Goal: Task Accomplishment & Management: Use online tool/utility

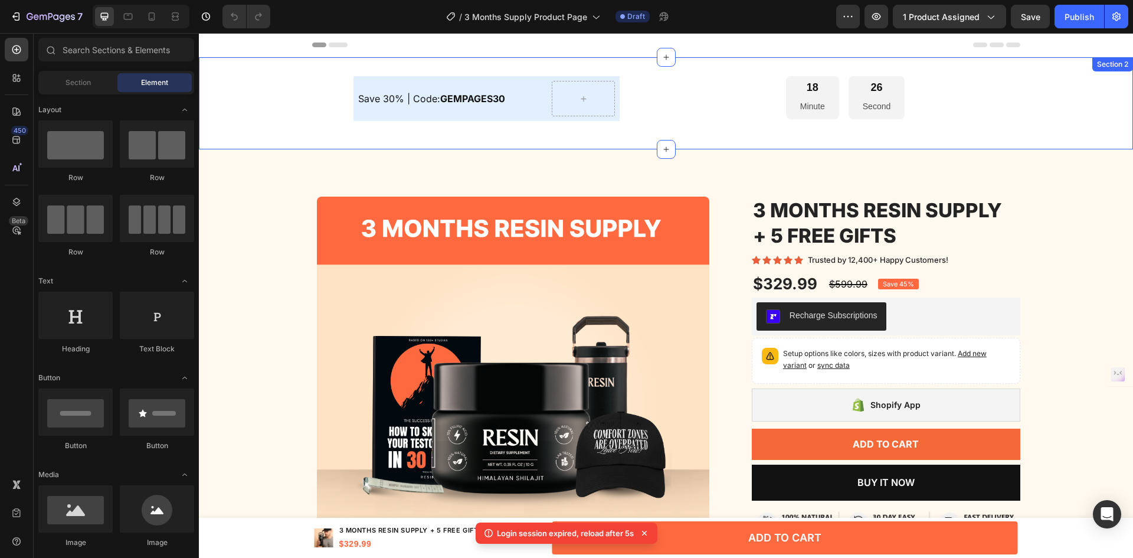
click at [646, 70] on div "Save 30% | Code: GEMPAGES30 Text Block Row Row 18 Minute 26 Second Countdown Ti…" at bounding box center [666, 103] width 934 height 92
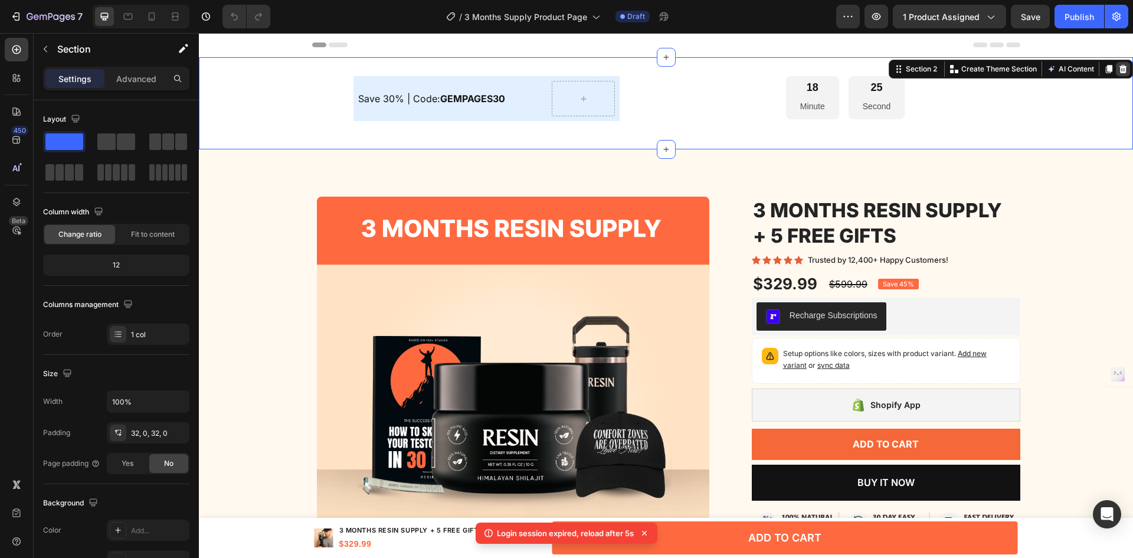
click at [1120, 67] on icon at bounding box center [1124, 69] width 8 height 8
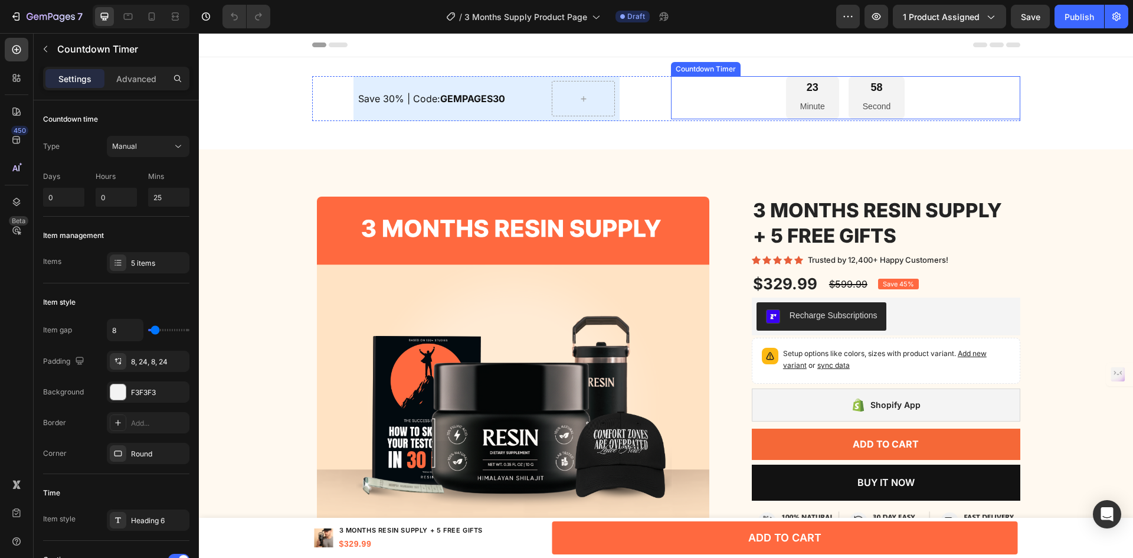
click at [679, 110] on div "23 Minute 58 Second" at bounding box center [845, 97] width 349 height 43
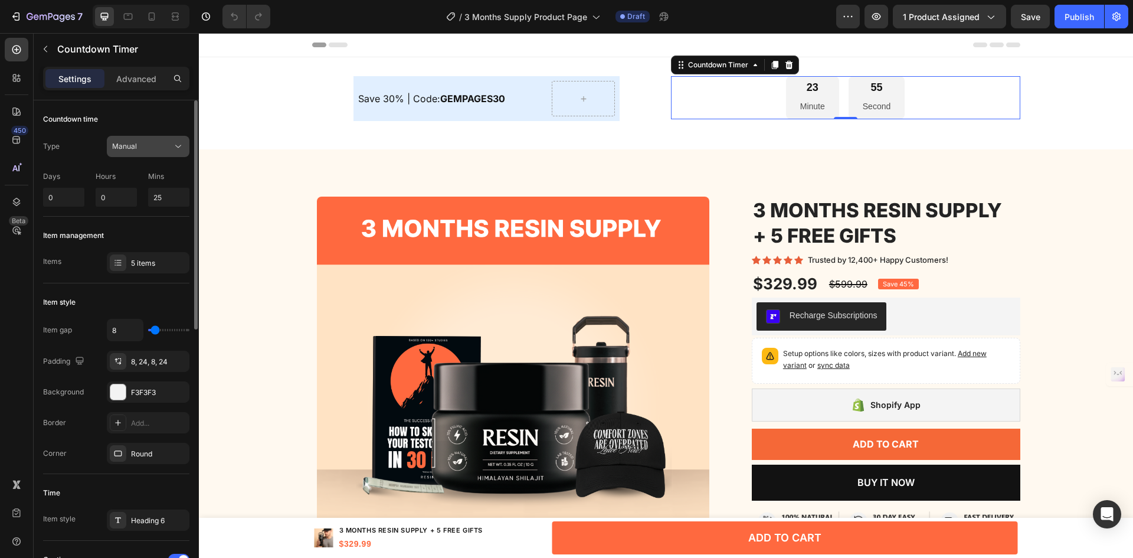
click at [160, 140] on button "Manual" at bounding box center [148, 146] width 83 height 21
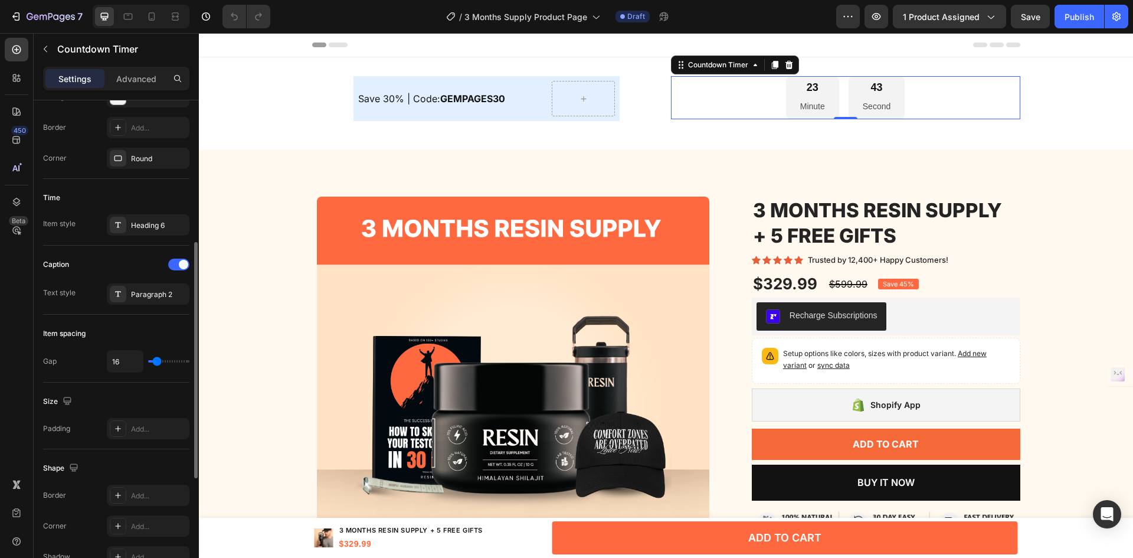
scroll to position [530, 0]
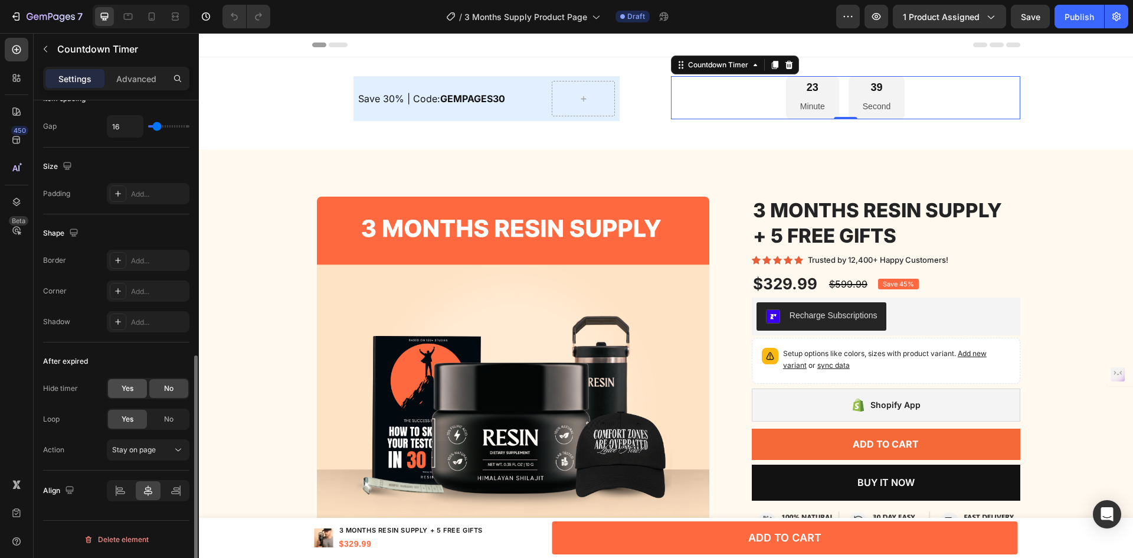
click at [120, 382] on div "Yes" at bounding box center [127, 388] width 39 height 19
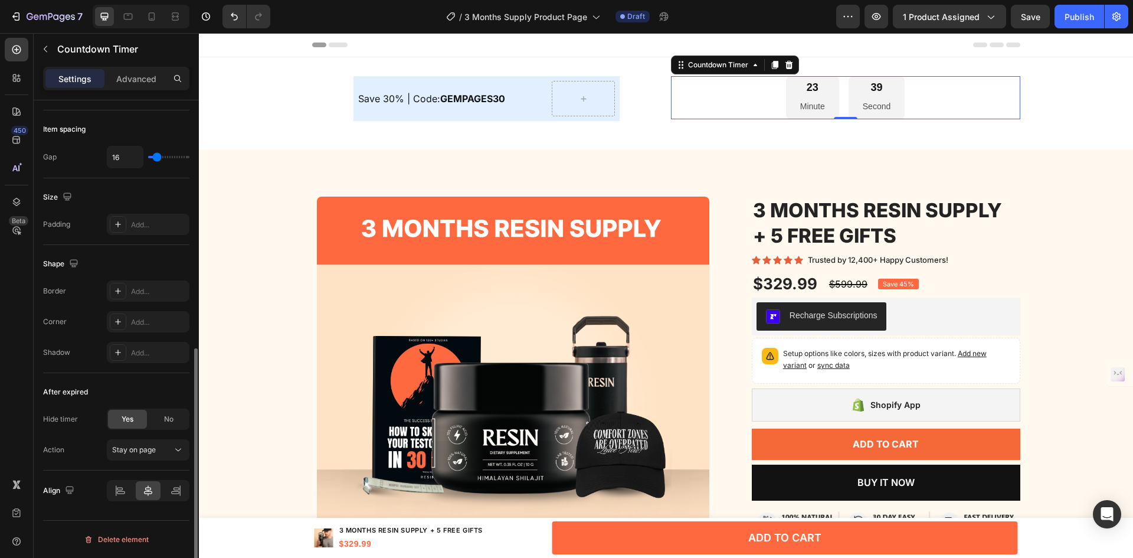
scroll to position [499, 0]
click at [168, 428] on div "No" at bounding box center [168, 419] width 39 height 19
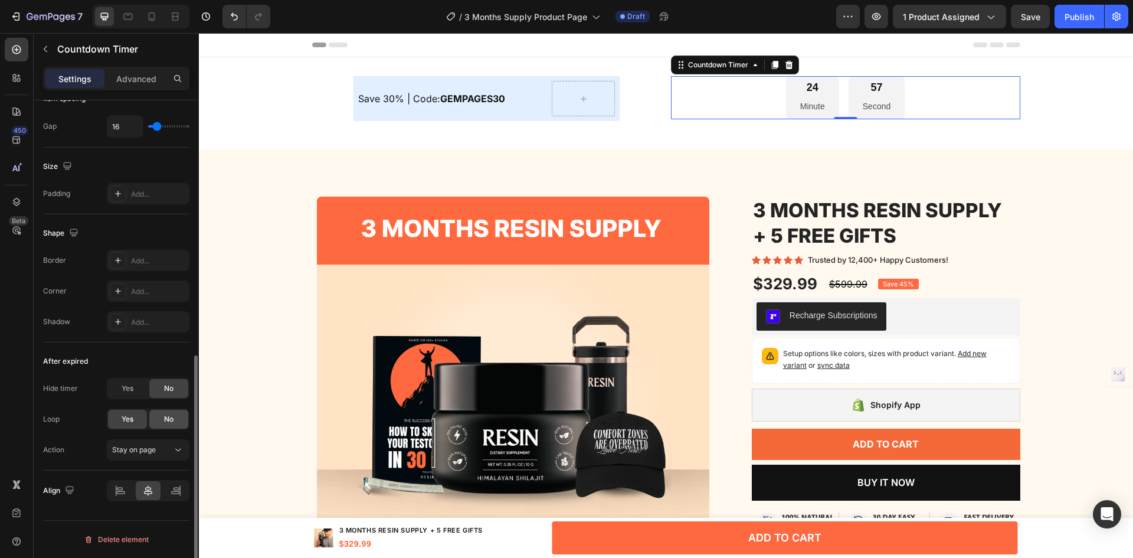
click at [162, 416] on div "No" at bounding box center [168, 419] width 39 height 19
click at [140, 420] on div "Yes" at bounding box center [127, 419] width 39 height 19
click at [144, 447] on span "Stay on page" at bounding box center [134, 449] width 44 height 9
click at [59, 397] on div "Hide timer" at bounding box center [60, 388] width 35 height 19
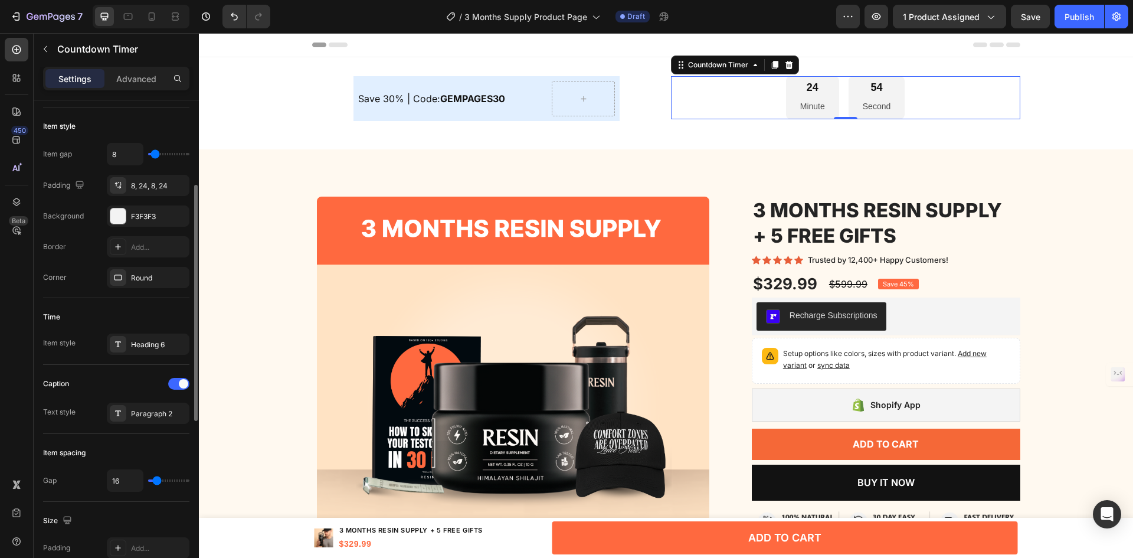
scroll to position [0, 0]
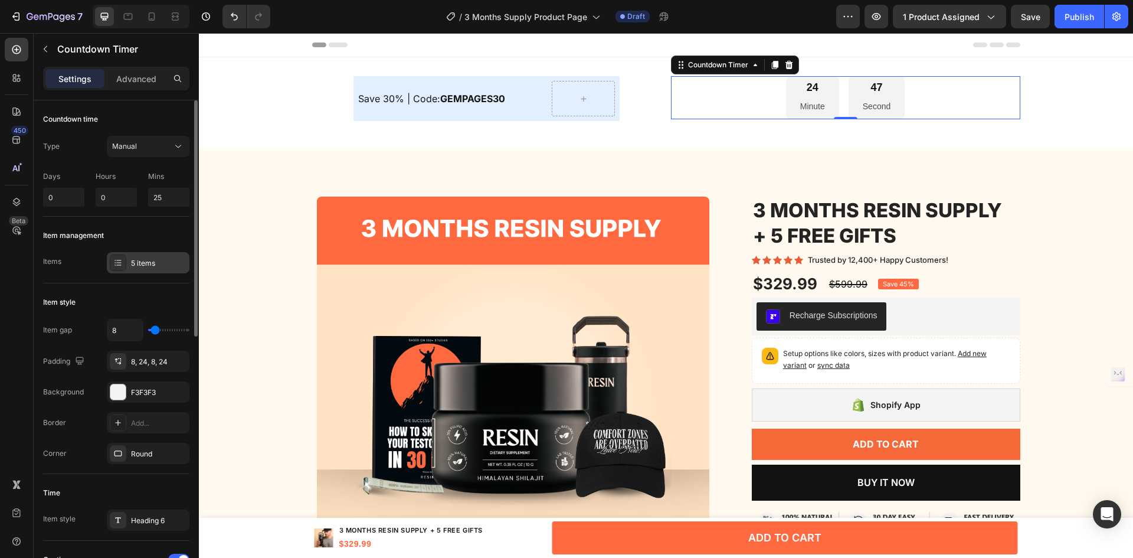
click at [132, 264] on div "5 items" at bounding box center [158, 263] width 55 height 11
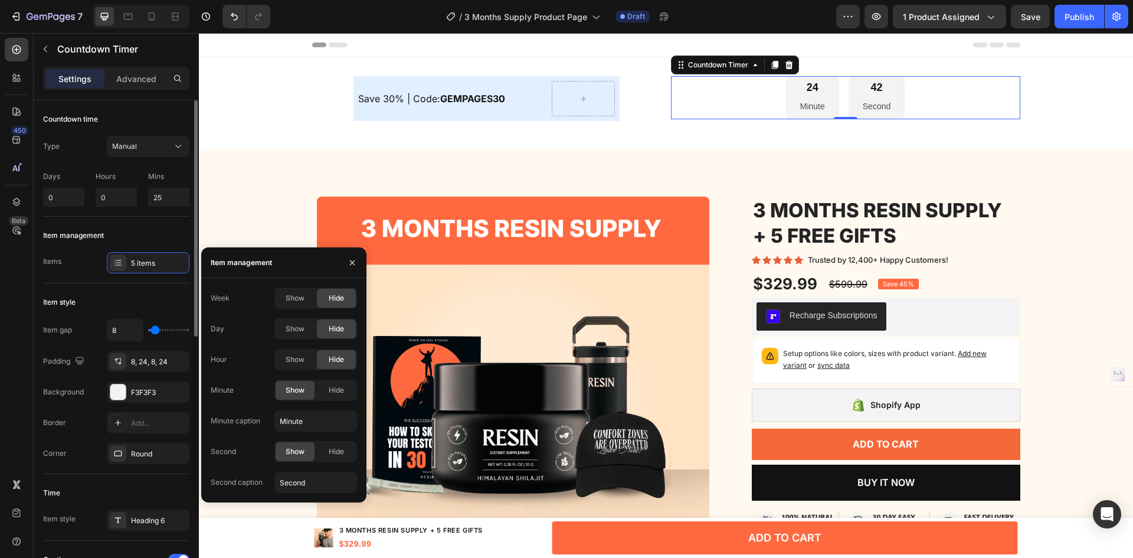
click at [87, 269] on div "Items 5 items" at bounding box center [116, 262] width 146 height 21
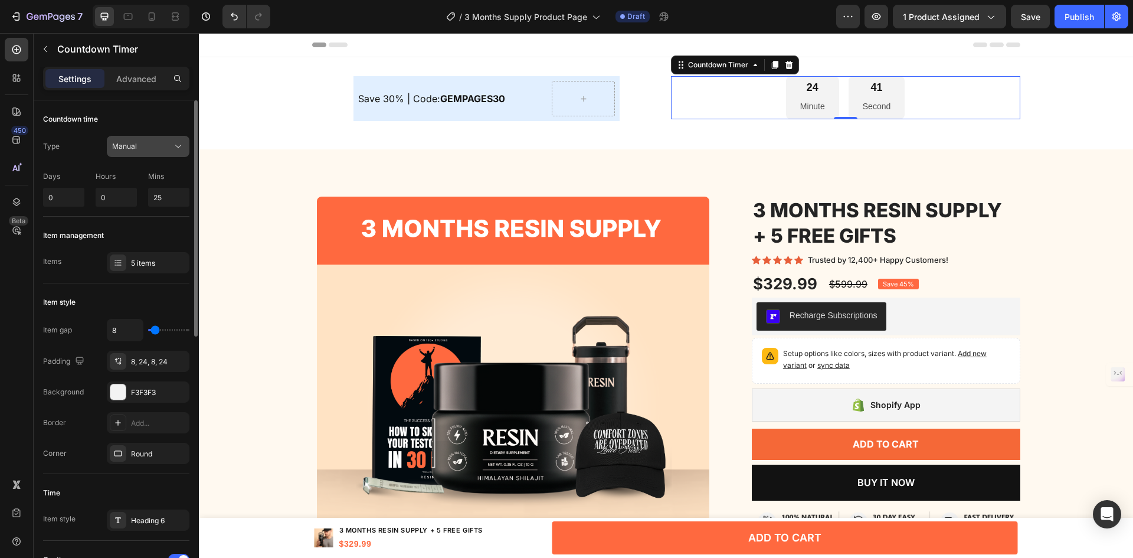
click at [156, 145] on div "Manual" at bounding box center [142, 146] width 60 height 11
click at [137, 74] on p "Advanced" at bounding box center [136, 79] width 40 height 12
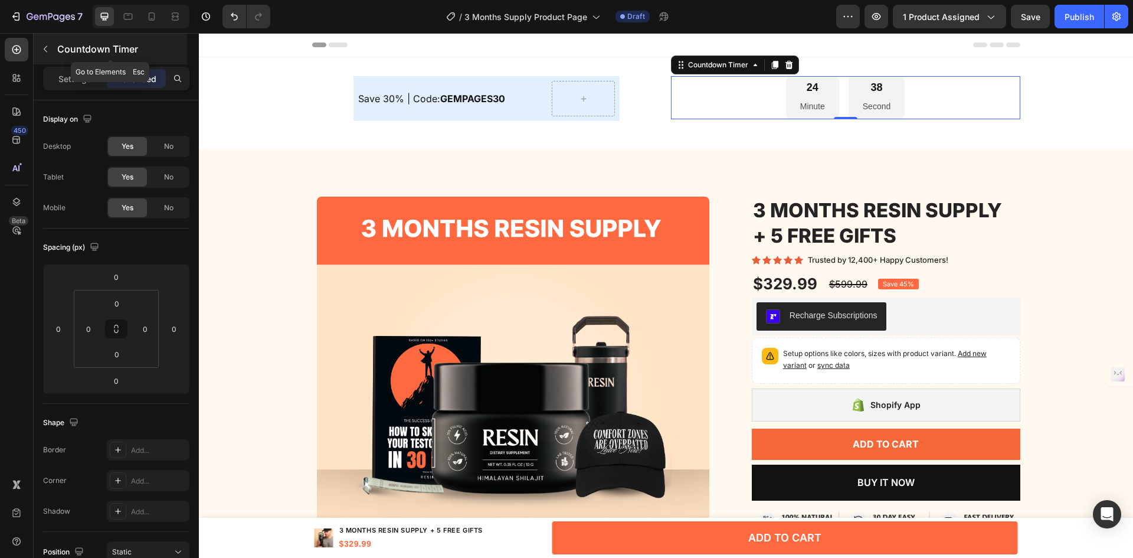
click at [46, 37] on div "Countdown Timer" at bounding box center [110, 49] width 153 height 31
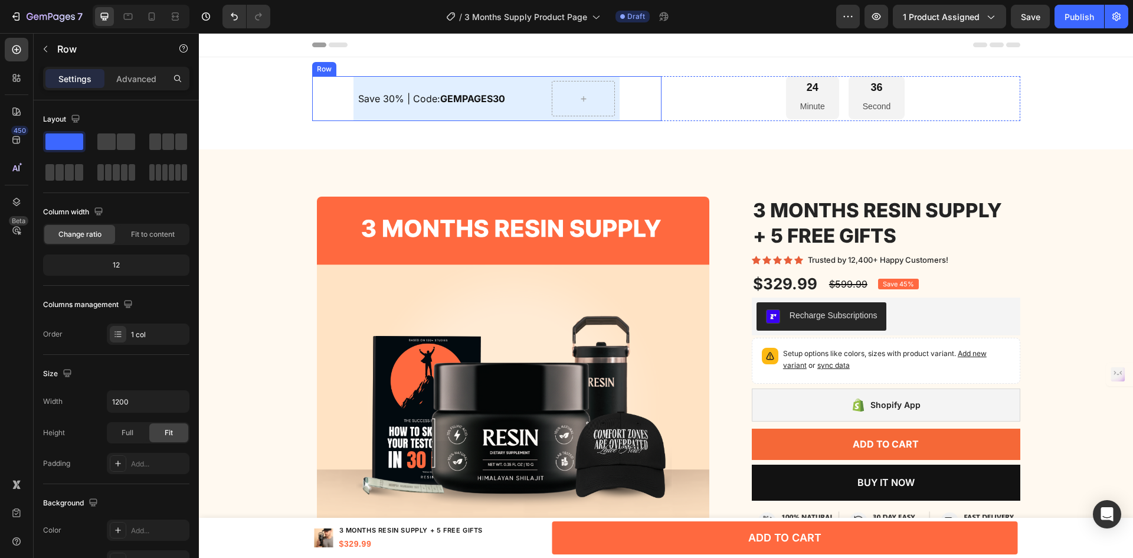
click at [631, 100] on div "Save 30% | Code: GEMPAGES30 Text Block Row" at bounding box center [486, 98] width 349 height 45
click at [385, 68] on div at bounding box center [385, 65] width 14 height 14
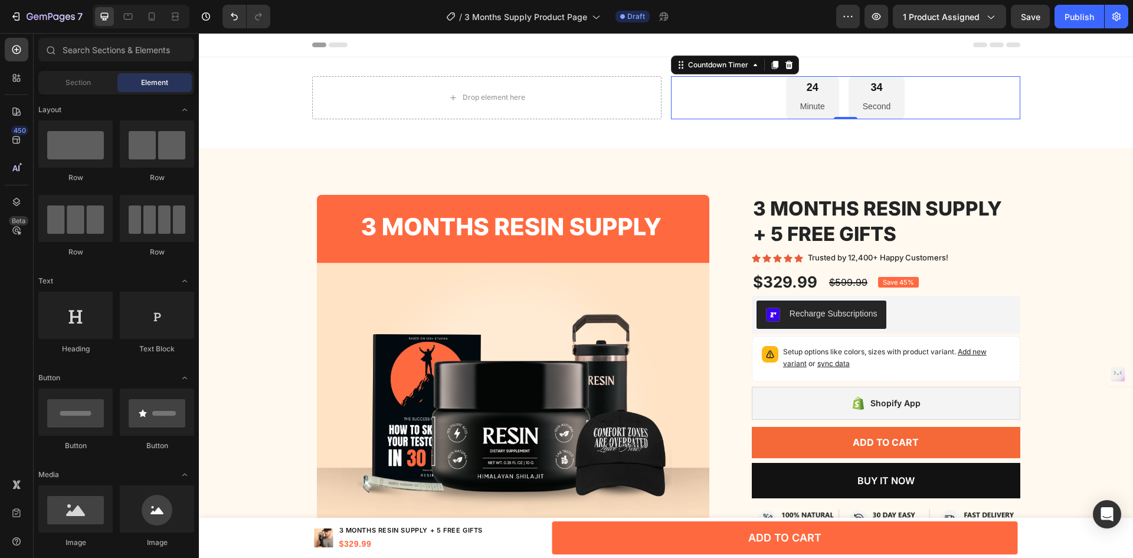
click at [779, 96] on div "24 Minute 34 Second" at bounding box center [845, 97] width 349 height 43
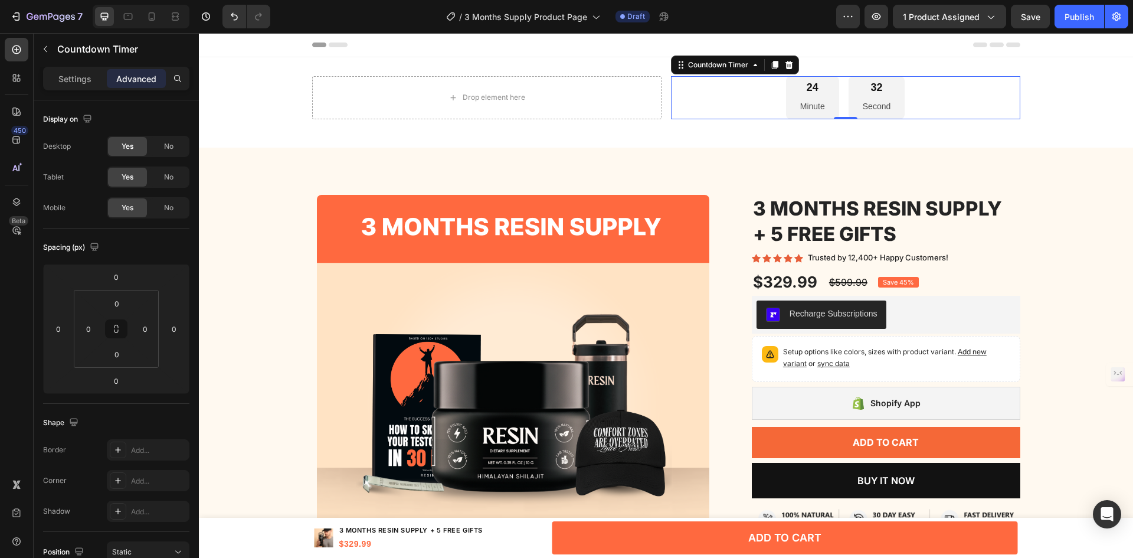
click at [84, 89] on div "Settings Advanced" at bounding box center [116, 79] width 146 height 24
click at [94, 79] on div "Settings" at bounding box center [74, 78] width 59 height 19
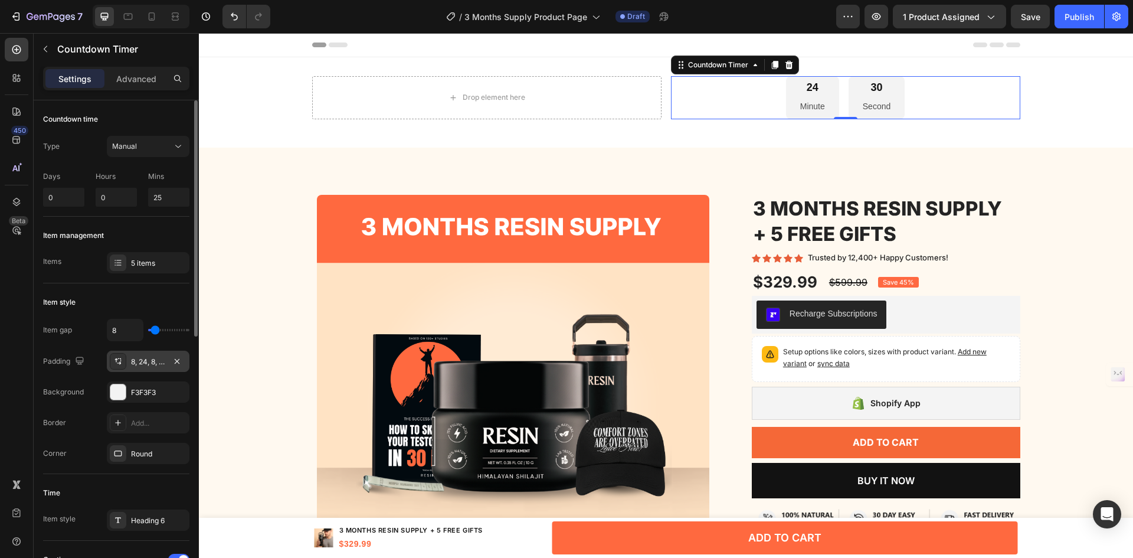
click at [137, 366] on div "8, 24, 8, 24" at bounding box center [148, 361] width 34 height 11
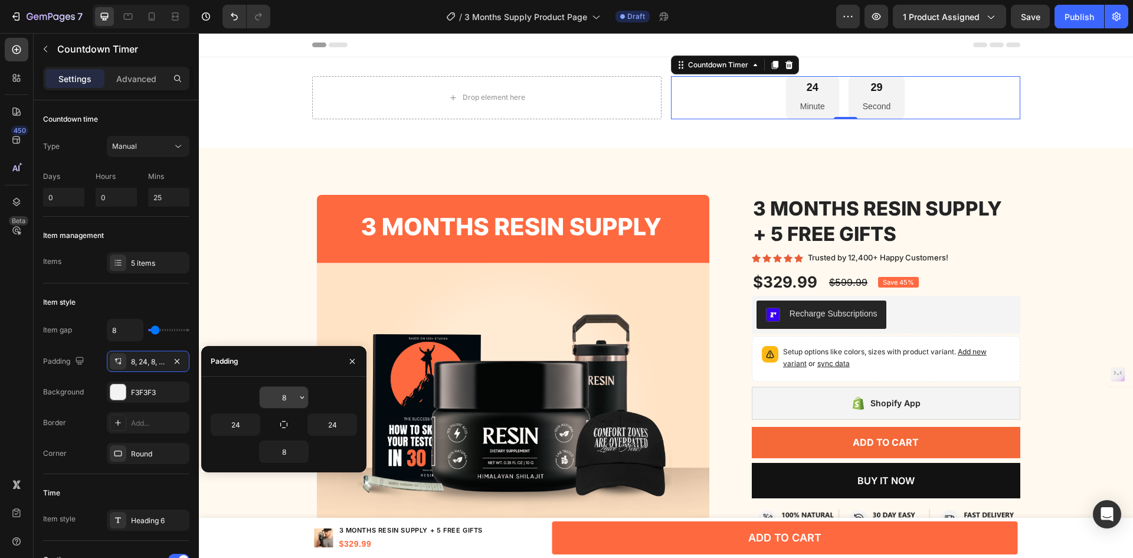
click at [286, 404] on input "8" at bounding box center [284, 397] width 48 height 21
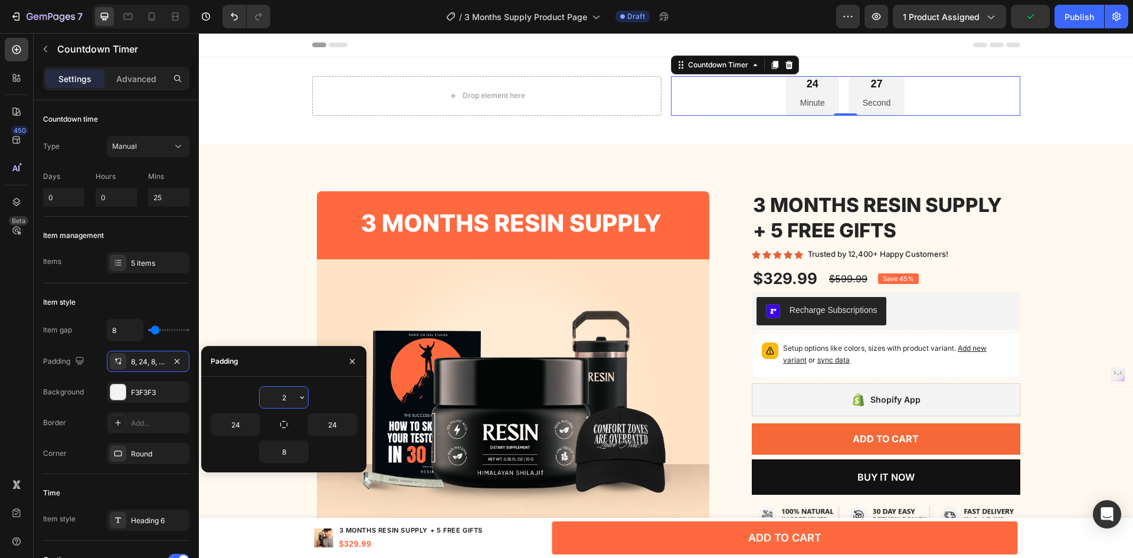
click at [286, 404] on input "2" at bounding box center [284, 397] width 48 height 21
type input "8"
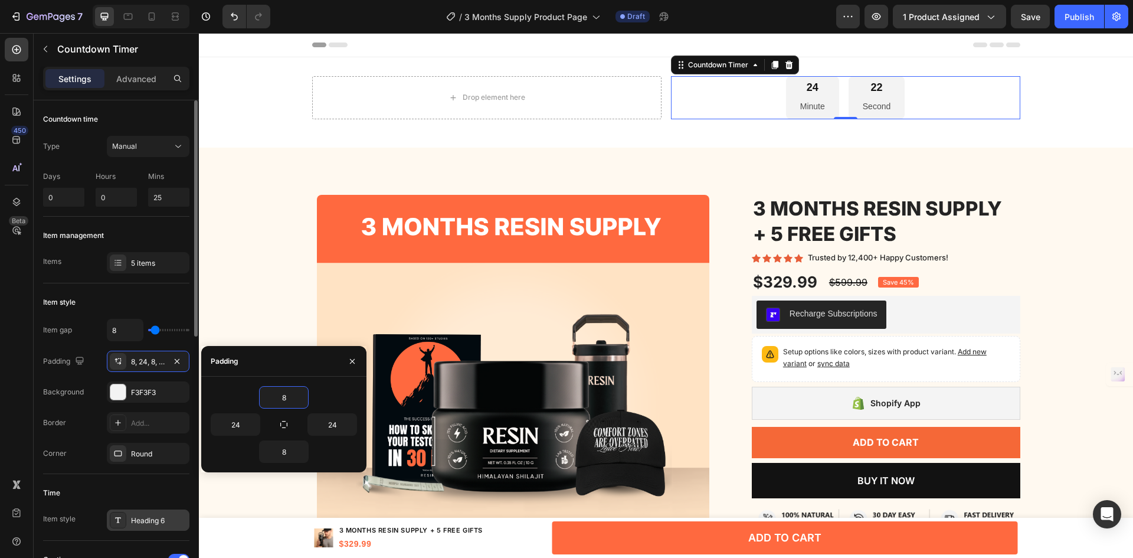
click at [153, 528] on div "Heading 6" at bounding box center [148, 519] width 83 height 21
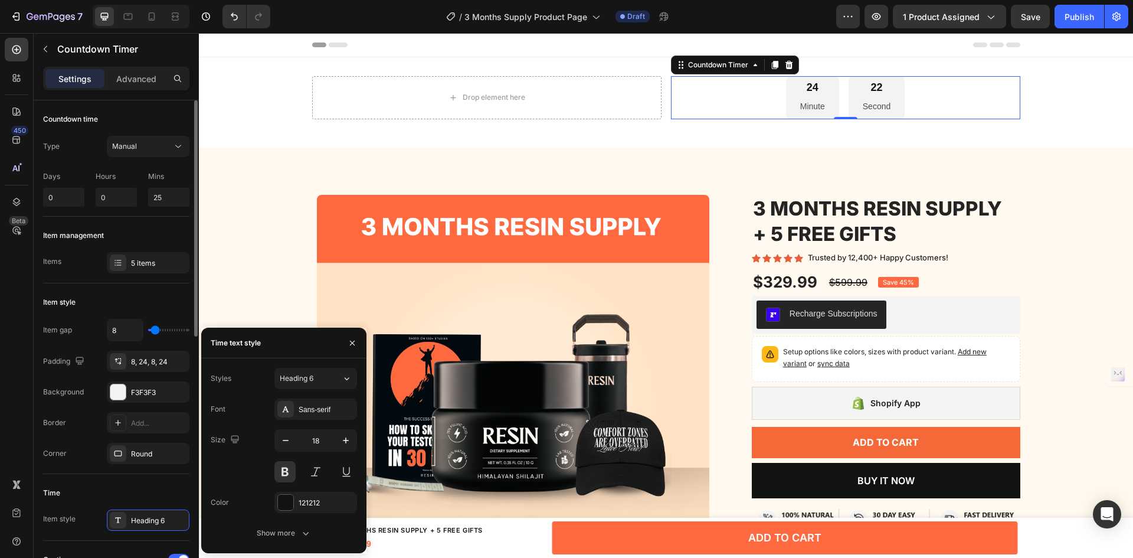
scroll to position [236, 0]
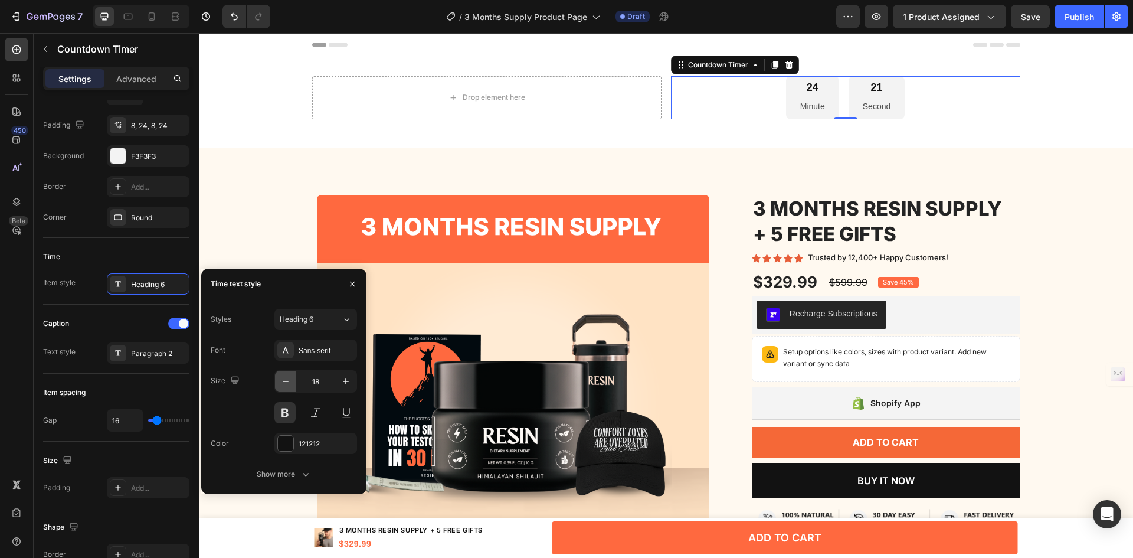
click at [279, 379] on button "button" at bounding box center [285, 381] width 21 height 21
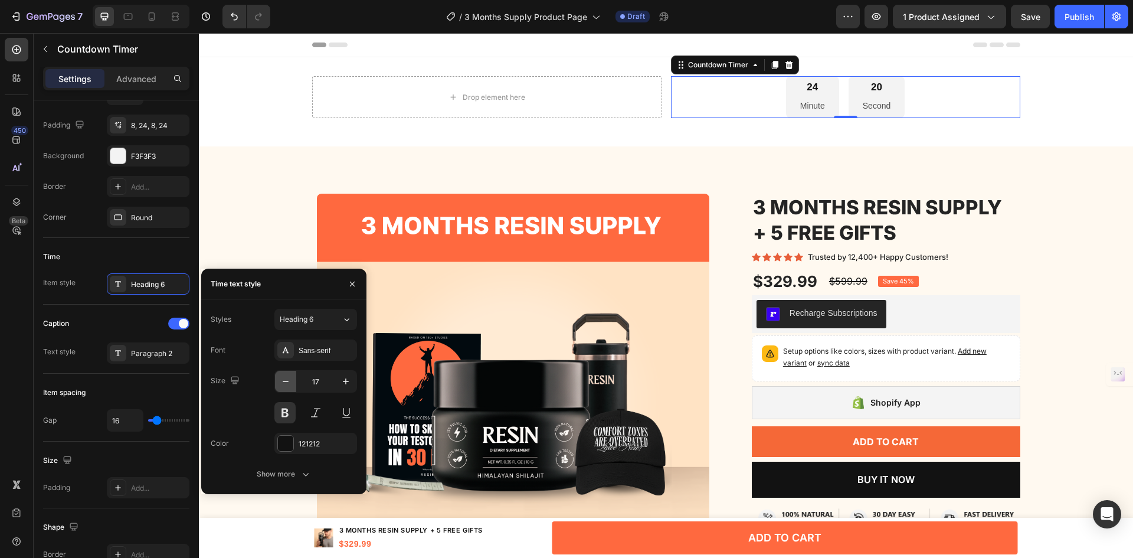
click at [279, 379] on button "button" at bounding box center [285, 381] width 21 height 21
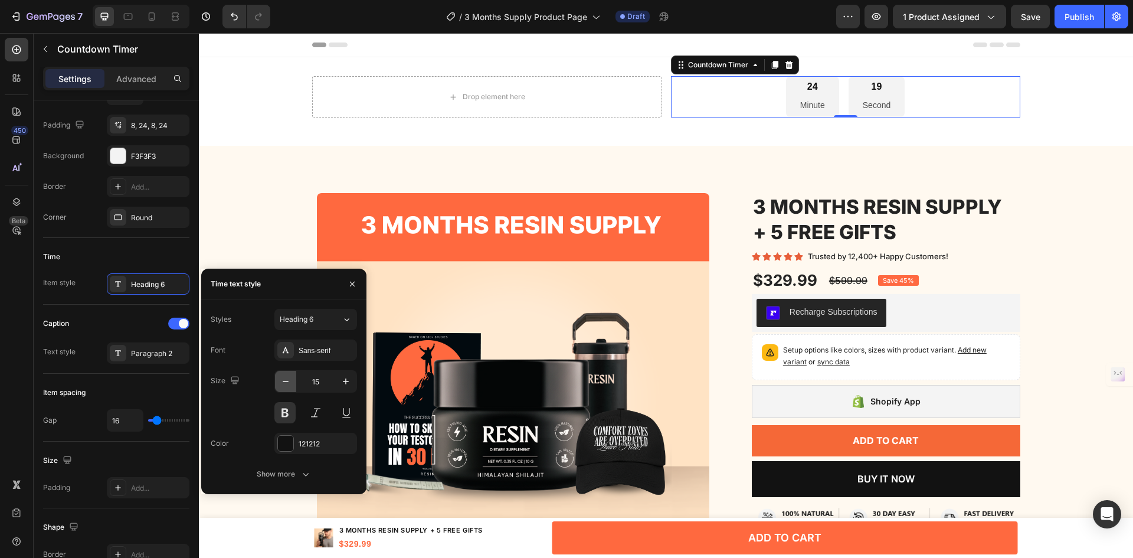
click at [279, 379] on button "button" at bounding box center [285, 381] width 21 height 21
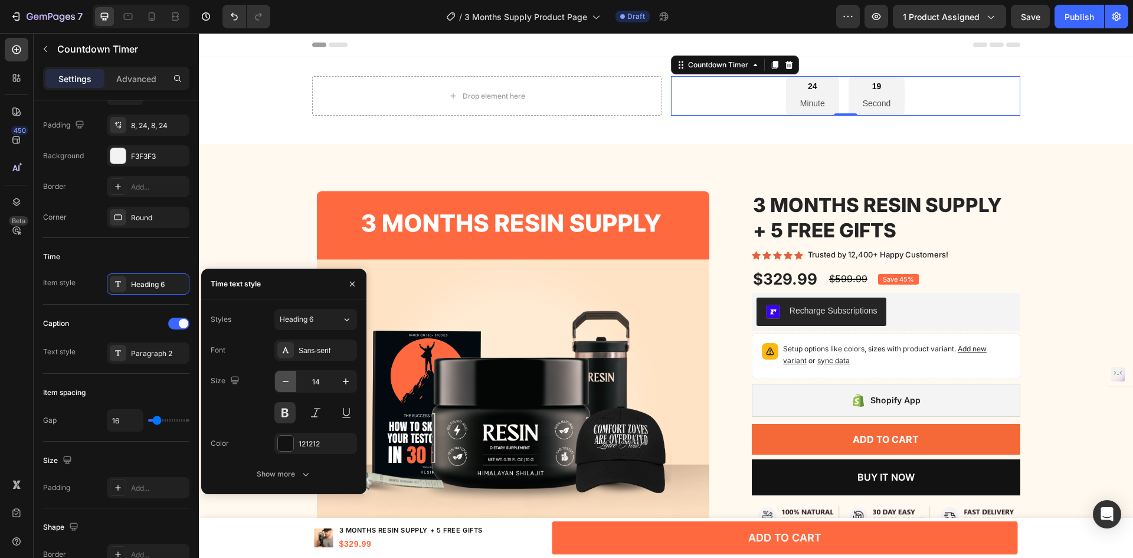
click at [279, 379] on button "button" at bounding box center [285, 381] width 21 height 21
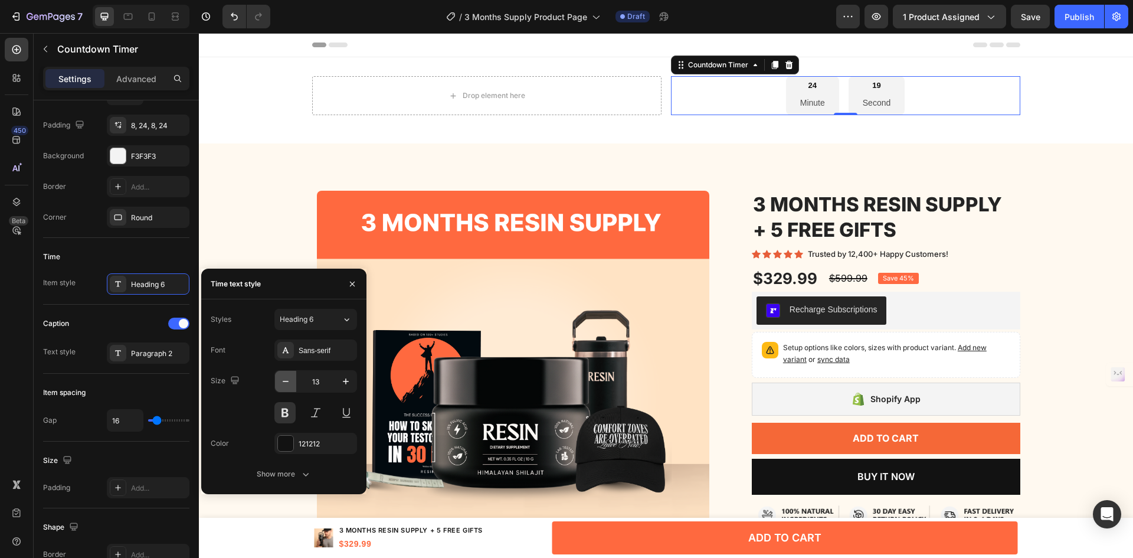
click at [279, 379] on button "button" at bounding box center [285, 381] width 21 height 21
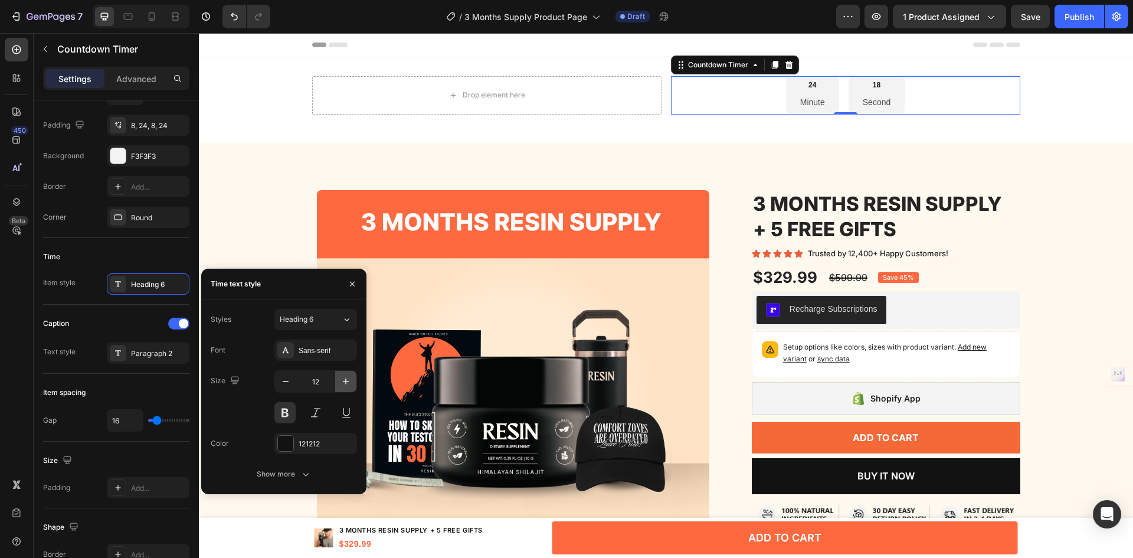
click at [352, 379] on button "button" at bounding box center [345, 381] width 21 height 21
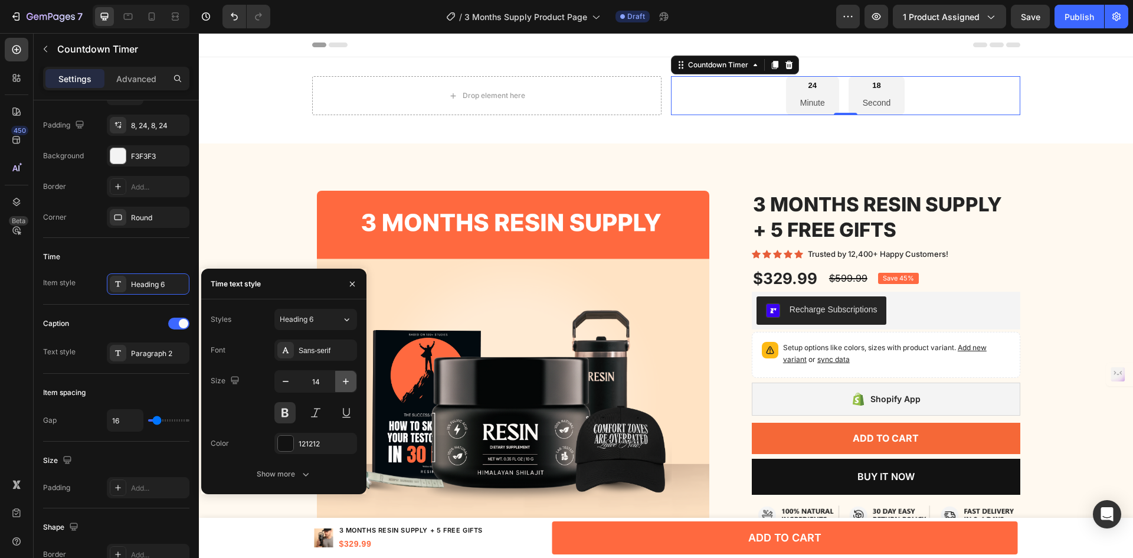
click at [352, 379] on button "button" at bounding box center [345, 381] width 21 height 21
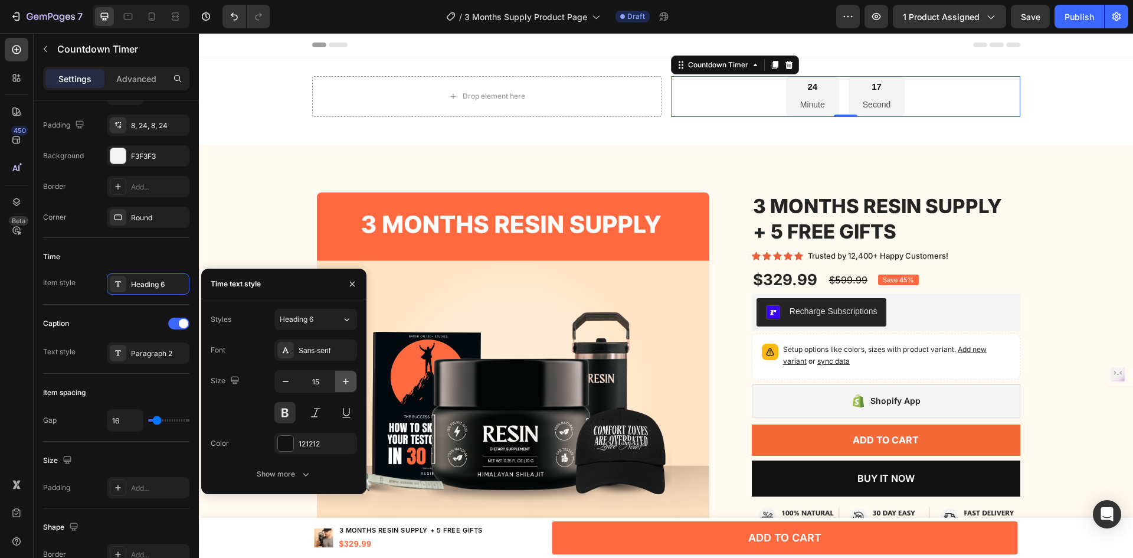
click at [352, 379] on button "button" at bounding box center [345, 381] width 21 height 21
type input "16"
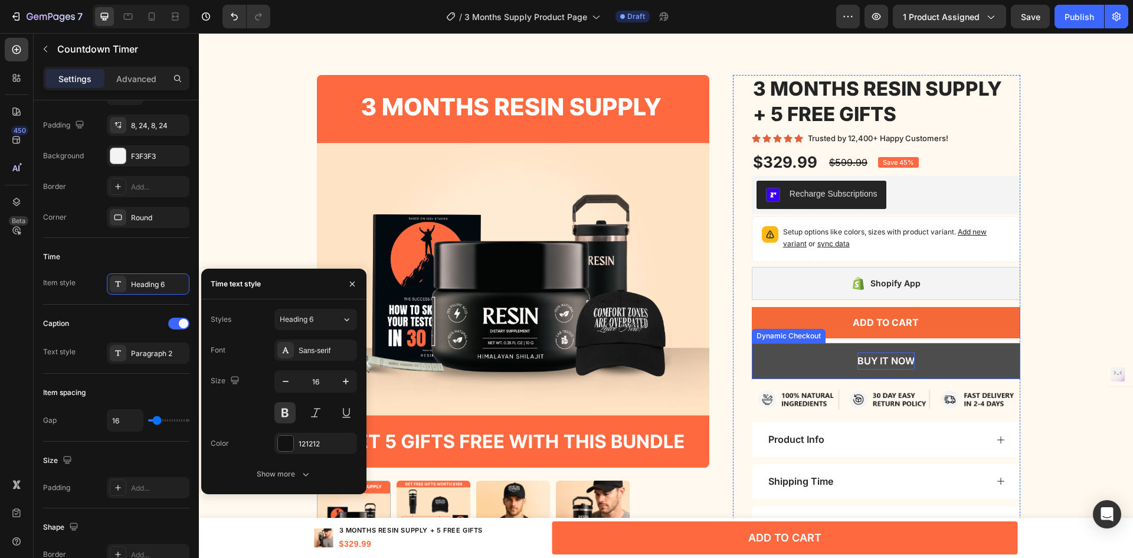
scroll to position [375, 0]
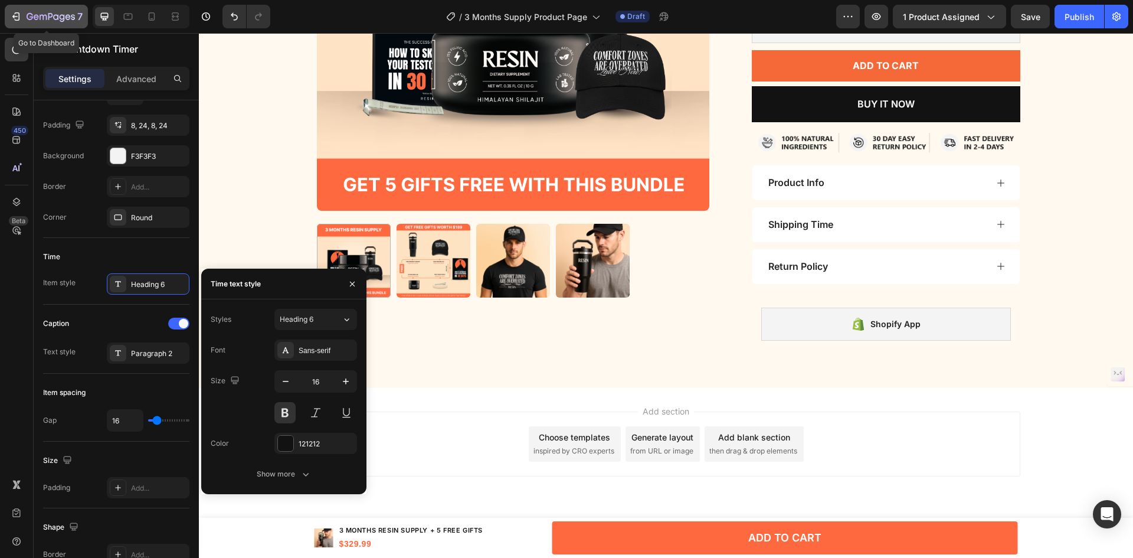
click at [36, 19] on icon "button" at bounding box center [51, 17] width 48 height 10
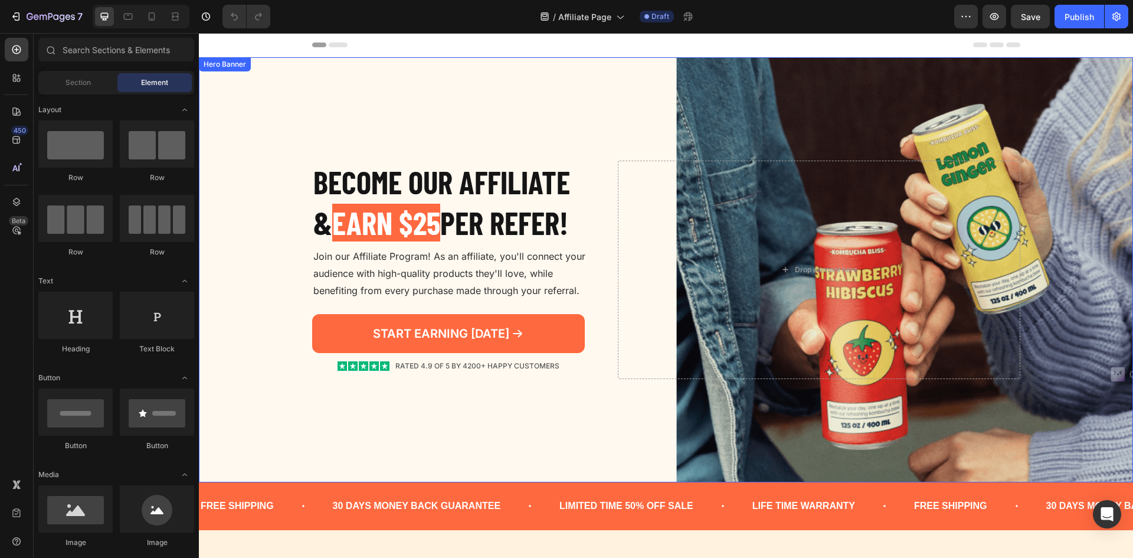
click at [454, 81] on div "Background Image" at bounding box center [666, 269] width 934 height 425
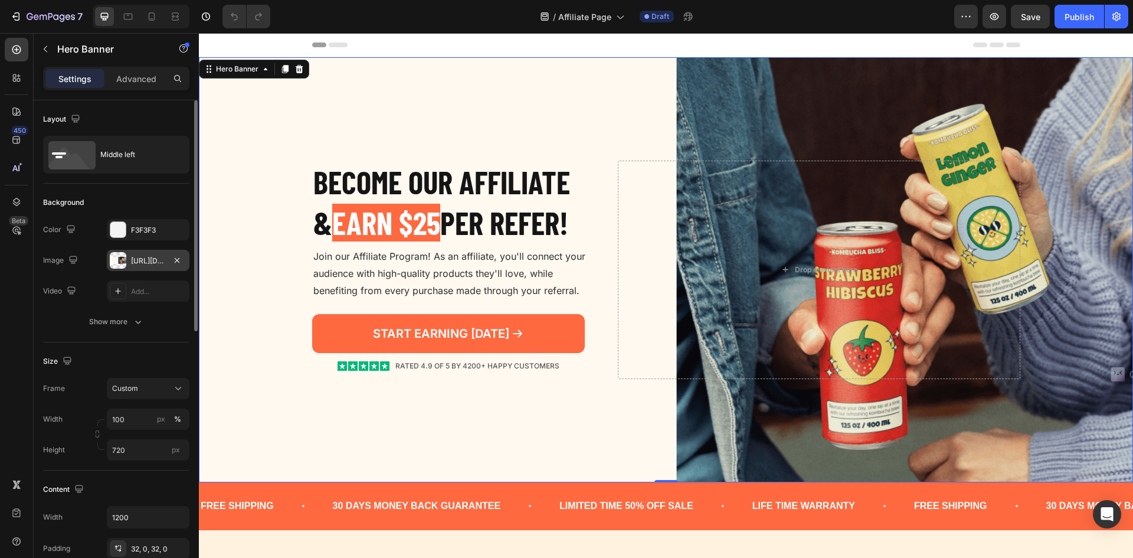
click at [135, 259] on div "https://cdn.shopify.com/s/files/1/2005/9307/files/gempages_432750572815254551-7…" at bounding box center [148, 261] width 34 height 11
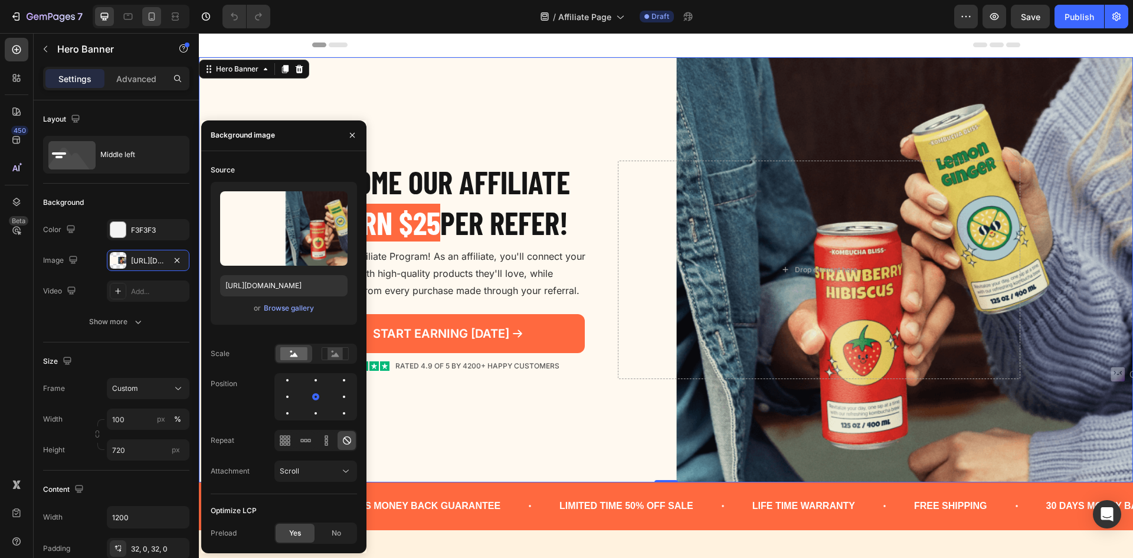
click at [151, 18] on icon at bounding box center [152, 16] width 6 height 8
type input "85 vh"
type input "100%"
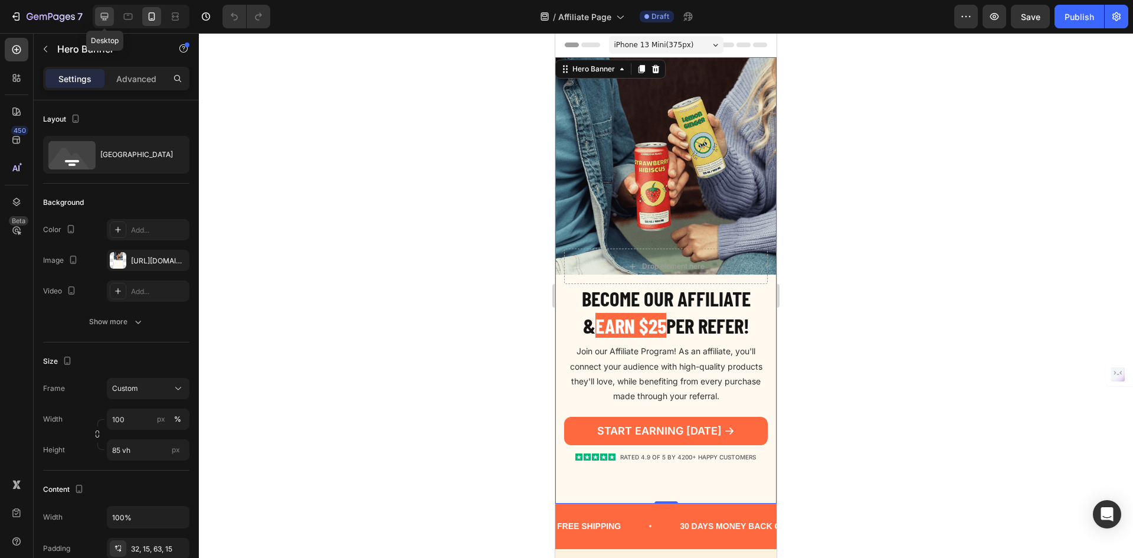
click at [108, 14] on icon at bounding box center [105, 17] width 8 height 8
type input "720"
type input "1200"
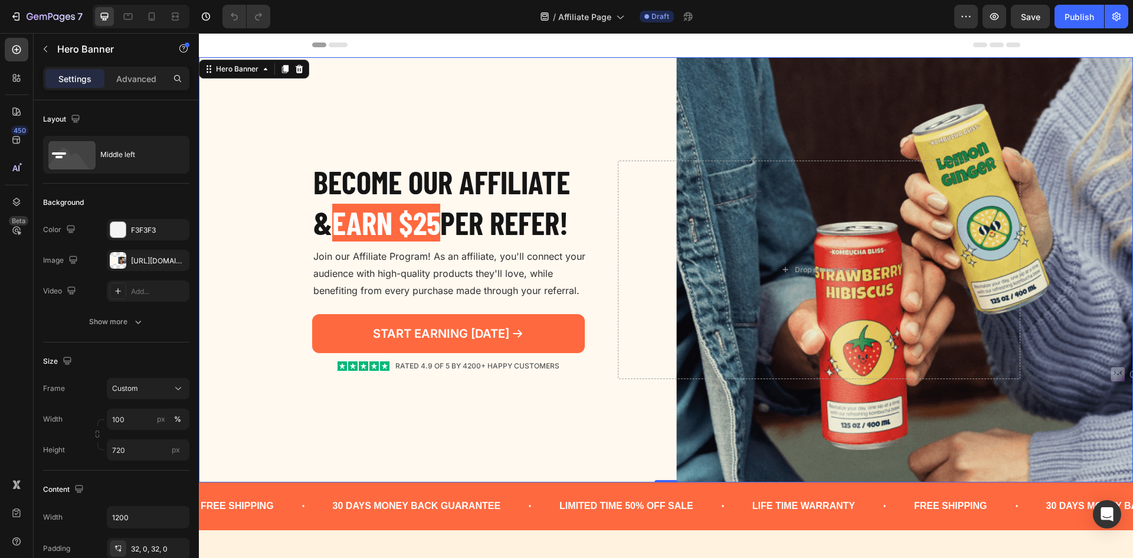
click at [385, 63] on div "Background Image" at bounding box center [666, 269] width 934 height 425
click at [152, 266] on div "https://cdn.shopify.com/s/files/1/2005/9307/files/gempages_432750572815254551-7…" at bounding box center [148, 261] width 34 height 11
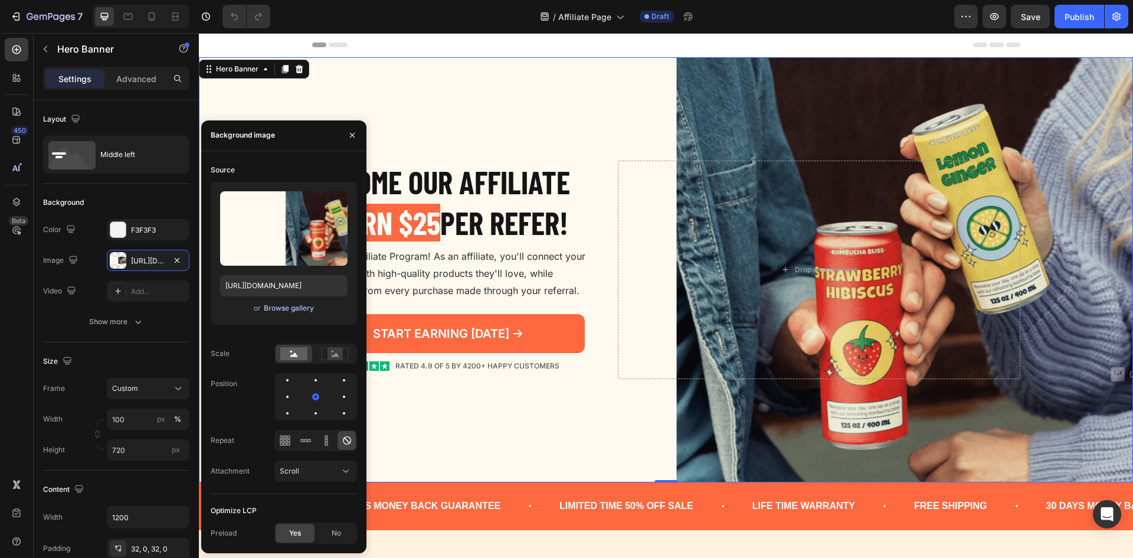
click at [296, 303] on div "Browse gallery" at bounding box center [289, 308] width 50 height 11
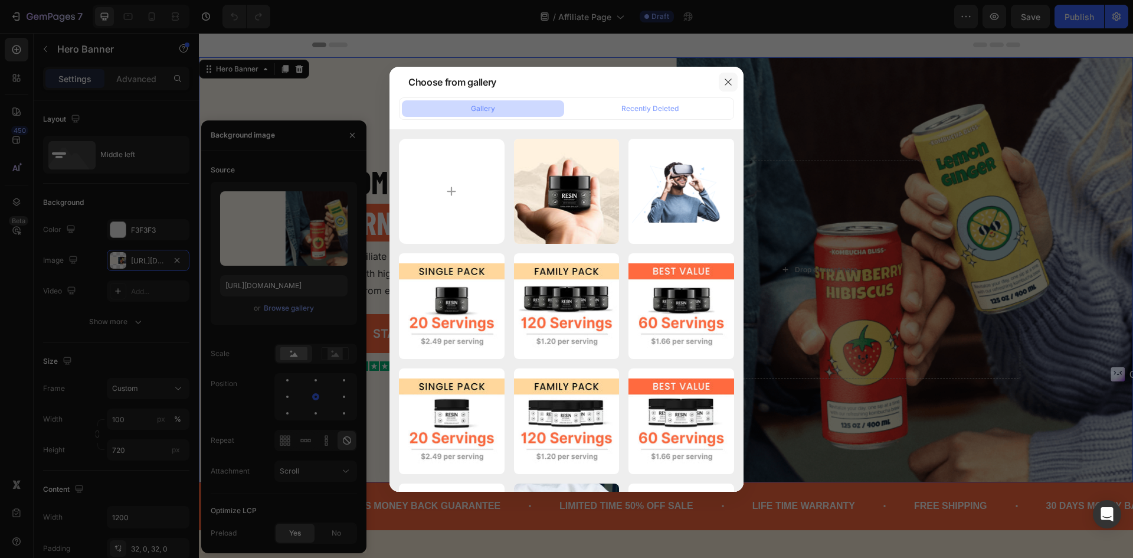
click at [731, 79] on icon "button" at bounding box center [728, 81] width 6 height 6
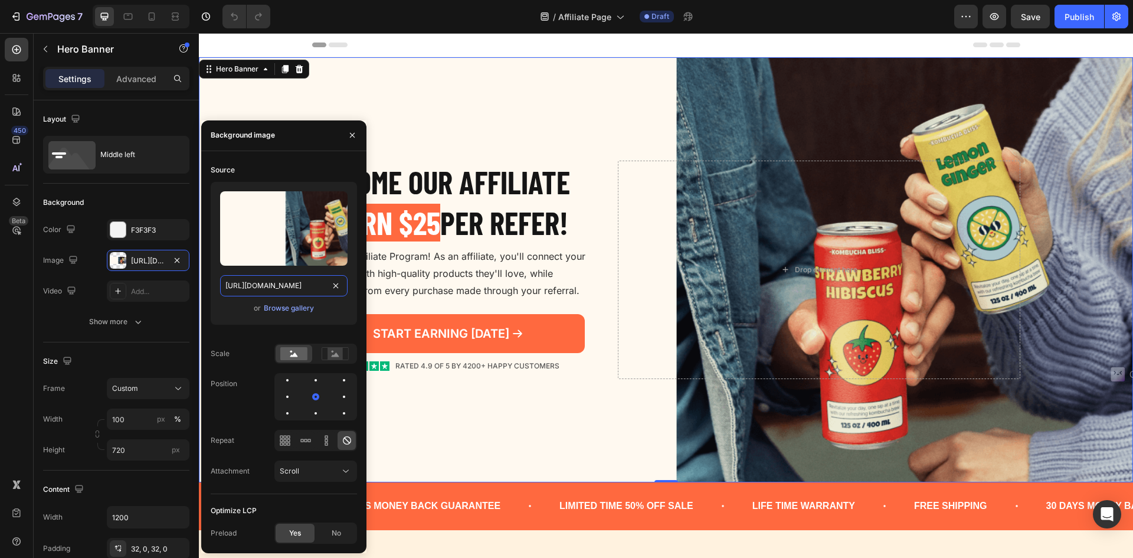
click at [276, 294] on input "https://cdn.shopify.com/s/files/1/2005/9307/files/gempages_432750572815254551-7…" at bounding box center [283, 285] width 127 height 21
paste input "0755/8846/8960/files/Affiliate_page_bg.webp?v=1756311530"
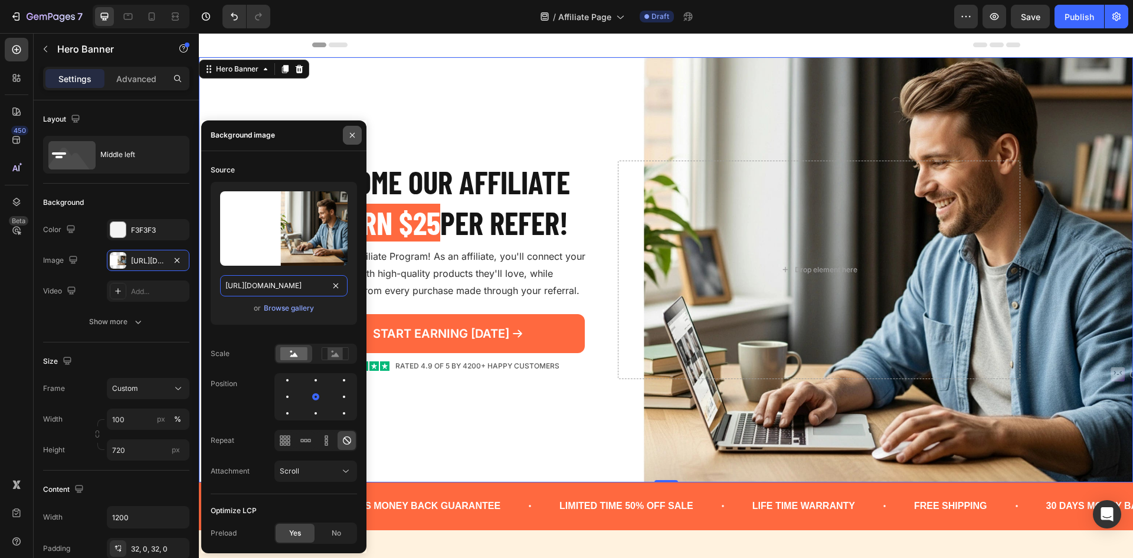
type input "https://cdn.shopify.com/s/files/1/0755/8846/8960/files/Affiliate_page_bg.webp?v…"
click at [359, 133] on button "button" at bounding box center [352, 135] width 19 height 19
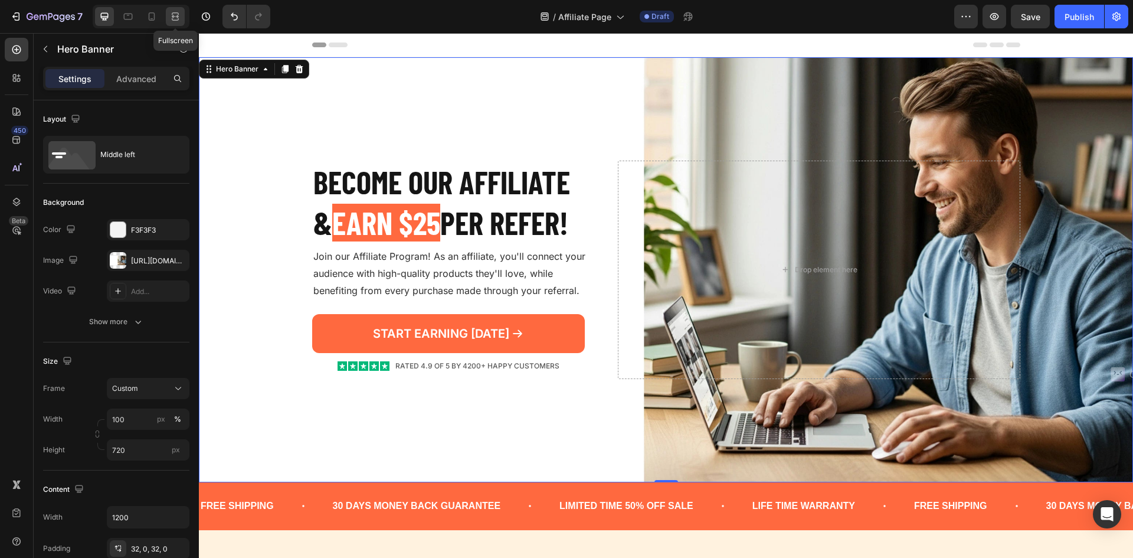
click at [169, 19] on div at bounding box center [175, 16] width 19 height 19
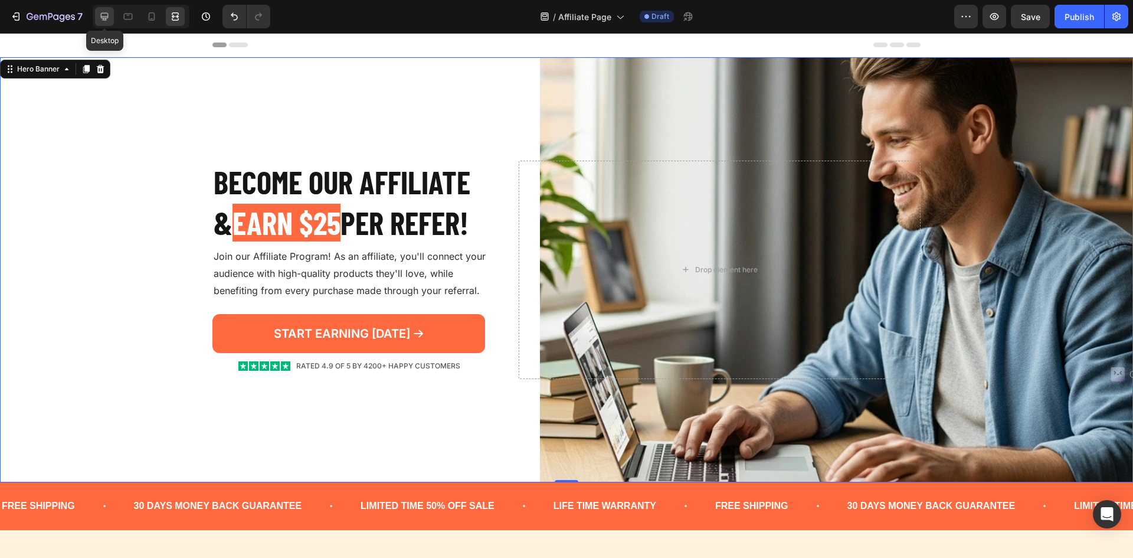
click at [102, 7] on div at bounding box center [104, 16] width 19 height 19
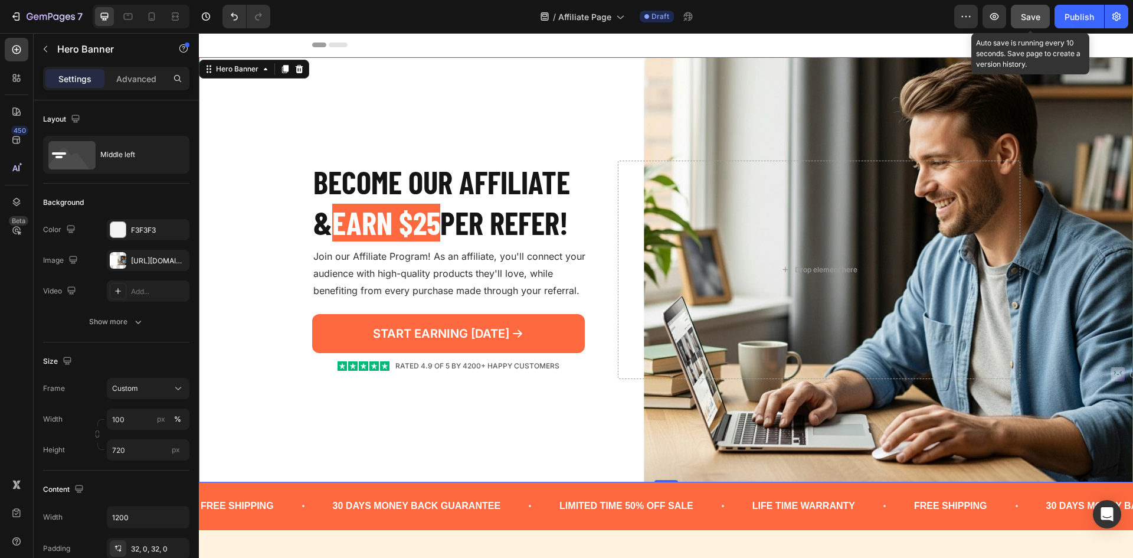
click at [1026, 19] on span "Save" at bounding box center [1030, 17] width 19 height 10
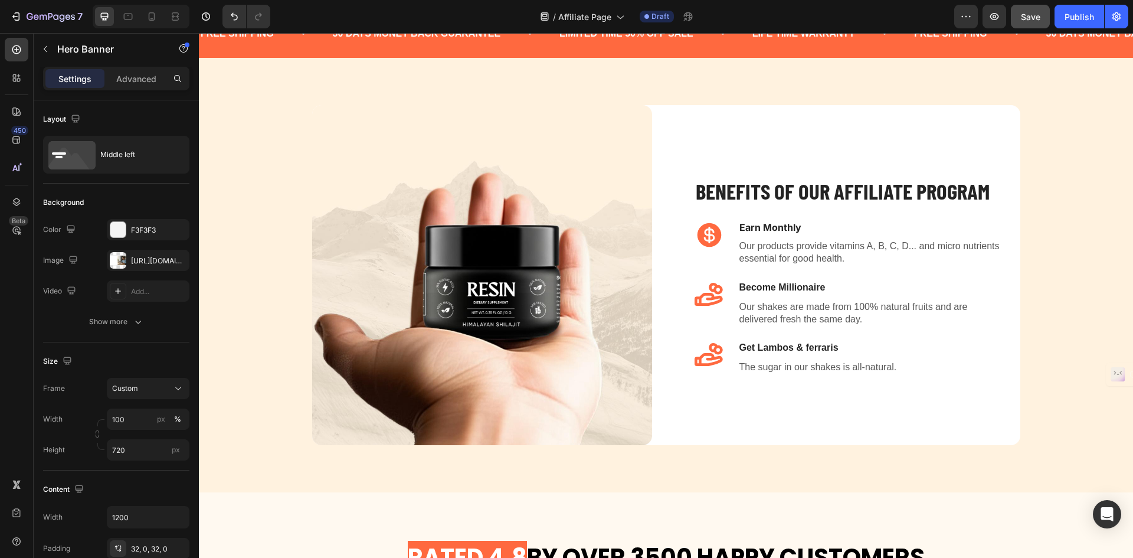
scroll to position [354, 0]
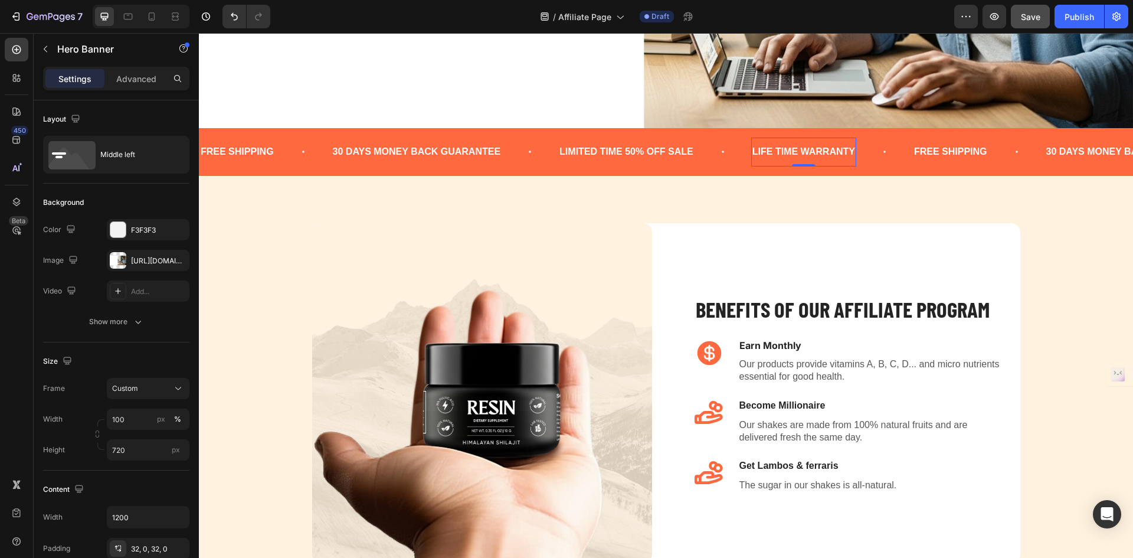
click at [813, 149] on div "LIFE TIME WARRANTY" at bounding box center [803, 151] width 105 height 19
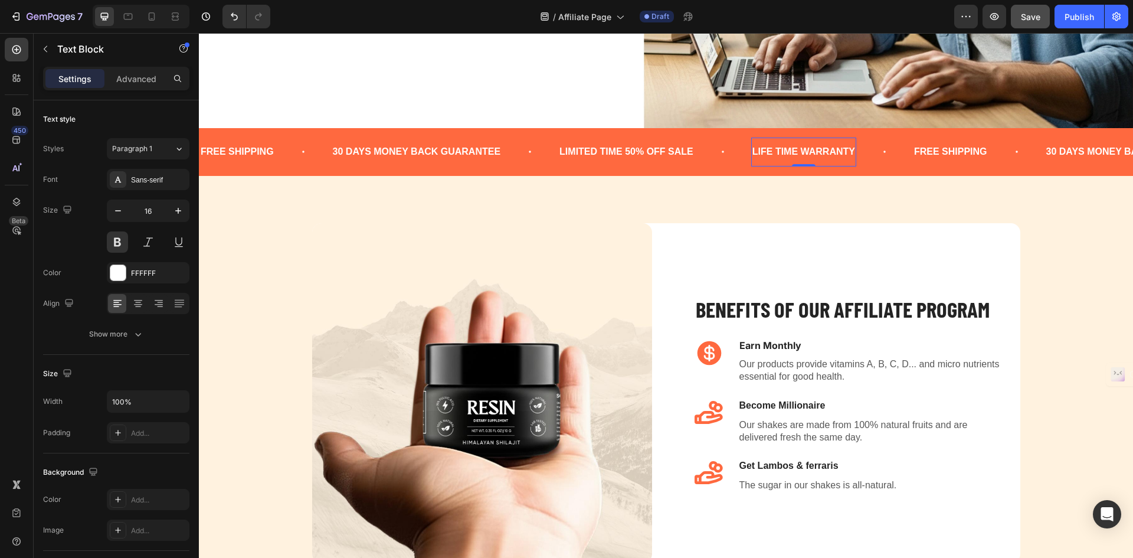
click at [813, 149] on div "LIFE TIME WARRANTY" at bounding box center [803, 151] width 105 height 19
click at [813, 149] on p "LIFE TIME WARRANTY" at bounding box center [804, 151] width 103 height 17
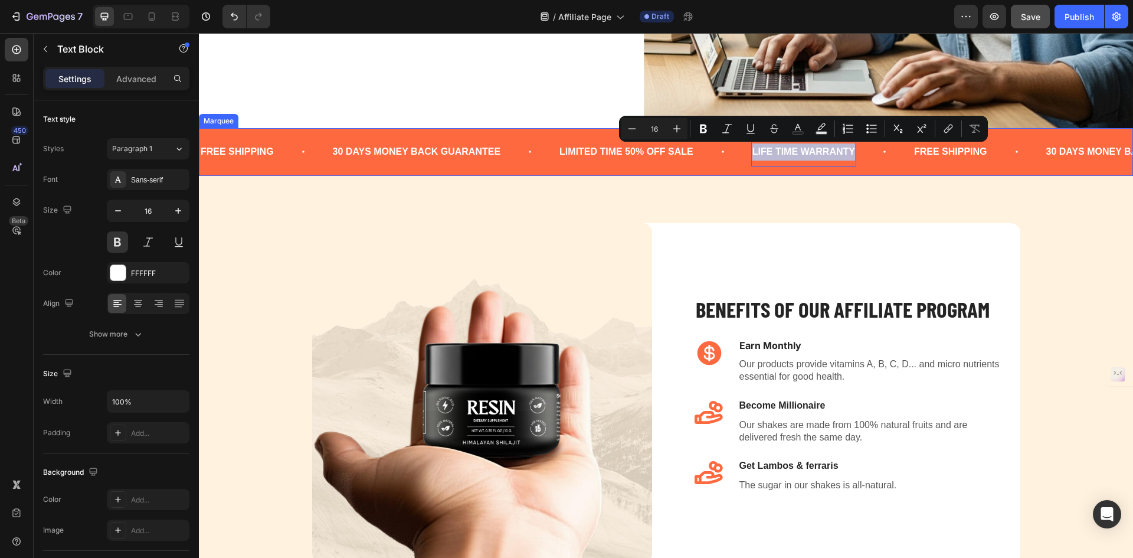
click at [738, 169] on div "FREE SHIPPING Text Block 30 DAYS MONEY BACK GUARANTEE Text Block LIMITED TIME 5…" at bounding box center [666, 152] width 934 height 48
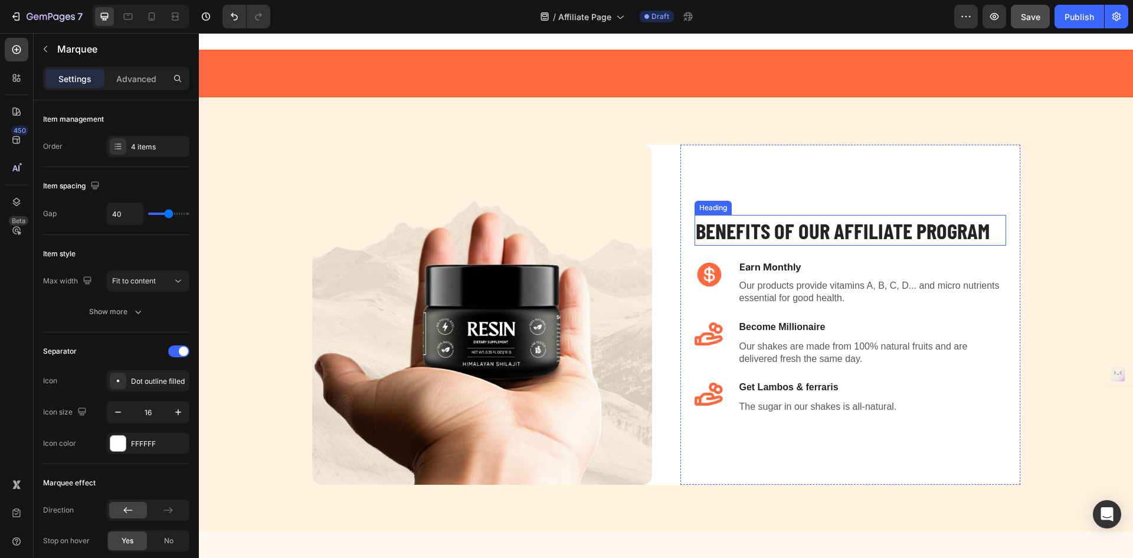
scroll to position [531, 0]
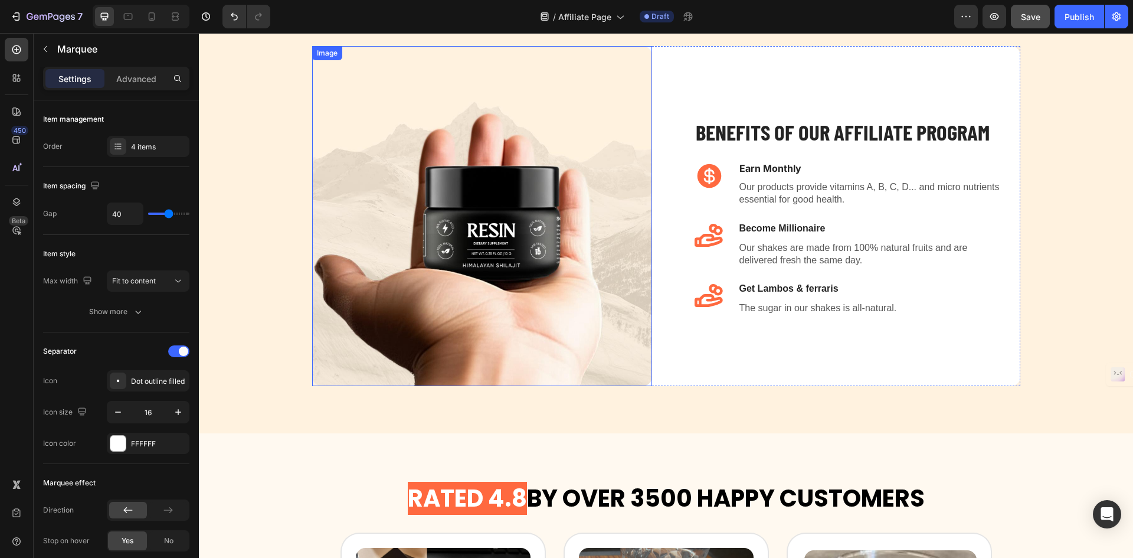
click at [535, 304] on img at bounding box center [482, 216] width 340 height 340
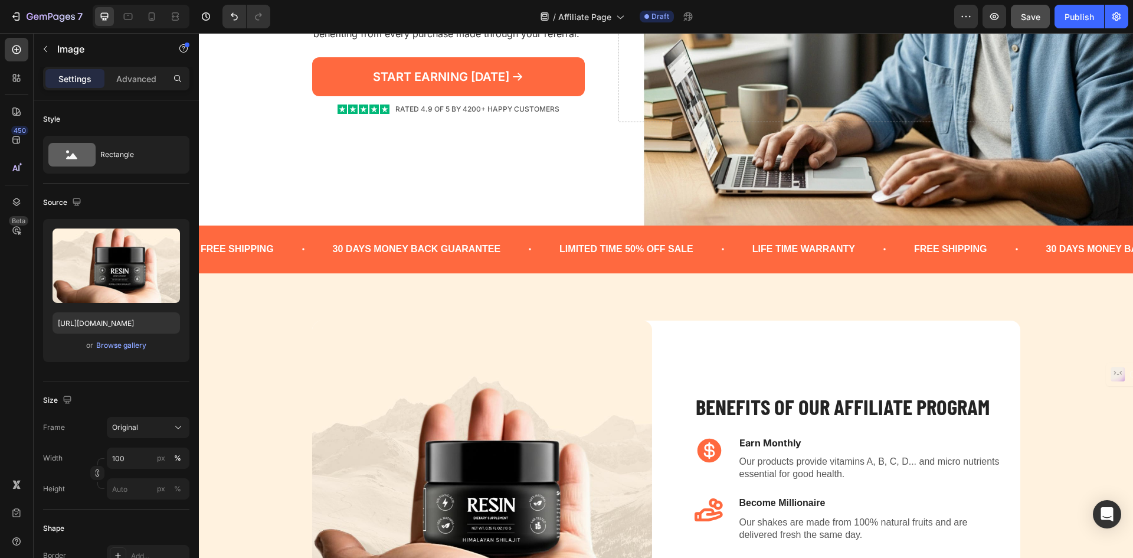
scroll to position [177, 0]
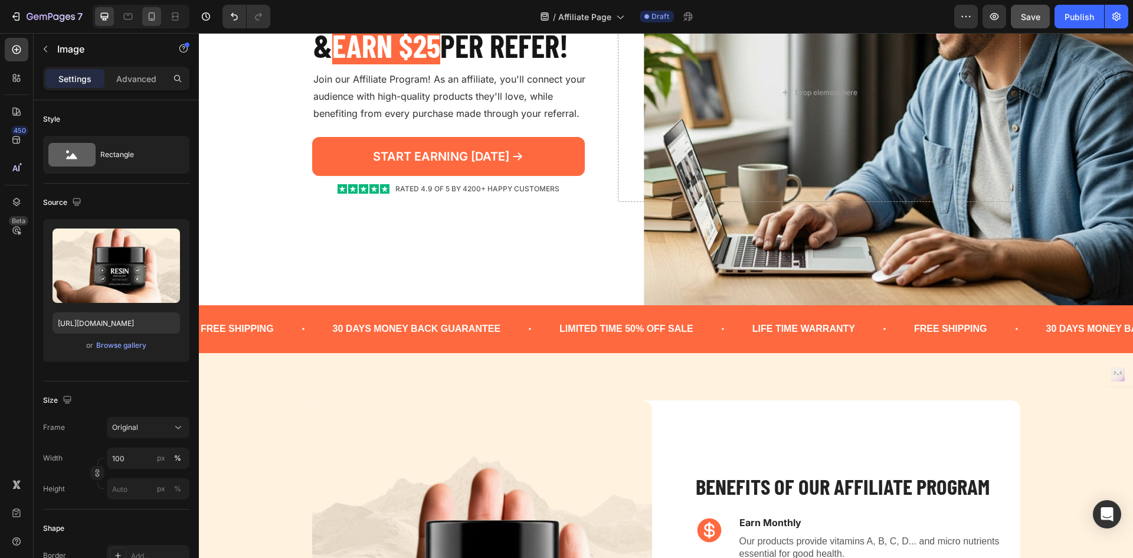
click at [156, 18] on icon at bounding box center [152, 17] width 12 height 12
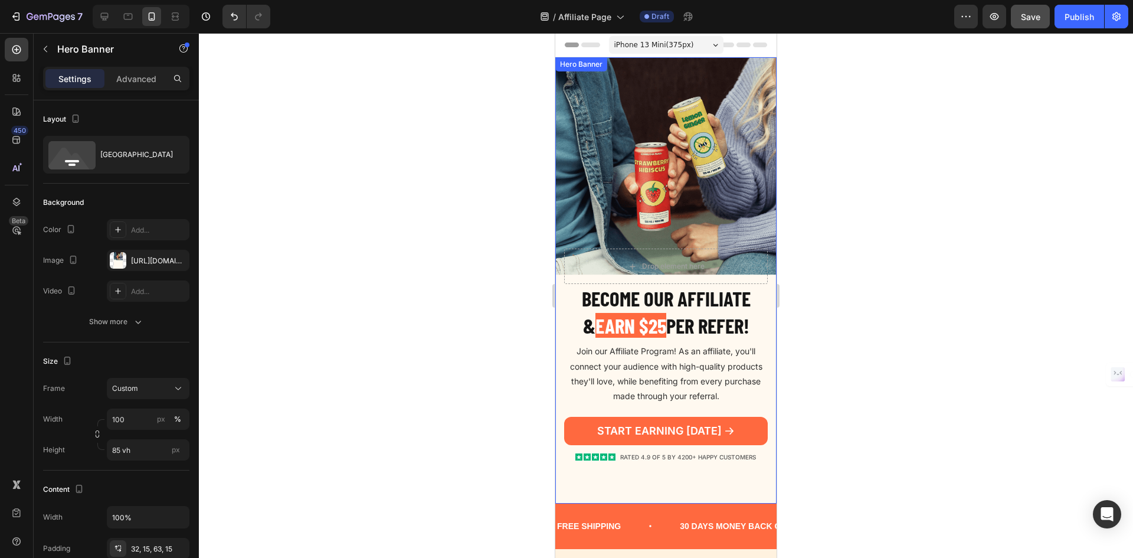
click at [711, 141] on div "Background Image" at bounding box center [665, 280] width 221 height 446
click at [146, 266] on div "https://cdn.shopify.com/s/files/1/2005/9307/files/gempages_432750572815254551-0…" at bounding box center [148, 260] width 83 height 21
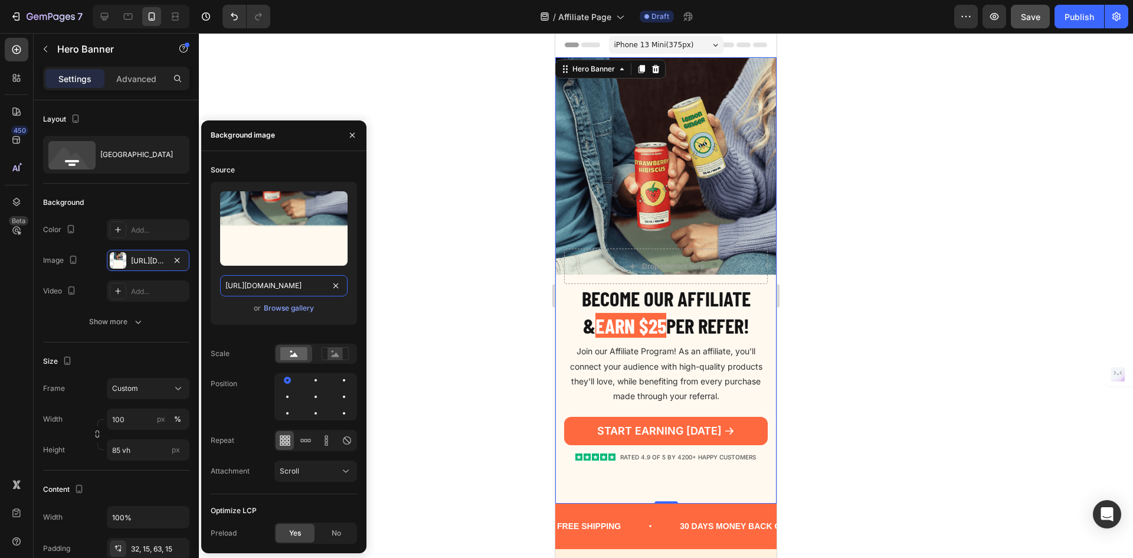
click at [280, 287] on input "https://cdn.shopify.com/s/files/1/2005/9307/files/gempages_432750572815254551-0…" at bounding box center [283, 285] width 127 height 21
paste input "0755/8846/8960/files/Affiliate_page_Mobile_bg.webp?v=175631167"
type input "[URL][DOMAIN_NAME][PHONE_NUMBER]"
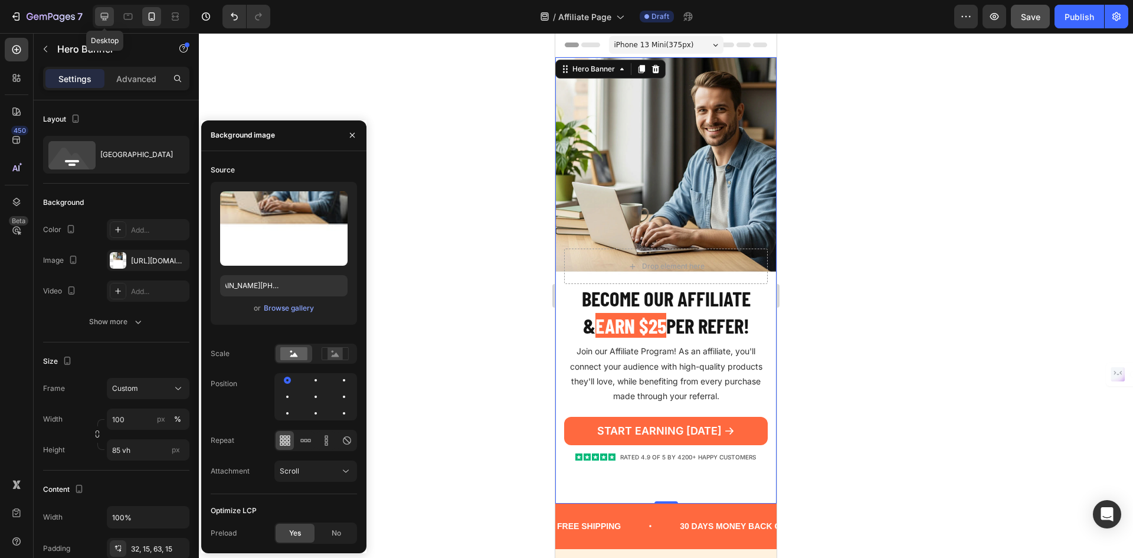
click at [109, 21] on icon at bounding box center [105, 17] width 12 height 12
type input "720"
type input "1200"
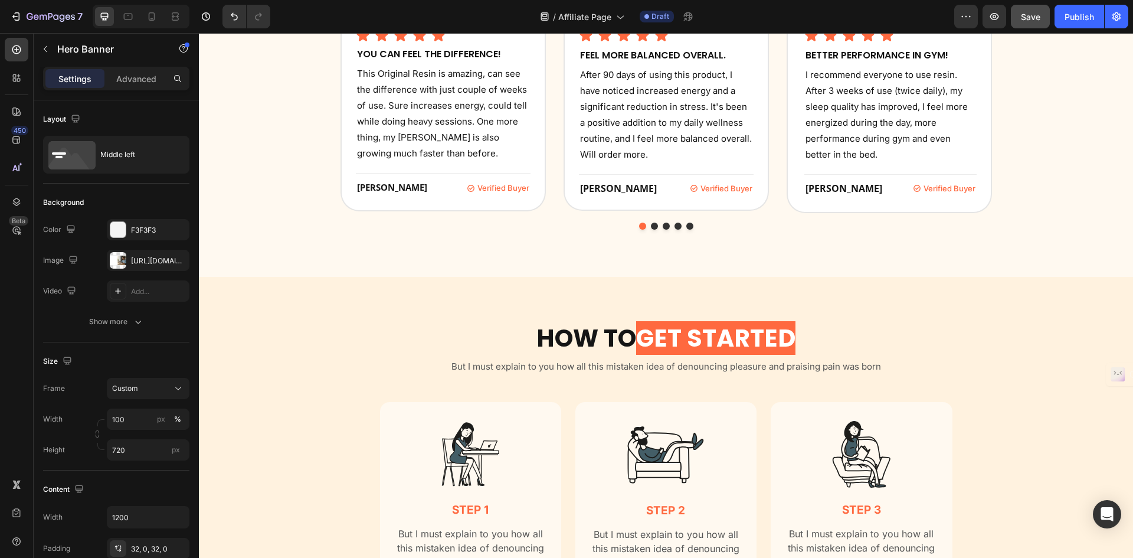
scroll to position [1417, 0]
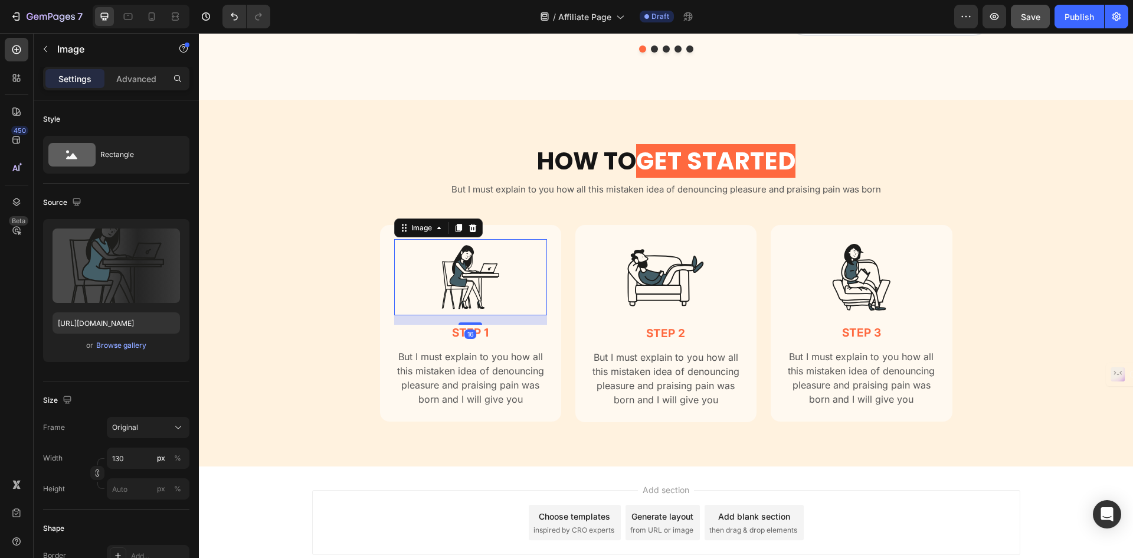
click at [477, 274] on img at bounding box center [470, 277] width 77 height 76
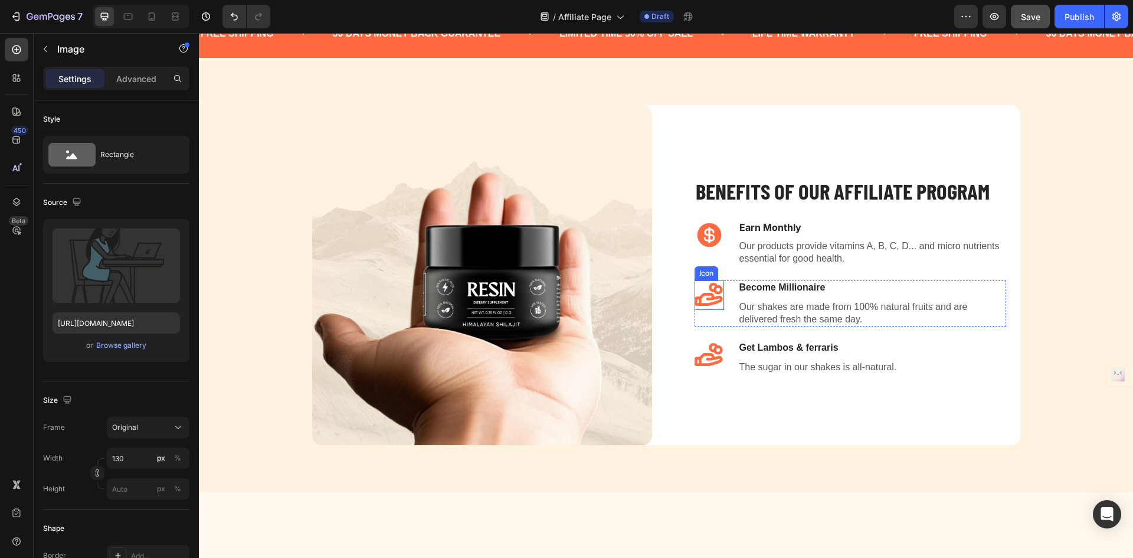
scroll to position [295, 0]
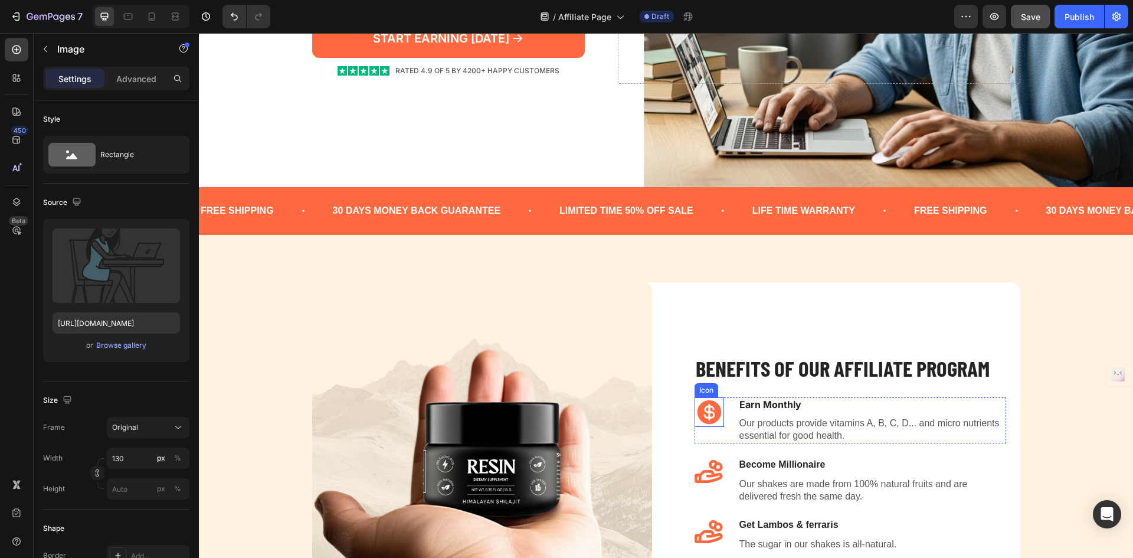
click at [710, 407] on icon at bounding box center [709, 412] width 24 height 24
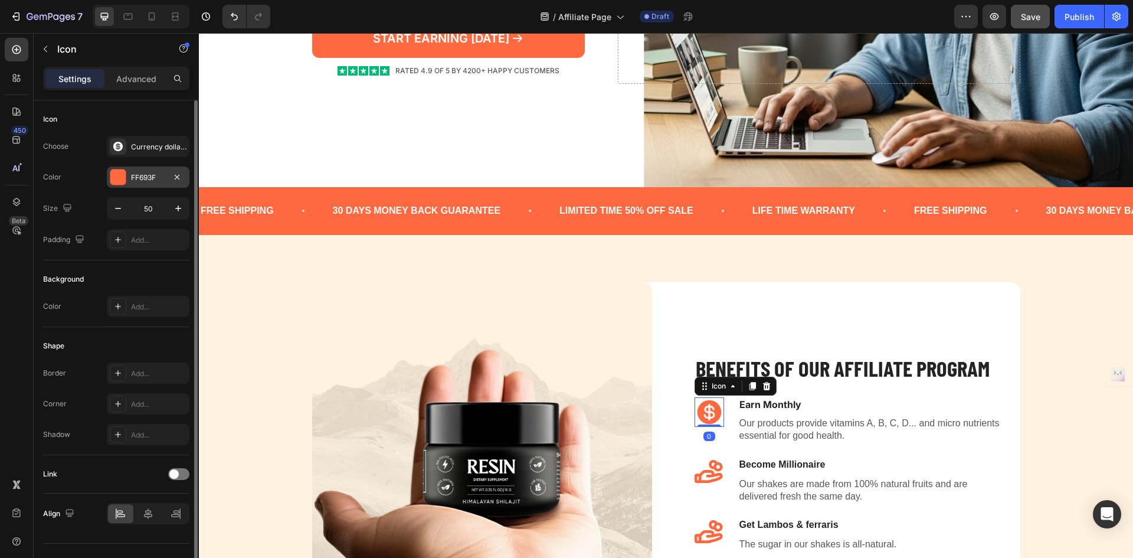
click at [148, 174] on div "FF693F" at bounding box center [148, 177] width 34 height 11
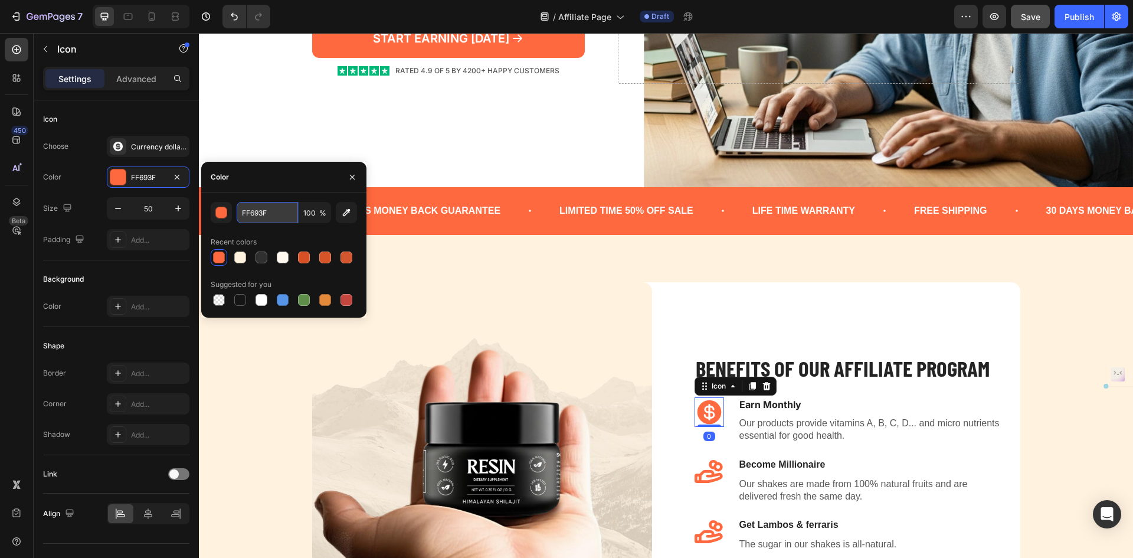
click at [258, 207] on input "FF693F" at bounding box center [267, 212] width 61 height 21
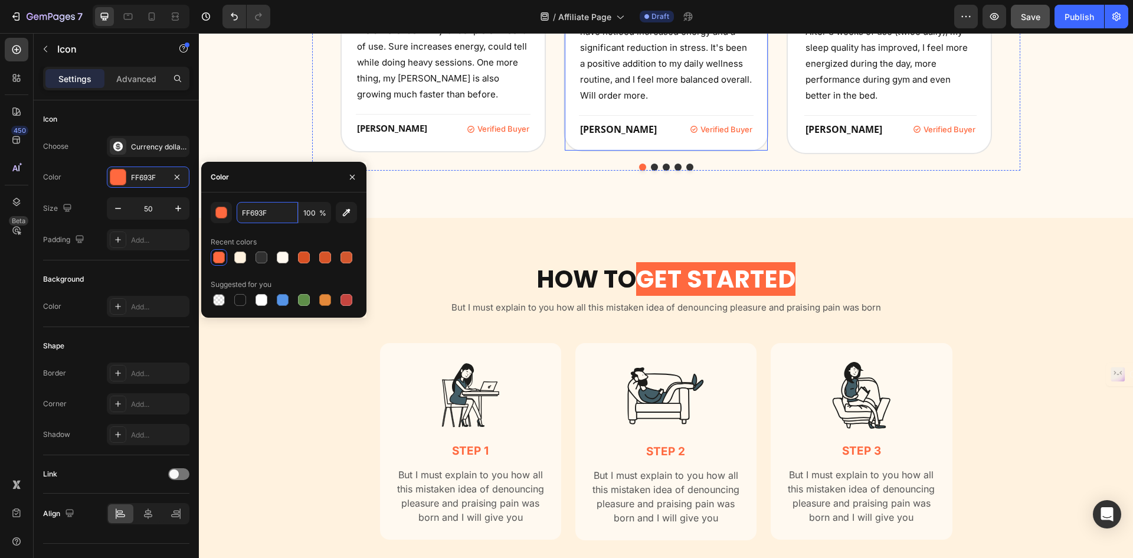
scroll to position [1476, 0]
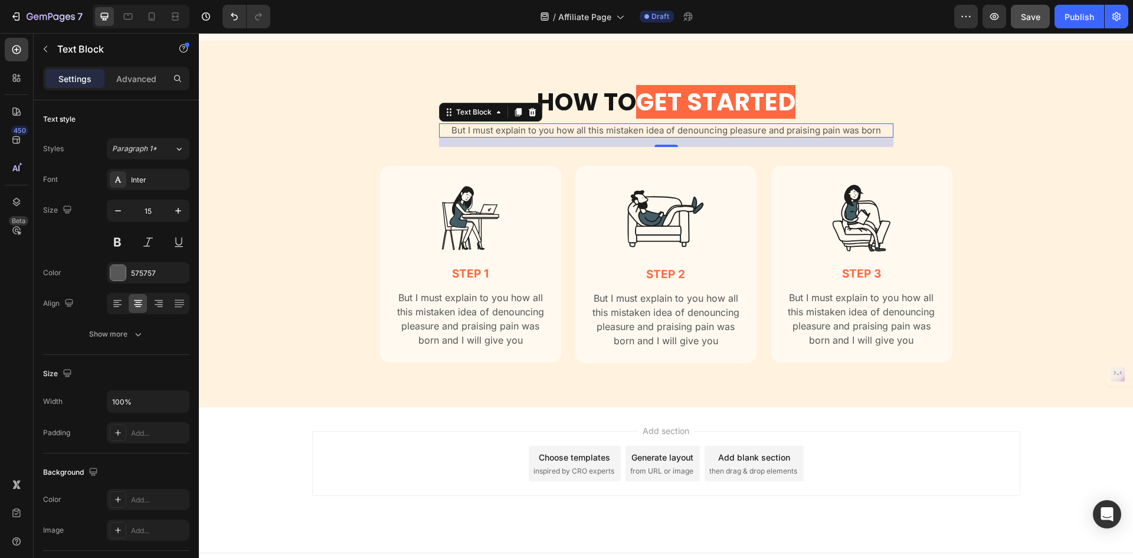
click at [556, 132] on p "But I must explain to you how all this mistaken idea of denouncing pleasure and…" at bounding box center [666, 131] width 452 height 12
click at [530, 114] on icon at bounding box center [532, 112] width 8 height 8
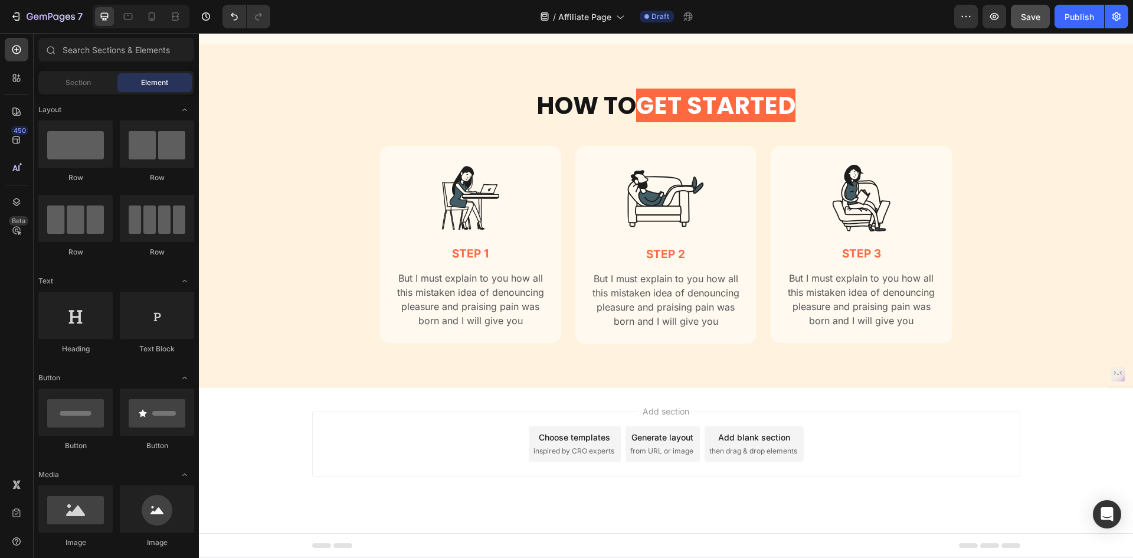
scroll to position [1472, 0]
click at [779, 185] on div "Image step 3 Text Block But I must explain to you how all this mistaken idea of…" at bounding box center [861, 244] width 181 height 197
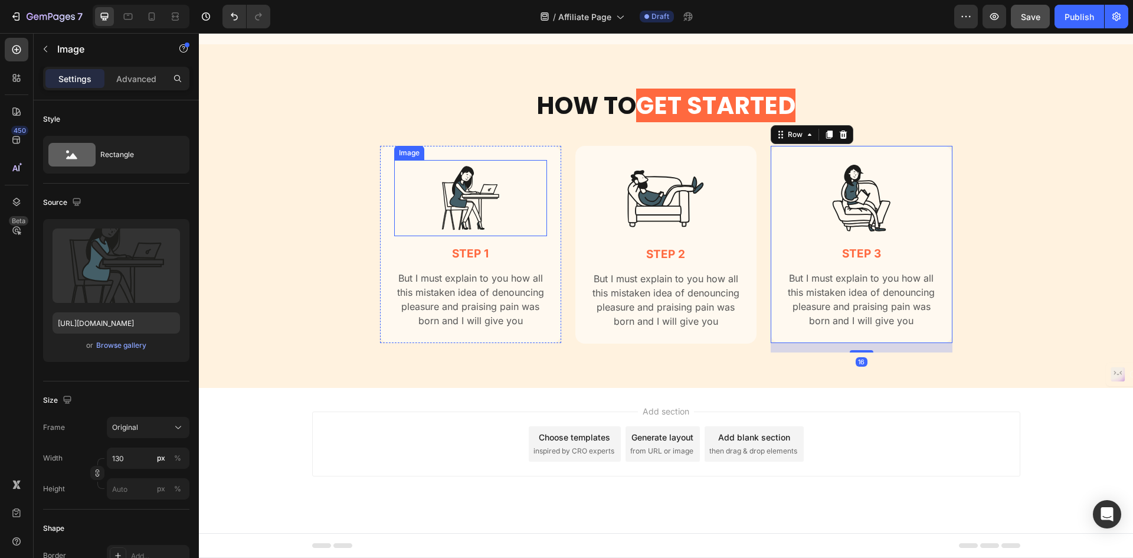
click at [506, 204] on div at bounding box center [470, 198] width 153 height 76
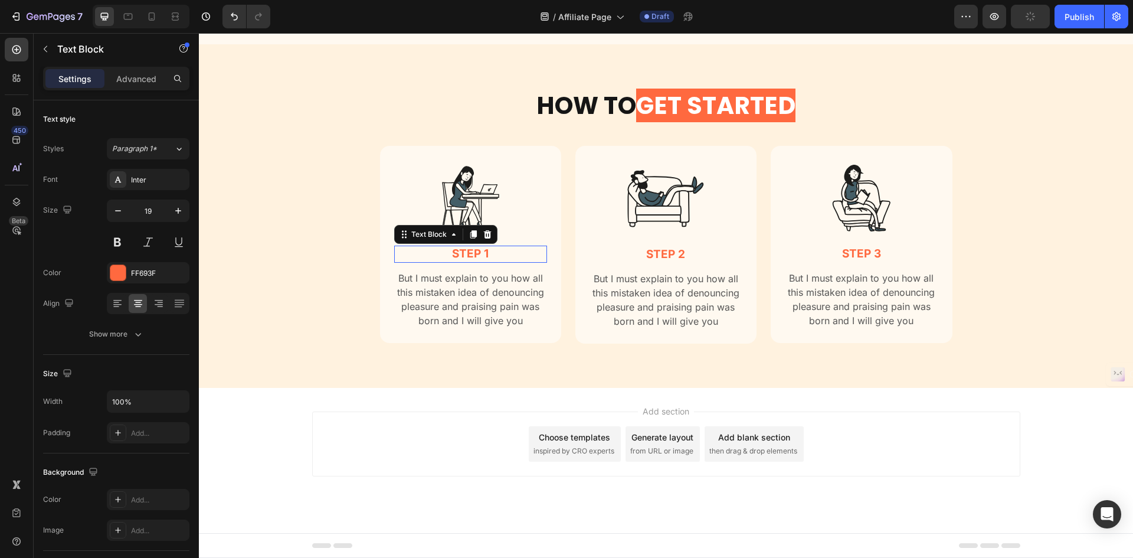
click at [494, 257] on p "Step 1" at bounding box center [470, 254] width 151 height 15
click at [509, 283] on p "But I must explain to you how all this mistaken idea of denouncing pleasure and…" at bounding box center [470, 299] width 151 height 57
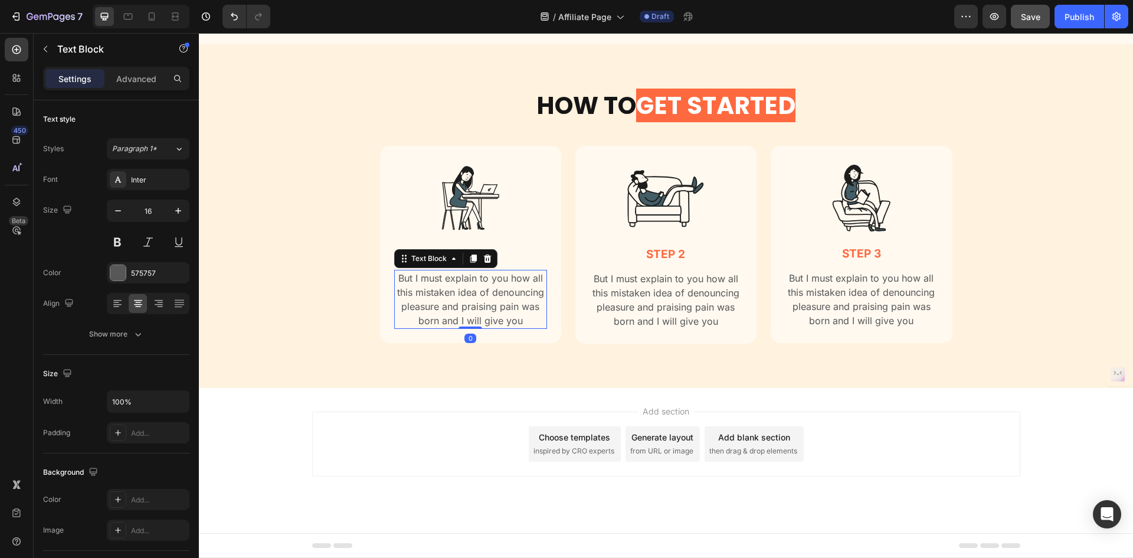
click at [509, 283] on p "But I must explain to you how all this mistaken idea of denouncing pleasure and…" at bounding box center [470, 299] width 151 height 57
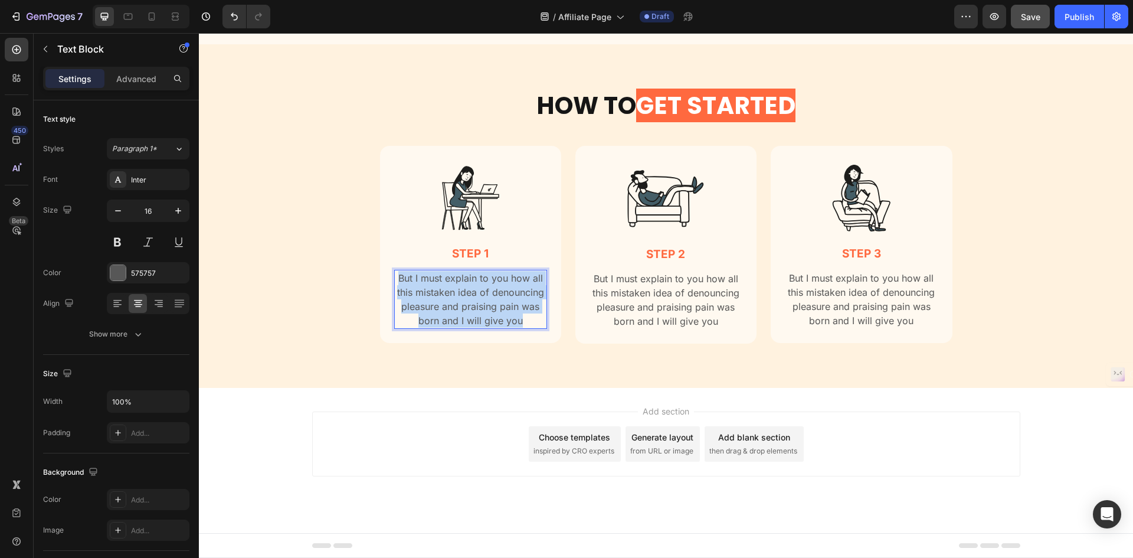
click at [509, 283] on p "But I must explain to you how all this mistaken idea of denouncing pleasure and…" at bounding box center [470, 299] width 151 height 57
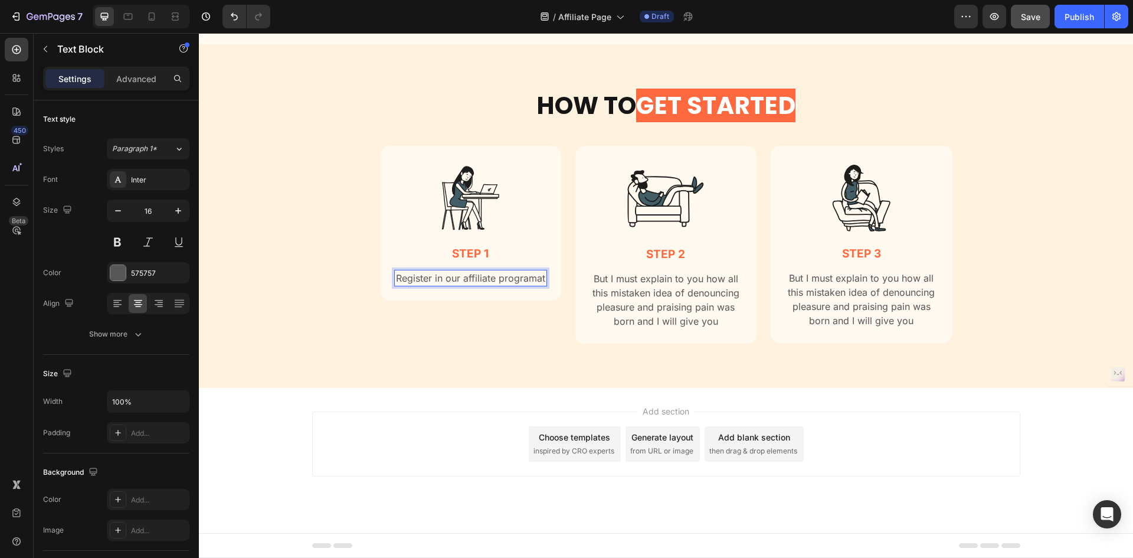
click at [448, 274] on p "Register in our affiliate programat" at bounding box center [470, 278] width 151 height 14
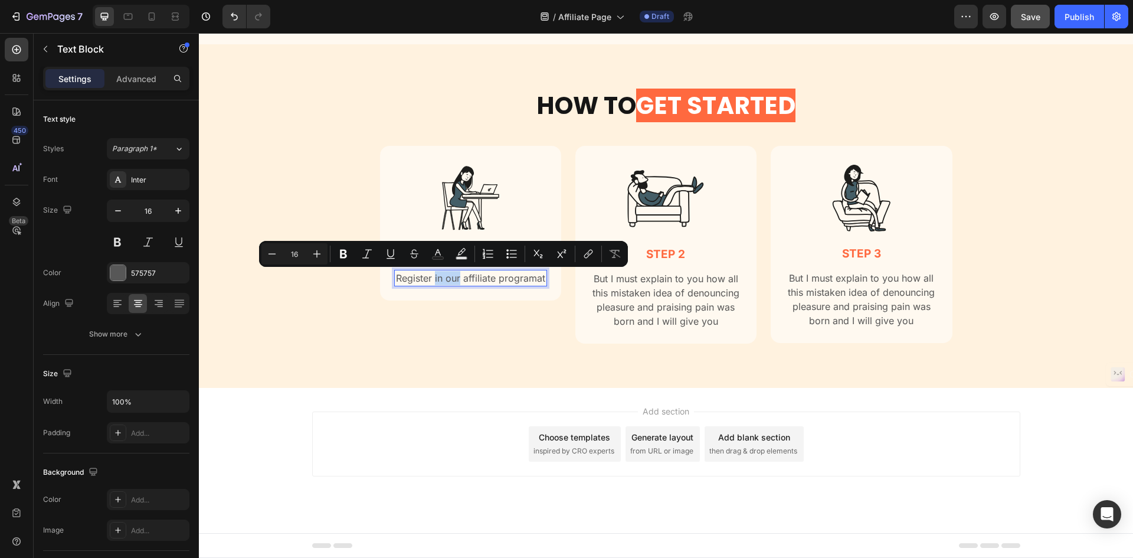
drag, startPoint x: 431, startPoint y: 276, endPoint x: 456, endPoint y: 276, distance: 24.8
click at [456, 276] on p "Register in our affiliate programat" at bounding box center [470, 278] width 151 height 14
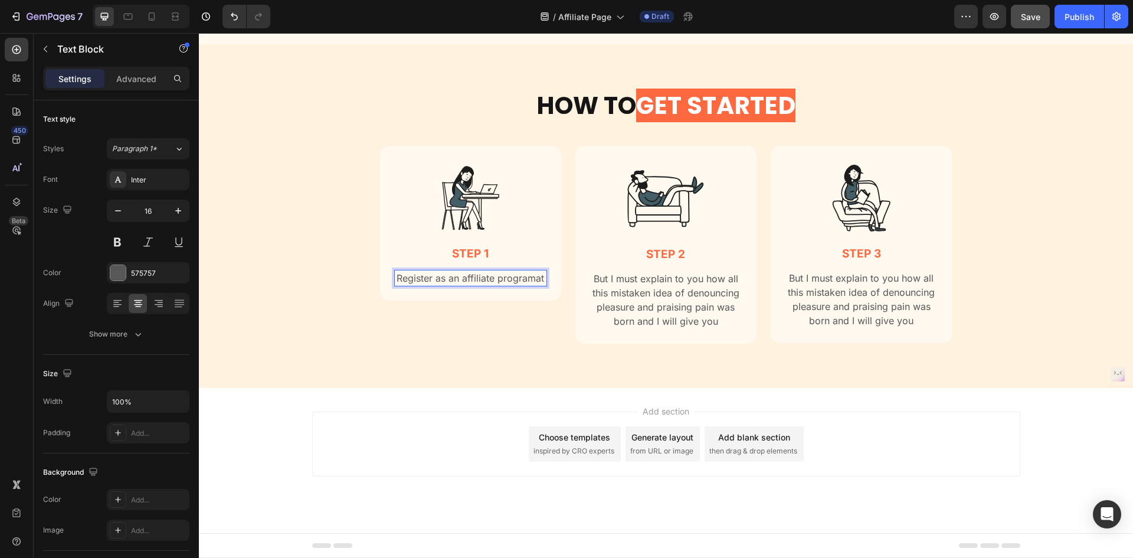
click at [504, 275] on p "Register as an affiliate programat" at bounding box center [470, 278] width 151 height 14
click at [504, 274] on p "Register as an affiliate programat" at bounding box center [470, 278] width 151 height 14
click at [649, 313] on p "But I must explain to you how all this mistaken idea of denouncing pleasure and…" at bounding box center [666, 300] width 151 height 57
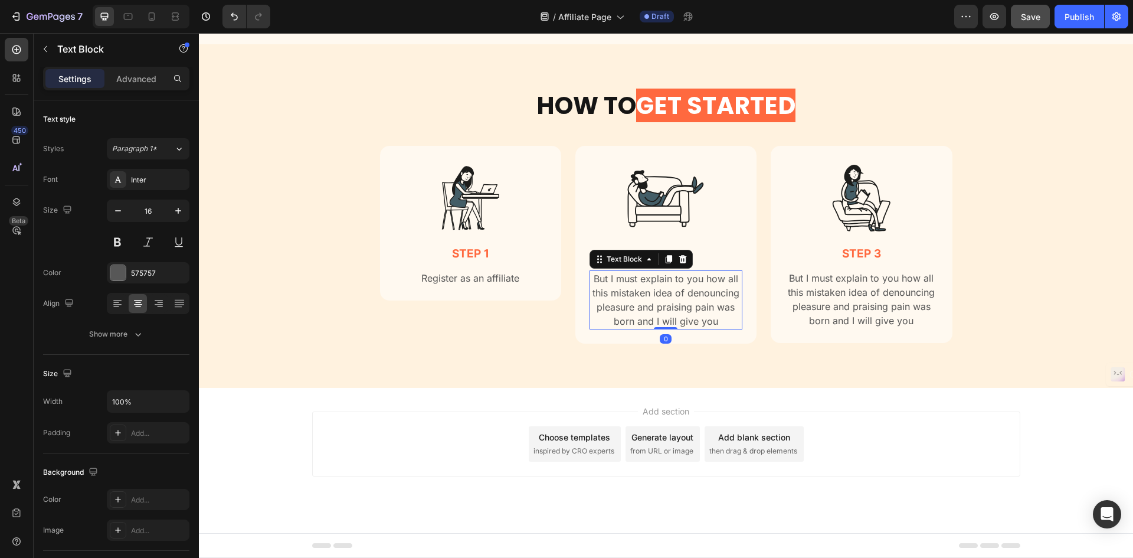
click at [649, 313] on p "But I must explain to you how all this mistaken idea of denouncing pleasure and…" at bounding box center [666, 300] width 151 height 57
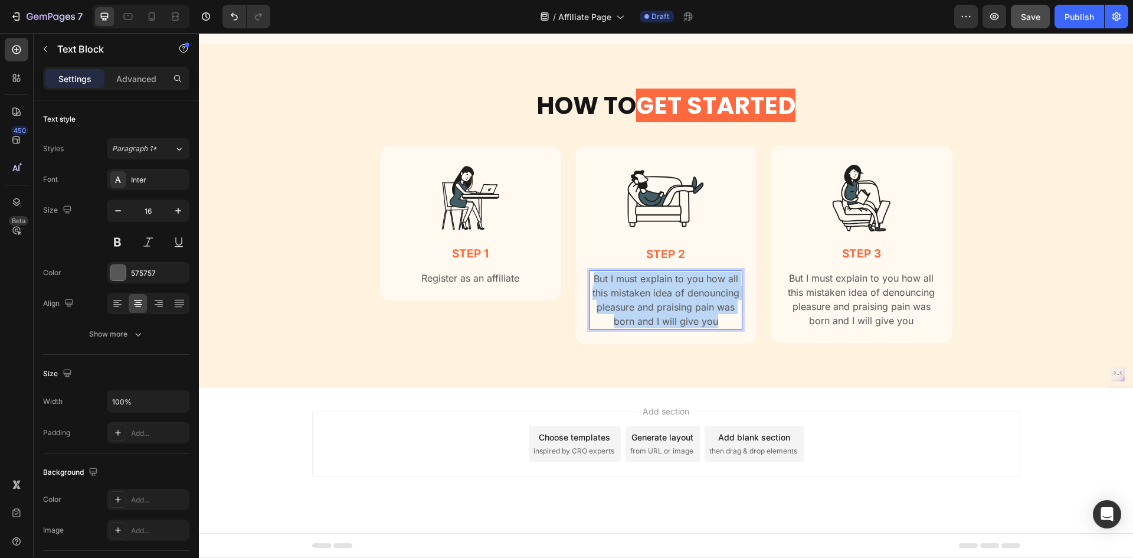
click at [649, 313] on p "But I must explain to you how all this mistaken idea of denouncing pleasure and…" at bounding box center [666, 300] width 151 height 57
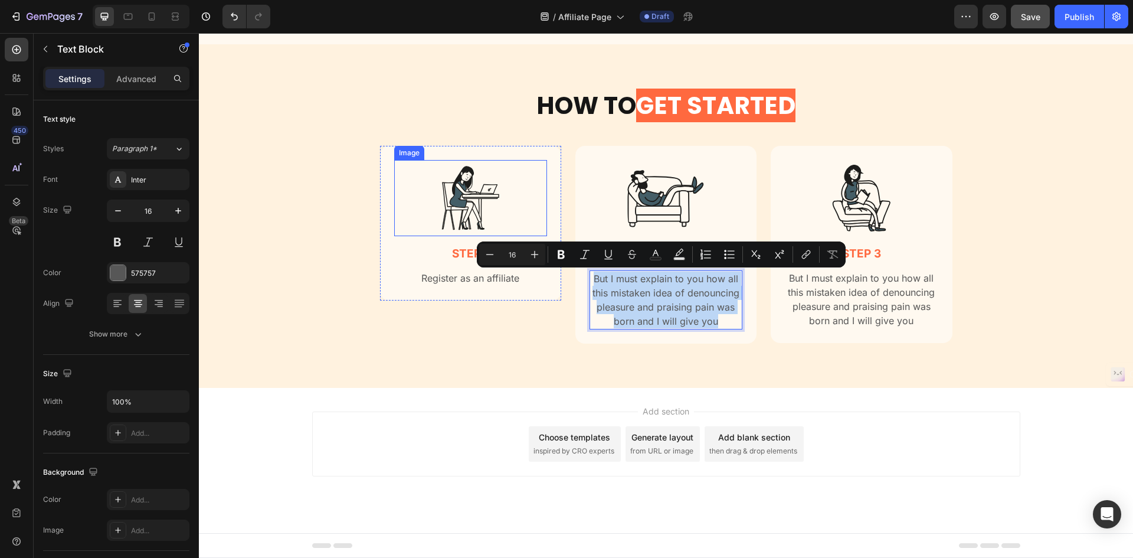
click at [485, 202] on img at bounding box center [470, 198] width 77 height 76
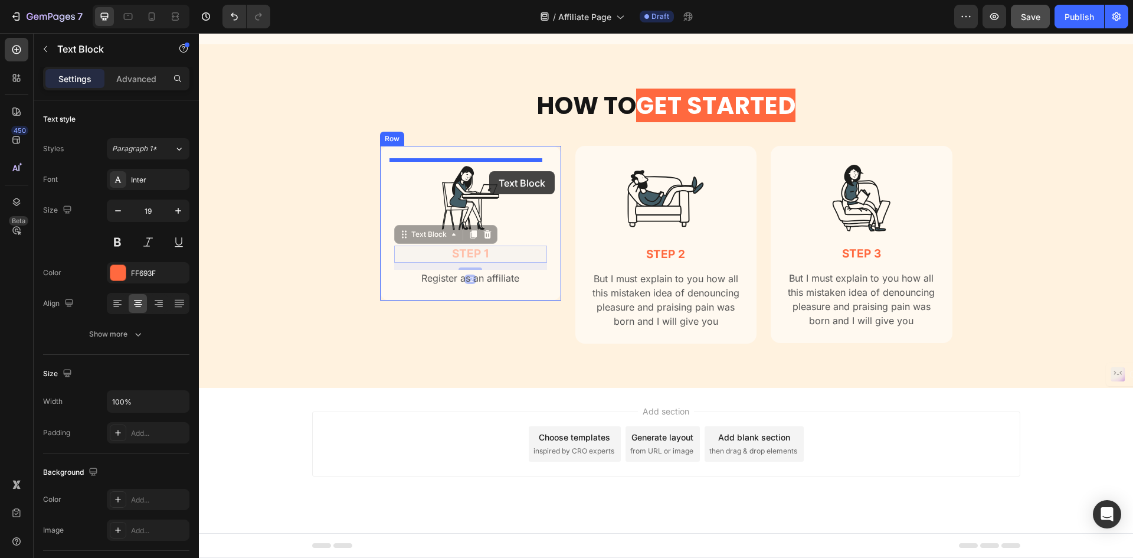
drag, startPoint x: 487, startPoint y: 251, endPoint x: 489, endPoint y: 171, distance: 79.7
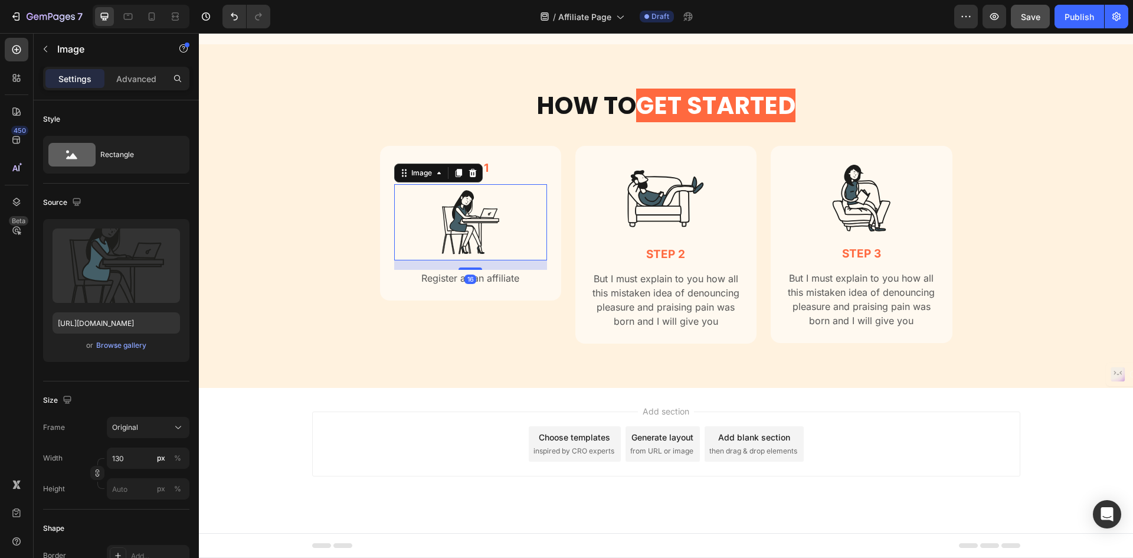
click at [467, 246] on img at bounding box center [470, 222] width 77 height 76
click at [139, 74] on p "Advanced" at bounding box center [136, 79] width 40 height 12
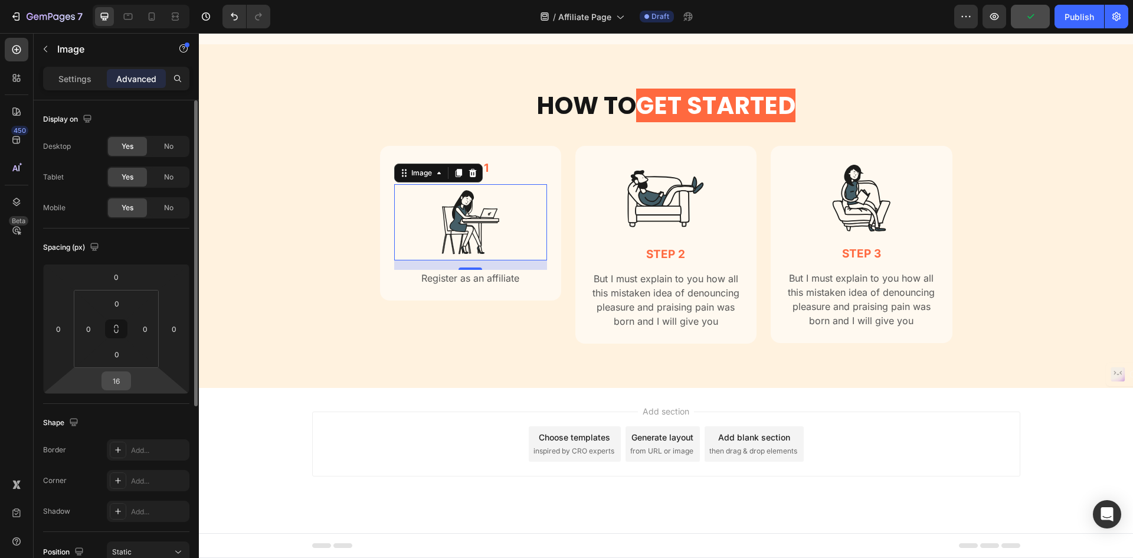
click at [116, 386] on input "16" at bounding box center [116, 381] width 24 height 18
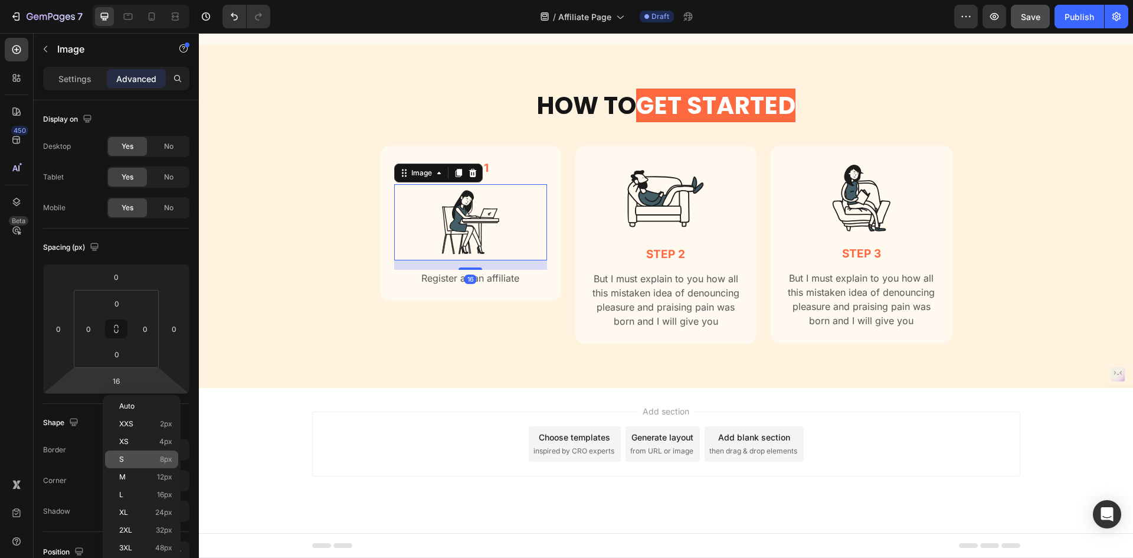
click at [163, 457] on span "8px" at bounding box center [166, 459] width 12 height 8
type input "8"
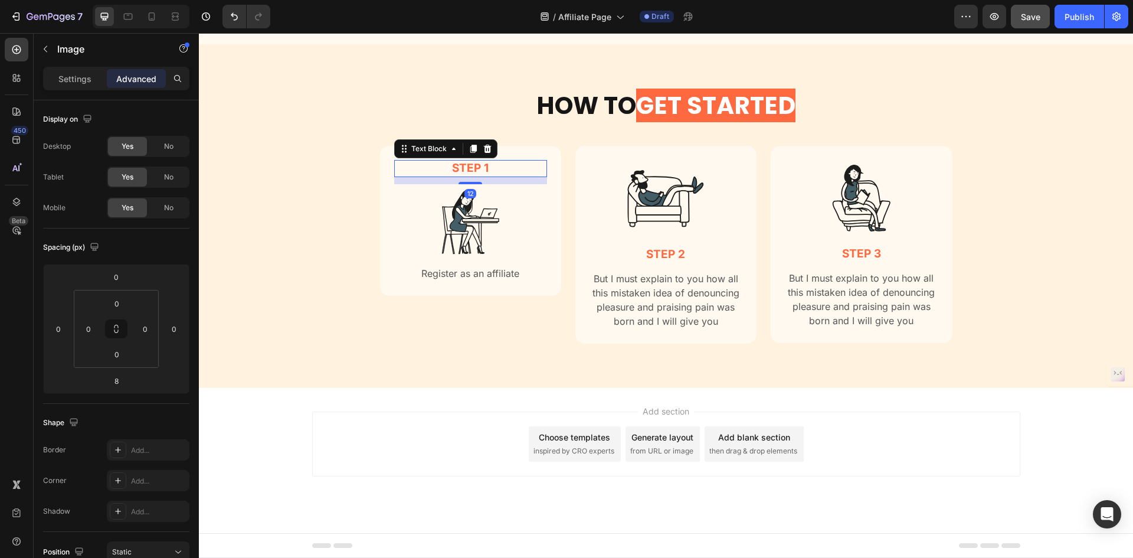
click at [487, 169] on p "Step 1" at bounding box center [470, 168] width 151 height 15
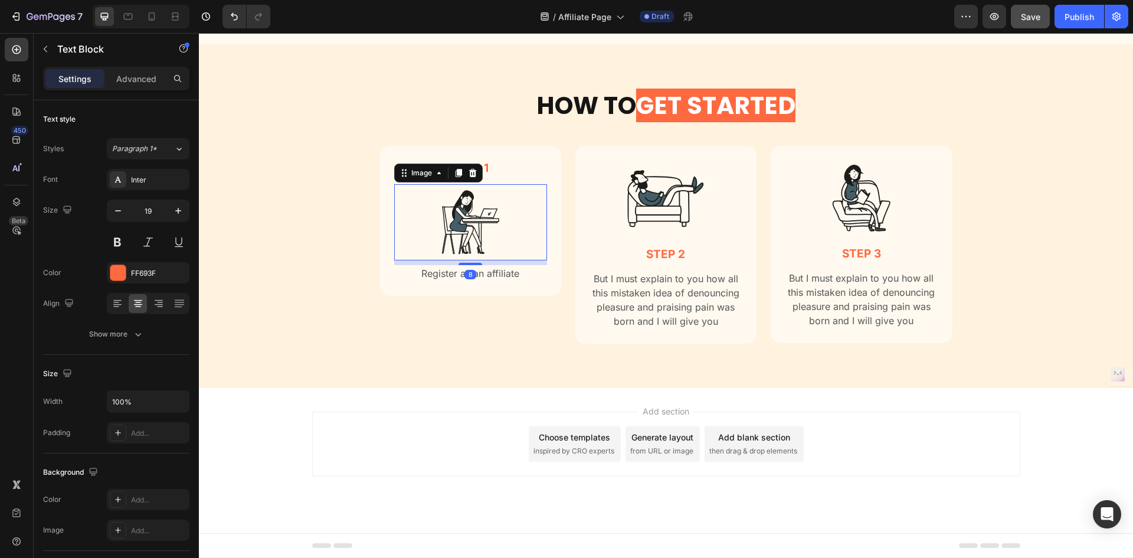
click at [483, 243] on img at bounding box center [470, 222] width 77 height 76
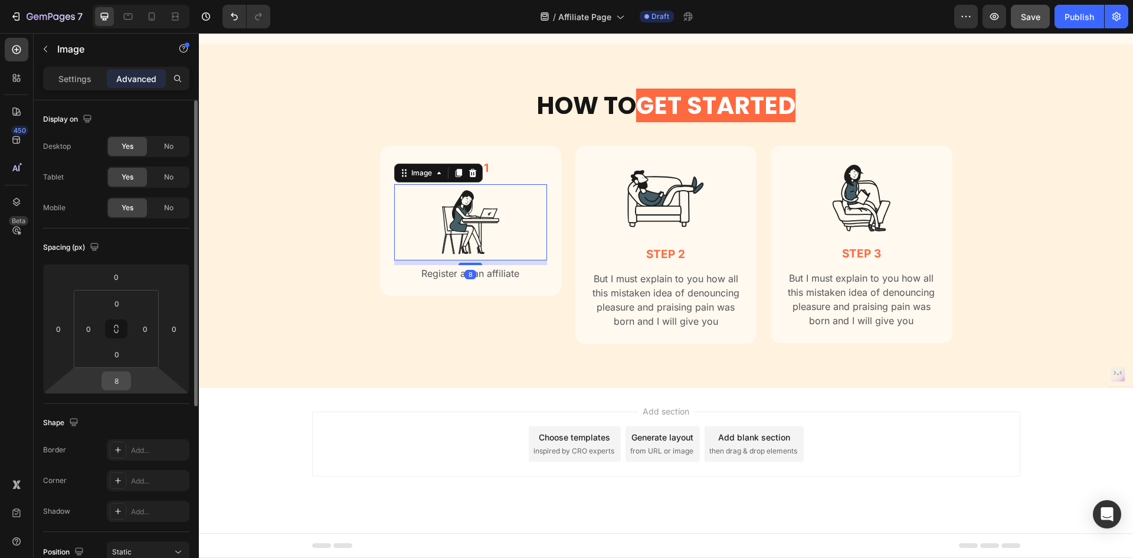
click at [122, 377] on input "8" at bounding box center [116, 381] width 24 height 18
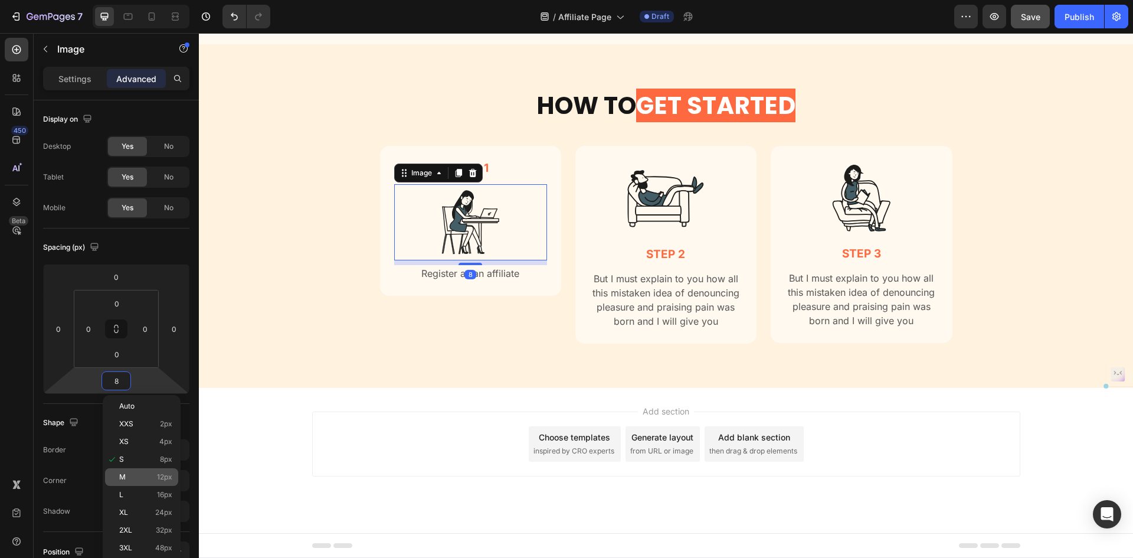
click at [163, 478] on span "12px" at bounding box center [164, 477] width 15 height 8
type input "12"
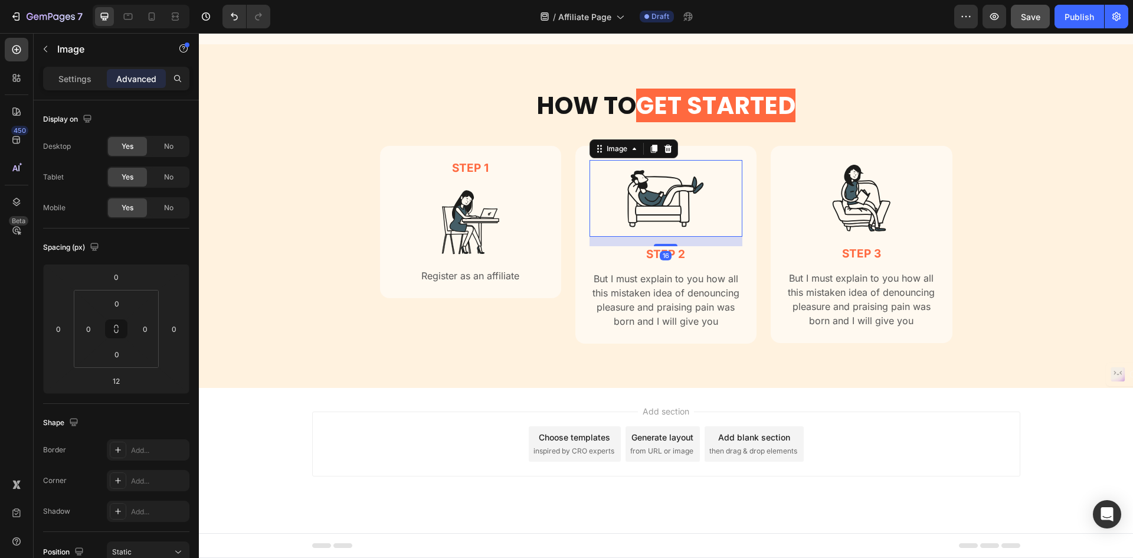
click at [670, 207] on img at bounding box center [665, 198] width 77 height 77
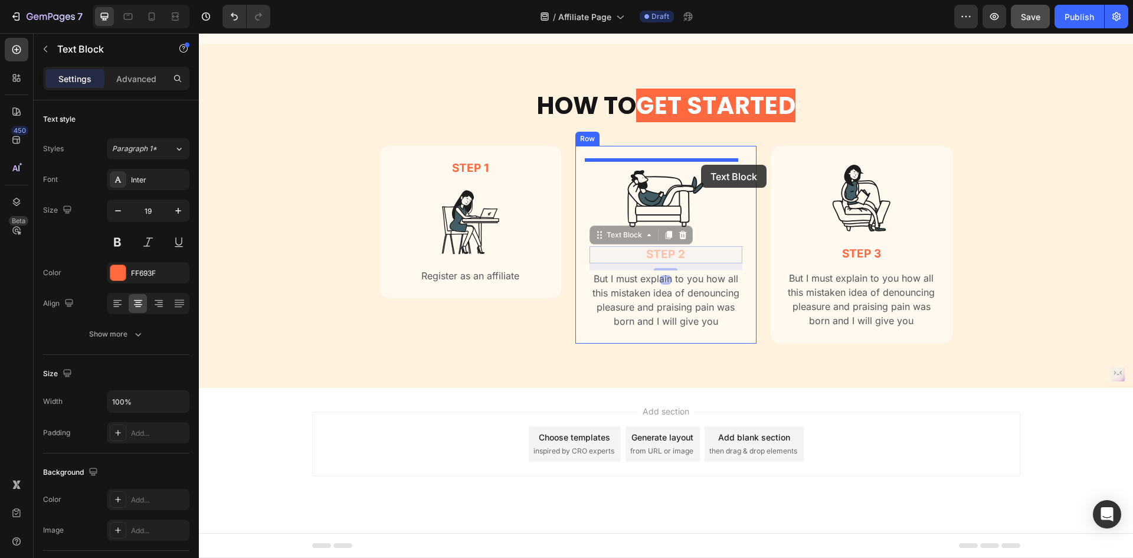
drag, startPoint x: 685, startPoint y: 256, endPoint x: 701, endPoint y: 164, distance: 93.5
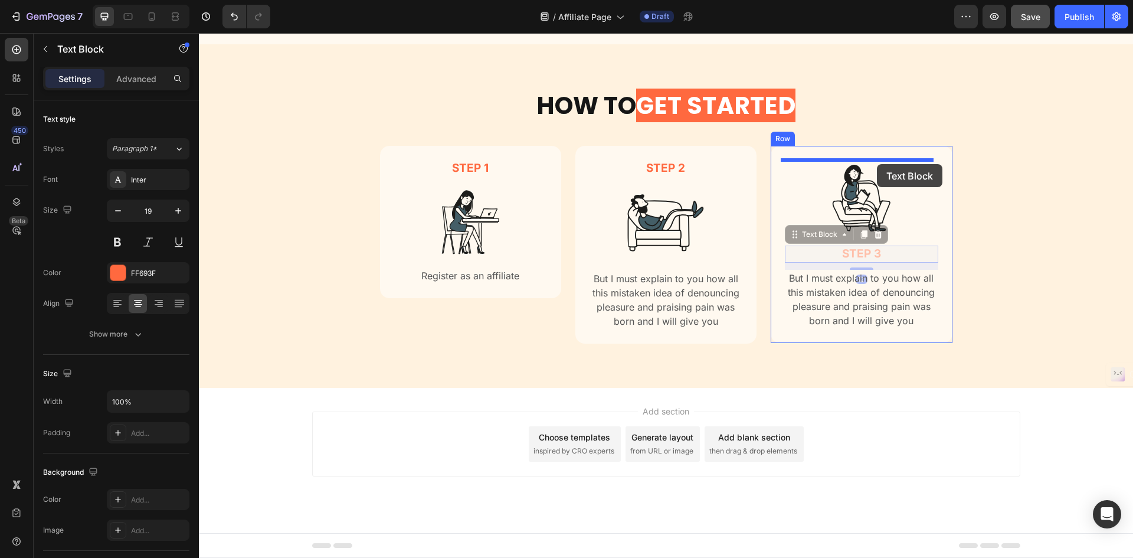
drag, startPoint x: 874, startPoint y: 252, endPoint x: 877, endPoint y: 164, distance: 88.0
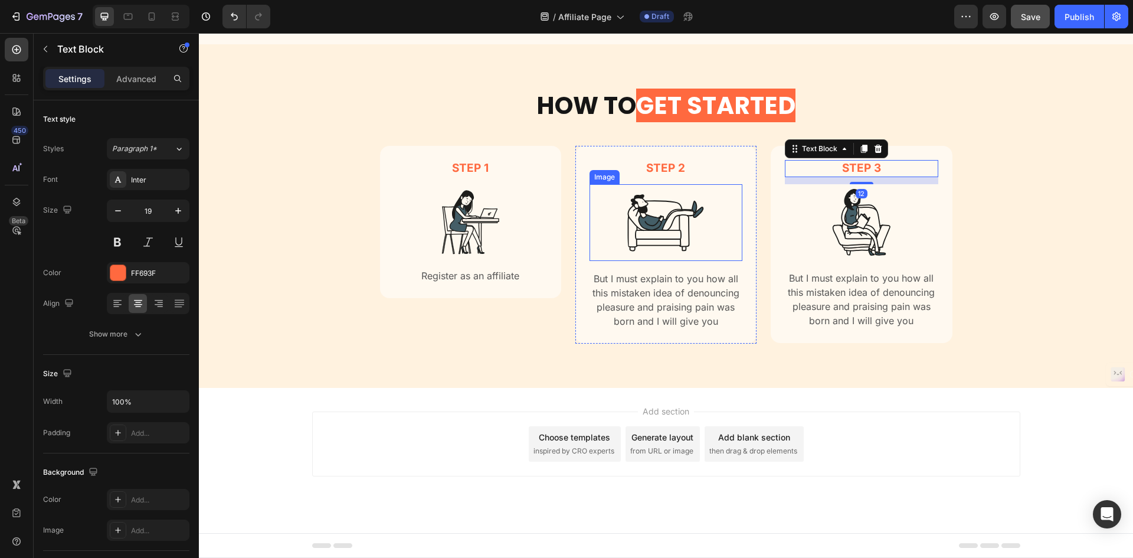
click at [660, 240] on img at bounding box center [665, 222] width 77 height 77
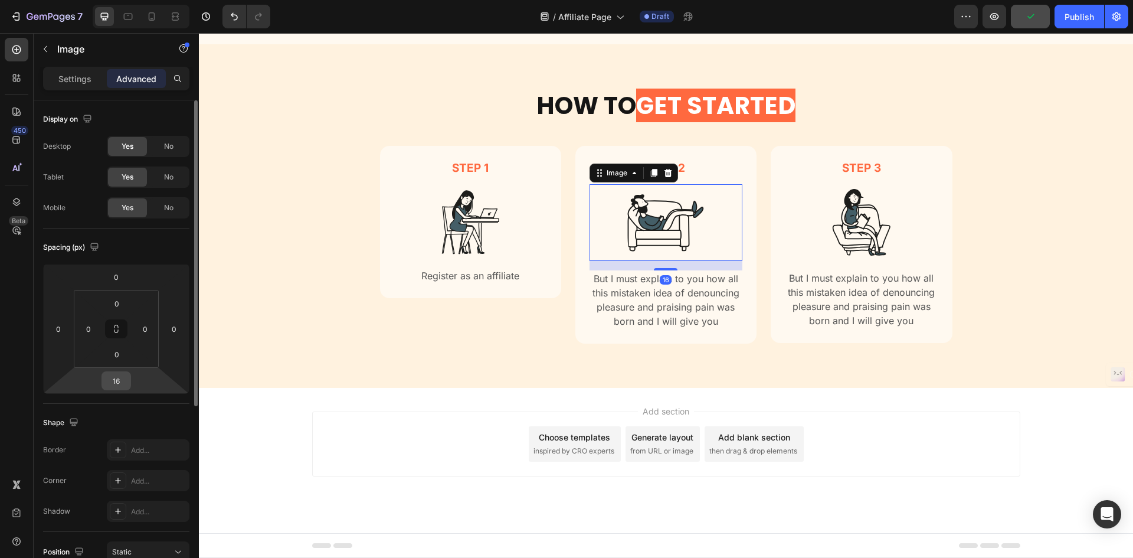
click at [116, 380] on input "16" at bounding box center [116, 381] width 24 height 18
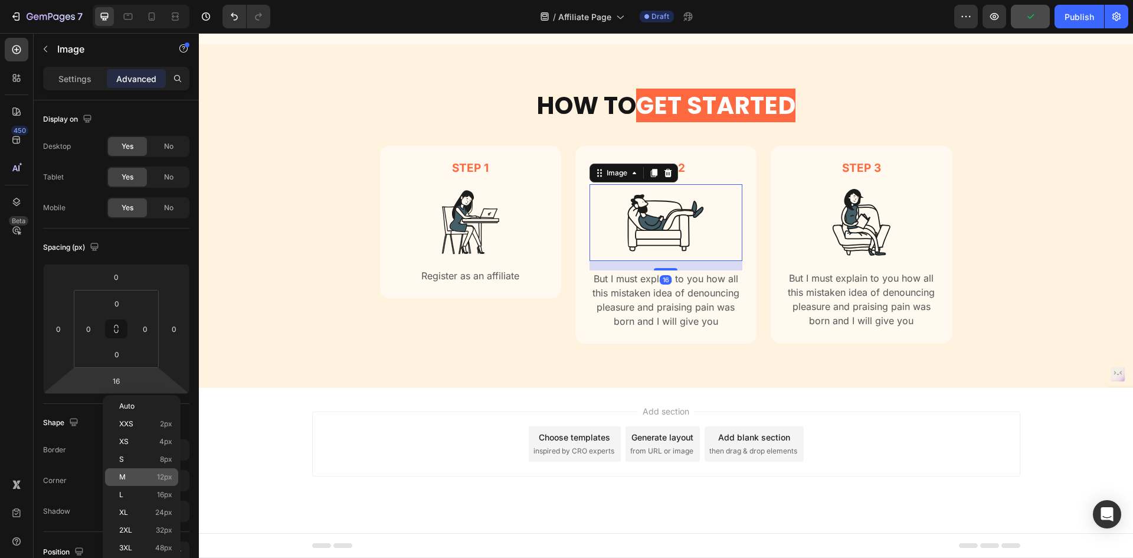
drag, startPoint x: 151, startPoint y: 476, endPoint x: 234, endPoint y: 354, distance: 147.8
click at [151, 476] on p "M 12px" at bounding box center [145, 477] width 53 height 8
type input "12"
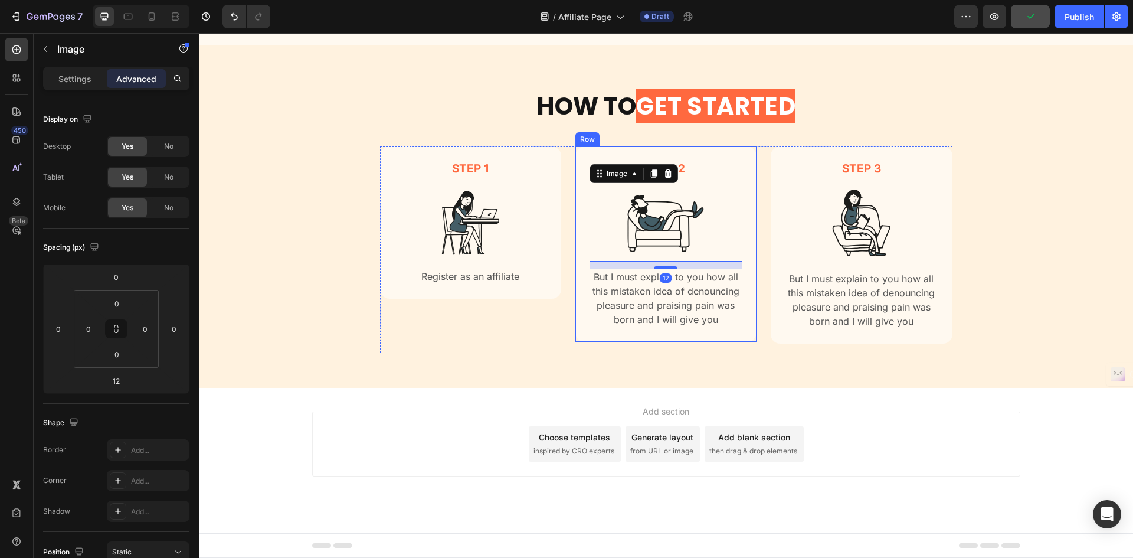
click at [815, 222] on div at bounding box center [861, 223] width 153 height 76
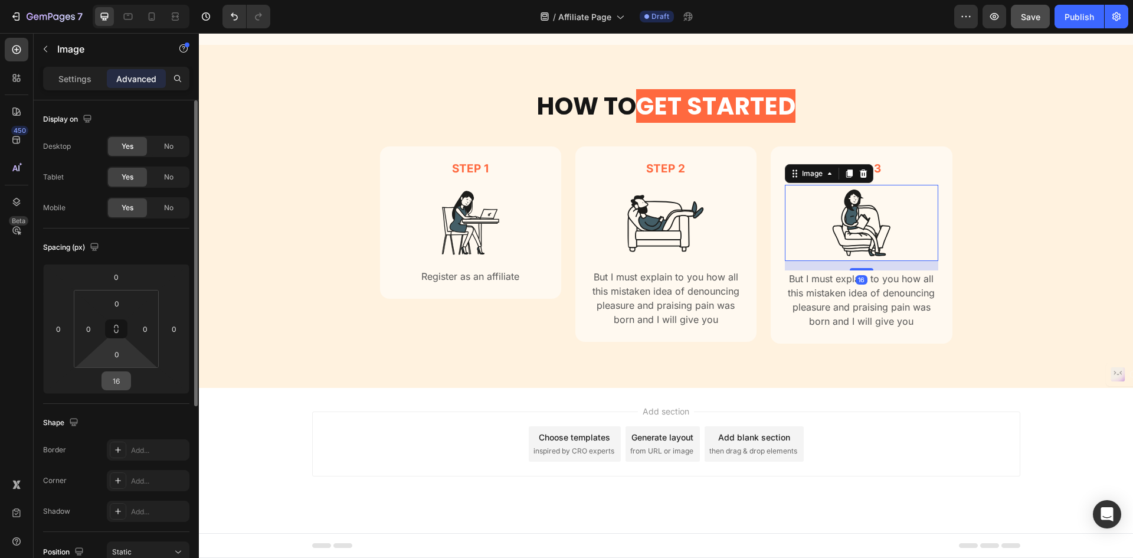
click at [115, 384] on input "16" at bounding box center [116, 381] width 24 height 18
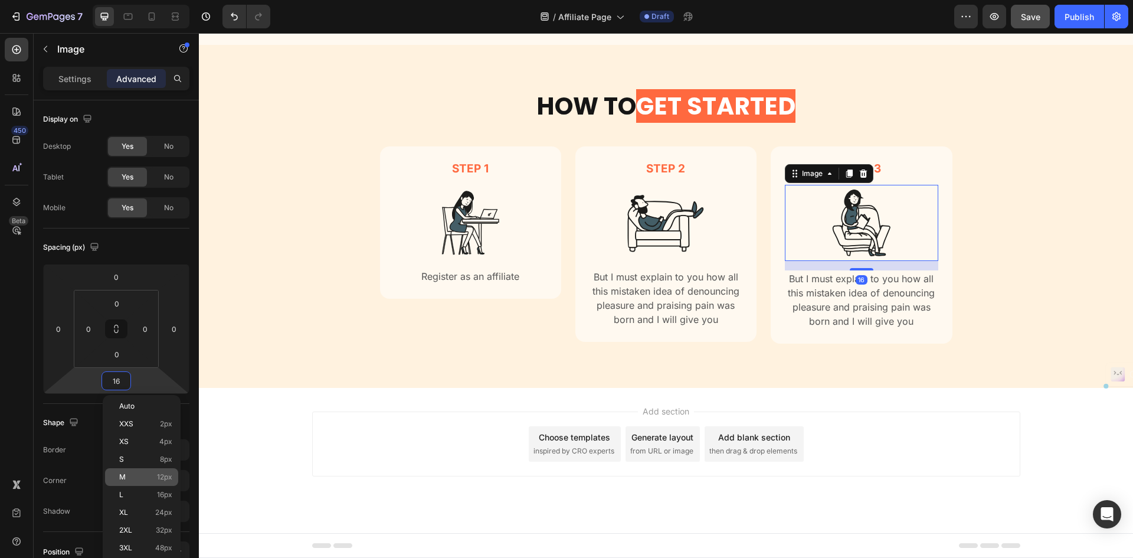
click at [165, 474] on span "12px" at bounding box center [164, 477] width 15 height 8
type input "12"
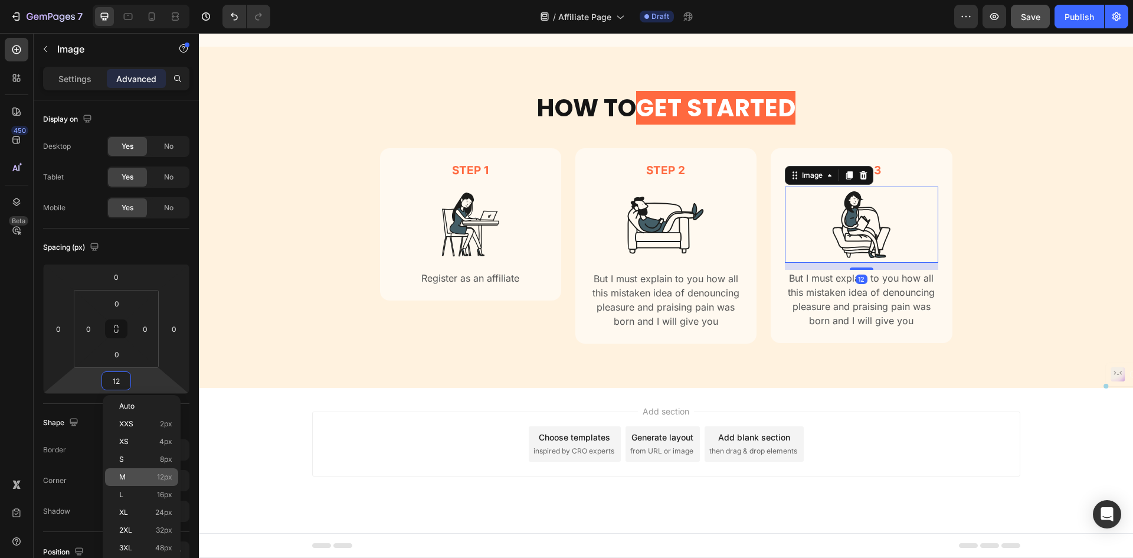
scroll to position [1470, 0]
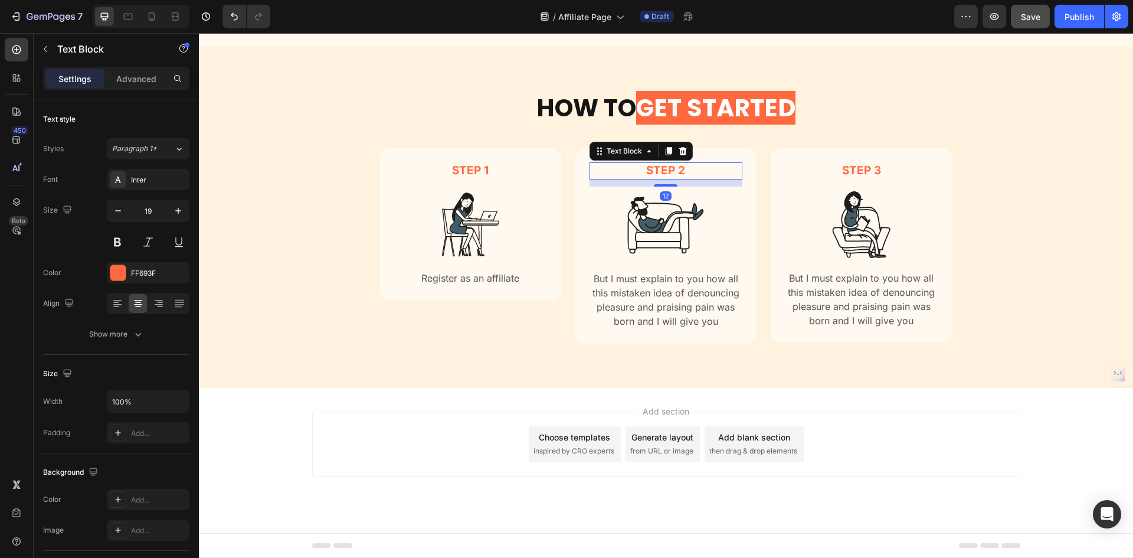
click at [671, 175] on p "step 2" at bounding box center [666, 170] width 151 height 15
click at [671, 305] on p "But I must explain to you how all this mistaken idea of denouncing pleasure and…" at bounding box center [666, 300] width 151 height 57
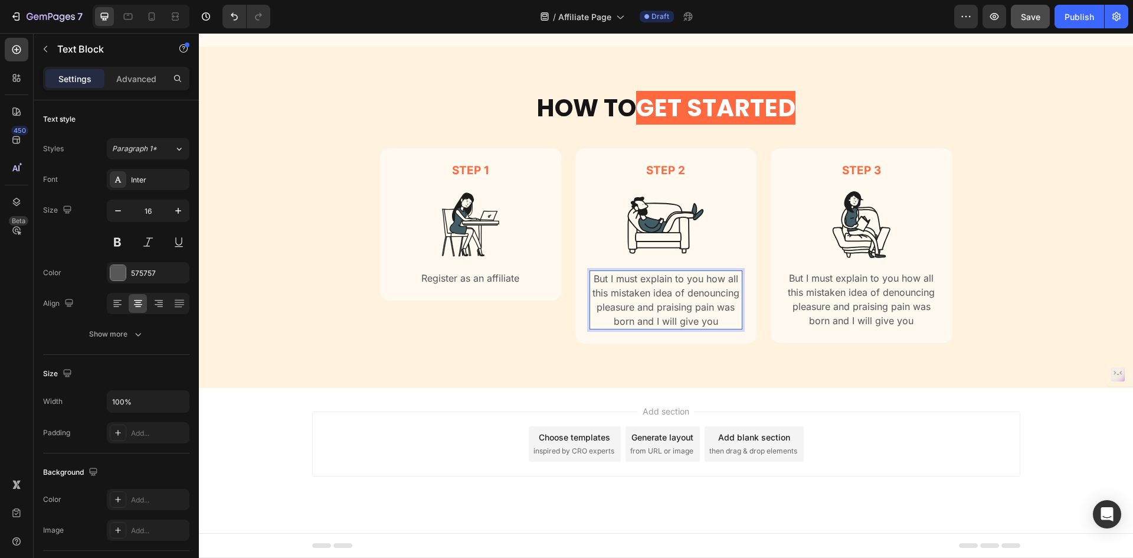
click at [671, 305] on p "But I must explain to you how all this mistaken idea of denouncing pleasure and…" at bounding box center [666, 300] width 151 height 57
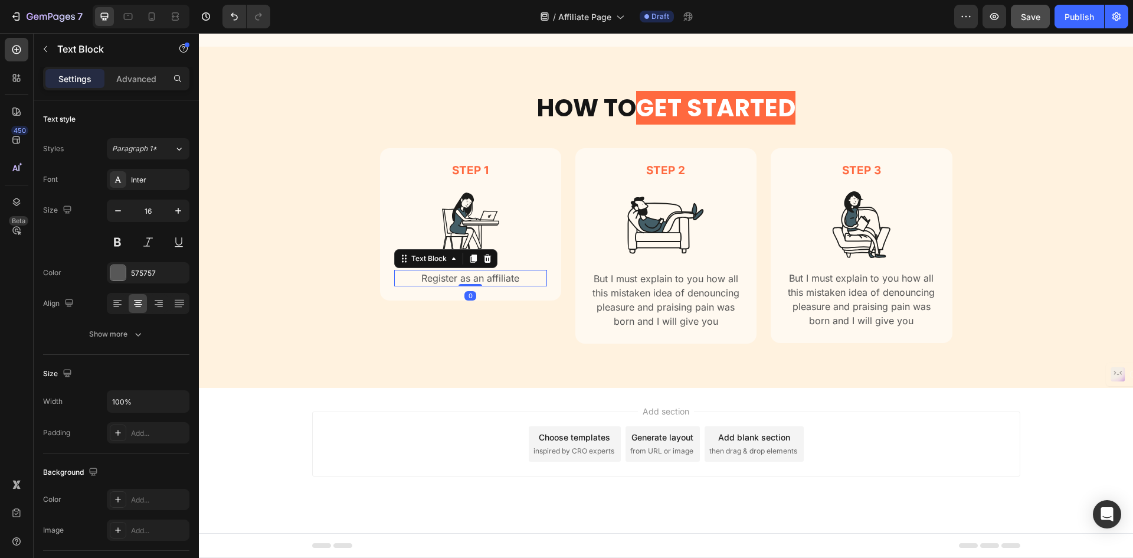
click at [510, 280] on p "Register as an affiliate" at bounding box center [470, 278] width 151 height 14
click at [124, 238] on button at bounding box center [117, 241] width 21 height 21
click at [122, 279] on div at bounding box center [117, 272] width 15 height 15
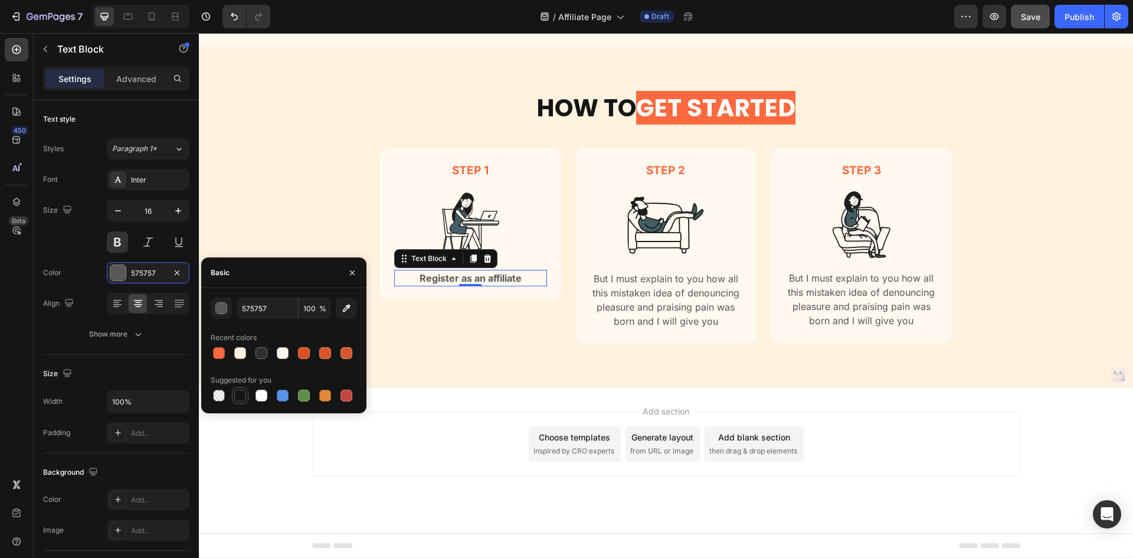
click at [237, 400] on div at bounding box center [240, 396] width 12 height 12
type input "151515"
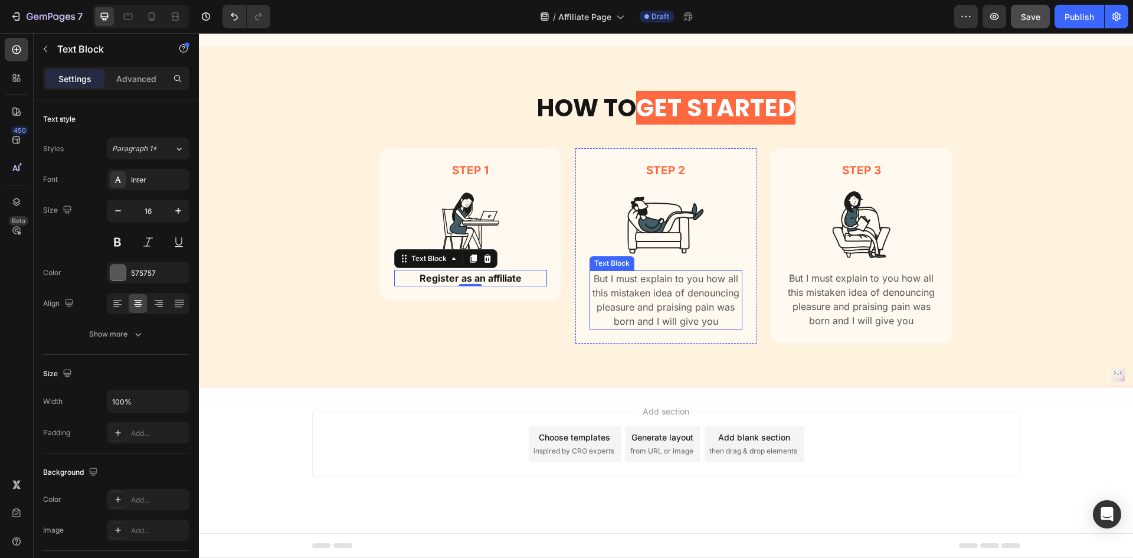
click at [667, 290] on p "But I must explain to you how all this mistaken idea of denouncing pleasure and…" at bounding box center [666, 300] width 151 height 57
click at [491, 277] on p "Register as an affiliate" at bounding box center [470, 278] width 151 height 14
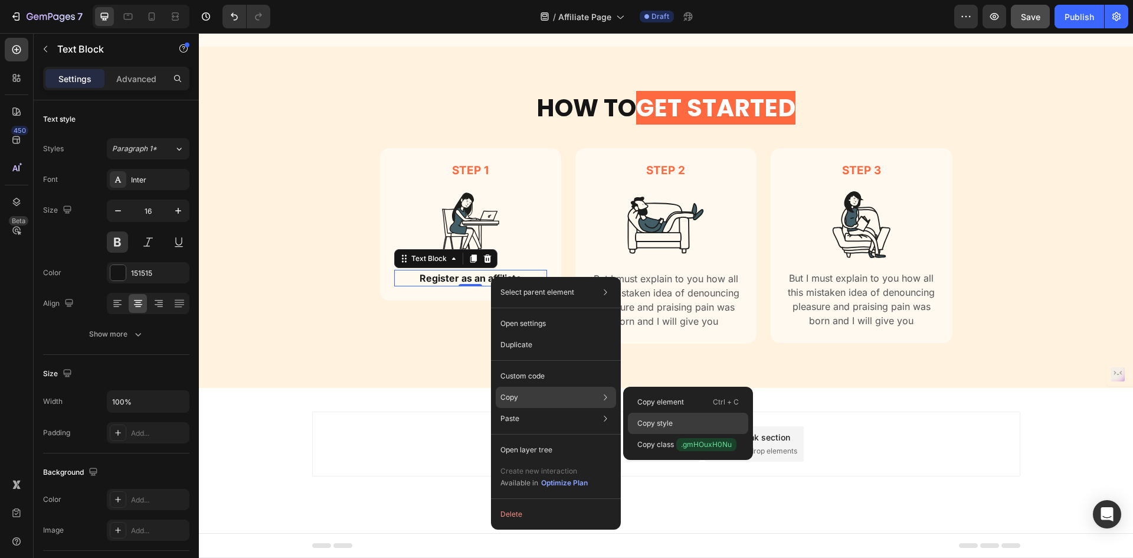
drag, startPoint x: 659, startPoint y: 417, endPoint x: 460, endPoint y: 381, distance: 202.1
click at [659, 434] on div "Copy style" at bounding box center [688, 444] width 120 height 21
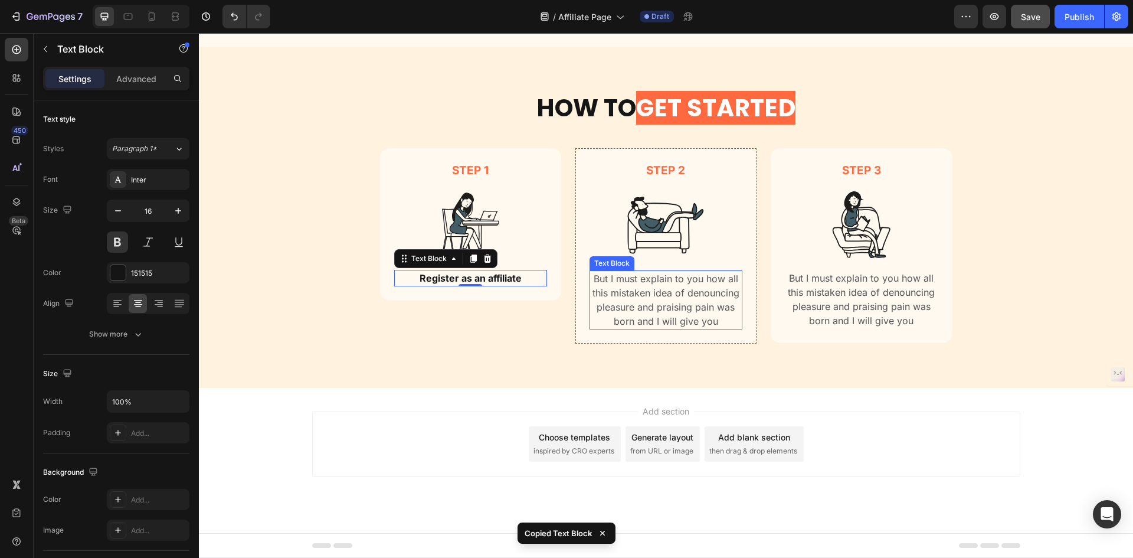
click at [678, 284] on p "But I must explain to you how all this mistaken idea of denouncing pleasure and…" at bounding box center [666, 300] width 151 height 57
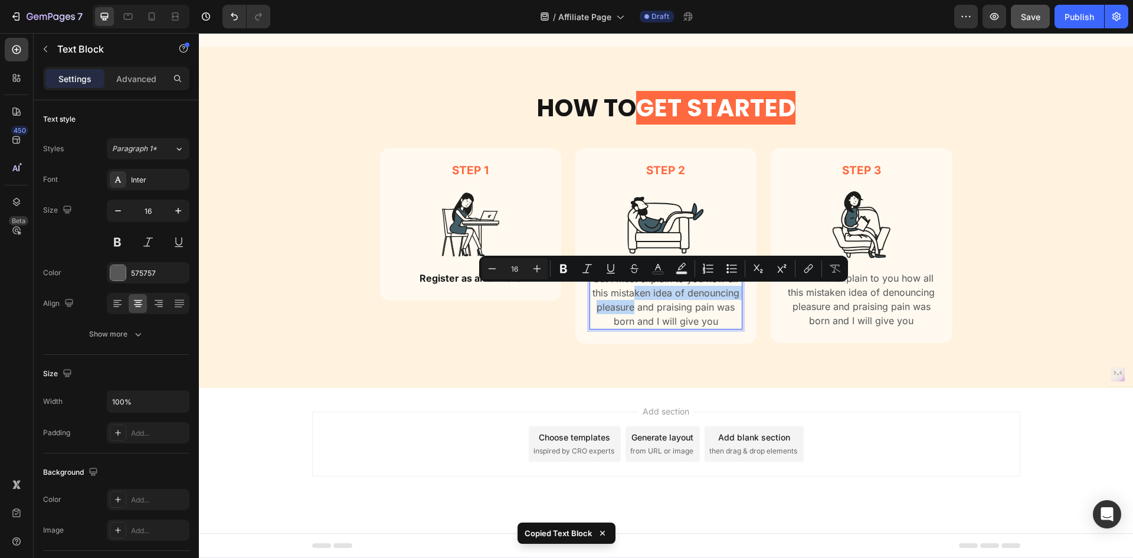
click at [630, 294] on p "But I must explain to you how all this mistaken idea of denouncing pleasure and…" at bounding box center [666, 300] width 151 height 57
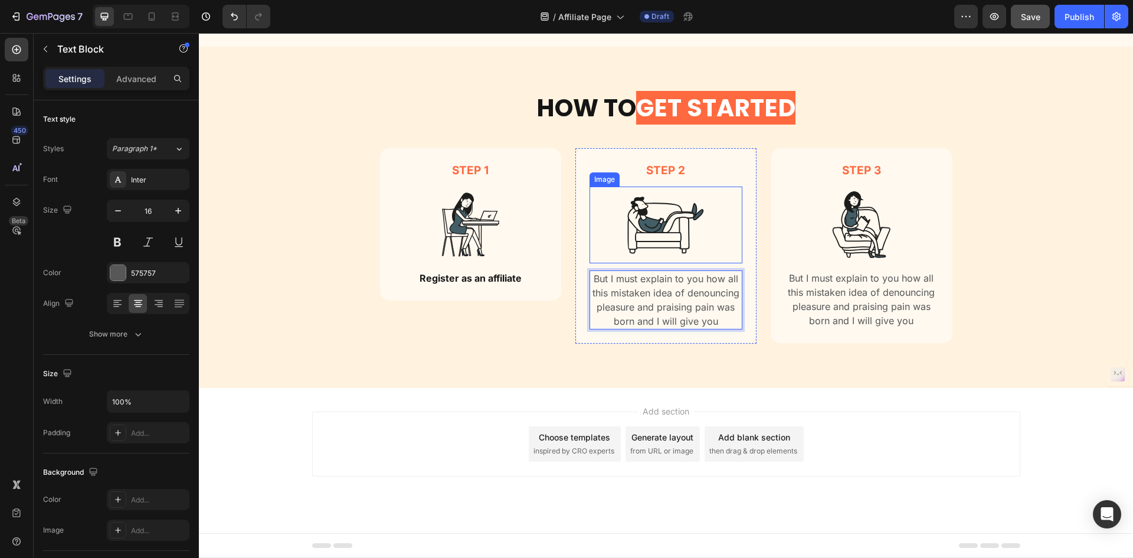
click at [711, 245] on div at bounding box center [666, 225] width 153 height 77
click at [714, 286] on p "But I must explain to you how all this mistaken idea of denouncing pleasure and…" at bounding box center [666, 300] width 151 height 57
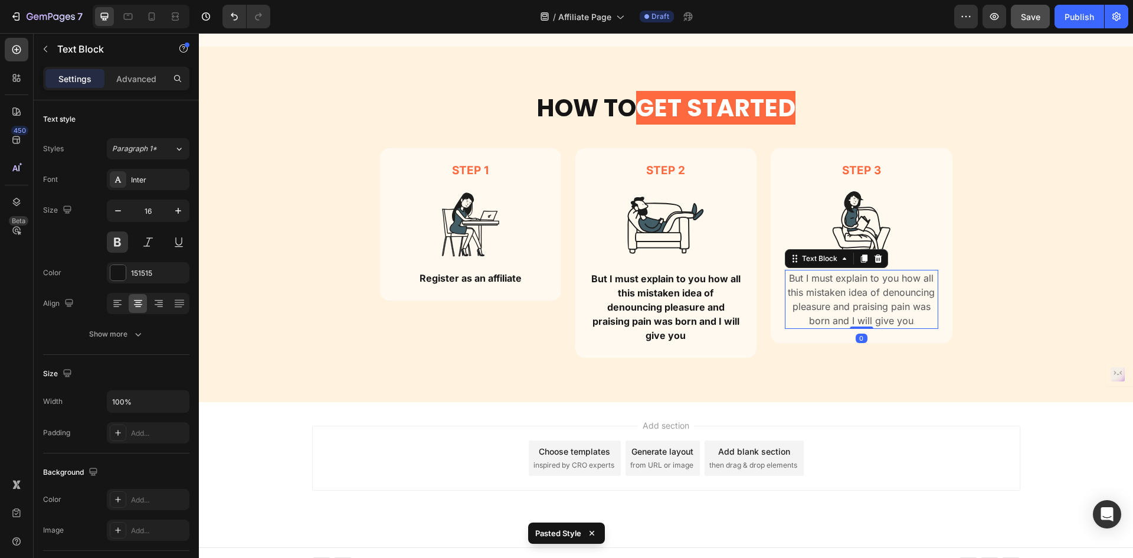
click at [825, 284] on p "But I must explain to you how all this mistaken idea of denouncing pleasure and…" at bounding box center [861, 299] width 151 height 57
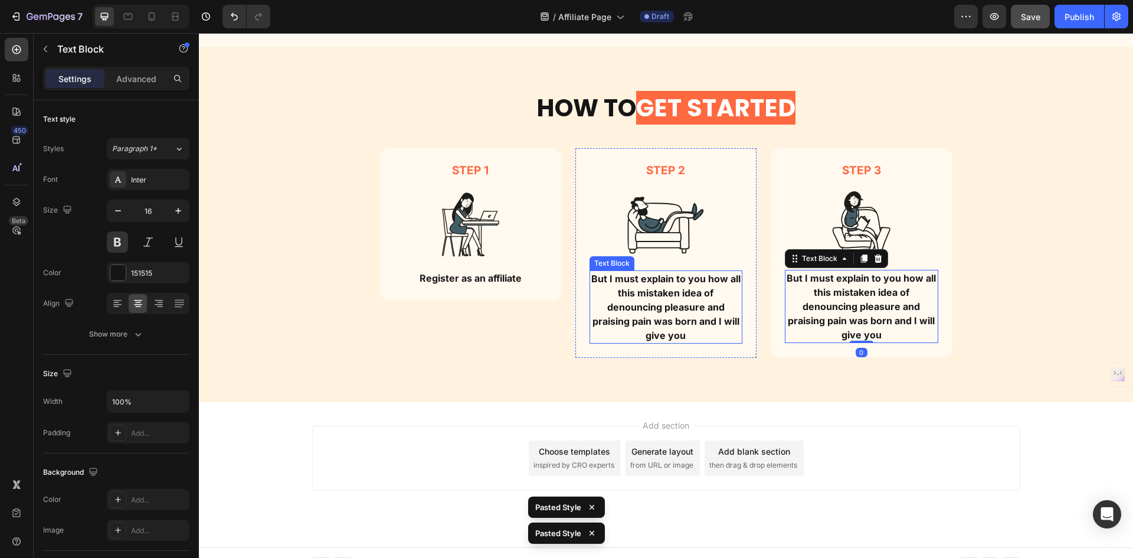
click at [704, 296] on p "But I must explain to you how all this mistaken idea of denouncing pleasure and…" at bounding box center [666, 307] width 151 height 71
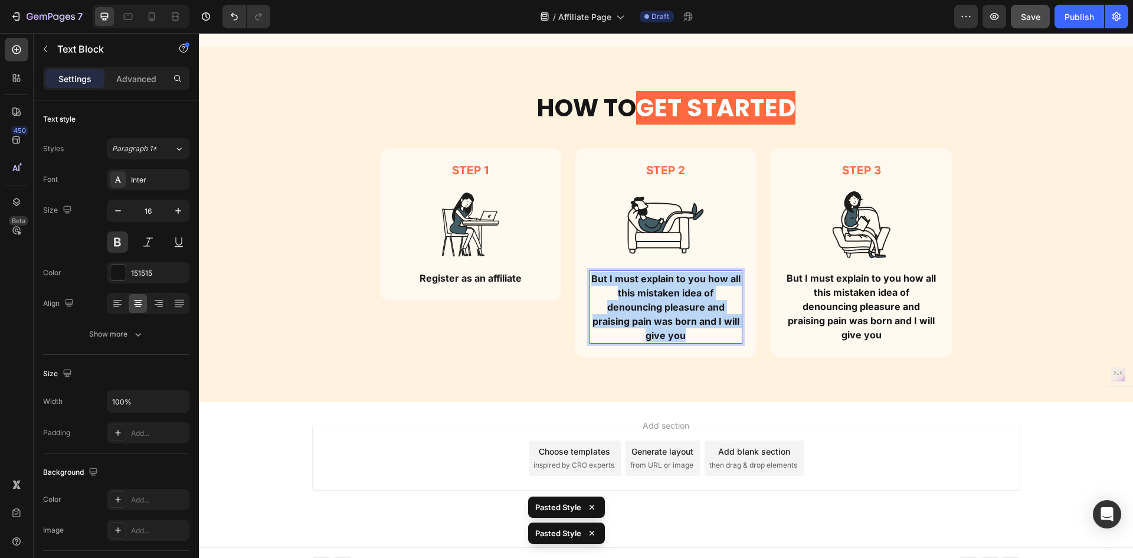
click at [704, 296] on p "But I must explain to you how all this mistaken idea of denouncing pleasure and…" at bounding box center [666, 307] width 151 height 71
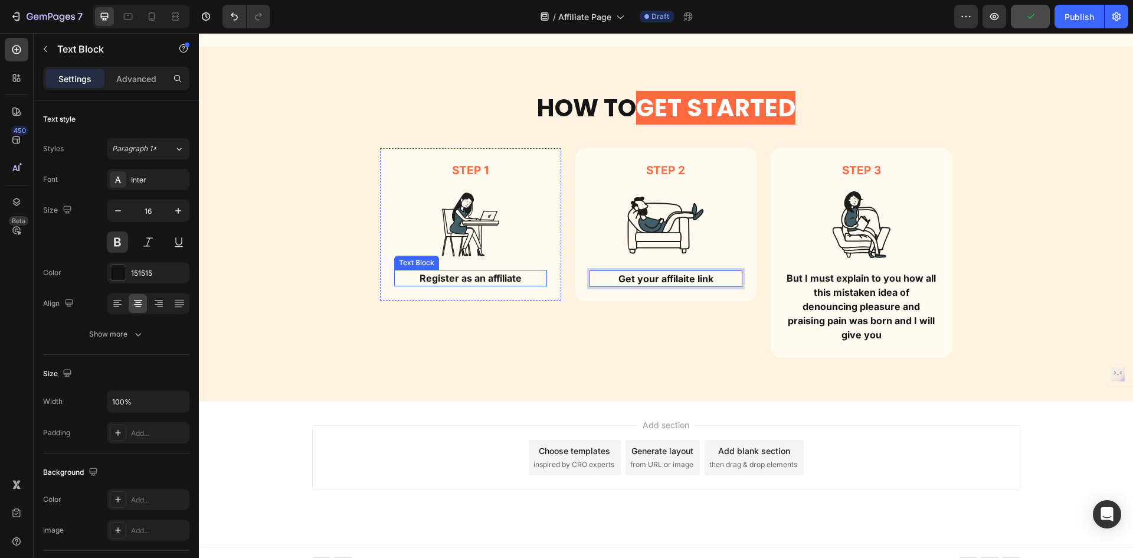
click at [469, 282] on p "Register as an affiliate" at bounding box center [470, 278] width 151 height 14
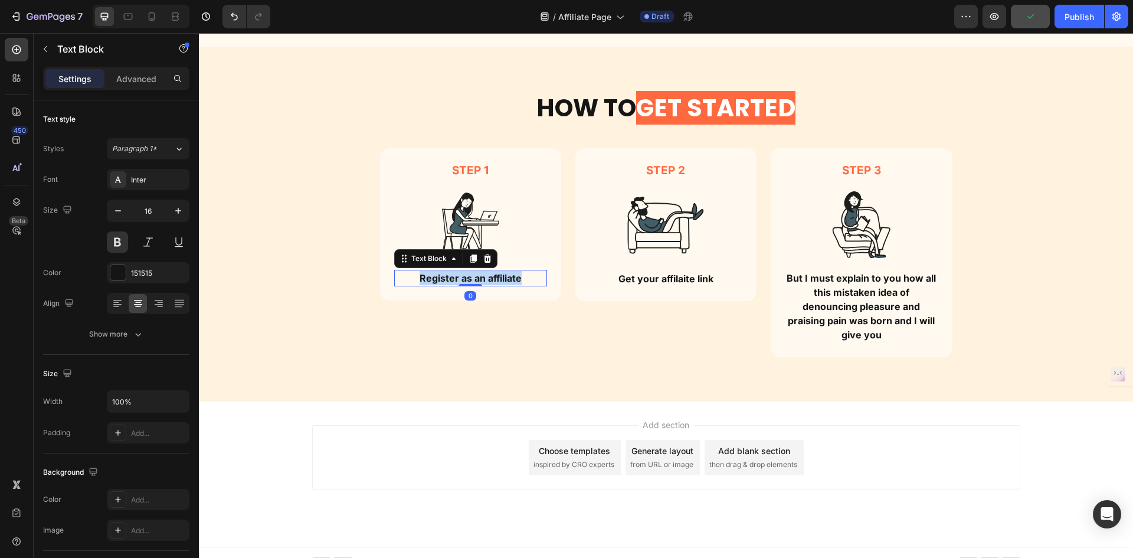
click at [469, 282] on p "Register as an affiliate" at bounding box center [470, 278] width 151 height 14
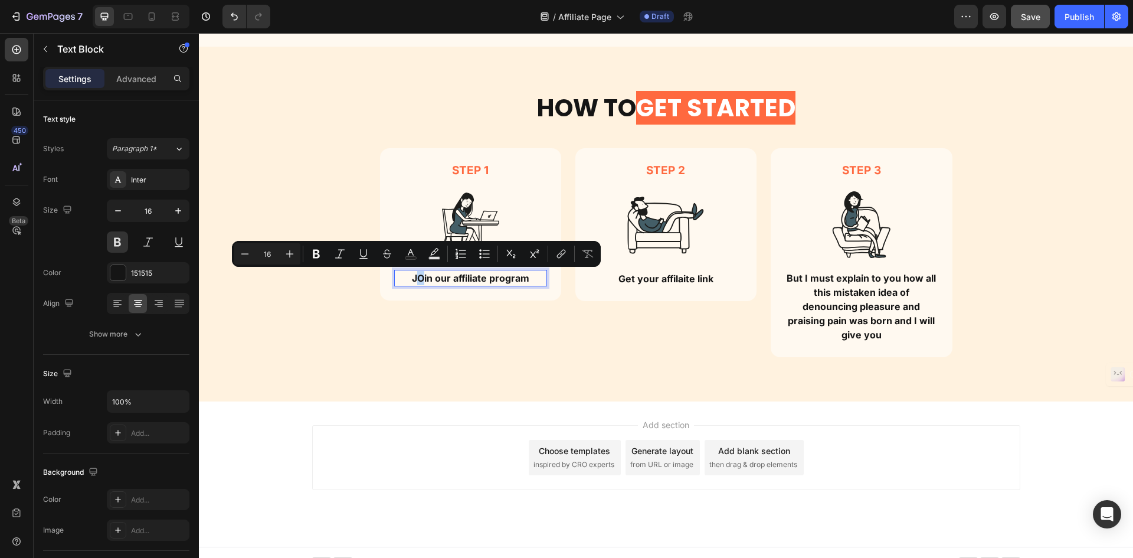
click at [416, 280] on p "JOin our affiliate program" at bounding box center [470, 278] width 151 height 14
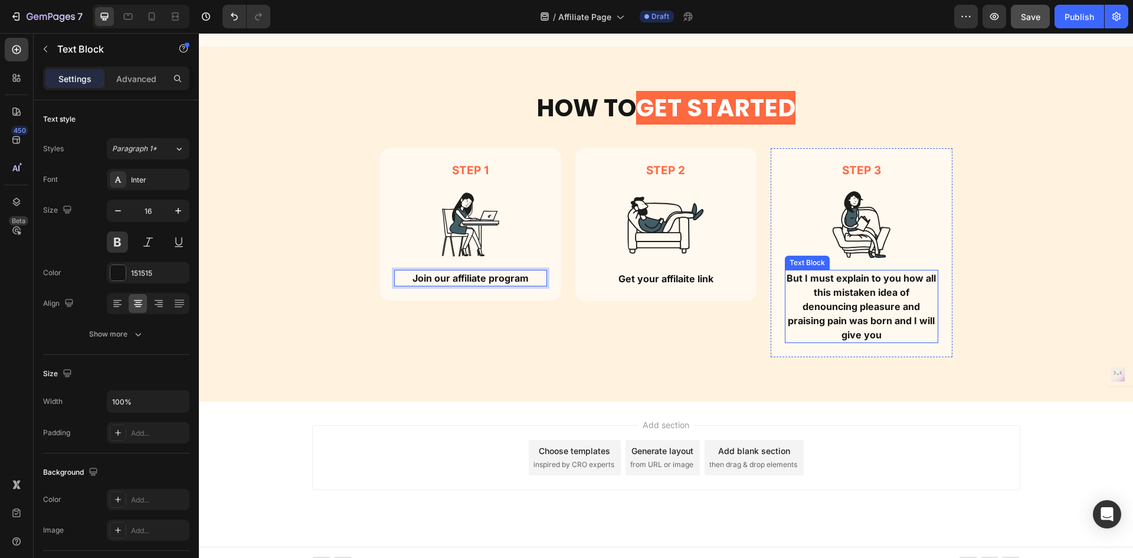
click at [838, 283] on p "But I must explain to you how all this mistaken idea of denouncing pleasure and…" at bounding box center [861, 306] width 151 height 71
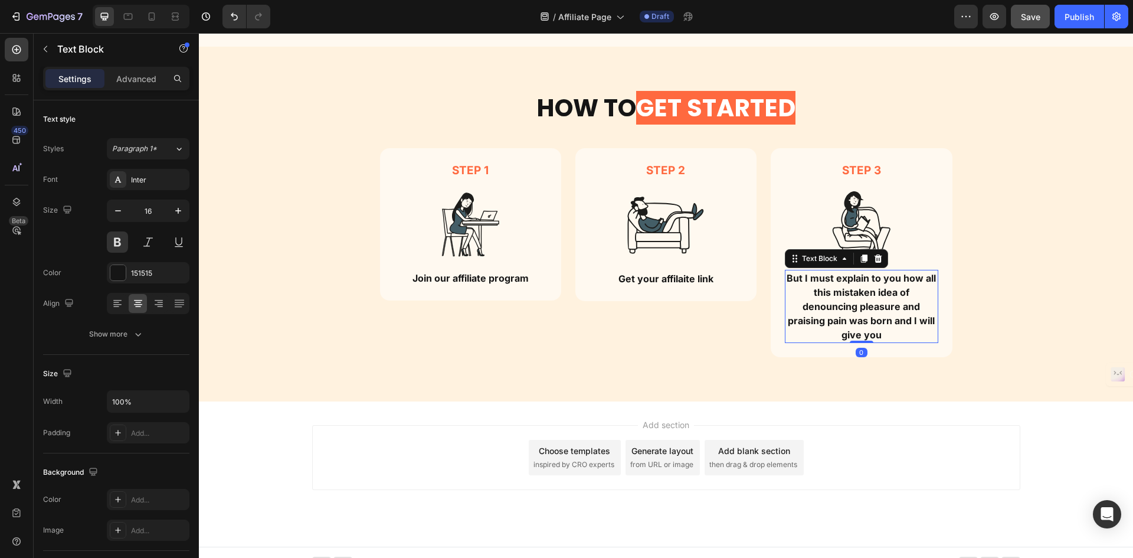
click at [838, 283] on p "But I must explain to you how all this mistaken idea of denouncing pleasure and…" at bounding box center [861, 306] width 151 height 71
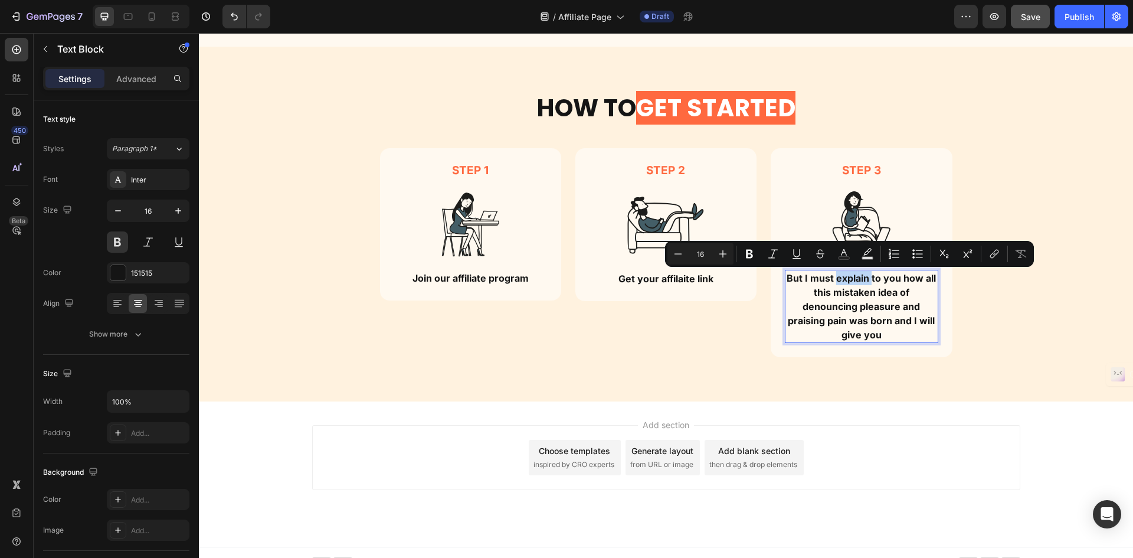
click at [838, 283] on p "But I must explain to you how all this mistaken idea of denouncing pleasure and…" at bounding box center [861, 306] width 151 height 71
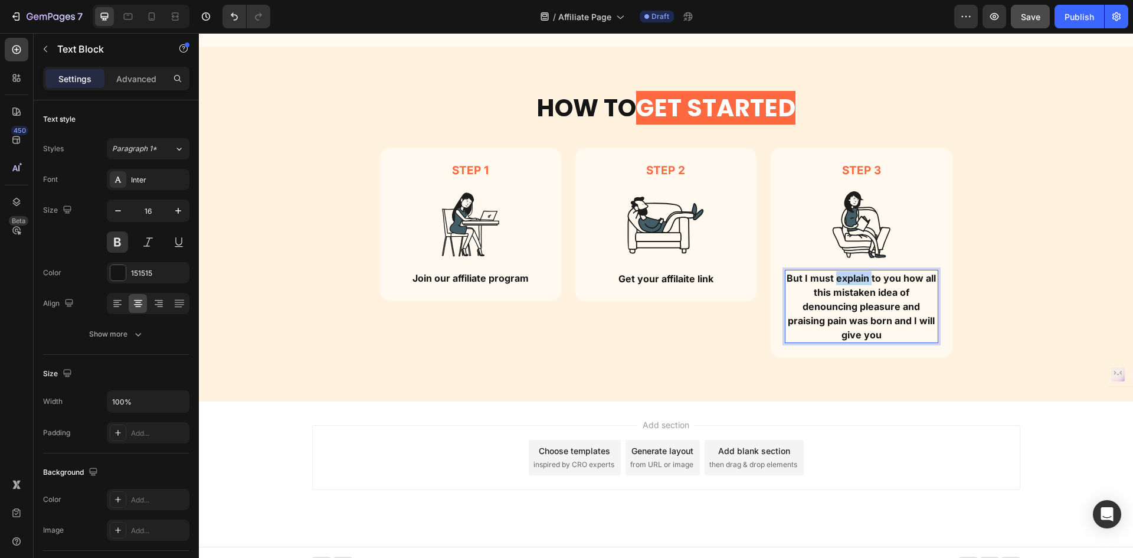
click at [838, 283] on p "But I must explain to you how all this mistaken idea of denouncing pleasure and…" at bounding box center [861, 306] width 151 height 71
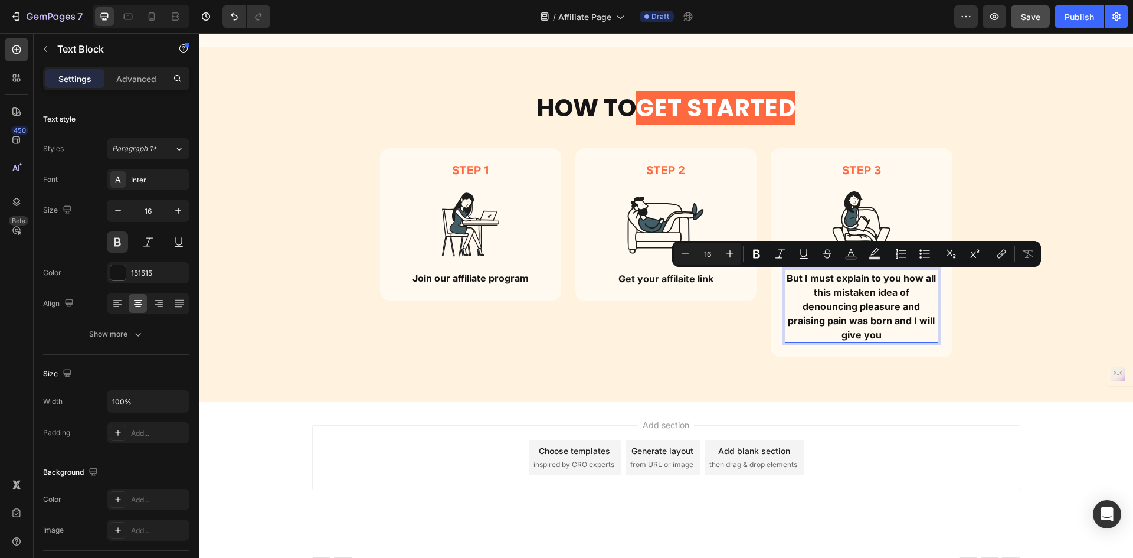
scroll to position [1427, 0]
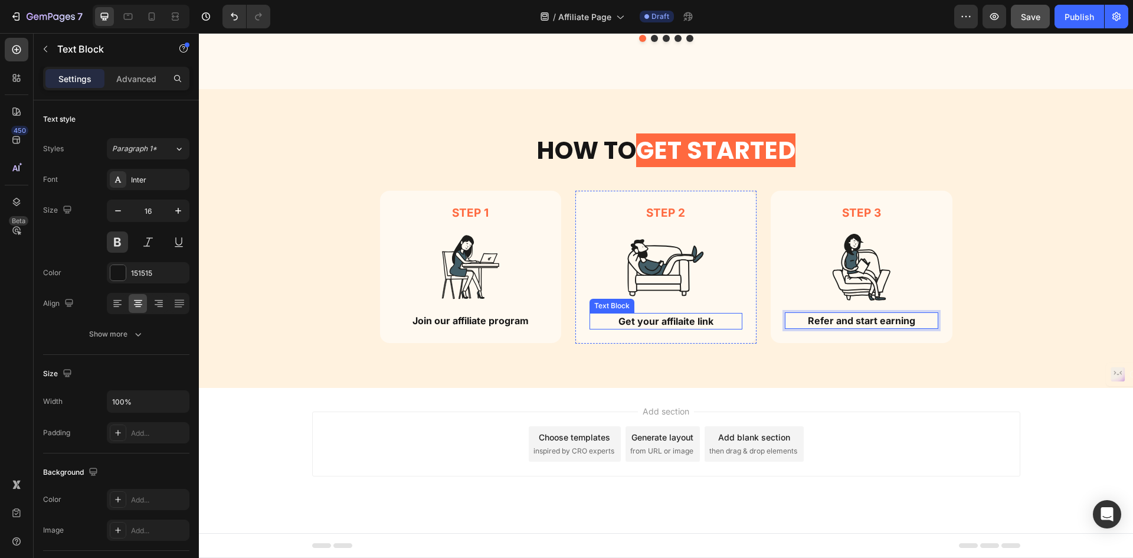
click at [703, 327] on p "Get your affilaite link" at bounding box center [666, 321] width 151 height 14
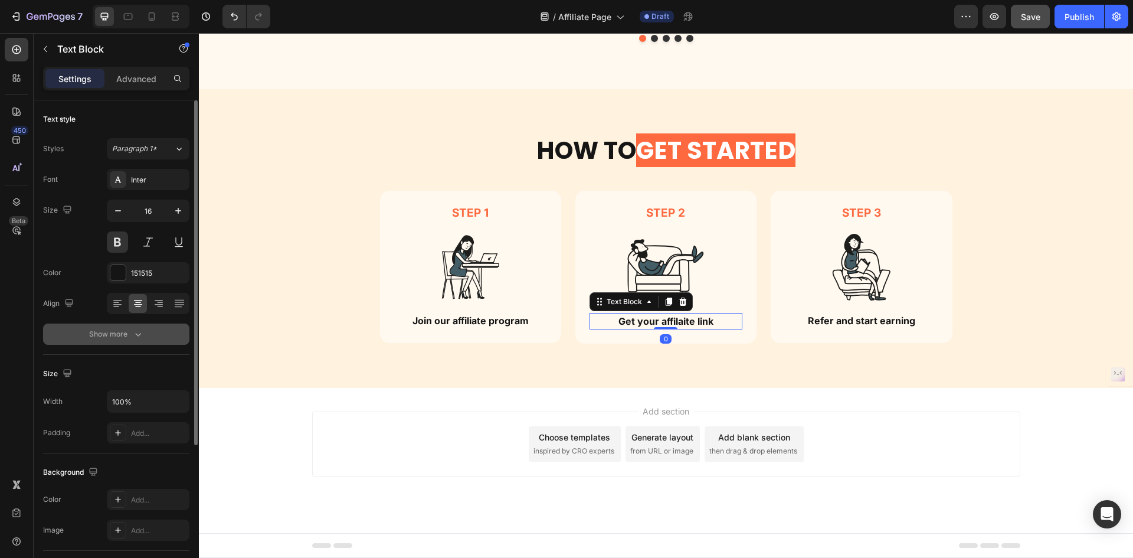
click at [133, 333] on icon "button" at bounding box center [138, 334] width 12 height 12
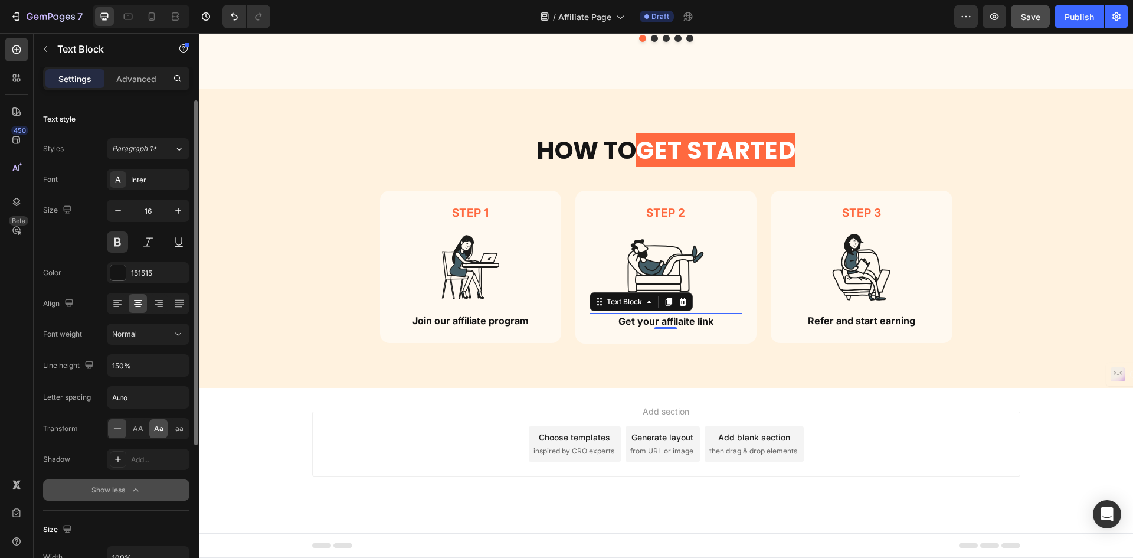
click at [158, 427] on span "Aa" at bounding box center [158, 428] width 9 height 11
click at [127, 429] on div "AA Aa aa" at bounding box center [148, 428] width 83 height 21
click at [138, 427] on span "AA" at bounding box center [138, 428] width 11 height 11
drag, startPoint x: 156, startPoint y: 427, endPoint x: 414, endPoint y: 313, distance: 281.4
click at [156, 427] on span "Aa" at bounding box center [158, 428] width 9 height 11
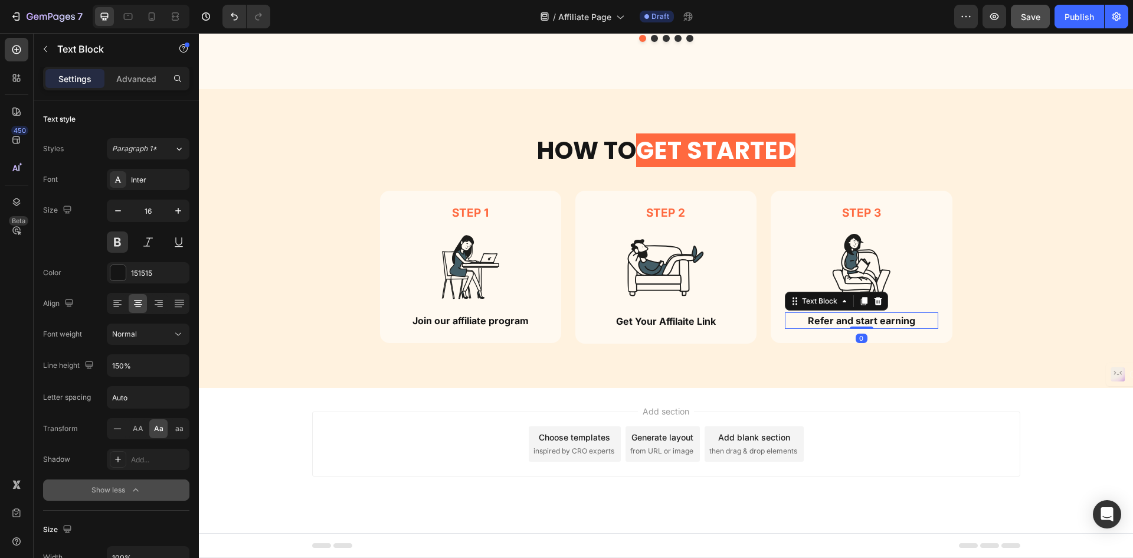
click at [845, 315] on p "Refer and start earning" at bounding box center [861, 320] width 151 height 14
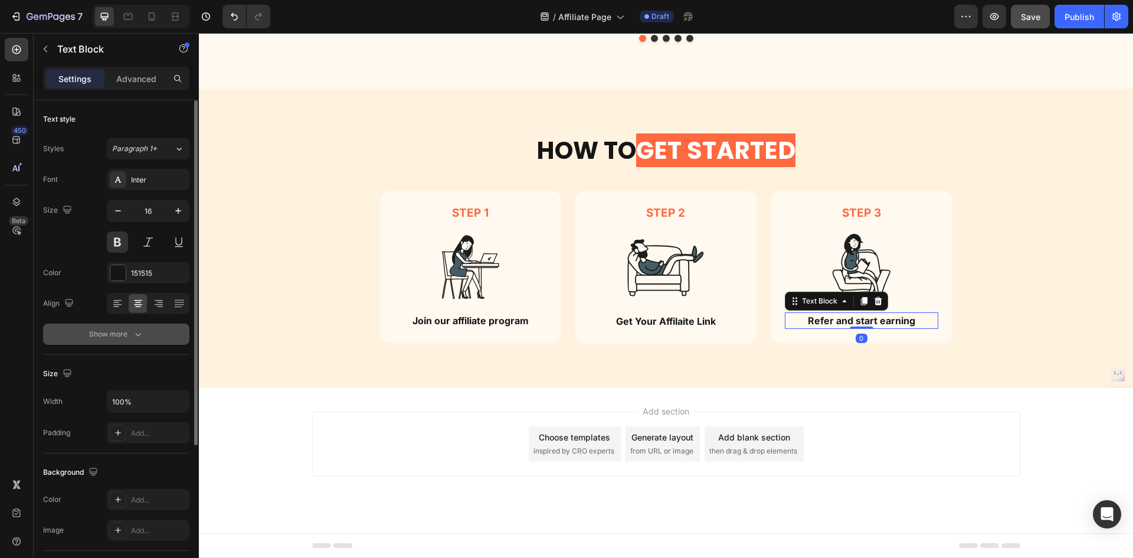
click at [121, 334] on div "Show more" at bounding box center [116, 334] width 55 height 12
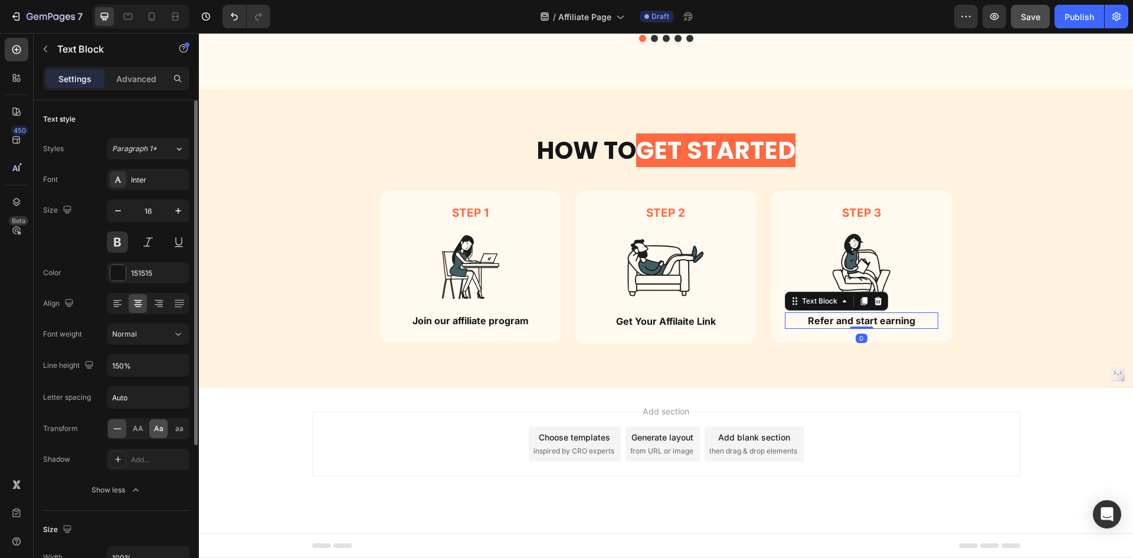
drag, startPoint x: 160, startPoint y: 431, endPoint x: 86, endPoint y: 366, distance: 98.7
click at [160, 431] on span "Aa" at bounding box center [158, 428] width 9 height 11
click at [113, 429] on icon at bounding box center [118, 429] width 12 height 12
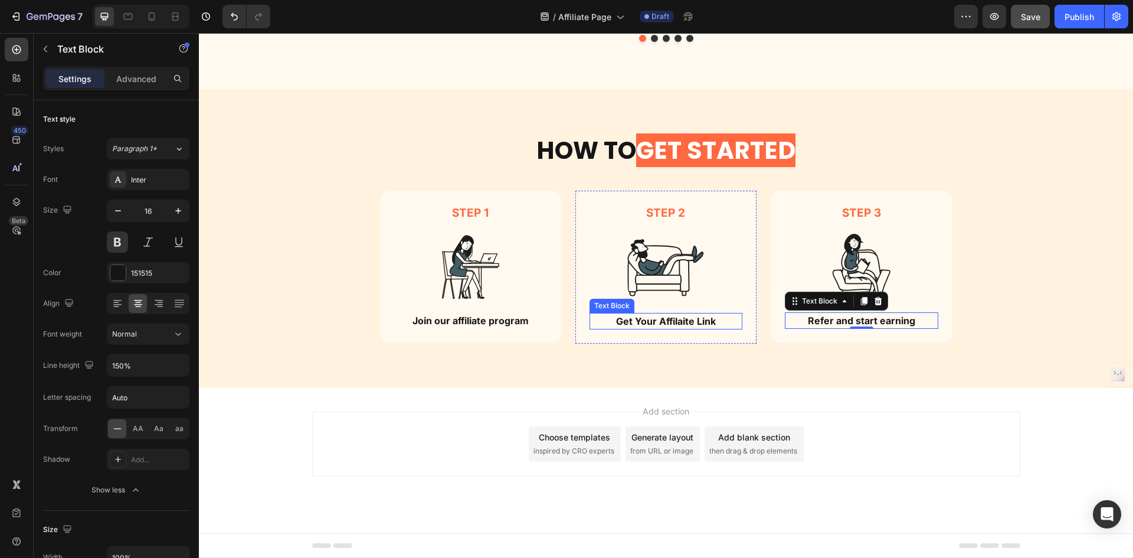
click at [645, 324] on p "get your affilaite link" at bounding box center [666, 321] width 151 height 14
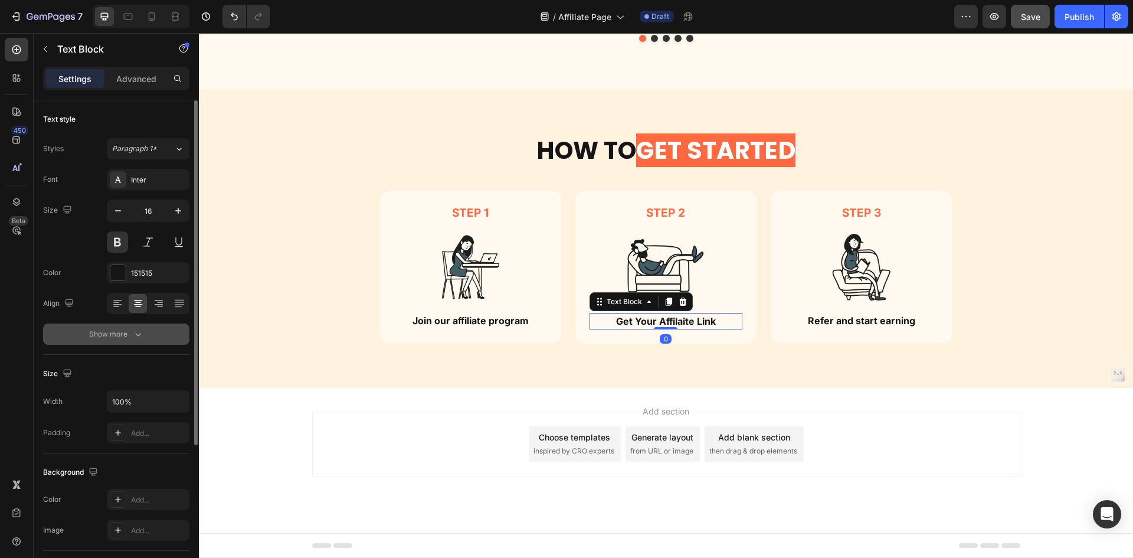
click at [147, 333] on button "Show more" at bounding box center [116, 333] width 146 height 21
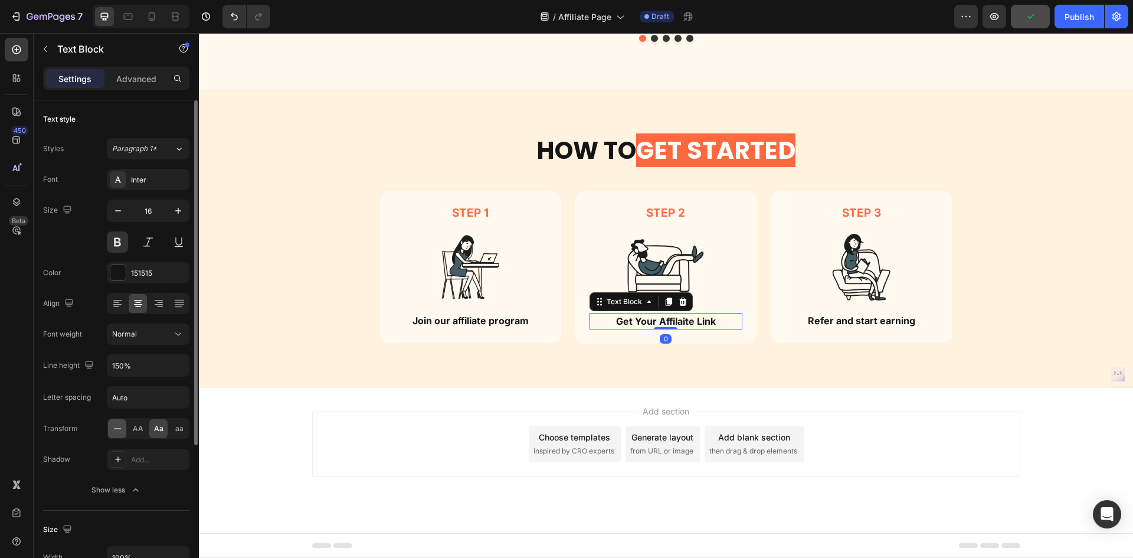
click at [117, 427] on icon at bounding box center [118, 429] width 12 height 12
click at [501, 264] on img at bounding box center [470, 267] width 77 height 76
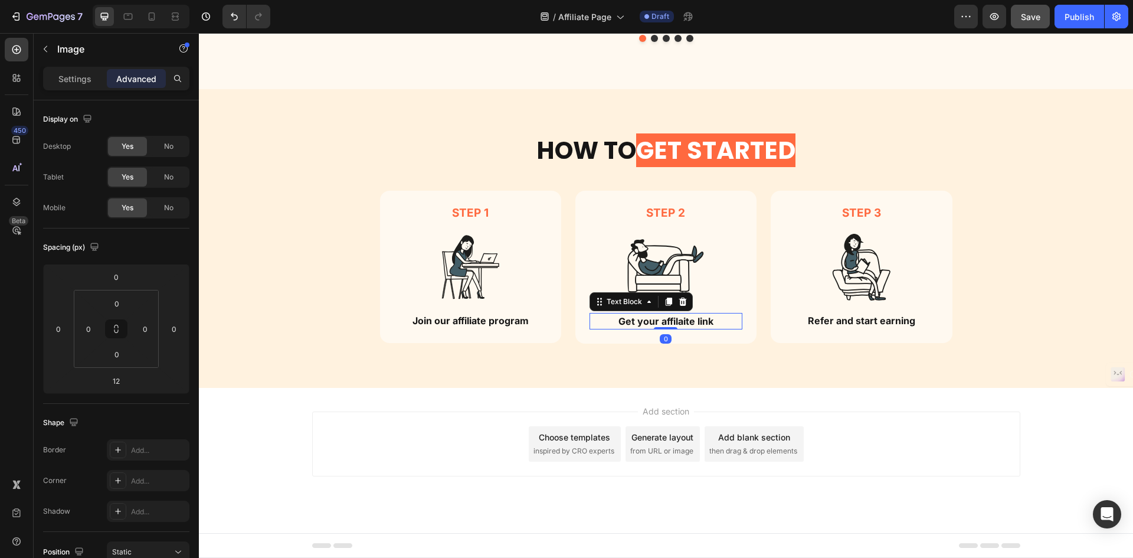
click at [694, 316] on p "Get your affilaite link" at bounding box center [666, 321] width 151 height 14
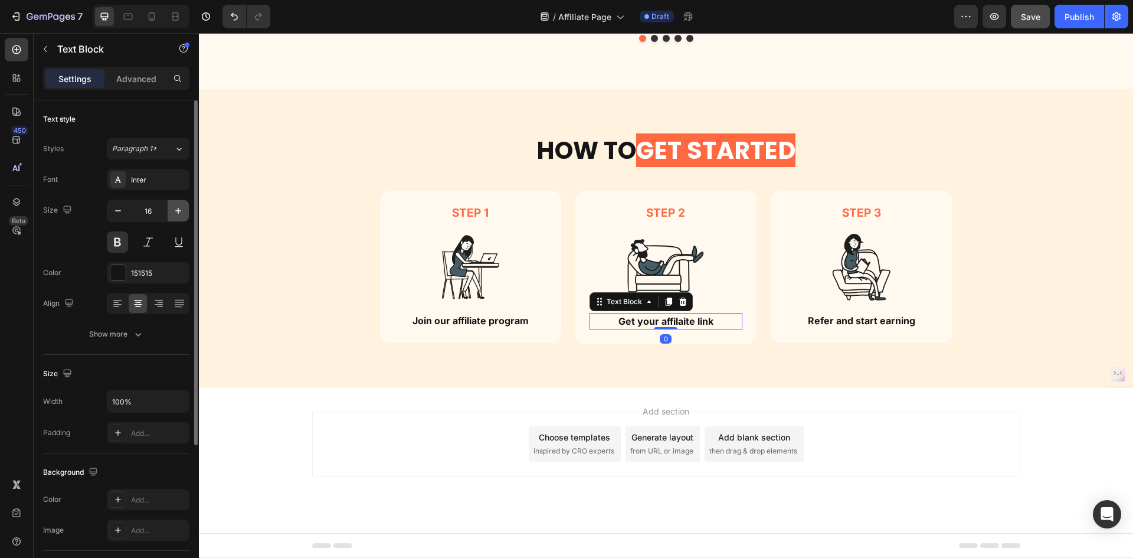
click at [181, 216] on icon "button" at bounding box center [178, 211] width 12 height 12
type input "18"
click at [507, 317] on p "Join our affiliate program" at bounding box center [470, 320] width 151 height 14
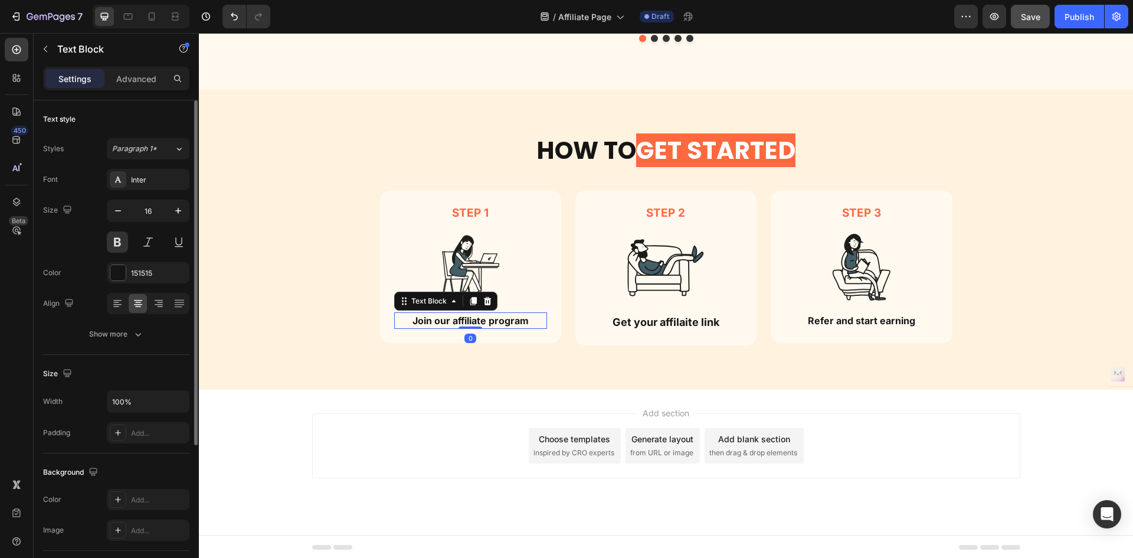
click at [161, 208] on input "16" at bounding box center [148, 210] width 39 height 21
click at [172, 208] on button "button" at bounding box center [178, 210] width 21 height 21
click at [173, 208] on icon "button" at bounding box center [178, 211] width 12 height 12
type input "18"
click at [833, 315] on p "Refer and start earning" at bounding box center [861, 320] width 151 height 14
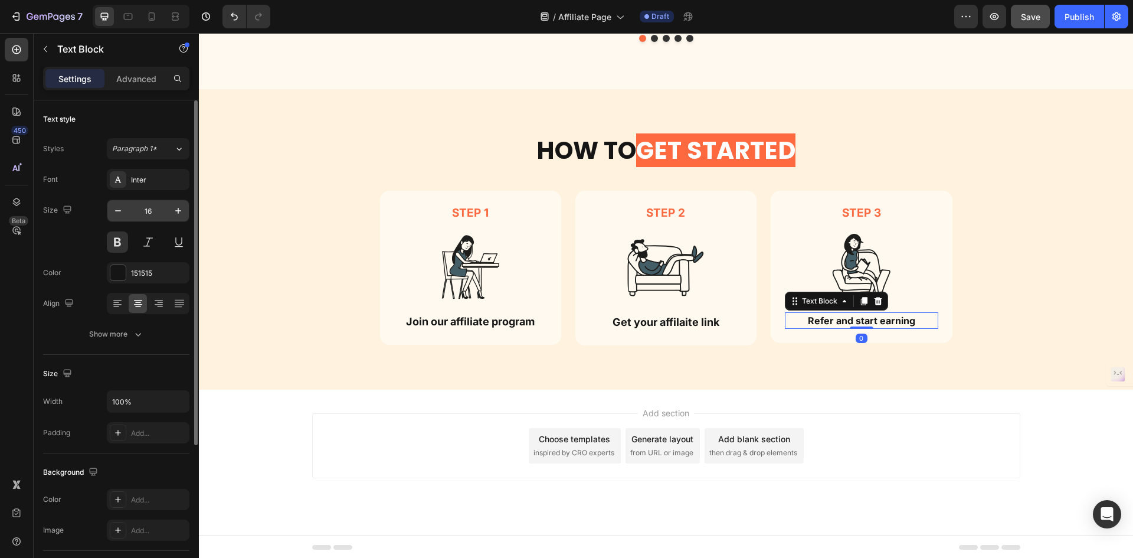
click at [165, 210] on input "16" at bounding box center [148, 210] width 39 height 21
click at [184, 207] on icon "button" at bounding box center [178, 211] width 12 height 12
type input "18"
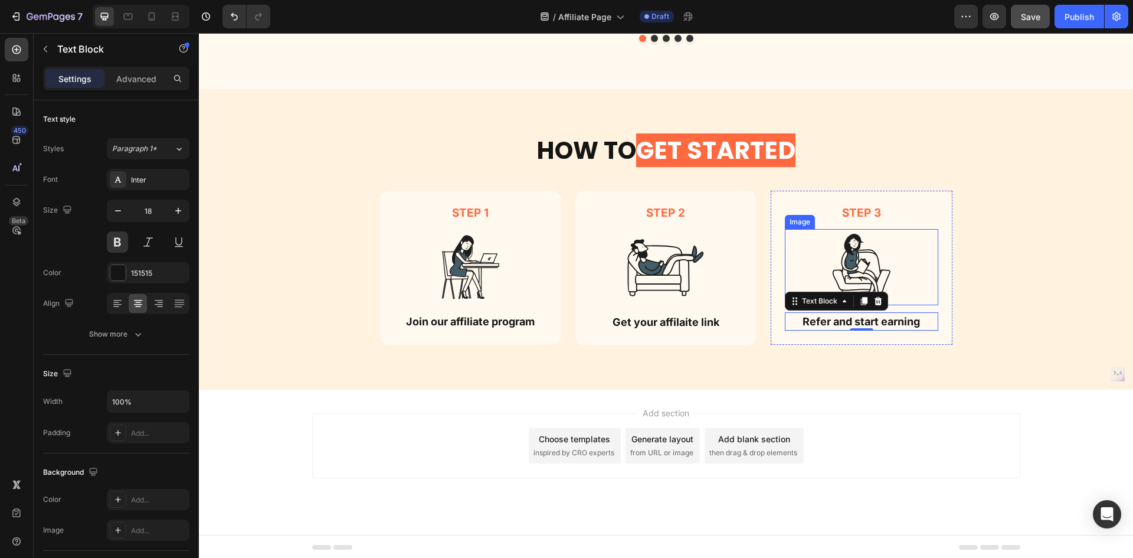
click at [952, 257] on div "How TO GET STARTED Heading Row Step 1 Text Block Image Join our affiliate progr…" at bounding box center [666, 248] width 917 height 231
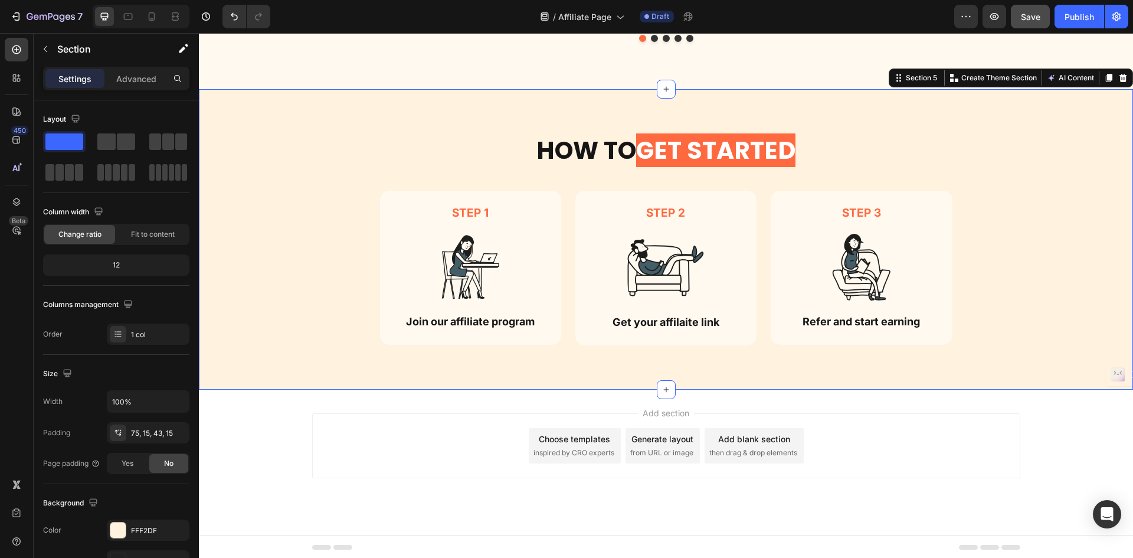
click at [982, 214] on div "How TO GET STARTED Heading Row Step 1 Text Block Image Join our affiliate progr…" at bounding box center [666, 248] width 917 height 231
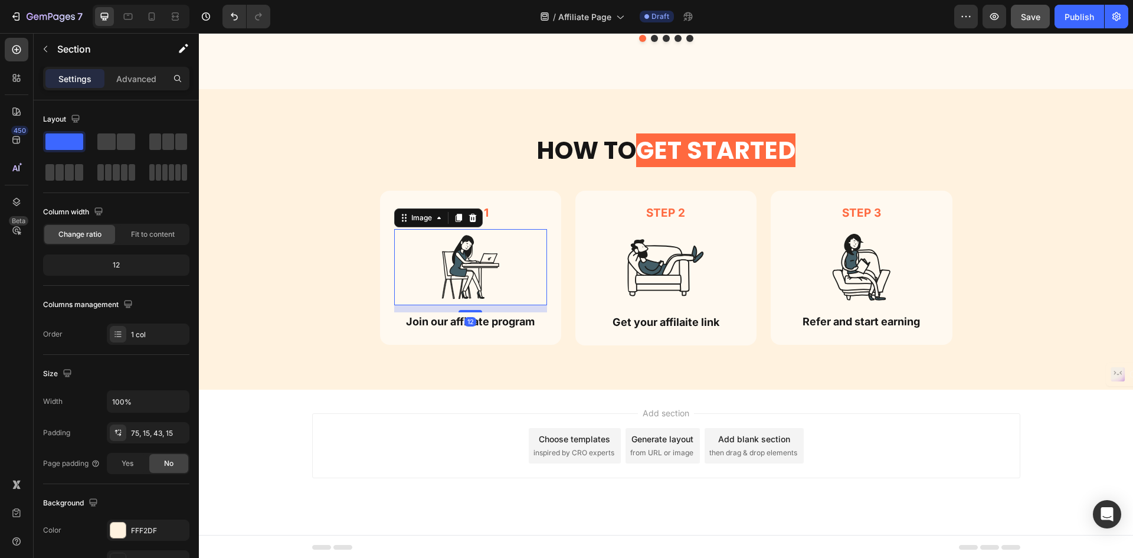
click at [450, 279] on img at bounding box center [470, 267] width 77 height 76
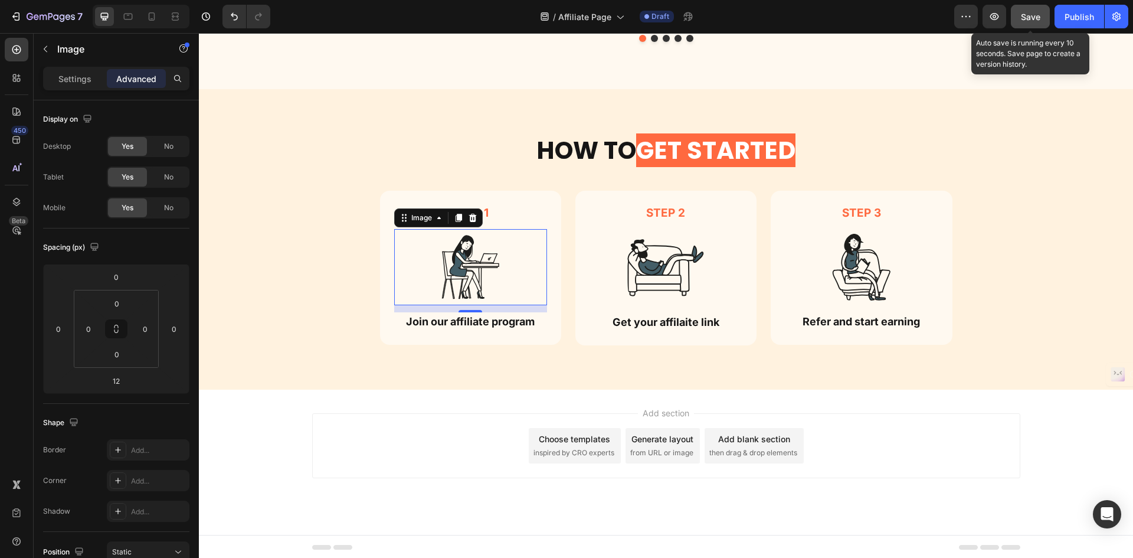
click at [1035, 24] on button "Save" at bounding box center [1030, 17] width 39 height 24
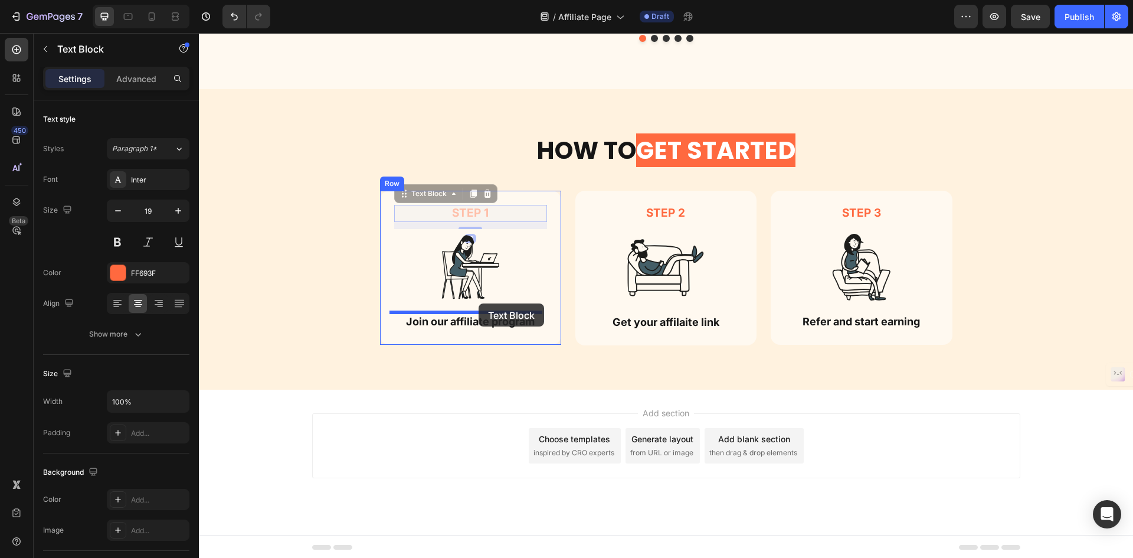
drag, startPoint x: 486, startPoint y: 211, endPoint x: 494, endPoint y: 300, distance: 89.5
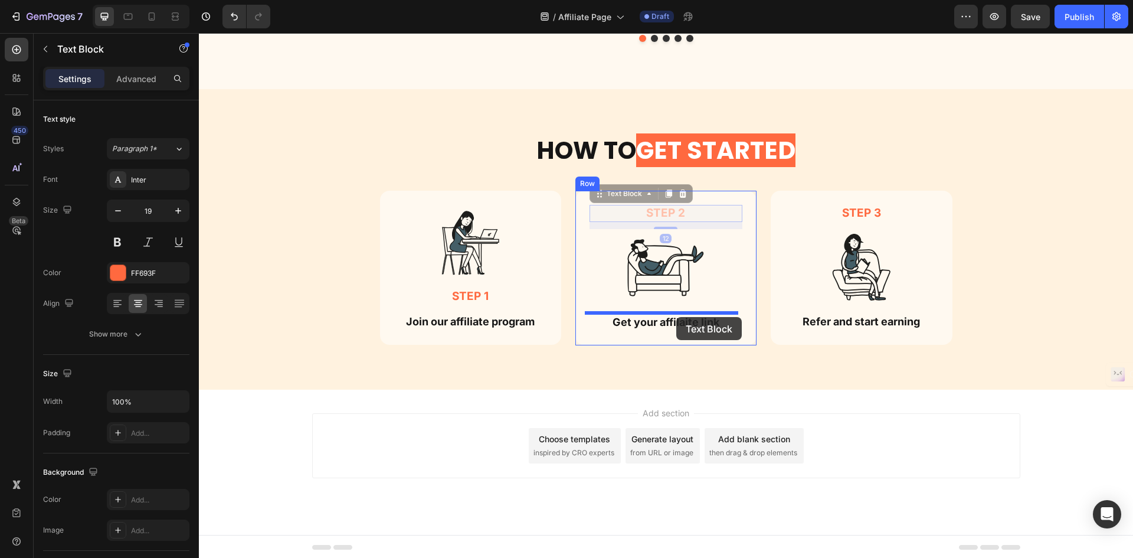
drag, startPoint x: 685, startPoint y: 210, endPoint x: 676, endPoint y: 317, distance: 107.2
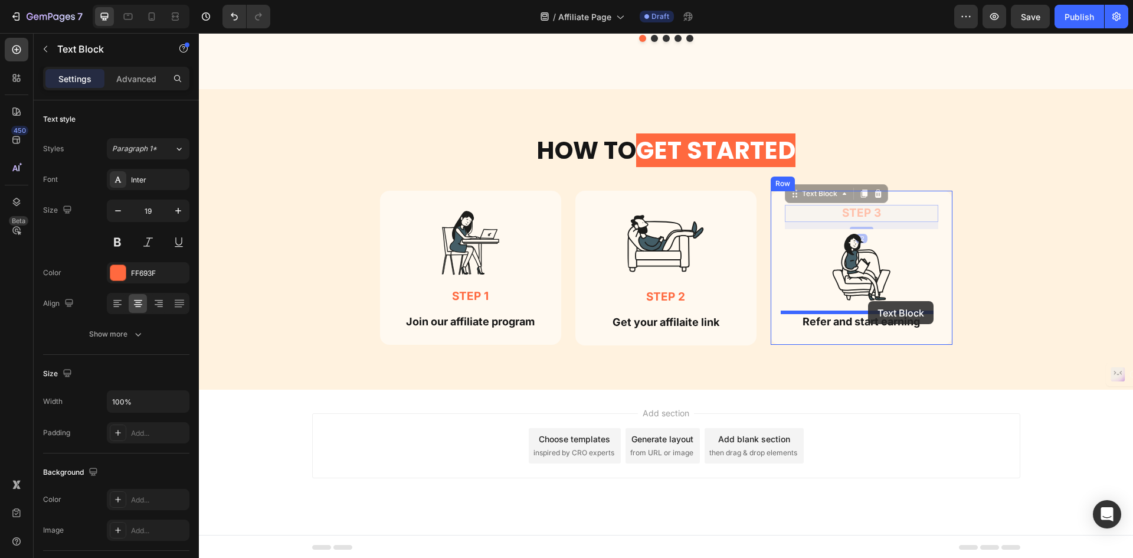
drag, startPoint x: 869, startPoint y: 230, endPoint x: 868, endPoint y: 301, distance: 71.4
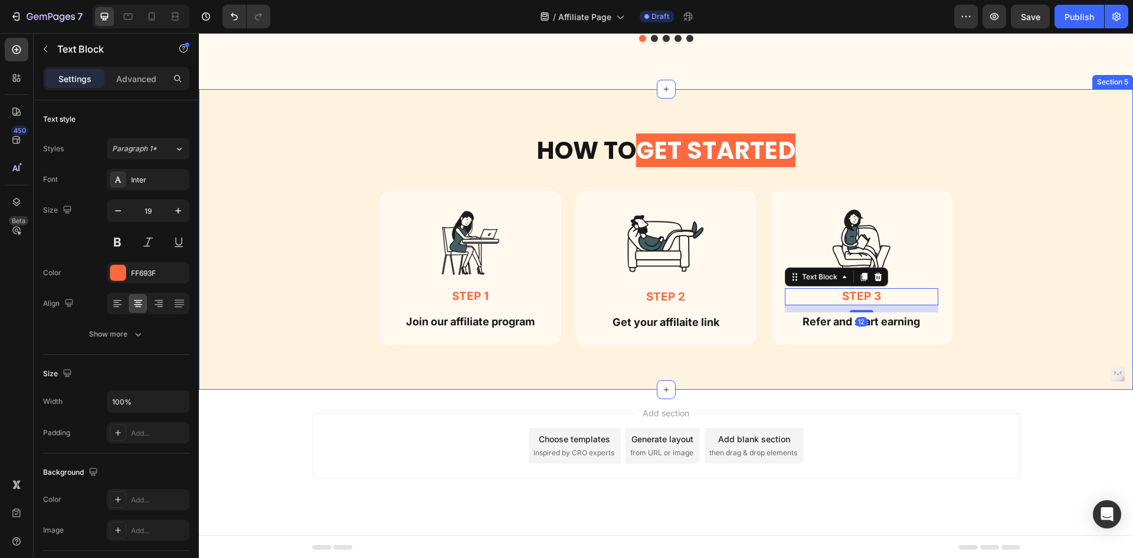
click at [969, 215] on div "How TO GET STARTED Heading Row Image Step 1 Text Block Join our affiliate progr…" at bounding box center [666, 248] width 917 height 231
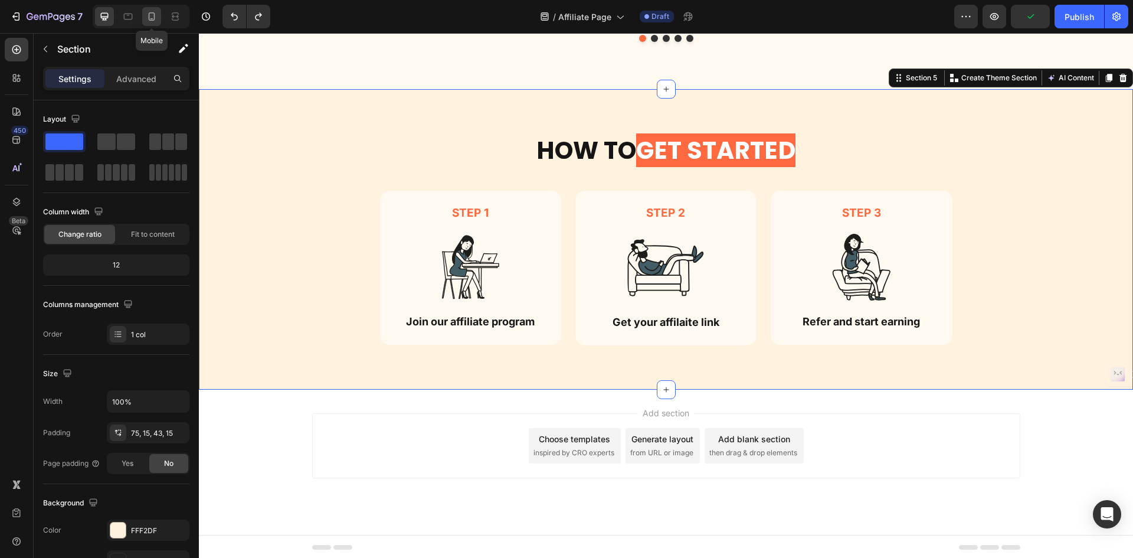
click at [156, 15] on icon at bounding box center [152, 17] width 12 height 12
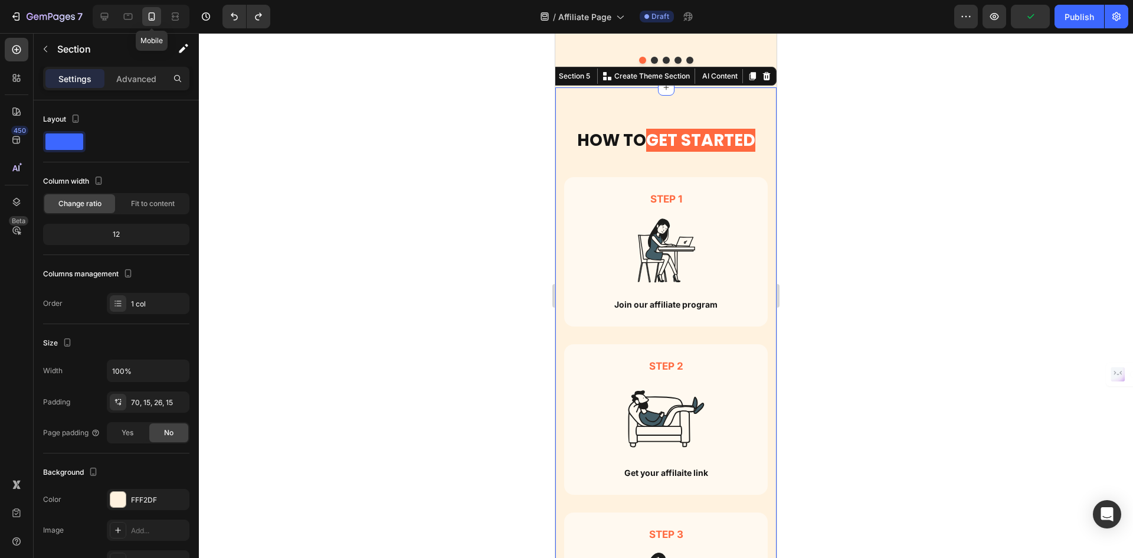
scroll to position [1391, 0]
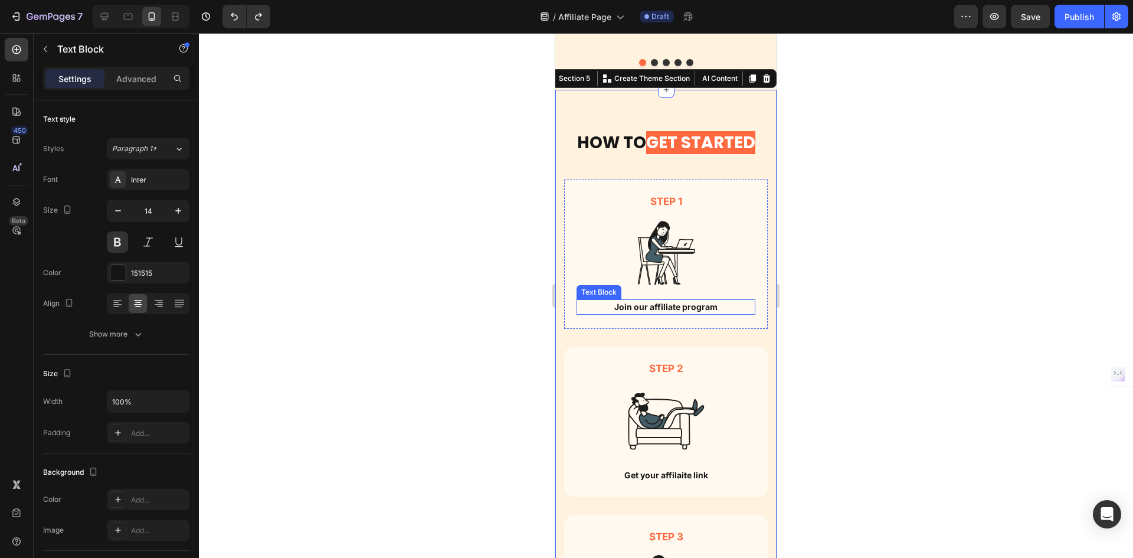
click at [670, 300] on p "Join our affiliate program" at bounding box center [666, 306] width 176 height 13
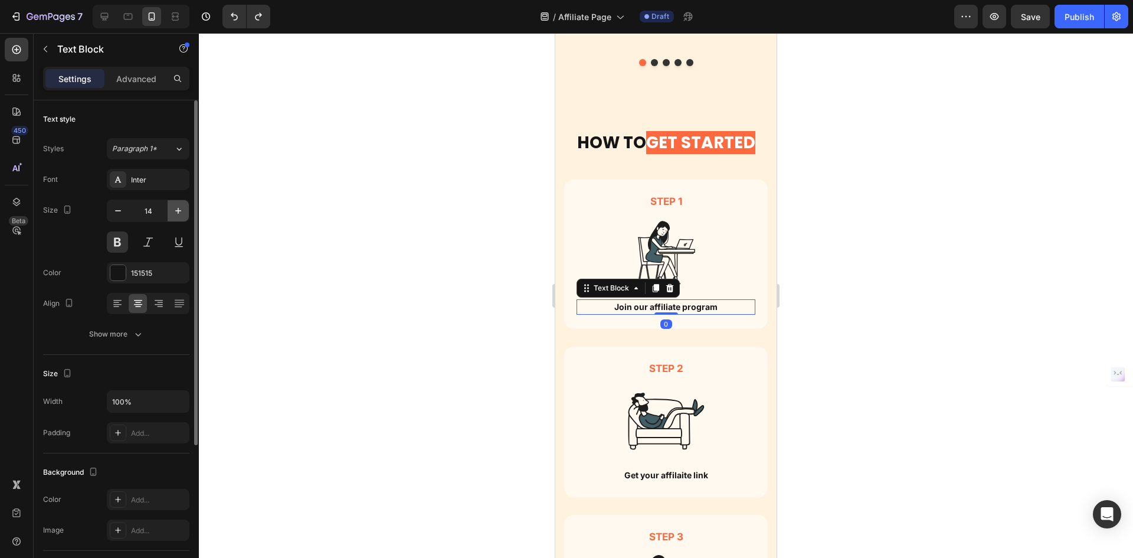
click at [181, 218] on button "button" at bounding box center [178, 210] width 21 height 21
click at [174, 212] on icon "button" at bounding box center [178, 211] width 12 height 12
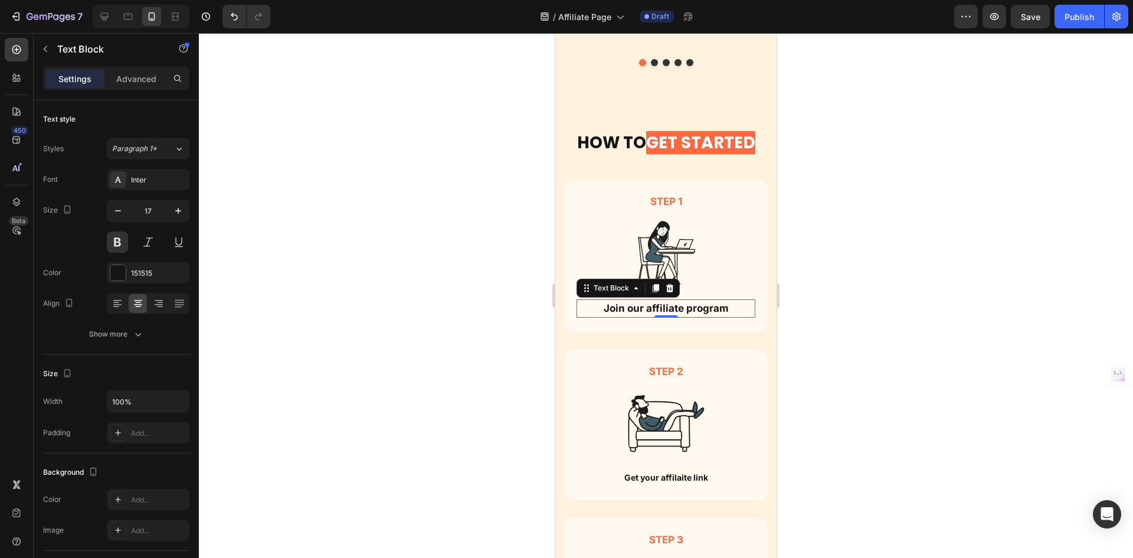
type input "18"
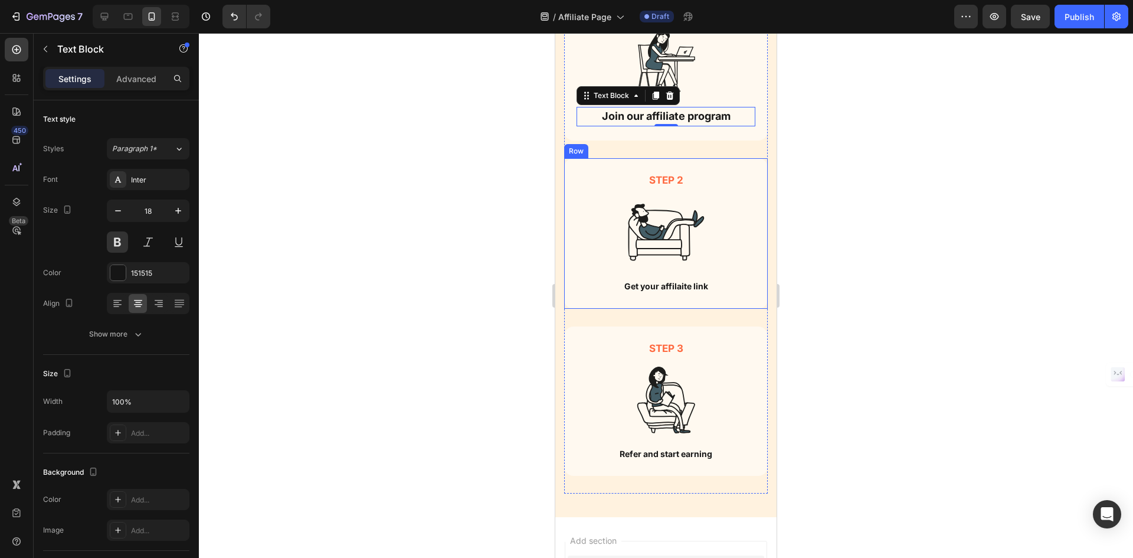
click at [685, 286] on p "Get your affilaite link" at bounding box center [666, 286] width 176 height 13
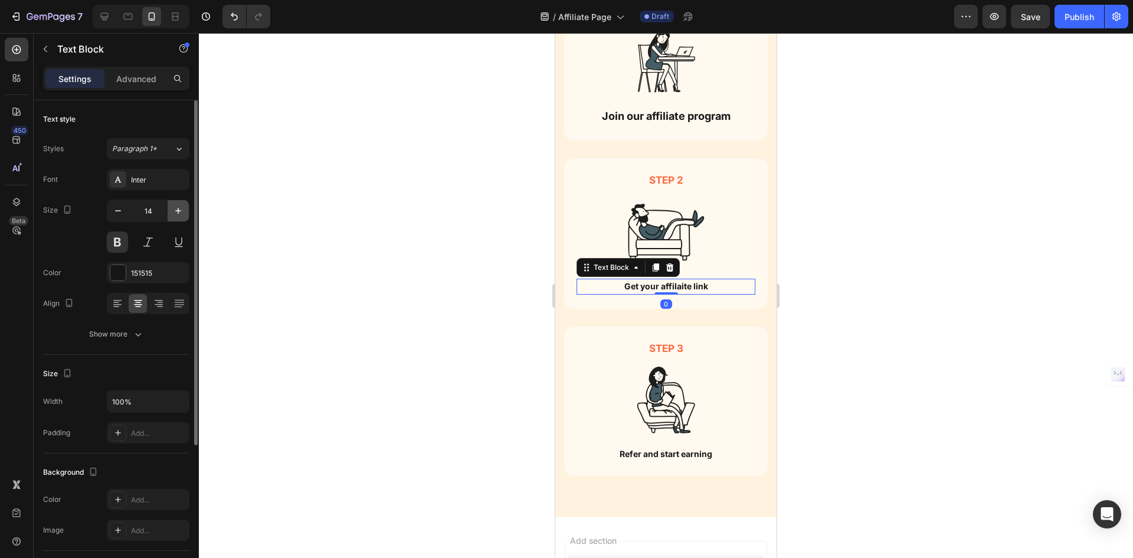
click at [168, 212] on button "button" at bounding box center [178, 210] width 21 height 21
type input "18"
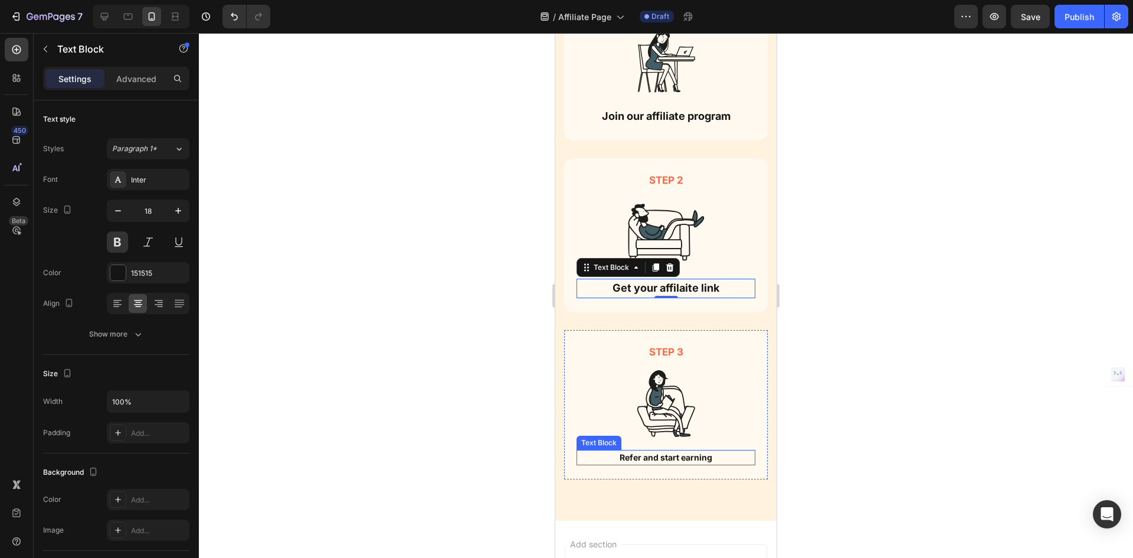
click at [633, 460] on p "Refer and start earning" at bounding box center [666, 457] width 176 height 13
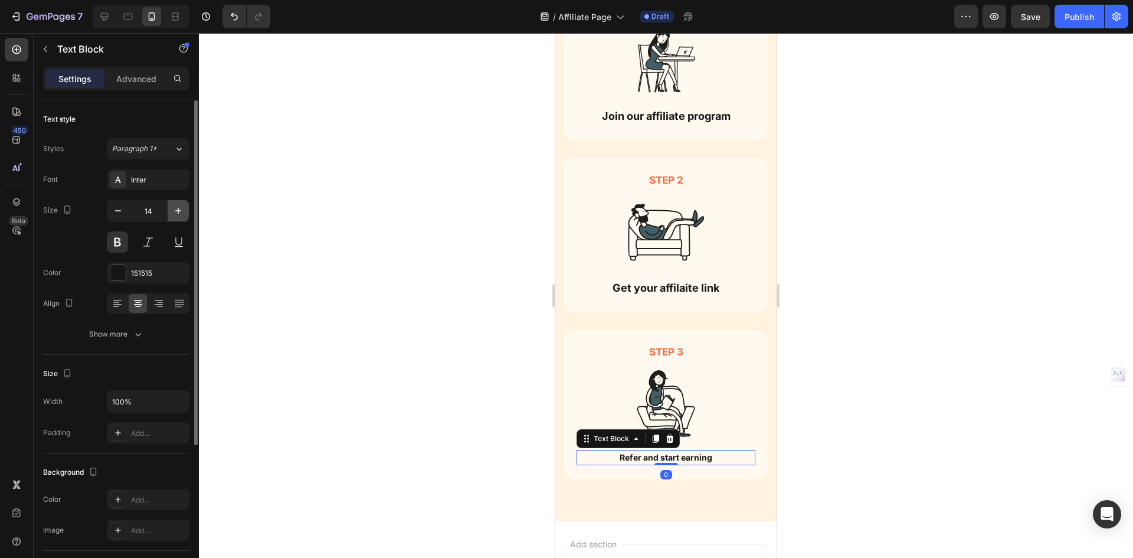
click at [187, 214] on button "button" at bounding box center [178, 210] width 21 height 21
type input "18"
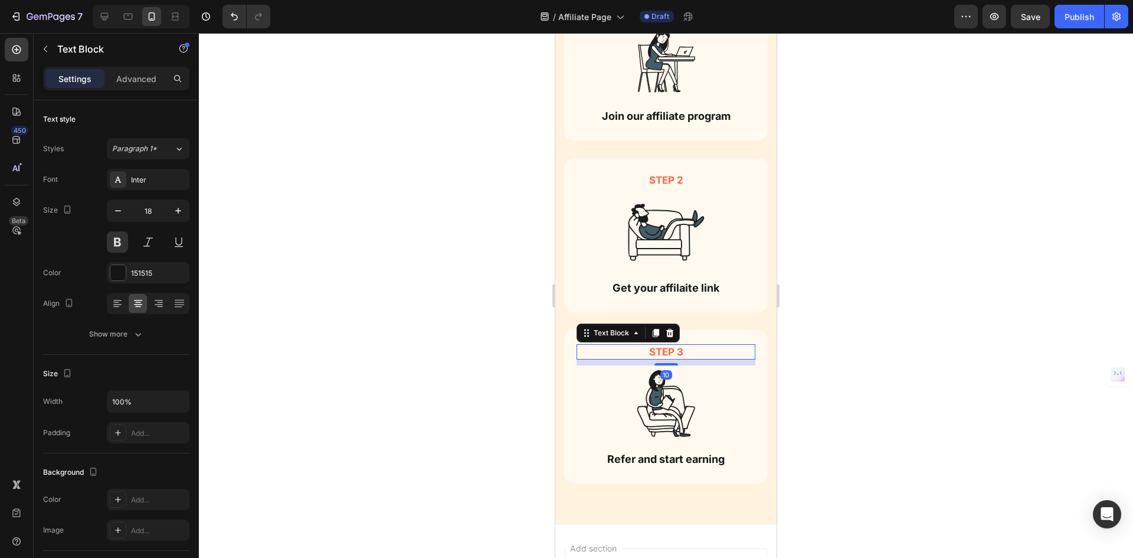
click at [669, 348] on p "step 3" at bounding box center [666, 351] width 176 height 13
click at [185, 209] on button "button" at bounding box center [178, 210] width 21 height 21
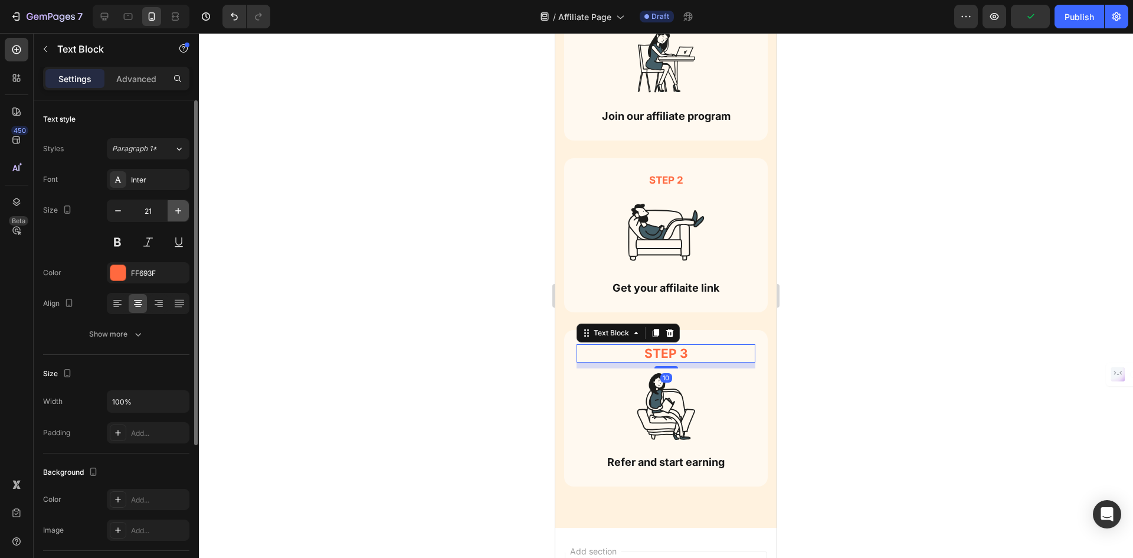
click at [185, 209] on button "button" at bounding box center [178, 210] width 21 height 21
type input "22"
click at [681, 186] on p "step 2" at bounding box center [666, 180] width 176 height 13
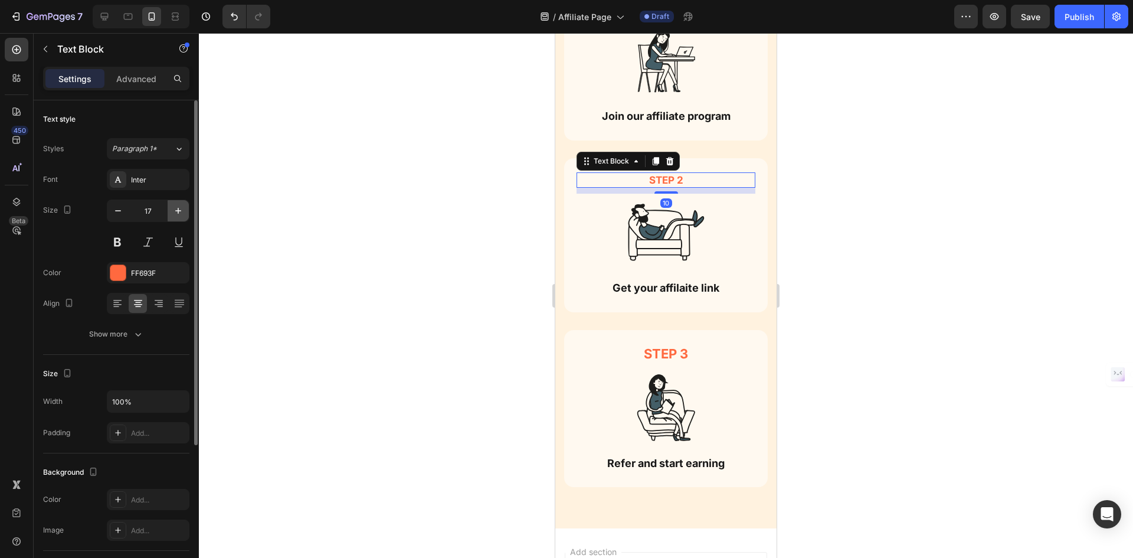
click at [180, 212] on icon "button" at bounding box center [178, 211] width 12 height 12
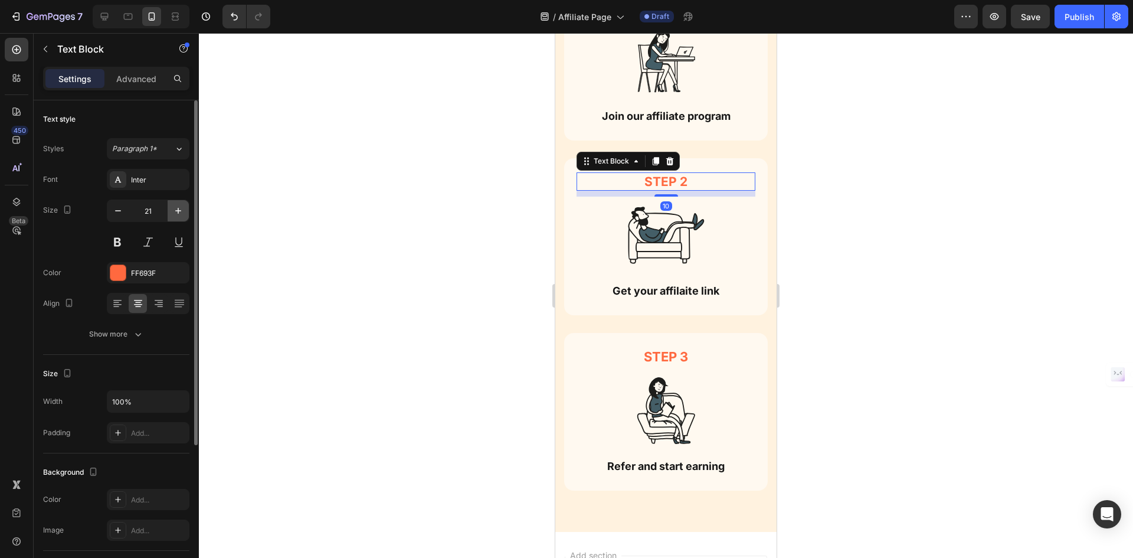
click at [180, 212] on icon "button" at bounding box center [178, 211] width 12 height 12
type input "22"
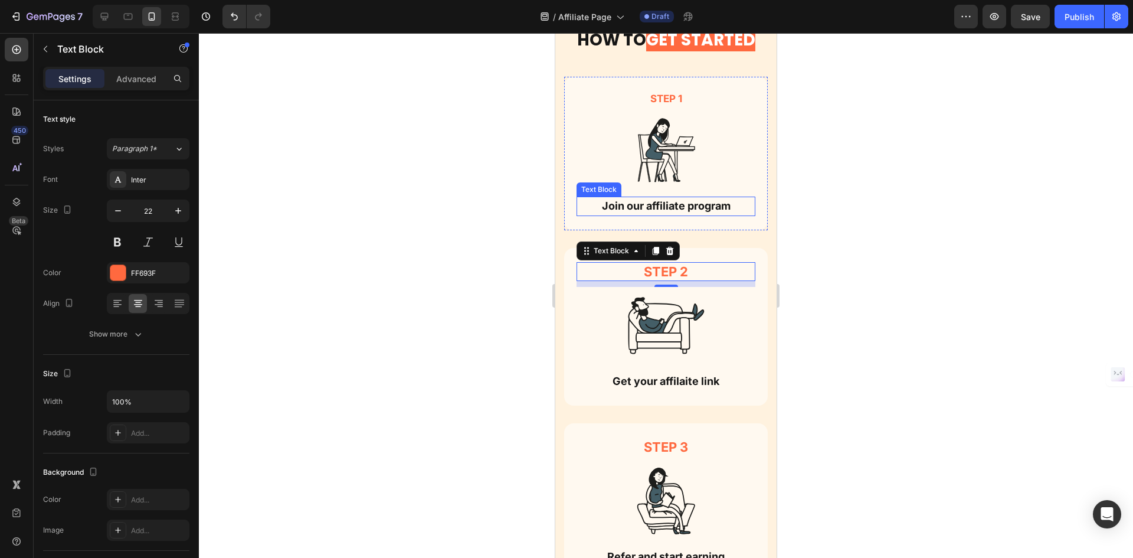
scroll to position [1391, 0]
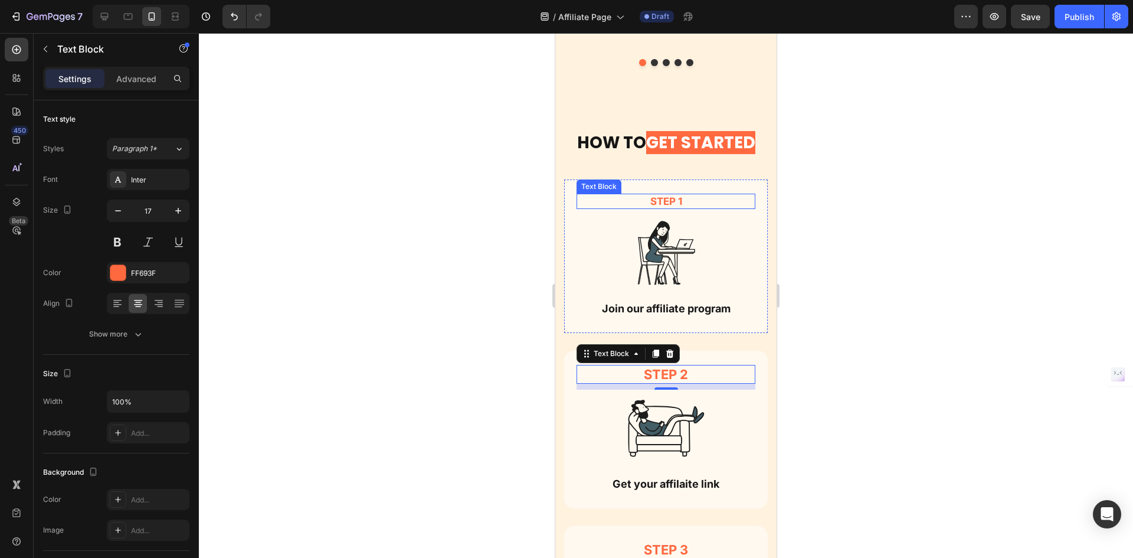
click at [662, 195] on p "Step 1" at bounding box center [666, 201] width 176 height 13
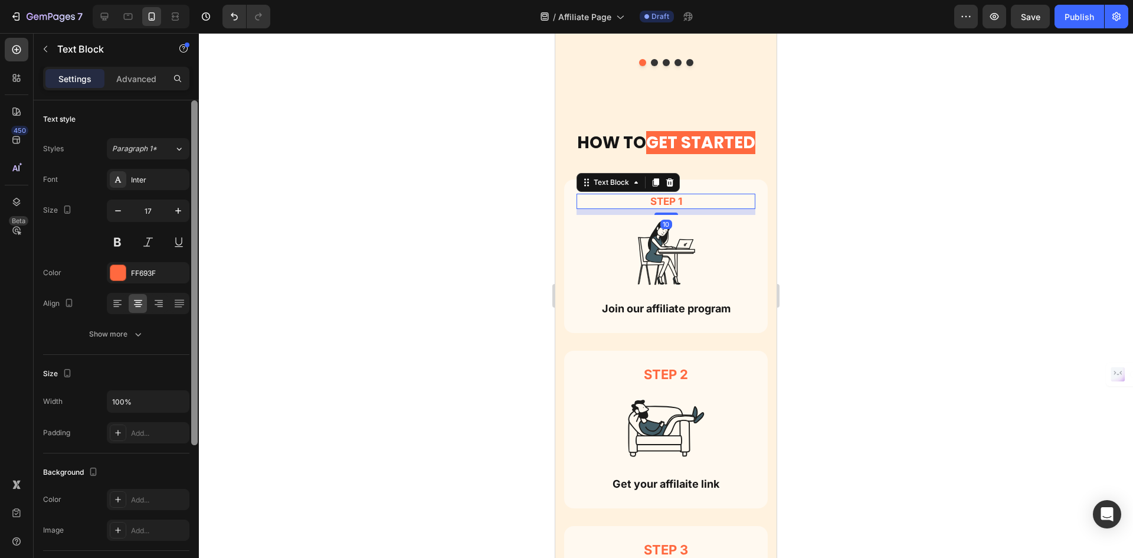
click at [197, 217] on div at bounding box center [194, 272] width 6 height 345
click at [187, 210] on button "button" at bounding box center [178, 210] width 21 height 21
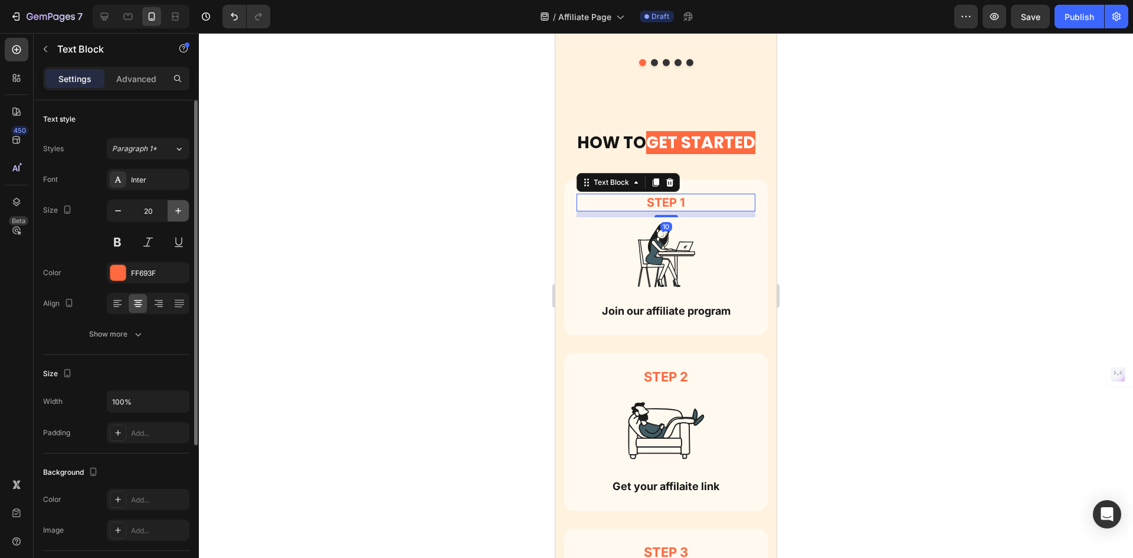
click at [187, 210] on button "button" at bounding box center [178, 210] width 21 height 21
type input "22"
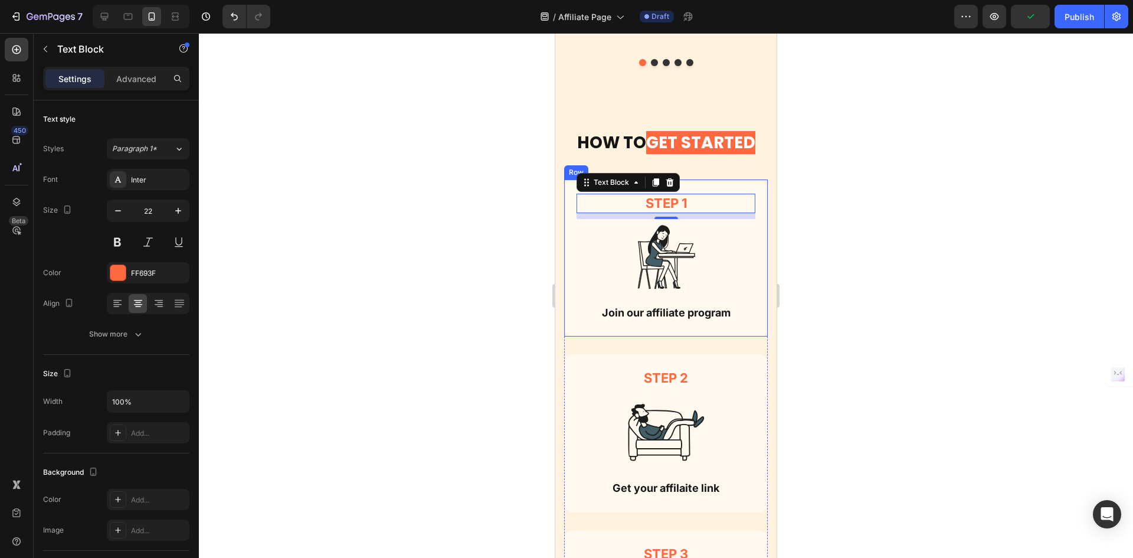
click at [714, 179] on div "Step 1 Text Block 10 Image Join our affiliate program Text Block Row" at bounding box center [666, 257] width 204 height 157
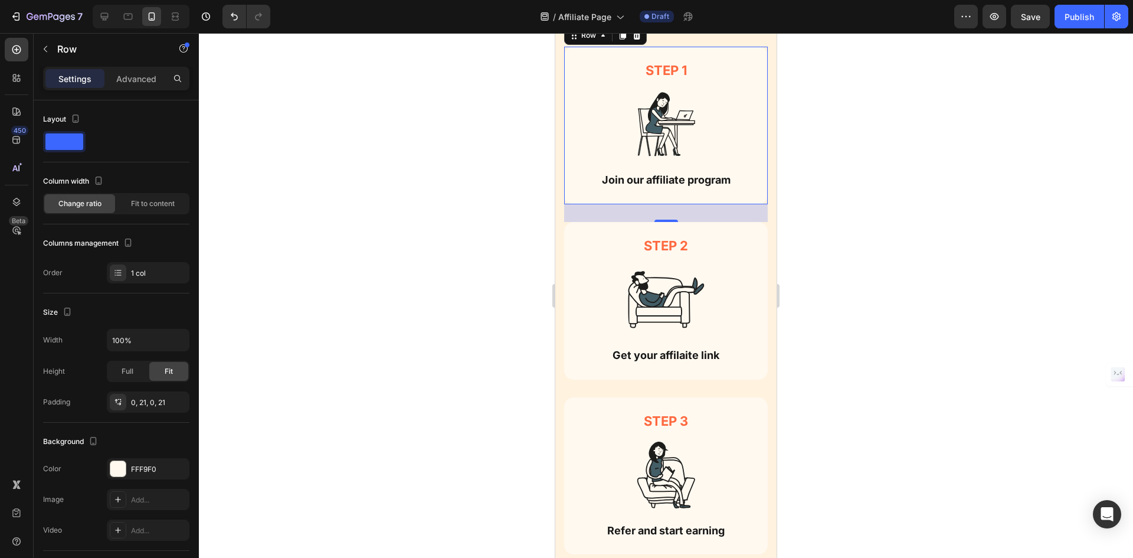
scroll to position [1509, 0]
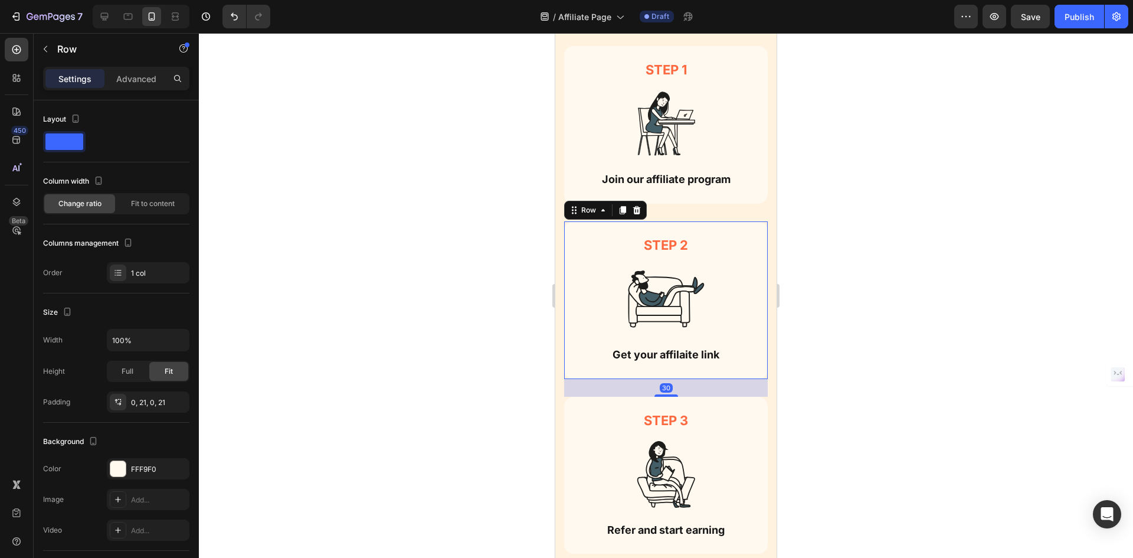
click at [704, 228] on div "step 2 Text Block Image Get your affilaite link Text Block Row 30" at bounding box center [666, 300] width 204 height 158
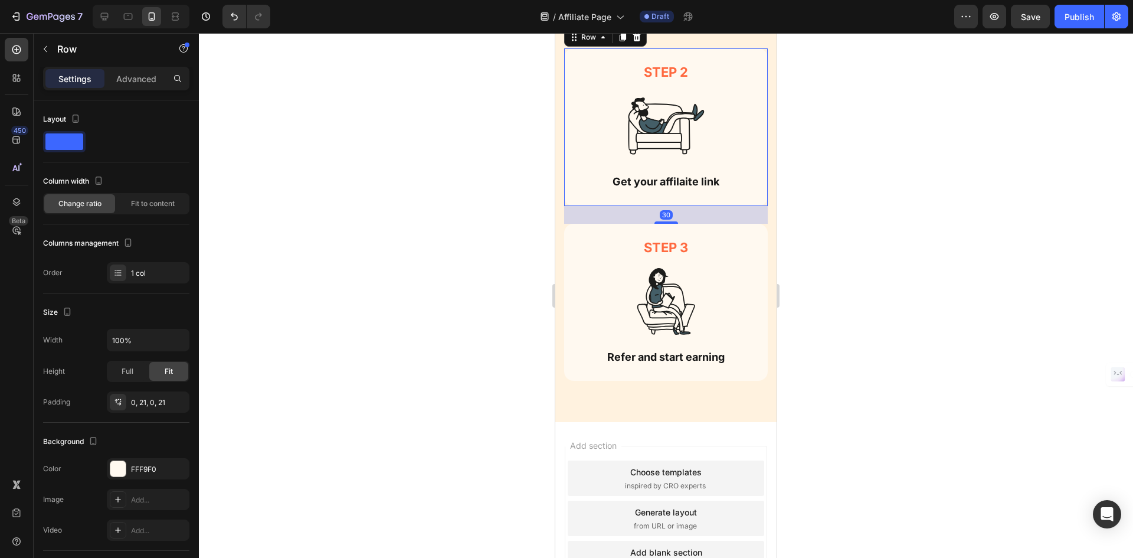
scroll to position [1686, 0]
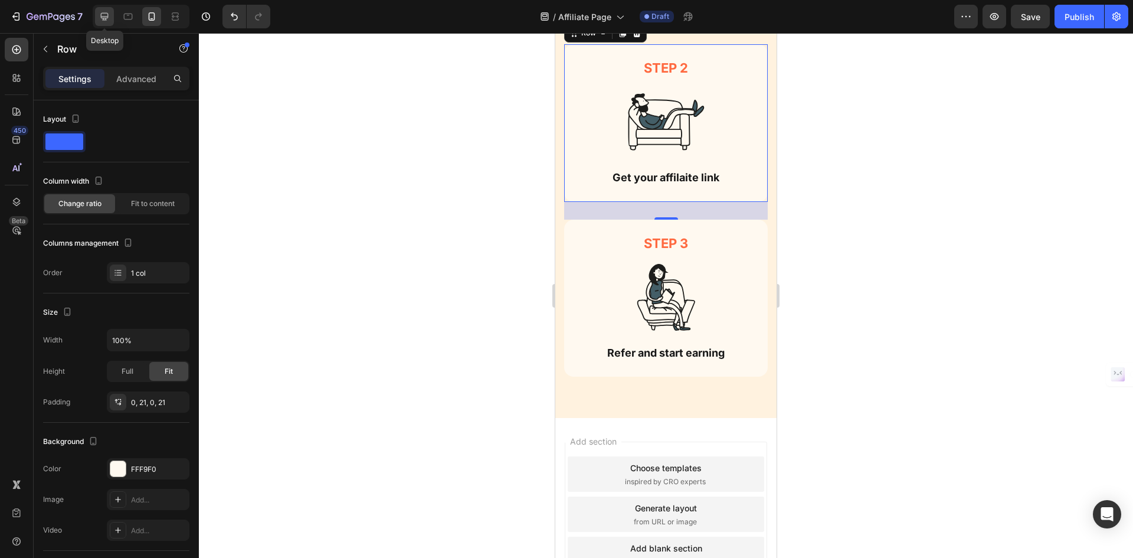
click at [109, 15] on icon at bounding box center [105, 17] width 12 height 12
type input "1200"
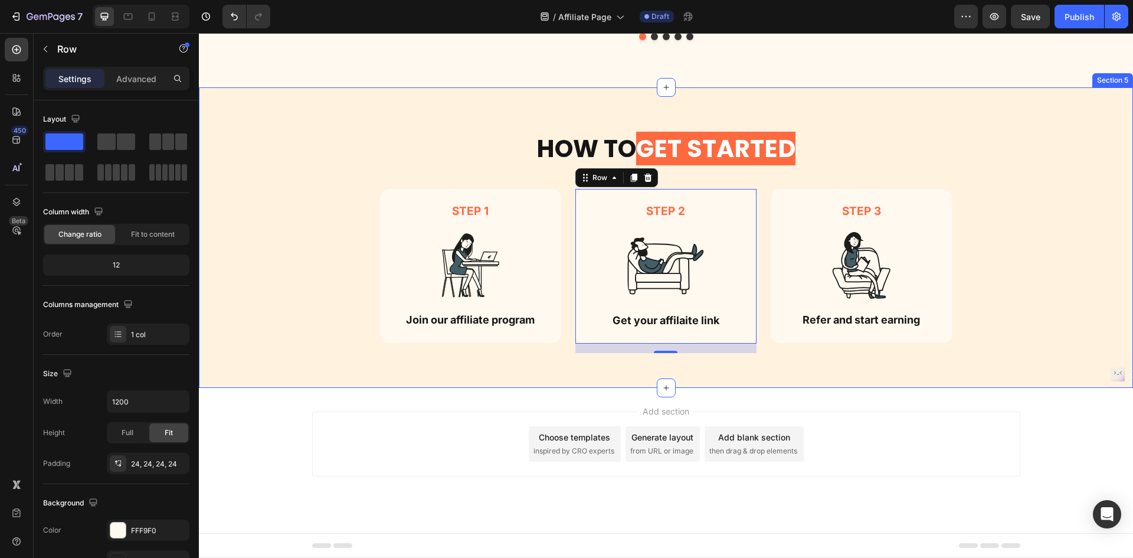
scroll to position [1429, 0]
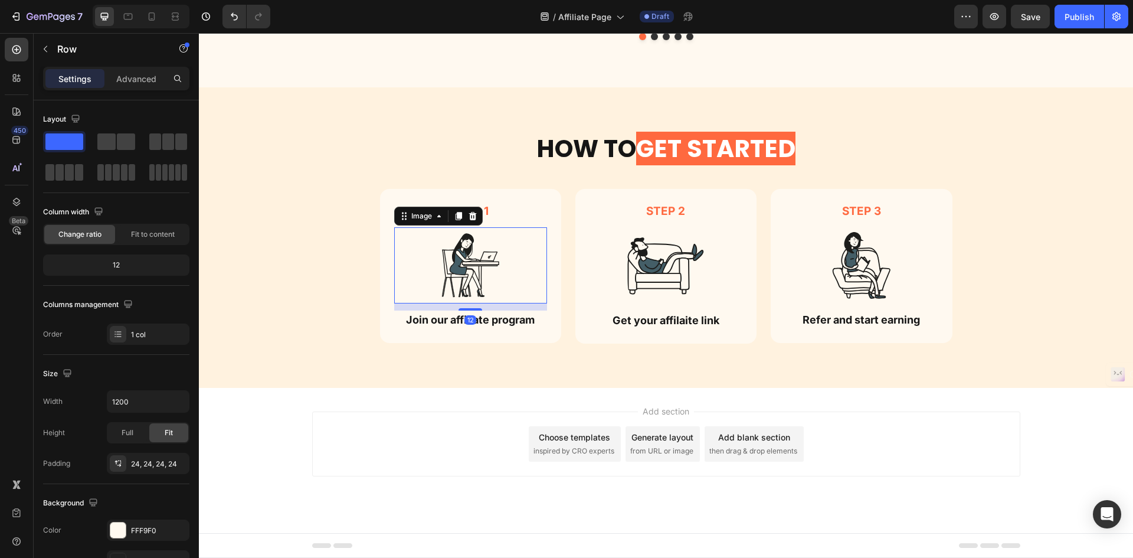
click at [445, 234] on img at bounding box center [470, 265] width 77 height 76
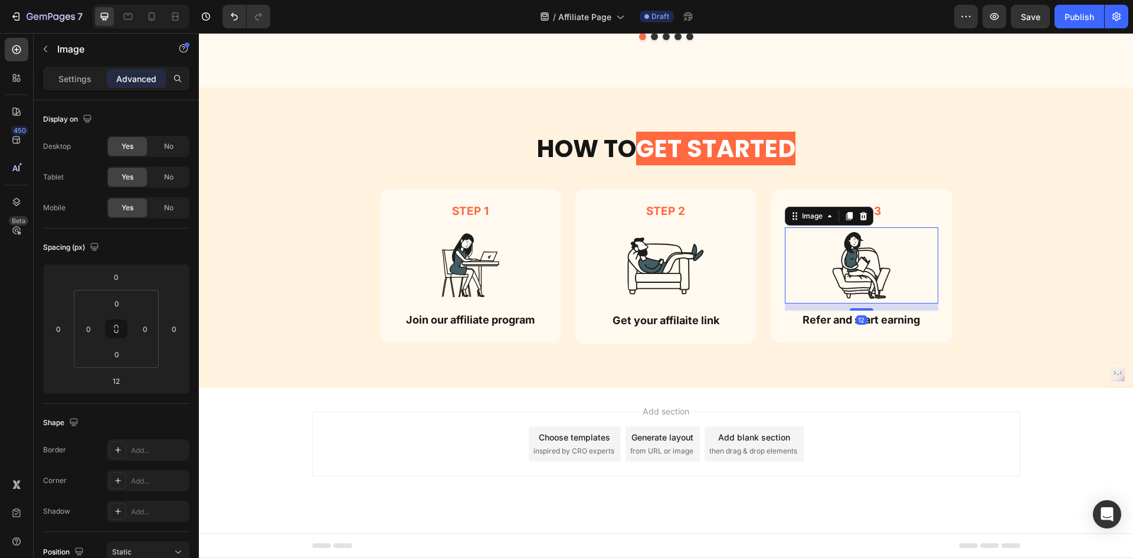
click at [863, 265] on img at bounding box center [861, 265] width 77 height 76
click at [84, 74] on p "Settings" at bounding box center [74, 79] width 33 height 12
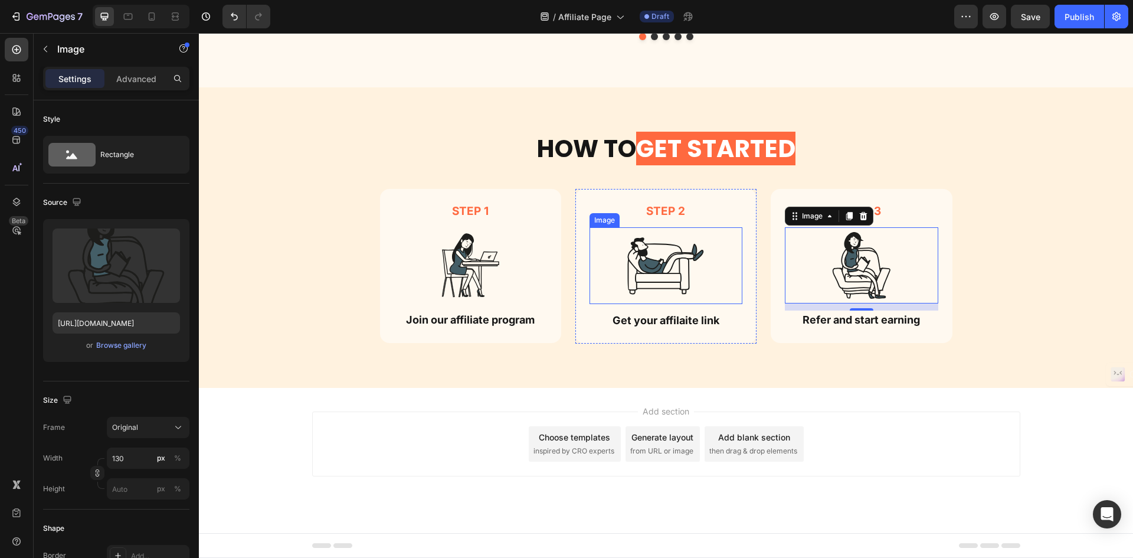
click at [639, 263] on img at bounding box center [665, 265] width 77 height 77
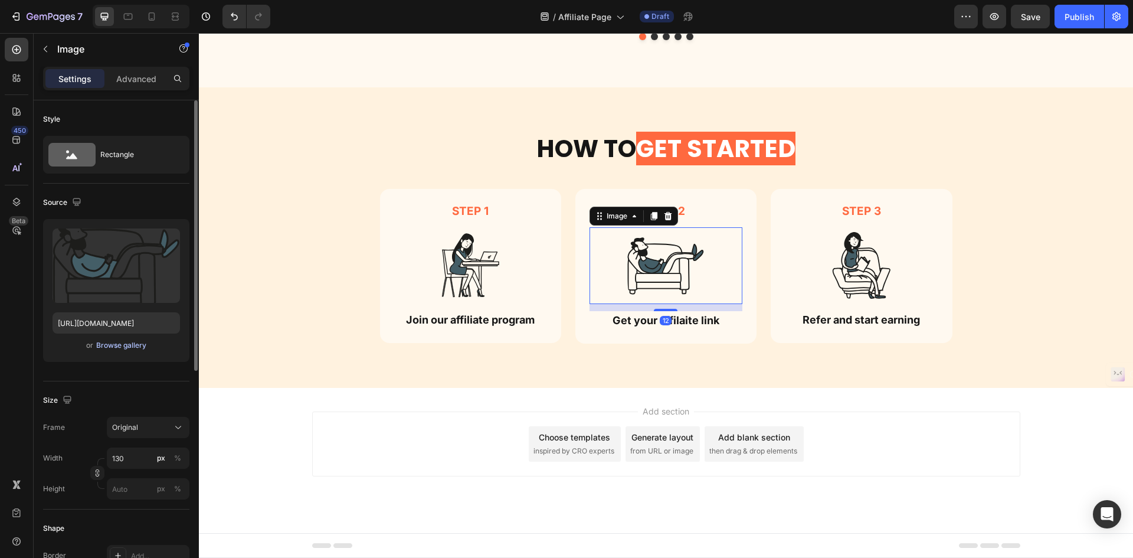
click at [125, 342] on div "Browse gallery" at bounding box center [121, 345] width 50 height 11
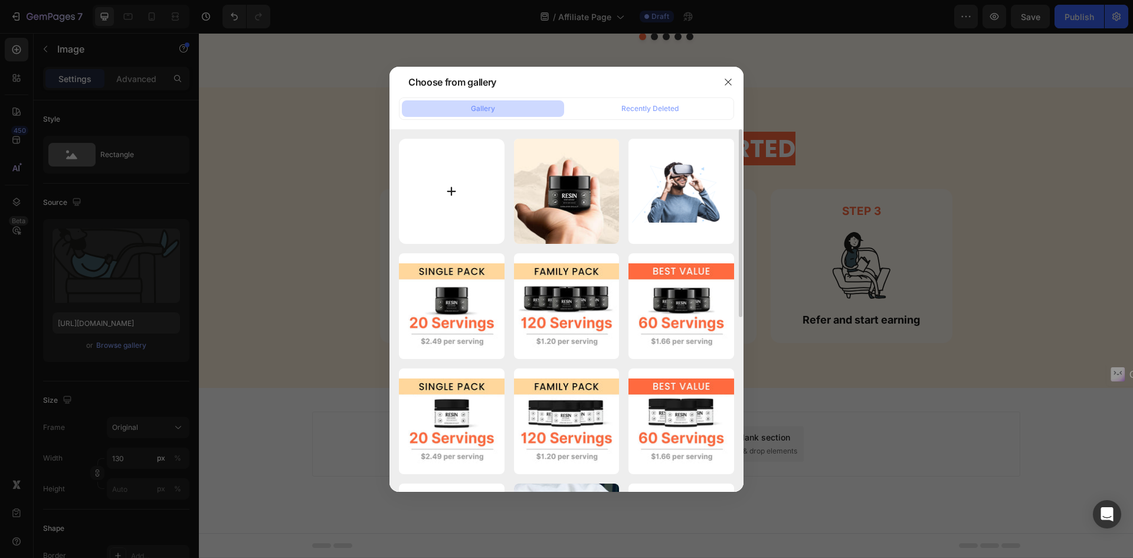
click at [443, 201] on input "file" at bounding box center [452, 192] width 106 height 106
type input "C:\fakepath\link.webp"
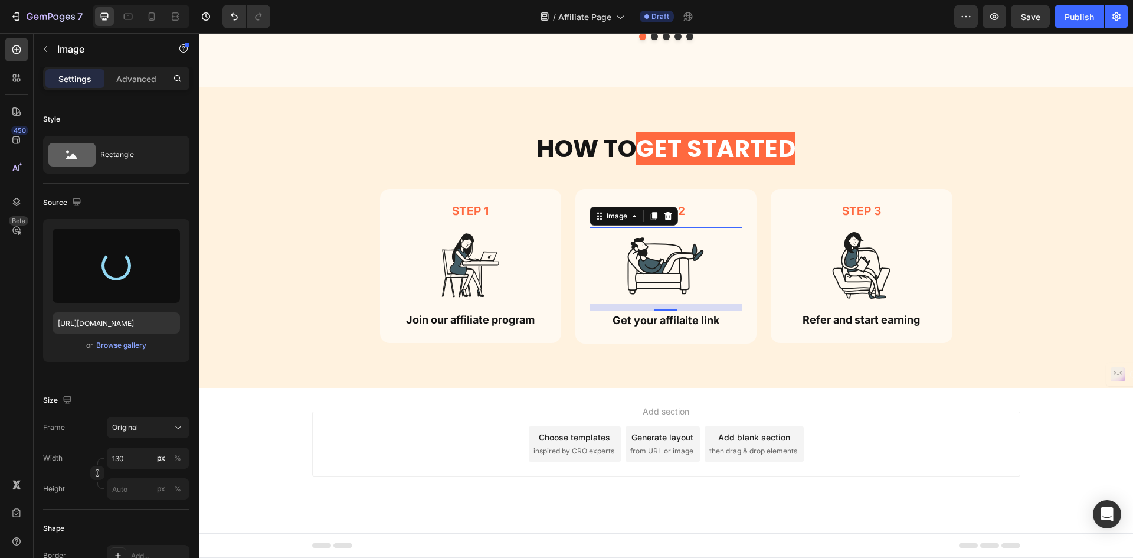
type input "https://cdn.shopify.com/s/files/1/0755/8846/8960/files/gempages_566874438180537…"
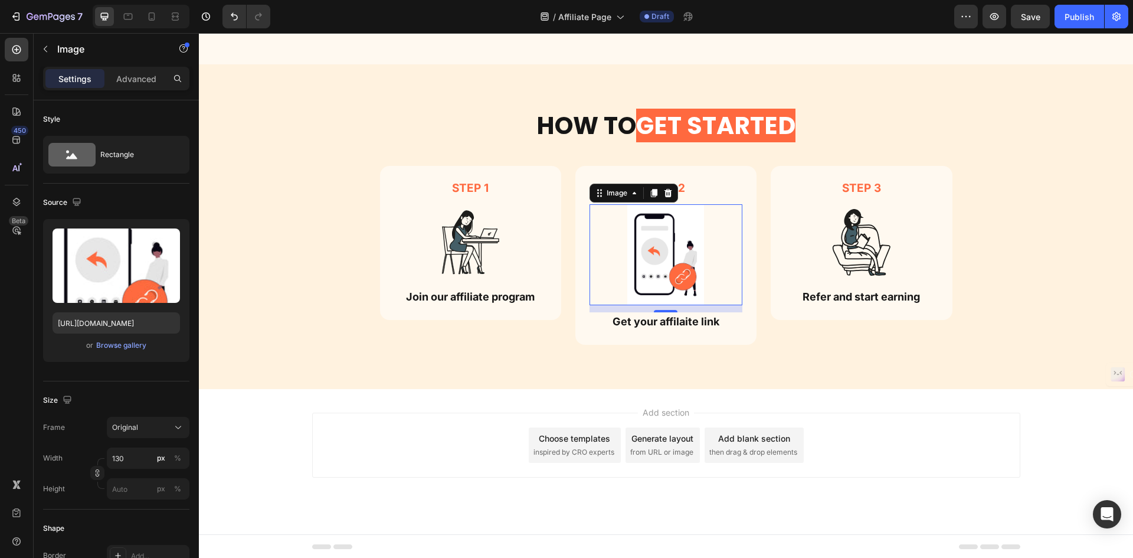
scroll to position [1453, 0]
click at [126, 346] on div "Browse gallery" at bounding box center [121, 345] width 50 height 11
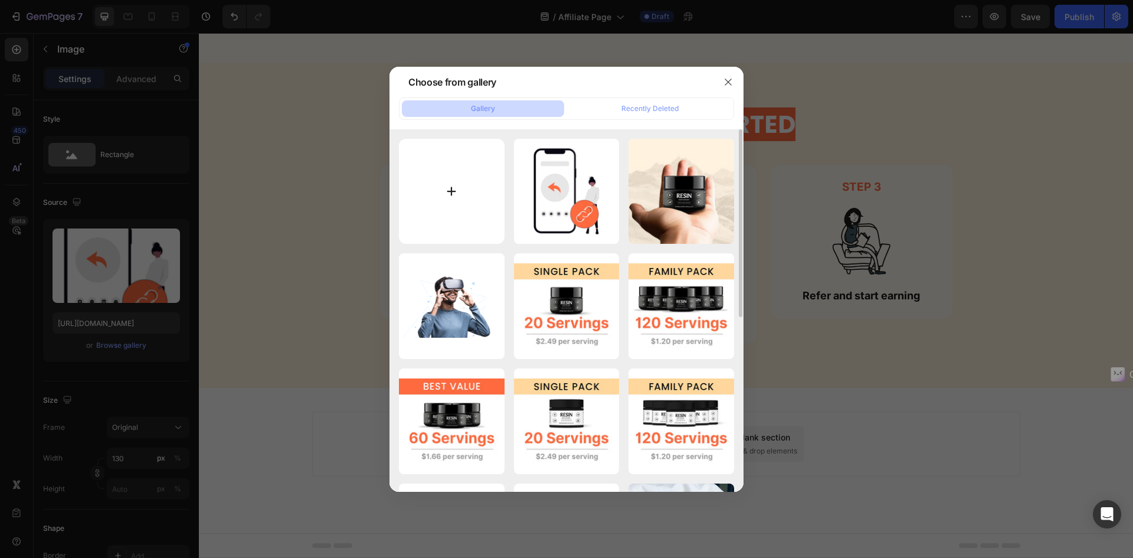
click at [486, 171] on input "file" at bounding box center [452, 192] width 106 height 106
type input "C:\fakepath\undraw_share-link_y9oh.svg"
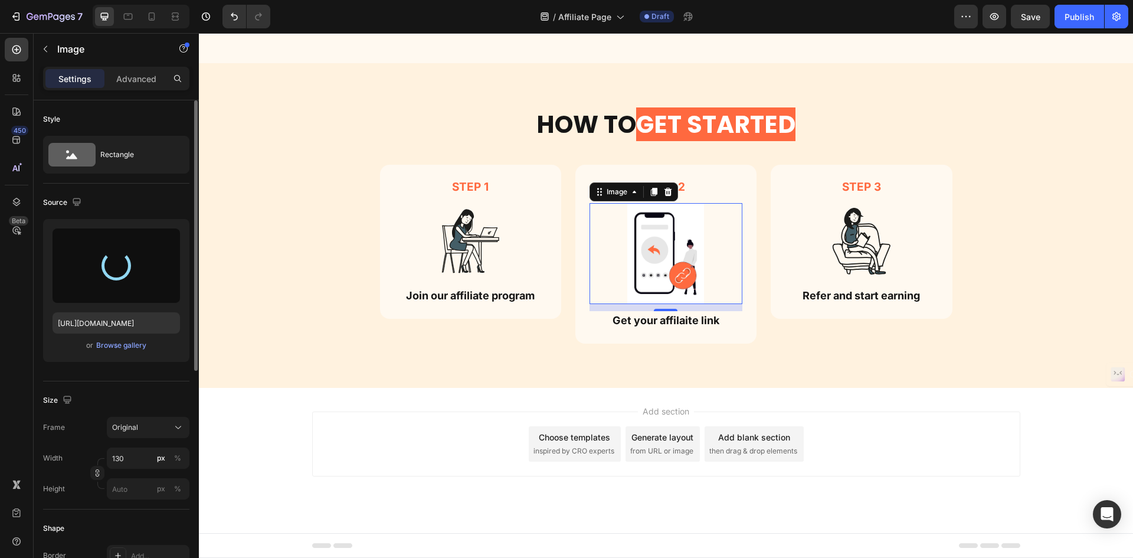
type input "https://cdn.shopify.com/s/files/1/0755/8846/8960/files/gempages_566874438180537…"
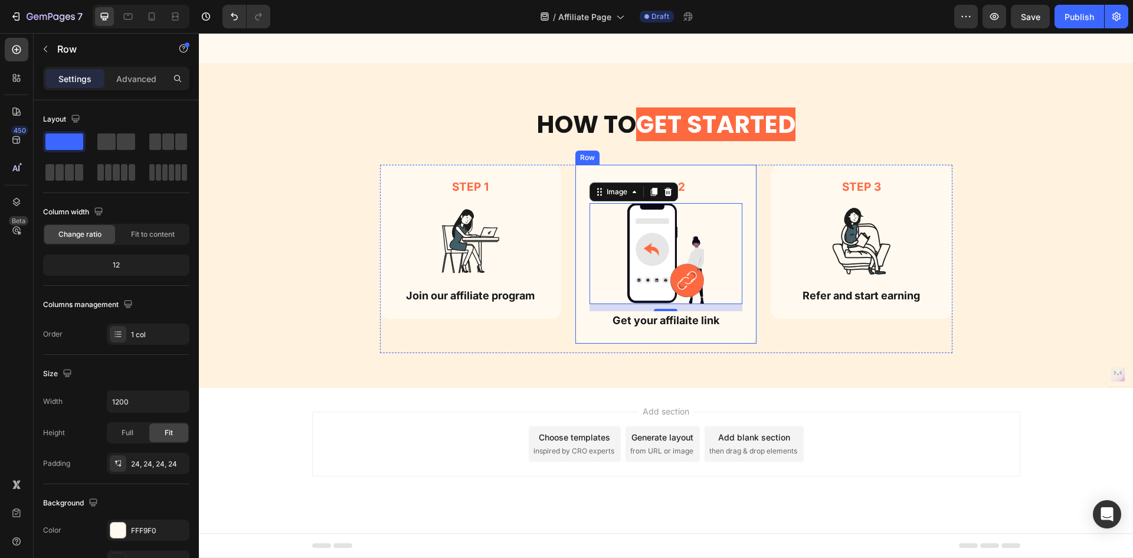
click at [692, 335] on div "step 2 Text Block Image 12 Get your affilaite link Text Block Row" at bounding box center [665, 254] width 181 height 179
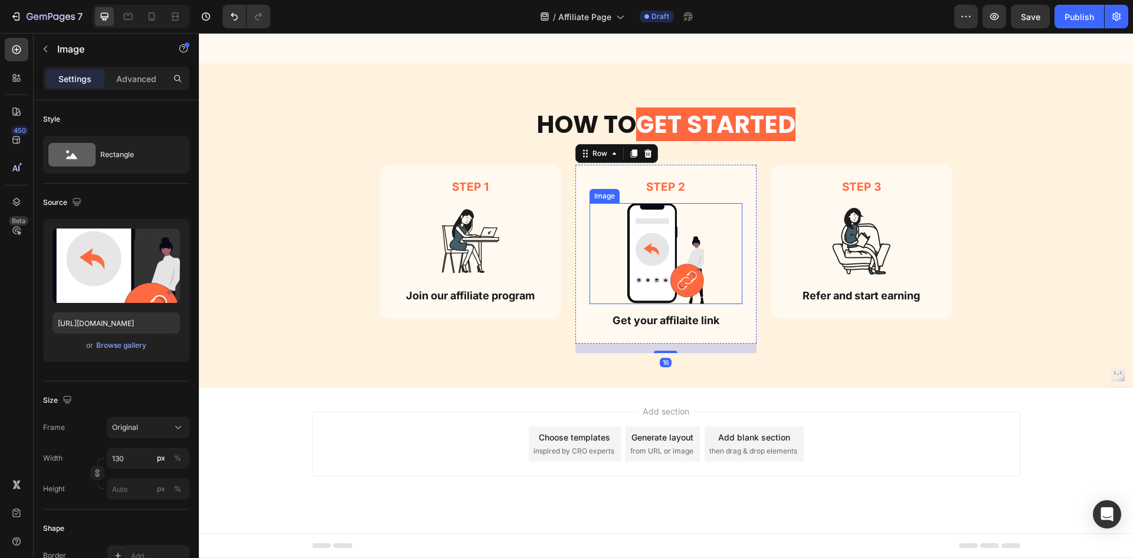
click at [675, 272] on img at bounding box center [665, 253] width 77 height 101
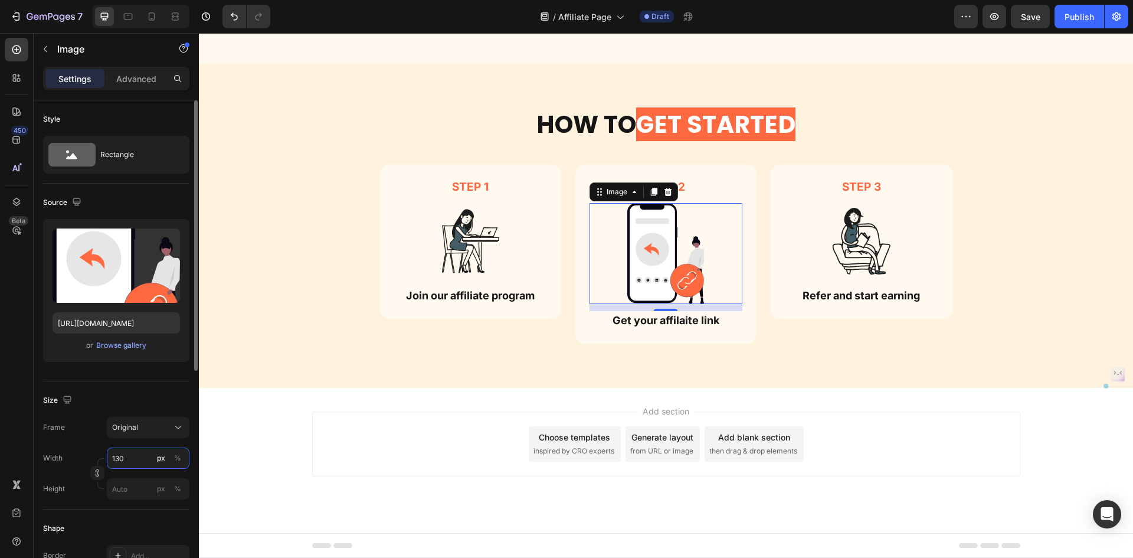
click at [135, 457] on input "130" at bounding box center [148, 457] width 83 height 21
click at [146, 453] on input "130" at bounding box center [148, 457] width 83 height 21
click at [148, 434] on button "Original" at bounding box center [148, 427] width 83 height 21
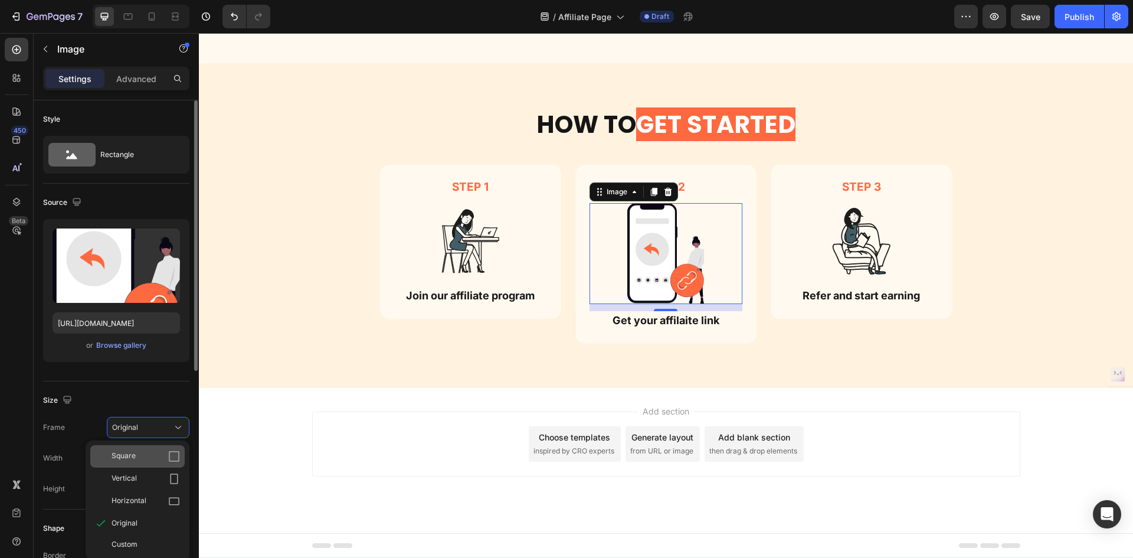
click at [147, 460] on div "Square" at bounding box center [146, 456] width 68 height 12
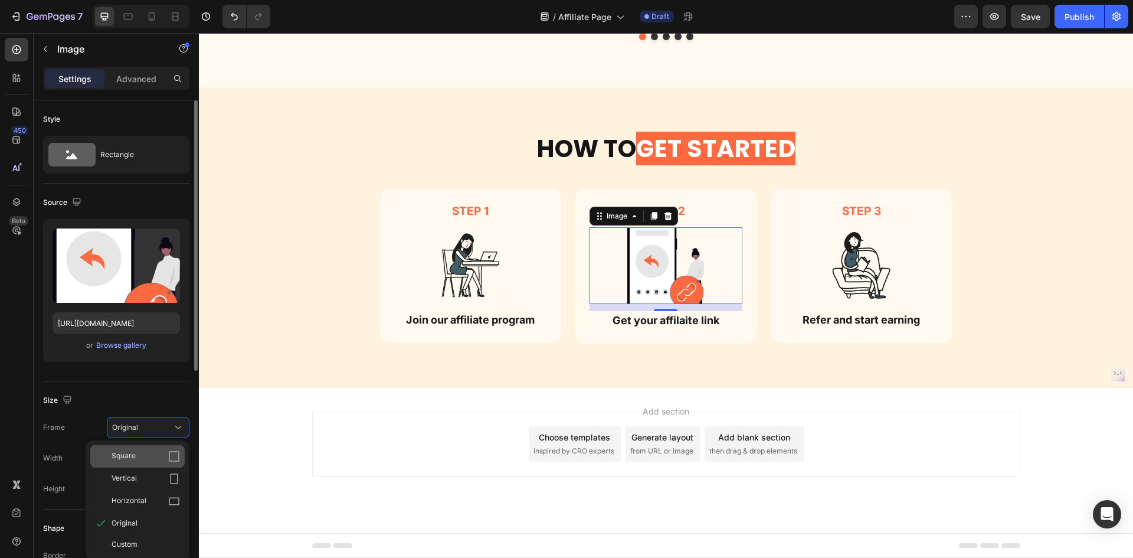
scroll to position [1429, 0]
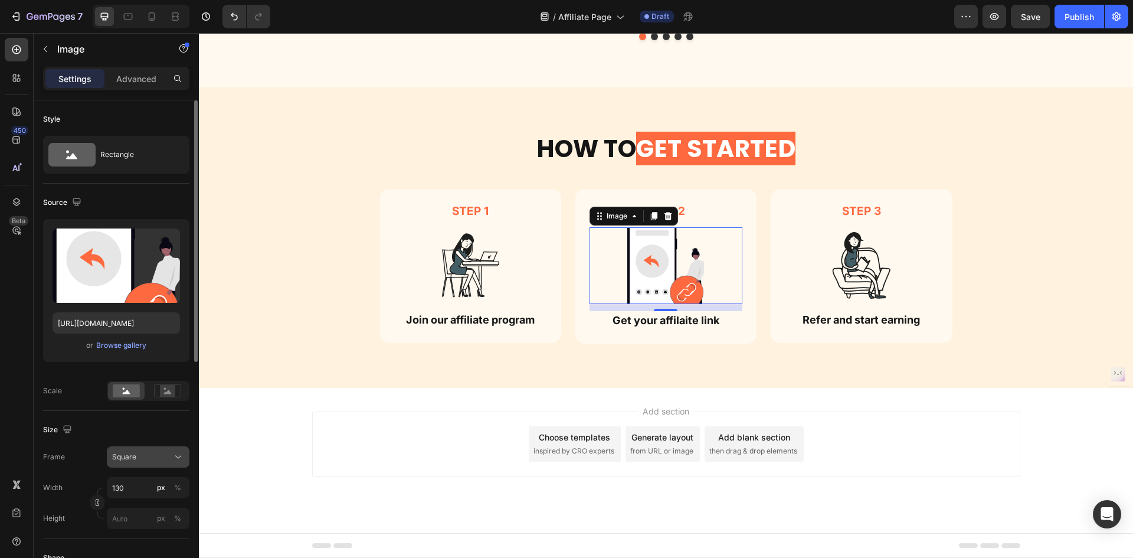
click at [145, 452] on div "Square" at bounding box center [141, 457] width 58 height 11
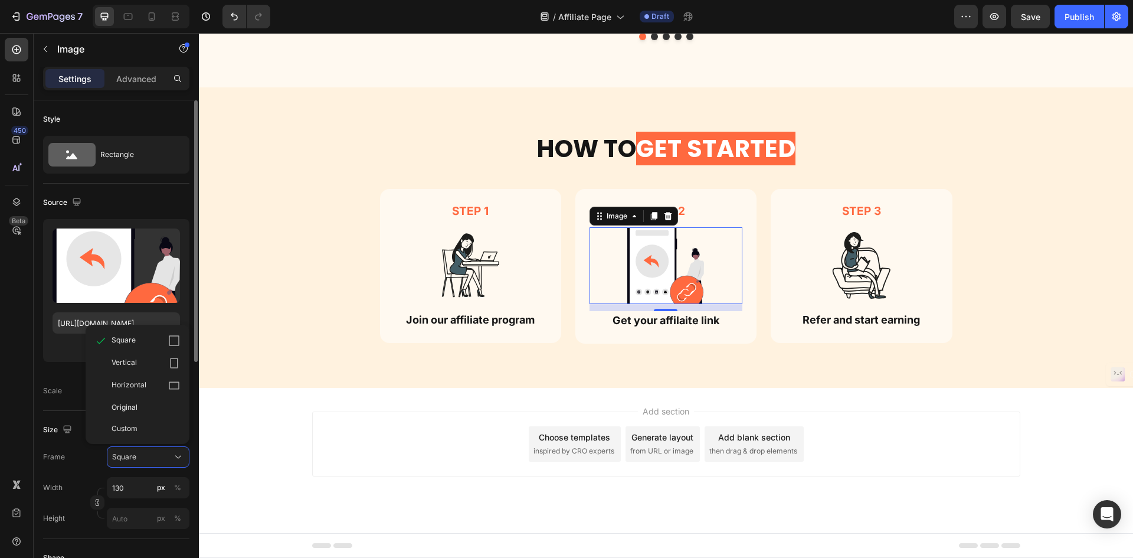
click at [148, 404] on div "Original" at bounding box center [146, 407] width 68 height 11
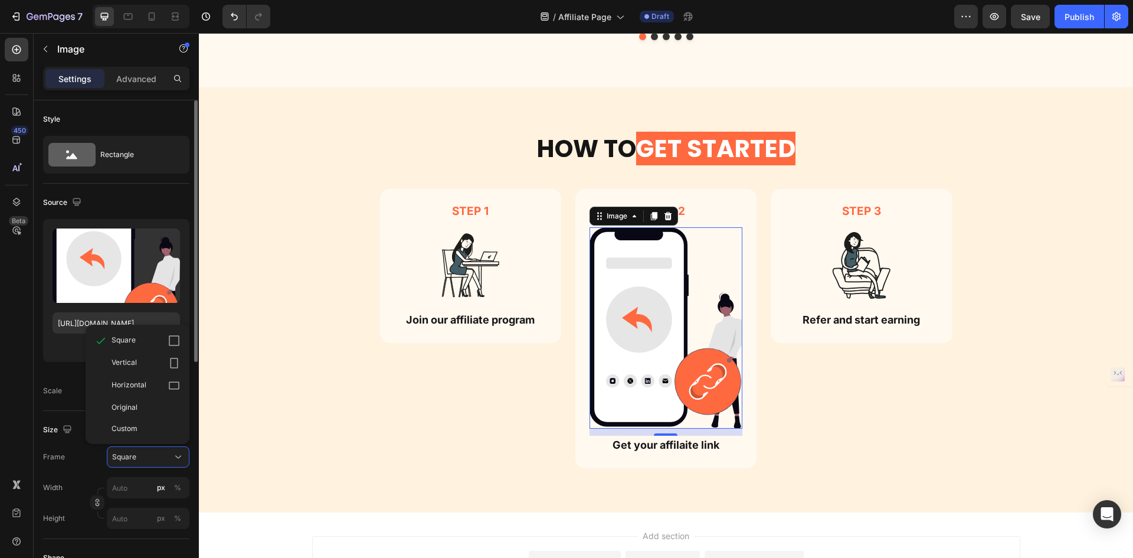
scroll to position [1453, 0]
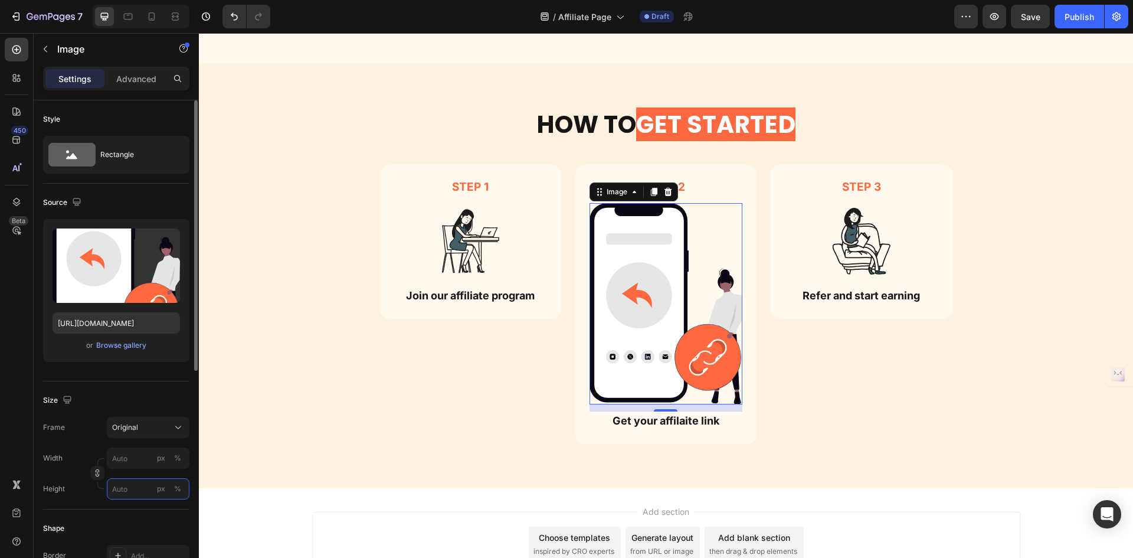
click at [128, 483] on input "px %" at bounding box center [148, 488] width 83 height 21
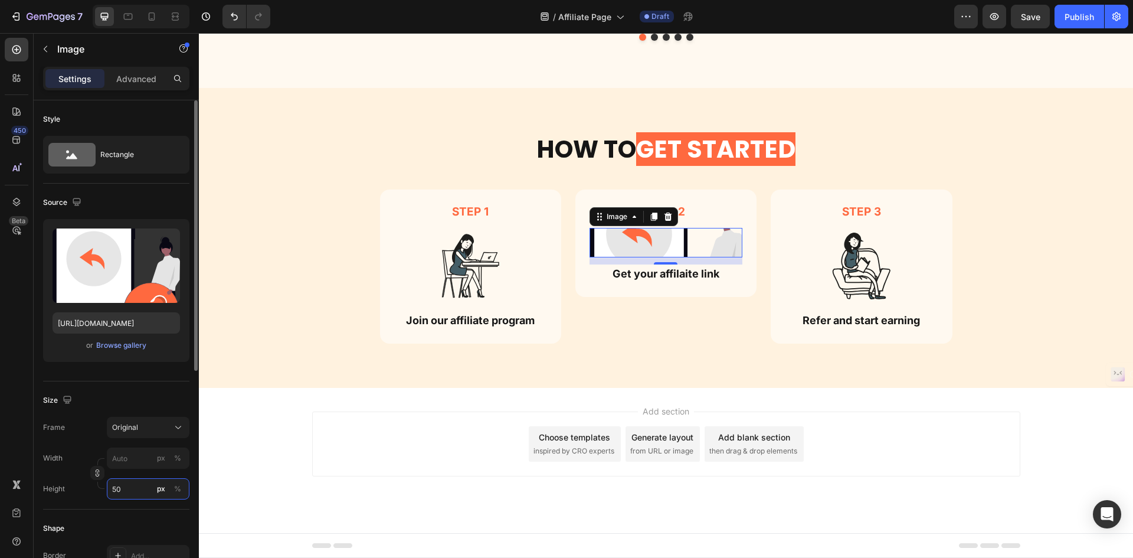
type input "5"
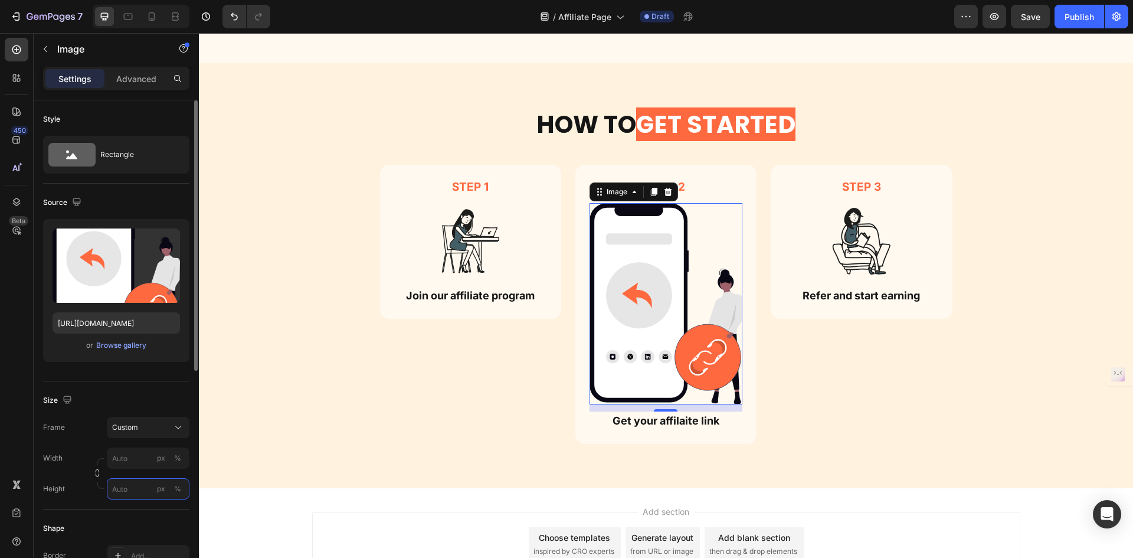
type input "5"
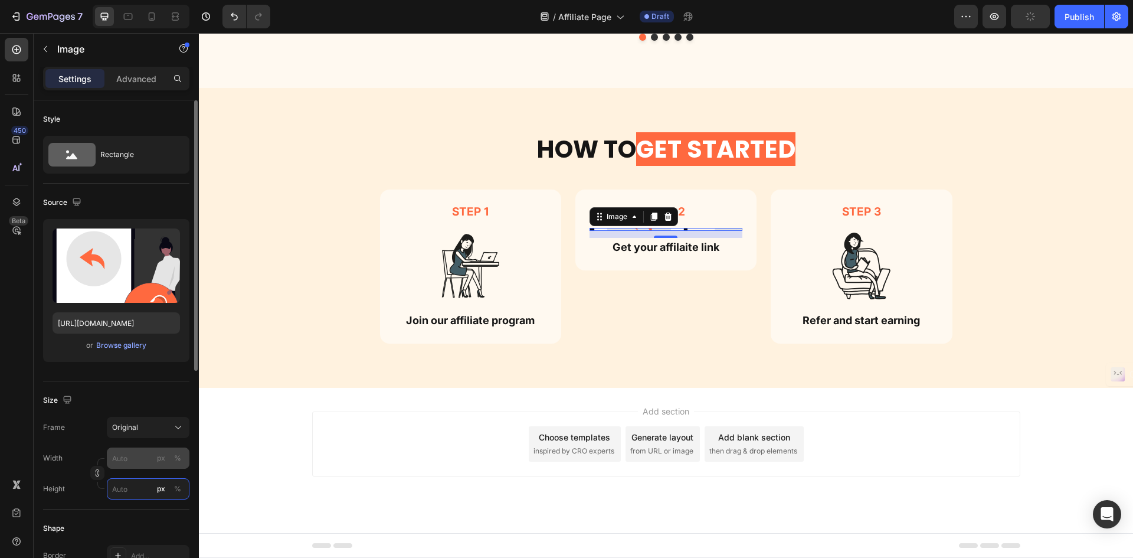
scroll to position [1453, 0]
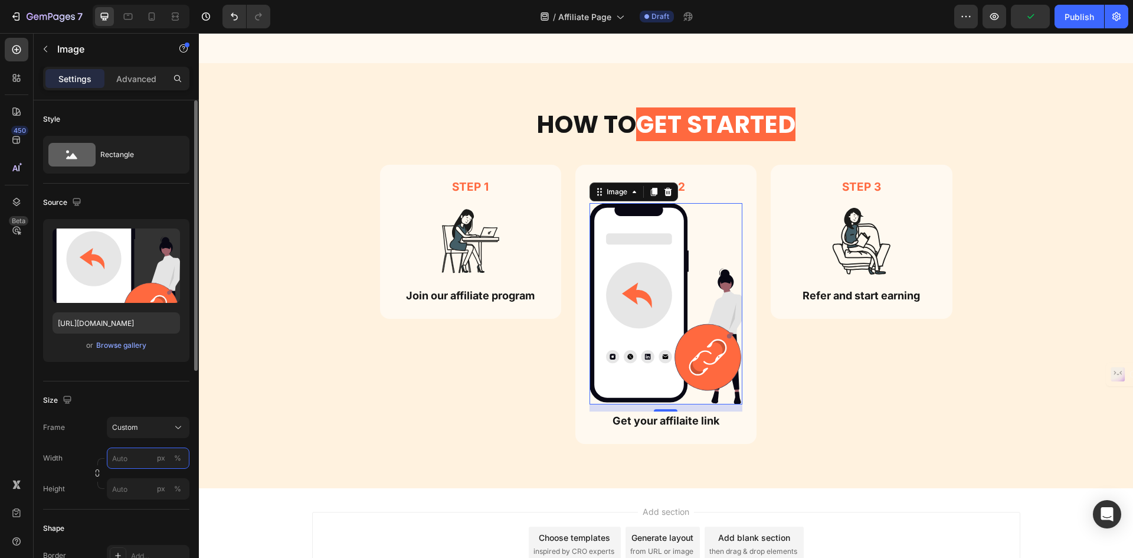
click at [123, 459] on input "px %" at bounding box center [148, 457] width 83 height 21
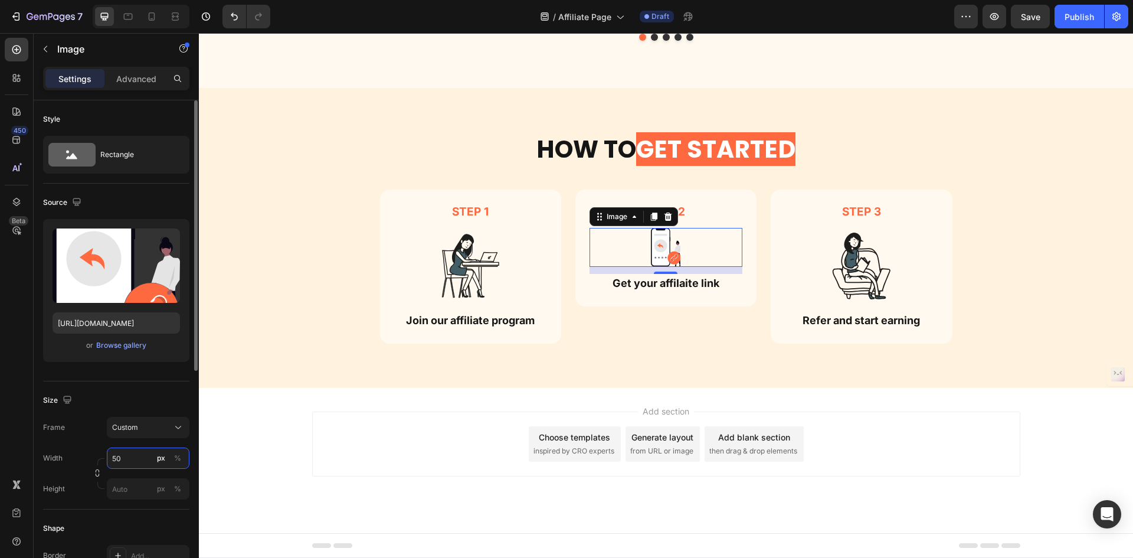
type input "50"
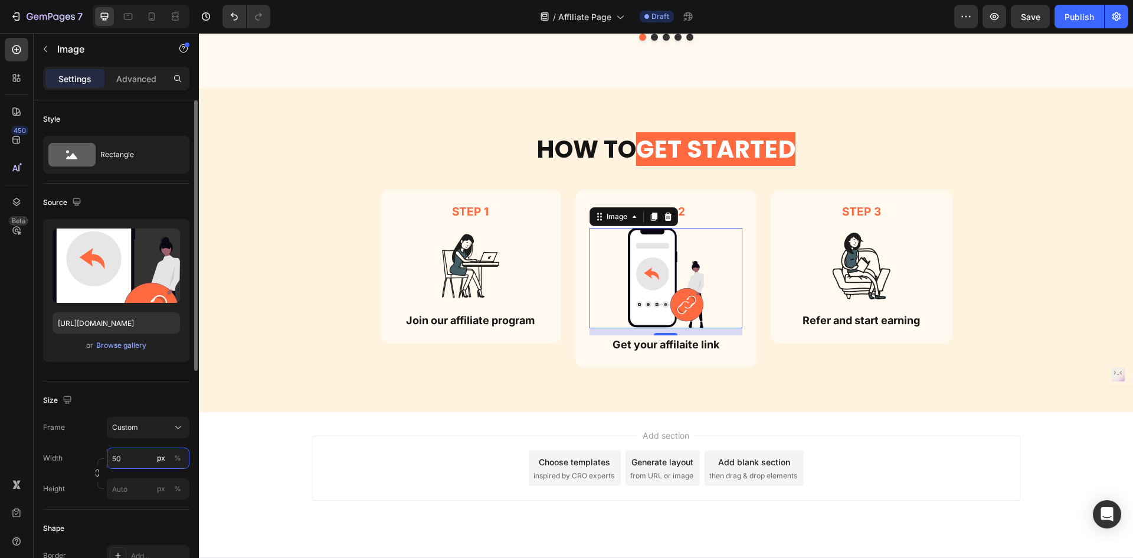
scroll to position [1453, 0]
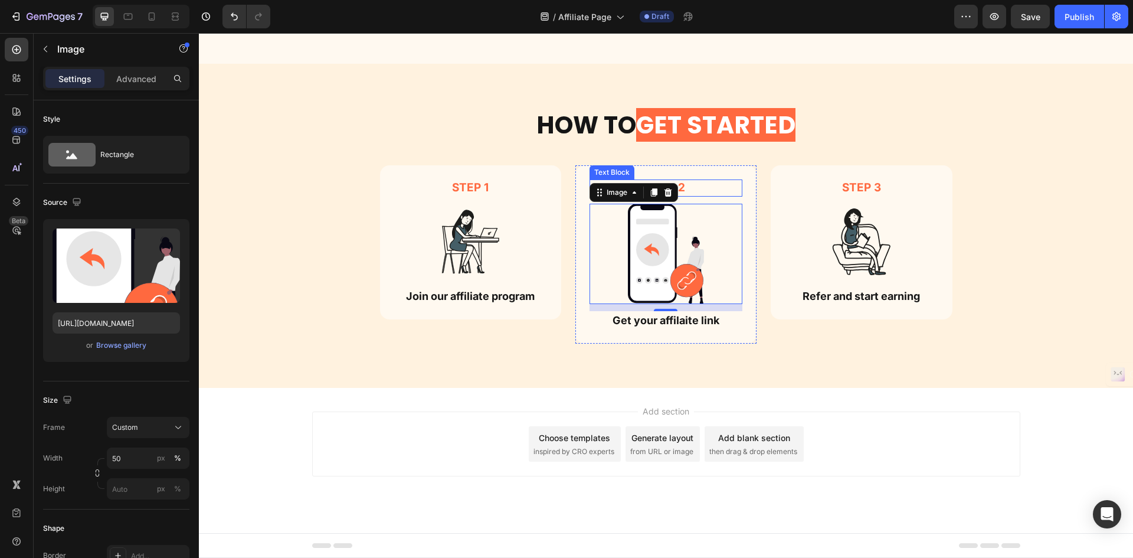
click at [722, 179] on div "step 2" at bounding box center [666, 187] width 153 height 17
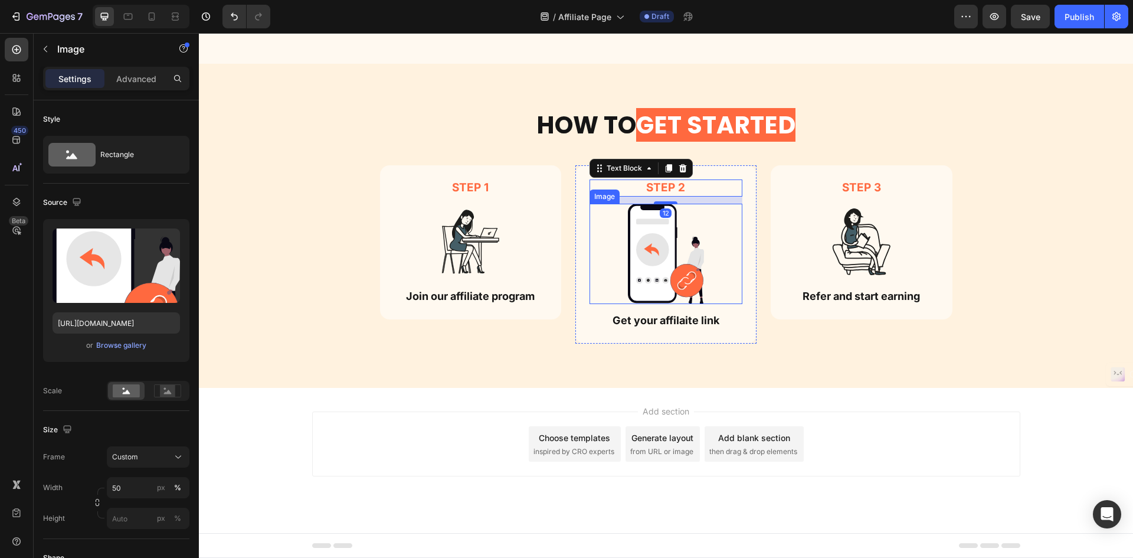
click at [698, 253] on img at bounding box center [666, 254] width 77 height 100
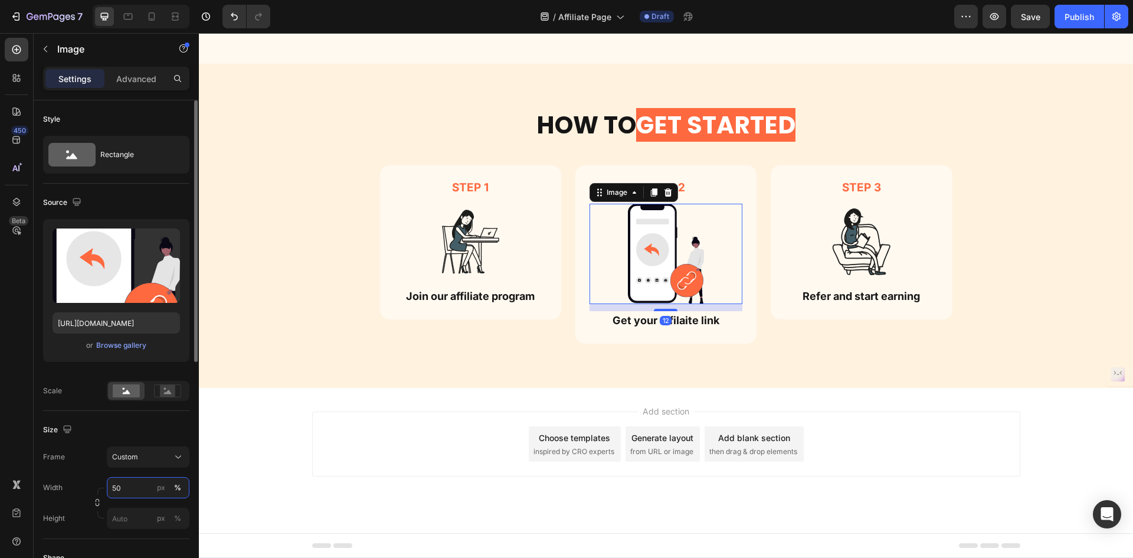
click at [132, 488] on input "50" at bounding box center [148, 487] width 83 height 21
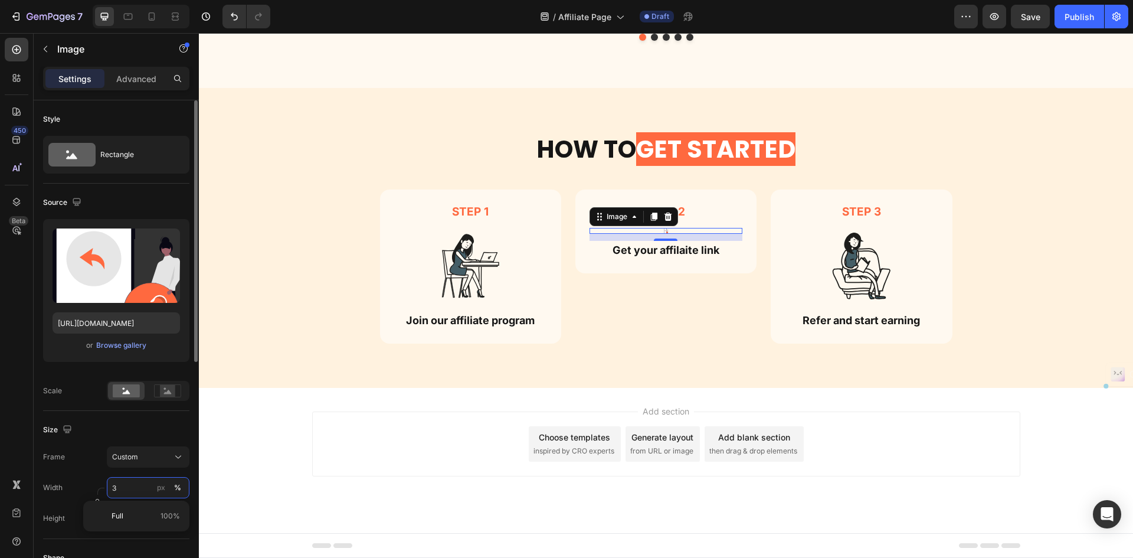
scroll to position [1428, 0]
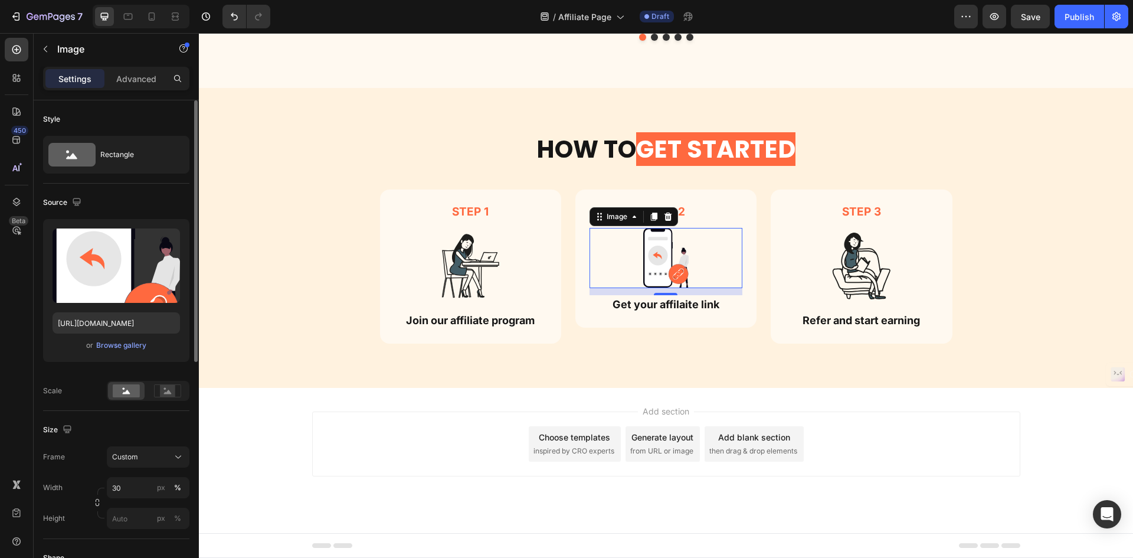
click at [137, 476] on div "Frame Custom Width 30 px % Height px %" at bounding box center [116, 487] width 146 height 83
click at [130, 479] on input "30" at bounding box center [148, 487] width 83 height 21
type input "35"
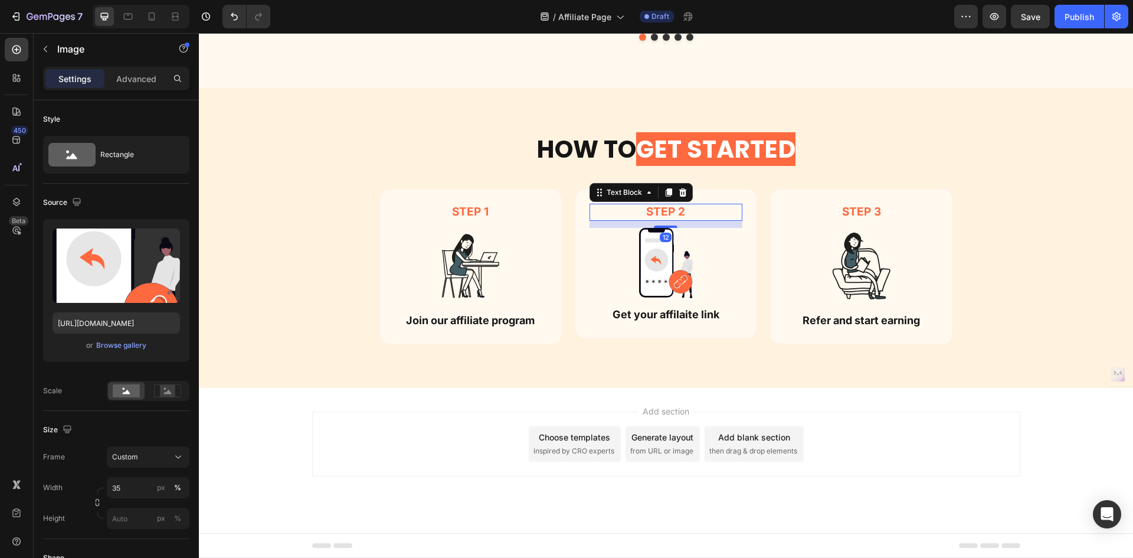
click at [722, 210] on p "step 2" at bounding box center [666, 212] width 151 height 15
click at [688, 243] on img at bounding box center [666, 263] width 54 height 70
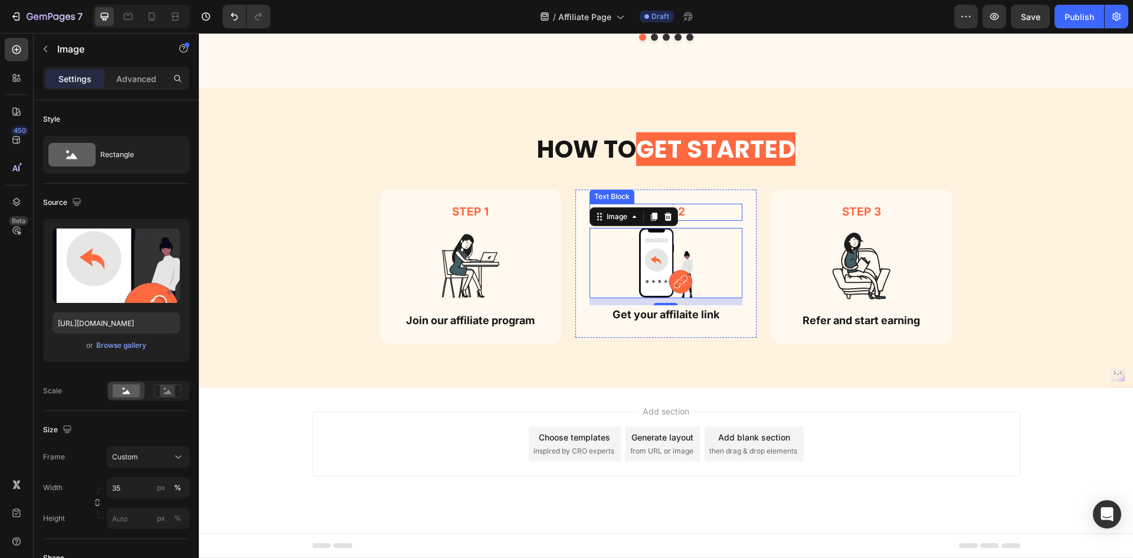
click at [724, 217] on p "step 2" at bounding box center [666, 212] width 151 height 15
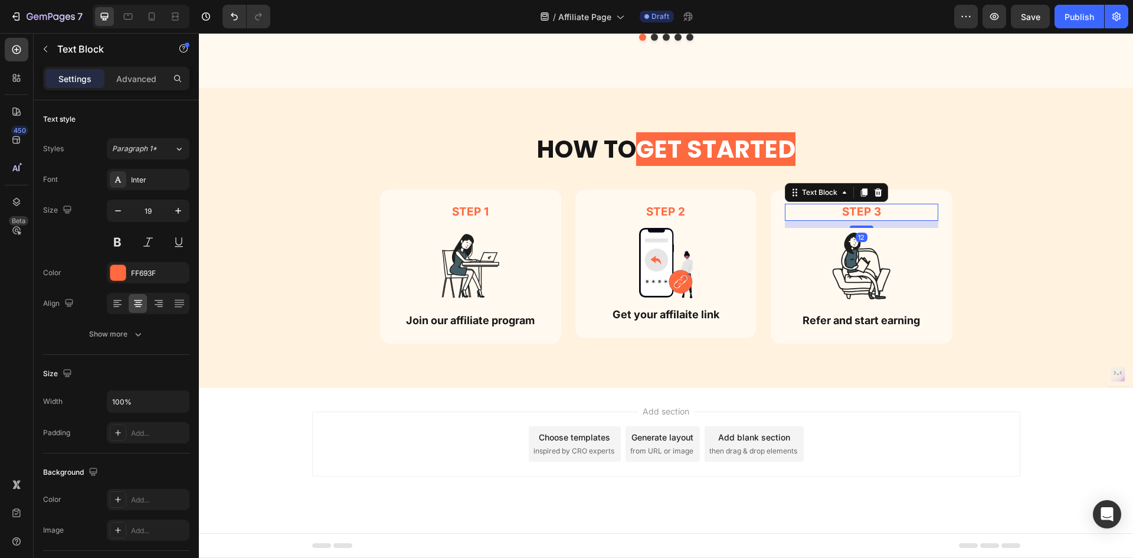
click at [856, 209] on p "step 3" at bounding box center [861, 212] width 151 height 15
click at [432, 266] on img at bounding box center [470, 266] width 77 height 76
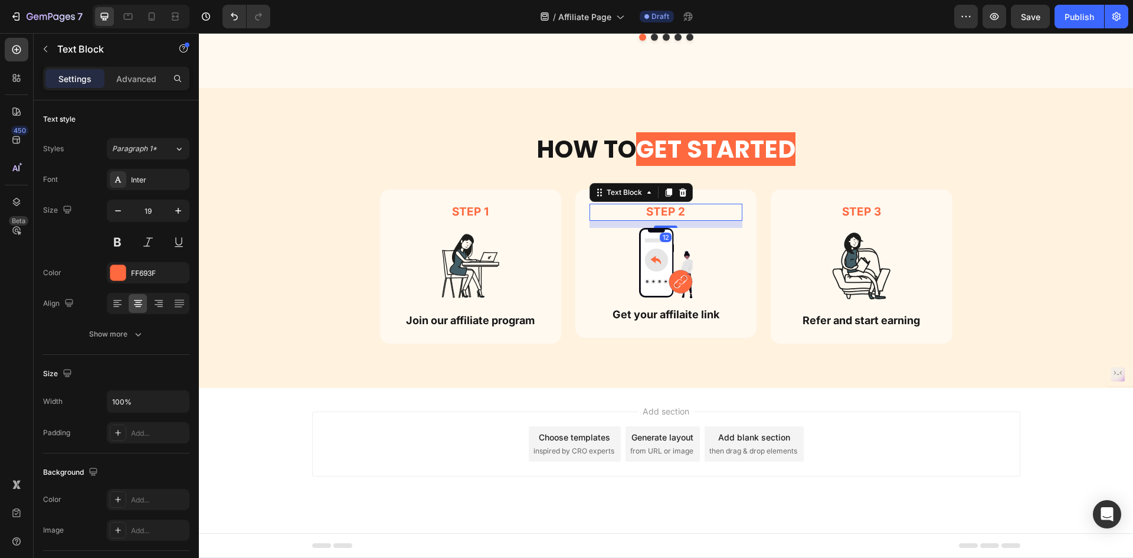
click at [708, 212] on p "step 2" at bounding box center [666, 212] width 151 height 15
click at [665, 256] on img at bounding box center [666, 263] width 54 height 70
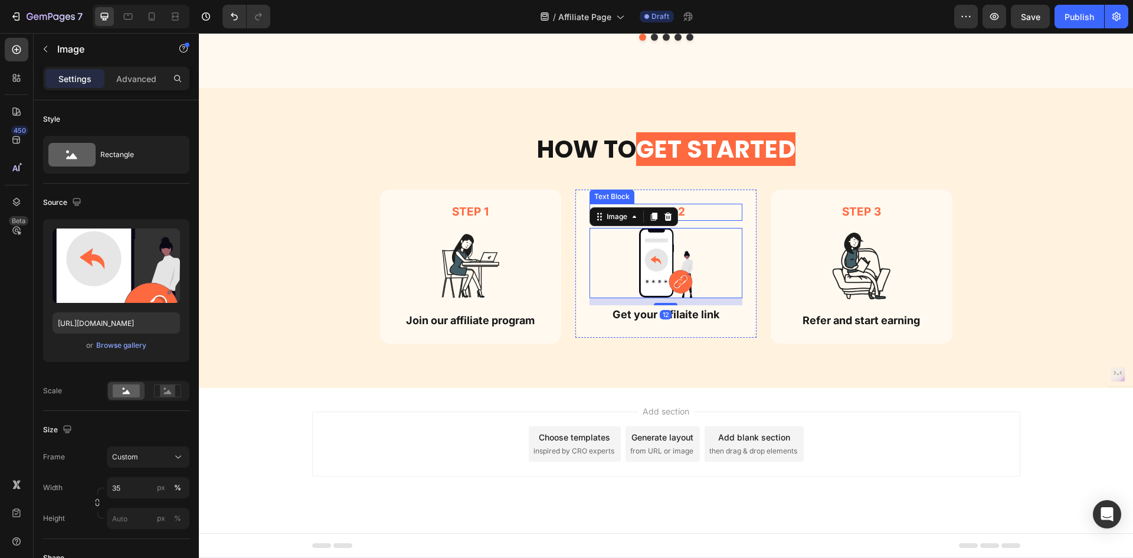
click at [697, 219] on p "step 2" at bounding box center [666, 212] width 151 height 15
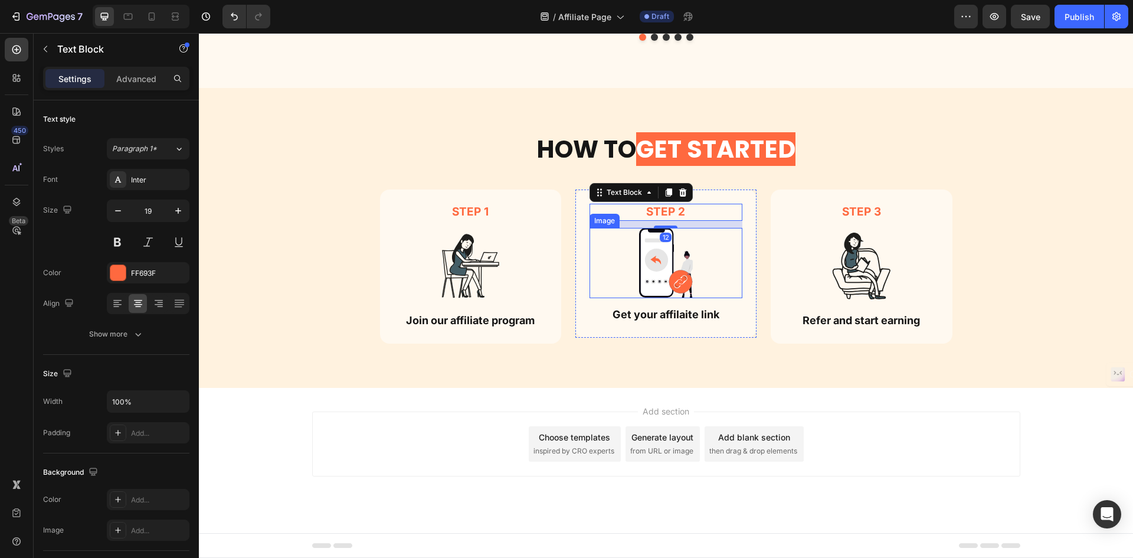
click at [712, 242] on div at bounding box center [666, 263] width 153 height 70
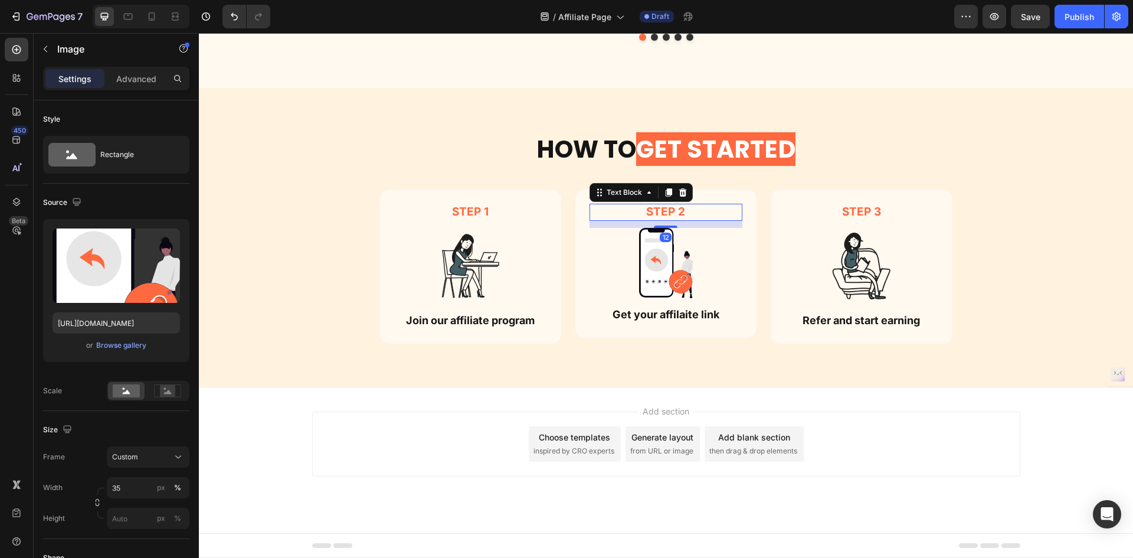
click at [714, 210] on p "step 2" at bounding box center [666, 212] width 151 height 15
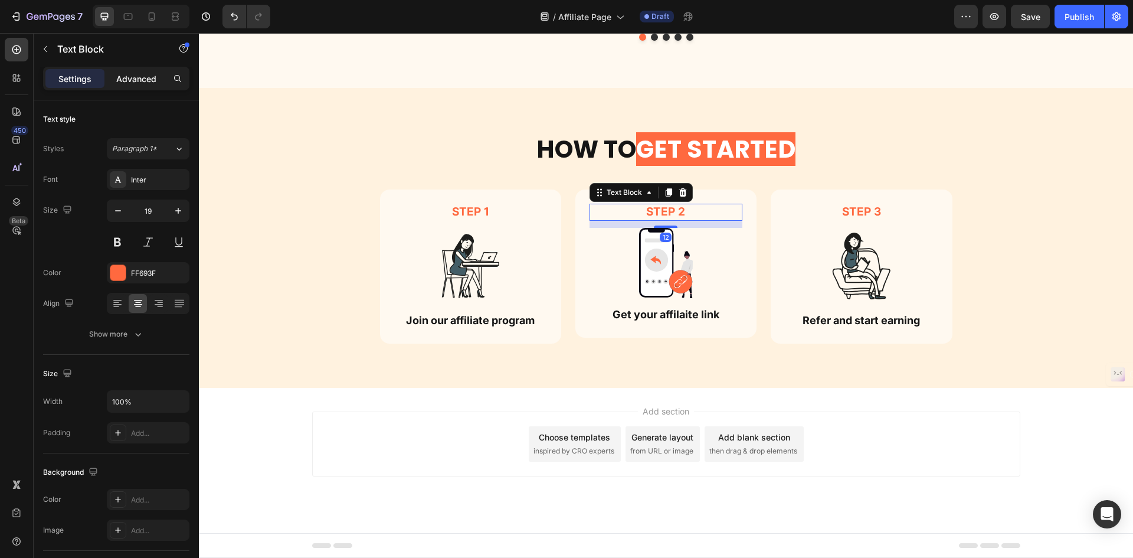
click at [148, 73] on p "Advanced" at bounding box center [136, 79] width 40 height 12
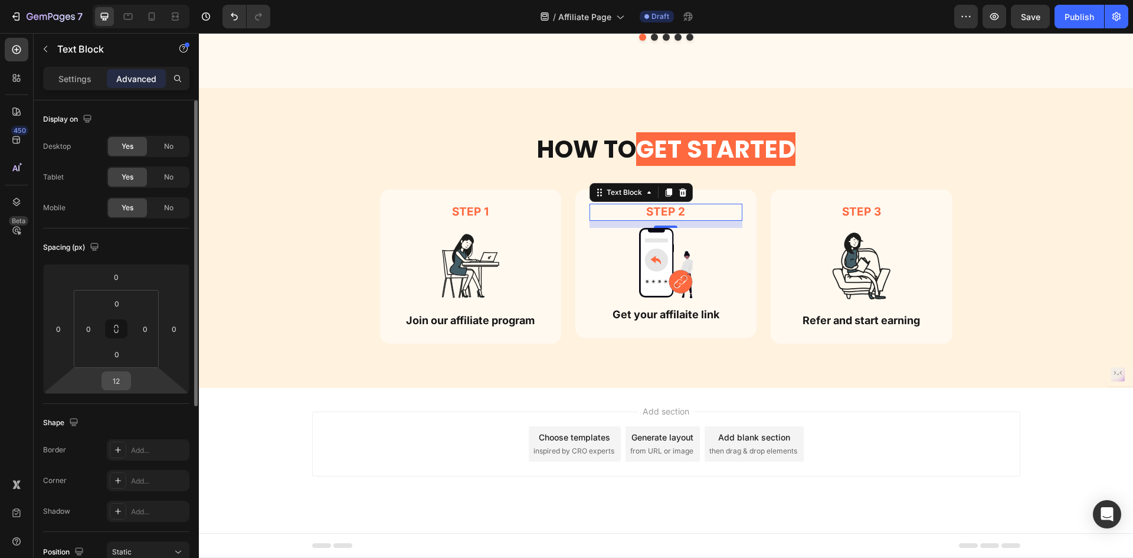
click at [118, 375] on input "12" at bounding box center [116, 381] width 24 height 18
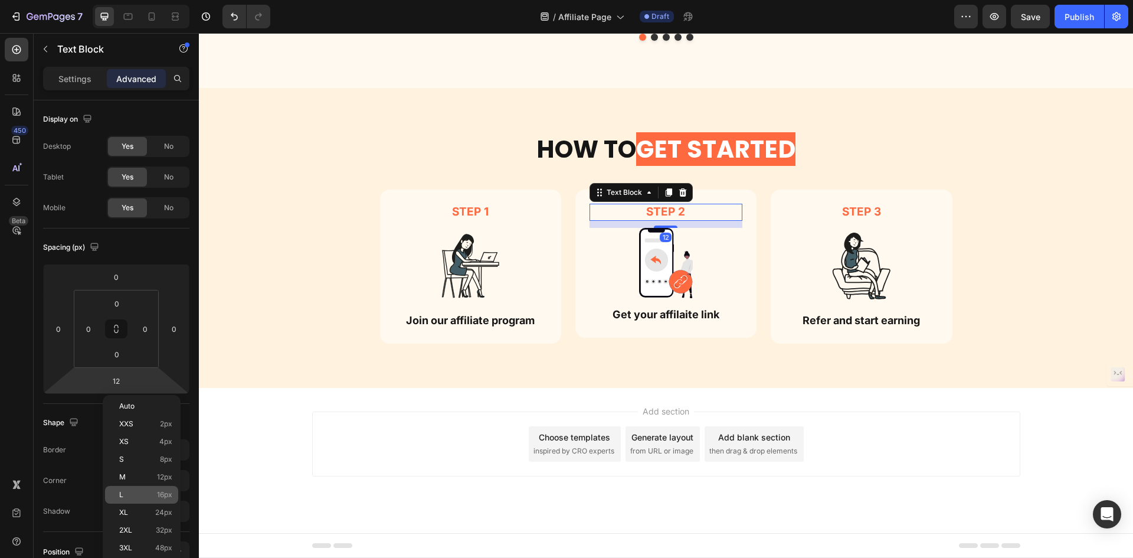
drag, startPoint x: 161, startPoint y: 495, endPoint x: 5, endPoint y: 441, distance: 164.3
click at [161, 495] on span "16px" at bounding box center [164, 494] width 15 height 8
type input "16"
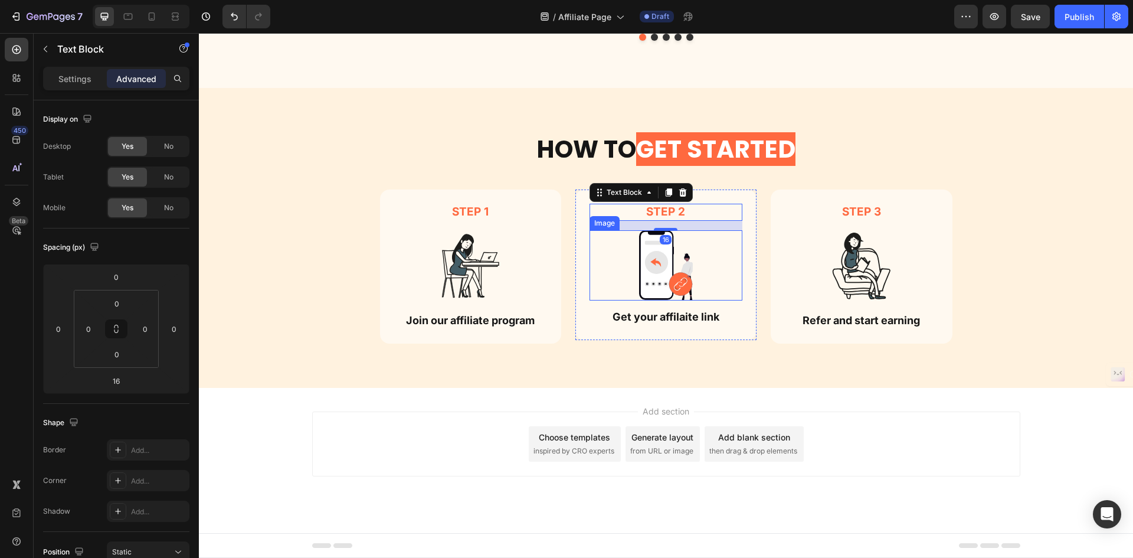
click at [705, 247] on div at bounding box center [666, 265] width 153 height 70
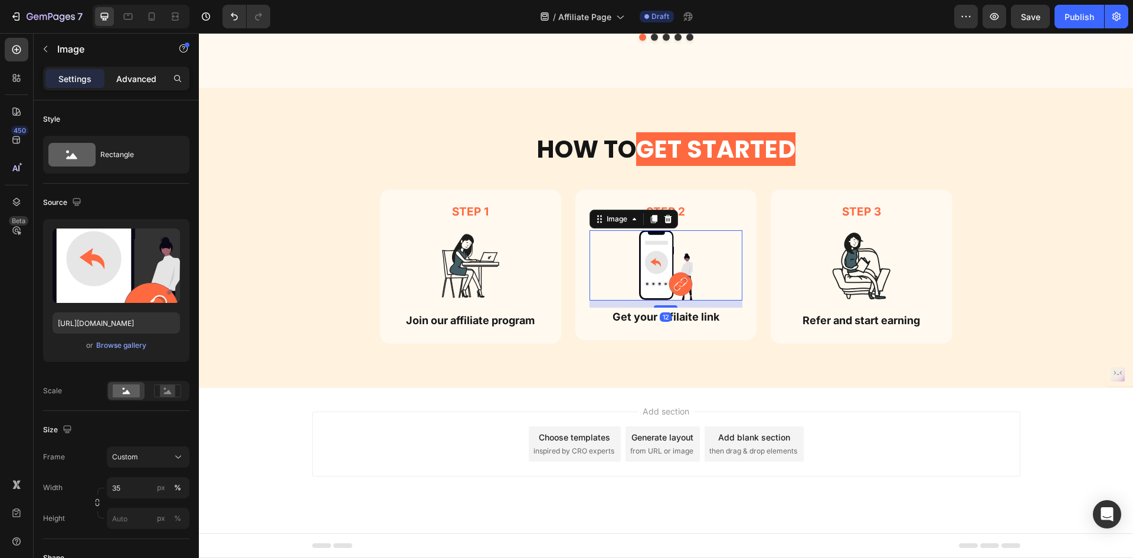
click at [136, 87] on div "Advanced" at bounding box center [136, 78] width 59 height 19
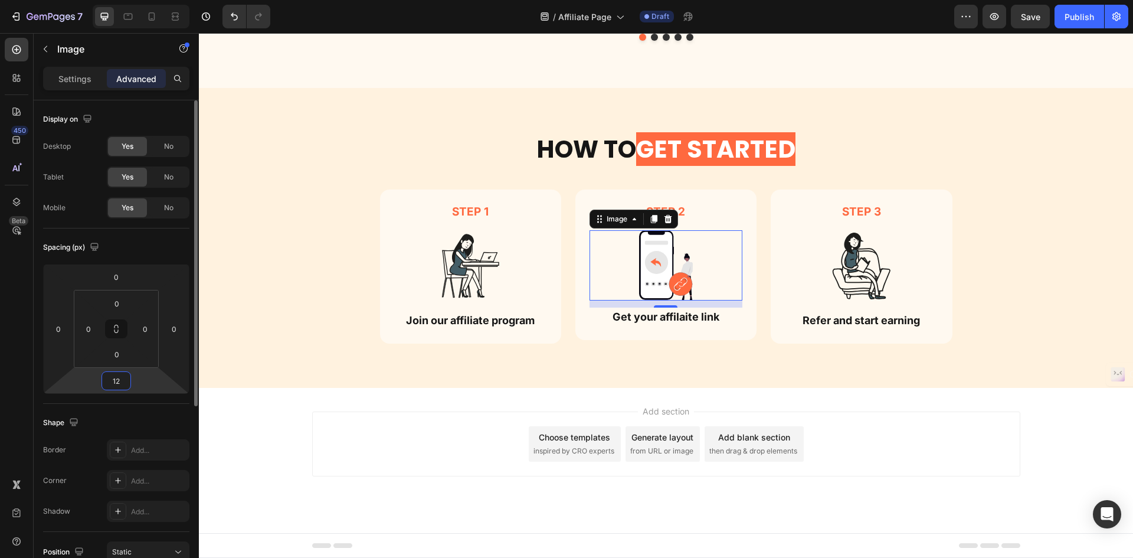
click at [120, 388] on input "12" at bounding box center [116, 381] width 24 height 18
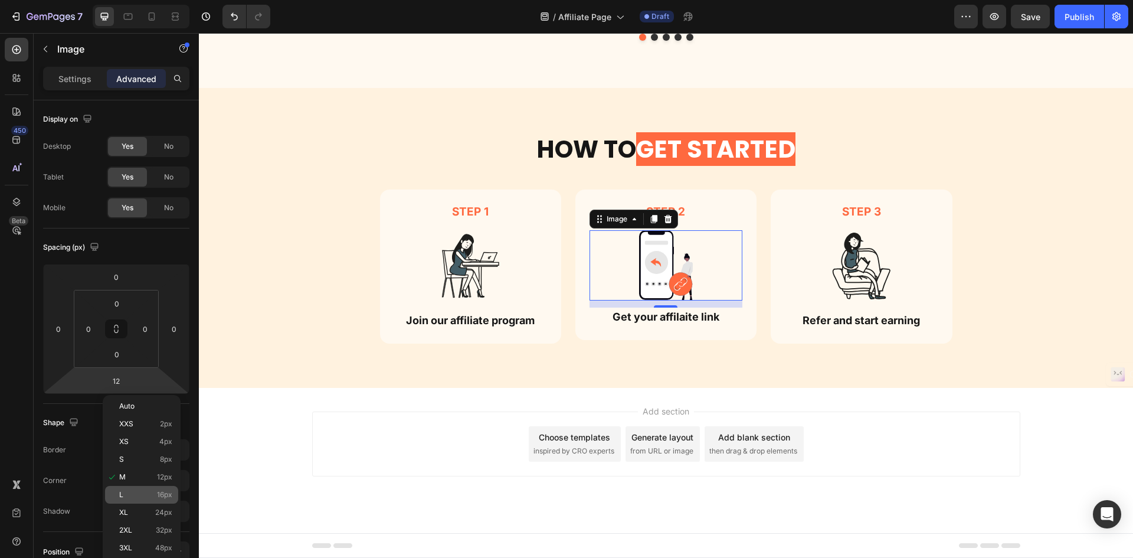
click at [168, 494] on span "16px" at bounding box center [164, 494] width 15 height 8
type input "16"
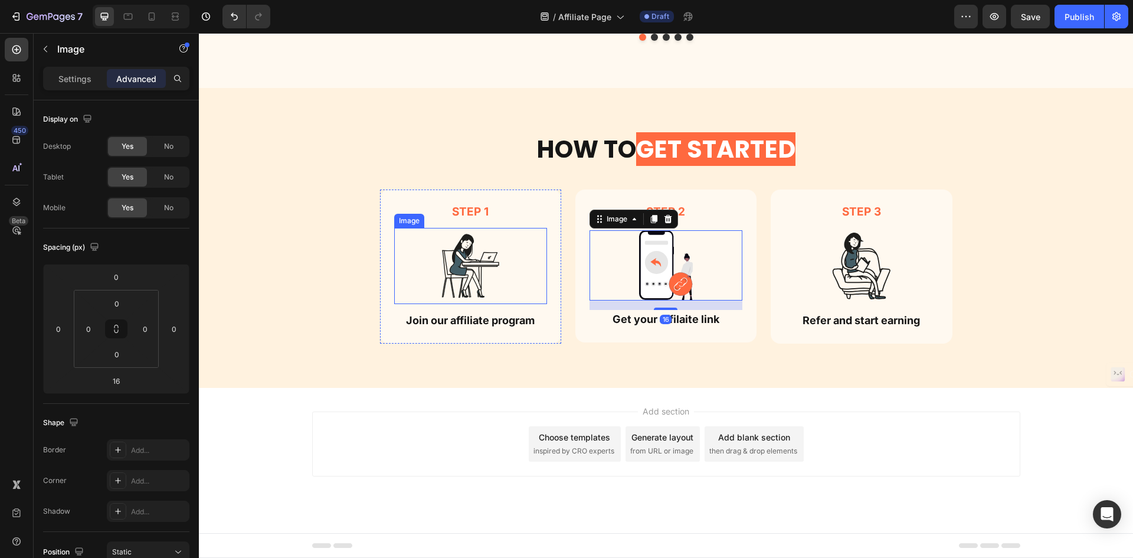
click at [465, 263] on img at bounding box center [470, 266] width 77 height 76
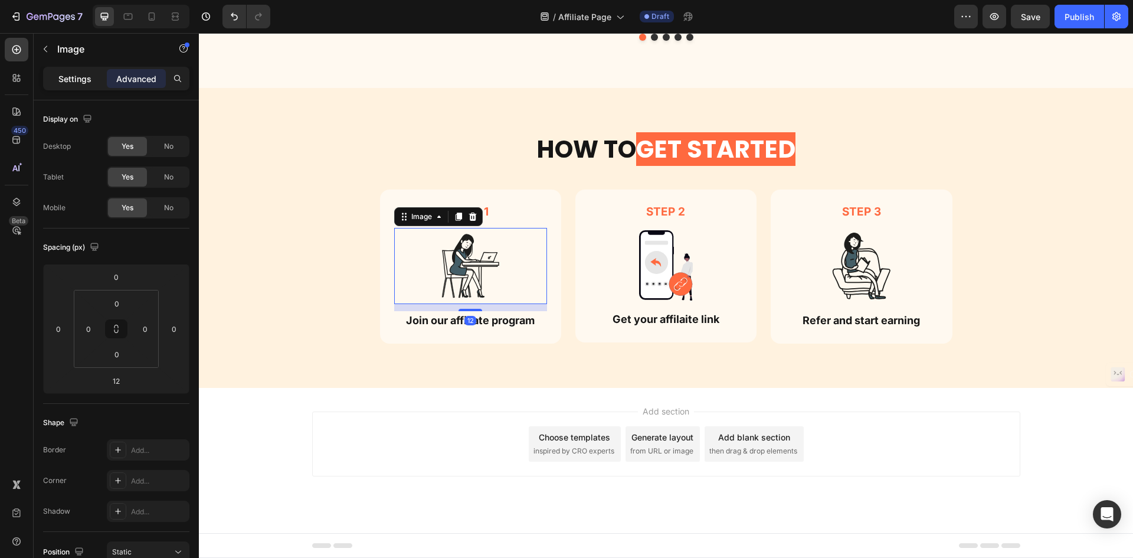
click at [63, 76] on p "Settings" at bounding box center [74, 79] width 33 height 12
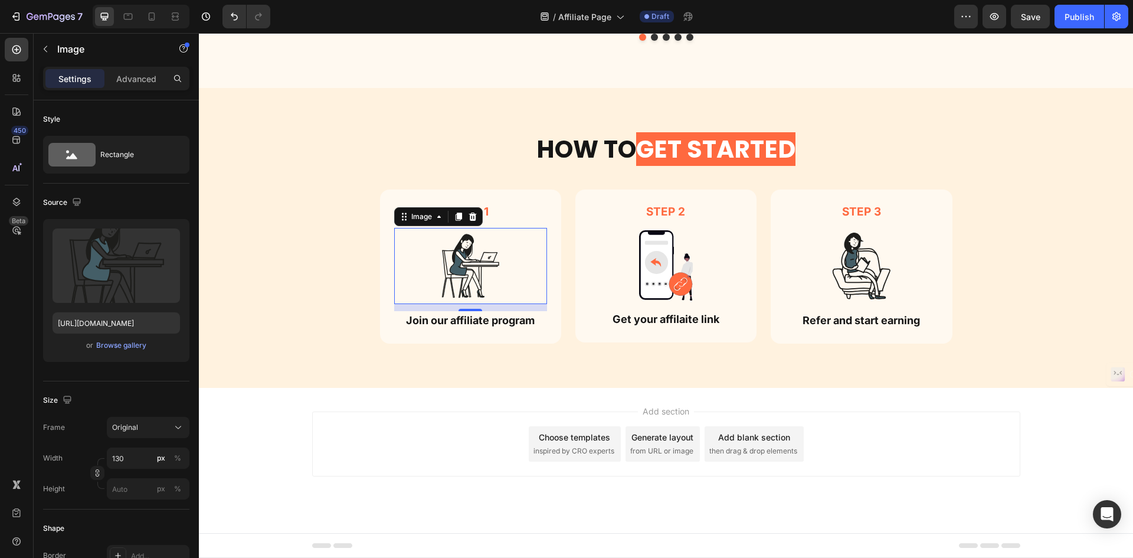
scroll to position [1428, 0]
click at [129, 320] on input "[URL][DOMAIN_NAME]" at bounding box center [116, 322] width 127 height 21
click at [130, 347] on div "Browse gallery" at bounding box center [121, 345] width 50 height 11
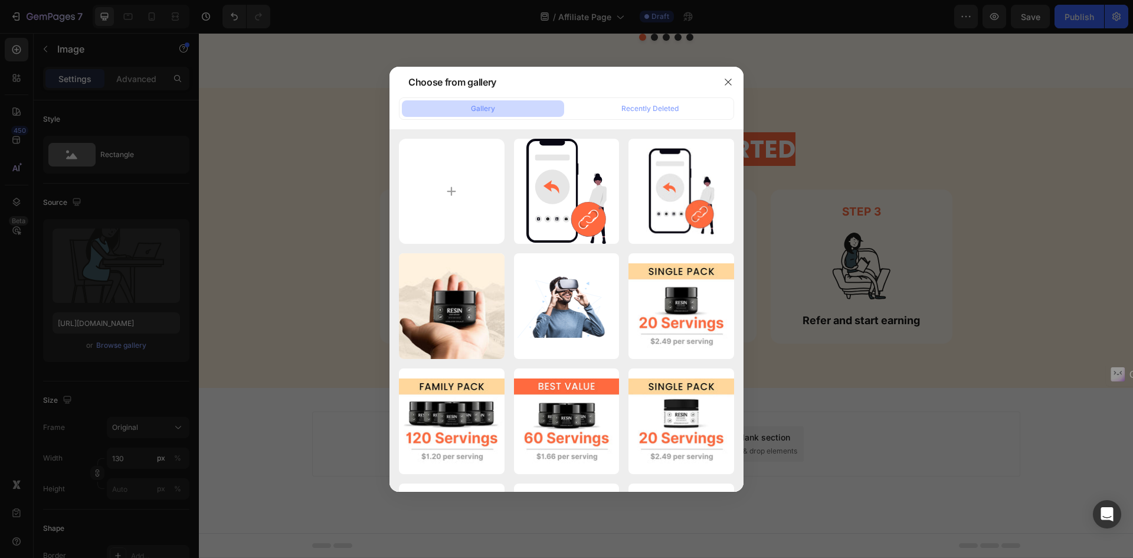
click at [82, 339] on div at bounding box center [566, 279] width 1133 height 558
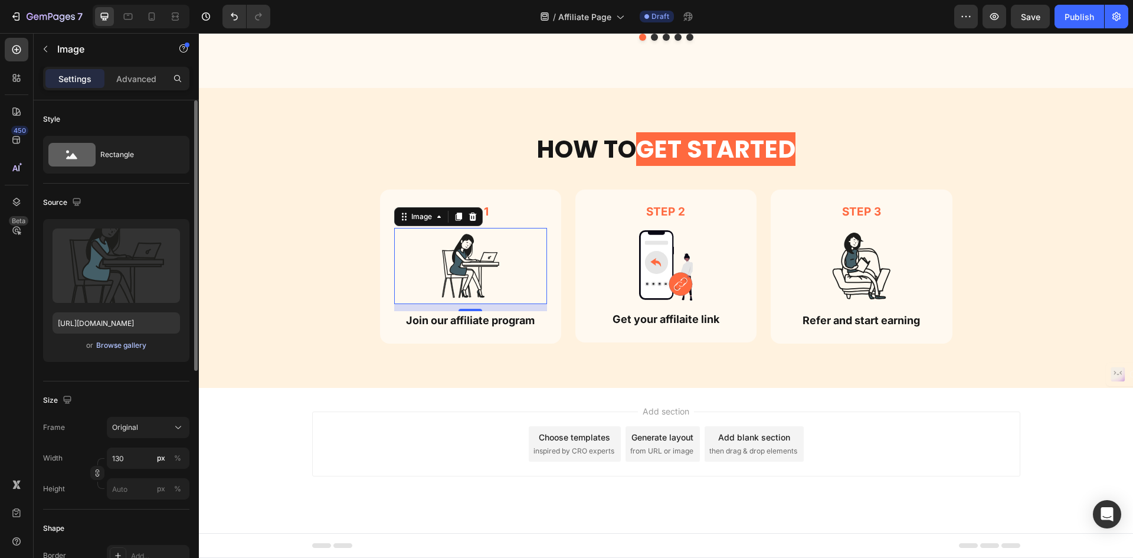
click at [126, 345] on div "Browse gallery" at bounding box center [121, 345] width 50 height 11
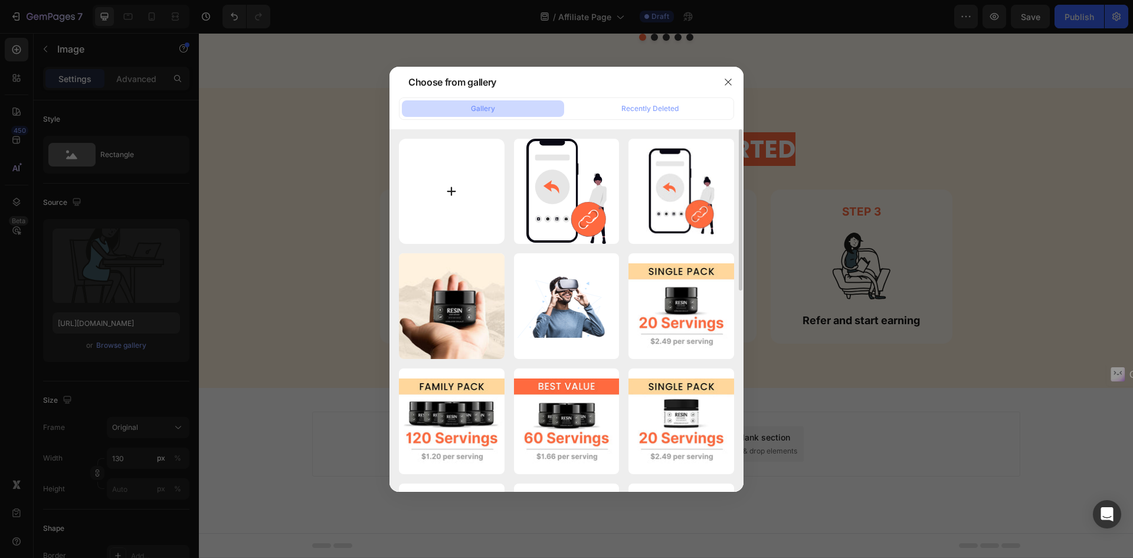
click at [467, 197] on input "file" at bounding box center [452, 192] width 106 height 106
type input "C:\fakepath\undraw_user-account_fvqa.svg"
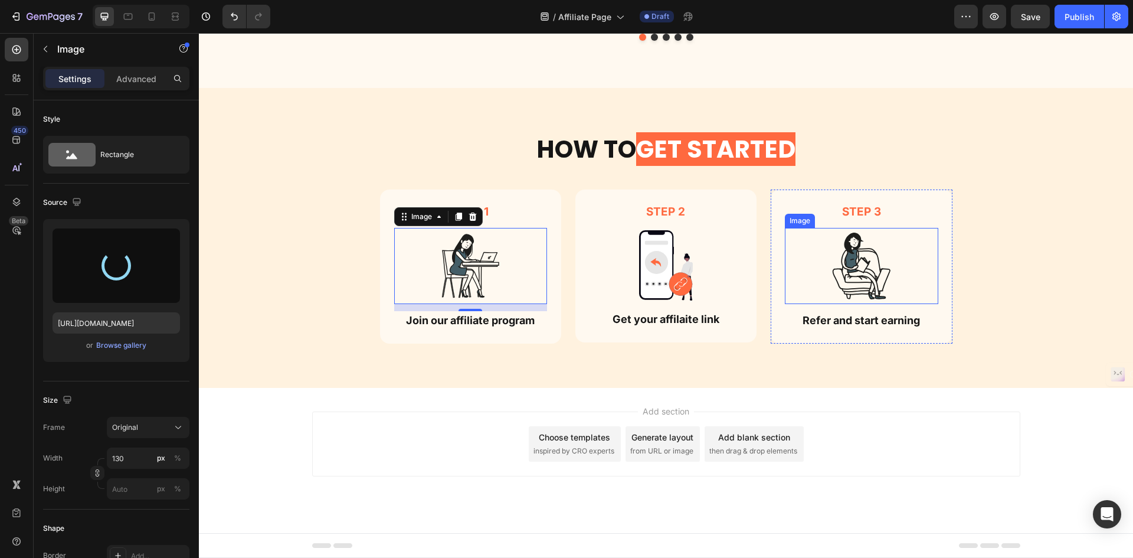
click at [871, 250] on img at bounding box center [861, 266] width 77 height 76
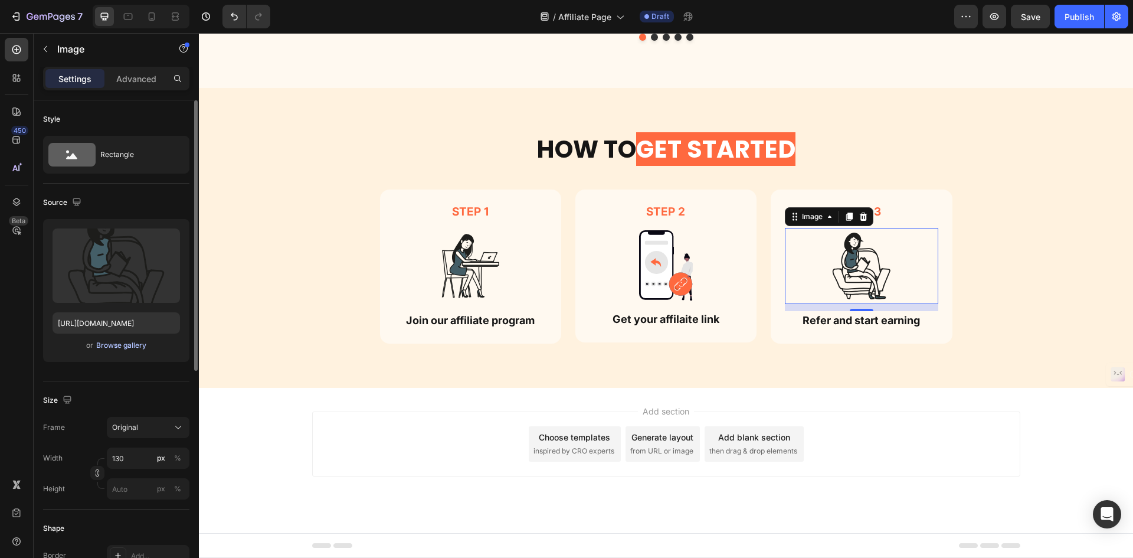
click at [129, 344] on div "Browse gallery" at bounding box center [121, 345] width 50 height 11
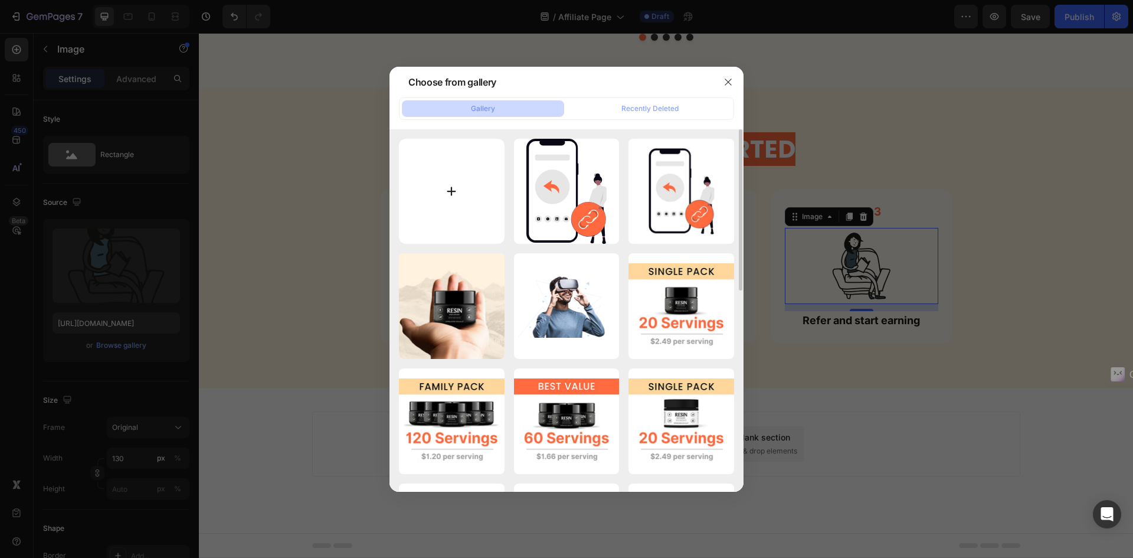
click at [454, 228] on input "file" at bounding box center [452, 192] width 106 height 106
type input "C:\fakepath\undraw_transfer-money_h9s3.svg"
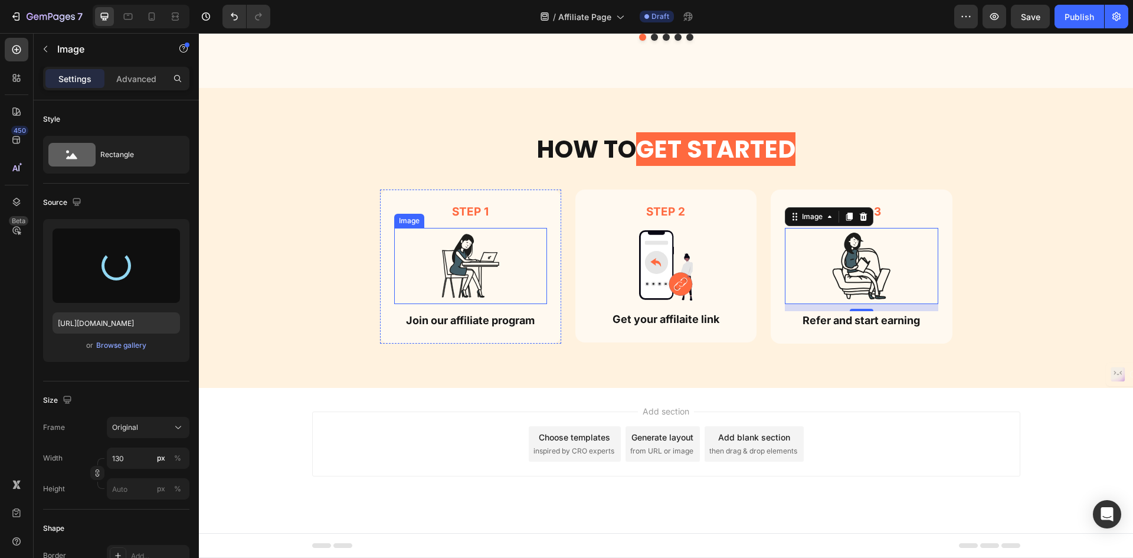
type input "https://cdn.shopify.com/s/files/1/0755/8846/8960/files/gempages_566874438180537…"
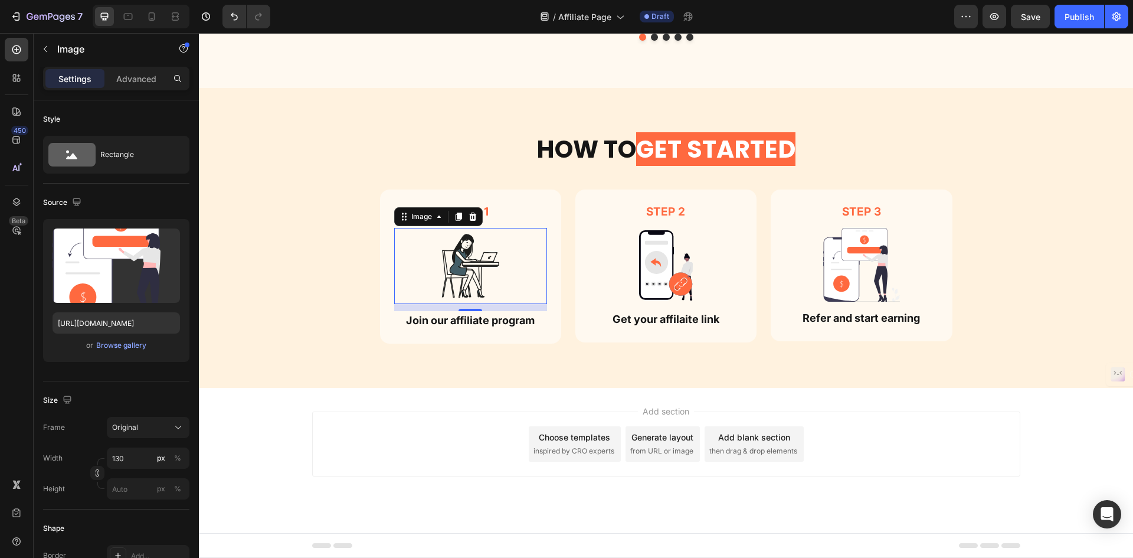
click at [442, 280] on img at bounding box center [470, 266] width 77 height 76
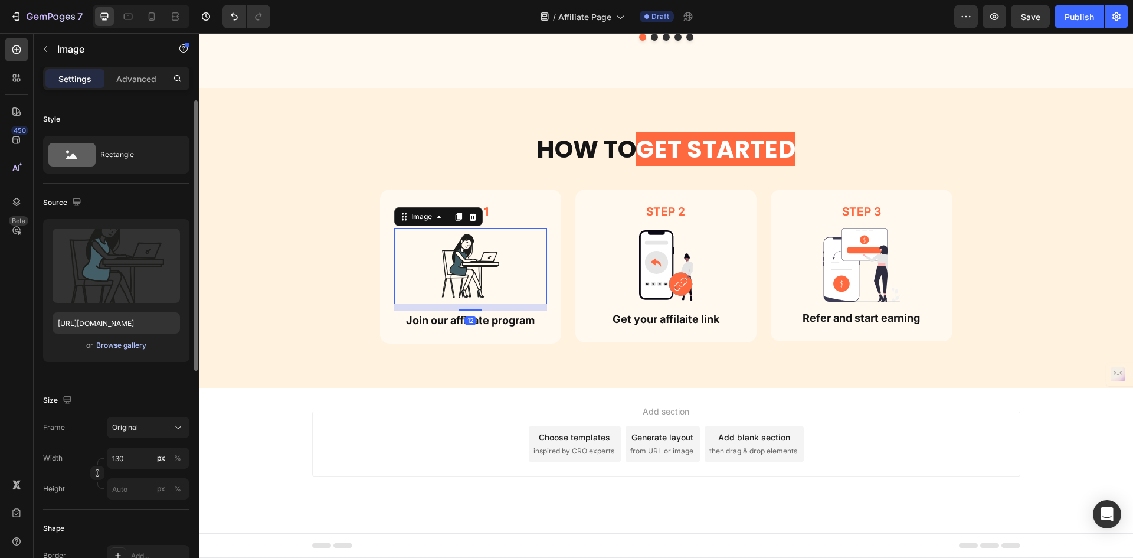
click at [137, 345] on div "Browse gallery" at bounding box center [121, 345] width 50 height 11
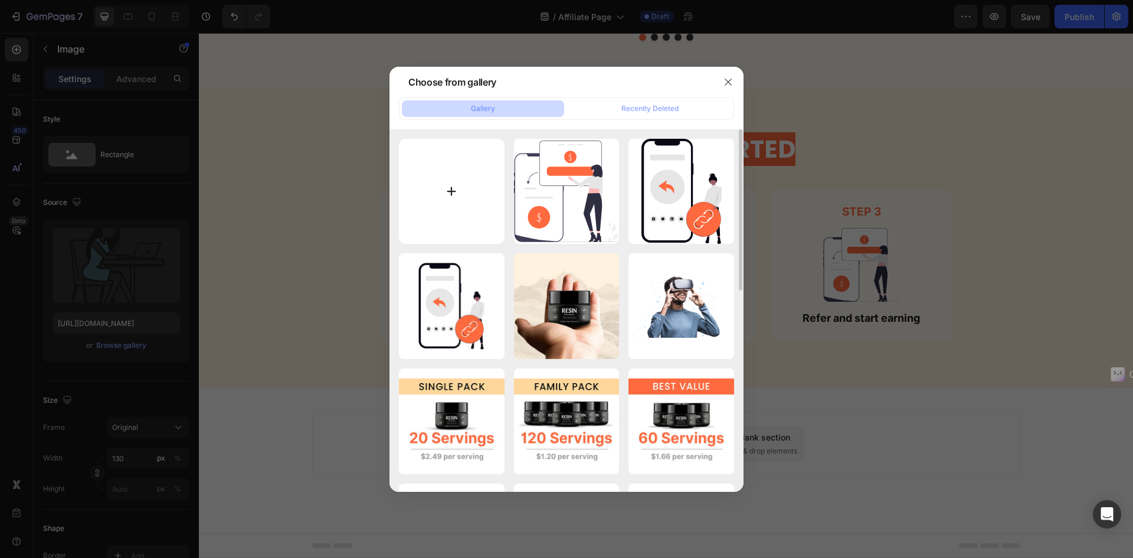
click at [460, 194] on input "file" at bounding box center [452, 192] width 106 height 106
type input "C:\fakepath\undraw_user-account_fvqa.svg"
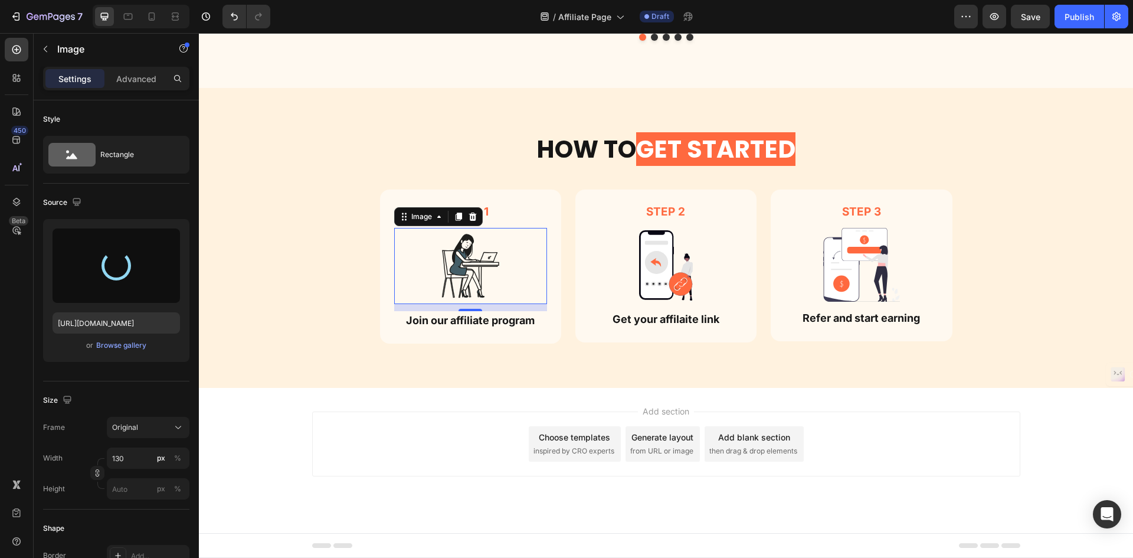
type input "https://cdn.shopify.com/s/files/1/0755/8846/8960/files/gempages_566874438180537…"
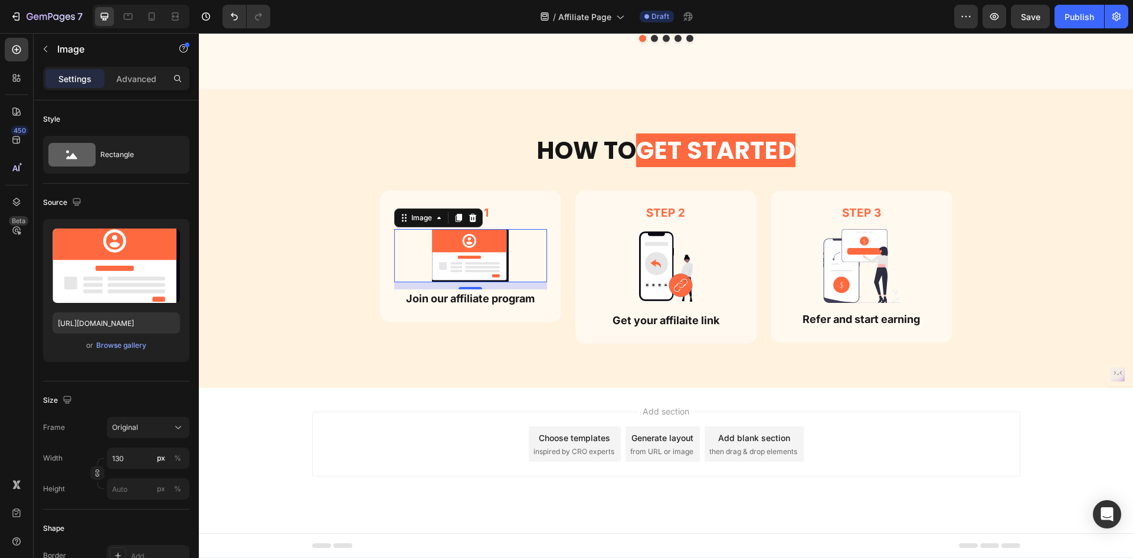
scroll to position [1427, 0]
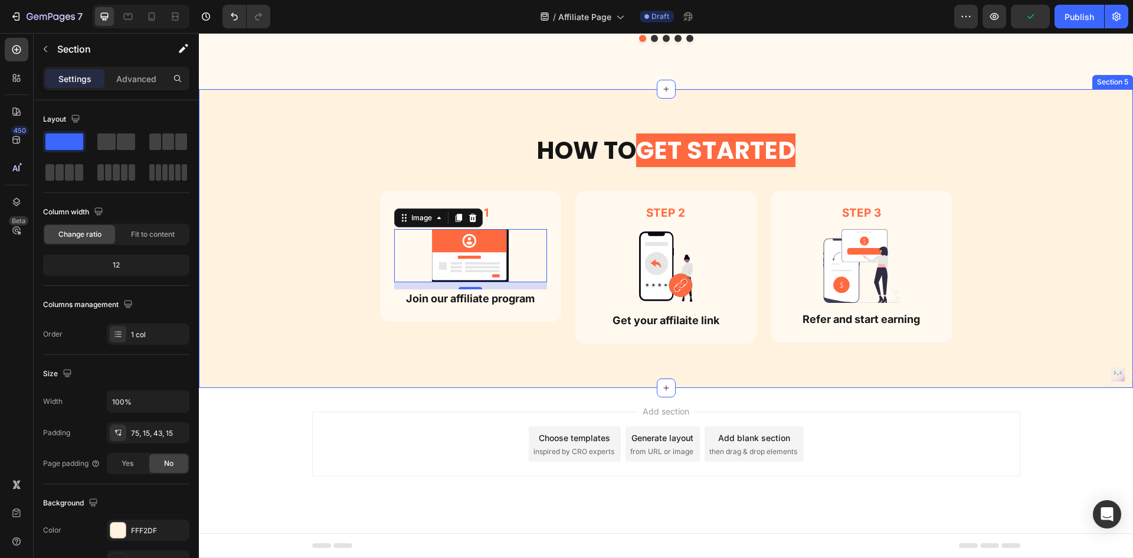
click at [448, 354] on div "How TO GET STARTED Heading Row Step 1 Text Block Image 12 Join our affiliate pr…" at bounding box center [666, 247] width 917 height 229
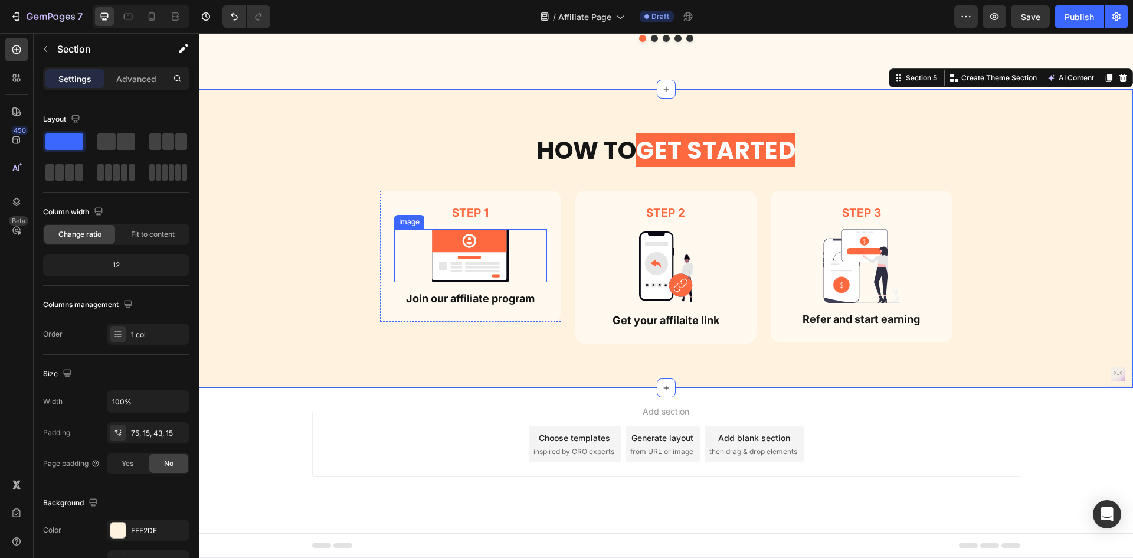
click at [503, 258] on img at bounding box center [470, 255] width 77 height 53
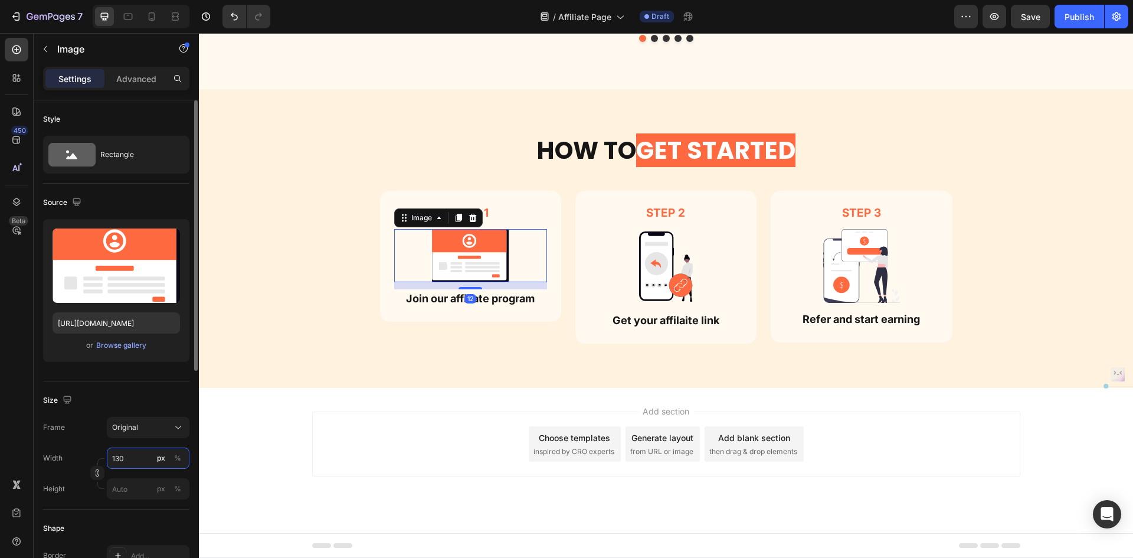
click at [132, 459] on input "130" at bounding box center [148, 457] width 83 height 21
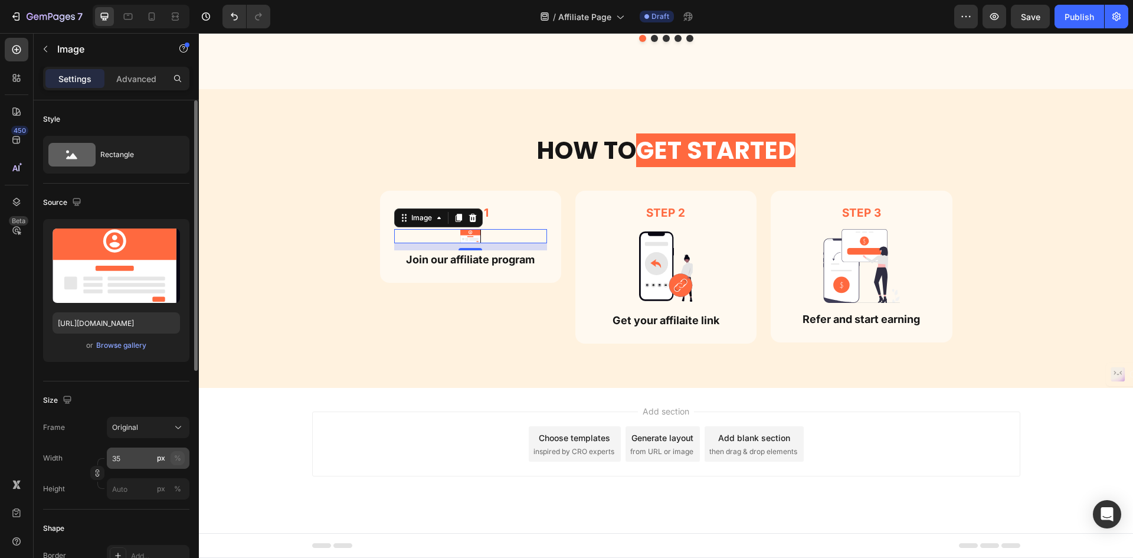
click at [178, 453] on div "%" at bounding box center [177, 458] width 7 height 11
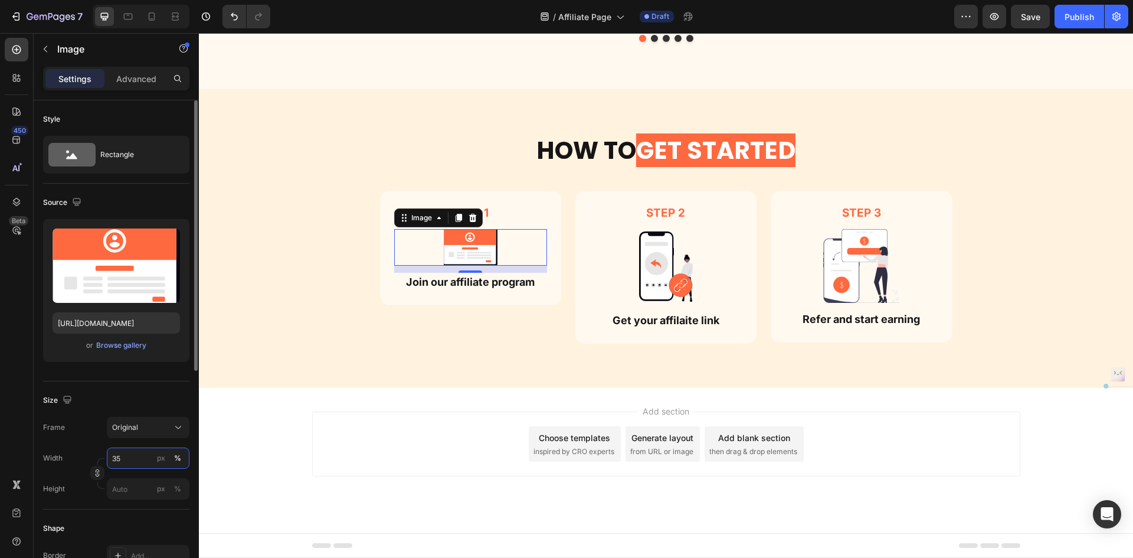
click at [127, 467] on input "35" at bounding box center [148, 457] width 83 height 21
click at [127, 473] on div "Full 100%" at bounding box center [136, 486] width 106 height 31
click at [124, 485] on p "Full 100%" at bounding box center [146, 486] width 68 height 11
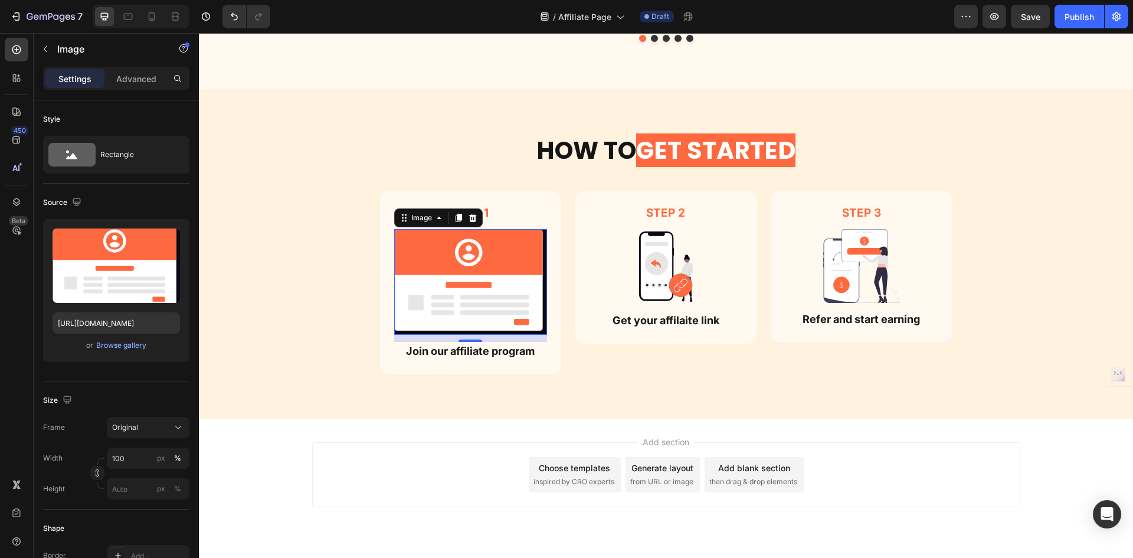
scroll to position [1453, 0]
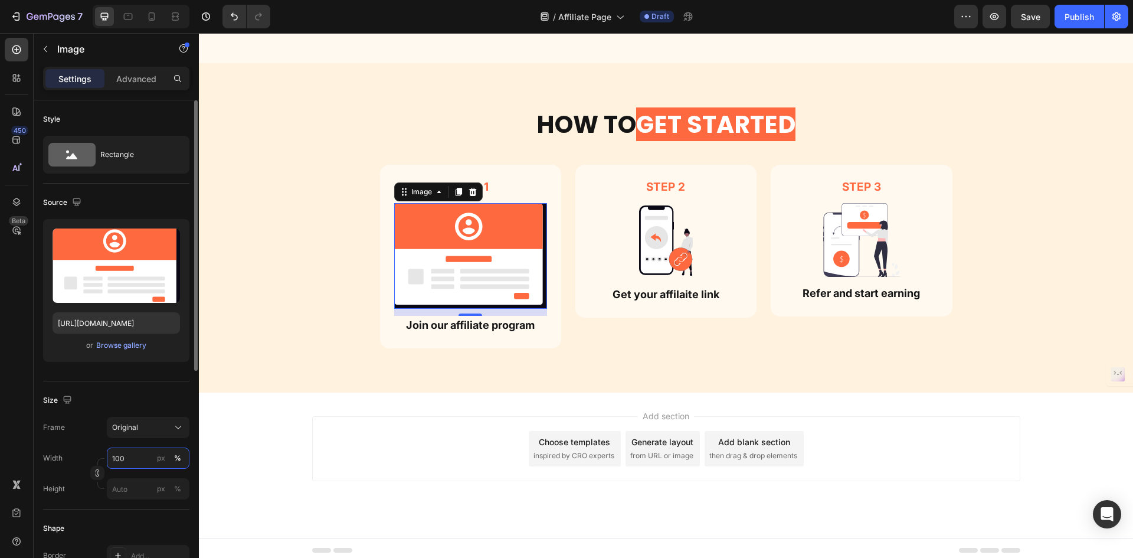
click at [133, 461] on input "100" at bounding box center [148, 457] width 83 height 21
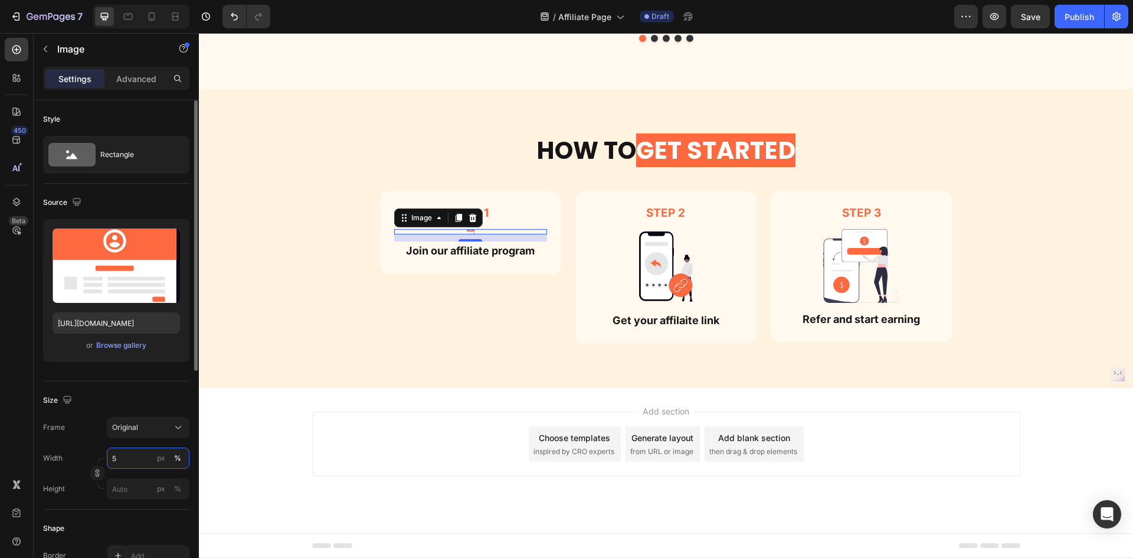
scroll to position [1427, 0]
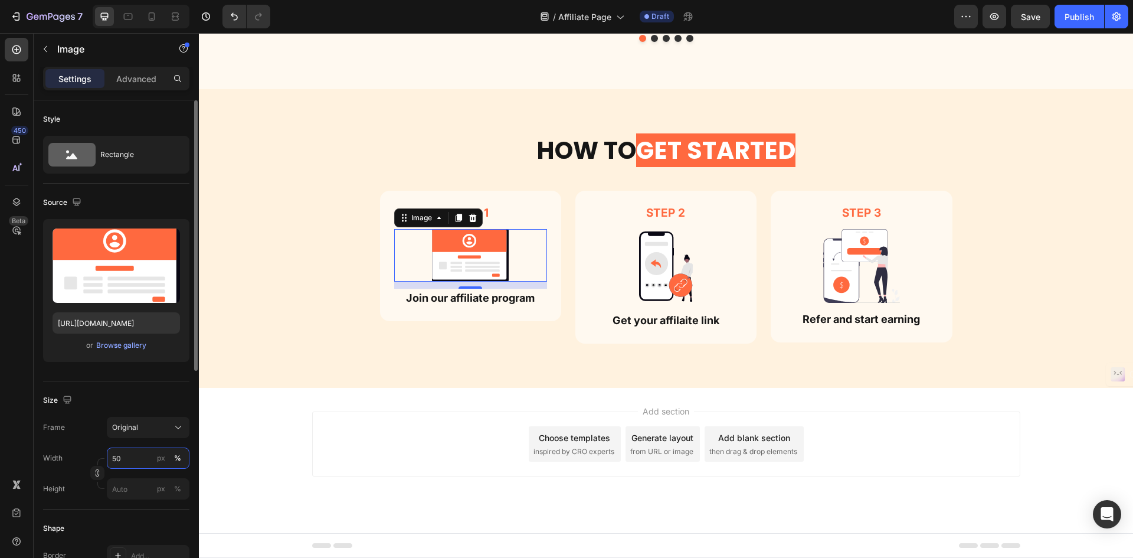
type input "5"
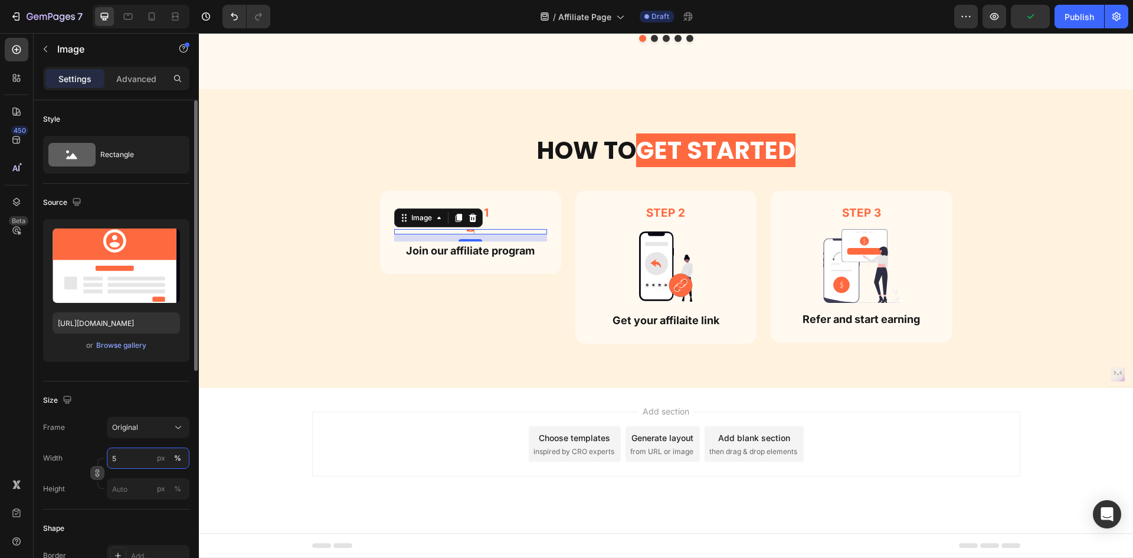
type input "5"
click at [96, 476] on icon "button" at bounding box center [97, 473] width 8 height 8
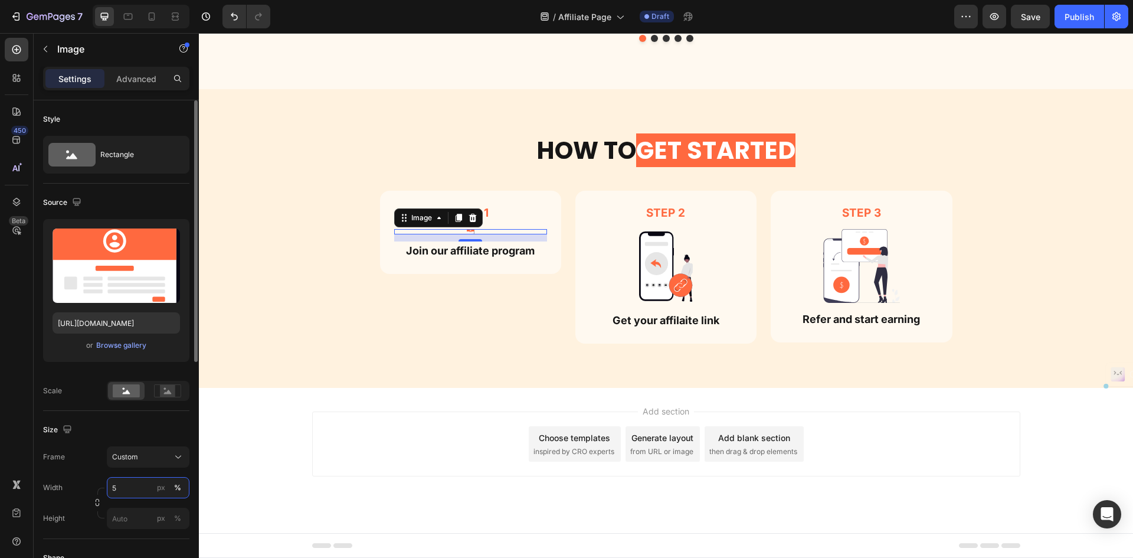
click at [124, 492] on input "5" at bounding box center [148, 487] width 83 height 21
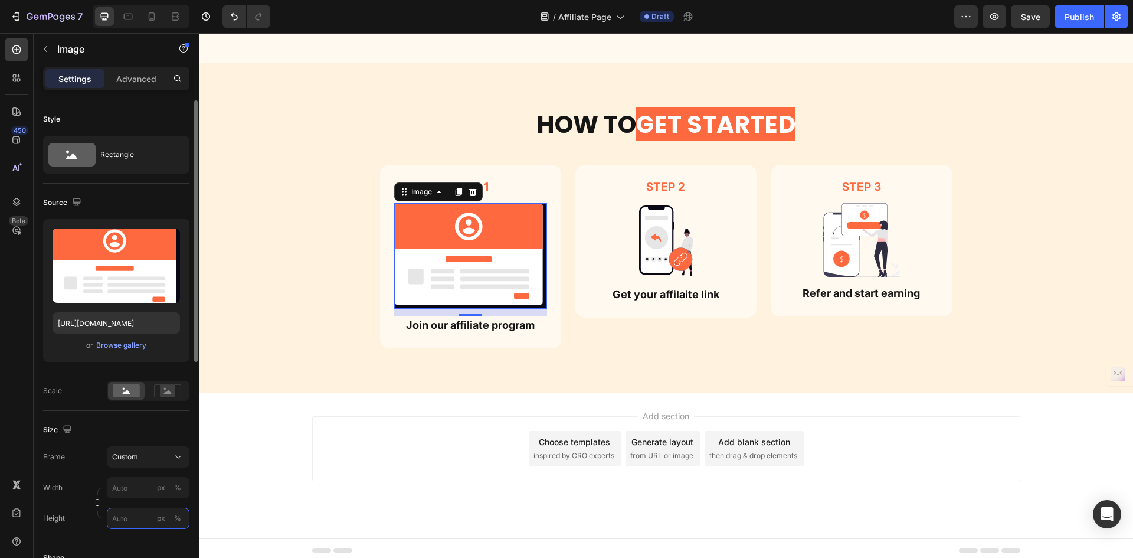
click at [137, 513] on div "Style Rectangle Source Upload Image https://cdn.shopify.com/s/files/1/0755/8846…" at bounding box center [116, 520] width 146 height 840
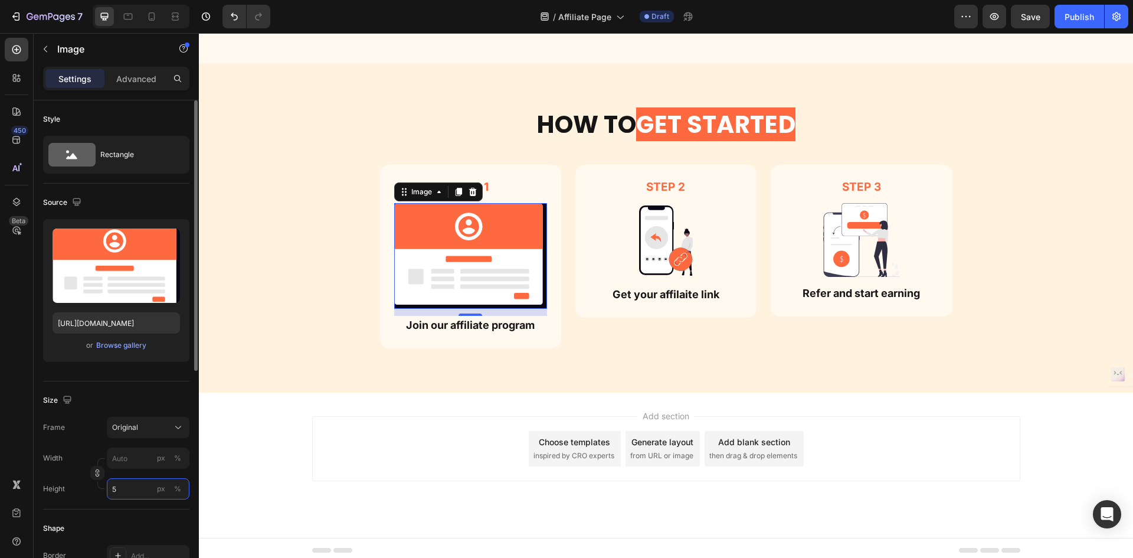
scroll to position [1427, 0]
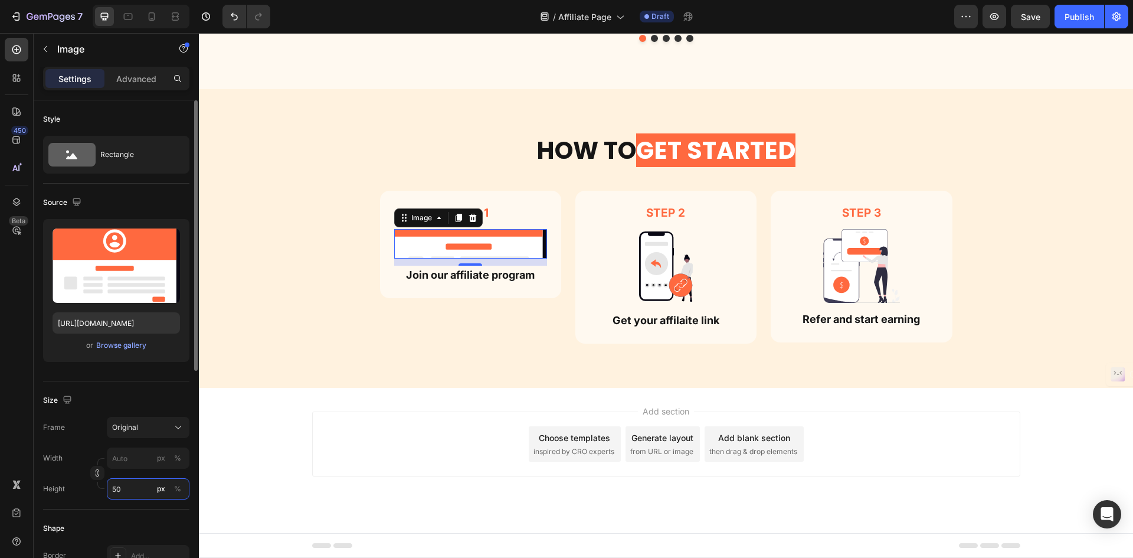
type input "5"
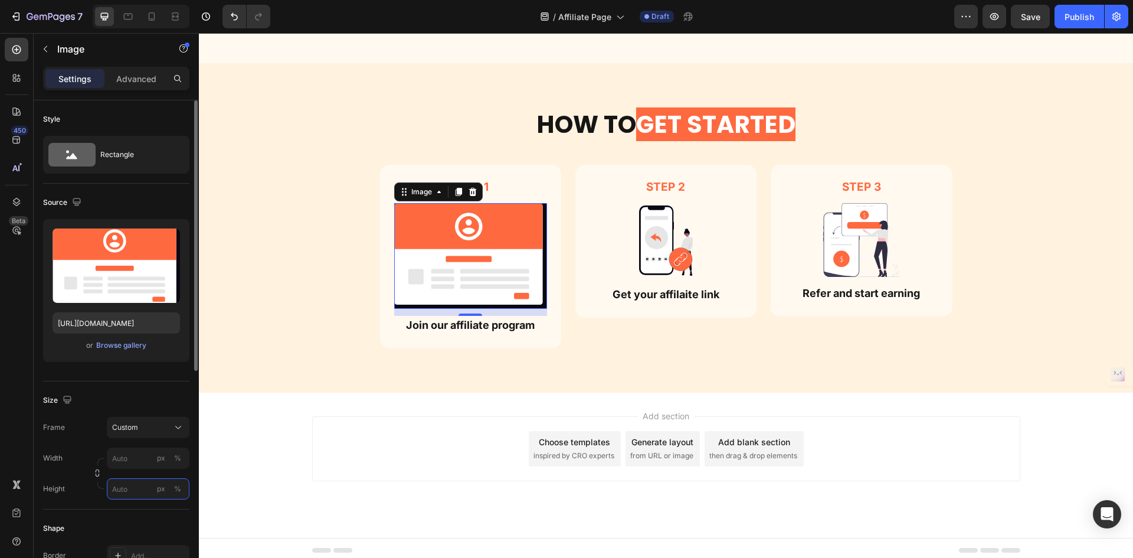
type input "5"
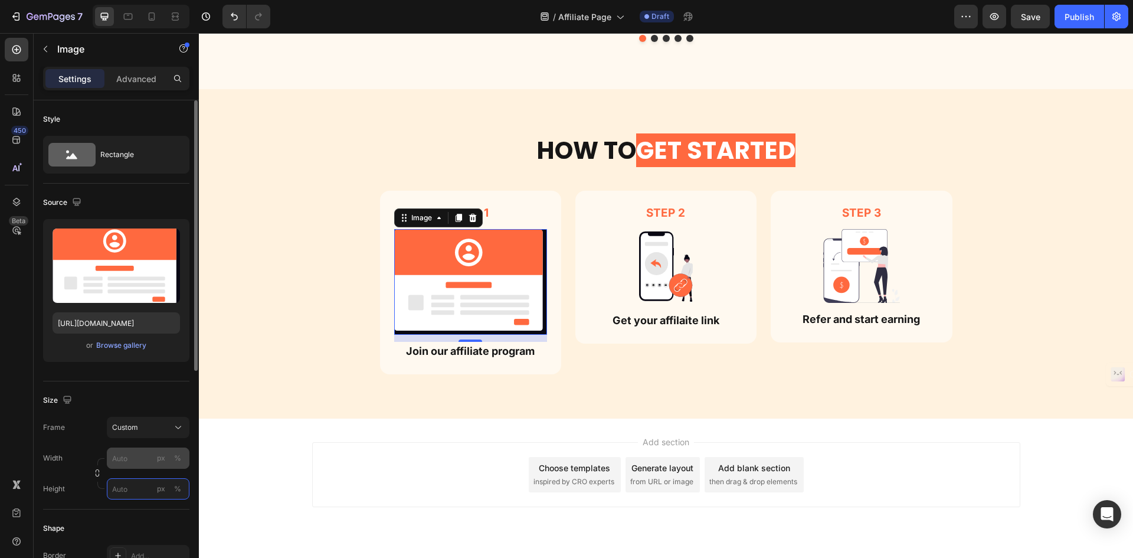
scroll to position [1453, 0]
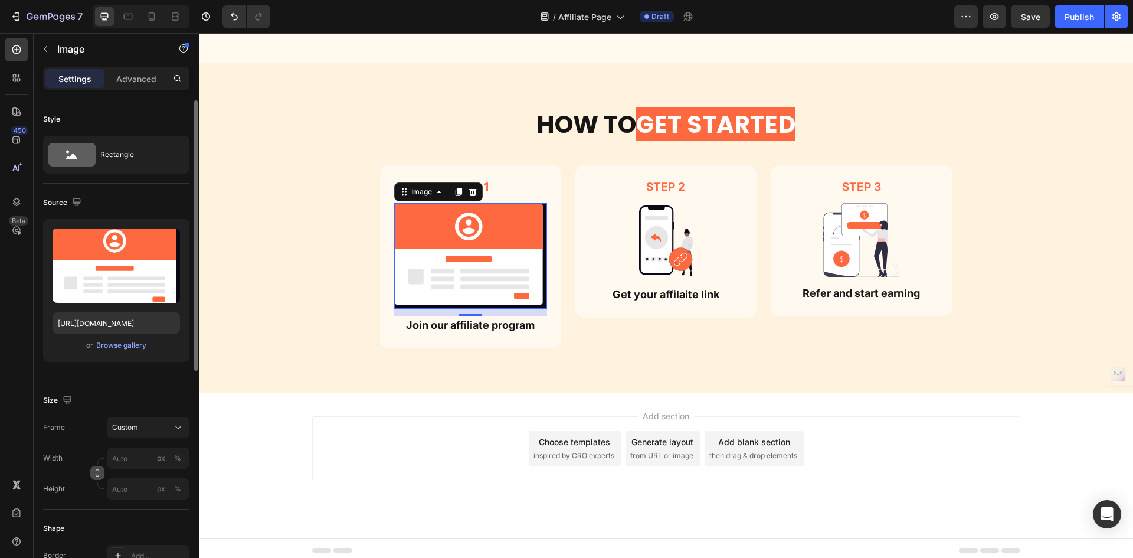
click at [101, 479] on button "button" at bounding box center [97, 473] width 14 height 14
click at [100, 479] on button "button" at bounding box center [97, 473] width 14 height 14
click at [181, 386] on icon at bounding box center [167, 390] width 27 height 13
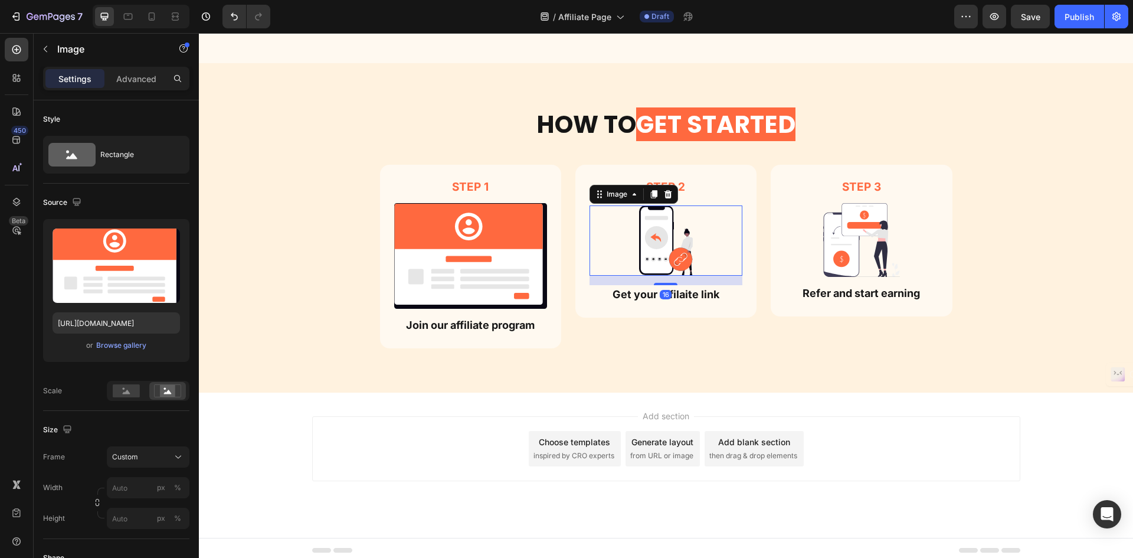
click at [681, 249] on img at bounding box center [666, 240] width 54 height 70
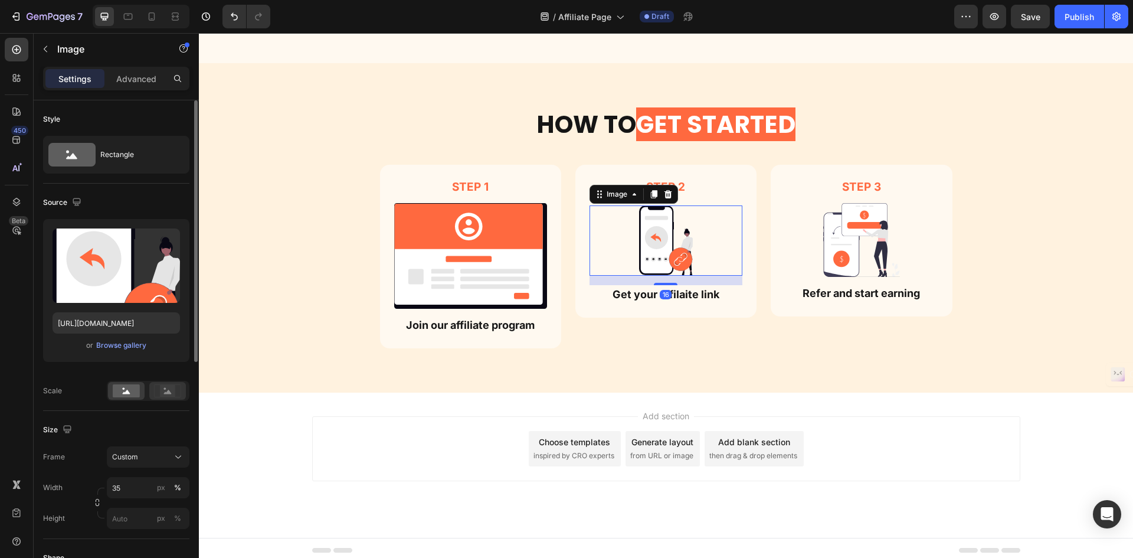
click at [169, 390] on rect at bounding box center [167, 391] width 15 height 12
click at [136, 462] on span "Custom" at bounding box center [125, 457] width 26 height 11
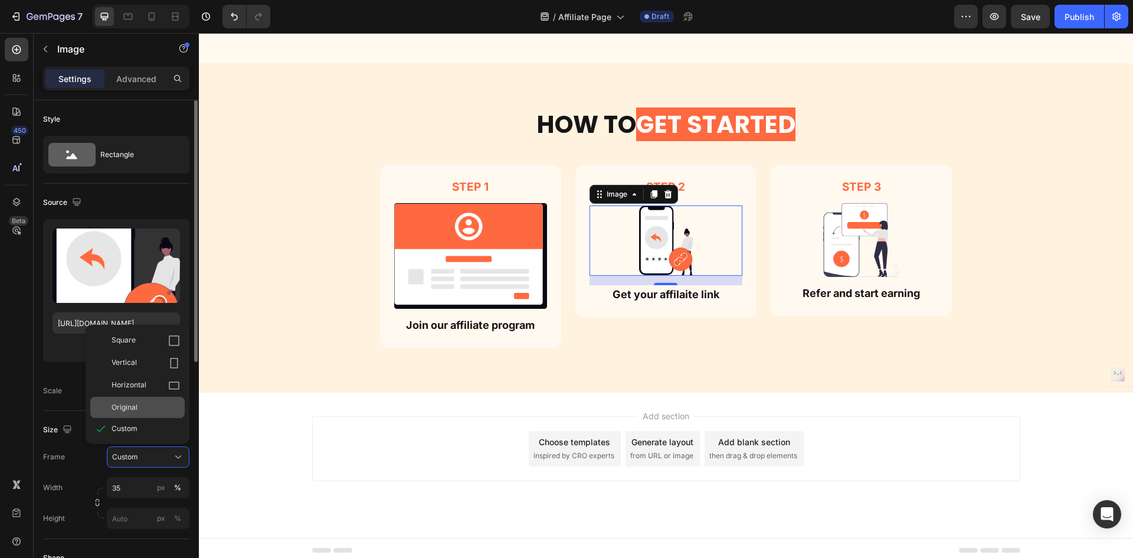
click at [159, 402] on div "Original" at bounding box center [146, 407] width 68 height 11
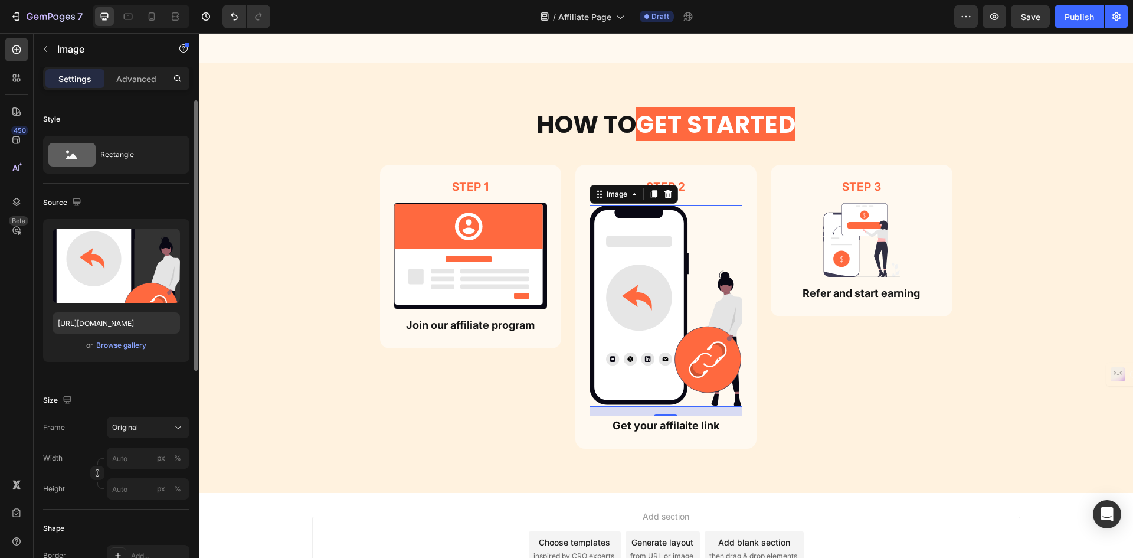
click at [142, 415] on div "Size Frame Original Width px % Height px %" at bounding box center [116, 445] width 146 height 128
click at [143, 423] on div "Original" at bounding box center [141, 427] width 58 height 11
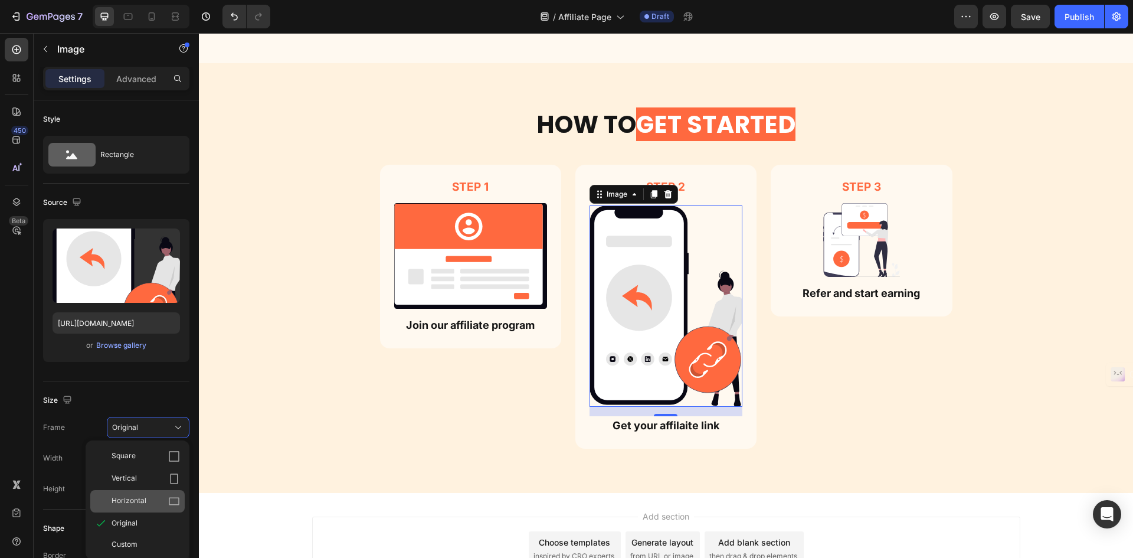
click at [148, 493] on div "Horizontal" at bounding box center [137, 501] width 94 height 22
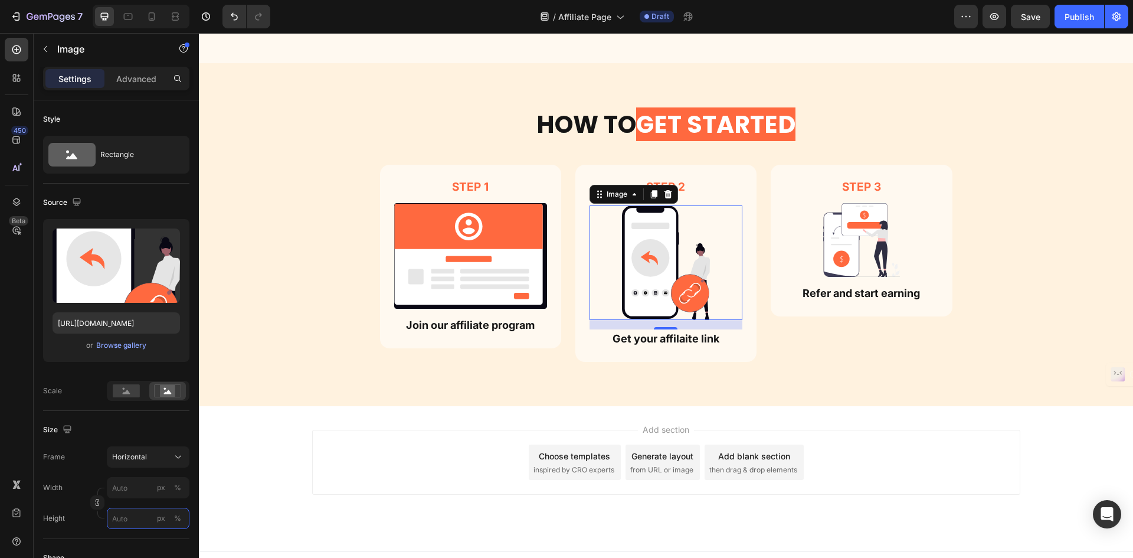
click at [135, 526] on input "px %" at bounding box center [148, 518] width 83 height 21
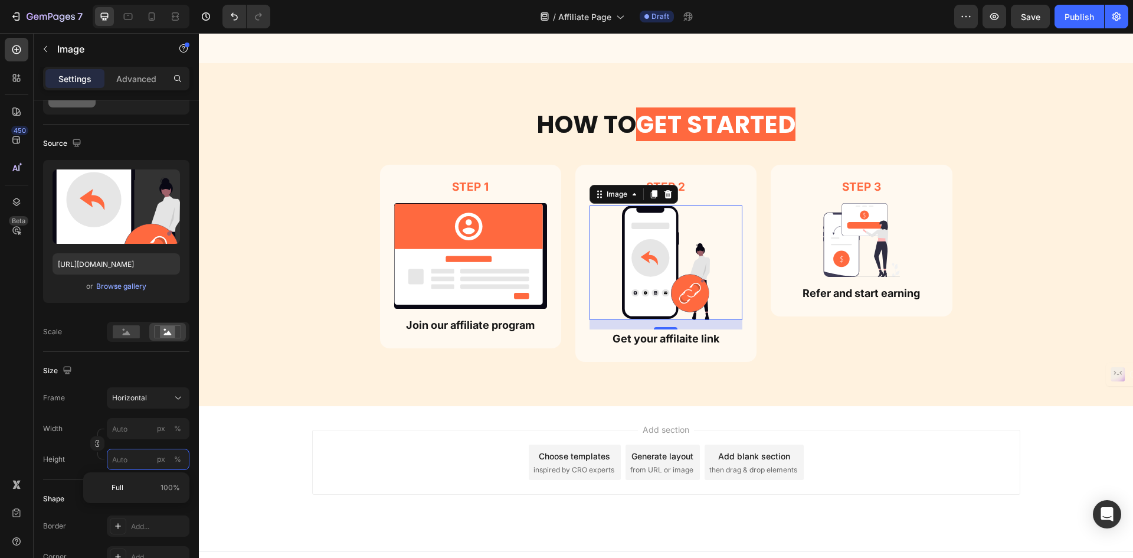
type input "7"
type input "5"
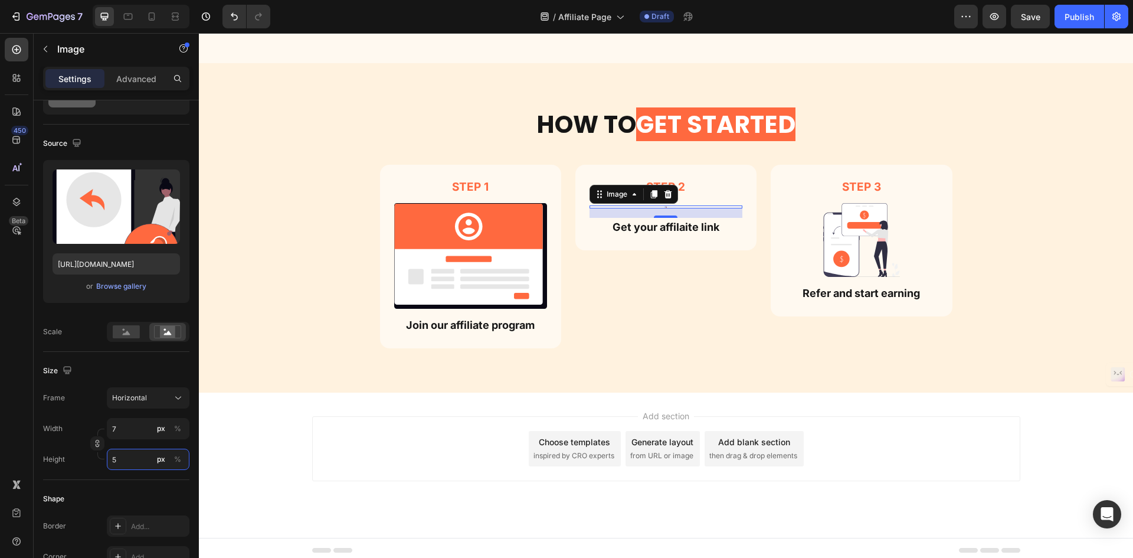
type input "67"
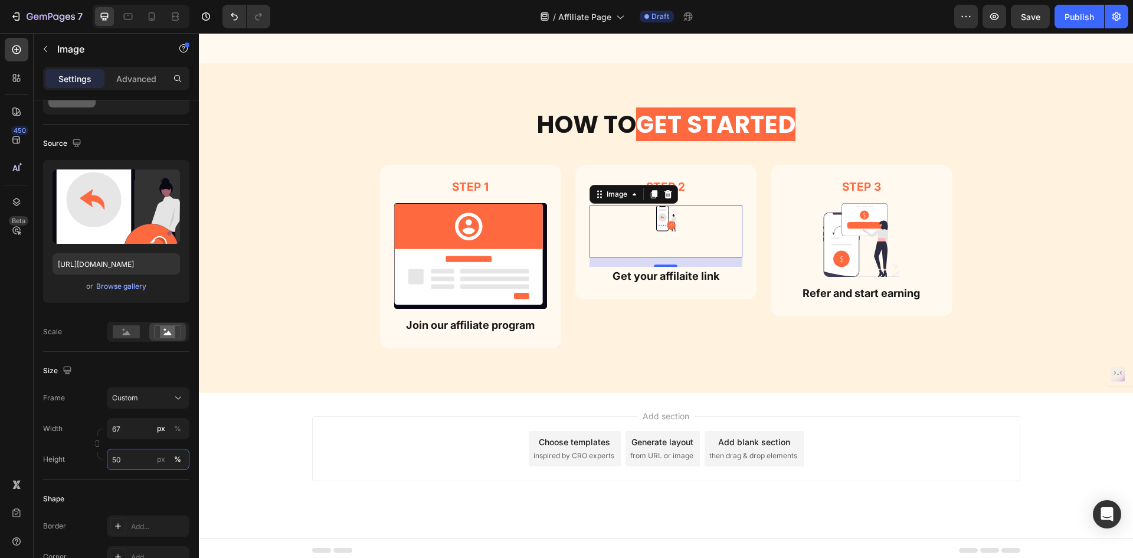
type input "50"
click at [167, 484] on div "Shape Border Add... Corner Add... Shadow Add..." at bounding box center [116, 544] width 146 height 128
click at [136, 464] on input "50" at bounding box center [148, 459] width 83 height 21
click at [135, 431] on input "67" at bounding box center [148, 428] width 83 height 21
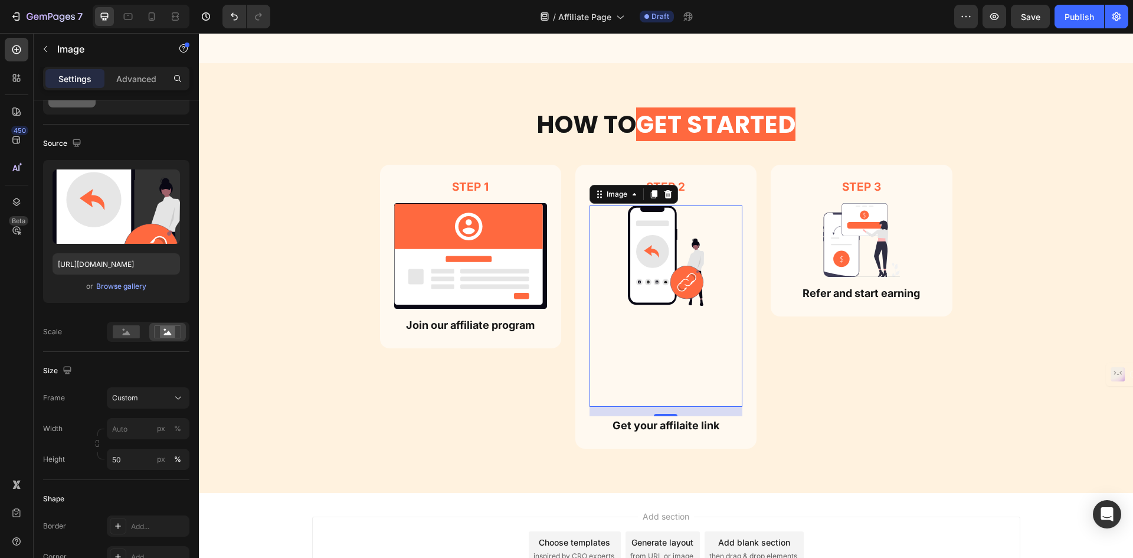
click at [84, 431] on div "Width px % Height 50 px %" at bounding box center [116, 444] width 146 height 52
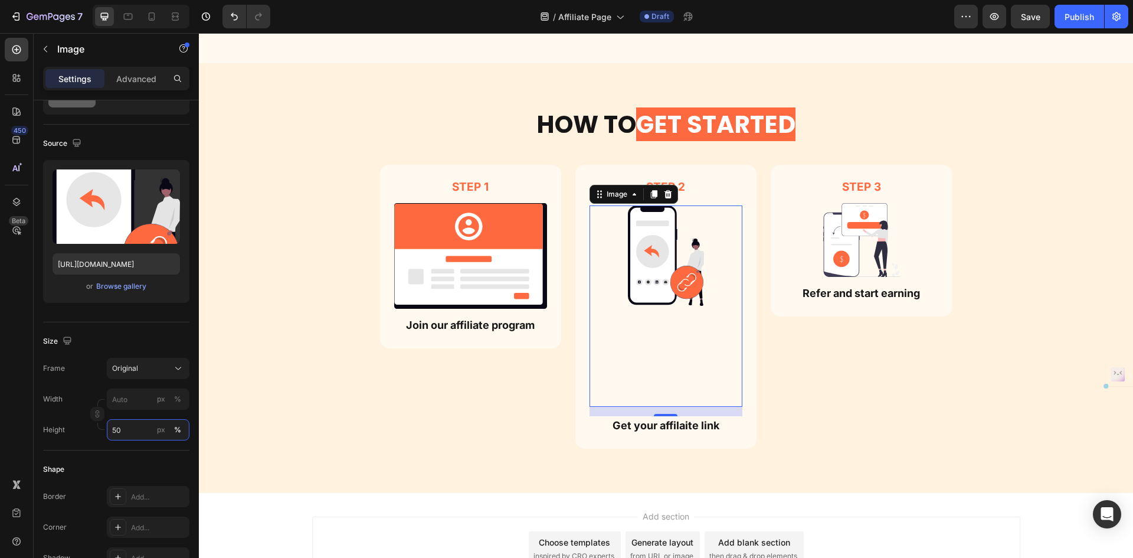
click at [125, 428] on input "50" at bounding box center [148, 429] width 83 height 21
click at [123, 454] on span "Full" at bounding box center [118, 458] width 12 height 11
type input "100"
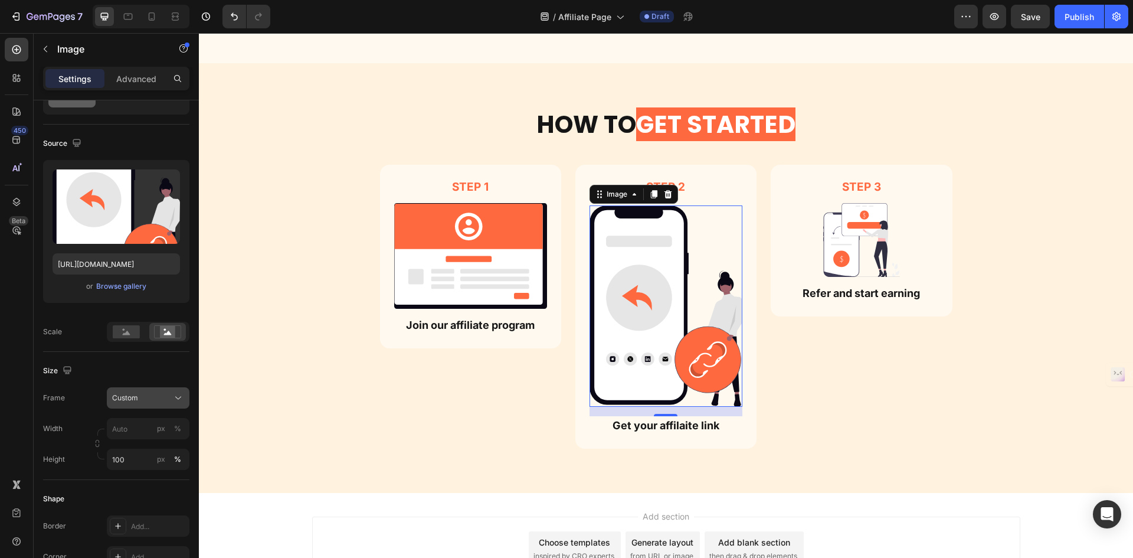
click at [131, 400] on span "Custom" at bounding box center [125, 397] width 26 height 11
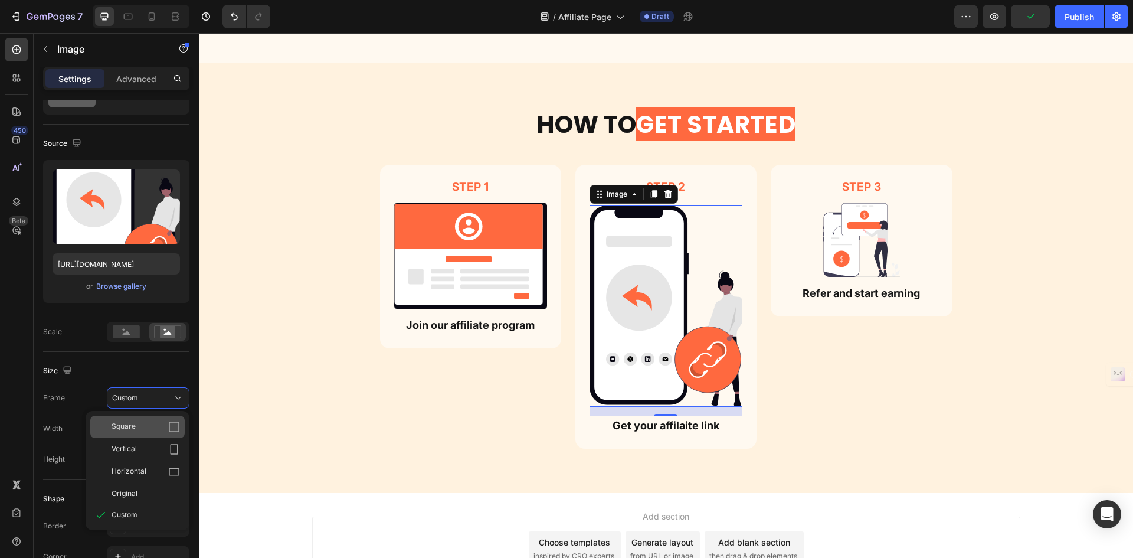
click at [138, 431] on div "Square" at bounding box center [146, 427] width 68 height 12
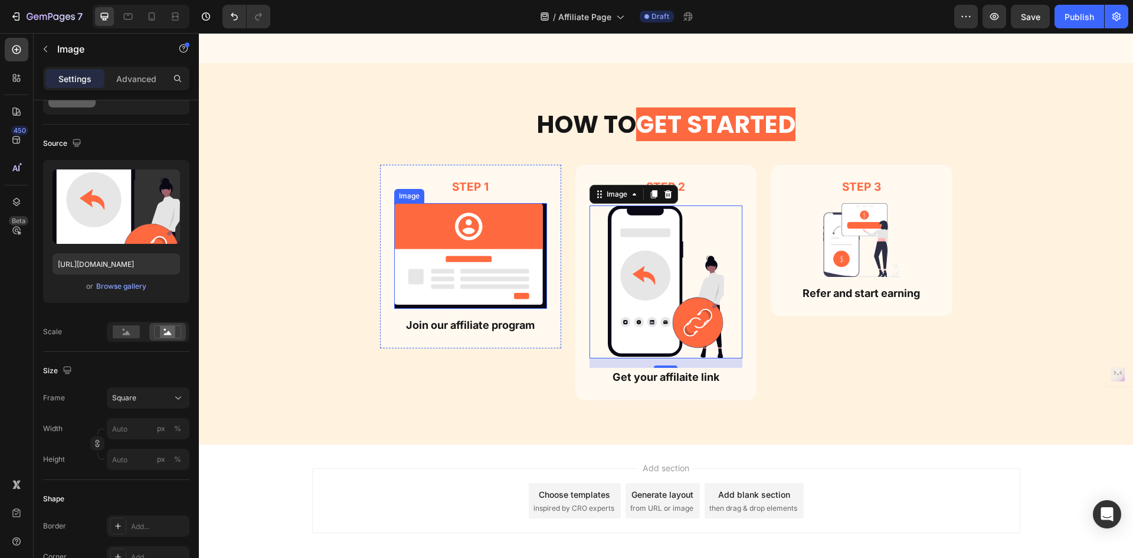
click at [469, 261] on img at bounding box center [470, 256] width 153 height 106
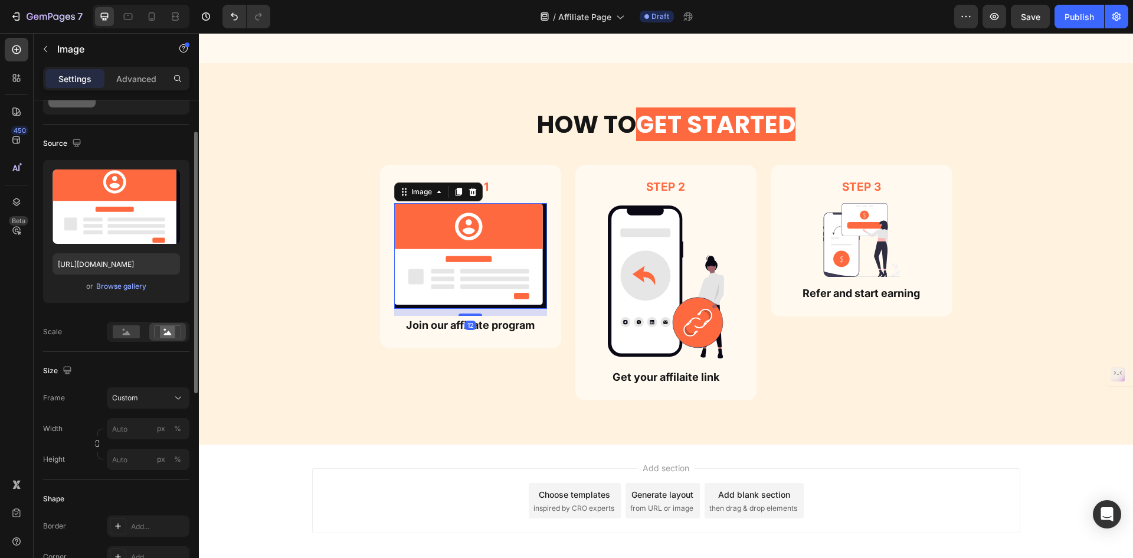
click at [134, 342] on div at bounding box center [148, 332] width 83 height 20
click at [138, 331] on rect at bounding box center [126, 331] width 27 height 13
click at [168, 325] on div at bounding box center [167, 332] width 37 height 18
click at [140, 397] on div "Custom" at bounding box center [141, 397] width 58 height 11
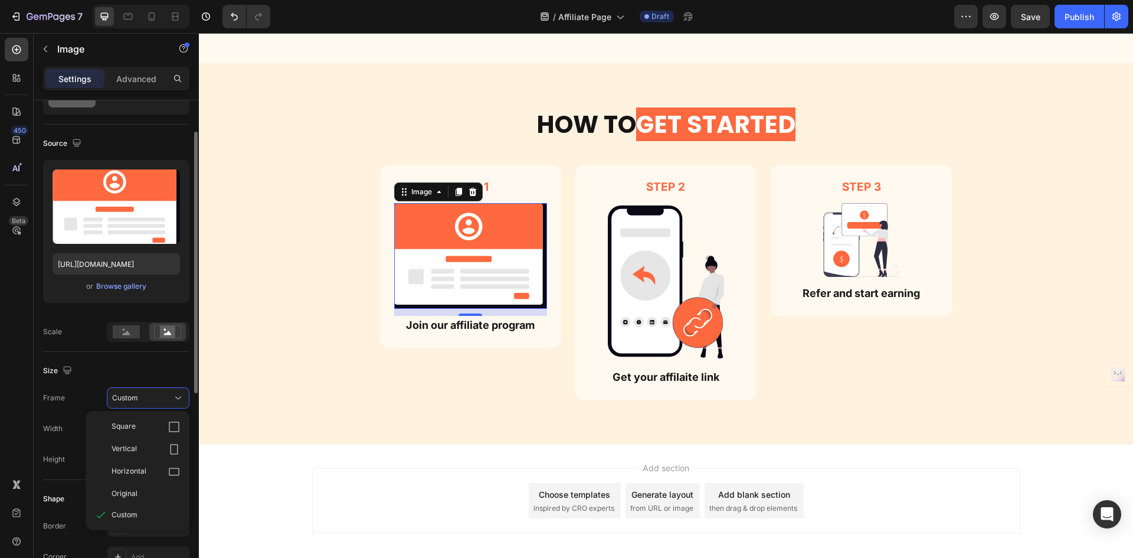
click at [135, 419] on div "Square" at bounding box center [137, 427] width 94 height 22
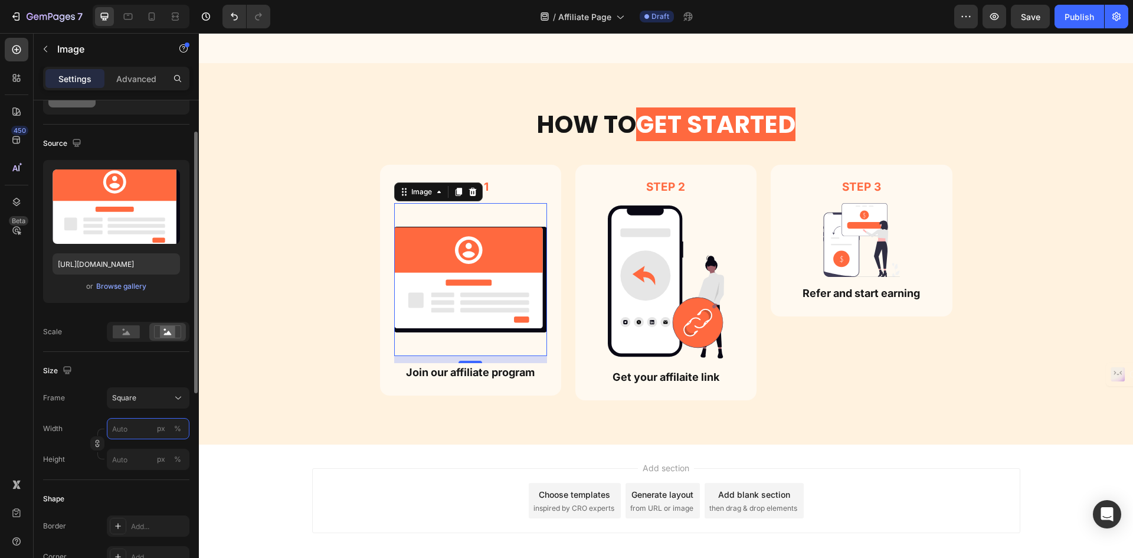
click at [130, 439] on input "px %" at bounding box center [148, 428] width 83 height 21
type input "5"
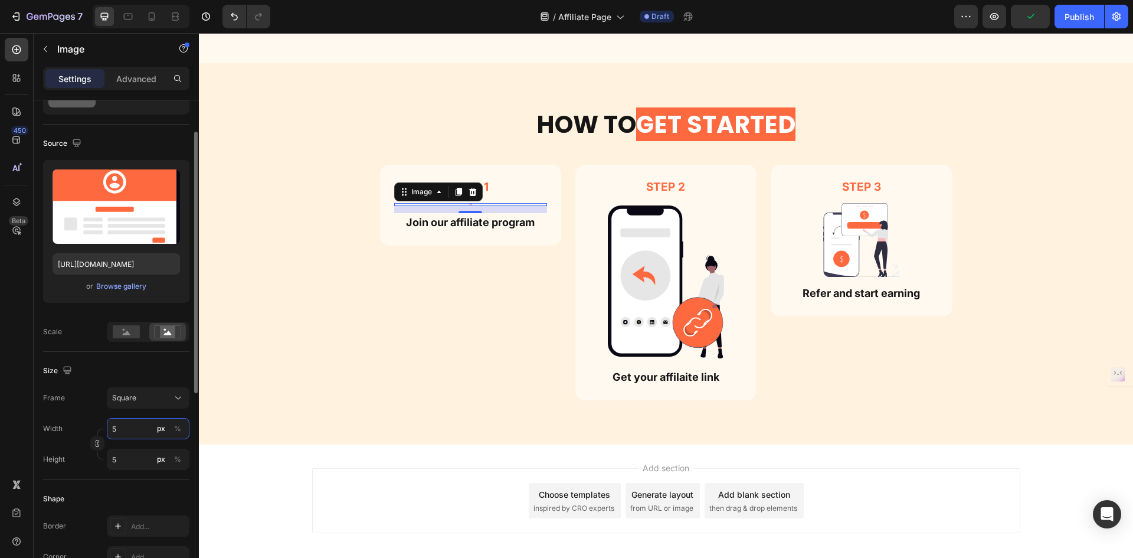
type input "50"
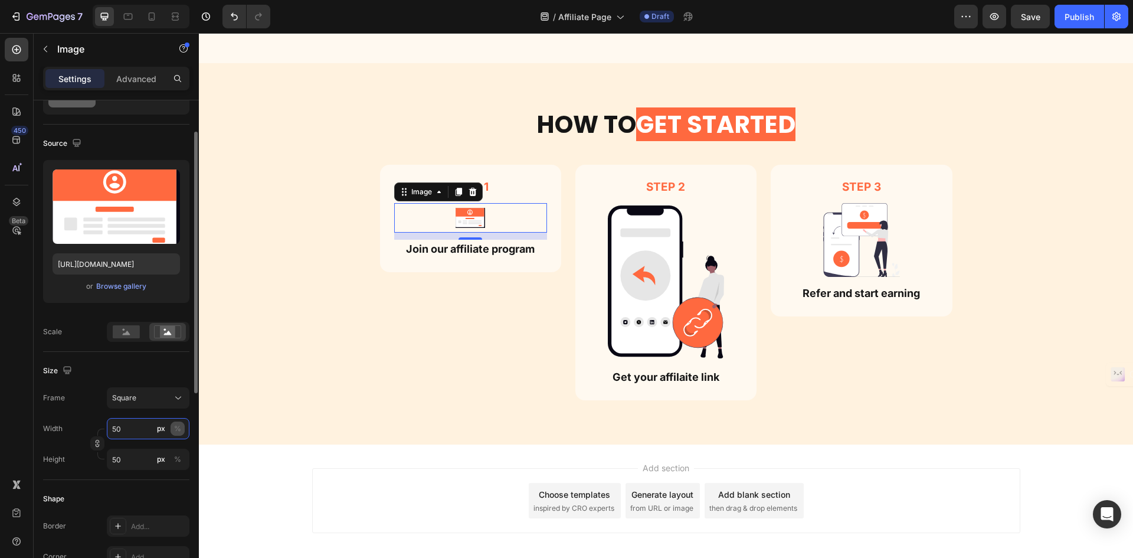
type input "50"
click at [183, 430] on button "%" at bounding box center [178, 428] width 14 height 14
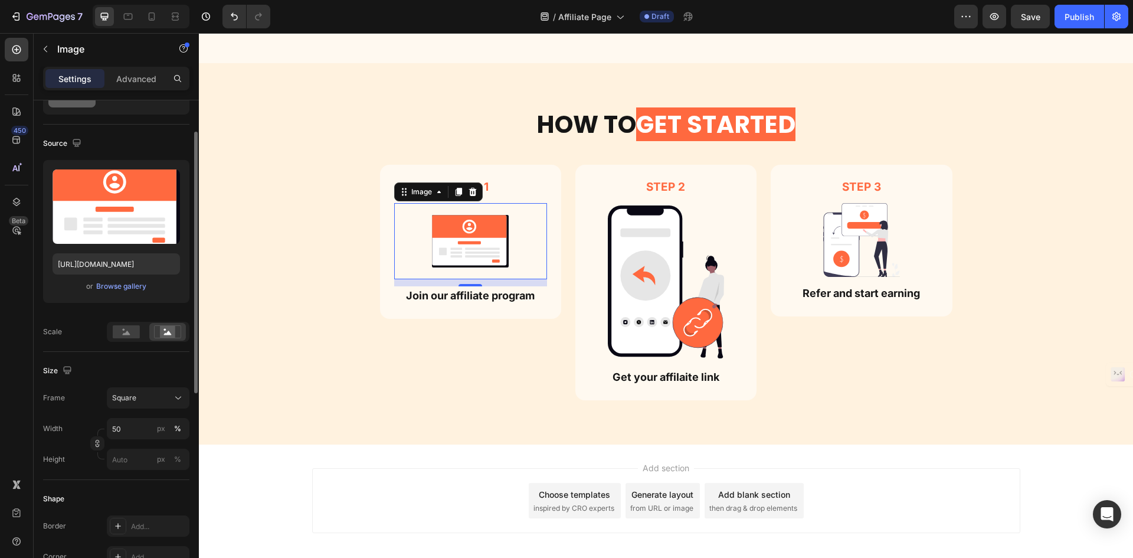
click at [160, 322] on div at bounding box center [148, 332] width 83 height 20
click at [159, 331] on icon at bounding box center [167, 331] width 27 height 13
click at [119, 332] on rect at bounding box center [126, 331] width 27 height 13
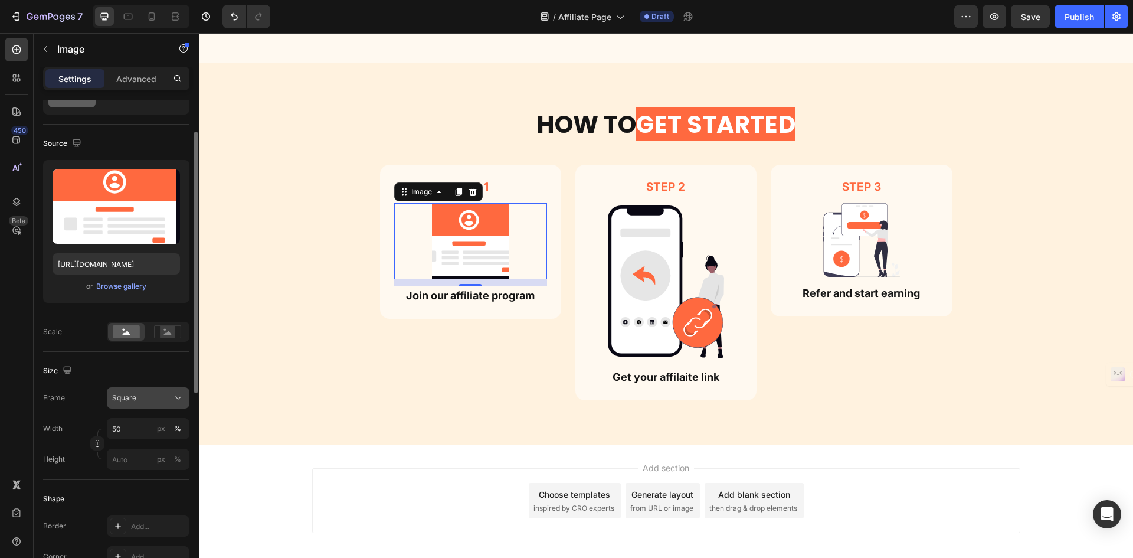
click at [153, 400] on div "Square" at bounding box center [141, 397] width 58 height 11
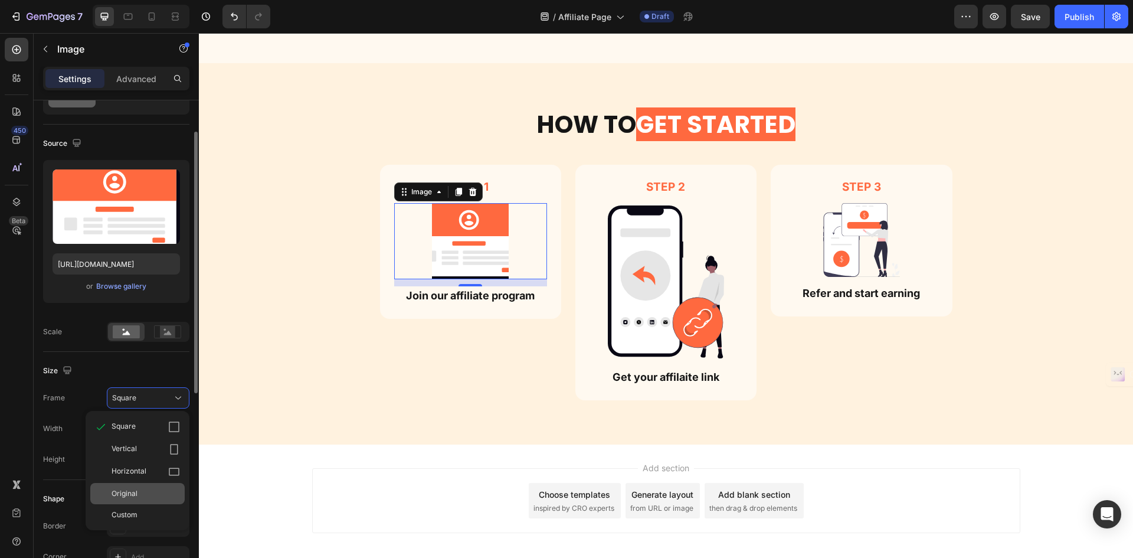
click at [144, 487] on div "Original" at bounding box center [137, 493] width 94 height 21
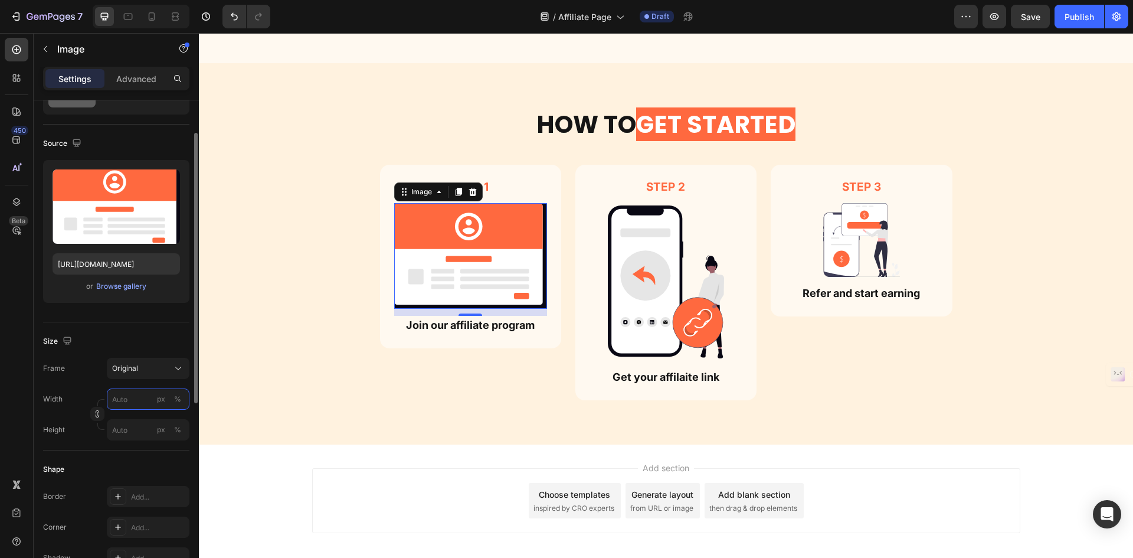
click at [137, 390] on input "px %" at bounding box center [148, 398] width 83 height 21
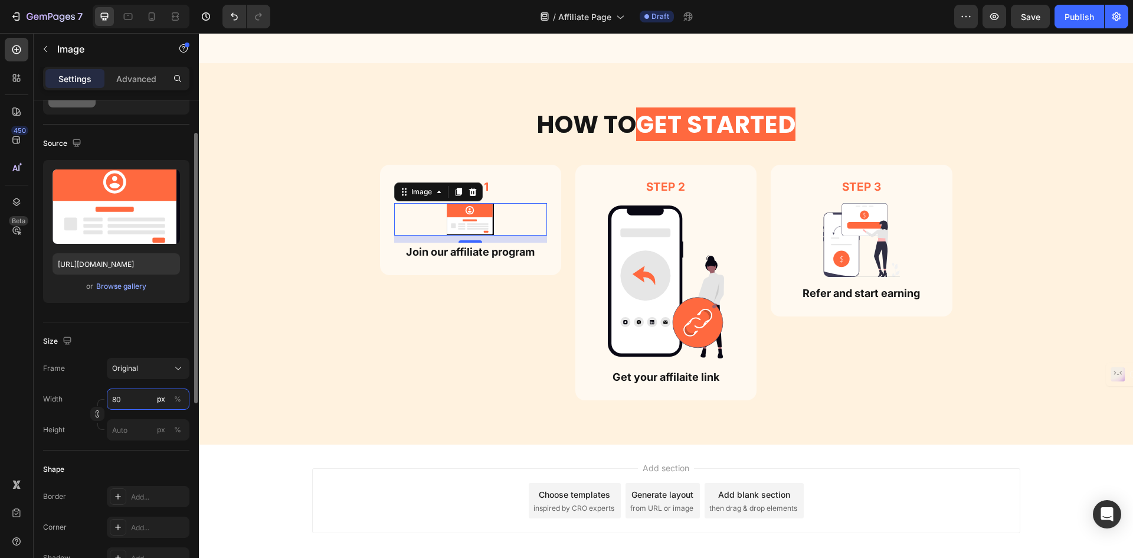
type input "80"
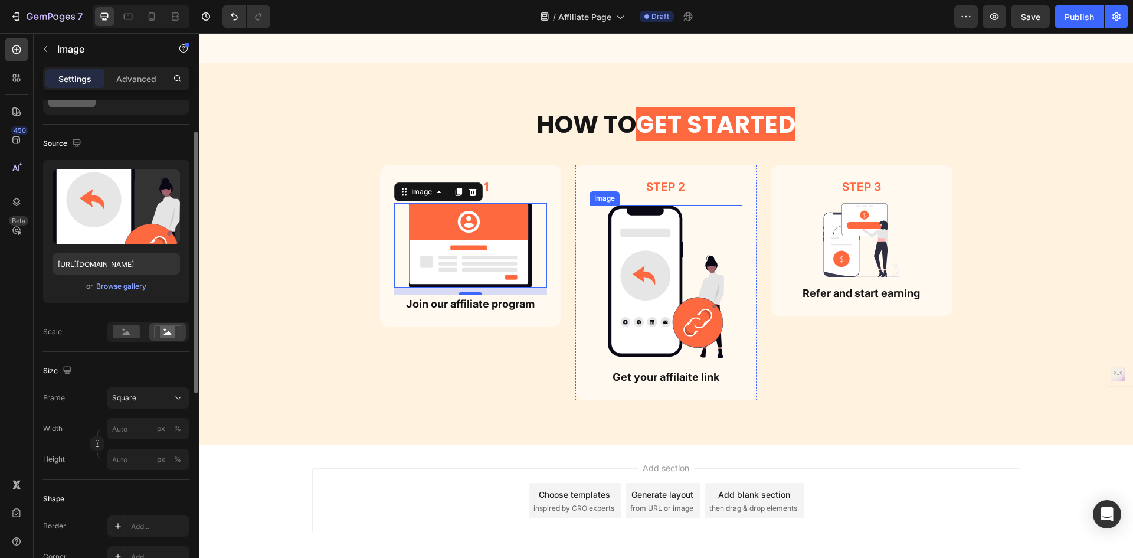
click at [643, 292] on img at bounding box center [666, 281] width 153 height 153
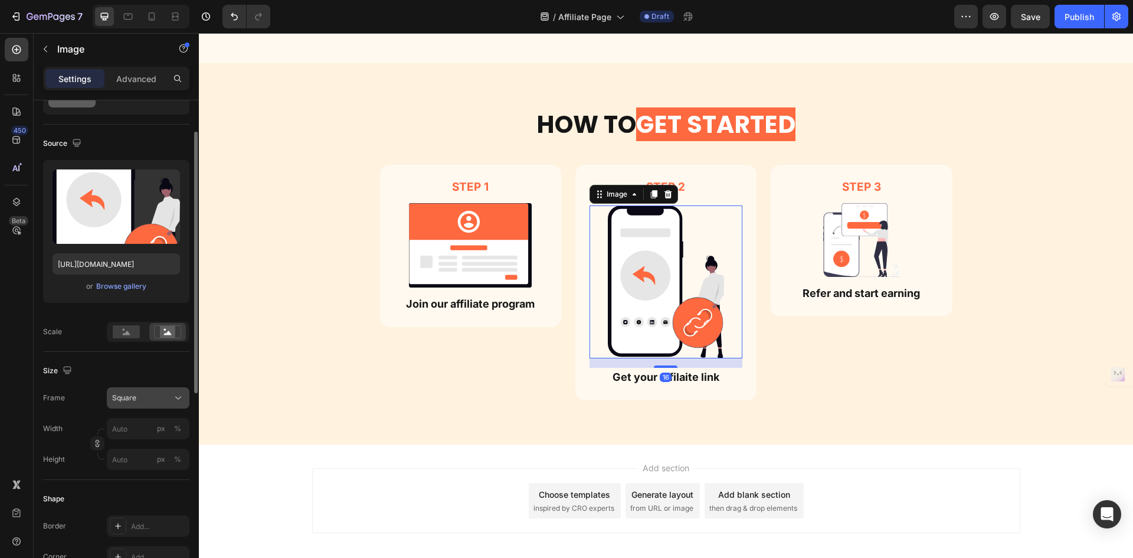
click at [138, 403] on div "Square" at bounding box center [141, 397] width 58 height 11
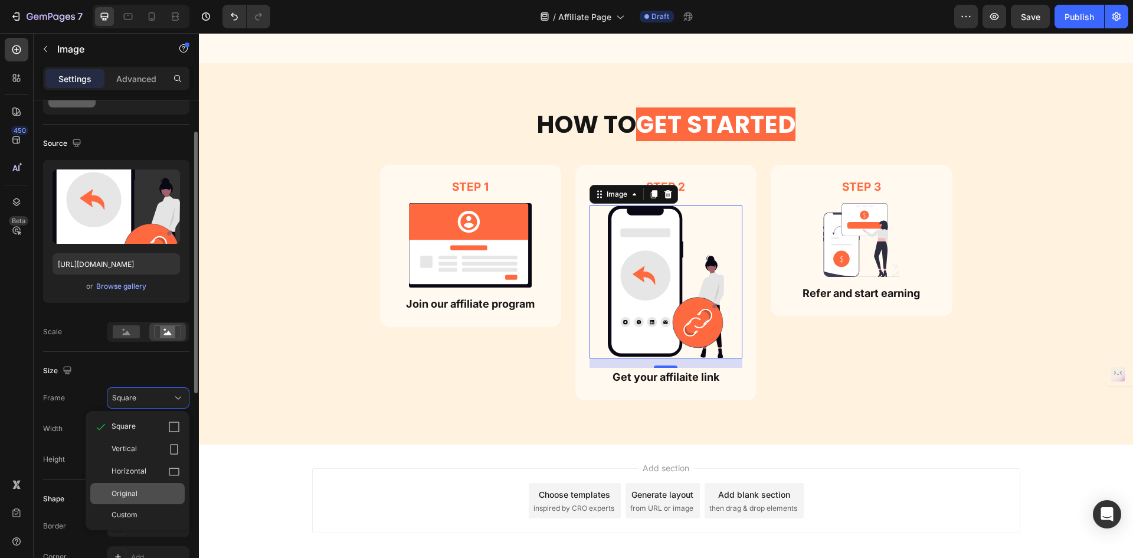
click at [139, 493] on div "Original" at bounding box center [146, 493] width 68 height 11
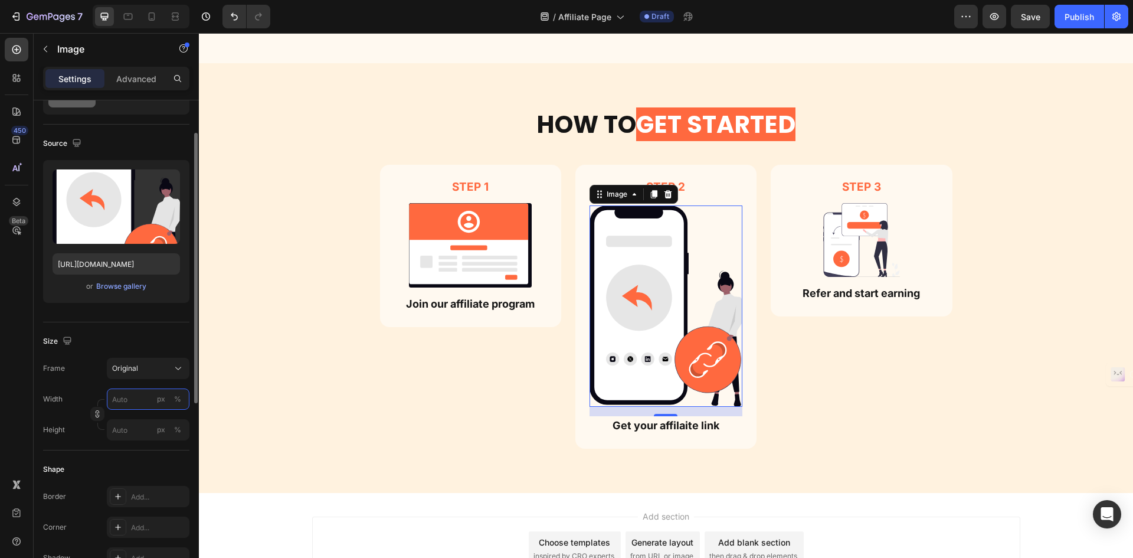
click at [132, 408] on input "px %" at bounding box center [148, 398] width 83 height 21
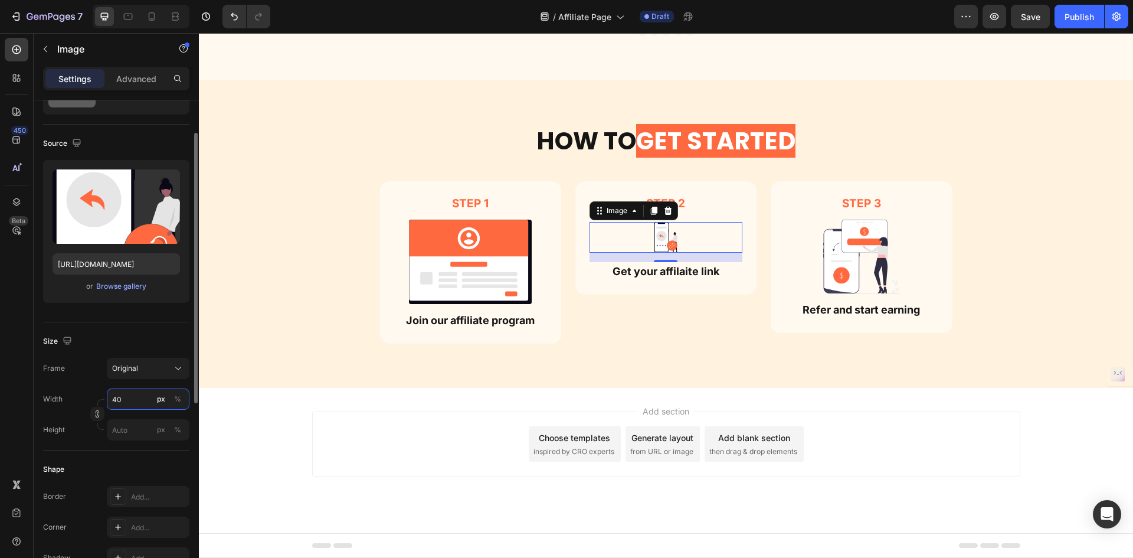
scroll to position [1437, 0]
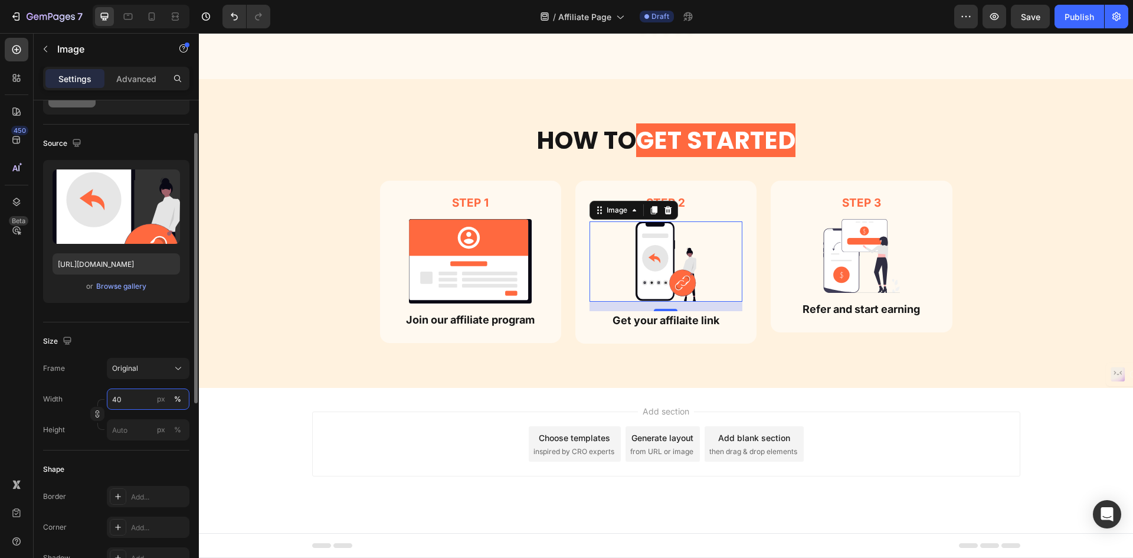
type input "40"
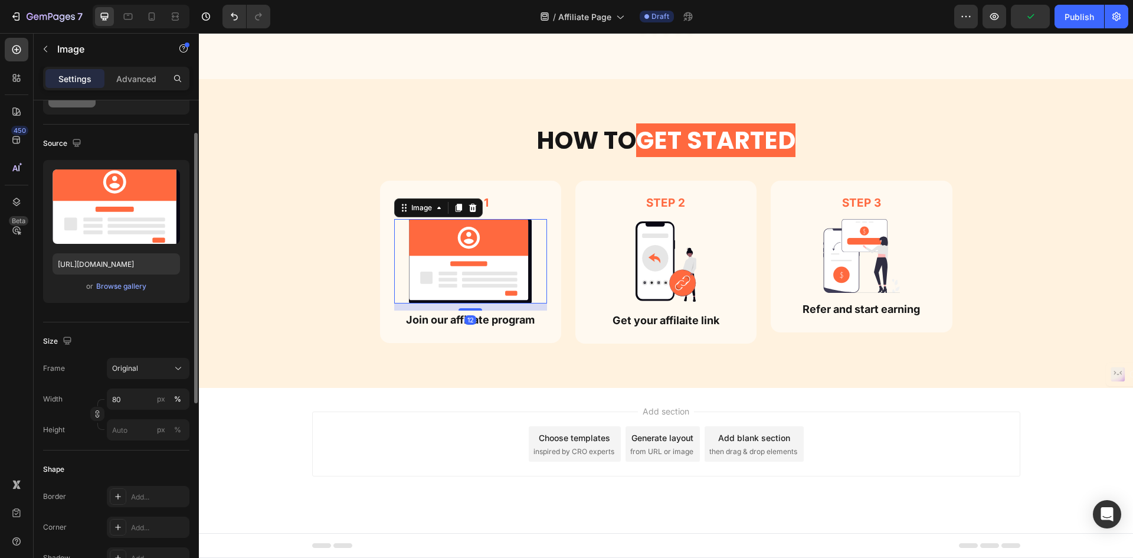
click at [470, 251] on img at bounding box center [470, 261] width 122 height 84
click at [129, 395] on input "80" at bounding box center [148, 398] width 83 height 21
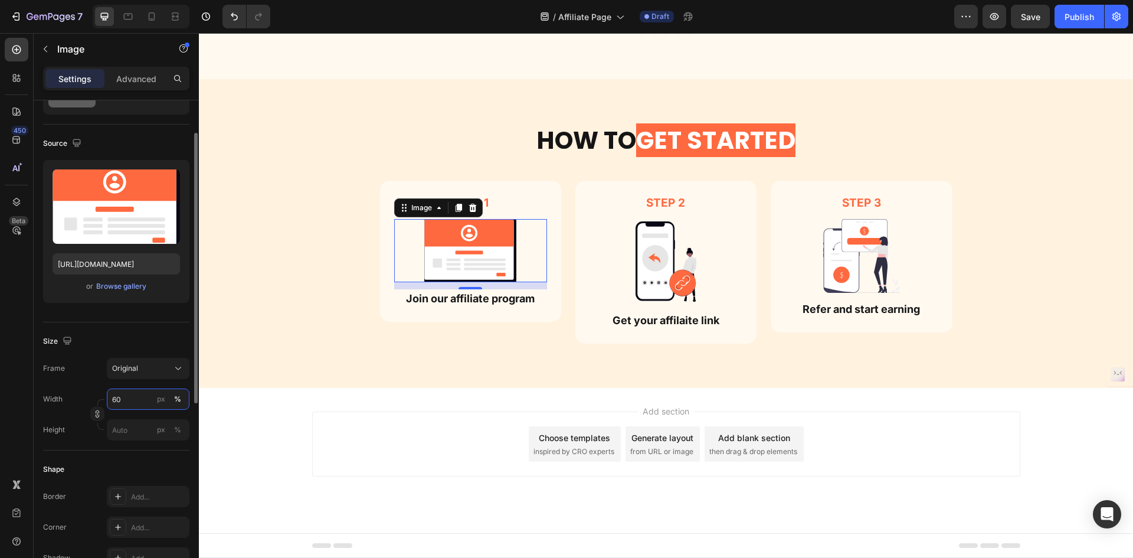
click at [129, 395] on input "60" at bounding box center [148, 398] width 83 height 21
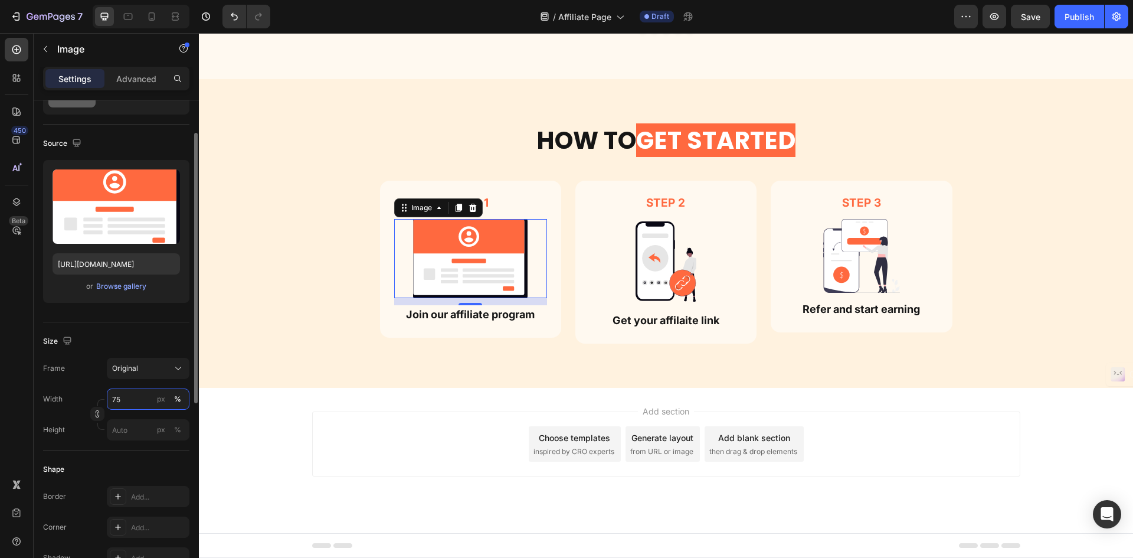
click at [129, 395] on input "75" at bounding box center [148, 398] width 83 height 21
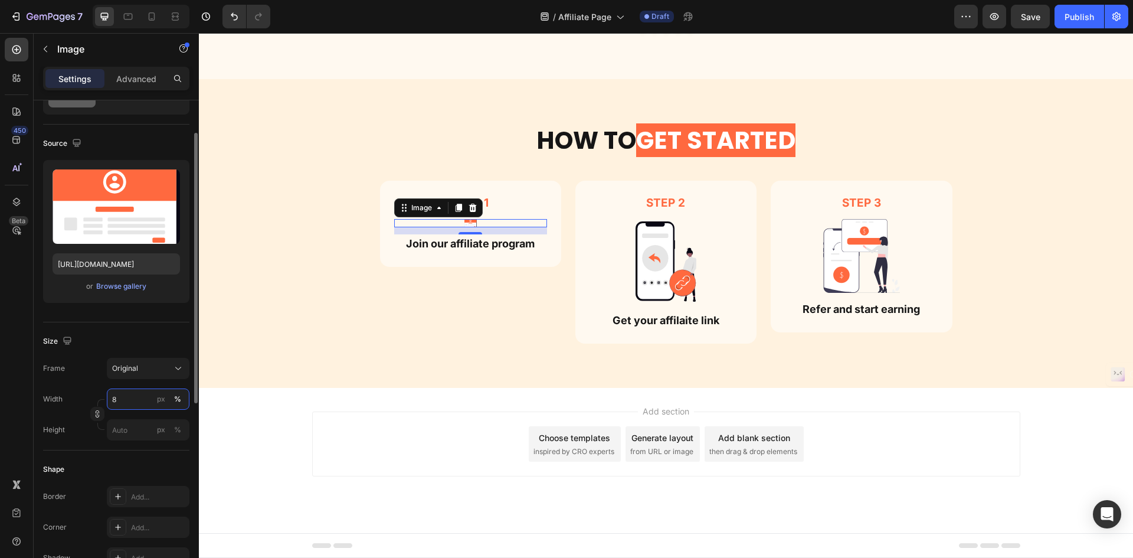
type input "80"
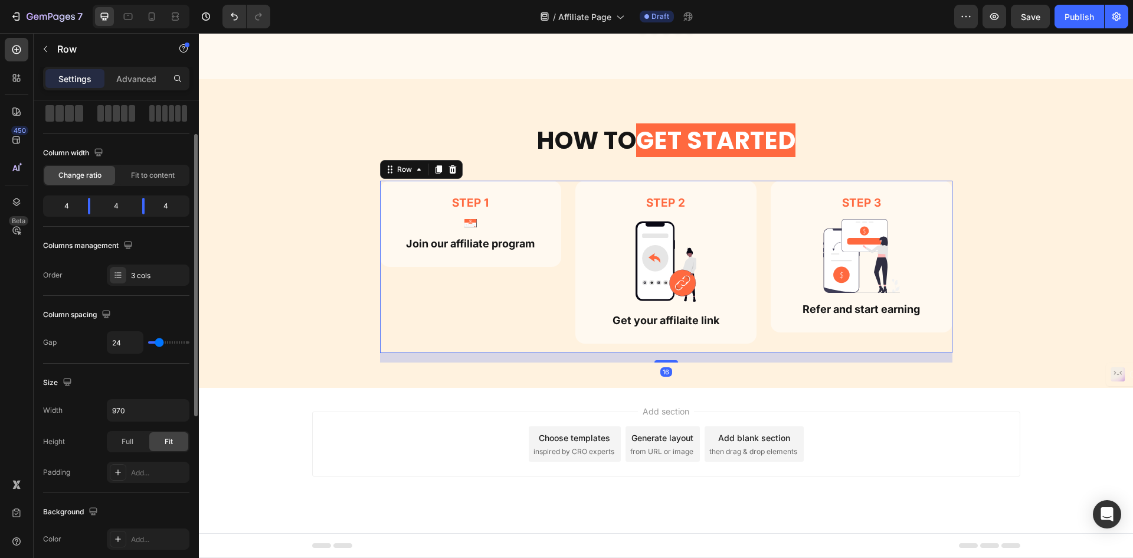
click at [456, 312] on div "Step 1 Text Block Image Join our affiliate program Text Block Row" at bounding box center [470, 267] width 181 height 172
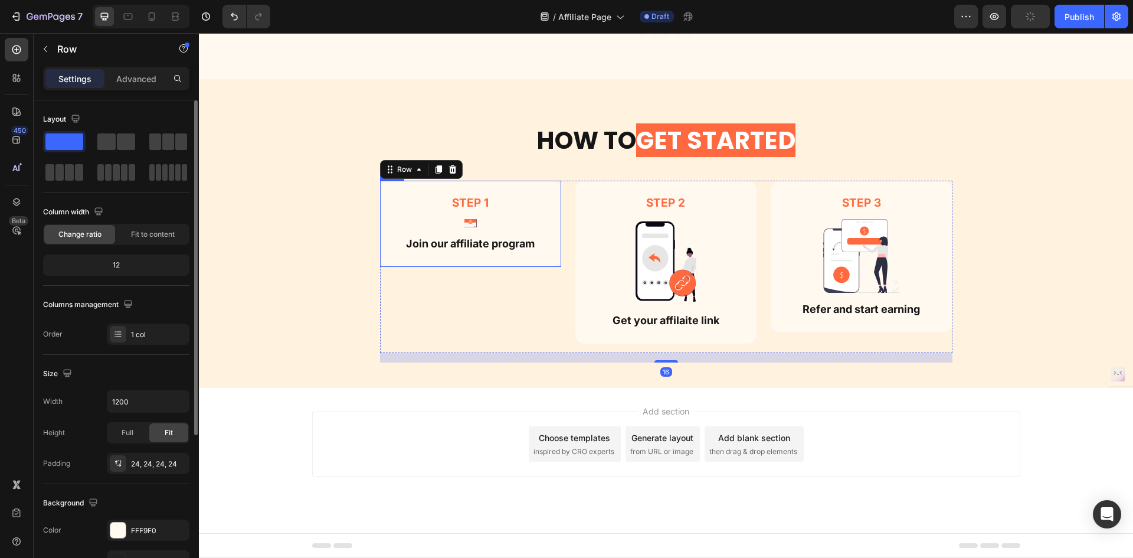
click at [487, 228] on div "Step 1 Text Block Image Join our affiliate program Text Block" at bounding box center [470, 224] width 153 height 58
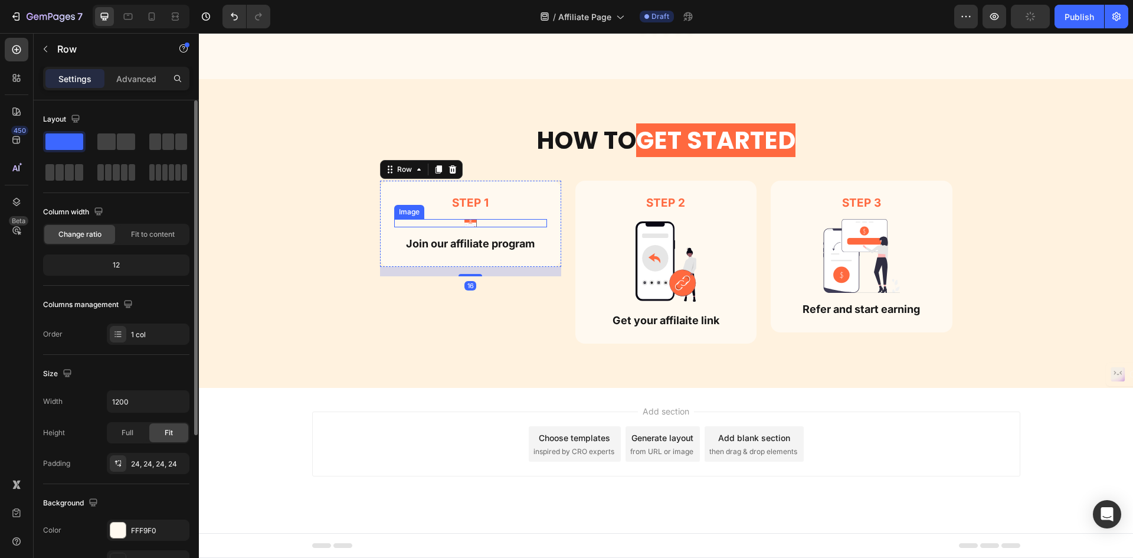
click at [470, 227] on img at bounding box center [471, 223] width 12 height 8
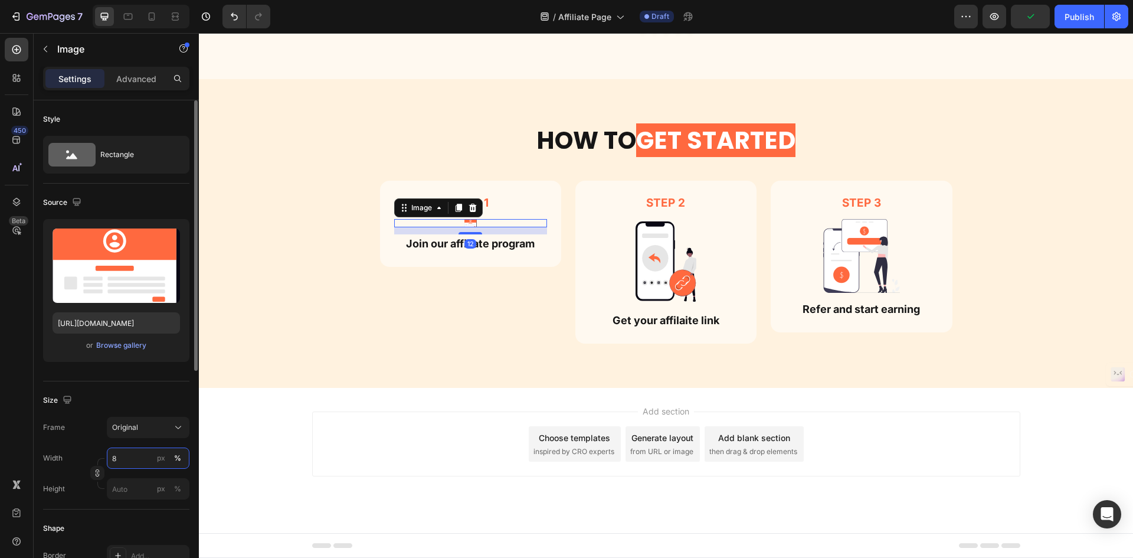
click at [142, 456] on input "8" at bounding box center [148, 457] width 83 height 21
type input "80"
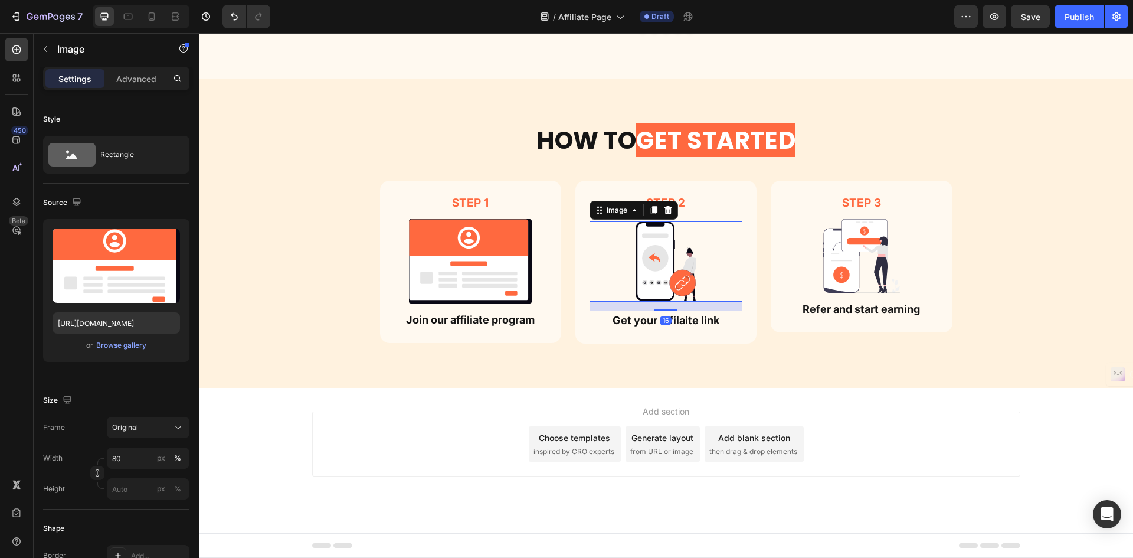
click at [659, 280] on img at bounding box center [666, 261] width 61 height 80
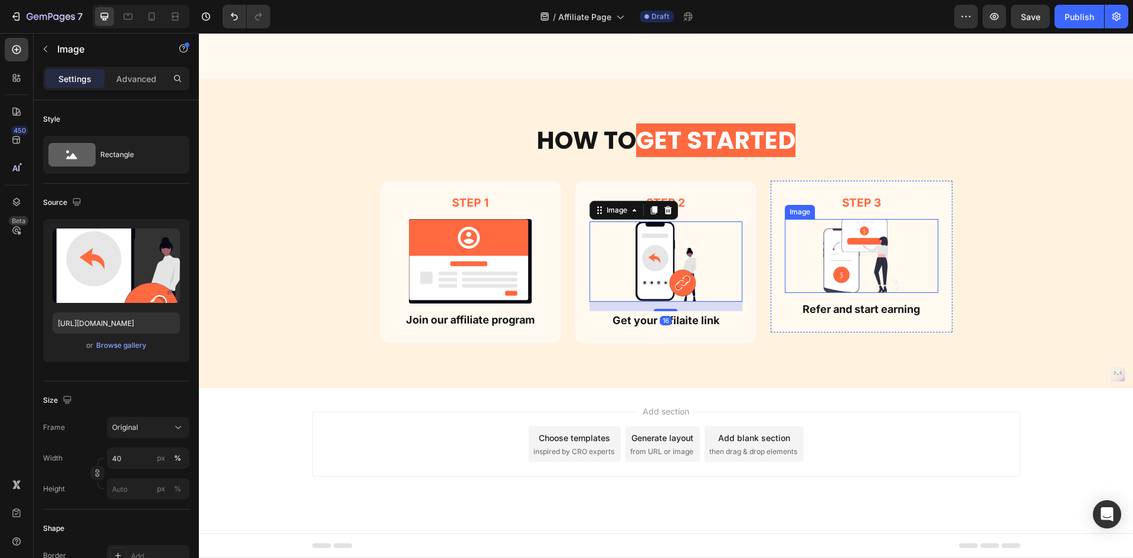
click at [861, 258] on img at bounding box center [861, 256] width 77 height 74
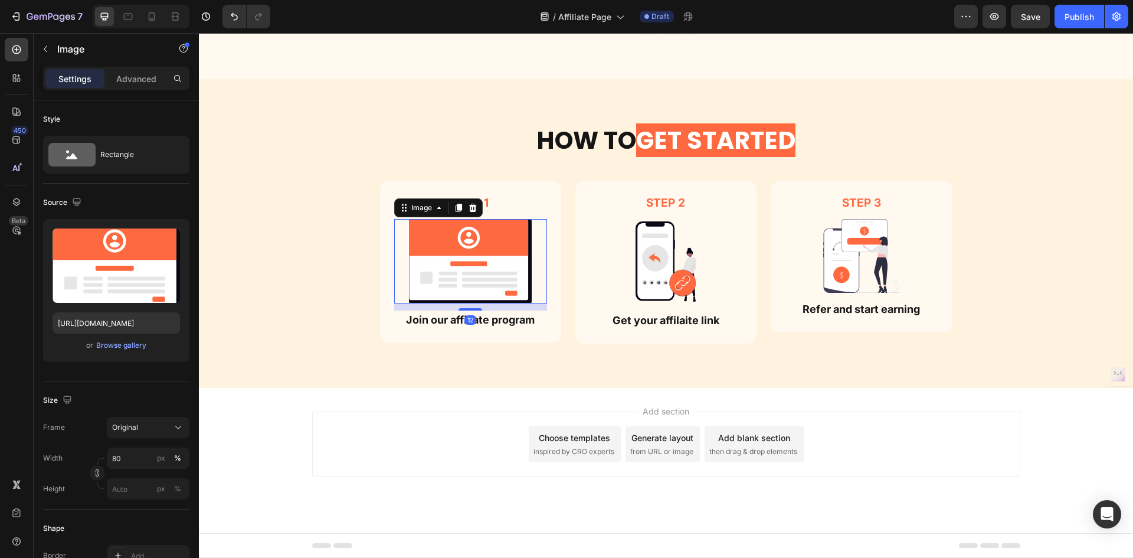
click at [512, 290] on img at bounding box center [470, 261] width 122 height 84
click at [132, 345] on div "Browse gallery" at bounding box center [121, 345] width 50 height 11
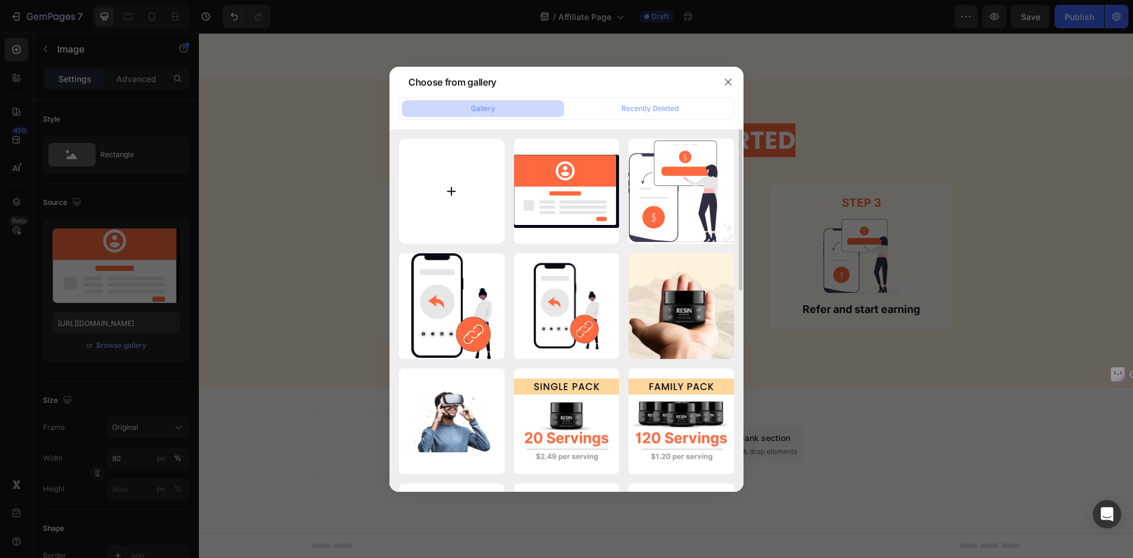
click at [414, 226] on input "file" at bounding box center [452, 192] width 106 height 106
type input "C:\fakepath\undraw_sign-up_z2ku.svg"
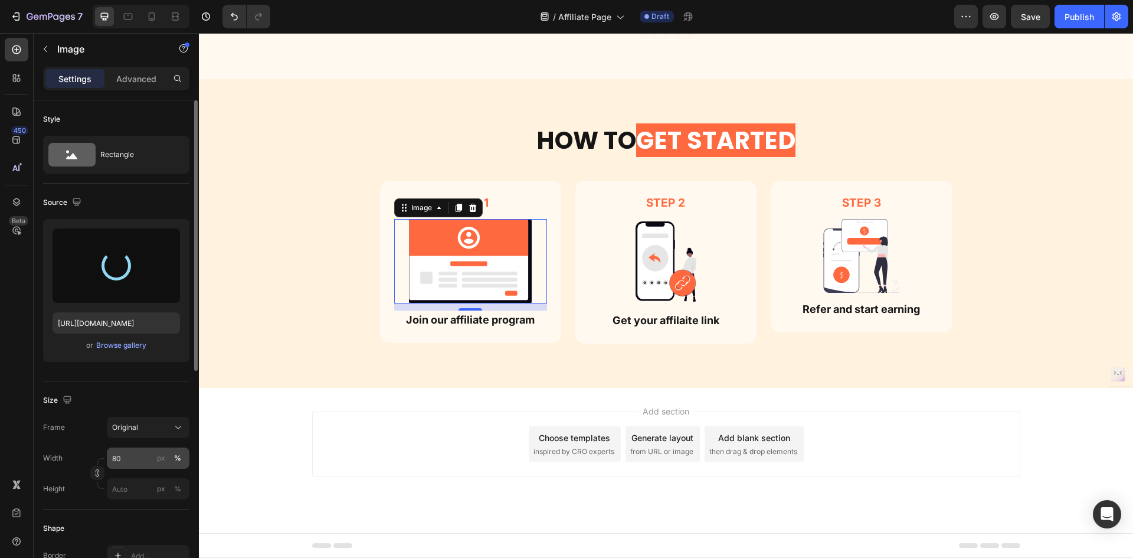
type input "https://cdn.shopify.com/s/files/1/0755/8846/8960/files/gempages_566874438180537…"
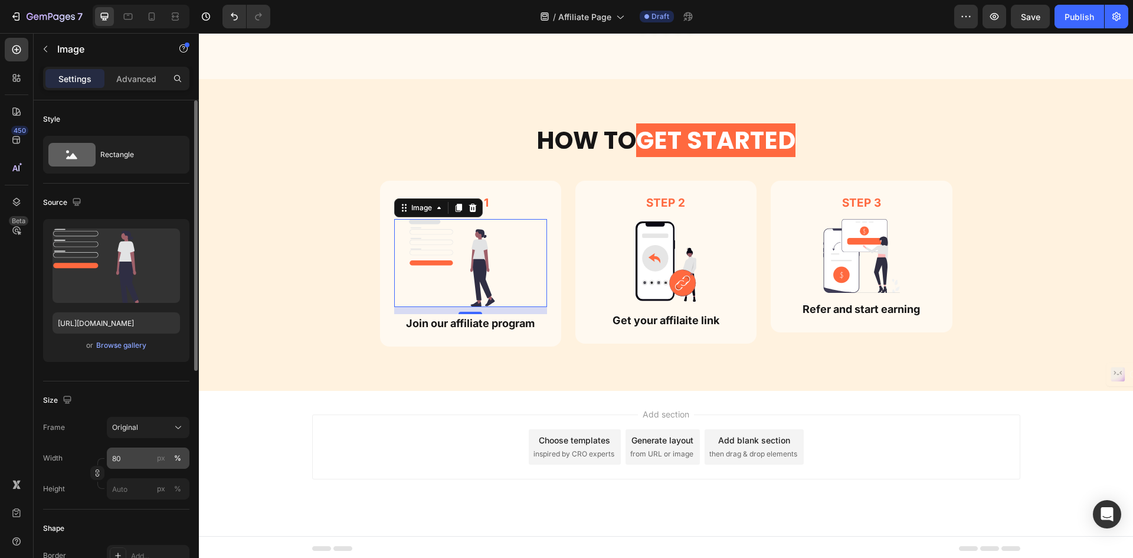
scroll to position [1440, 0]
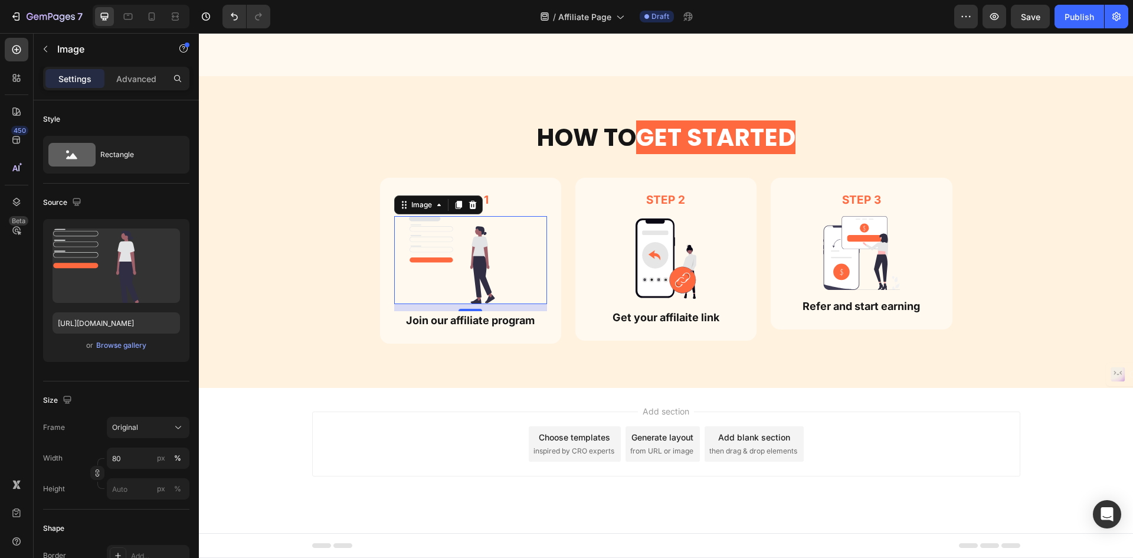
click at [503, 254] on img at bounding box center [470, 260] width 122 height 88
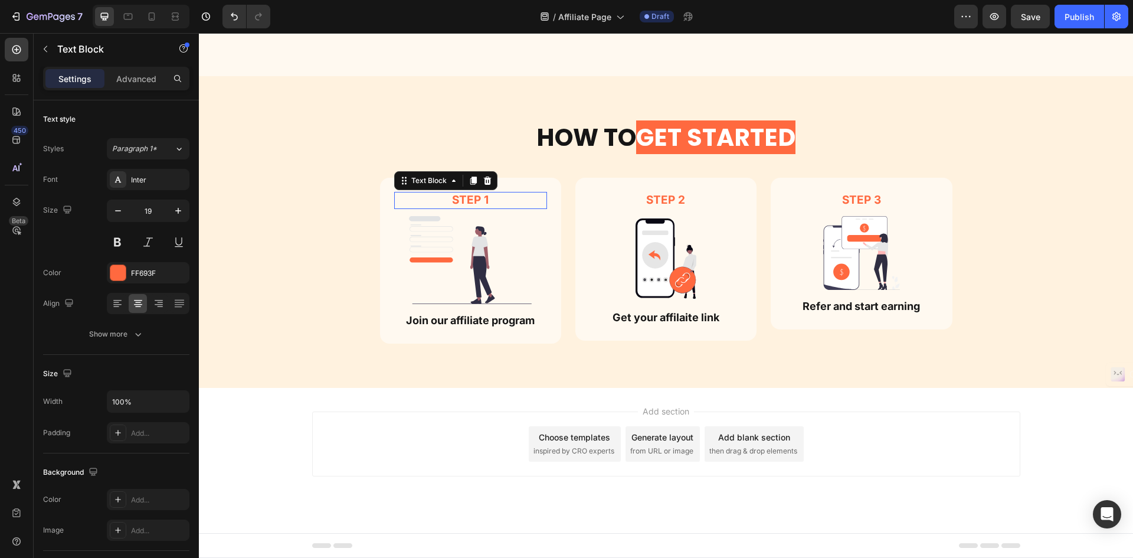
click at [539, 208] on div "Step 1" at bounding box center [470, 200] width 153 height 17
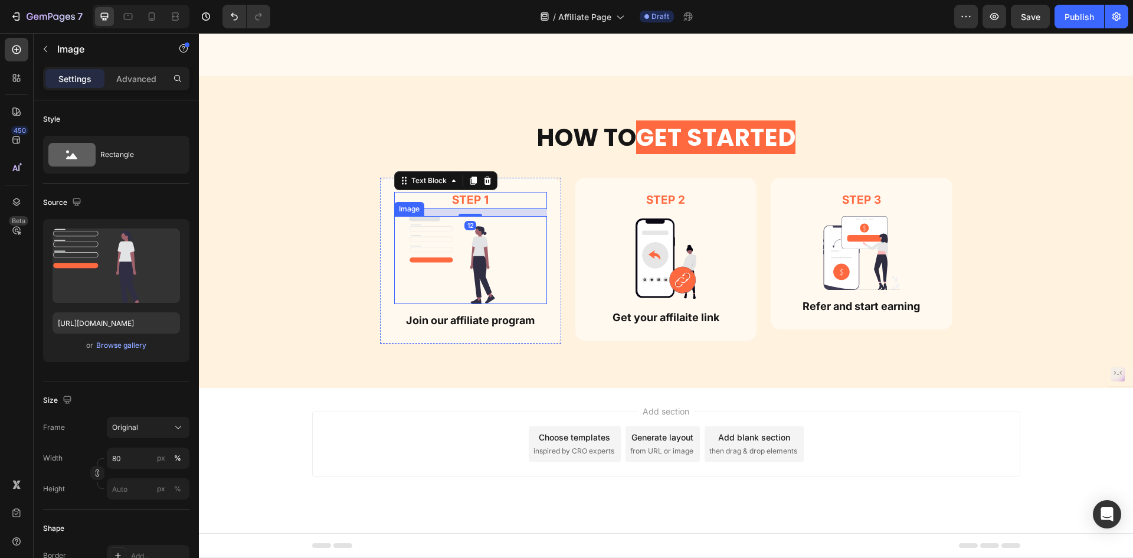
click at [502, 251] on img at bounding box center [470, 260] width 122 height 88
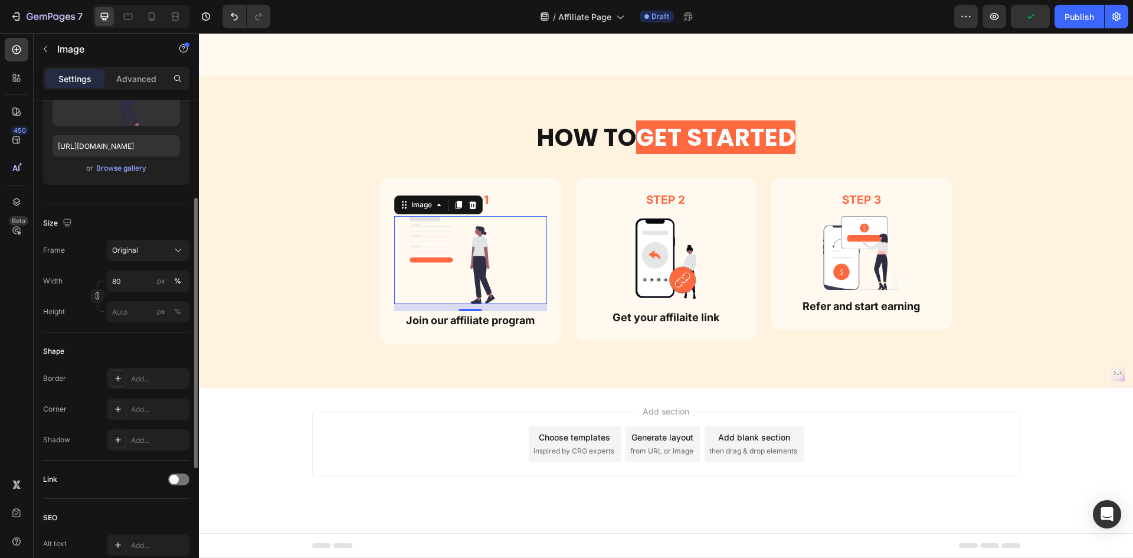
scroll to position [400, 0]
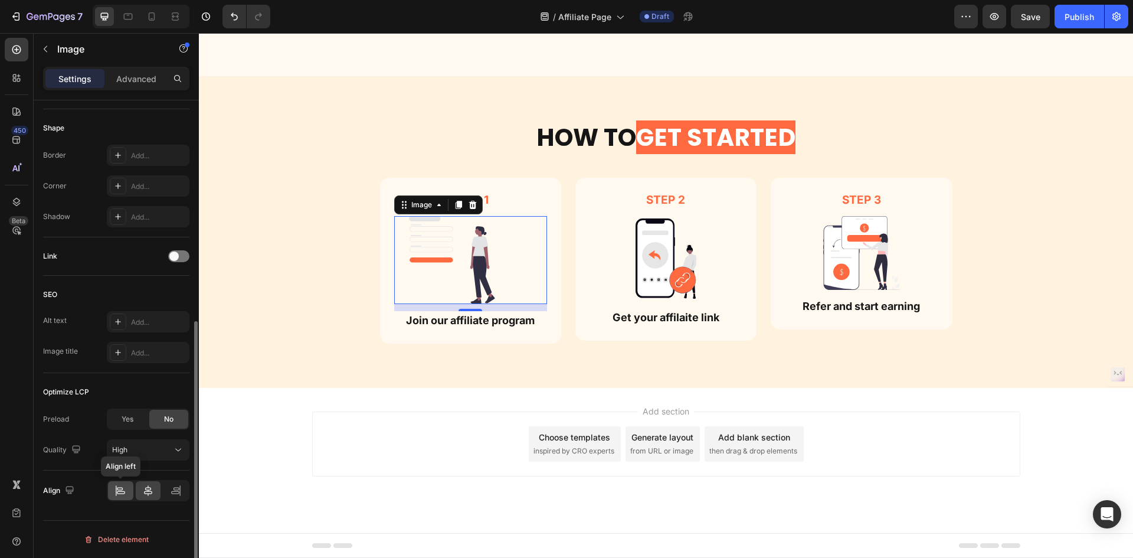
click at [125, 493] on icon at bounding box center [121, 492] width 8 height 3
click at [150, 489] on icon at bounding box center [148, 491] width 12 height 12
click at [174, 488] on icon at bounding box center [176, 491] width 12 height 12
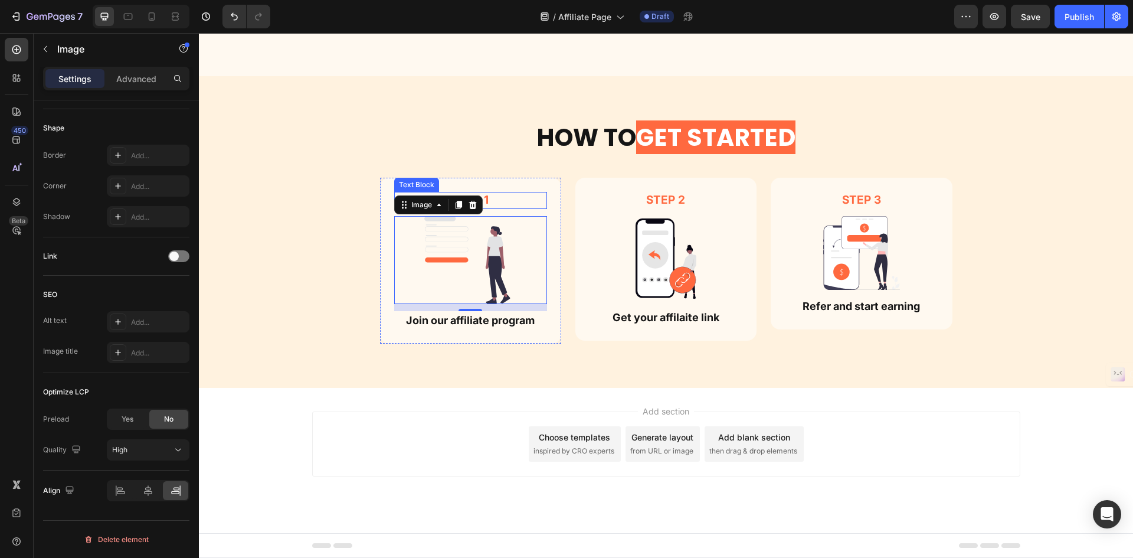
click at [511, 204] on p "Step 1" at bounding box center [470, 200] width 151 height 15
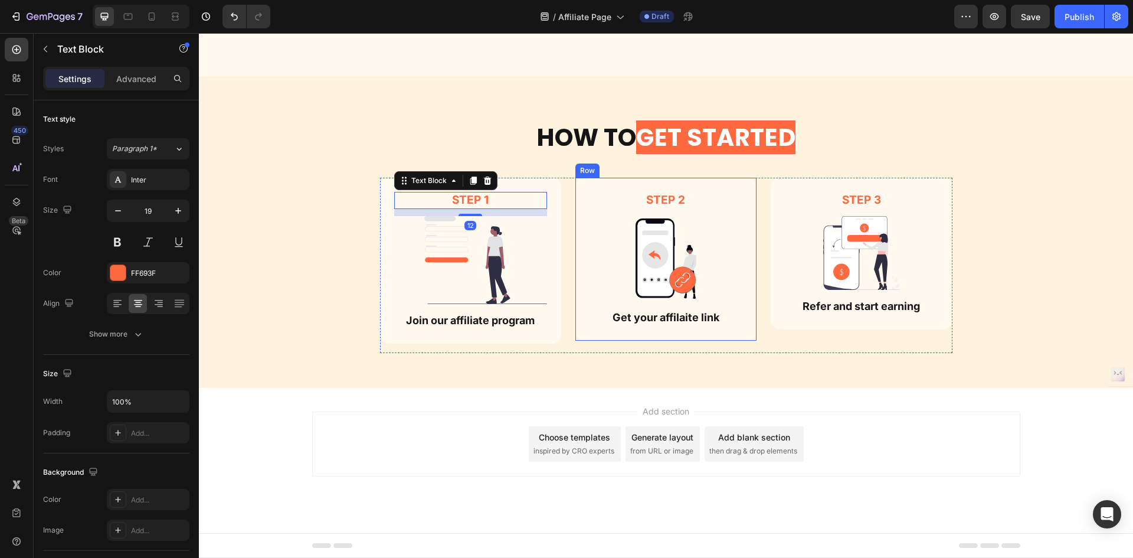
click at [675, 217] on div "step 2 Text Block Image Get your affilaite link Text Block" at bounding box center [666, 259] width 153 height 135
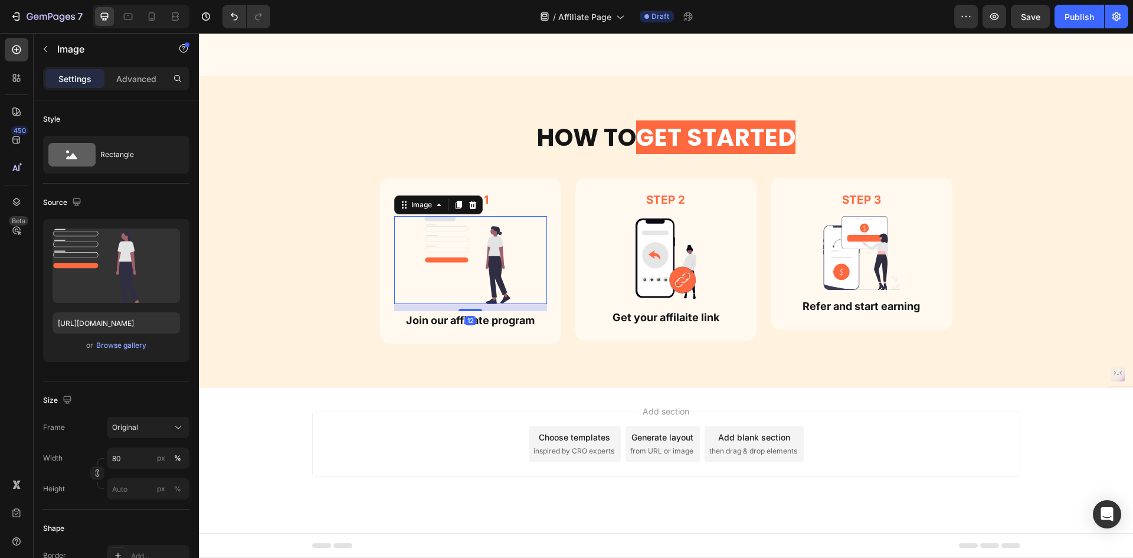
click at [486, 275] on img at bounding box center [485, 260] width 122 height 88
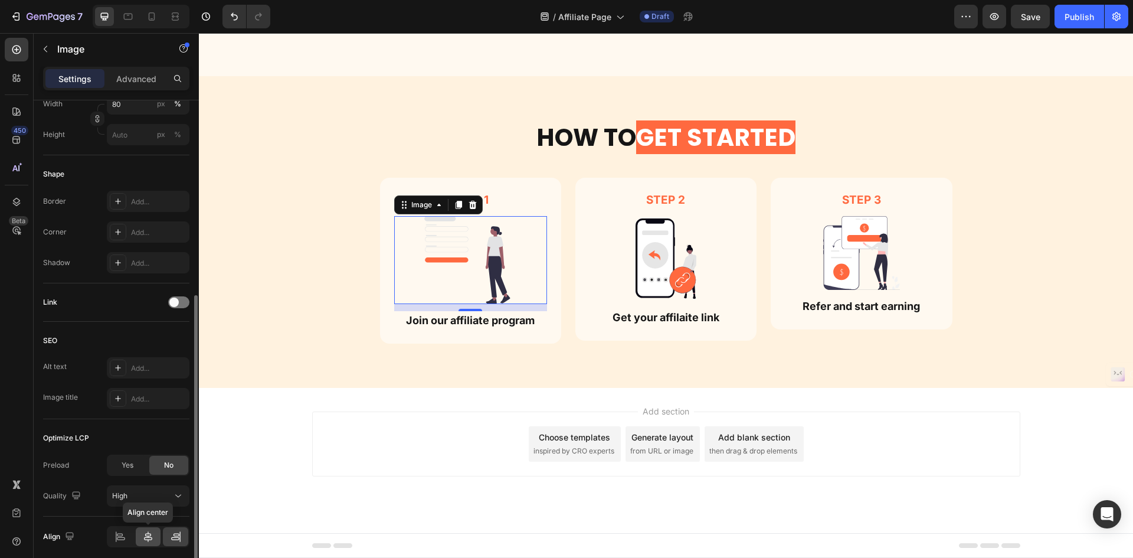
click at [155, 537] on div at bounding box center [148, 536] width 25 height 19
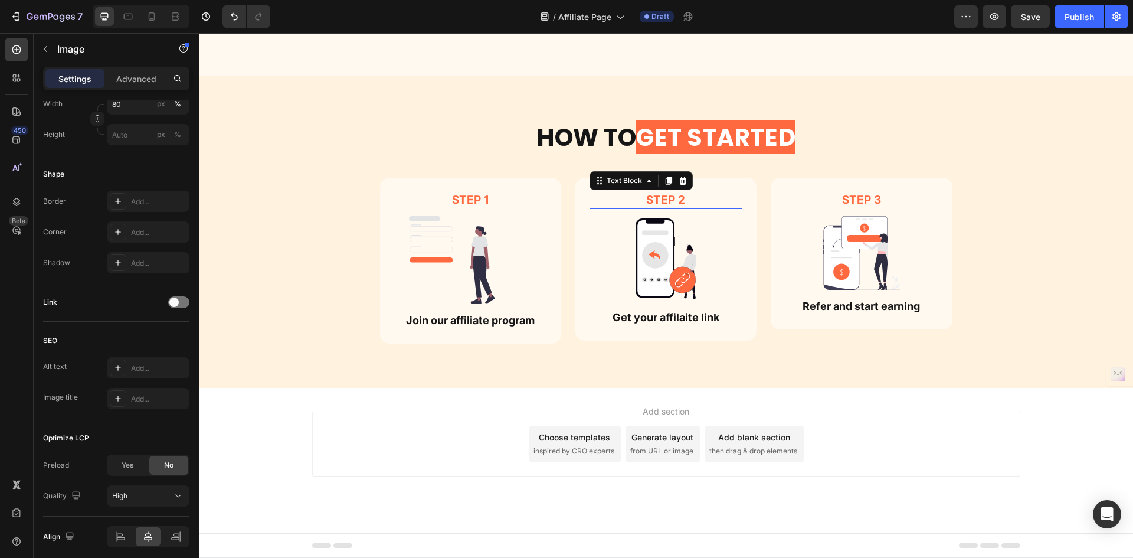
click at [665, 198] on p "step 2" at bounding box center [666, 200] width 151 height 15
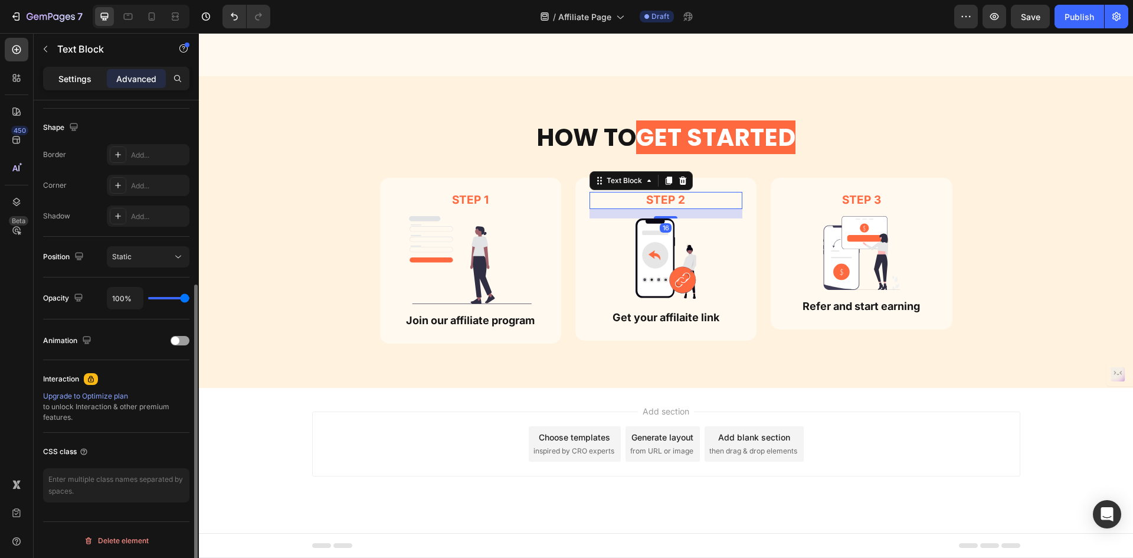
click at [71, 80] on p "Settings" at bounding box center [74, 79] width 33 height 12
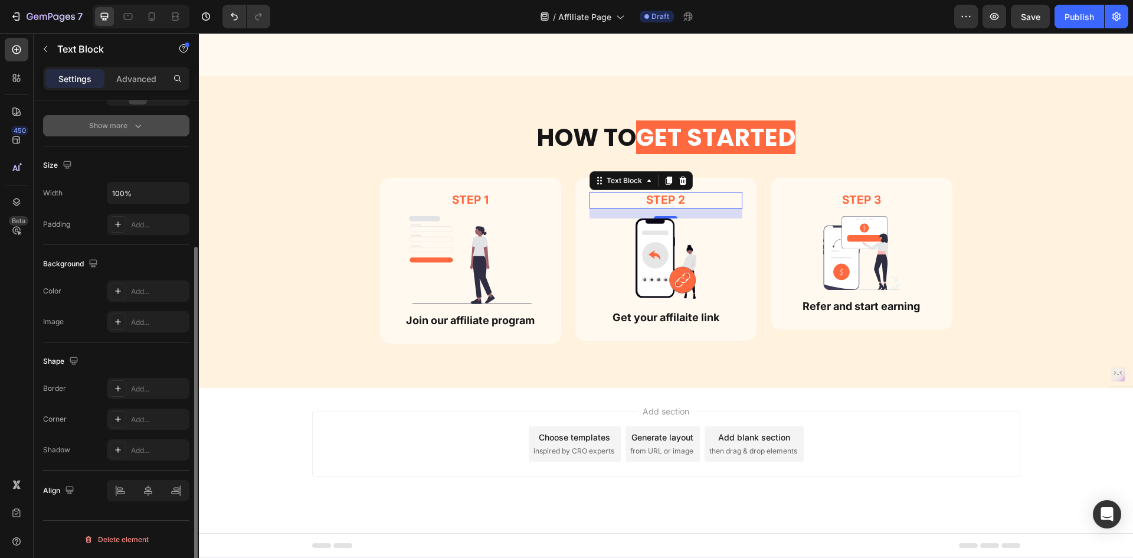
scroll to position [90, 0]
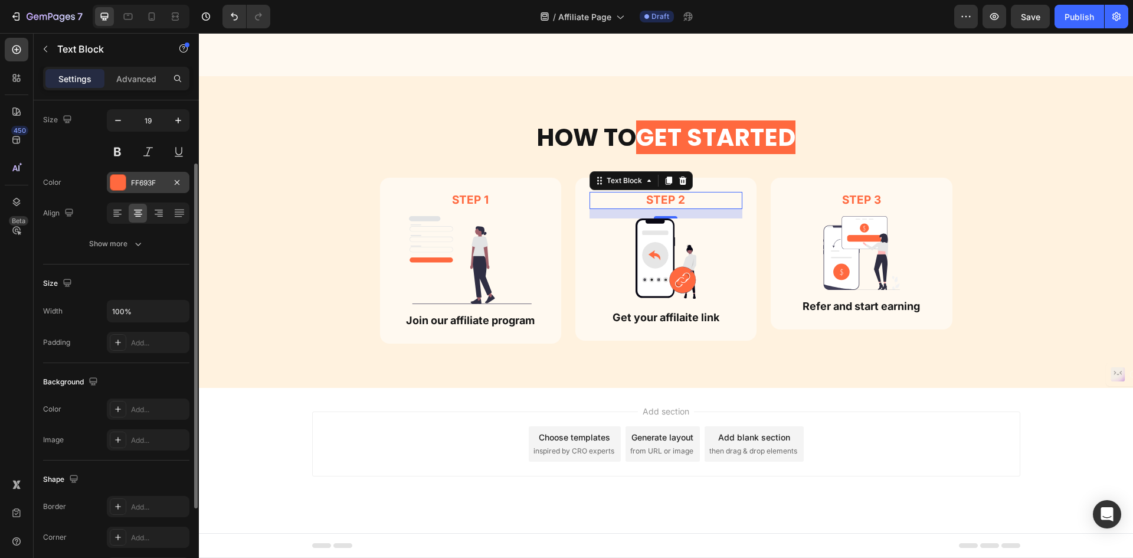
click at [130, 187] on div "FF693F" at bounding box center [148, 182] width 83 height 21
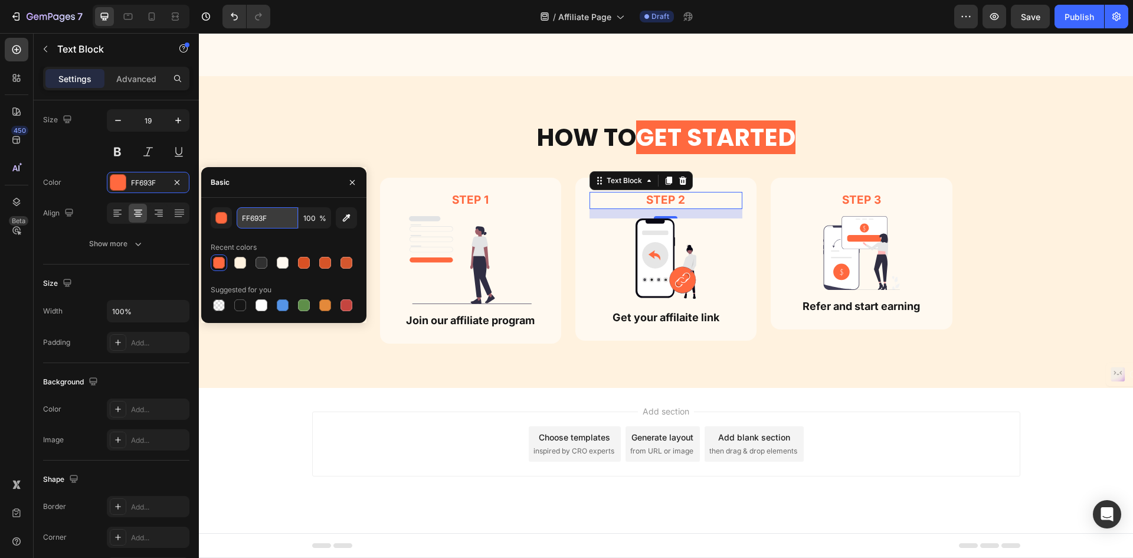
click at [262, 210] on input "FF693F" at bounding box center [267, 217] width 61 height 21
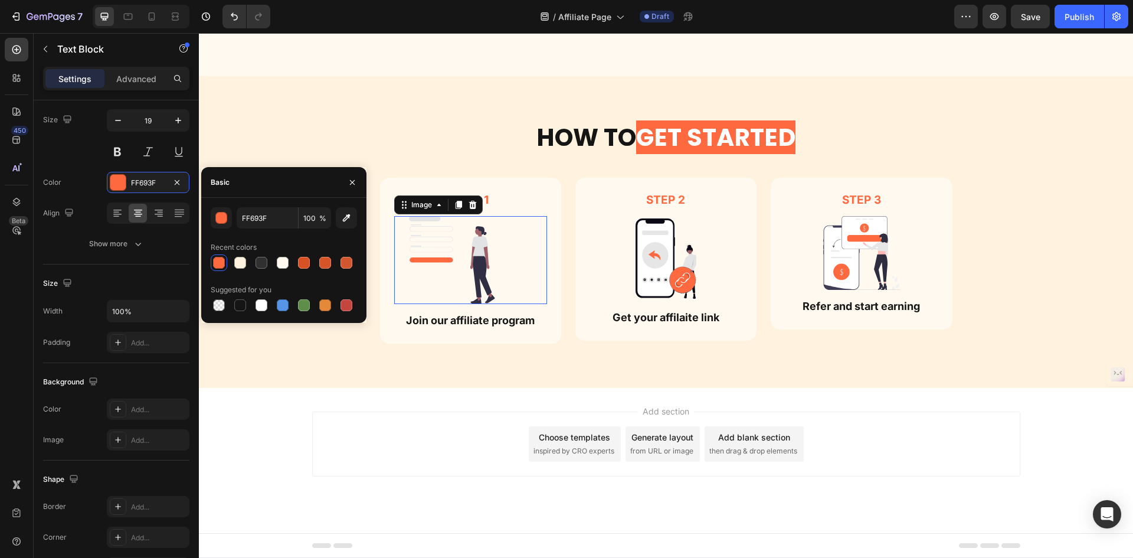
click at [450, 252] on img at bounding box center [470, 260] width 122 height 88
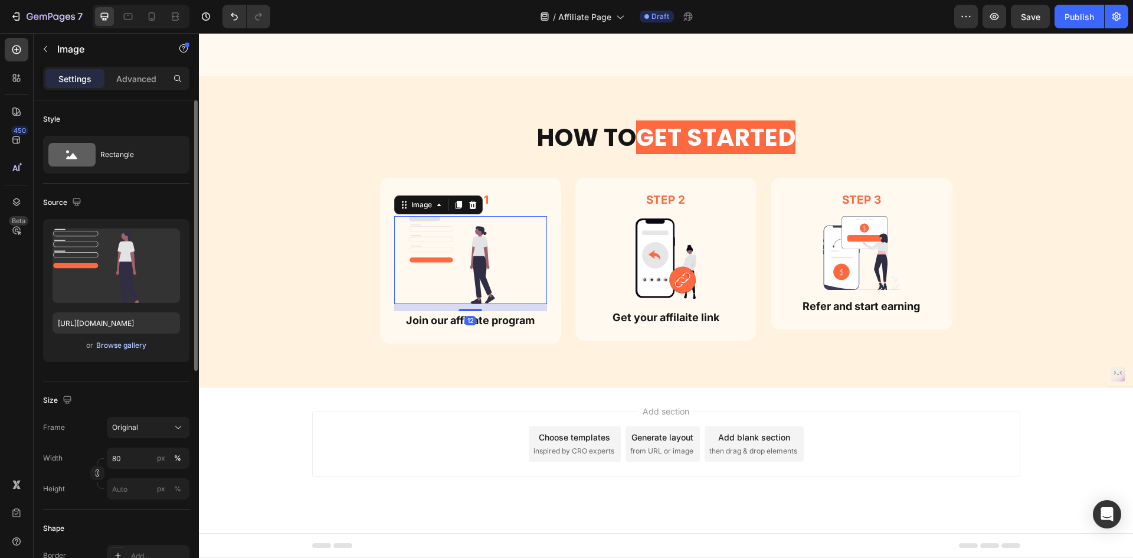
click at [127, 346] on div "Browse gallery" at bounding box center [121, 345] width 50 height 11
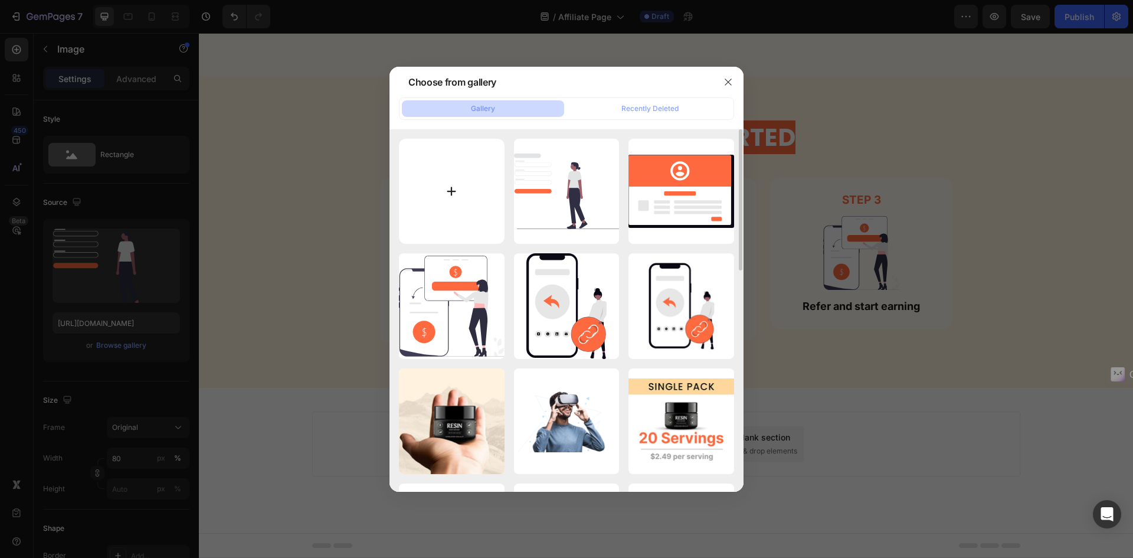
click at [459, 219] on input "file" at bounding box center [452, 192] width 106 height 106
type input "C:\fakepath\Sign up-rafiki.svg"
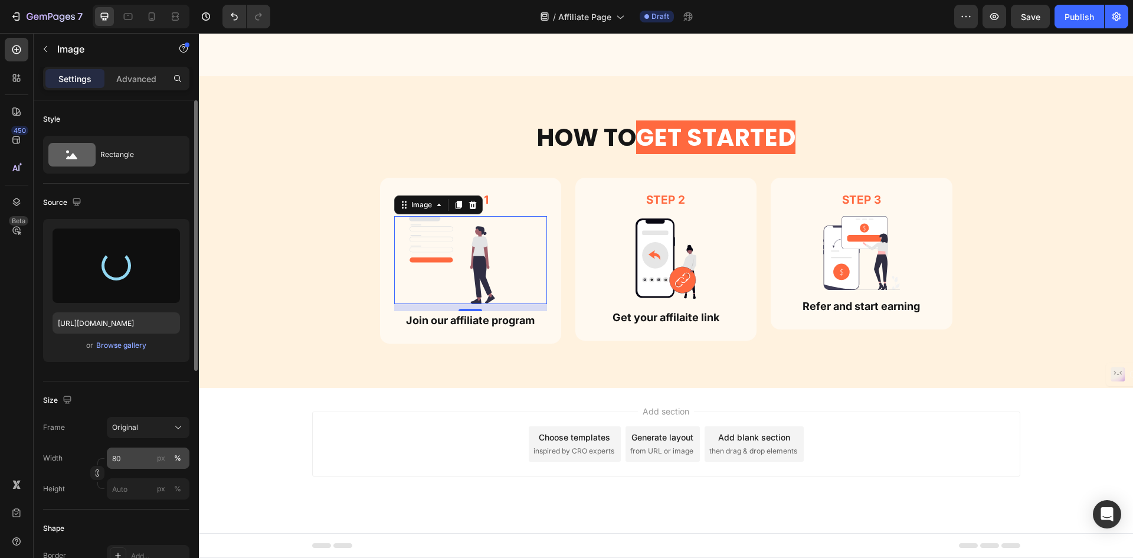
type input "https://cdn.shopify.com/s/files/1/0755/8846/8960/files/gempages_566874438180537…"
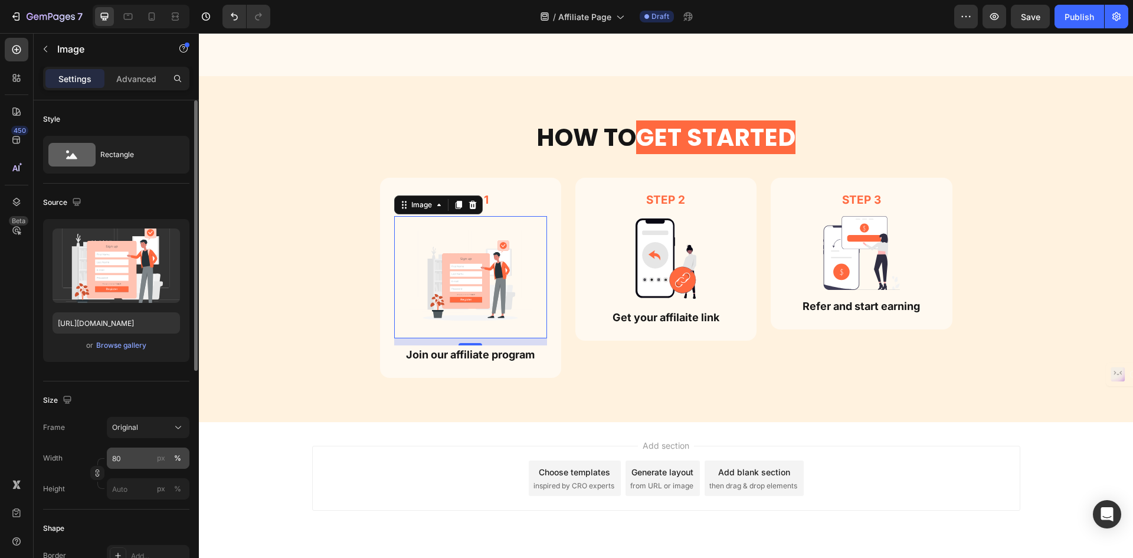
scroll to position [1453, 0]
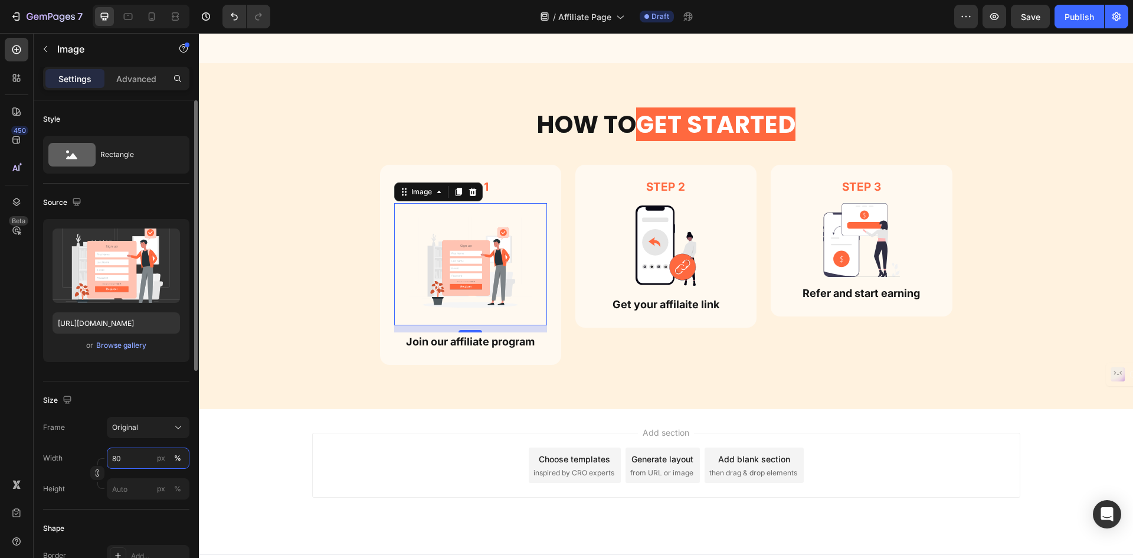
click at [135, 459] on input "80" at bounding box center [148, 457] width 83 height 21
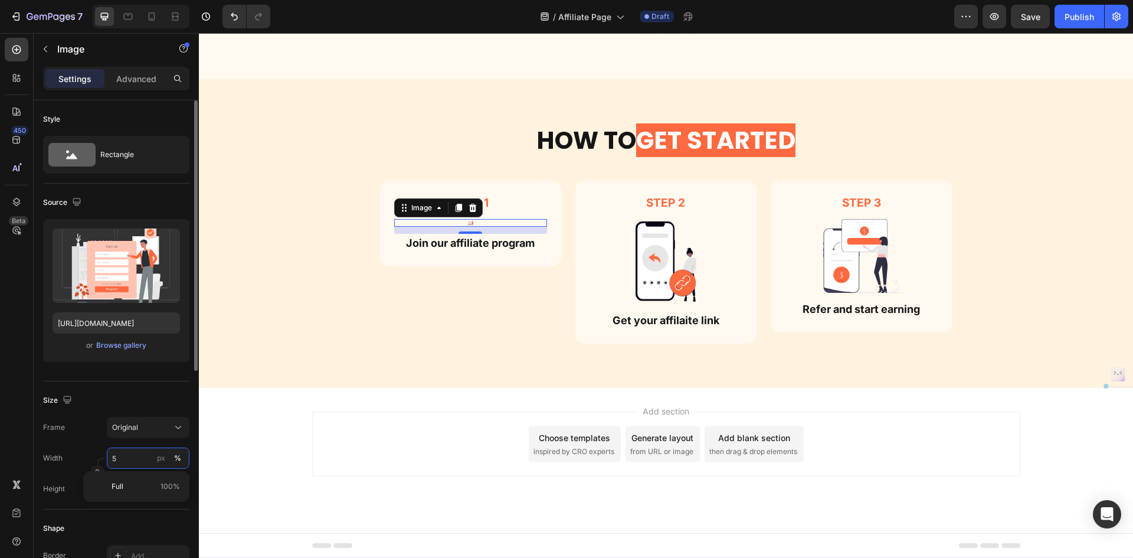
scroll to position [1437, 0]
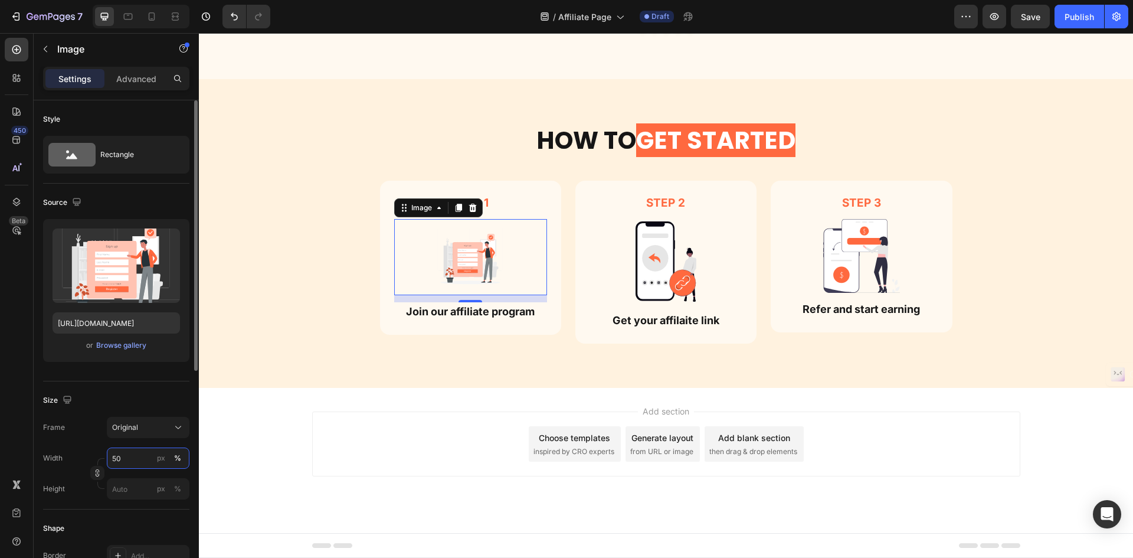
type input "5"
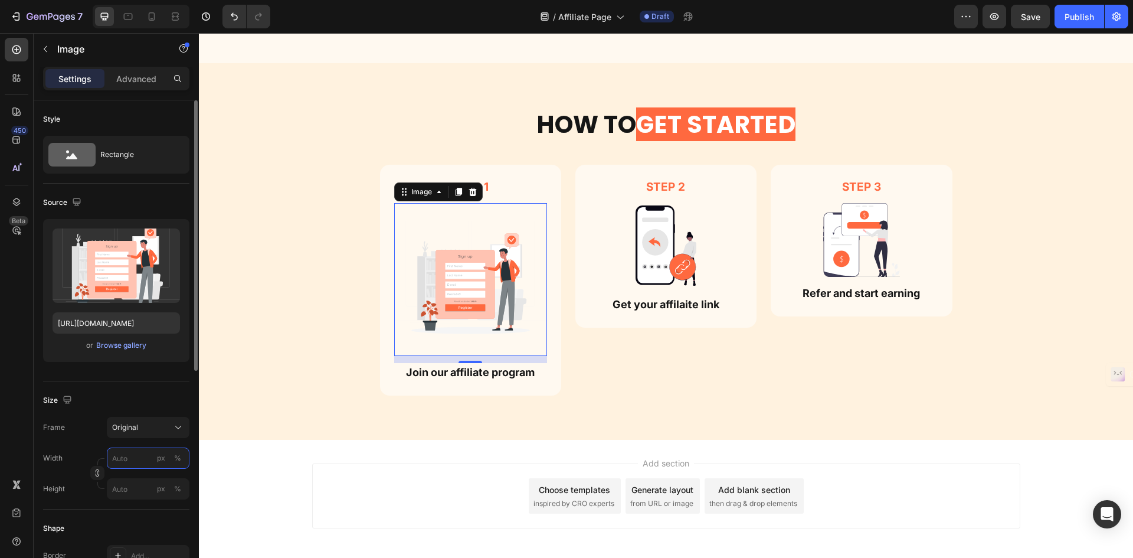
type input "5"
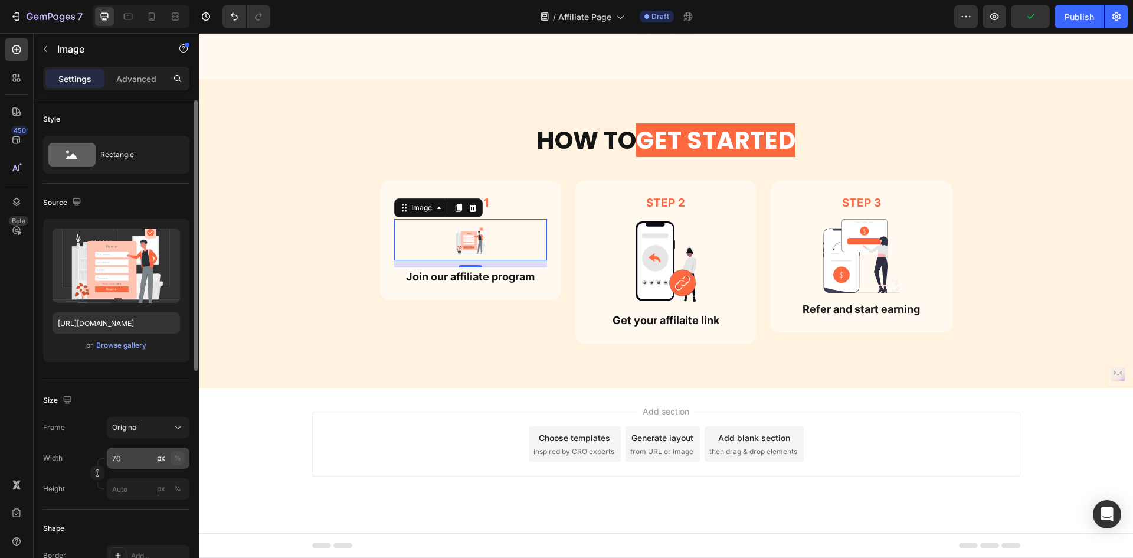
click at [181, 456] on button "%" at bounding box center [178, 458] width 14 height 14
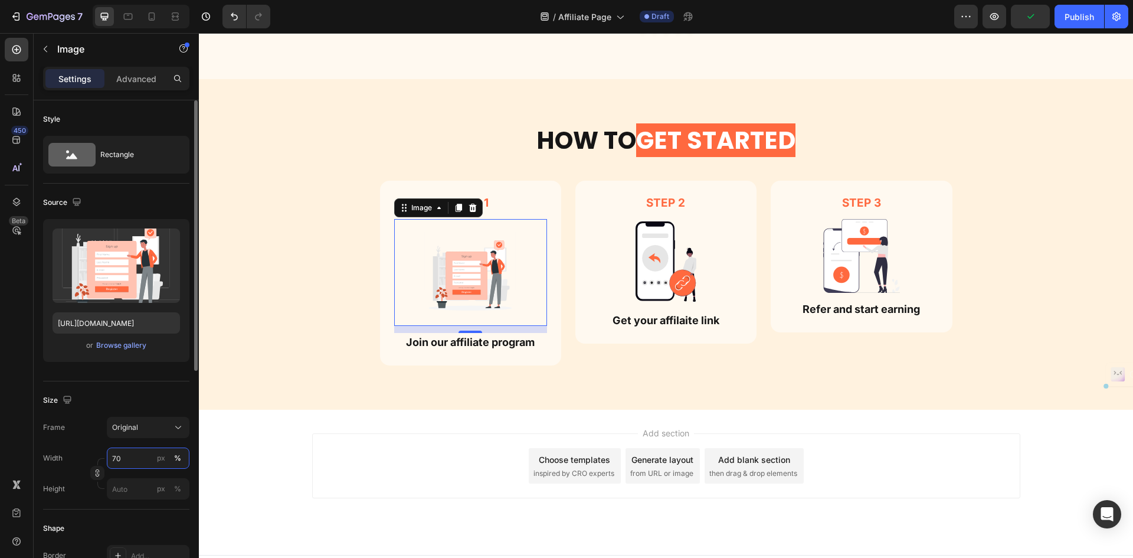
scroll to position [1453, 0]
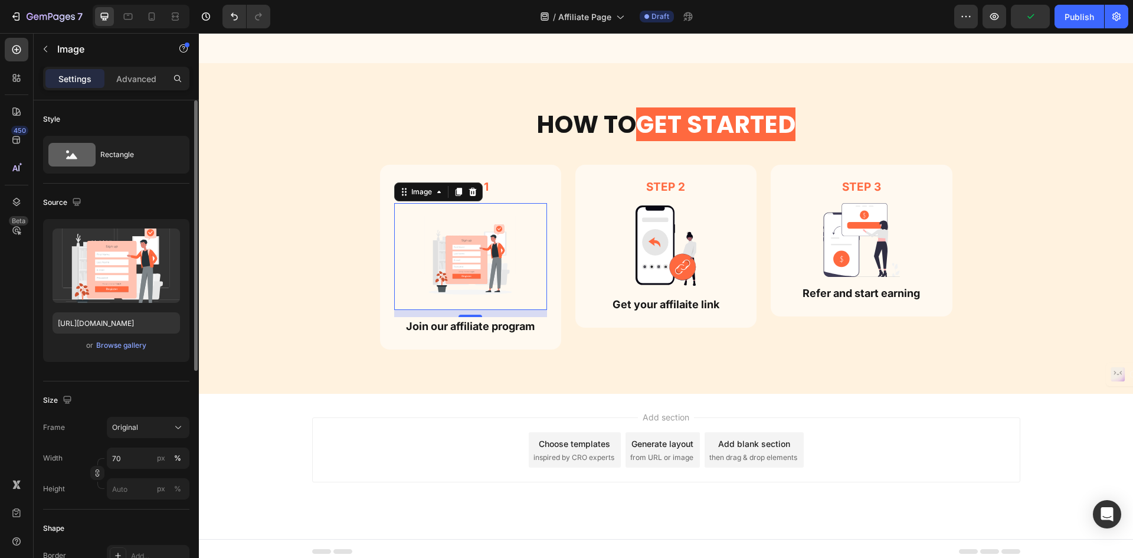
click at [130, 463] on input "70" at bounding box center [148, 457] width 83 height 21
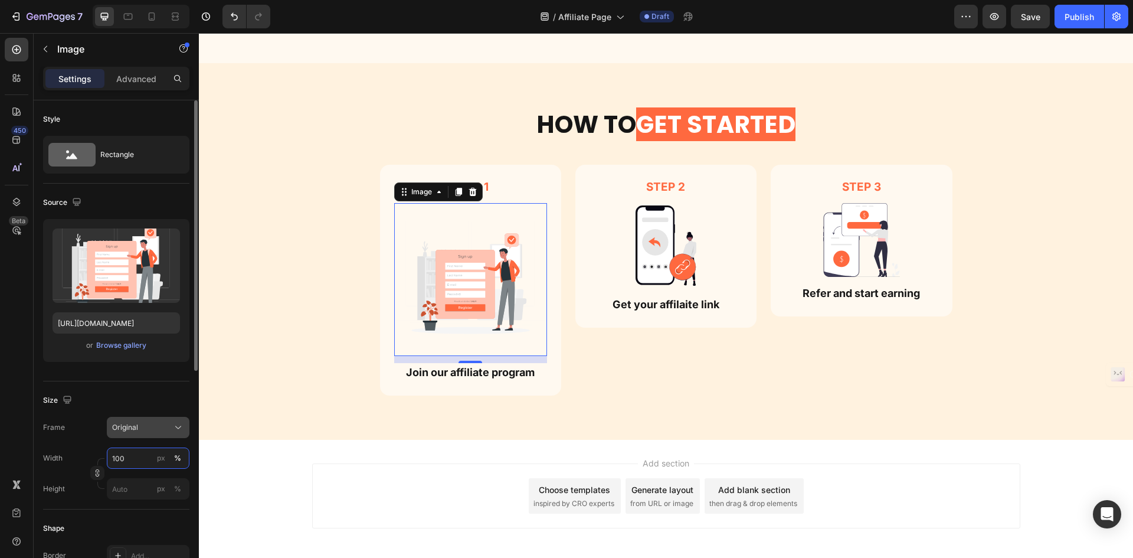
type input "100"
click at [173, 430] on icon at bounding box center [178, 427] width 12 height 12
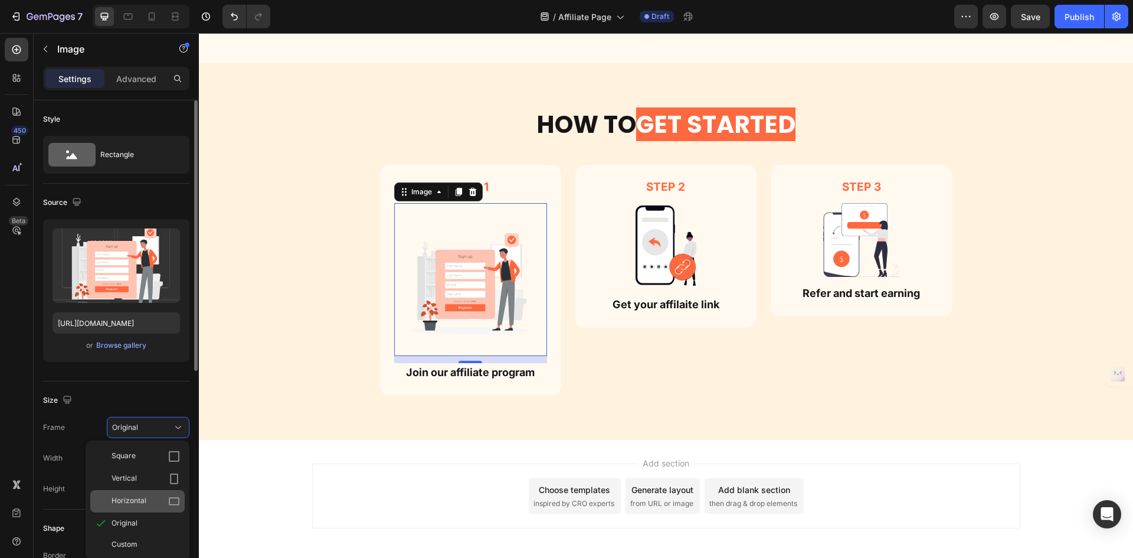
click at [156, 498] on div "Horizontal" at bounding box center [146, 501] width 68 height 12
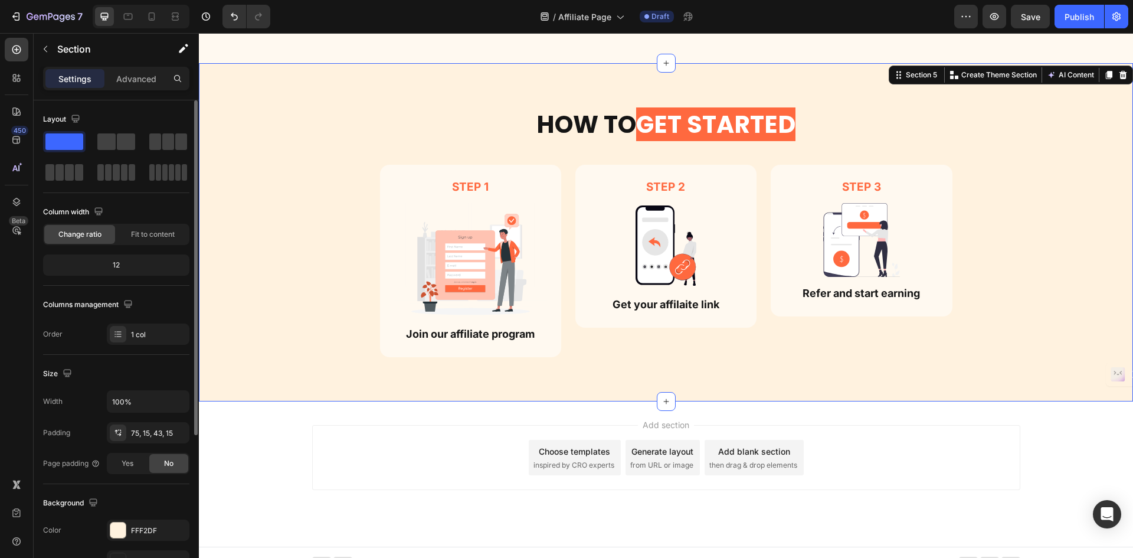
click at [587, 379] on div "How TO GET STARTED Heading Row Step 1 Text Block Image Join our affiliate progr…" at bounding box center [666, 232] width 934 height 338
click at [510, 252] on img at bounding box center [470, 260] width 153 height 115
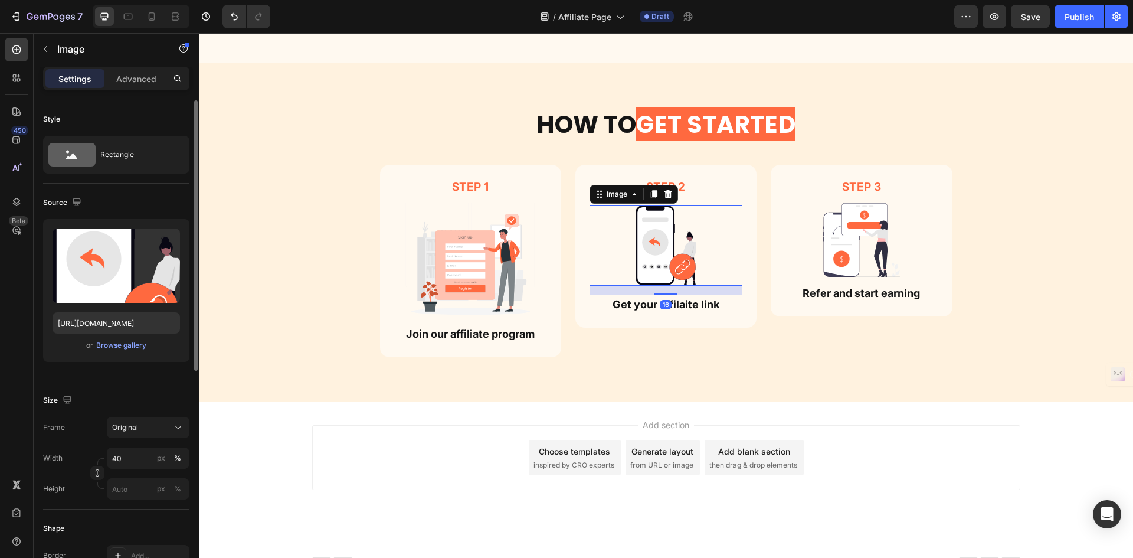
click at [661, 205] on img at bounding box center [666, 245] width 61 height 80
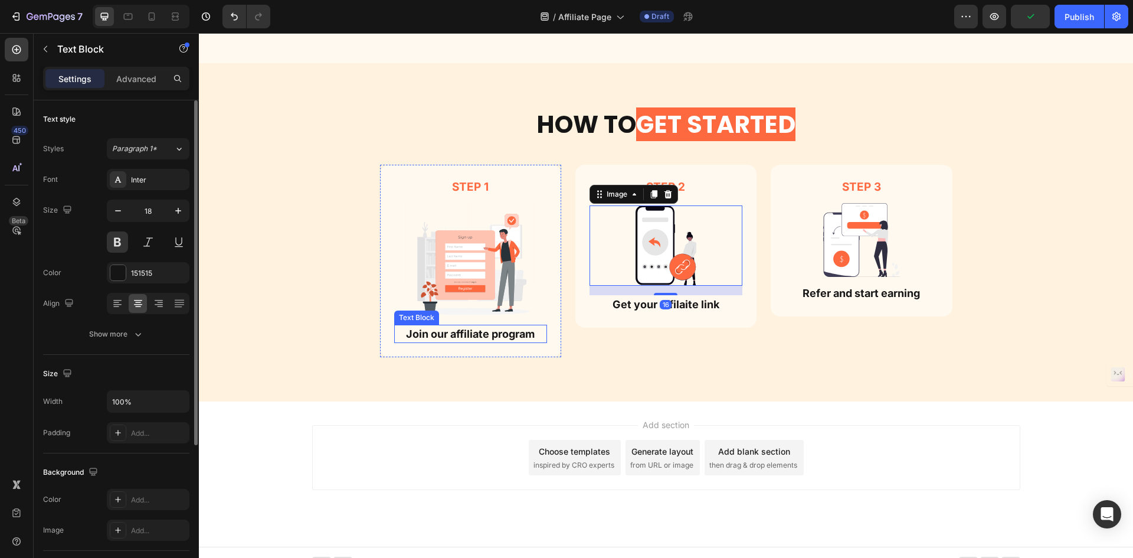
click at [483, 332] on p "Join our affiliate program" at bounding box center [470, 334] width 151 height 16
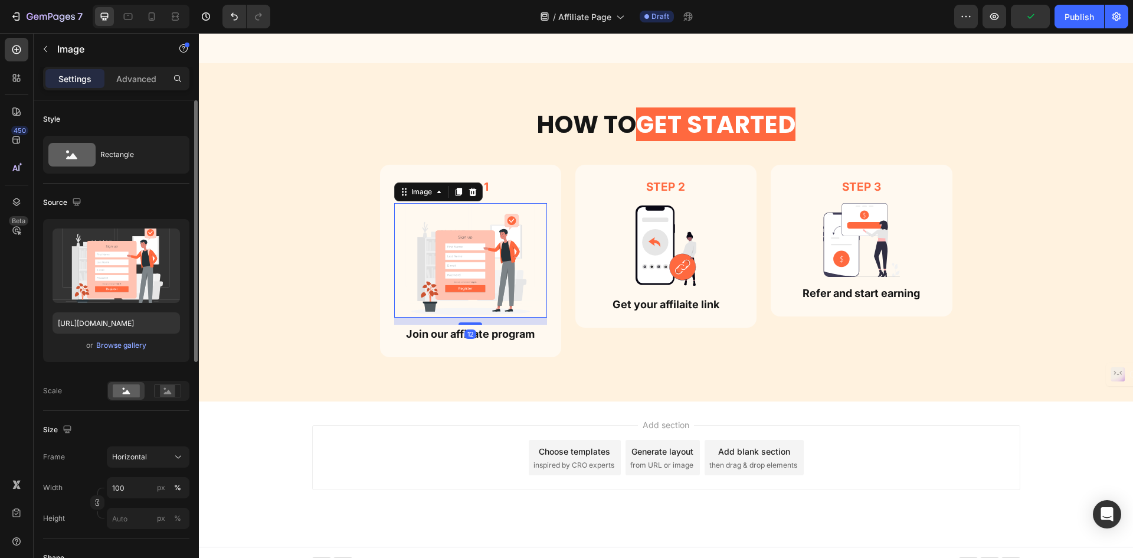
click at [528, 282] on img at bounding box center [470, 260] width 153 height 115
click at [729, 235] on div at bounding box center [666, 245] width 153 height 80
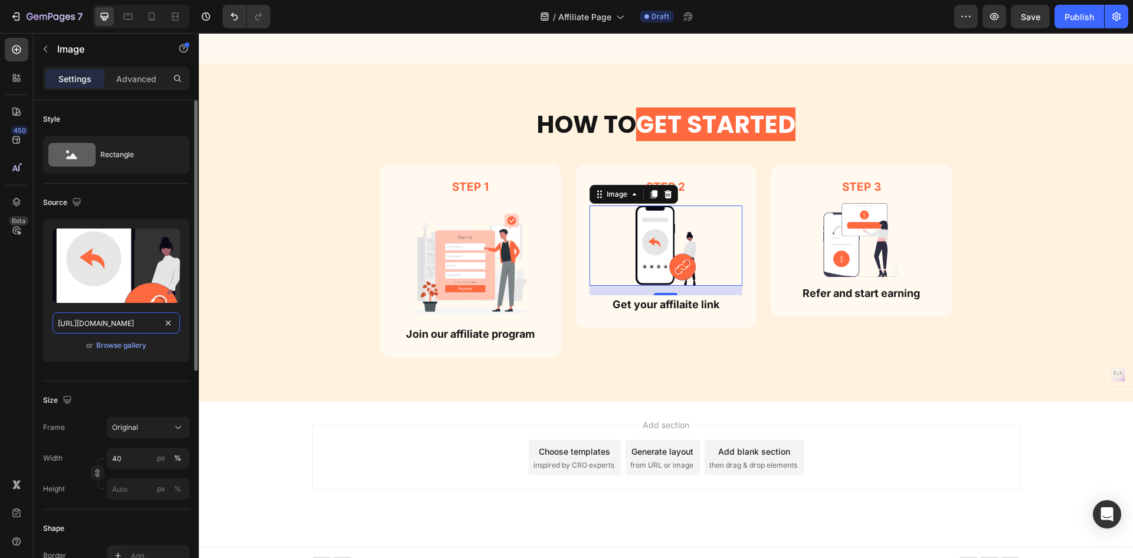
click at [115, 323] on input "https://cdn.shopify.com/s/files/1/0755/8846/8960/files/gempages_566874438180537…" at bounding box center [116, 322] width 127 height 21
click at [137, 455] on input "40" at bounding box center [148, 457] width 83 height 21
click at [153, 437] on button "Original" at bounding box center [148, 427] width 83 height 21
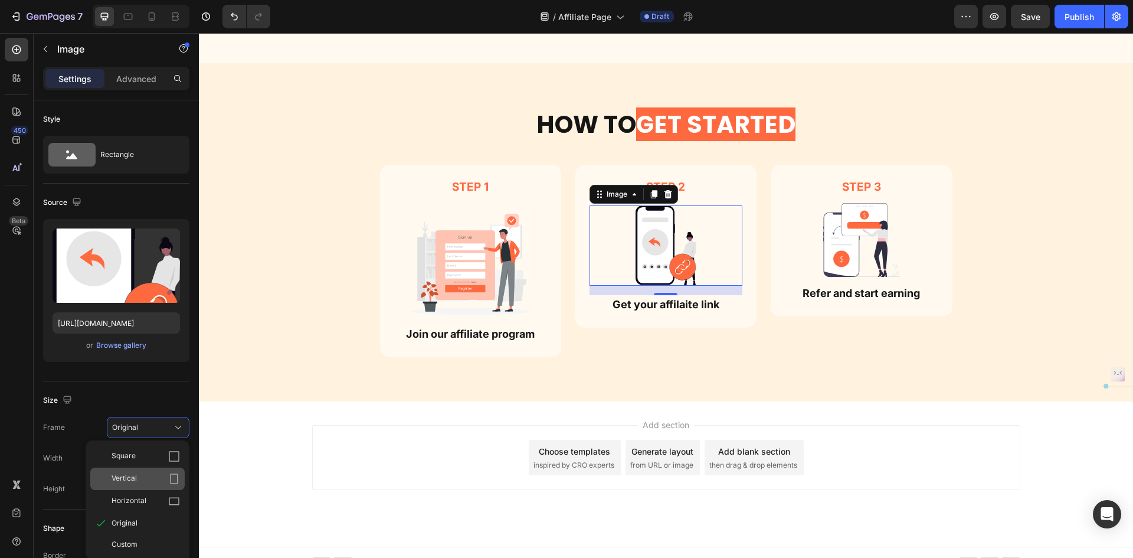
click at [164, 471] on div "Vertical" at bounding box center [137, 478] width 94 height 22
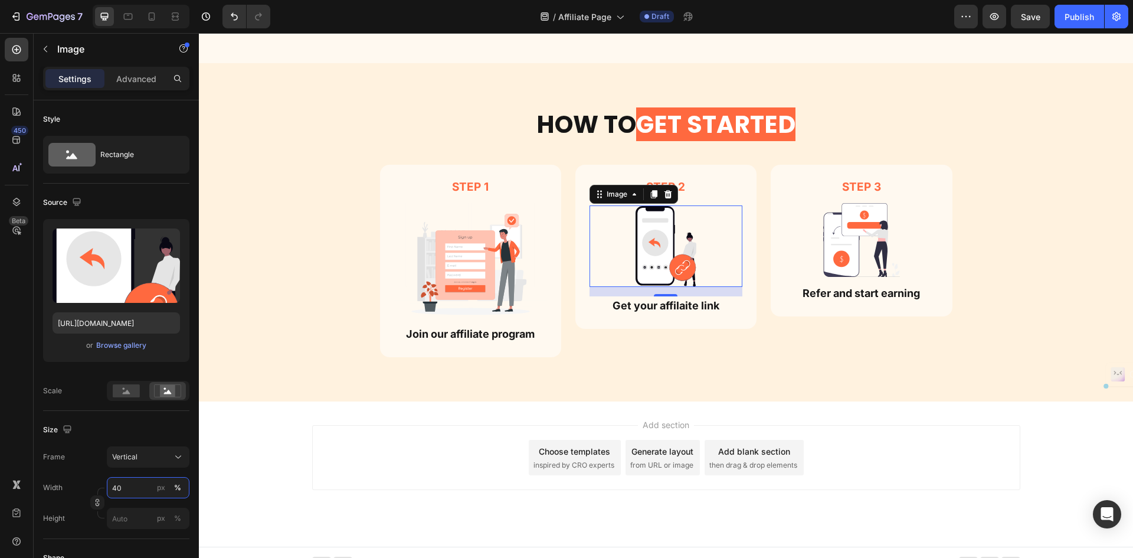
click at [136, 485] on input "40" at bounding box center [148, 487] width 83 height 21
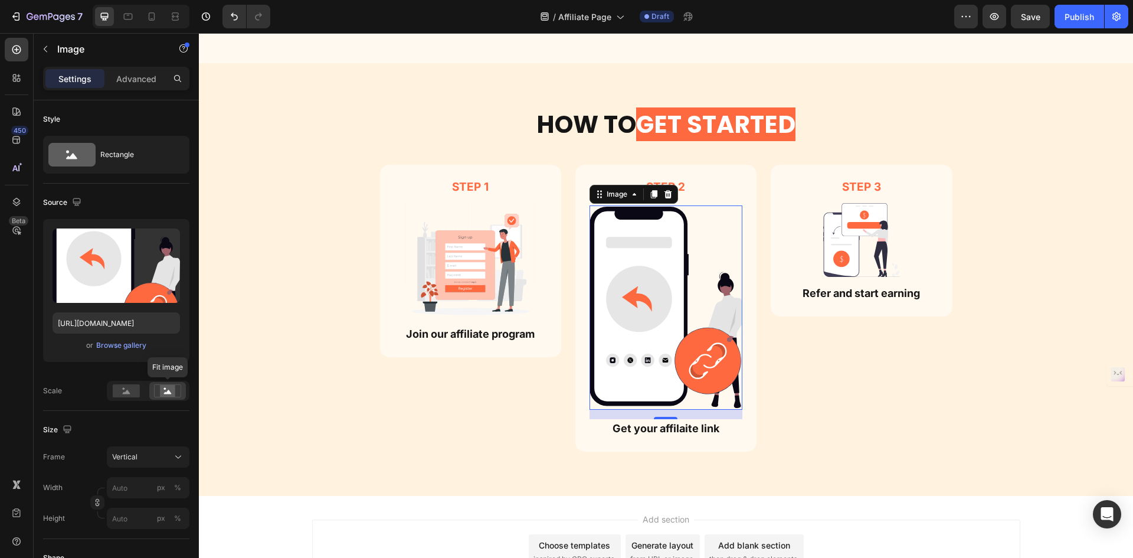
click at [171, 390] on rect at bounding box center [167, 391] width 15 height 12
click at [128, 392] on icon at bounding box center [127, 392] width 8 height 4
click at [165, 389] on circle at bounding box center [165, 389] width 2 height 2
click at [113, 516] on input "px %" at bounding box center [148, 518] width 83 height 21
type input "4"
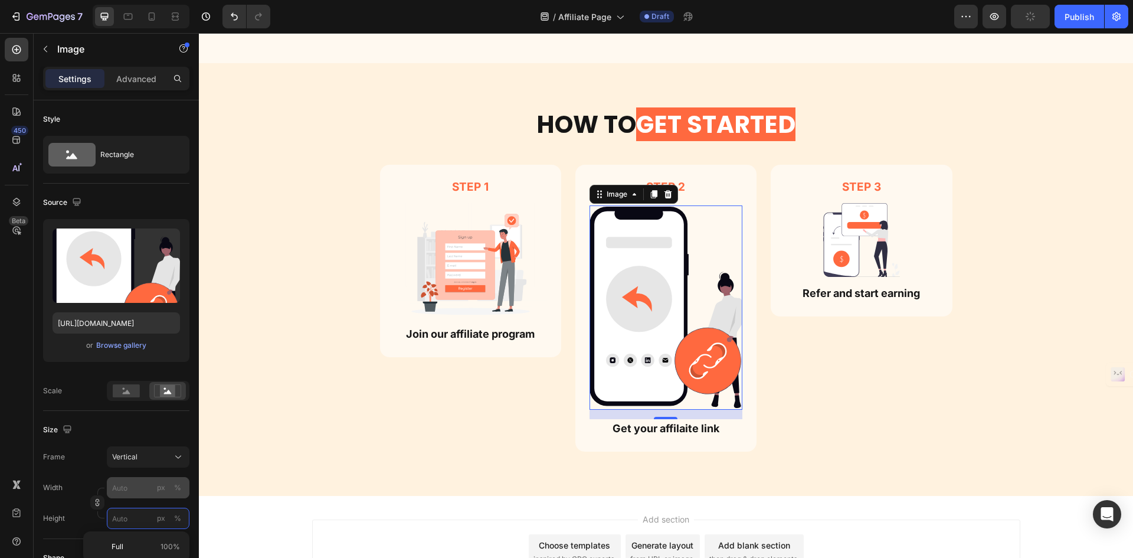
type input "5"
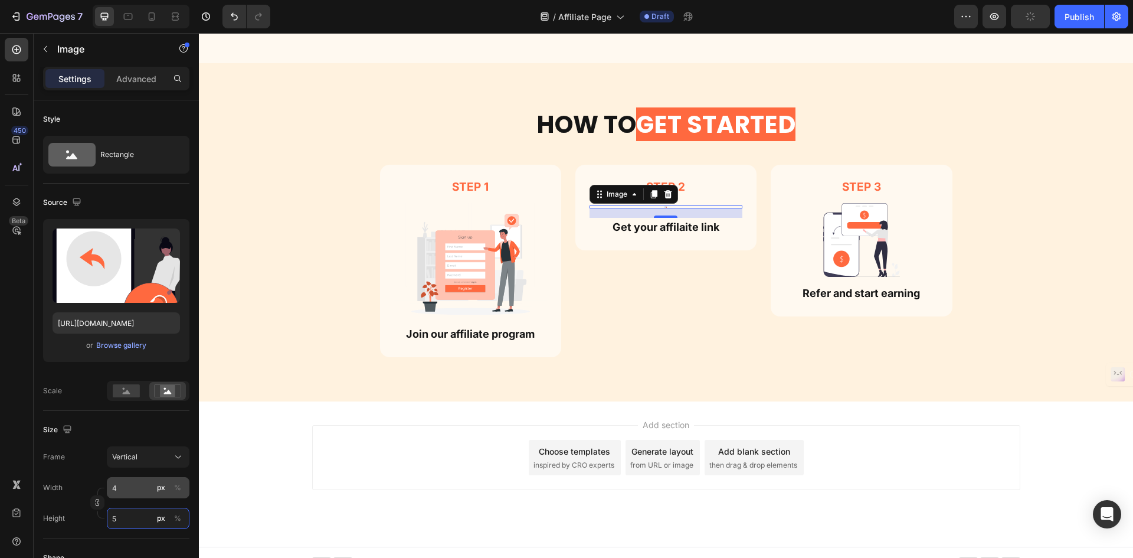
type input "38"
type input "50"
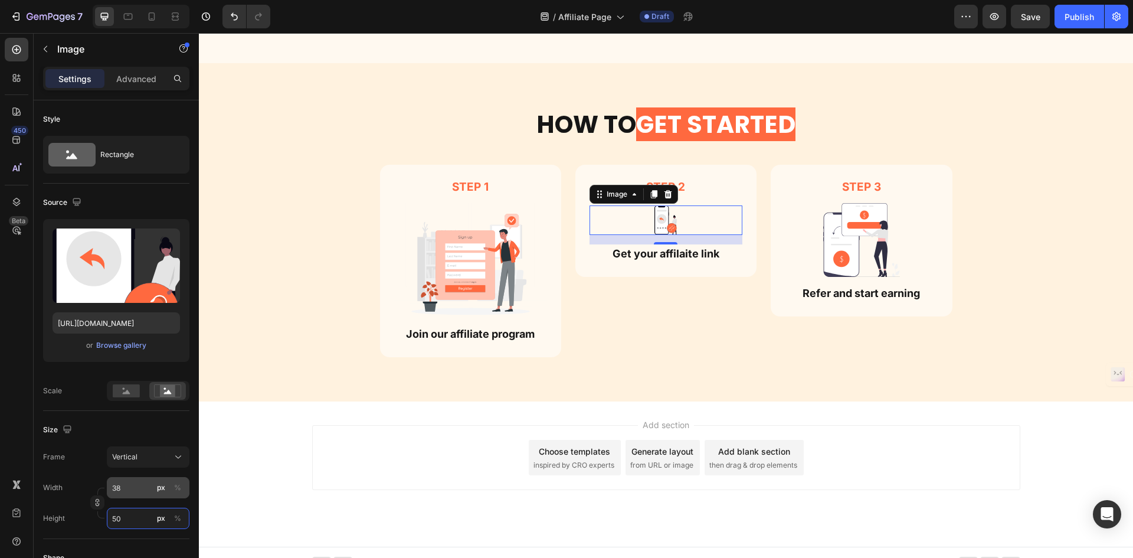
type input "4"
type input "5"
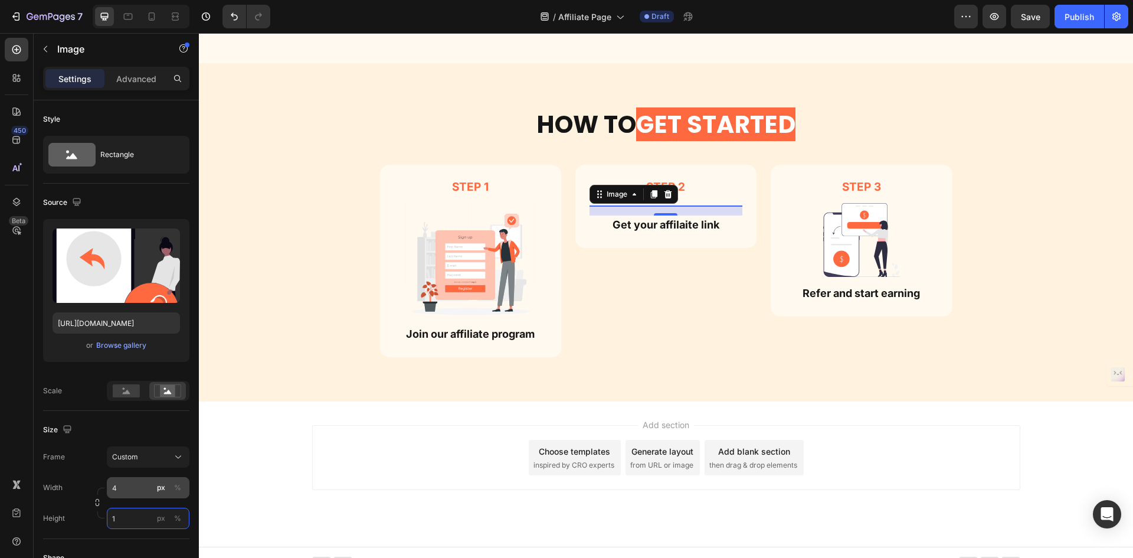
type input "5"
type input "40"
type input "53"
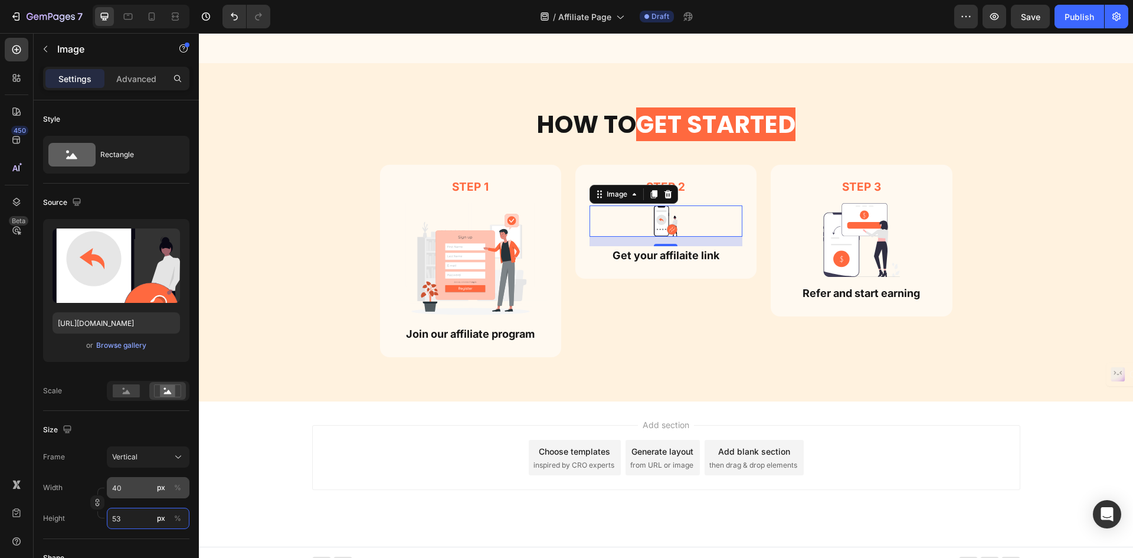
type input "398"
type input "530"
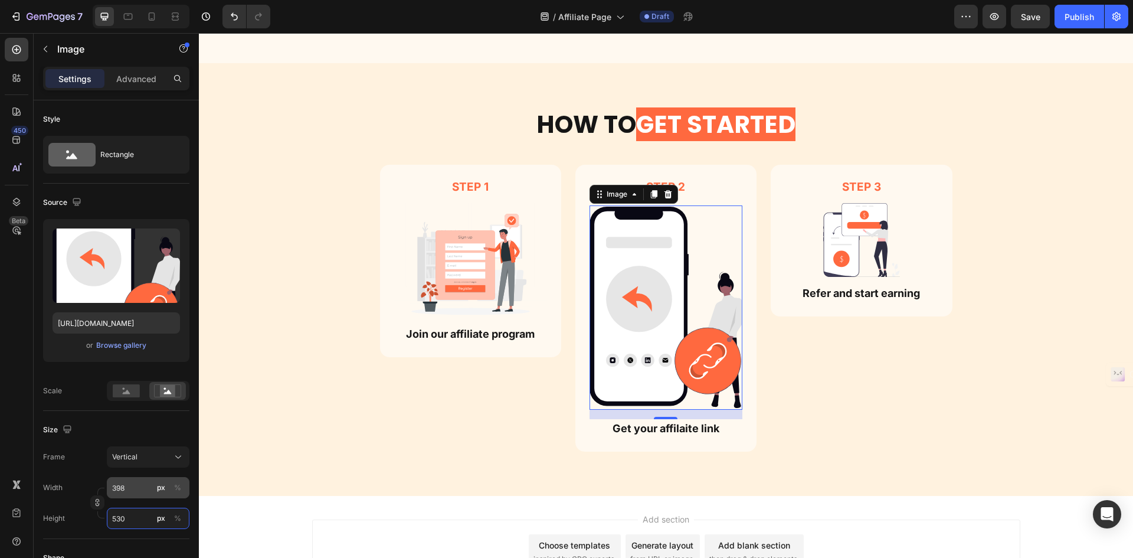
type input "40"
type input "53"
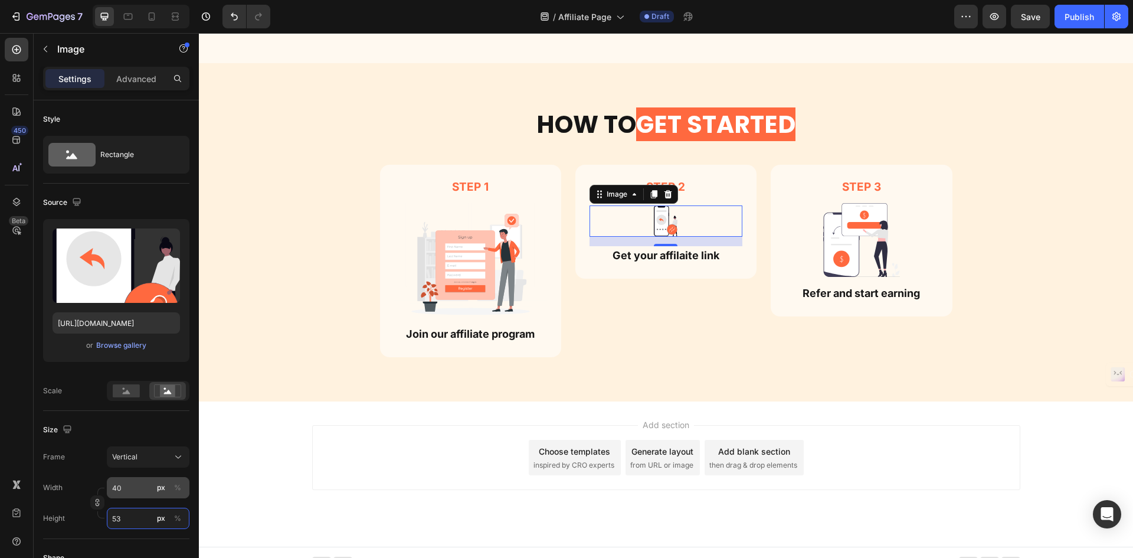
type input "4"
type input "5"
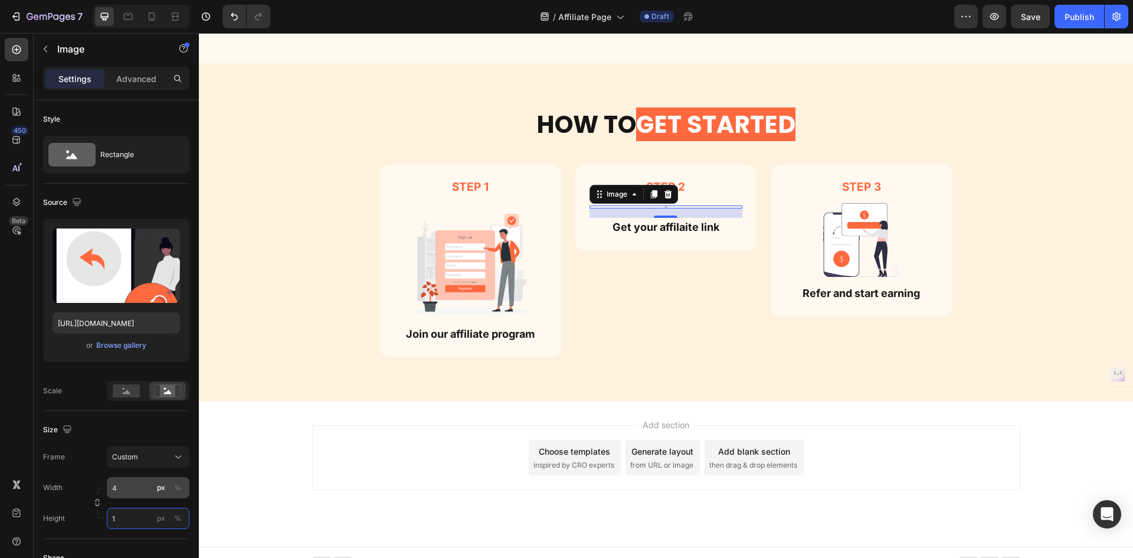
type input "5"
type input "40"
type input "53"
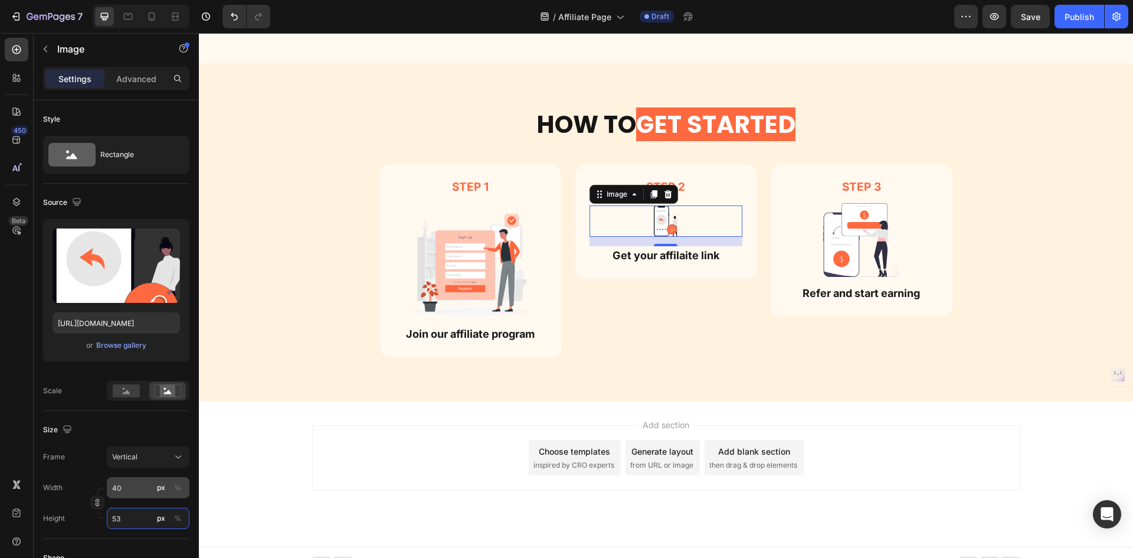
type input "398"
type input "530"
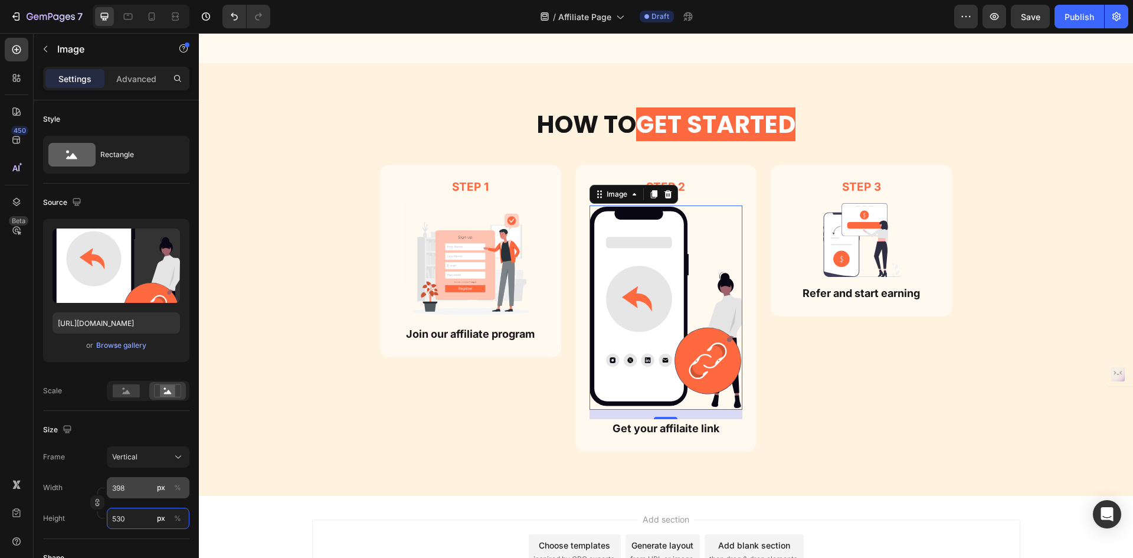
type input "23"
type input "30"
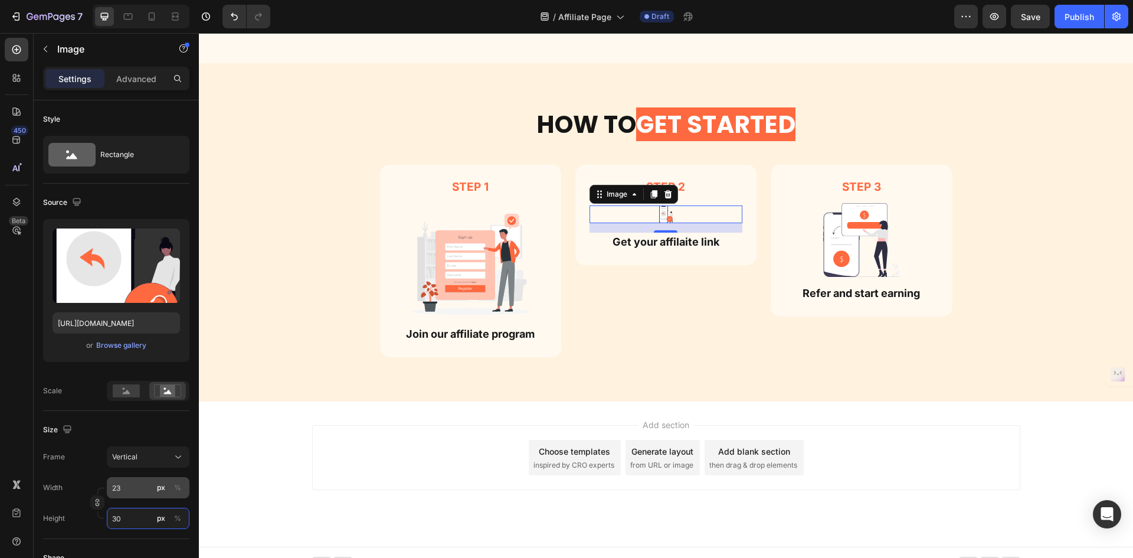
type input "98"
type input "130"
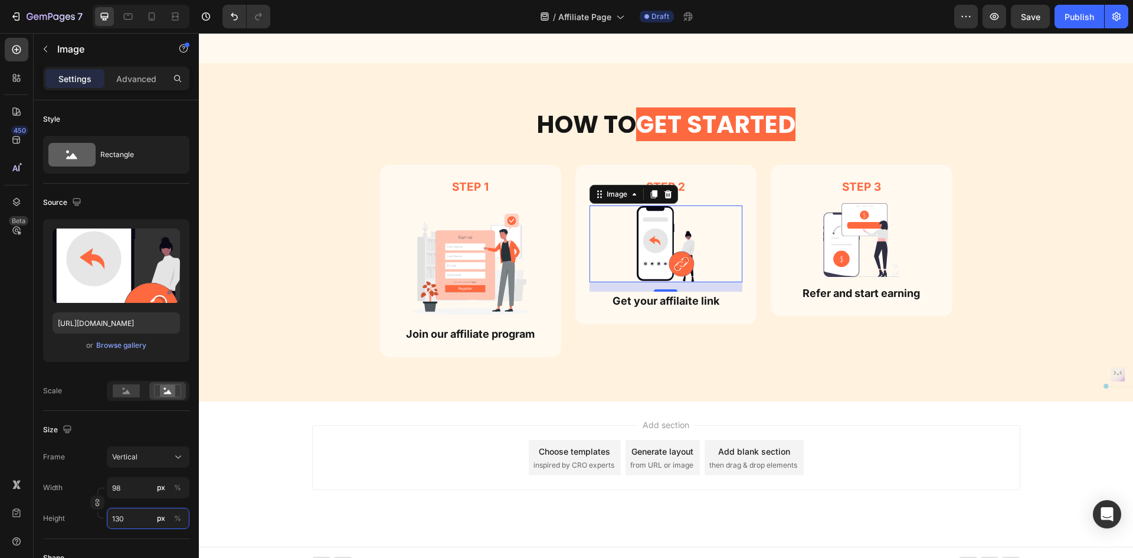
click at [110, 519] on input "130" at bounding box center [148, 518] width 83 height 21
type input "173"
type input "230"
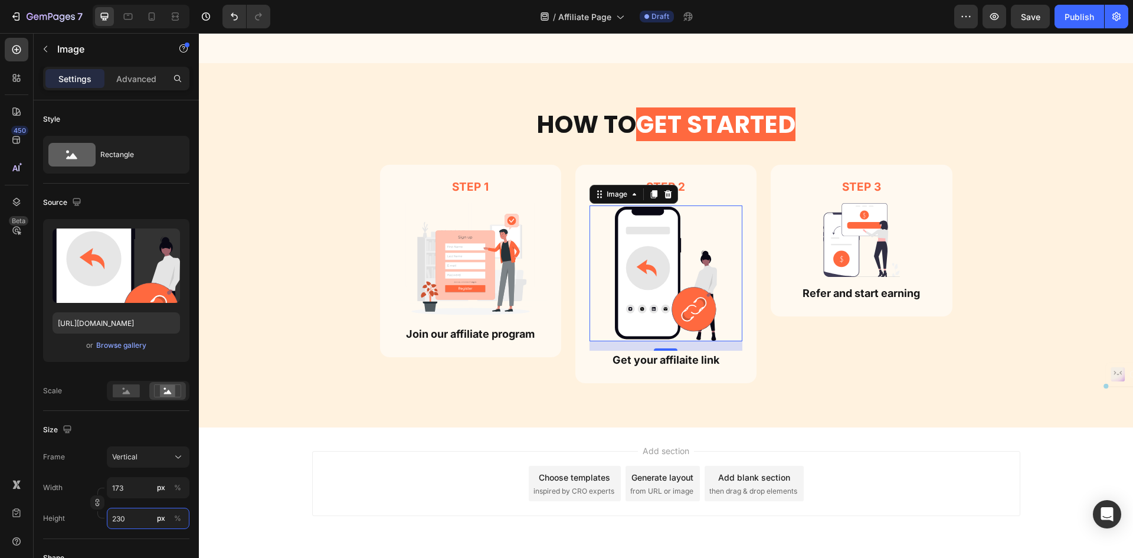
click at [114, 517] on input "230" at bounding box center [148, 518] width 83 height 21
drag, startPoint x: 121, startPoint y: 517, endPoint x: 107, endPoint y: 518, distance: 13.6
click at [107, 518] on input "230" at bounding box center [148, 518] width 83 height 21
type input "8"
type input "10"
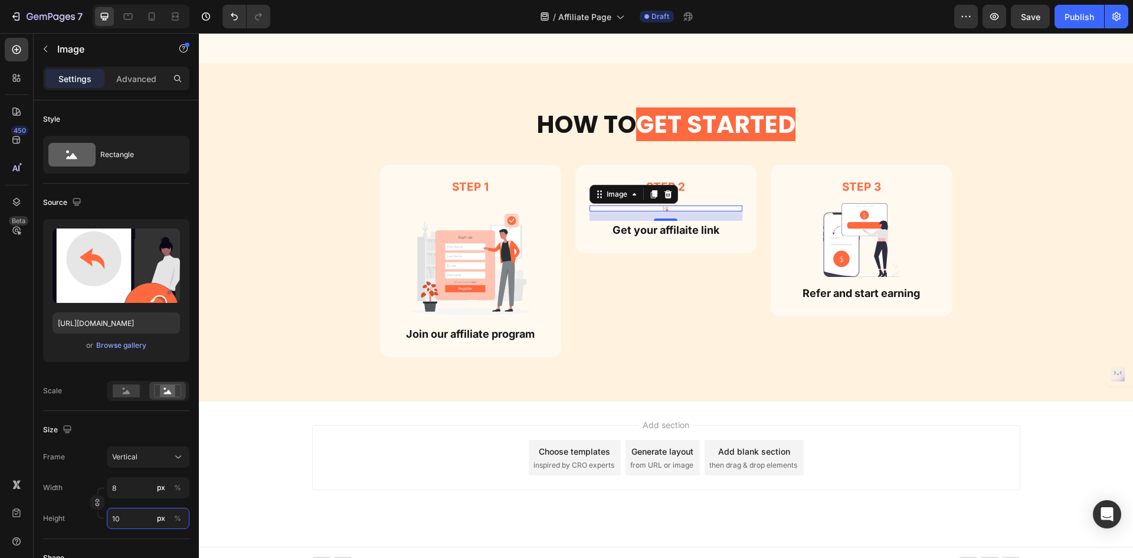
type input "135"
type input "180"
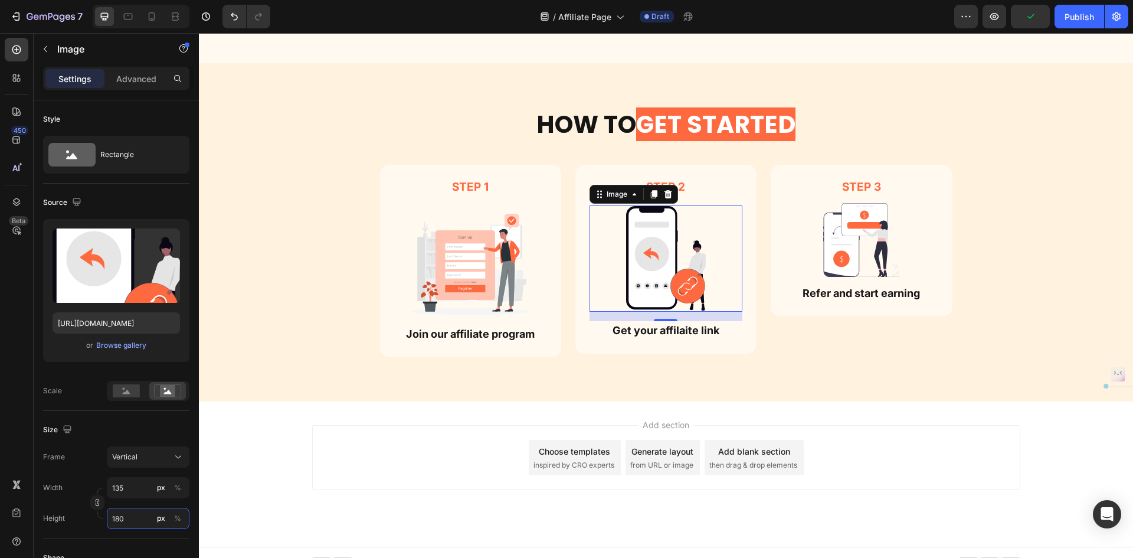
drag, startPoint x: 120, startPoint y: 519, endPoint x: 93, endPoint y: 521, distance: 27.2
click at [102, 519] on div "Height 180 px %" at bounding box center [116, 518] width 146 height 21
type input "15"
type input "20"
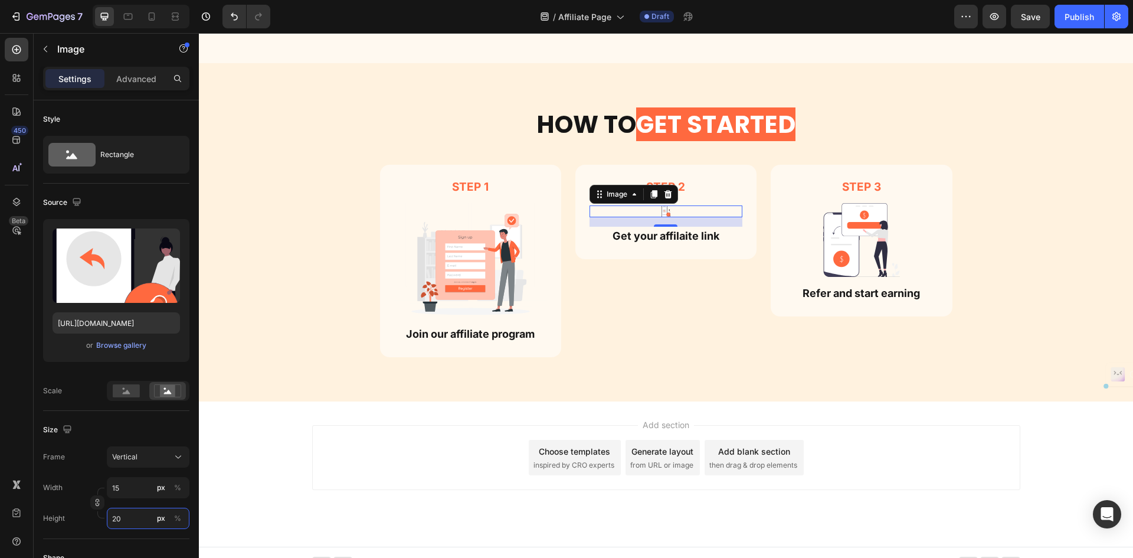
type input "150"
type input "200"
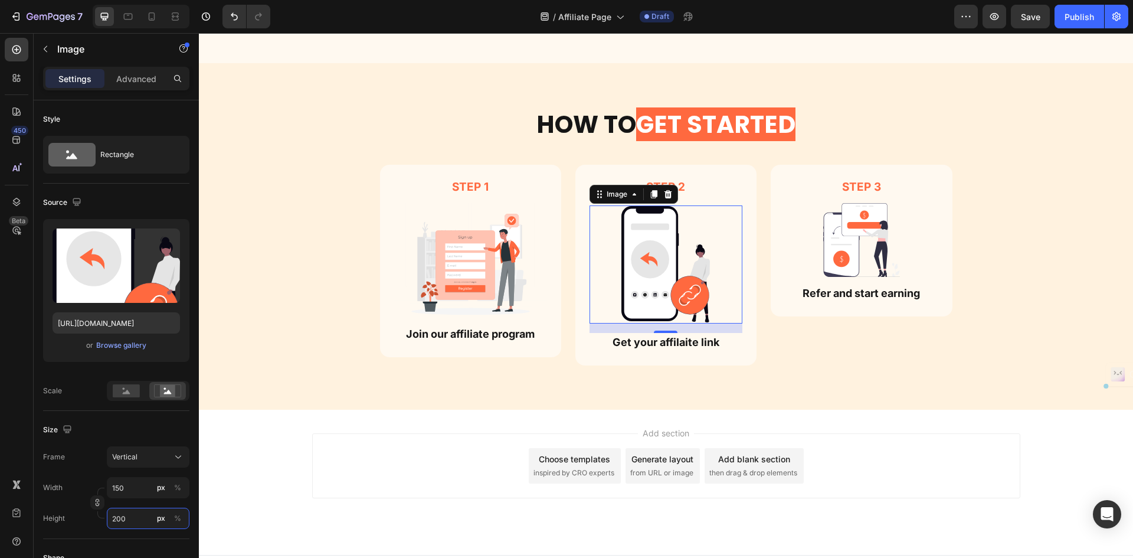
drag, startPoint x: 123, startPoint y: 519, endPoint x: 97, endPoint y: 520, distance: 26.0
click at [97, 520] on div "Height 200 px %" at bounding box center [116, 518] width 146 height 21
type input "8"
type input "10"
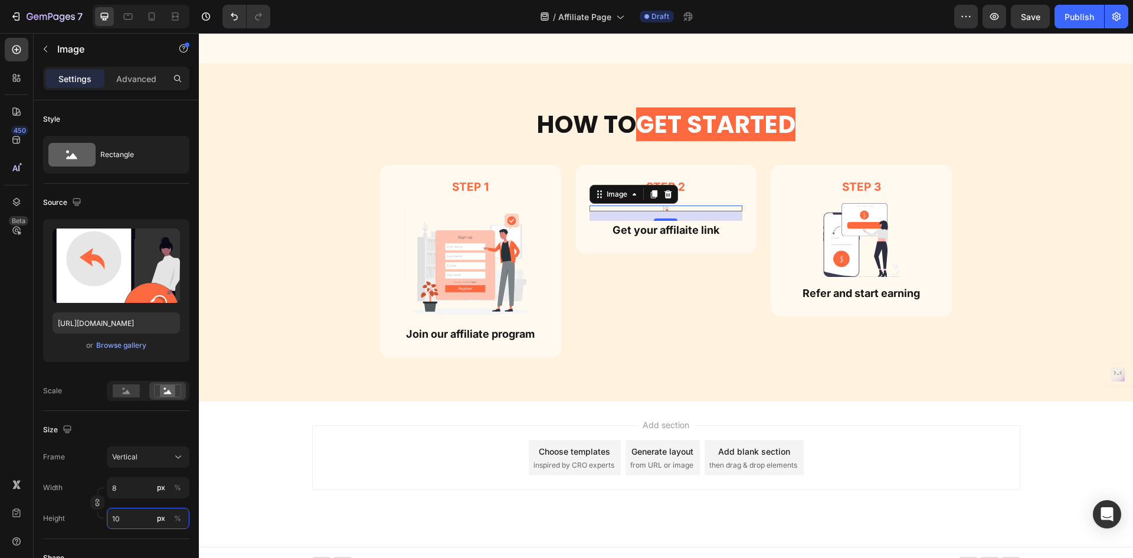
type input "143"
type input "190"
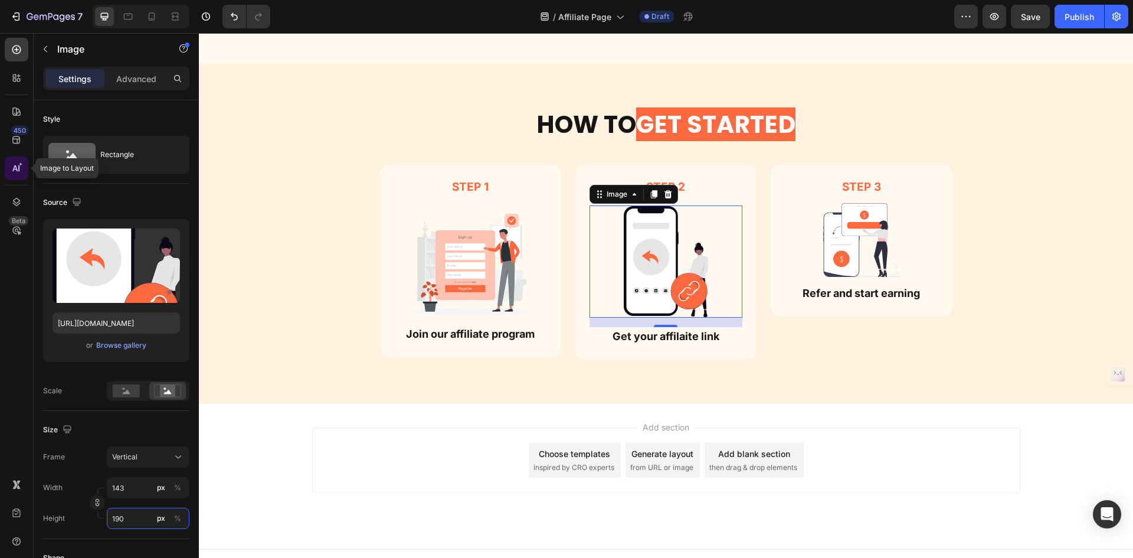
type input "14"
type input "19"
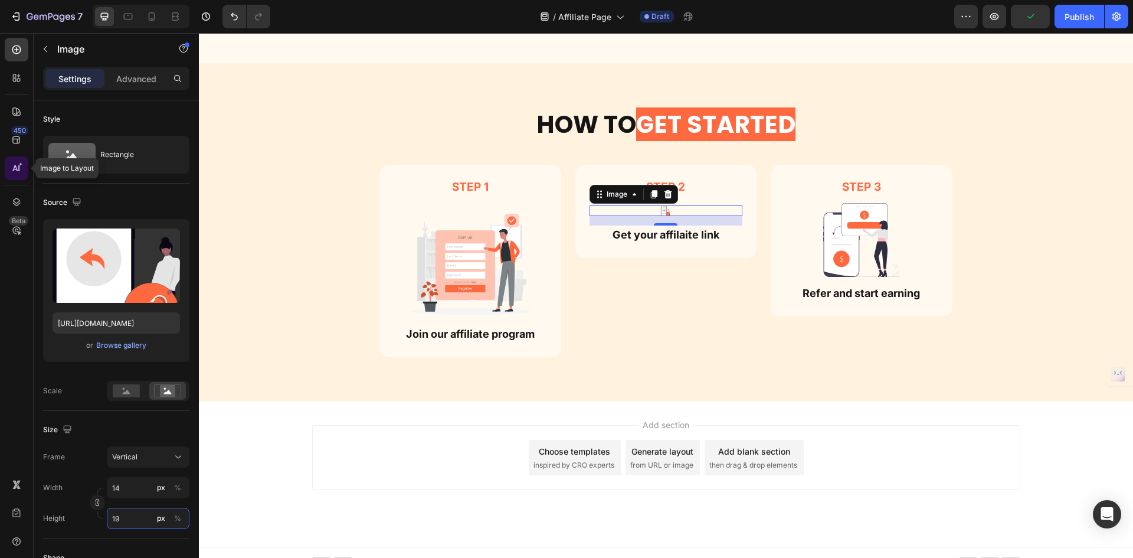
type input "142"
type input "189"
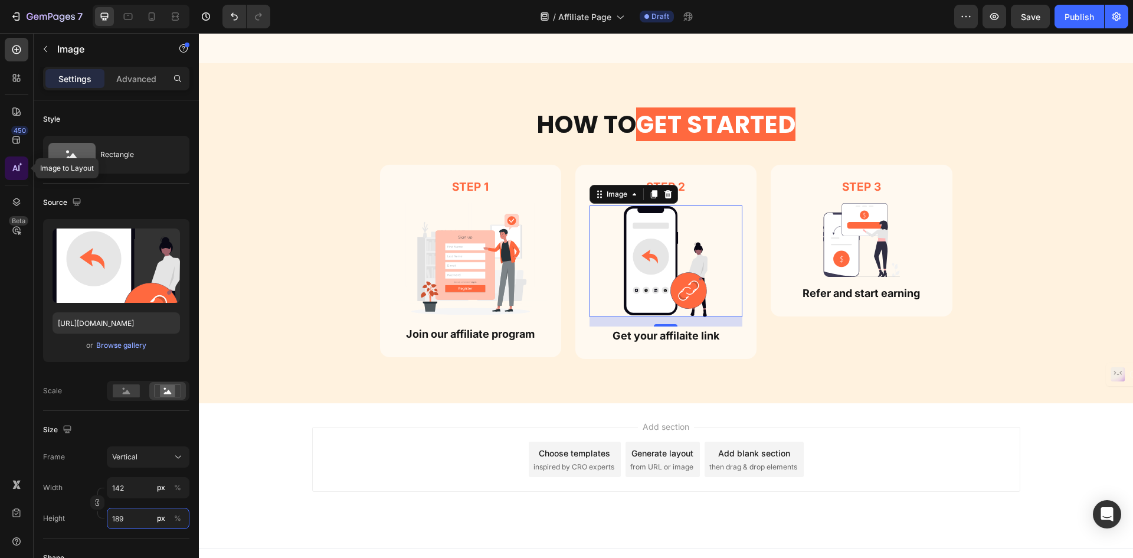
type input "14"
type input "18"
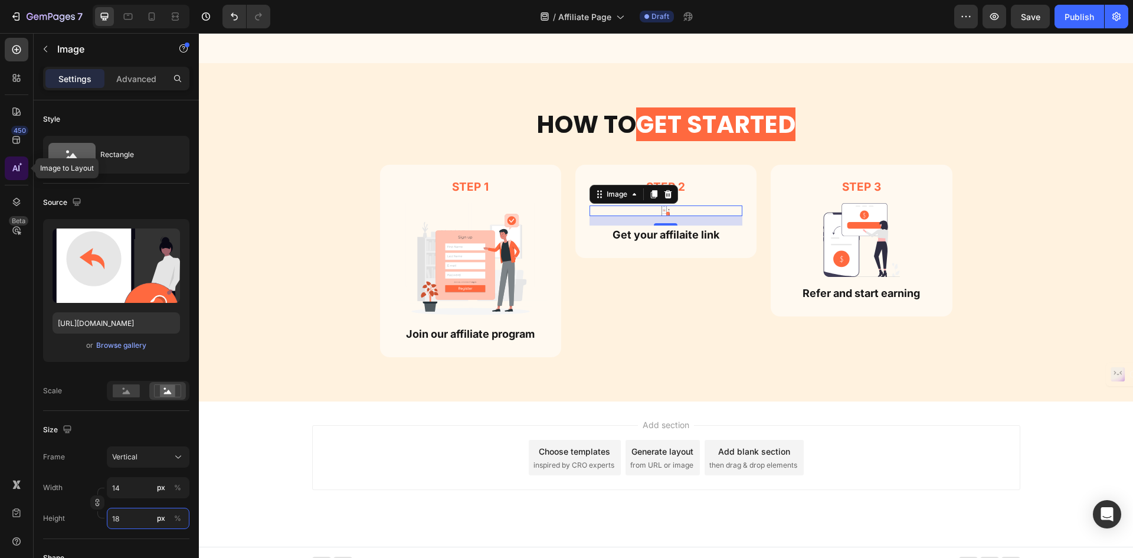
type input "141"
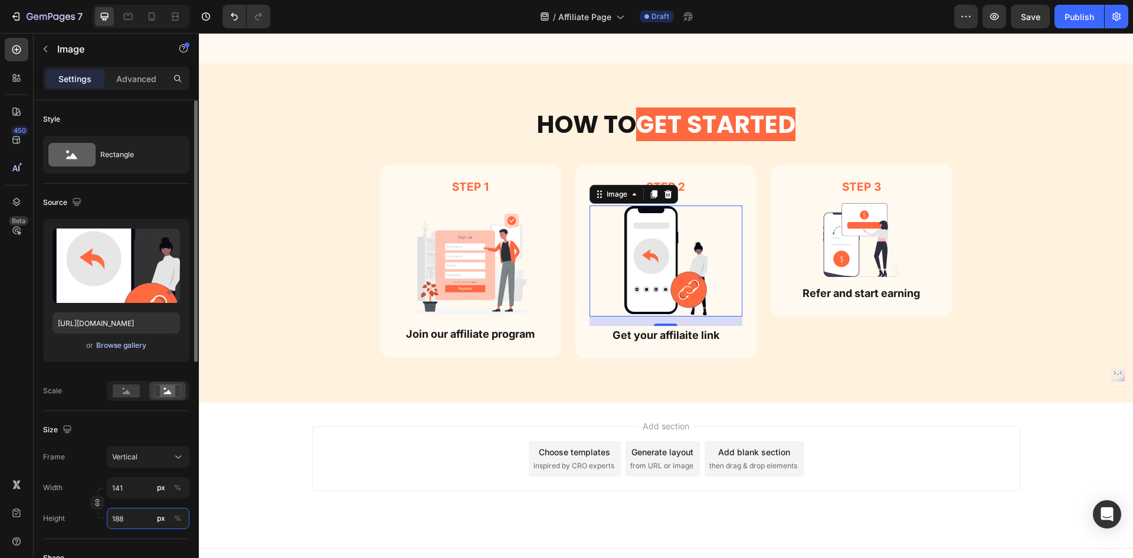
type input "188"
click at [122, 342] on div "Browse gallery" at bounding box center [121, 345] width 50 height 11
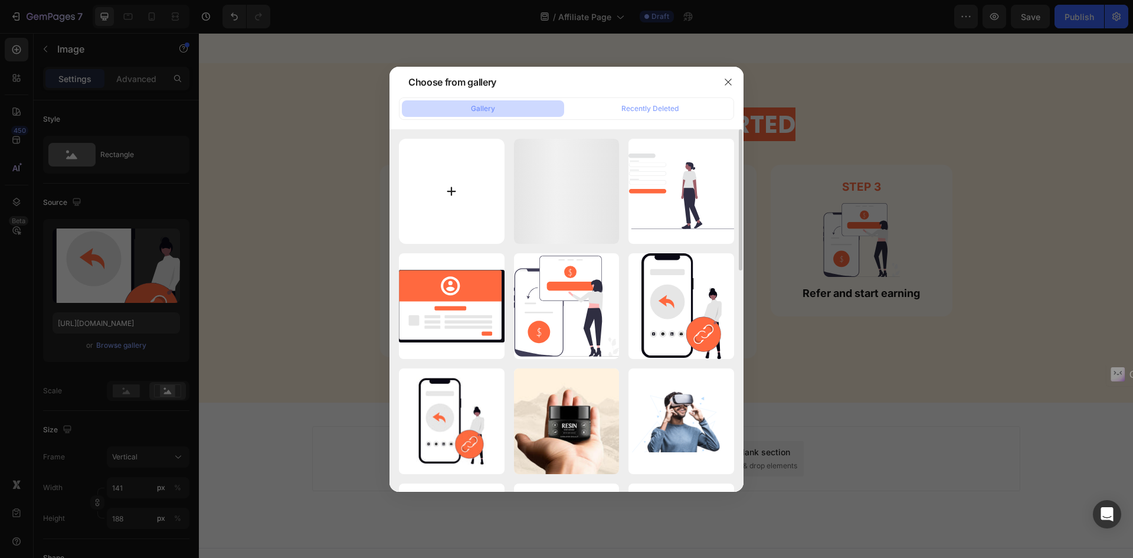
click at [423, 210] on input "file" at bounding box center [452, 192] width 106 height 106
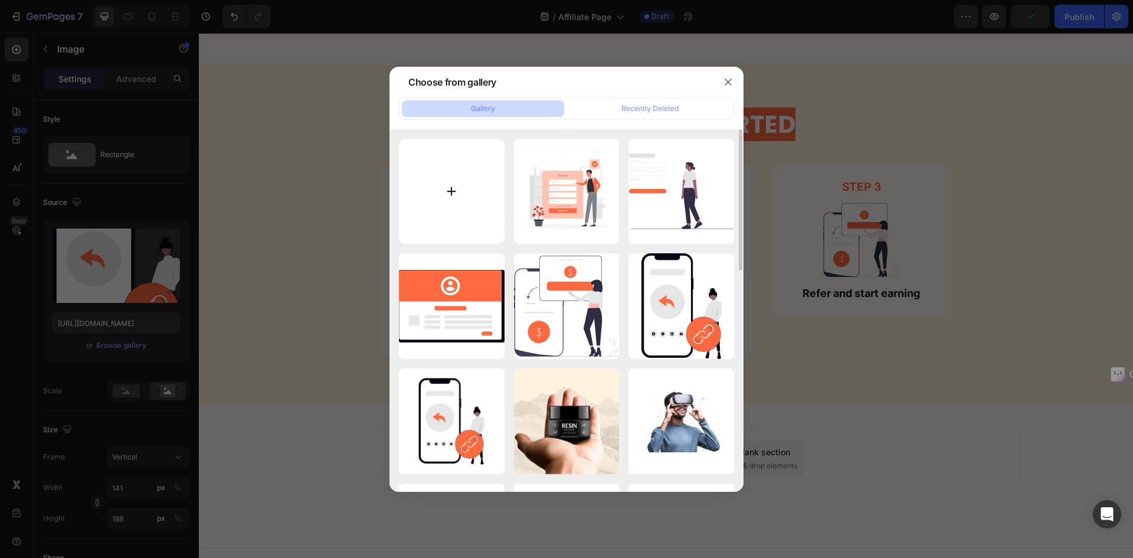
type input "C:\fakepath\www-amico.svg"
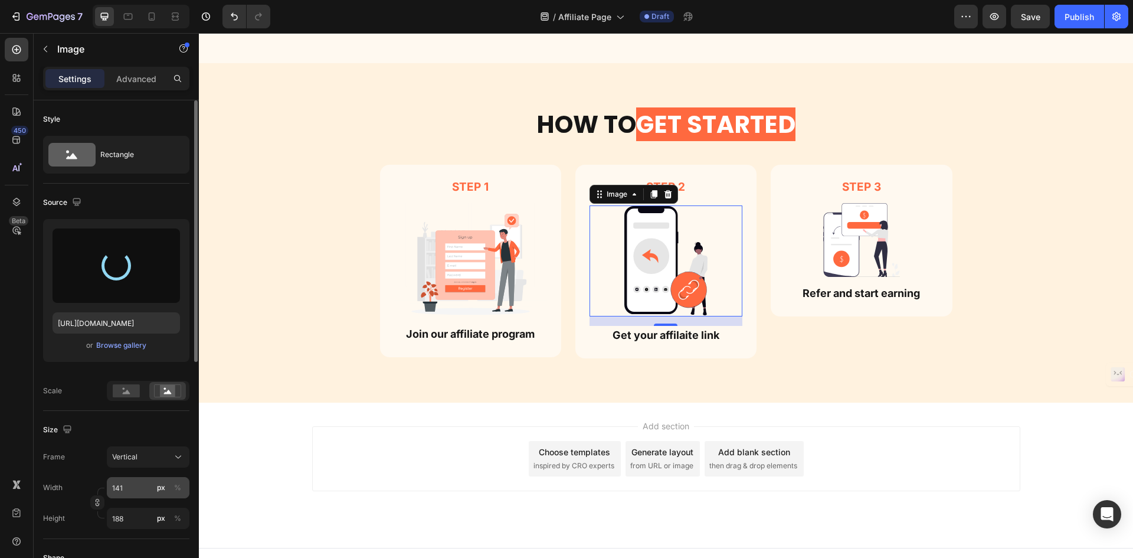
type input "https://cdn.shopify.com/s/files/1/0755/8846/8960/files/gempages_566874438180537…"
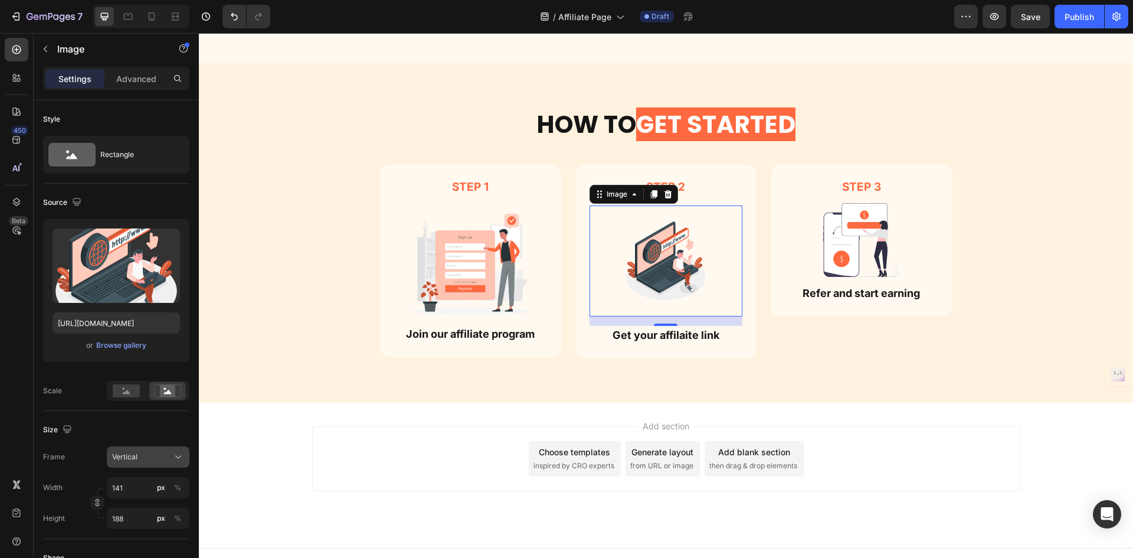
click at [158, 463] on button "Vertical" at bounding box center [148, 456] width 83 height 21
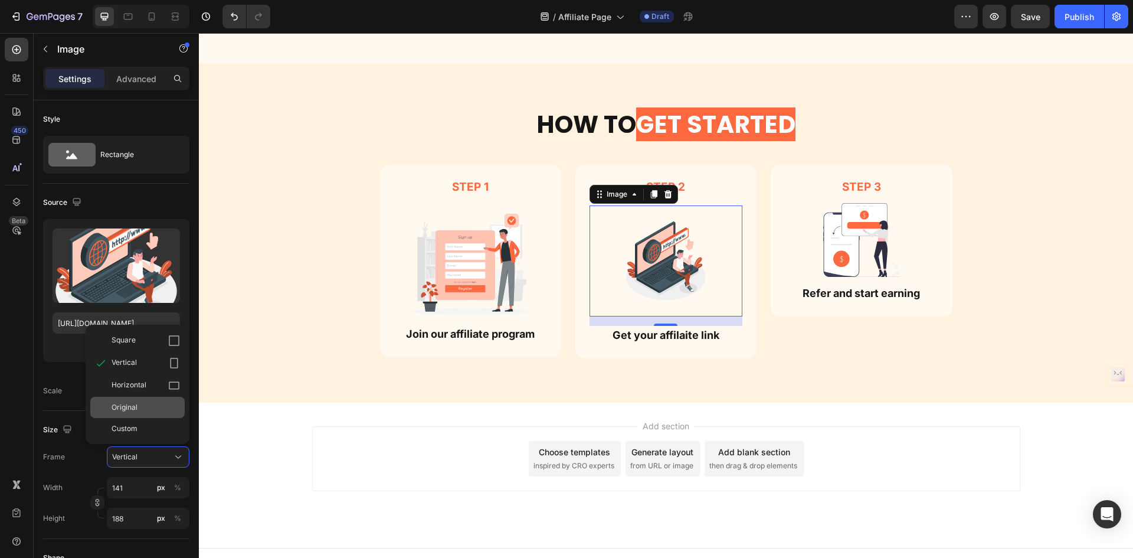
click at [149, 410] on div "Original" at bounding box center [146, 407] width 68 height 11
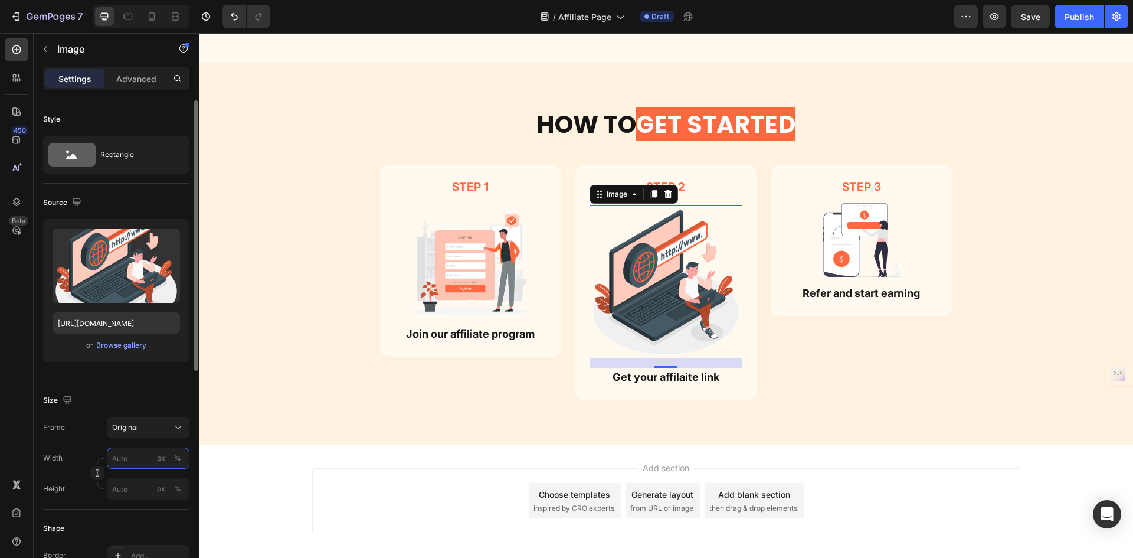
click at [133, 462] on input "px %" at bounding box center [148, 457] width 83 height 21
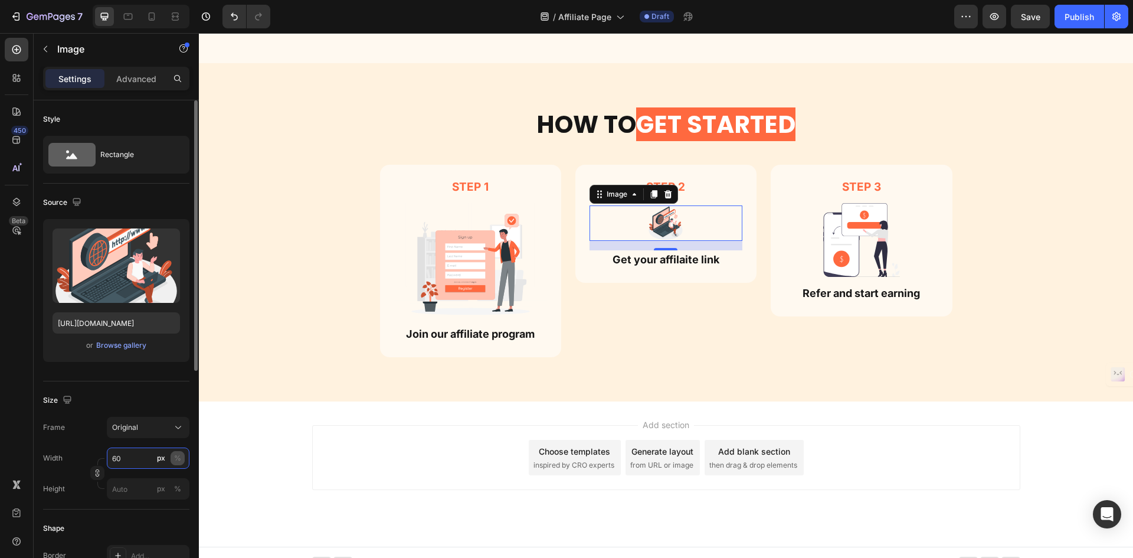
type input "60"
click at [179, 452] on button "%" at bounding box center [178, 458] width 14 height 14
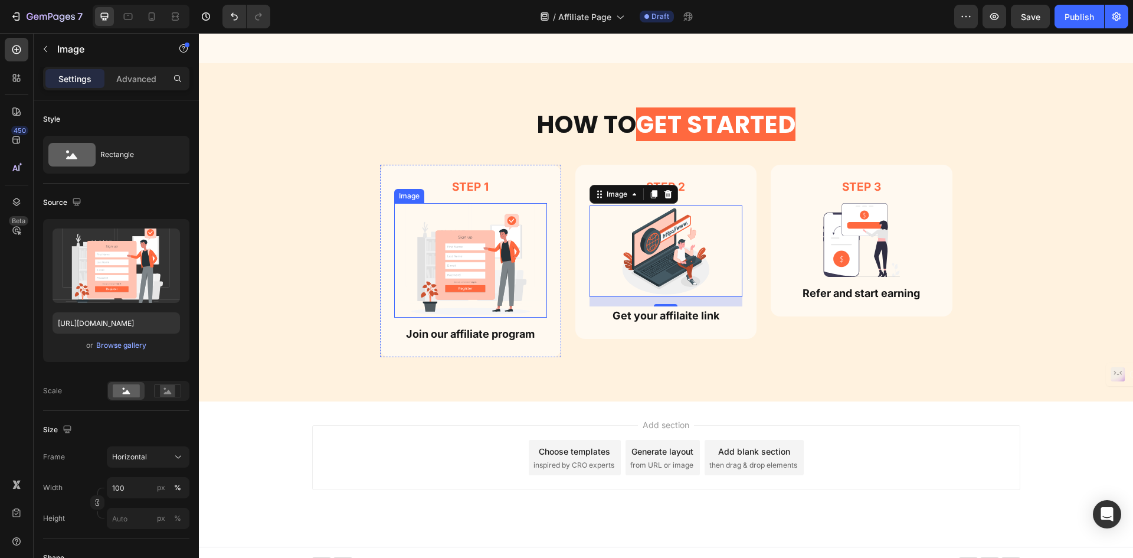
click at [468, 255] on img at bounding box center [470, 260] width 153 height 115
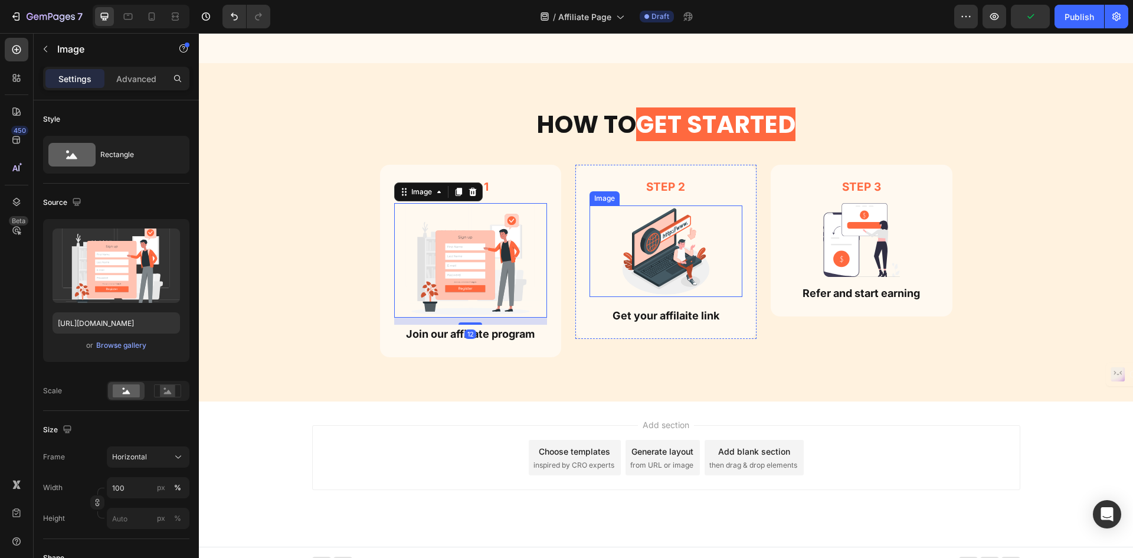
click at [656, 251] on img at bounding box center [666, 251] width 92 height 92
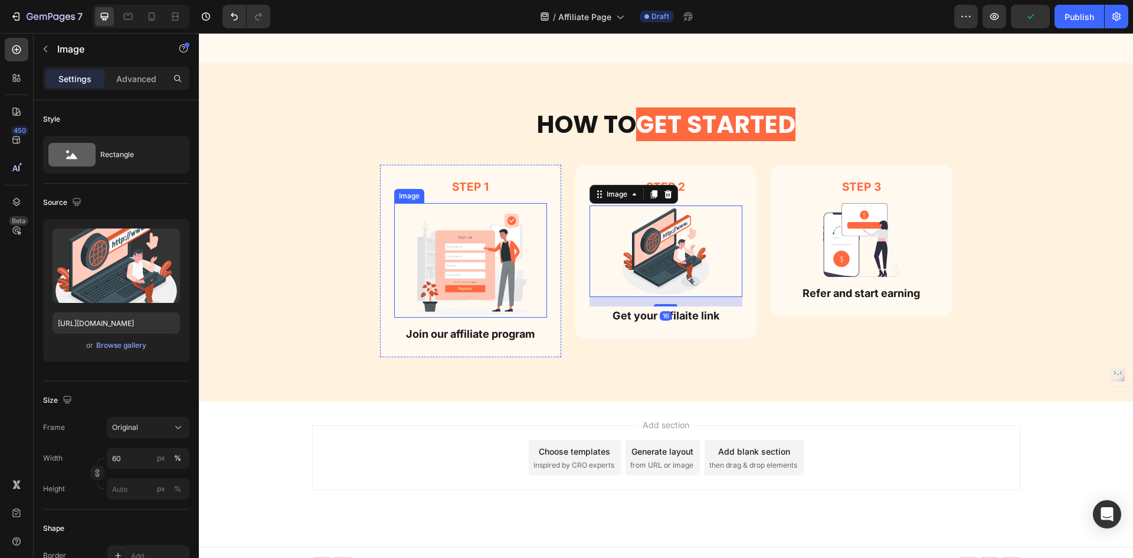
click at [489, 261] on img at bounding box center [470, 260] width 153 height 115
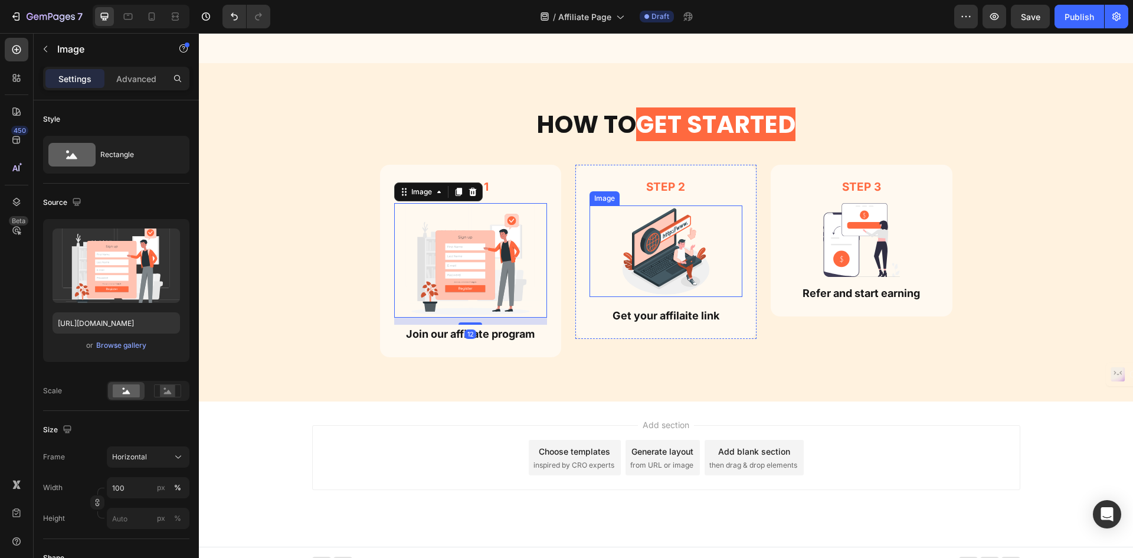
click at [665, 231] on img at bounding box center [666, 251] width 92 height 92
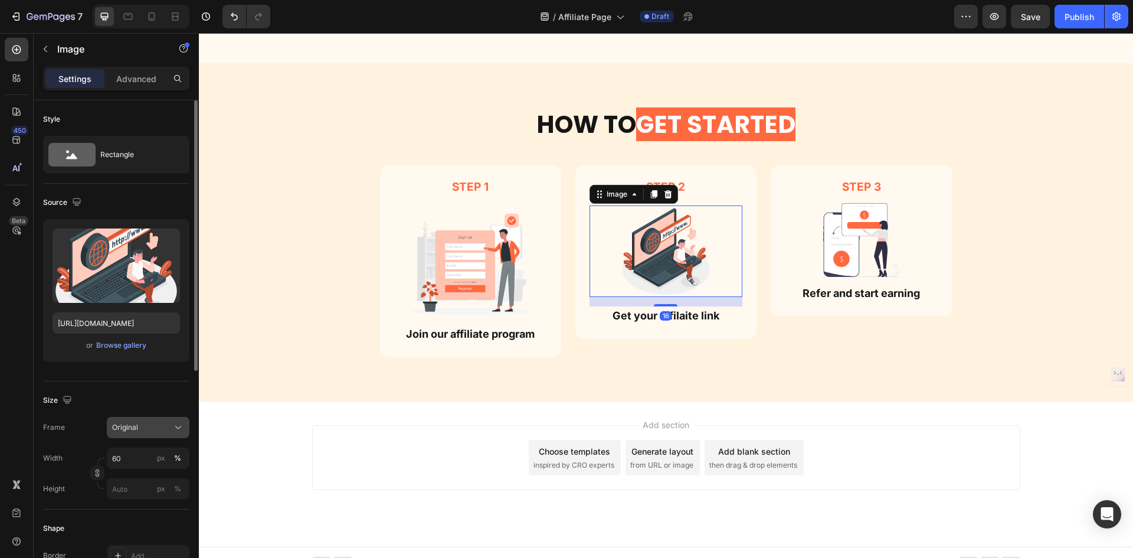
click at [140, 420] on button "Original" at bounding box center [148, 427] width 83 height 21
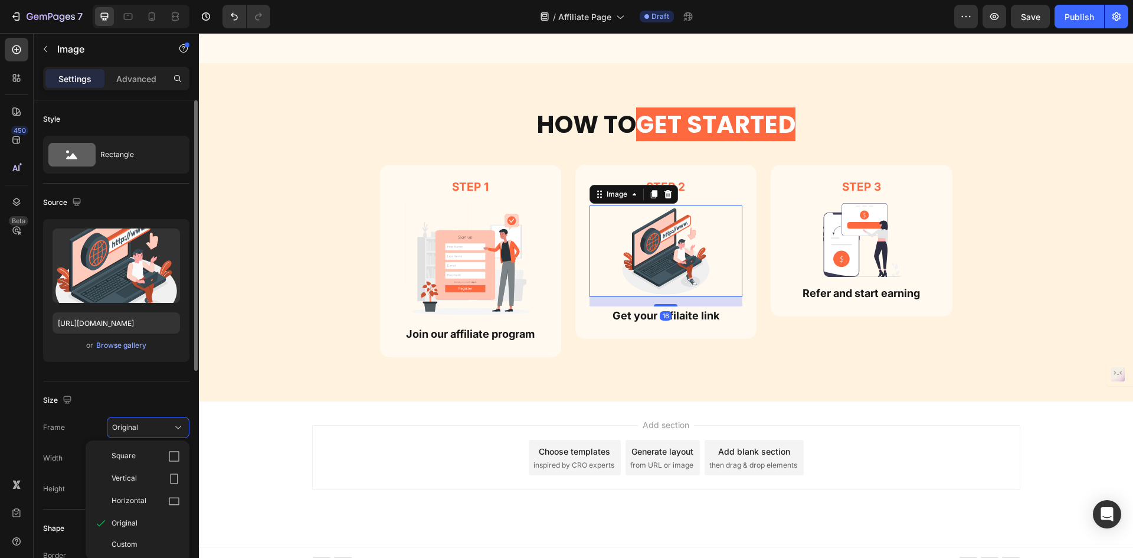
click at [144, 519] on div "Original" at bounding box center [146, 523] width 68 height 11
click at [136, 454] on input "60" at bounding box center [148, 457] width 83 height 21
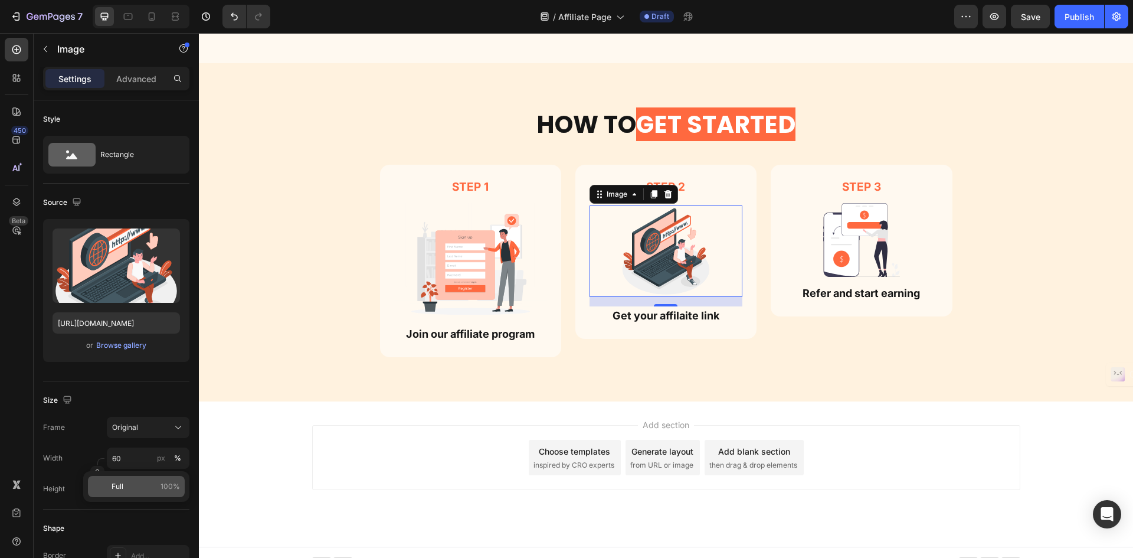
click at [135, 485] on p "Full 100%" at bounding box center [146, 486] width 68 height 11
type input "100"
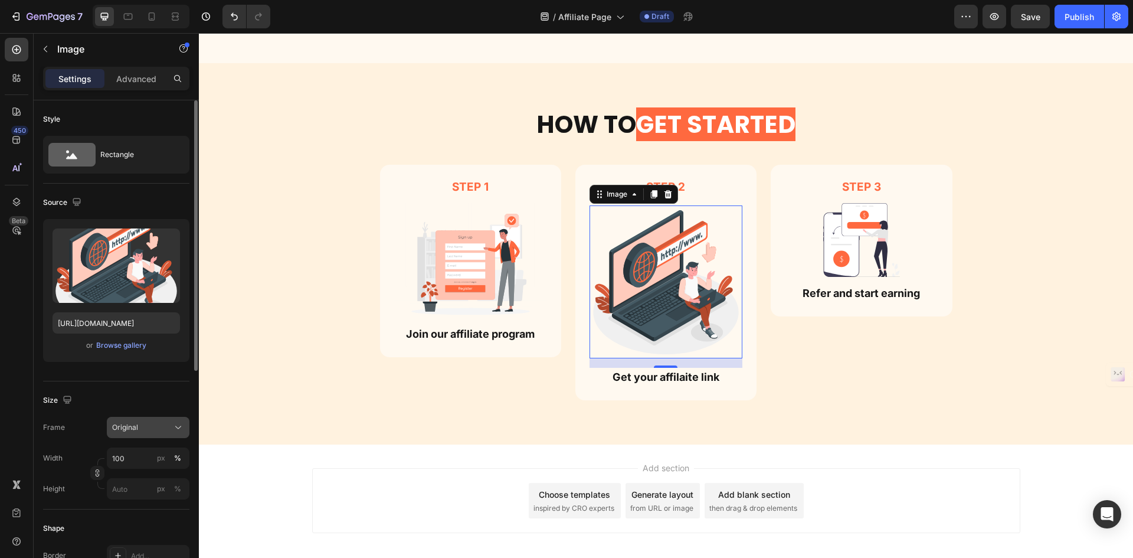
click at [138, 428] on div "Original" at bounding box center [141, 427] width 58 height 11
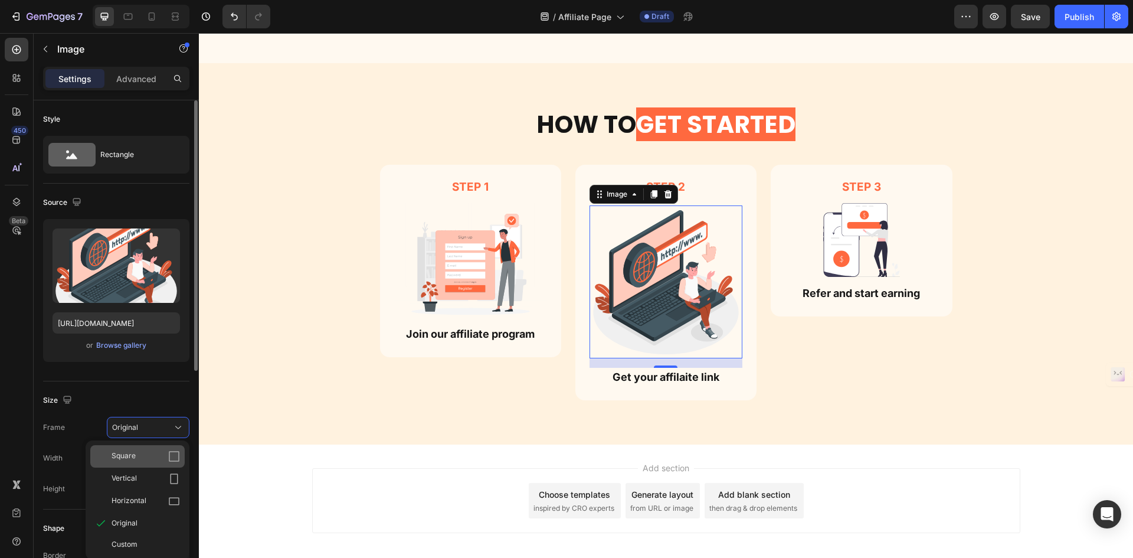
click at [143, 449] on div "Square" at bounding box center [137, 456] width 94 height 22
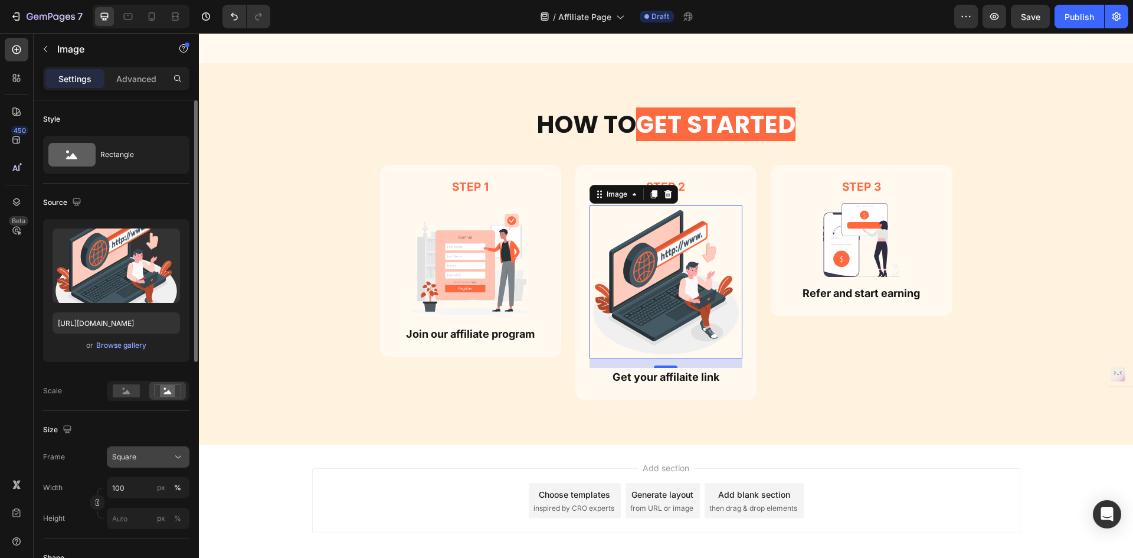
click at [146, 454] on div "Square" at bounding box center [141, 457] width 58 height 11
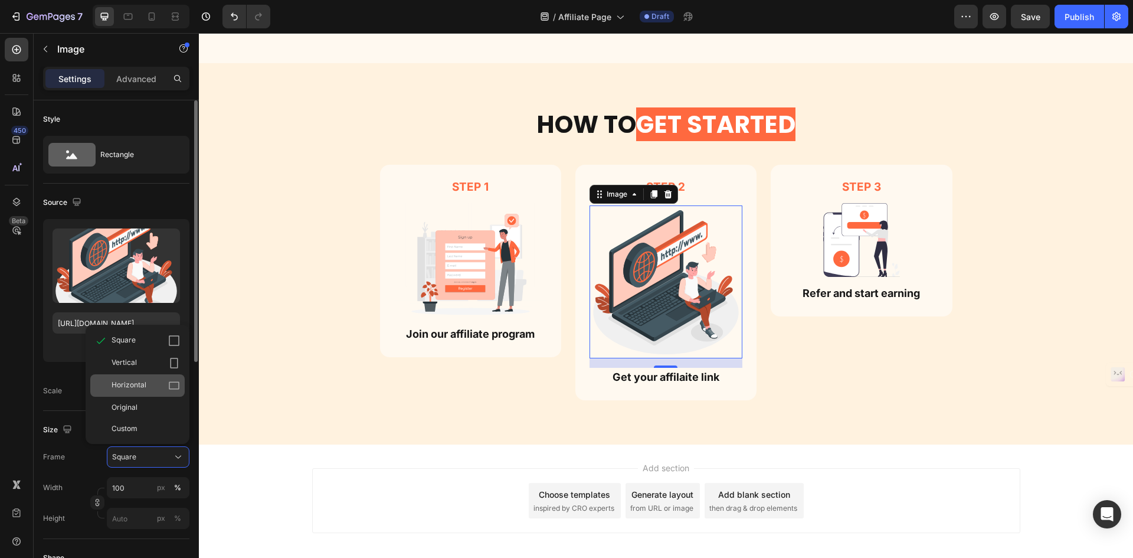
click at [142, 392] on div "Horizontal" at bounding box center [137, 385] width 94 height 22
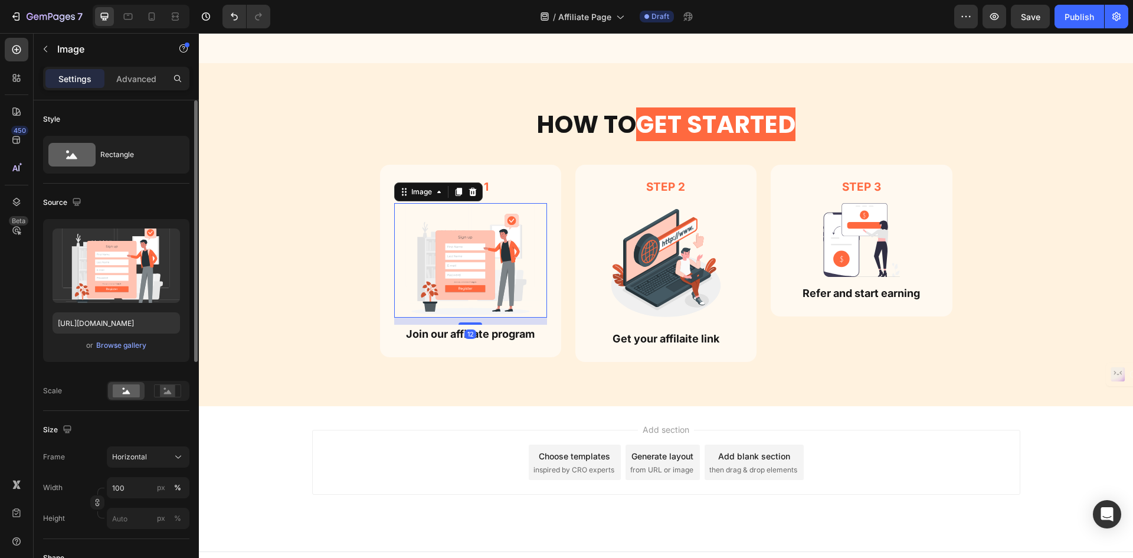
click at [498, 291] on img at bounding box center [470, 260] width 153 height 115
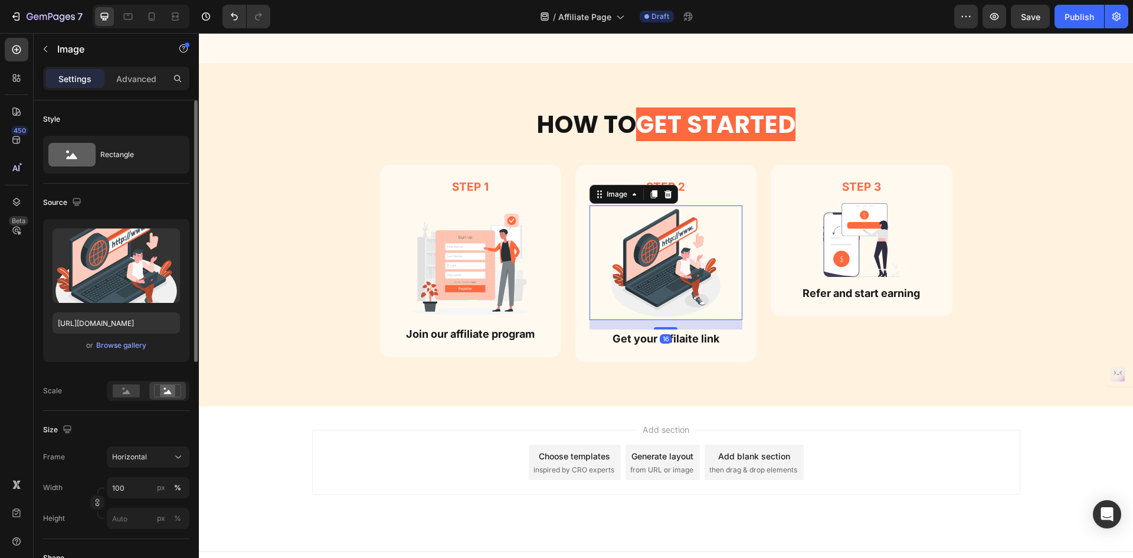
click at [635, 295] on img at bounding box center [666, 262] width 153 height 115
click at [136, 82] on p "Advanced" at bounding box center [136, 79] width 40 height 12
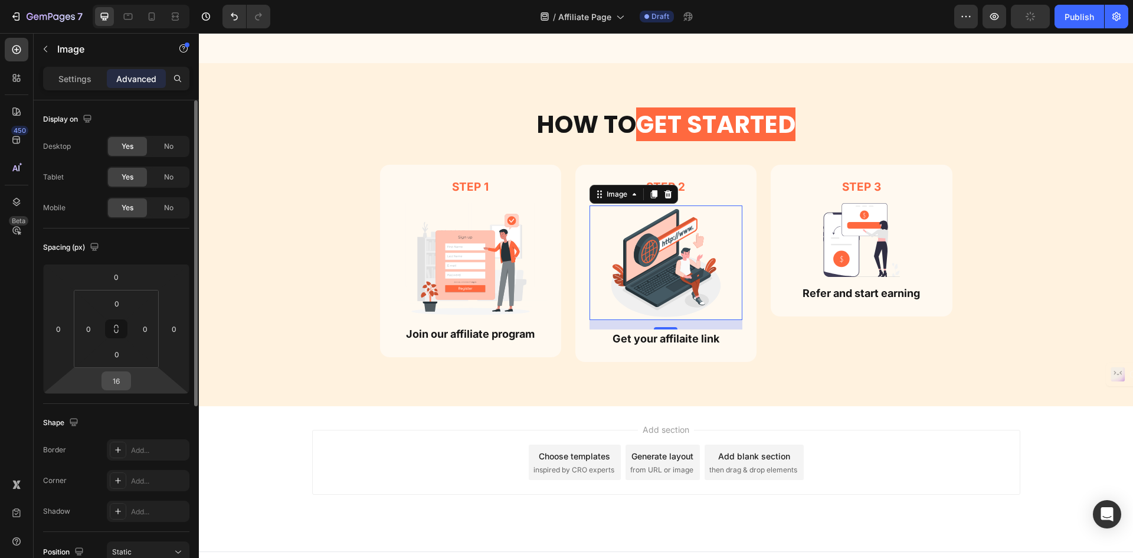
click at [124, 382] on input "16" at bounding box center [116, 381] width 24 height 18
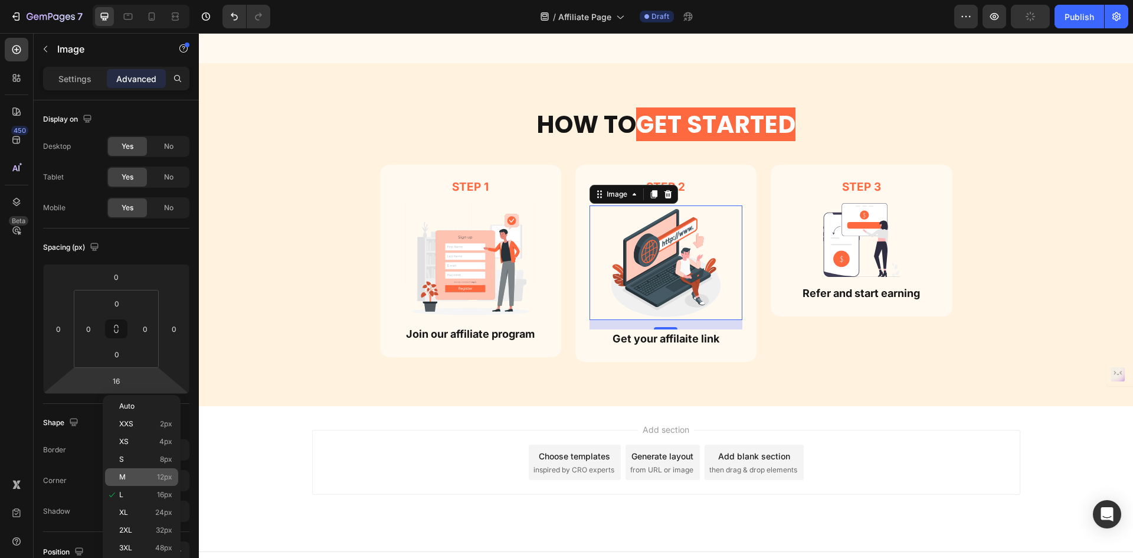
click at [166, 472] on div "M 12px" at bounding box center [141, 477] width 73 height 18
type input "12"
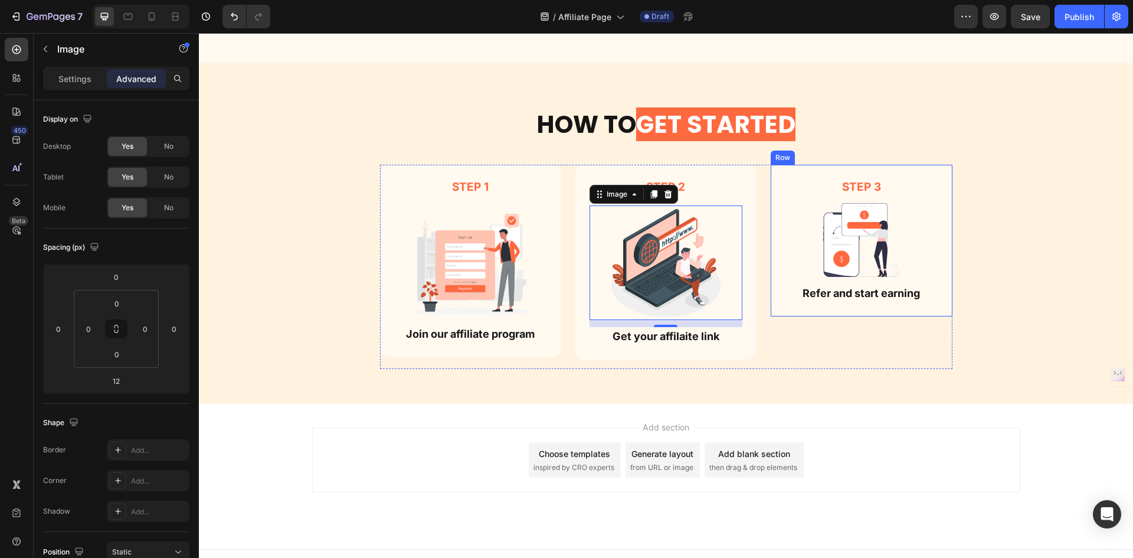
click at [771, 200] on div "step 3 Text Block Image Refer and start earning Text Block Row" at bounding box center [861, 240] width 181 height 151
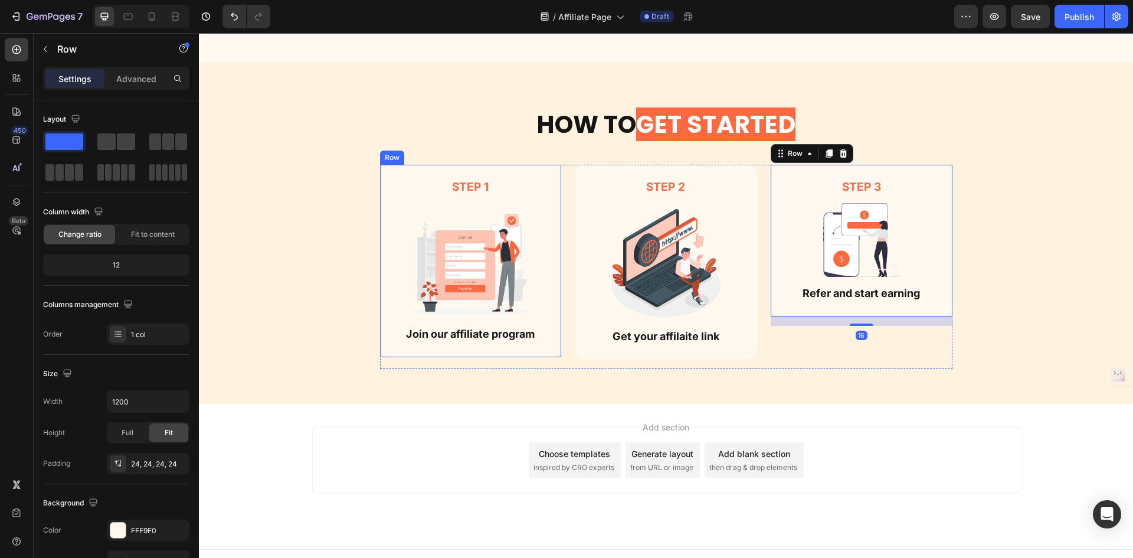
click at [548, 300] on div "Step 1 Text Block Image Join our affiliate program Text Block Row" at bounding box center [470, 261] width 181 height 192
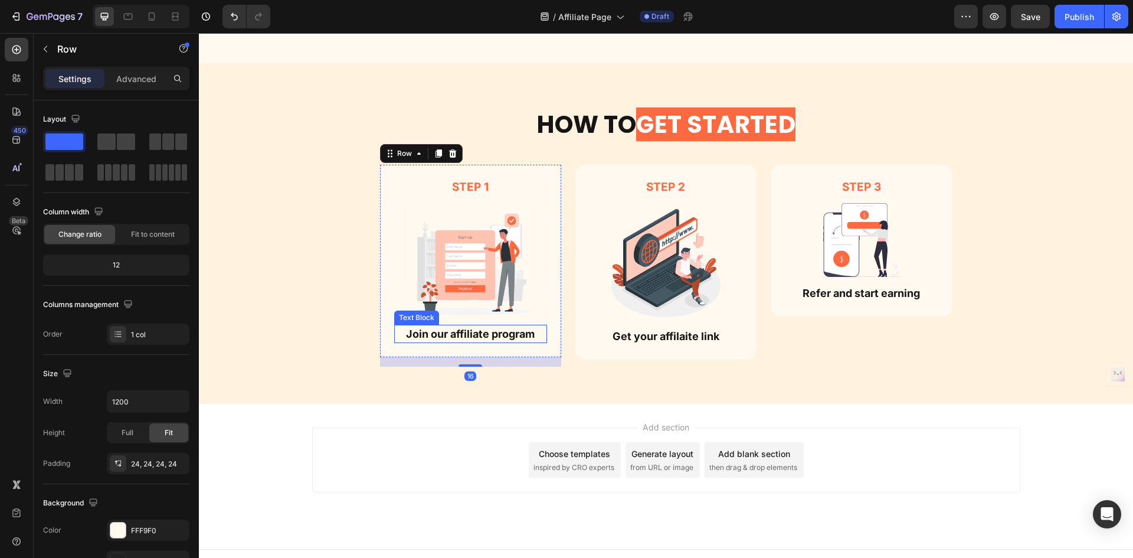
click at [496, 335] on p "Join our affiliate program" at bounding box center [470, 334] width 151 height 16
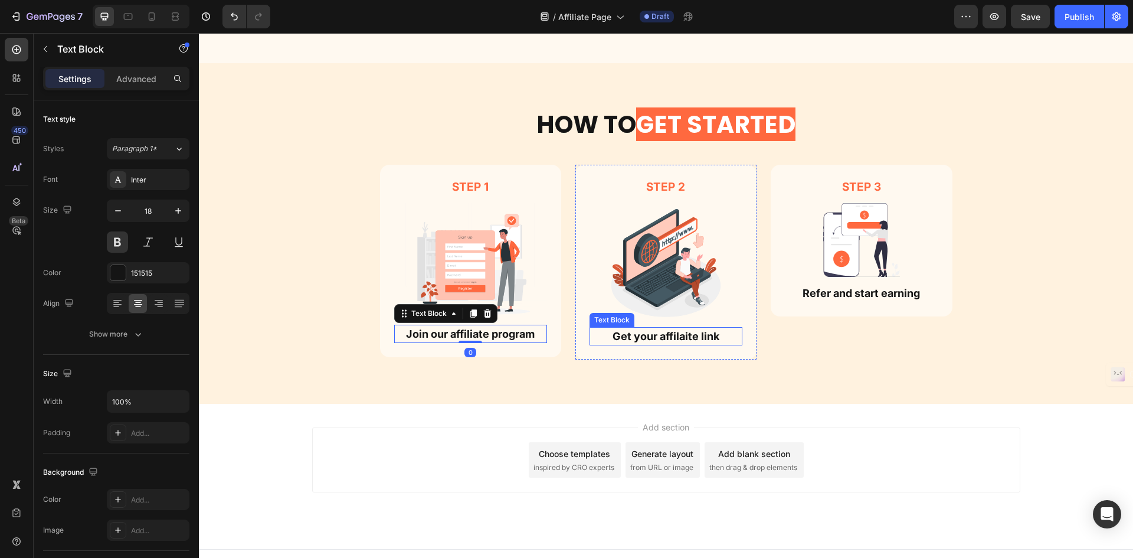
click at [601, 337] on p "Get your affilaite link" at bounding box center [666, 336] width 151 height 16
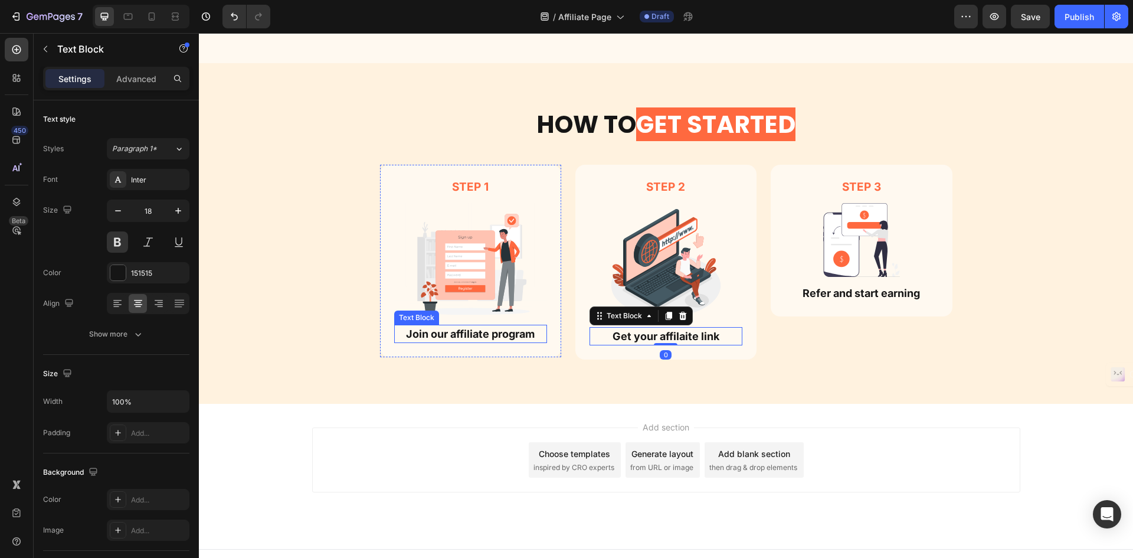
click at [515, 338] on p "Join our affiliate program" at bounding box center [470, 334] width 151 height 16
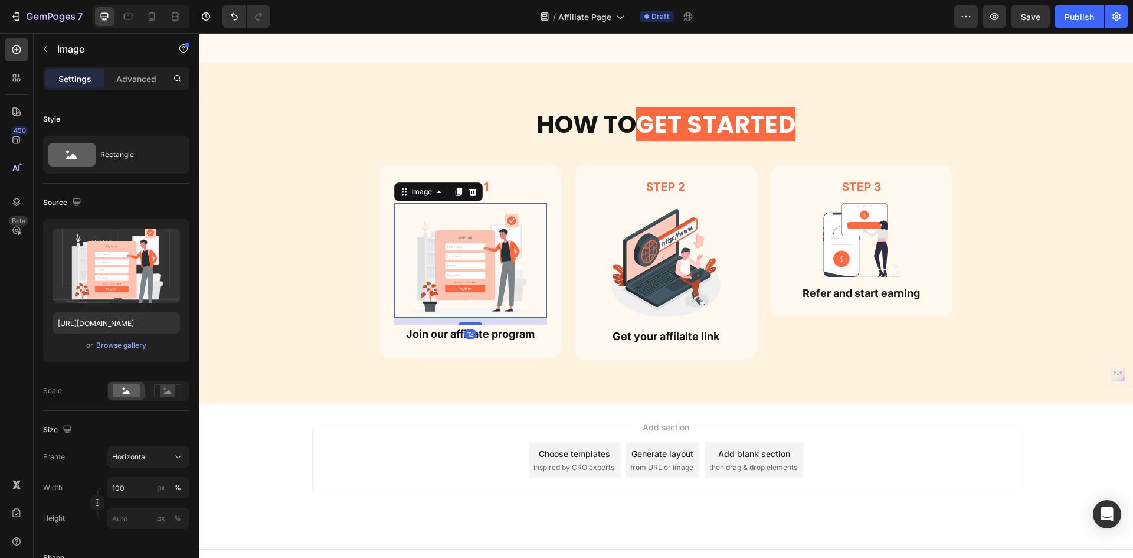
click at [542, 315] on img at bounding box center [470, 260] width 153 height 115
click at [549, 319] on div "Step 1 Text Block Image 12 Join our affiliate program Text Block Row" at bounding box center [470, 261] width 181 height 192
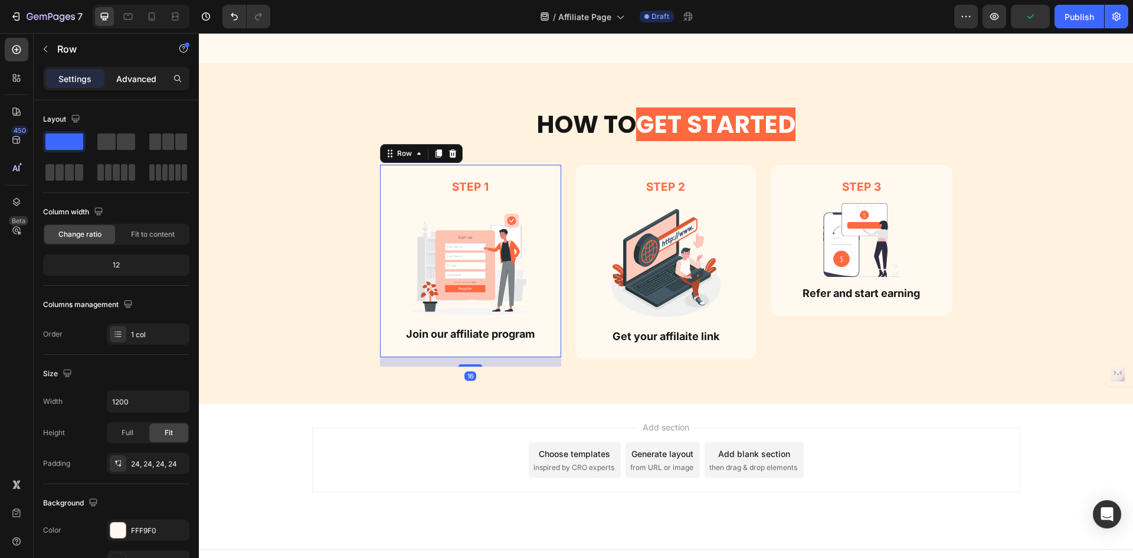
click at [143, 87] on div "Advanced" at bounding box center [136, 78] width 59 height 19
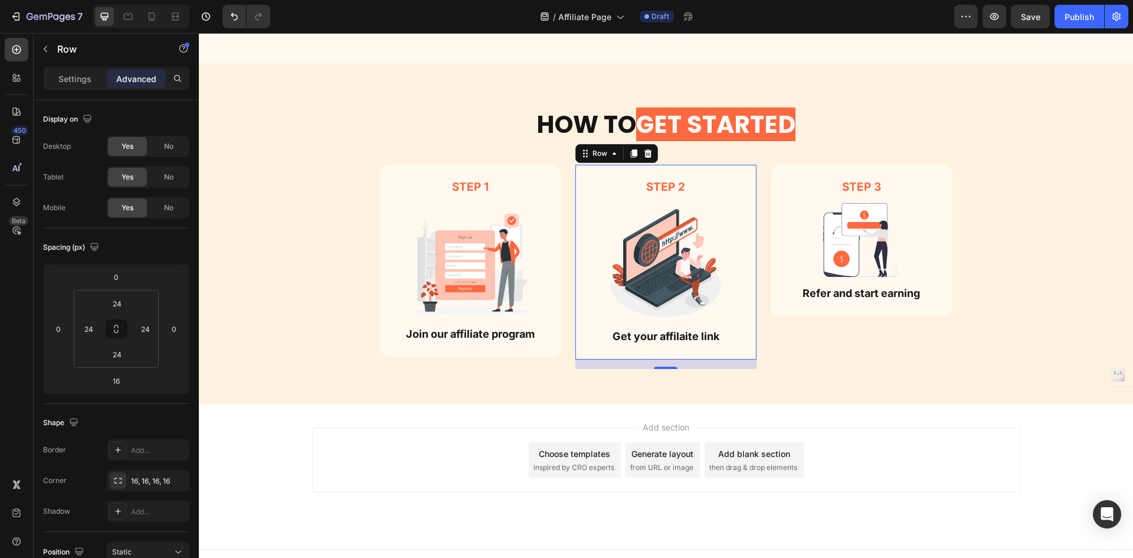
click at [581, 172] on div "step 2 Text Block Image Get your affilaite link Text Block Row 0" at bounding box center [665, 262] width 181 height 195
click at [688, 292] on img at bounding box center [666, 262] width 153 height 115
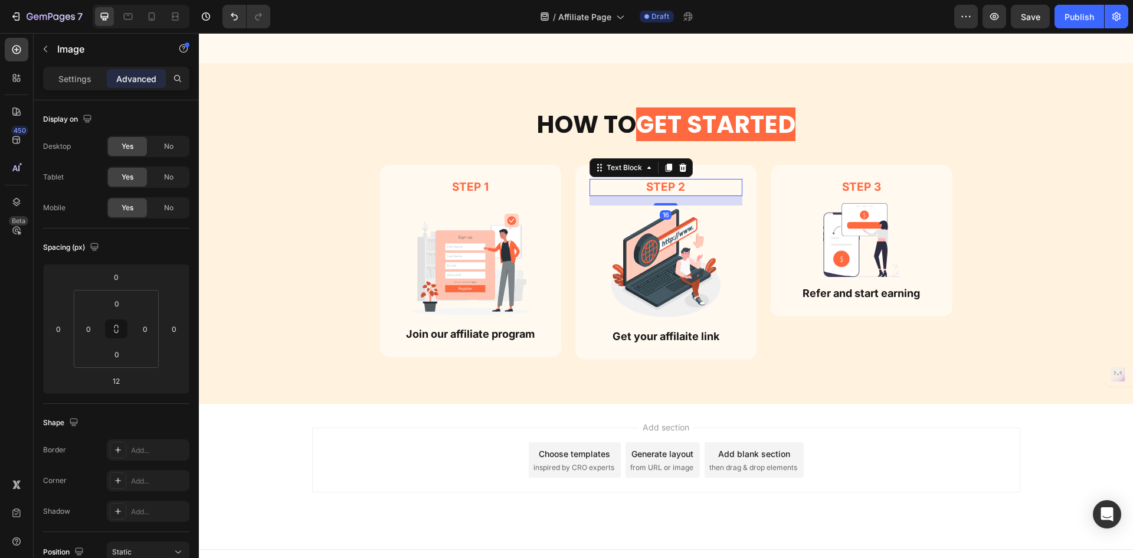
click at [704, 192] on p "step 2" at bounding box center [666, 187] width 151 height 15
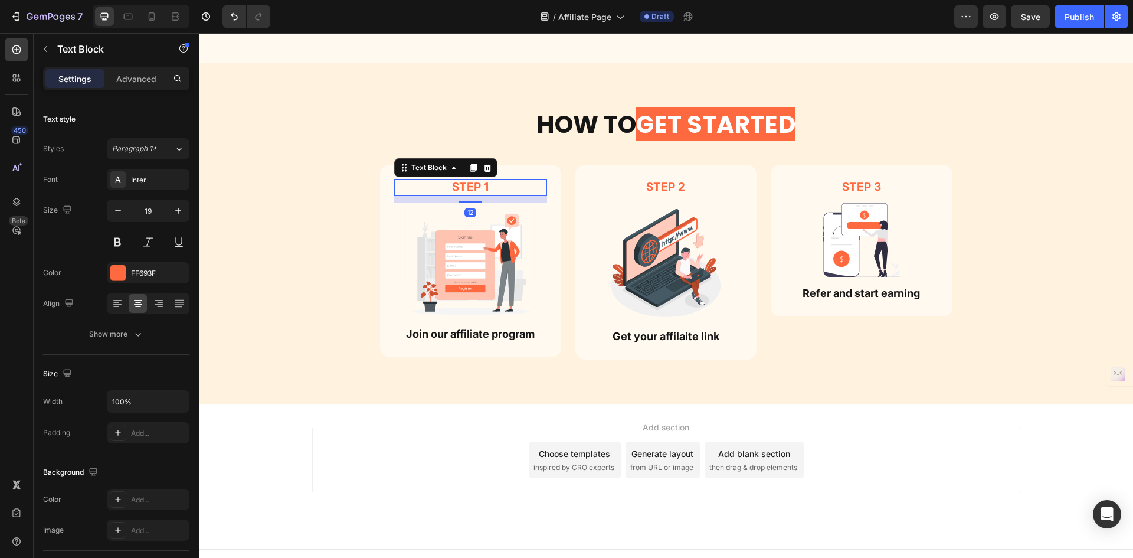
click at [478, 190] on p "Step 1" at bounding box center [470, 187] width 151 height 15
click at [647, 183] on p "step 2" at bounding box center [666, 187] width 151 height 15
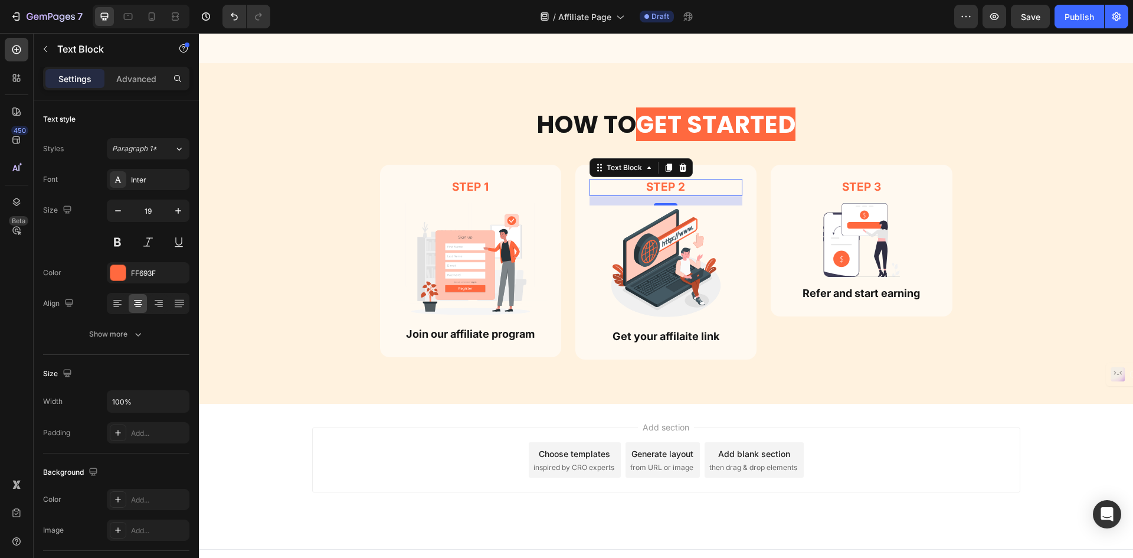
click at [143, 89] on div "Settings Advanced" at bounding box center [116, 79] width 146 height 24
click at [148, 86] on div "Advanced" at bounding box center [136, 78] width 59 height 19
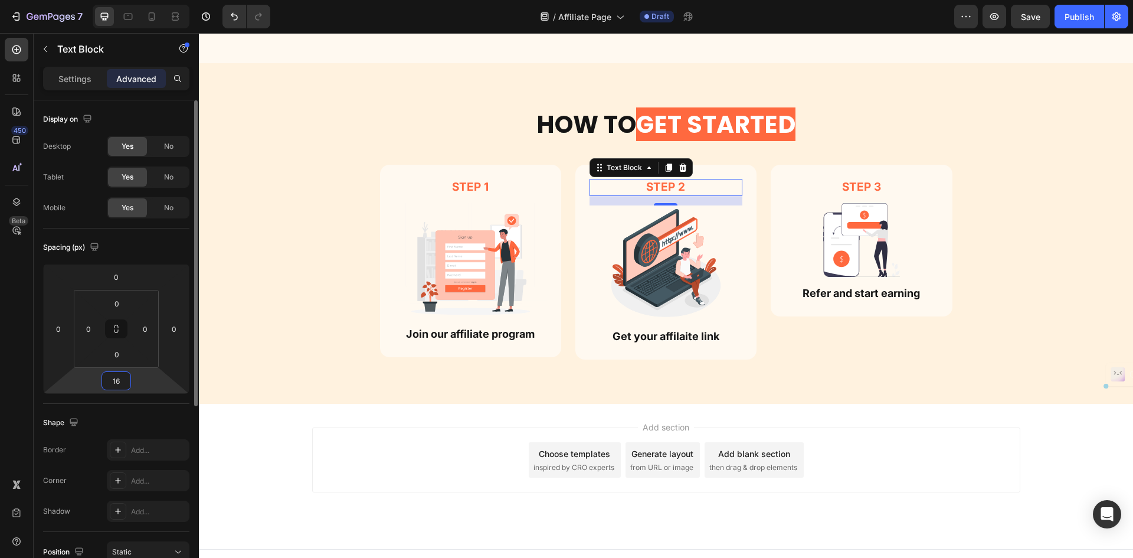
click at [120, 384] on input "16" at bounding box center [116, 381] width 24 height 18
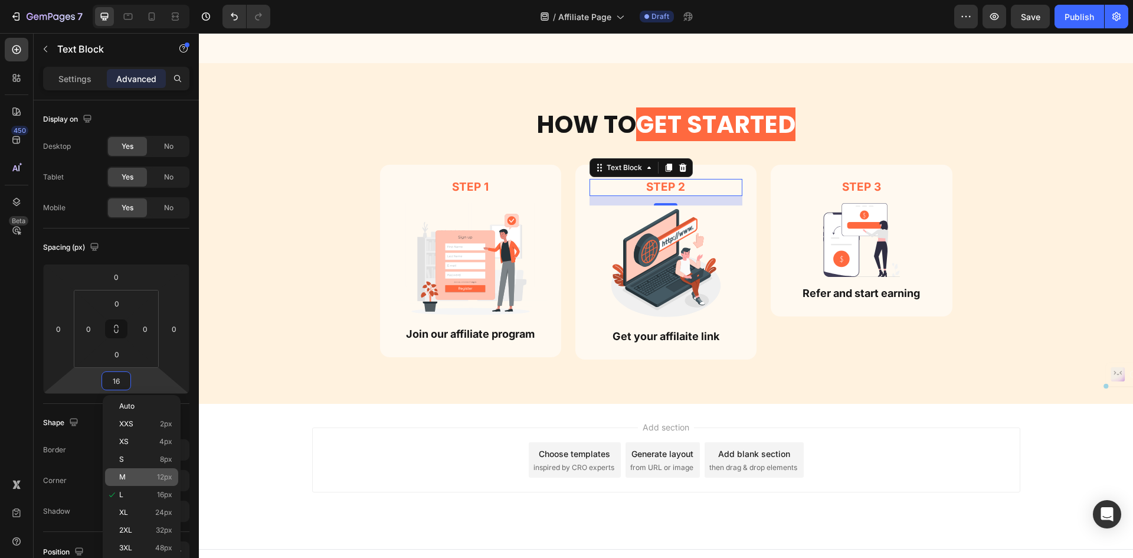
click at [169, 474] on span "12px" at bounding box center [164, 477] width 15 height 8
type input "12"
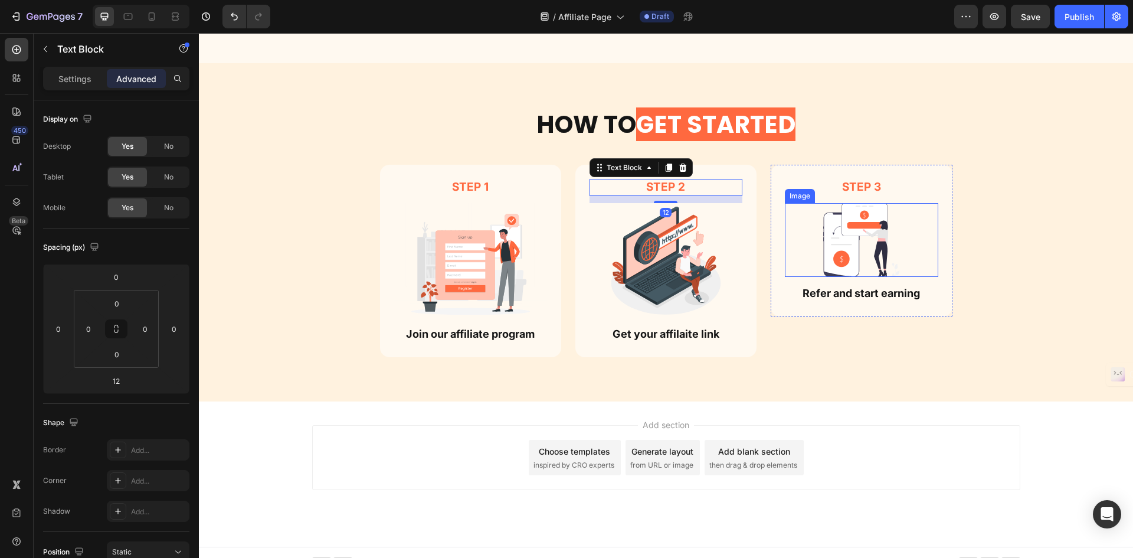
click at [846, 233] on img at bounding box center [861, 240] width 77 height 74
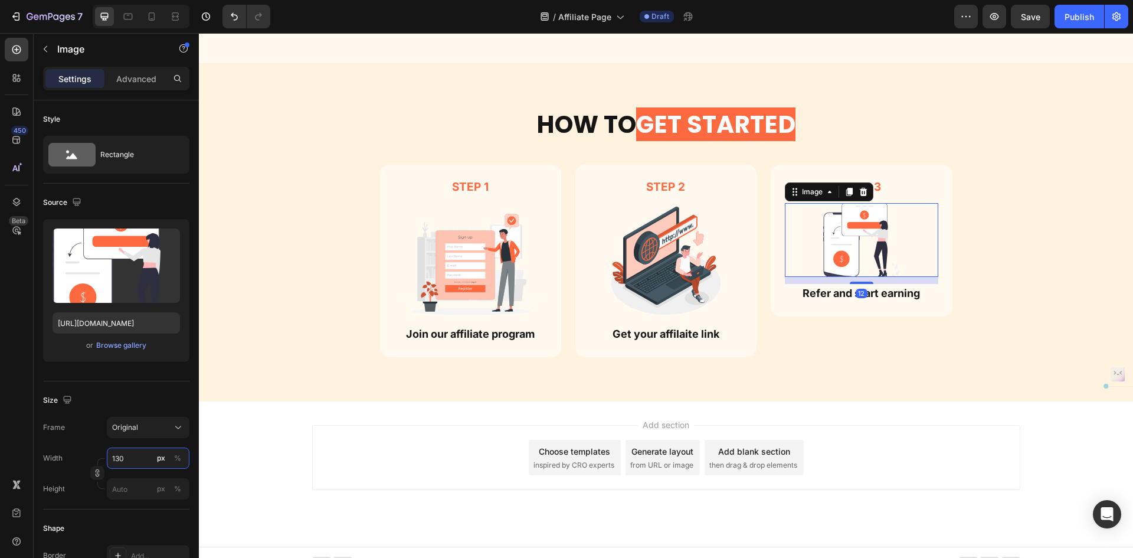
click at [130, 467] on input "130" at bounding box center [148, 457] width 83 height 21
click at [142, 483] on div "Full 100%" at bounding box center [136, 486] width 97 height 21
type input "100"
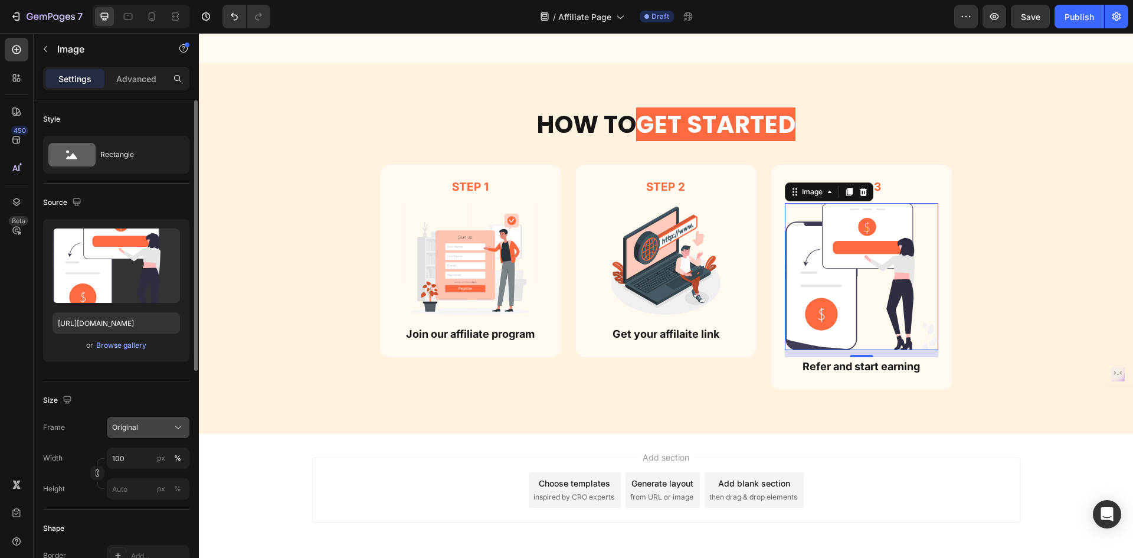
click at [159, 420] on button "Original" at bounding box center [148, 427] width 83 height 21
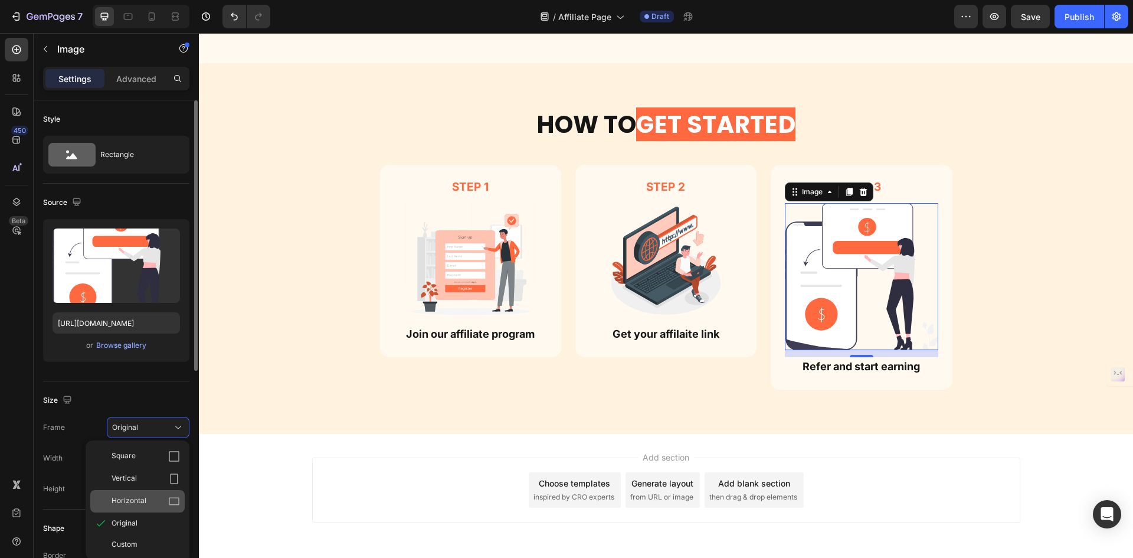
click at [153, 506] on div "Horizontal" at bounding box center [146, 501] width 68 height 12
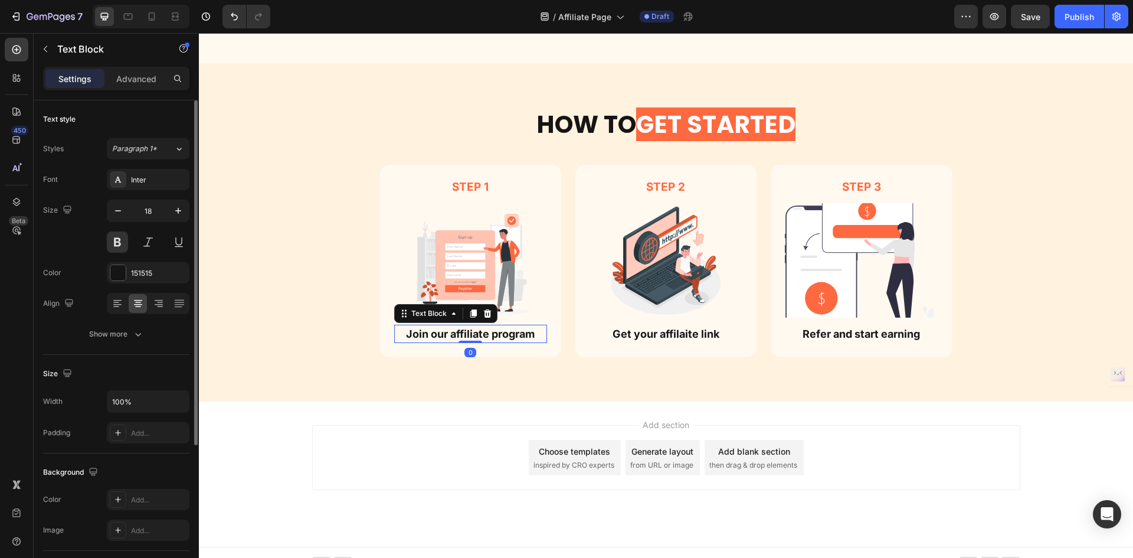
click at [420, 336] on p "Join our affiliate program" at bounding box center [470, 334] width 151 height 16
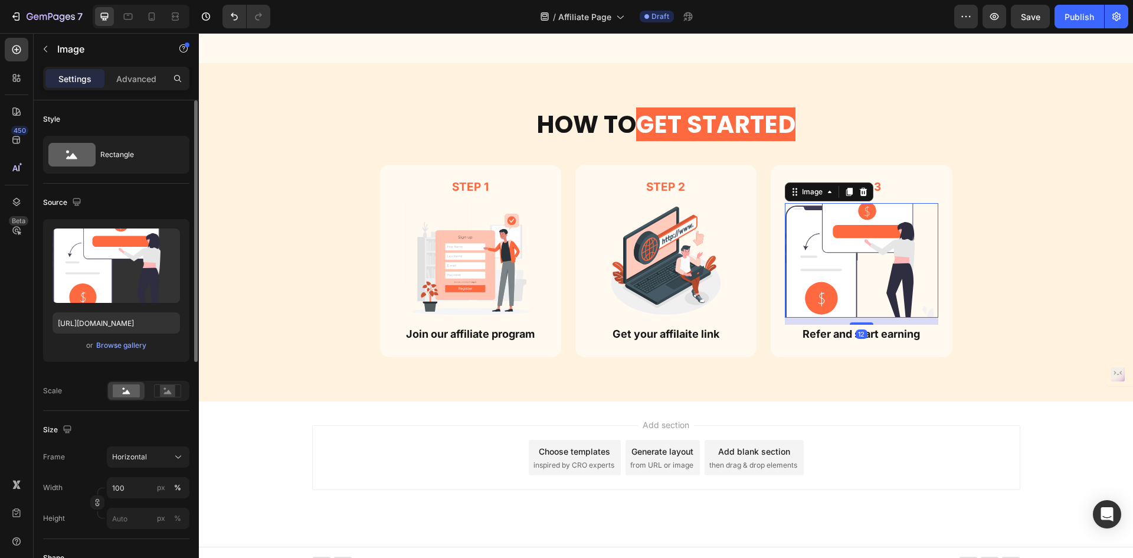
click at [817, 208] on img at bounding box center [861, 260] width 153 height 115
click at [137, 358] on div "Upload Image https://cdn.shopify.com/s/files/1/0755/8846/8960/files/gempages_56…" at bounding box center [116, 290] width 146 height 143
click at [135, 350] on div "Browse gallery" at bounding box center [121, 345] width 50 height 11
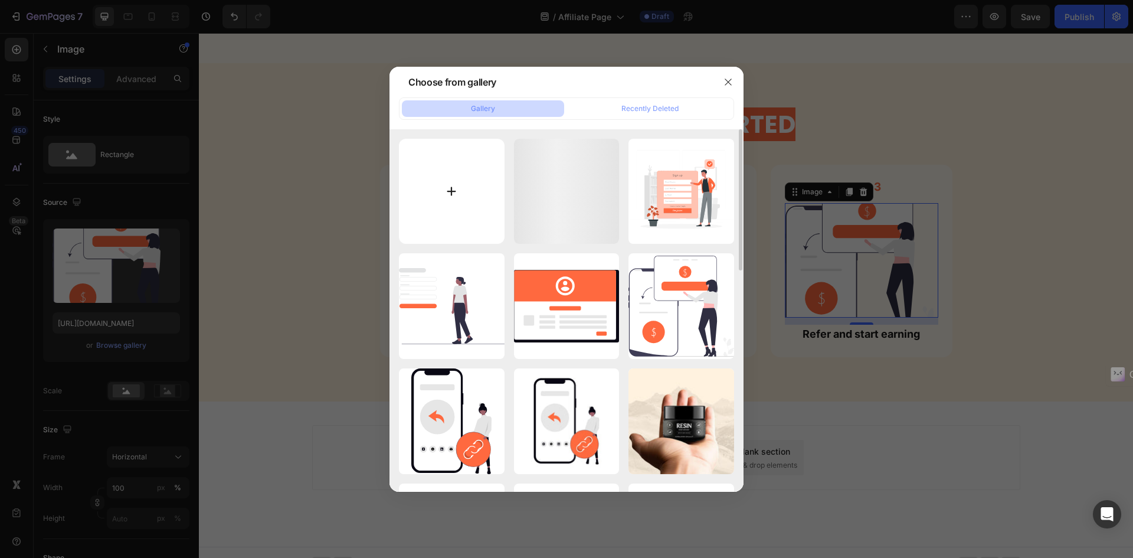
click at [461, 189] on input "file" at bounding box center [452, 192] width 106 height 106
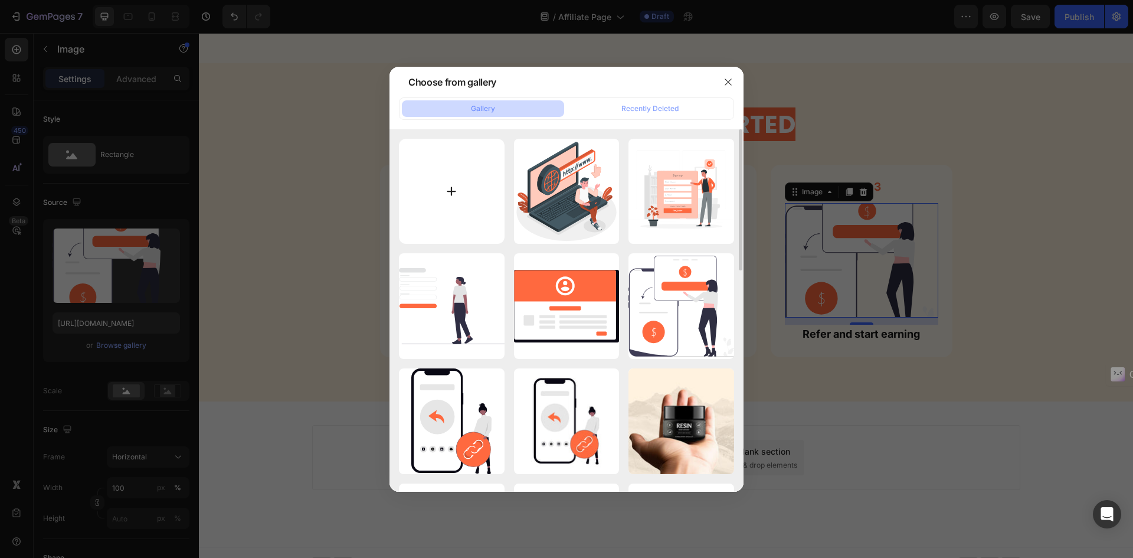
type input "C:\fakepath\Money income-amico.svg"
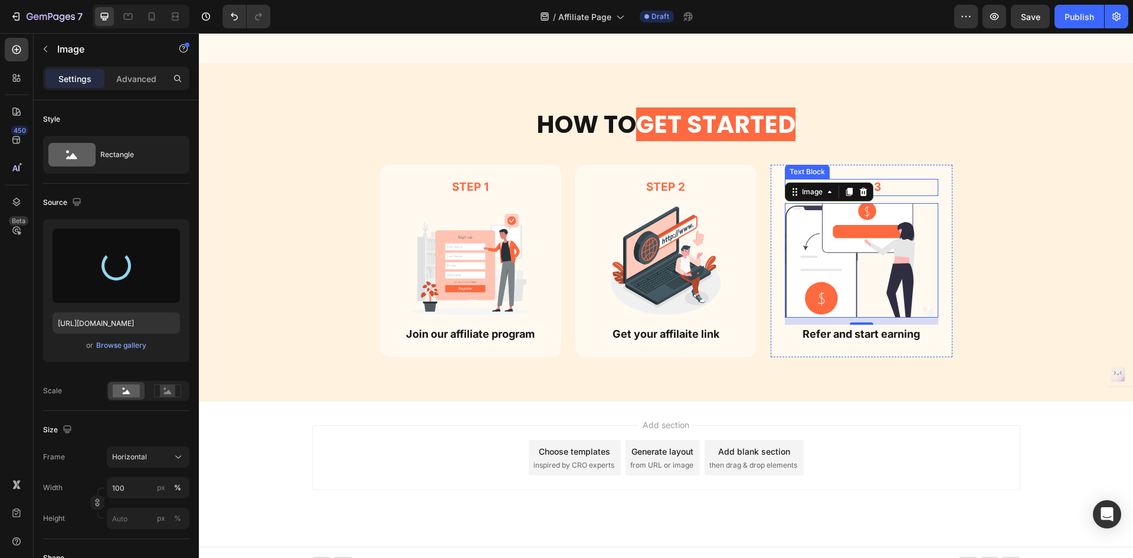
type input "https://cdn.shopify.com/s/files/1/0755/8846/8960/files/gempages_566874438180537…"
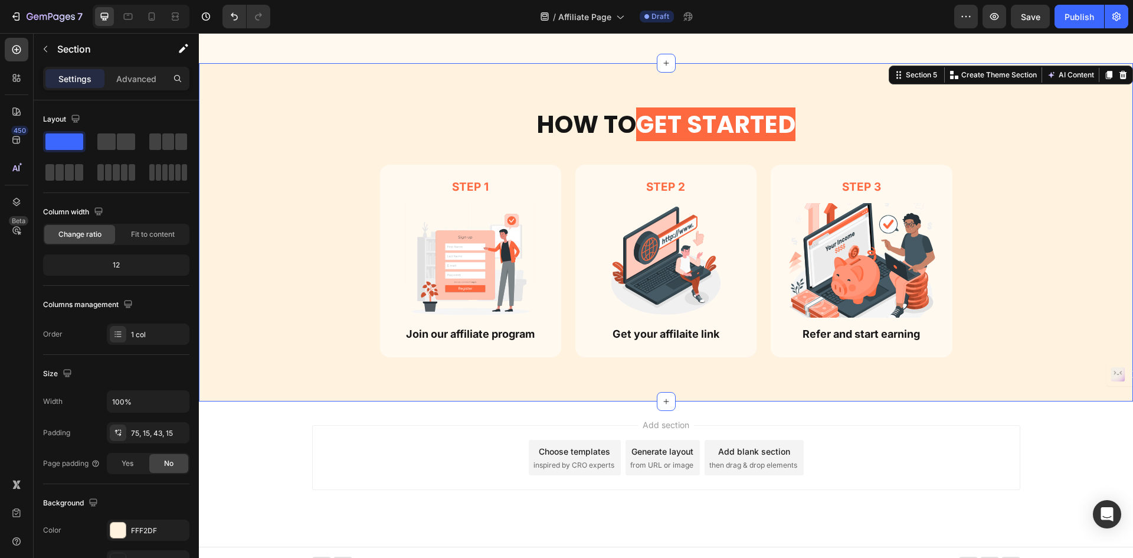
click at [1091, 160] on div "How TO GET STARTED Heading Row Step 1 Text Block Image Join our affiliate progr…" at bounding box center [666, 241] width 917 height 269
click at [842, 253] on img at bounding box center [861, 260] width 153 height 115
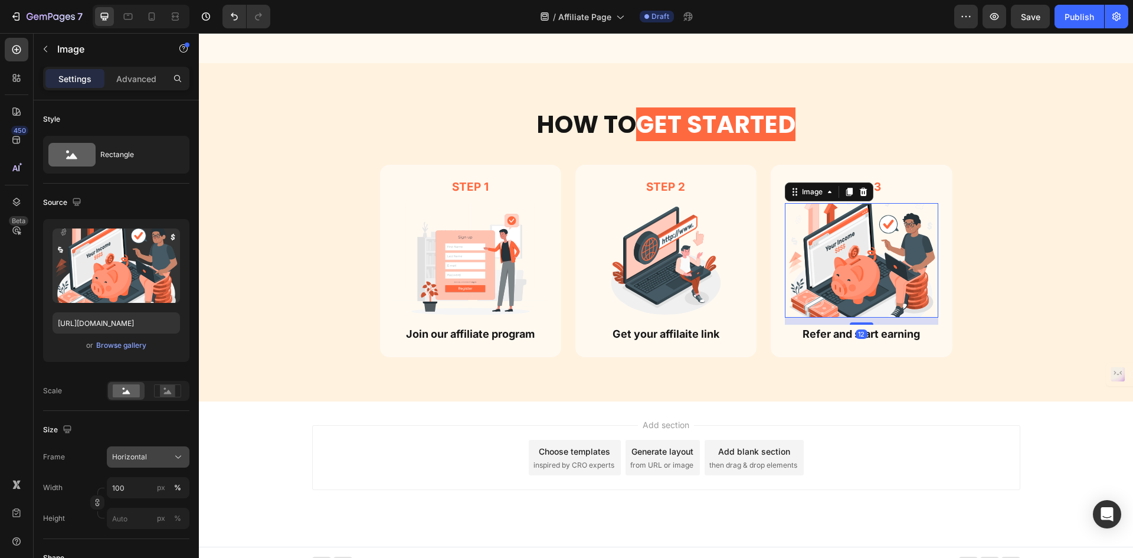
click at [139, 464] on button "Horizontal" at bounding box center [148, 456] width 83 height 21
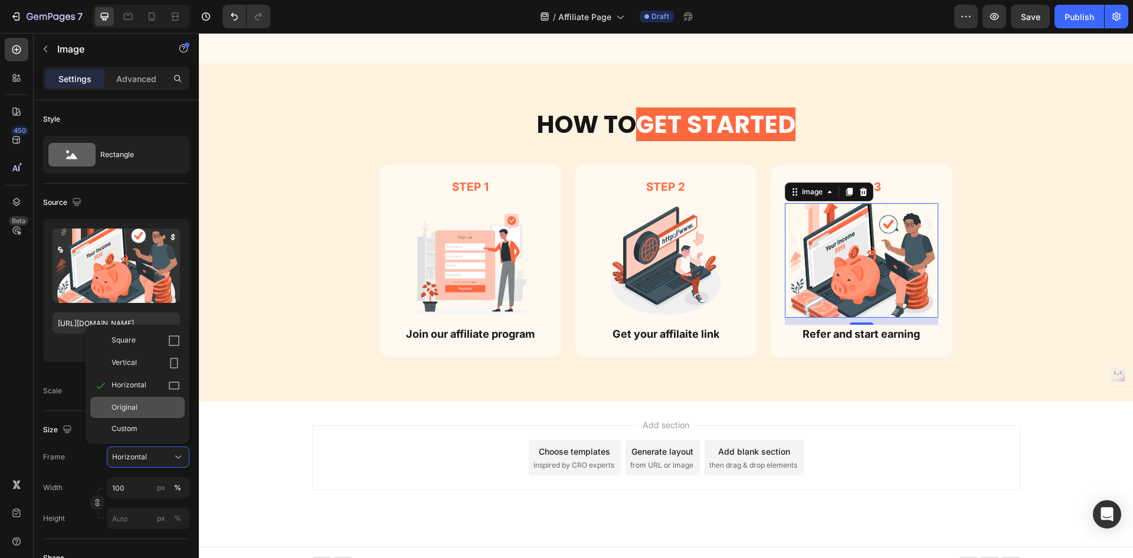
click at [156, 417] on div "Original" at bounding box center [137, 407] width 94 height 21
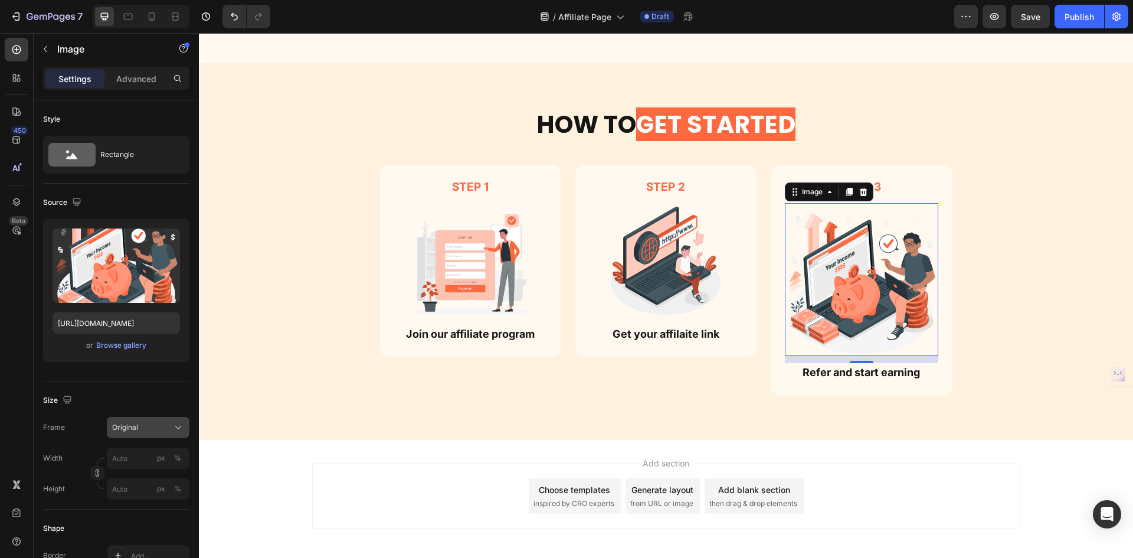
click at [159, 430] on div "Original" at bounding box center [141, 427] width 58 height 11
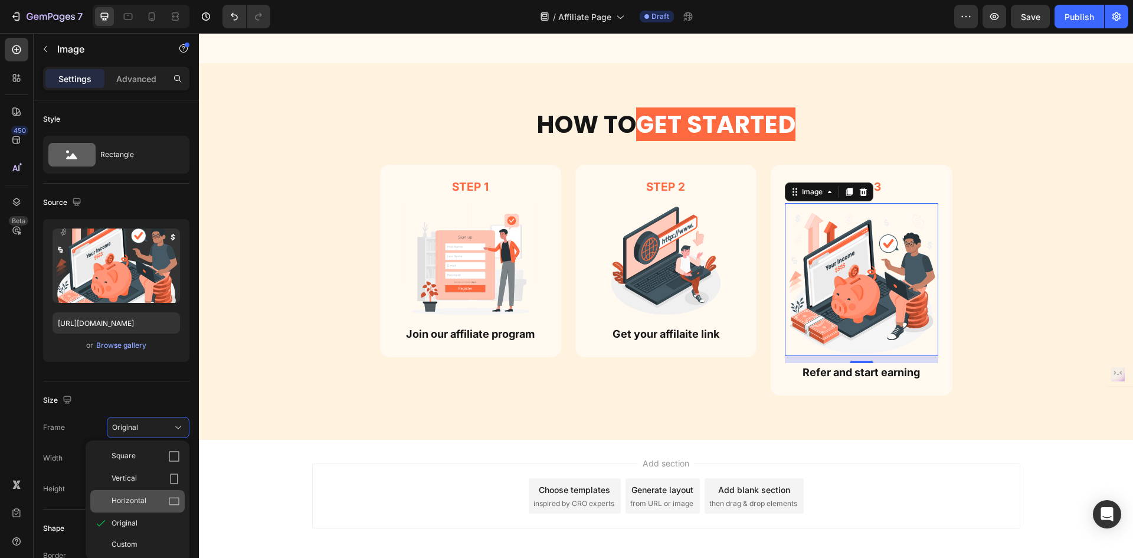
click at [158, 495] on div "Horizontal" at bounding box center [146, 501] width 68 height 12
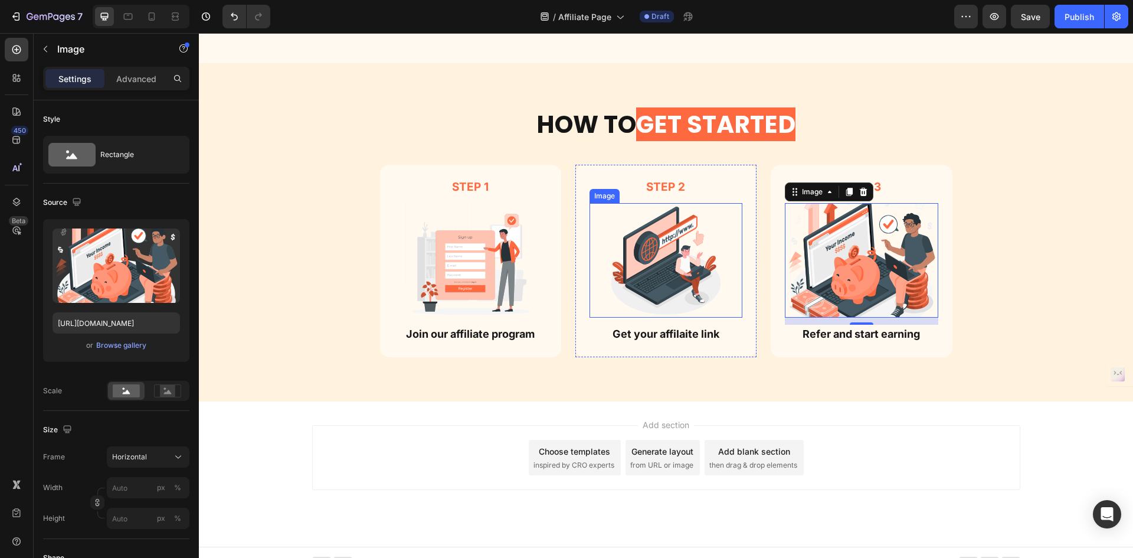
click at [642, 253] on img at bounding box center [666, 260] width 153 height 115
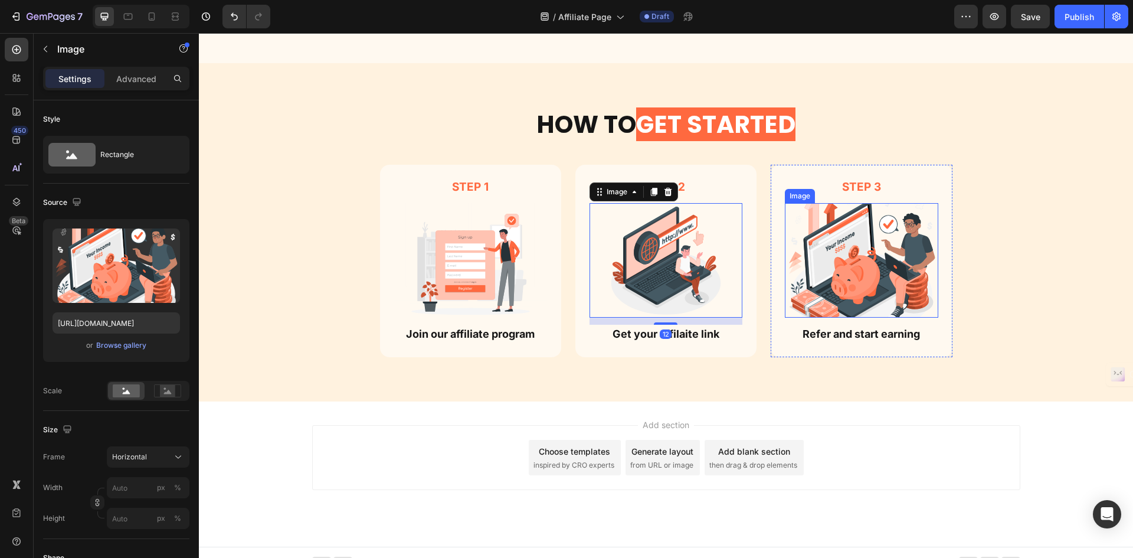
click at [859, 248] on img at bounding box center [861, 260] width 153 height 115
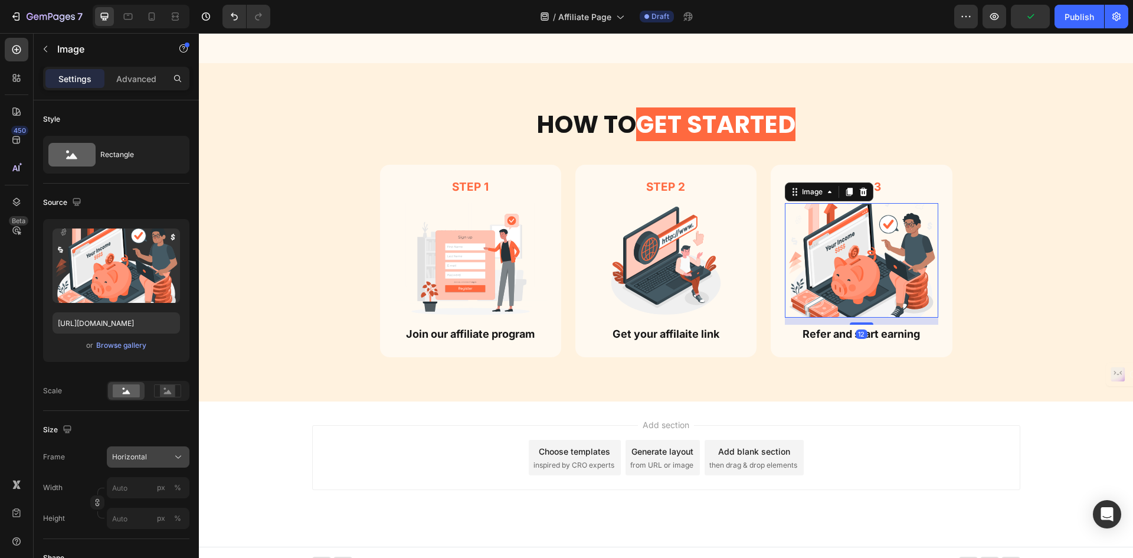
click at [140, 452] on span "Horizontal" at bounding box center [129, 457] width 35 height 11
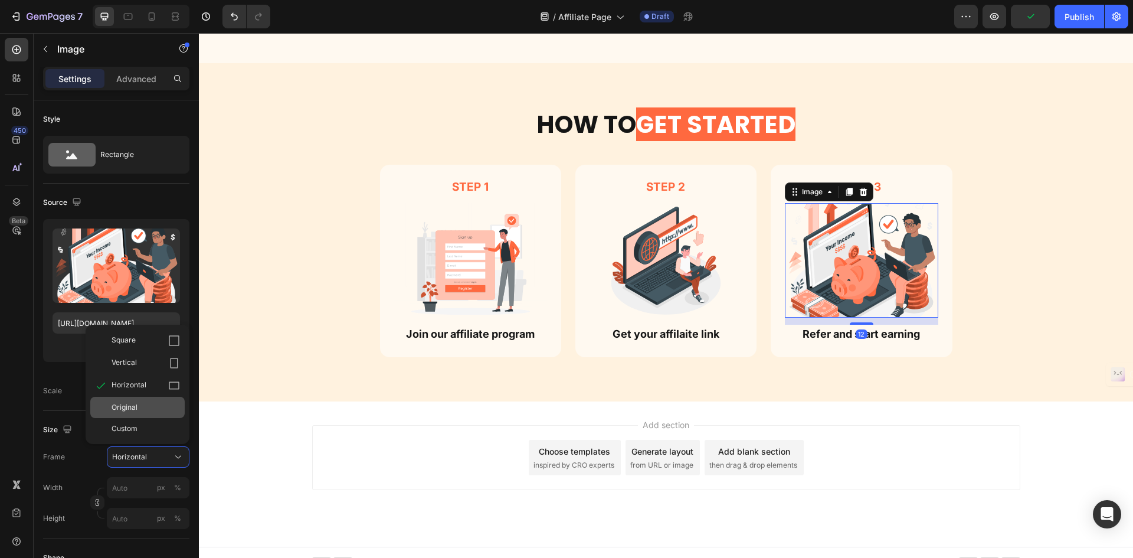
click at [132, 401] on div "Original" at bounding box center [137, 407] width 94 height 21
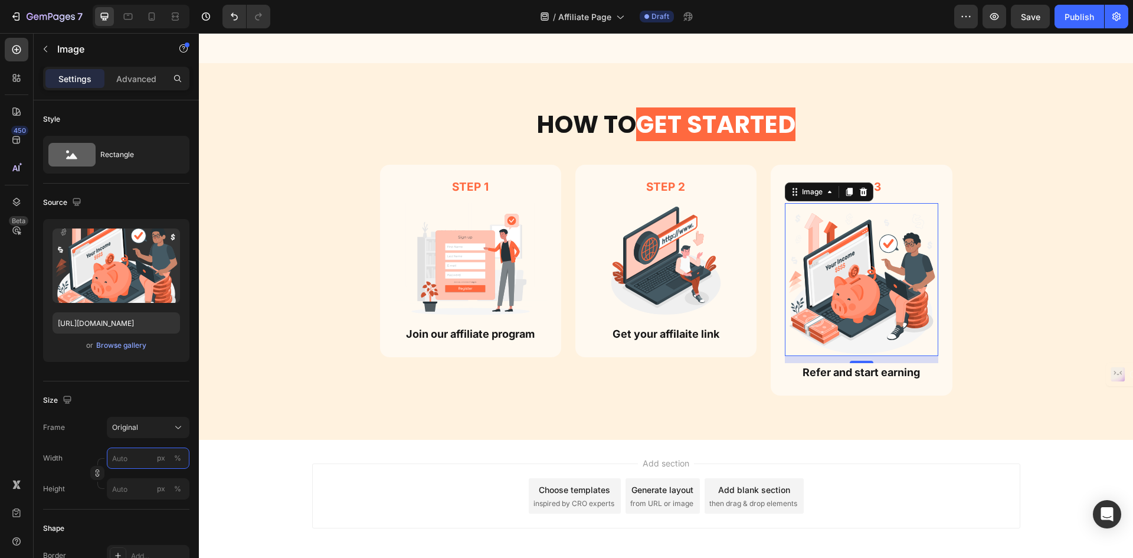
click at [126, 467] on input "px %" at bounding box center [148, 457] width 83 height 21
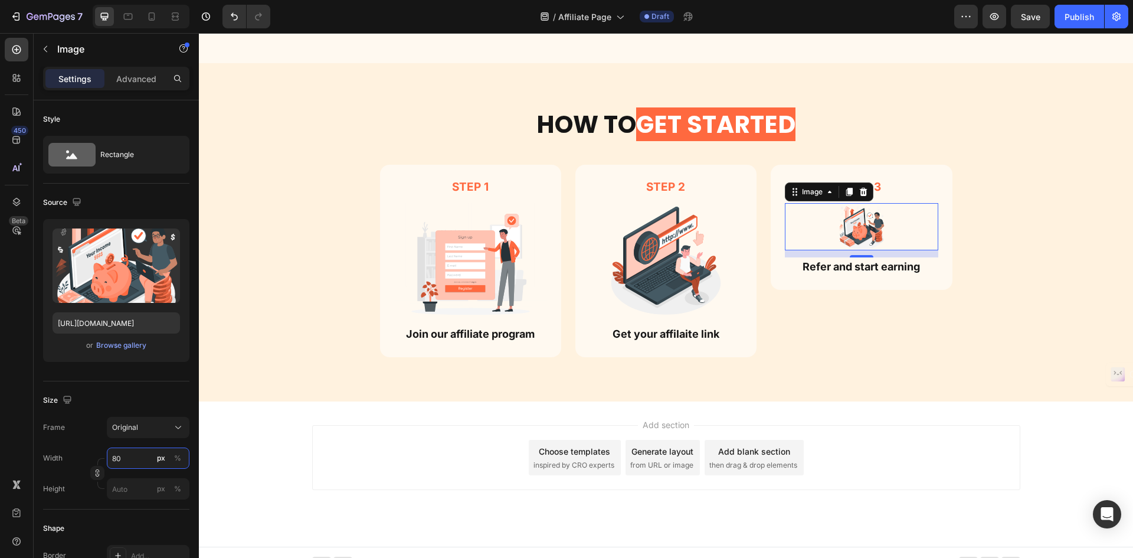
click at [136, 457] on input "80" at bounding box center [148, 457] width 83 height 21
click at [176, 457] on div "%" at bounding box center [177, 458] width 7 height 11
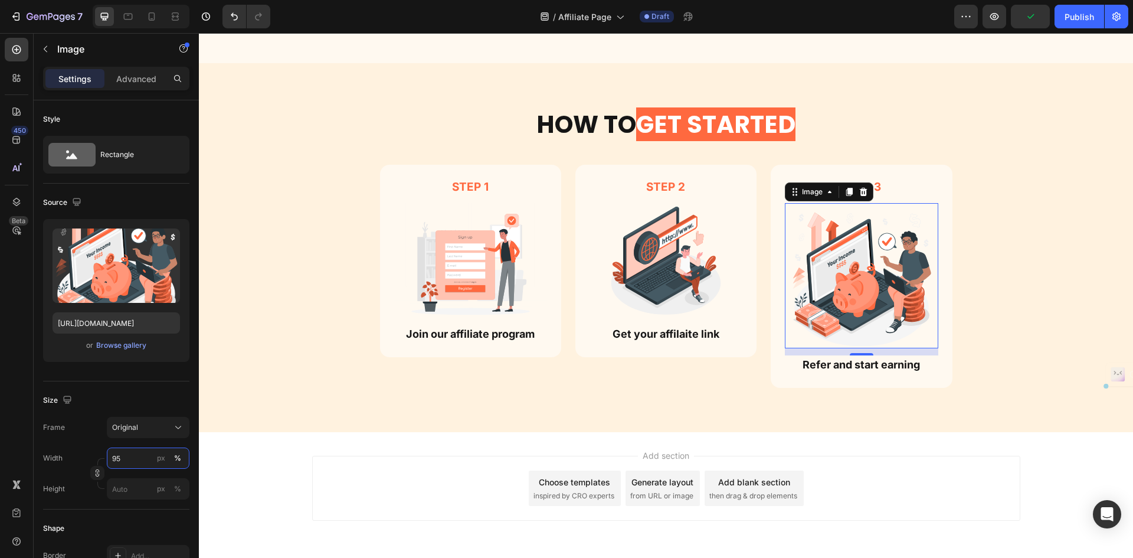
click at [141, 457] on input "95" at bounding box center [148, 457] width 83 height 21
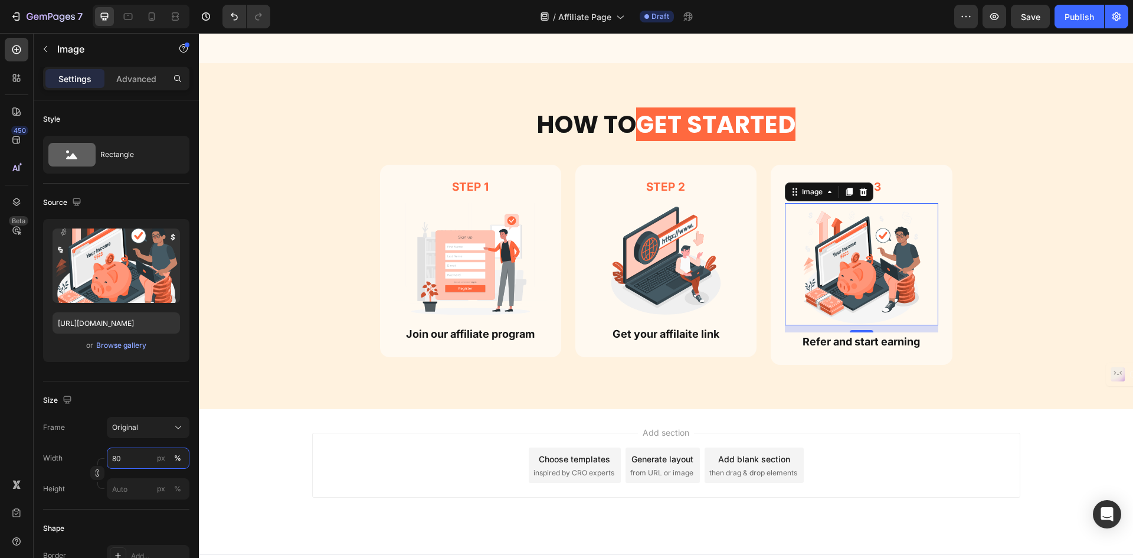
click at [136, 455] on input "80" at bounding box center [148, 457] width 83 height 21
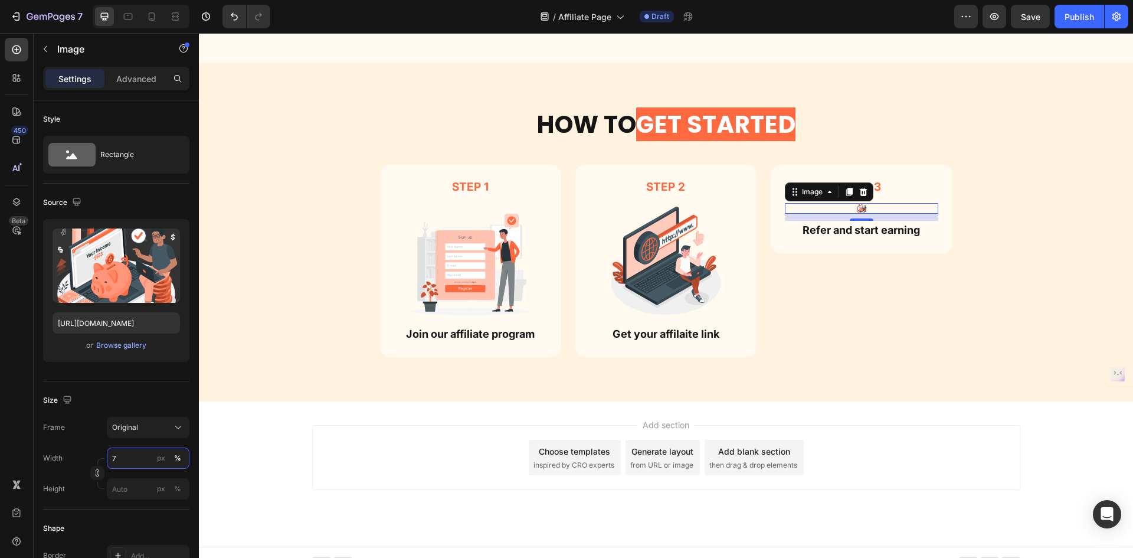
type input "75"
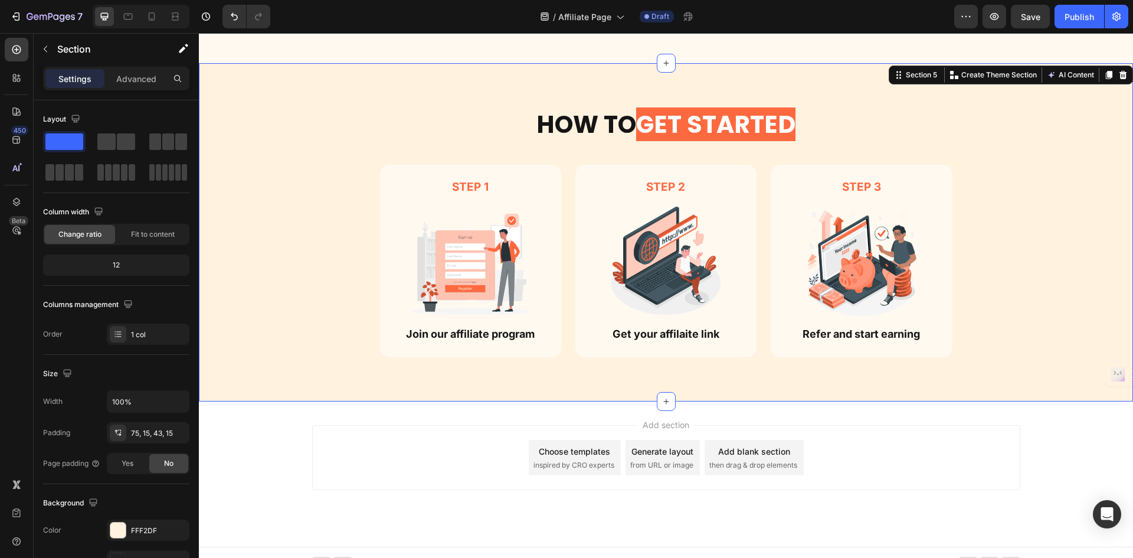
click at [983, 252] on div "How TO GET STARTED Heading Row Step 1 Text Block Image Join our affiliate progr…" at bounding box center [666, 241] width 917 height 269
click at [154, 16] on icon at bounding box center [152, 16] width 6 height 8
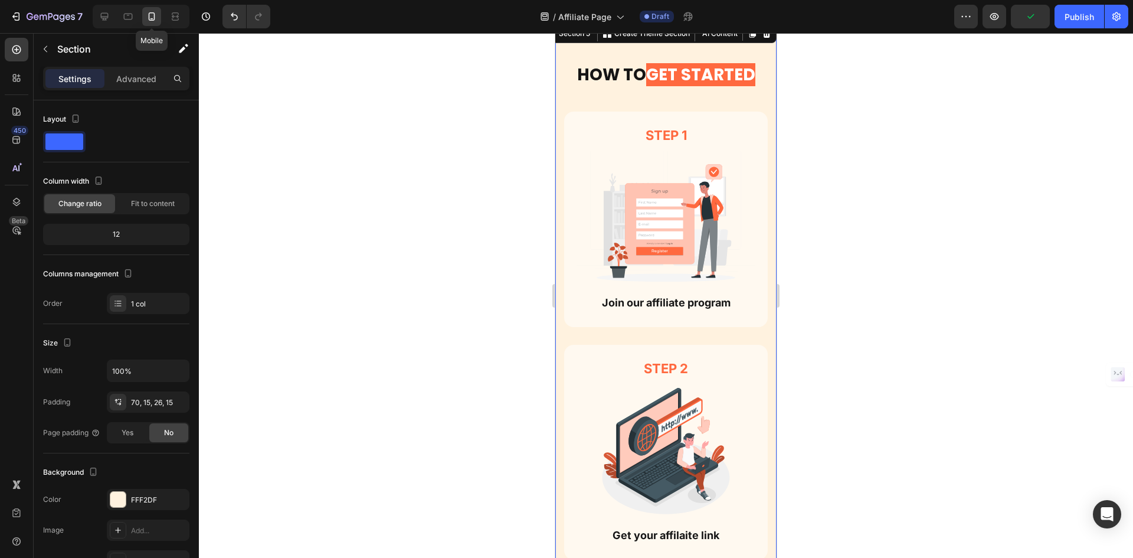
scroll to position [1391, 0]
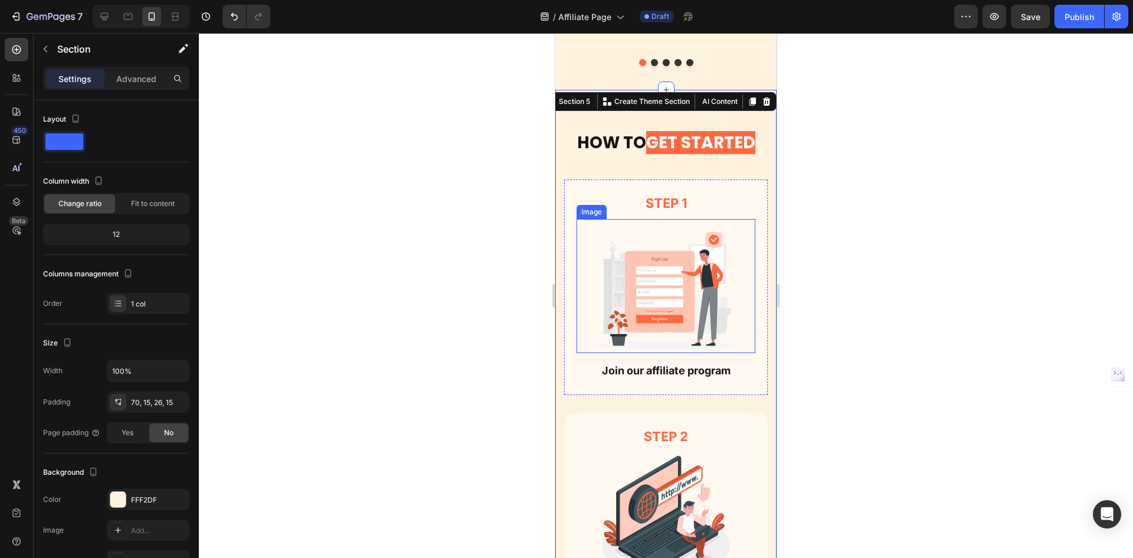
click at [662, 254] on img at bounding box center [666, 286] width 179 height 134
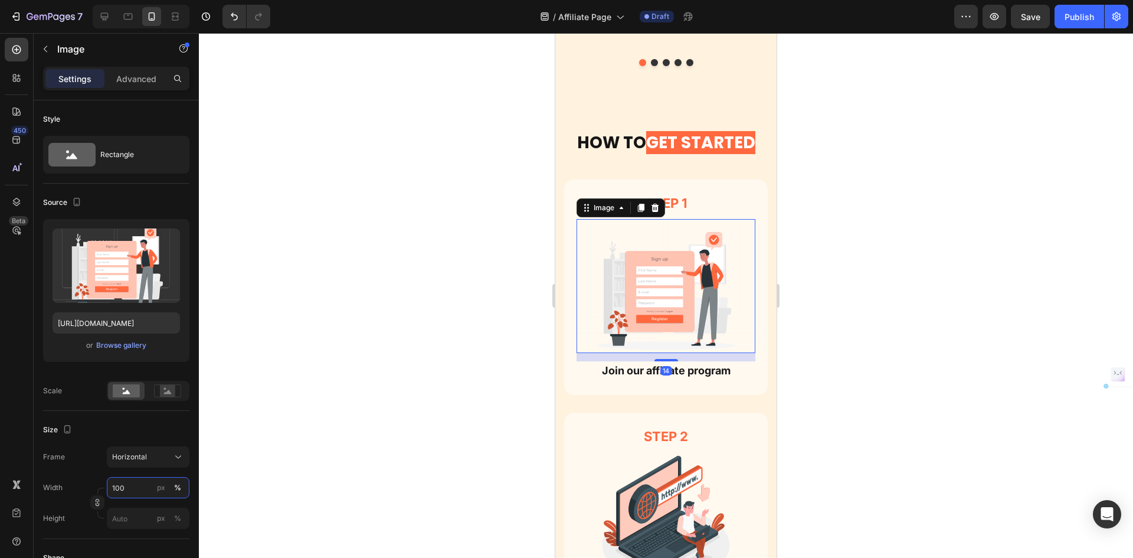
click at [140, 482] on input "100" at bounding box center [148, 487] width 83 height 21
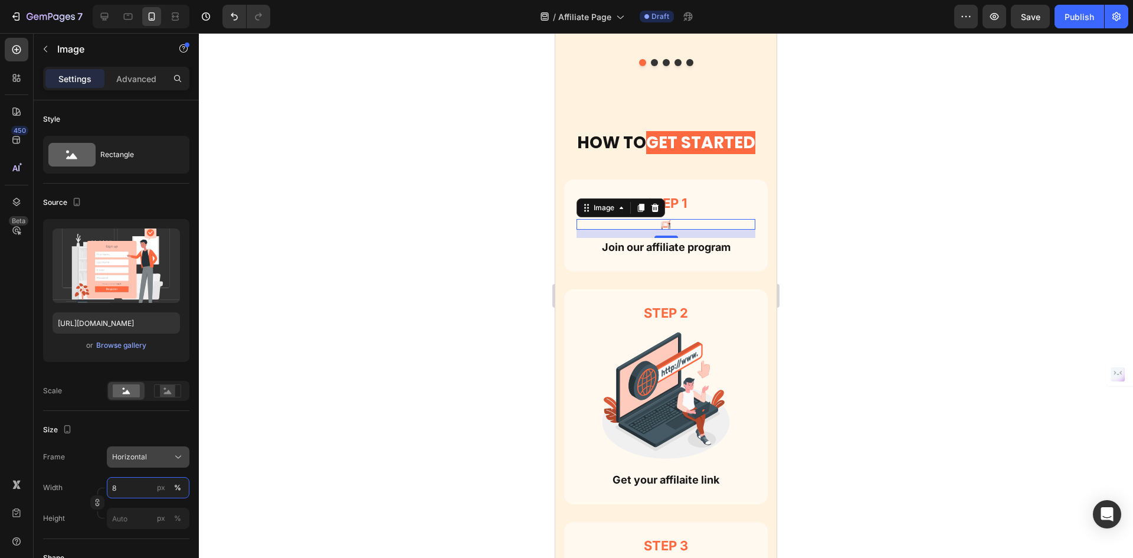
type input "80"
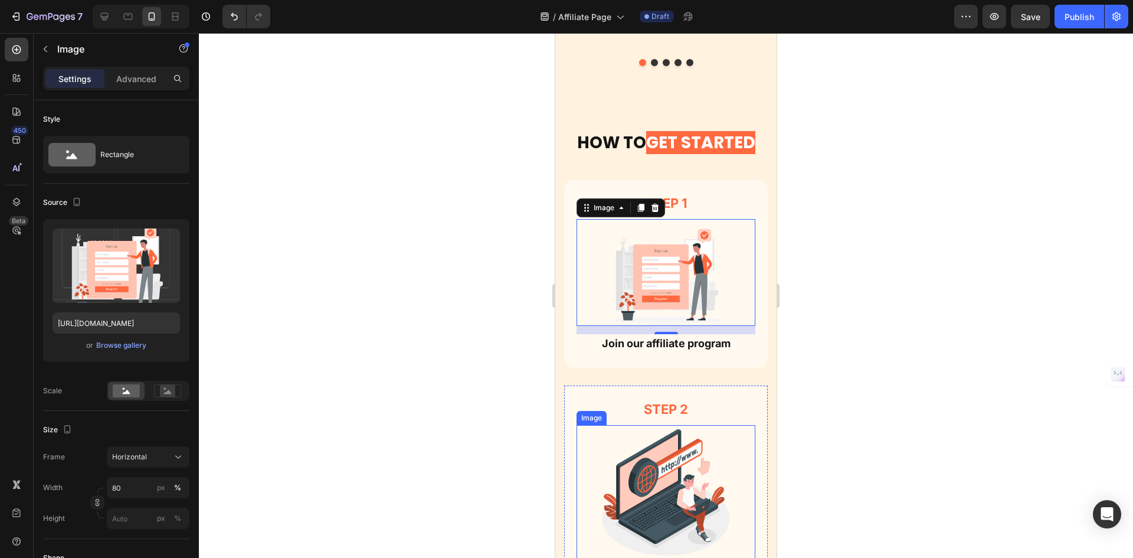
click at [617, 463] on img at bounding box center [666, 492] width 179 height 134
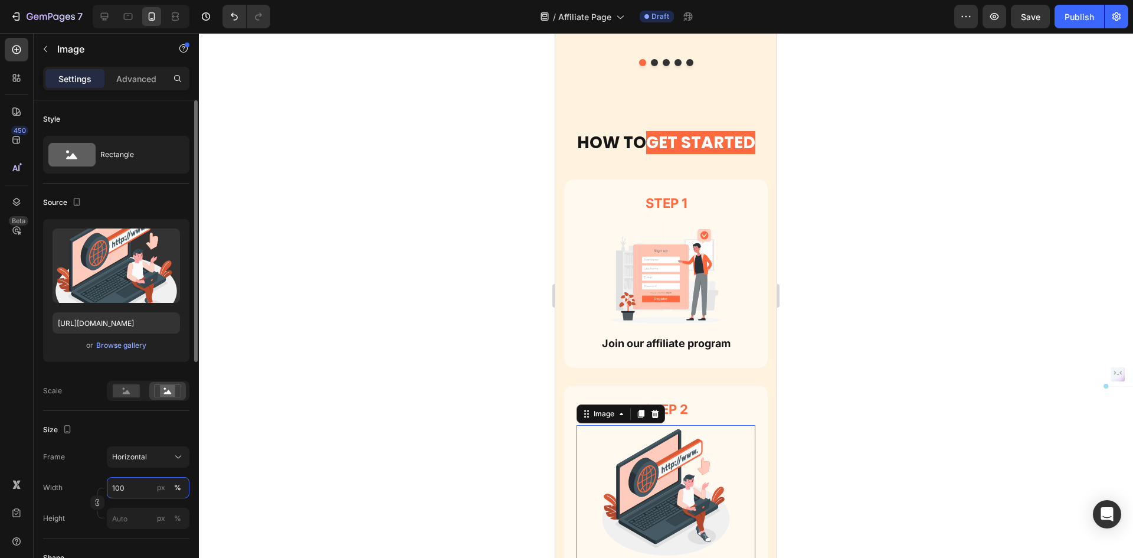
click at [132, 495] on input "100" at bounding box center [148, 487] width 83 height 21
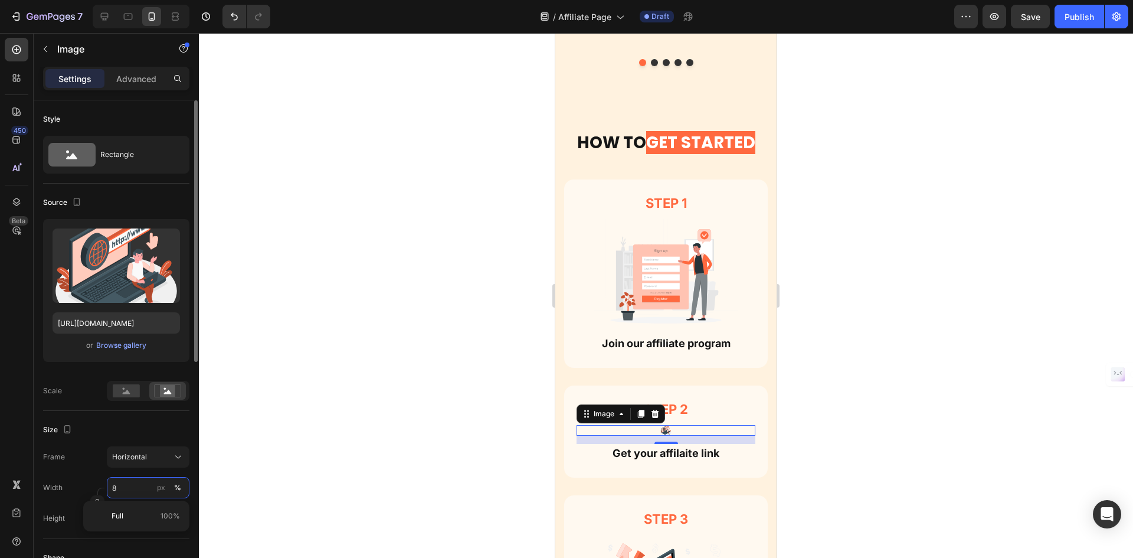
type input "80"
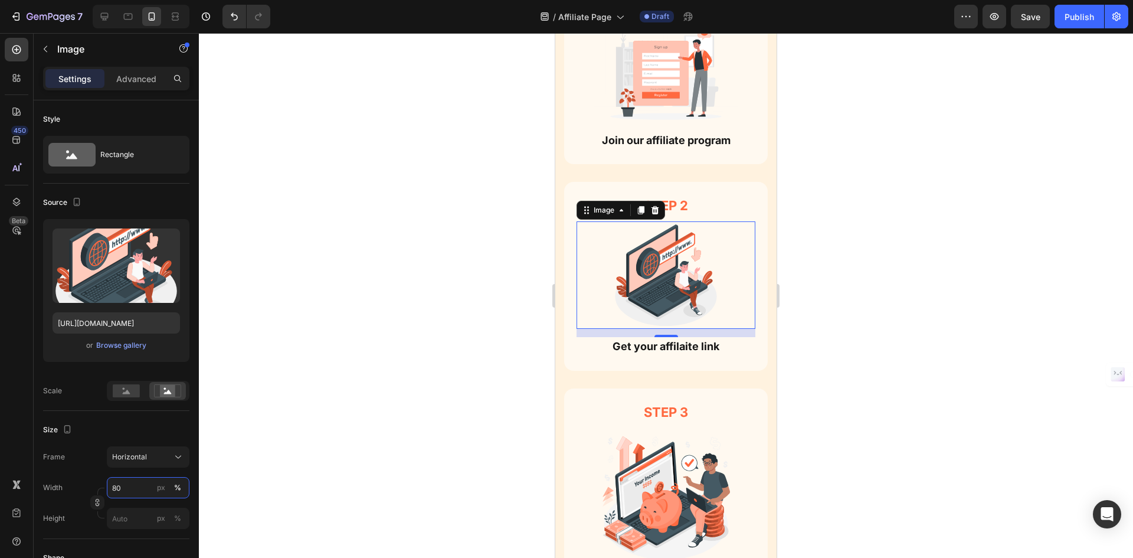
scroll to position [1745, 0]
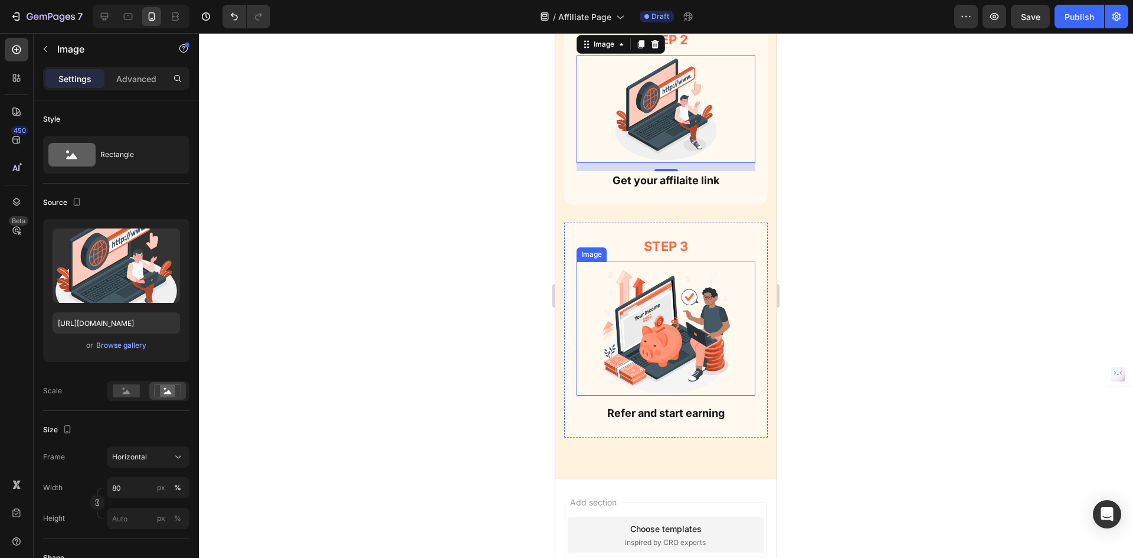
click at [692, 352] on img at bounding box center [666, 328] width 134 height 134
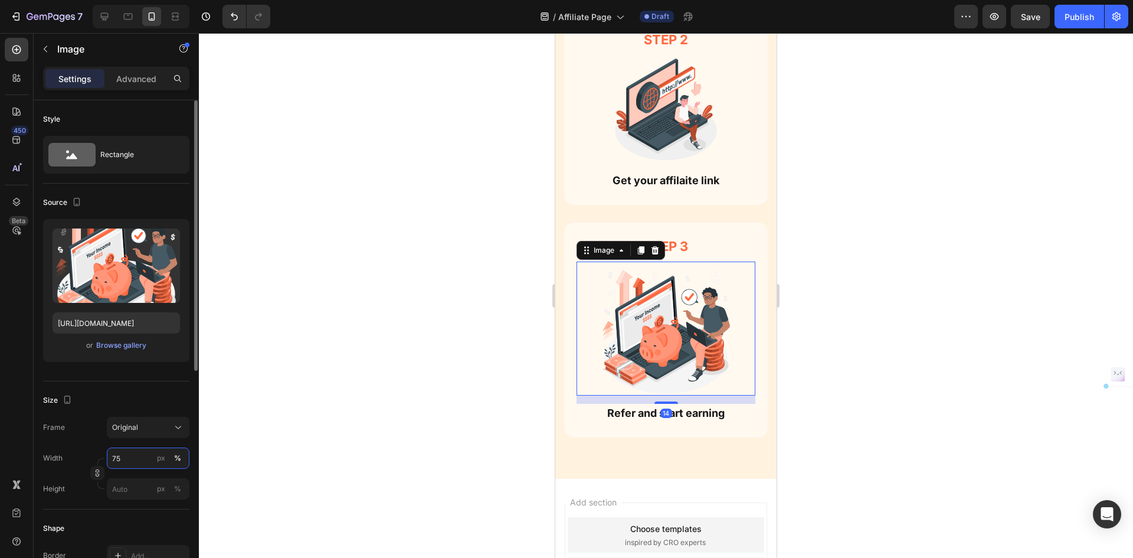
click at [133, 452] on input "75" at bounding box center [148, 457] width 83 height 21
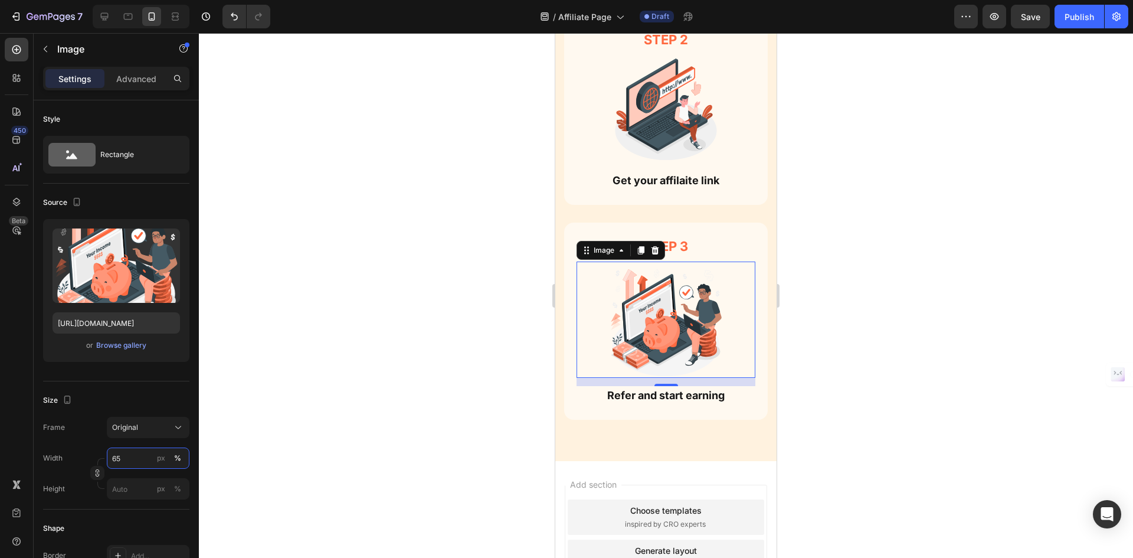
type input "65"
click at [853, 308] on div at bounding box center [666, 295] width 934 height 525
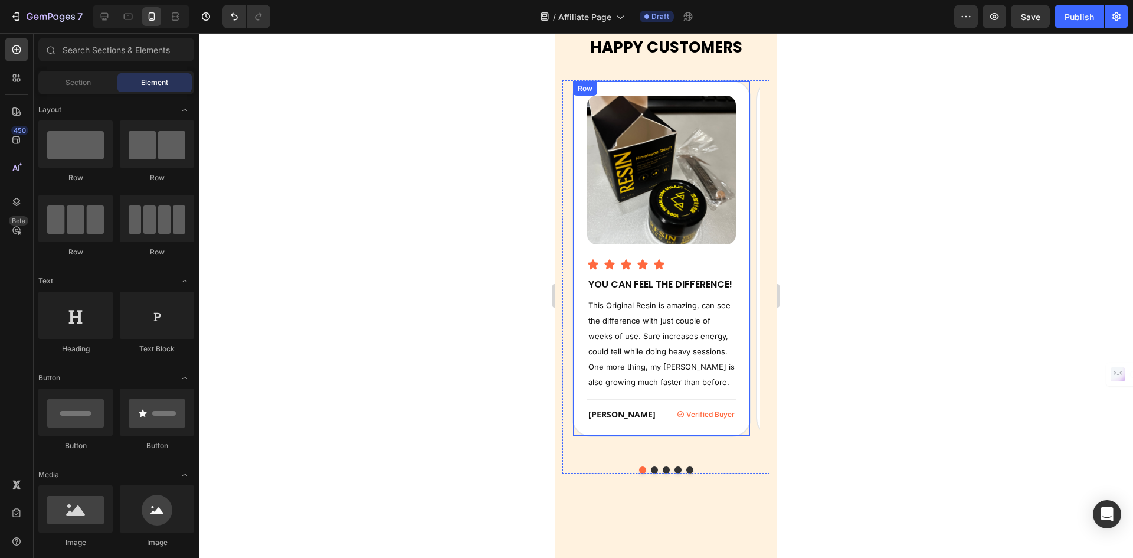
scroll to position [826, 0]
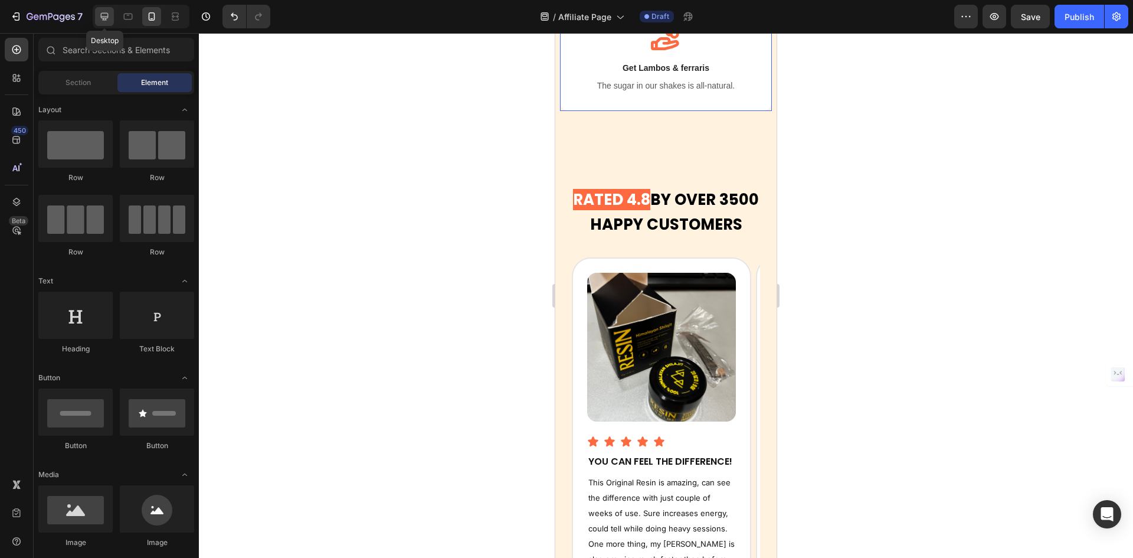
click at [108, 19] on icon at bounding box center [105, 17] width 12 height 12
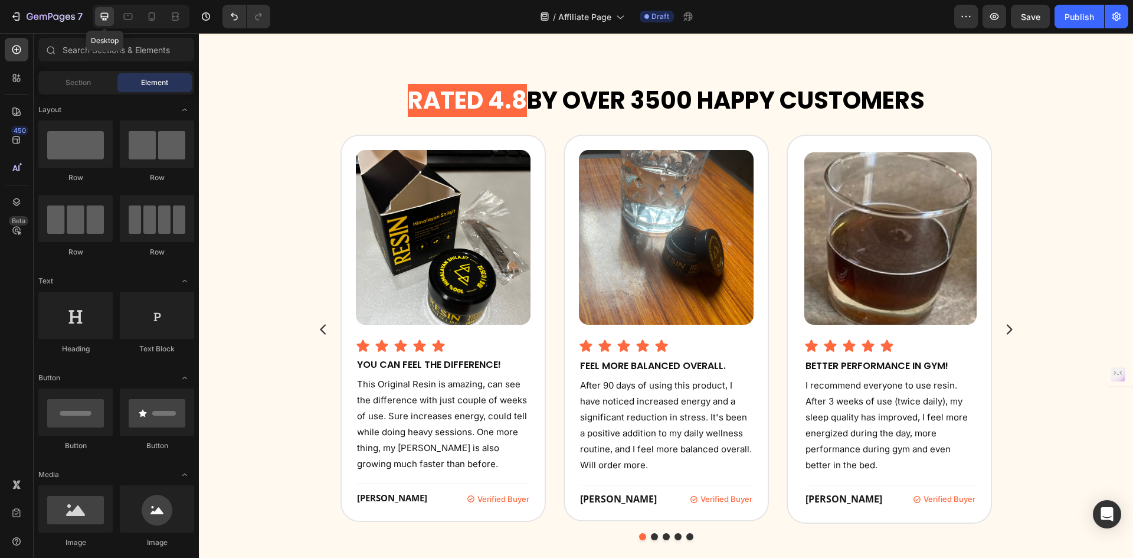
scroll to position [850, 0]
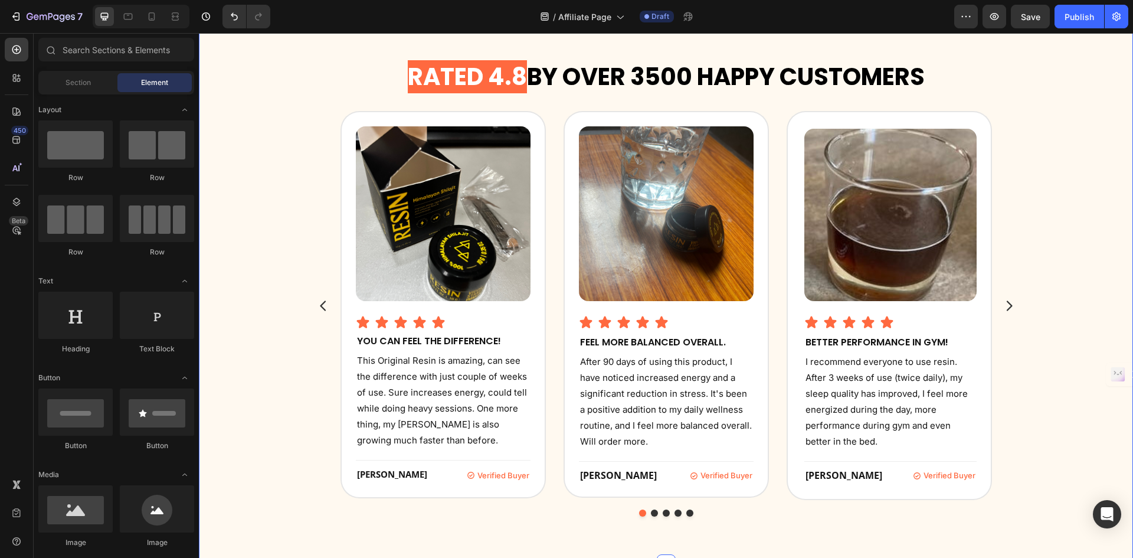
click at [282, 132] on div "Rated 4.8 by over 3500 Happy Customers Heading Image Icon Icon Icon Icon Icon I…" at bounding box center [666, 288] width 934 height 552
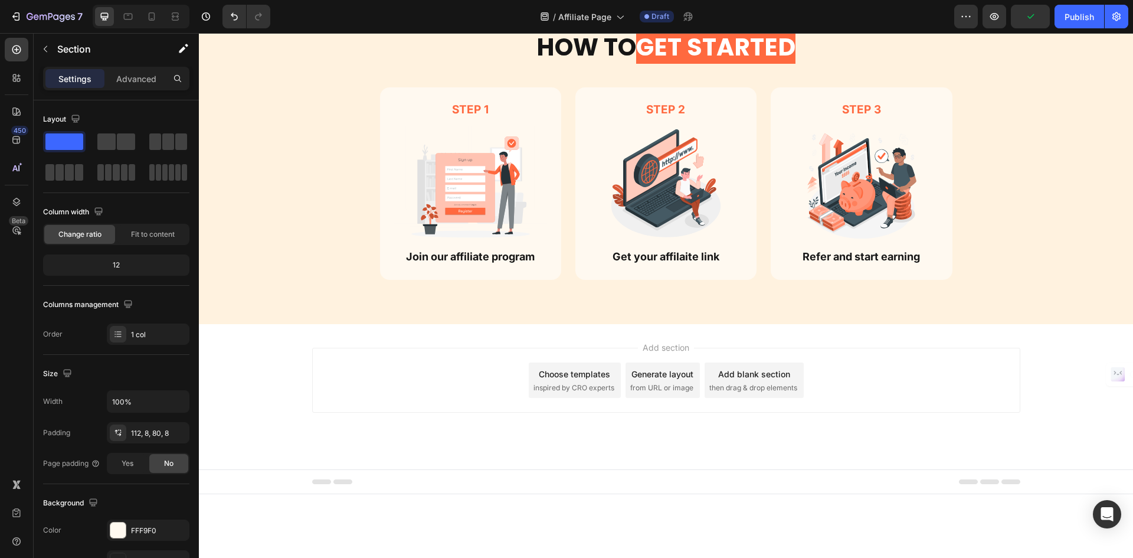
scroll to position [1697, 0]
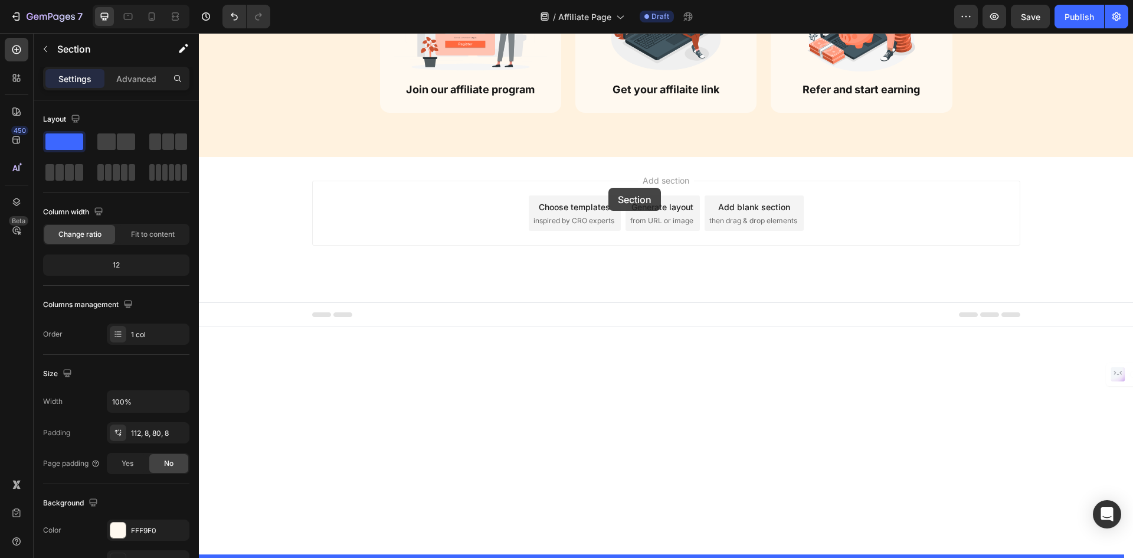
drag, startPoint x: 900, startPoint y: 103, endPoint x: 609, endPoint y: 188, distance: 303.7
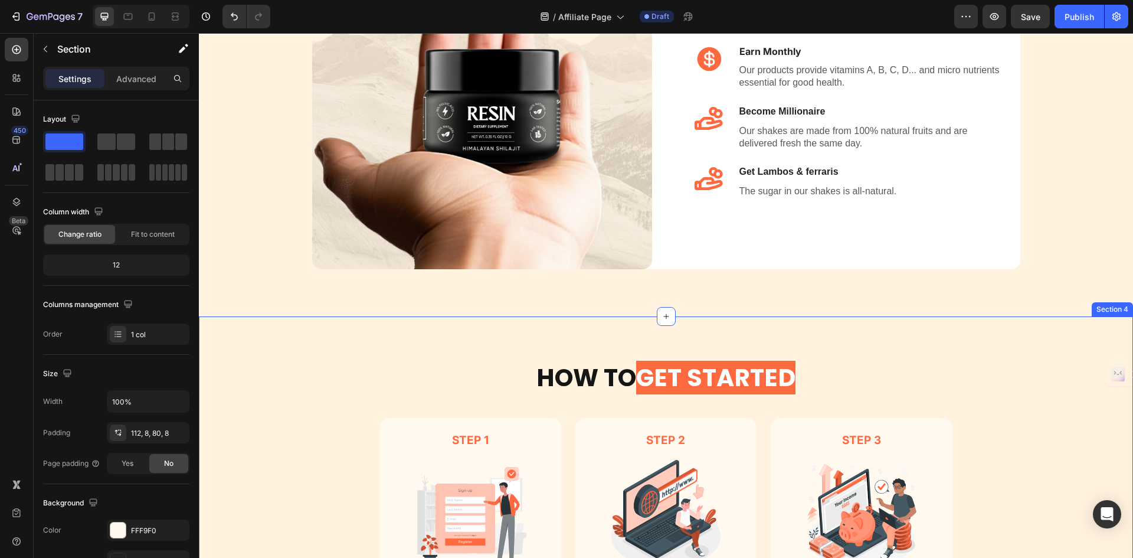
scroll to position [817, 0]
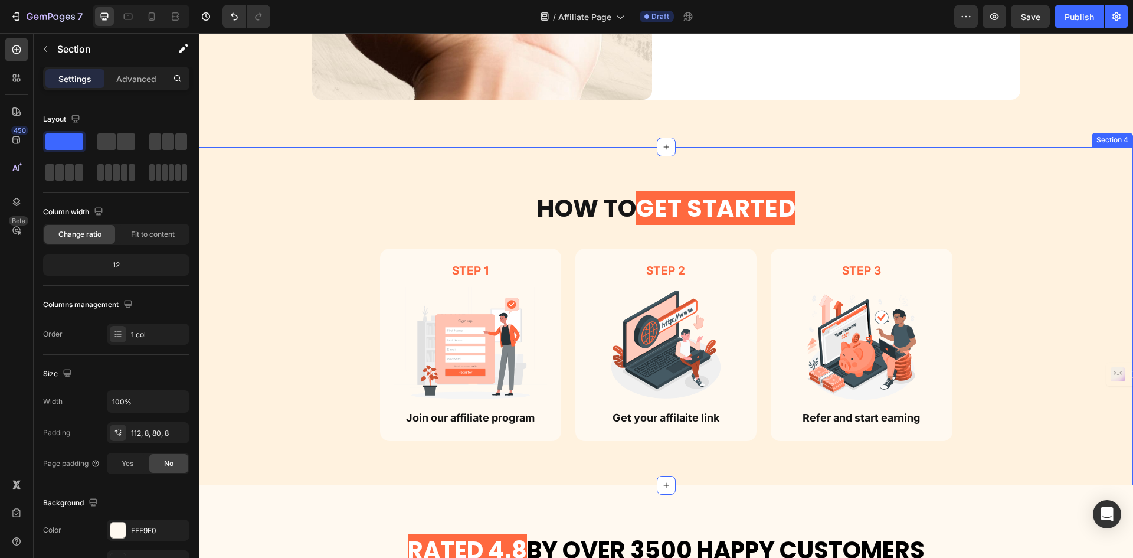
click at [258, 234] on div "How TO GET STARTED Heading Row Step 1 Text Block Image Join our affiliate progr…" at bounding box center [666, 325] width 917 height 269
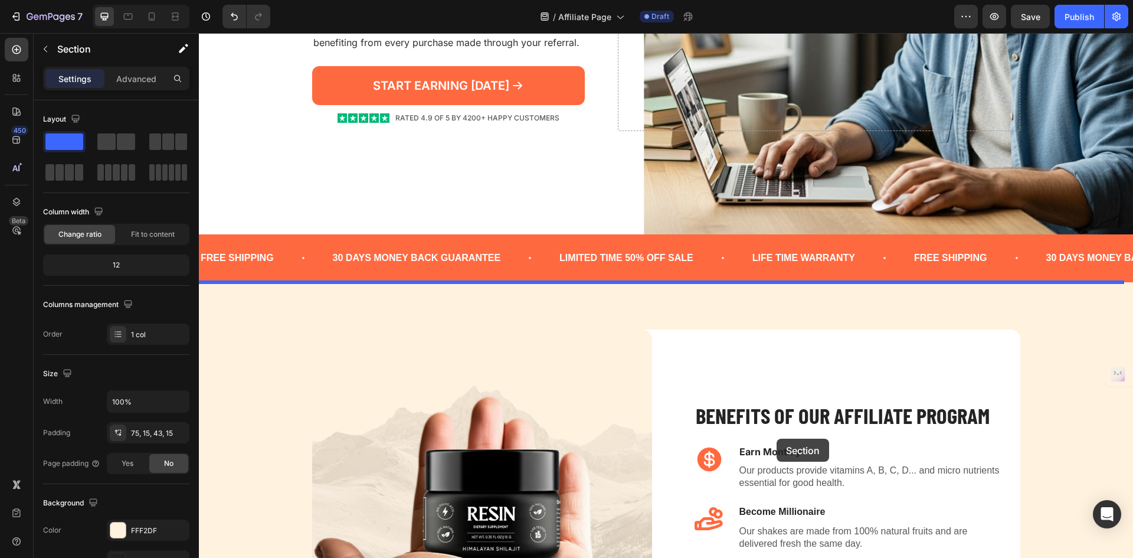
scroll to position [307, 0]
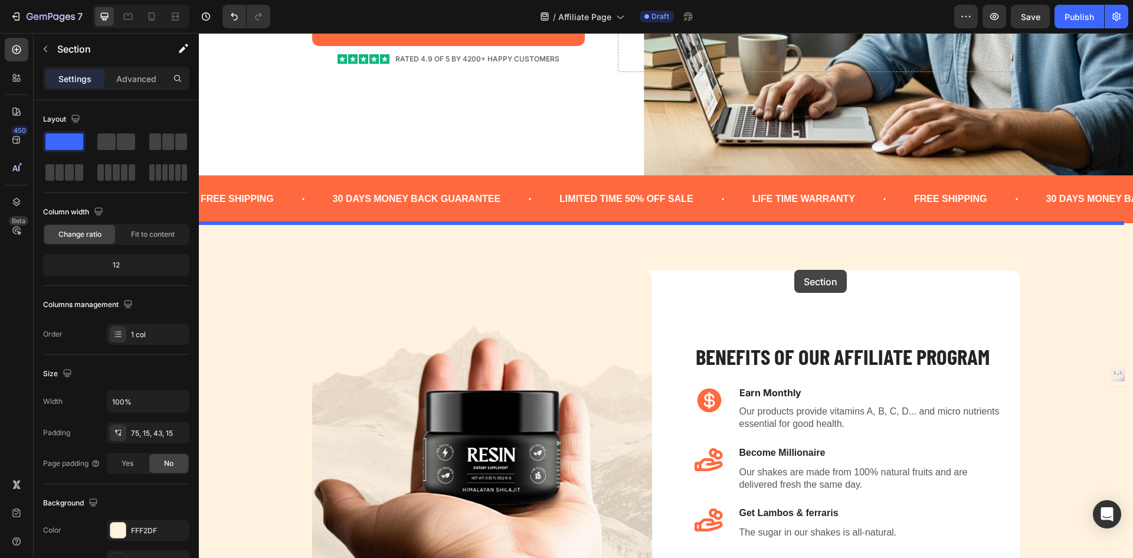
drag, startPoint x: 897, startPoint y: 136, endPoint x: 794, endPoint y: 270, distance: 168.8
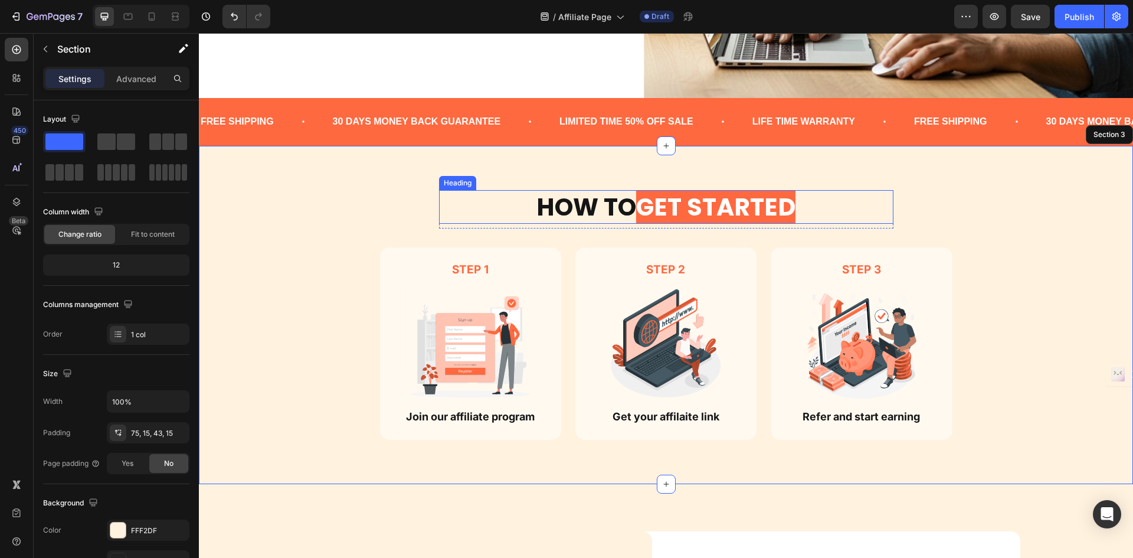
scroll to position [543, 0]
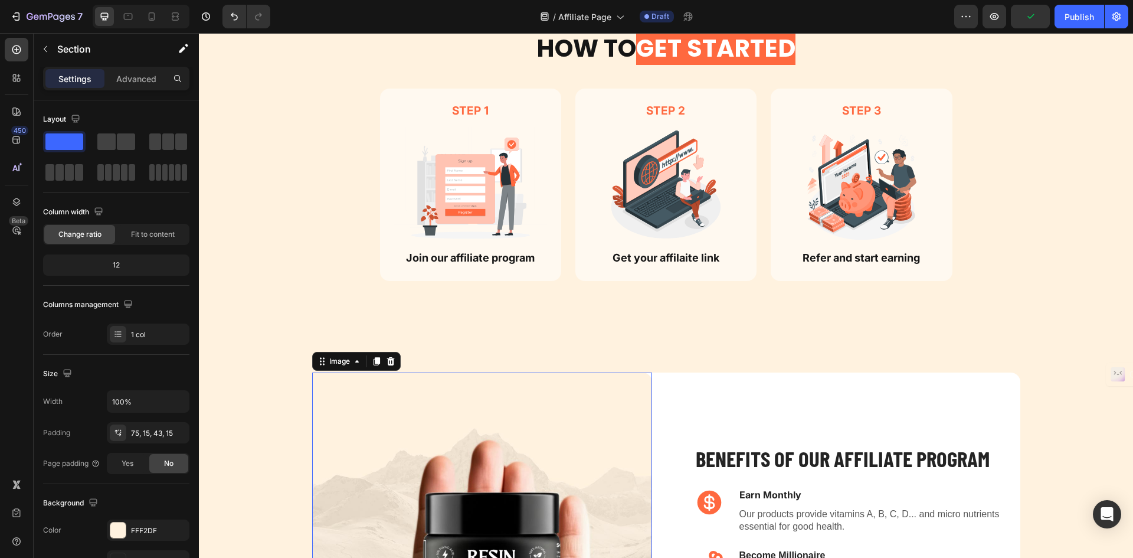
click at [547, 428] on img at bounding box center [482, 542] width 340 height 340
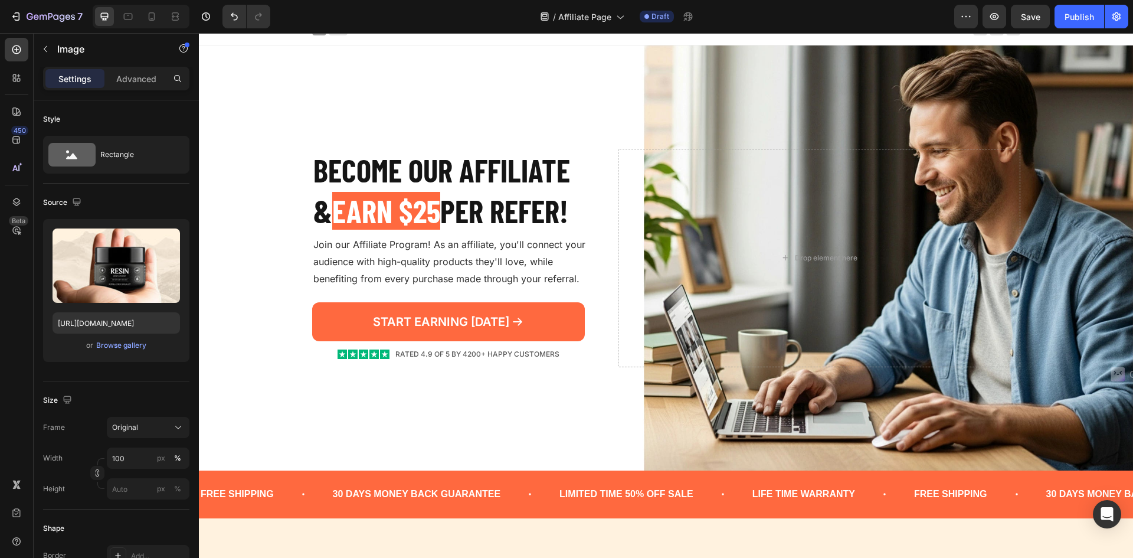
scroll to position [0, 0]
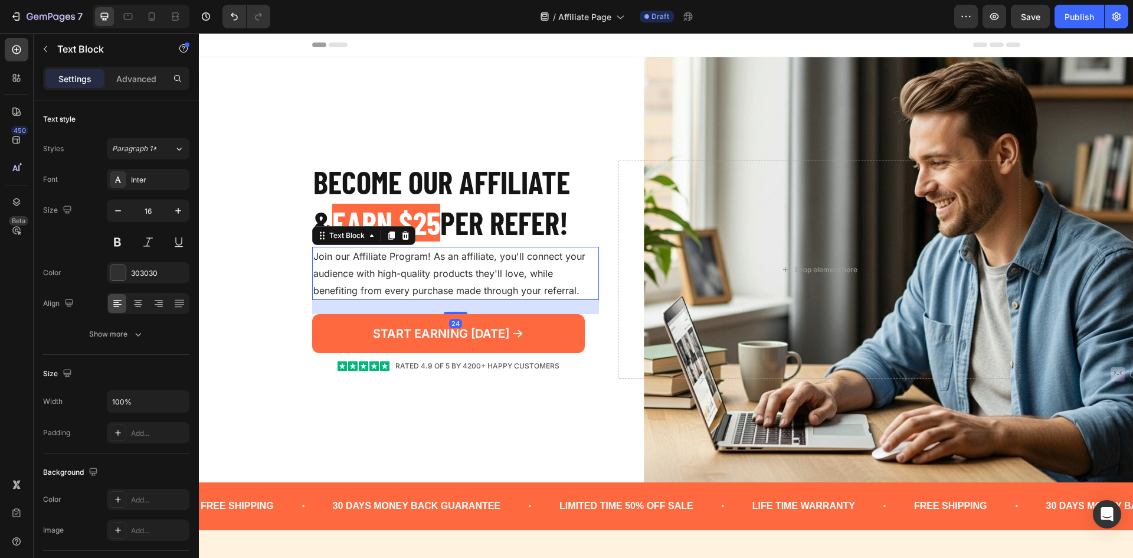
click at [476, 270] on p "Join our Affiliate Program! As an affiliate, you'll connect your audience with …" at bounding box center [455, 273] width 285 height 51
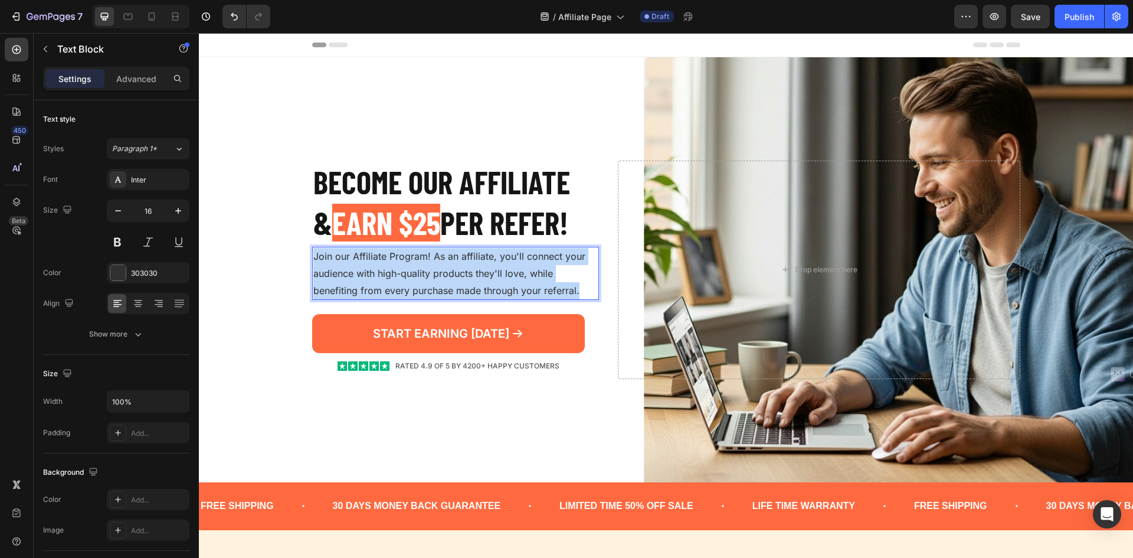
click at [476, 270] on p "Join our Affiliate Program! As an affiliate, you'll connect your audience with …" at bounding box center [455, 273] width 285 height 51
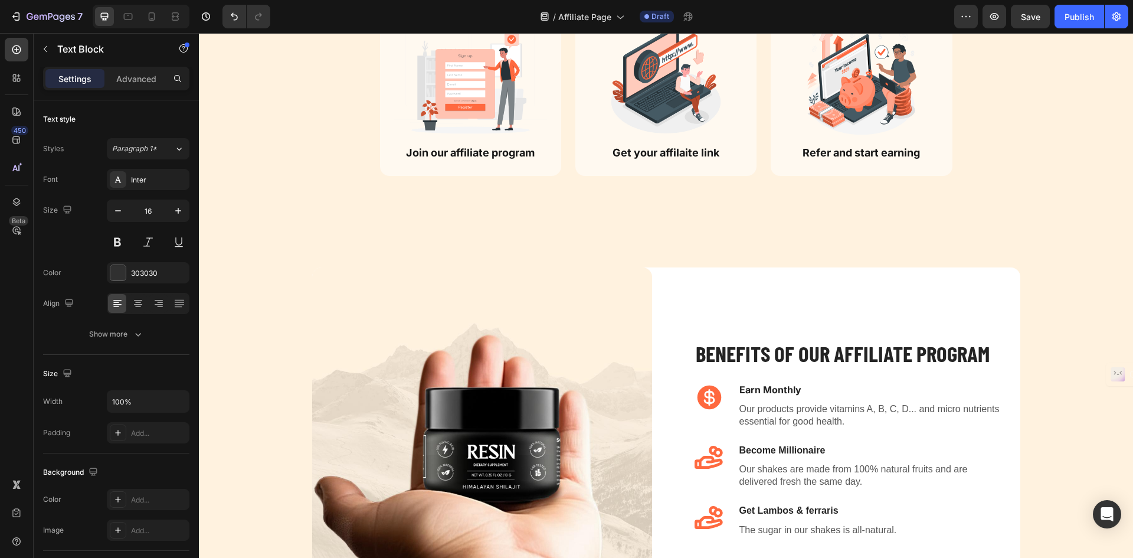
scroll to position [649, 0]
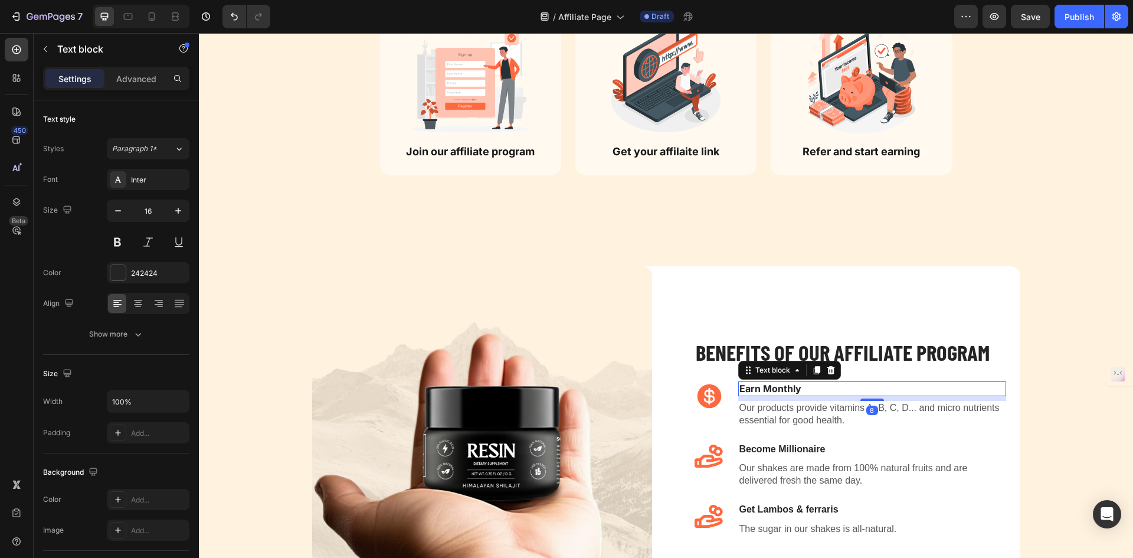
click at [786, 388] on p "Earn Monthly" at bounding box center [873, 388] width 266 height 12
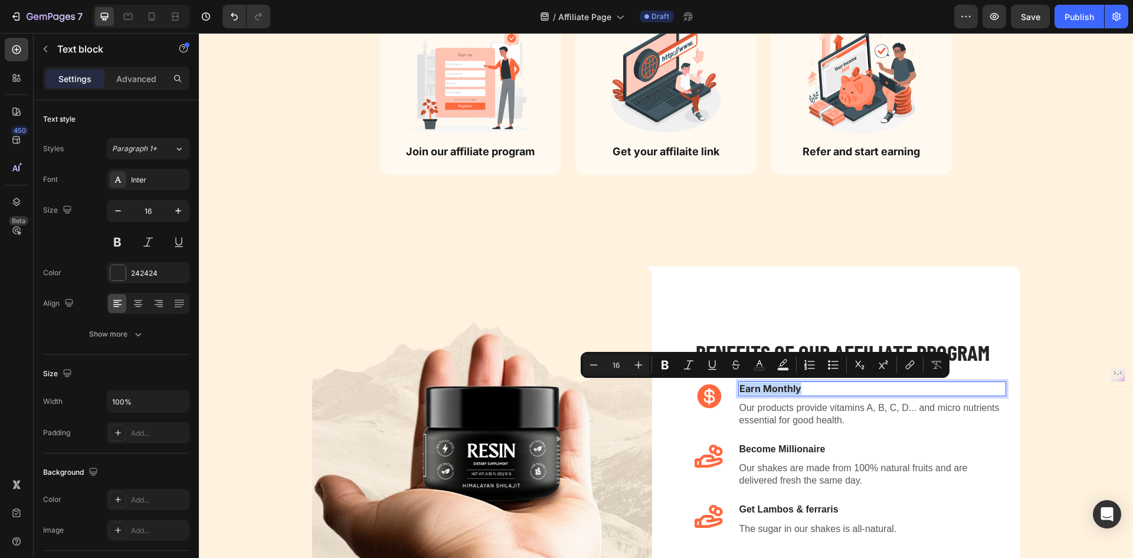
click at [799, 386] on p "Earn Monthly" at bounding box center [873, 388] width 266 height 12
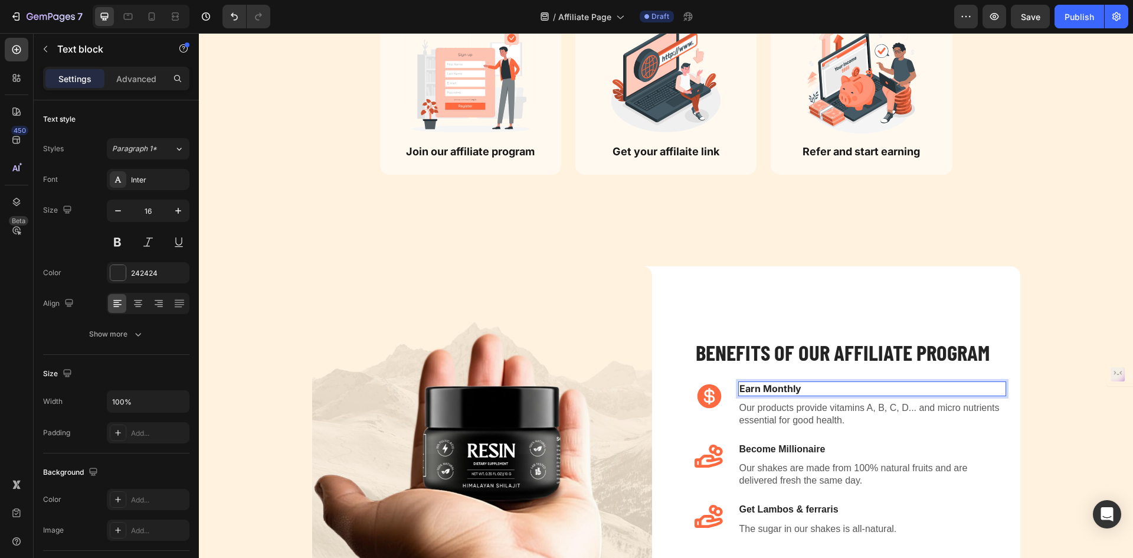
click at [786, 386] on p "Earn Monthly" at bounding box center [873, 388] width 266 height 12
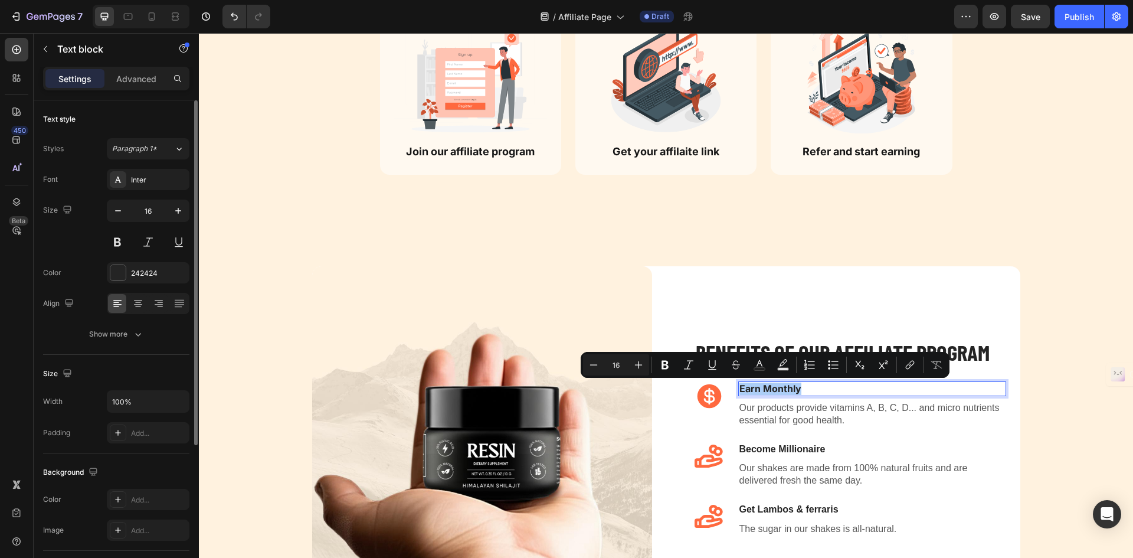
click at [140, 453] on div "Text style Styles Paragraph 1* Font Inter Size 16 Color 242424 Align Show more" at bounding box center [116, 501] width 146 height 97
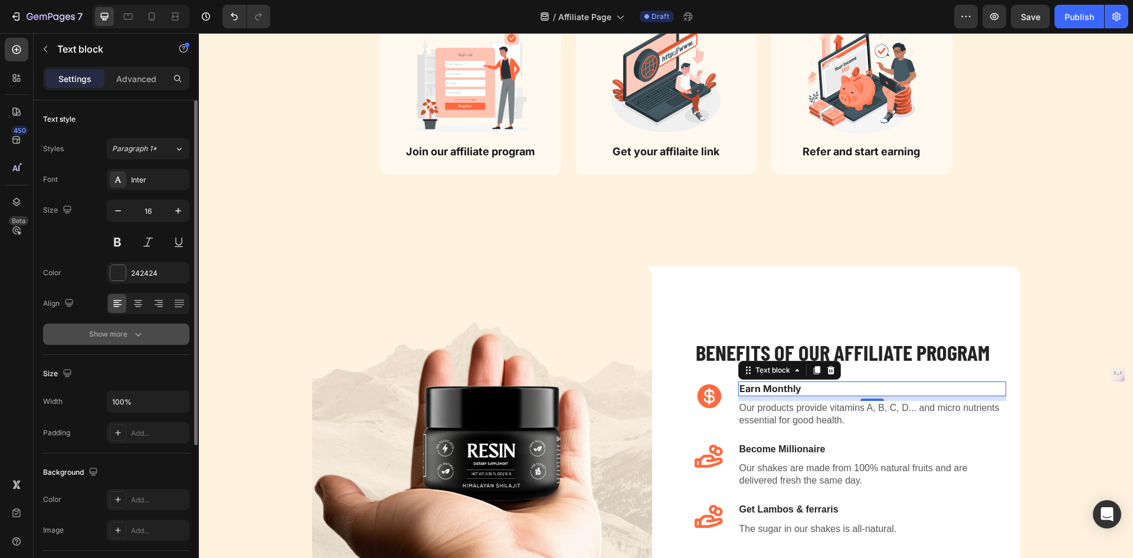
click at [142, 335] on icon "button" at bounding box center [138, 334] width 12 height 12
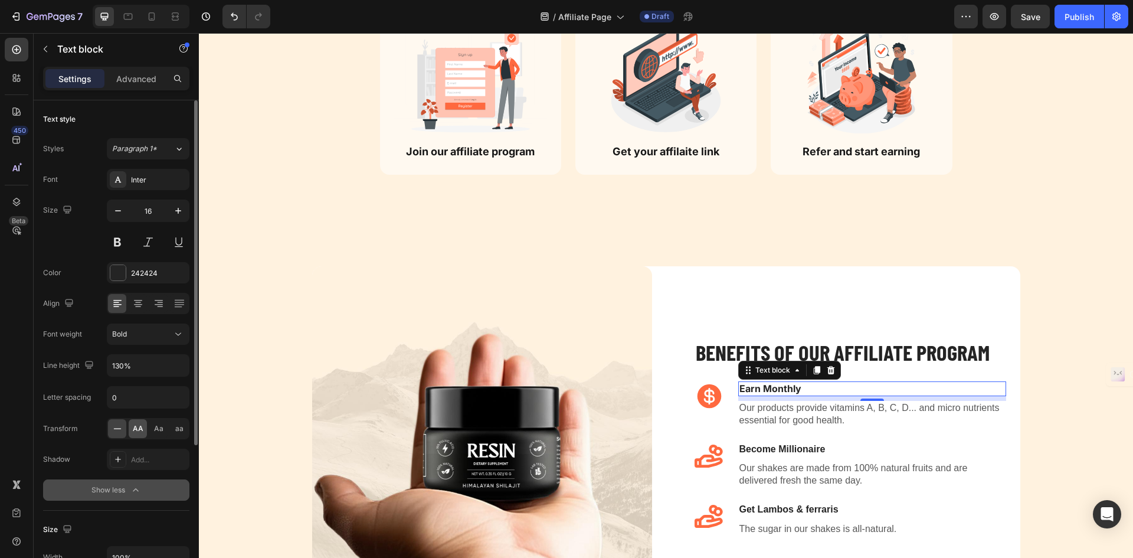
click at [143, 426] on span "AA" at bounding box center [138, 428] width 11 height 11
click at [176, 218] on button "button" at bounding box center [178, 210] width 21 height 21
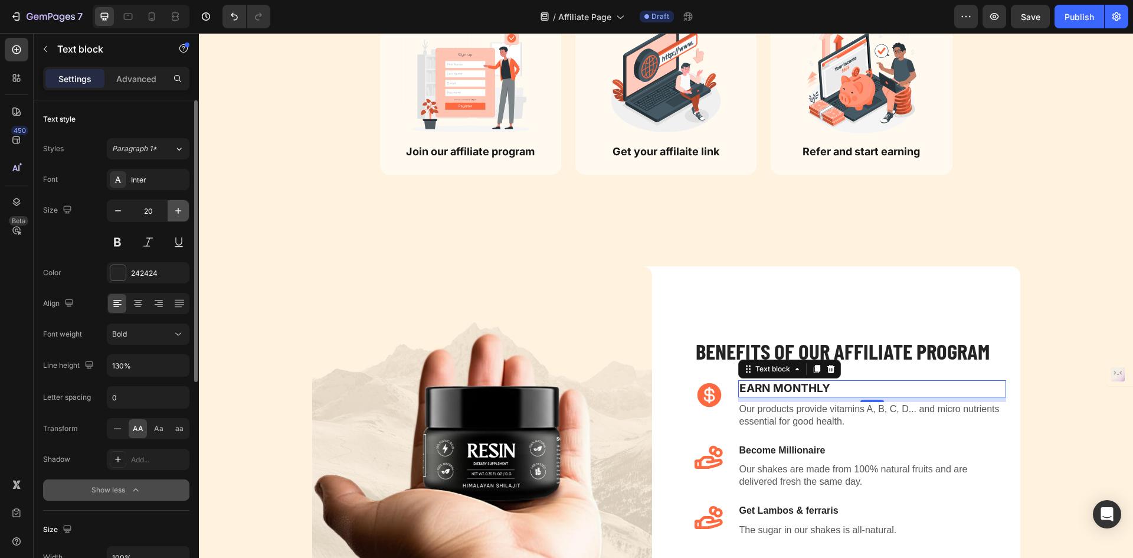
click at [176, 218] on button "button" at bounding box center [178, 210] width 21 height 21
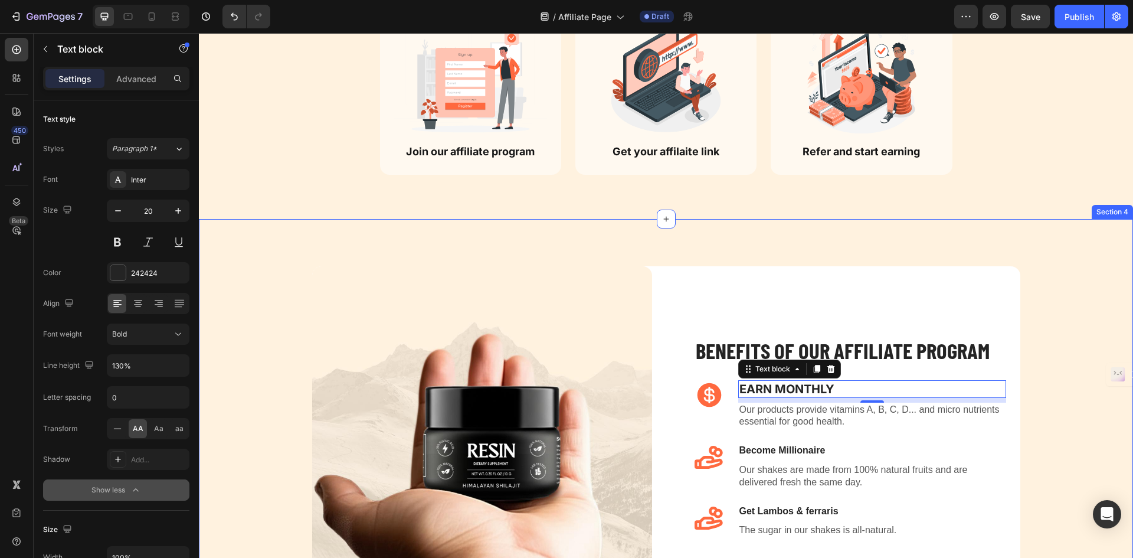
type input "21"
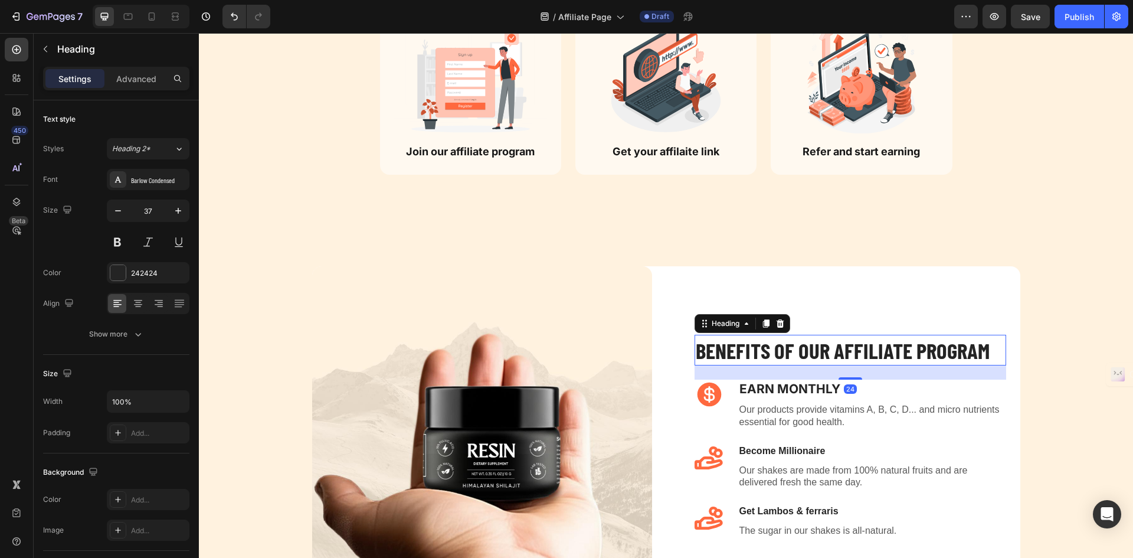
click at [854, 358] on h2 "Benefits of our affiliate program" at bounding box center [851, 350] width 312 height 31
click at [829, 367] on div "24" at bounding box center [851, 372] width 312 height 14
click at [824, 355] on h2 "Benefits of our affiliate program" at bounding box center [851, 350] width 312 height 31
click at [807, 355] on p "Benefits of our affiliate program" at bounding box center [850, 350] width 309 height 28
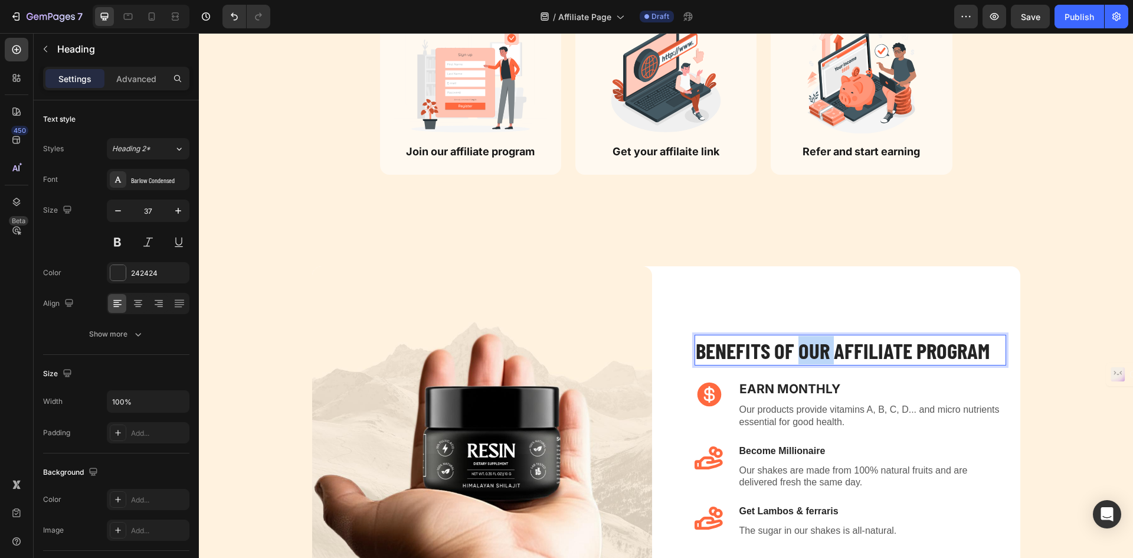
click at [807, 355] on p "Benefits of our affiliate program" at bounding box center [850, 350] width 309 height 28
click at [925, 357] on p "Benefits of RESIN affiliate program" at bounding box center [850, 350] width 309 height 28
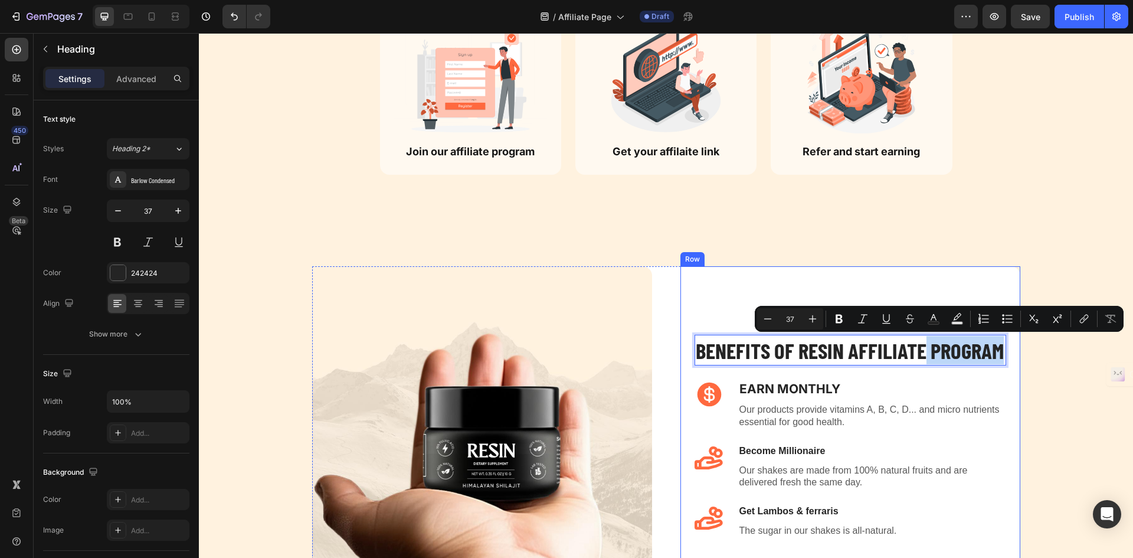
drag, startPoint x: 922, startPoint y: 351, endPoint x: 1004, endPoint y: 355, distance: 82.1
click at [1004, 355] on div "Benefits of RESIN affiliate program Heading 24 Icon Earn Monthly Text block Our…" at bounding box center [851, 436] width 340 height 241
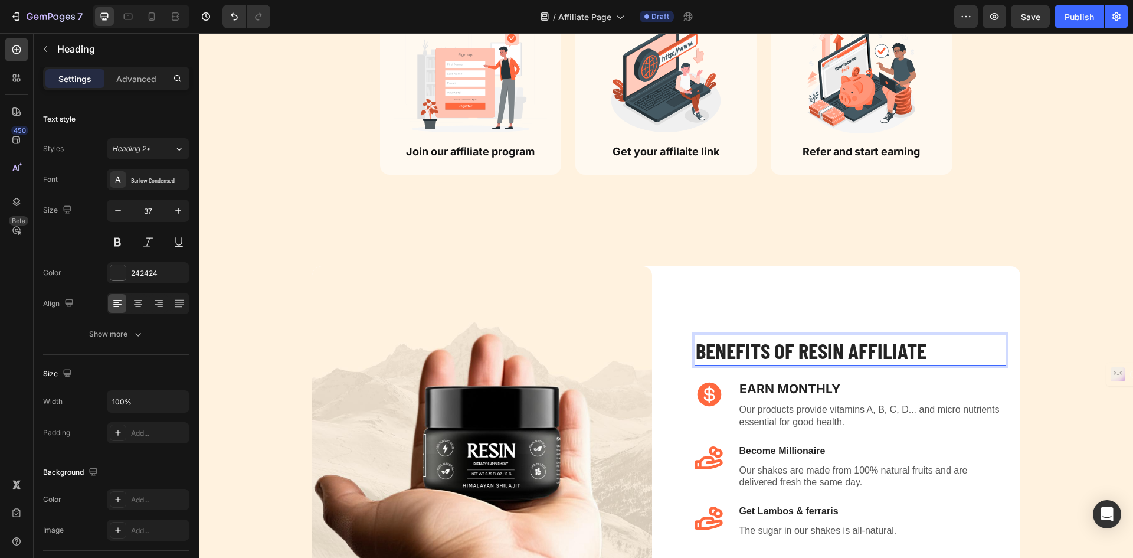
click at [807, 348] on p "Benefits of RESIN affiliate" at bounding box center [850, 350] width 309 height 28
click at [933, 354] on p "Benefits of RESIN affiliate" at bounding box center [850, 350] width 309 height 28
click at [920, 354] on p "Benefits of RESIN affiliateS" at bounding box center [850, 350] width 309 height 28
click at [946, 348] on p "Benefits of RESIN affiliateS" at bounding box center [850, 350] width 309 height 28
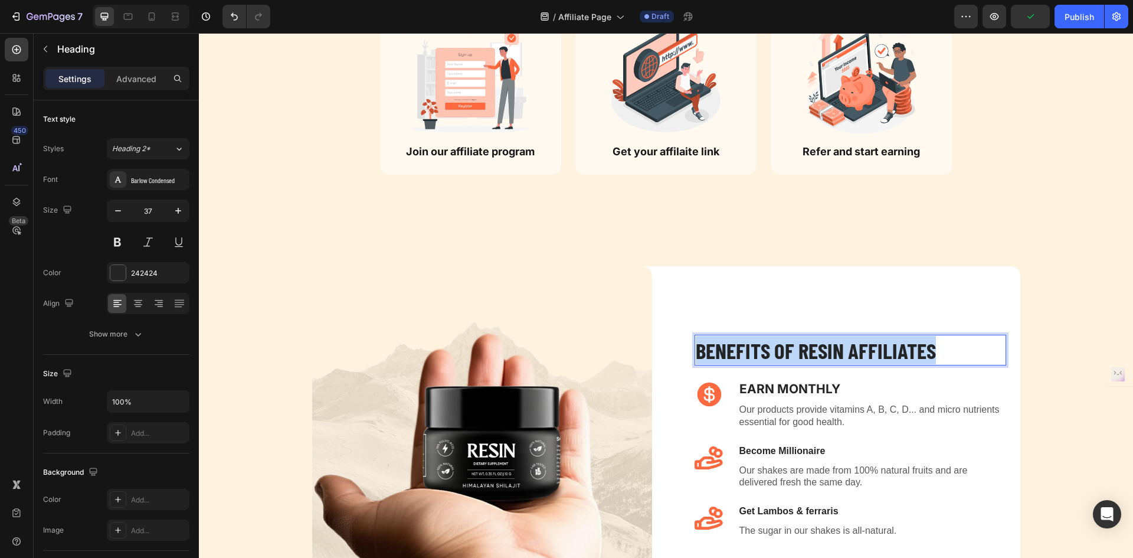
click at [946, 348] on p "Benefits of RESIN affiliateS" at bounding box center [850, 350] width 309 height 28
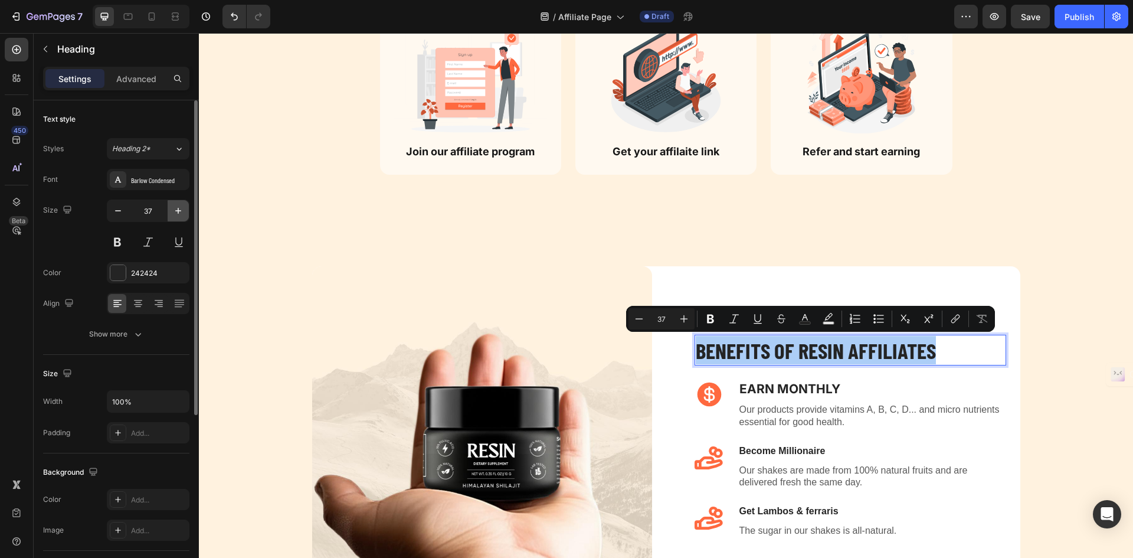
click at [182, 201] on button "button" at bounding box center [178, 210] width 21 height 21
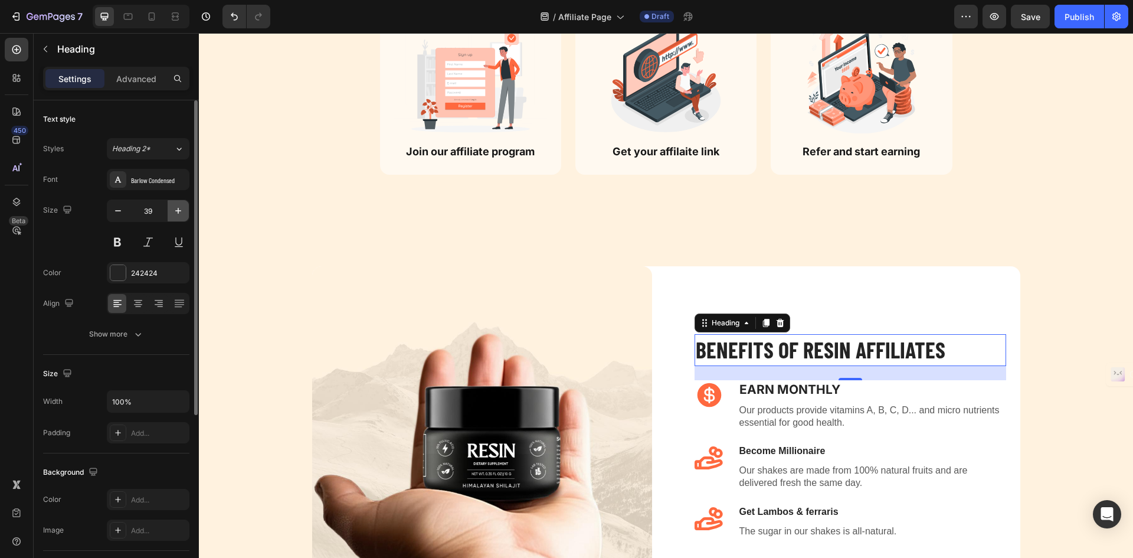
click at [182, 201] on button "button" at bounding box center [178, 210] width 21 height 21
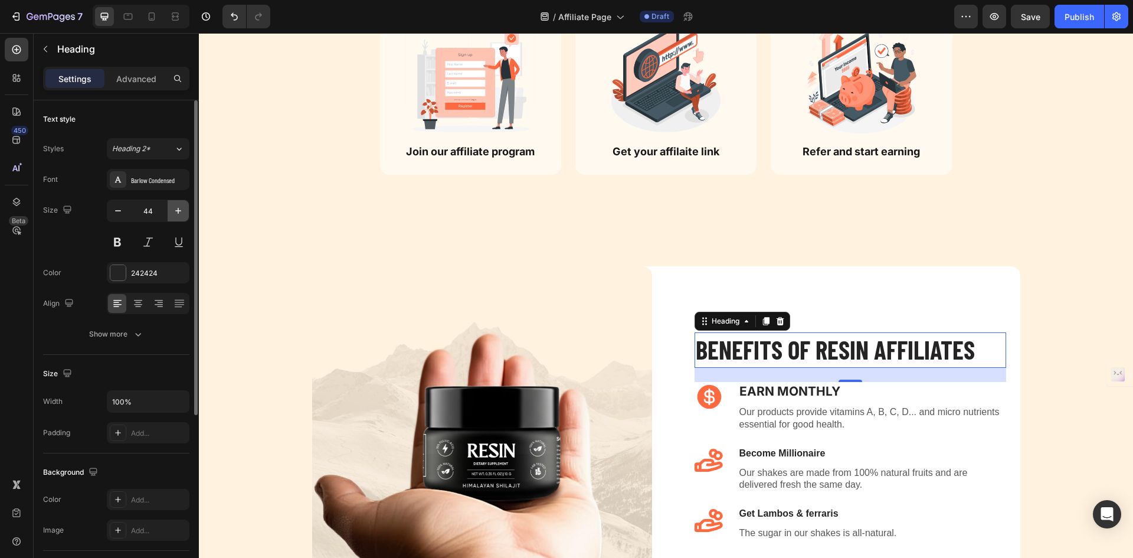
click at [182, 201] on button "button" at bounding box center [178, 210] width 21 height 21
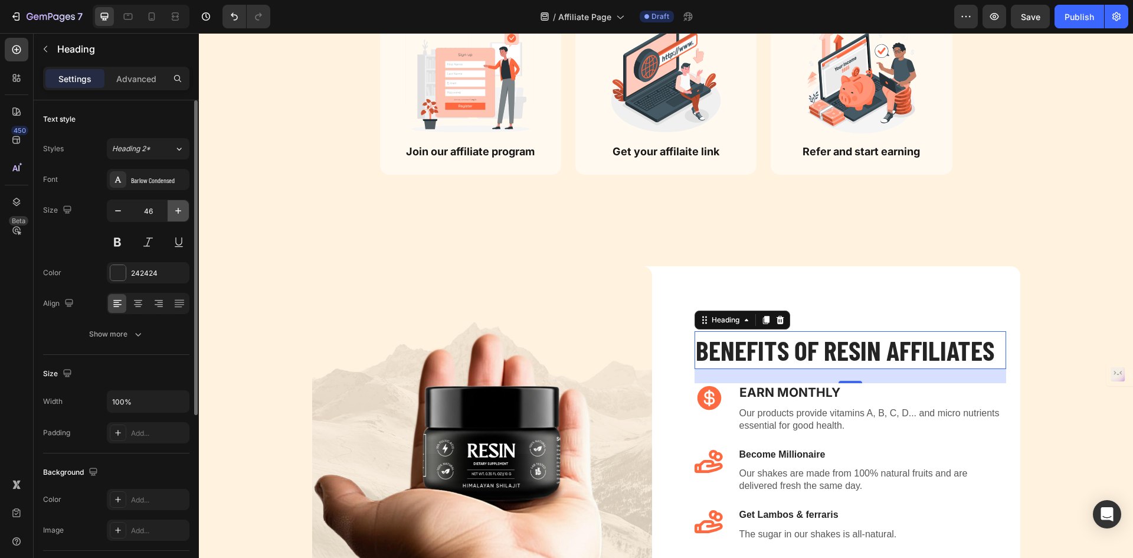
click at [182, 201] on button "button" at bounding box center [178, 210] width 21 height 21
type input "47"
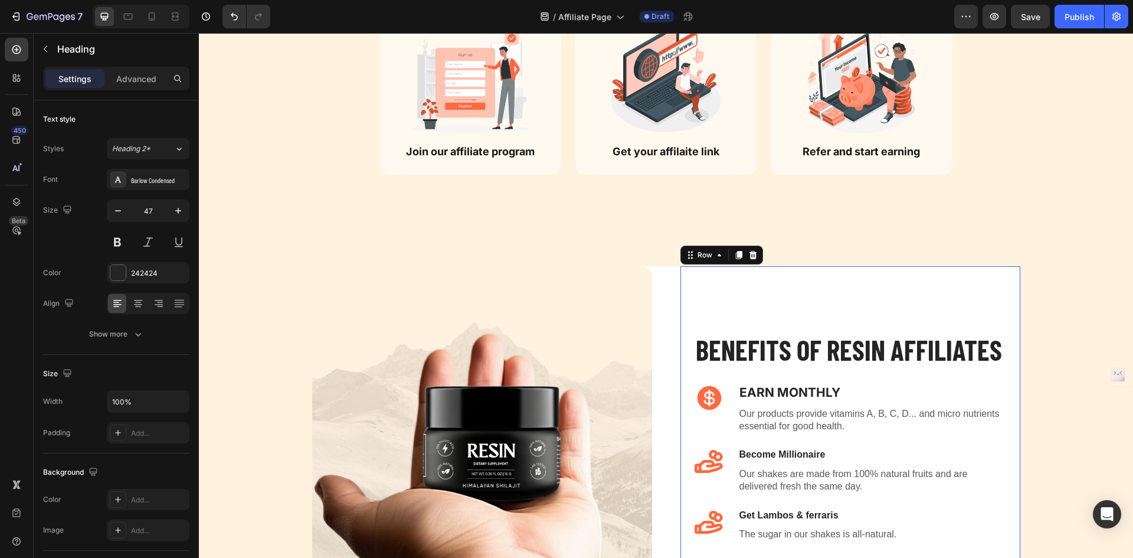
click at [809, 313] on div "Benefits of RESIN affiliateS Heading Icon Earn Monthly Text block Our products …" at bounding box center [851, 436] width 340 height 249
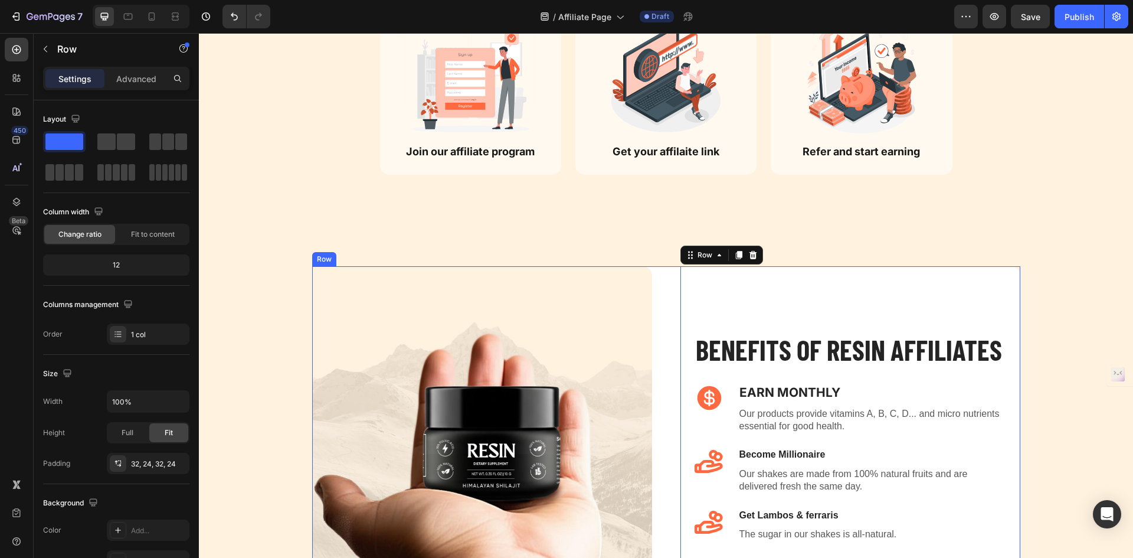
click at [860, 305] on div "Benefits of RESIN affiliateS Heading Icon Earn Monthly Text block Our products …" at bounding box center [851, 436] width 340 height 340
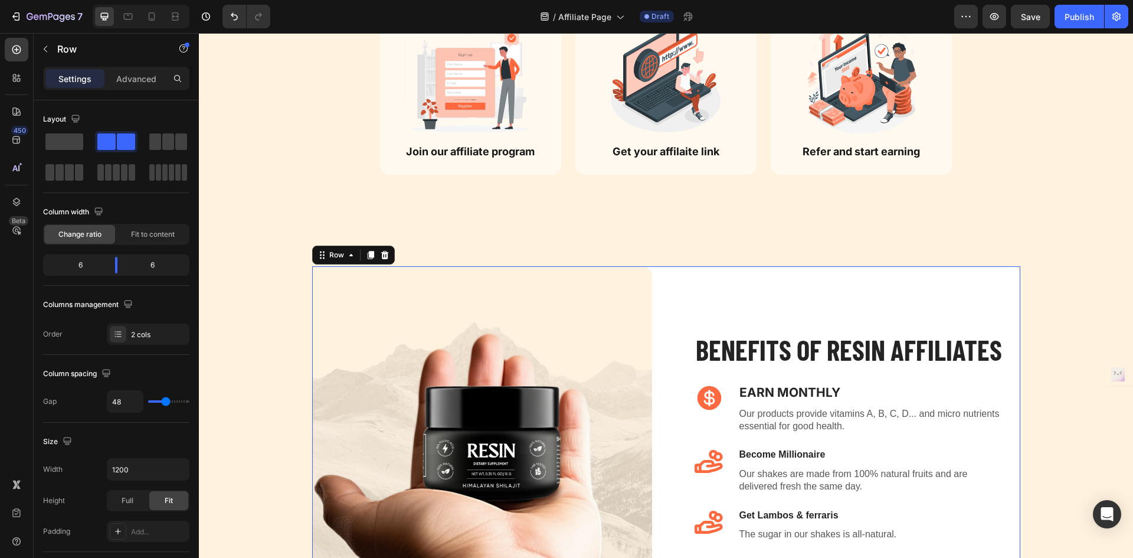
scroll to position [708, 0]
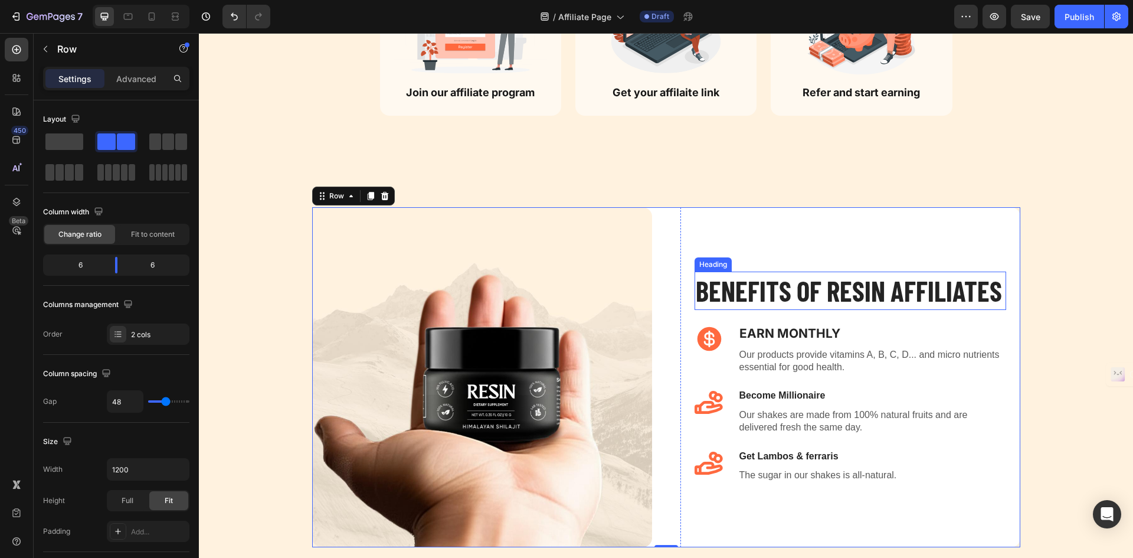
click at [894, 291] on p "Benefits of RESIN affiliateS" at bounding box center [850, 291] width 309 height 36
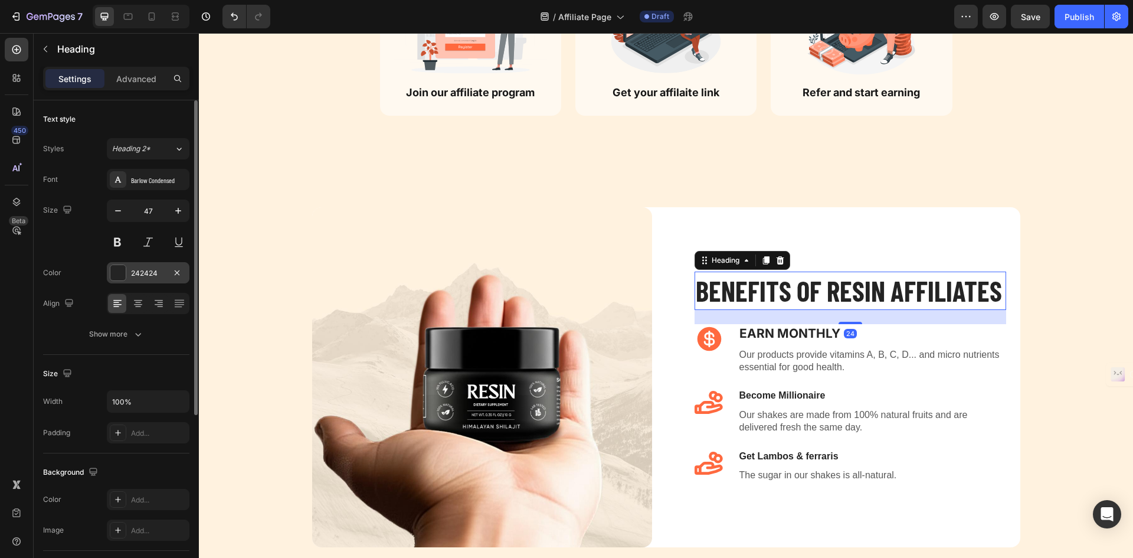
click at [145, 267] on div "242424" at bounding box center [148, 272] width 83 height 21
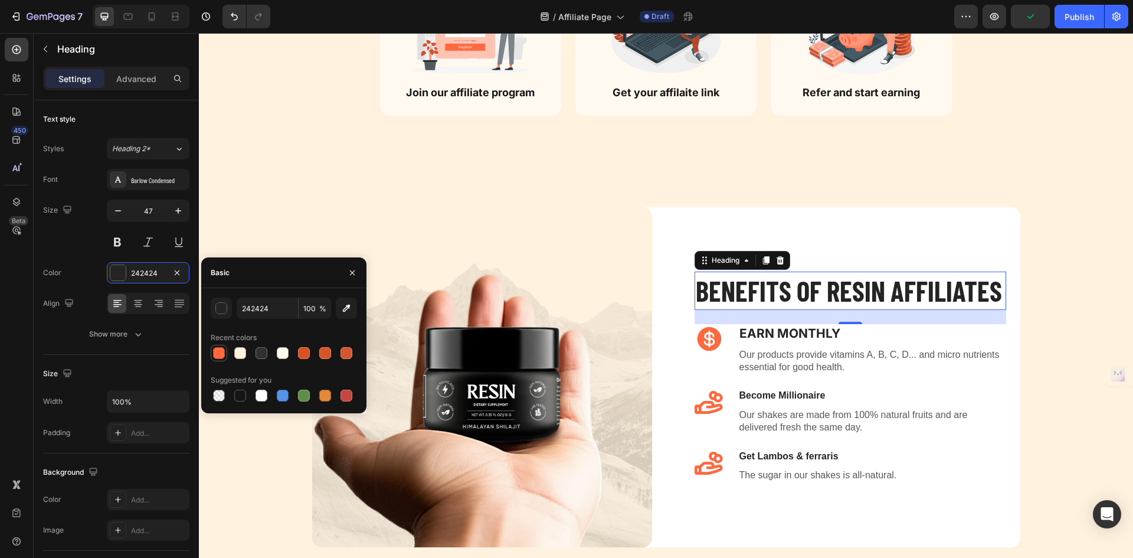
click at [221, 349] on div at bounding box center [219, 353] width 12 height 12
type input "FF693F"
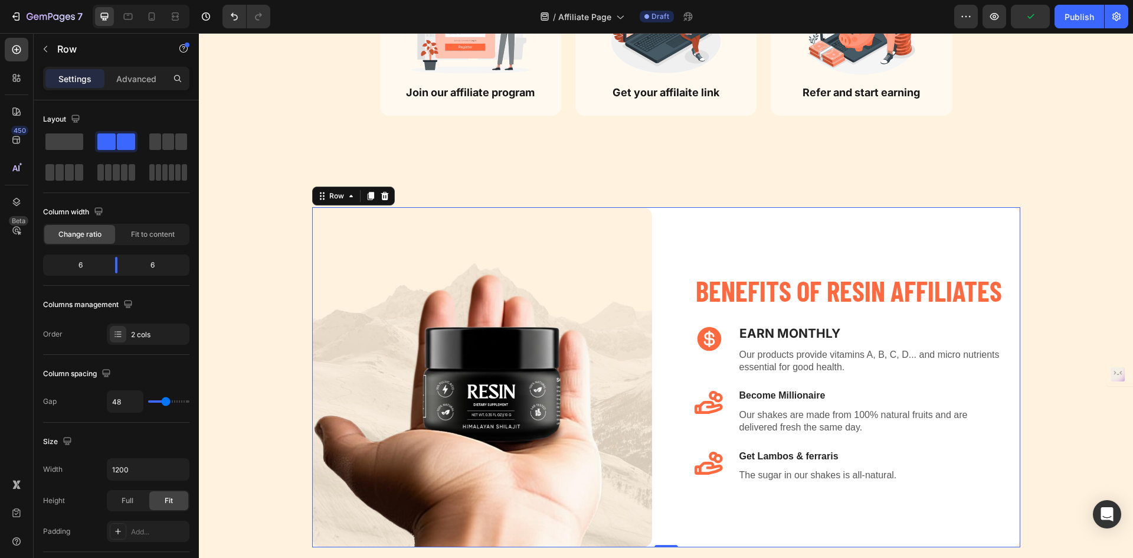
click at [840, 247] on div "Benefits of RESIN affiliateS Heading Icon Earn Monthly Text block Our products …" at bounding box center [851, 377] width 340 height 340
click at [839, 283] on p "Benefits of RESIN affiliateS" at bounding box center [850, 291] width 309 height 36
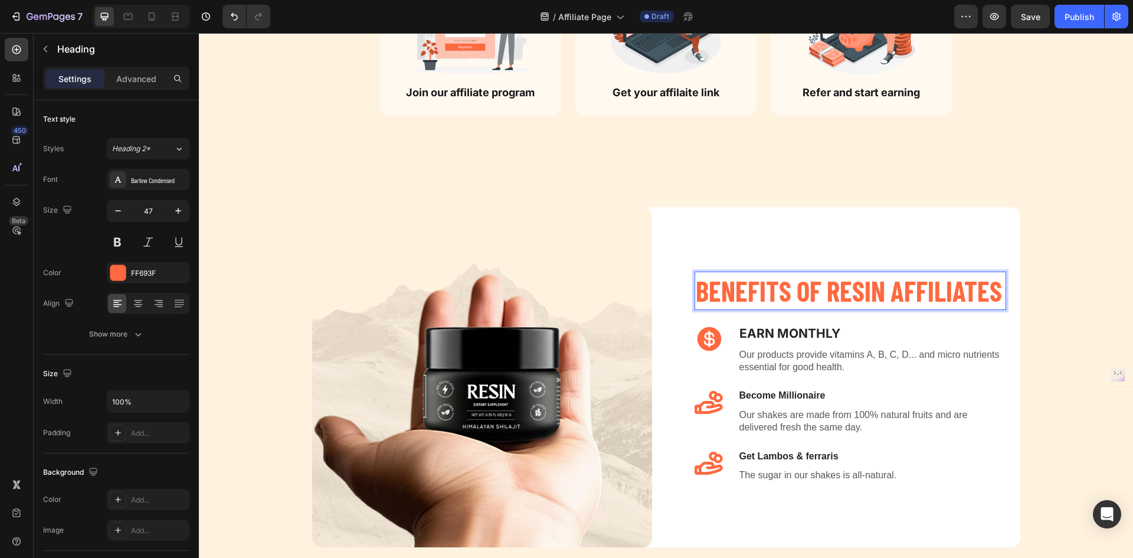
click at [916, 292] on p "Benefits of RESIN affiliateS" at bounding box center [850, 291] width 309 height 36
click at [874, 335] on p "Earn Monthly" at bounding box center [873, 333] width 266 height 16
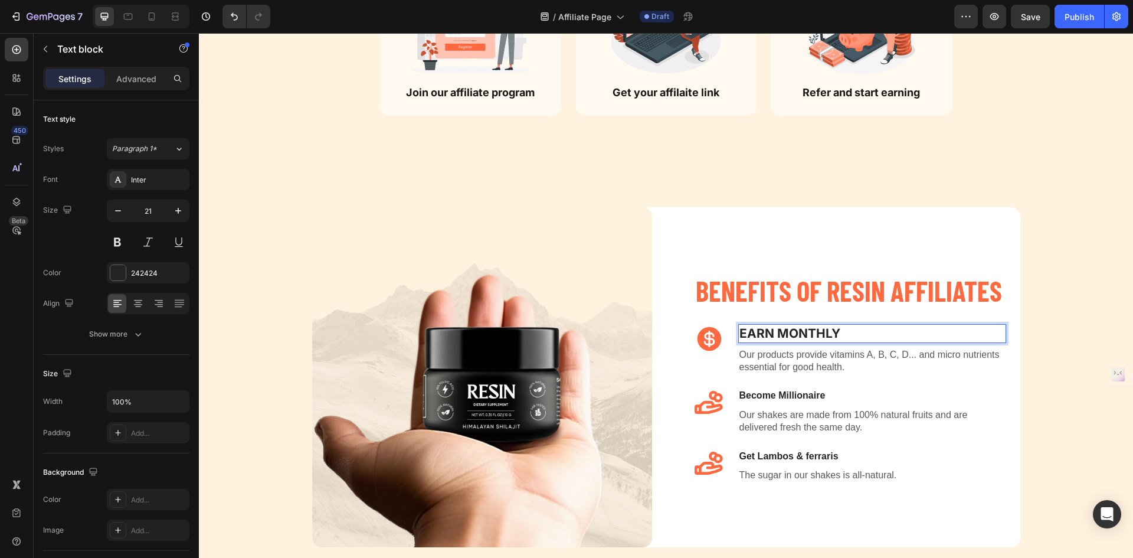
click at [767, 335] on p "Earn Monthly" at bounding box center [873, 333] width 266 height 16
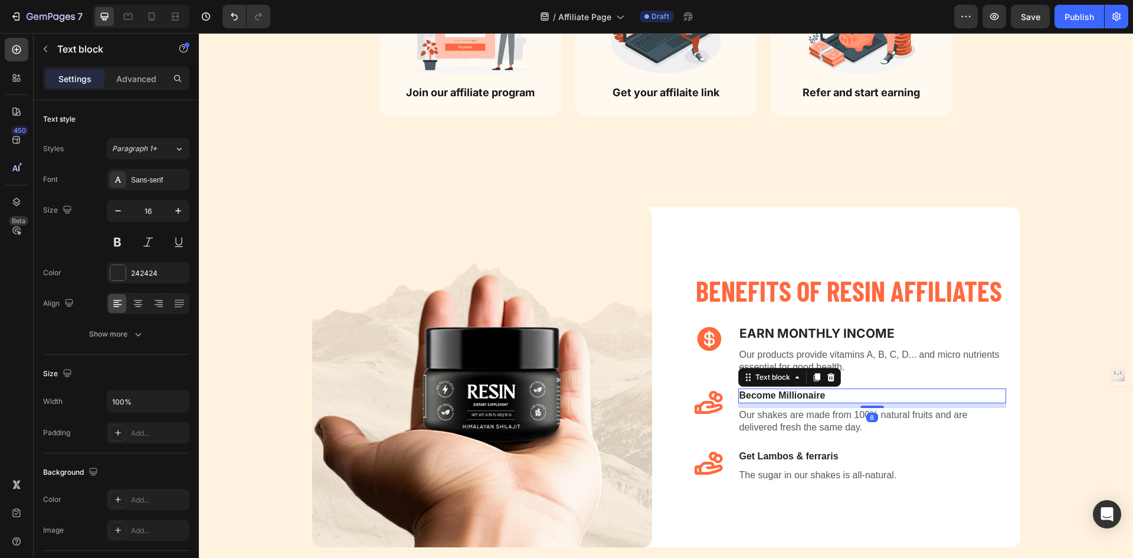
click at [781, 400] on p "Become Millionaire" at bounding box center [873, 396] width 266 height 12
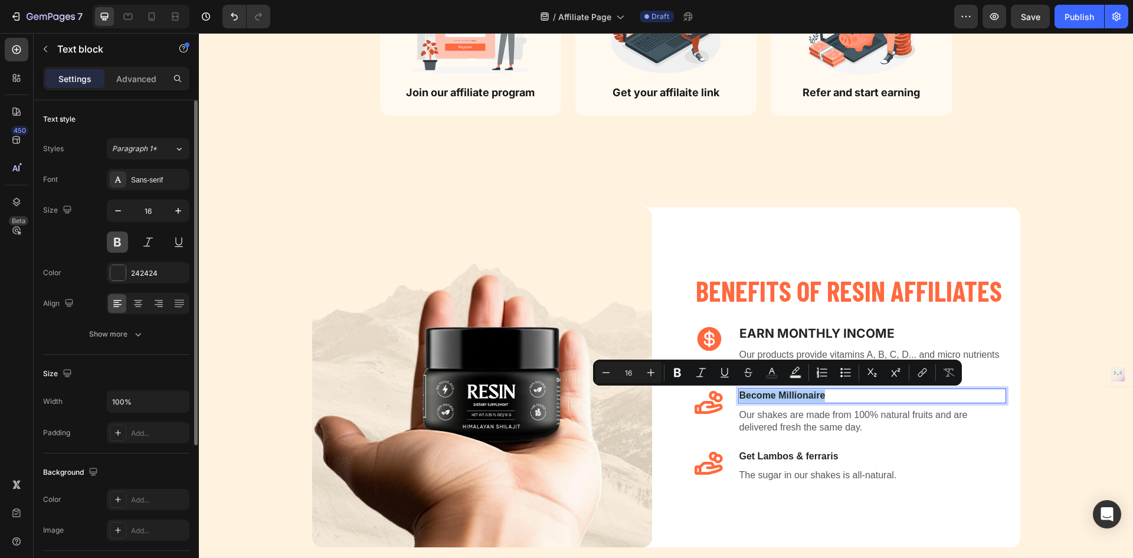
click at [113, 243] on button at bounding box center [117, 241] width 21 height 21
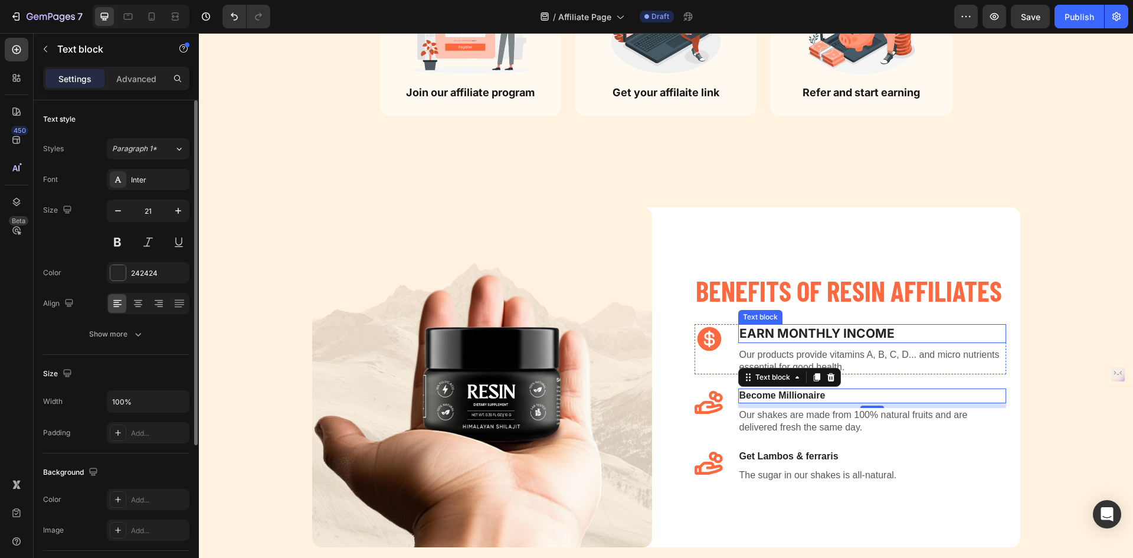
click at [838, 328] on p "Earn Monthly INCOME" at bounding box center [873, 333] width 266 height 16
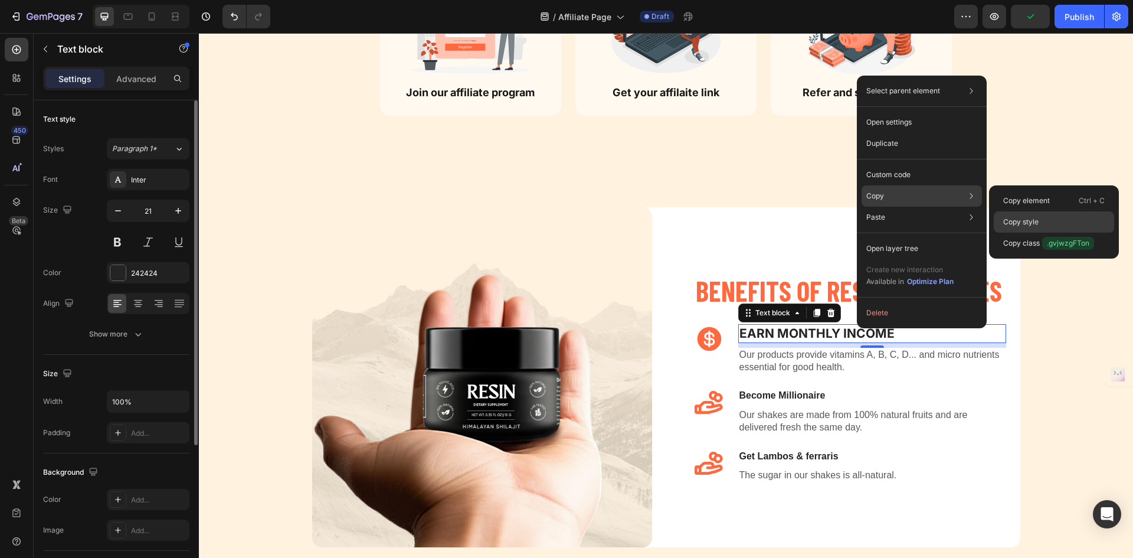
click at [1030, 220] on p "Copy style" at bounding box center [1020, 222] width 35 height 11
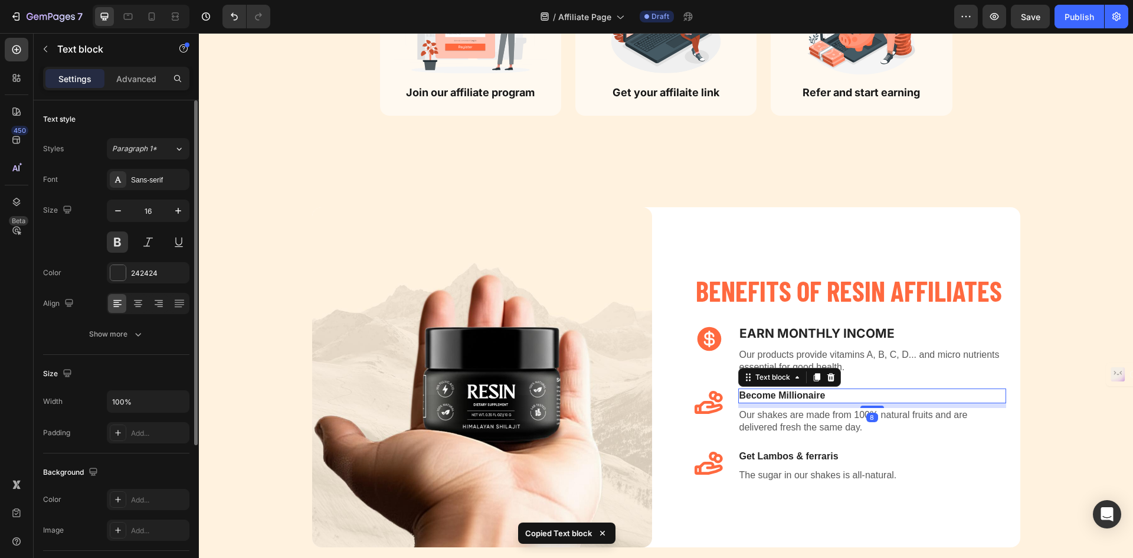
click at [813, 394] on p "Become Millionaire" at bounding box center [873, 396] width 266 height 12
type input "21"
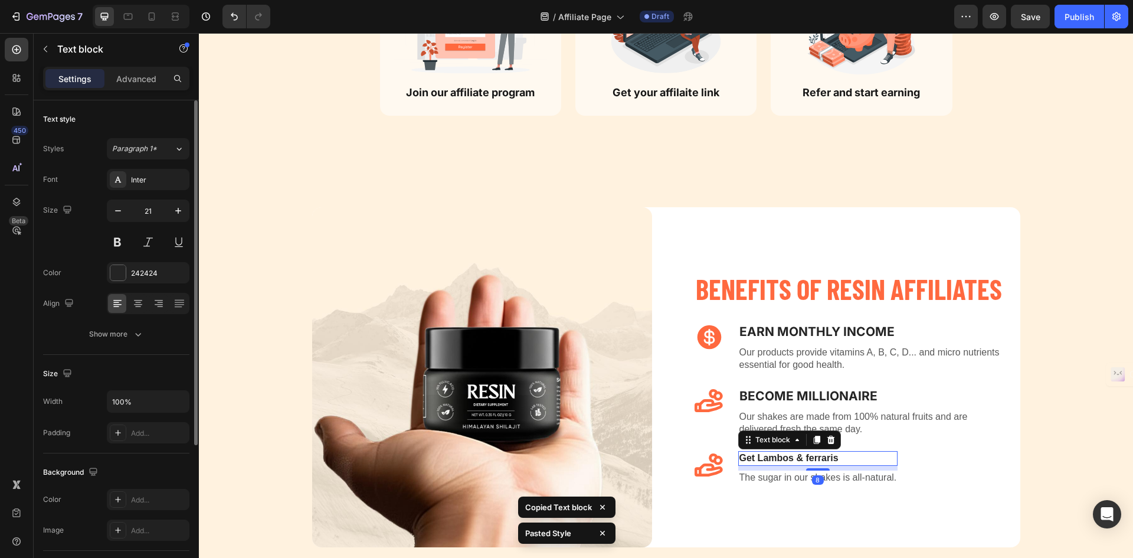
click at [791, 452] on p "Get Lambos & ferraris" at bounding box center [819, 458] width 158 height 12
type input "21"
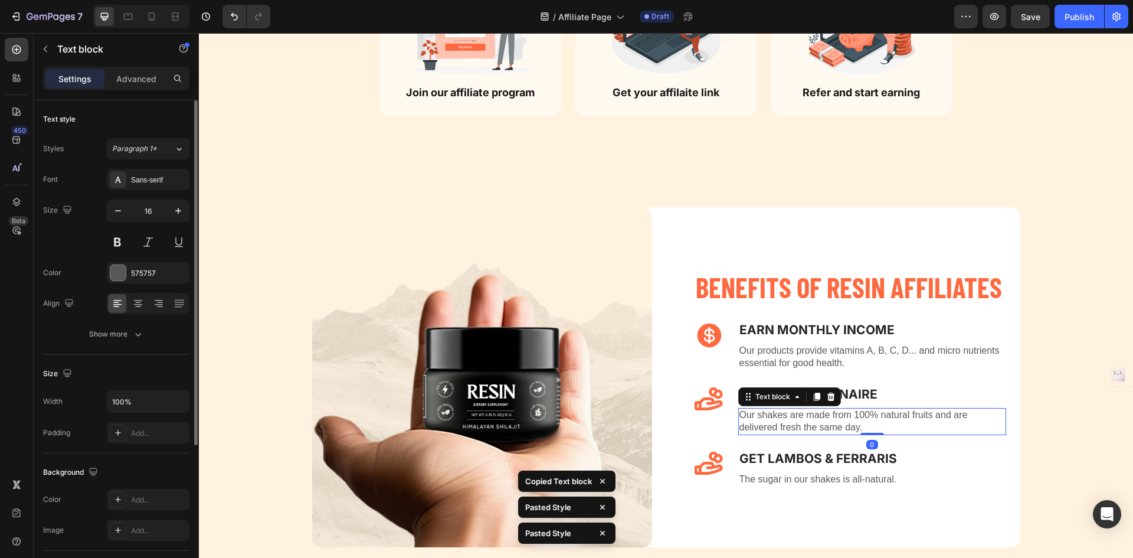
click at [937, 424] on p "Our shakes are made from 100% natural fruits and are delivered fresh the same d…" at bounding box center [873, 421] width 266 height 25
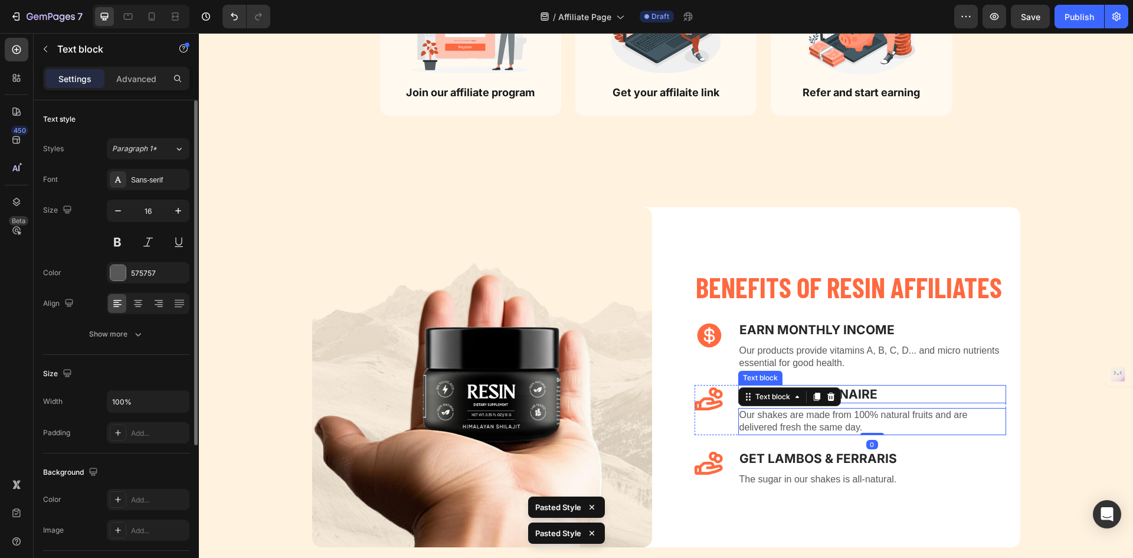
click at [904, 403] on div "Become Millionaire" at bounding box center [872, 394] width 268 height 18
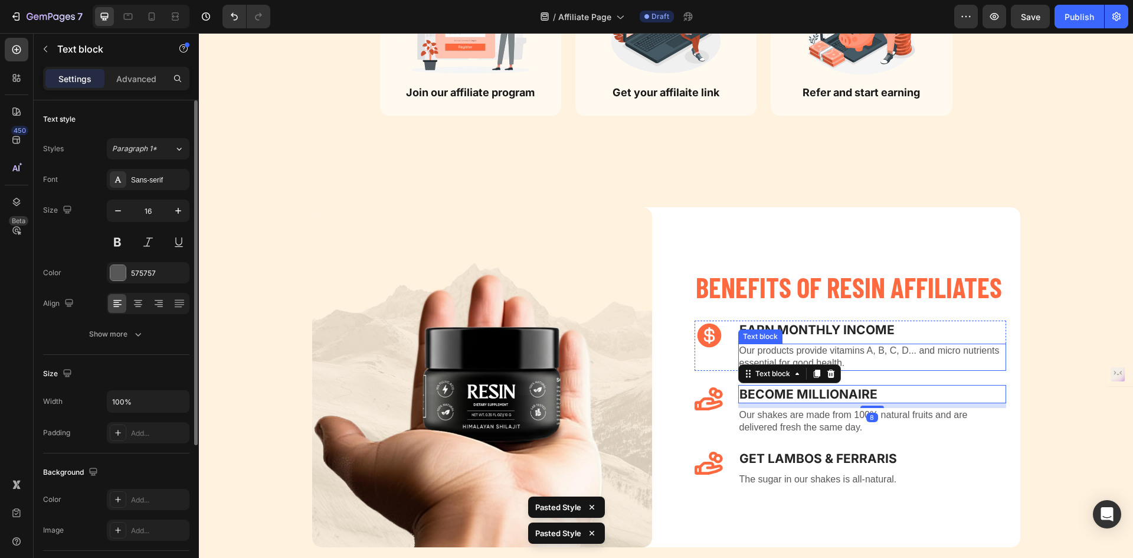
click at [897, 354] on p "Our products provide vitamins A, B, C, D... and micro nutrients essential for g…" at bounding box center [873, 357] width 266 height 25
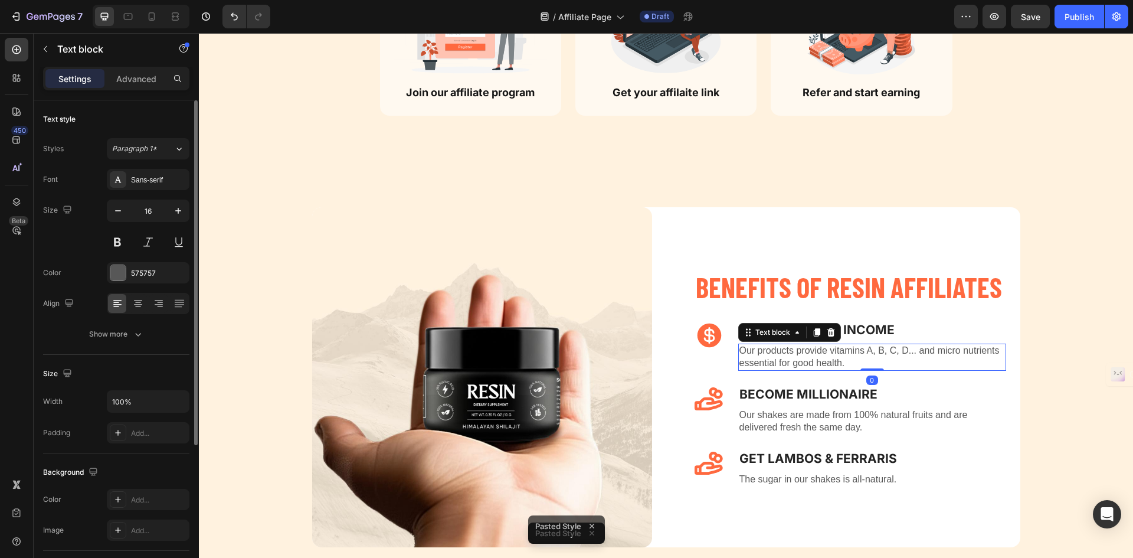
click at [897, 354] on p "Our products provide vitamins A, B, C, D... and micro nutrients essential for g…" at bounding box center [873, 357] width 266 height 25
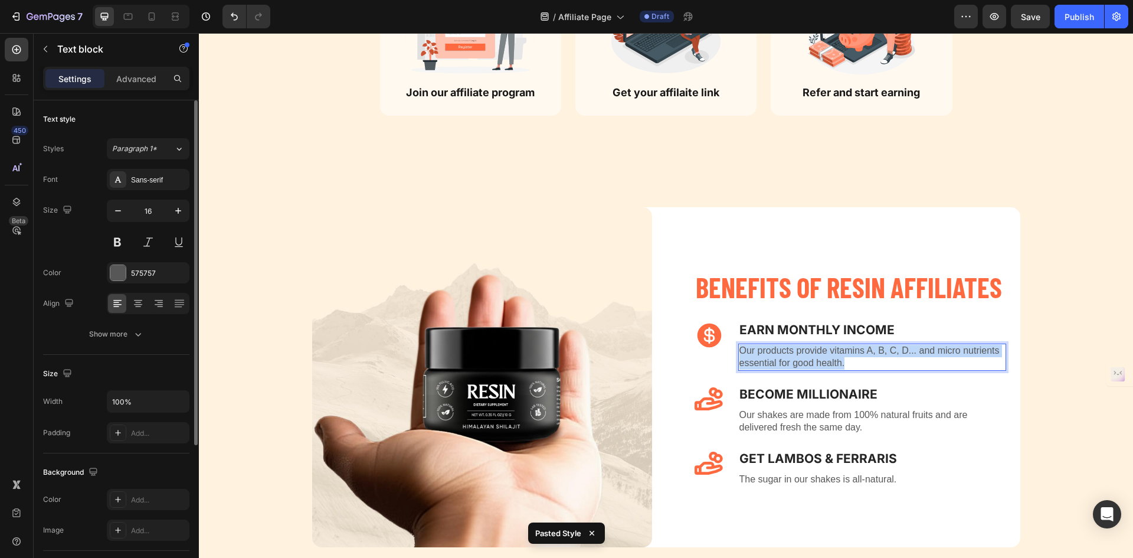
click at [897, 354] on p "Our products provide vitamins A, B, C, D... and micro nutrients essential for g…" at bounding box center [873, 357] width 266 height 25
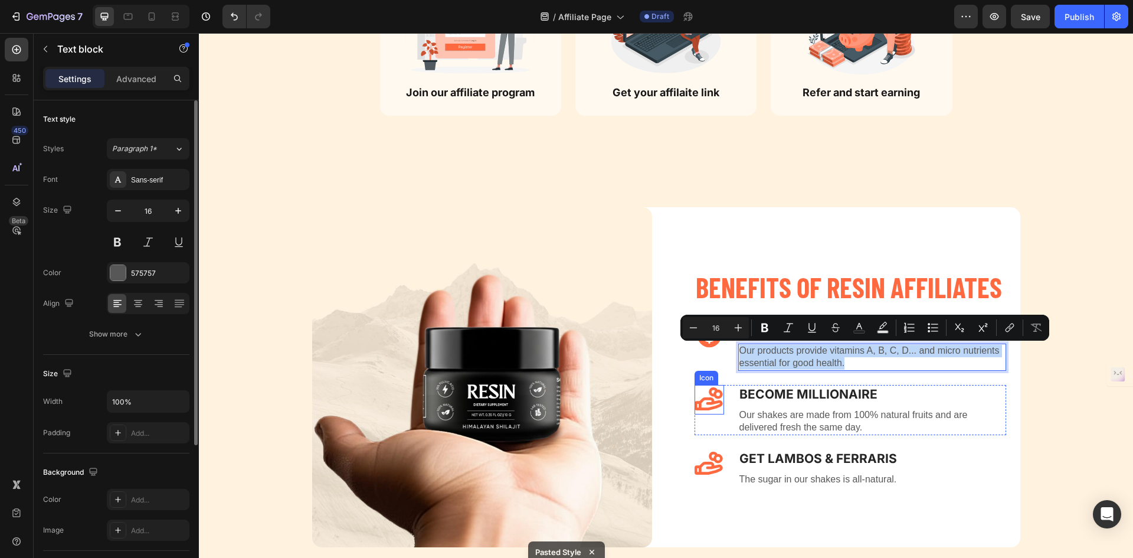
click at [706, 401] on icon at bounding box center [710, 400] width 30 height 30
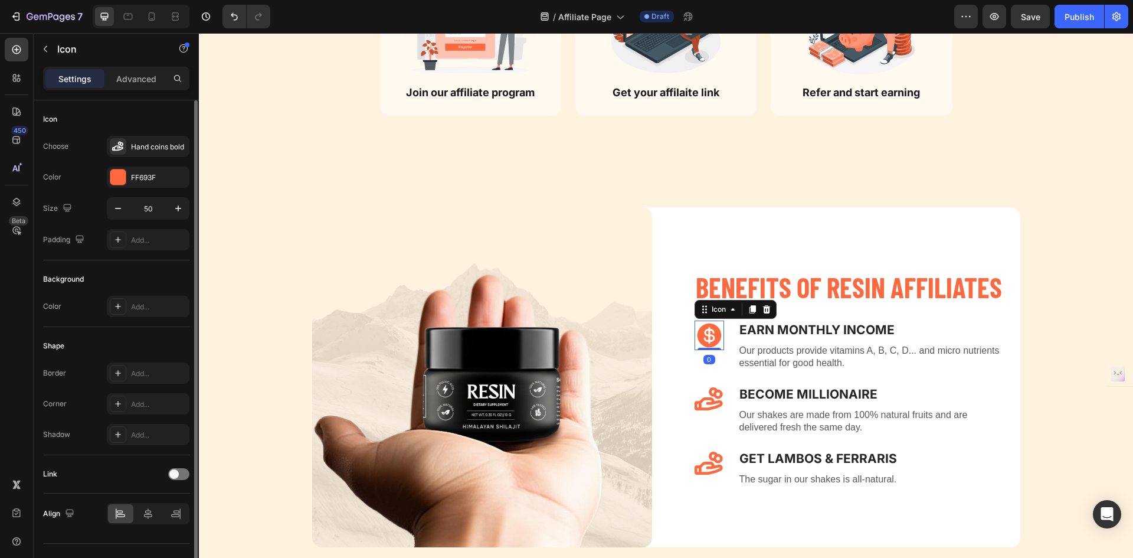
click at [701, 328] on icon at bounding box center [709, 335] width 24 height 24
click at [711, 397] on icon at bounding box center [709, 398] width 28 height 23
click at [709, 329] on icon at bounding box center [709, 335] width 24 height 24
click at [732, 337] on div "Icon 0 Earn Monthly INCOME Text block Our products provide vitamins A, B, C, D.…" at bounding box center [851, 345] width 312 height 50
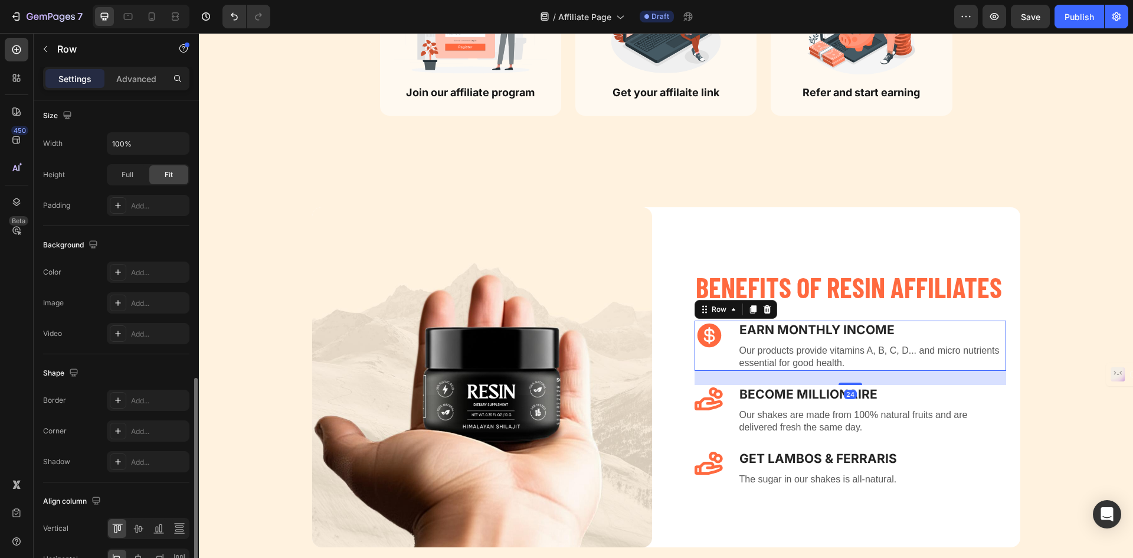
scroll to position [364, 0]
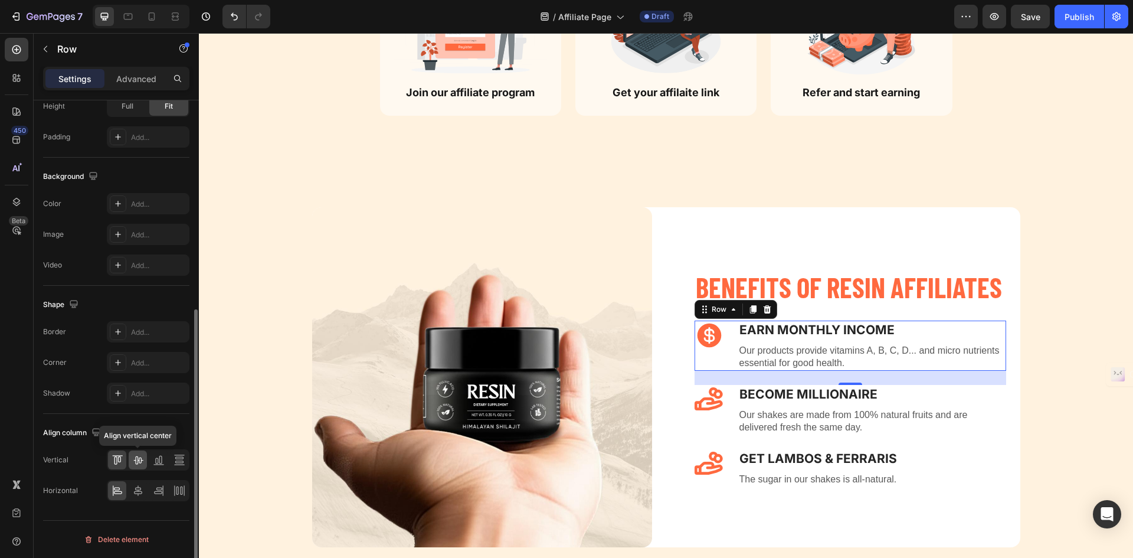
click at [139, 458] on icon at bounding box center [137, 460] width 9 height 8
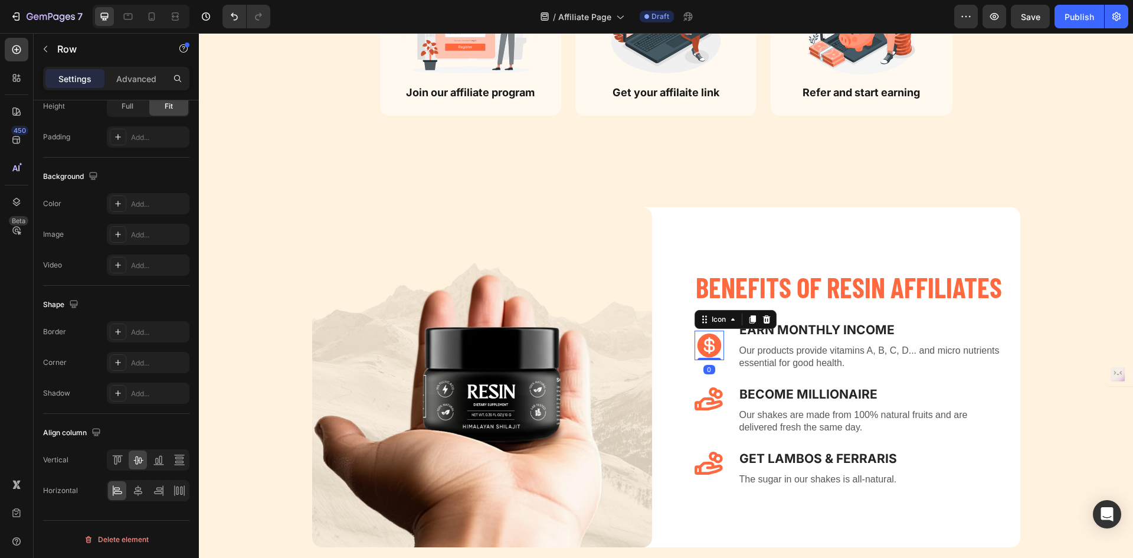
click at [712, 342] on icon at bounding box center [709, 345] width 24 height 24
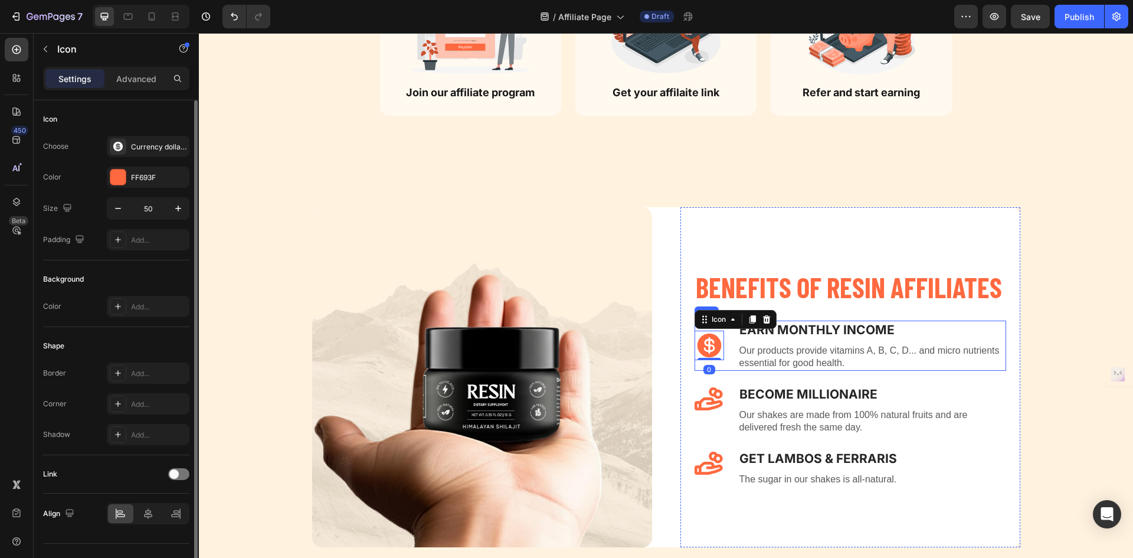
click at [723, 336] on div "Icon 0 Earn Monthly INCOME Text block Our products provide vitamins A, B, C, D.…" at bounding box center [851, 345] width 312 height 50
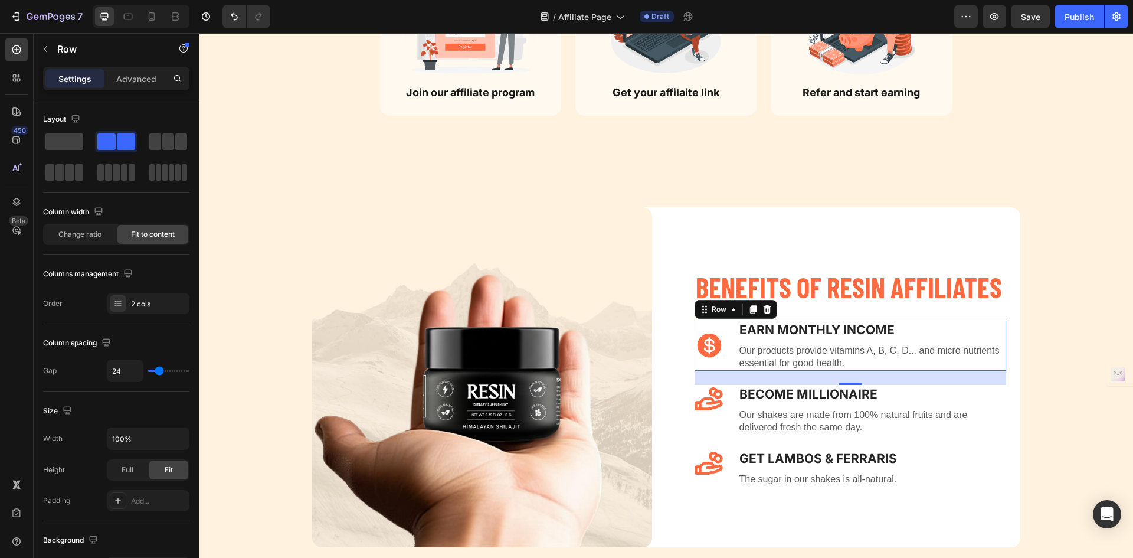
click at [727, 343] on div "Icon Earn Monthly INCOME Text block Our products provide vitamins A, B, C, D...…" at bounding box center [851, 345] width 312 height 50
click at [705, 335] on icon at bounding box center [709, 345] width 24 height 24
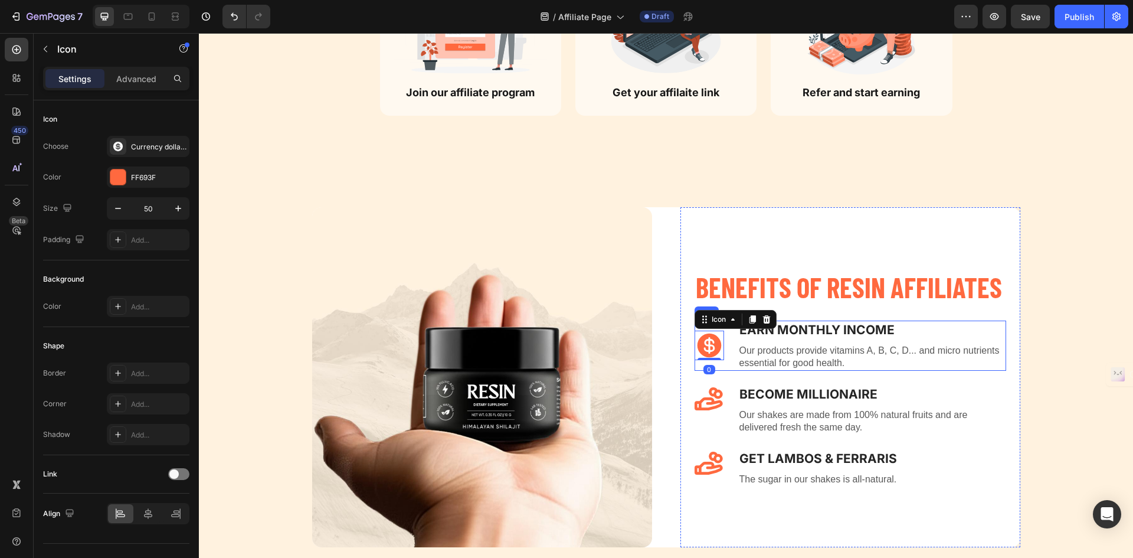
click at [720, 335] on div "Icon 0 Earn Monthly INCOME Text block Our products provide vitamins A, B, C, D.…" at bounding box center [851, 345] width 312 height 50
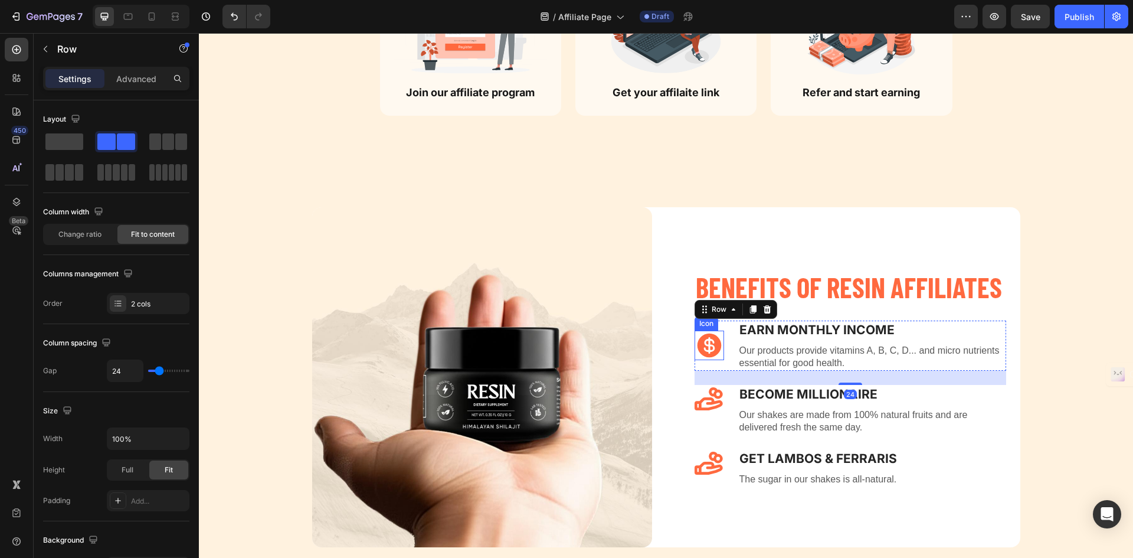
click at [706, 336] on icon at bounding box center [709, 345] width 24 height 24
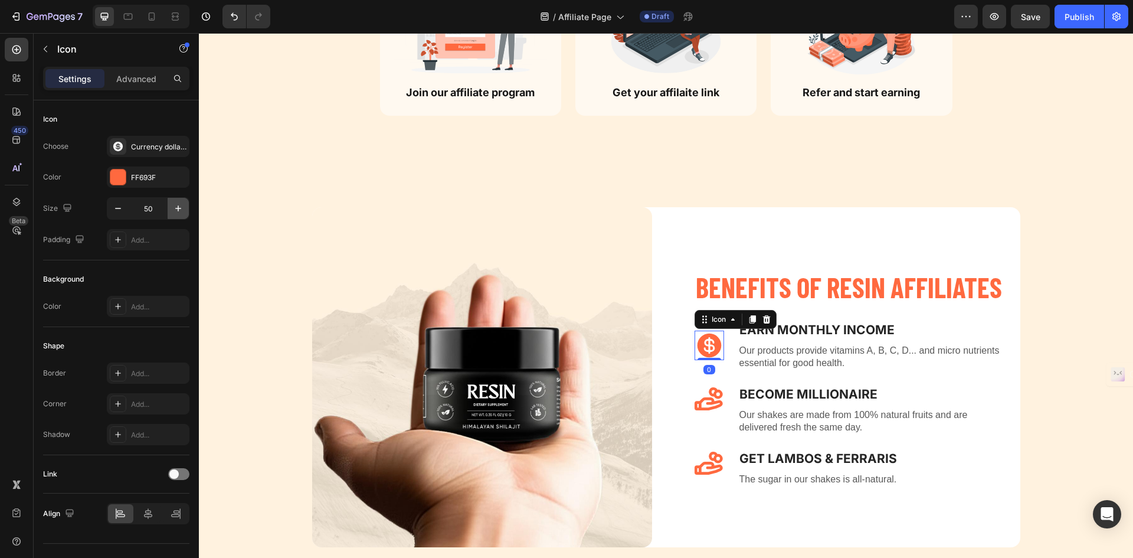
click at [169, 205] on button "button" at bounding box center [178, 208] width 21 height 21
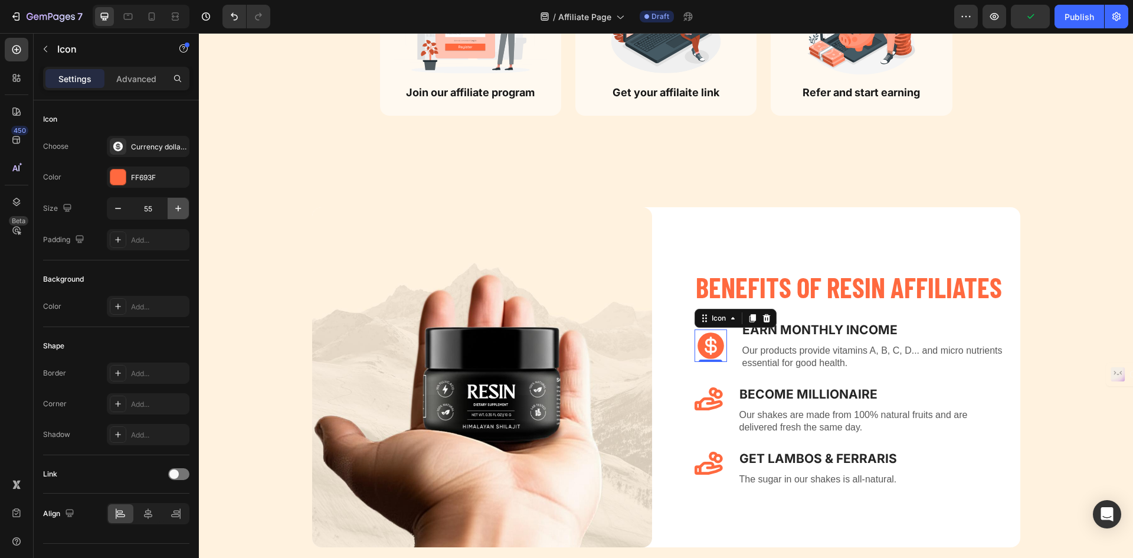
click at [169, 205] on button "button" at bounding box center [178, 208] width 21 height 21
click at [170, 204] on button "button" at bounding box center [178, 208] width 21 height 21
click at [171, 204] on button "button" at bounding box center [178, 208] width 21 height 21
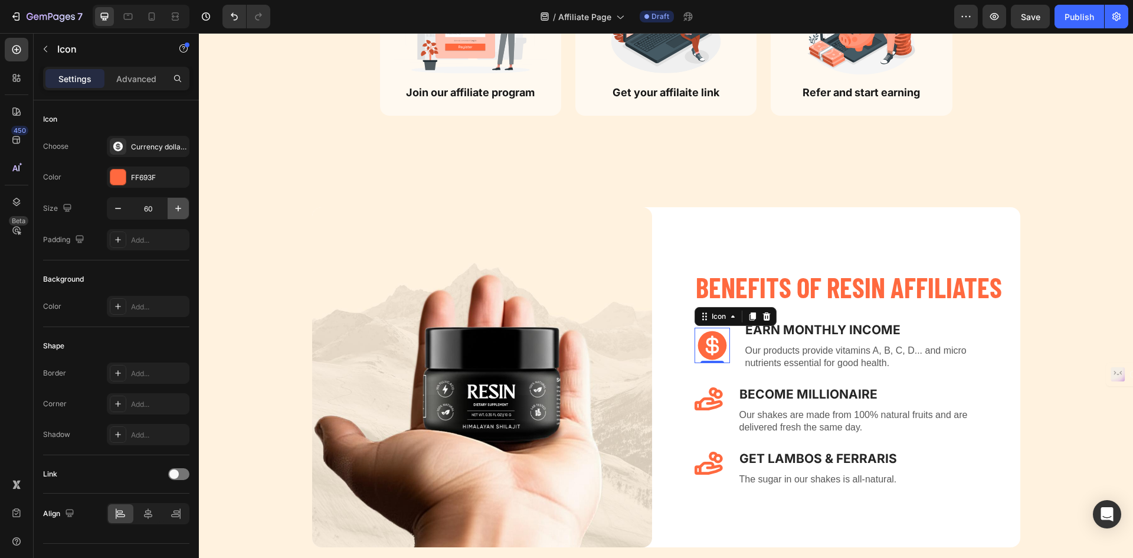
click at [171, 204] on button "button" at bounding box center [178, 208] width 21 height 21
click at [172, 204] on button "button" at bounding box center [178, 208] width 21 height 21
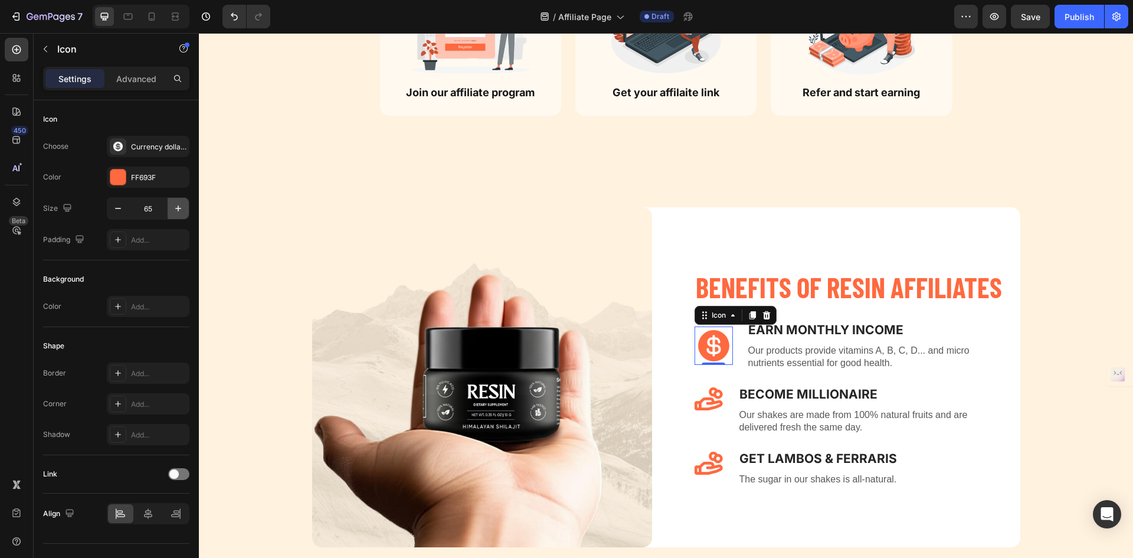
click at [172, 204] on icon "button" at bounding box center [178, 208] width 12 height 12
click at [173, 203] on icon "button" at bounding box center [178, 208] width 12 height 12
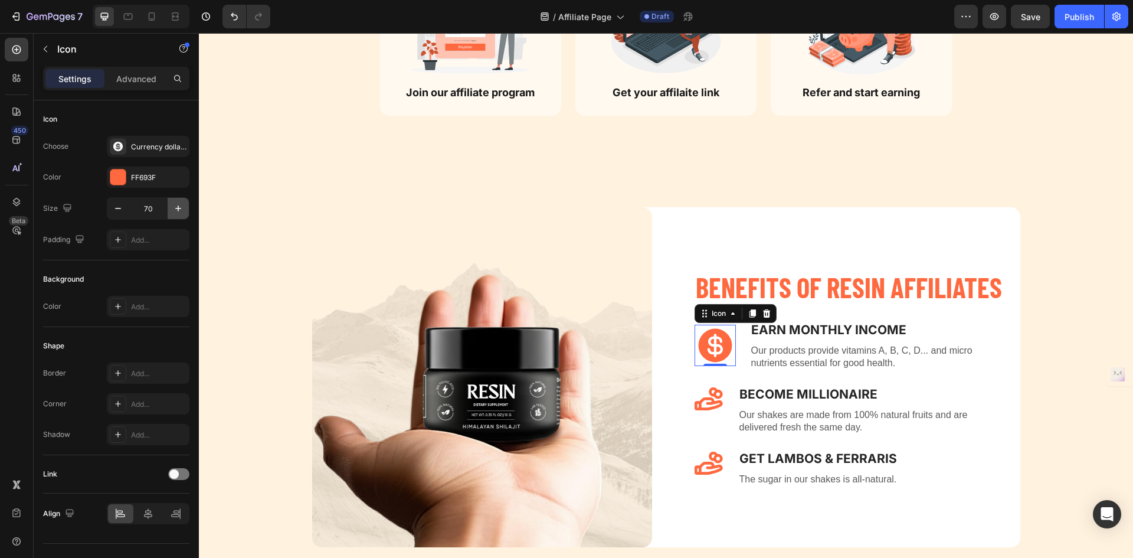
click at [173, 203] on icon "button" at bounding box center [178, 208] width 12 height 12
click at [153, 208] on input "74" at bounding box center [148, 208] width 39 height 21
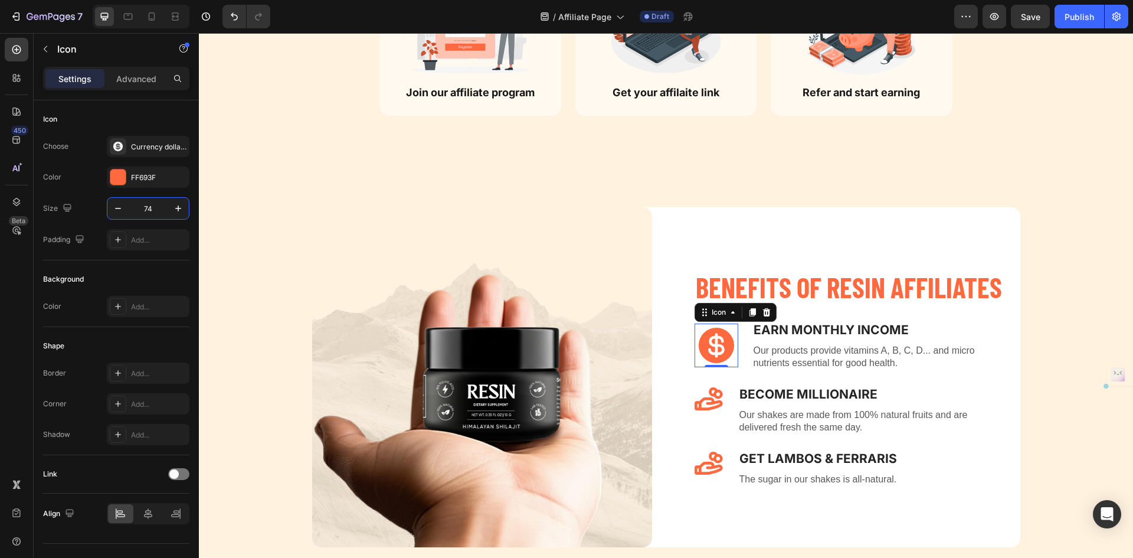
click at [153, 208] on input "74" at bounding box center [148, 208] width 39 height 21
type input "80"
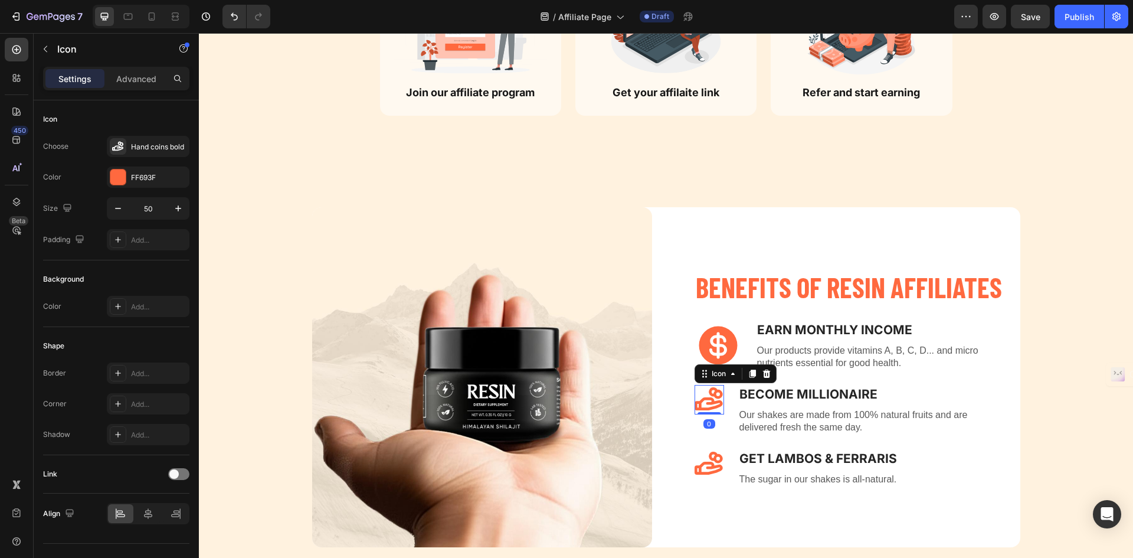
click at [704, 398] on icon at bounding box center [709, 398] width 28 height 23
click at [151, 201] on input "50" at bounding box center [148, 208] width 39 height 21
type input "80"
click at [708, 461] on icon at bounding box center [710, 464] width 30 height 30
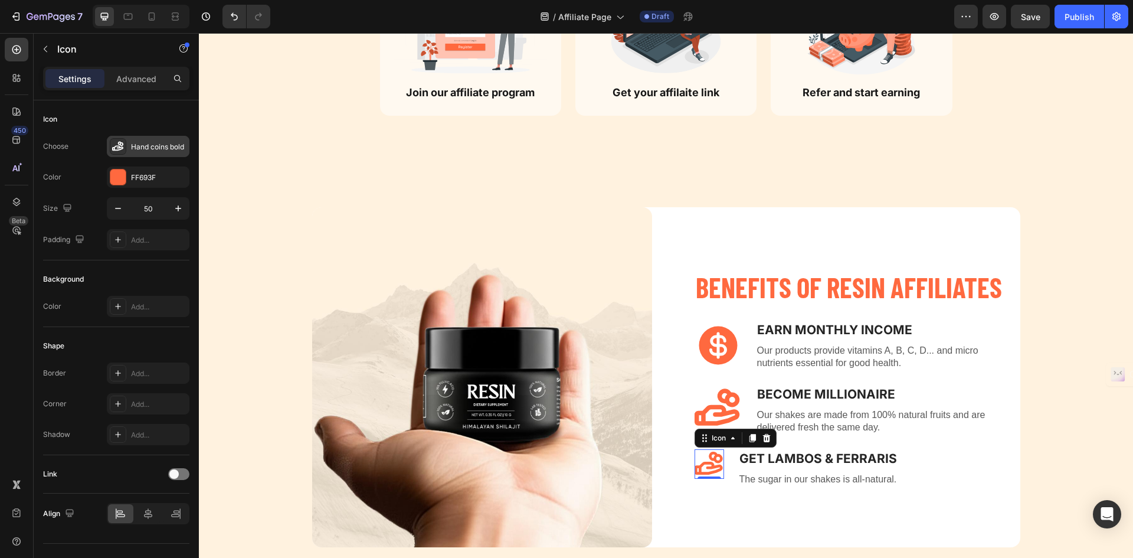
click at [139, 153] on div "Hand coins bold" at bounding box center [148, 146] width 83 height 21
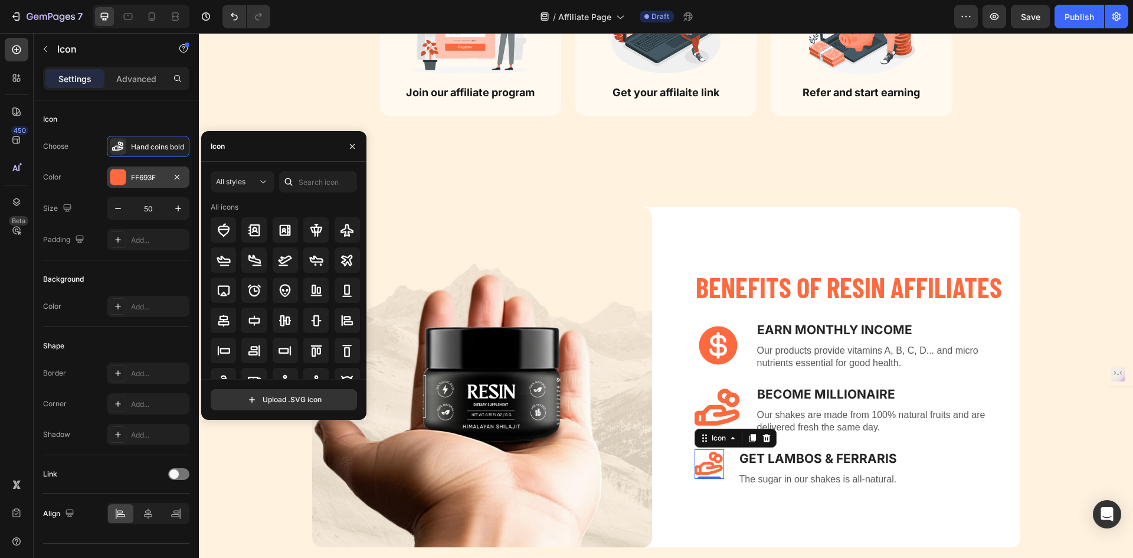
click at [153, 178] on div "FF693F" at bounding box center [148, 177] width 34 height 11
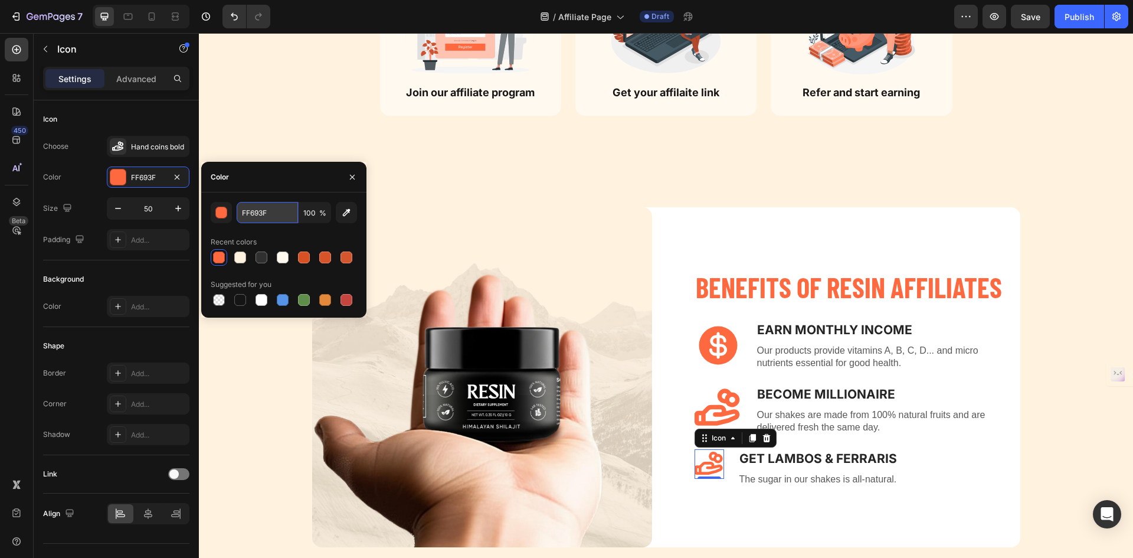
click at [246, 215] on input "FF693F" at bounding box center [267, 212] width 61 height 21
paste input "Copy element from Gempages!"
type input "FF693F"
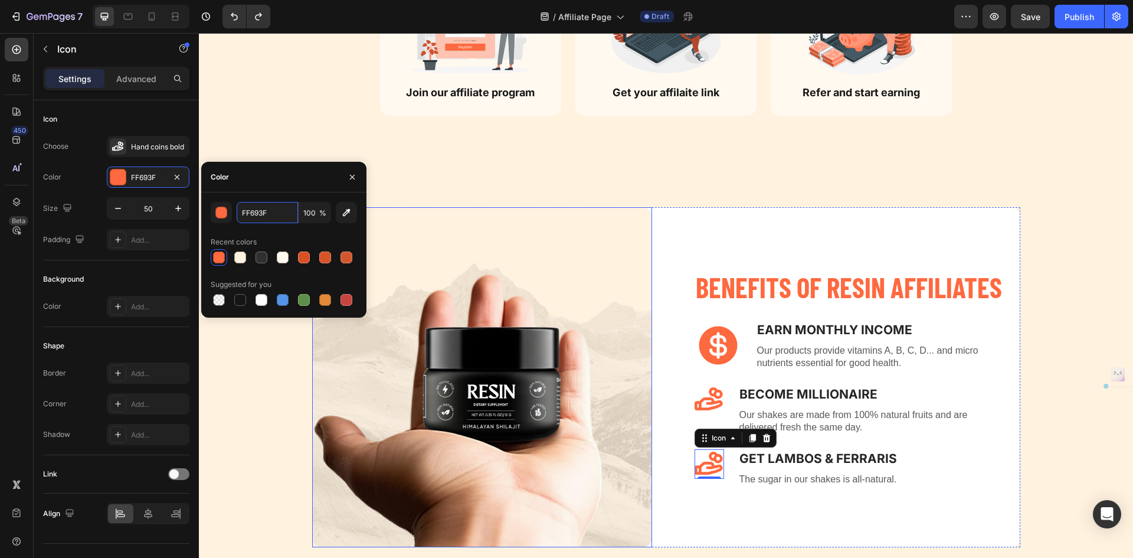
scroll to position [0, 0]
click at [39, 55] on button "button" at bounding box center [45, 49] width 19 height 19
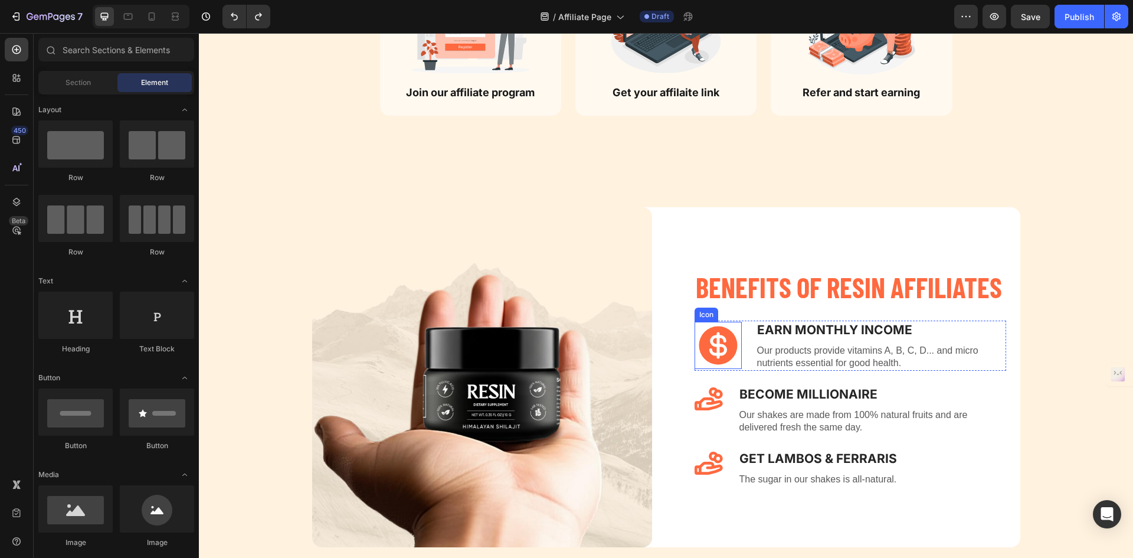
click at [700, 355] on icon at bounding box center [718, 345] width 38 height 38
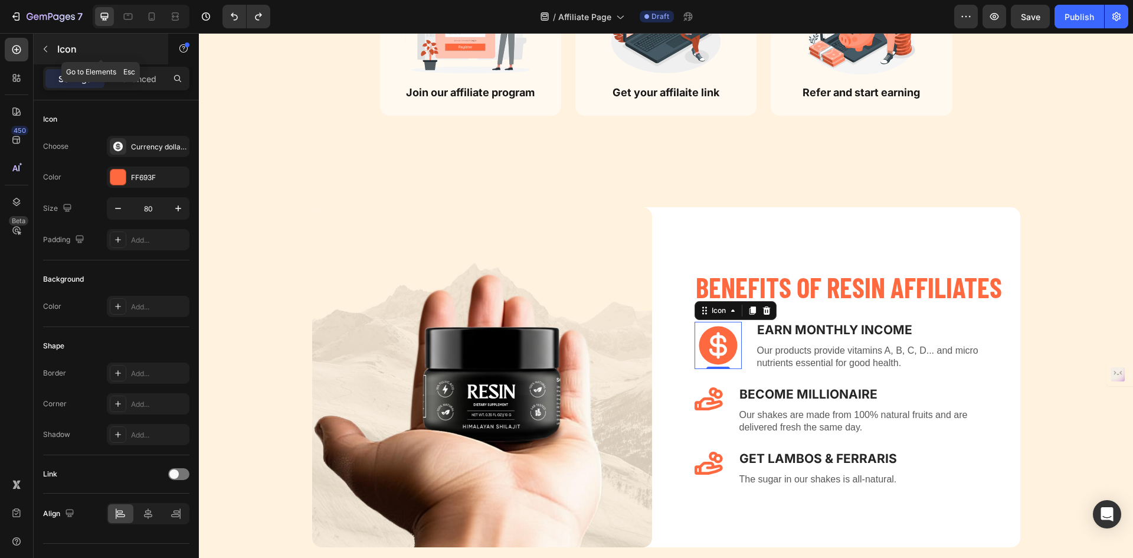
click at [50, 50] on icon "button" at bounding box center [45, 48] width 9 height 9
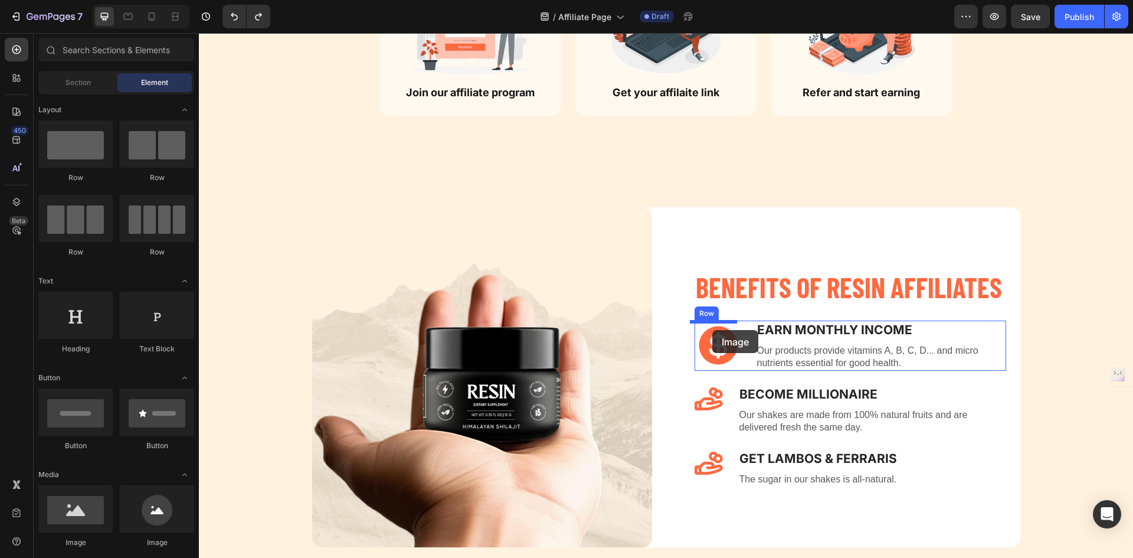
drag, startPoint x: 278, startPoint y: 544, endPoint x: 712, endPoint y: 330, distance: 484.1
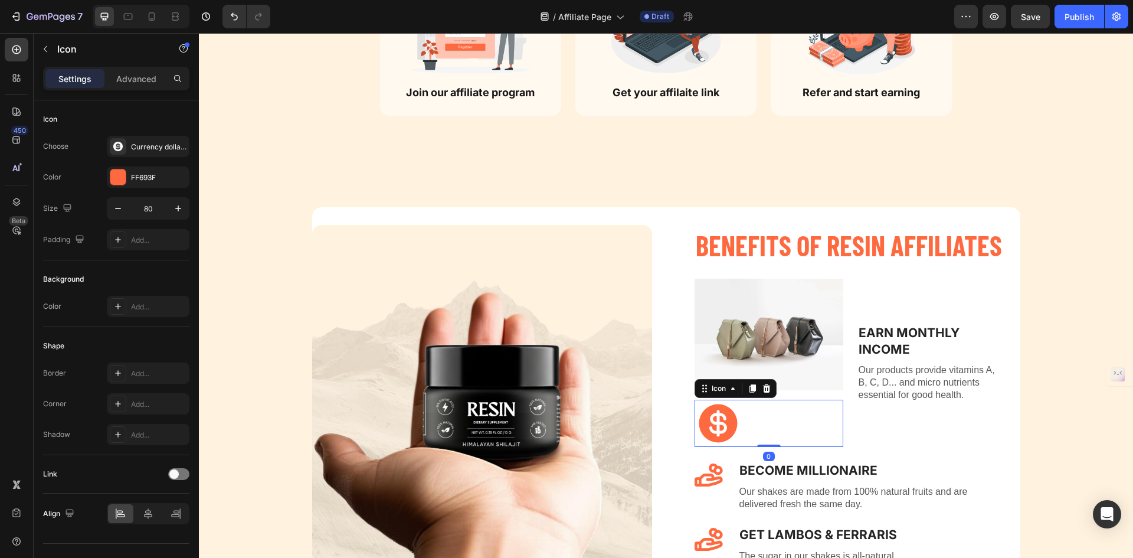
click at [718, 440] on icon at bounding box center [718, 423] width 38 height 38
click at [815, 336] on img at bounding box center [769, 335] width 149 height 112
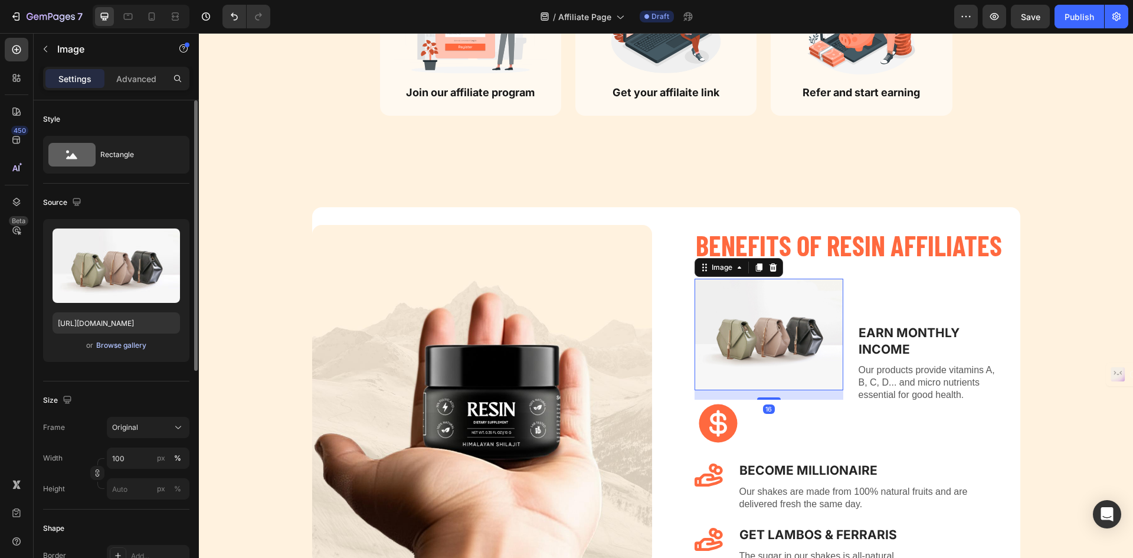
click at [125, 343] on div "Browse gallery" at bounding box center [121, 345] width 50 height 11
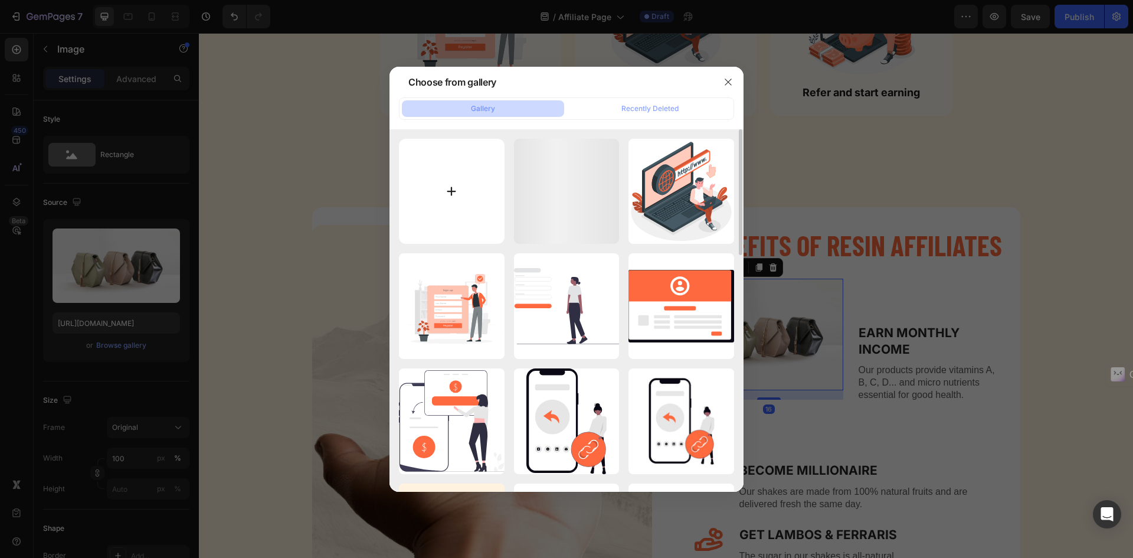
click at [421, 218] on input "file" at bounding box center [452, 192] width 106 height 106
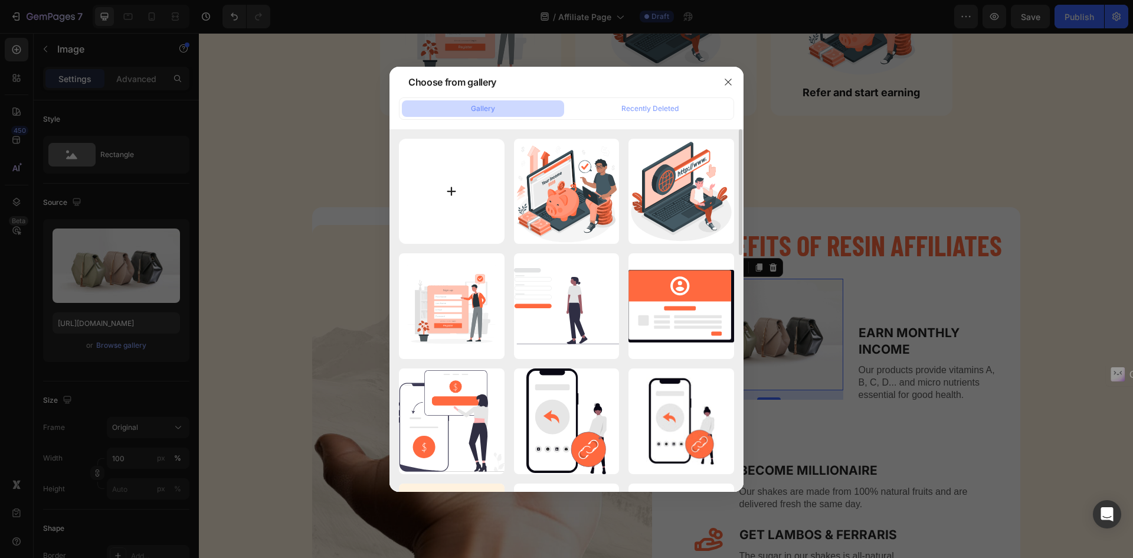
type input "C:\fakepath\rotate-square.png"
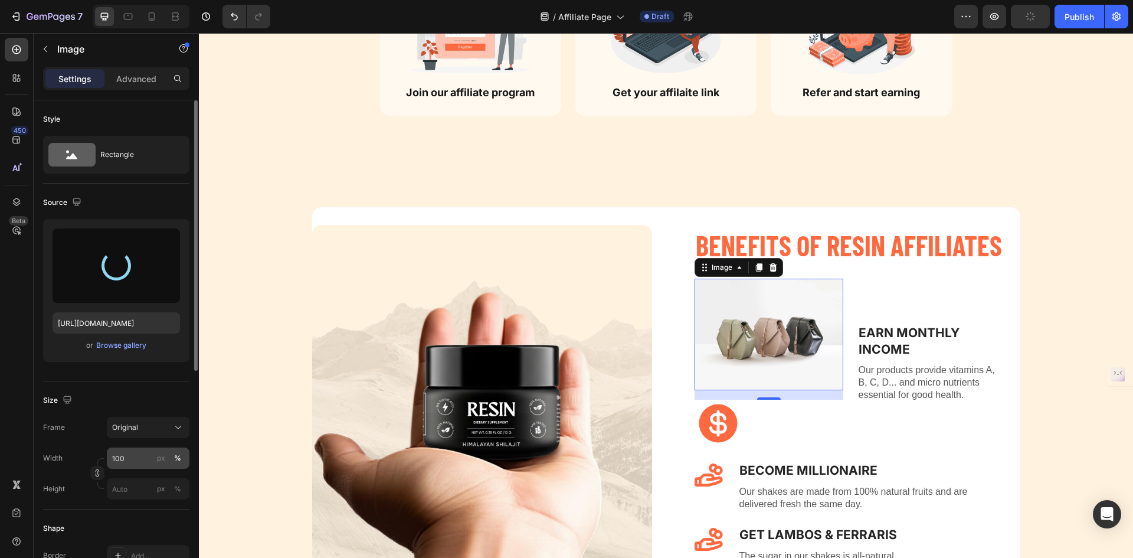
type input "https://cdn.shopify.com/s/files/1/0755/8846/8960/files/gempages_566874438180537…"
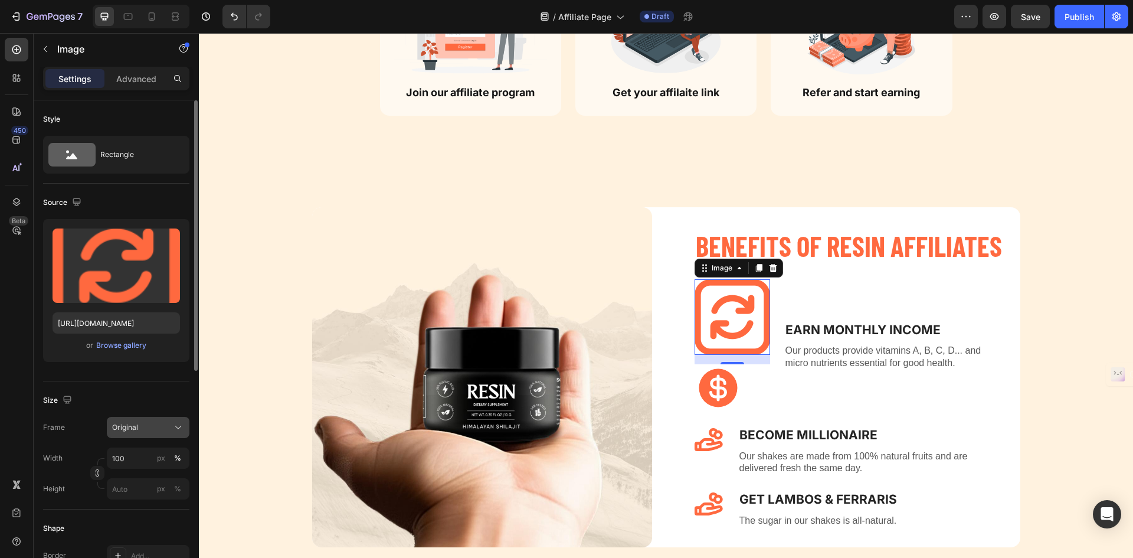
click at [155, 426] on div "Original" at bounding box center [141, 427] width 58 height 11
click at [149, 403] on div "Size" at bounding box center [116, 400] width 146 height 19
click at [134, 461] on input "100" at bounding box center [148, 457] width 83 height 21
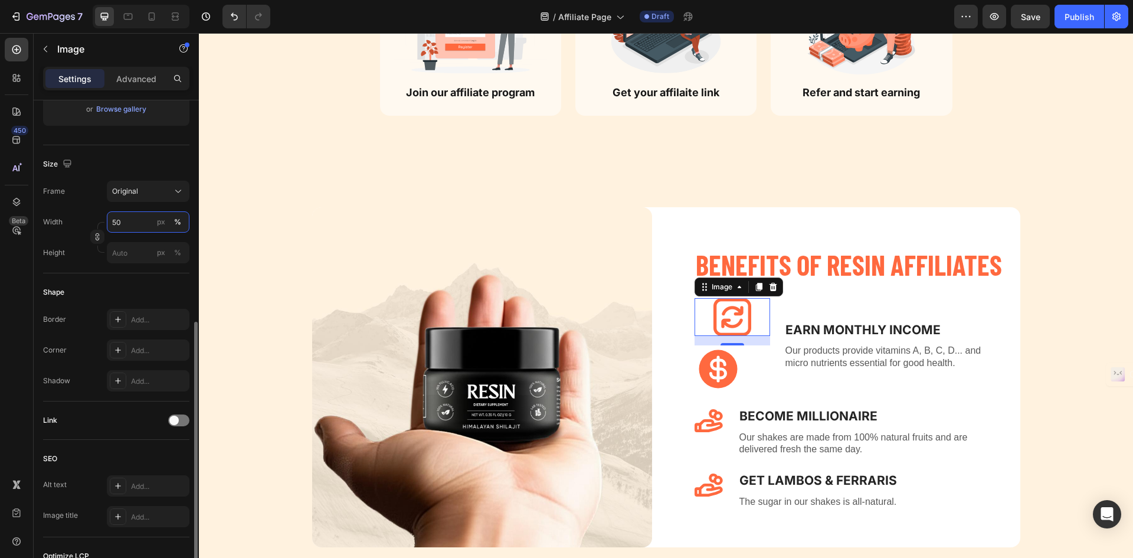
scroll to position [400, 0]
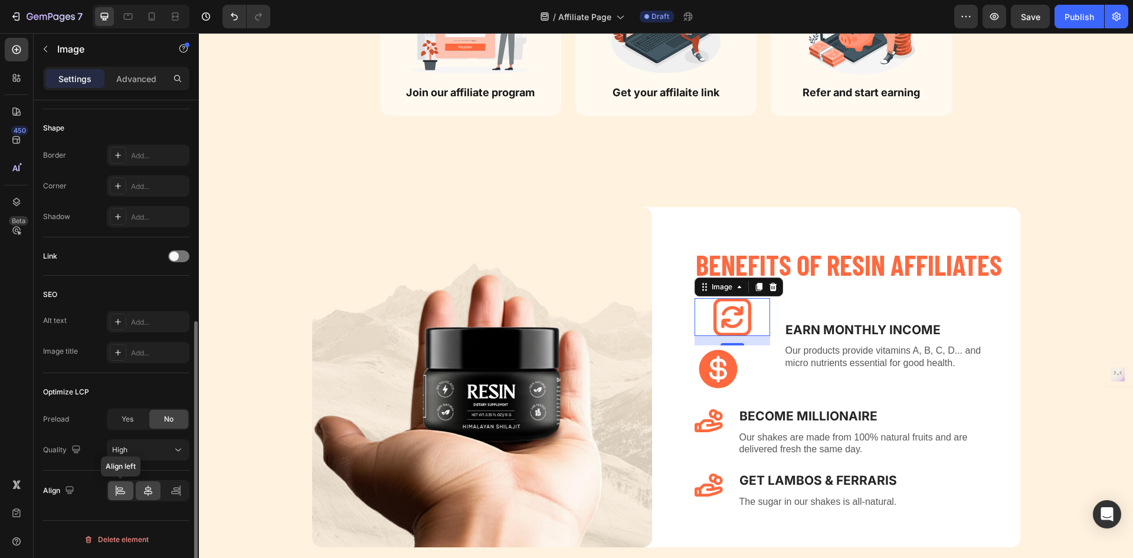
type input "50"
click at [122, 488] on icon at bounding box center [121, 491] width 12 height 12
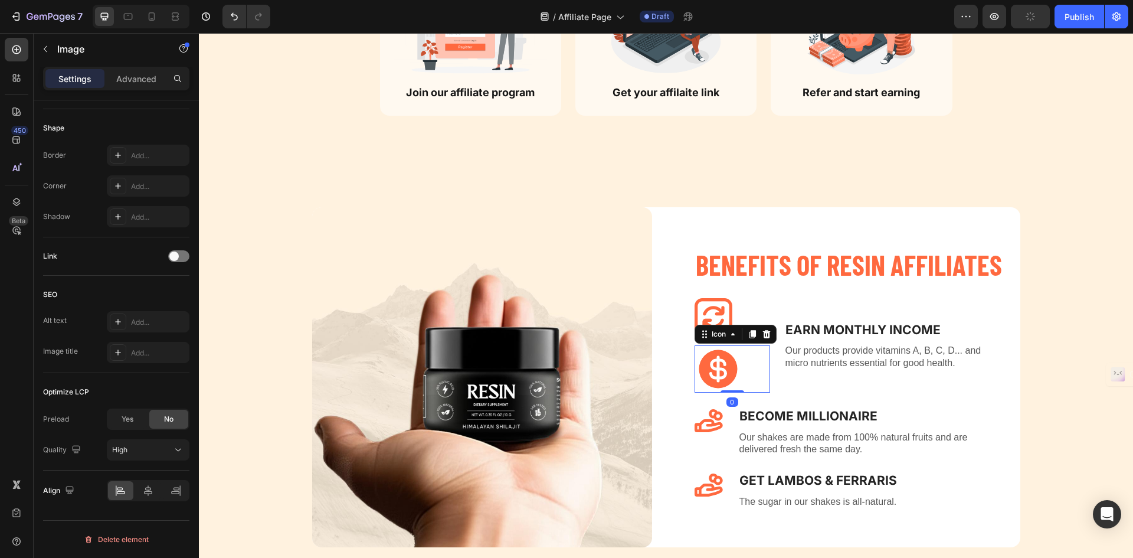
click at [733, 369] on icon at bounding box center [718, 368] width 47 height 47
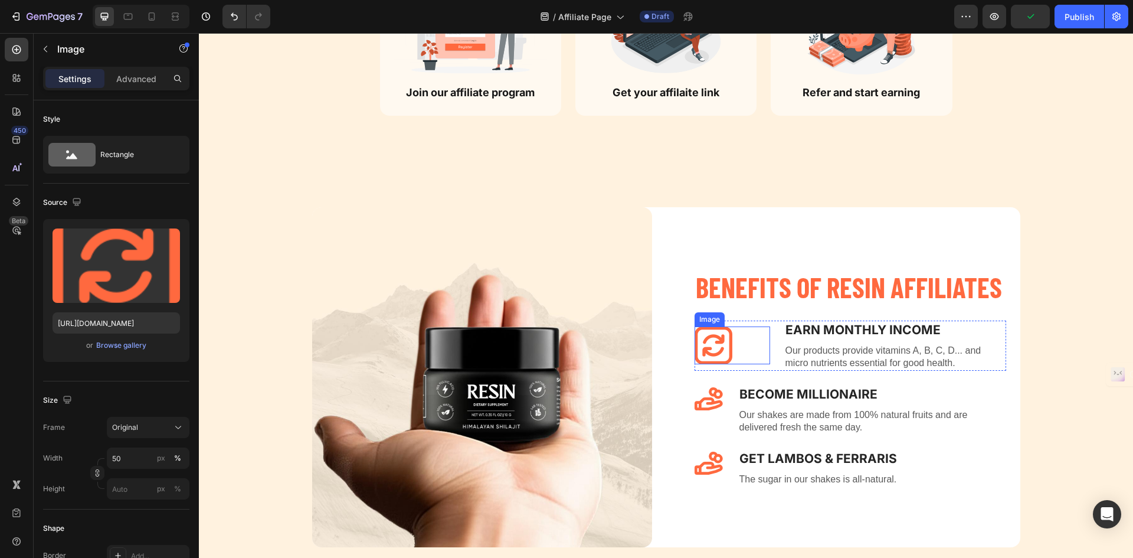
click at [761, 337] on div at bounding box center [733, 345] width 76 height 38
click at [766, 336] on div "Image 0 Earn Monthly INCOME Text block Our products provide vitamins A, B, C, D…" at bounding box center [851, 345] width 312 height 50
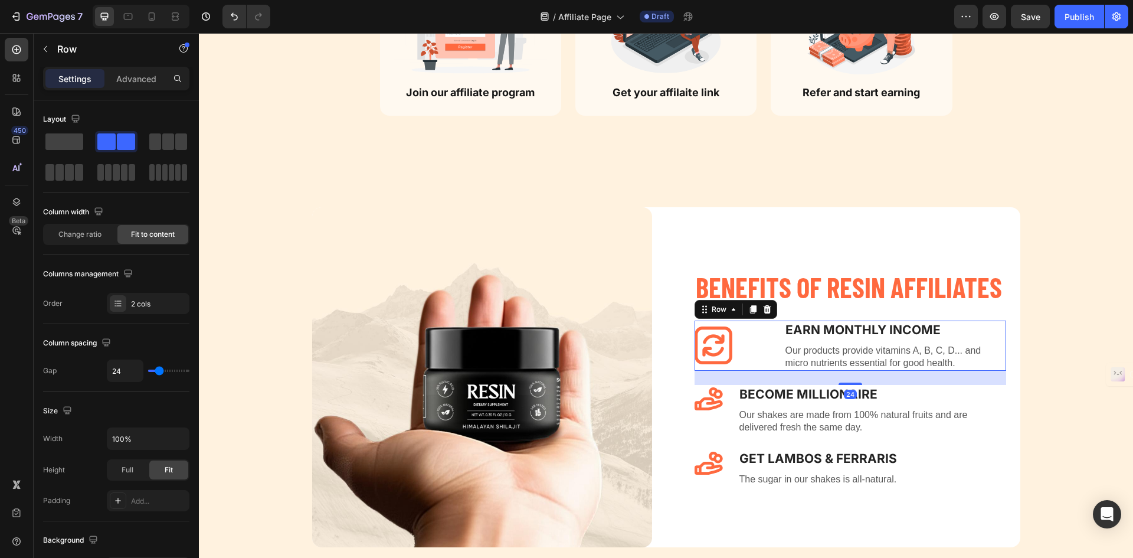
click at [773, 334] on div "Image Earn Monthly INCOME Text block Our products provide vitamins A, B, C, D..…" at bounding box center [851, 345] width 312 height 50
click at [133, 302] on div "2 cols" at bounding box center [158, 304] width 55 height 11
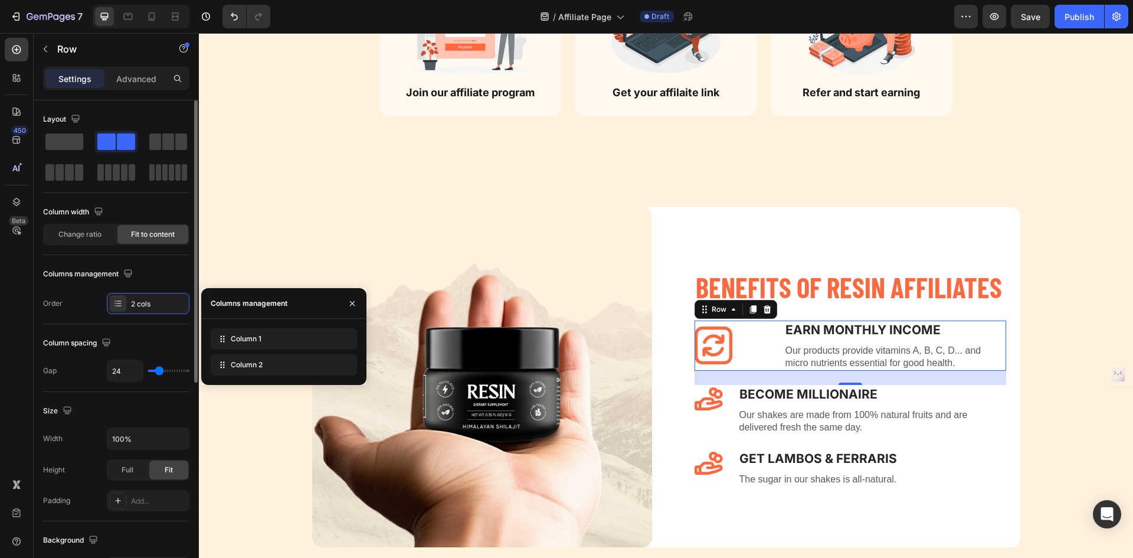
click at [86, 244] on div "Change ratio Fit to content" at bounding box center [116, 234] width 146 height 21
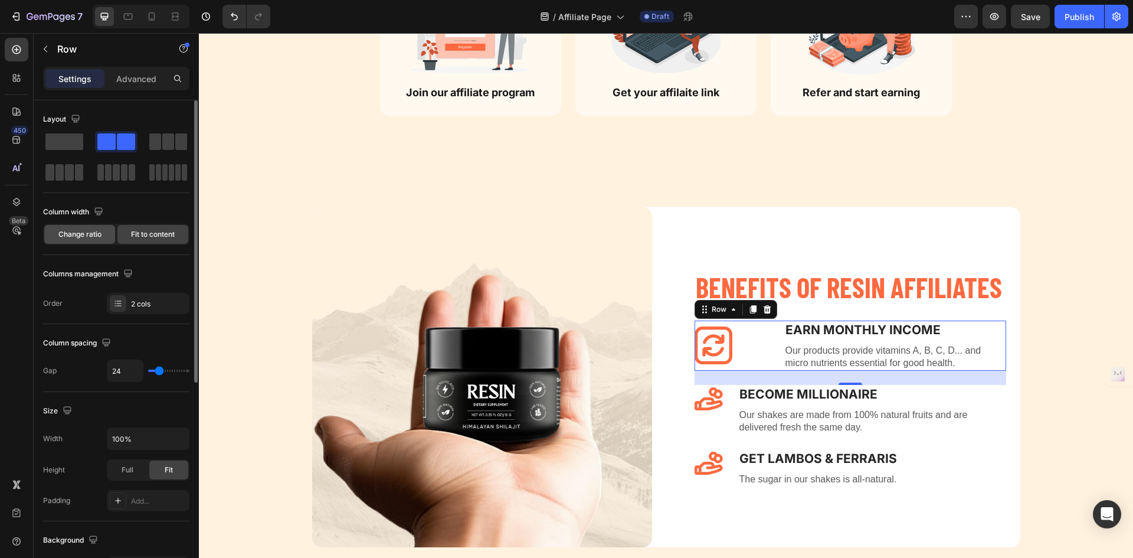
click at [88, 239] on span "Change ratio" at bounding box center [79, 234] width 43 height 11
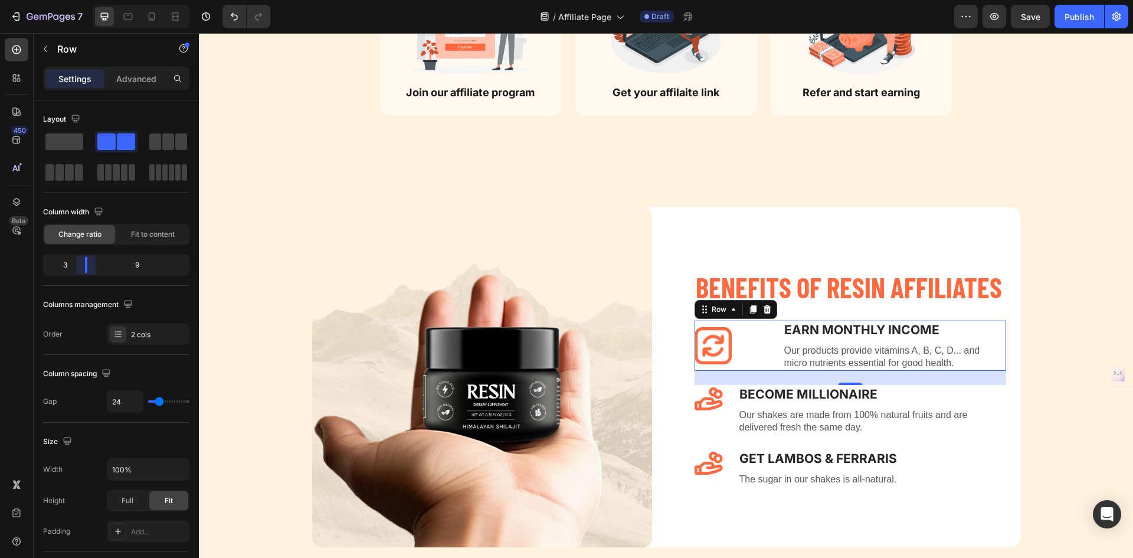
drag, startPoint x: 117, startPoint y: 266, endPoint x: 80, endPoint y: 267, distance: 36.6
click at [80, 0] on body "7 Version history / Affiliate Page Draft Preview Save Publish 450 Beta Sections…" at bounding box center [566, 0] width 1133 height 0
click at [745, 336] on div at bounding box center [732, 345] width 74 height 37
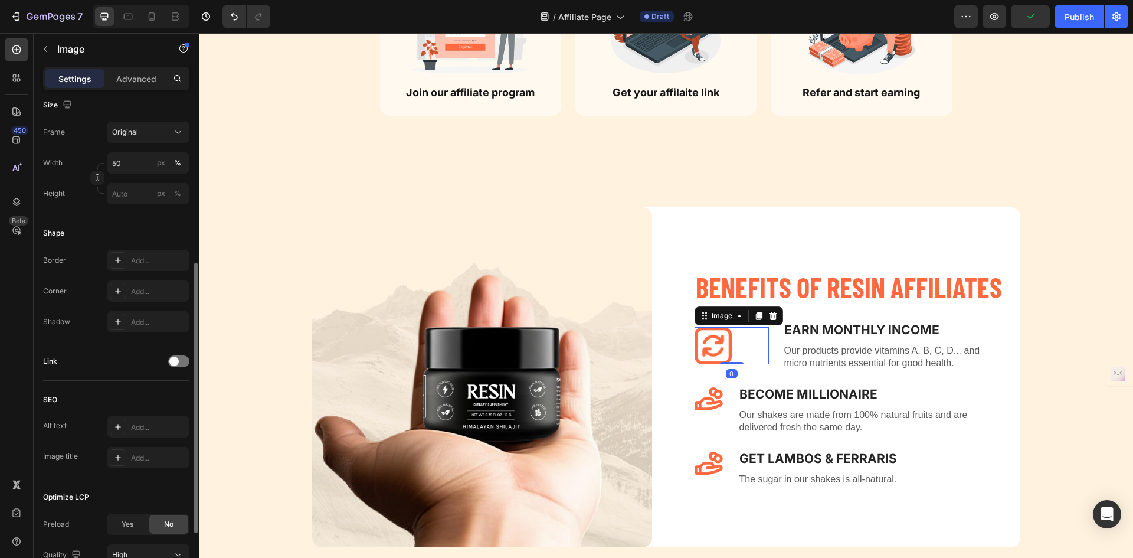
scroll to position [400, 0]
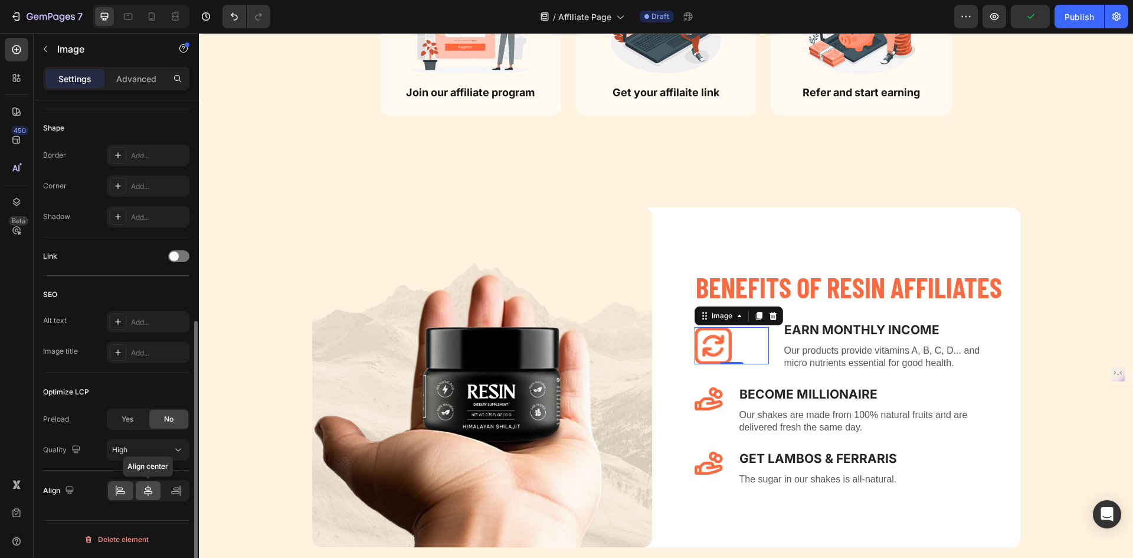
click at [153, 484] on div at bounding box center [148, 490] width 25 height 19
click at [732, 352] on img at bounding box center [731, 345] width 37 height 37
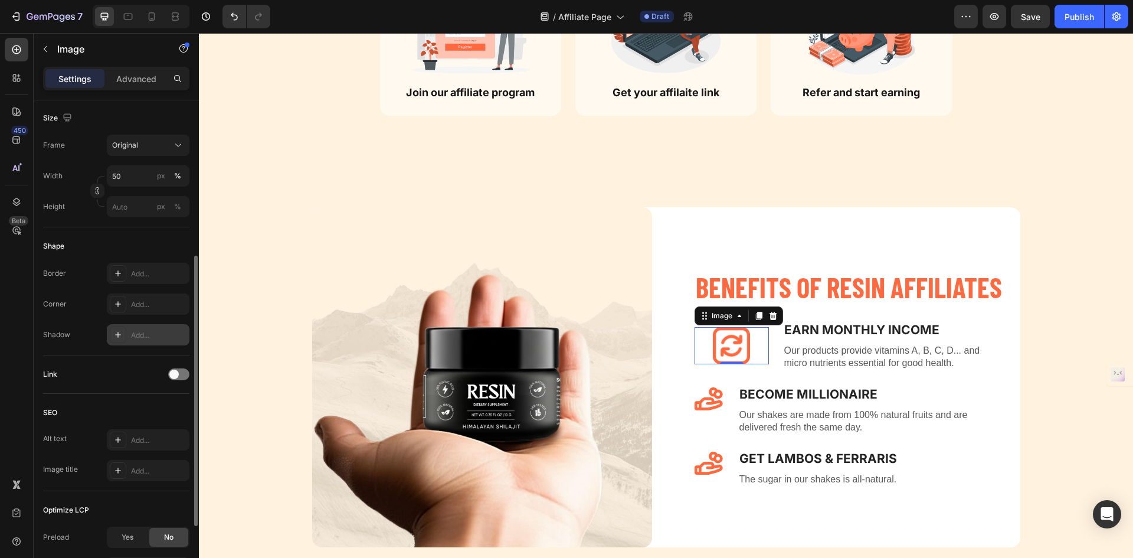
scroll to position [105, 0]
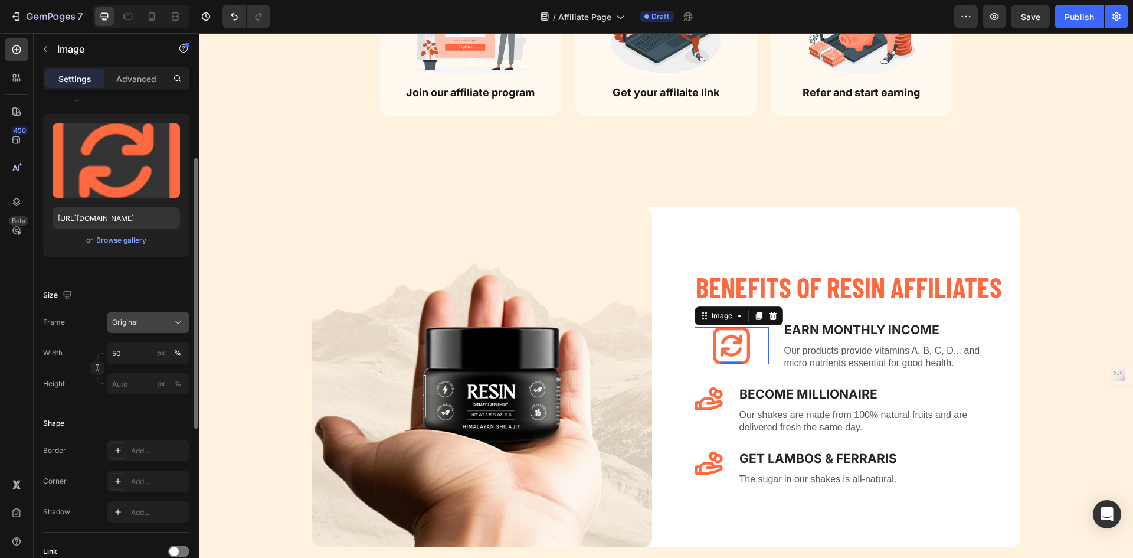
click at [136, 325] on span "Original" at bounding box center [125, 322] width 26 height 11
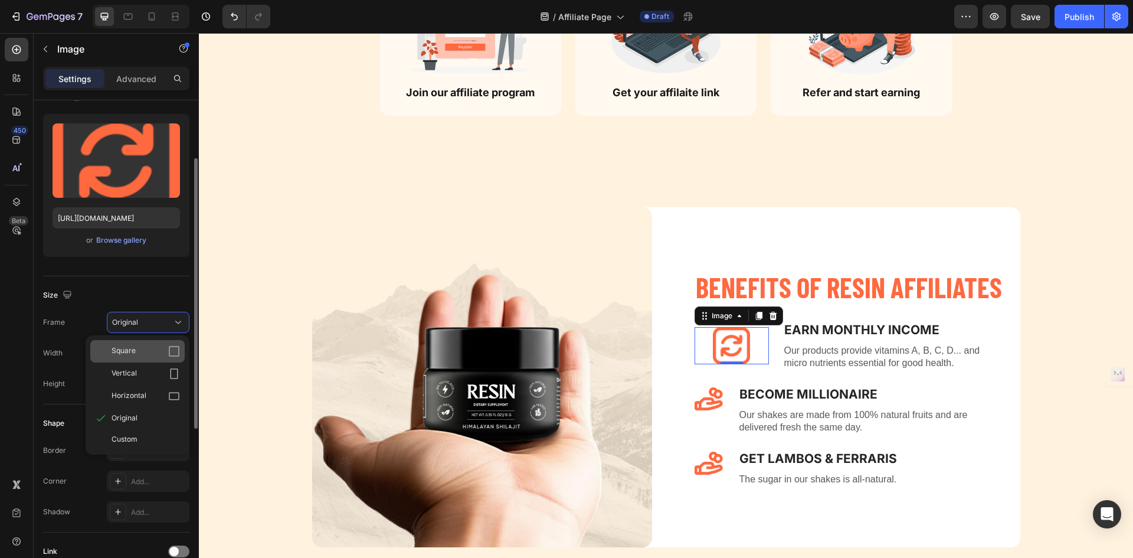
click at [142, 354] on div "Square" at bounding box center [146, 351] width 68 height 12
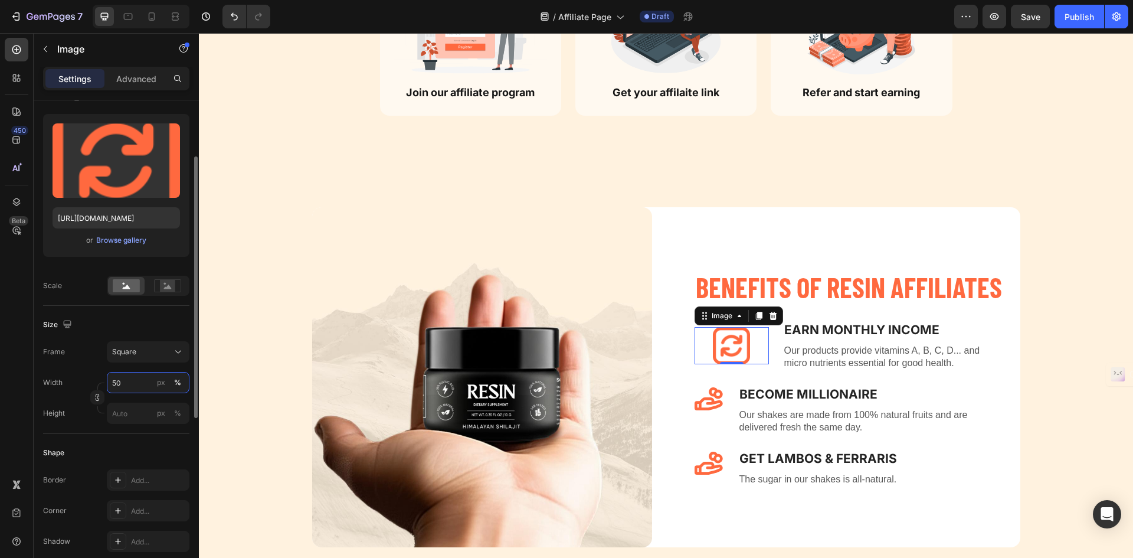
click at [135, 384] on input "50" at bounding box center [148, 382] width 83 height 21
click at [137, 417] on div "Full 100%" at bounding box center [136, 410] width 97 height 21
type input "100"
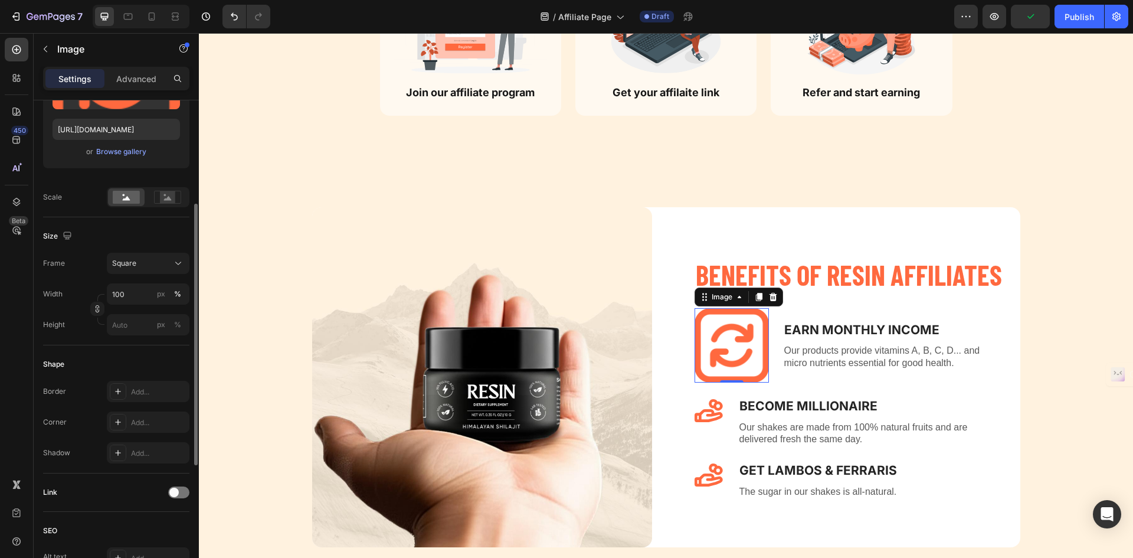
scroll to position [17, 0]
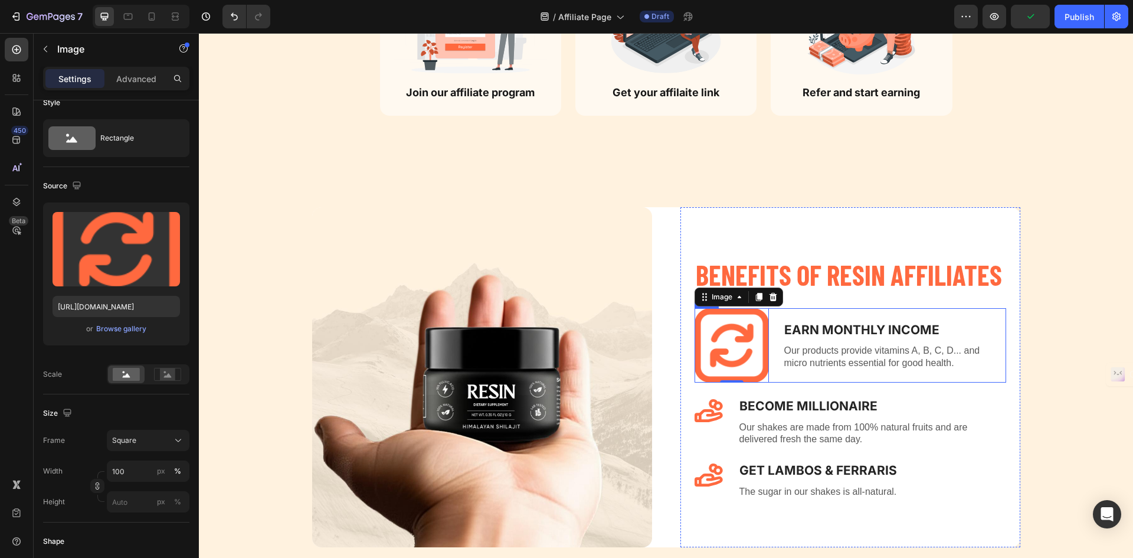
click at [774, 322] on div "Image 0 Earn Monthly INCOME Text block Our products provide vitamins A, B, C, D…" at bounding box center [851, 345] width 312 height 74
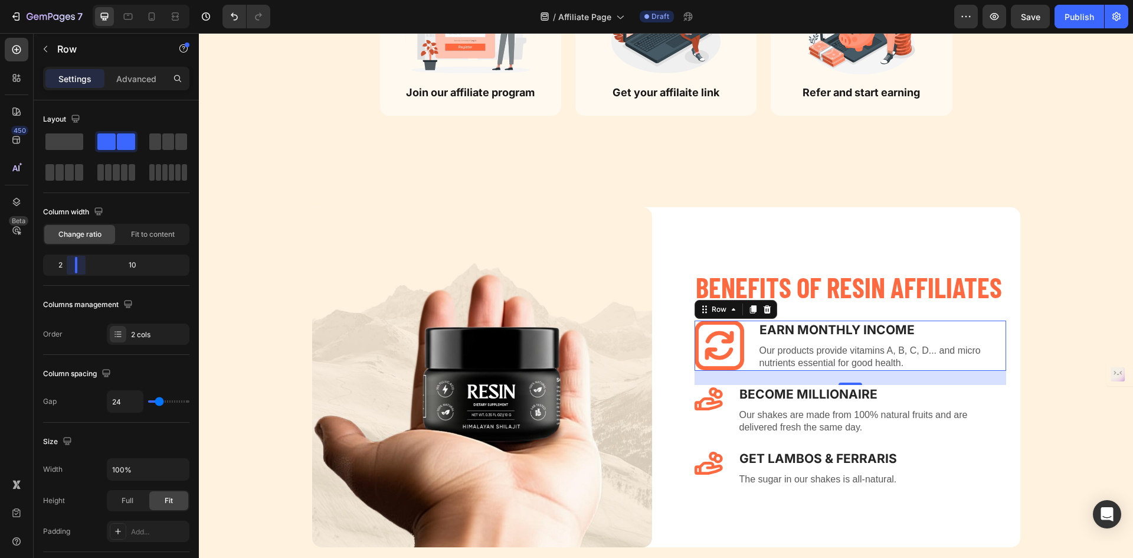
drag, startPoint x: 86, startPoint y: 269, endPoint x: 71, endPoint y: 271, distance: 14.9
click at [71, 0] on body "7 Version history / Affiliate Page Draft Preview Save Publish 450 Beta Sections…" at bounding box center [566, 0] width 1133 height 0
drag, startPoint x: 75, startPoint y: 262, endPoint x: 68, endPoint y: 263, distance: 6.5
click at [68, 0] on body "7 Version history / Affiliate Page Draft Preview Save Publish 450 Beta Sections…" at bounding box center [566, 0] width 1133 height 0
click at [708, 338] on img at bounding box center [720, 345] width 50 height 50
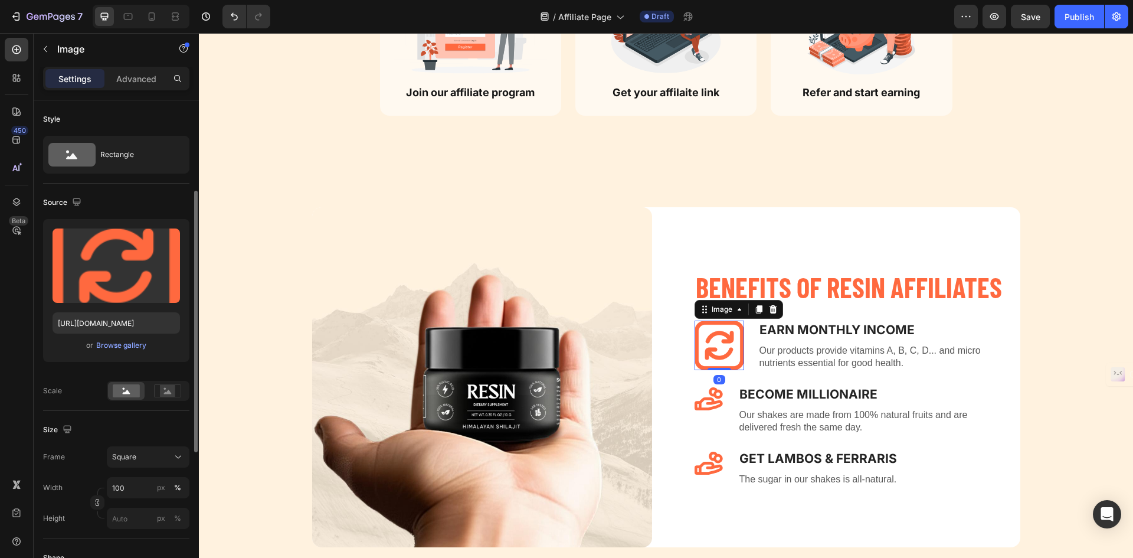
scroll to position [177, 0]
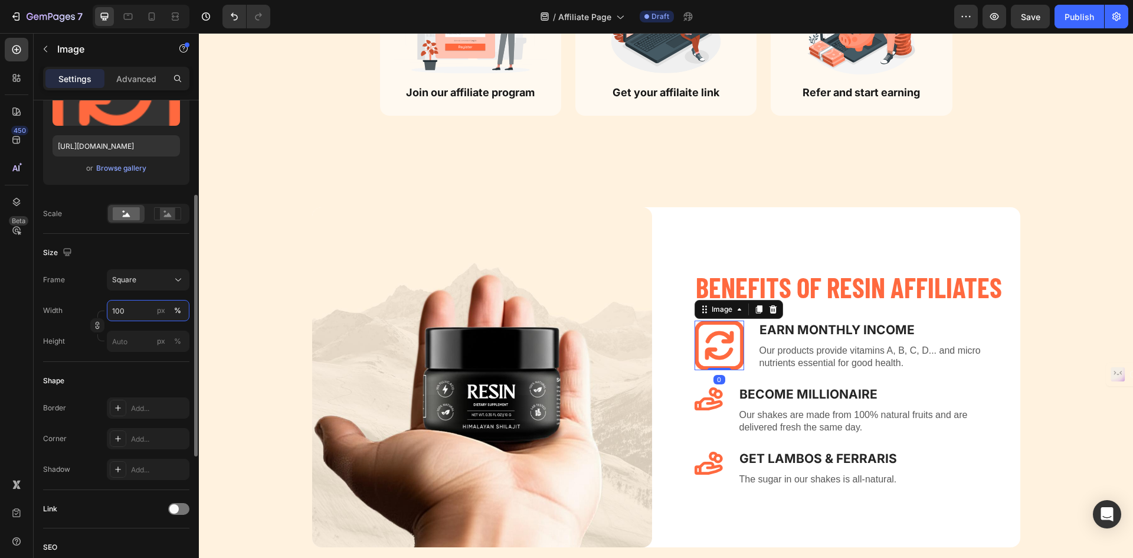
click at [133, 315] on input "100" at bounding box center [148, 310] width 83 height 21
type input "80"
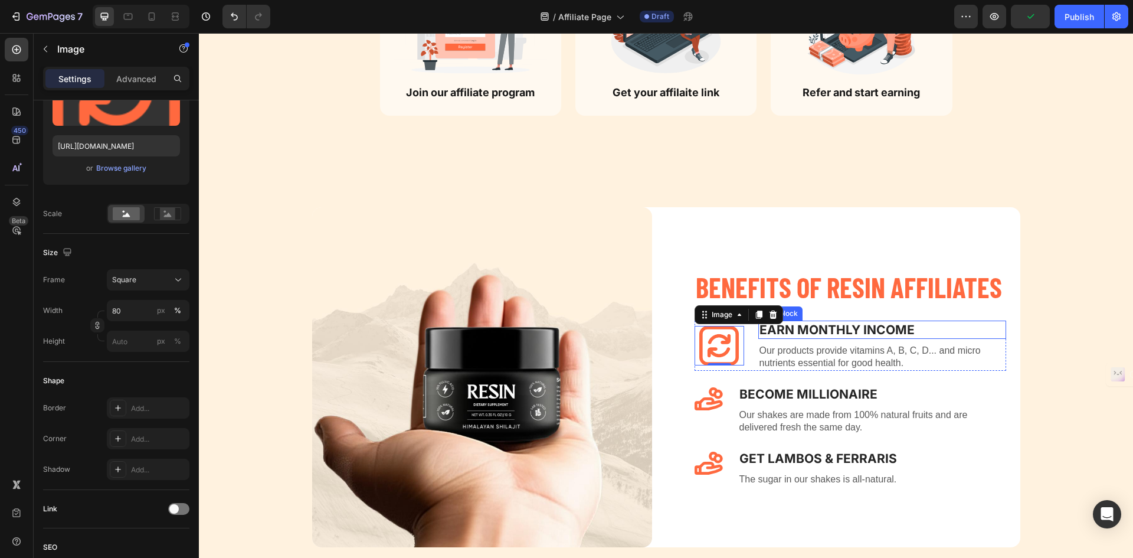
click at [810, 331] on p "Earn Monthly INCOME" at bounding box center [883, 330] width 246 height 16
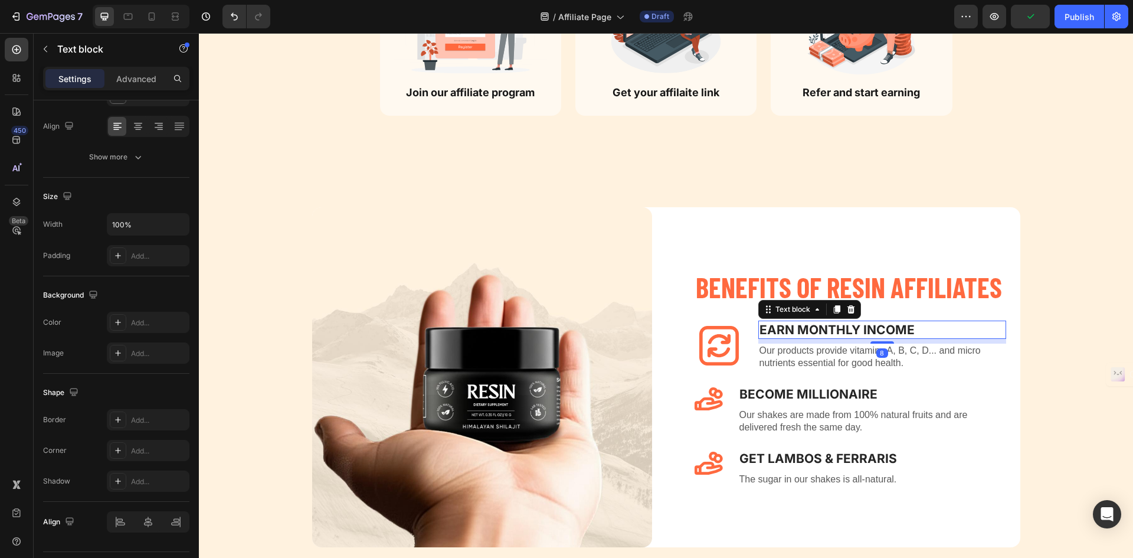
scroll to position [0, 0]
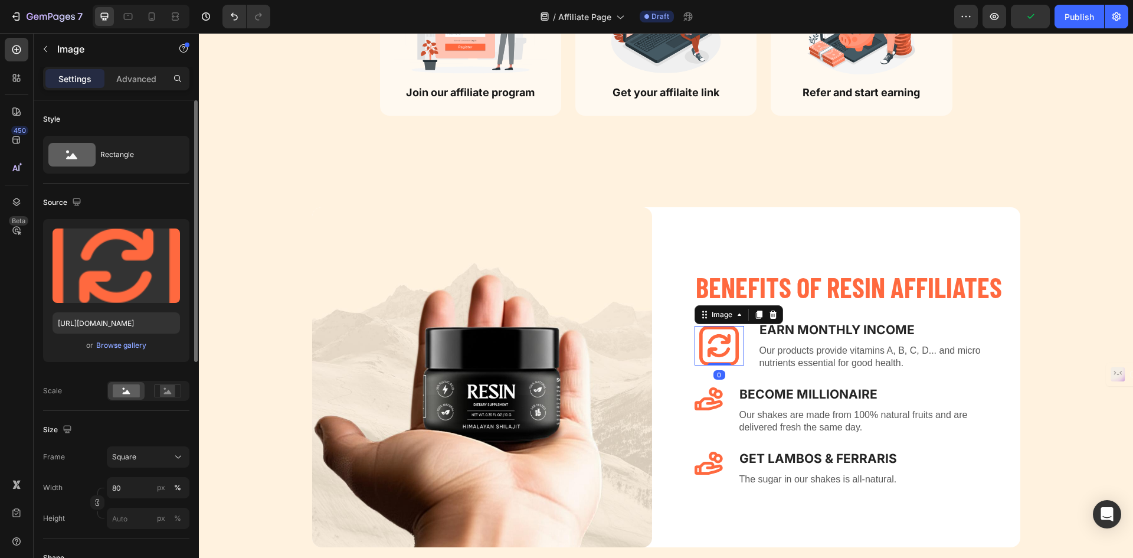
click at [699, 354] on img at bounding box center [719, 346] width 40 height 40
click at [141, 486] on input "80" at bounding box center [148, 487] width 83 height 21
type input "70"
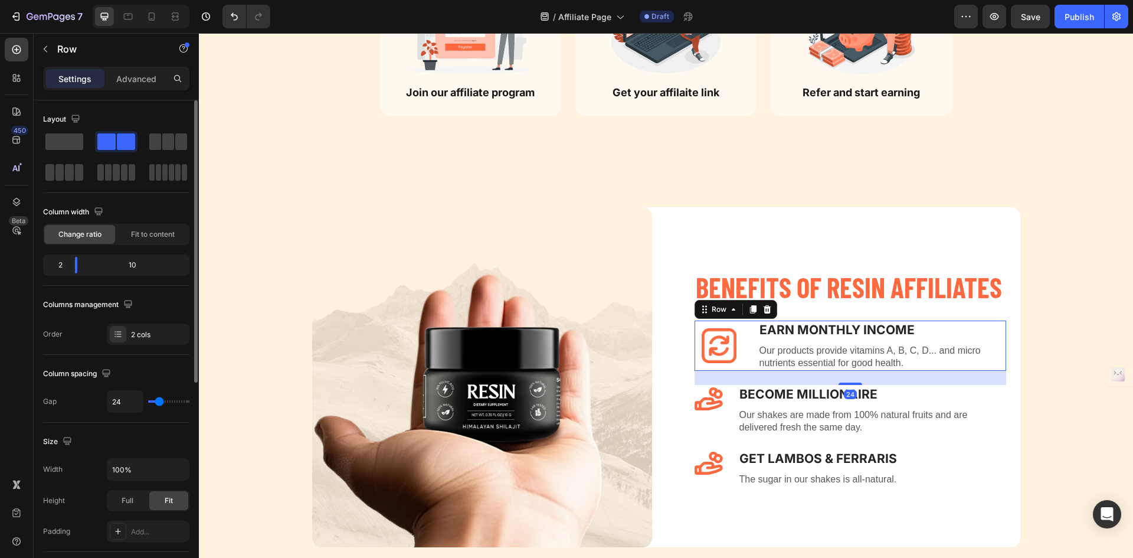
click at [857, 342] on div "Earn Monthly INCOME Text block Our products provide vitamins A, B, C, D... and …" at bounding box center [882, 345] width 248 height 50
click at [881, 331] on p "Earn Monthly INCOME" at bounding box center [883, 330] width 246 height 16
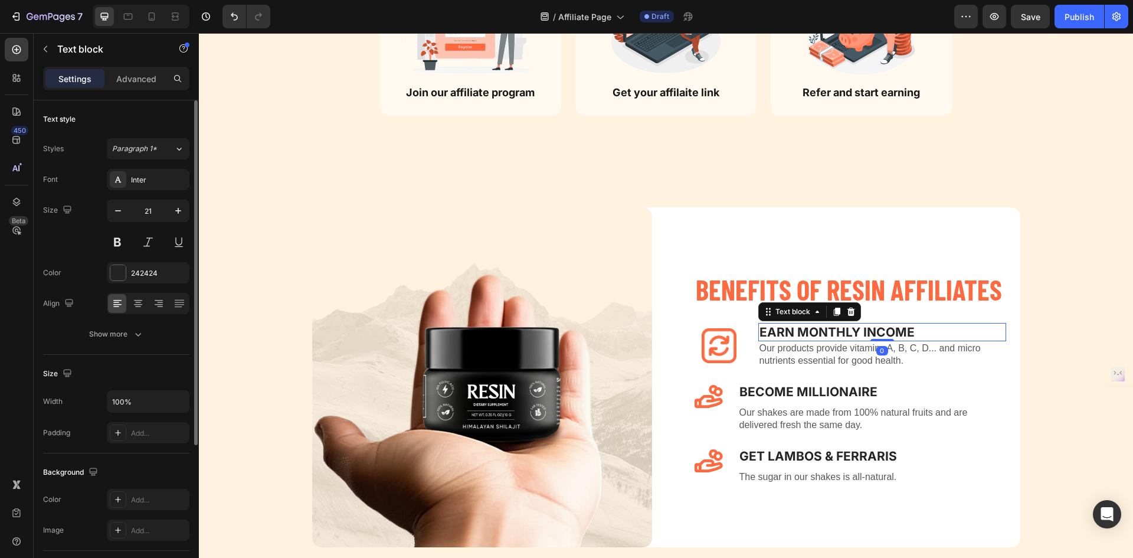
drag, startPoint x: 880, startPoint y: 340, endPoint x: 881, endPoint y: 329, distance: 11.3
click at [881, 329] on div "Earn Monthly INCOME Text block 0" at bounding box center [882, 332] width 248 height 18
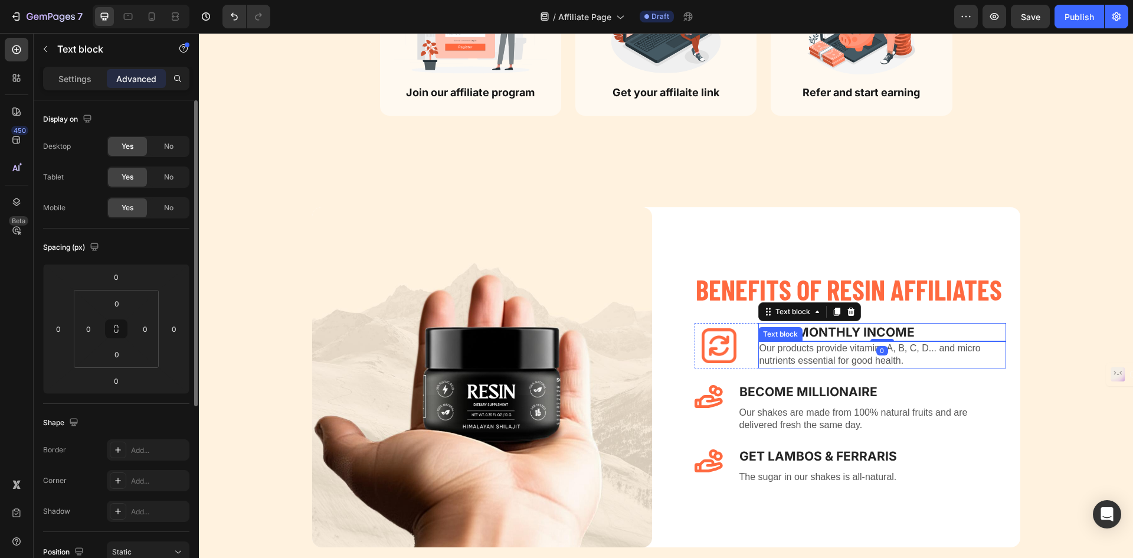
click at [816, 356] on p "Our products provide vitamins A, B, C, D... and micro nutrients essential for g…" at bounding box center [883, 354] width 246 height 25
click at [86, 84] on p "Settings" at bounding box center [74, 79] width 33 height 12
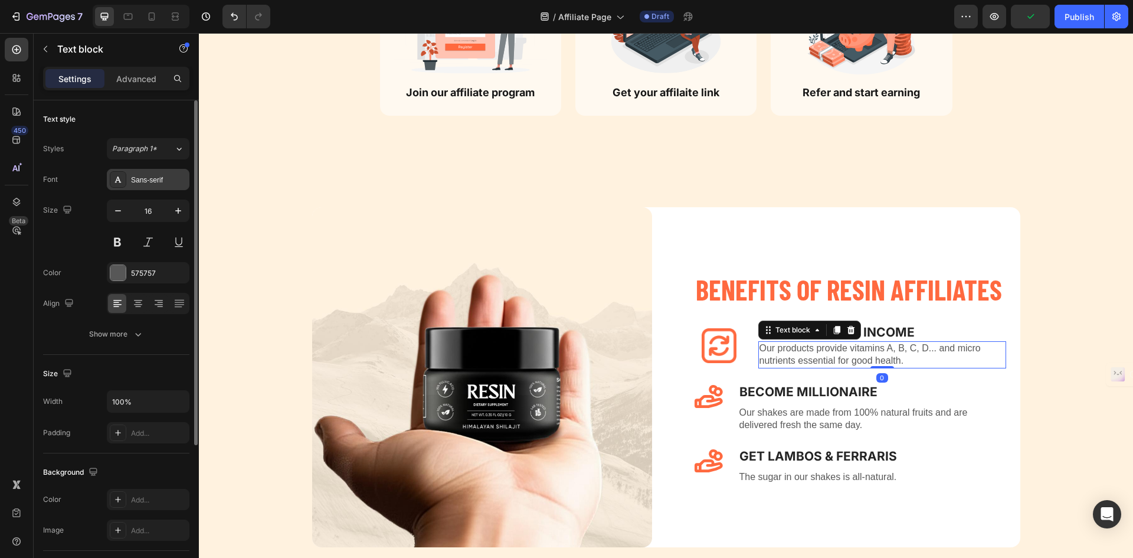
click at [157, 181] on div "Sans-serif" at bounding box center [158, 180] width 55 height 11
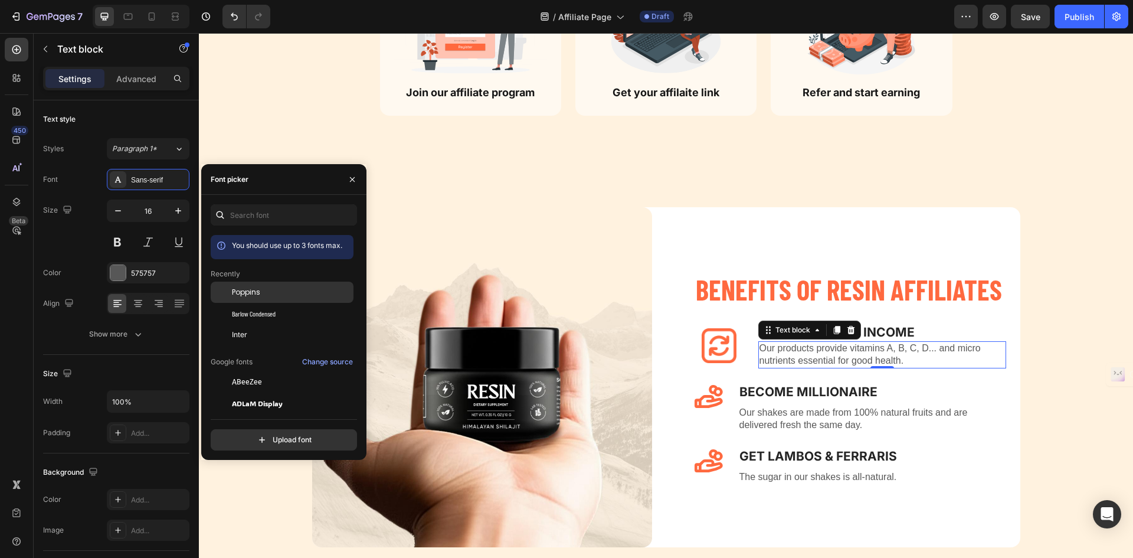
click at [279, 371] on div "Poppins" at bounding box center [282, 381] width 143 height 21
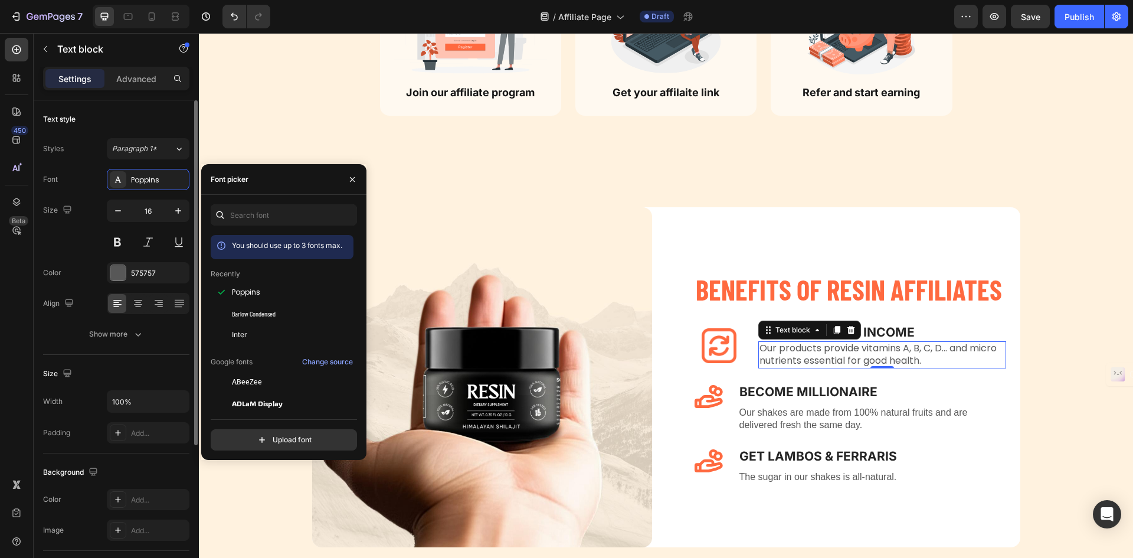
click at [142, 453] on div "Text style Styles Paragraph 1* Font Poppins Size 16 Color 575757 Align Show more" at bounding box center [116, 501] width 146 height 97
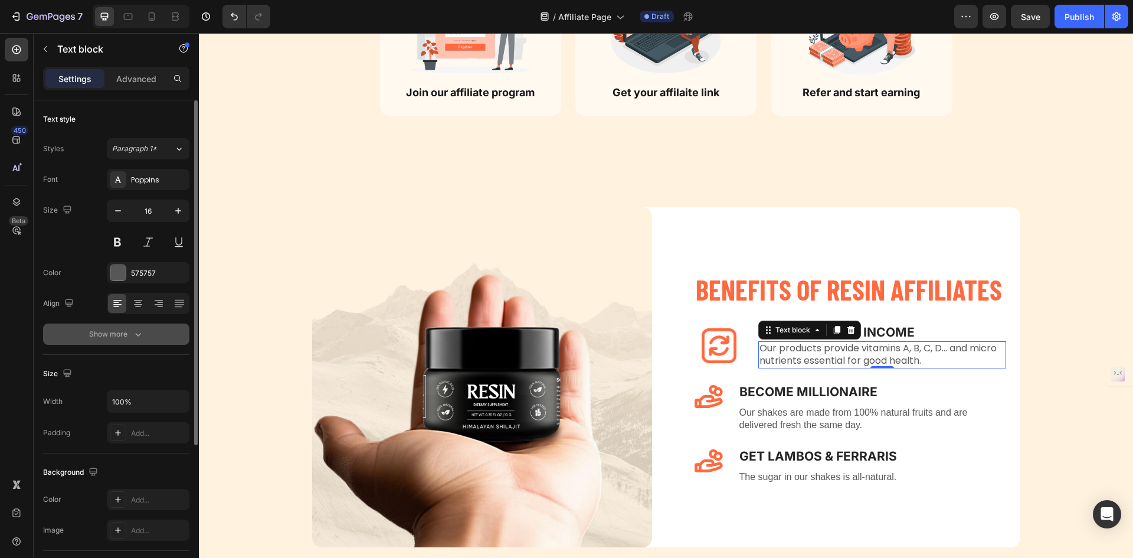
click at [143, 329] on icon "button" at bounding box center [138, 334] width 12 height 12
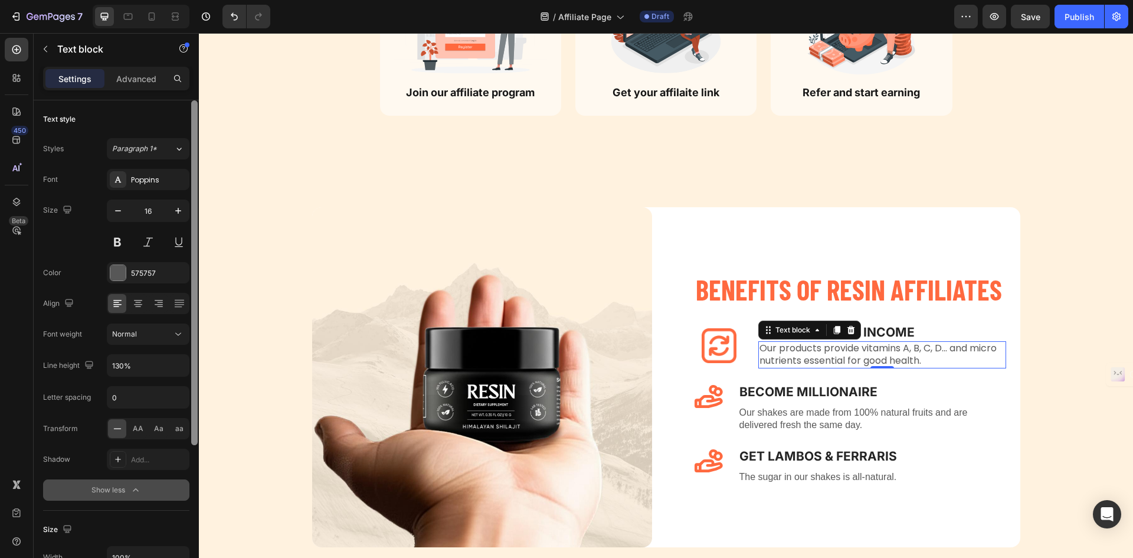
scroll to position [364, 0]
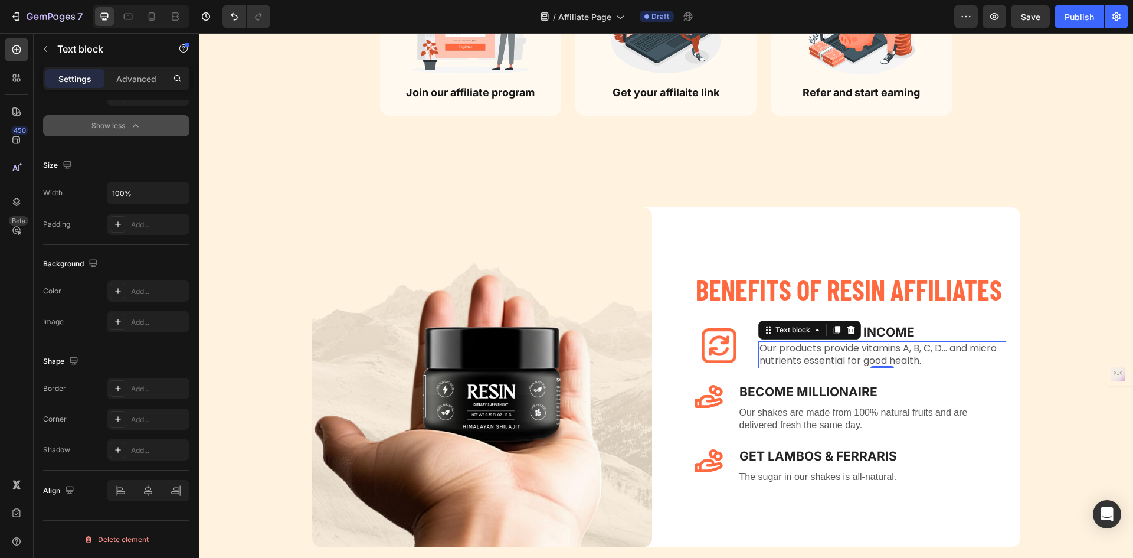
click at [189, 369] on div "Text style Styles Paragraph 1* Font Poppins Size 16 Color 575757 Align Font wei…" at bounding box center [116, 345] width 165 height 491
click at [144, 122] on button "Show less" at bounding box center [116, 125] width 146 height 21
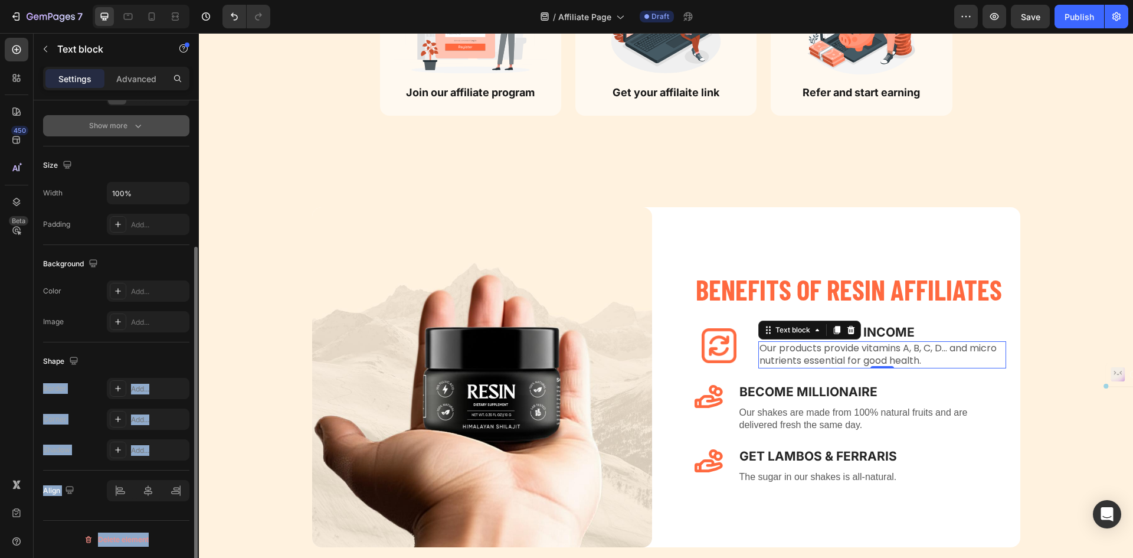
click at [144, 122] on button "Show more" at bounding box center [116, 125] width 146 height 21
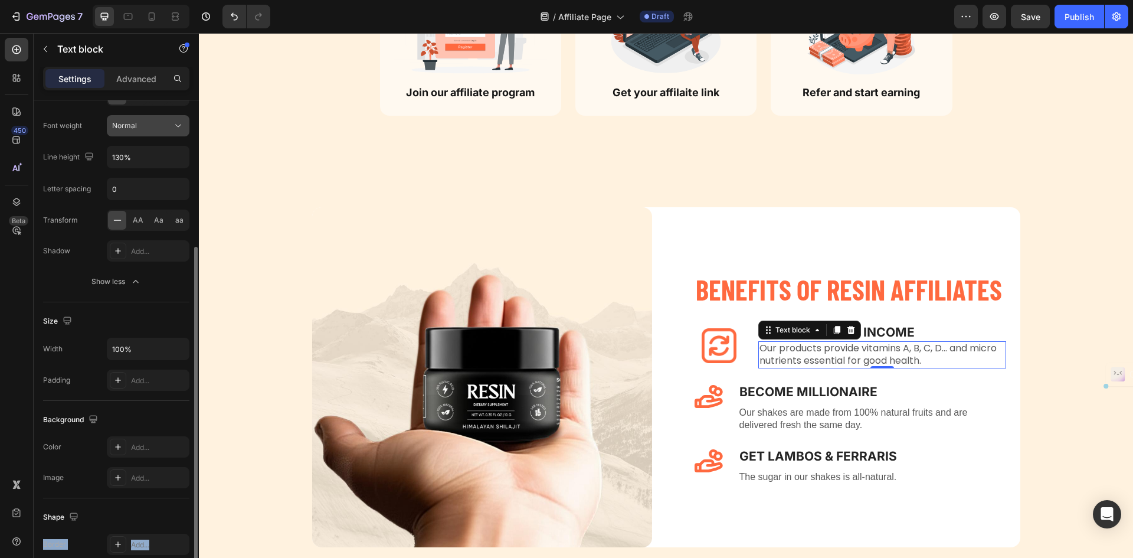
scroll to position [90, 0]
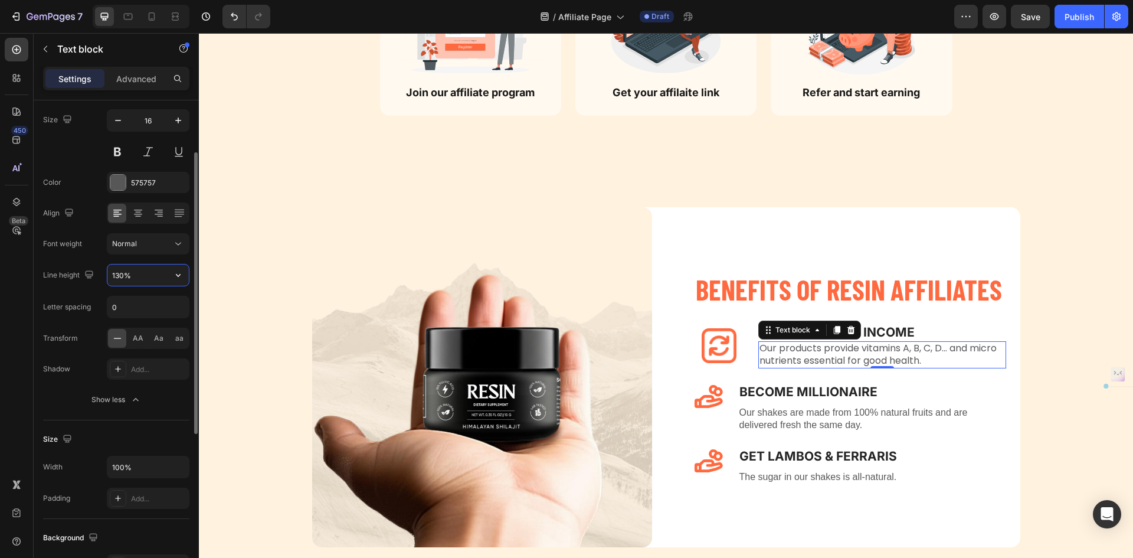
click at [129, 278] on input "130%" at bounding box center [147, 274] width 81 height 21
click at [181, 274] on icon "button" at bounding box center [178, 275] width 12 height 12
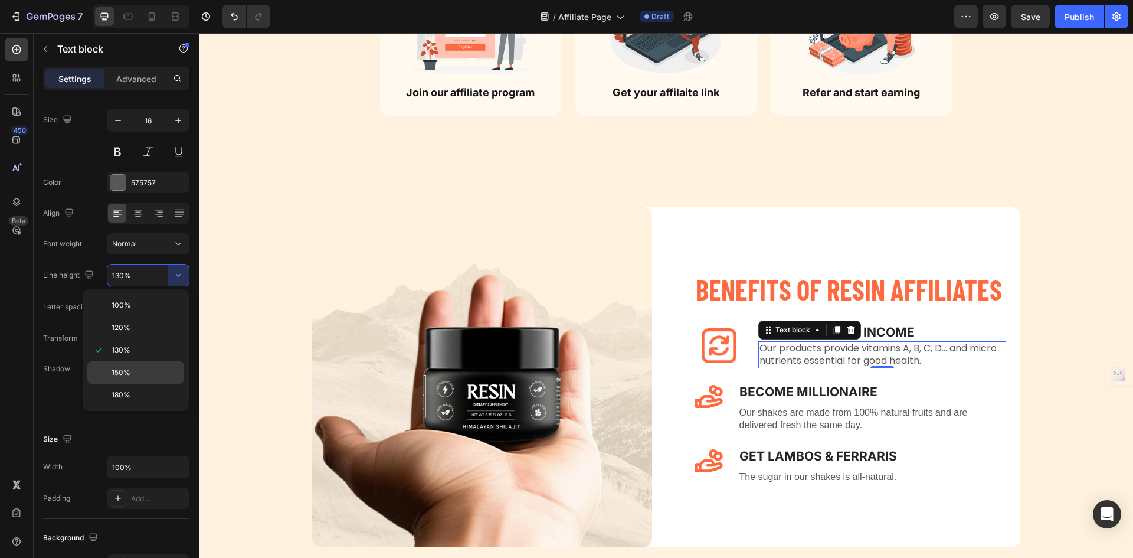
click at [151, 371] on p "150%" at bounding box center [145, 372] width 67 height 11
type input "150%"
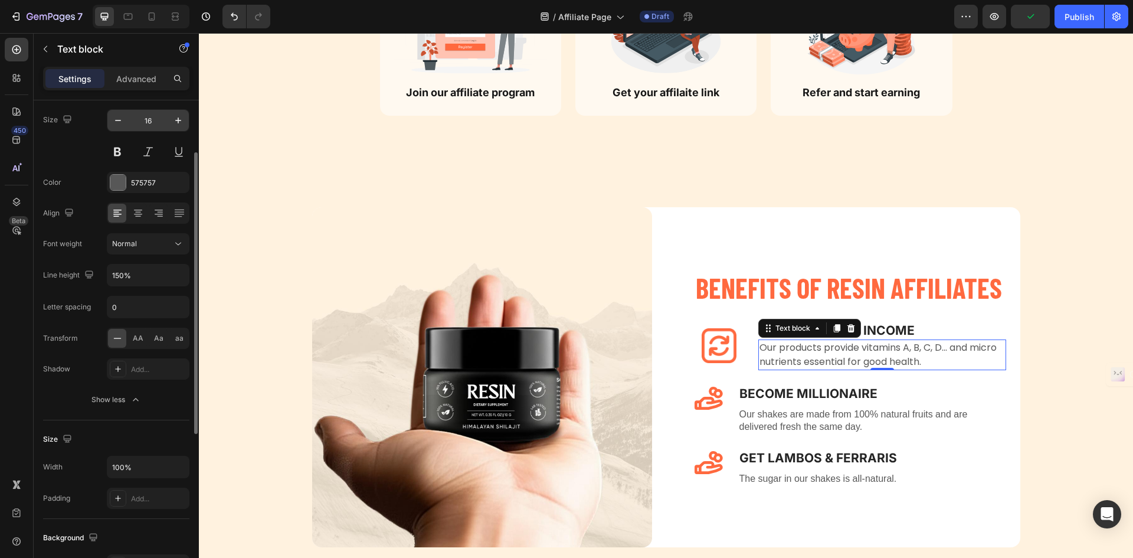
click at [153, 118] on input "16" at bounding box center [148, 120] width 39 height 21
click at [118, 121] on icon "button" at bounding box center [118, 121] width 12 height 12
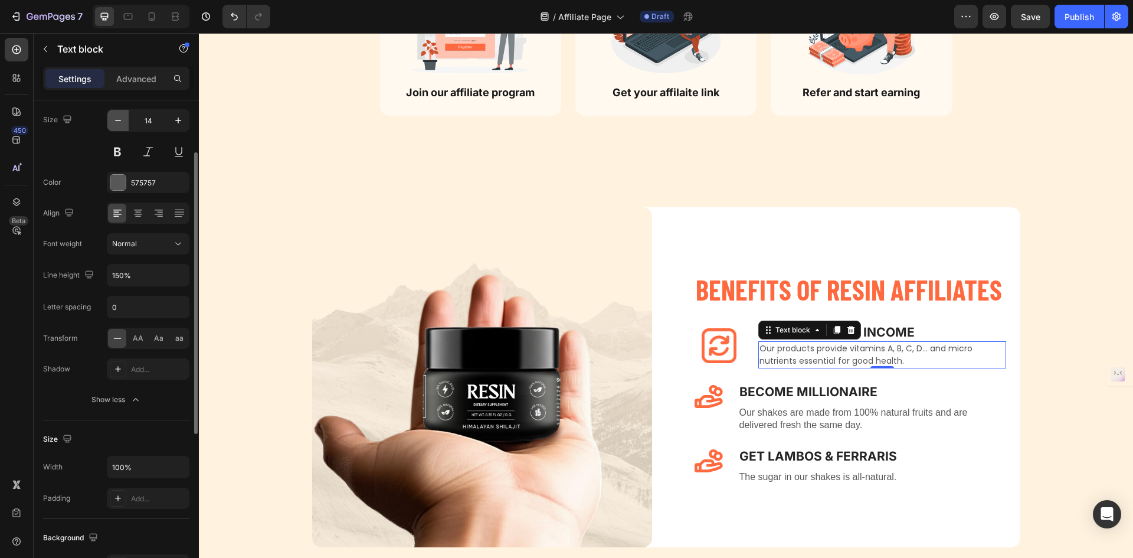
click at [118, 121] on icon "button" at bounding box center [118, 121] width 12 height 12
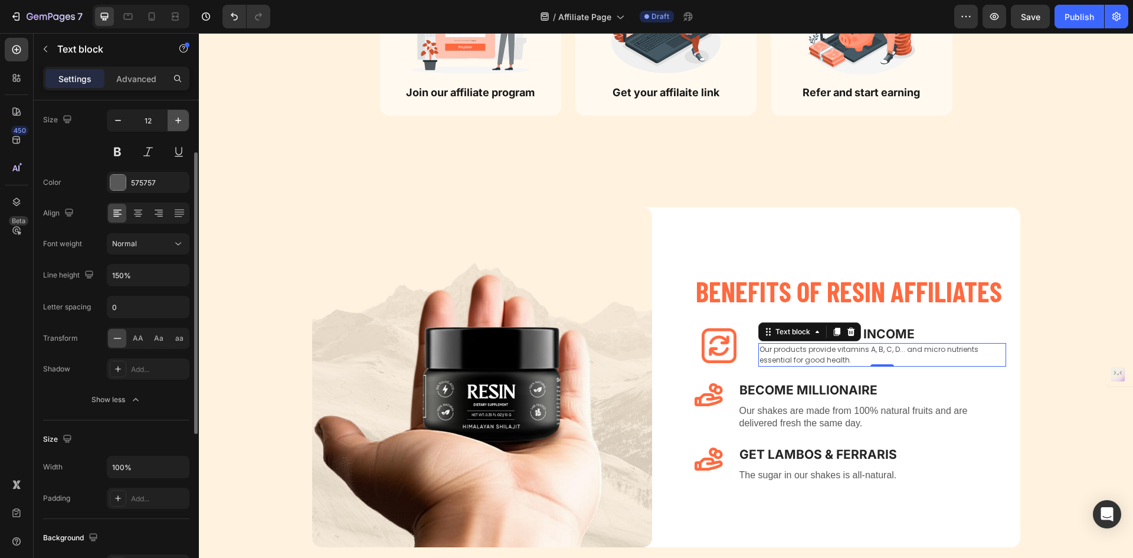
click at [173, 120] on icon "button" at bounding box center [178, 121] width 12 height 12
type input "13"
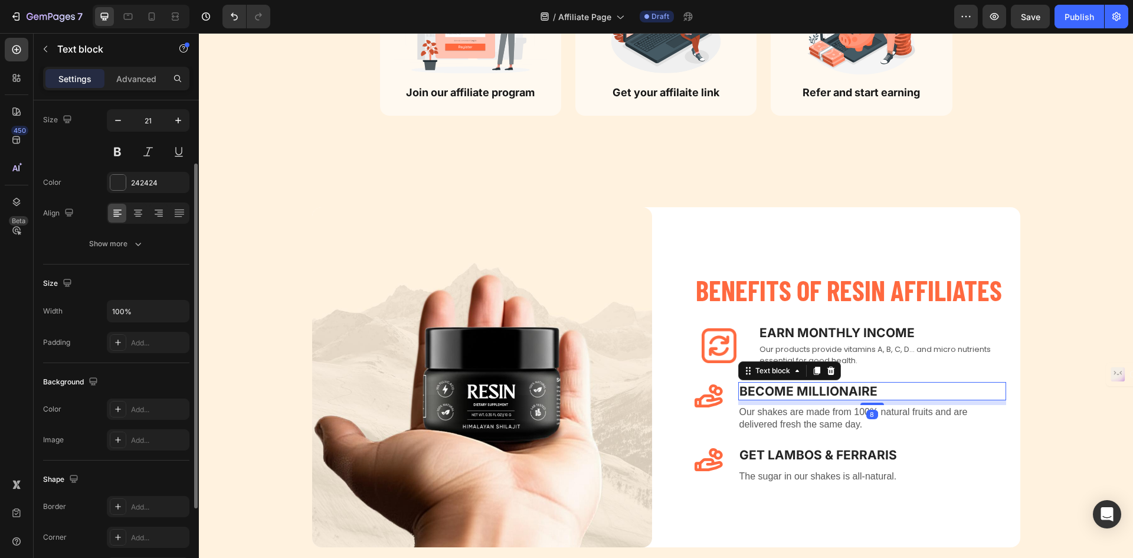
click at [884, 394] on p "Become Millionaire" at bounding box center [873, 391] width 266 height 16
click at [898, 364] on p "Our products provide vitamins A, B, C, D... and micro nutrients essential for g…" at bounding box center [883, 355] width 246 height 23
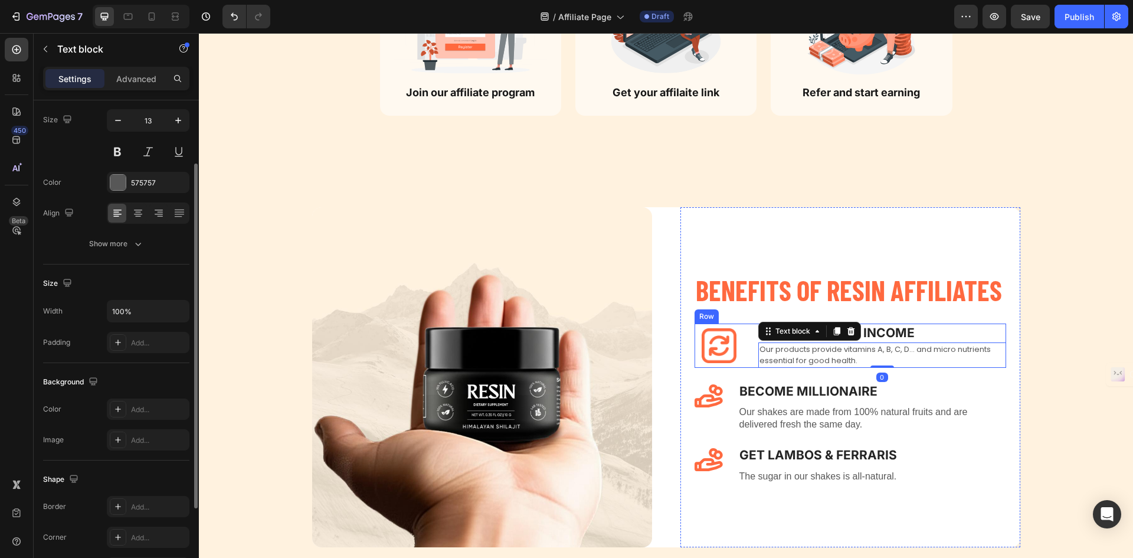
click at [751, 351] on div "Image Earn Monthly INCOME Text block Our products provide vitamins A, B, C, D..…" at bounding box center [851, 345] width 312 height 44
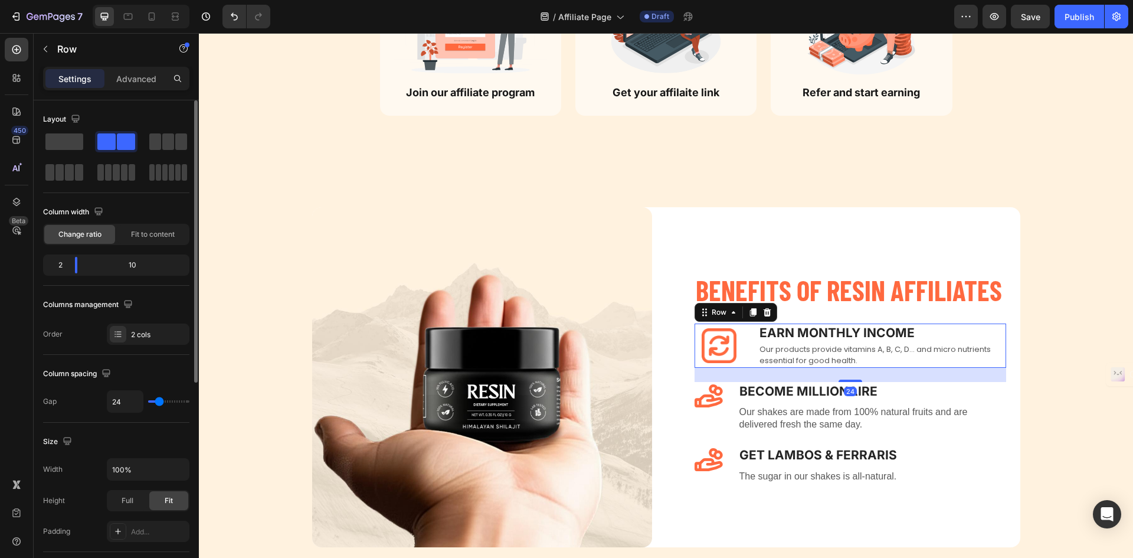
click at [742, 350] on div "Image Earn Monthly INCOME Text block Our products provide vitamins A, B, C, D..…" at bounding box center [851, 345] width 312 height 44
click at [734, 350] on div at bounding box center [720, 345] width 50 height 35
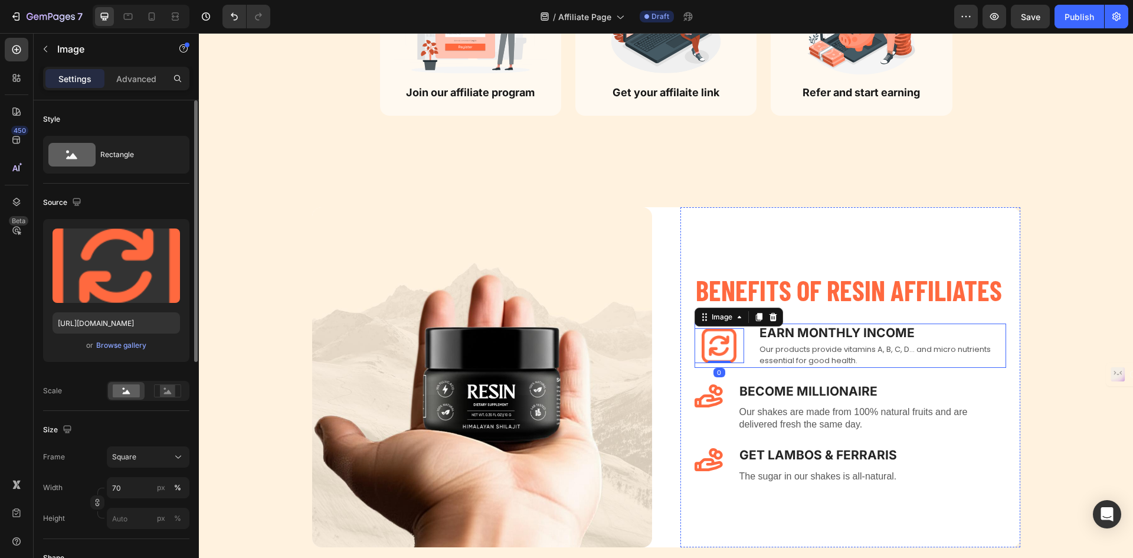
click at [752, 347] on div "Image 0 Earn Monthly INCOME Text block Our products provide vitamins A, B, C, D…" at bounding box center [851, 345] width 312 height 44
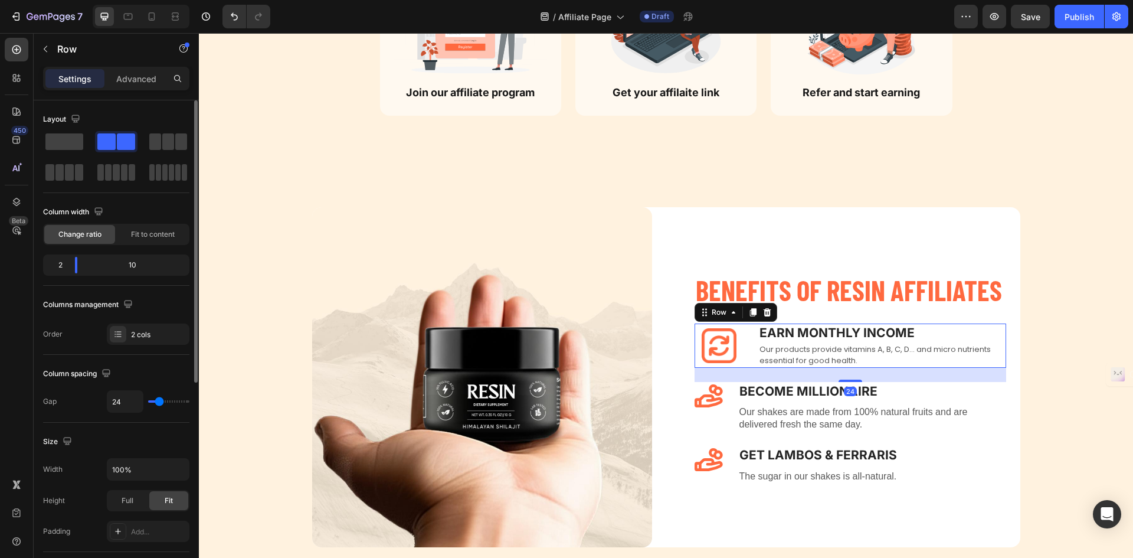
type input "7"
type input "4"
type input "2"
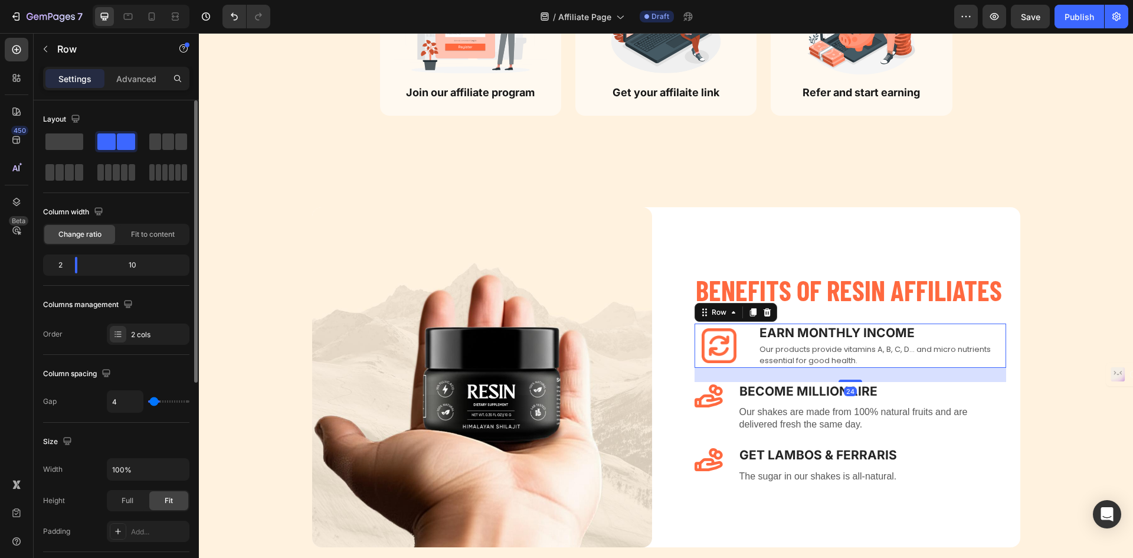
type input "2"
type input "0"
type input "2"
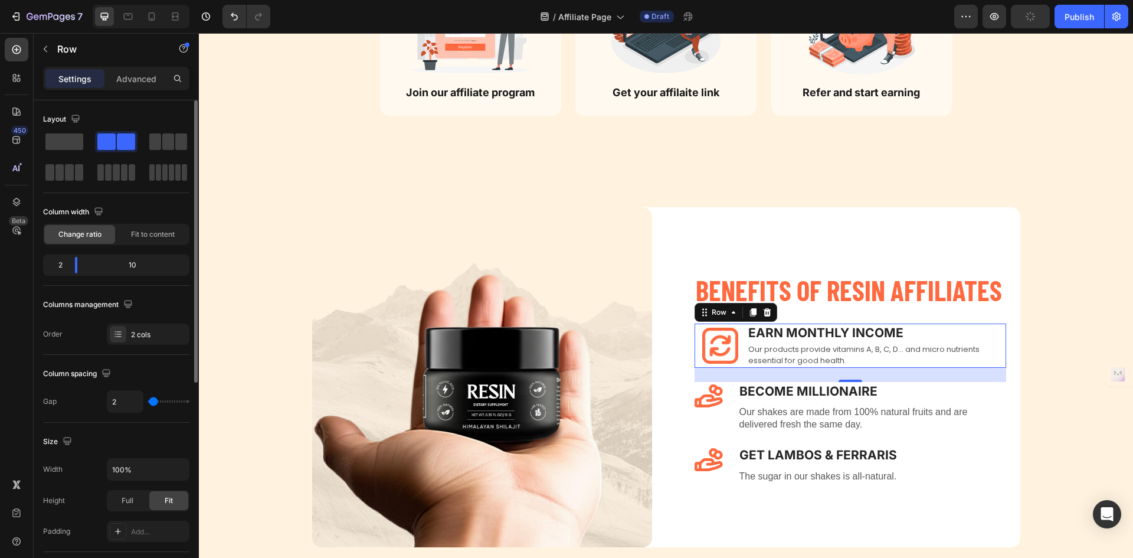
type input "4"
type input "7"
type input "9"
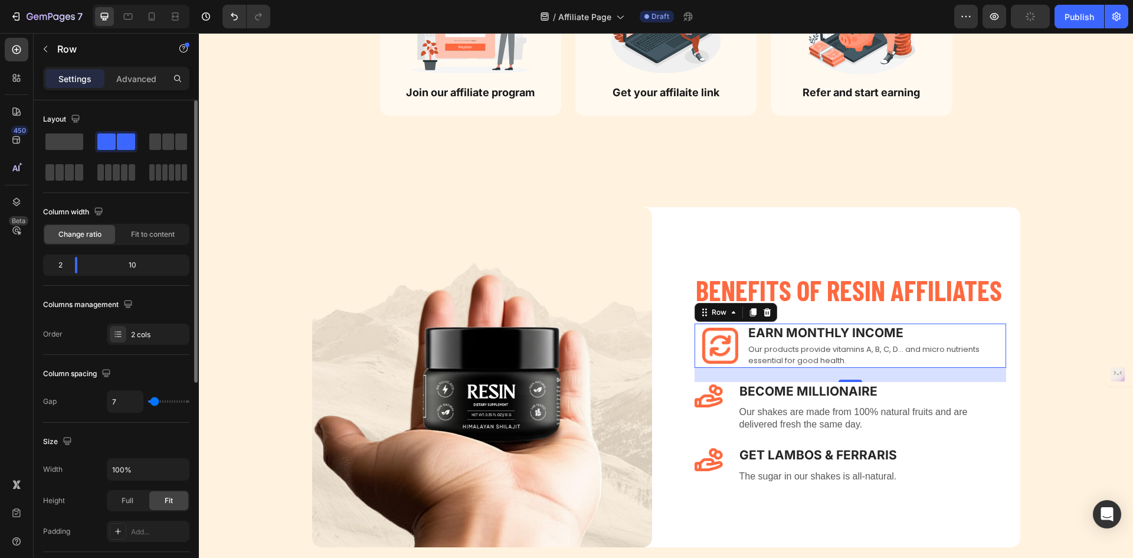
type input "9"
type input "11"
type input "13"
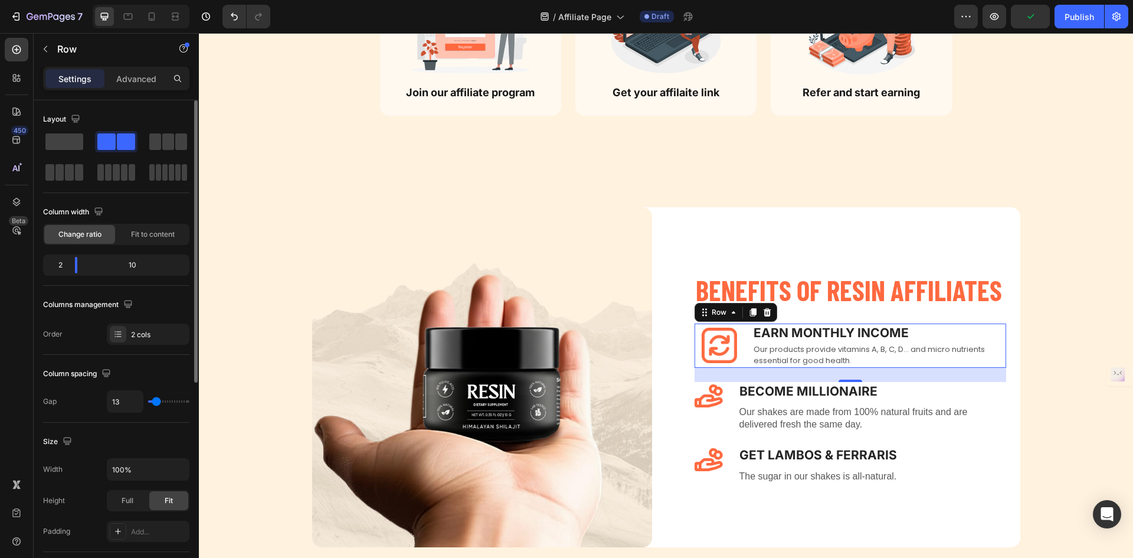
type input "11"
type input "9"
type input "11"
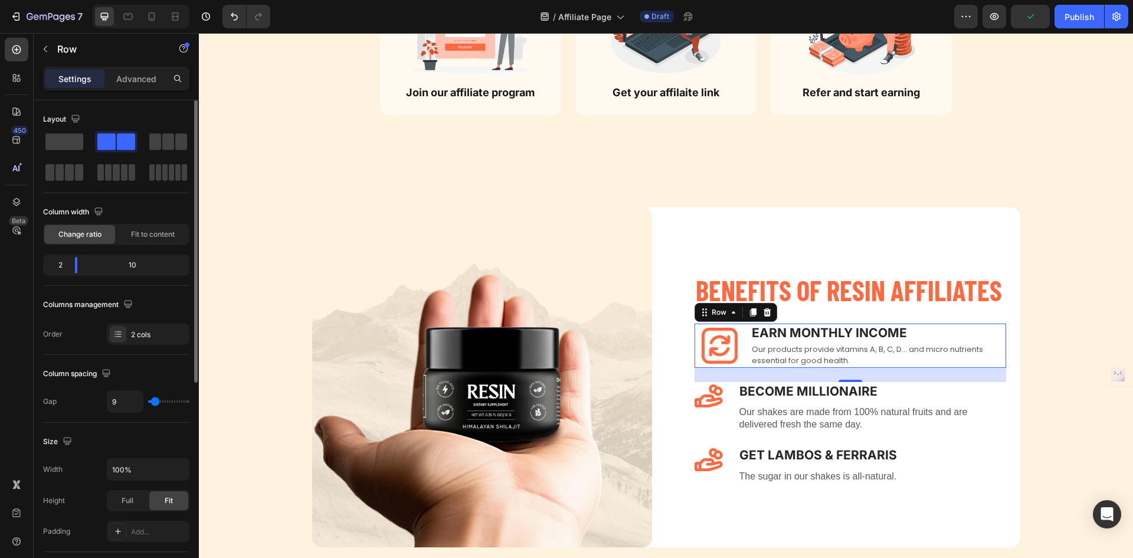
type input "11"
type input "13"
type input "16"
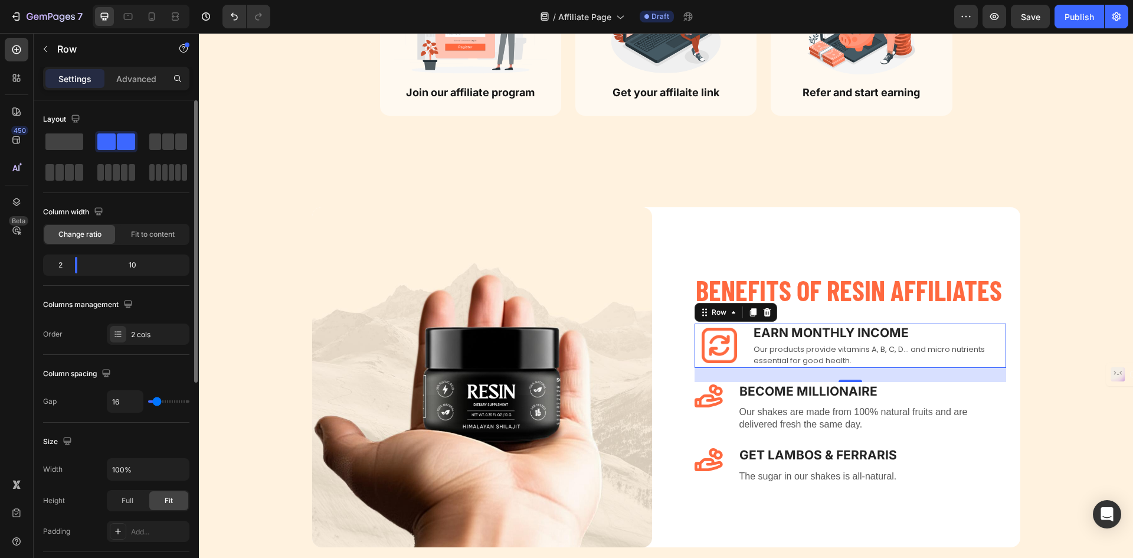
type input "18"
type input "20"
type input "18"
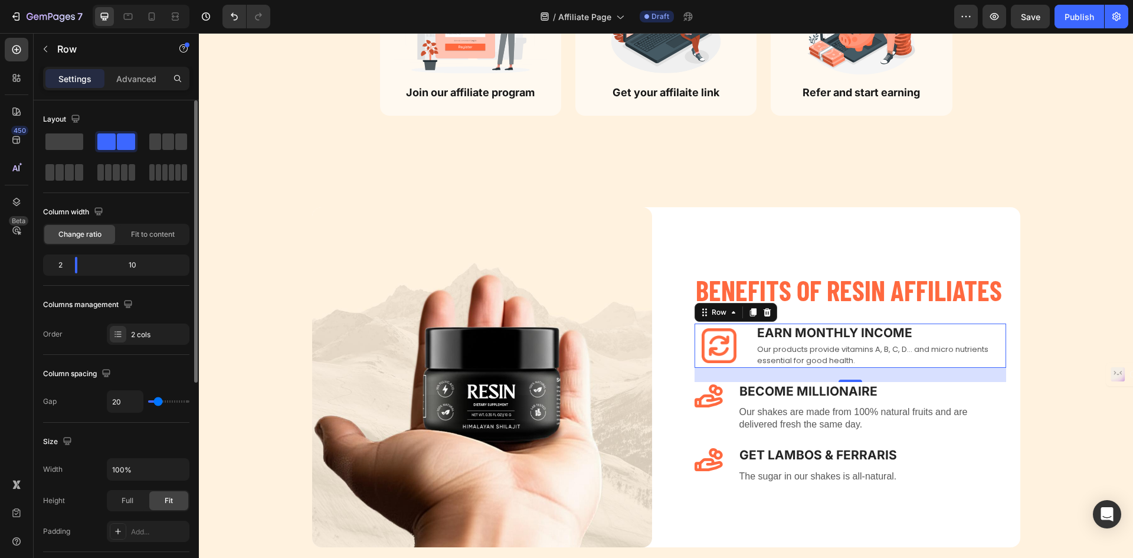
type input "18"
type input "16"
type input "13"
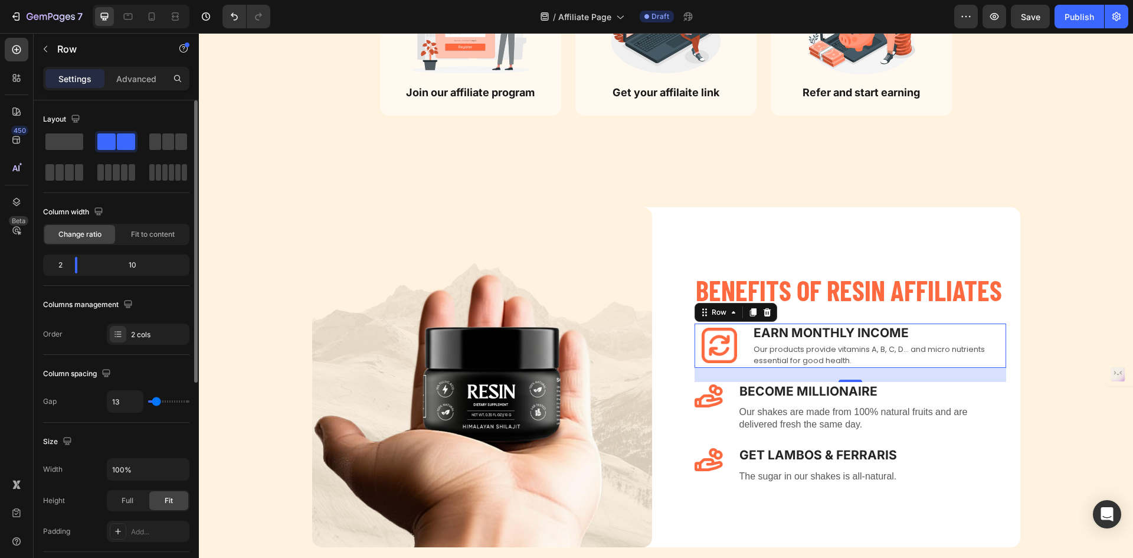
type input "11"
type input "9"
type input "7"
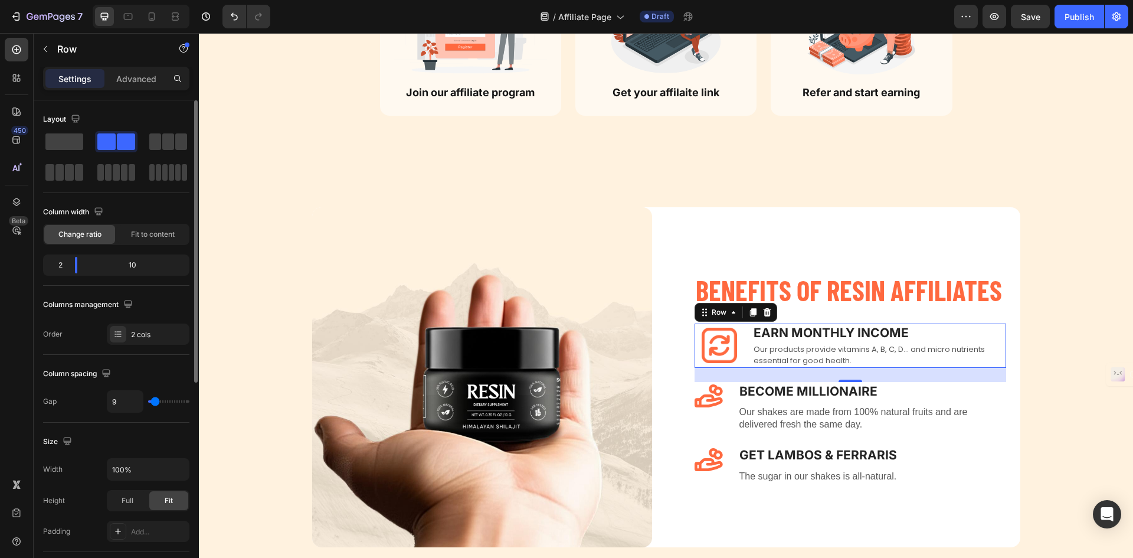
type input "7"
type input "9"
type input "11"
drag, startPoint x: 156, startPoint y: 397, endPoint x: 140, endPoint y: 401, distance: 15.7
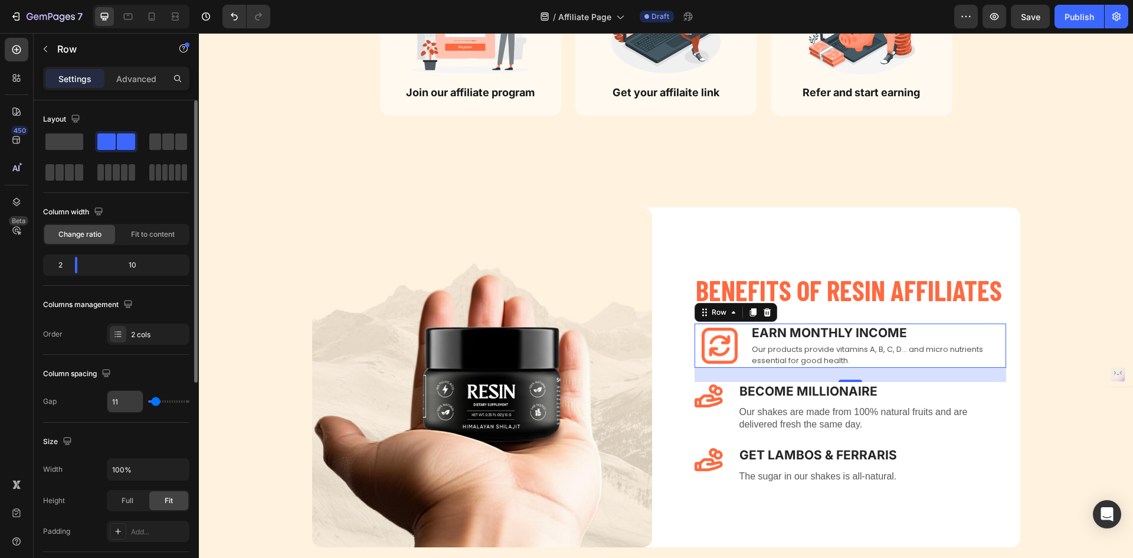
type input "9"
click at [155, 400] on input "range" at bounding box center [168, 401] width 41 height 2
click at [133, 401] on input "9" at bounding box center [124, 401] width 35 height 21
type input "10"
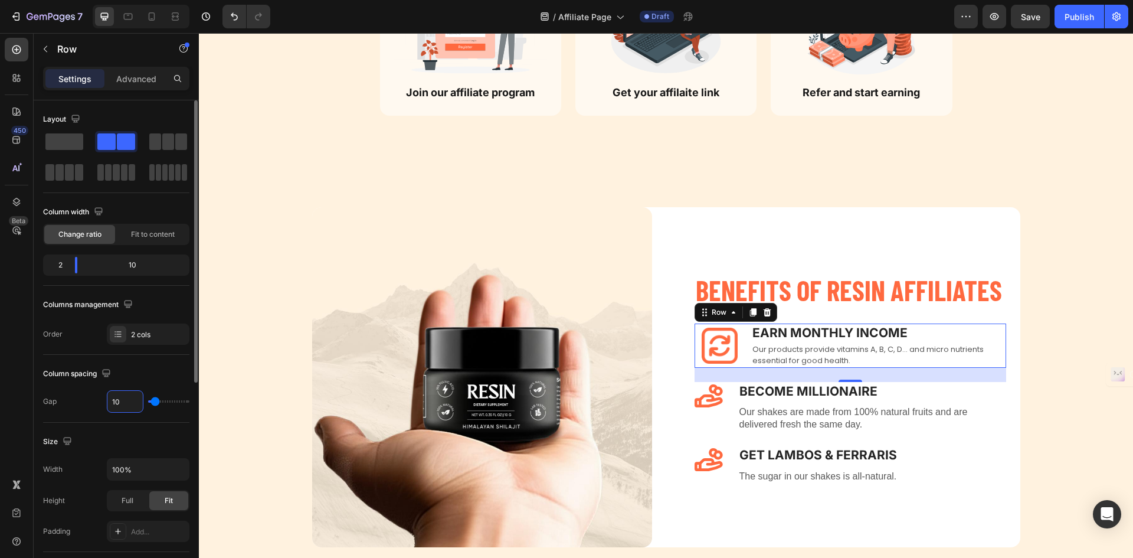
type input "11"
type input "12"
click at [139, 420] on div "Column spacing Gap 12" at bounding box center [116, 389] width 146 height 68
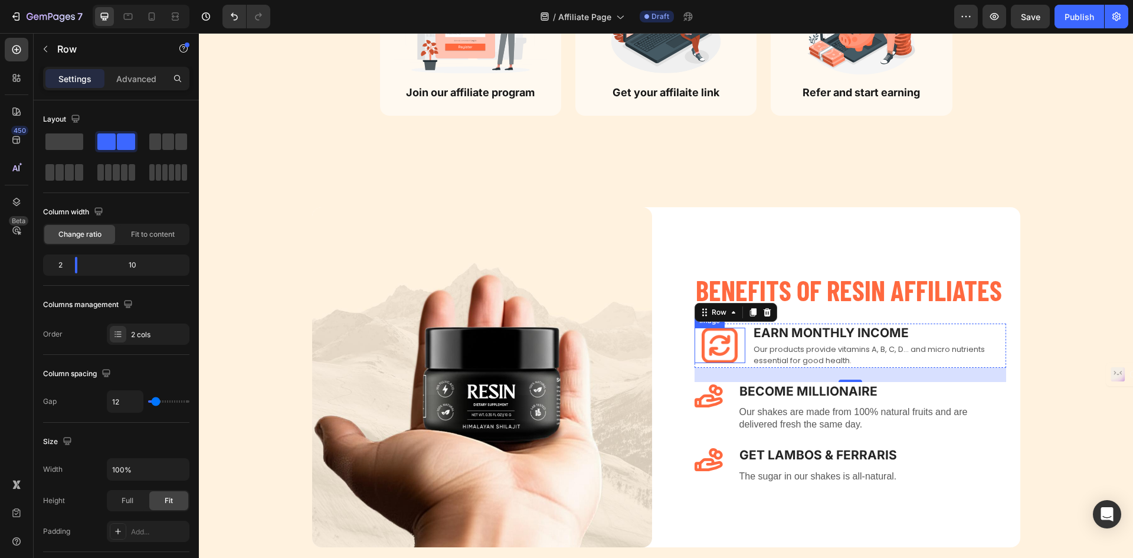
click at [734, 339] on div at bounding box center [720, 345] width 51 height 35
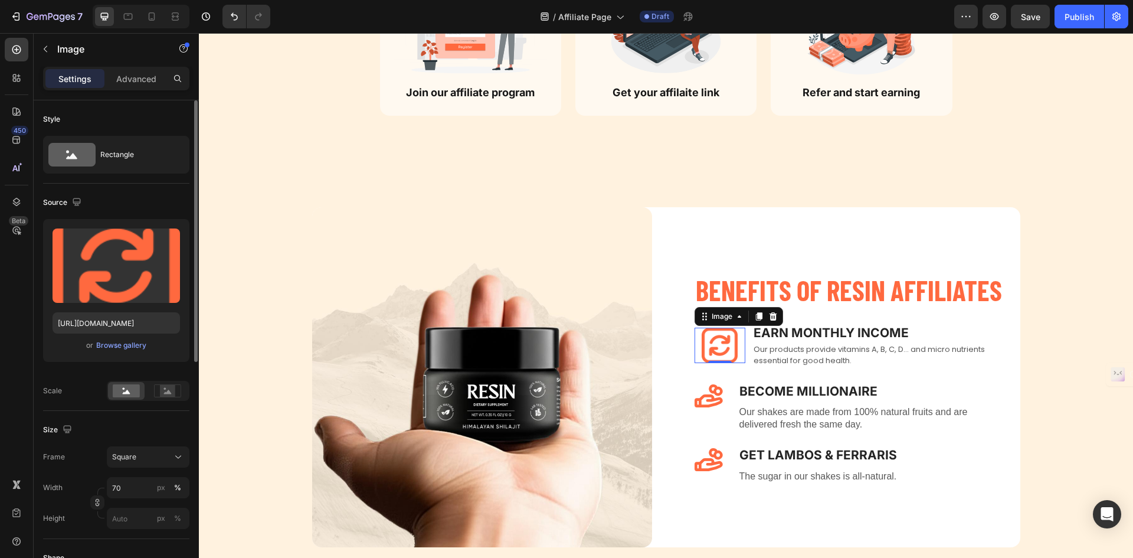
click at [162, 380] on div "Upload Image https://cdn.shopify.com/s/files/1/0755/8846/8960/files/gempages_56…" at bounding box center [116, 310] width 146 height 182
click at [131, 385] on rect at bounding box center [126, 390] width 27 height 13
click at [154, 459] on div "Square" at bounding box center [141, 457] width 58 height 11
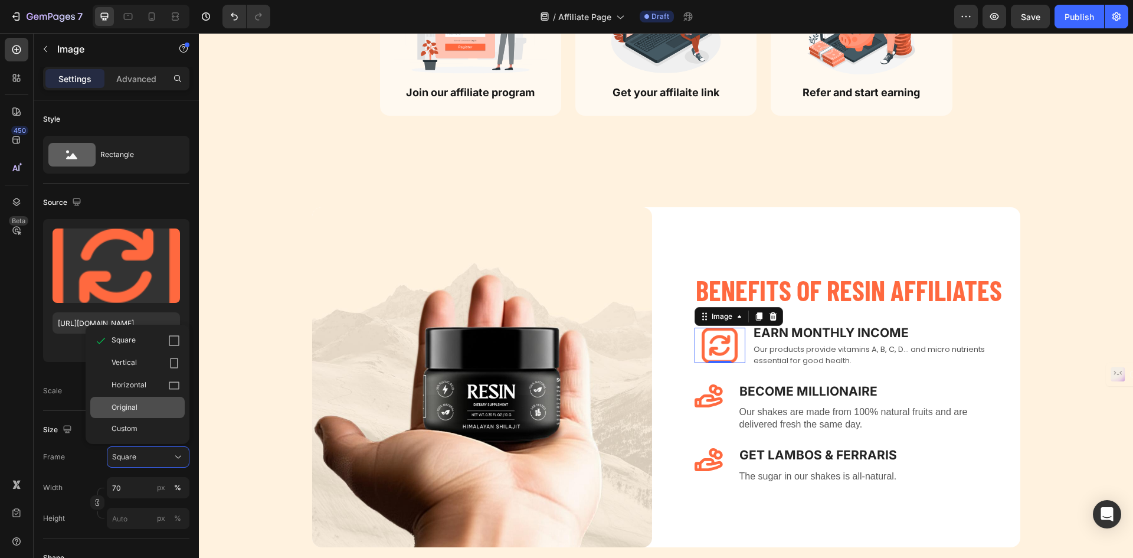
click at [156, 409] on div "Original" at bounding box center [146, 407] width 68 height 11
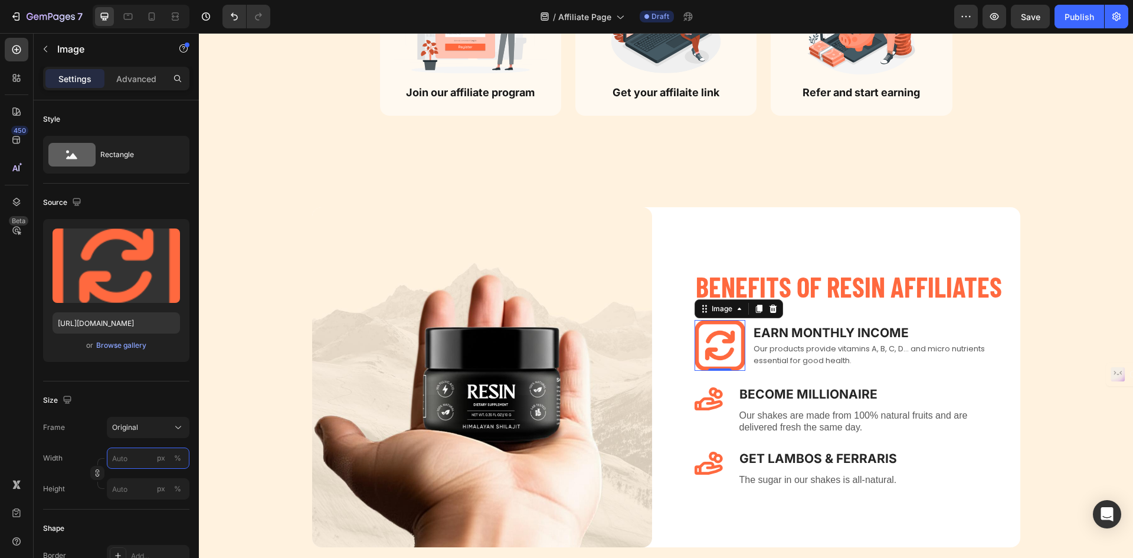
click at [138, 460] on input "px %" at bounding box center [148, 457] width 83 height 21
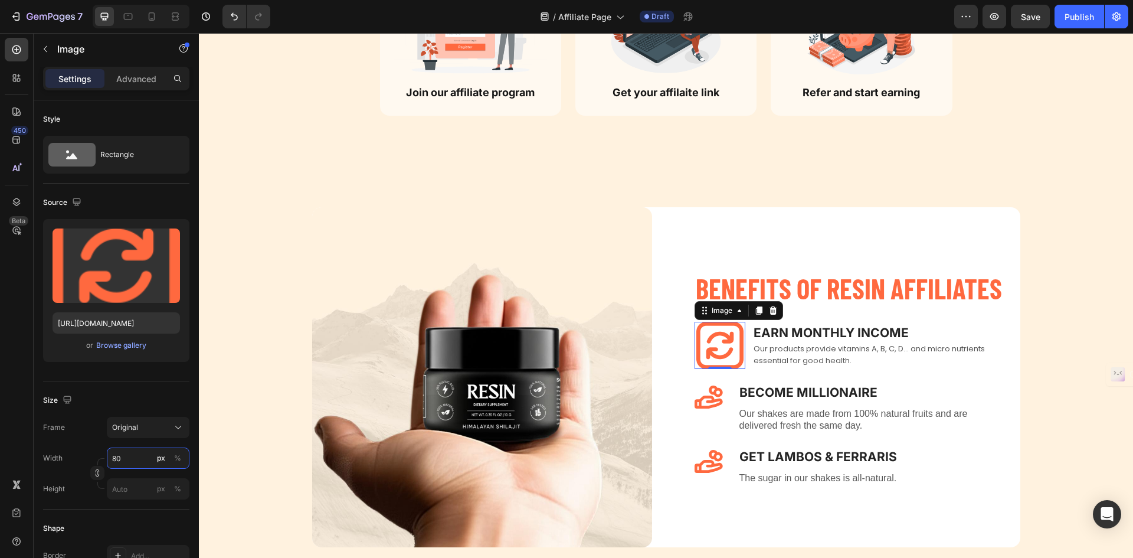
click at [138, 460] on input "80" at bounding box center [148, 457] width 83 height 21
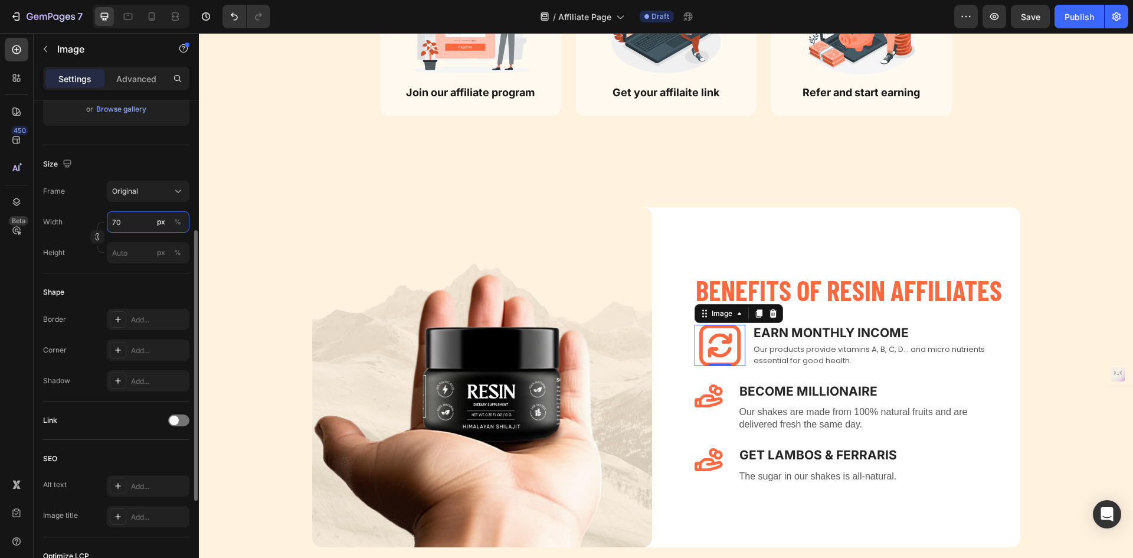
scroll to position [400, 0]
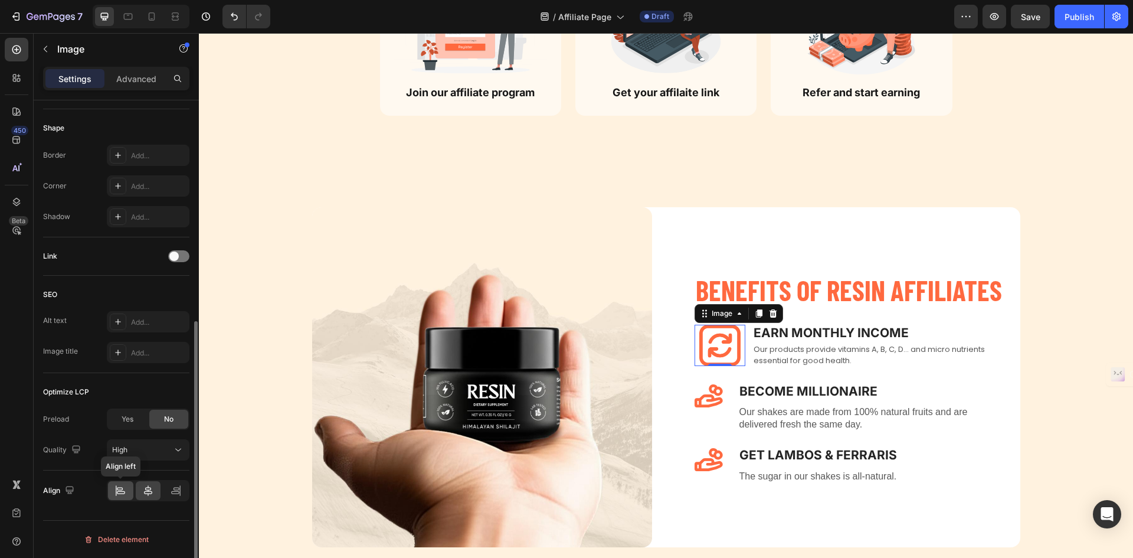
type input "70"
click at [120, 486] on icon at bounding box center [121, 491] width 12 height 12
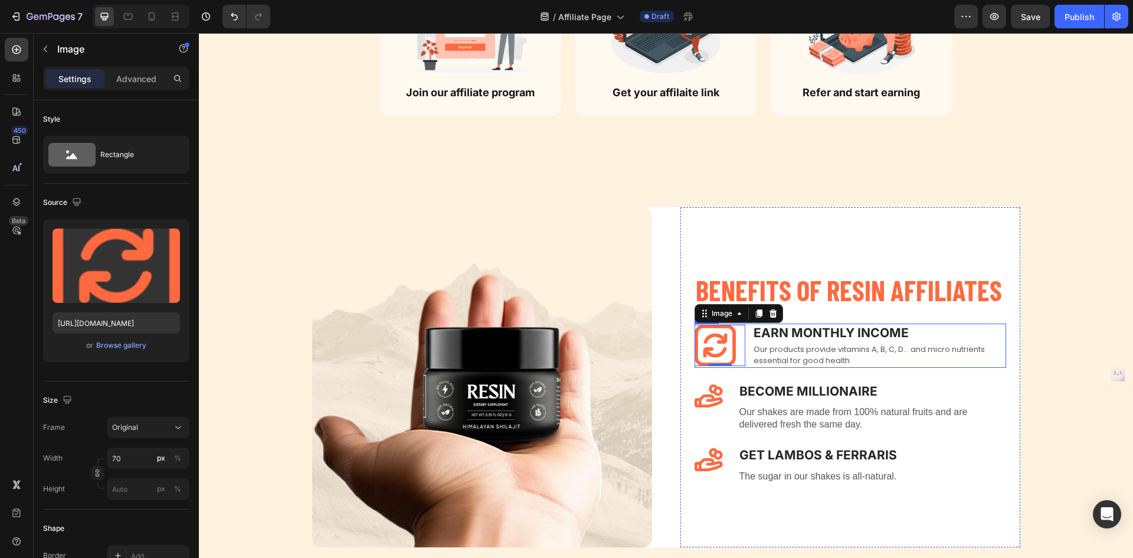
click at [742, 328] on div "Image 0 Earn Monthly INCOME Text block Our products provide vitamins A, B, C, D…" at bounding box center [851, 345] width 312 height 44
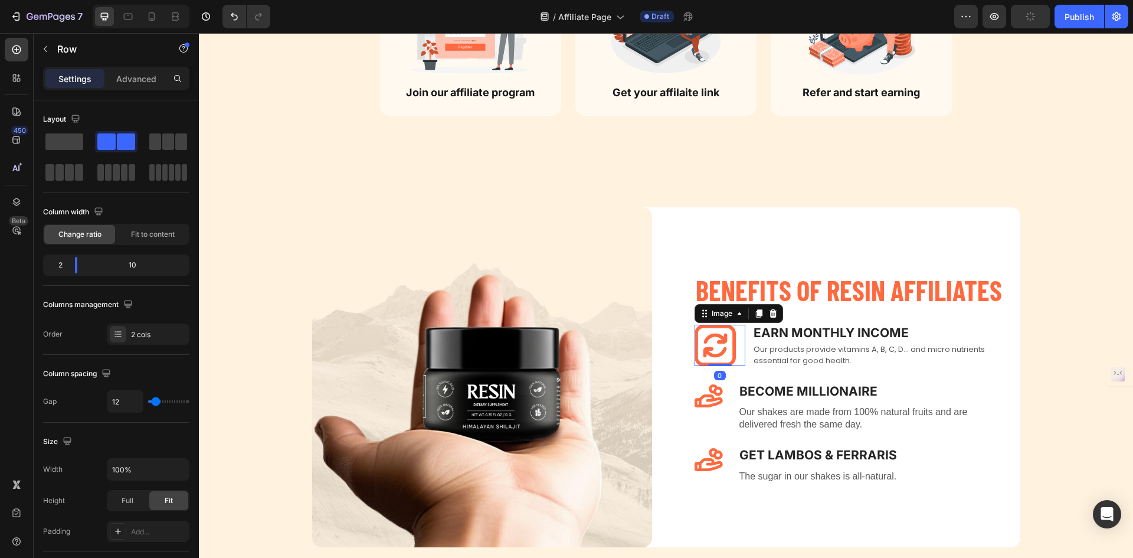
click at [727, 351] on img at bounding box center [715, 345] width 41 height 41
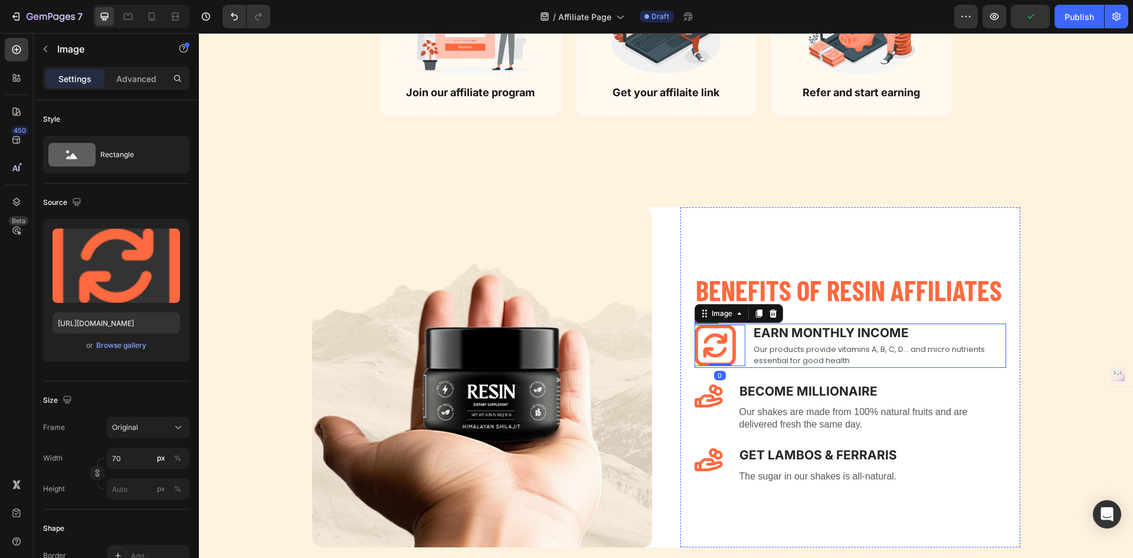
click at [747, 345] on div "Image 0 Earn Monthly INCOME Text block Our products provide vitamins A, B, C, D…" at bounding box center [851, 345] width 312 height 44
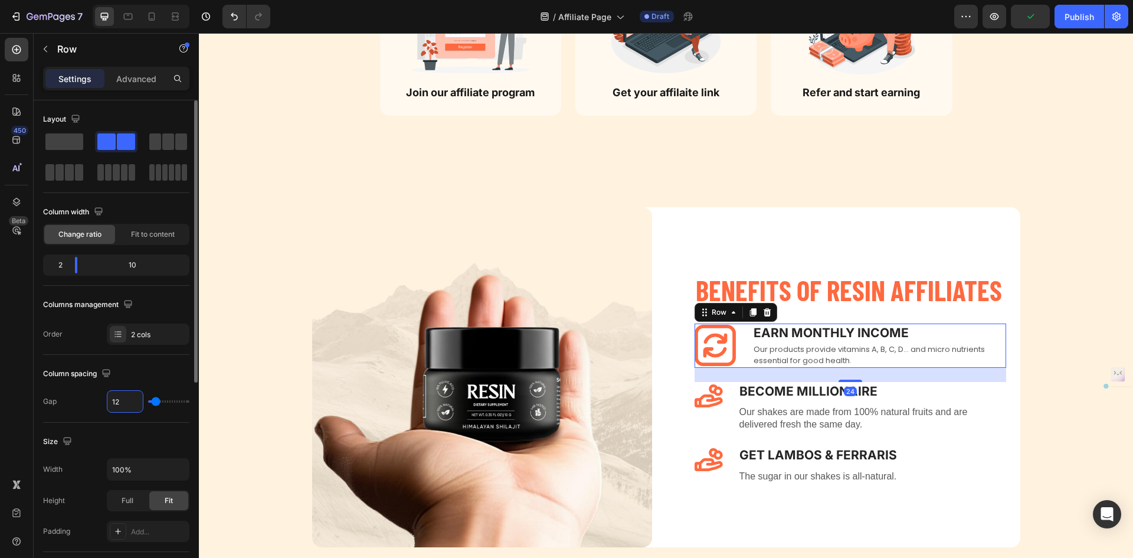
click at [133, 398] on input "12" at bounding box center [124, 401] width 35 height 21
type input "8"
click at [683, 351] on div "Benefits of RESIN affiliateS Heading Image Earn Monthly INCOME Text block Our p…" at bounding box center [851, 377] width 340 height 250
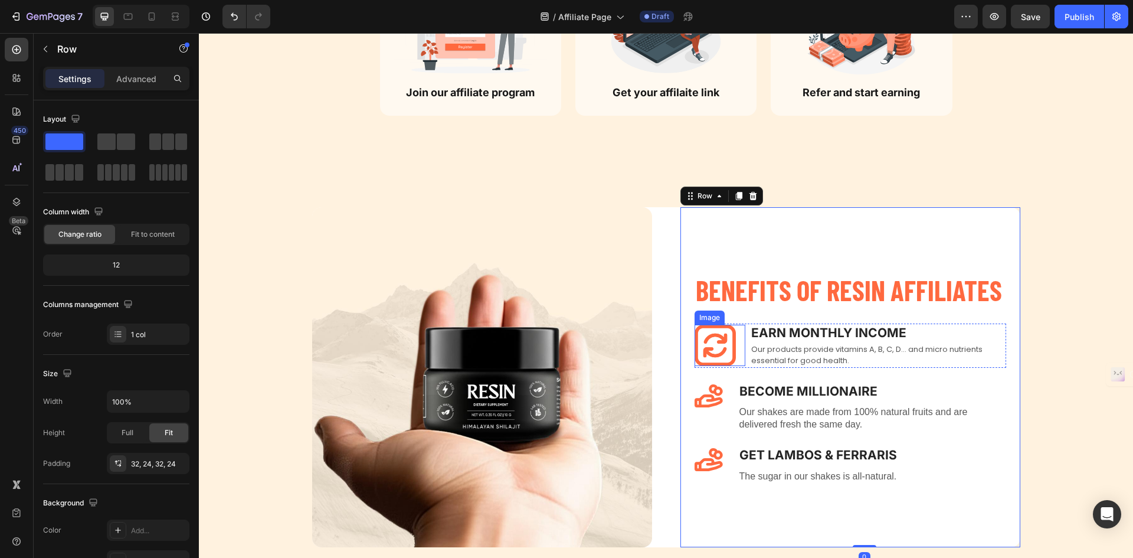
click at [710, 344] on img at bounding box center [715, 345] width 41 height 41
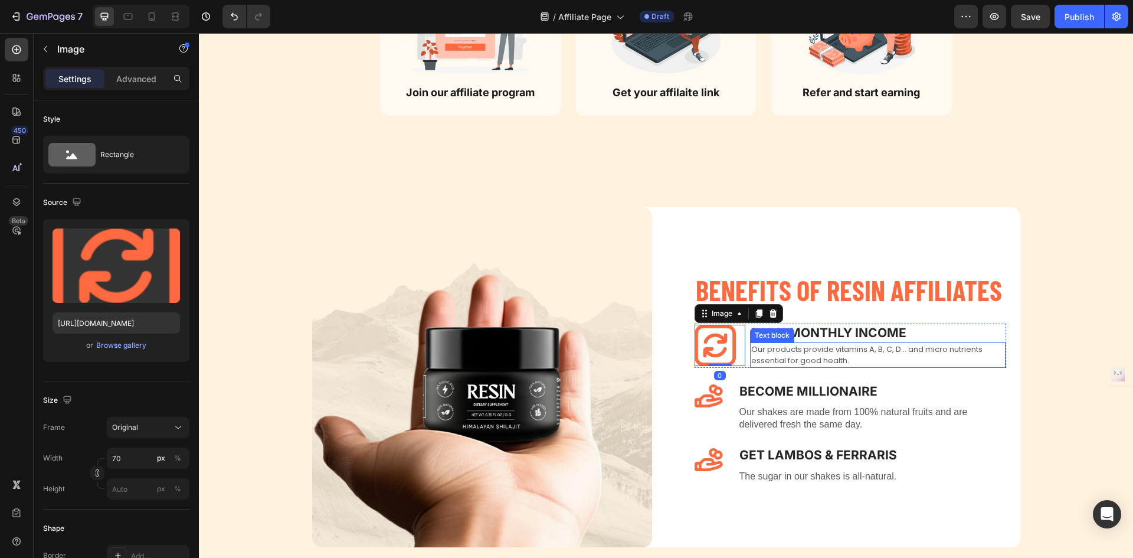
click at [773, 342] on div "Our products provide vitamins A, B, C, D... and micro nutrients essential for g…" at bounding box center [878, 354] width 256 height 25
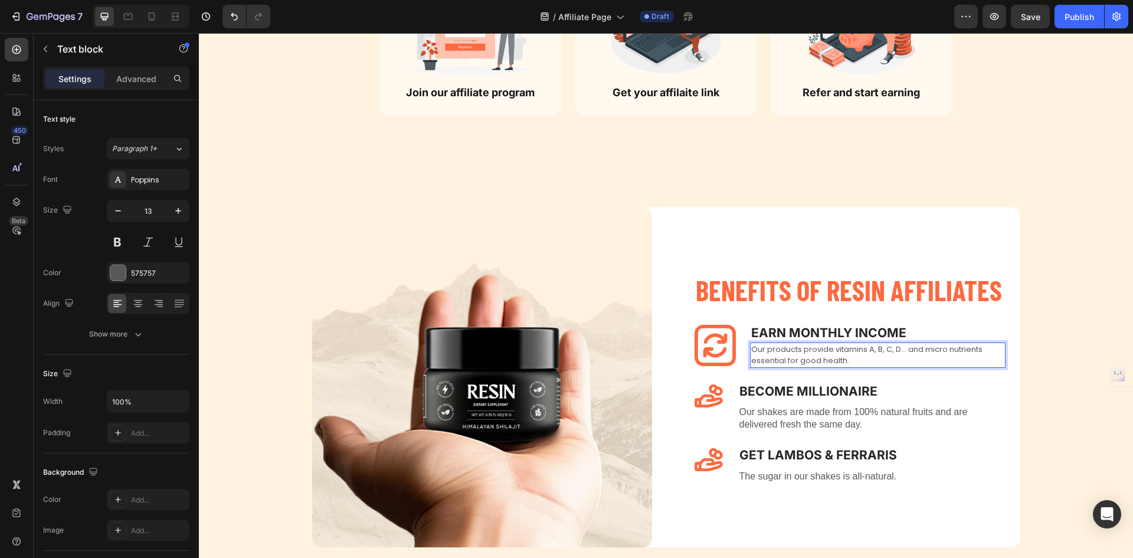
click at [800, 362] on p "Our products provide vitamins A, B, C, D... and micro nutrients essential for g…" at bounding box center [877, 355] width 253 height 23
click at [920, 326] on p "Earn Monthly INCOME" at bounding box center [877, 333] width 253 height 16
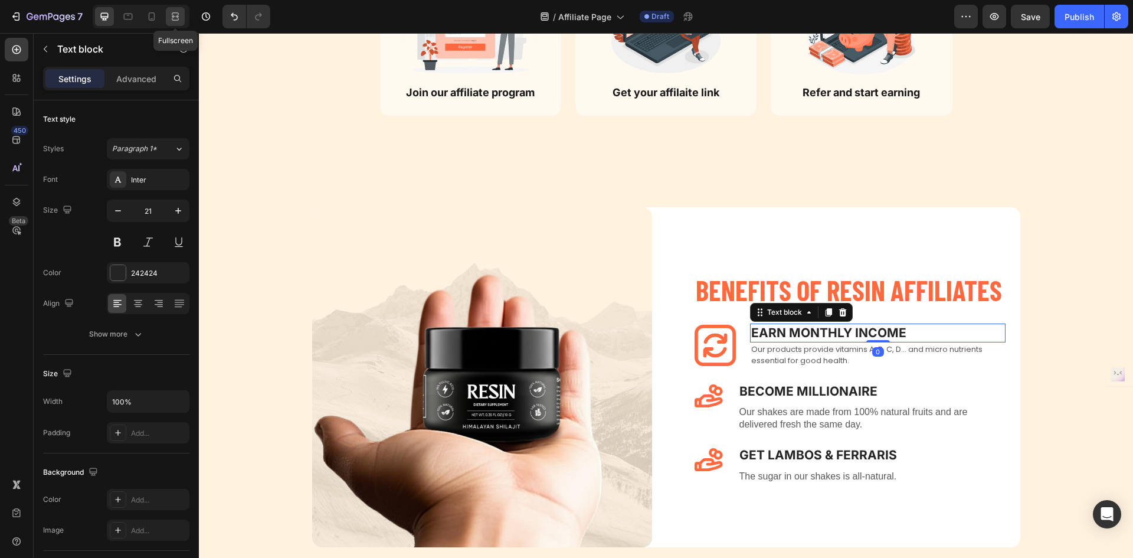
click at [179, 14] on icon at bounding box center [175, 17] width 12 height 12
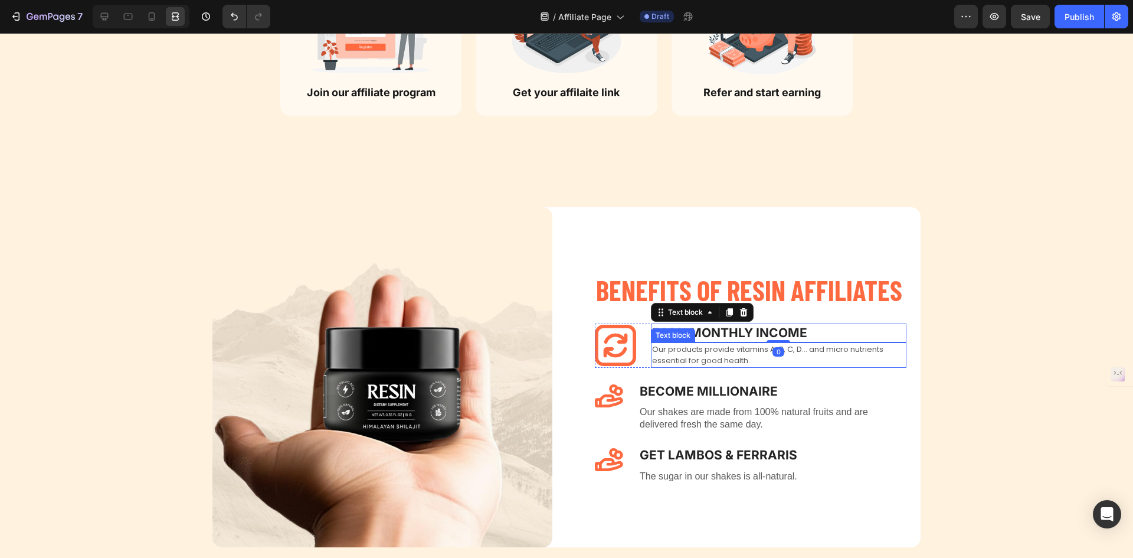
click at [731, 348] on p "Our products provide vitamins A, B, C, D... and micro nutrients essential for g…" at bounding box center [778, 355] width 253 height 23
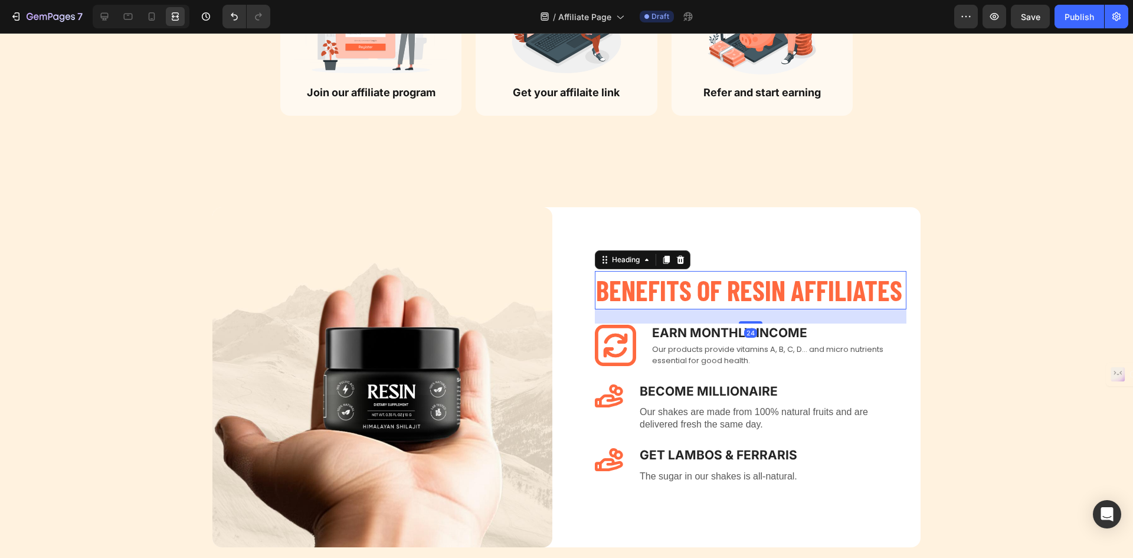
click at [843, 286] on p "Benefits of RESIN affiliateS" at bounding box center [750, 290] width 309 height 36
click at [800, 336] on p "Earn Monthly INCOME" at bounding box center [778, 333] width 253 height 16
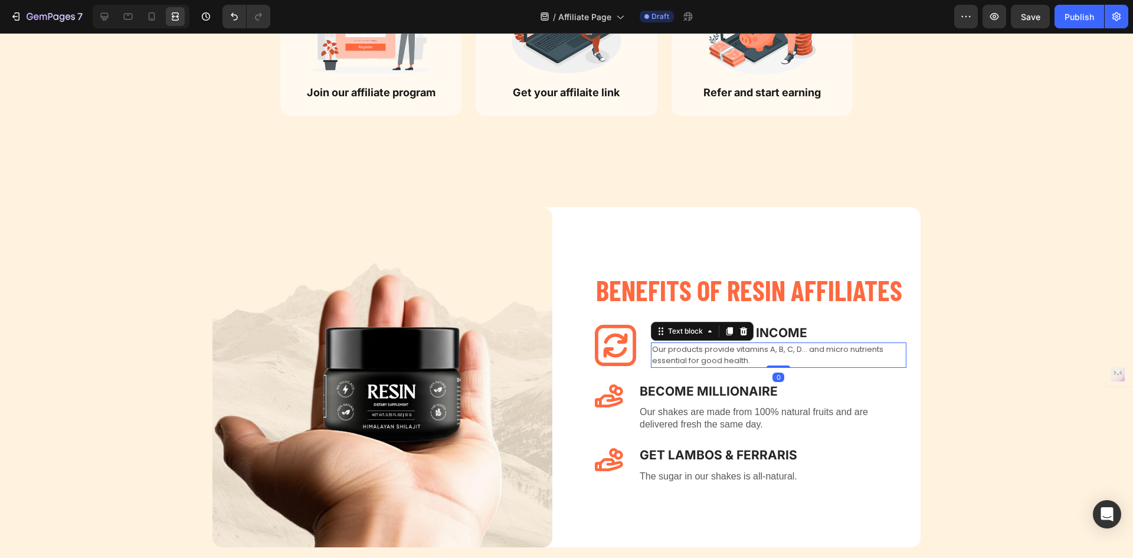
click at [696, 359] on p "Our products provide vitamins A, B, C, D... and micro nutrients essential for g…" at bounding box center [778, 355] width 253 height 23
click at [828, 329] on p "Earn Monthly INCOME" at bounding box center [778, 333] width 253 height 16
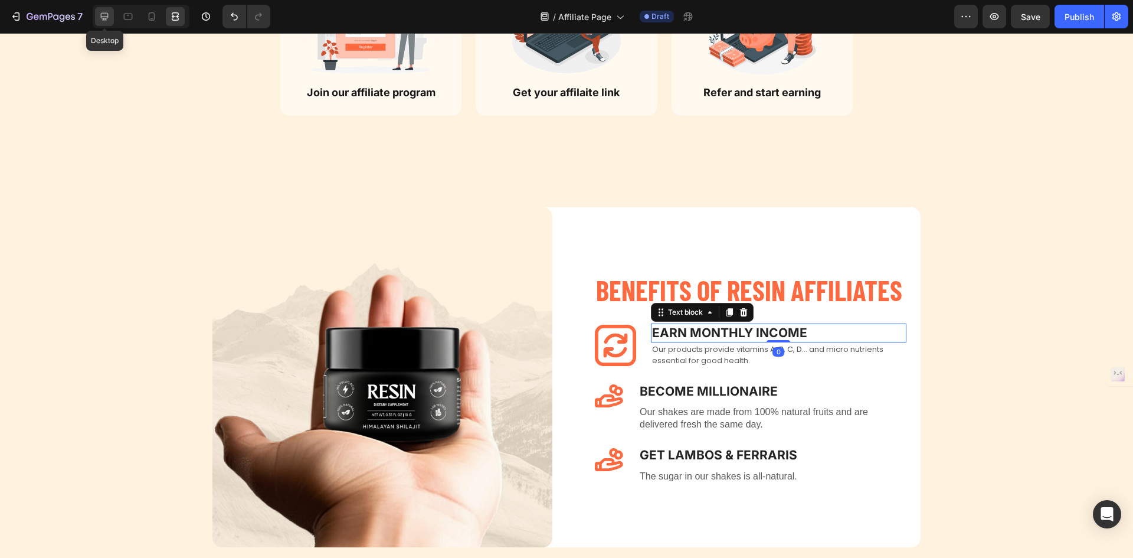
click at [102, 15] on icon at bounding box center [105, 17] width 12 height 12
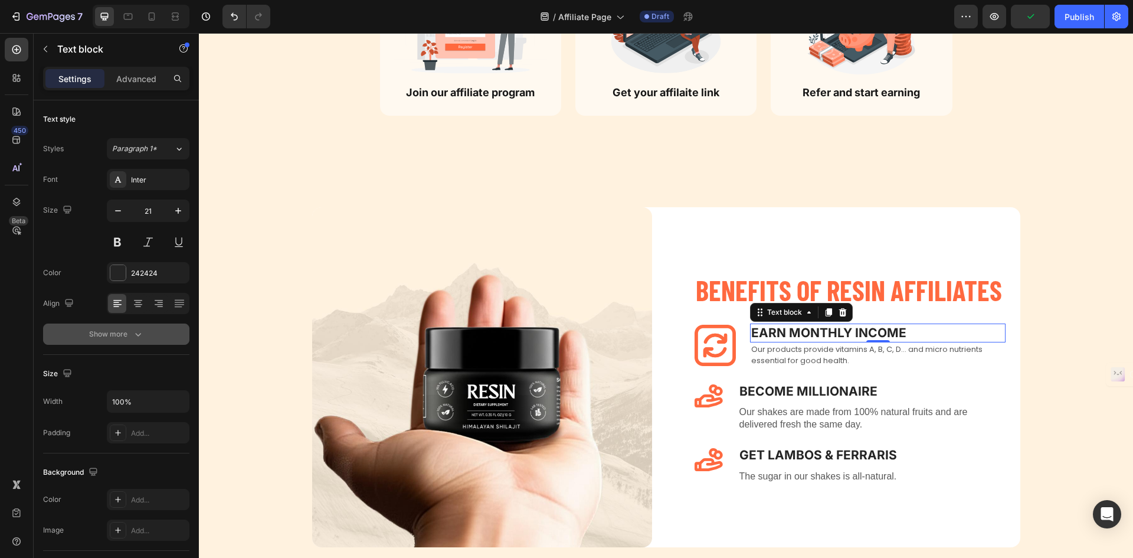
click at [131, 326] on button "Show more" at bounding box center [116, 333] width 146 height 21
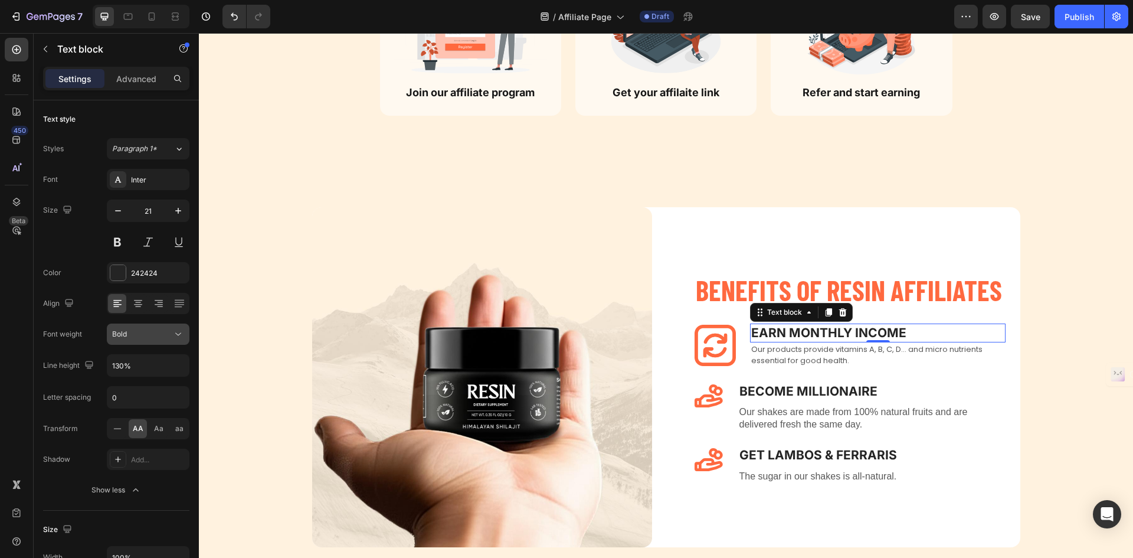
click at [178, 336] on icon at bounding box center [178, 334] width 12 height 12
click at [139, 445] on div "Bold" at bounding box center [134, 456] width 92 height 22
click at [147, 186] on div "Inter" at bounding box center [148, 179] width 83 height 21
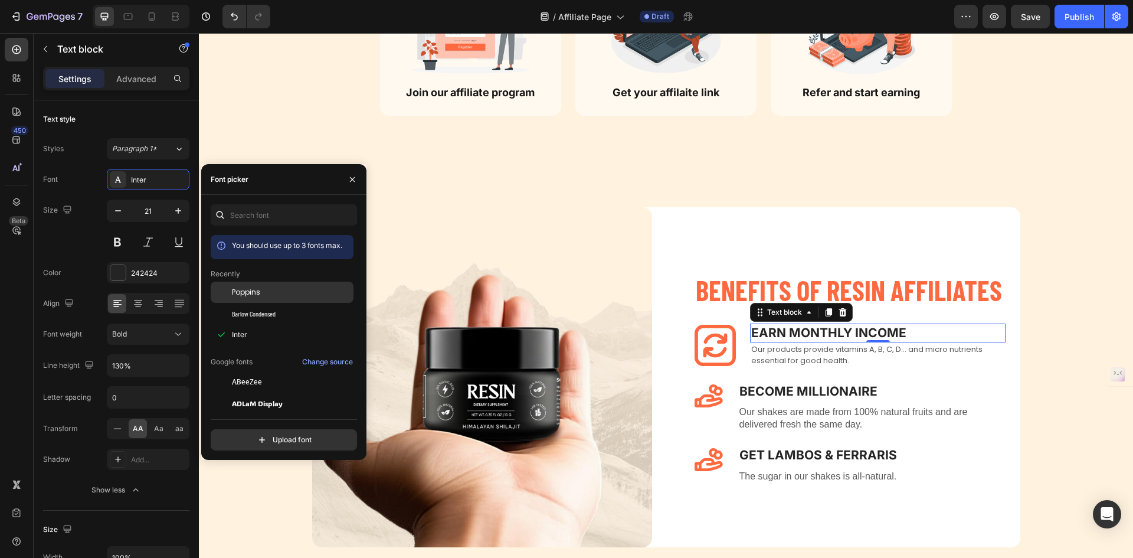
click at [248, 296] on span "Poppins" at bounding box center [246, 292] width 28 height 11
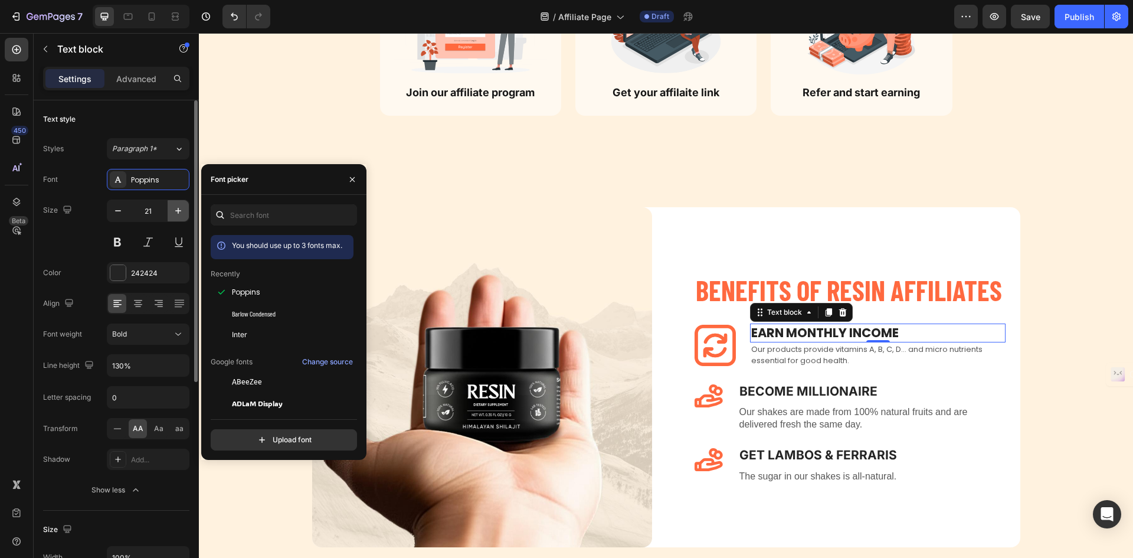
click at [181, 212] on icon "button" at bounding box center [178, 211] width 12 height 12
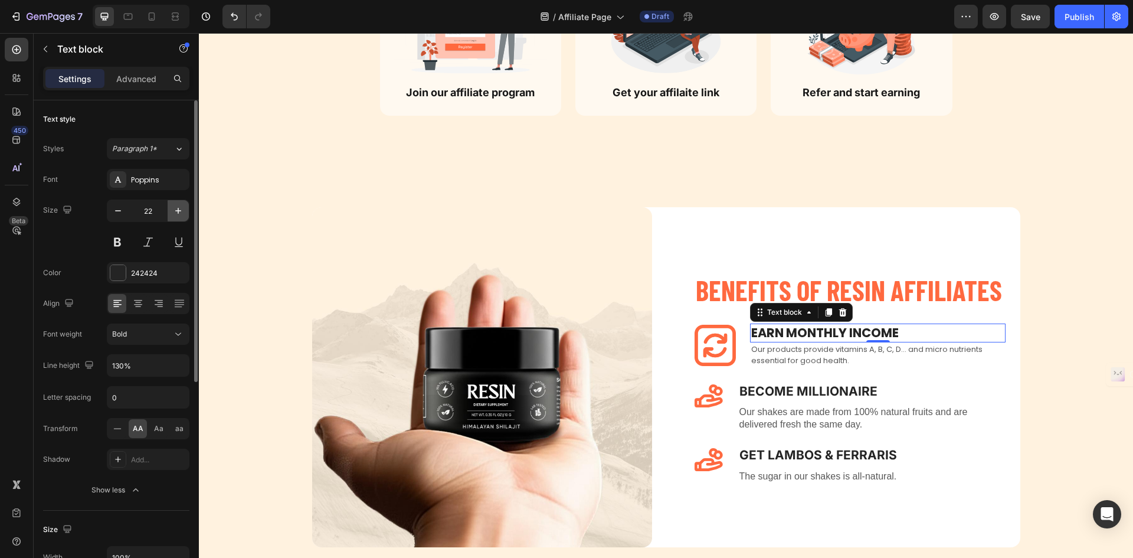
click at [181, 212] on icon "button" at bounding box center [178, 211] width 12 height 12
click at [120, 215] on icon "button" at bounding box center [118, 211] width 12 height 12
type input "22"
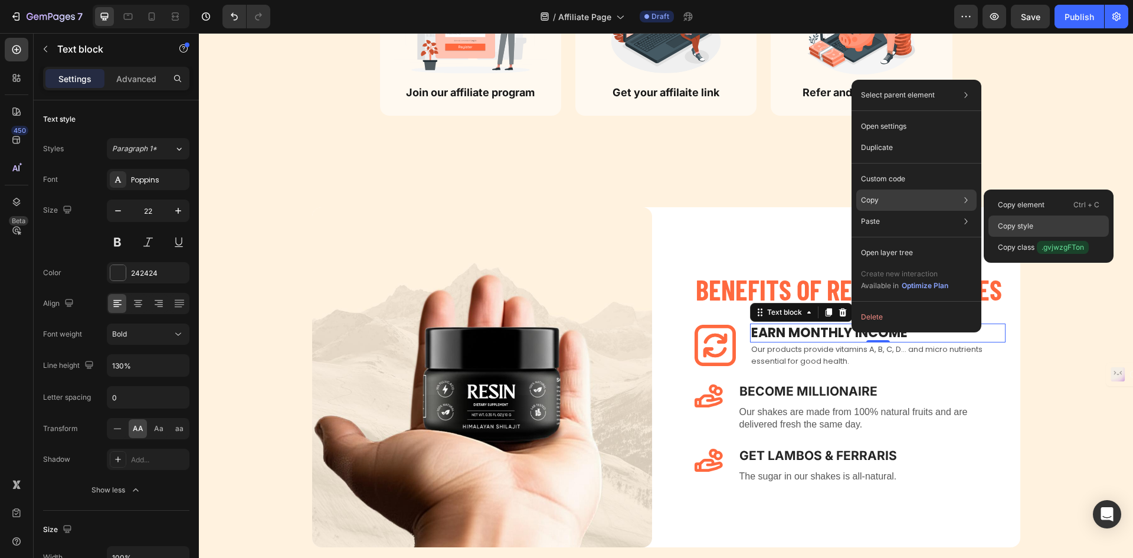
click at [1025, 223] on p "Copy style" at bounding box center [1015, 226] width 35 height 11
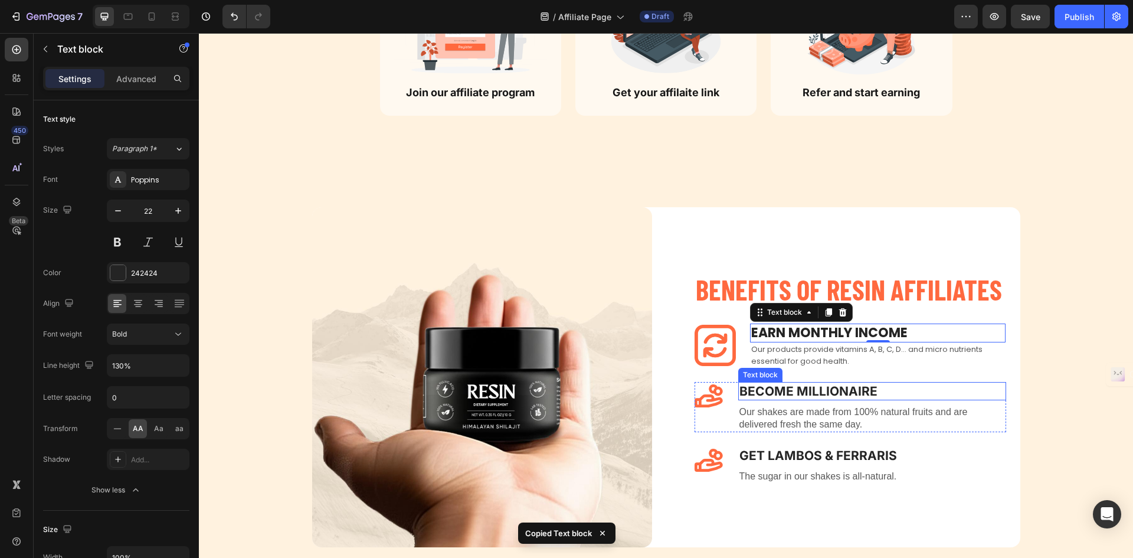
click at [826, 397] on p "Become Millionaire" at bounding box center [873, 391] width 266 height 16
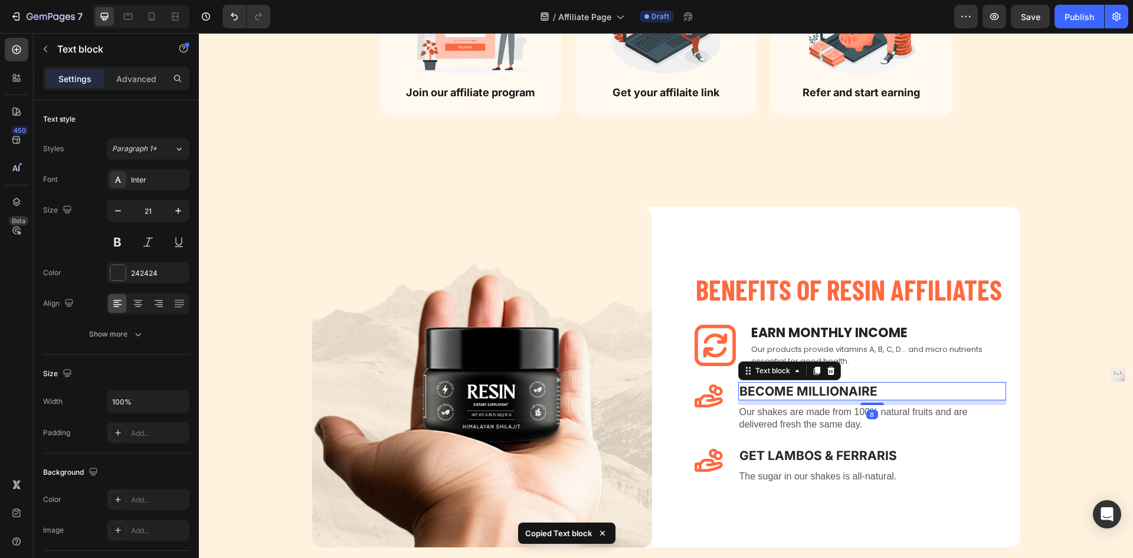
type input "22"
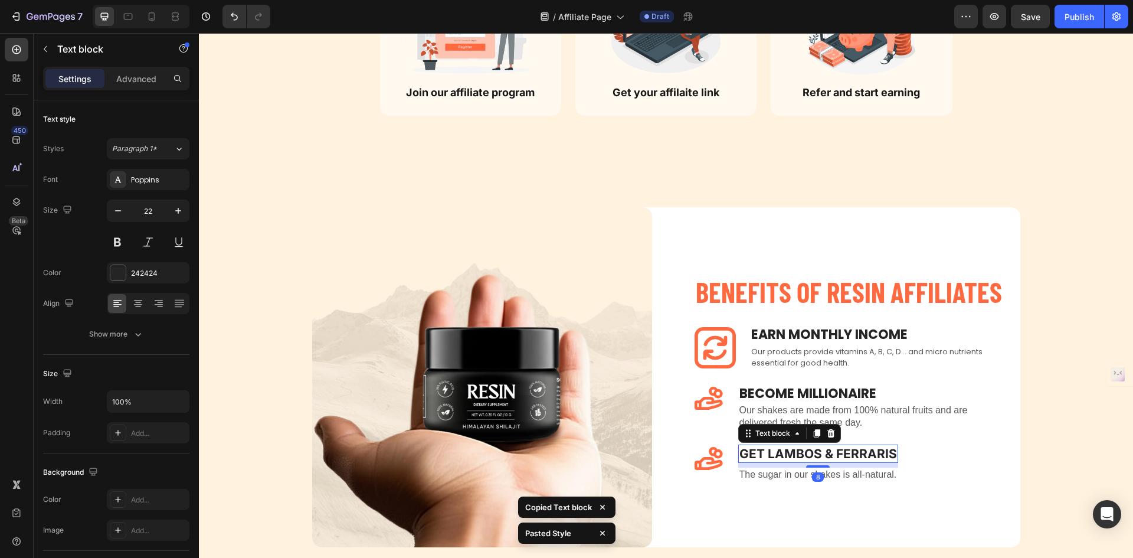
click at [842, 446] on p "Get Lambos & ferraris" at bounding box center [819, 454] width 158 height 16
type input "22"
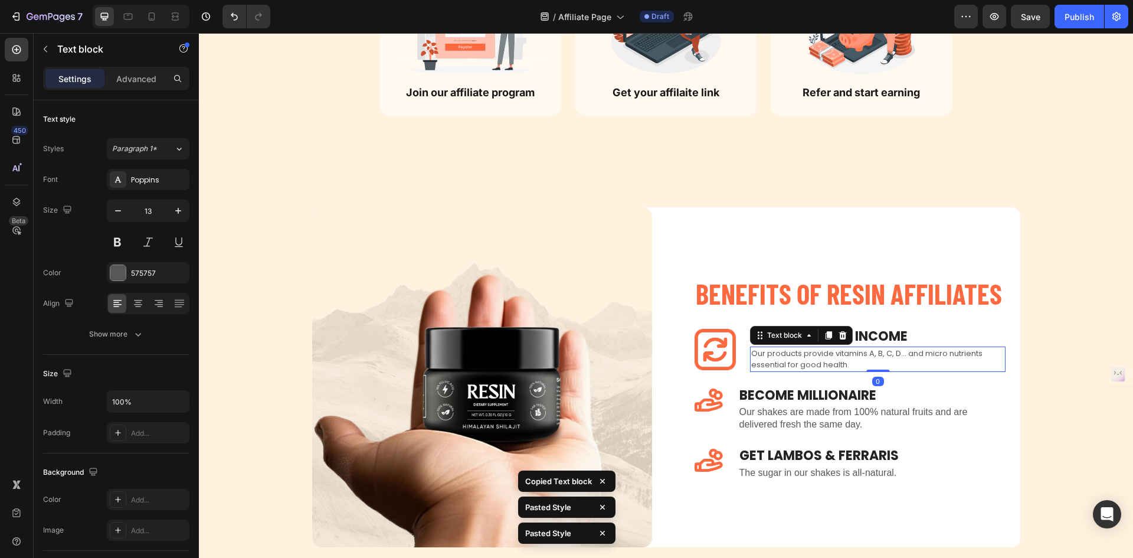
click at [882, 354] on p "Our products provide vitamins A, B, C, D... and micro nutrients essential for g…" at bounding box center [877, 359] width 253 height 23
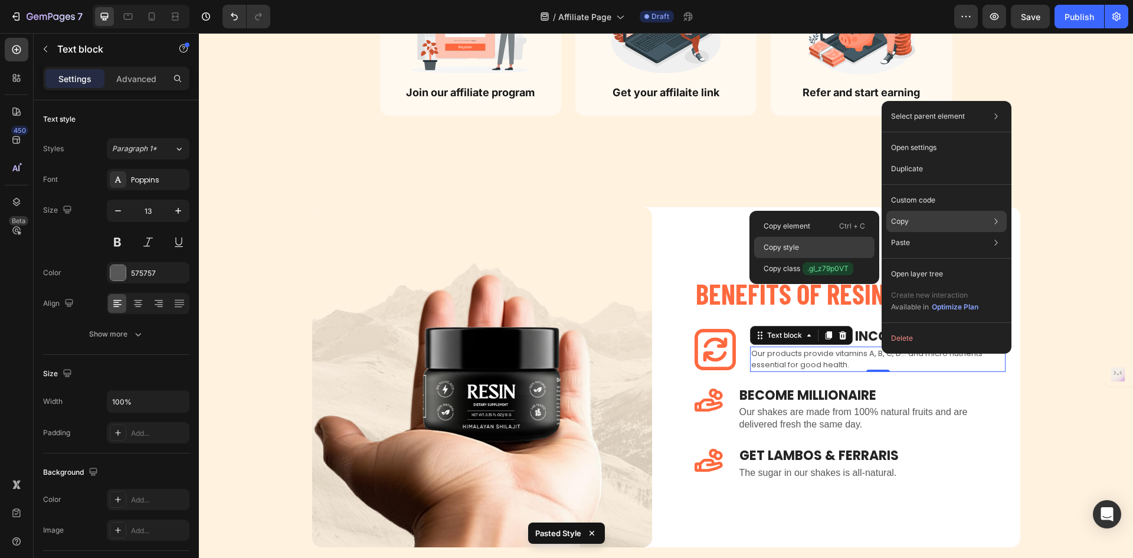
click at [826, 258] on div "Copy style" at bounding box center [814, 268] width 120 height 21
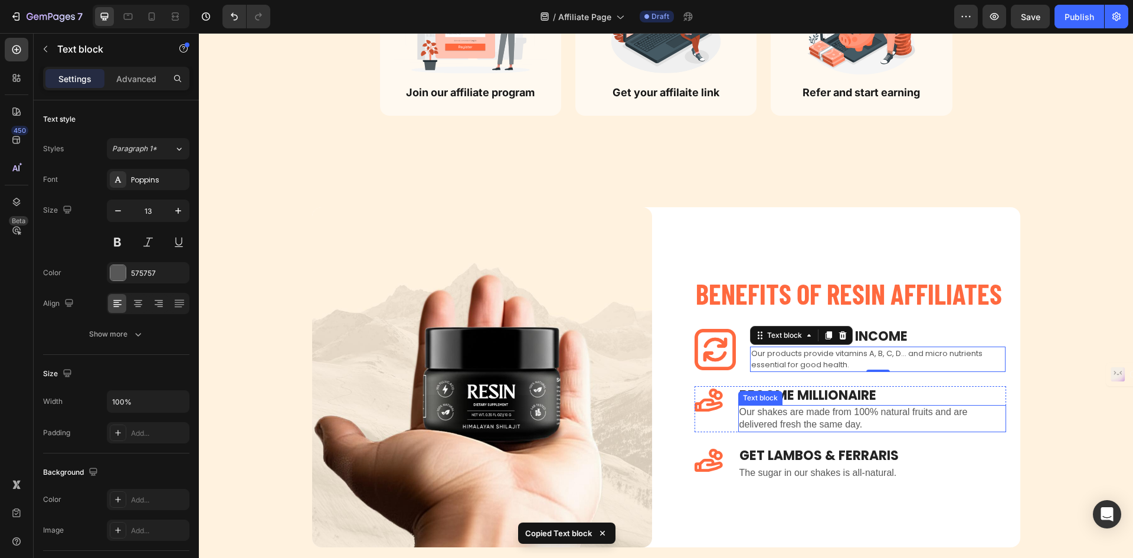
click at [793, 416] on p "Our shakes are made from 100% natural fruits and are delivered fresh the same d…" at bounding box center [873, 418] width 266 height 25
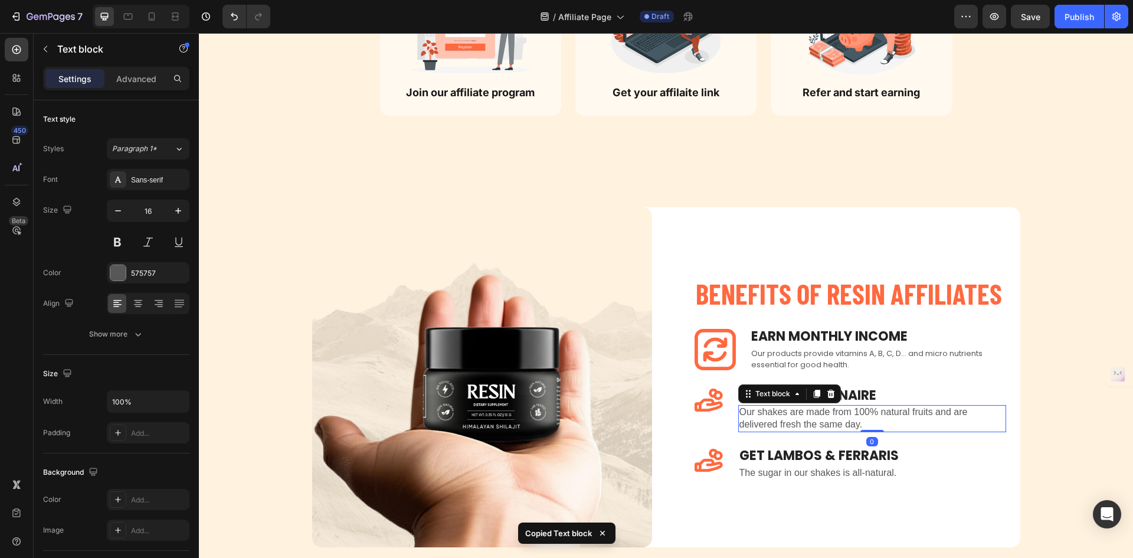
type input "13"
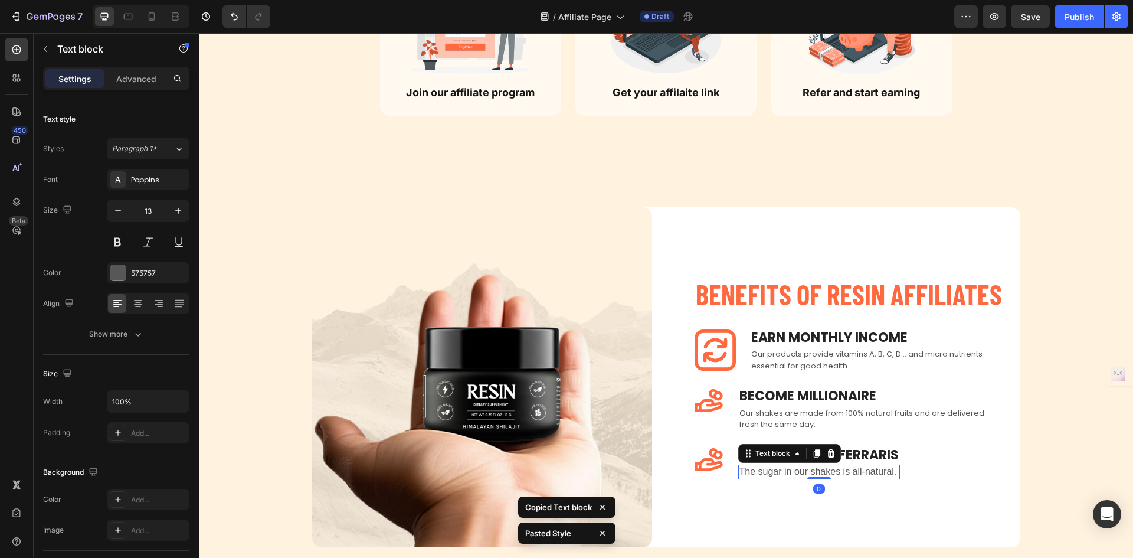
click at [811, 466] on p "The sugar in our shakes is all-natural." at bounding box center [819, 472] width 159 height 12
type input "13"
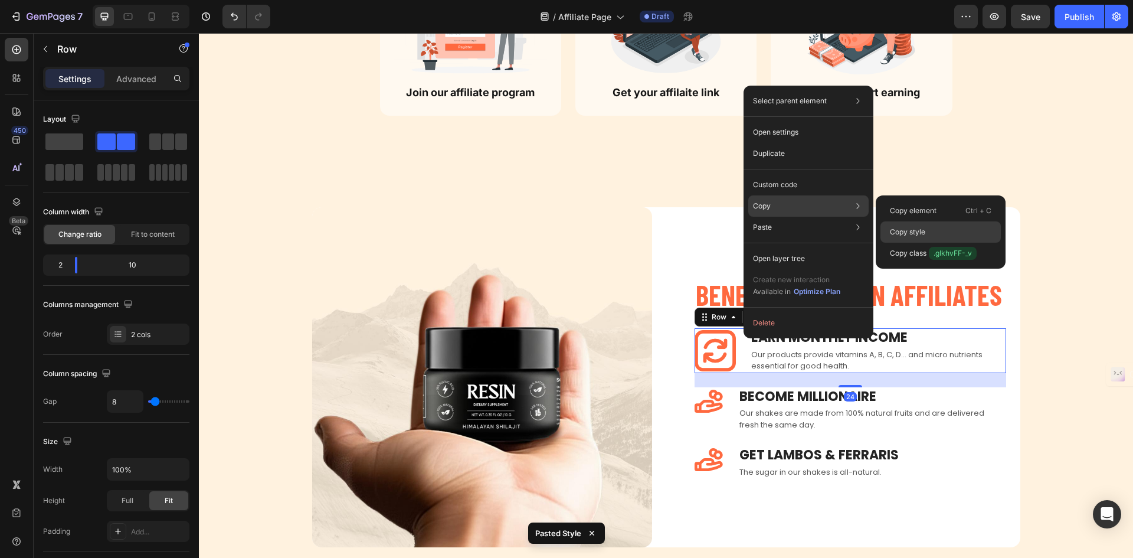
click at [911, 229] on p "Copy style" at bounding box center [907, 232] width 35 height 11
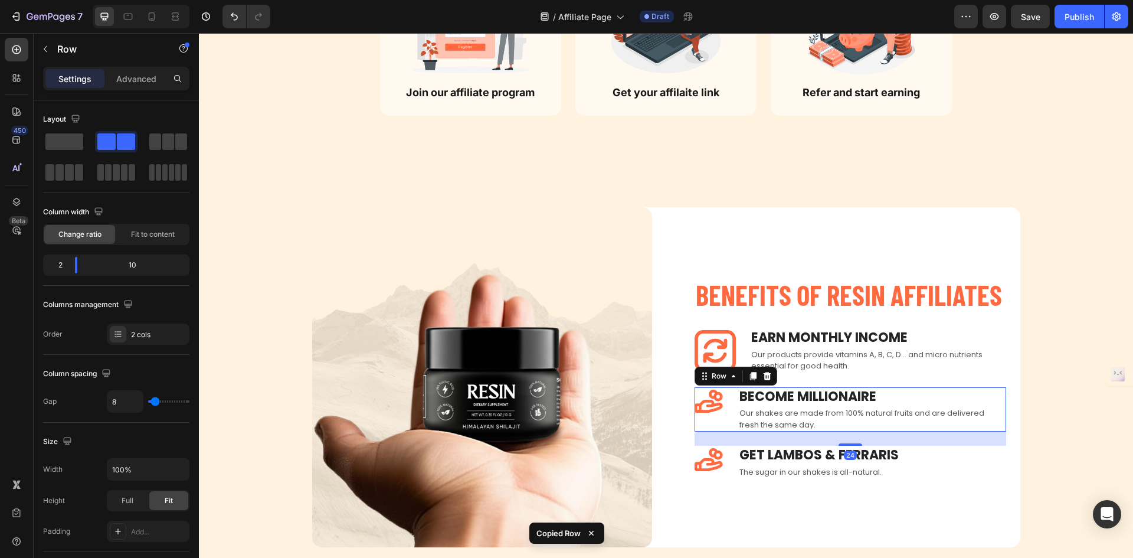
click at [725, 410] on div "Icon Become Millionaire Text block Our shakes are made from 100% natural fruits…" at bounding box center [851, 409] width 312 height 45
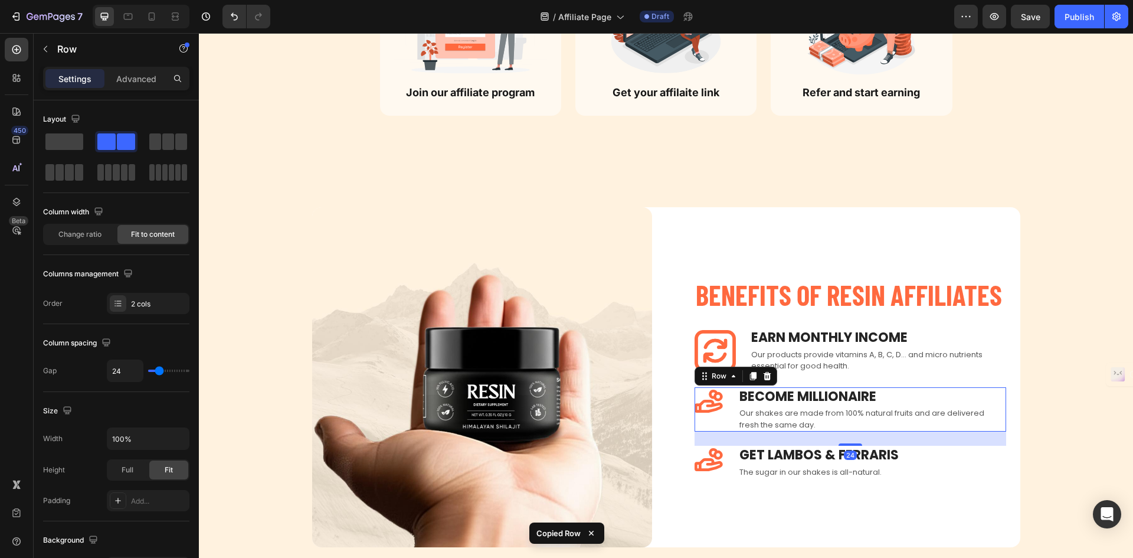
type input "8"
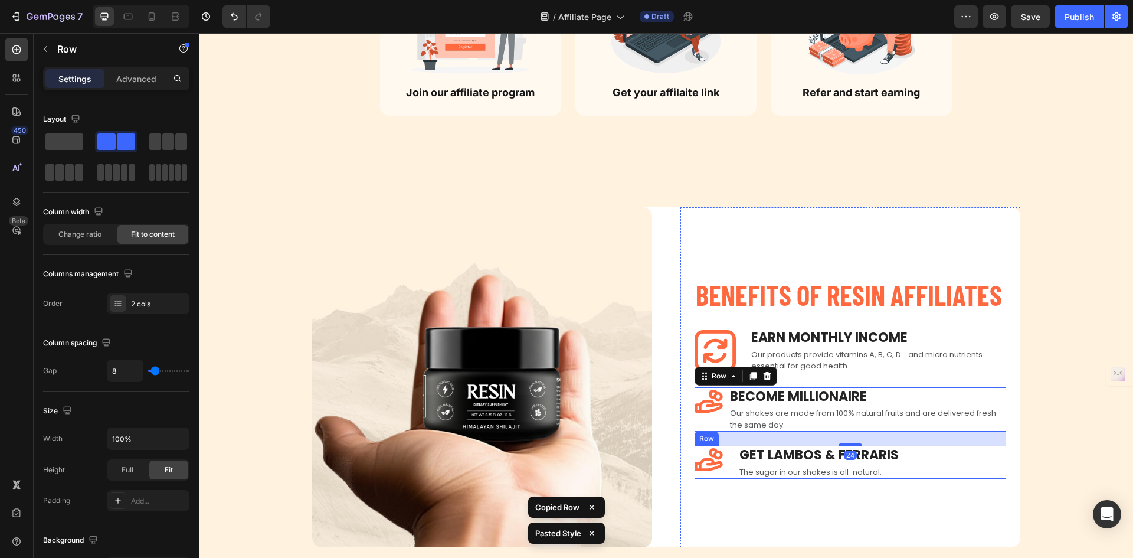
click at [730, 457] on div "Icon Get Lambos & ferraris Text block The sugar in our shakes is all-natural. T…" at bounding box center [851, 462] width 312 height 33
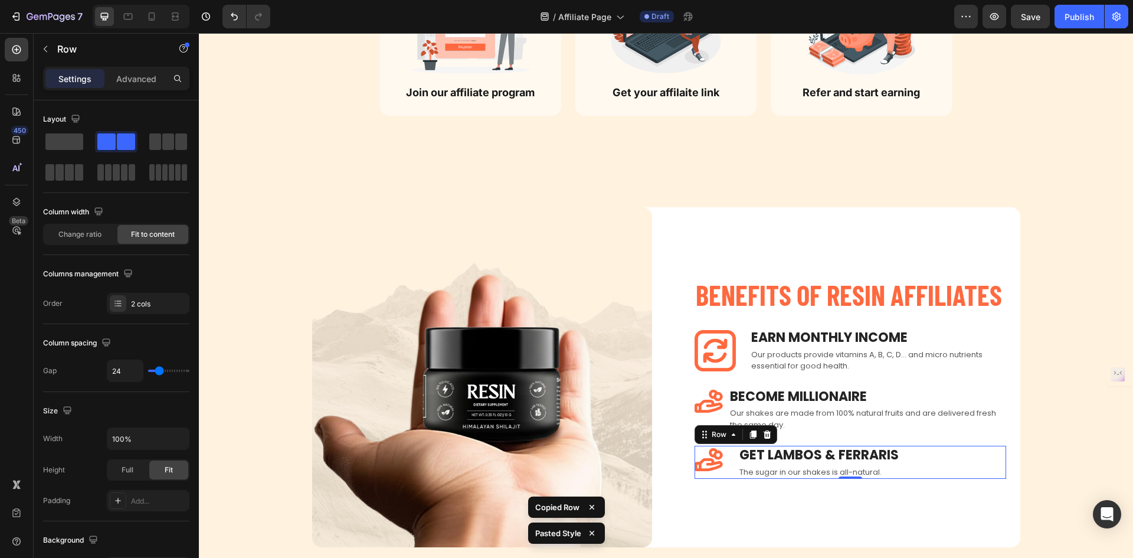
type input "8"
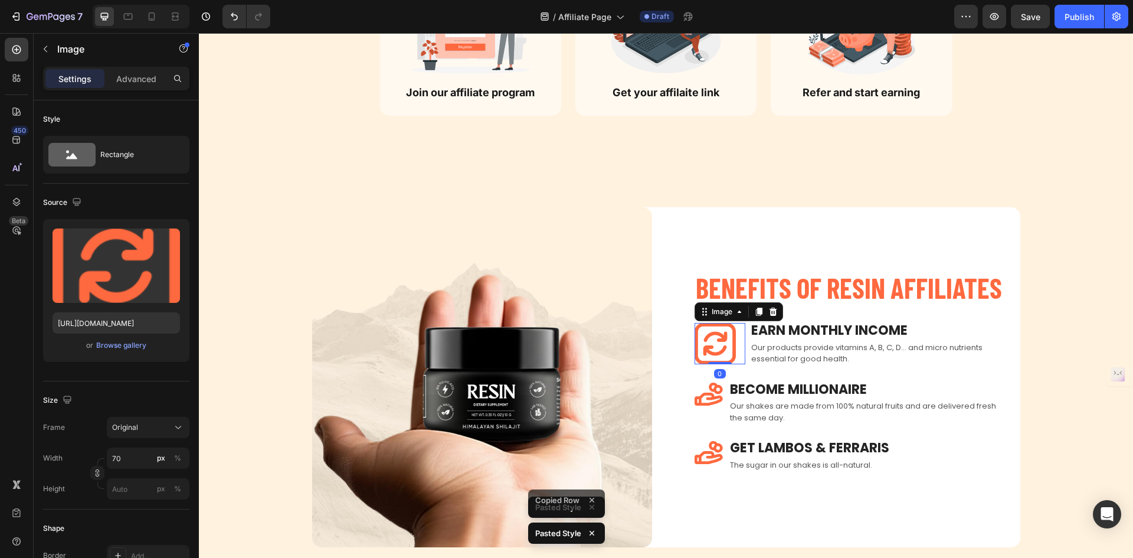
click at [725, 326] on img at bounding box center [715, 343] width 41 height 41
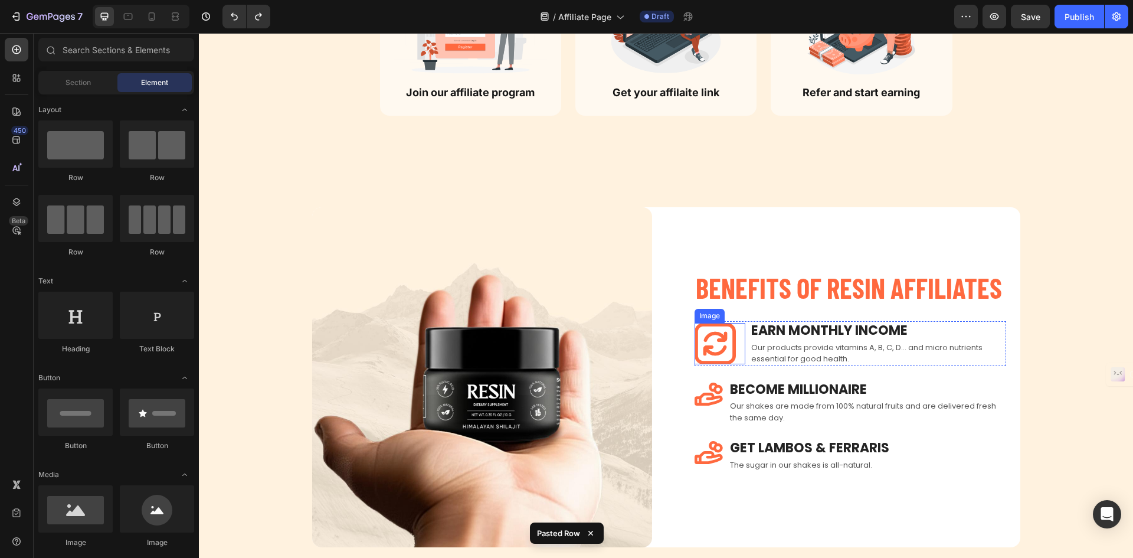
click at [719, 351] on img at bounding box center [715, 343] width 41 height 41
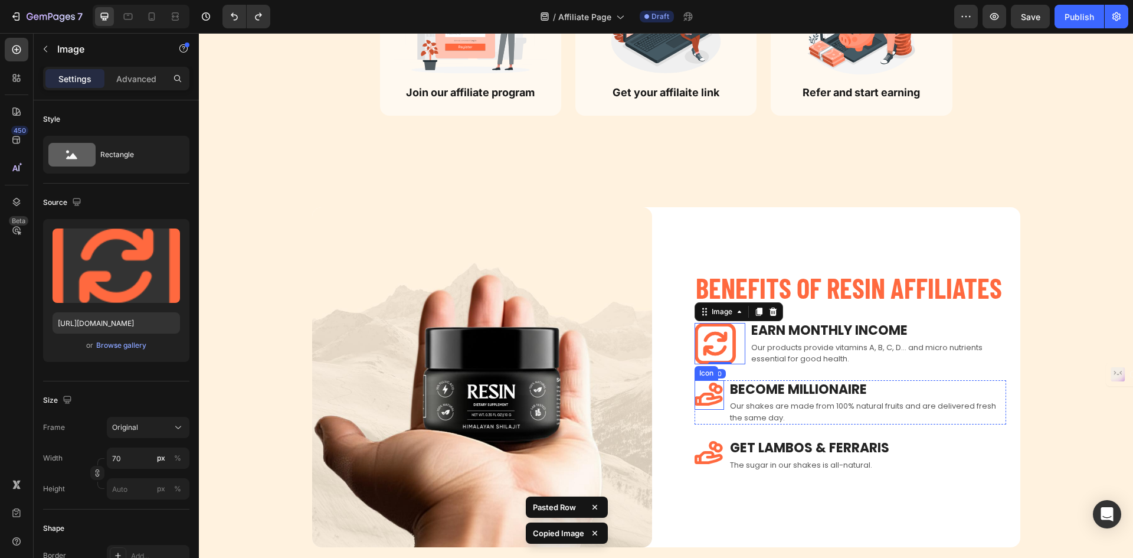
click at [712, 392] on icon at bounding box center [709, 393] width 28 height 23
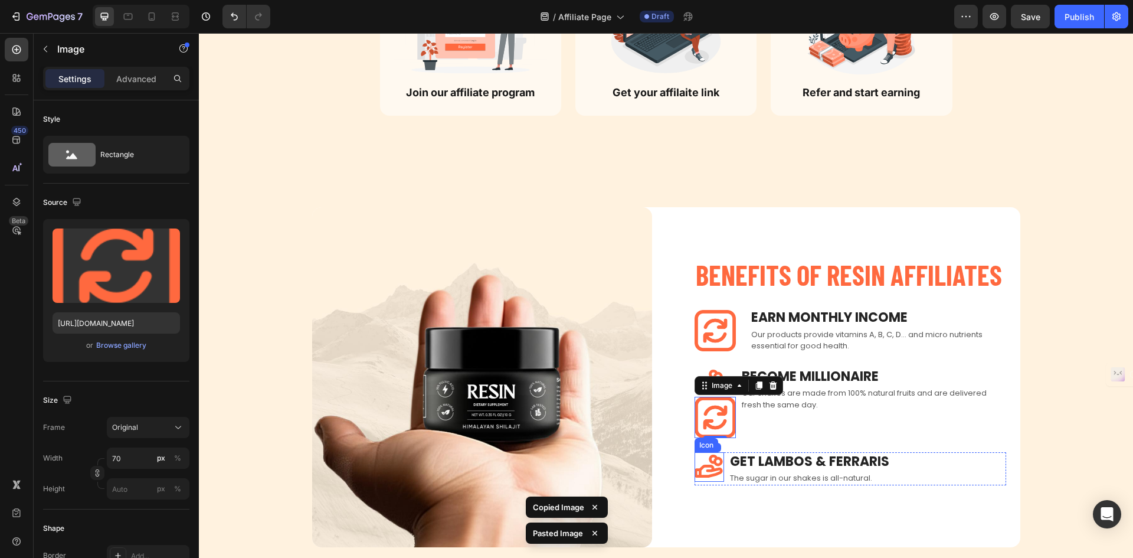
click at [709, 469] on icon at bounding box center [709, 465] width 28 height 23
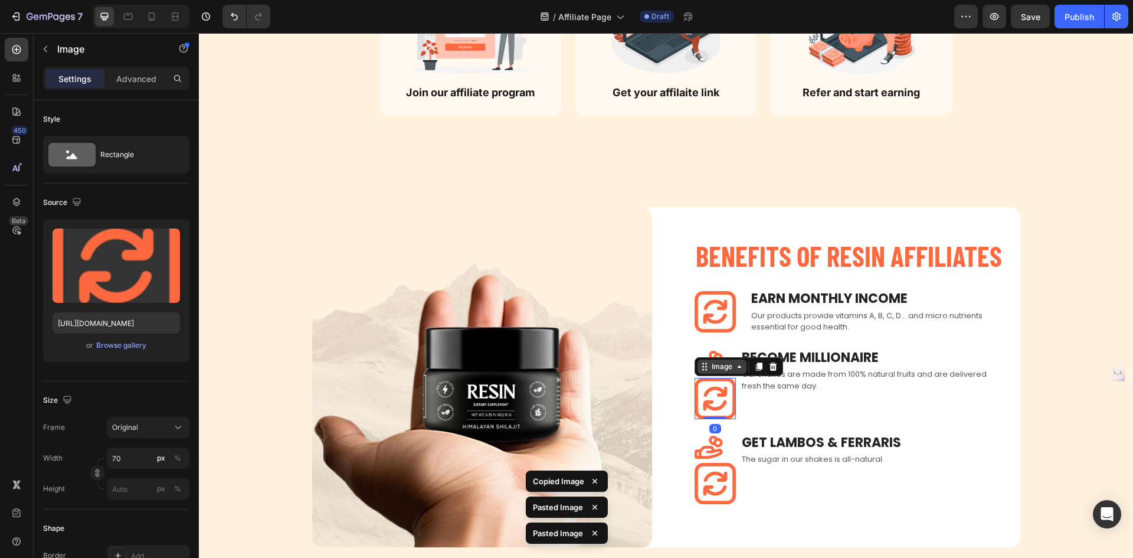
click at [709, 366] on div "Image" at bounding box center [721, 366] width 25 height 11
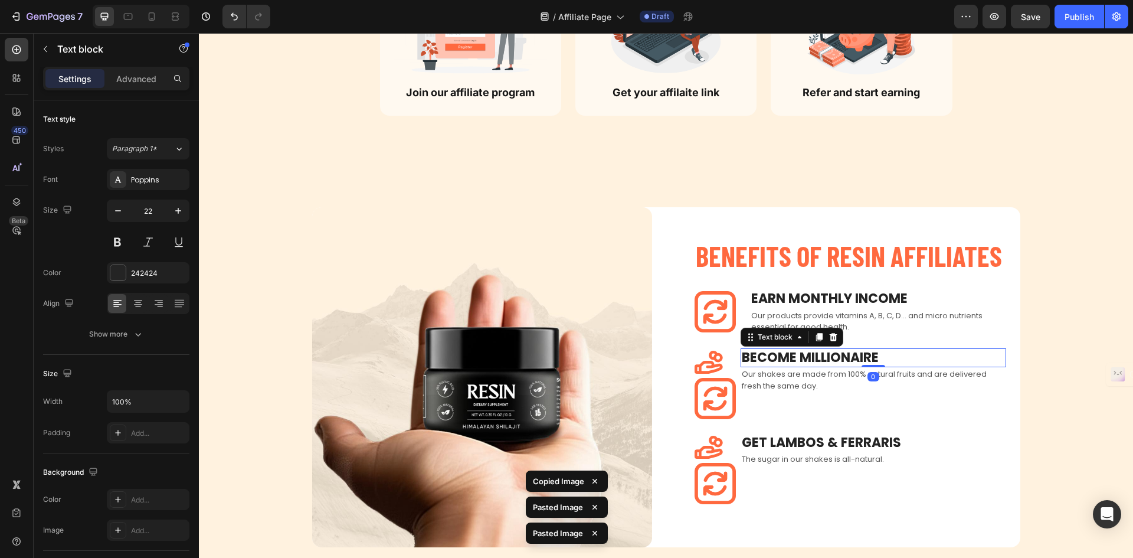
click at [799, 354] on p "Become Millionaire" at bounding box center [873, 357] width 263 height 17
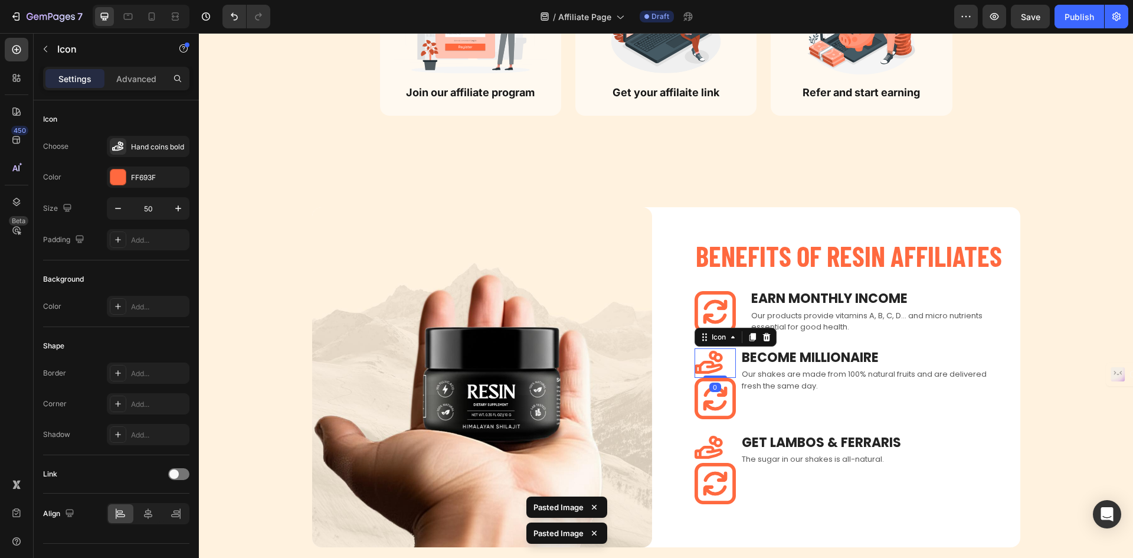
click at [709, 362] on icon at bounding box center [710, 363] width 30 height 30
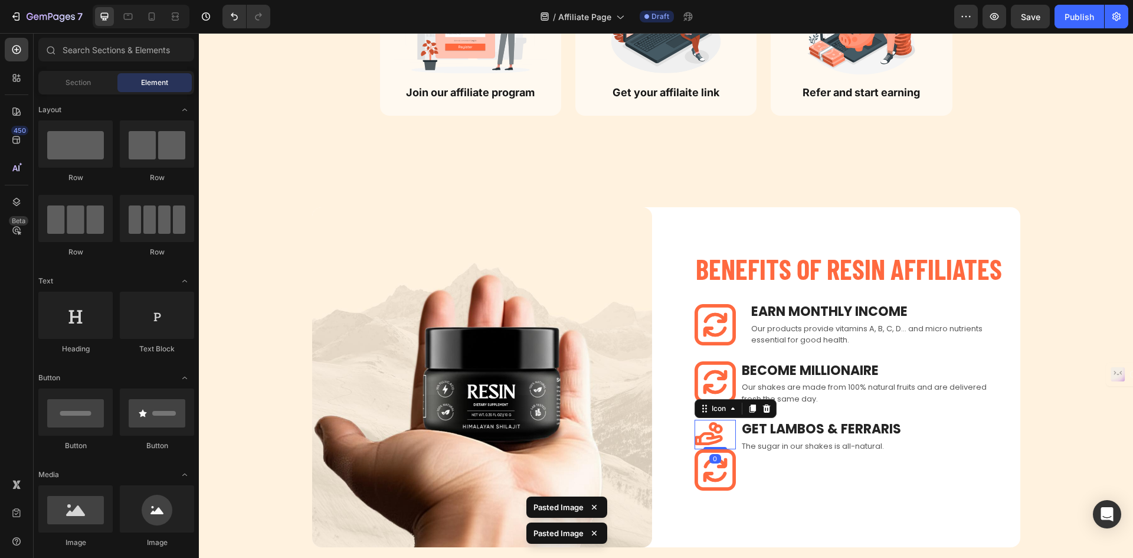
click at [711, 441] on icon at bounding box center [709, 433] width 28 height 23
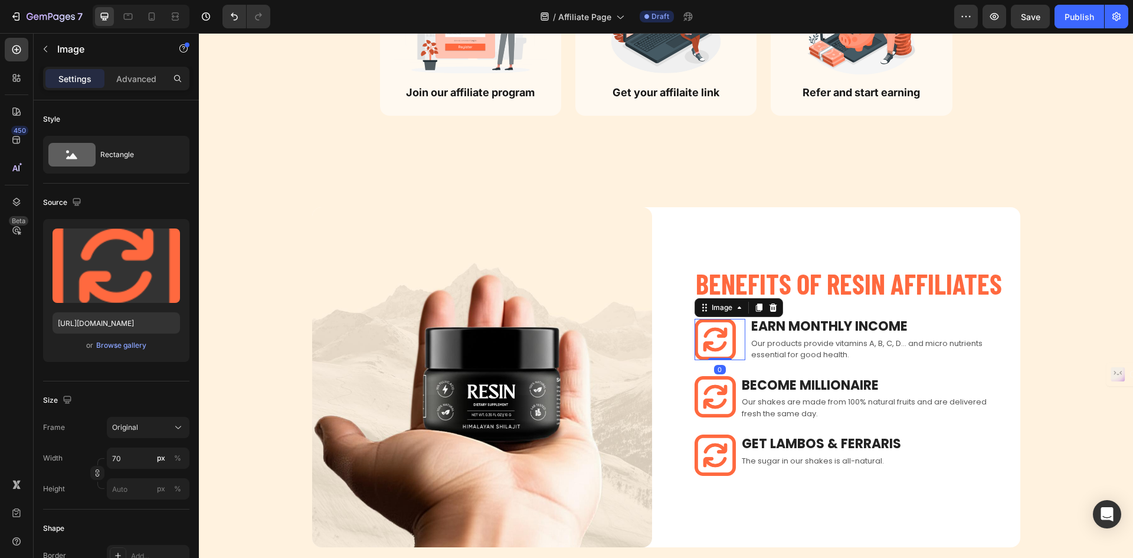
click at [735, 336] on div at bounding box center [720, 339] width 51 height 41
click at [727, 339] on img at bounding box center [715, 339] width 41 height 41
click at [714, 392] on img at bounding box center [715, 396] width 41 height 41
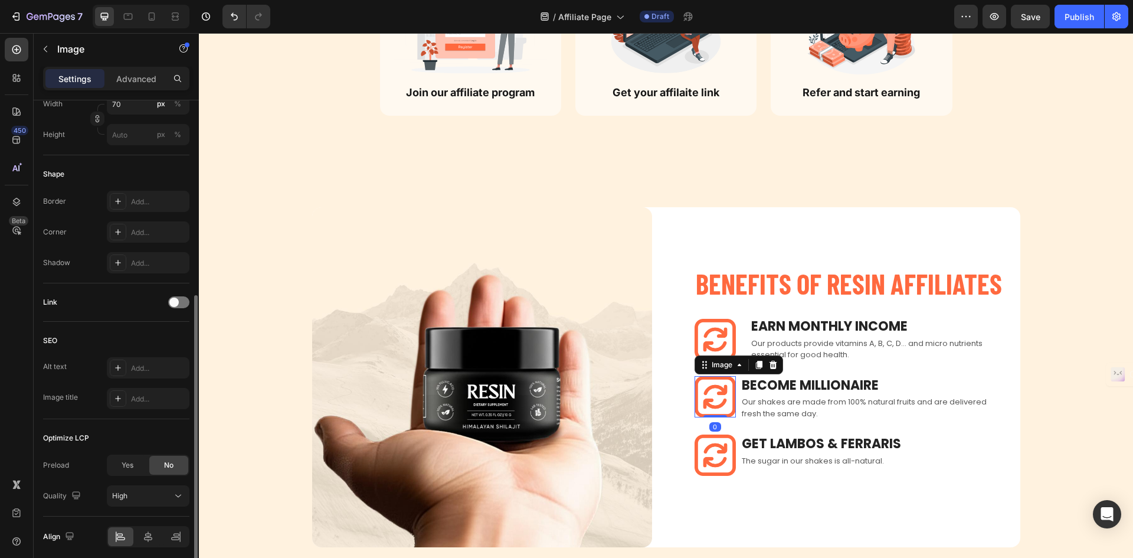
scroll to position [400, 0]
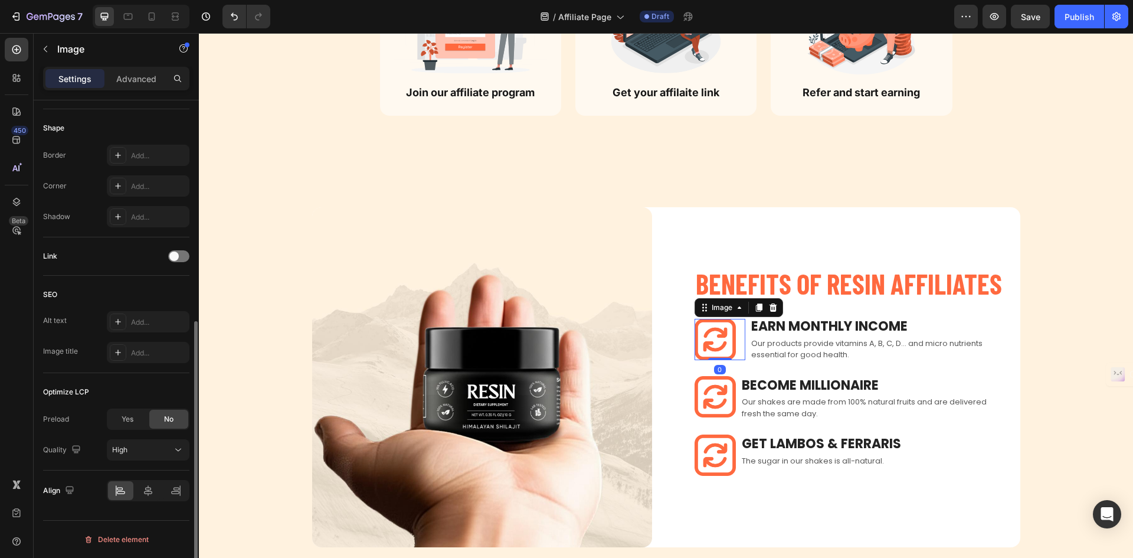
click at [739, 336] on div at bounding box center [720, 339] width 51 height 41
click at [166, 444] on div "High" at bounding box center [142, 449] width 60 height 11
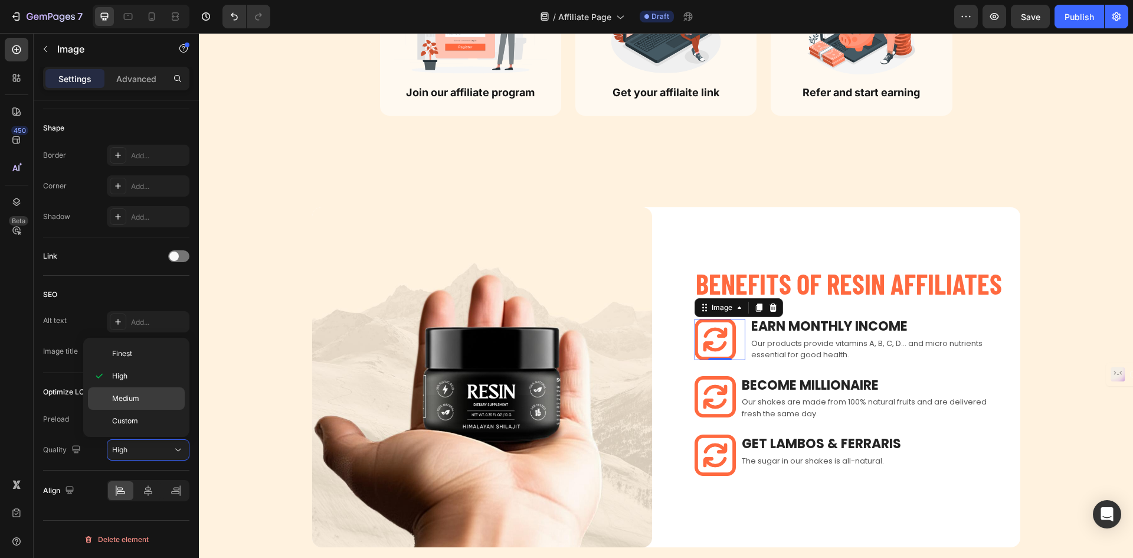
click at [129, 397] on span "Medium" at bounding box center [125, 398] width 27 height 11
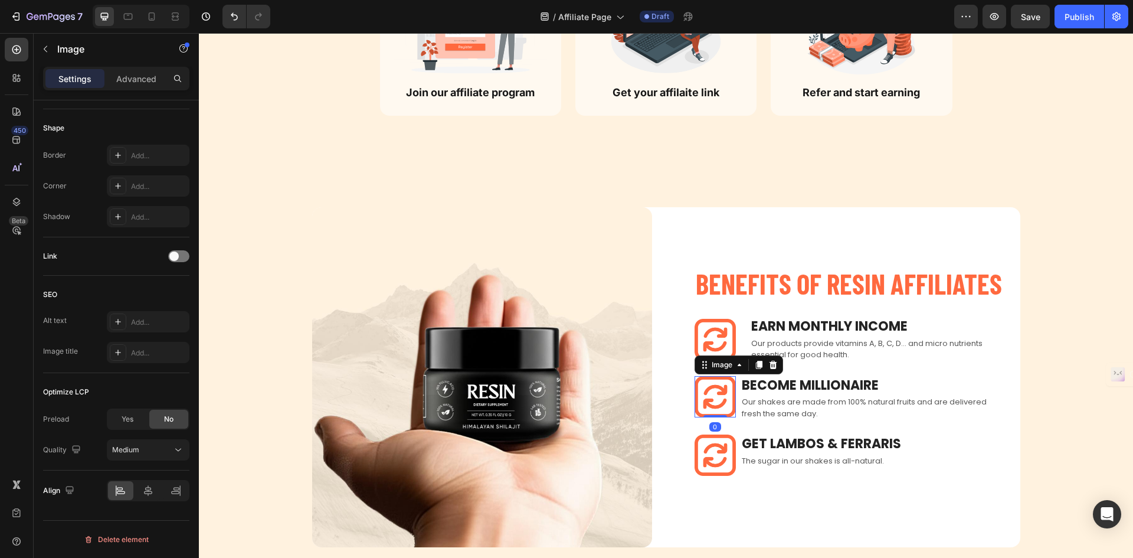
click at [716, 395] on img at bounding box center [715, 396] width 41 height 41
click at [710, 331] on img at bounding box center [715, 339] width 41 height 41
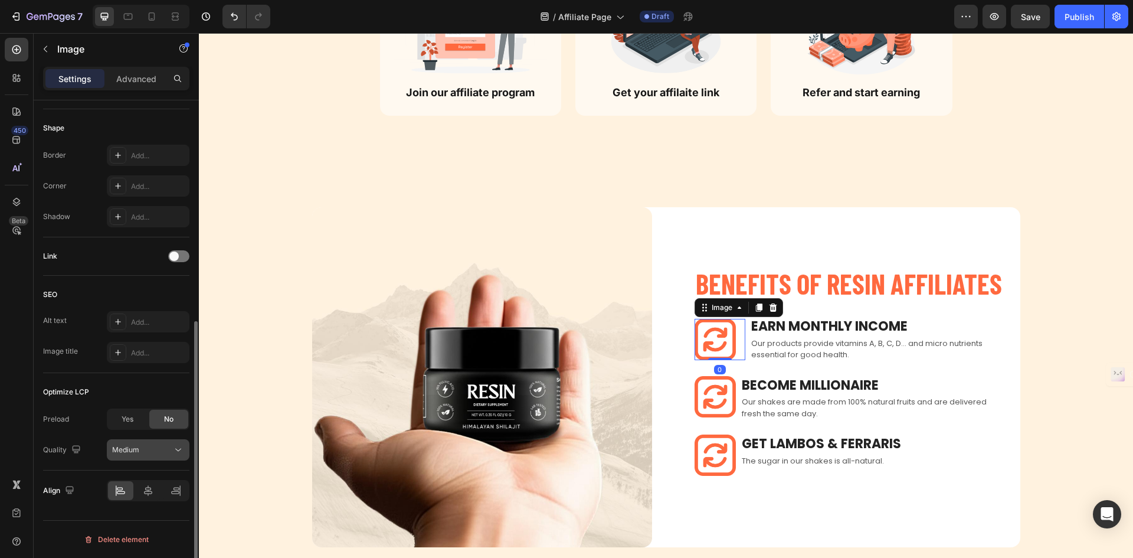
click at [181, 450] on icon at bounding box center [178, 450] width 12 height 12
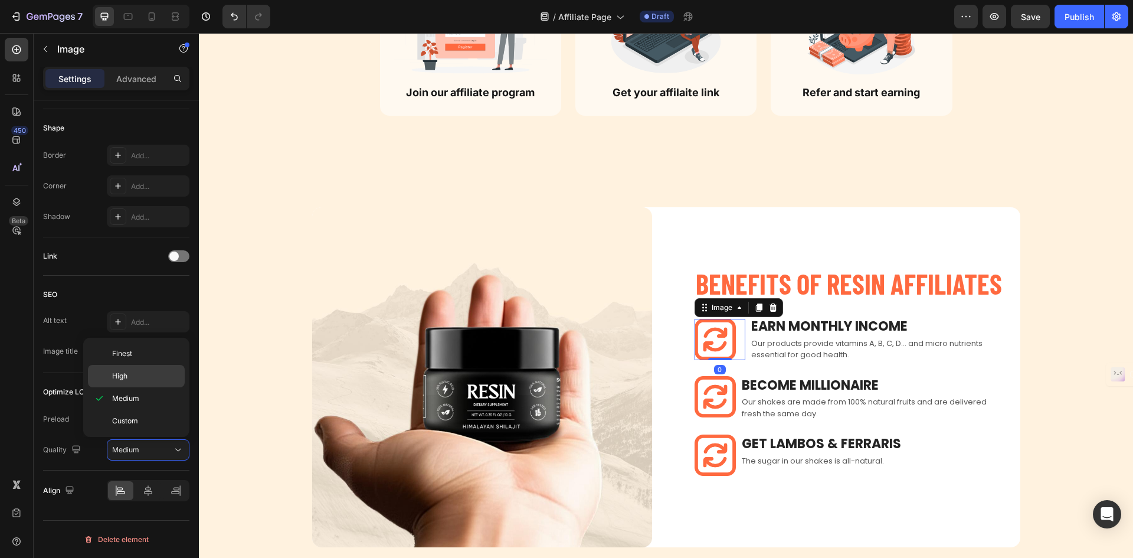
click at [133, 375] on p "High" at bounding box center [145, 376] width 67 height 11
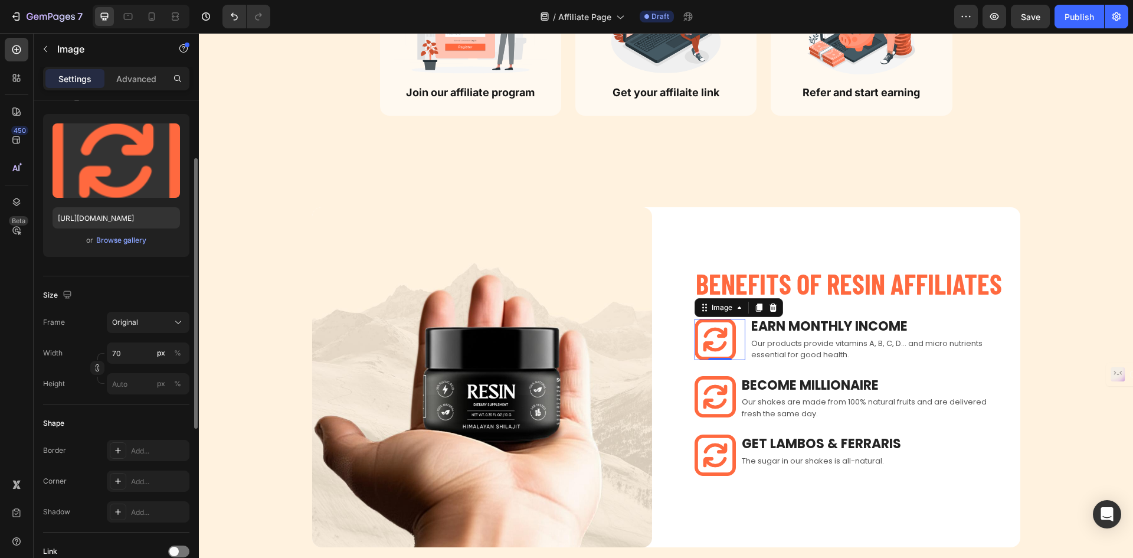
scroll to position [0, 0]
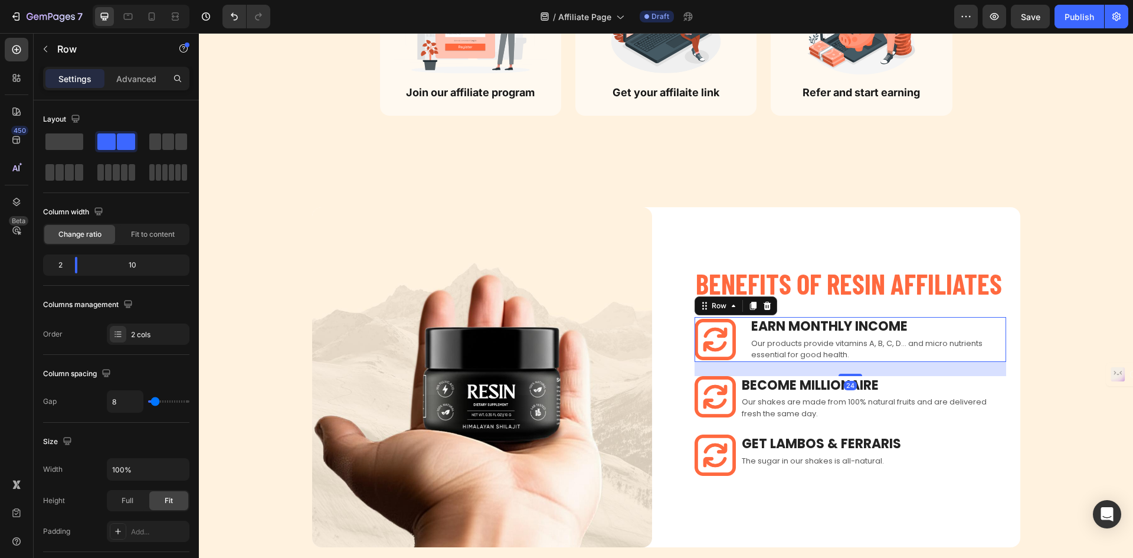
click at [742, 336] on div "Image Earn Monthly INCOME Text block Our products provide vitamins A, B, C, D..…" at bounding box center [851, 339] width 312 height 45
click at [734, 395] on div "Image Become Millionaire Text block Our shakes are made from 100% natural fruit…" at bounding box center [851, 398] width 312 height 45
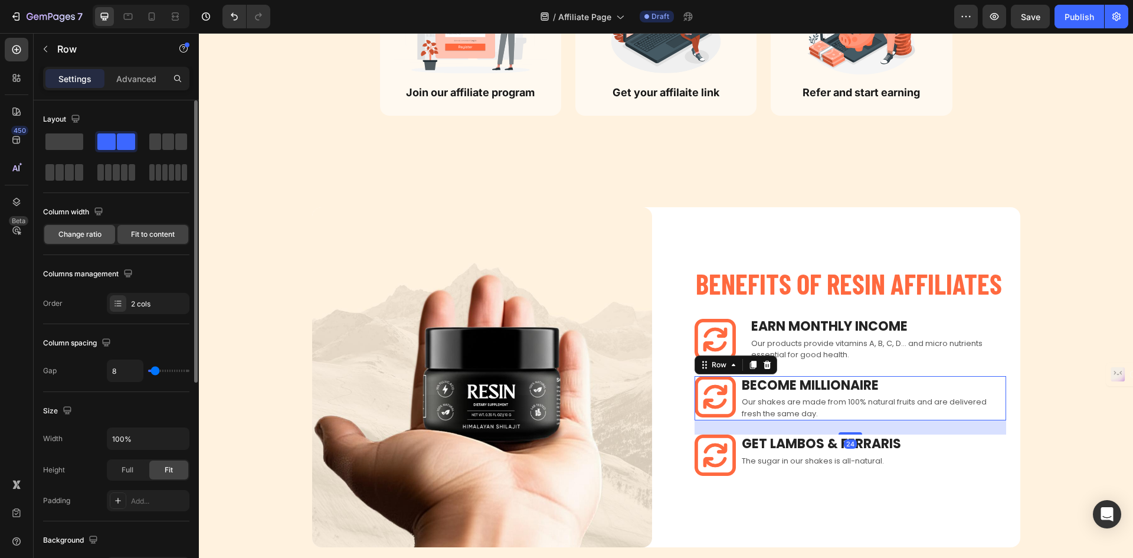
click at [76, 228] on div "Change ratio" at bounding box center [79, 234] width 71 height 19
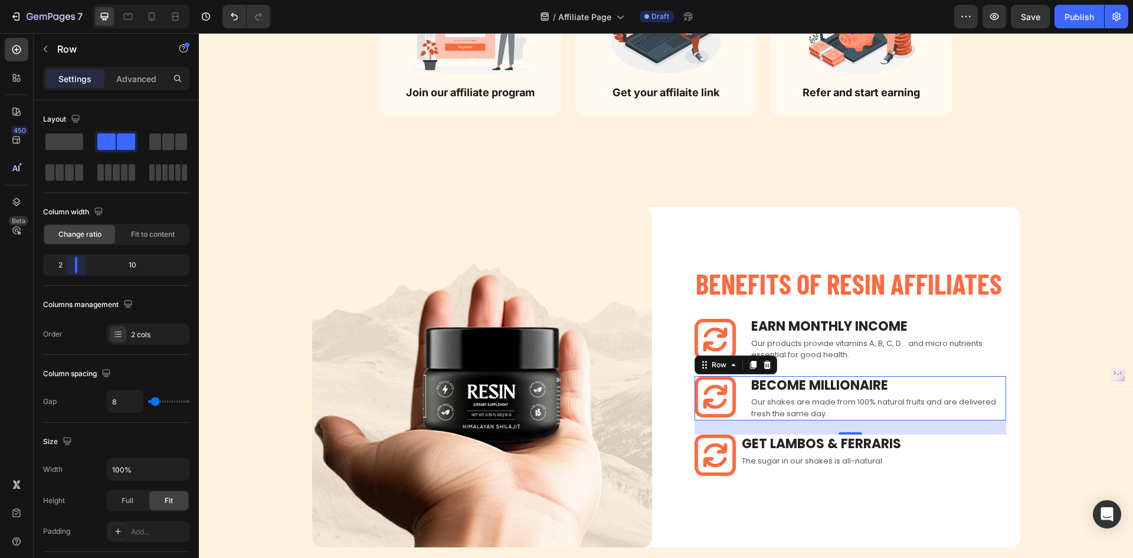
drag, startPoint x: 112, startPoint y: 268, endPoint x: 65, endPoint y: 270, distance: 47.3
click at [65, 0] on body "7 Version history / Affiliate Page Draft Preview Save Publish 450 Beta Sections…" at bounding box center [566, 0] width 1133 height 0
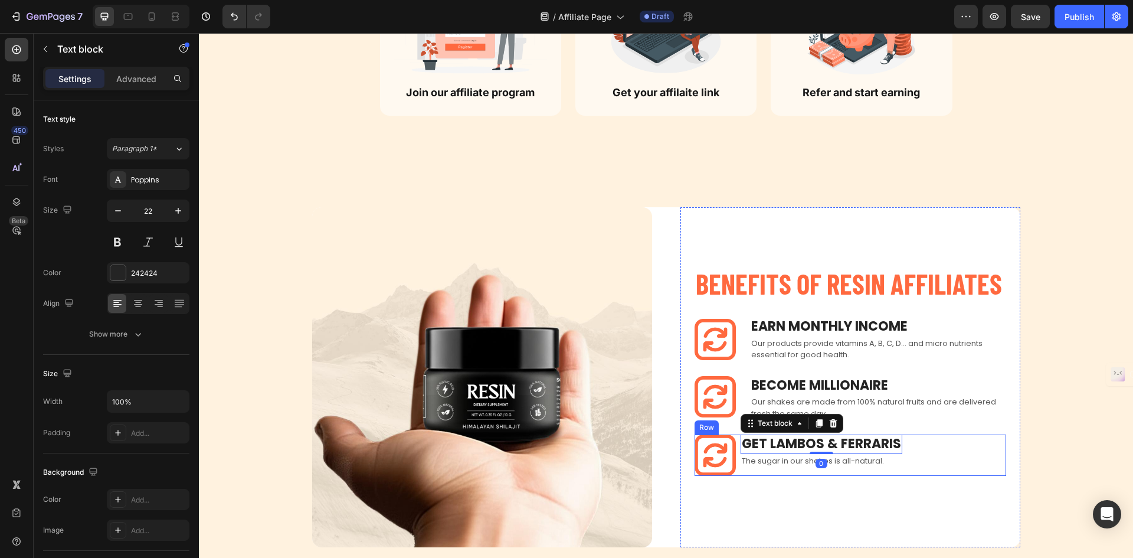
click at [735, 443] on div "Image Get Lambos & ferraris Text block 0 The sugar in our shakes is all-natural…" at bounding box center [851, 454] width 312 height 41
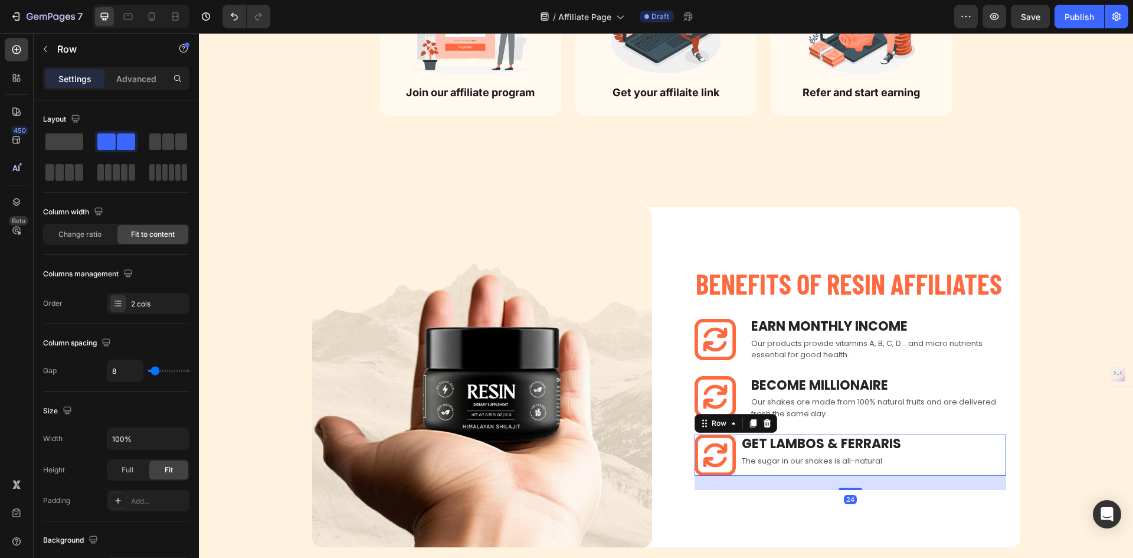
click at [732, 452] on div "Image Get Lambos & ferraris Text block The sugar in our shakes is all-natural. …" at bounding box center [851, 454] width 312 height 41
click at [90, 233] on span "Change ratio" at bounding box center [79, 234] width 43 height 11
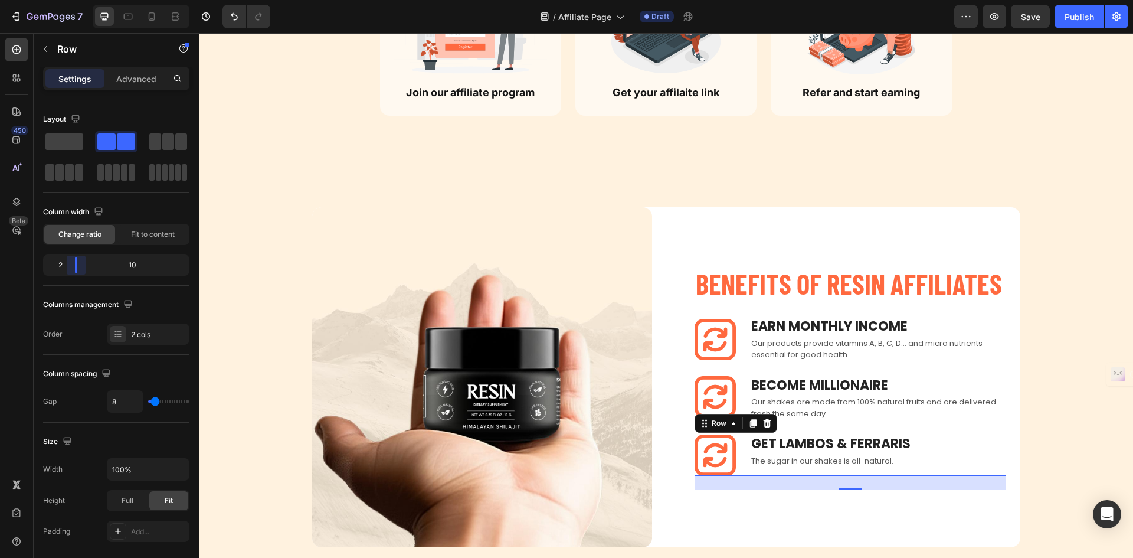
drag, startPoint x: 115, startPoint y: 272, endPoint x: 69, endPoint y: 273, distance: 45.5
click at [69, 0] on body "7 Version history / Affiliate Page Draft Preview Save Publish 450 Beta Sections…" at bounding box center [566, 0] width 1133 height 0
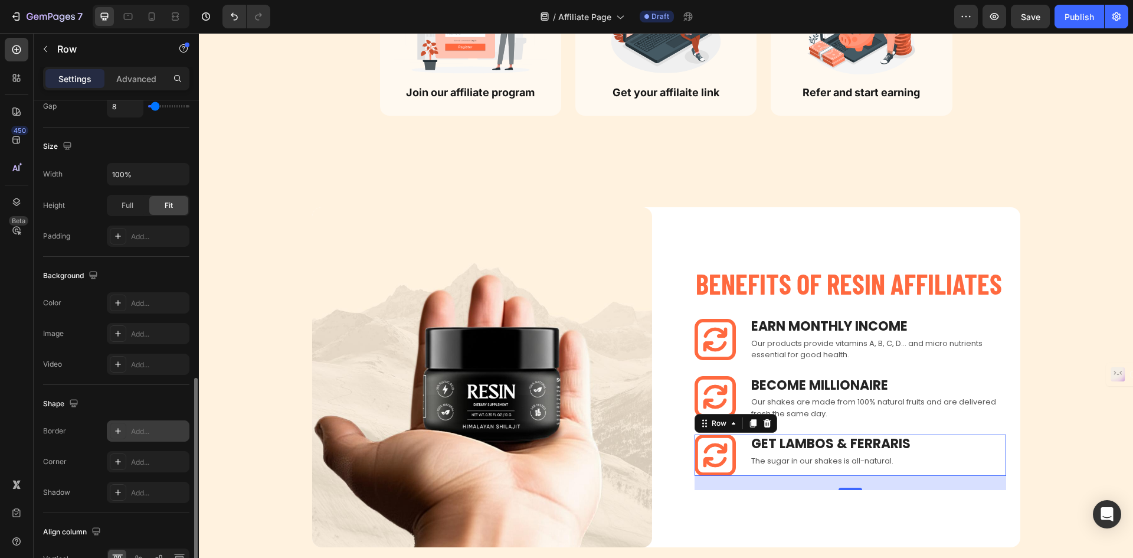
scroll to position [364, 0]
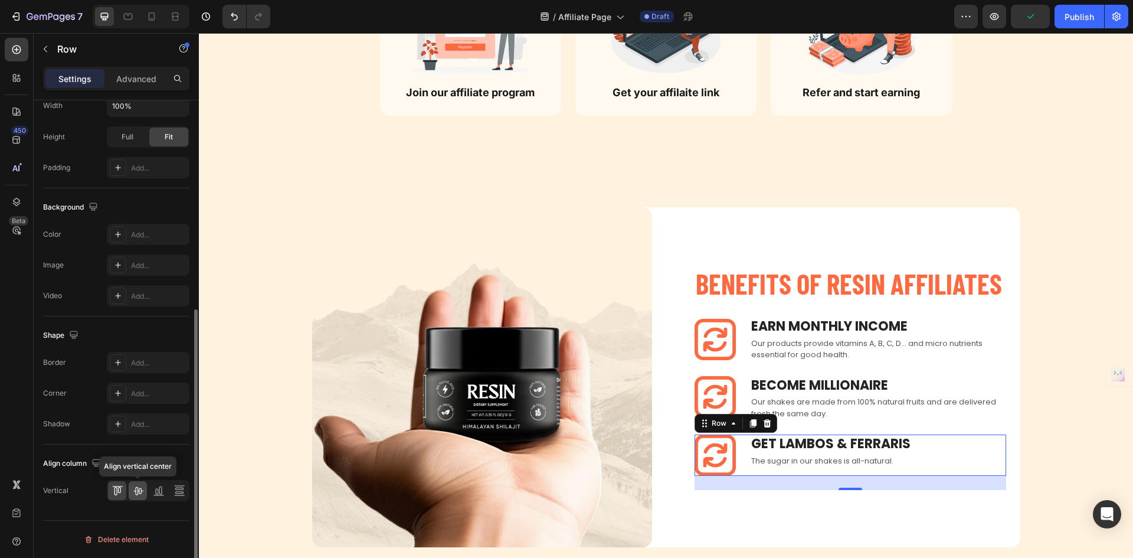
click at [145, 492] on div at bounding box center [138, 490] width 18 height 19
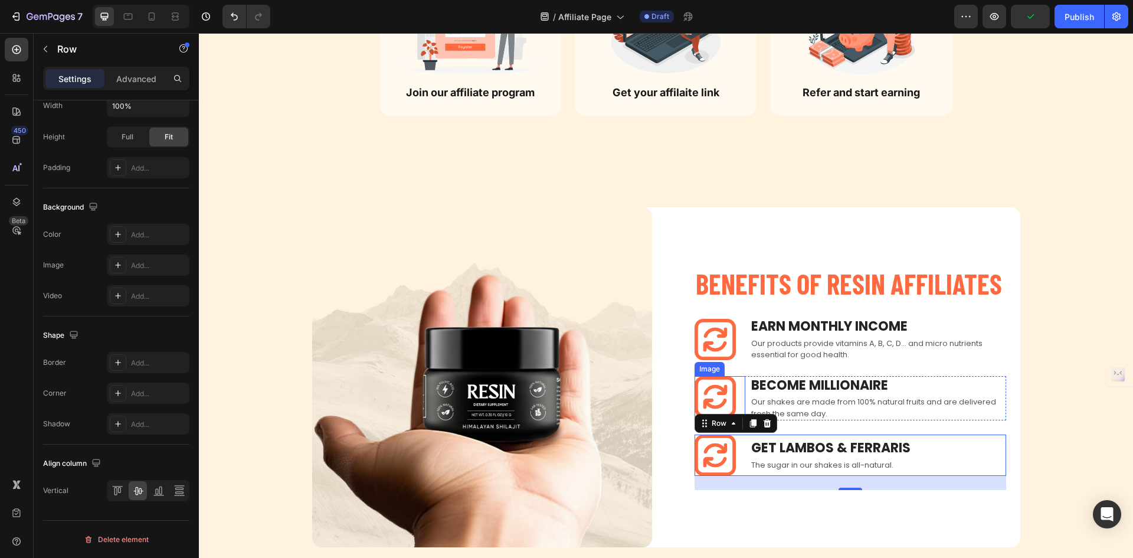
click at [740, 388] on div at bounding box center [720, 396] width 51 height 41
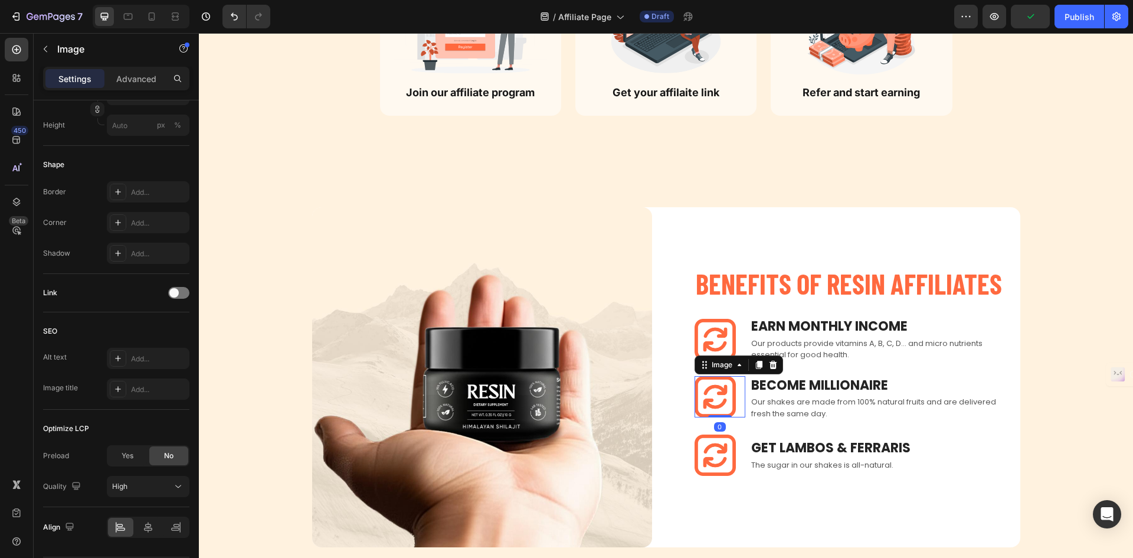
scroll to position [0, 0]
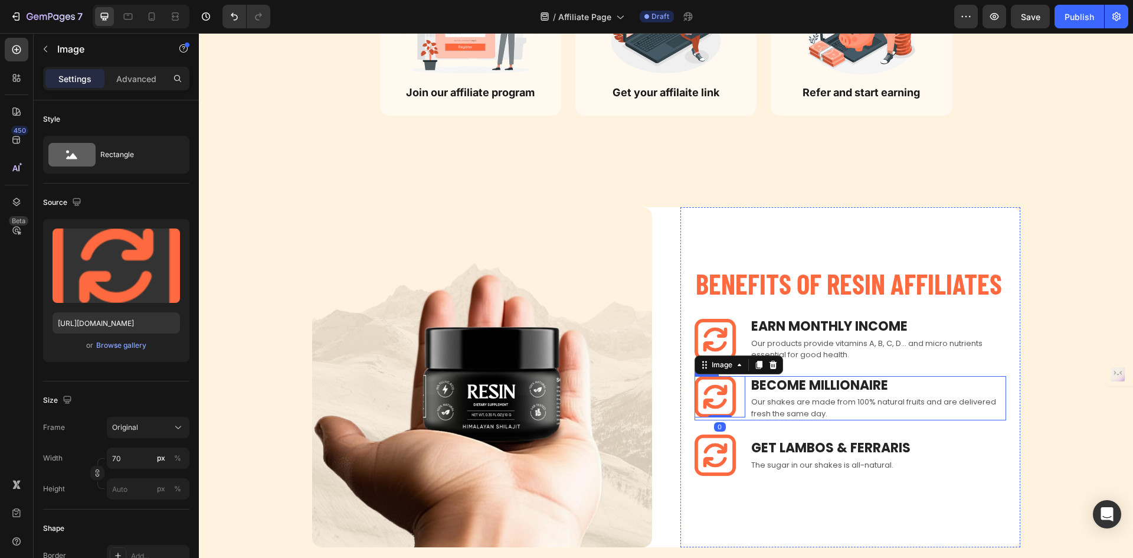
click at [744, 394] on div "Image 0 Become Millionaire Text block Our shakes are made from 100% natural fru…" at bounding box center [851, 398] width 312 height 45
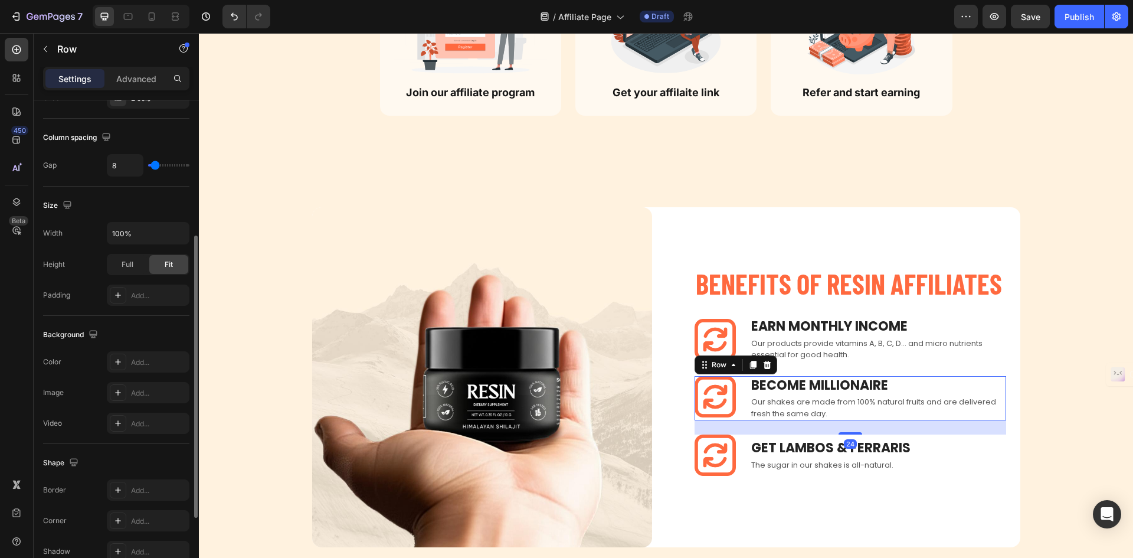
scroll to position [364, 0]
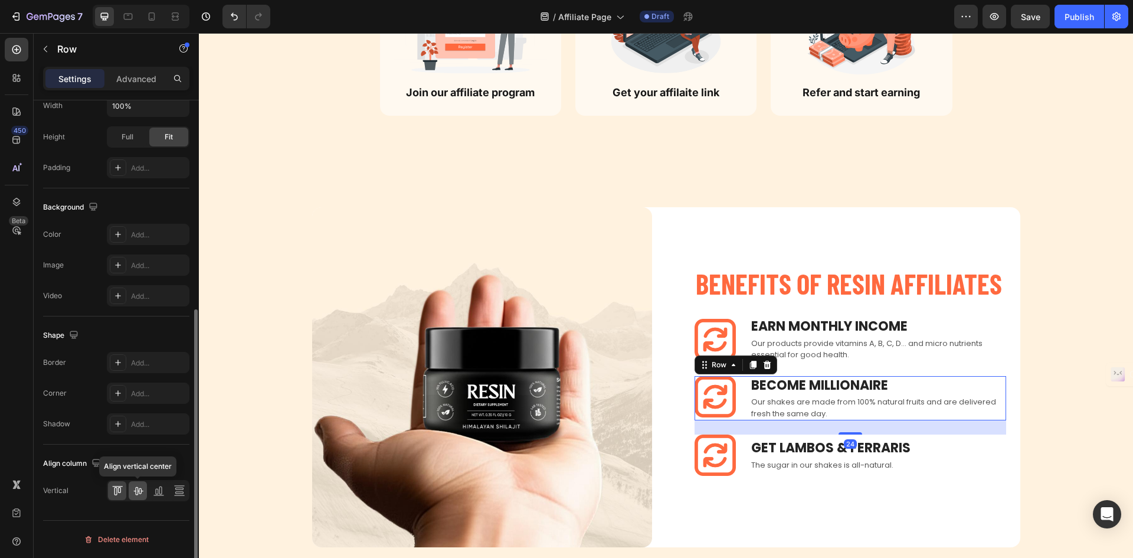
click at [143, 482] on div at bounding box center [138, 490] width 18 height 19
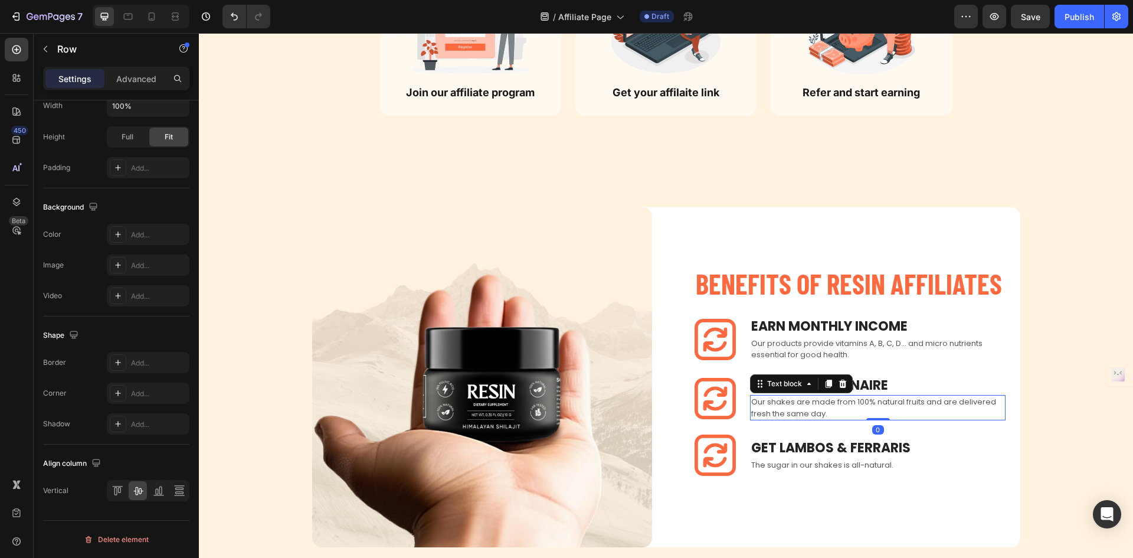
click at [831, 408] on p "Our shakes are made from 100% natural fruits and are delivered fresh the same d…" at bounding box center [877, 407] width 253 height 23
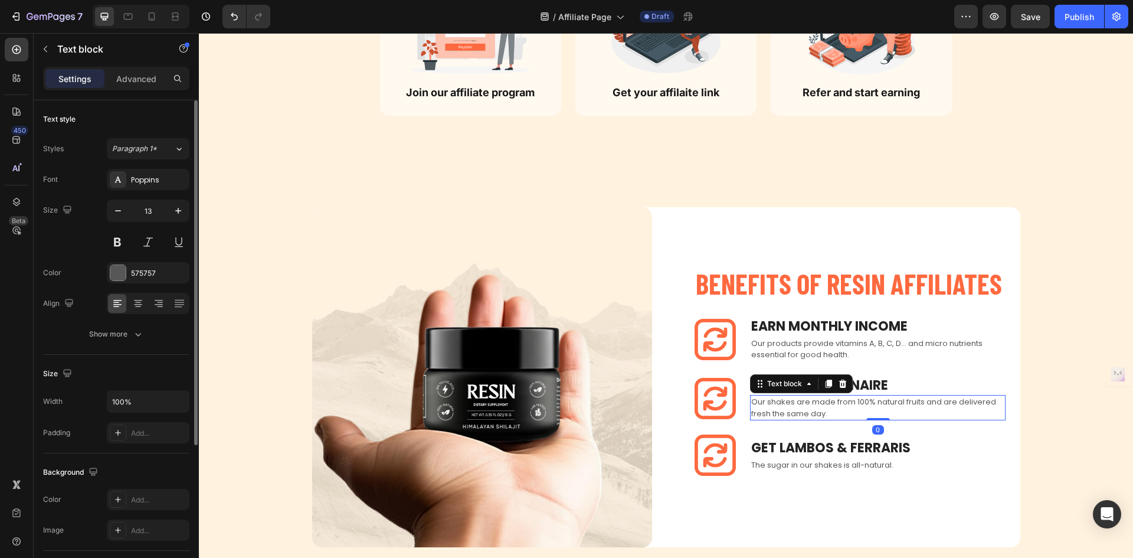
click at [831, 408] on p "Our shakes are made from 100% natural fruits and are delivered fresh the same d…" at bounding box center [877, 407] width 253 height 23
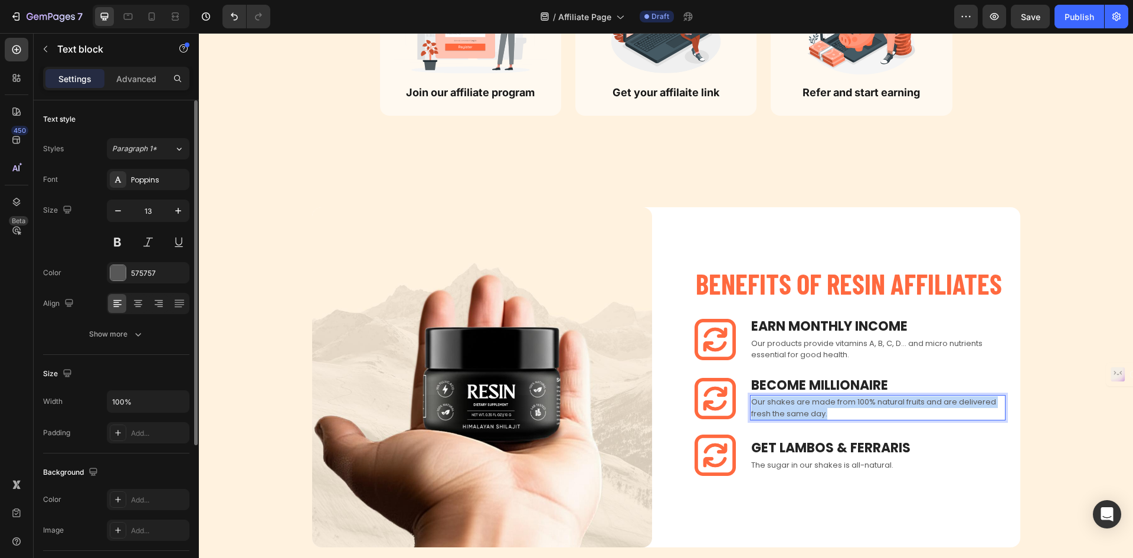
click at [831, 408] on p "Our shakes are made from 100% natural fruits and are delivered fresh the same d…" at bounding box center [877, 407] width 253 height 23
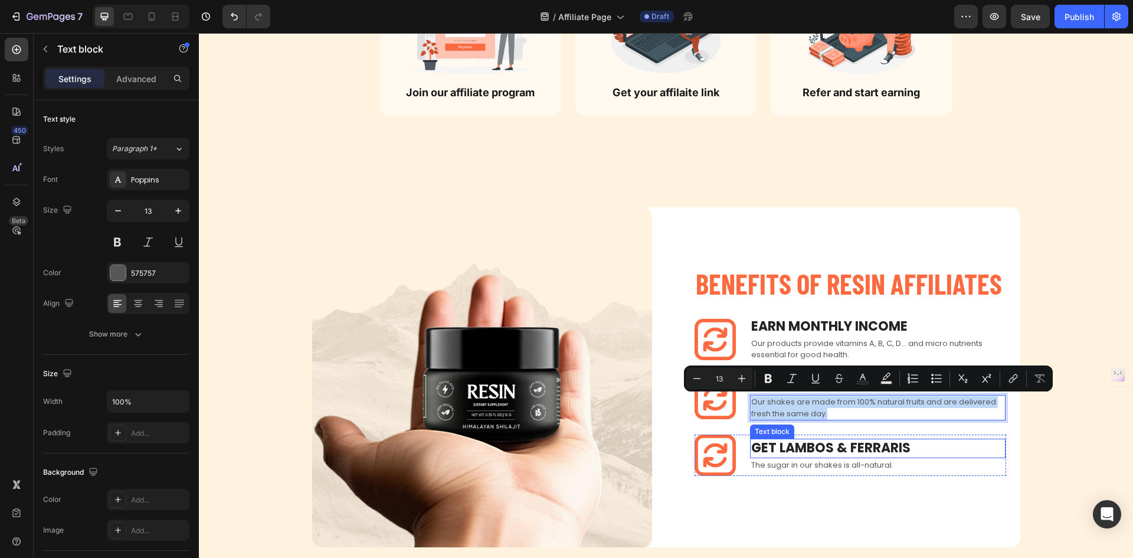
copy p "Our shakes are made from 100% natural fruits and are delivered fresh the same d…"
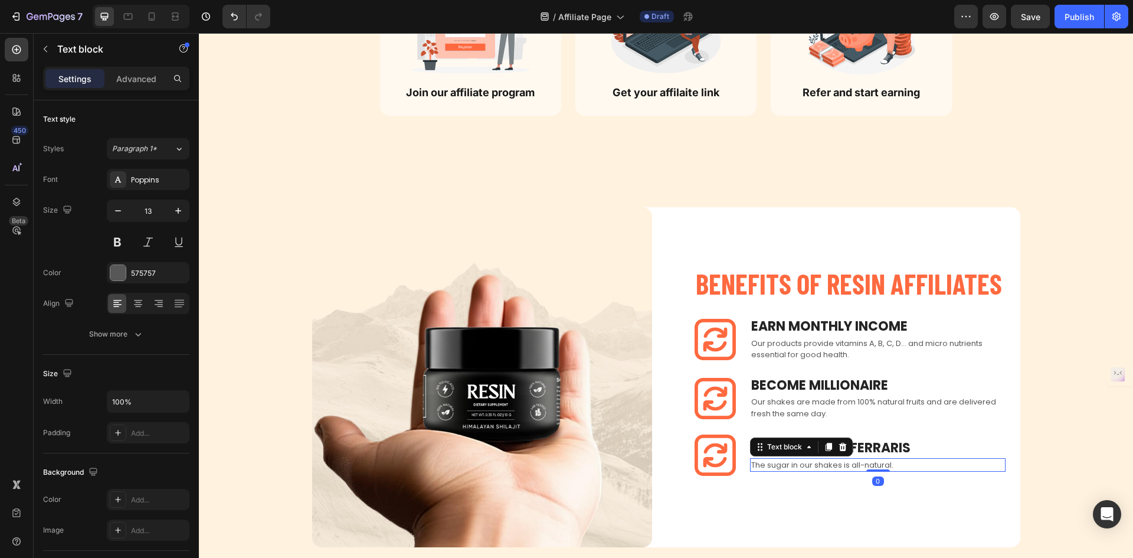
click at [856, 462] on p "The sugar in our shakes is all-natural." at bounding box center [877, 465] width 253 height 12
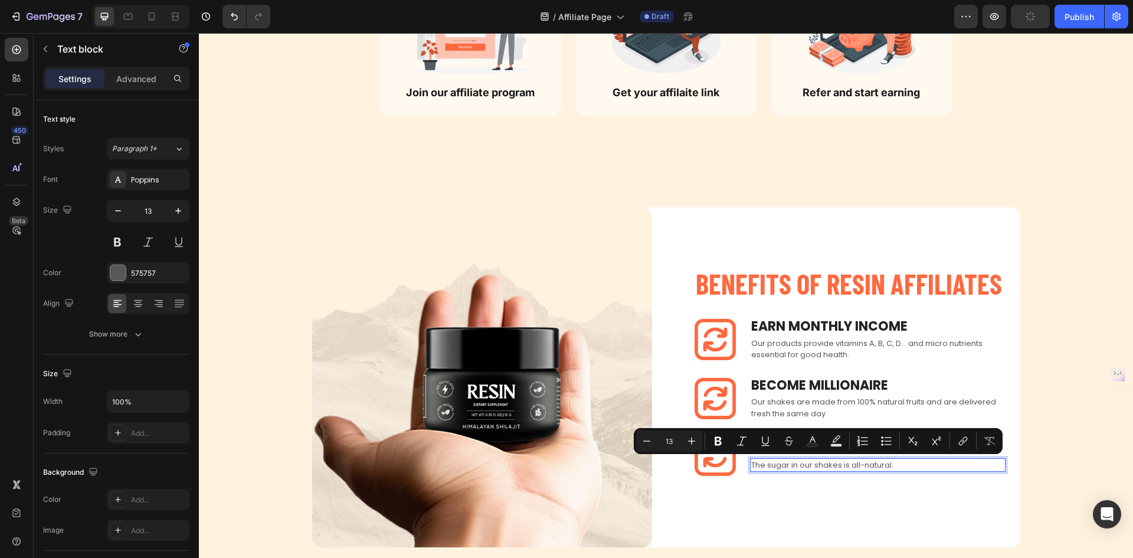
scroll to position [702, 0]
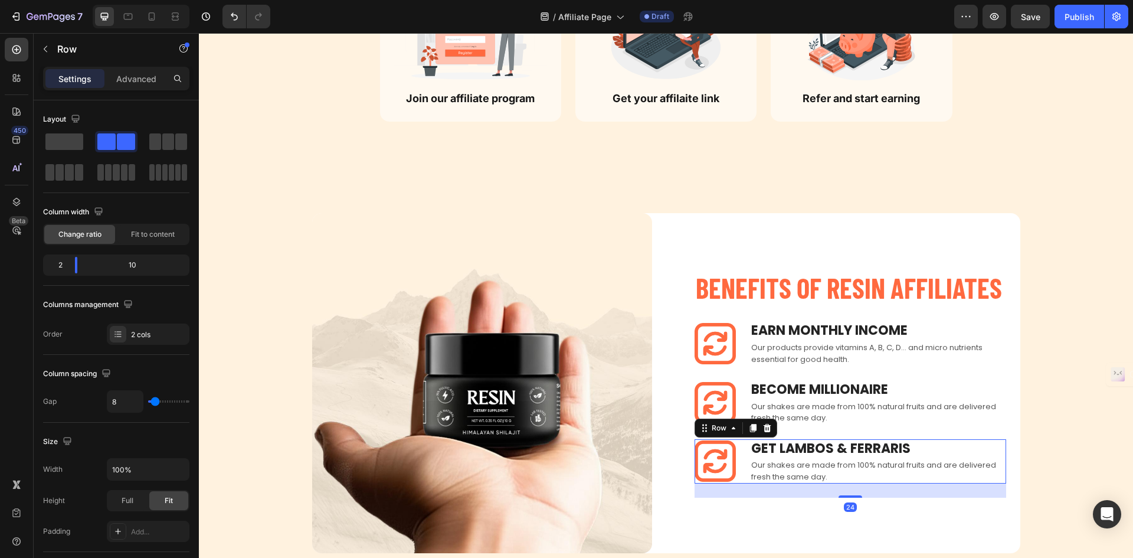
click at [744, 453] on div "Image Get Lambos & ferraris Text block Our shakes are made from 100% natural fr…" at bounding box center [851, 461] width 312 height 45
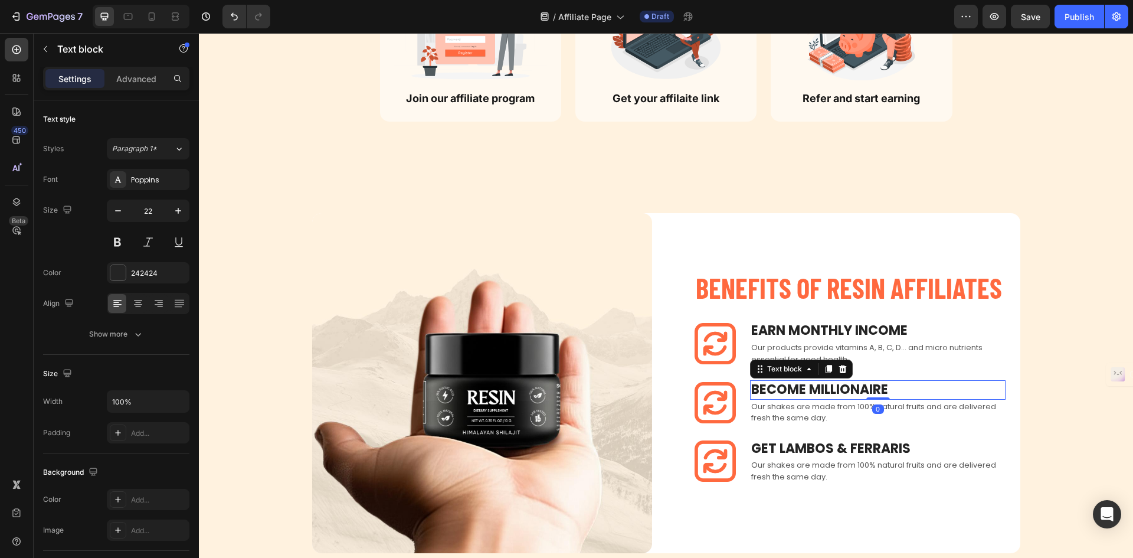
click at [876, 385] on p "Become Millionaire" at bounding box center [877, 389] width 253 height 17
click at [879, 445] on p "Get Lambos & ferraris" at bounding box center [877, 448] width 253 height 17
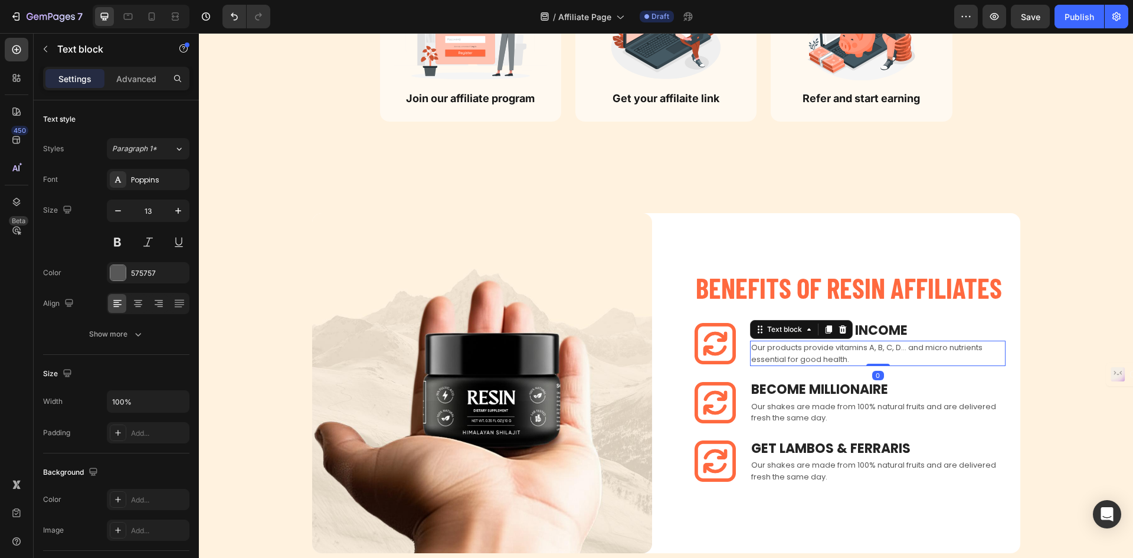
click at [822, 354] on p "Our products provide vitamins A, B, C, D... and micro nutrients essential for g…" at bounding box center [877, 353] width 253 height 23
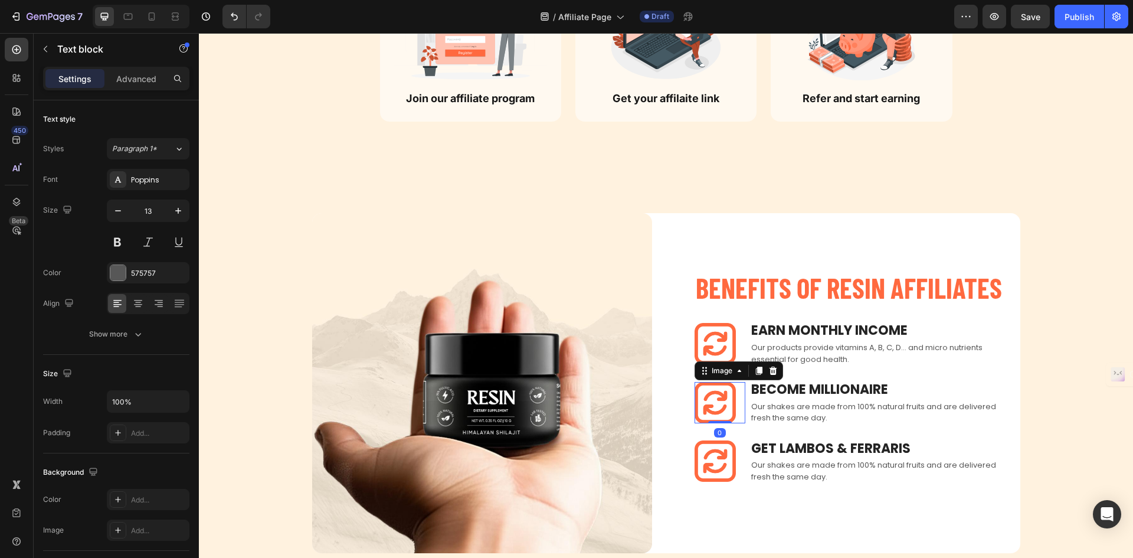
click at [727, 403] on img at bounding box center [715, 402] width 41 height 41
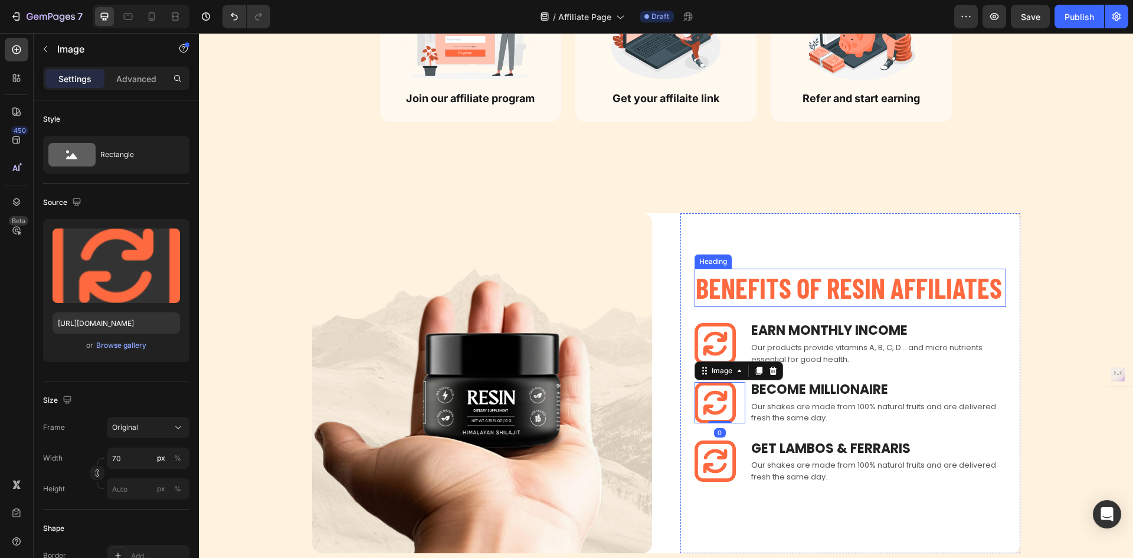
click at [777, 289] on p "Benefits of RESIN affiliateS" at bounding box center [850, 288] width 309 height 36
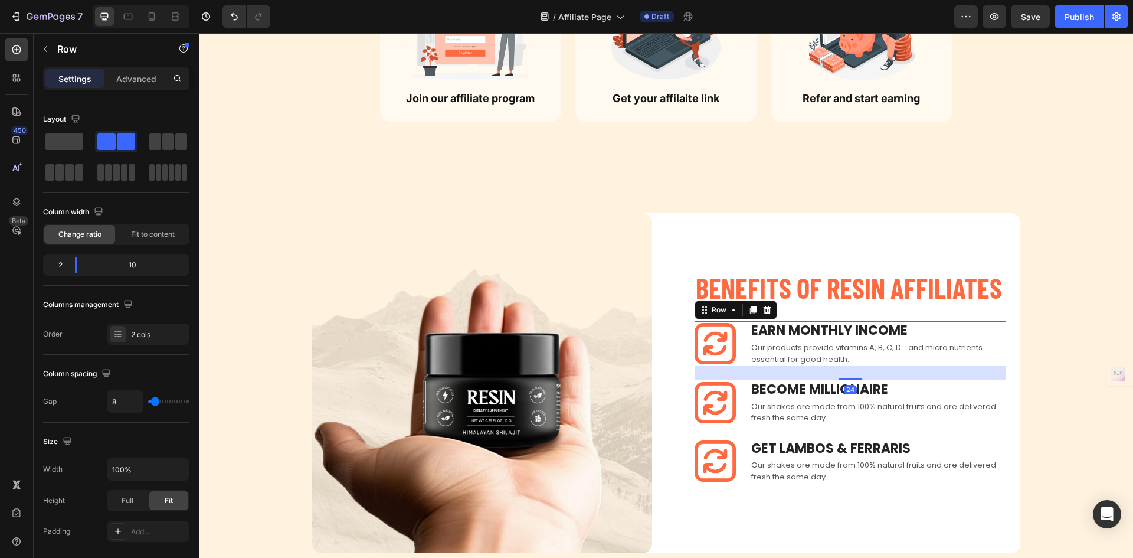
click at [742, 365] on div "Image Earn Monthly INCOME Text block Our products provide vitamins A, B, C, D..…" at bounding box center [851, 343] width 312 height 45
click at [128, 90] on div "Settings Advanced" at bounding box center [116, 79] width 146 height 24
click at [145, 87] on div "Advanced" at bounding box center [136, 78] width 59 height 19
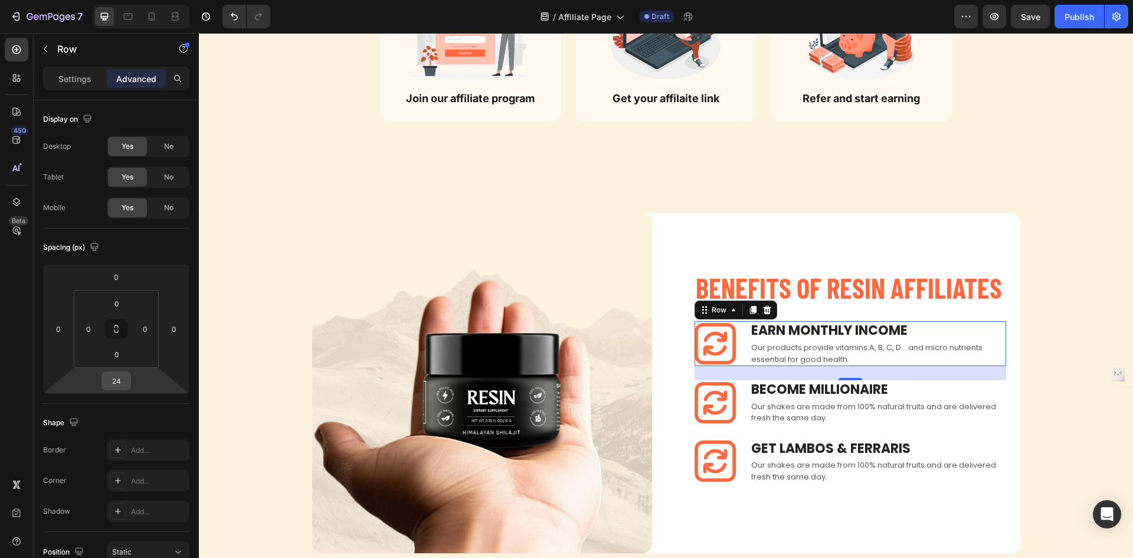
click at [110, 386] on input "24" at bounding box center [116, 381] width 24 height 18
click at [156, 542] on div "3XL 48px" at bounding box center [141, 548] width 73 height 18
type input "48"
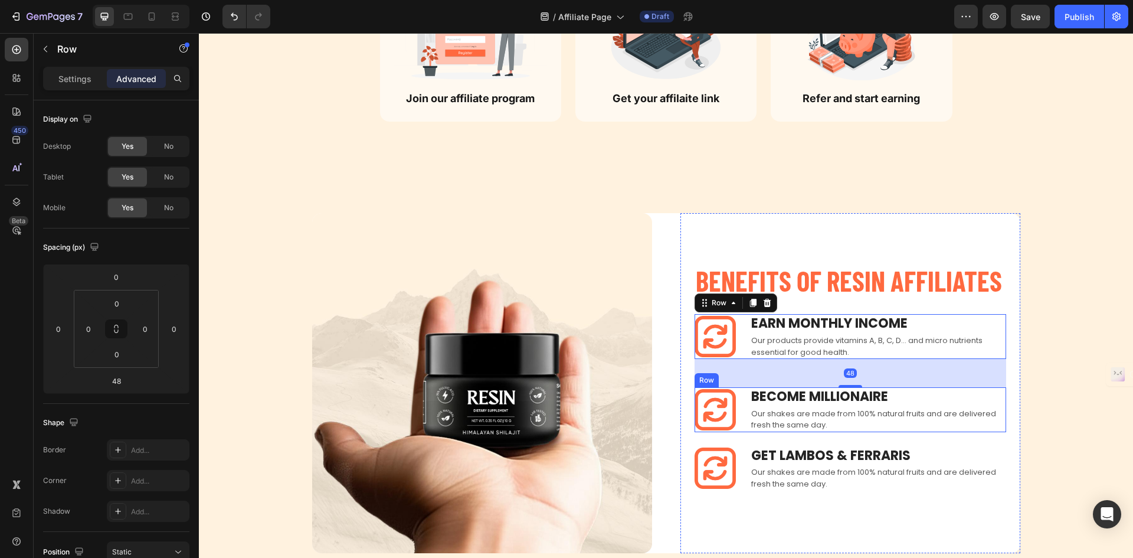
click at [741, 423] on div "Image Become Millionaire Text block Our shakes are made from 100% natural fruit…" at bounding box center [851, 409] width 312 height 45
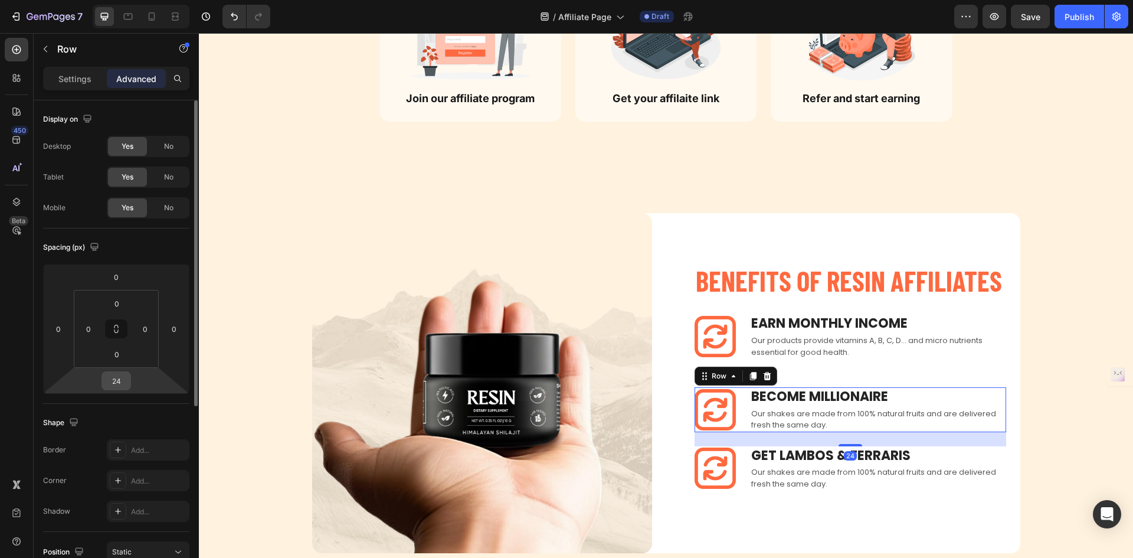
click at [123, 388] on input "24" at bounding box center [116, 381] width 24 height 18
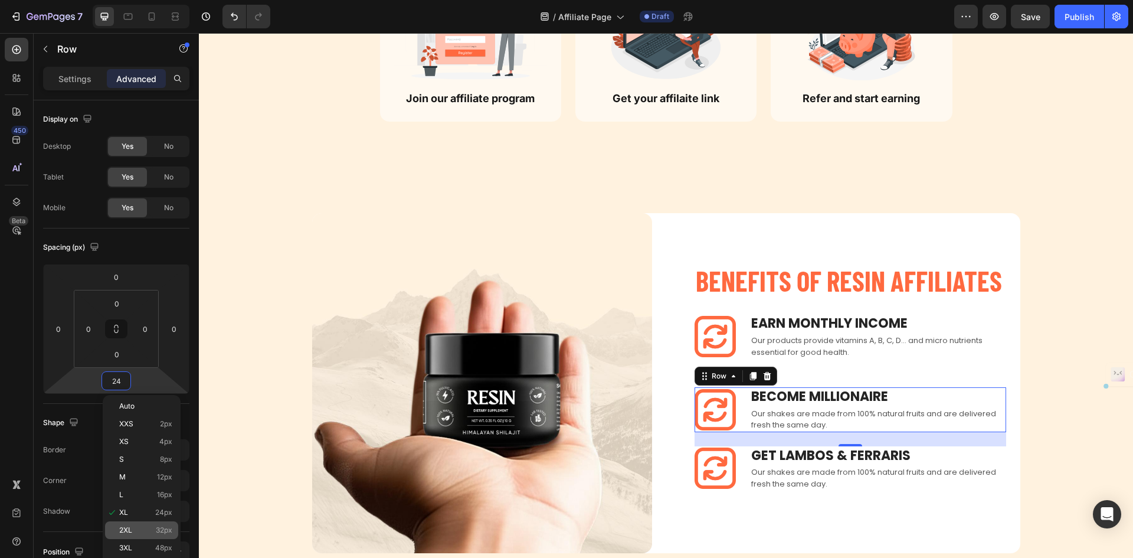
click at [159, 532] on span "32px" at bounding box center [164, 530] width 17 height 8
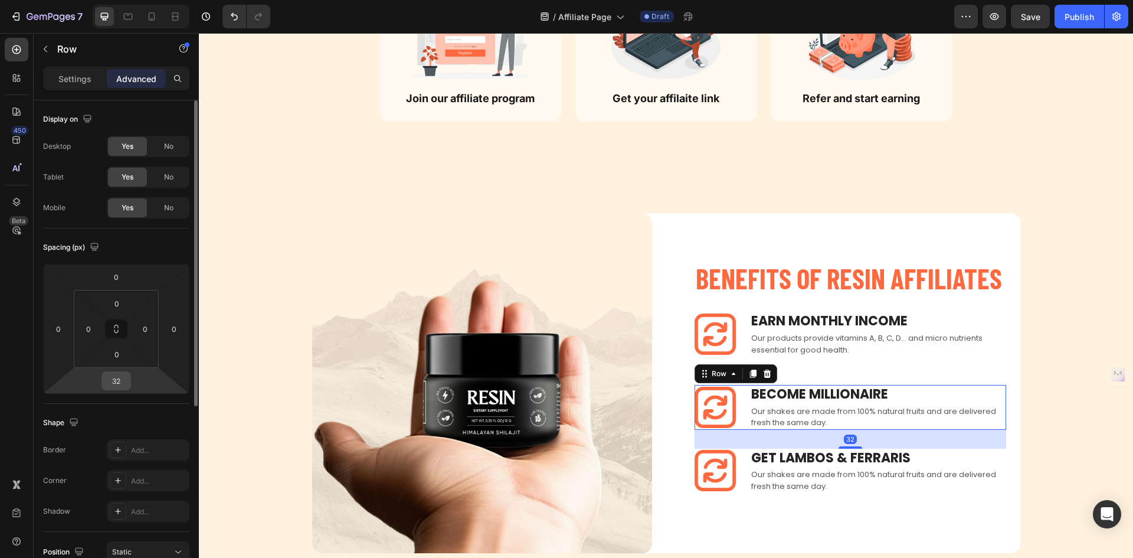
click at [120, 388] on input "32" at bounding box center [116, 381] width 24 height 18
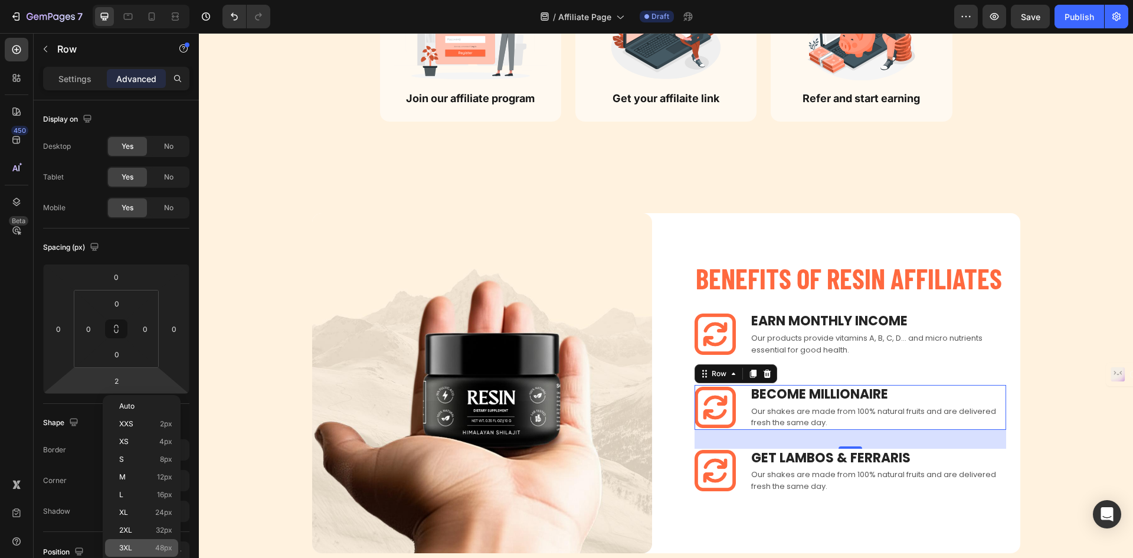
click at [152, 540] on div "3XL 48px" at bounding box center [141, 548] width 73 height 18
type input "48"
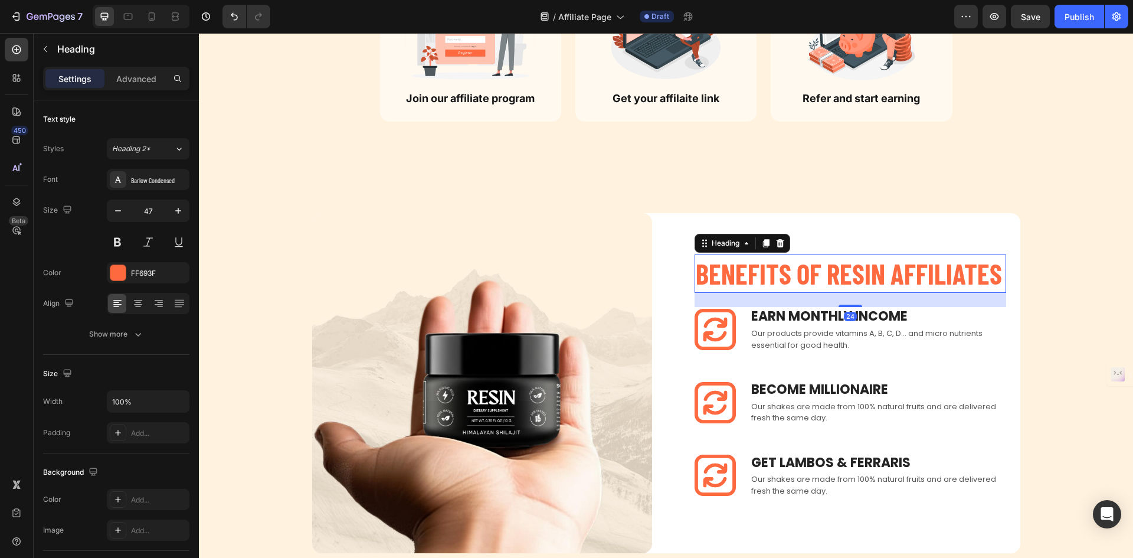
click at [845, 276] on p "Benefits of RESIN affiliateS" at bounding box center [850, 274] width 309 height 36
click at [144, 70] on div "Advanced" at bounding box center [136, 78] width 59 height 19
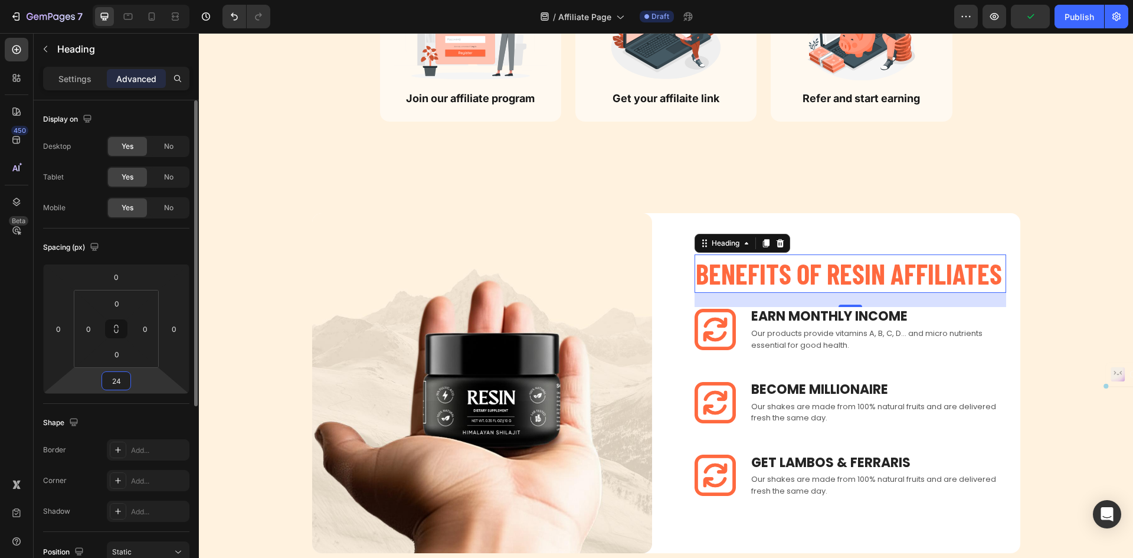
click at [117, 380] on input "24" at bounding box center [116, 381] width 24 height 18
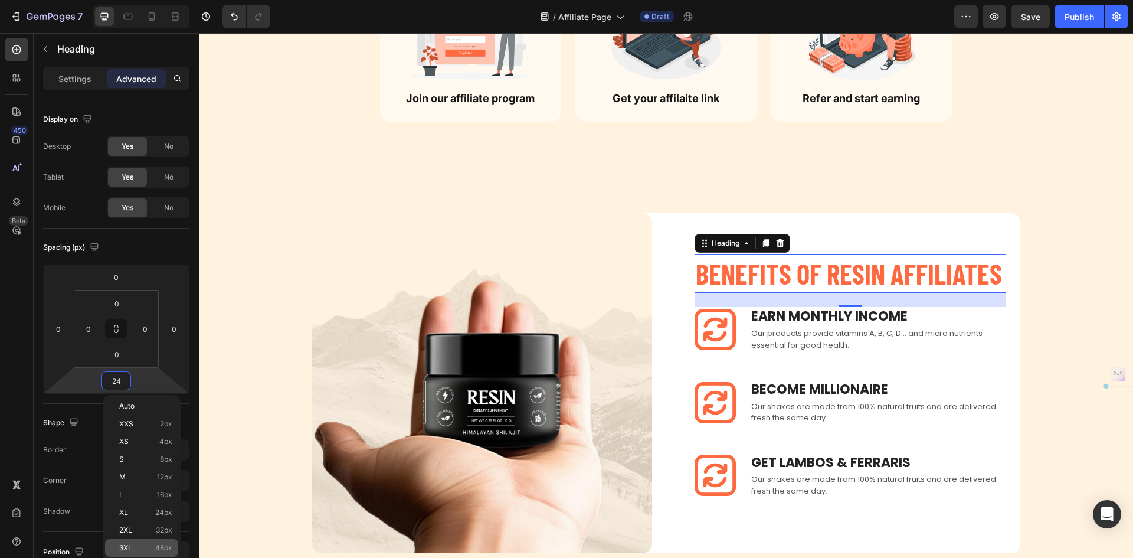
click at [153, 540] on div "3XL 48px" at bounding box center [141, 548] width 73 height 18
type input "48"
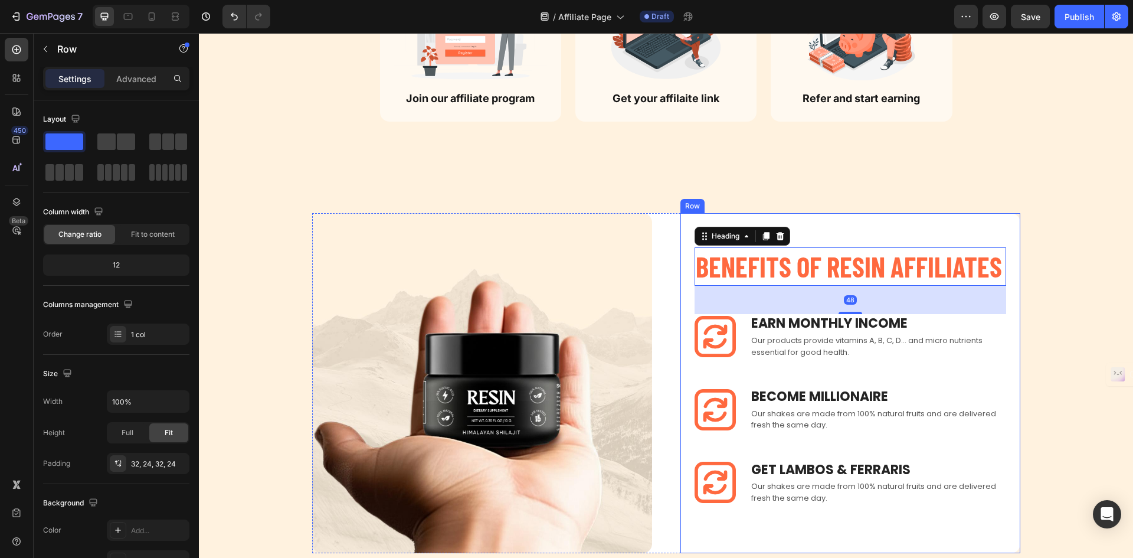
click at [823, 240] on div "Benefits of RESIN affiliateS Heading 48 Image Earn Monthly INCOME Text block Ou…" at bounding box center [851, 382] width 340 height 309
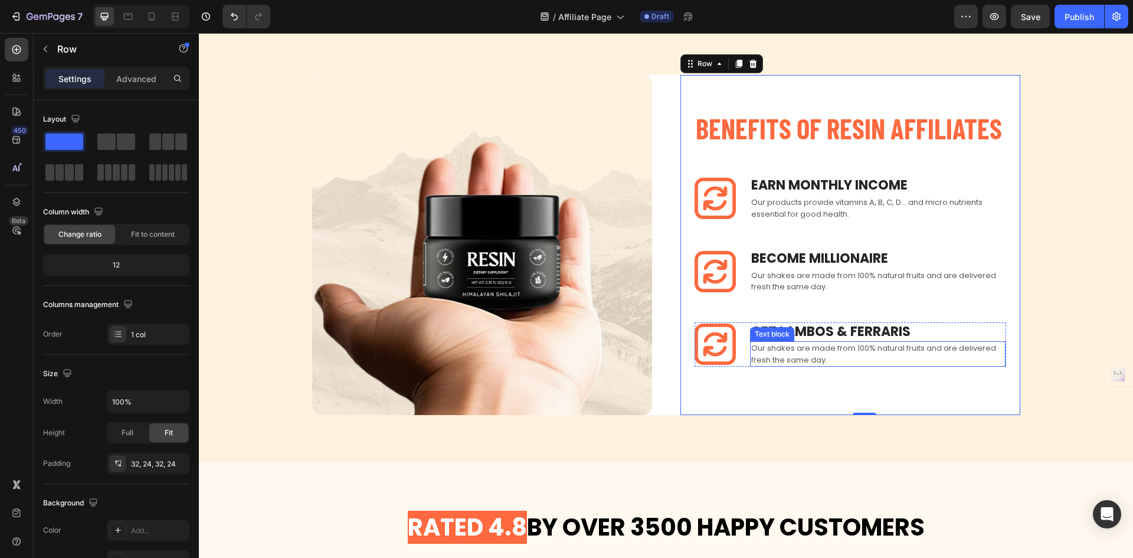
scroll to position [820, 0]
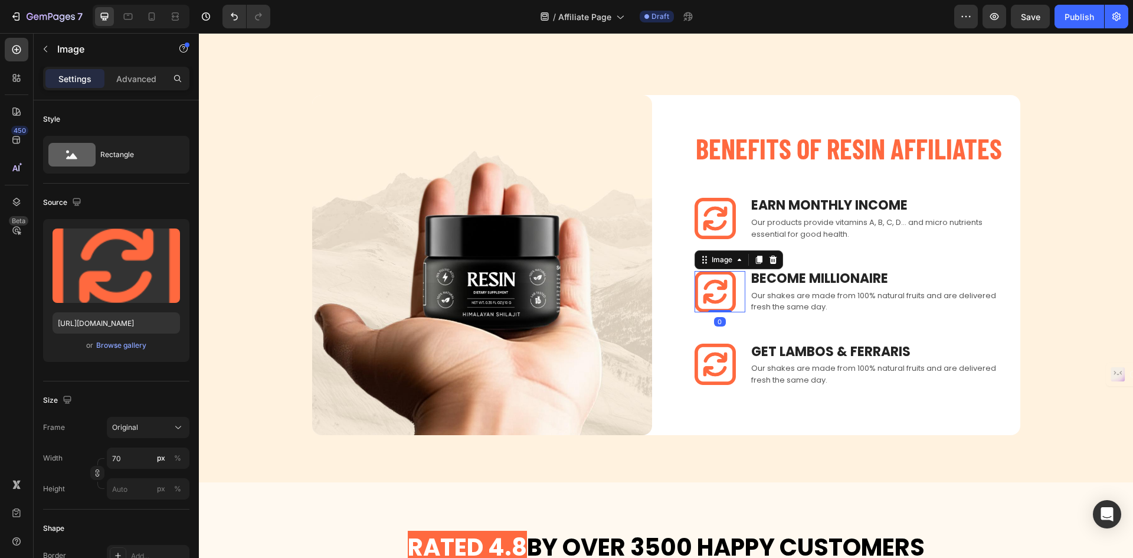
click at [714, 282] on img at bounding box center [715, 291] width 41 height 41
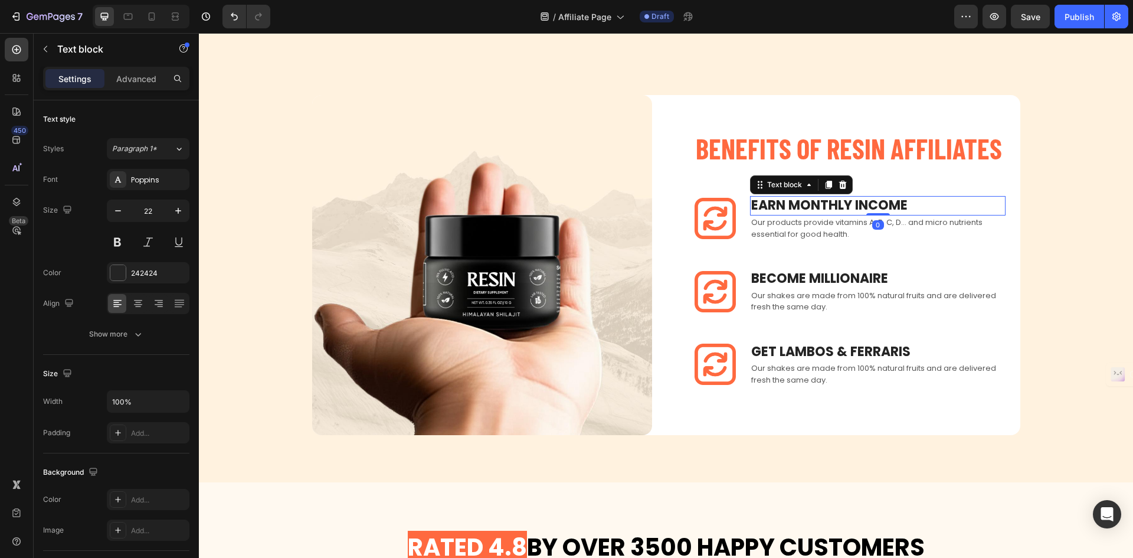
click at [875, 204] on p "Earn Monthly INCOME" at bounding box center [877, 205] width 253 height 17
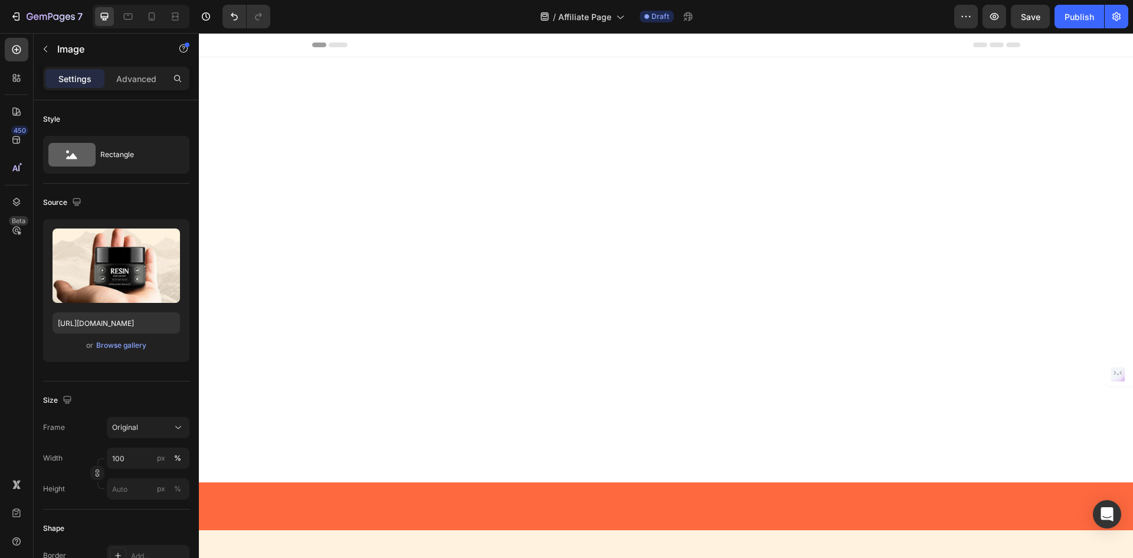
scroll to position [820, 0]
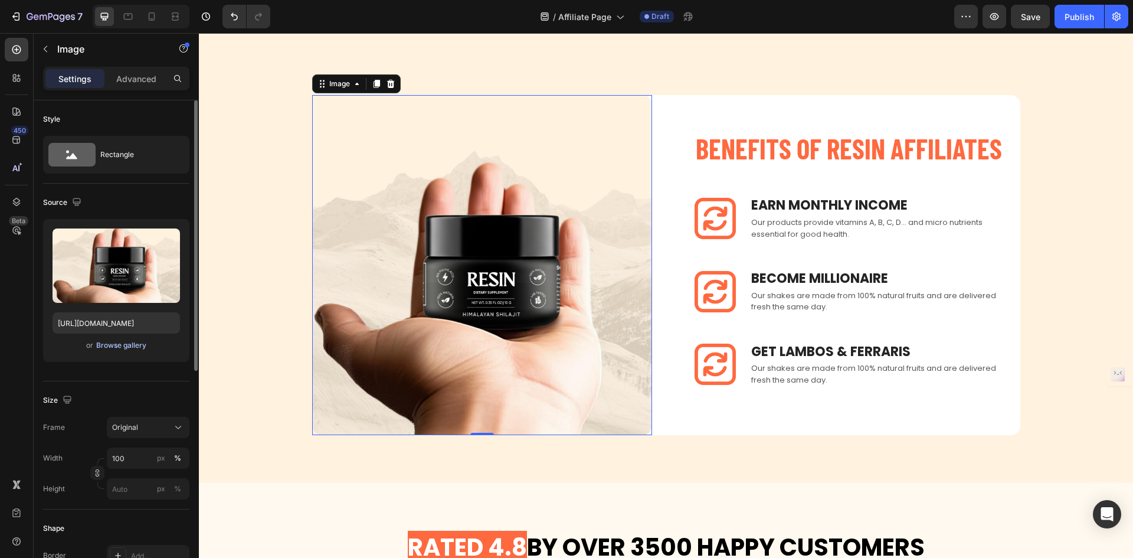
click at [110, 342] on div "Browse gallery" at bounding box center [121, 345] width 50 height 11
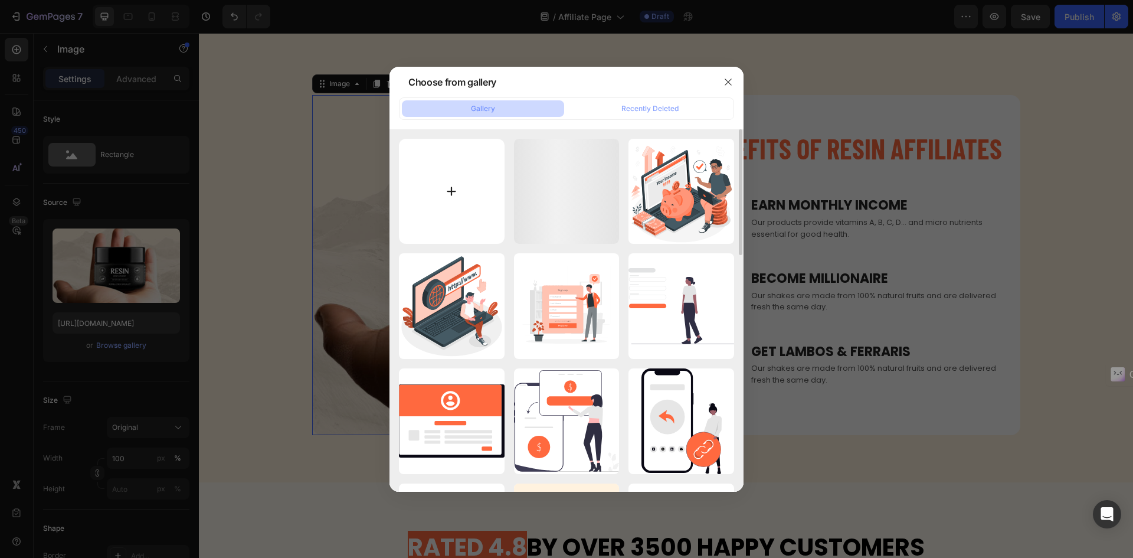
click at [499, 221] on input "file" at bounding box center [452, 192] width 106 height 106
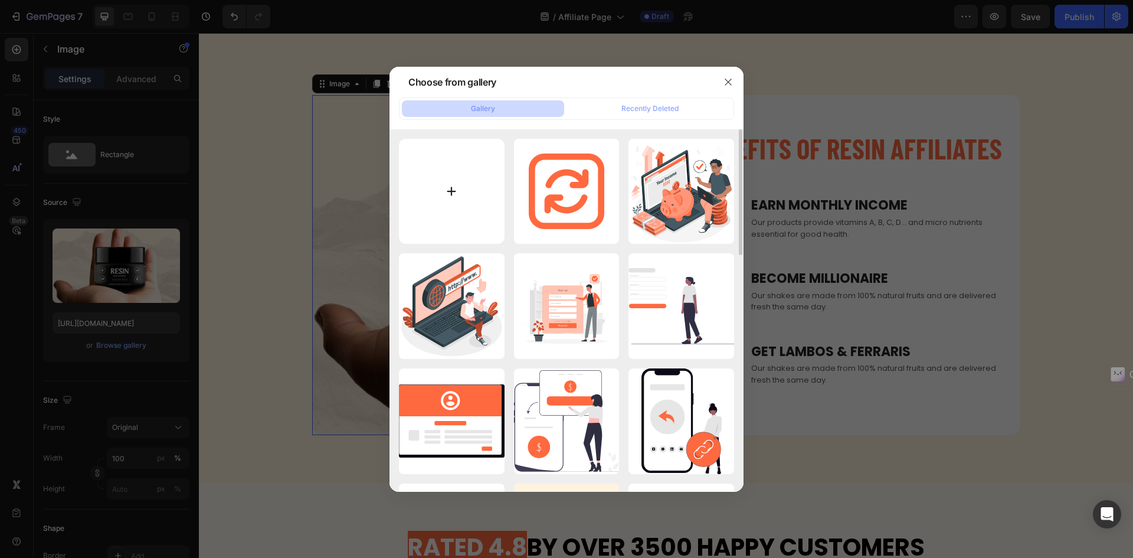
type input "C:\fakepath\happy Men with money.webp"
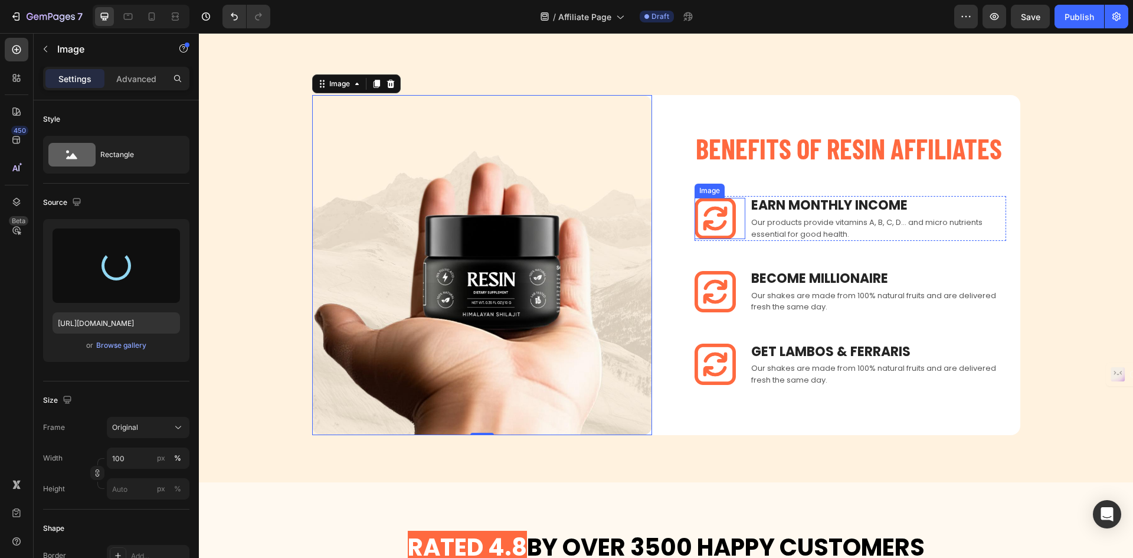
type input "[URL][DOMAIN_NAME]"
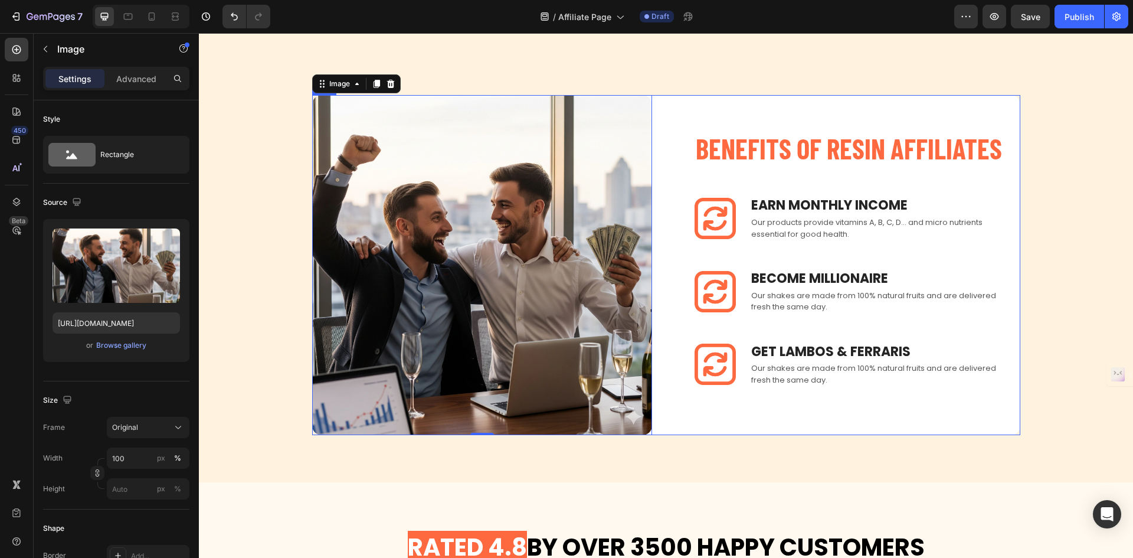
click at [650, 115] on div "Benefits of RESIN affiliateS Heading Image Earn Monthly INCOME Text block Our p…" at bounding box center [666, 265] width 708 height 340
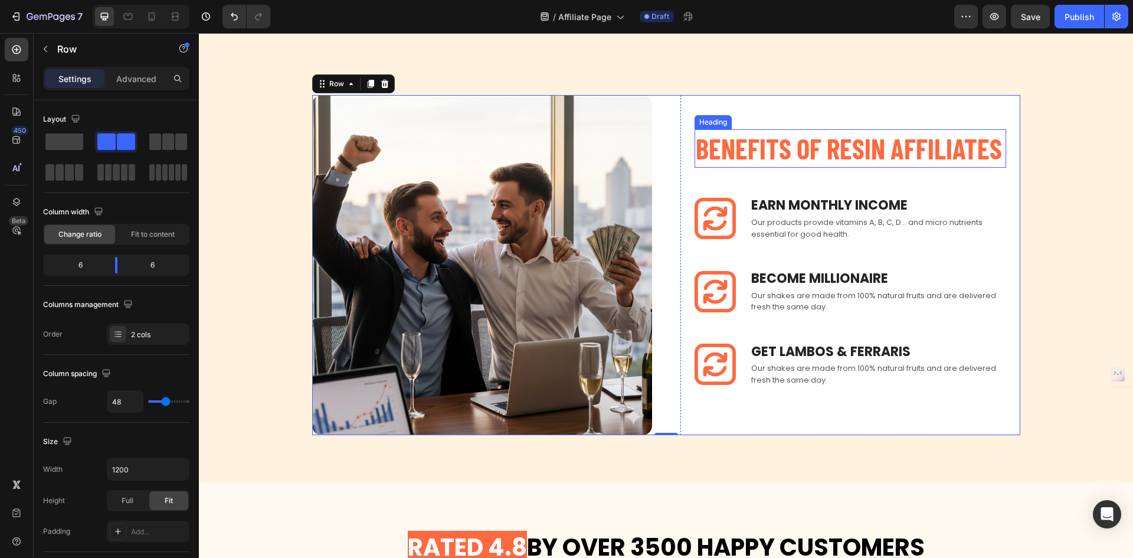
click at [837, 146] on p "Benefits of RESIN affiliateS" at bounding box center [850, 148] width 309 height 36
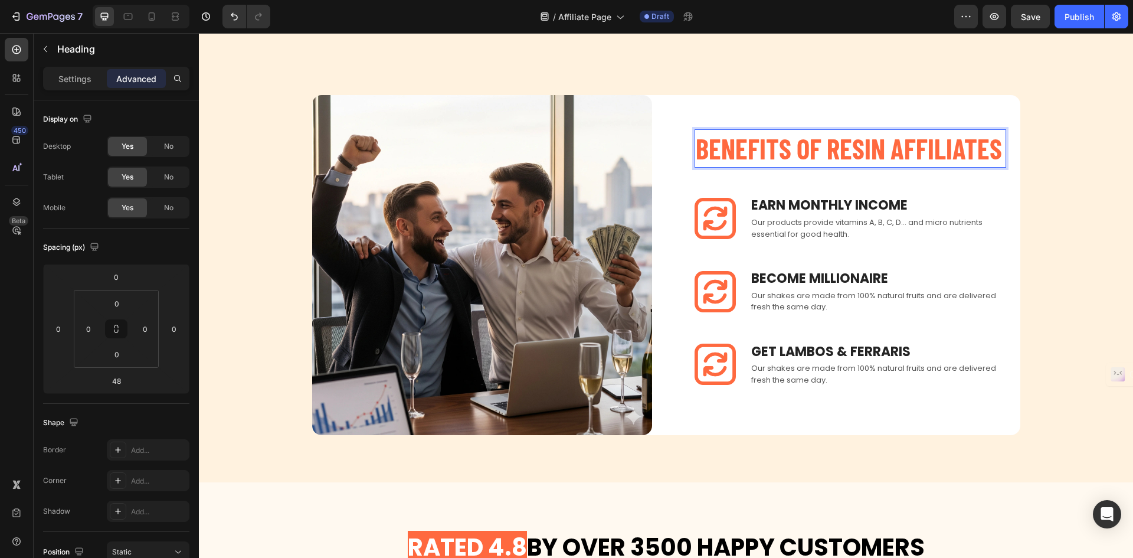
click at [863, 146] on p "Benefits of RESIN affiliateS" at bounding box center [850, 148] width 309 height 36
click at [987, 144] on p "Benefits of RESIN affiliateS" at bounding box center [850, 148] width 309 height 36
click at [989, 144] on p "Benefits of RESIN affiliateS" at bounding box center [850, 148] width 309 height 36
click at [994, 144] on p "Benefits of RESIN affiliateS" at bounding box center [850, 148] width 309 height 36
click at [938, 144] on p "Benefits of RESIN affiliate" at bounding box center [850, 148] width 309 height 36
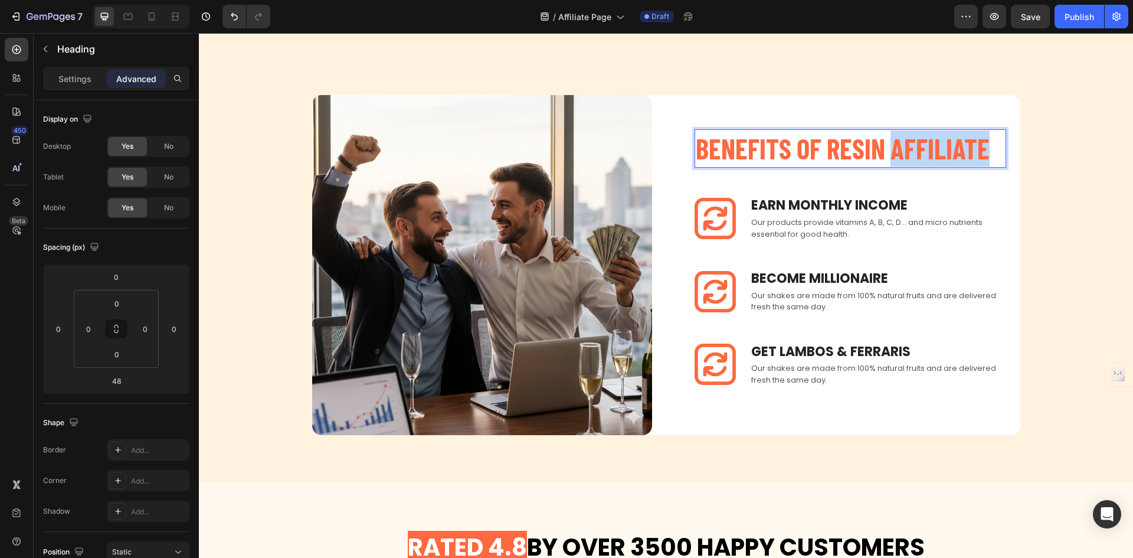
click at [938, 144] on p "Benefits of RESIN affiliate" at bounding box center [850, 148] width 309 height 36
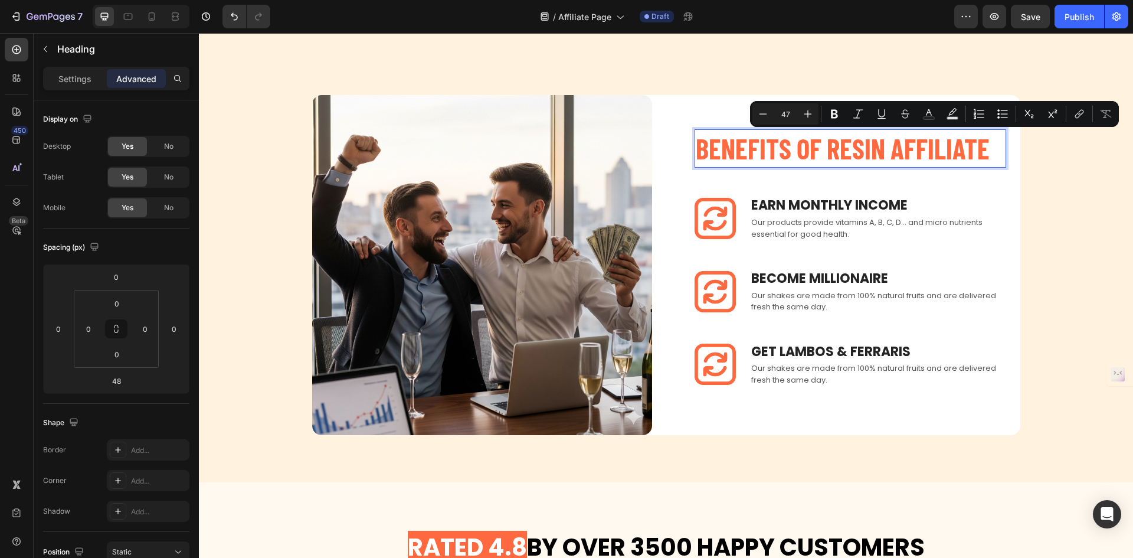
click at [808, 161] on p "Benefits of RESIN affiliate" at bounding box center [850, 148] width 309 height 36
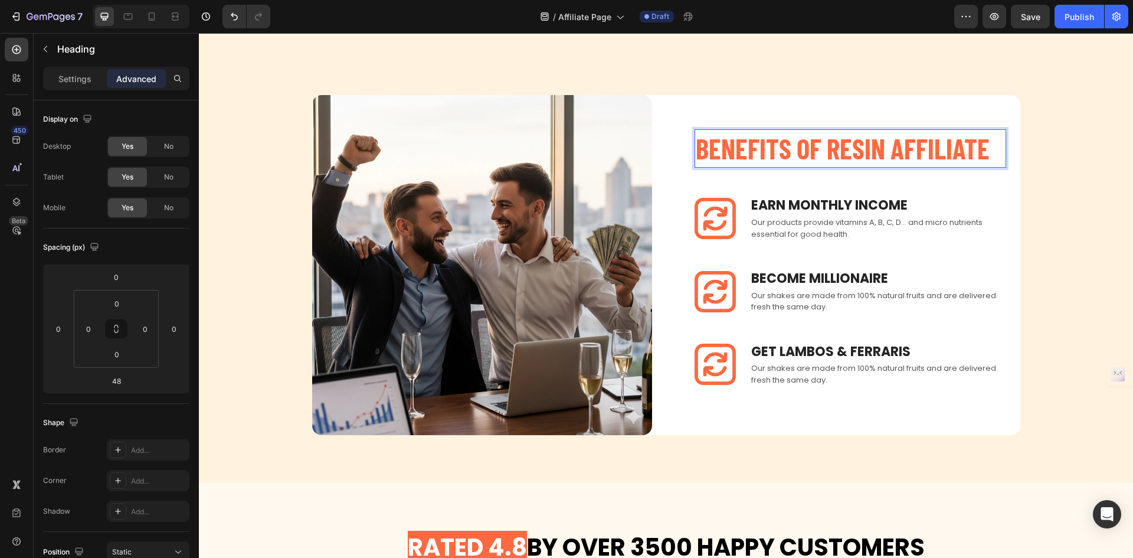
click at [789, 161] on p "Benefits of RESIN affiliate" at bounding box center [850, 148] width 309 height 36
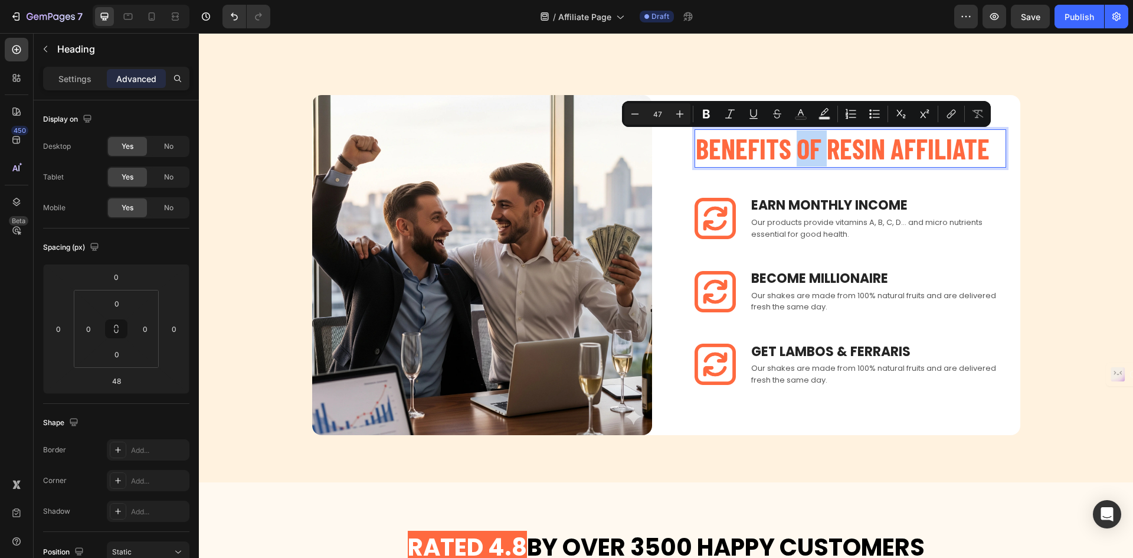
click at [807, 158] on p "Benefits of RESIN affiliate" at bounding box center [850, 148] width 309 height 36
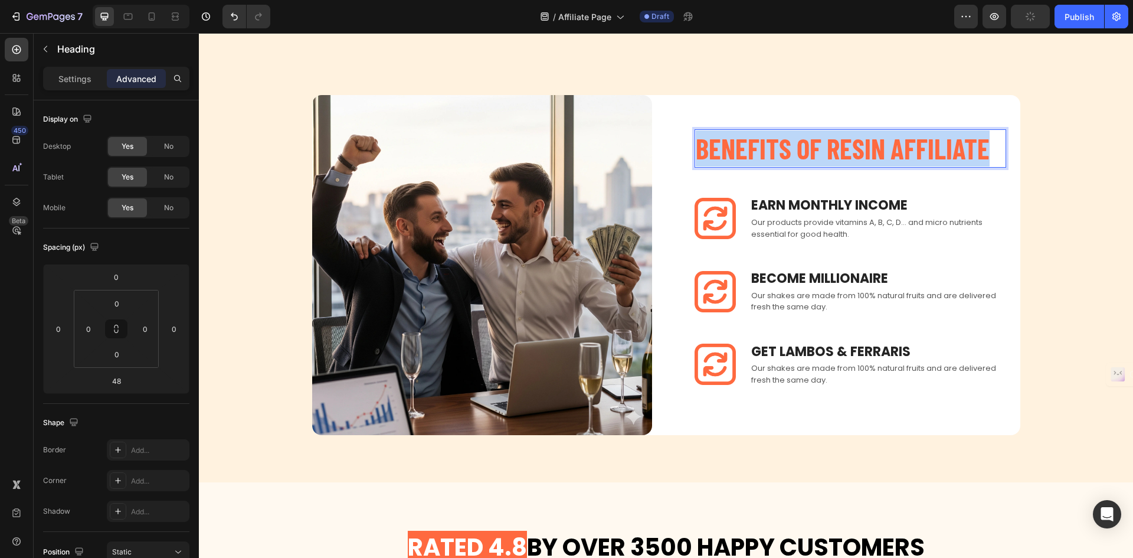
drag, startPoint x: 988, startPoint y: 147, endPoint x: 695, endPoint y: 163, distance: 293.2
click at [696, 163] on p "Benefits of RESIN affiliate" at bounding box center [850, 148] width 309 height 36
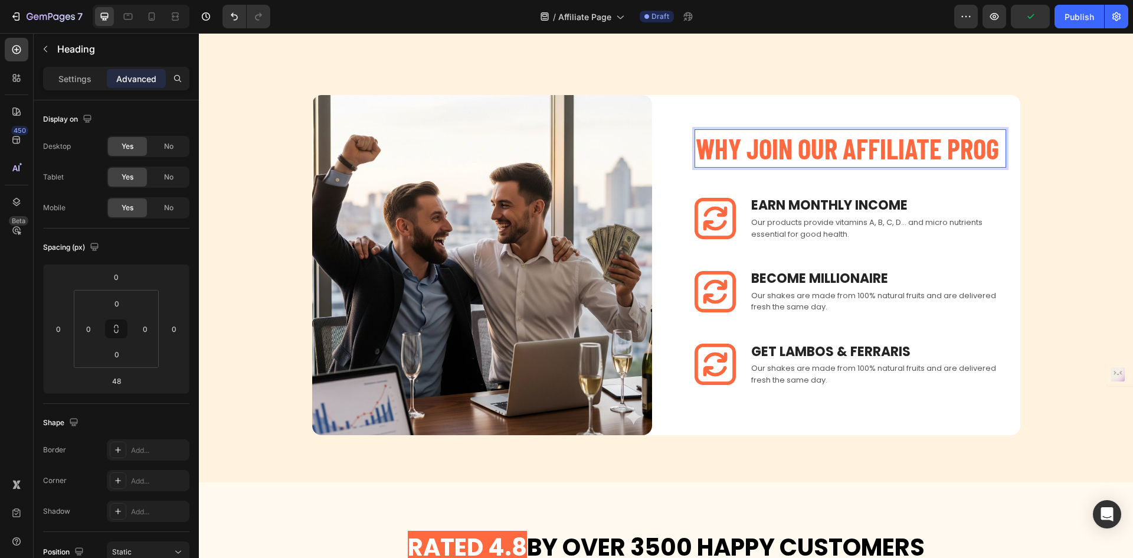
scroll to position [805, 0]
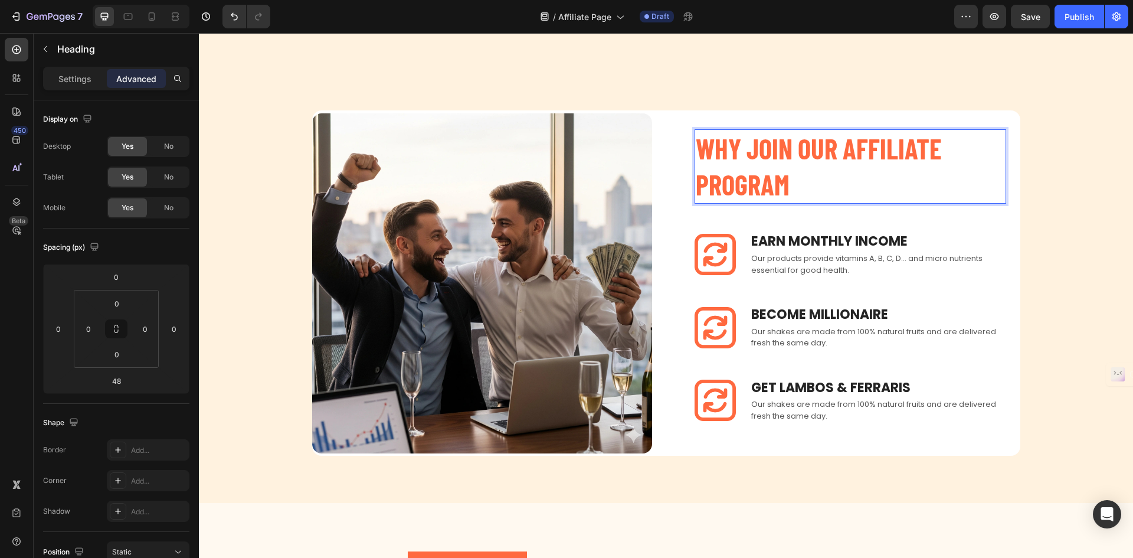
click at [840, 152] on p "WHY JOIN OUR AFFILIATE PROGRAM" at bounding box center [850, 166] width 309 height 72
click at [897, 181] on p "WHY JOIN OUR RESIN AFFILIATE PROGRAM" at bounding box center [850, 166] width 309 height 72
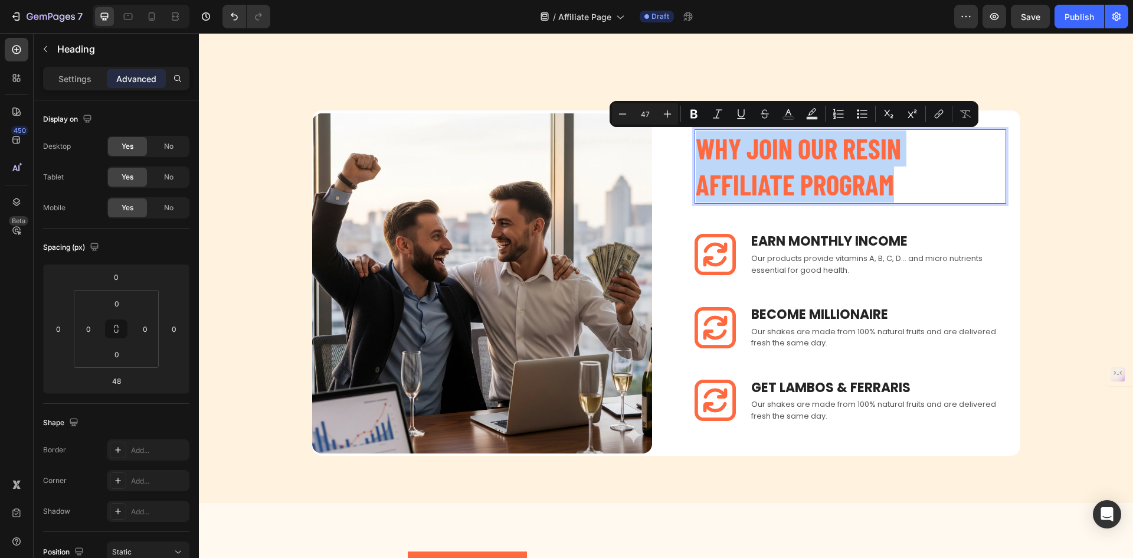
click at [901, 174] on p "WHY JOIN OUR RESIN AFFILIATE PROGRAM" at bounding box center [850, 166] width 309 height 72
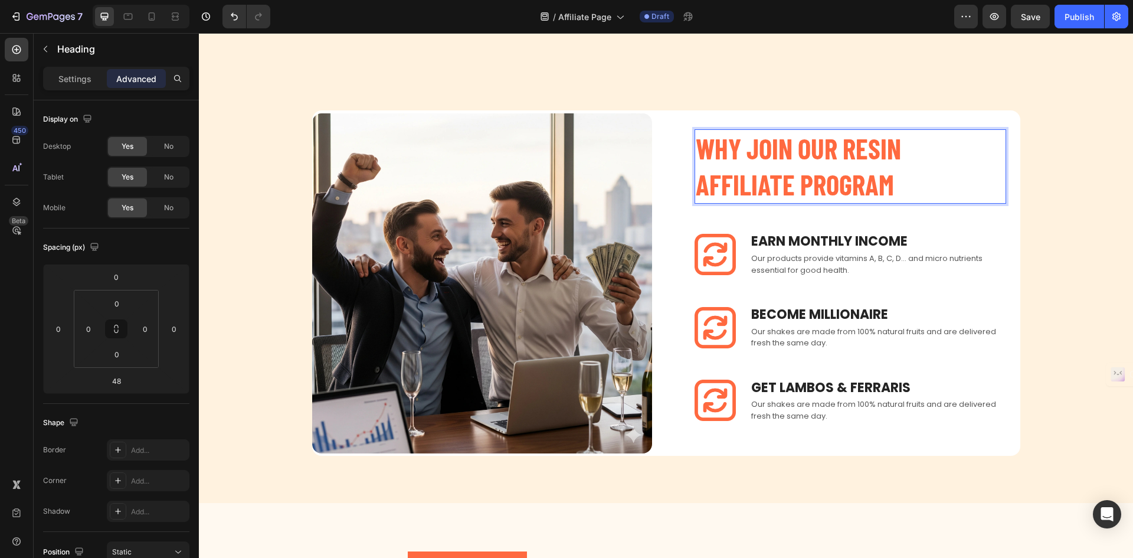
click at [818, 152] on p "WHY JOIN OUR RESIN AFFILIATE PROGRAM" at bounding box center [850, 166] width 309 height 72
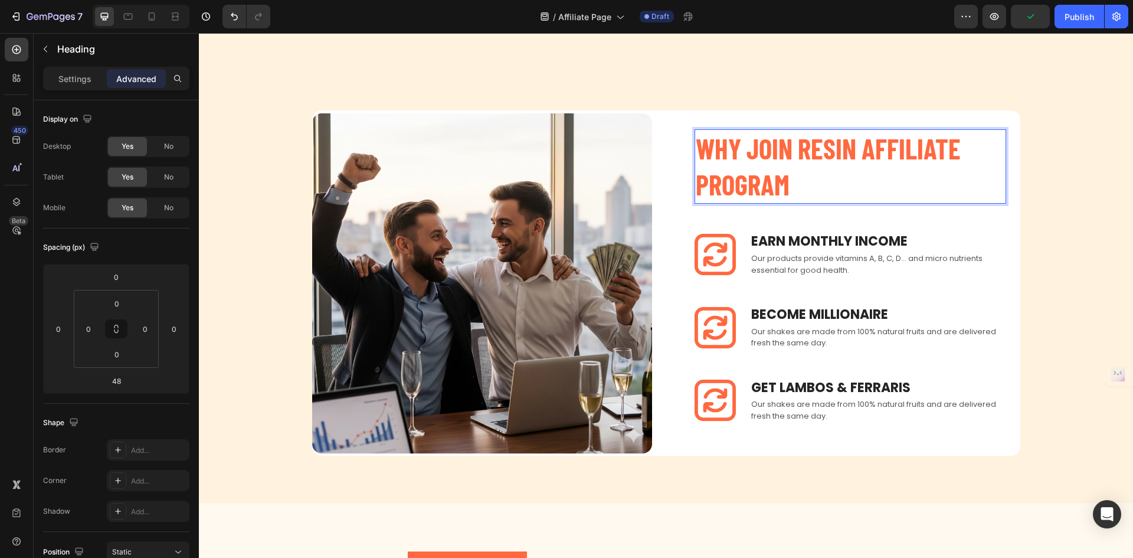
click at [817, 179] on p "WHY JOIN RESIN AFFILIATE PROGRAM" at bounding box center [850, 166] width 309 height 72
click at [57, 89] on div "Settings Advanced" at bounding box center [116, 79] width 146 height 24
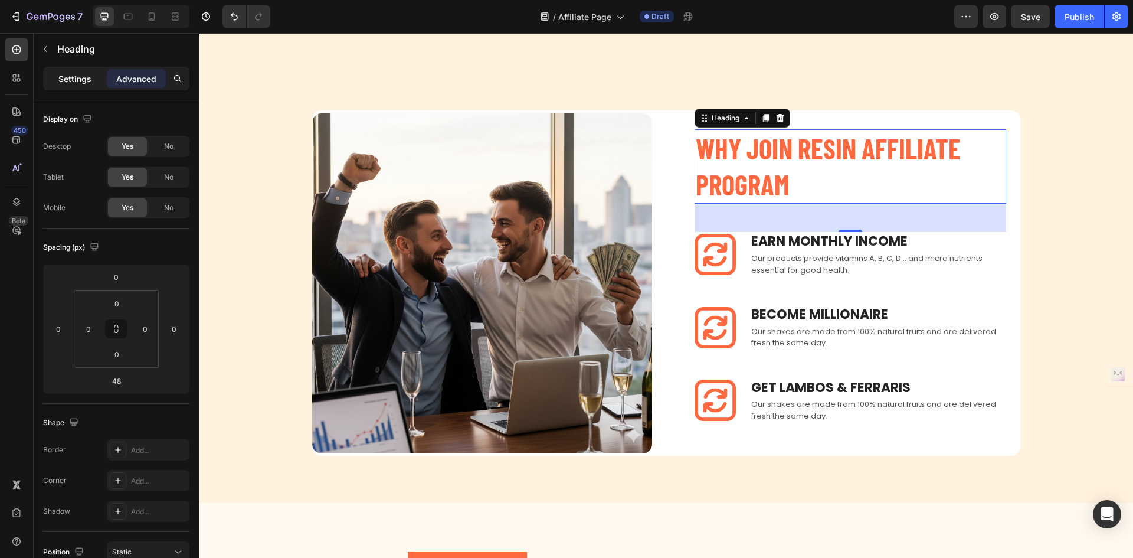
click at [73, 81] on p "Settings" at bounding box center [74, 79] width 33 height 12
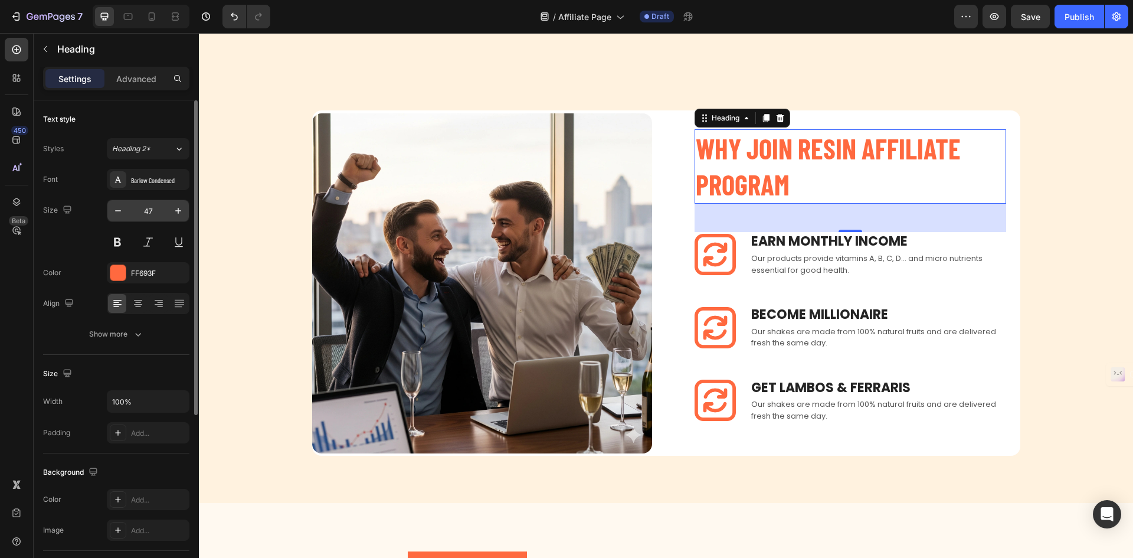
click at [152, 213] on input "47" at bounding box center [148, 210] width 39 height 21
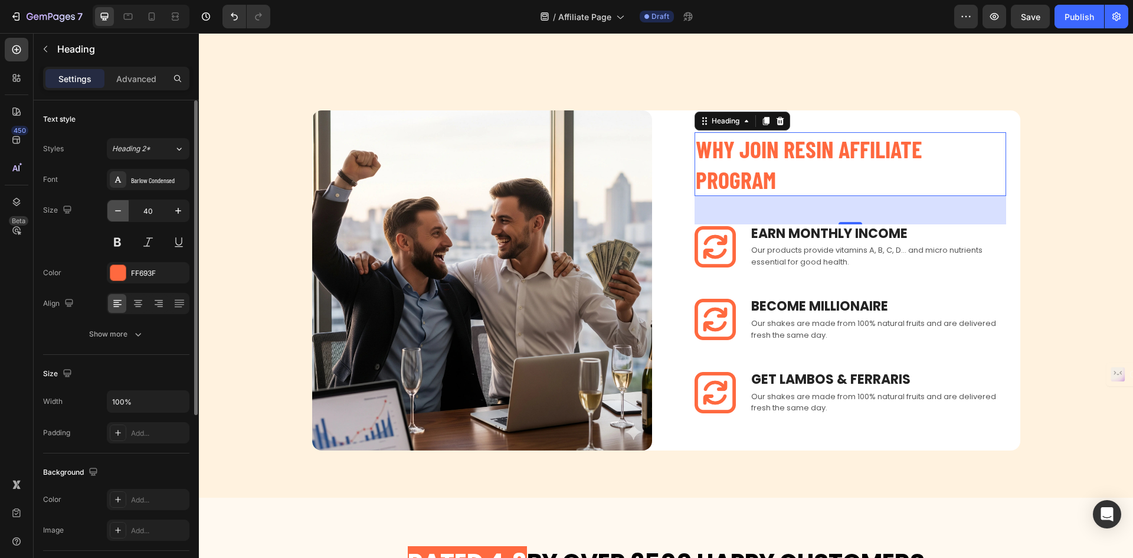
click at [119, 216] on icon "button" at bounding box center [118, 211] width 12 height 12
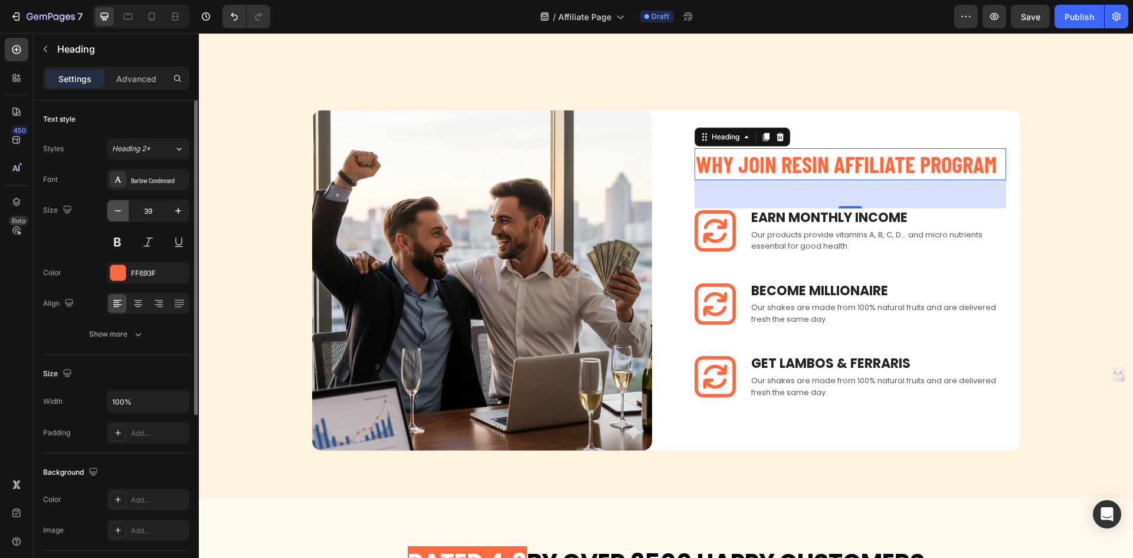
click at [119, 216] on icon "button" at bounding box center [118, 211] width 12 height 12
type input "38"
click at [916, 187] on div "48" at bounding box center [851, 194] width 312 height 28
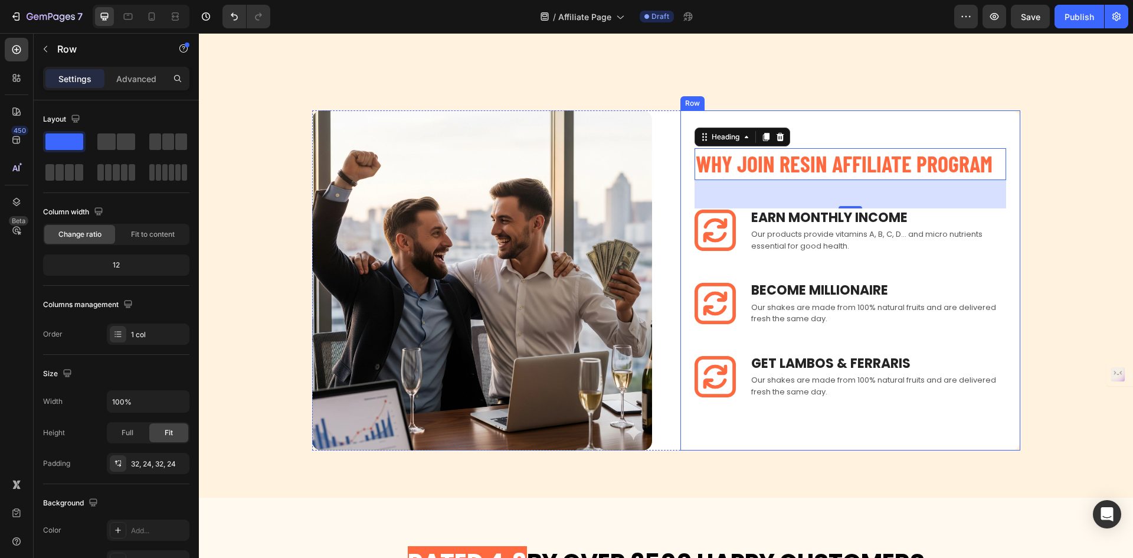
click at [952, 140] on div "WHY JOIN RESIN AFFILIATE PROGRAM Heading 48 Image Earn Monthly INCOME Text bloc…" at bounding box center [851, 280] width 340 height 302
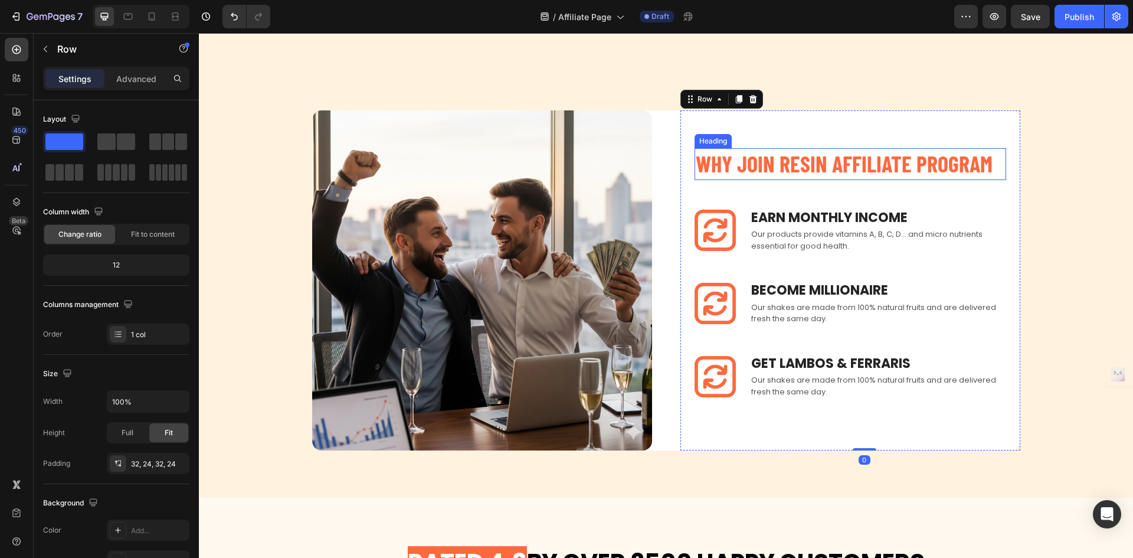
click at [907, 166] on p "WHY JOIN RESIN AFFILIATE PROGRAM" at bounding box center [850, 163] width 309 height 29
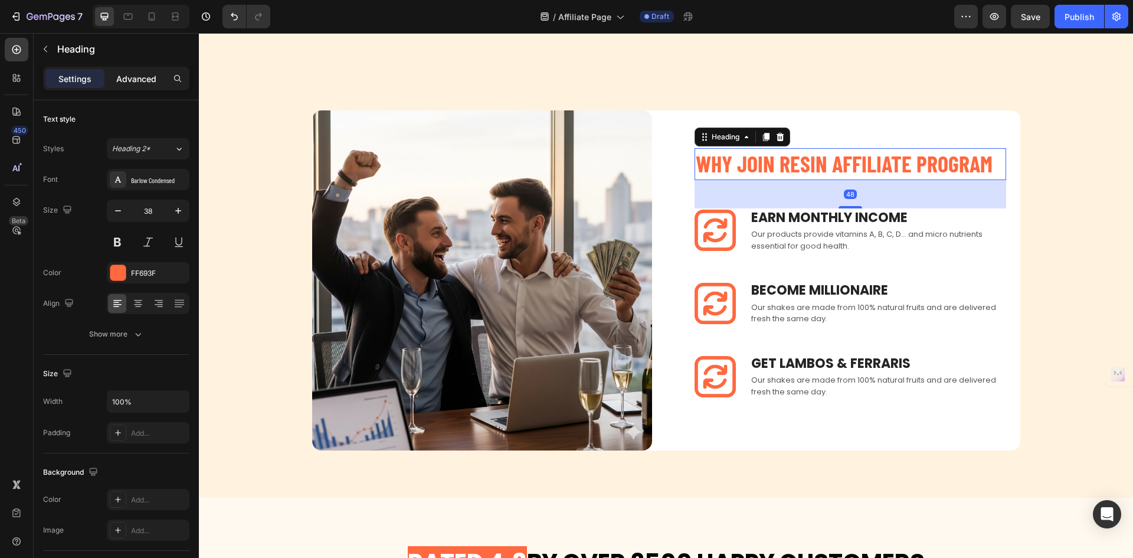
click at [135, 86] on div "Advanced" at bounding box center [136, 78] width 59 height 19
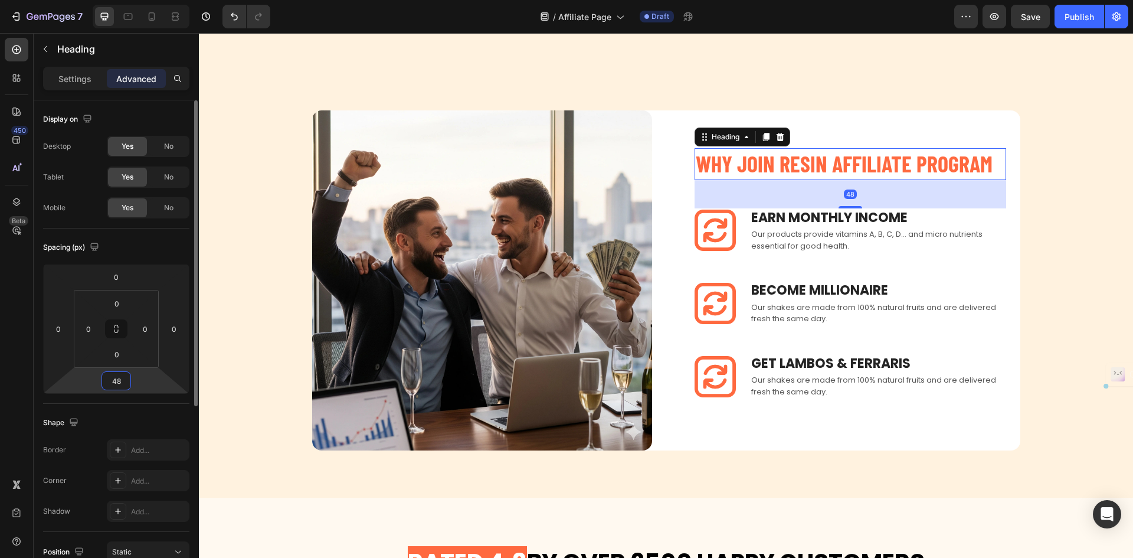
click at [123, 382] on input "48" at bounding box center [116, 381] width 24 height 18
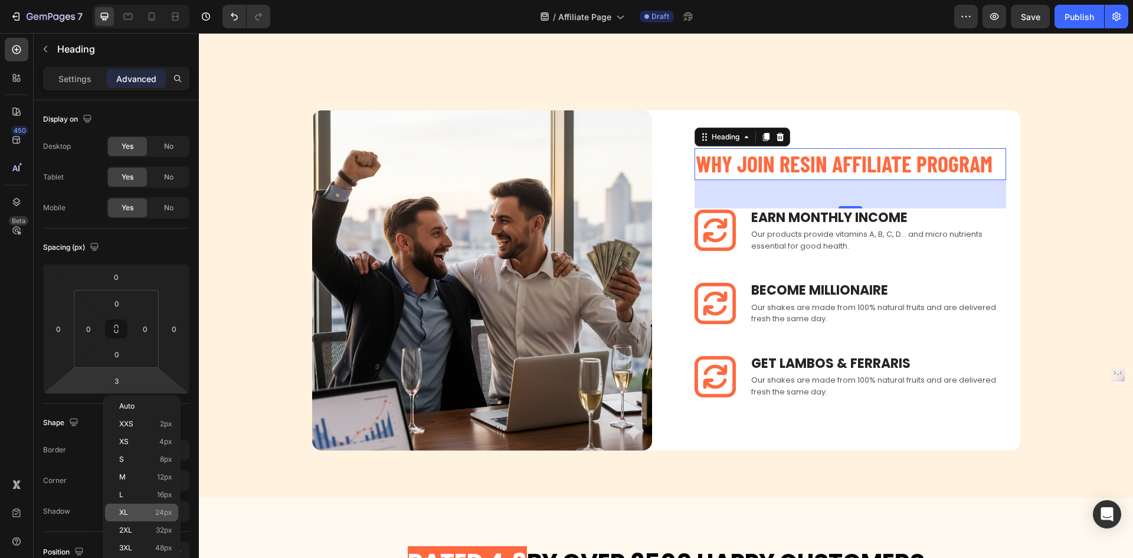
click at [164, 514] on span "24px" at bounding box center [163, 512] width 17 height 8
type input "24"
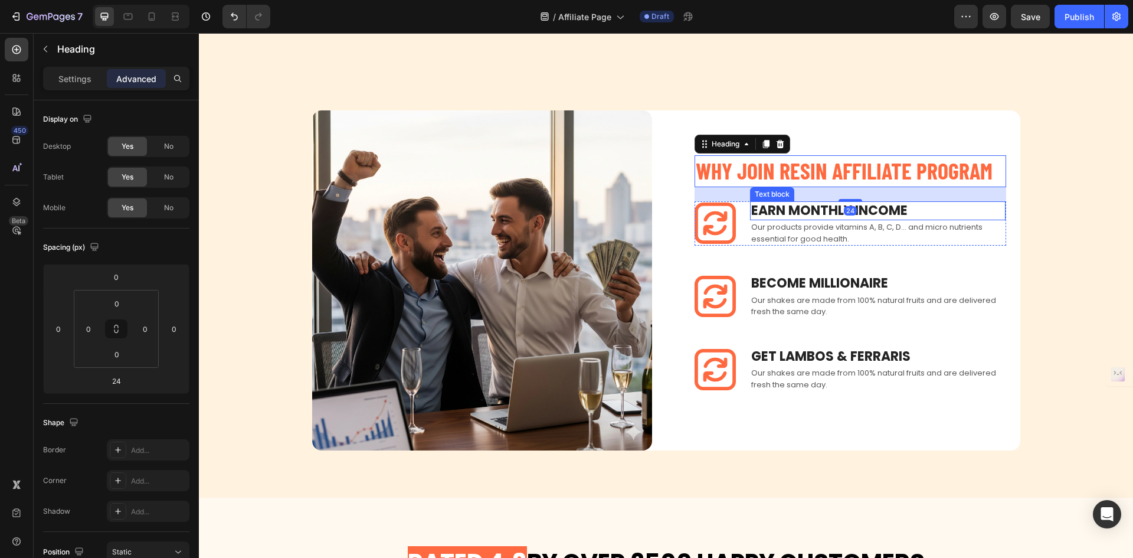
click at [969, 209] on p "Earn Monthly INCOME" at bounding box center [877, 210] width 253 height 17
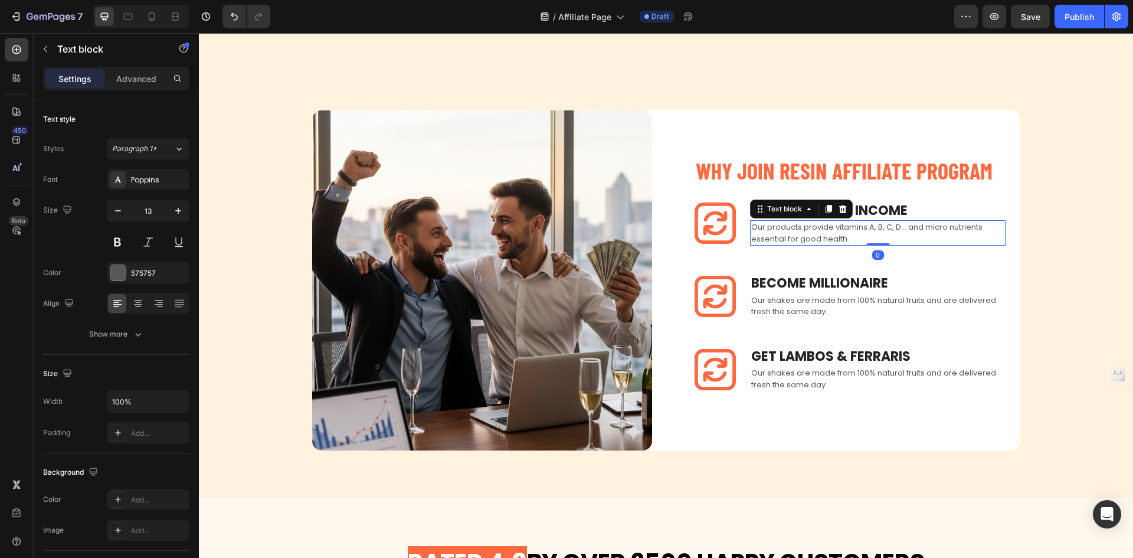
click at [947, 240] on p "Our products provide vitamins A, B, C, D... and micro nutrients essential for g…" at bounding box center [877, 232] width 253 height 23
click at [893, 171] on p "WHY JOIN RESIN AFFILIATE PROGRAM" at bounding box center [850, 170] width 309 height 29
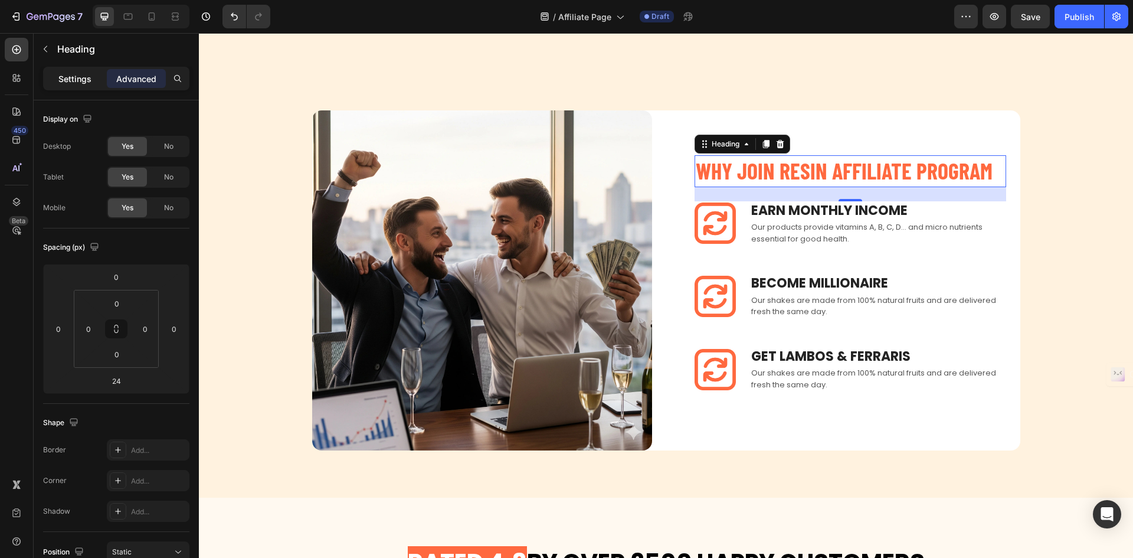
click at [77, 76] on p "Settings" at bounding box center [74, 79] width 33 height 12
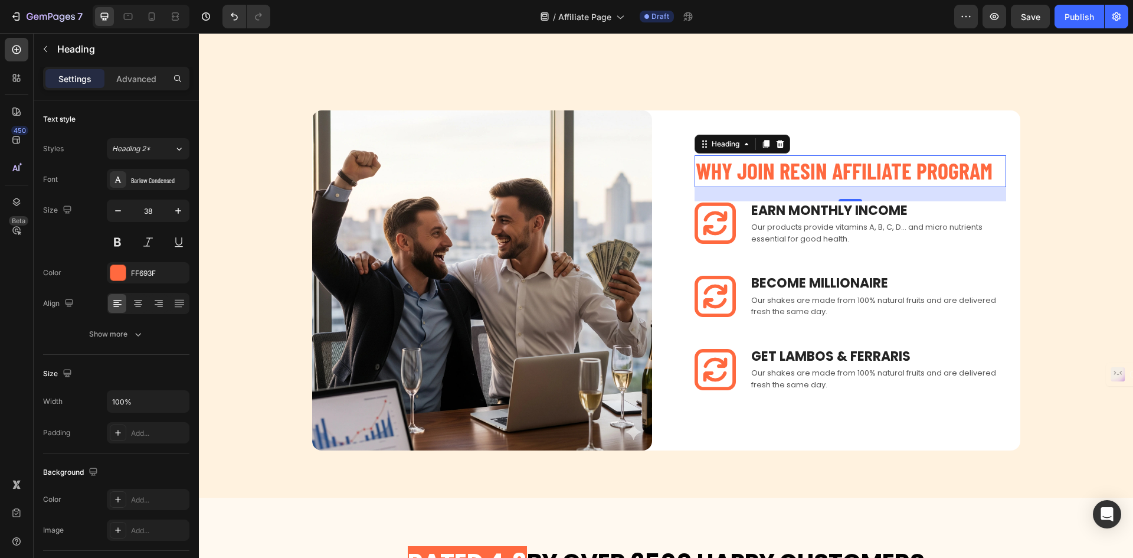
click at [886, 187] on div "24" at bounding box center [851, 194] width 312 height 14
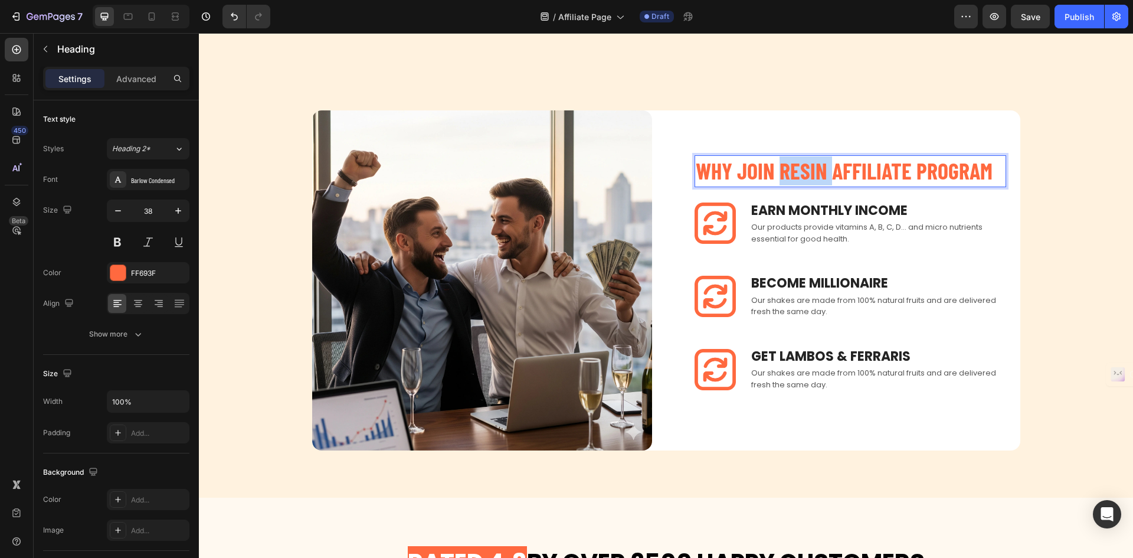
click at [806, 167] on p "WHY JOIN RESIN AFFILIATE PROGRAM" at bounding box center [850, 170] width 309 height 29
click at [806, 167] on p "WHY JOIN OUR AFFILIATE PROGRAM" at bounding box center [850, 170] width 309 height 29
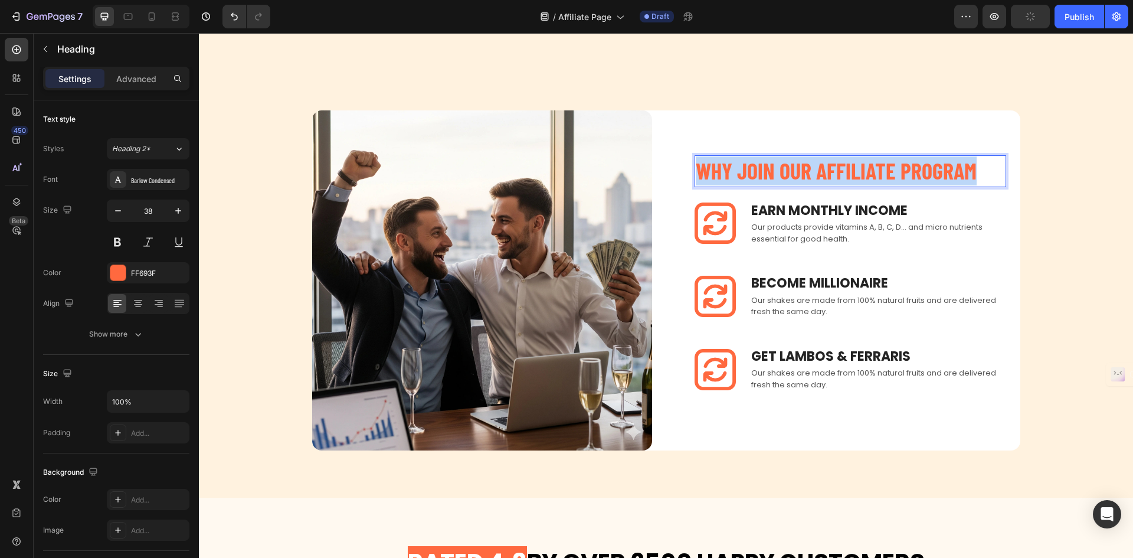
click at [806, 167] on p "WHY JOIN OUR AFFILIATE PROGRAM" at bounding box center [850, 170] width 309 height 29
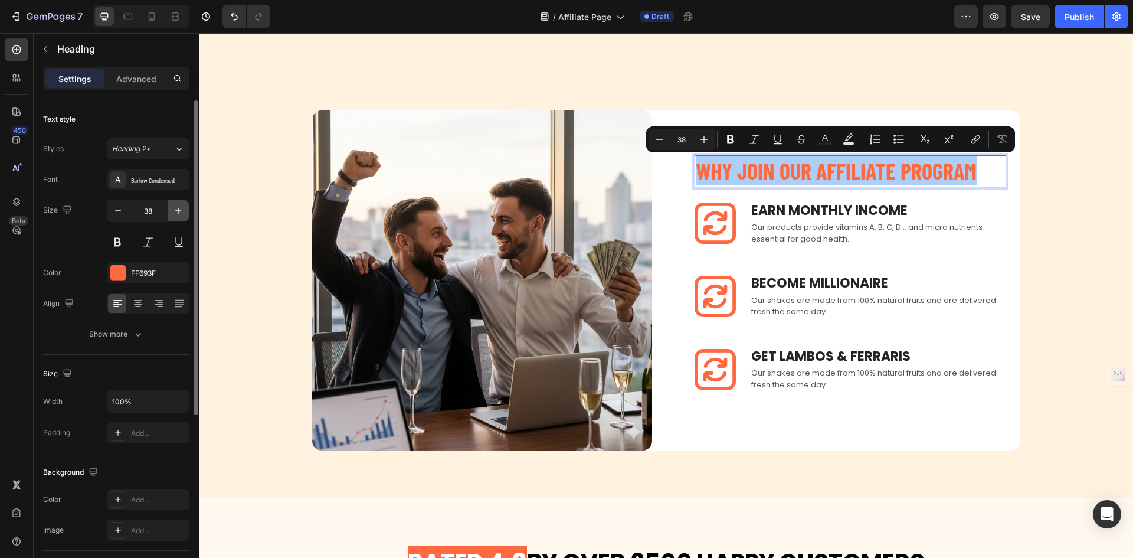
click at [187, 212] on button "button" at bounding box center [178, 210] width 21 height 21
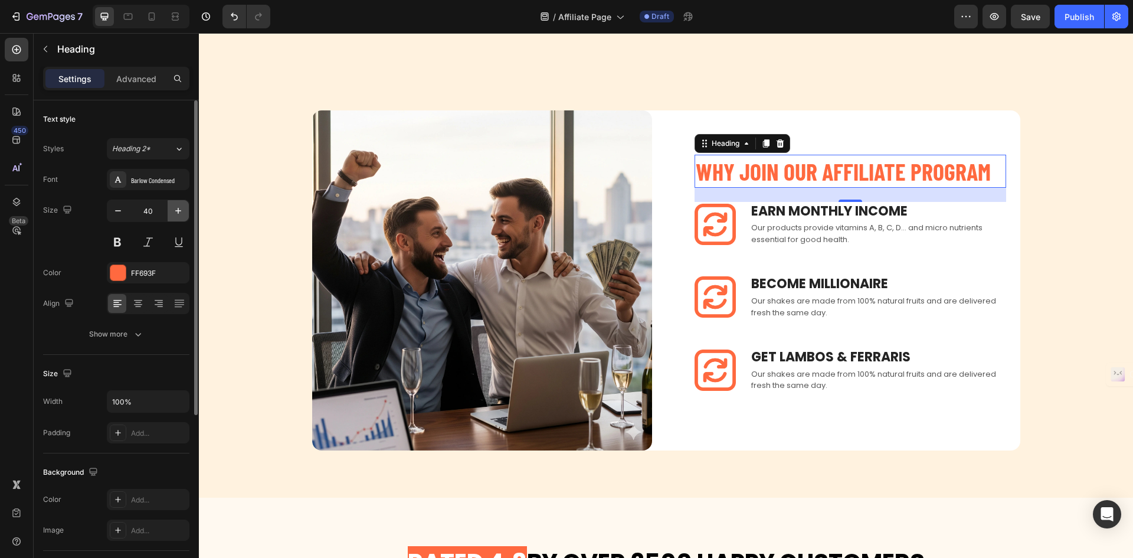
click at [187, 212] on button "button" at bounding box center [178, 210] width 21 height 21
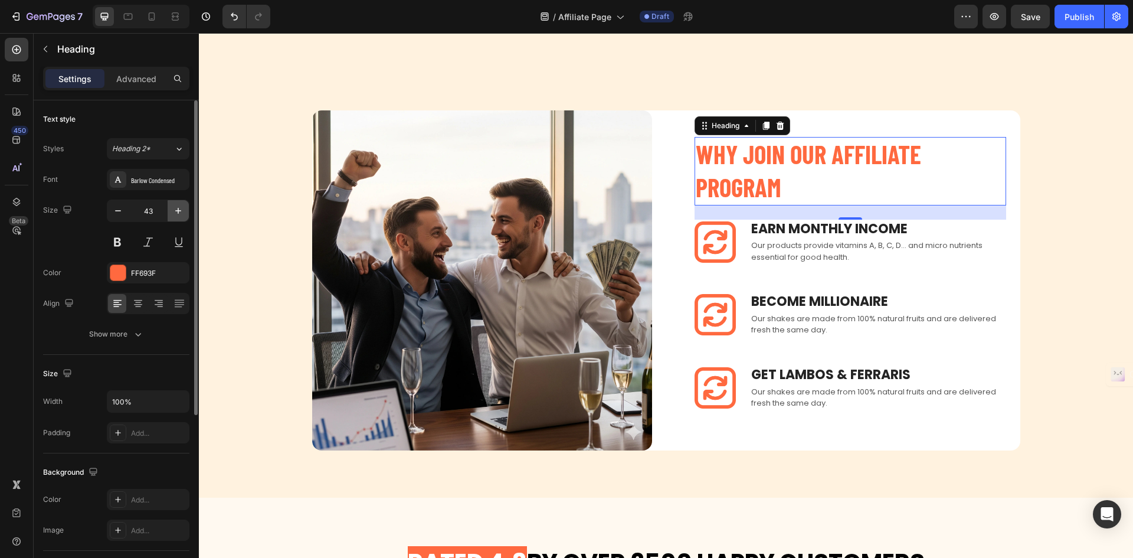
click at [187, 212] on button "button" at bounding box center [178, 210] width 21 height 21
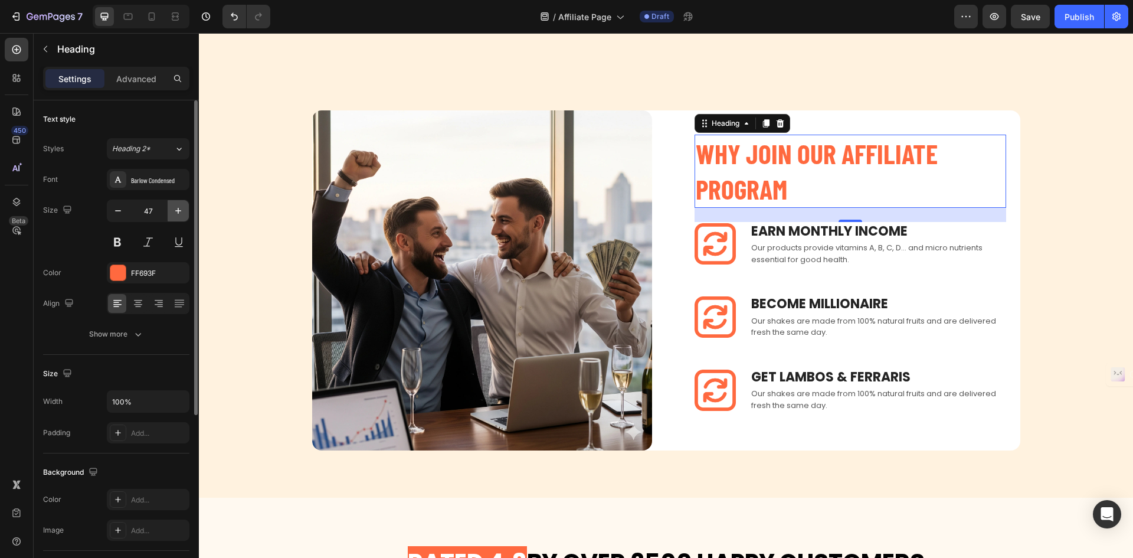
click at [187, 212] on button "button" at bounding box center [178, 210] width 21 height 21
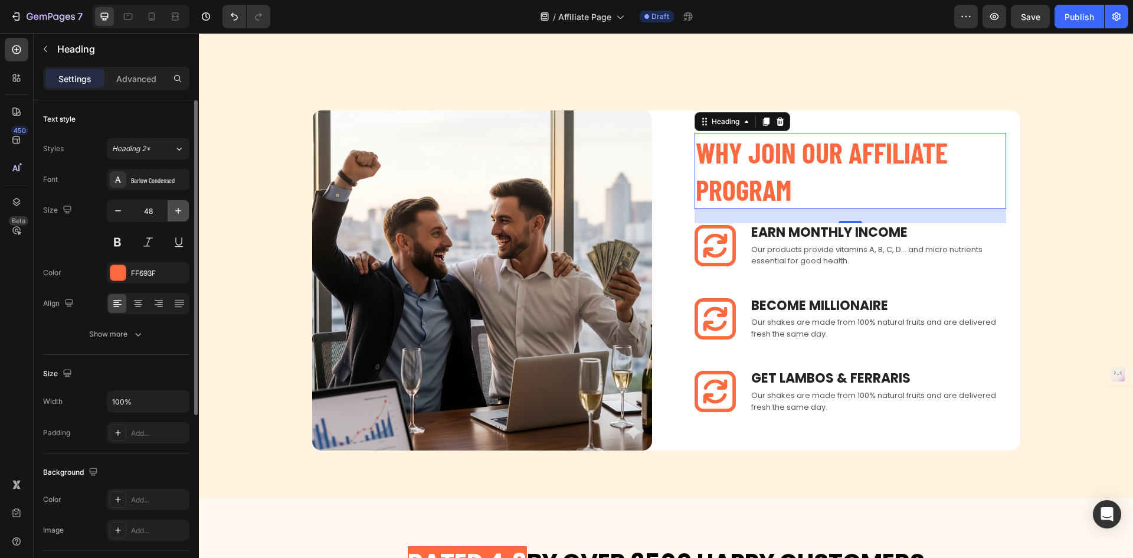
click at [187, 212] on button "button" at bounding box center [178, 210] width 21 height 21
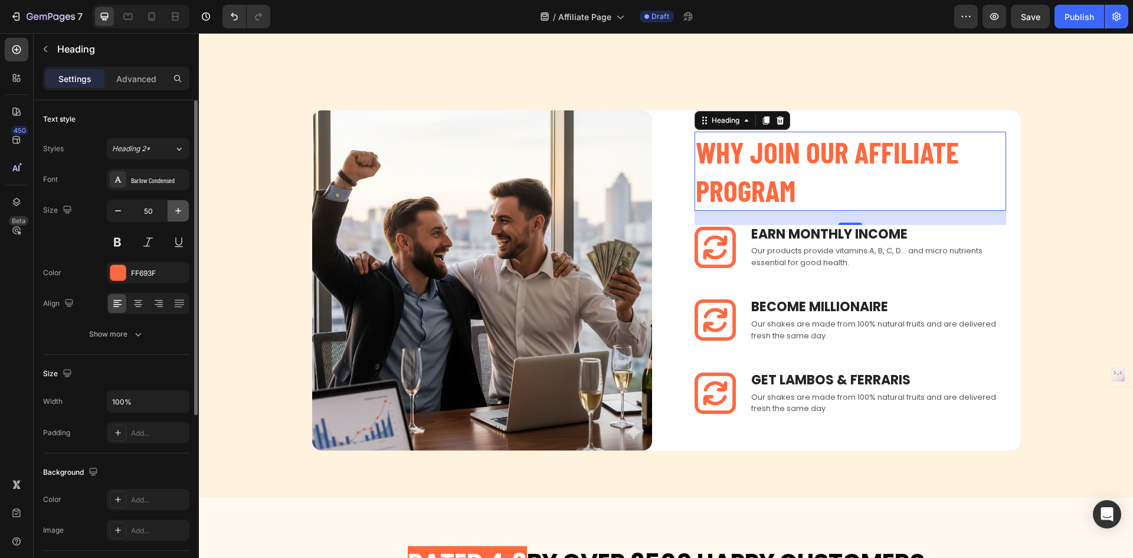
click at [187, 212] on button "button" at bounding box center [178, 210] width 21 height 21
type input "51"
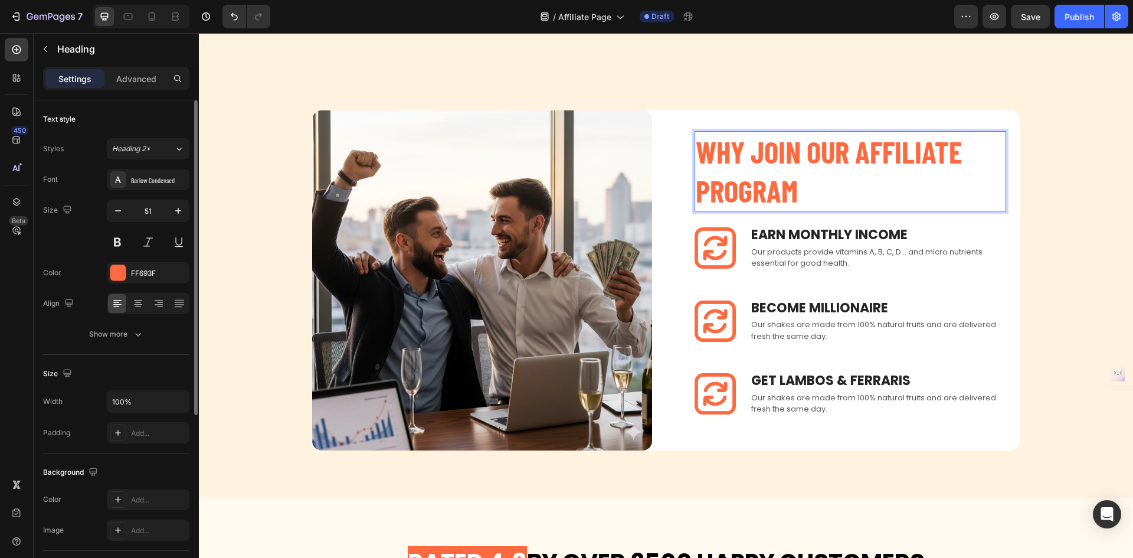
click at [143, 261] on div "Font Barlow Condensed Size 51 Color FF693F Align Show more" at bounding box center [116, 257] width 146 height 176
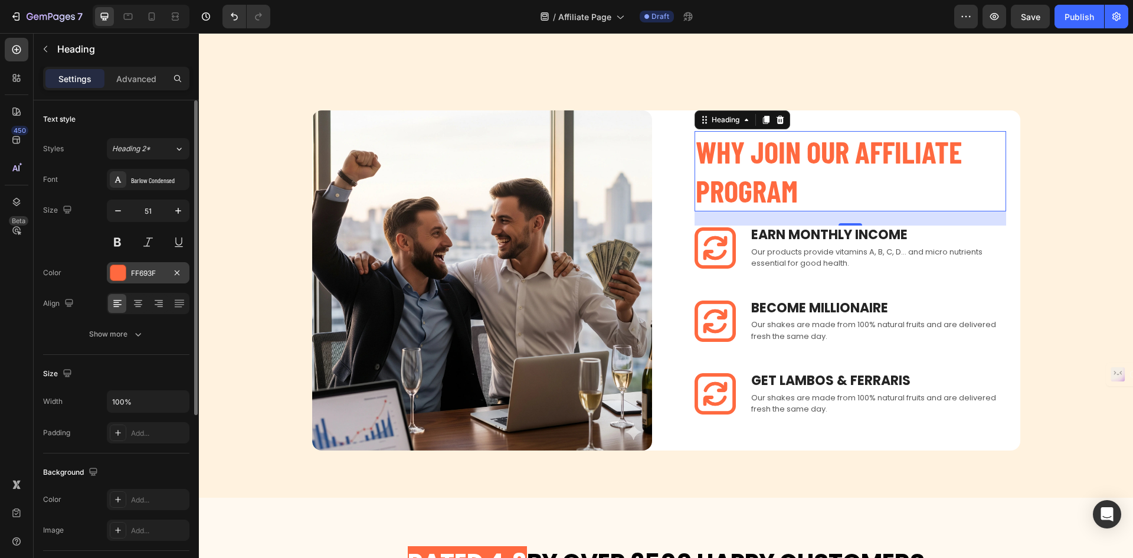
click at [142, 274] on div "FF693F" at bounding box center [148, 273] width 34 height 11
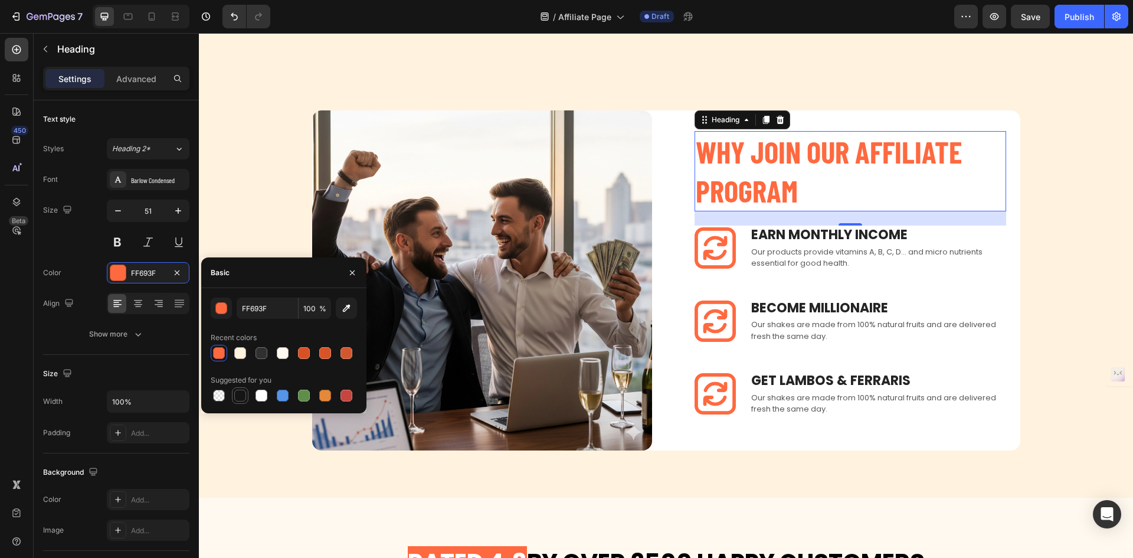
click at [241, 395] on div at bounding box center [240, 396] width 12 height 12
type input "151515"
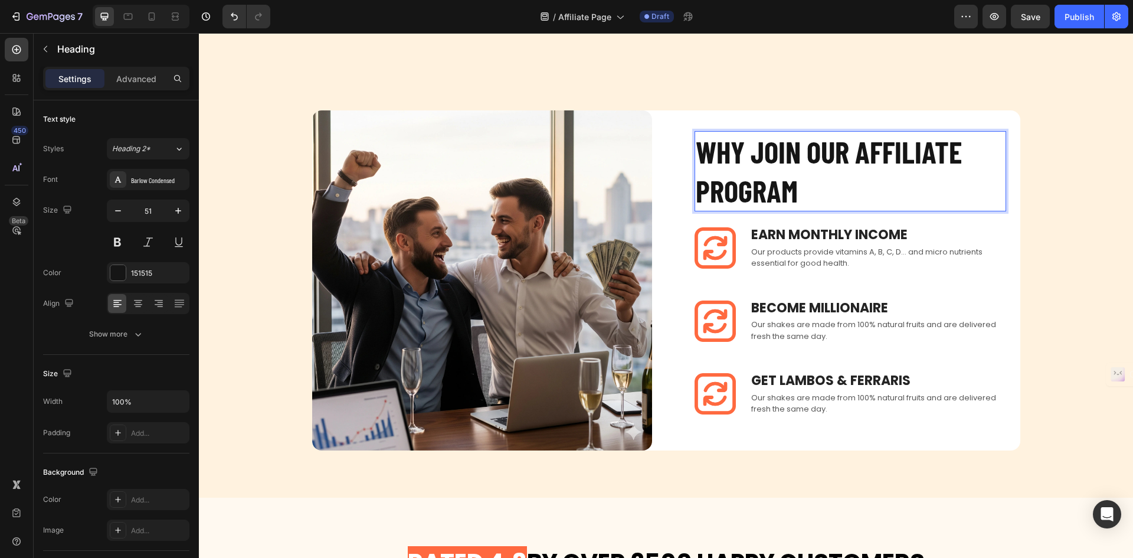
click at [852, 147] on p "WHY JOIN OUR AFFILIATE PROGRAM" at bounding box center [850, 171] width 309 height 78
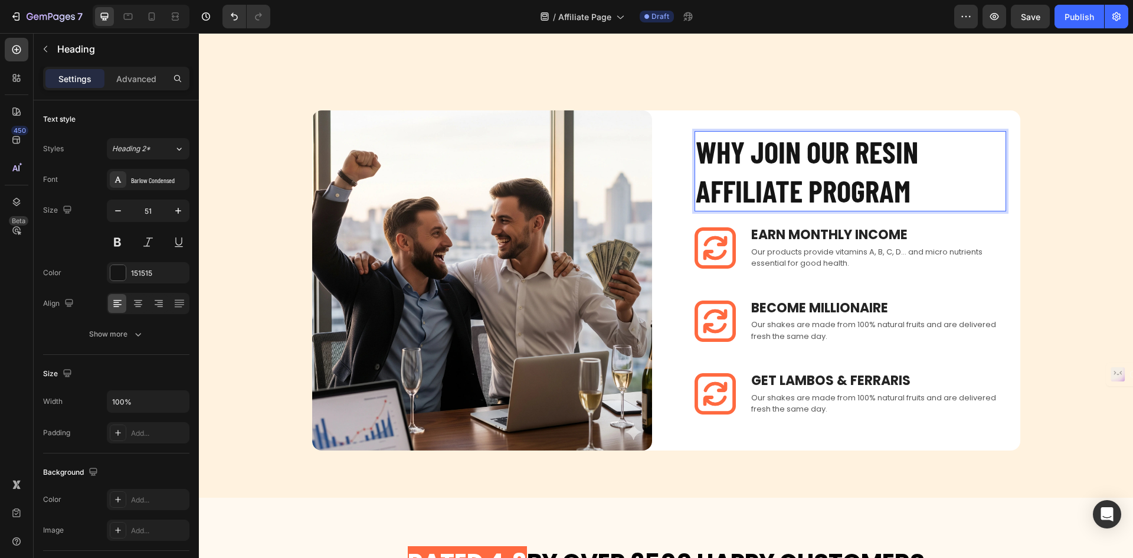
click at [833, 147] on p "WHY JOIN OUR RESIN AFFILIATE PROGRAM" at bounding box center [850, 171] width 309 height 78
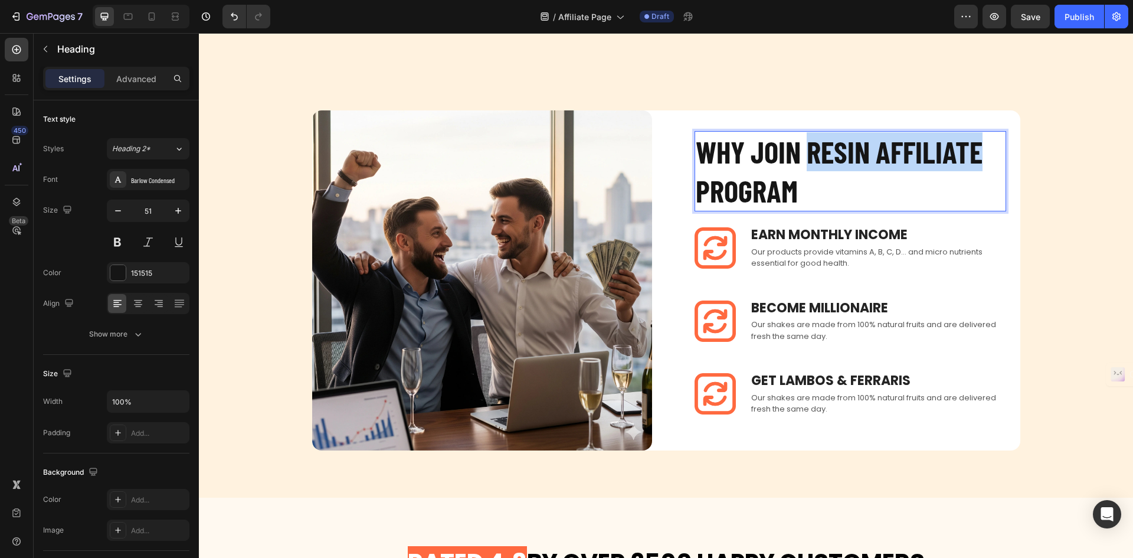
drag, startPoint x: 805, startPoint y: 146, endPoint x: 977, endPoint y: 147, distance: 172.3
click at [977, 147] on p "WHY JOIN RESIN AFFILIATE PROGRAM" at bounding box center [850, 171] width 309 height 78
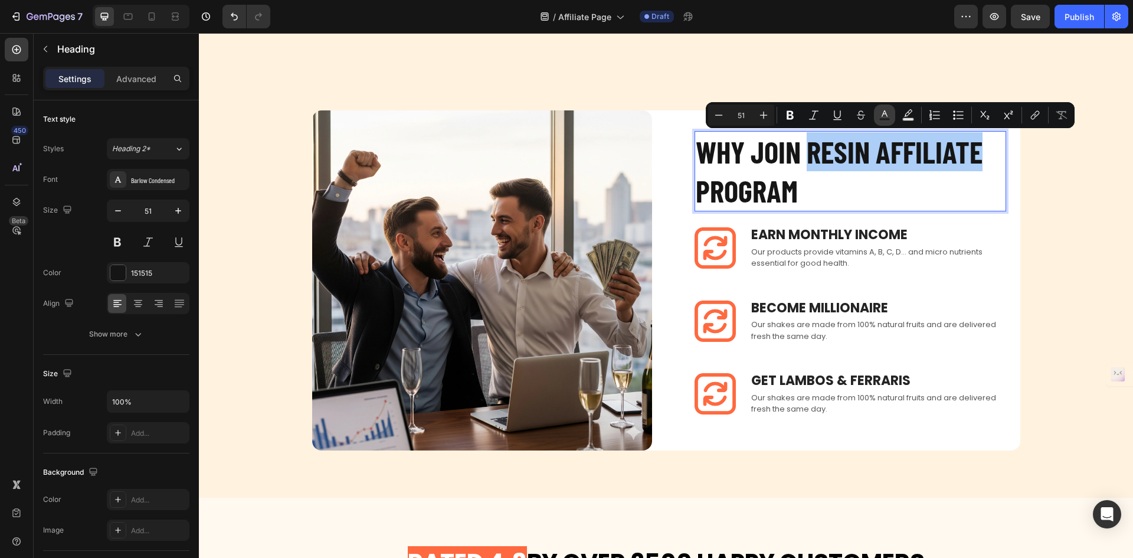
click at [882, 113] on icon "Editor contextual toolbar" at bounding box center [885, 115] width 12 height 12
type input "151515"
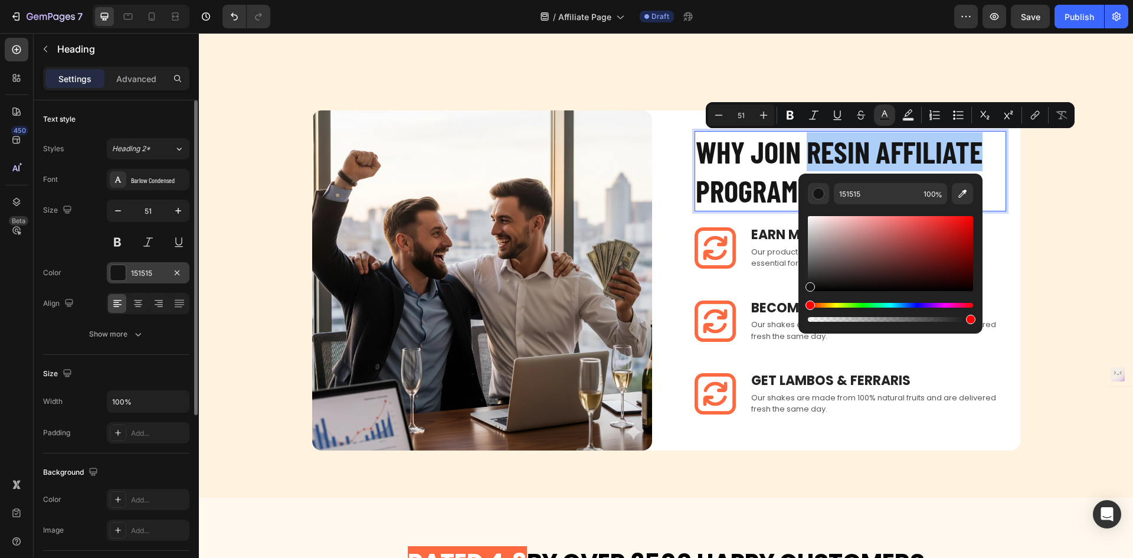
click at [145, 277] on div "151515" at bounding box center [148, 273] width 34 height 11
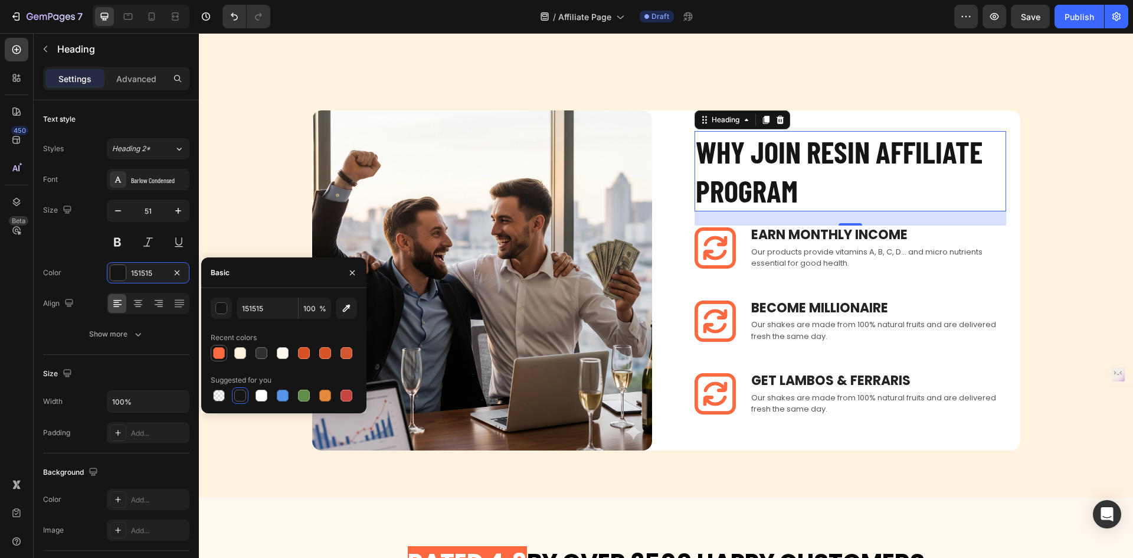
click at [214, 348] on div at bounding box center [219, 353] width 12 height 12
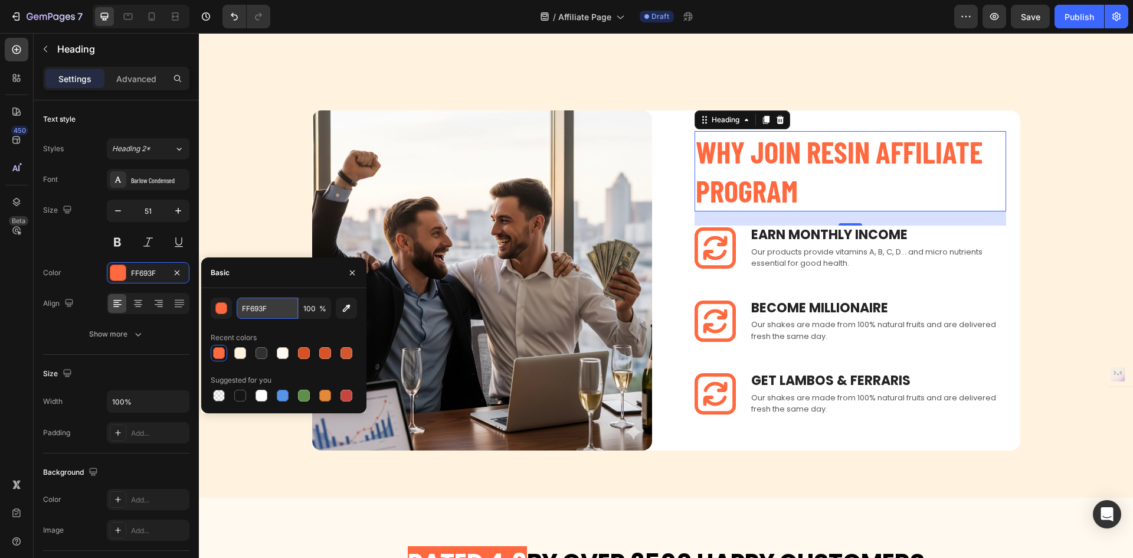
click at [265, 308] on input "FF693F" at bounding box center [267, 307] width 61 height 21
click at [241, 391] on div at bounding box center [240, 396] width 12 height 12
type input "151515"
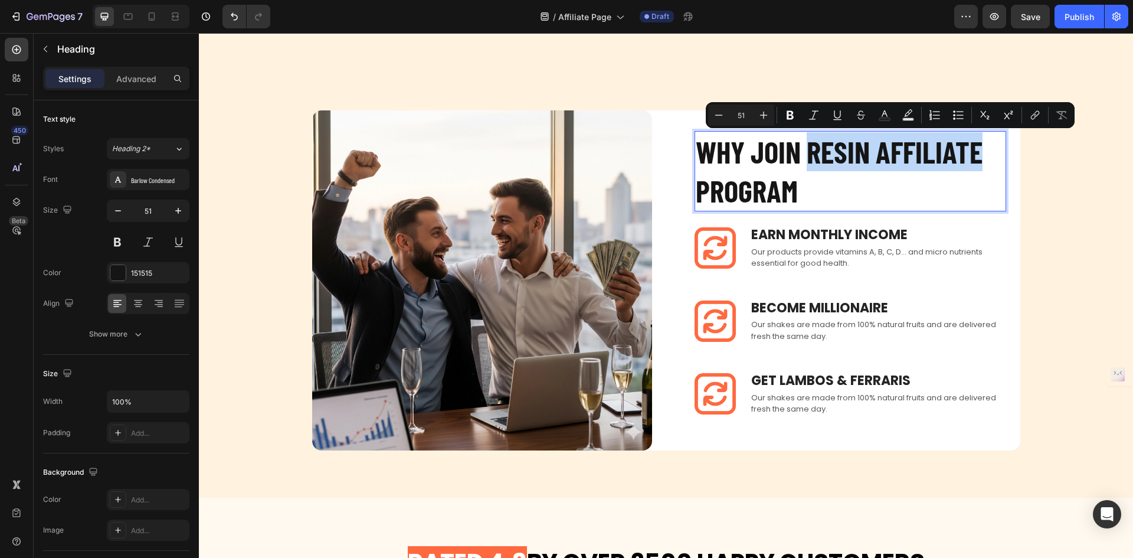
drag, startPoint x: 803, startPoint y: 149, endPoint x: 974, endPoint y: 148, distance: 171.8
click at [974, 148] on p "WHY JOIN RESIN AFFILIATE PROGRAM" at bounding box center [850, 171] width 309 height 78
click at [906, 117] on icon "Editor contextual toolbar" at bounding box center [908, 115] width 12 height 12
type input "000000"
type input "77"
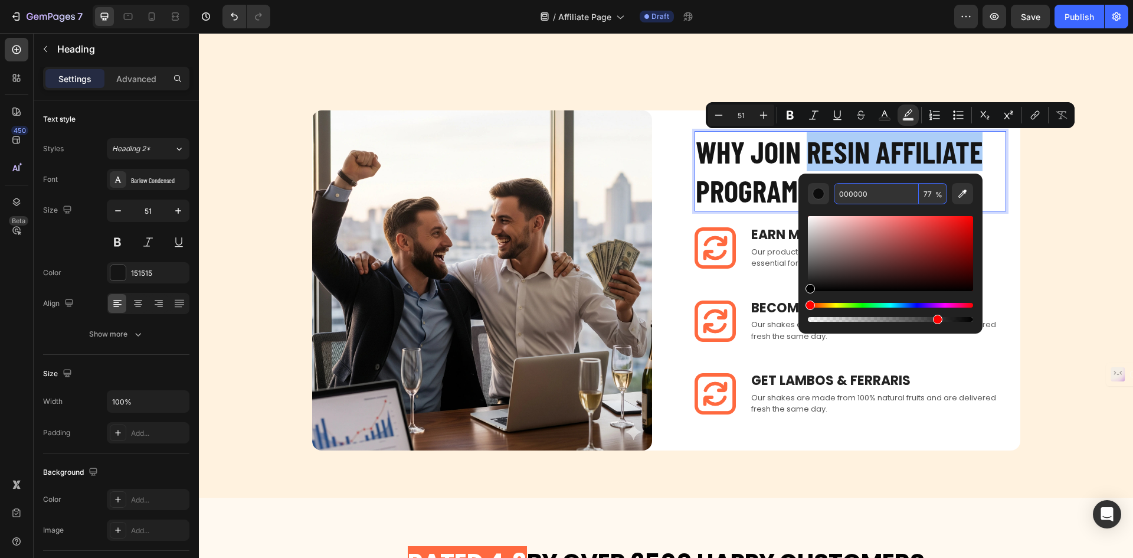
click at [874, 189] on input "000000" at bounding box center [876, 193] width 85 height 21
paste input "FF693F"
type input "FF693F"
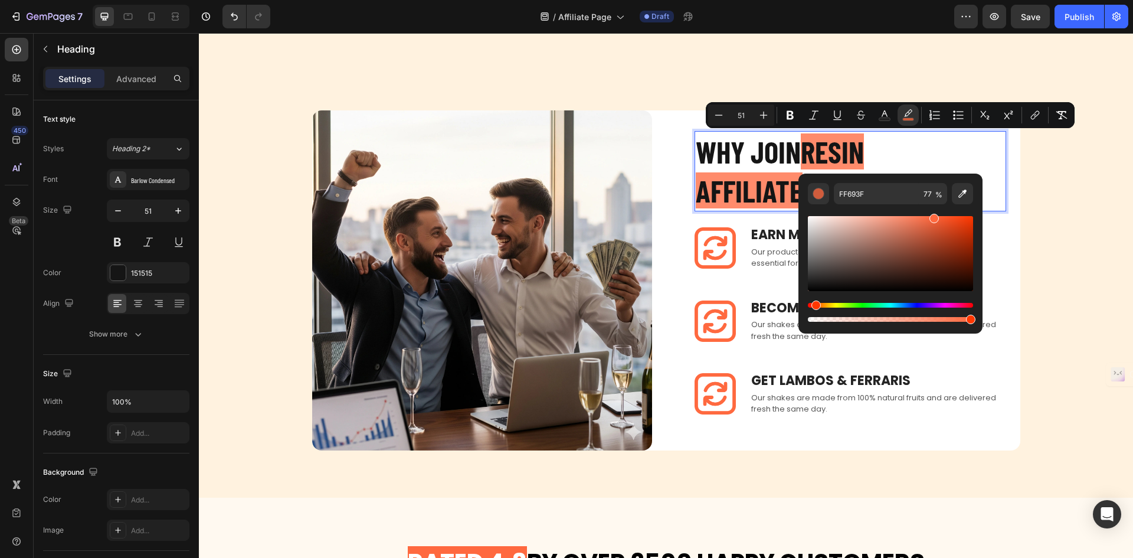
type input "100"
drag, startPoint x: 937, startPoint y: 322, endPoint x: 974, endPoint y: 326, distance: 37.5
click at [974, 326] on div "FF693F 100 %" at bounding box center [891, 254] width 184 height 160
click at [804, 151] on span "RESIN AFFILIATE" at bounding box center [780, 170] width 168 height 75
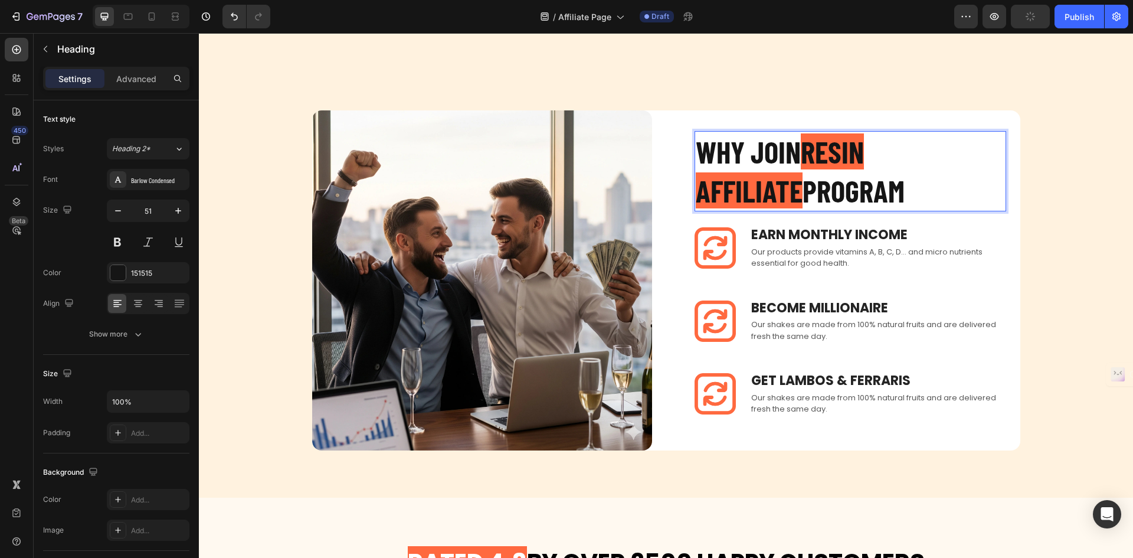
click at [817, 149] on span "RESIN AFFILIATE" at bounding box center [780, 170] width 168 height 75
click at [823, 149] on span "R RESIN AFFILIATE" at bounding box center [790, 170] width 188 height 75
click at [798, 151] on p "WHY JOIN RESIN AFFILIATE PROGRAM" at bounding box center [850, 171] width 309 height 78
click at [807, 149] on p "WHY JOIN RESIN AFFILIATE PROGRAM" at bounding box center [850, 171] width 309 height 78
click at [864, 145] on span "RESIN AFFILIATE" at bounding box center [780, 170] width 168 height 75
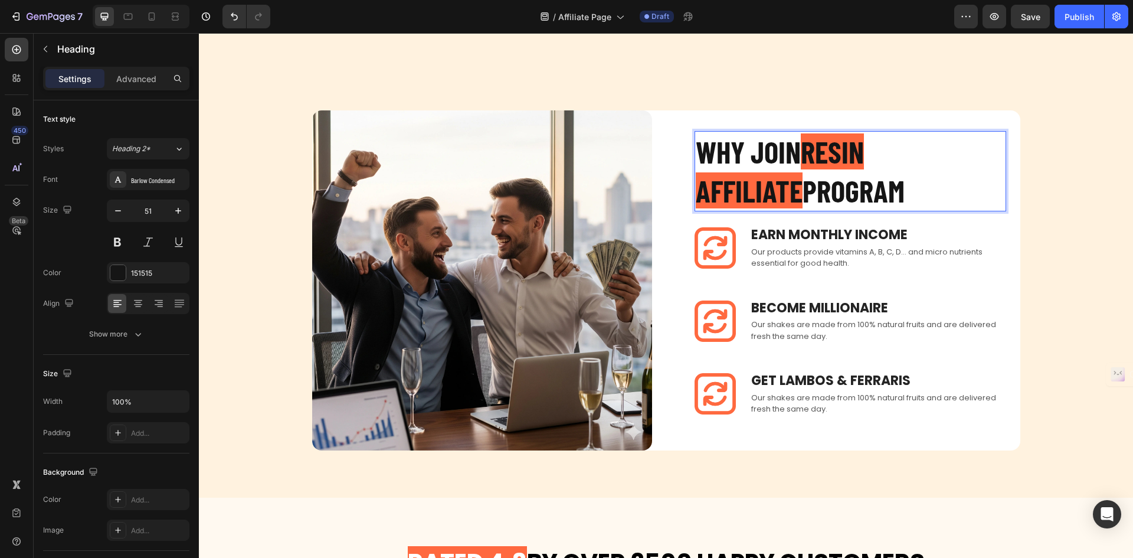
click at [924, 192] on p "WHY JOIN RESIN AFFILIATE PROGRAM" at bounding box center [850, 171] width 309 height 78
drag, startPoint x: 982, startPoint y: 142, endPoint x: 812, endPoint y: 146, distance: 170.0
click at [812, 146] on span "RESIN AFFILIATE" at bounding box center [780, 170] width 168 height 75
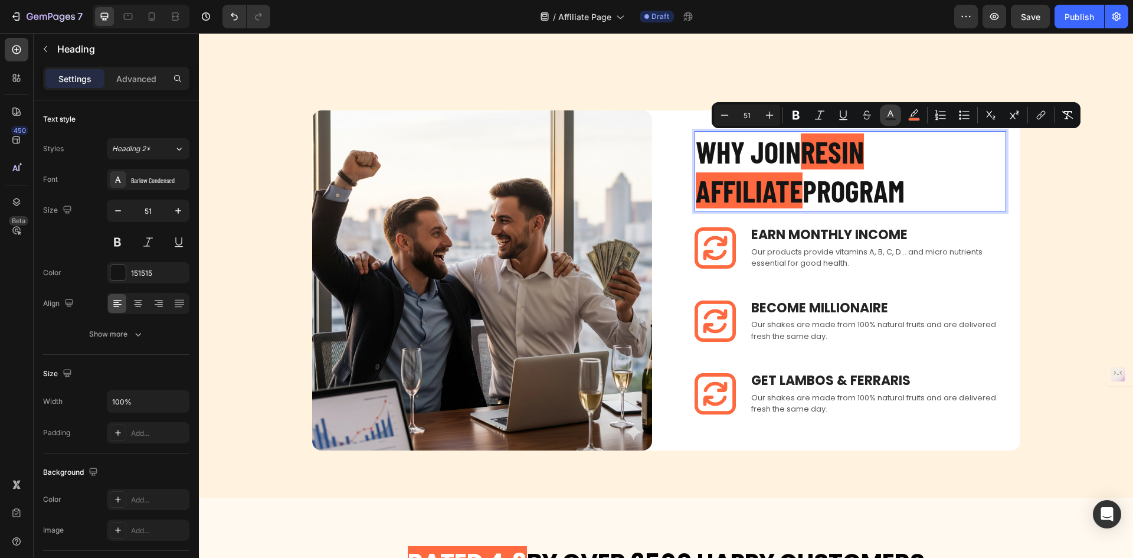
click at [889, 112] on icon "Editor contextual toolbar" at bounding box center [891, 115] width 12 height 12
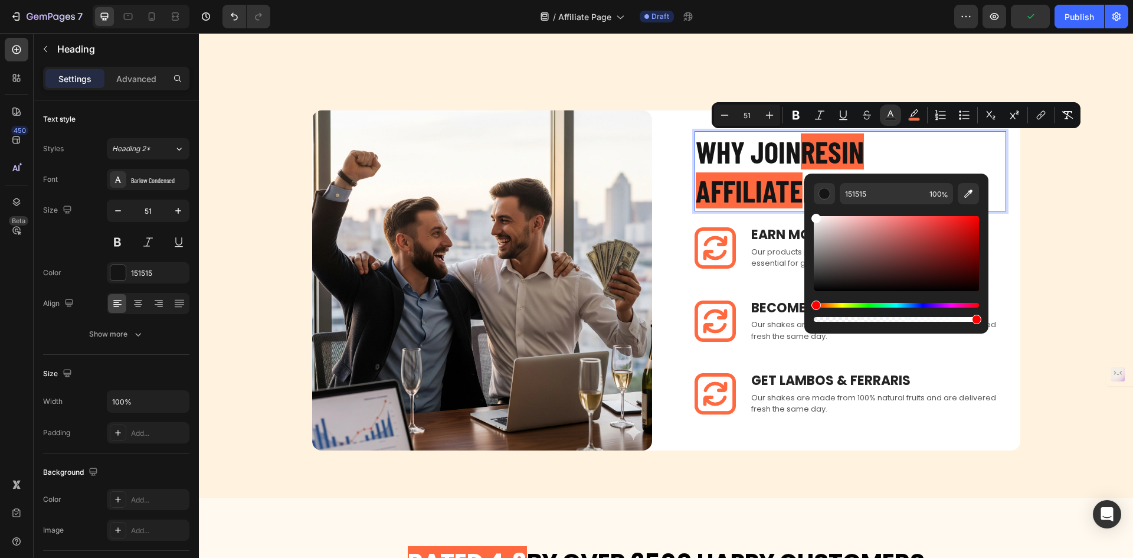
drag, startPoint x: 1016, startPoint y: 269, endPoint x: 803, endPoint y: 210, distance: 221.1
type input "FFFFFF"
click at [788, 165] on p "WHY JOIN RESIN AFFILIATE PROGRAM" at bounding box center [850, 171] width 309 height 78
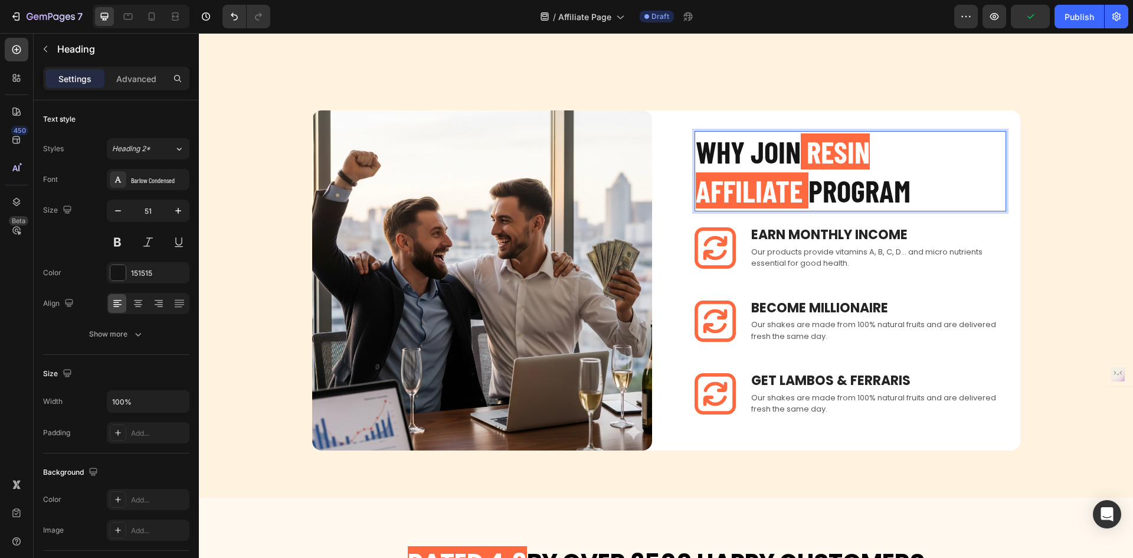
click at [822, 177] on p "WHY JOIN RESIN AFFILIATE PROGRAM" at bounding box center [850, 171] width 309 height 78
click at [783, 158] on p "WHY JOIN RESIN AFFILIATE PROGRAM" at bounding box center [850, 171] width 309 height 78
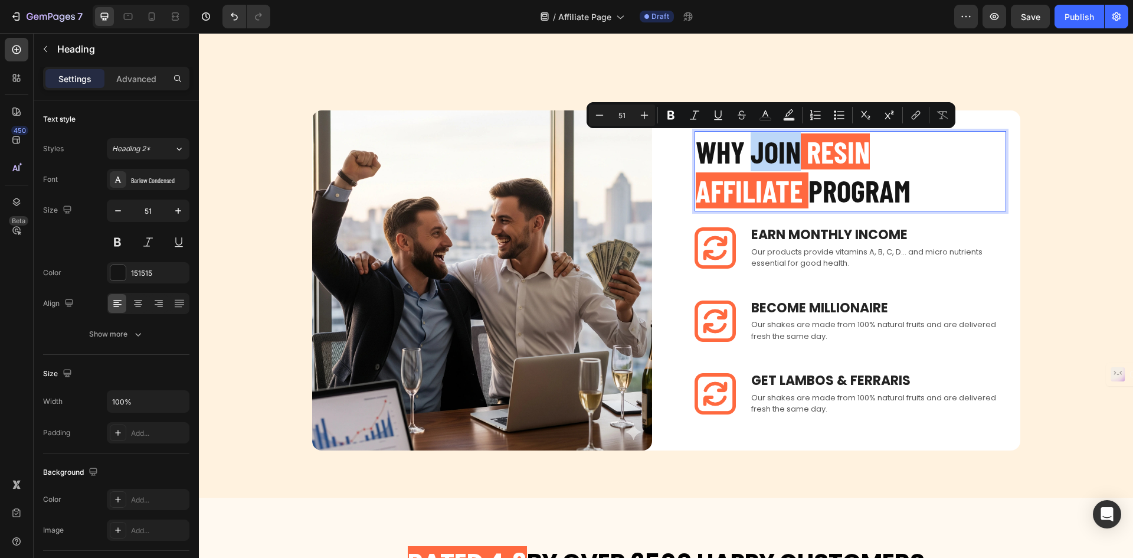
drag, startPoint x: 795, startPoint y: 156, endPoint x: 753, endPoint y: 157, distance: 42.5
click at [753, 157] on p "WHY JOIN RESIN AFFILIATE PROGRAM" at bounding box center [850, 171] width 309 height 78
click at [806, 196] on p "WHY JOIN RESIN AFFILIATE PROGRAM" at bounding box center [850, 171] width 309 height 78
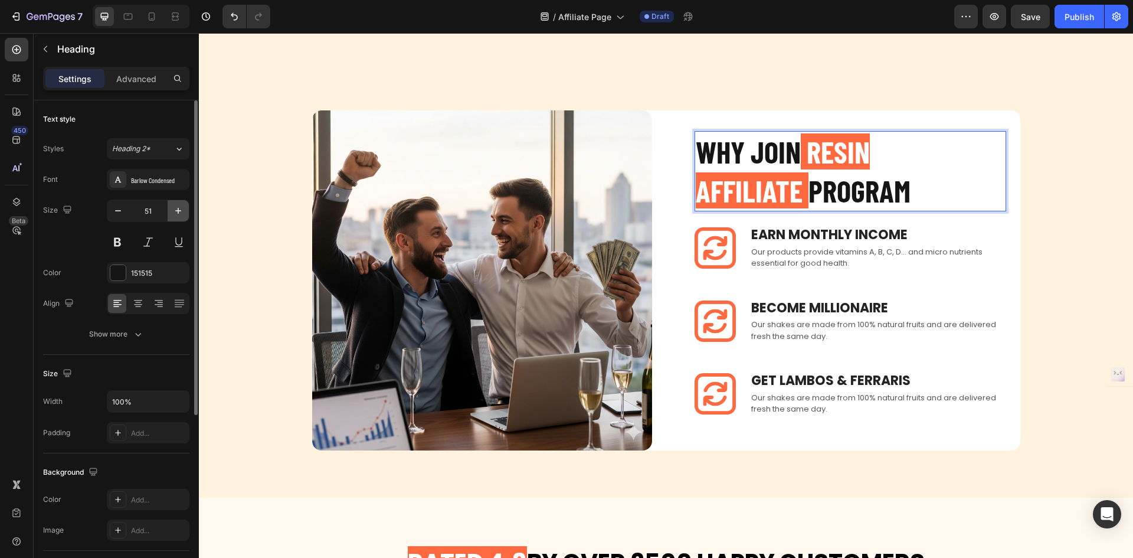
click at [175, 216] on icon "button" at bounding box center [178, 211] width 12 height 12
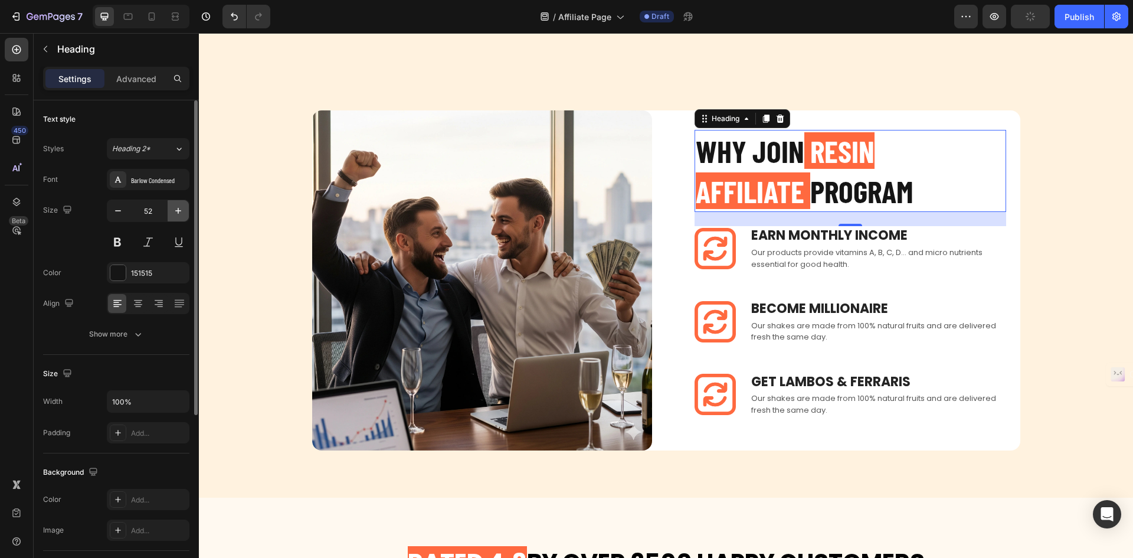
click at [175, 216] on icon "button" at bounding box center [178, 211] width 12 height 12
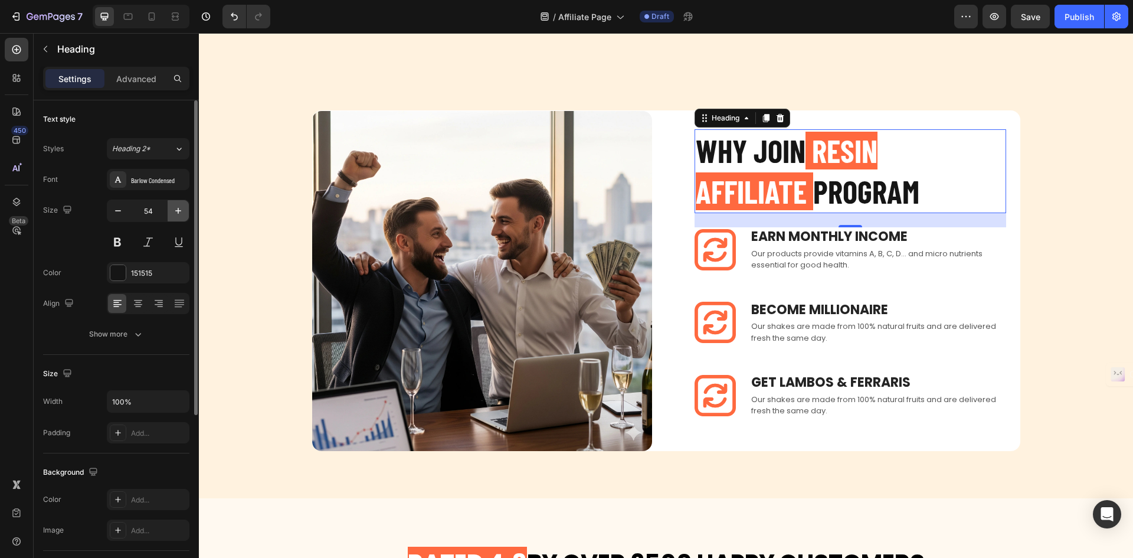
click at [175, 216] on icon "button" at bounding box center [178, 211] width 12 height 12
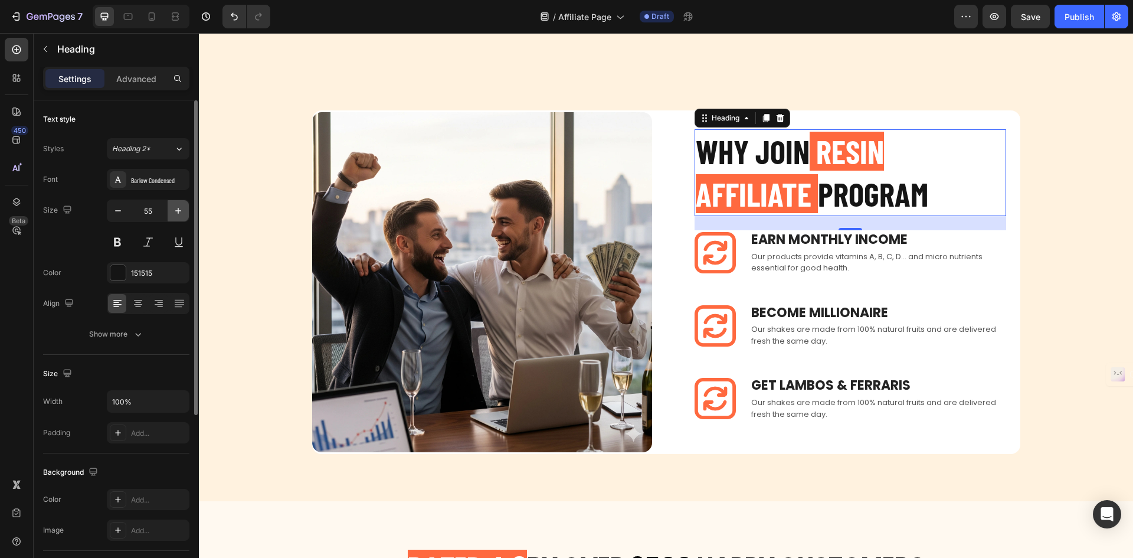
click at [175, 216] on icon "button" at bounding box center [178, 211] width 12 height 12
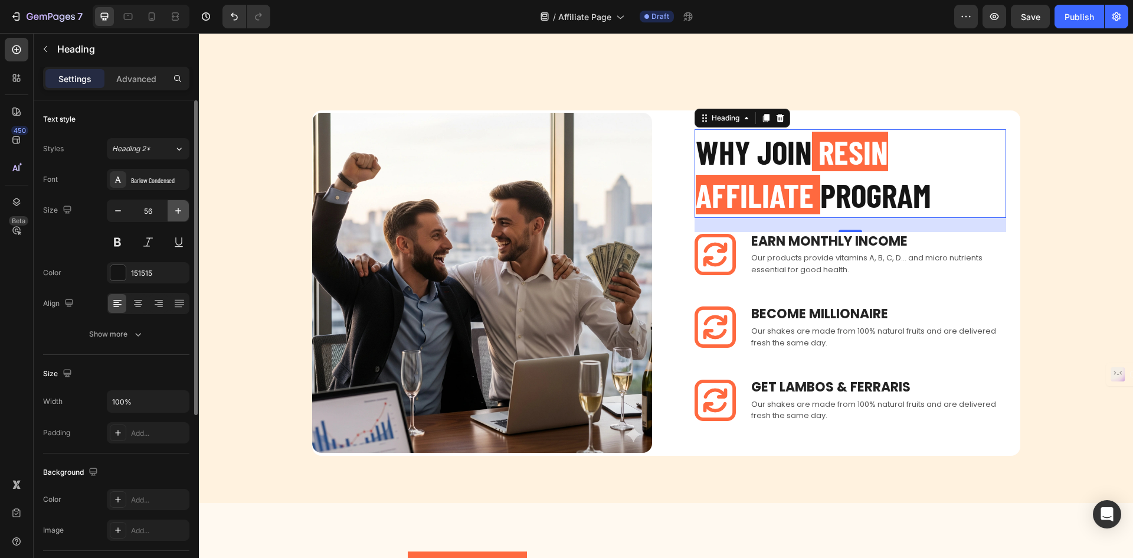
click at [175, 216] on icon "button" at bounding box center [178, 211] width 12 height 12
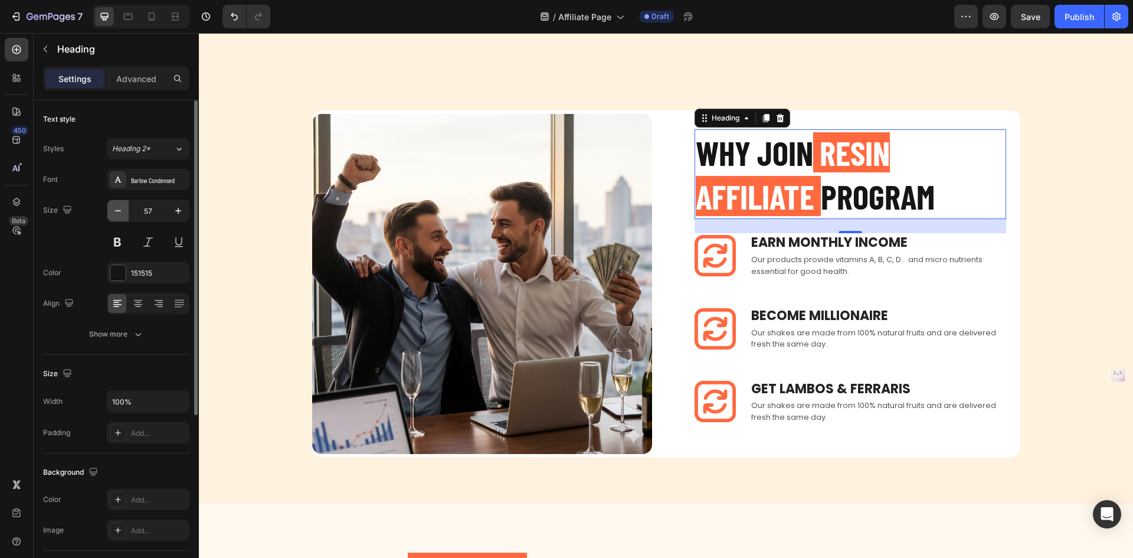
click at [120, 218] on button "button" at bounding box center [117, 210] width 21 height 21
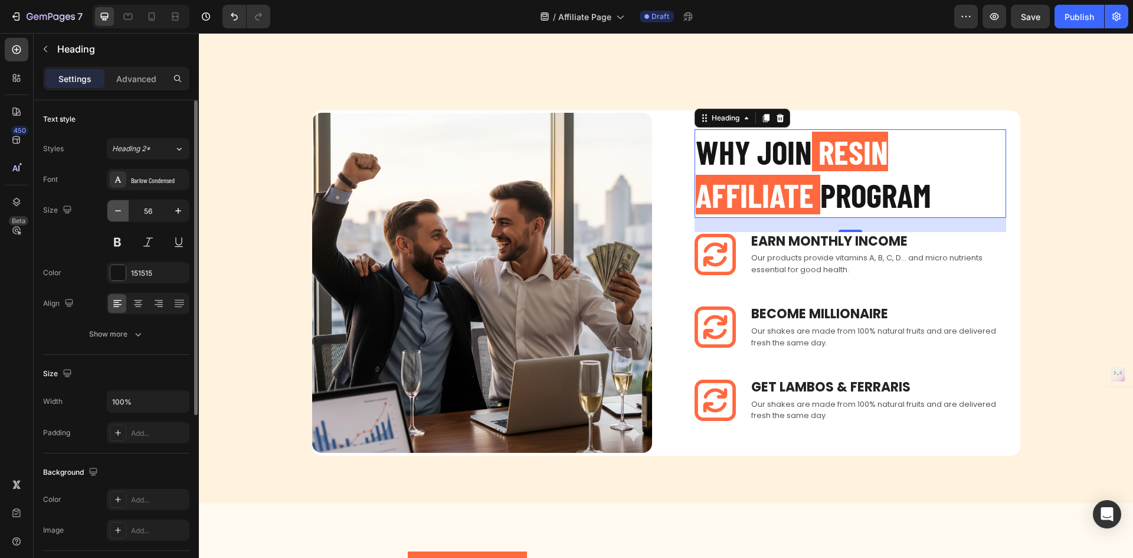
click at [120, 218] on button "button" at bounding box center [117, 210] width 21 height 21
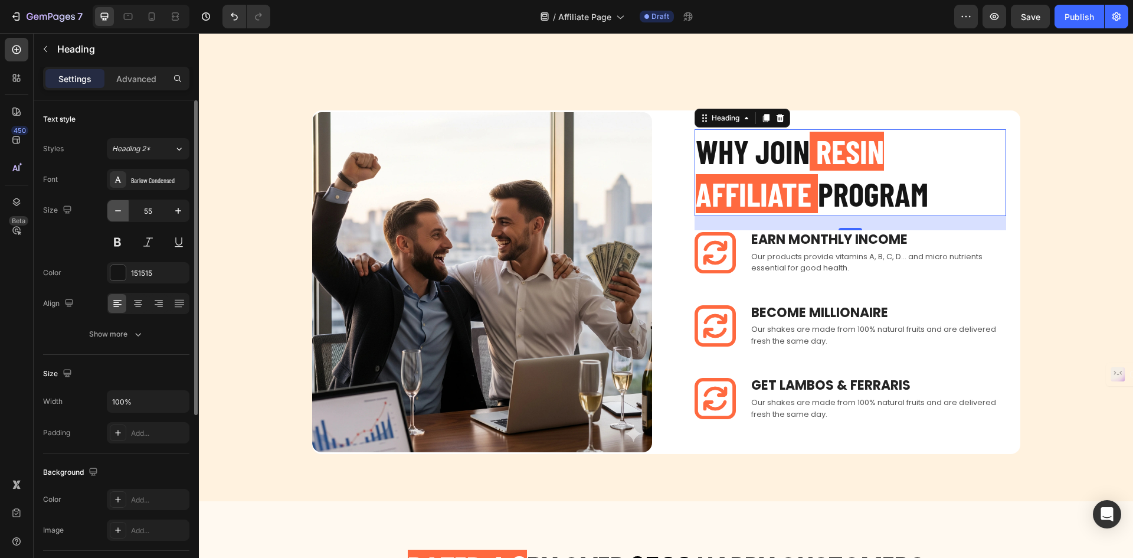
click at [120, 218] on button "button" at bounding box center [117, 210] width 21 height 21
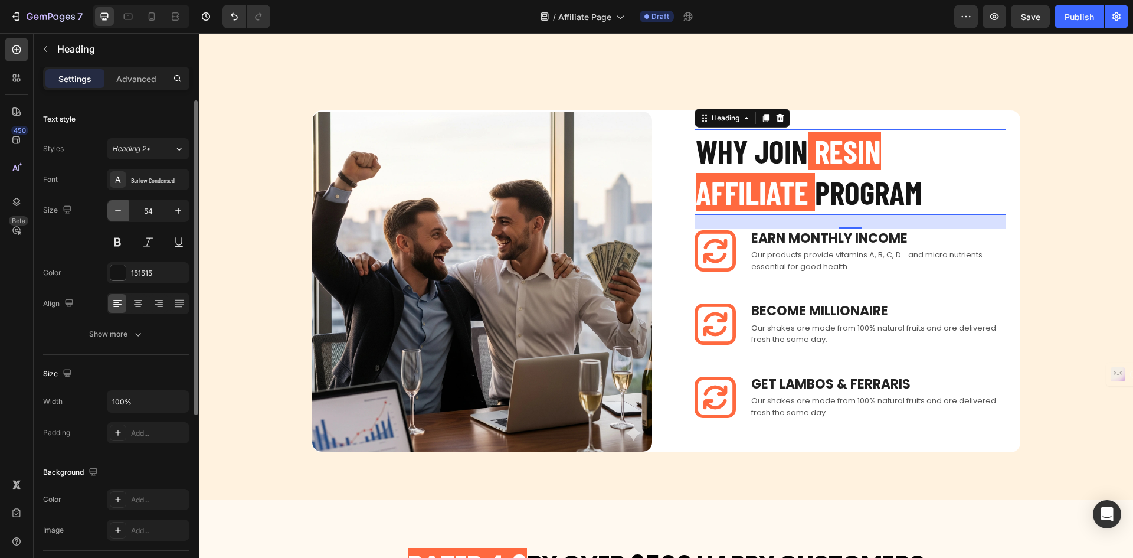
click at [120, 218] on button "button" at bounding box center [117, 210] width 21 height 21
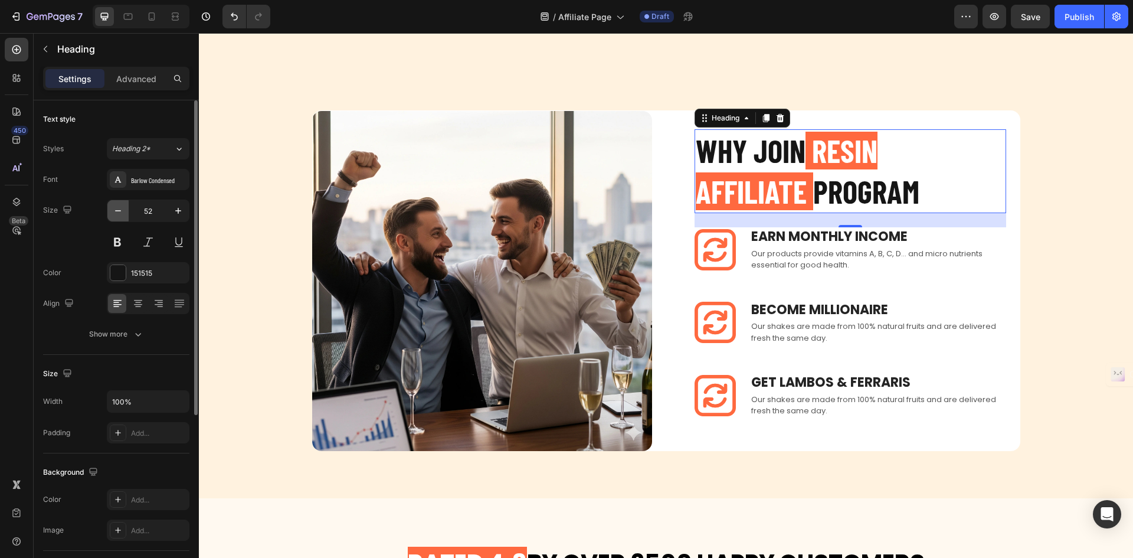
click at [120, 218] on button "button" at bounding box center [117, 210] width 21 height 21
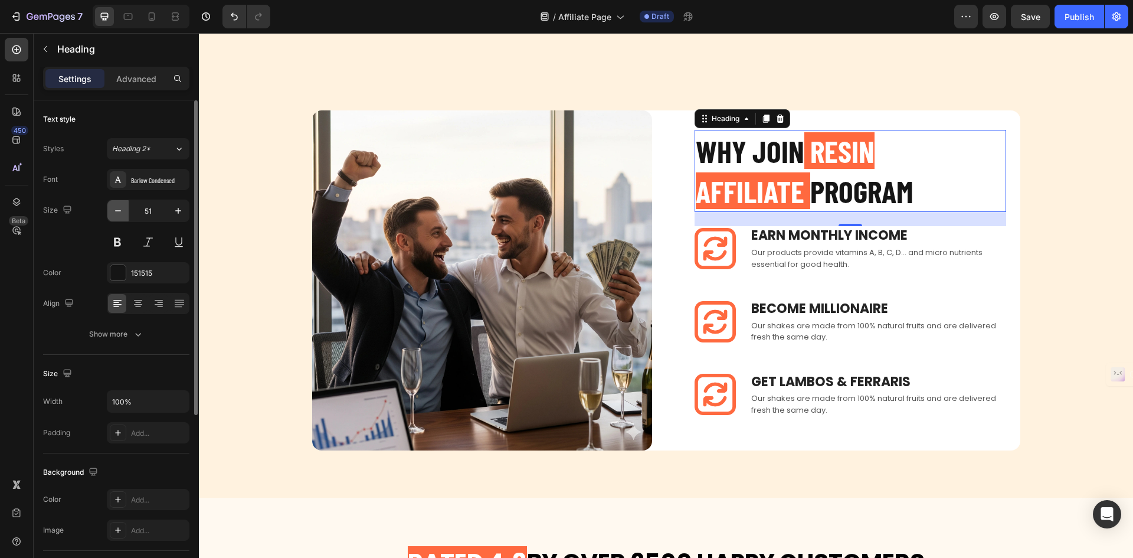
click at [120, 218] on button "button" at bounding box center [117, 210] width 21 height 21
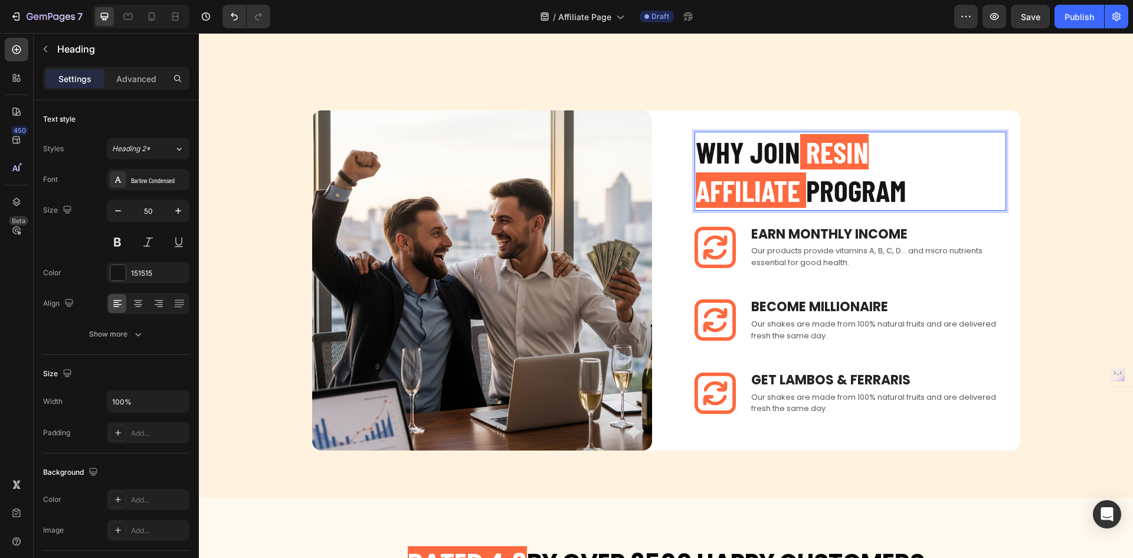
click at [819, 182] on p "WHY JOIN RESIN AFFILIATE PROGRAM" at bounding box center [850, 171] width 309 height 77
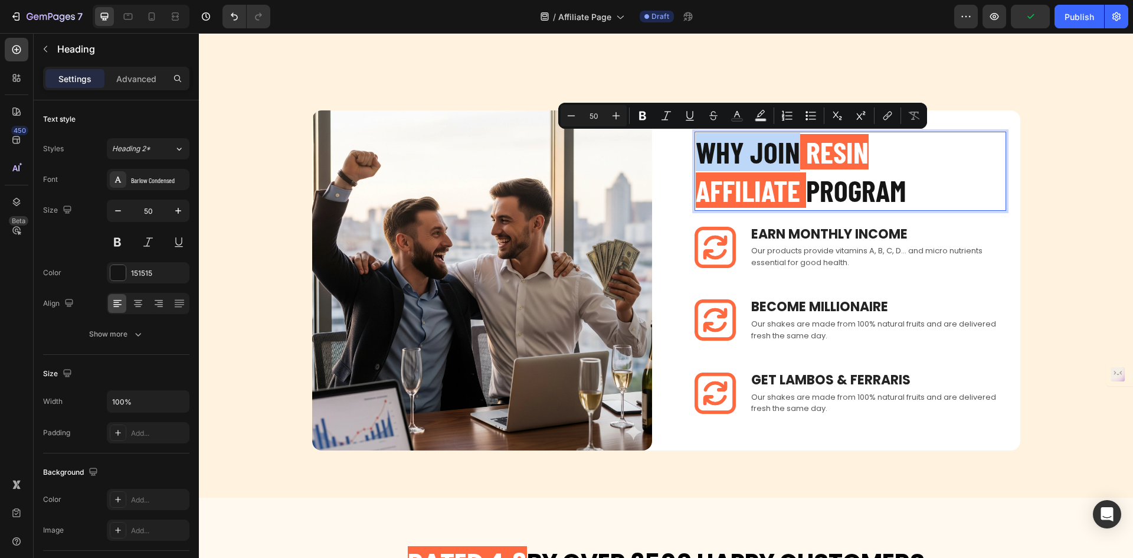
drag, startPoint x: 796, startPoint y: 155, endPoint x: 697, endPoint y: 158, distance: 99.2
click at [697, 158] on p "WHY JOIN RESIN AFFILIATE PROGRAM" at bounding box center [850, 171] width 309 height 77
click at [767, 155] on p "WHY JOIN RESIN AFFILIATE PROGRAM" at bounding box center [850, 171] width 309 height 77
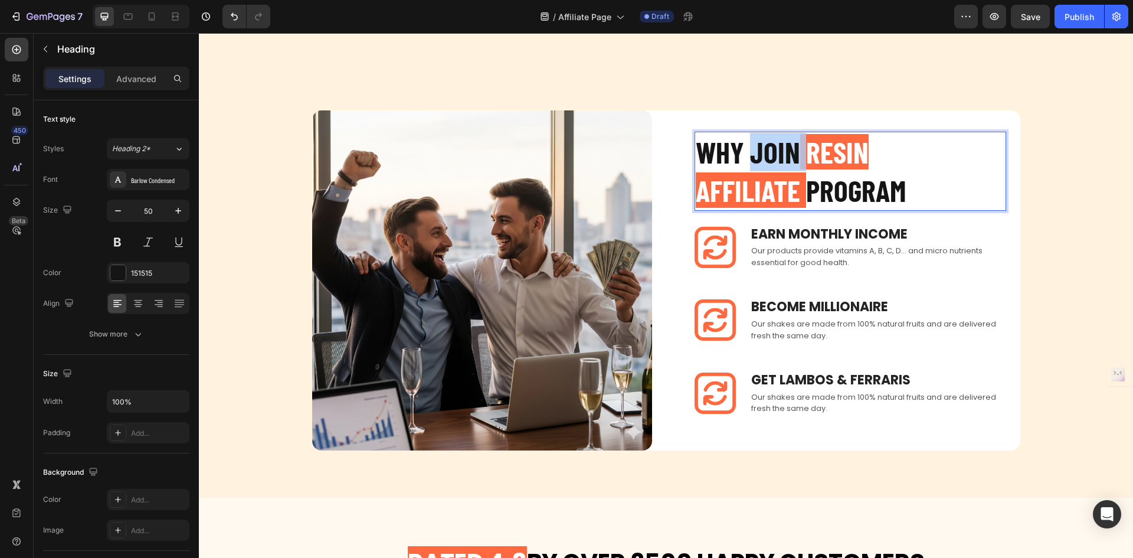
click at [767, 155] on p "WHY JOIN RESIN AFFILIATE PROGRAM" at bounding box center [850, 171] width 309 height 77
click at [803, 189] on p "WHY JOIN RESIN AFFILIATE PROGRAM" at bounding box center [850, 171] width 309 height 77
click at [869, 157] on span "RESIN AFFILIATE" at bounding box center [782, 171] width 173 height 74
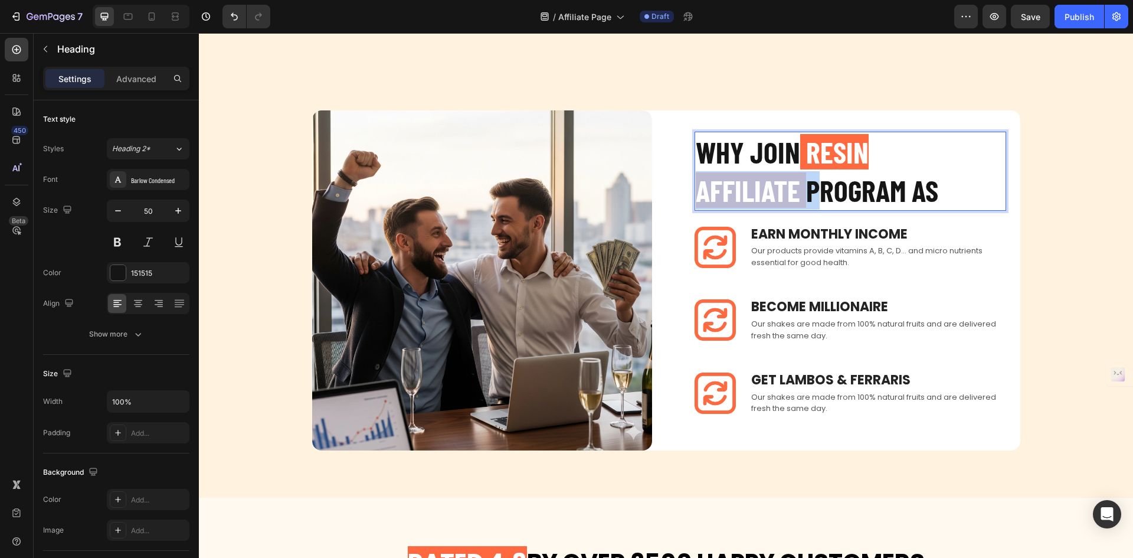
click at [869, 157] on span "RESIN AFFILIATE" at bounding box center [782, 171] width 173 height 74
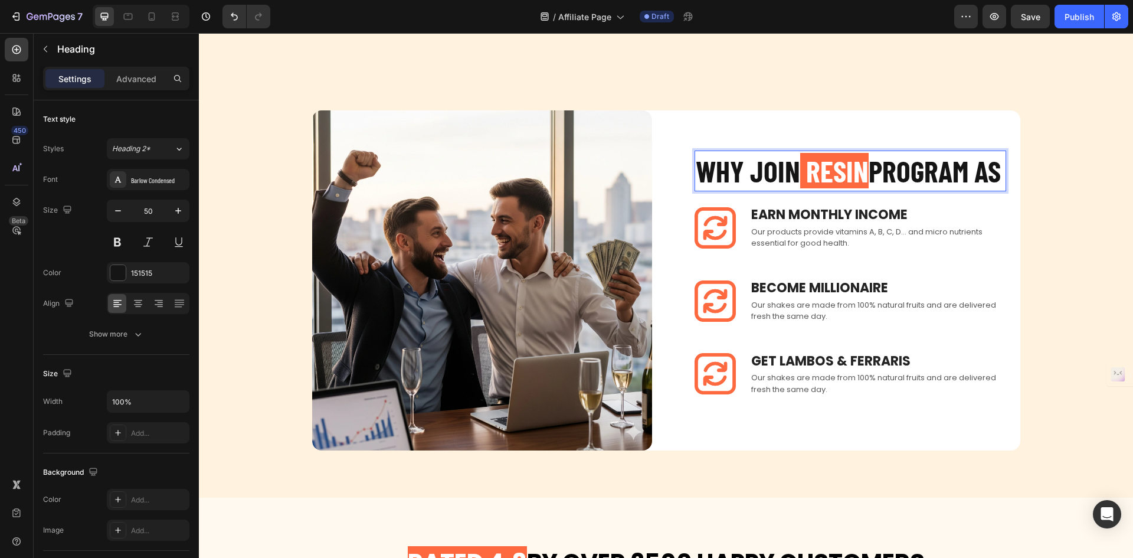
click at [879, 154] on p "WHY JOIN RESIN PROGRAM AS" at bounding box center [850, 171] width 309 height 38
click at [890, 153] on p "WHY JOIN RESIN PROGRAM AS" at bounding box center [850, 171] width 309 height 38
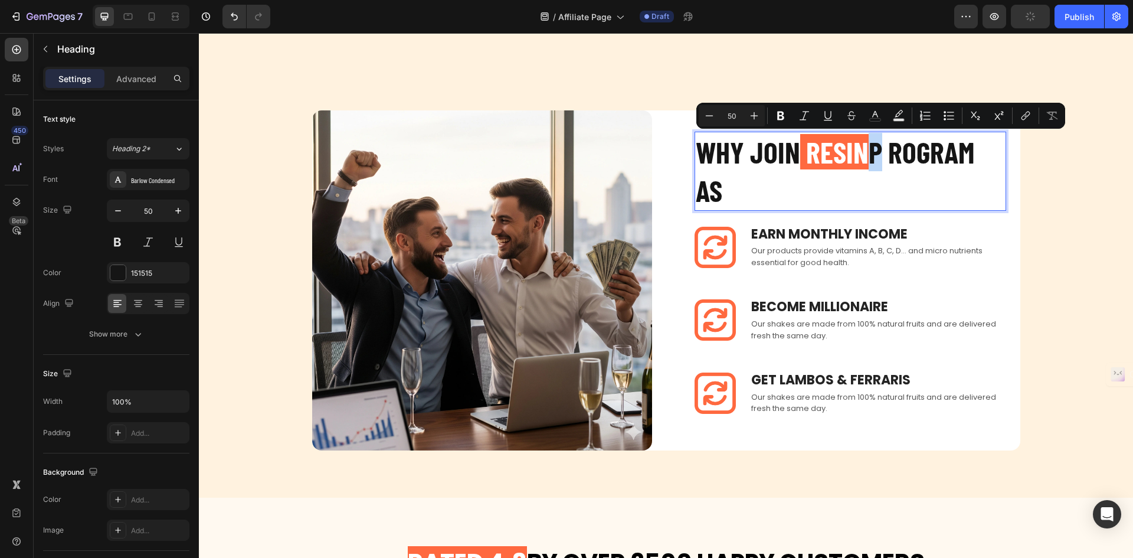
click at [880, 152] on p "WHY JOIN RESIN P ROGRAM AS" at bounding box center [850, 171] width 309 height 77
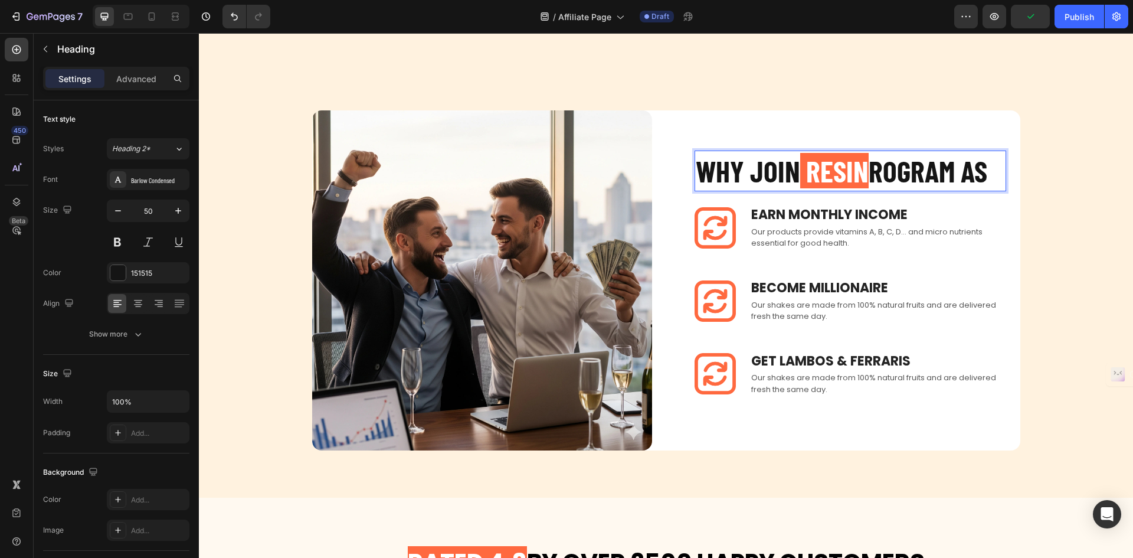
click at [884, 152] on p "WHY JOIN RESIN ROGRAM AS" at bounding box center [850, 171] width 309 height 38
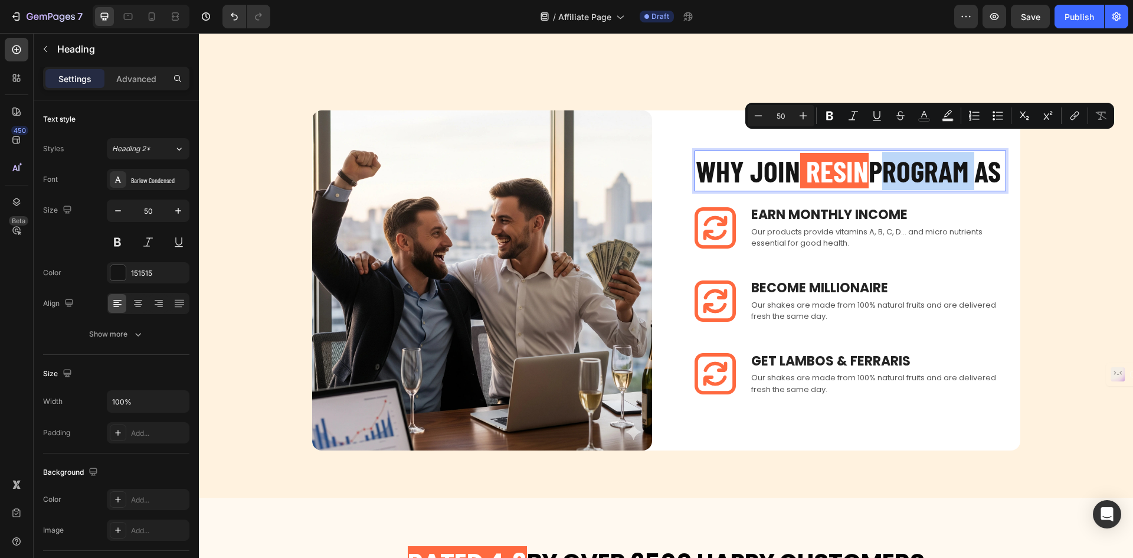
drag, startPoint x: 884, startPoint y: 152, endPoint x: 982, endPoint y: 145, distance: 98.3
click at [982, 152] on p "WHY JOIN RESIN PROGRAM AS" at bounding box center [850, 171] width 309 height 38
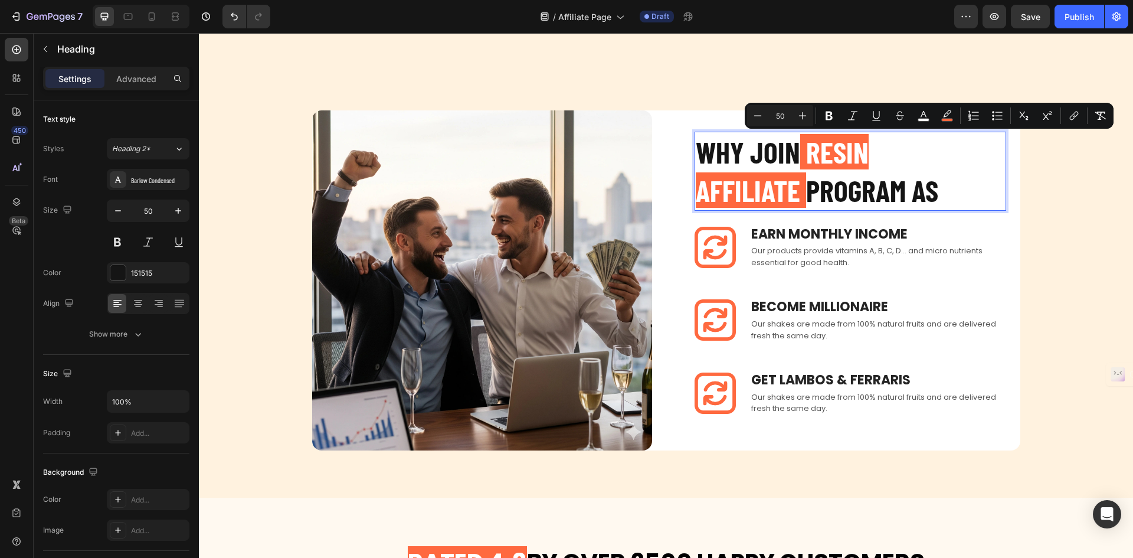
click at [931, 180] on p "WHY JOIN RESIN AFFILIATE PROGRAM AS" at bounding box center [850, 171] width 309 height 77
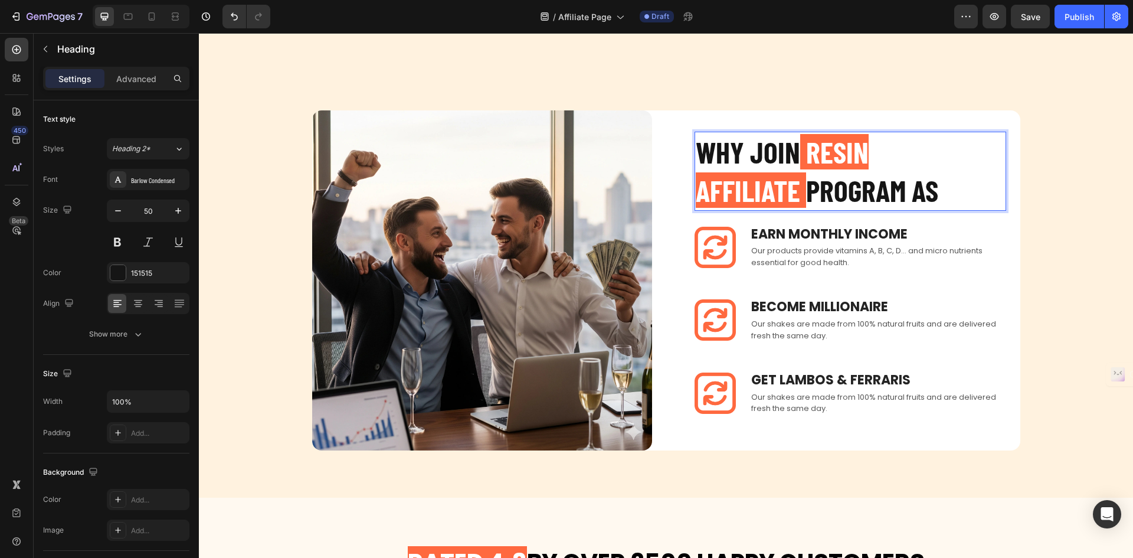
click at [876, 207] on p "WHY JOIN RESIN AFFILIATE PROGRAM AS" at bounding box center [850, 171] width 309 height 77
drag, startPoint x: 840, startPoint y: 195, endPoint x: 801, endPoint y: 197, distance: 39.0
click at [801, 197] on p "WHY JOIN RESIN AFFILIATE PROGRAM AS" at bounding box center [850, 171] width 309 height 77
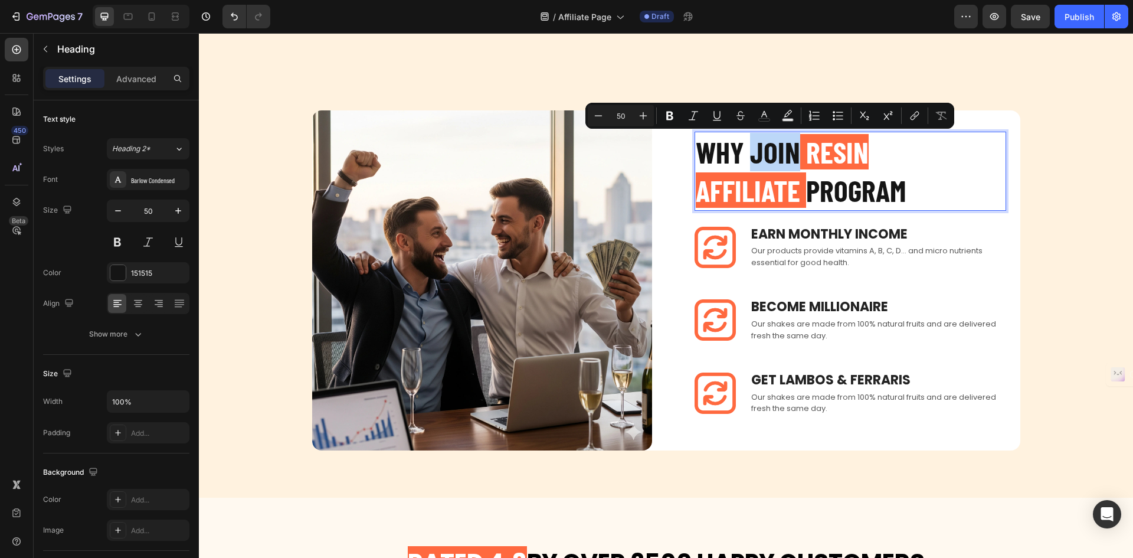
drag, startPoint x: 789, startPoint y: 151, endPoint x: 746, endPoint y: 154, distance: 42.6
click at [746, 154] on p "WHY JOIN RESIN AFFILIATE PROGRAM" at bounding box center [850, 171] width 309 height 77
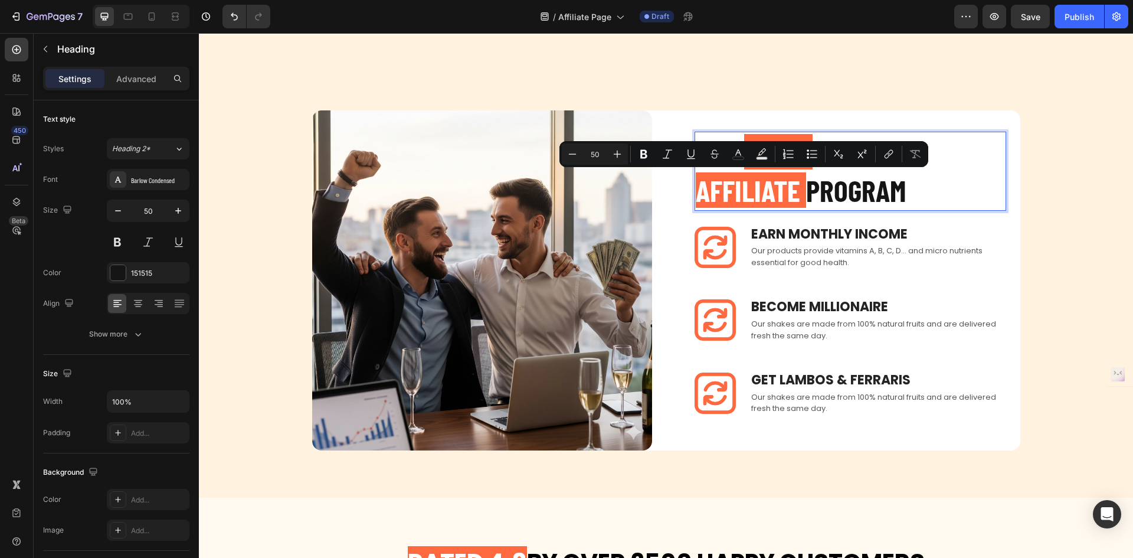
drag, startPoint x: 826, startPoint y: 187, endPoint x: 696, endPoint y: 192, distance: 130.0
click at [696, 192] on p "WHY RESIN AFFILIATE PROGRAM" at bounding box center [850, 171] width 309 height 77
click at [807, 199] on p "WHY RESIN AFFILIATE PROGRAM" at bounding box center [850, 171] width 309 height 77
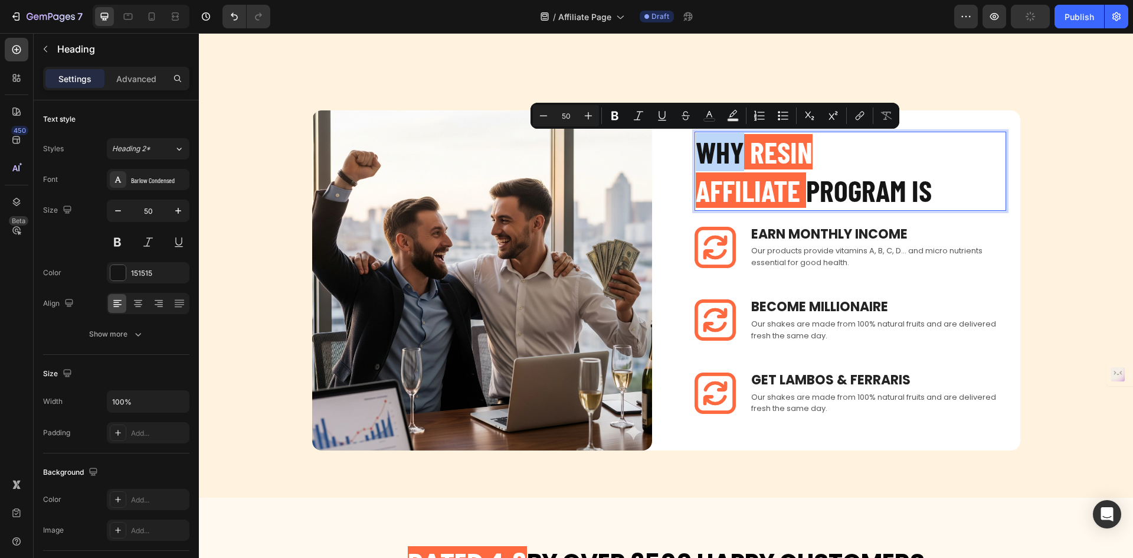
drag, startPoint x: 737, startPoint y: 149, endPoint x: 699, endPoint y: 151, distance: 37.2
click at [699, 151] on p "WHY RESIN AFFILIATE PROGRAM IS" at bounding box center [850, 171] width 309 height 77
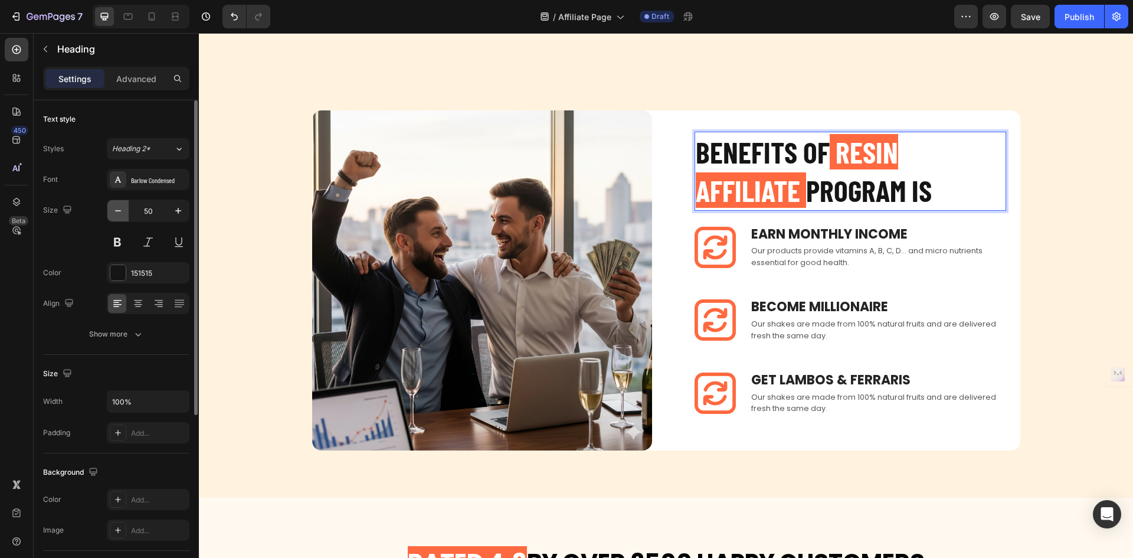
click at [112, 208] on icon "button" at bounding box center [118, 211] width 12 height 12
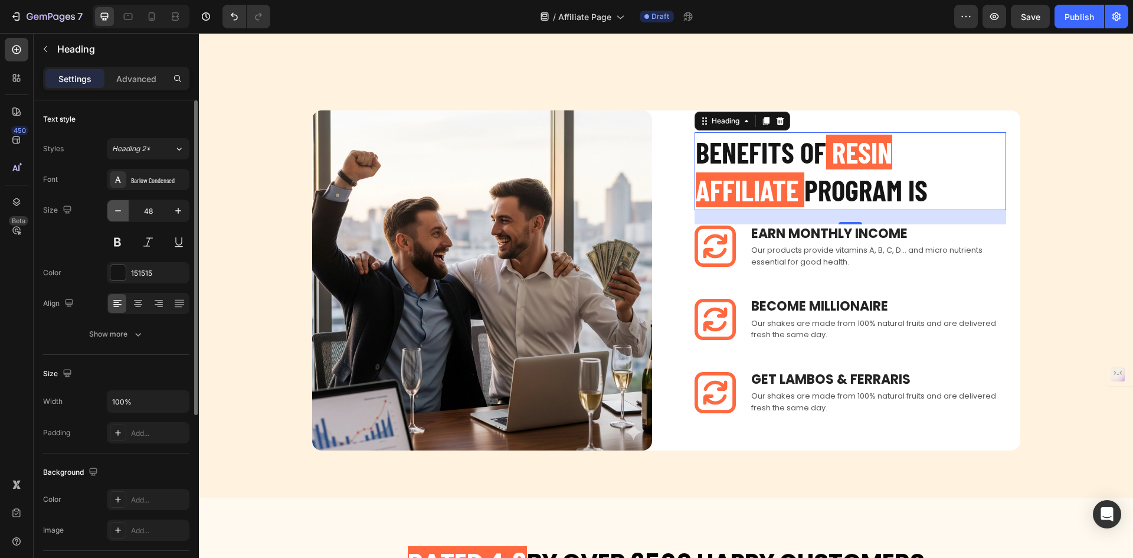
click at [112, 208] on icon "button" at bounding box center [118, 211] width 12 height 12
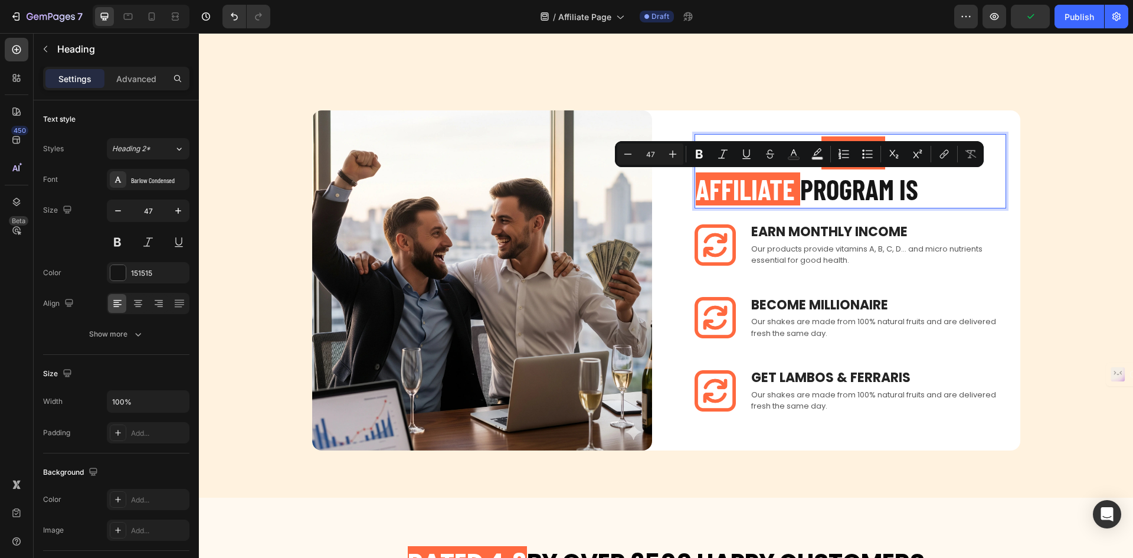
drag, startPoint x: 813, startPoint y: 191, endPoint x: 787, endPoint y: 191, distance: 25.4
click at [787, 191] on p "BENEFITS OF RESIN AFFILIATE PROGRAM IS" at bounding box center [850, 171] width 309 height 72
drag, startPoint x: 807, startPoint y: 191, endPoint x: 692, endPoint y: 188, distance: 114.5
click at [696, 188] on p "BENEFITS OF RESIN AFFILIATE PROGRAM IS" at bounding box center [850, 171] width 309 height 72
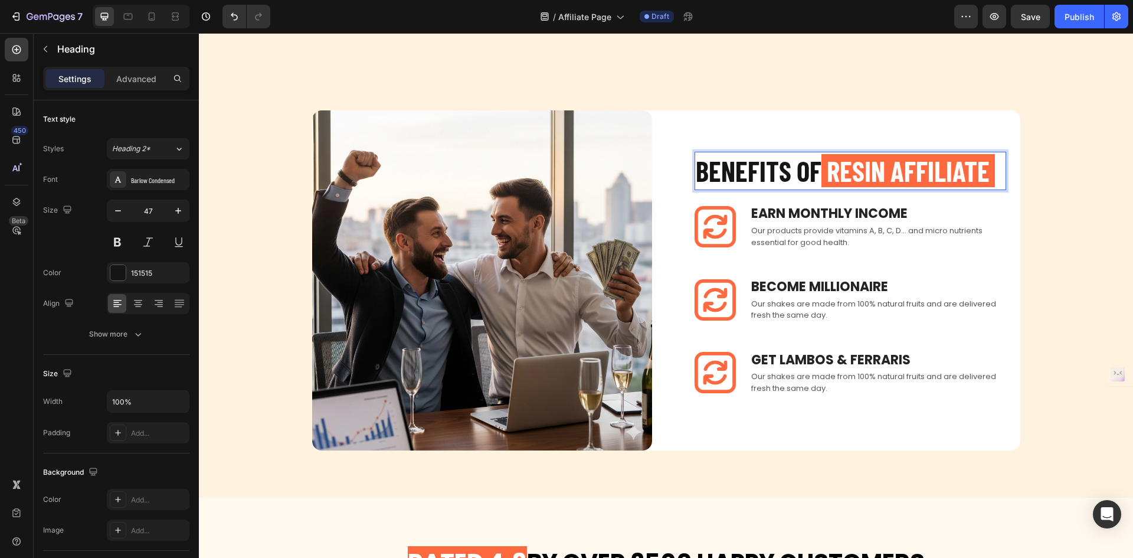
click at [990, 185] on span "Rich Text Editor. Editing area: main" at bounding box center [992, 170] width 5 height 33
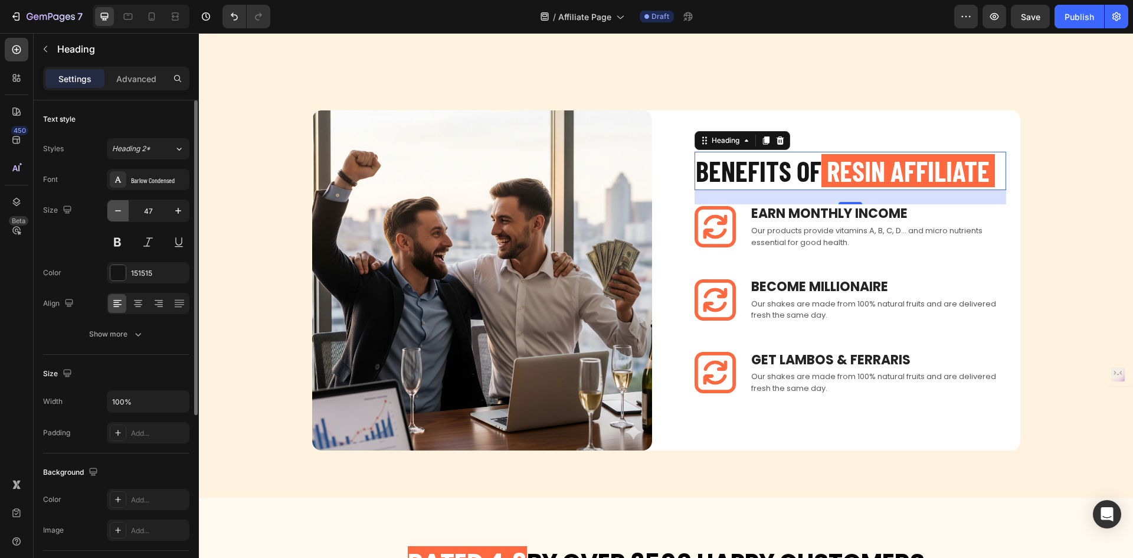
click at [121, 208] on icon "button" at bounding box center [118, 211] width 12 height 12
type input "45"
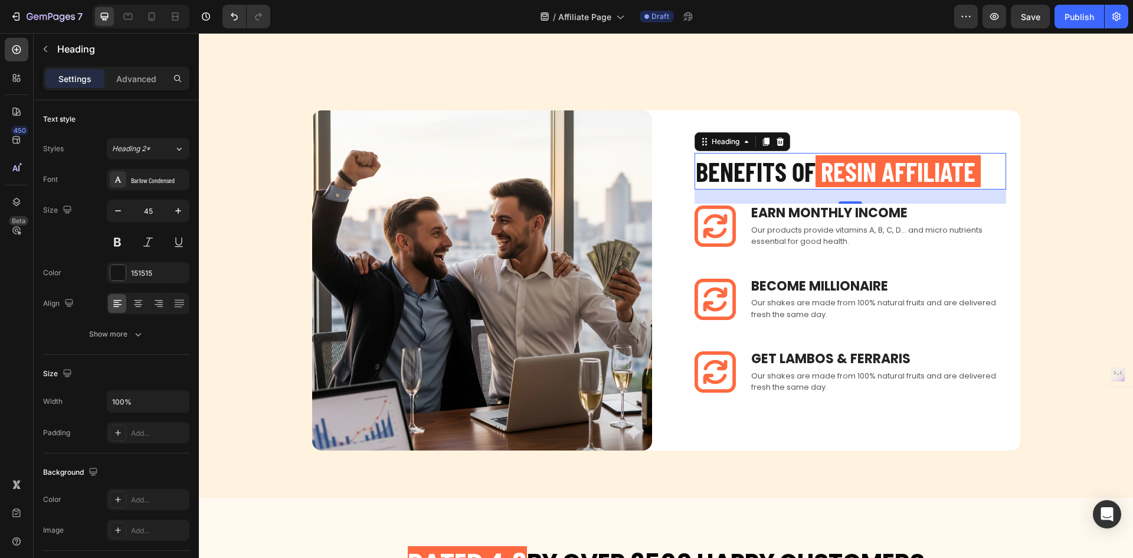
click at [972, 162] on span "RESIN AFFILIATE" at bounding box center [898, 171] width 155 height 32
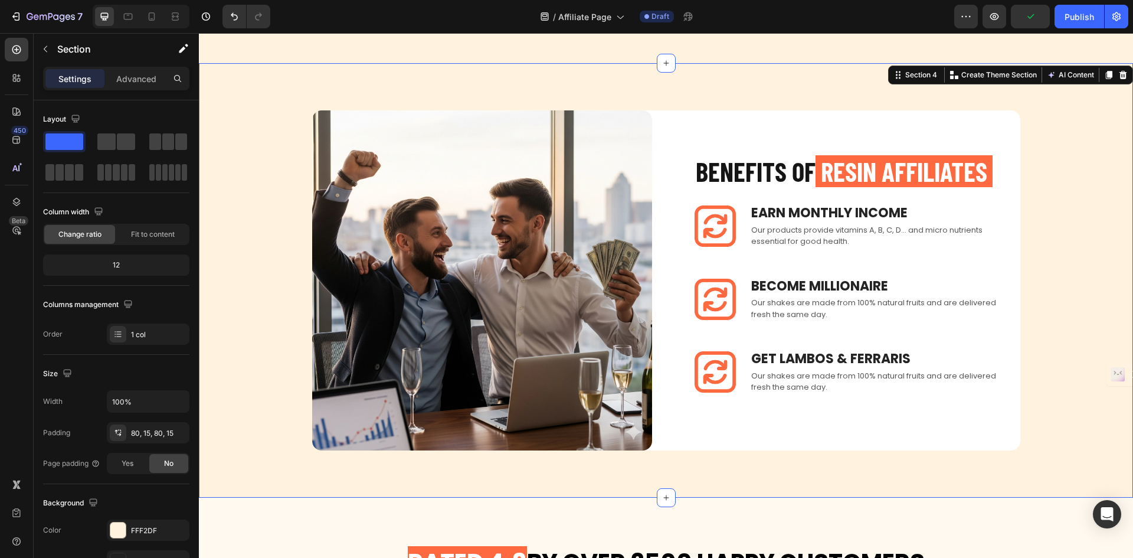
click at [1039, 143] on div "BENEFITS OF RESIN AFFILIATES Heading Image Earn Monthly INCOME Text block Our p…" at bounding box center [666, 280] width 917 height 340
click at [794, 160] on p "BENEFITS OF RESIN AFFILIATES" at bounding box center [850, 171] width 309 height 35
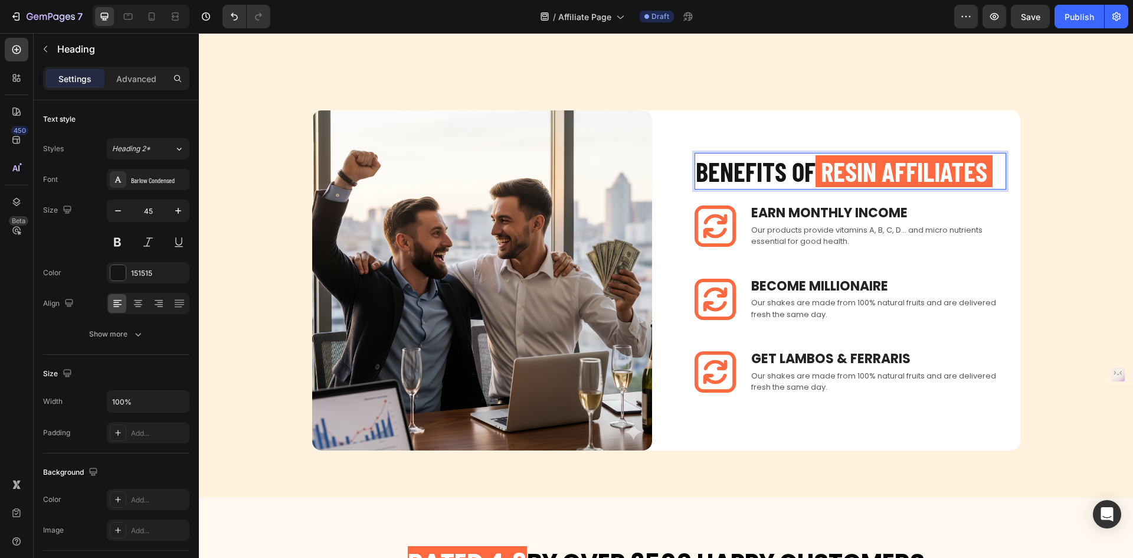
click at [801, 169] on p "BENEFITS OF RESIN AFFILIATES" at bounding box center [850, 171] width 309 height 35
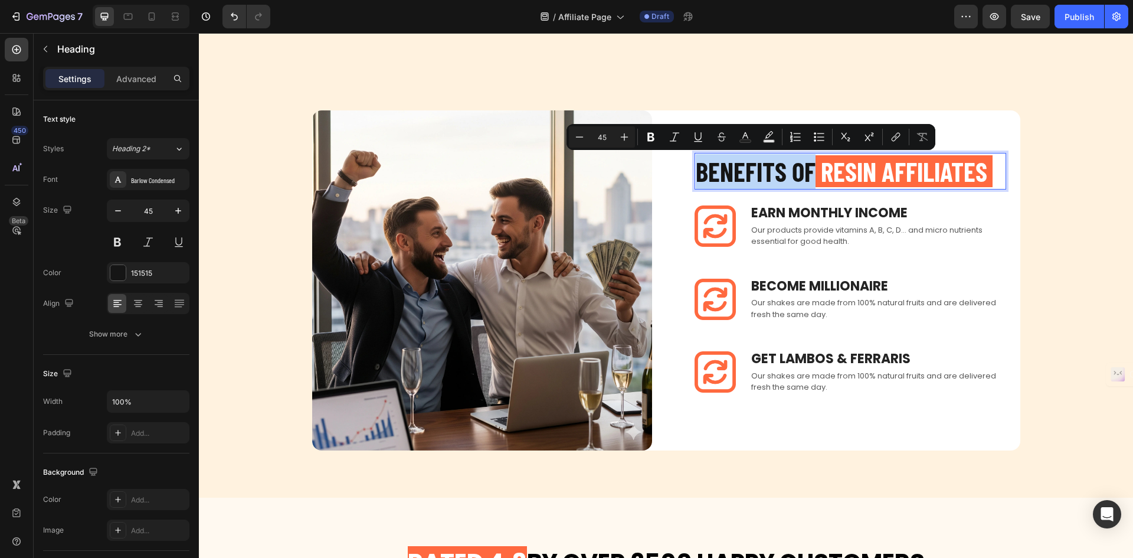
drag, startPoint x: 808, startPoint y: 169, endPoint x: 694, endPoint y: 178, distance: 114.3
click at [696, 178] on p "BENEFITS OF RESIN AFFILIATES" at bounding box center [850, 171] width 309 height 35
click at [784, 173] on p "BENEFITS OF RESIN AFFILIATES" at bounding box center [850, 171] width 309 height 35
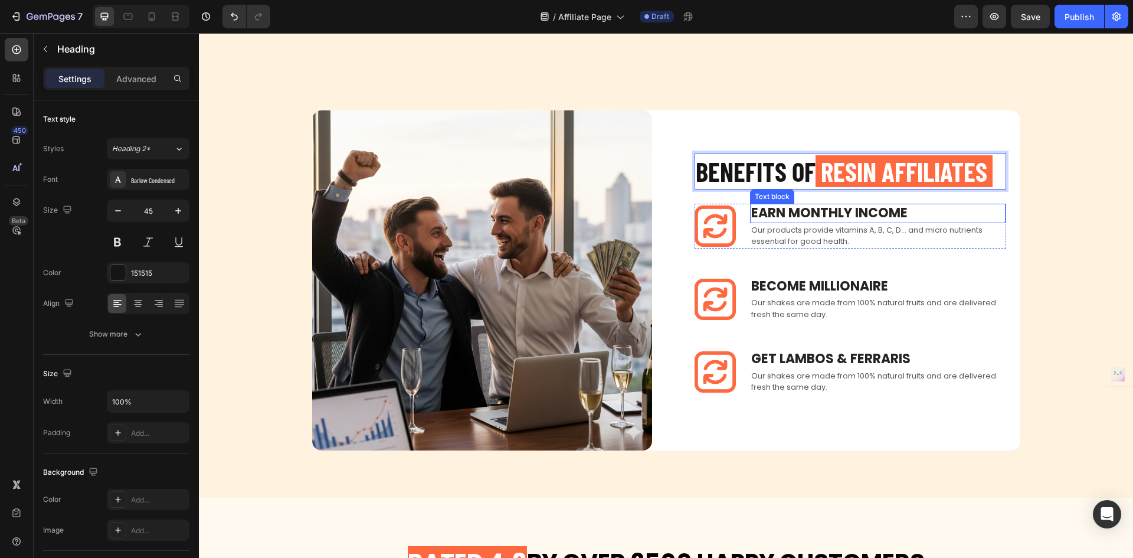
click at [809, 205] on p "Earn Monthly INCOME" at bounding box center [877, 213] width 253 height 17
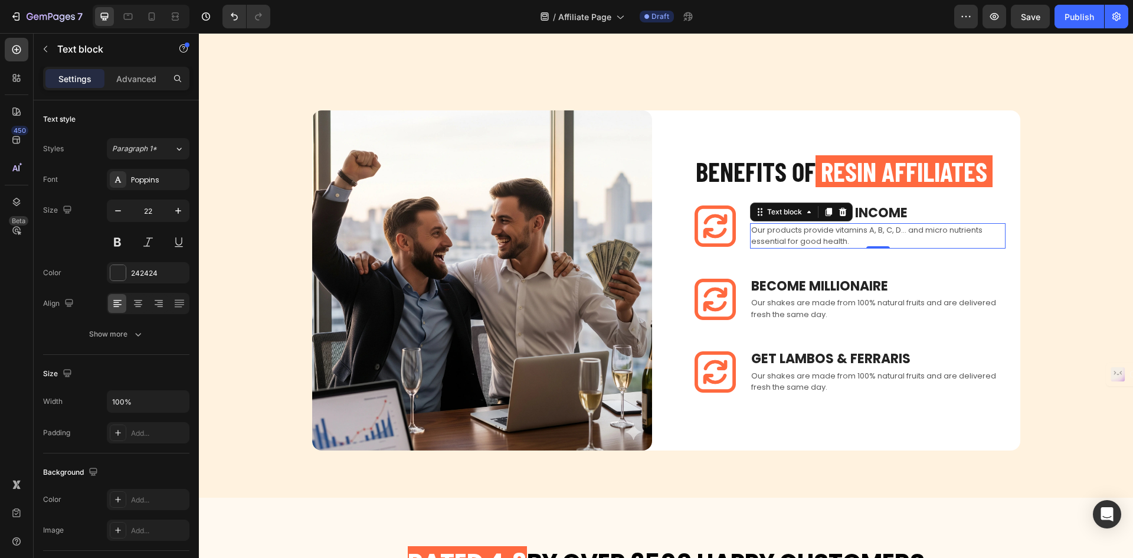
click at [787, 227] on p "Our products provide vitamins A, B, C, D... and micro nutrients essential for g…" at bounding box center [877, 235] width 253 height 23
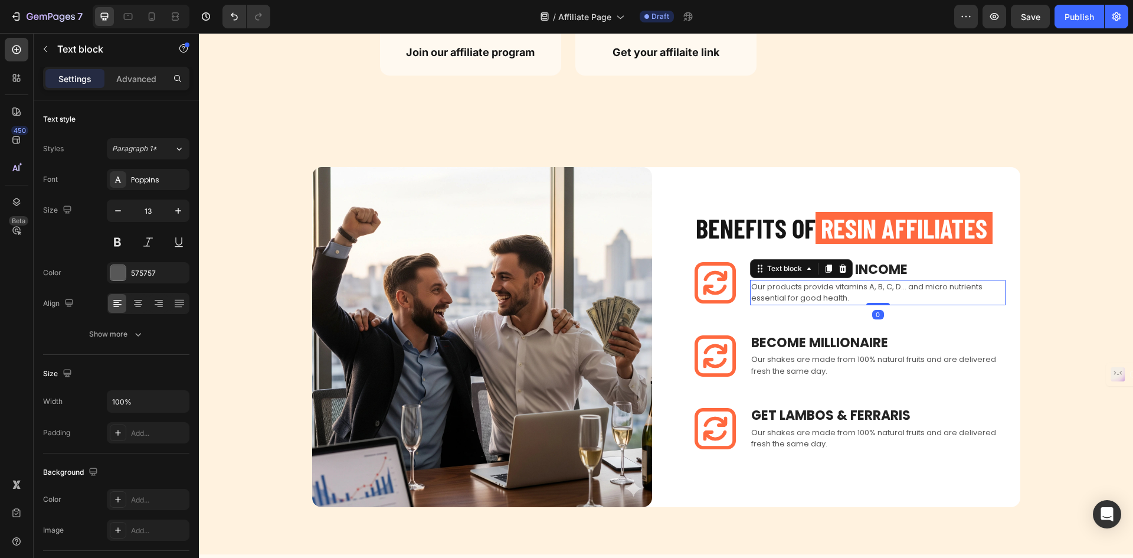
scroll to position [746, 0]
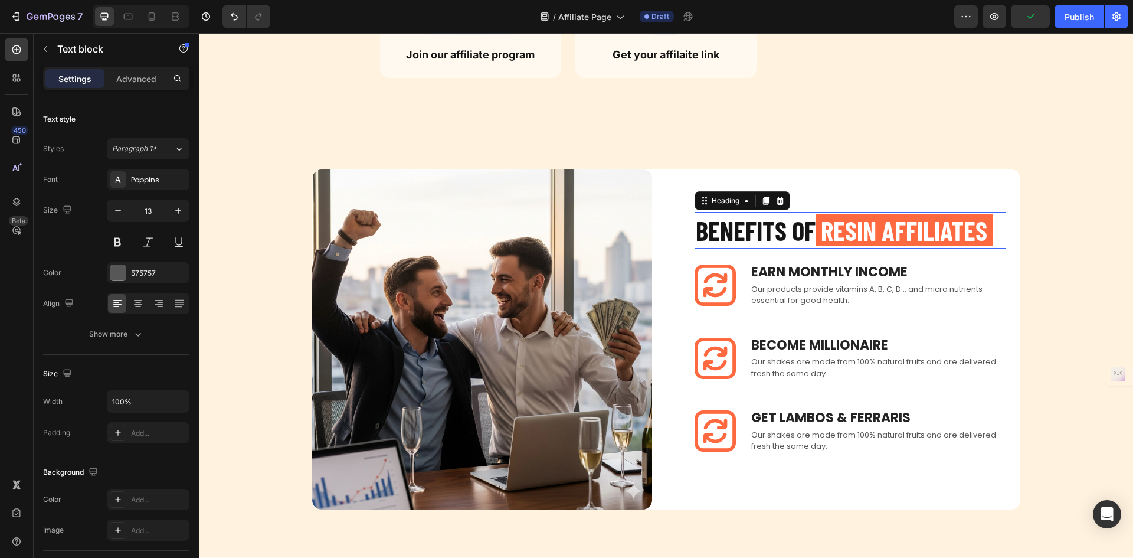
click at [986, 241] on span "RESIN AFFILIATES" at bounding box center [904, 230] width 166 height 32
click at [980, 227] on span "RESIN AFFILIATES" at bounding box center [904, 230] width 166 height 32
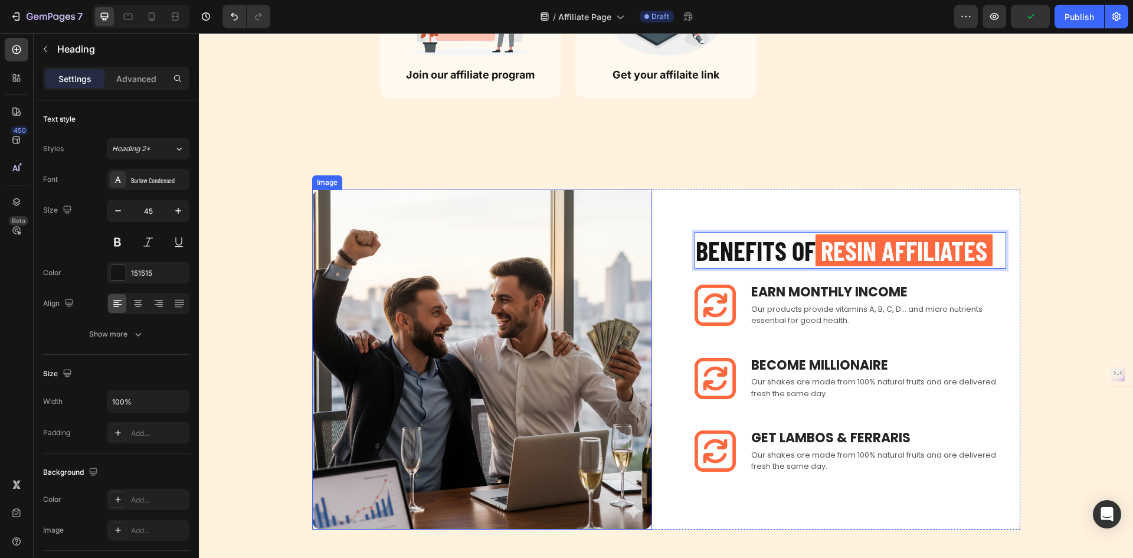
scroll to position [687, 0]
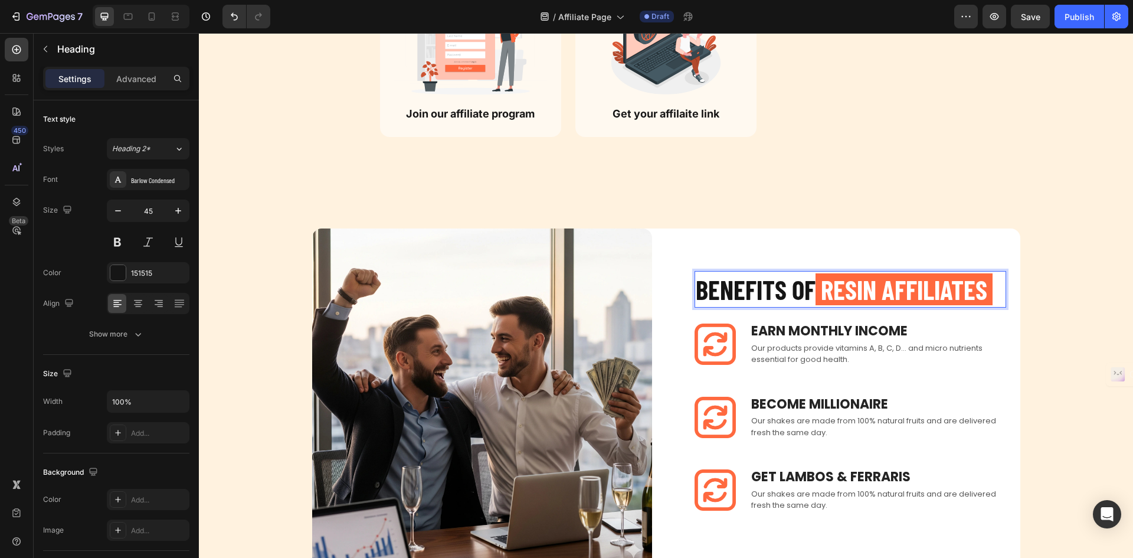
click at [804, 290] on p "BENEFITS OF RESIN AFFILIATES" at bounding box center [850, 289] width 309 height 35
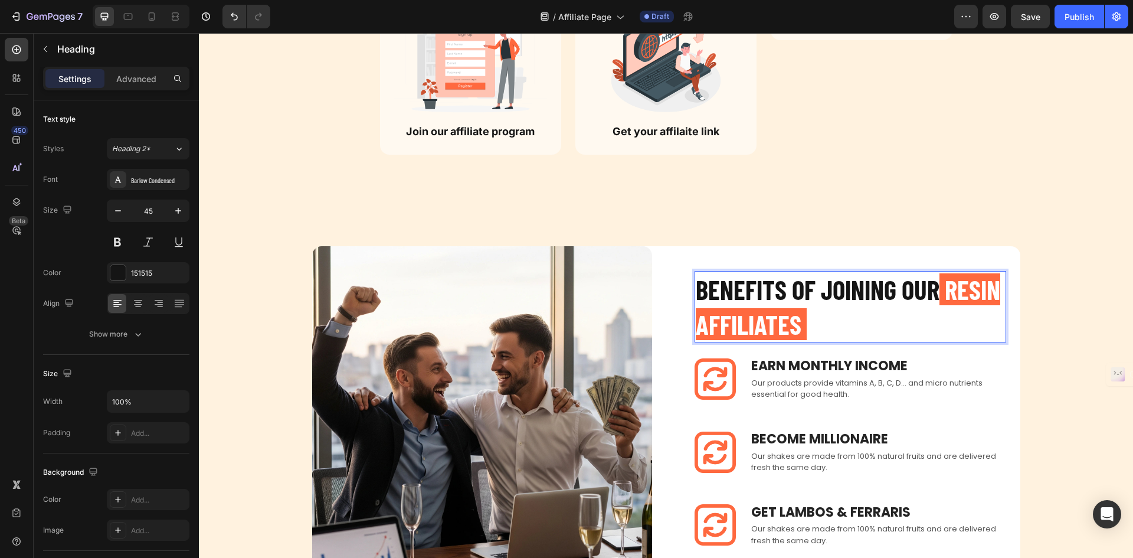
click at [707, 335] on span "RESIN AFFILIATES" at bounding box center [848, 306] width 305 height 67
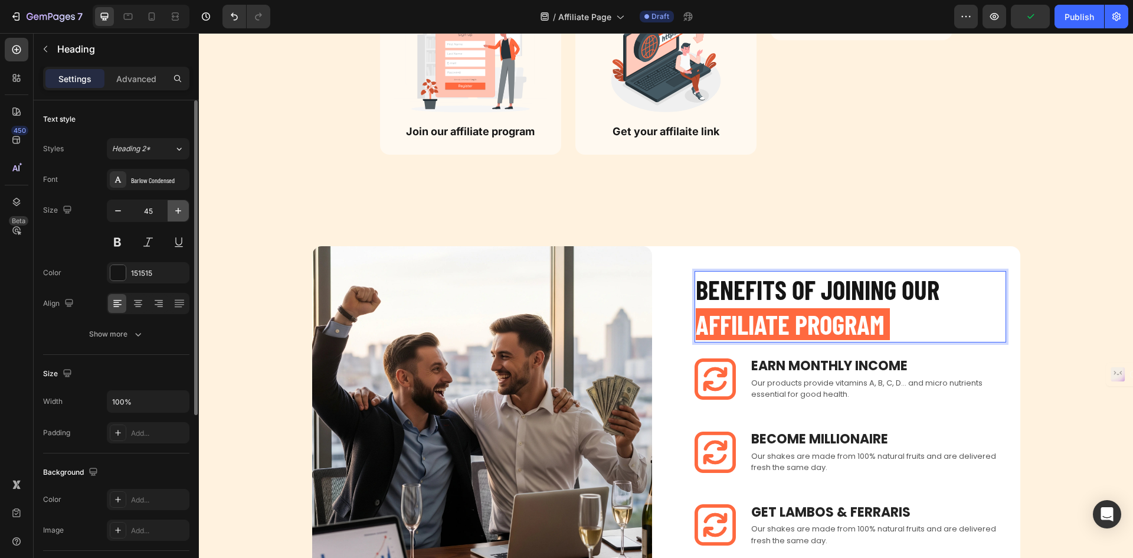
click at [172, 211] on icon "button" at bounding box center [178, 211] width 12 height 12
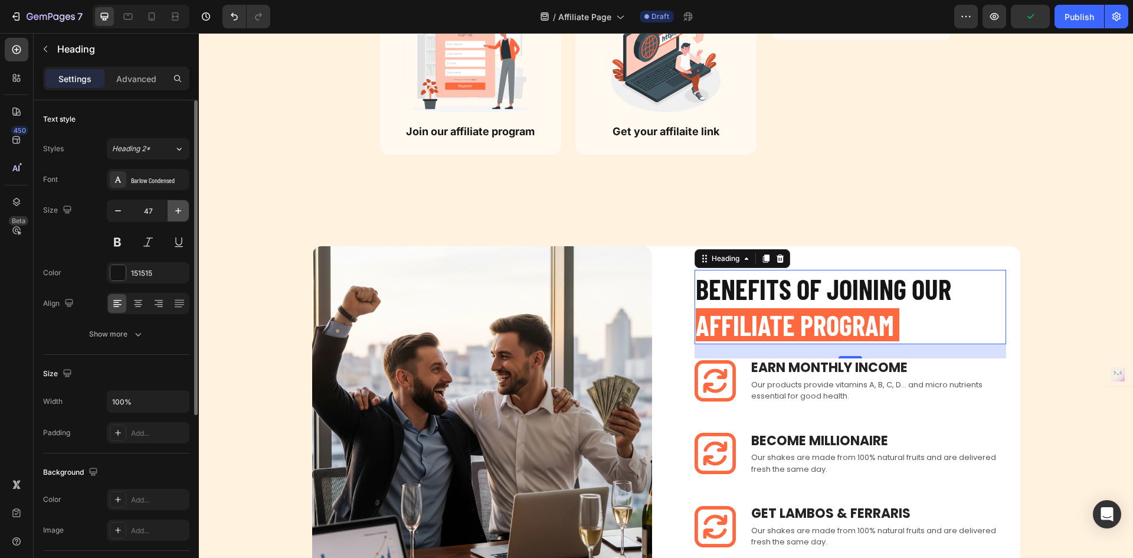
click at [172, 211] on icon "button" at bounding box center [178, 211] width 12 height 12
click at [174, 211] on icon "button" at bounding box center [178, 211] width 12 height 12
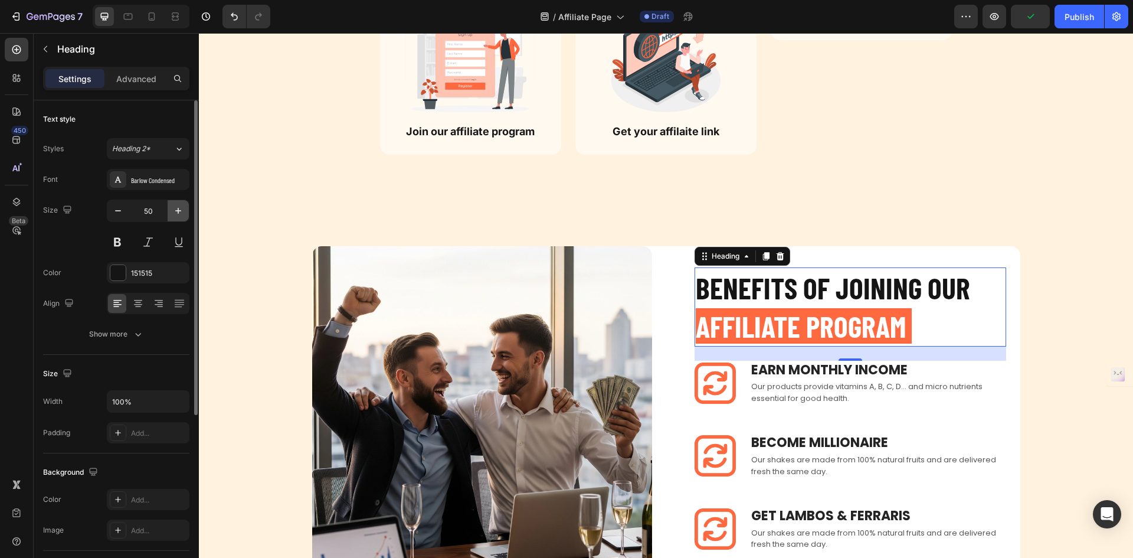
click at [174, 211] on icon "button" at bounding box center [178, 211] width 12 height 12
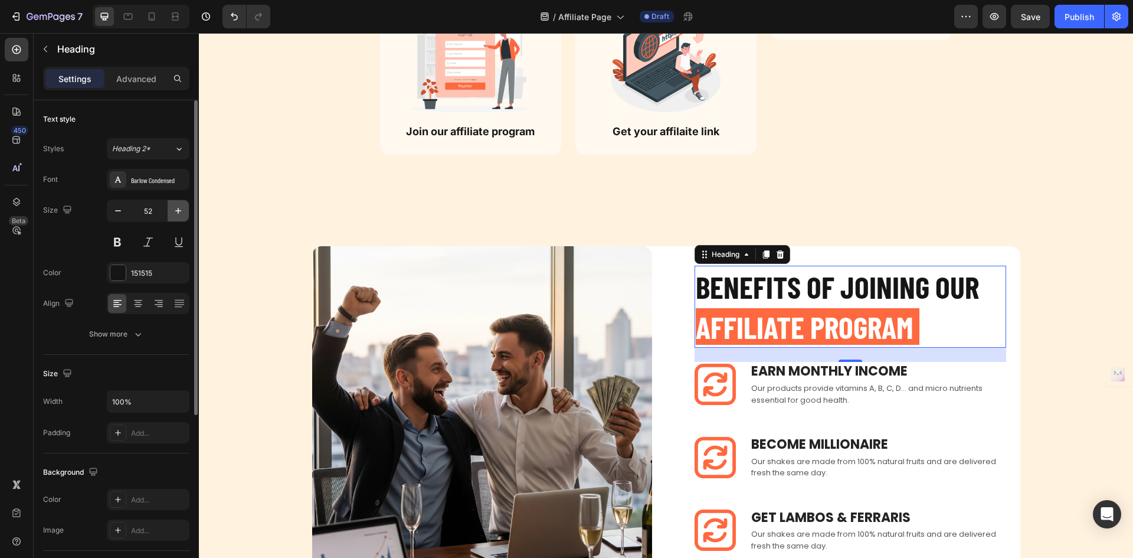
click at [174, 211] on icon "button" at bounding box center [178, 211] width 12 height 12
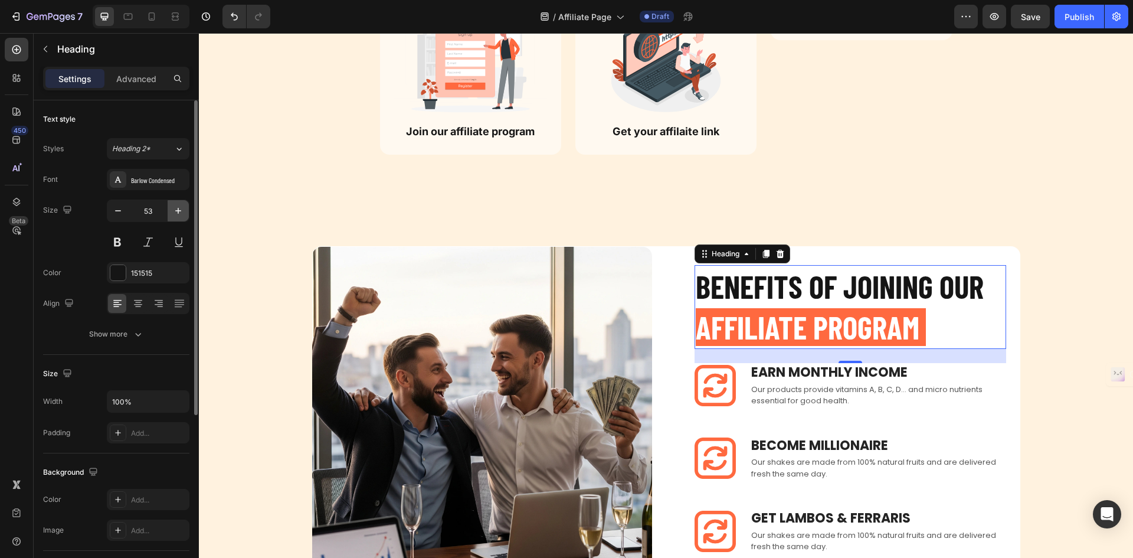
click at [174, 211] on icon "button" at bounding box center [178, 211] width 12 height 12
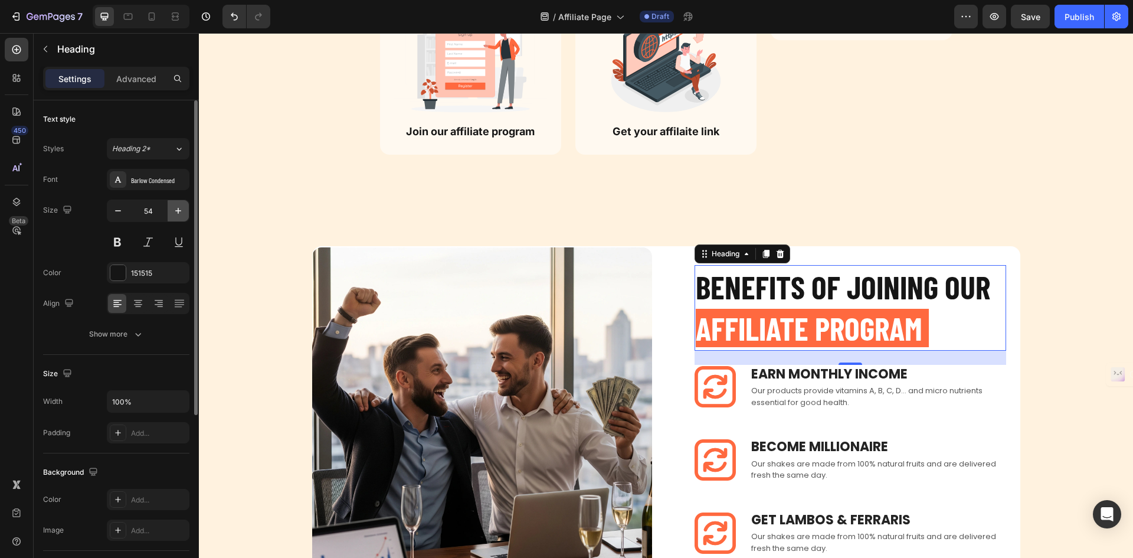
click at [174, 211] on icon "button" at bounding box center [178, 211] width 12 height 12
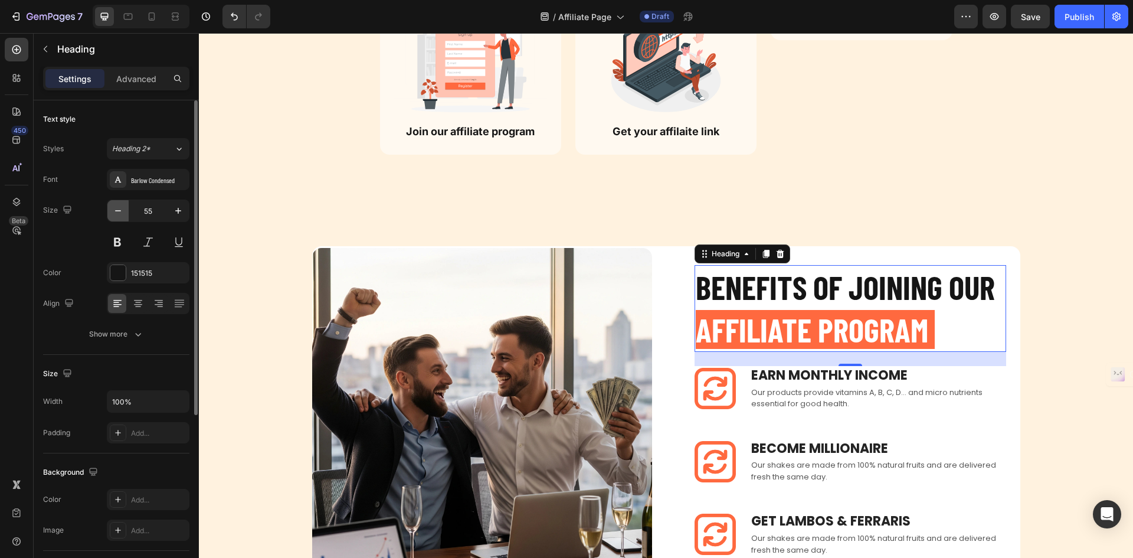
click at [120, 216] on icon "button" at bounding box center [118, 211] width 12 height 12
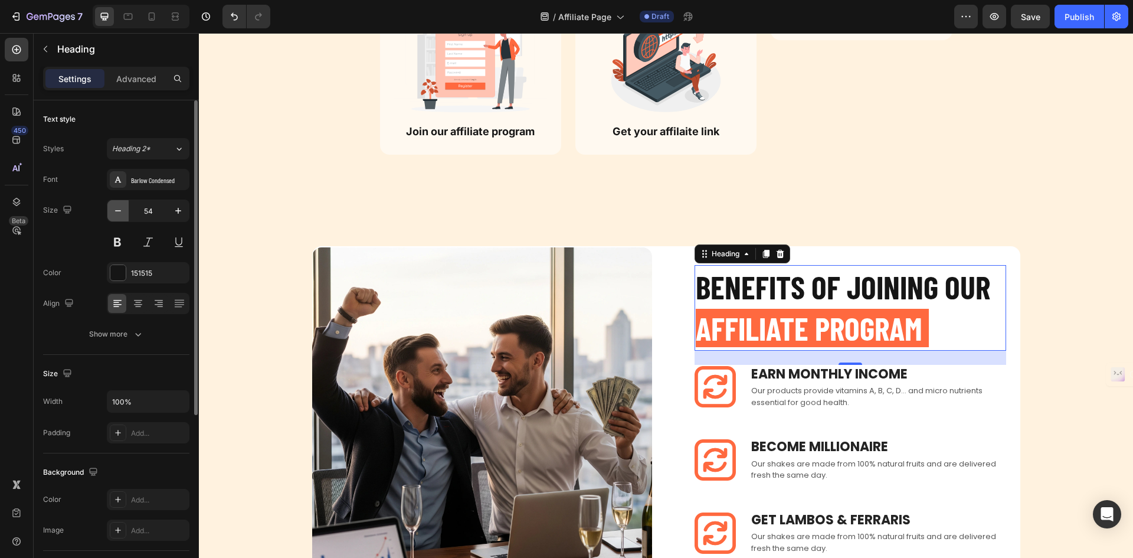
click at [120, 216] on icon "button" at bounding box center [118, 211] width 12 height 12
type input "53"
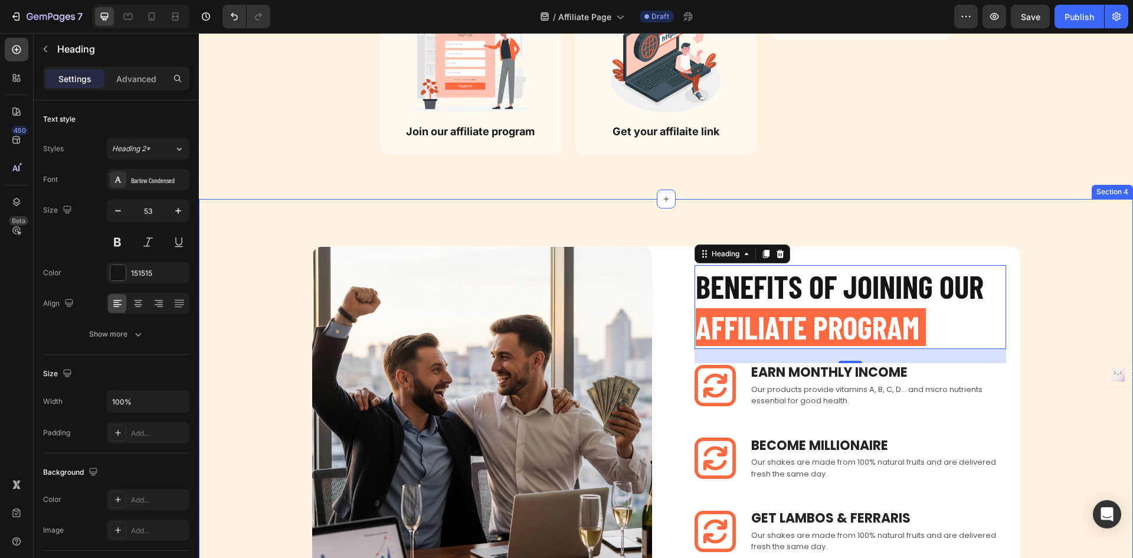
click at [894, 221] on div "BENEFITS OF JOINING OUR AFFILIATE PROGRAM Heading 24 Image Earn Monthly INCOME …" at bounding box center [666, 416] width 934 height 435
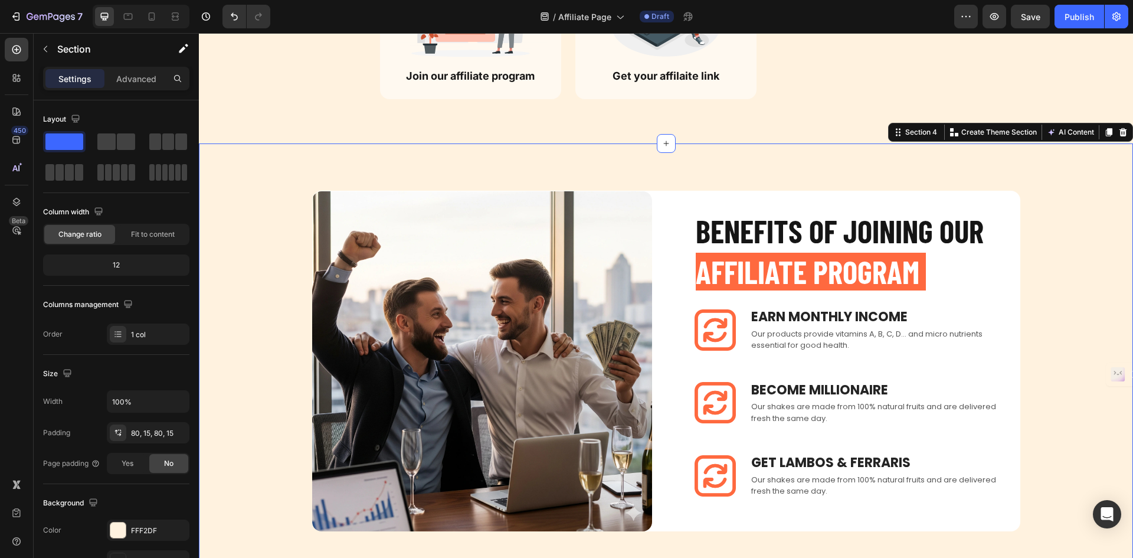
scroll to position [846, 0]
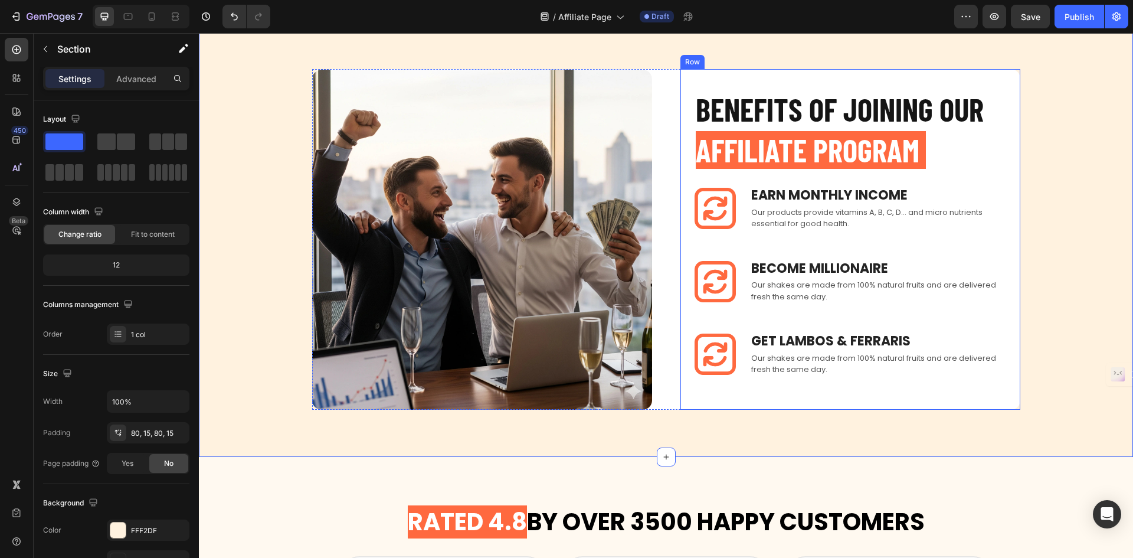
click at [1008, 78] on div "BENEFITS OF JOINING OUR AFFILIATE PROGRAM Heading Image Earn Monthly INCOME Tex…" at bounding box center [851, 239] width 340 height 341
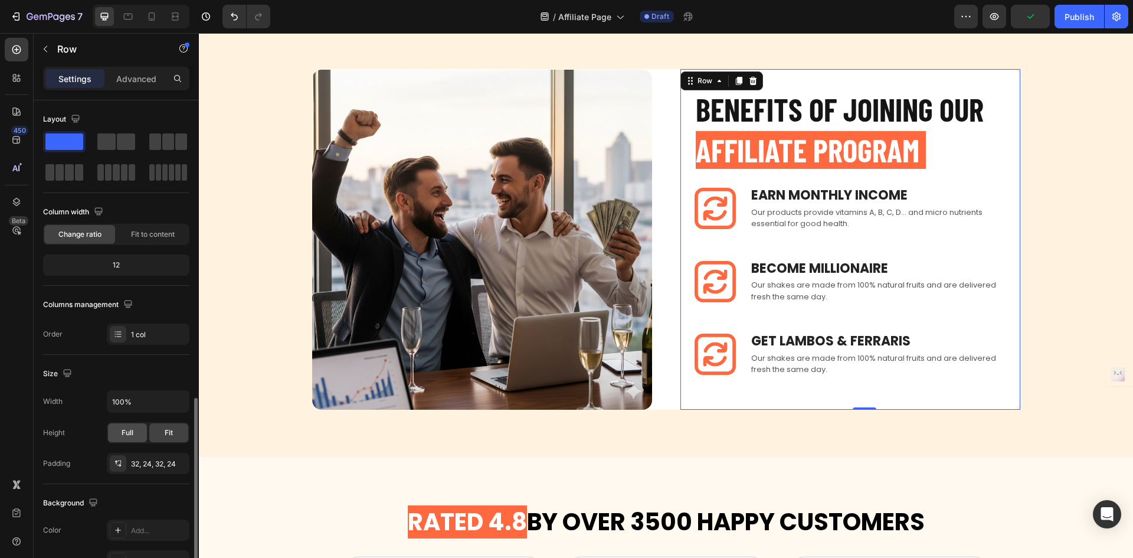
scroll to position [177, 0]
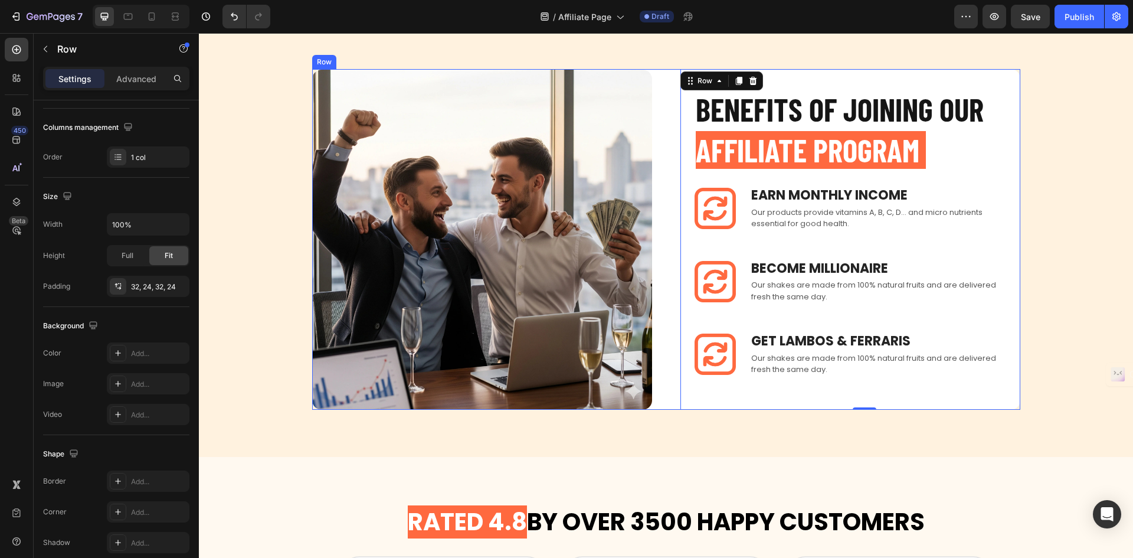
click at [664, 78] on div "BENEFITS OF JOINING OUR AFFILIATE PROGRAM Heading Image Earn Monthly INCOME Tex…" at bounding box center [666, 239] width 708 height 341
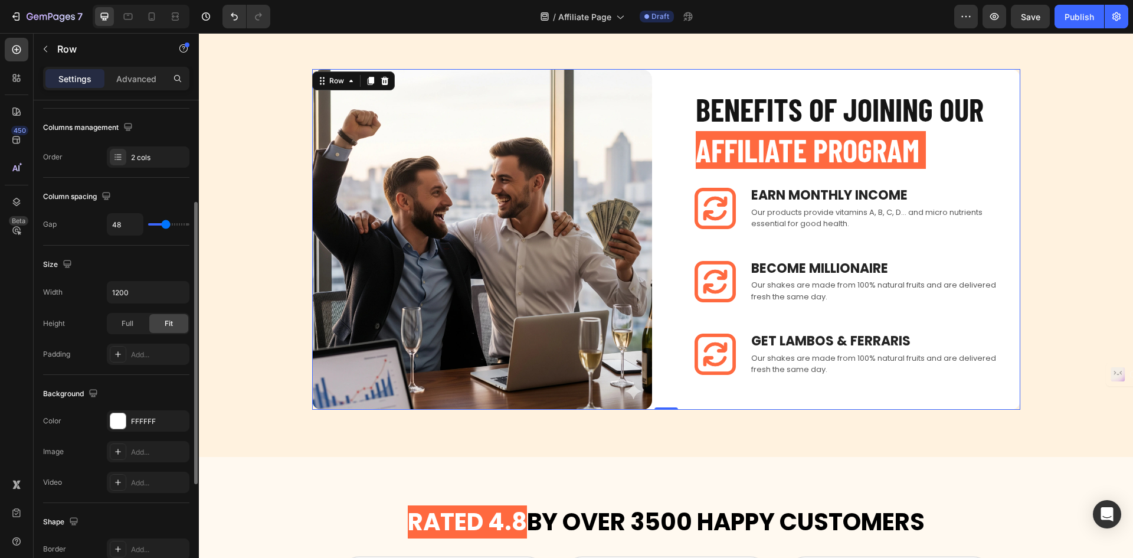
scroll to position [364, 0]
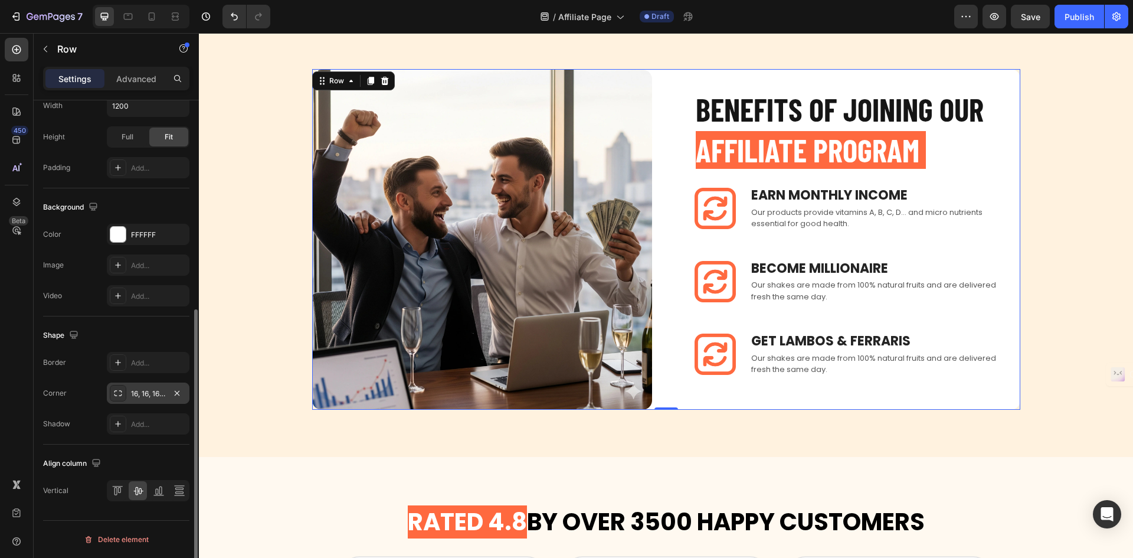
click at [143, 394] on div "16, 16, 16, 16" at bounding box center [148, 393] width 34 height 11
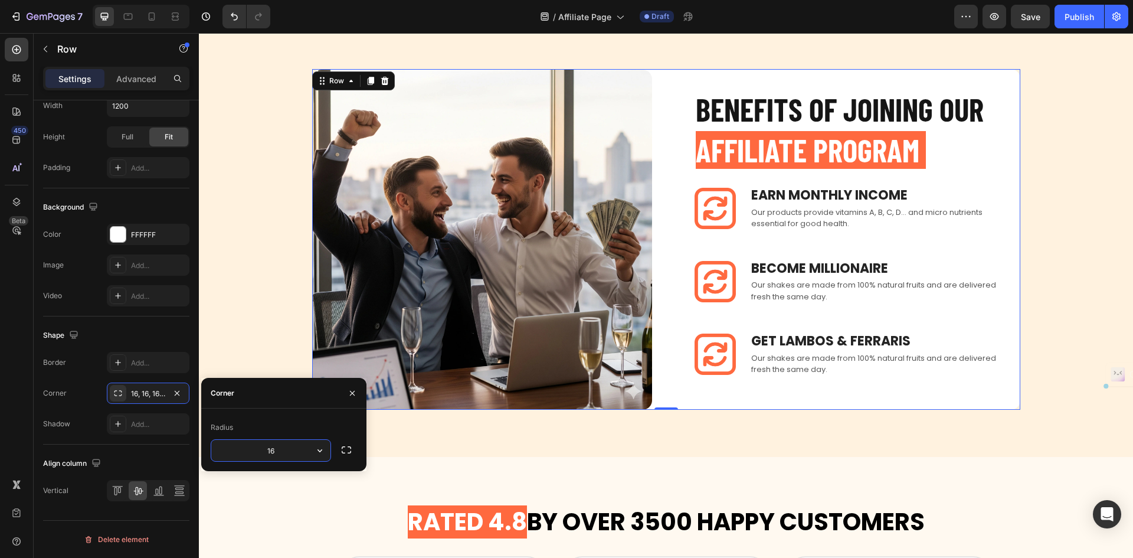
click at [281, 460] on input "16" at bounding box center [270, 450] width 119 height 21
type input "24"
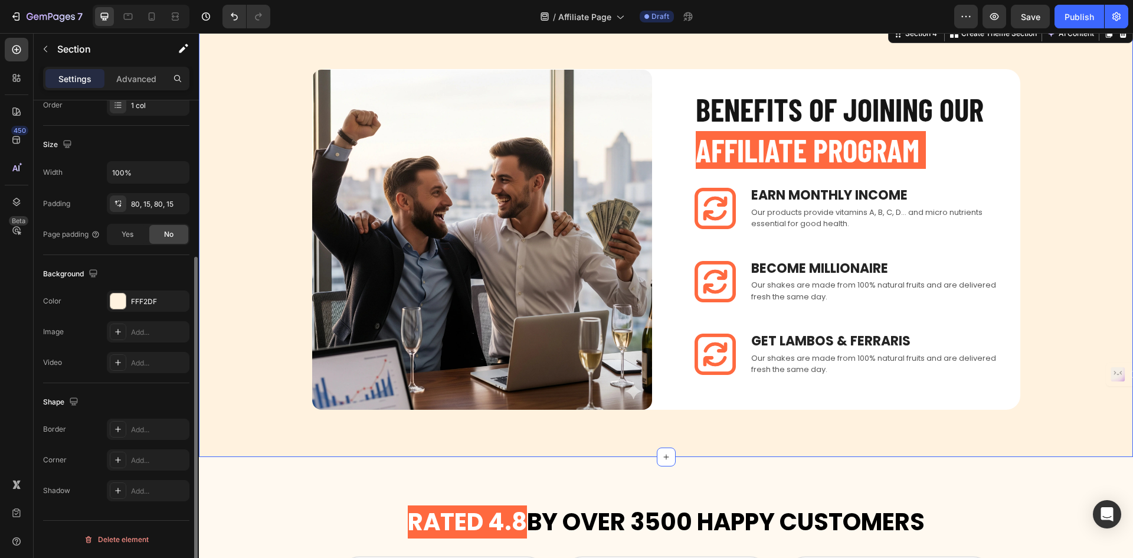
click at [1057, 201] on div "BENEFITS OF JOINING OUR AFFILIATE PROGRAM Heading Image Earn Monthly INCOME Tex…" at bounding box center [666, 239] width 917 height 341
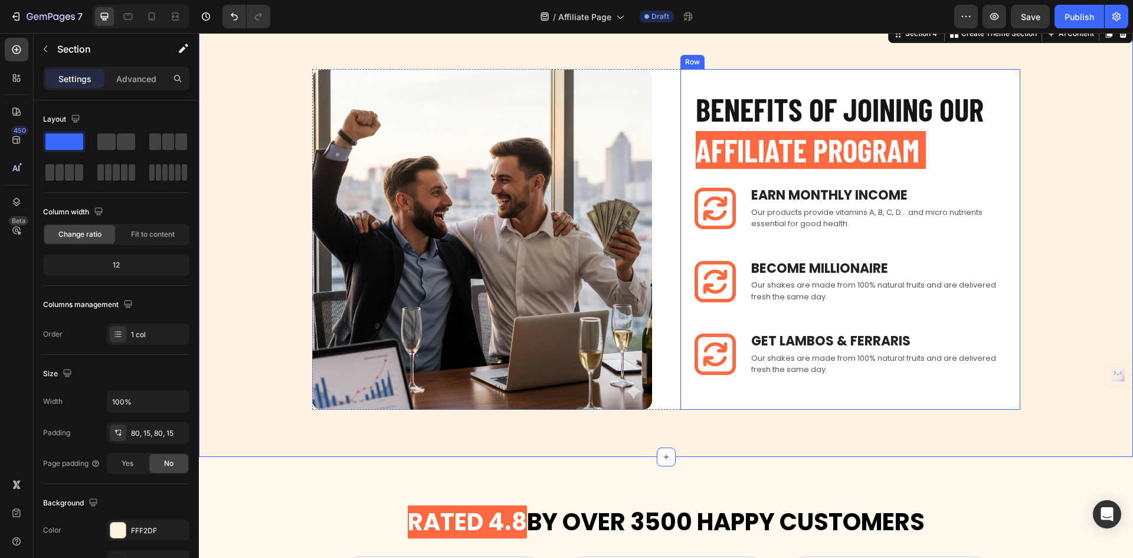
click at [688, 107] on div "BENEFITS OF JOINING OUR AFFILIATE PROGRAM Heading Image Earn Monthly INCOME Tex…" at bounding box center [851, 239] width 340 height 341
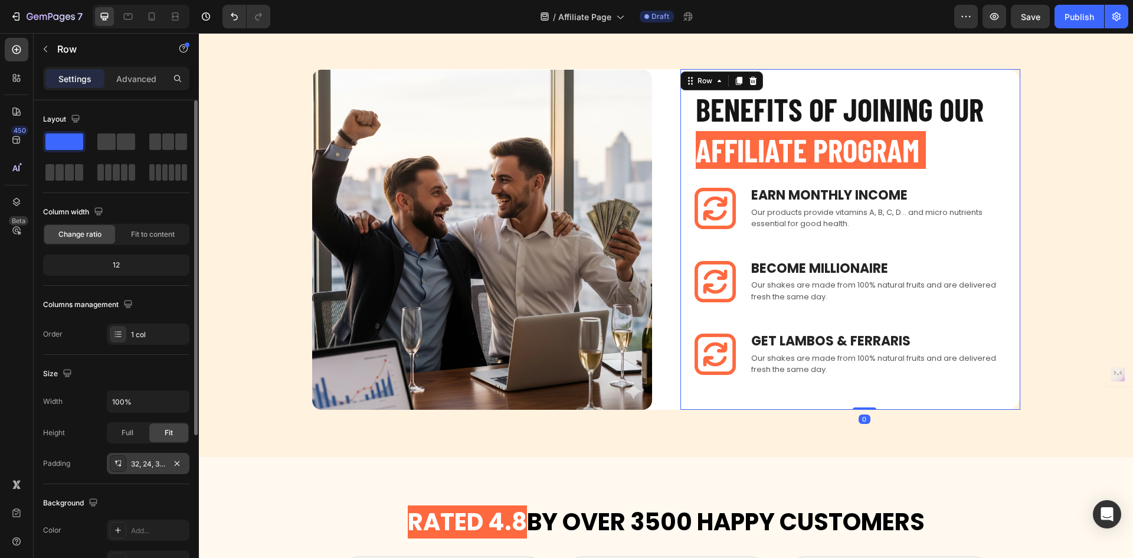
click at [139, 467] on div "32, 24, 32, 24" at bounding box center [148, 464] width 34 height 11
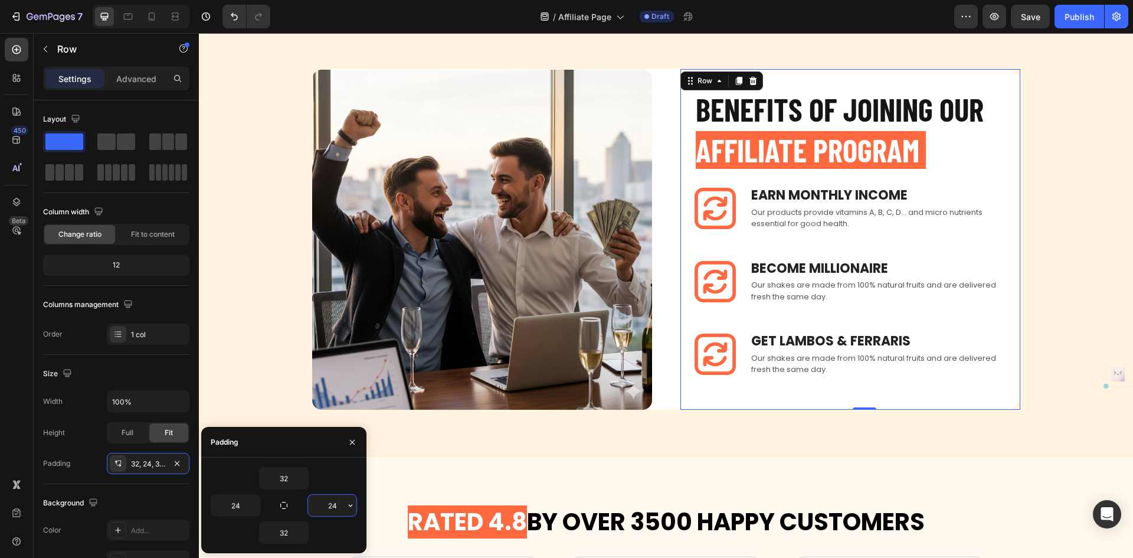
click at [336, 502] on input "24" at bounding box center [332, 505] width 48 height 21
click at [332, 531] on div "32" at bounding box center [284, 532] width 146 height 22
click at [322, 497] on input "32" at bounding box center [332, 505] width 48 height 21
click at [349, 506] on icon "button" at bounding box center [350, 505] width 9 height 9
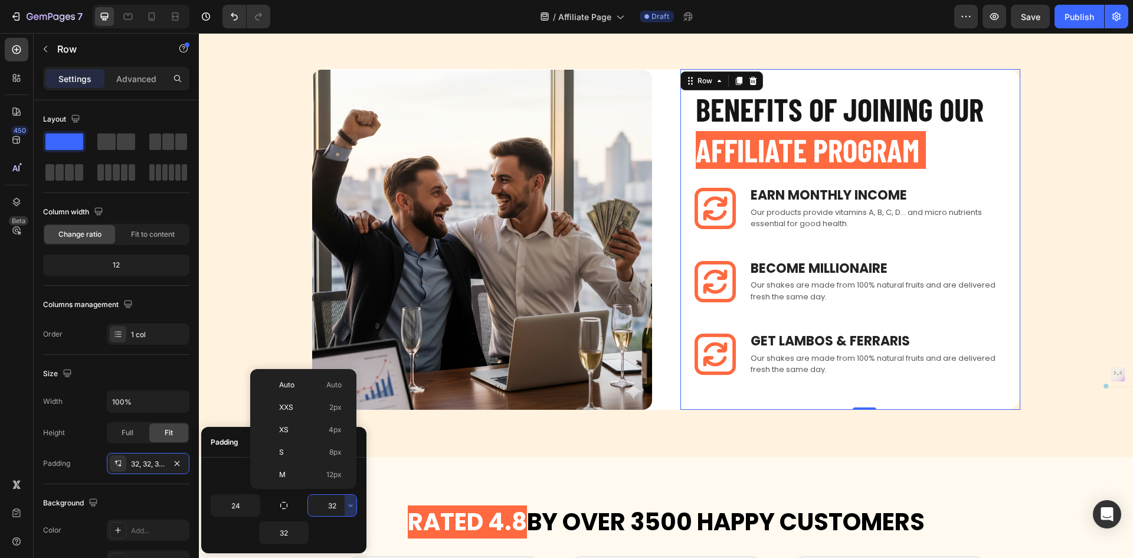
click at [331, 506] on input "32" at bounding box center [332, 505] width 48 height 21
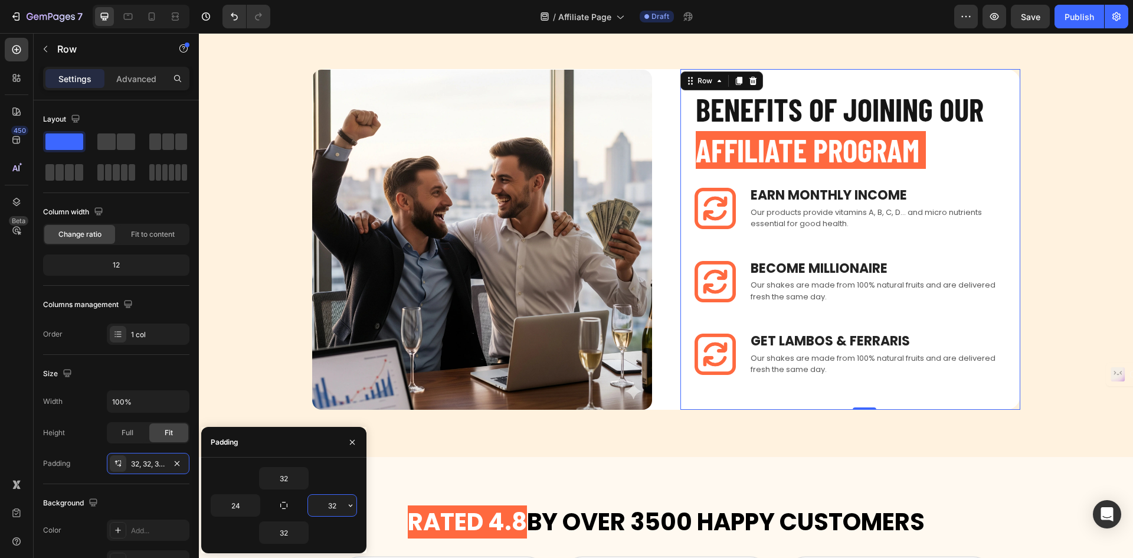
click at [332, 506] on input "32" at bounding box center [332, 505] width 48 height 21
click at [339, 507] on input "10" at bounding box center [332, 505] width 48 height 21
click at [335, 496] on input "40" at bounding box center [332, 505] width 48 height 21
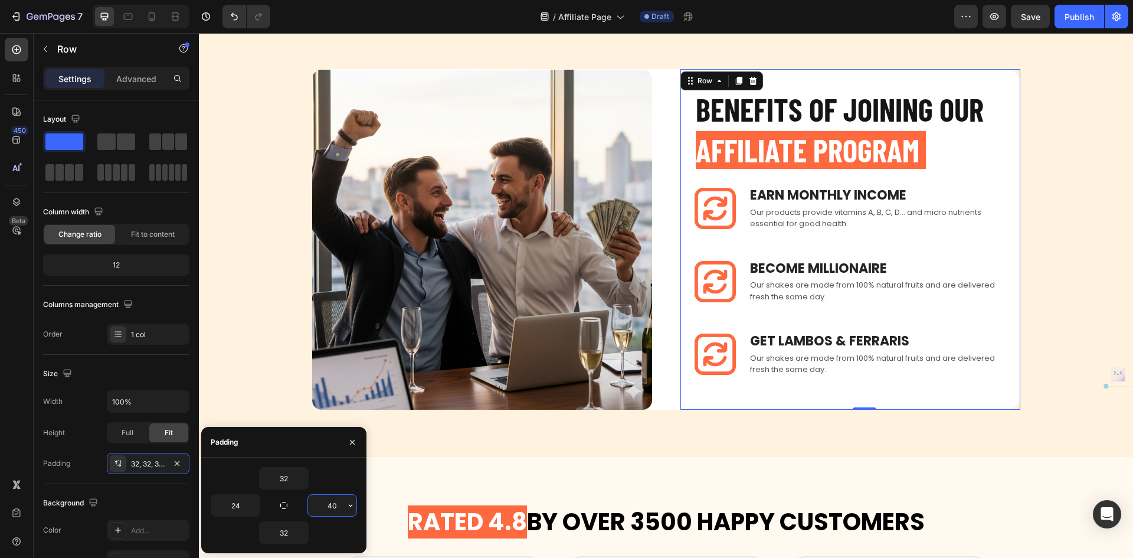
click at [335, 496] on input "40" at bounding box center [332, 505] width 48 height 21
type input "32"
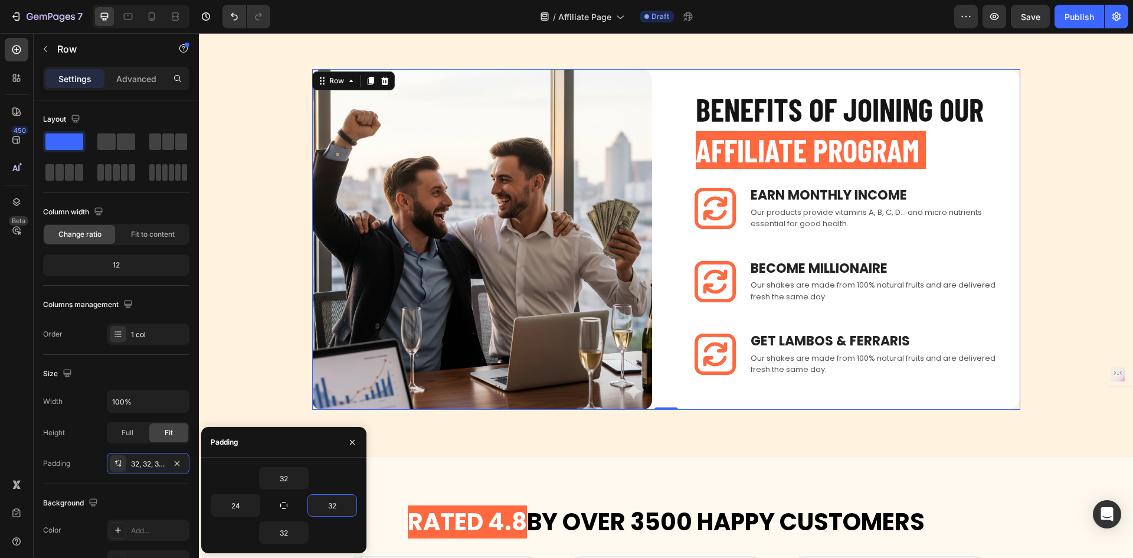
click at [665, 295] on div "BENEFITS OF JOINING OUR AFFILIATE PROGRAM Heading Image Earn Monthly INCOME Tex…" at bounding box center [666, 239] width 708 height 341
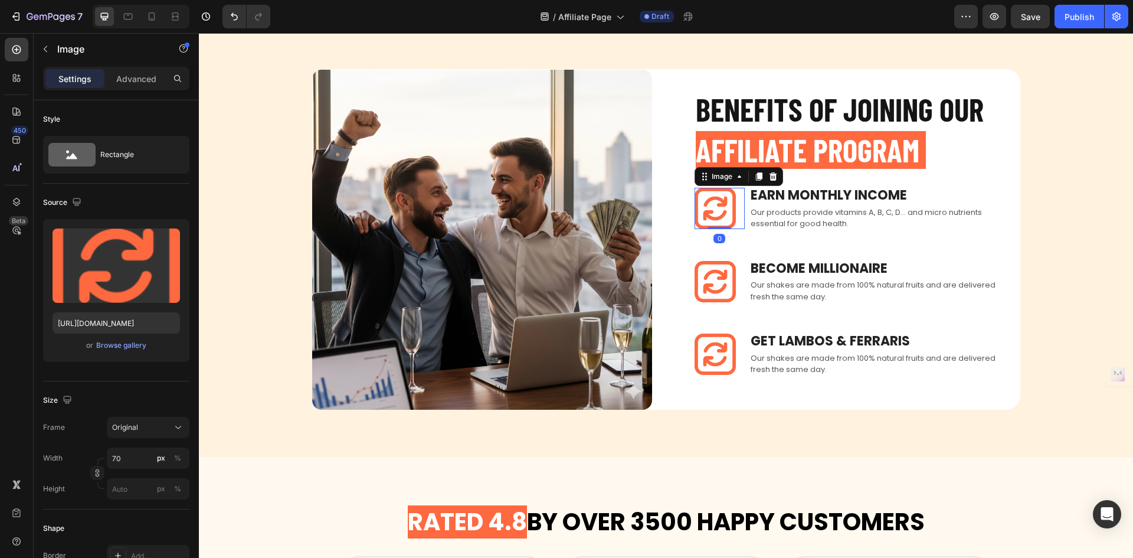
click at [719, 211] on img at bounding box center [715, 208] width 41 height 41
click at [121, 460] on input "70" at bounding box center [148, 457] width 83 height 21
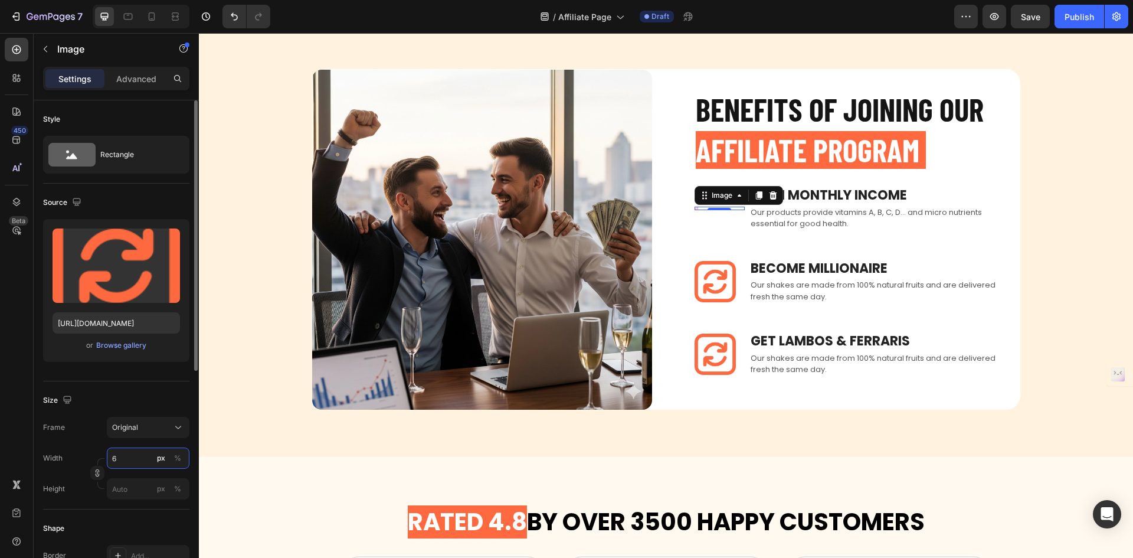
type input "60"
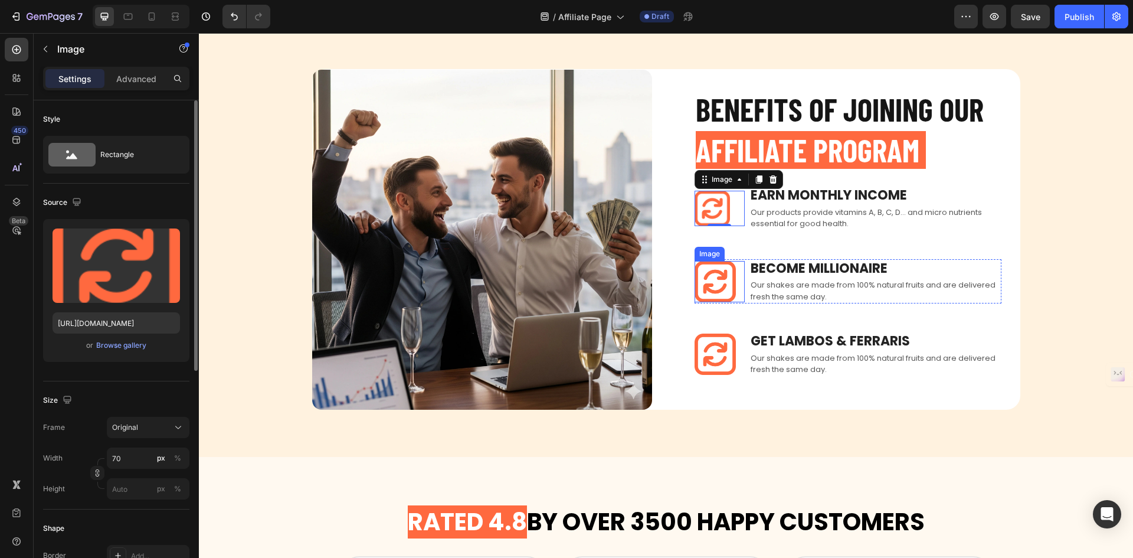
click at [715, 295] on img at bounding box center [715, 281] width 41 height 41
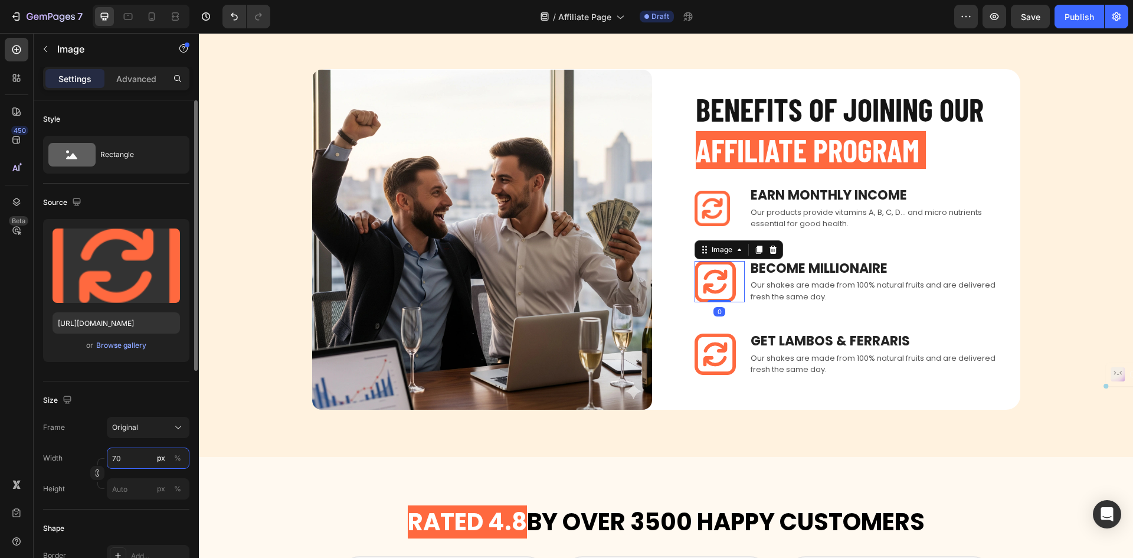
click at [125, 457] on input "70" at bounding box center [148, 457] width 83 height 21
type input "60"
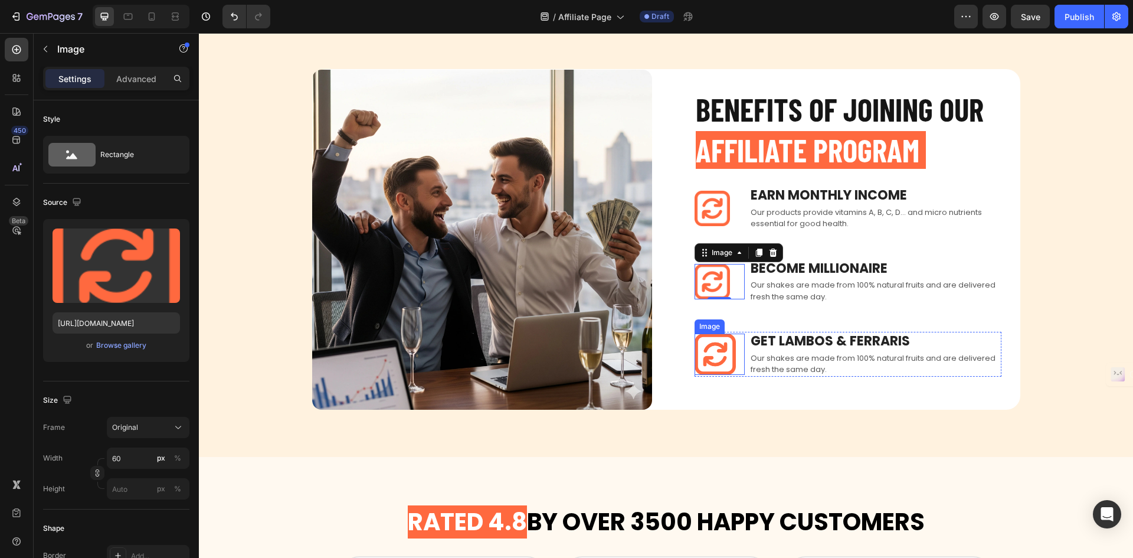
click at [718, 352] on img at bounding box center [715, 353] width 41 height 41
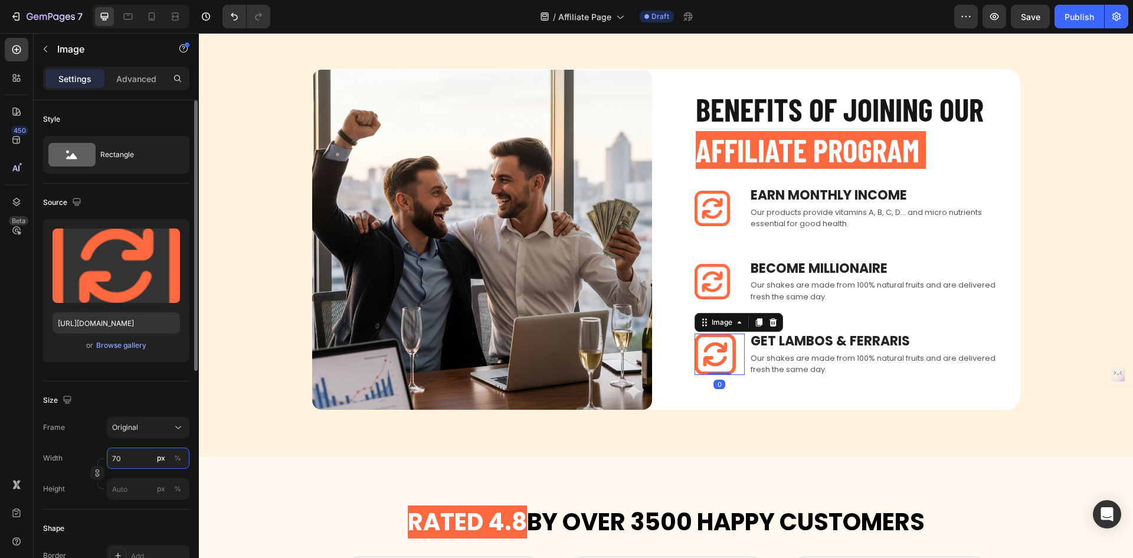
click at [114, 461] on input "70" at bounding box center [148, 457] width 83 height 21
type input "60"
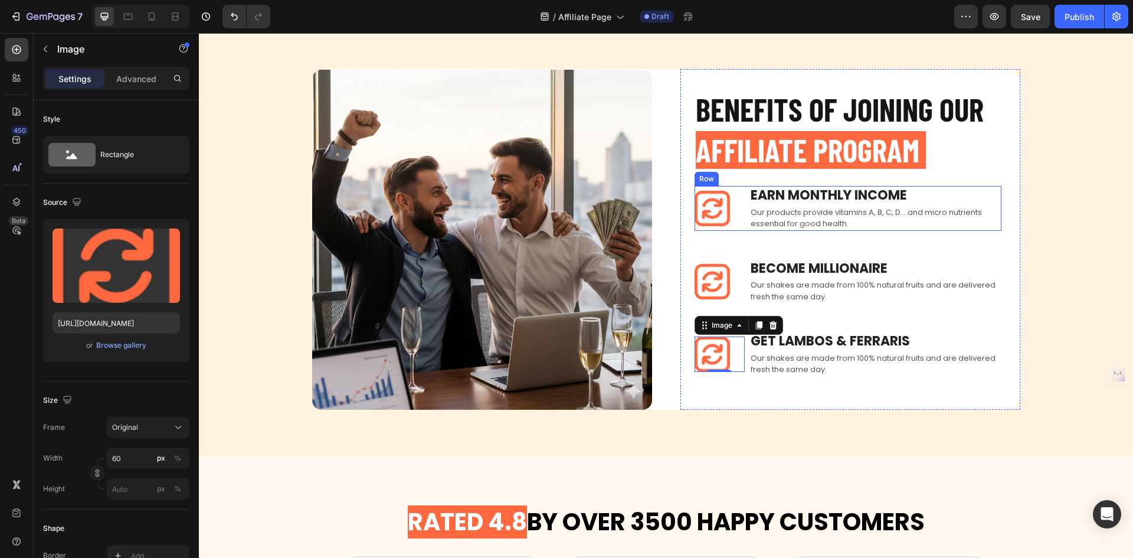
click at [741, 202] on div "Image Earn Monthly INCOME Text block Our products provide vitamins A, B, C, D..…" at bounding box center [848, 208] width 307 height 45
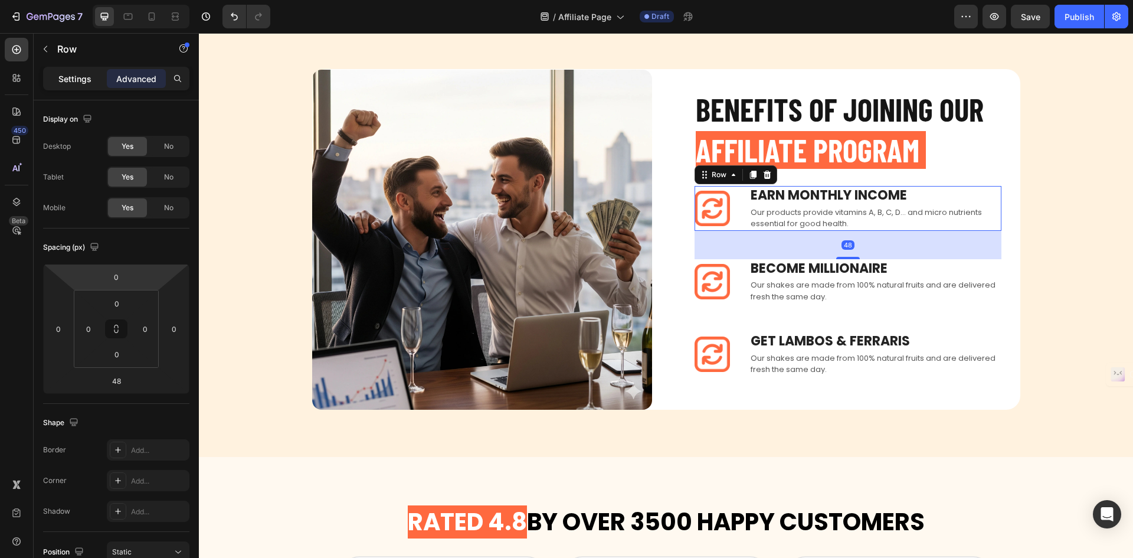
click at [91, 82] on div "Settings" at bounding box center [74, 78] width 59 height 19
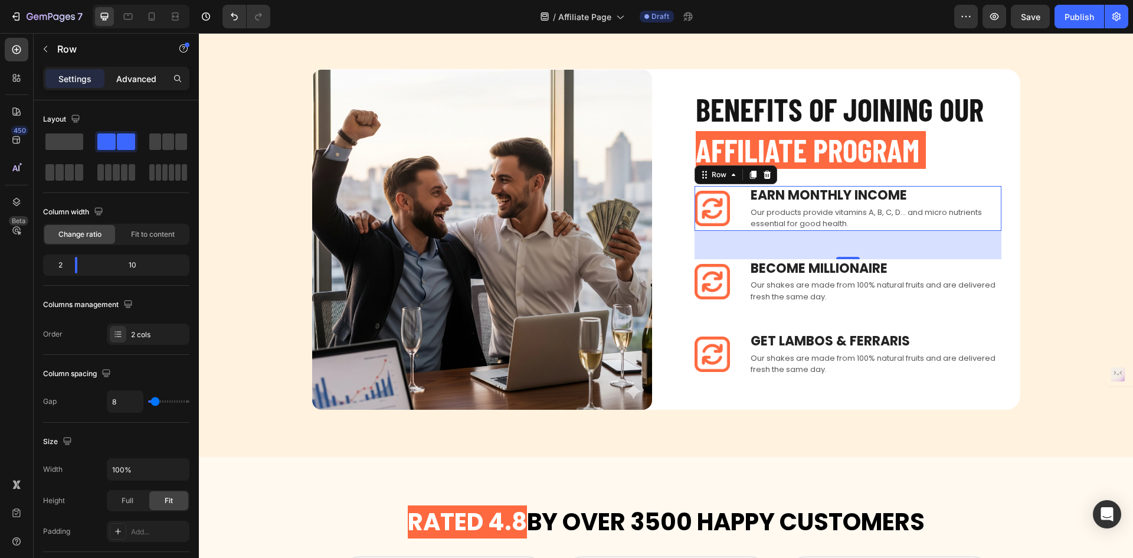
click at [148, 69] on div "Advanced" at bounding box center [136, 78] width 59 height 19
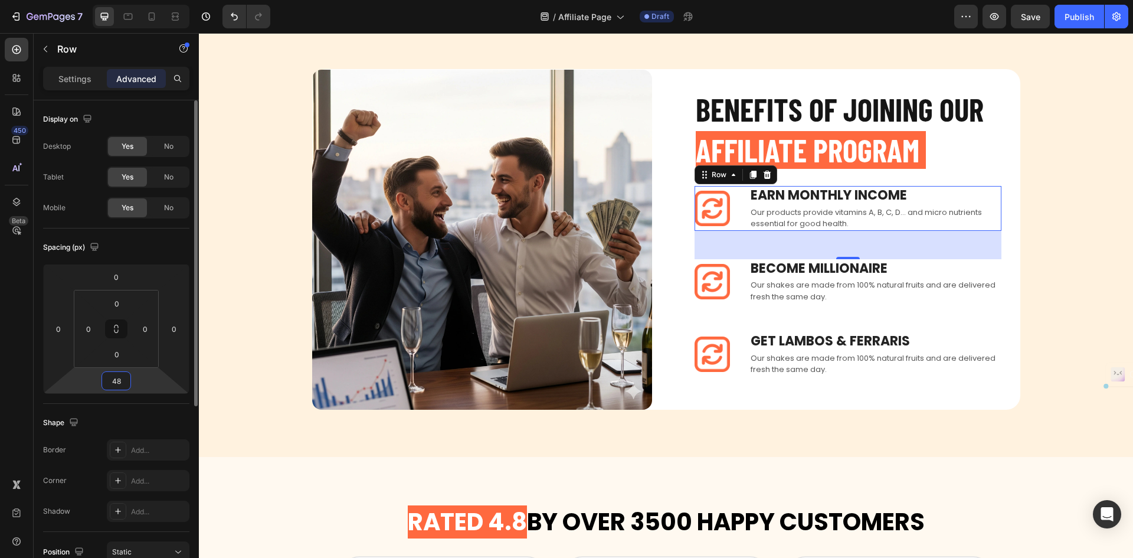
click at [126, 378] on input "48" at bounding box center [116, 381] width 24 height 18
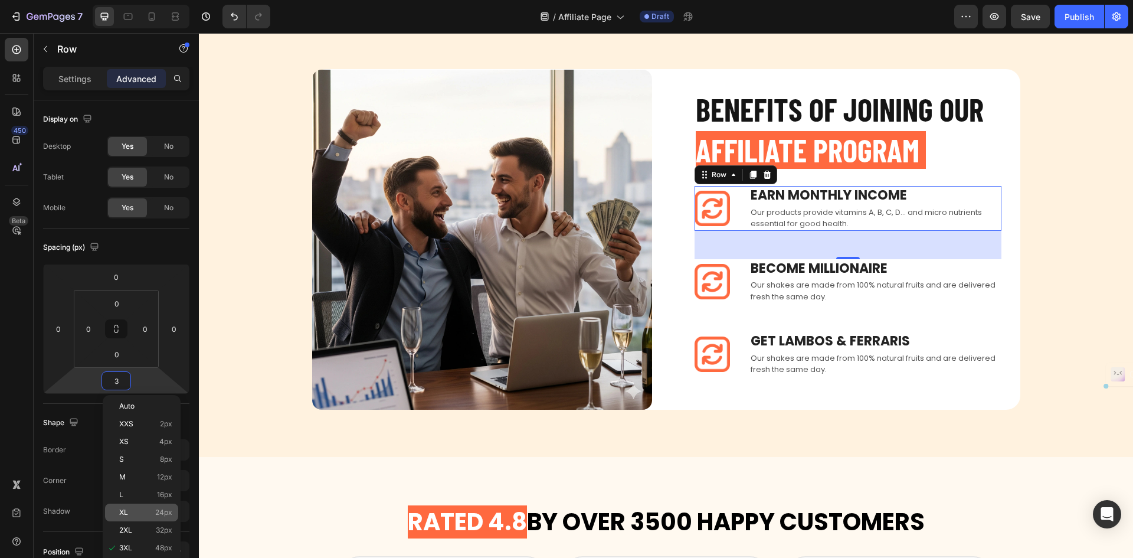
click at [166, 506] on div "XL 24px" at bounding box center [141, 512] width 73 height 18
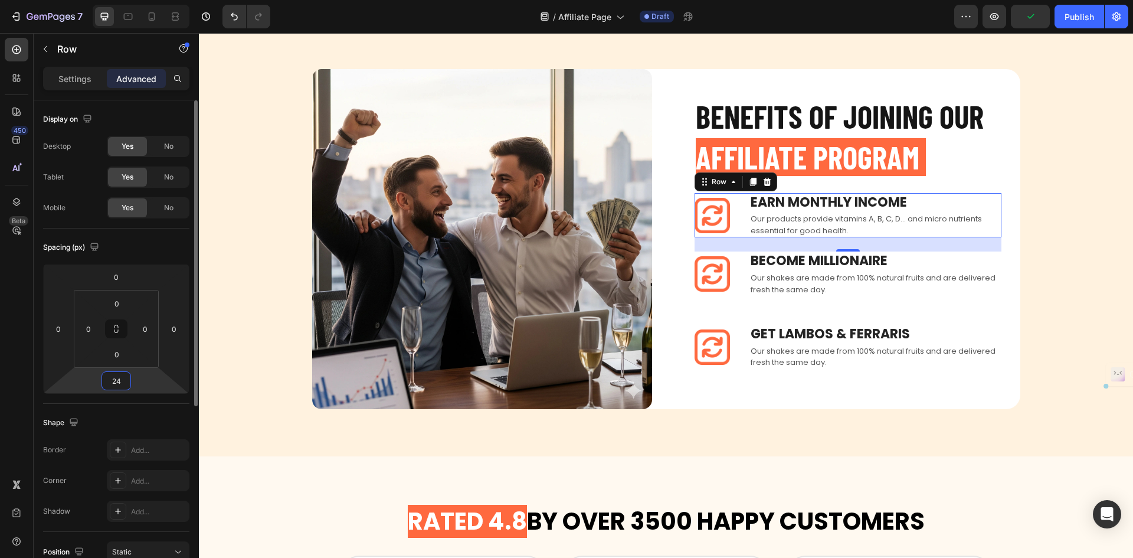
click at [125, 383] on input "24" at bounding box center [116, 381] width 24 height 18
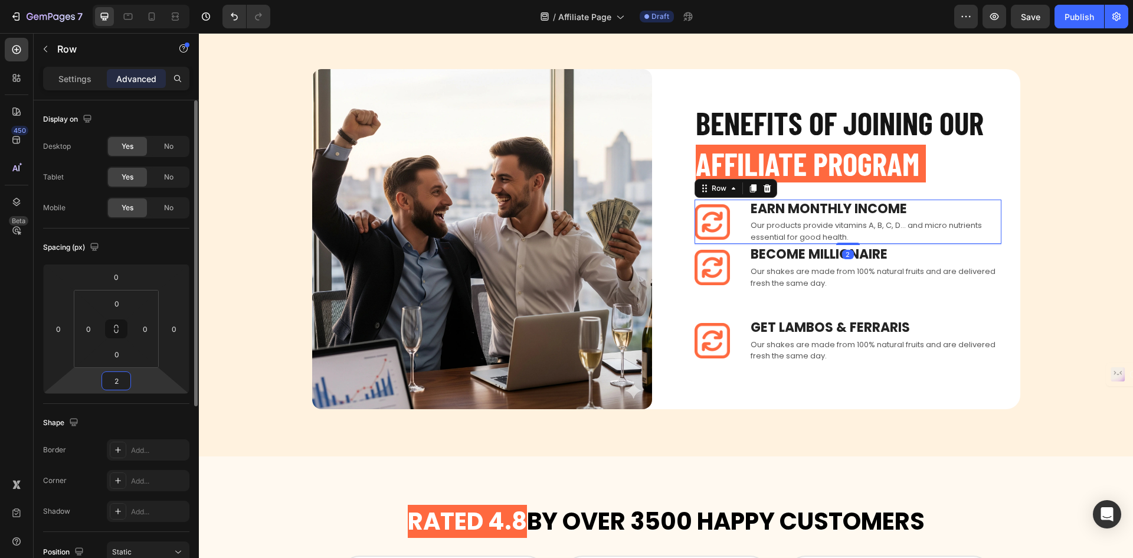
type input "28"
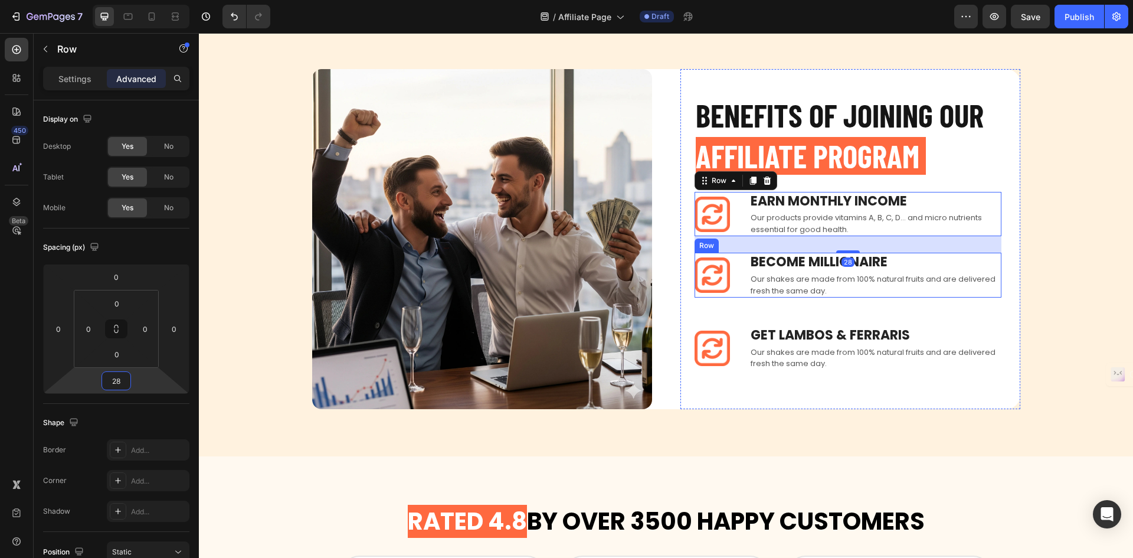
click at [742, 273] on div "Image Become Millionaire Text block Our shakes are made from 100% natural fruit…" at bounding box center [848, 275] width 307 height 45
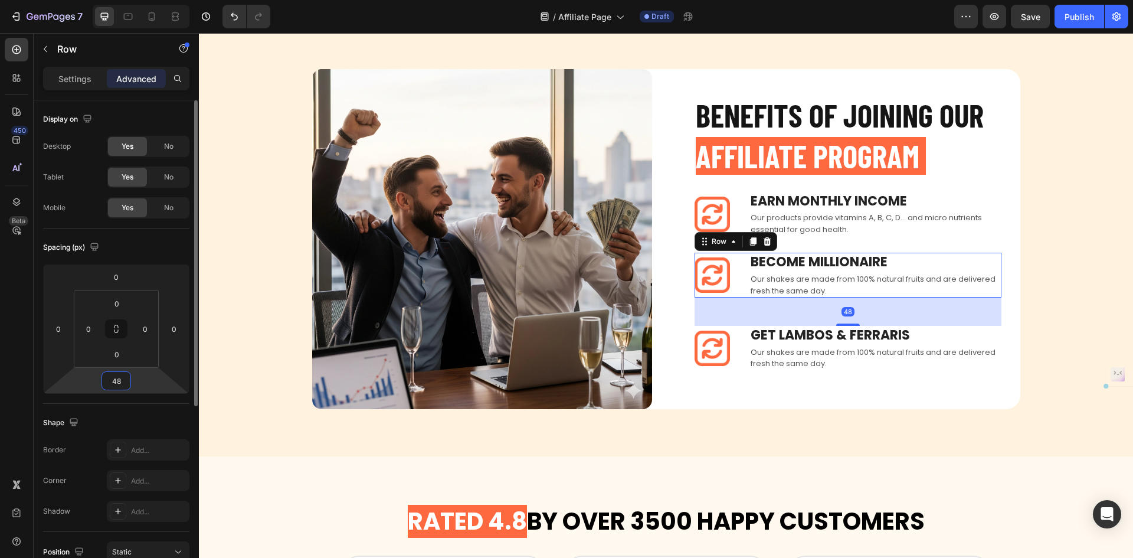
click at [118, 382] on input "48" at bounding box center [116, 381] width 24 height 18
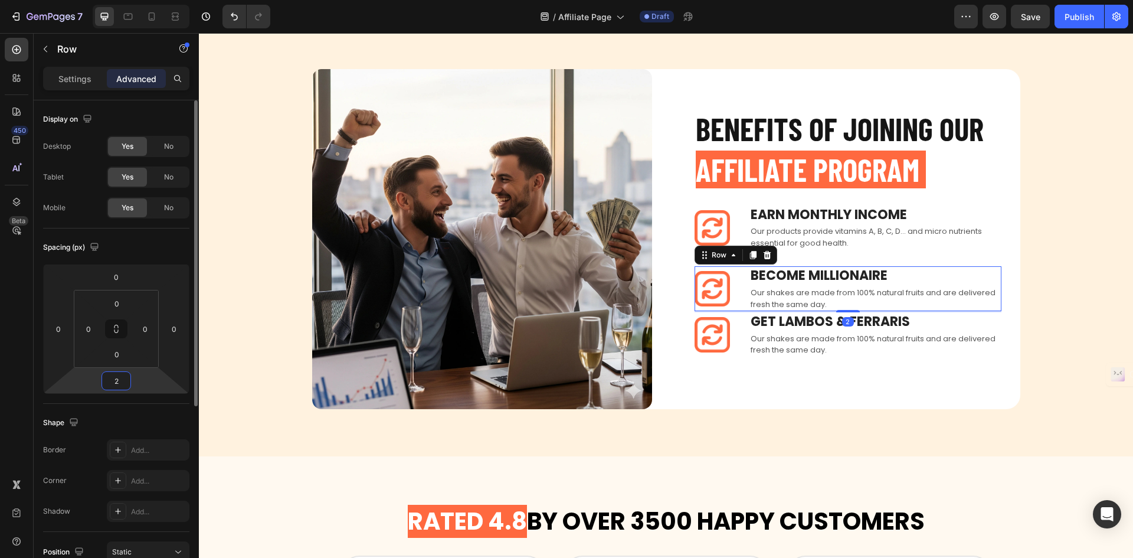
type input "28"
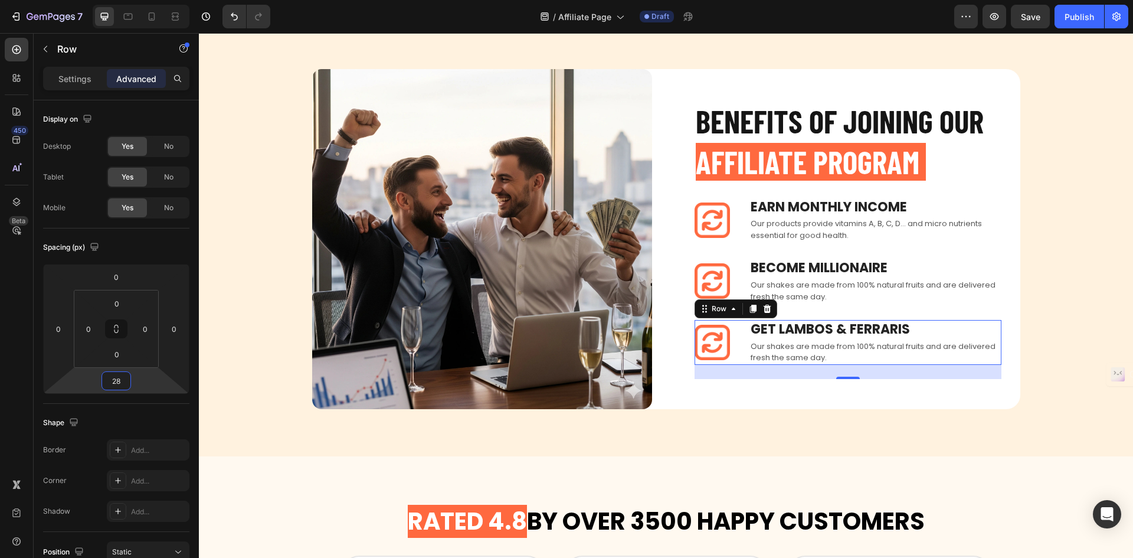
click at [744, 330] on div "Image Get Lambos & ferraris Text block Our shakes are made from 100% natural fr…" at bounding box center [848, 342] width 307 height 45
click at [133, 0] on html "7 Version history / Affiliate Page Draft Preview Save Publish 450 Beta Sections…" at bounding box center [566, 0] width 1133 height 0
click at [129, 384] on div "24" at bounding box center [117, 380] width 30 height 19
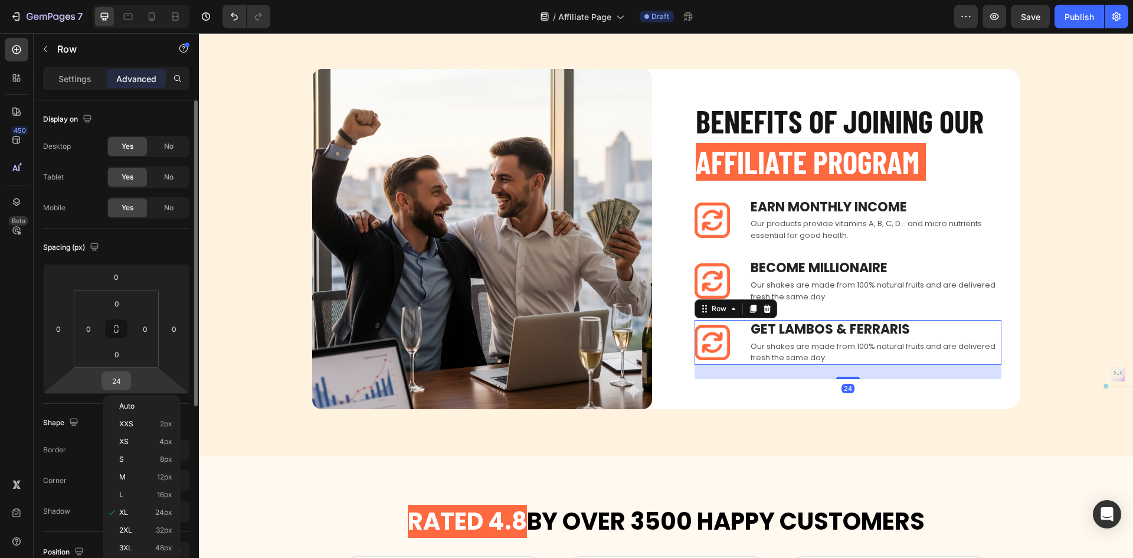
click at [118, 384] on input "24" at bounding box center [116, 381] width 24 height 18
click at [123, 383] on input "24" at bounding box center [116, 381] width 24 height 18
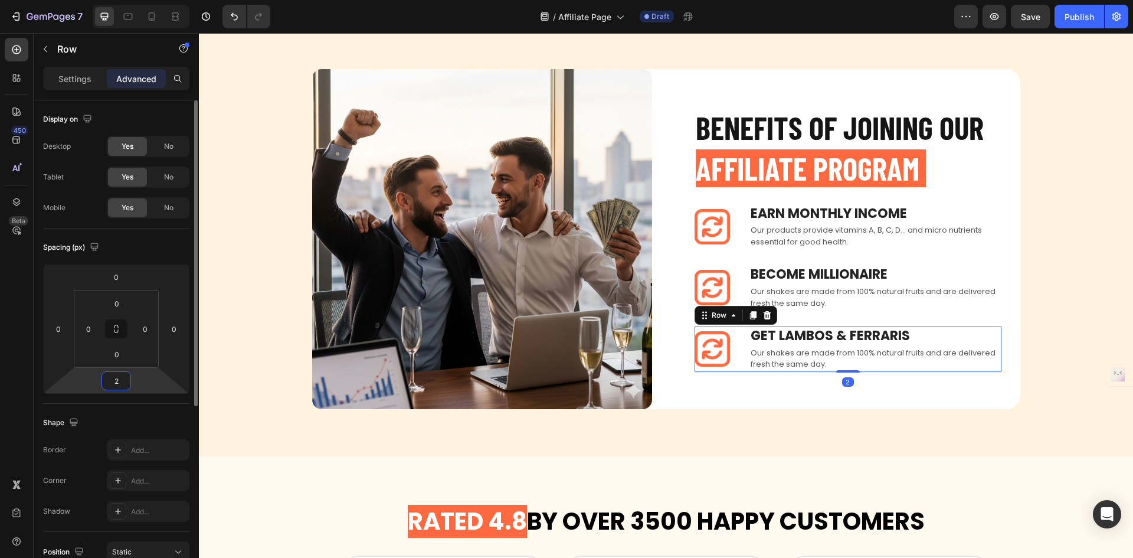
type input "28"
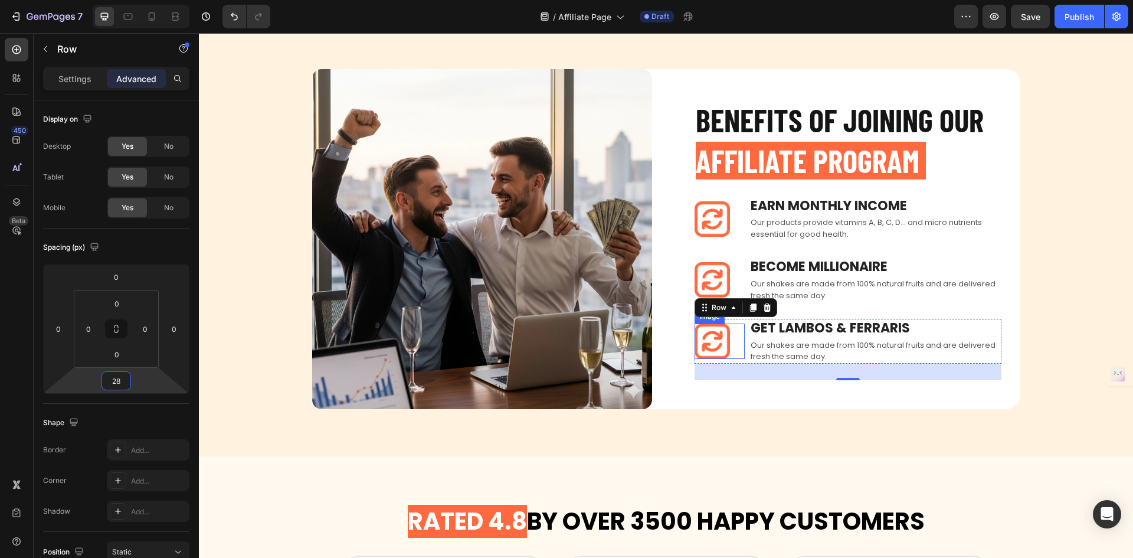
click at [731, 340] on div at bounding box center [720, 340] width 50 height 35
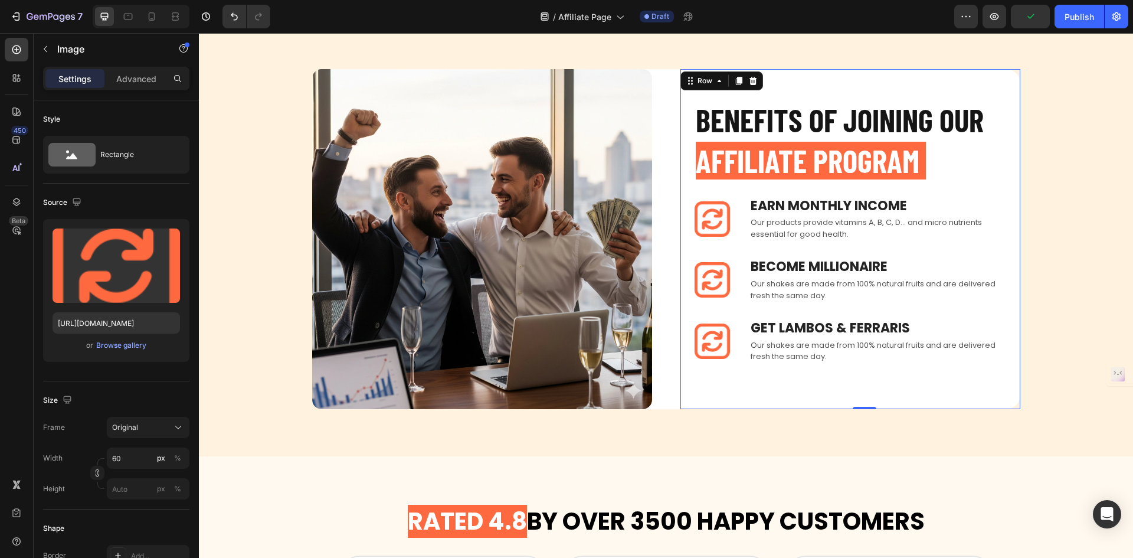
click at [743, 247] on div "BENEFITS OF JOINING OUR AFFILIATE PROGRAM Heading Image Earn Monthly INCOME Tex…" at bounding box center [848, 240] width 307 height 282
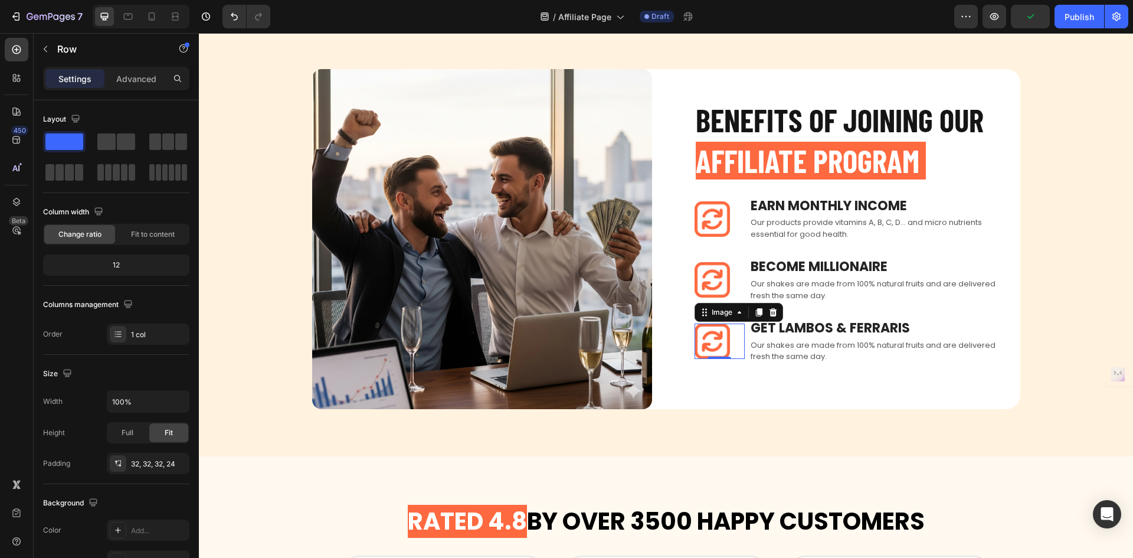
click at [740, 339] on div at bounding box center [720, 340] width 50 height 35
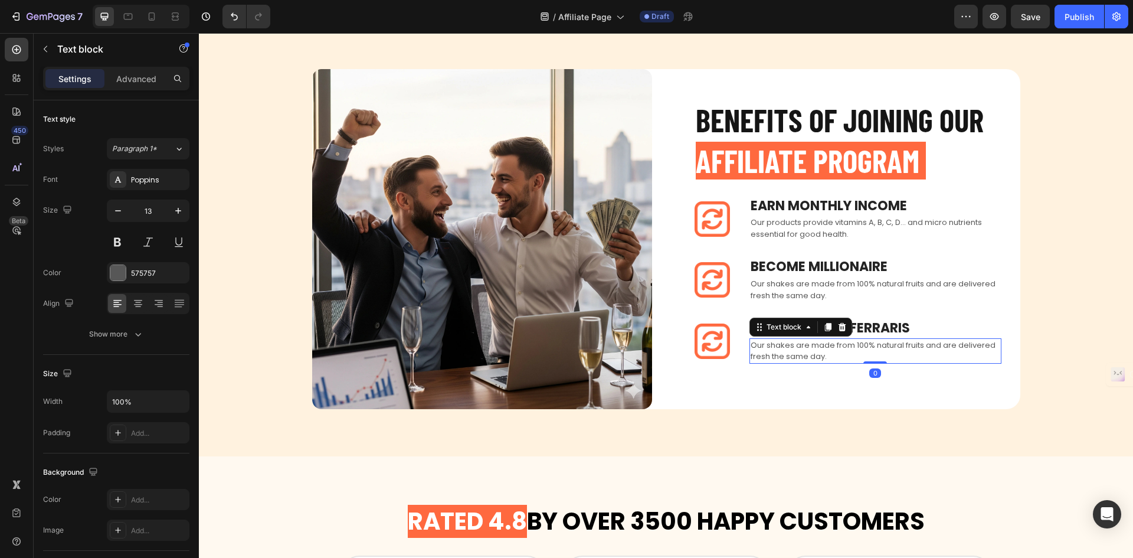
click at [750, 352] on div "Our shakes are made from 100% natural fruits and are delivered fresh the same d…" at bounding box center [876, 350] width 252 height 25
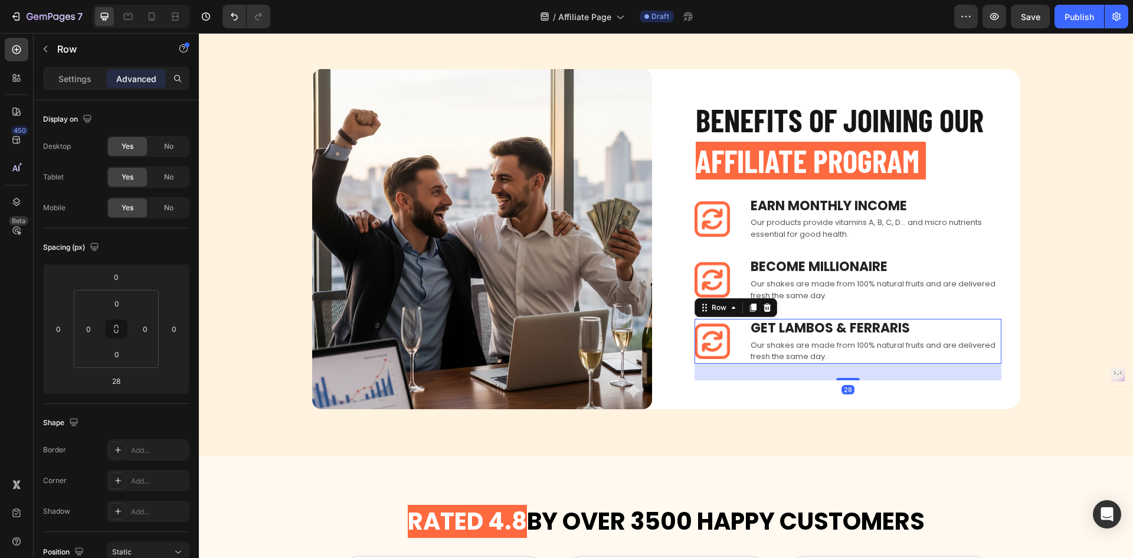
click at [742, 352] on div "Image Get Lambos & ferraris Text block Our shakes are made from 100% natural fr…" at bounding box center [848, 341] width 307 height 45
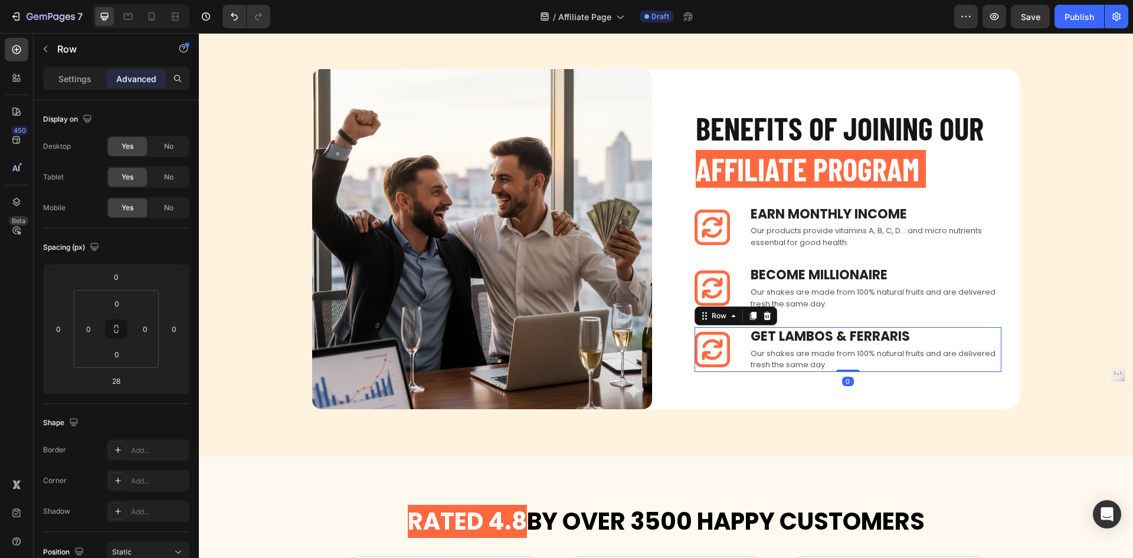
drag, startPoint x: 842, startPoint y: 379, endPoint x: 860, endPoint y: 331, distance: 51.0
click at [860, 335] on div "Image Get Lambos & ferraris Text block Our shakes are made from 100% natural fr…" at bounding box center [848, 349] width 307 height 45
type input "0"
click at [872, 293] on p "Our shakes are made from 100% natural fruits and are delivered fresh the same d…" at bounding box center [876, 297] width 250 height 23
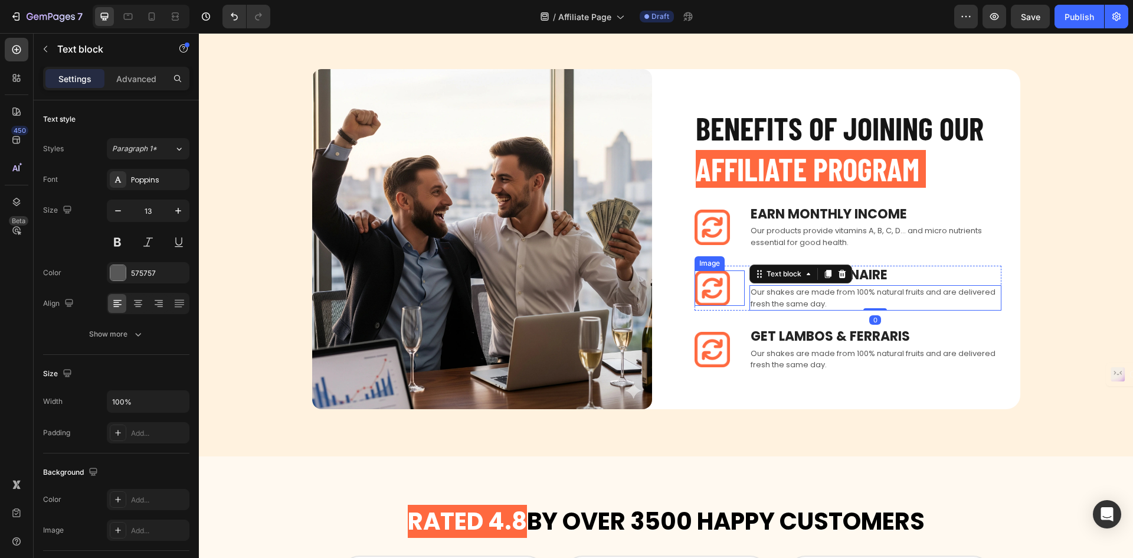
click at [739, 299] on div at bounding box center [720, 287] width 50 height 35
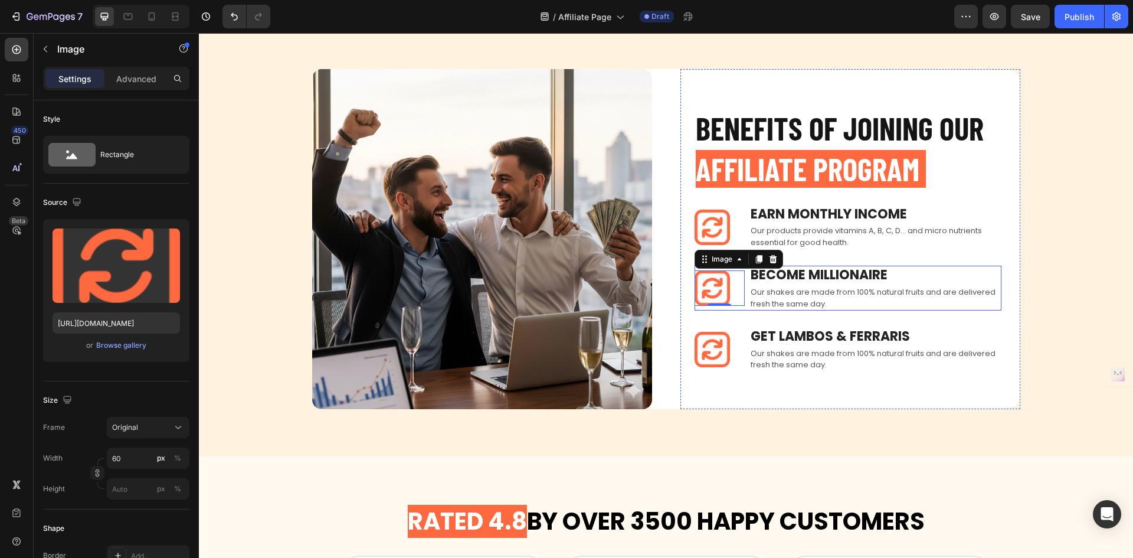
click at [725, 308] on div "Image 0" at bounding box center [720, 288] width 50 height 45
click at [739, 305] on div at bounding box center [720, 287] width 50 height 35
click at [743, 293] on div "Image 0 Become Millionaire Text block Our shakes are made from 100% natural fru…" at bounding box center [848, 288] width 307 height 45
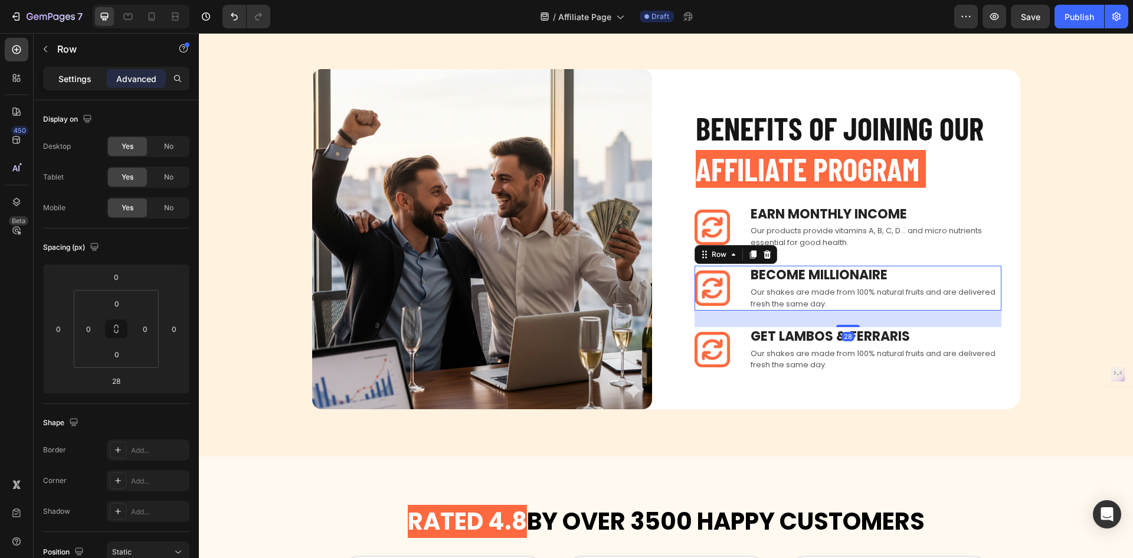
click at [84, 78] on p "Settings" at bounding box center [74, 79] width 33 height 12
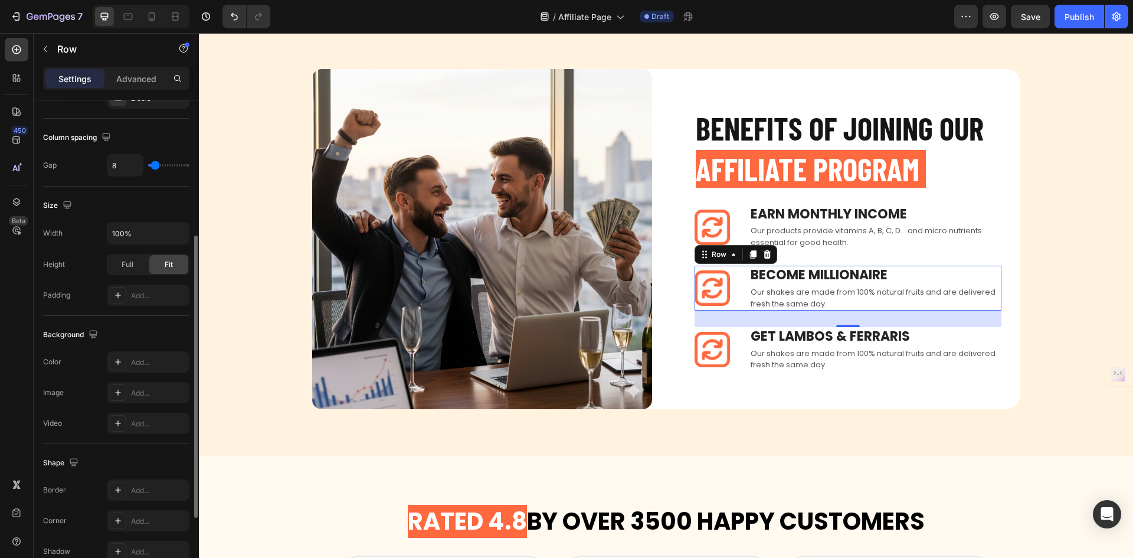
scroll to position [364, 0]
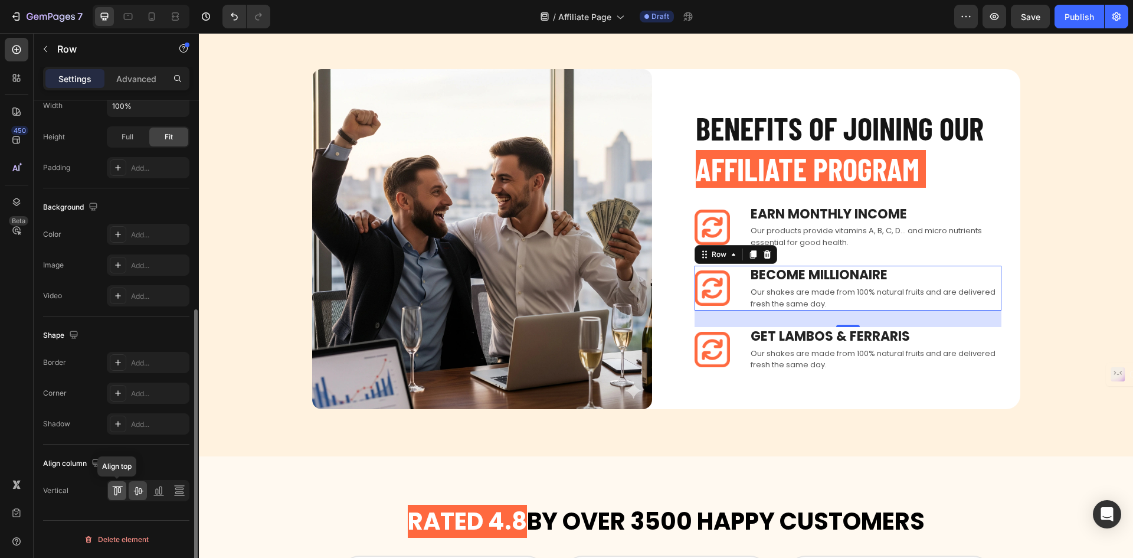
click at [115, 491] on icon at bounding box center [115, 491] width 3 height 8
click at [128, 490] on div at bounding box center [148, 490] width 83 height 21
click at [711, 223] on img at bounding box center [712, 227] width 35 height 35
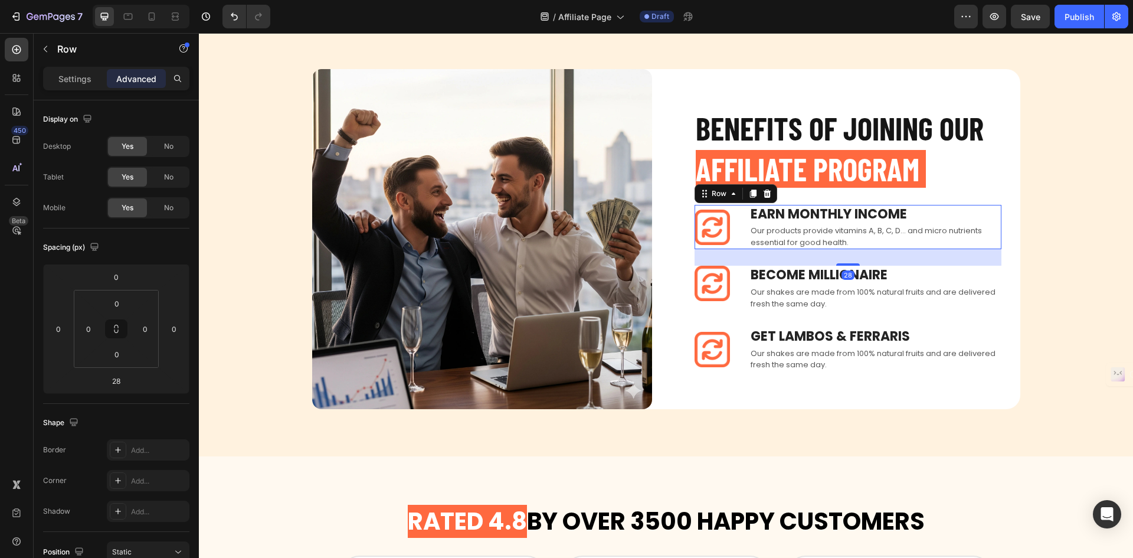
click at [742, 212] on div "Image Earn Monthly INCOME Text block Our products provide vitamins A, B, C, D..…" at bounding box center [848, 227] width 307 height 45
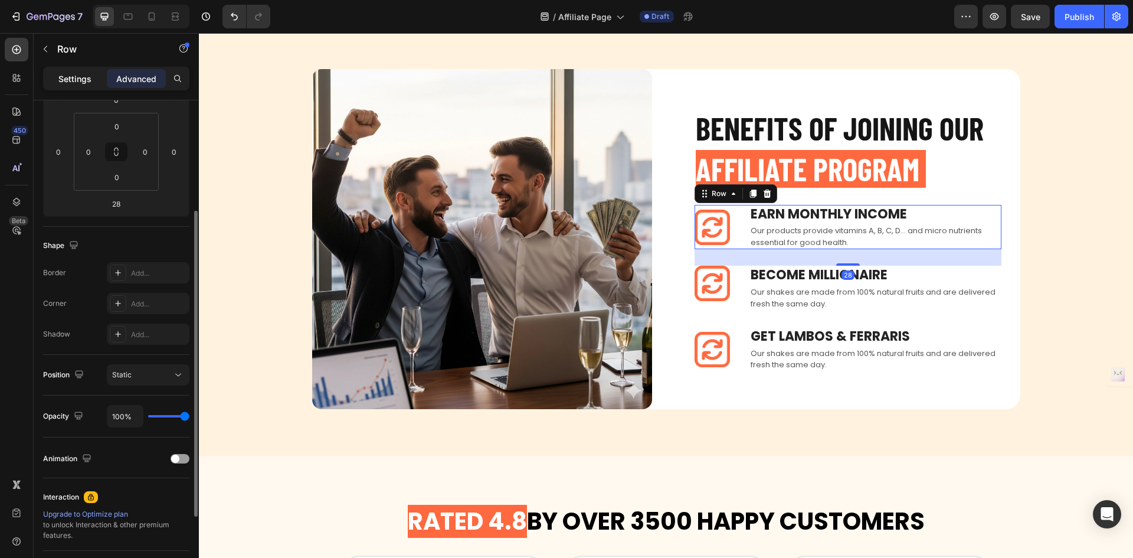
click at [71, 84] on p "Settings" at bounding box center [74, 79] width 33 height 12
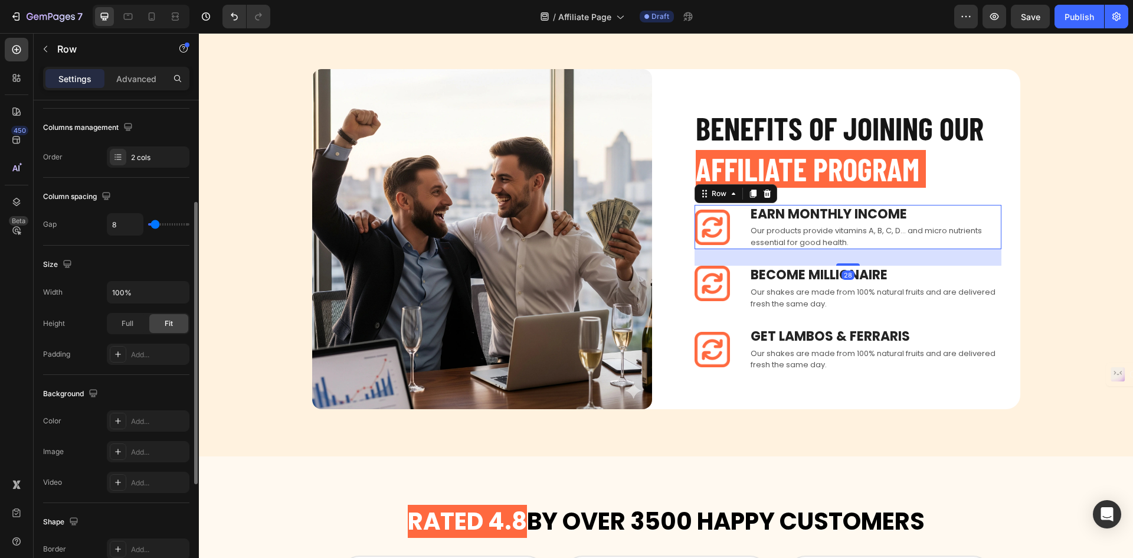
scroll to position [364, 0]
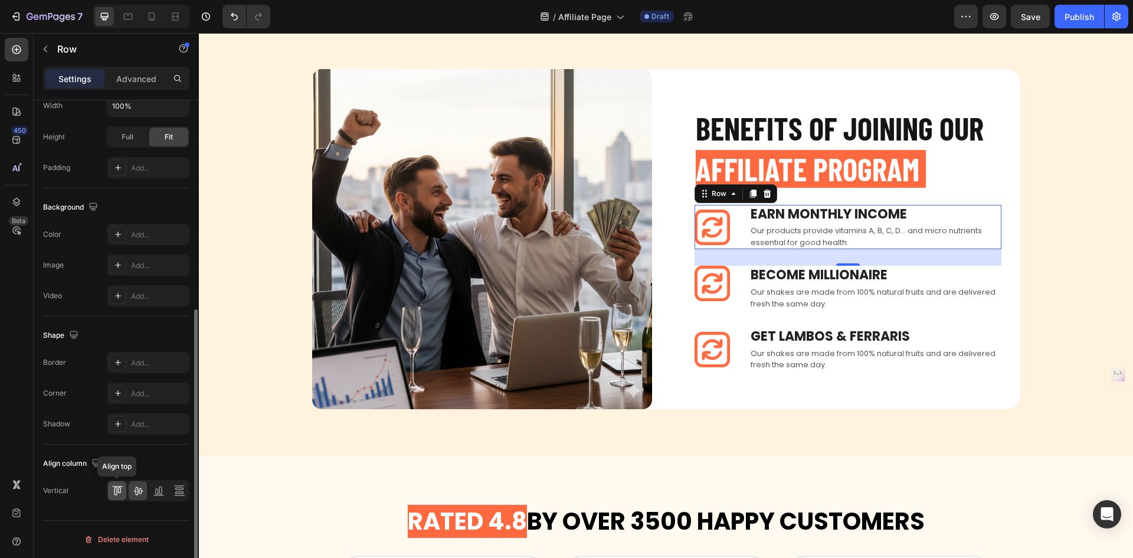
click at [124, 497] on div at bounding box center [117, 490] width 18 height 19
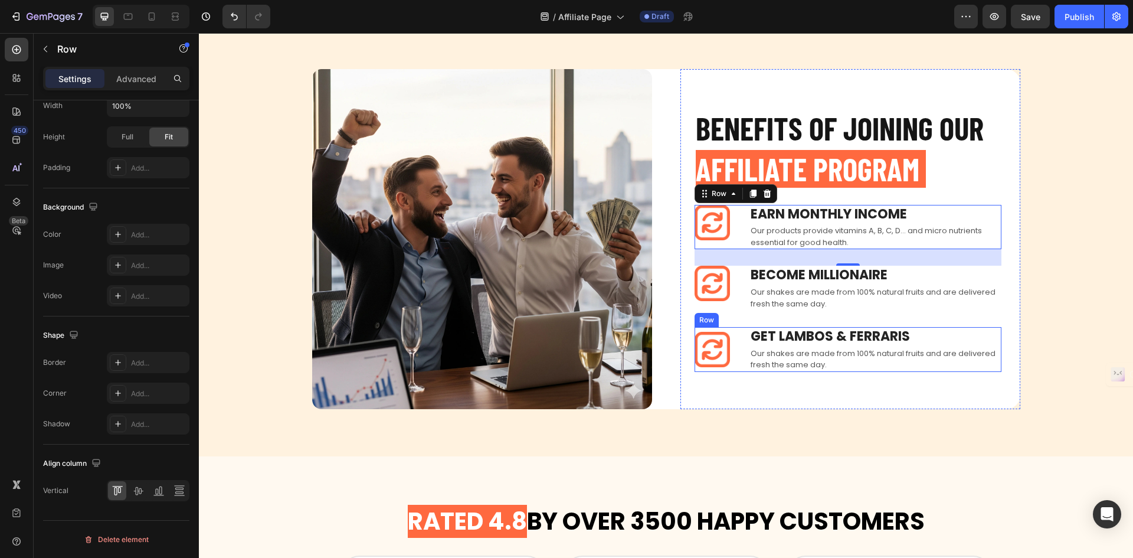
click at [744, 339] on div "Image Get Lambos & ferraris Text block Our shakes are made from 100% natural fr…" at bounding box center [848, 349] width 307 height 45
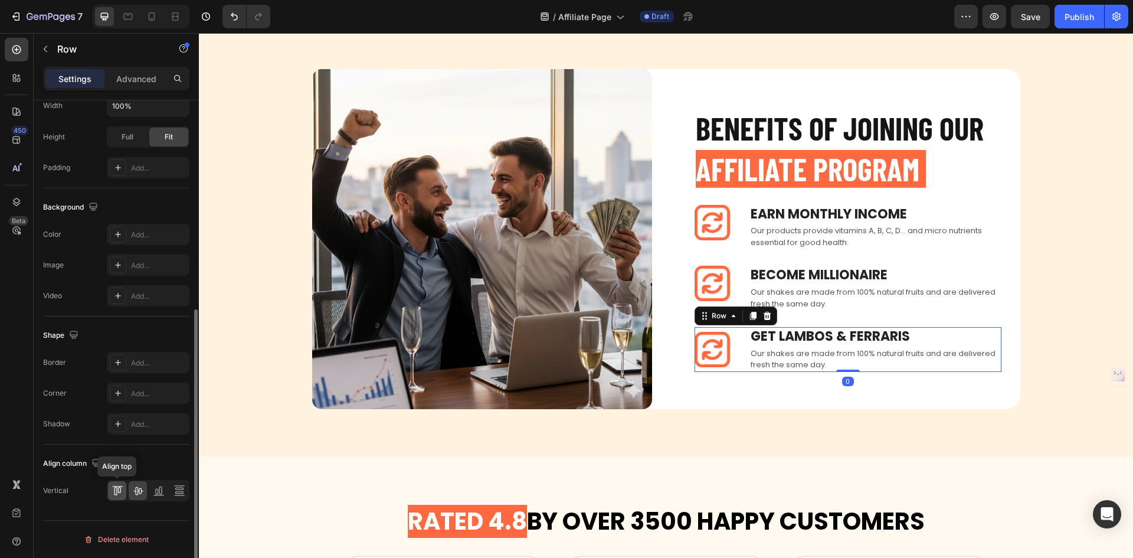
click at [125, 492] on div at bounding box center [117, 490] width 18 height 19
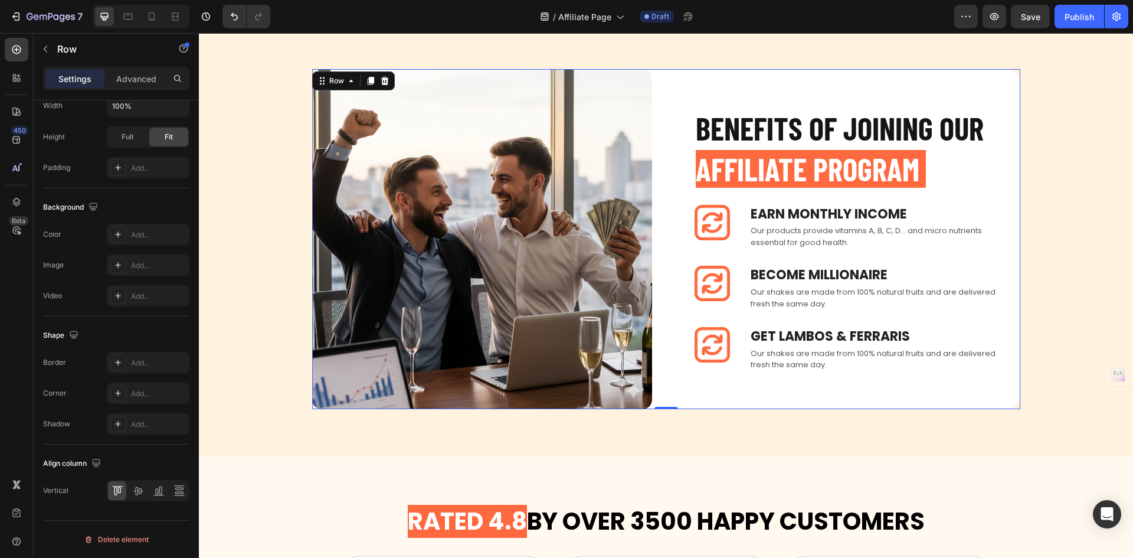
click at [805, 391] on div "BENEFITS OF JOINING OUR AFFILIATE PROGRAM Heading Image Earn Monthly INCOME Tex…" at bounding box center [851, 239] width 340 height 340
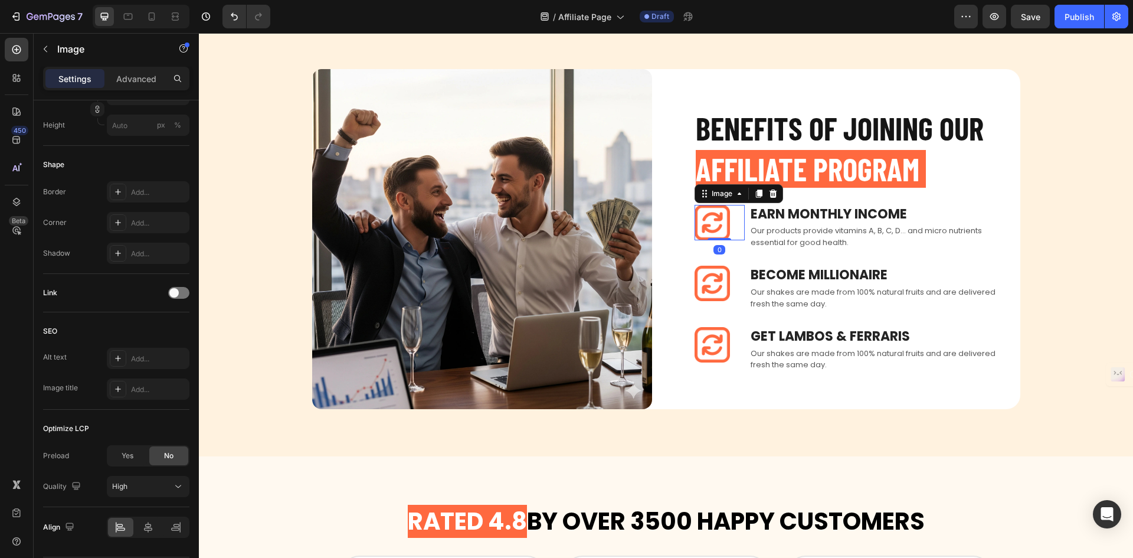
click at [738, 230] on div at bounding box center [720, 222] width 50 height 35
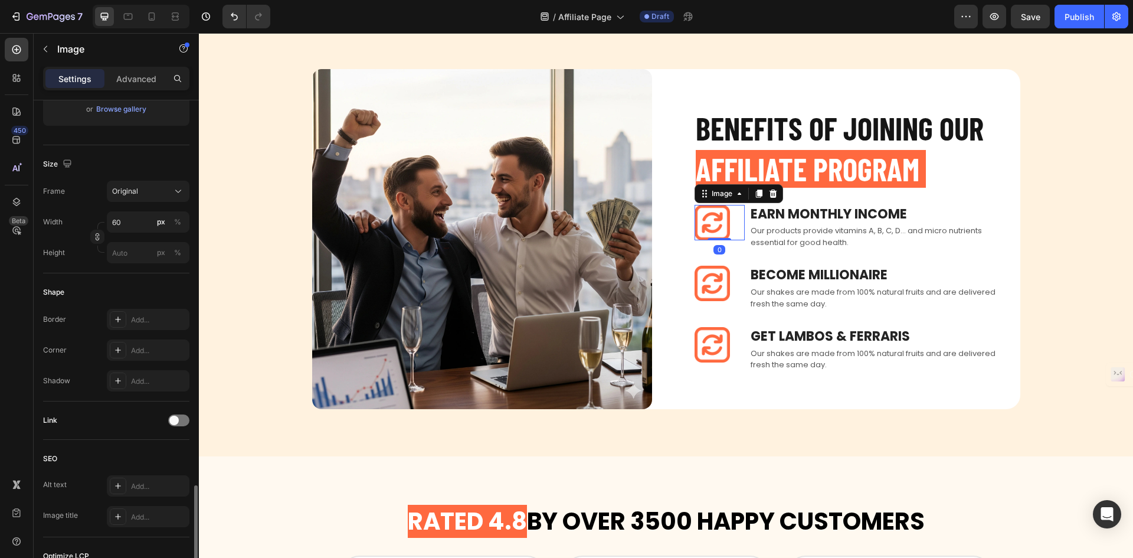
scroll to position [400, 0]
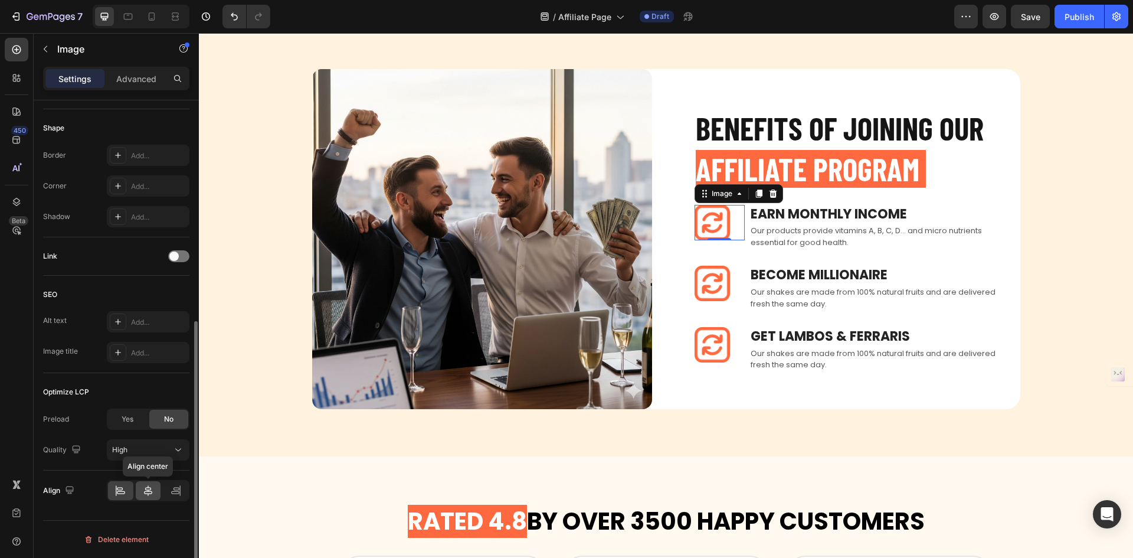
click at [157, 487] on div at bounding box center [148, 490] width 25 height 19
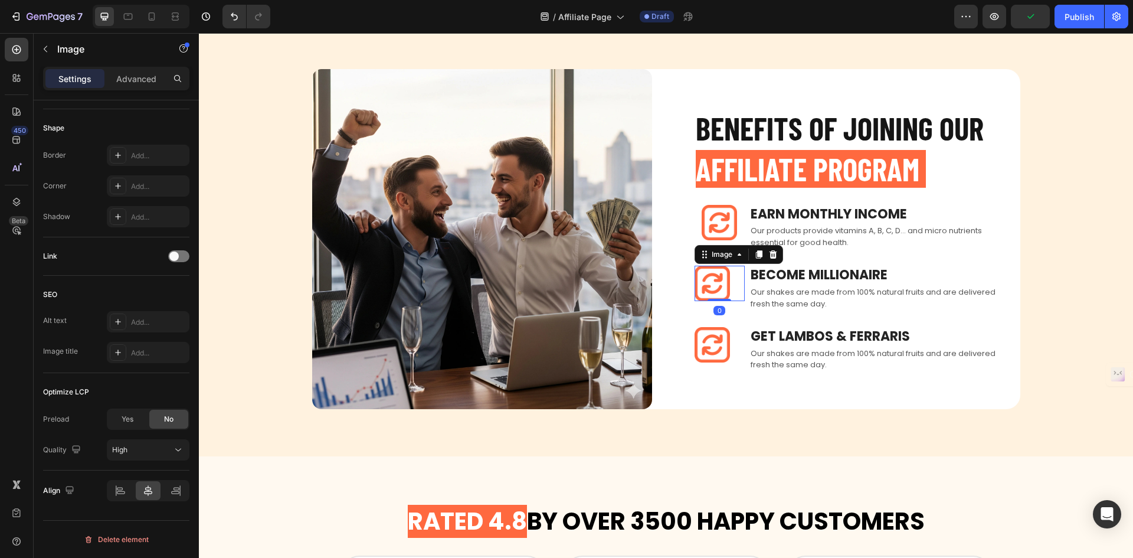
click at [722, 286] on img at bounding box center [712, 283] width 35 height 35
click at [146, 487] on icon at bounding box center [148, 491] width 12 height 12
click at [721, 346] on img at bounding box center [712, 344] width 35 height 35
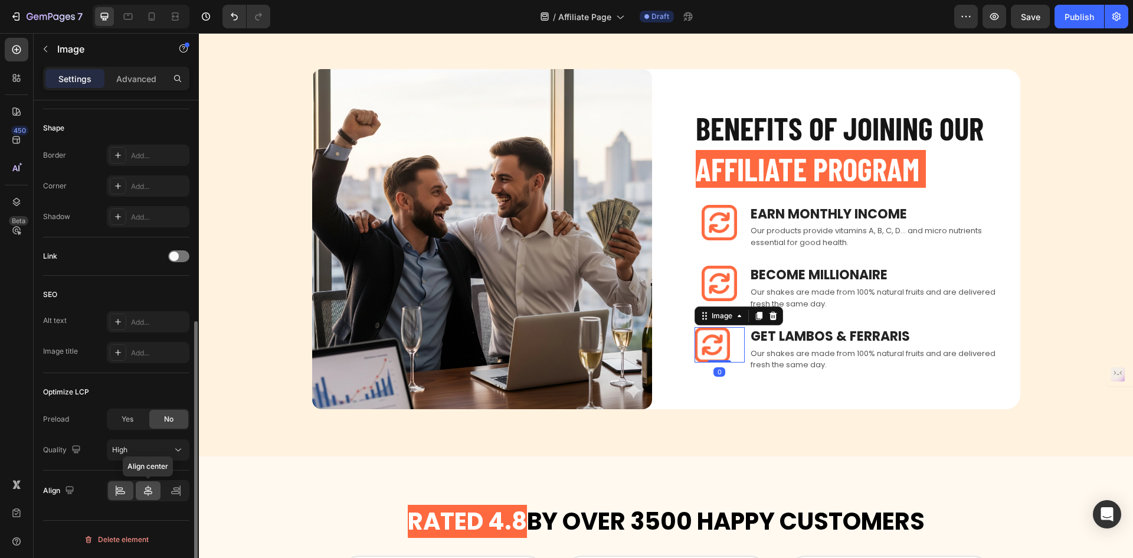
click at [148, 486] on icon at bounding box center [148, 491] width 12 height 12
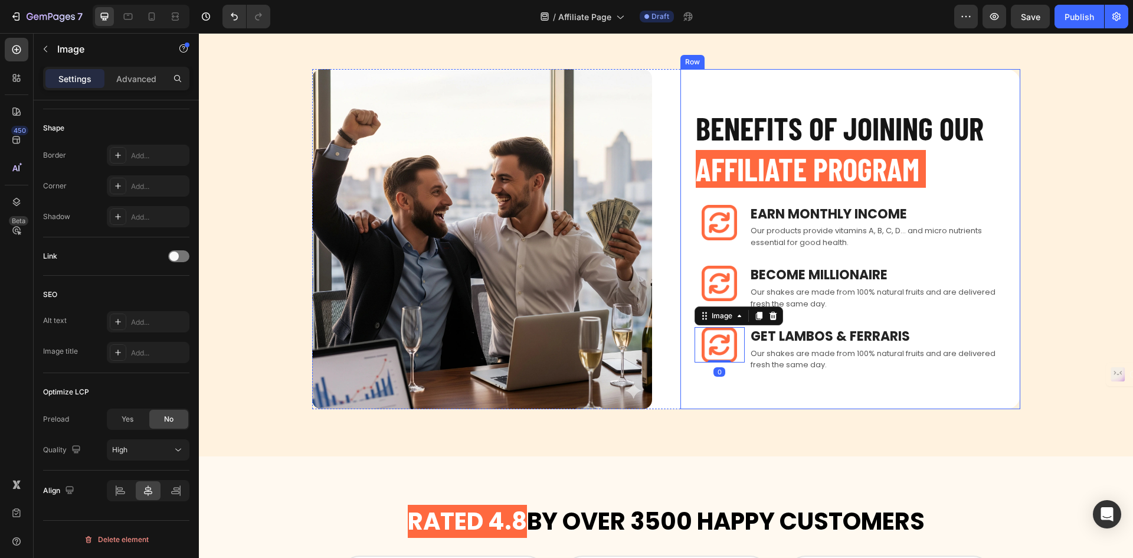
click at [777, 380] on div "BENEFITS OF JOINING OUR AFFILIATE PROGRAM Heading Image Earn Monthly INCOME Tex…" at bounding box center [851, 239] width 340 height 303
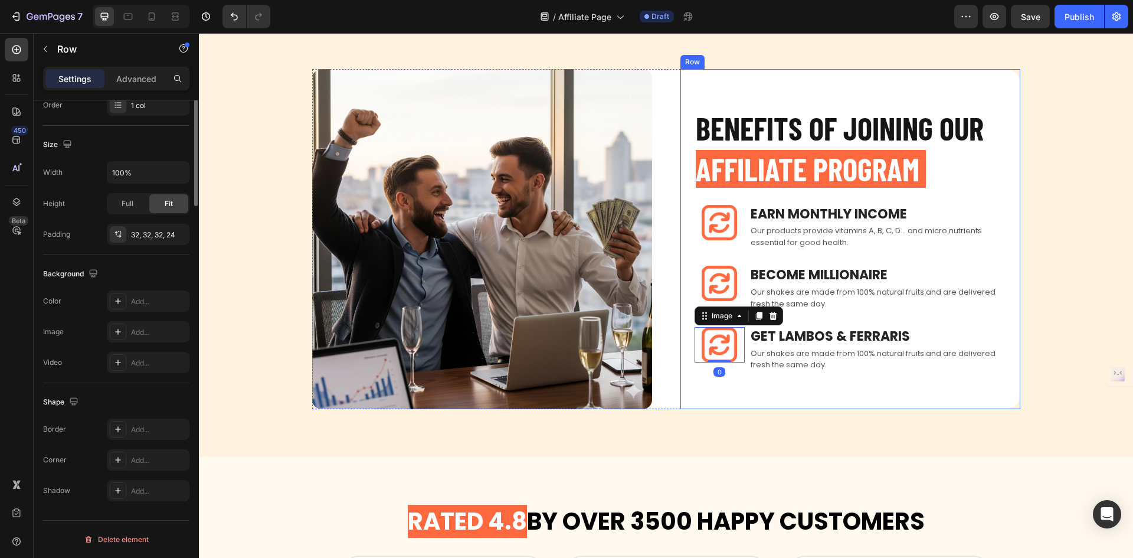
scroll to position [0, 0]
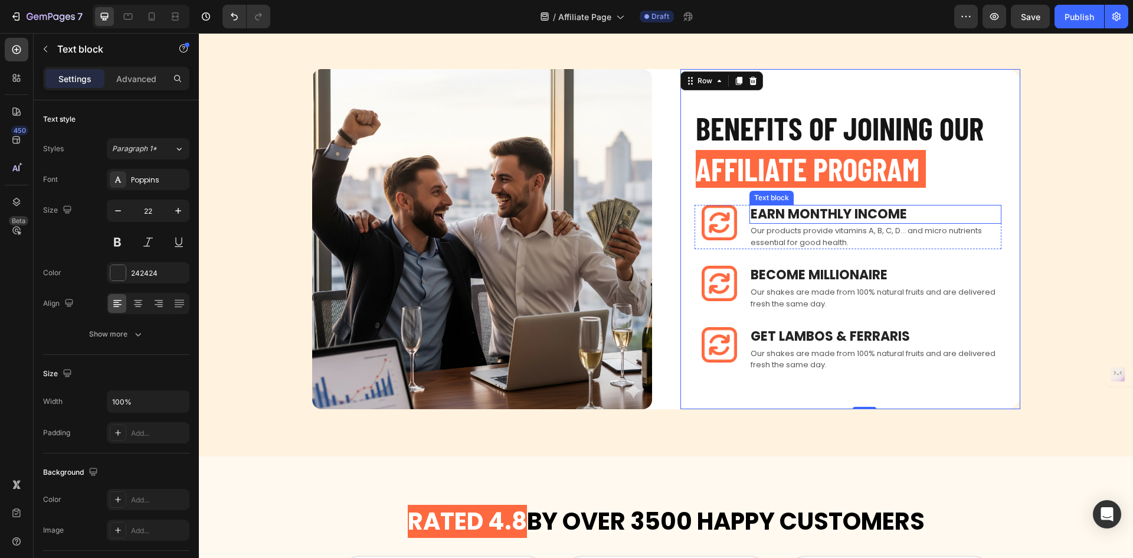
click at [804, 217] on p "Earn Monthly INCOME" at bounding box center [876, 214] width 250 height 17
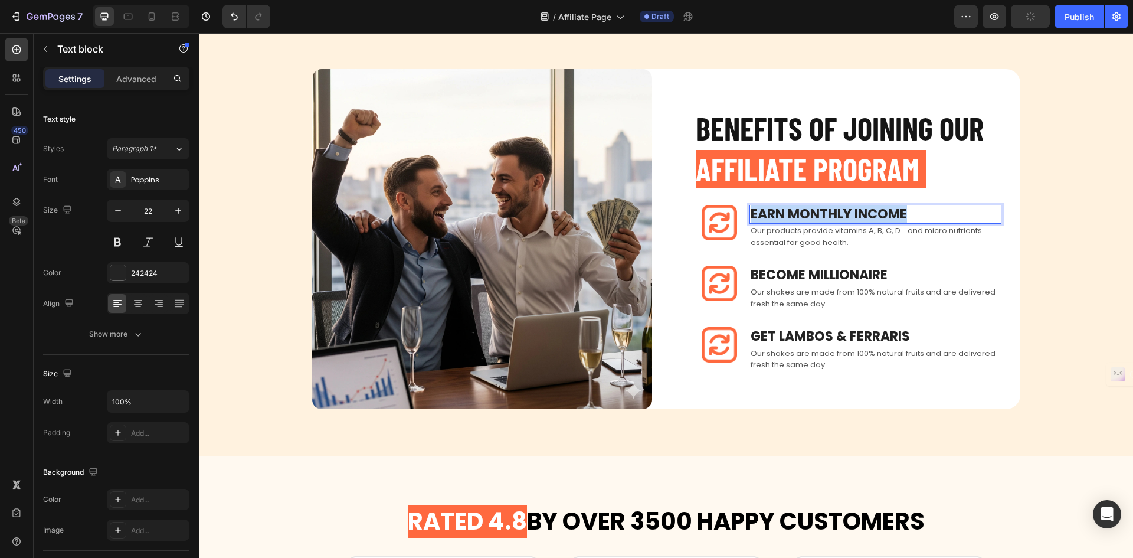
click at [804, 217] on p "Earn Monthly INCOME" at bounding box center [876, 214] width 250 height 17
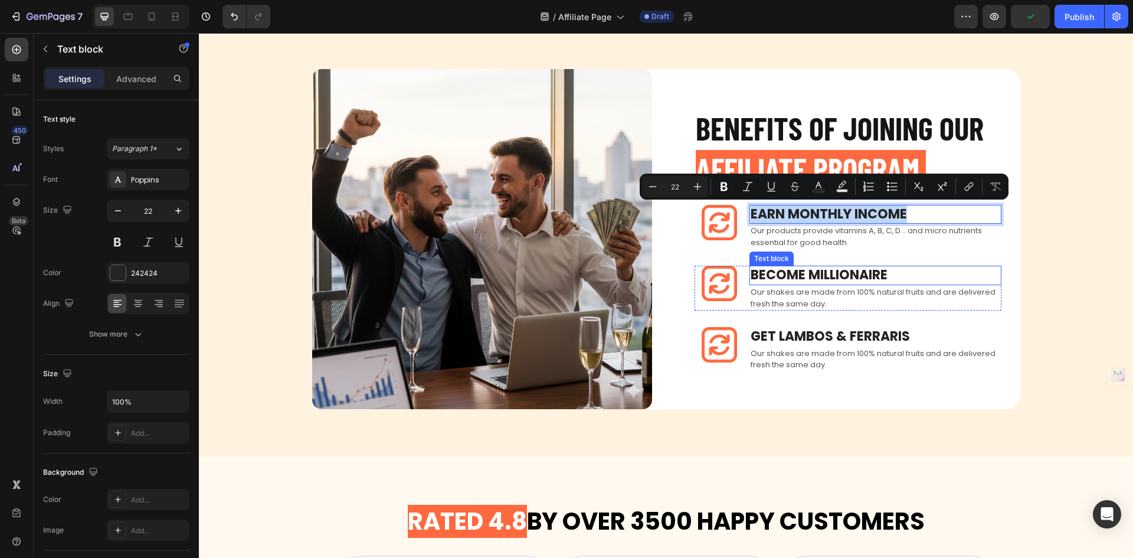
click at [810, 276] on p "Become Millionaire" at bounding box center [876, 275] width 250 height 17
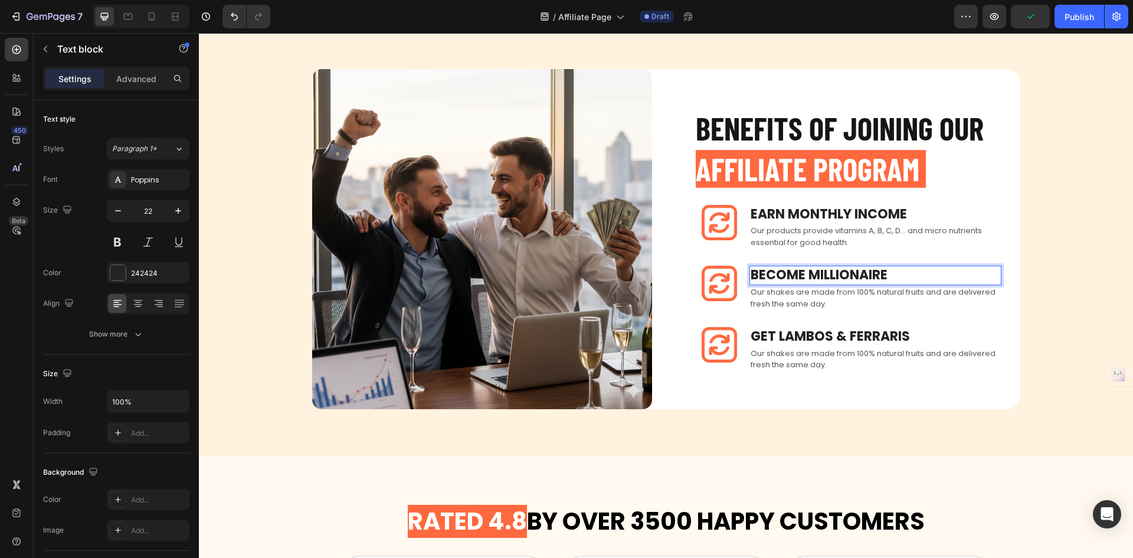
click at [810, 276] on p "Become Millionaire" at bounding box center [876, 275] width 250 height 17
click at [810, 276] on p "GET EXCLUSIVE OFFERS" at bounding box center [876, 275] width 250 height 17
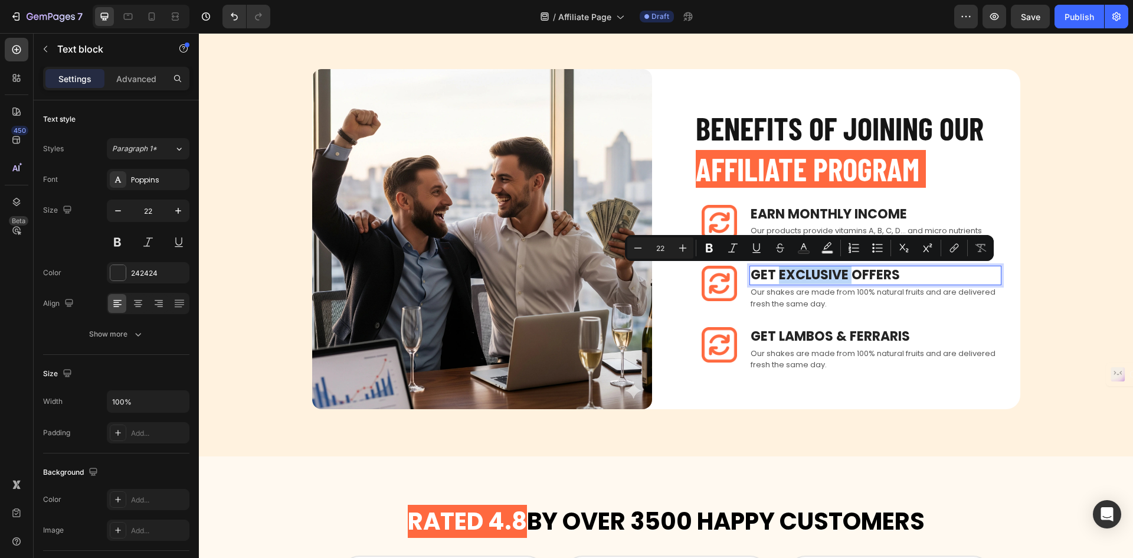
drag, startPoint x: 810, startPoint y: 276, endPoint x: 803, endPoint y: 276, distance: 7.1
click at [803, 276] on p "GET EXCLUSIVE OFFERS" at bounding box center [876, 275] width 250 height 17
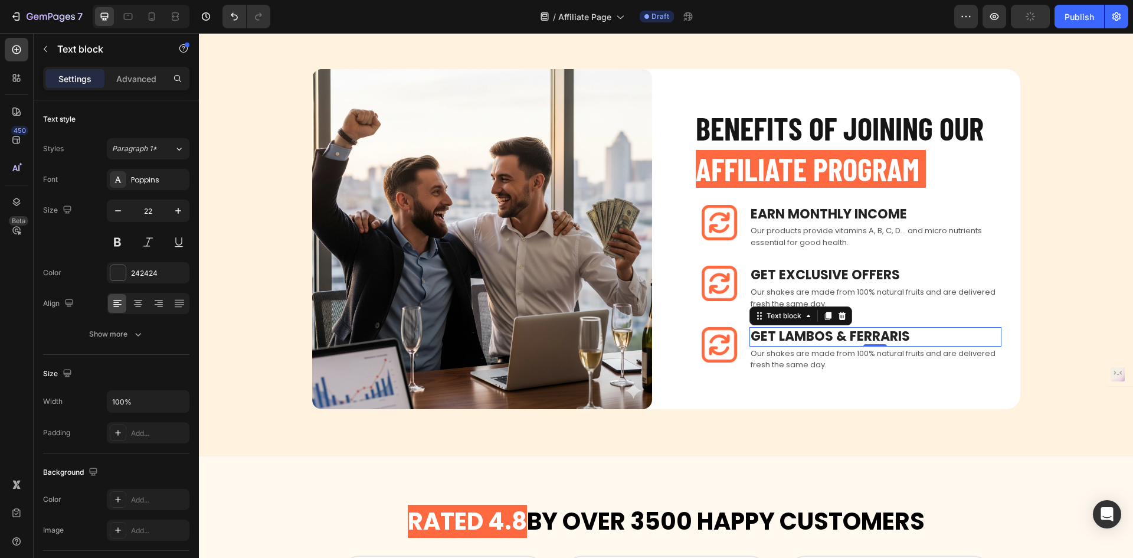
click at [829, 332] on p "Get Lambos & ferraris" at bounding box center [876, 336] width 250 height 17
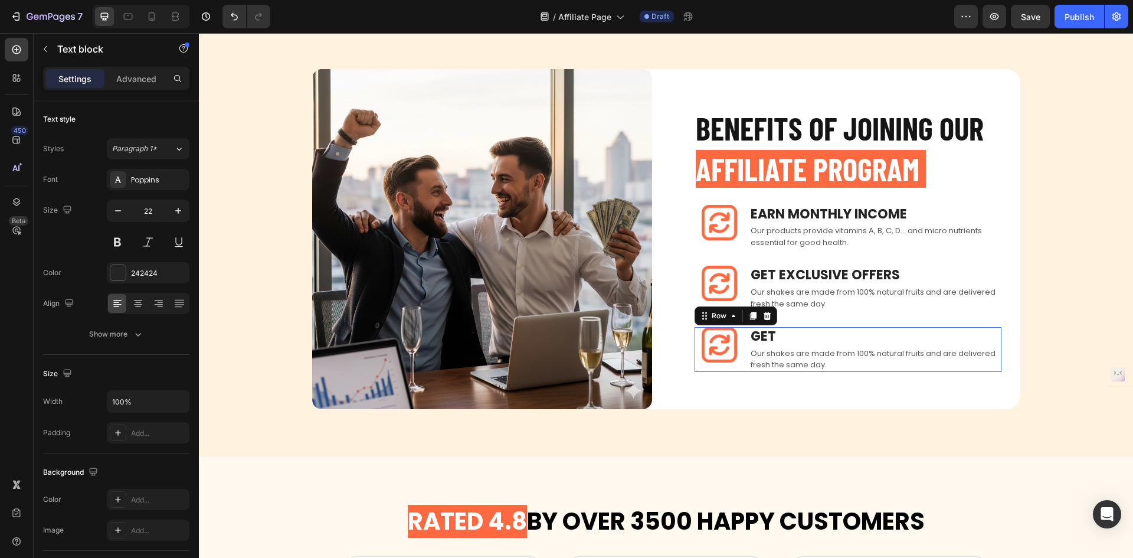
click at [744, 338] on div "Image GET Text block Our shakes are made from 100% natural fruits and are deliv…" at bounding box center [848, 349] width 307 height 45
click at [757, 335] on p "GET" at bounding box center [876, 336] width 250 height 17
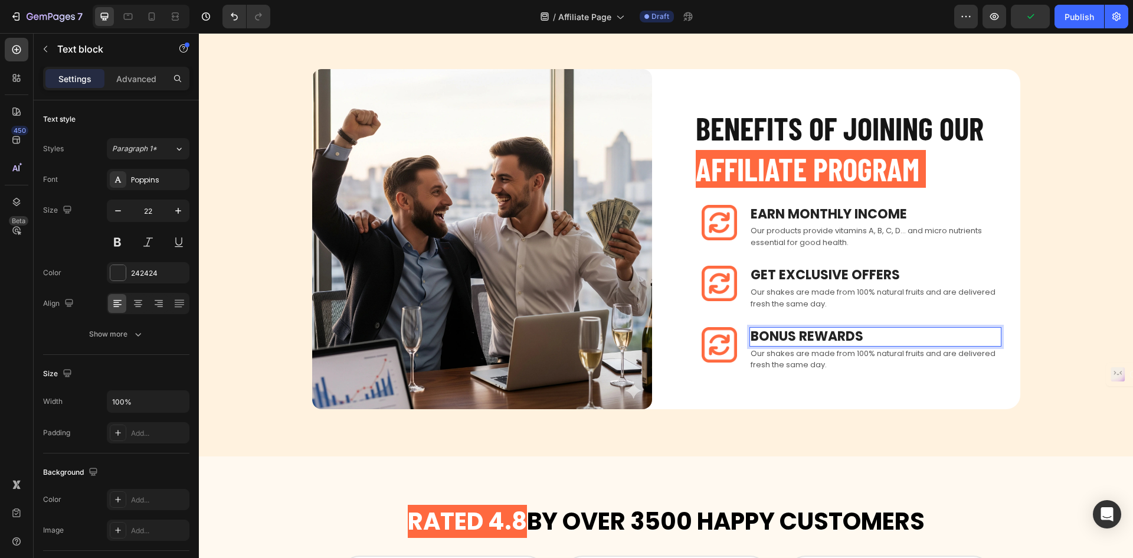
click at [792, 332] on p "BONUS REWARDS" at bounding box center [876, 336] width 250 height 17
click at [825, 361] on p "Our shakes are made from 100% natural fruits and are delivered fresh the same d…" at bounding box center [876, 359] width 250 height 23
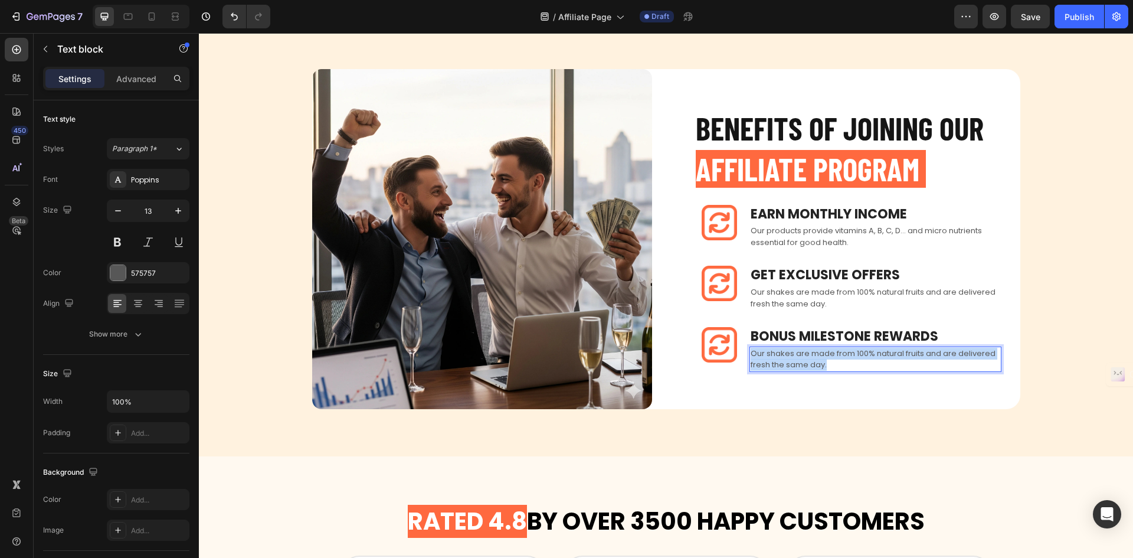
click at [825, 361] on p "Our shakes are made from 100% natural fruits and are delivered fresh the same d…" at bounding box center [876, 359] width 250 height 23
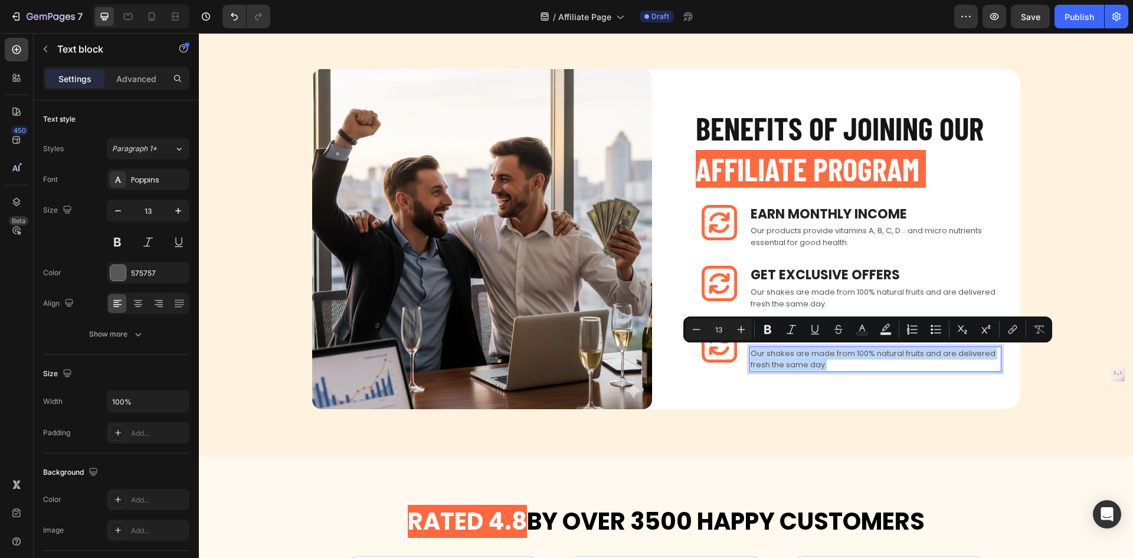
click at [825, 361] on p "Our shakes are made from 100% natural fruits and are delivered fresh the same d…" at bounding box center [876, 359] width 250 height 23
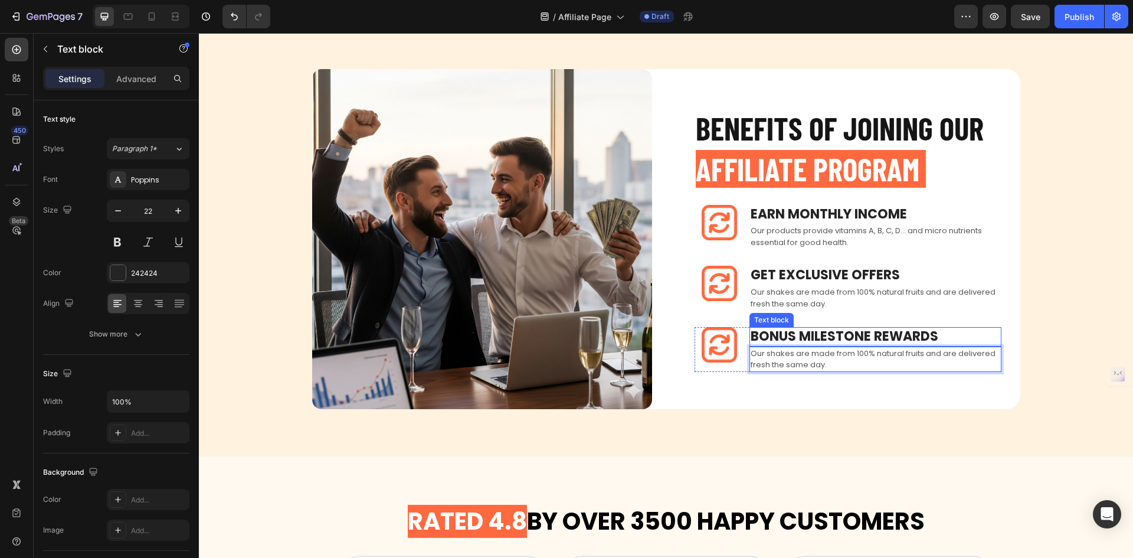
click at [761, 341] on p "BONUS MILESTONE REWARDS" at bounding box center [876, 336] width 250 height 17
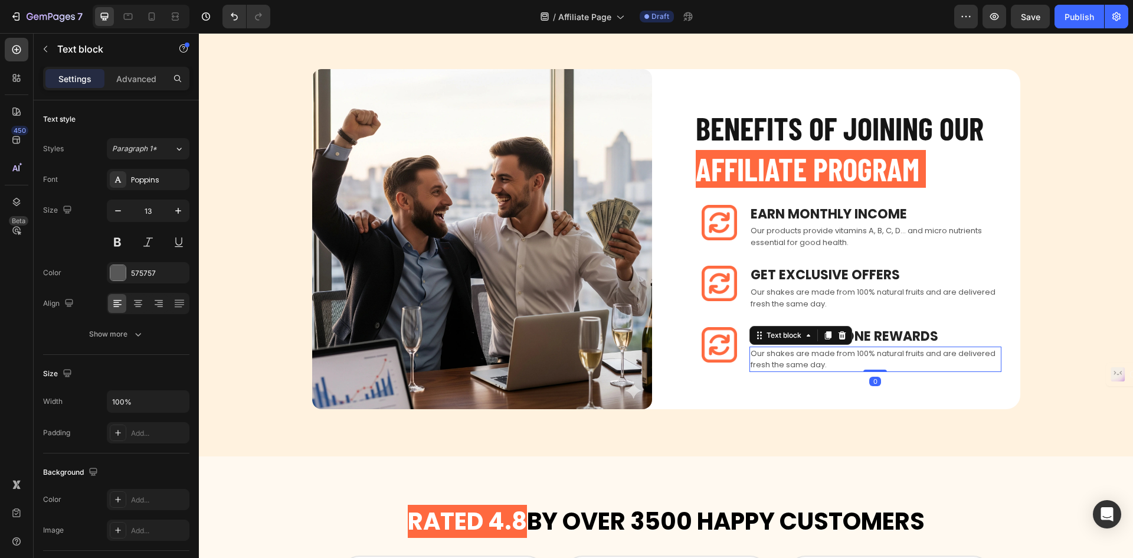
click at [765, 358] on p "Our shakes are made from 100% natural fruits and are delivered fresh the same d…" at bounding box center [876, 359] width 250 height 23
click at [793, 174] on span "AFFILIATE PROGRAM" at bounding box center [808, 169] width 224 height 38
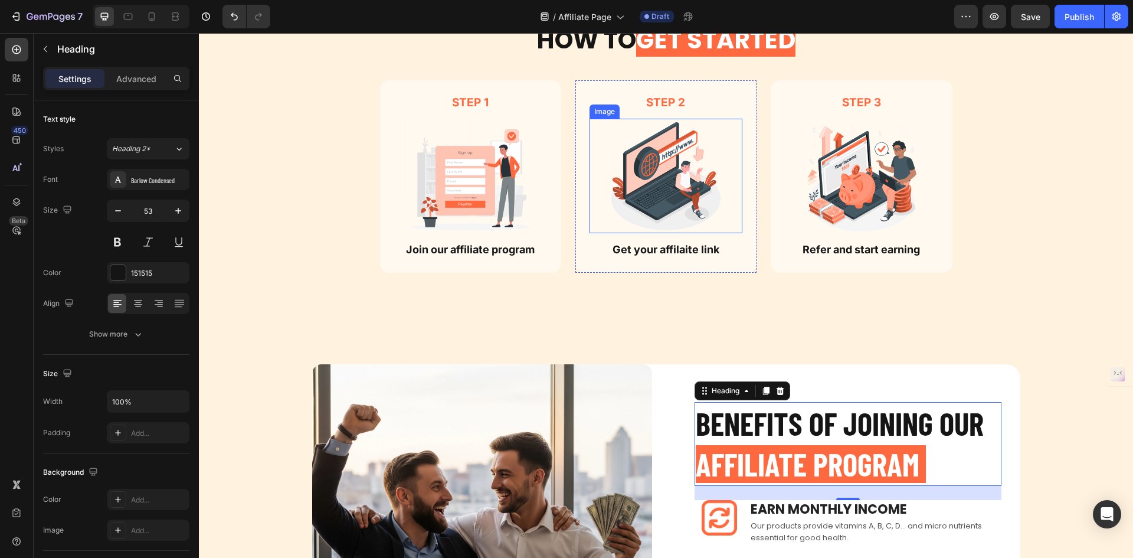
scroll to position [492, 0]
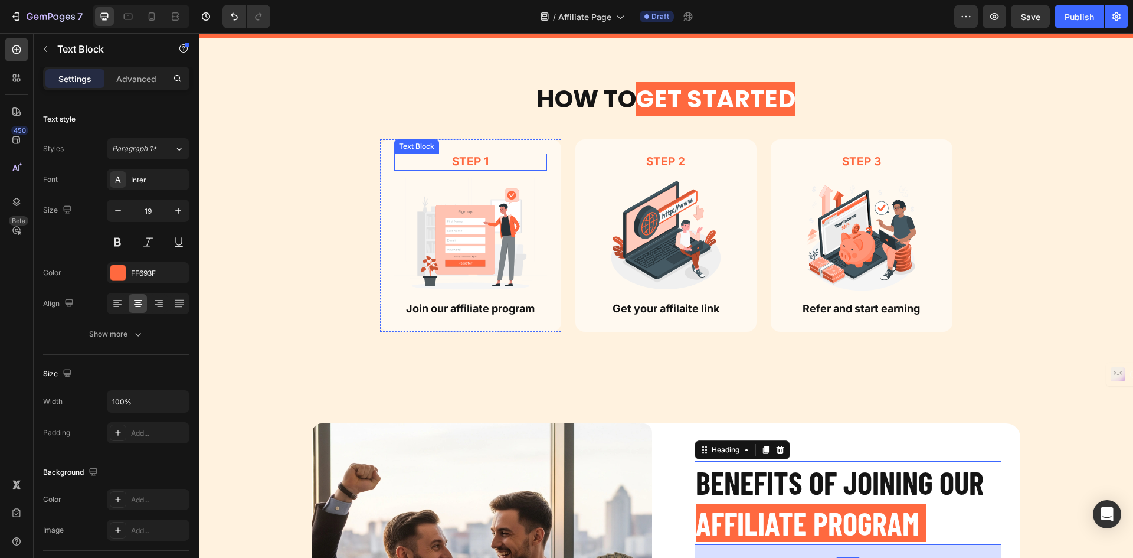
click at [473, 156] on p "Step 1" at bounding box center [470, 162] width 151 height 15
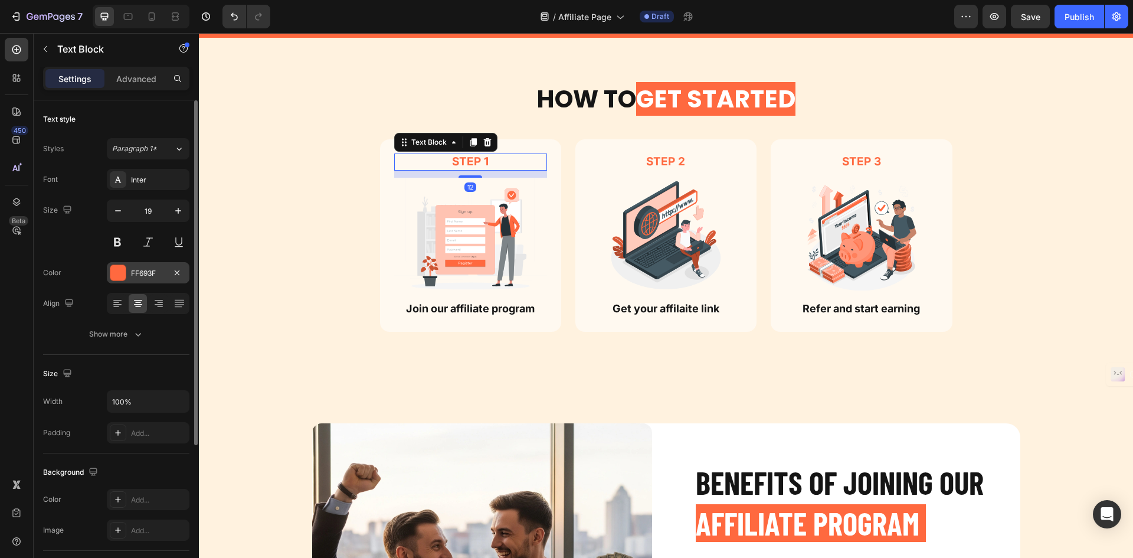
click at [132, 266] on div "FF693F" at bounding box center [148, 272] width 83 height 21
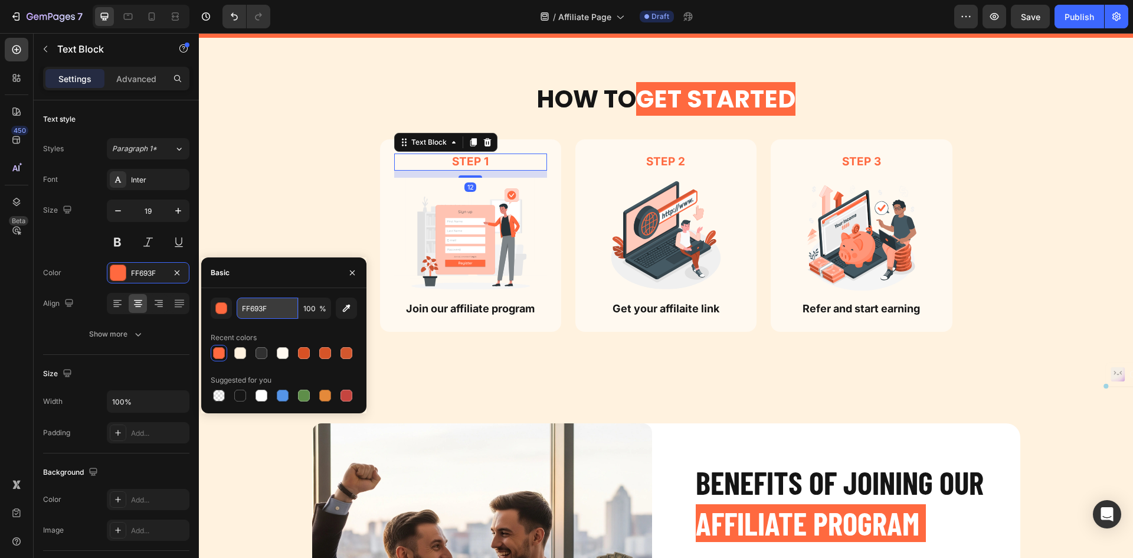
click at [254, 310] on input "FF693F" at bounding box center [267, 307] width 61 height 21
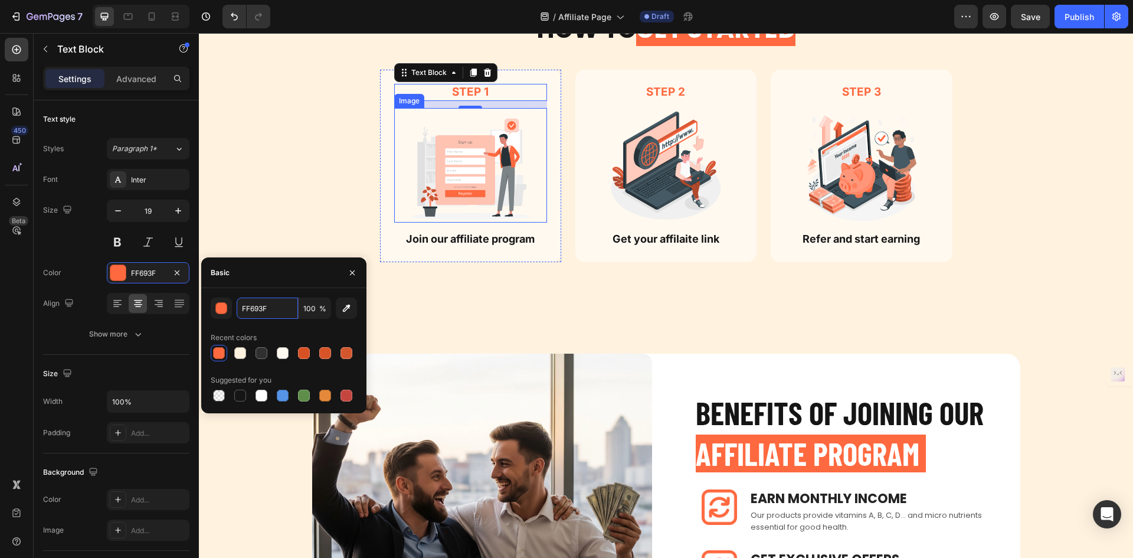
scroll to position [728, 0]
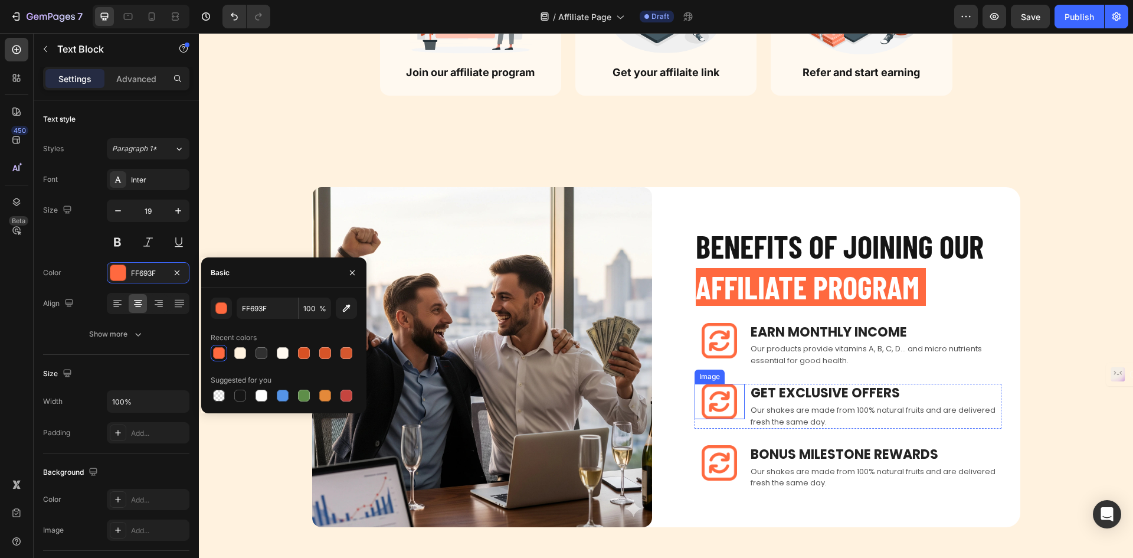
click at [719, 394] on img at bounding box center [719, 401] width 35 height 35
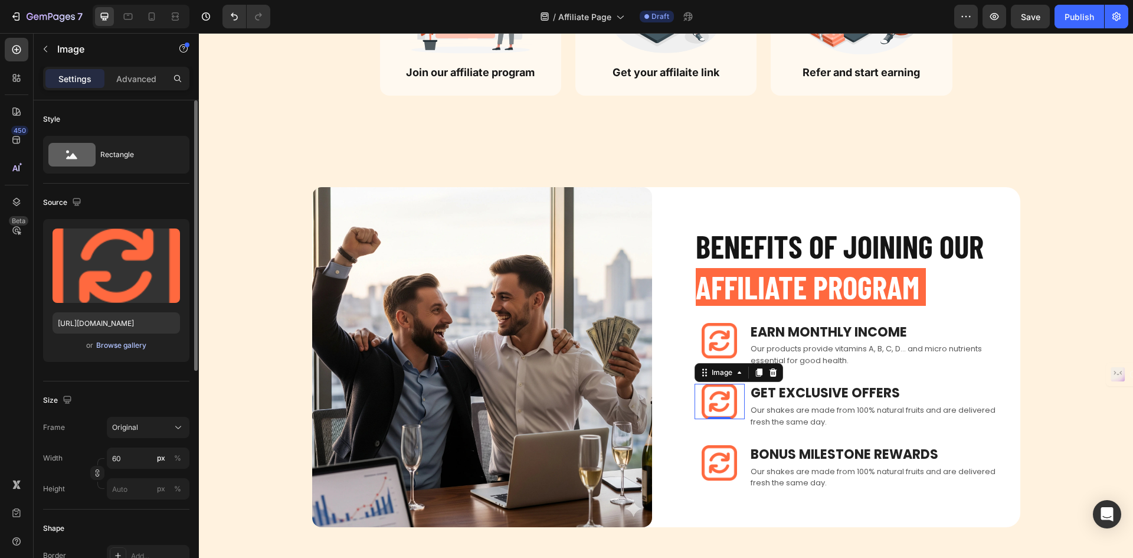
click at [133, 344] on div "Browse gallery" at bounding box center [121, 345] width 50 height 11
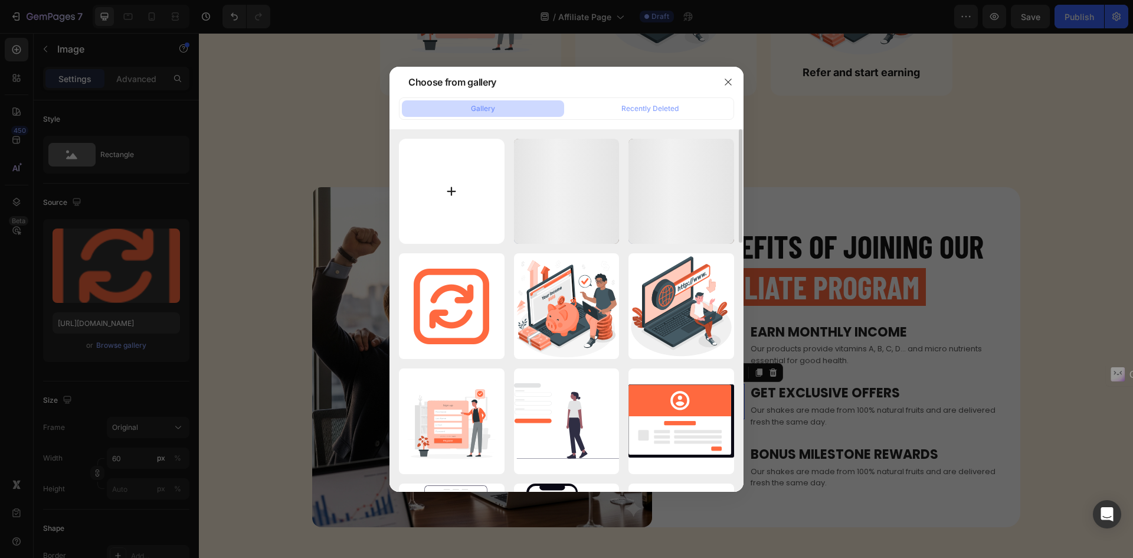
click at [429, 214] on input "file" at bounding box center [452, 192] width 106 height 106
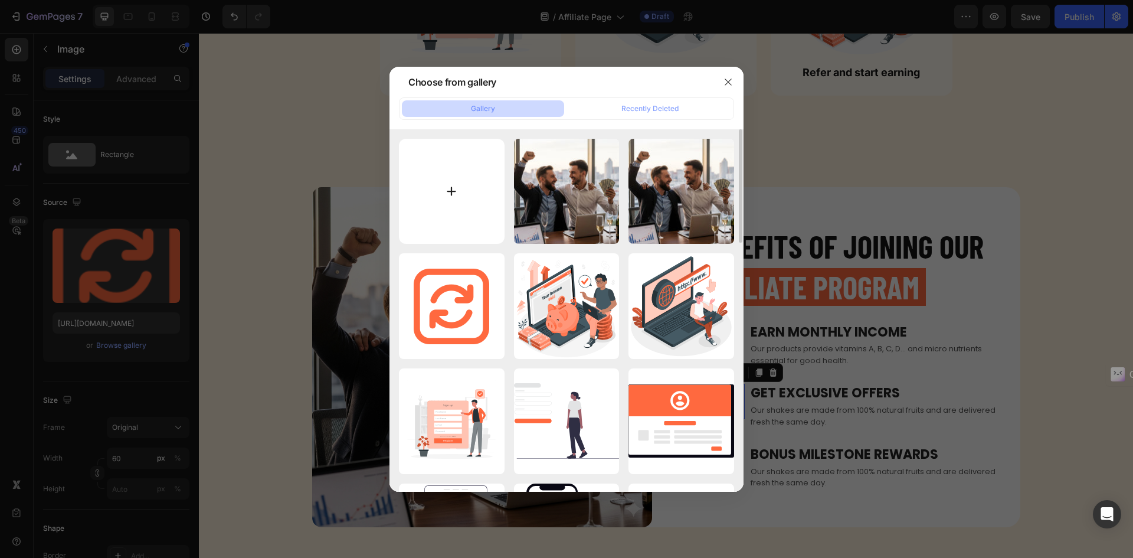
type input "C:\fakepath\discount (1).png"
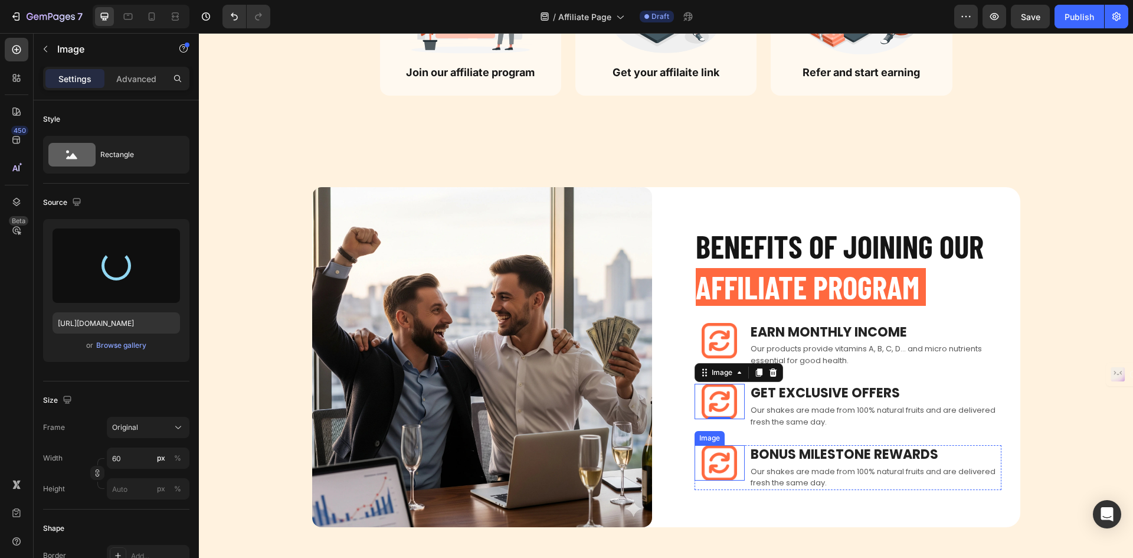
click at [720, 459] on img at bounding box center [719, 462] width 35 height 35
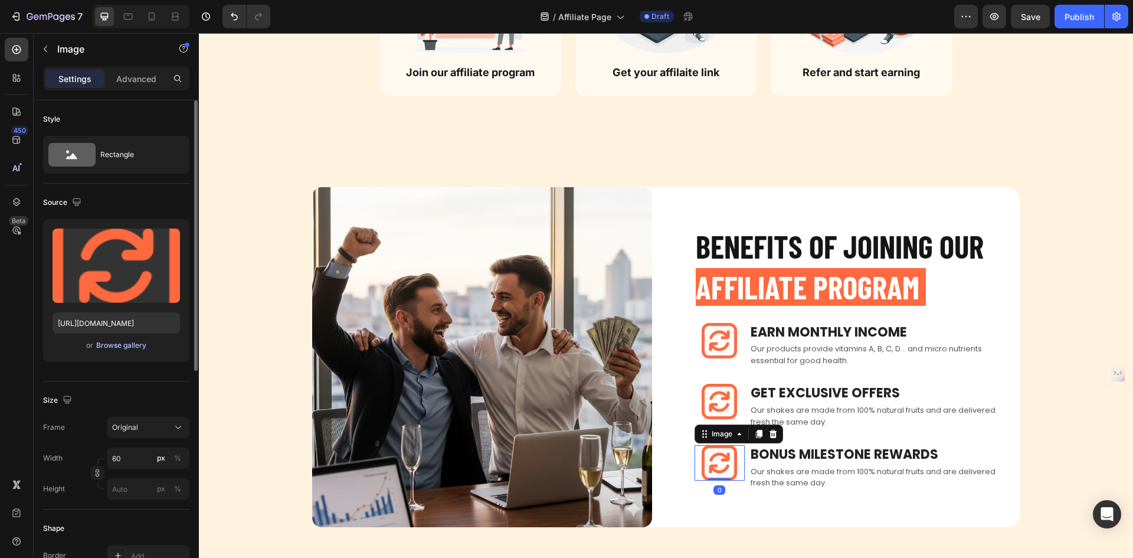
click at [136, 344] on div "Browse gallery" at bounding box center [121, 345] width 50 height 11
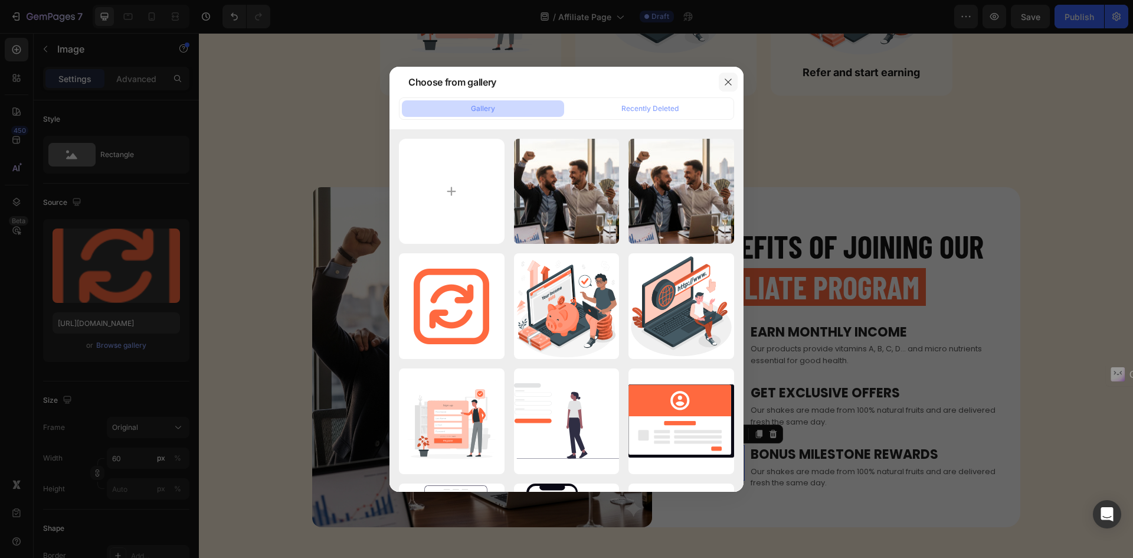
click at [723, 87] on button "button" at bounding box center [728, 82] width 19 height 19
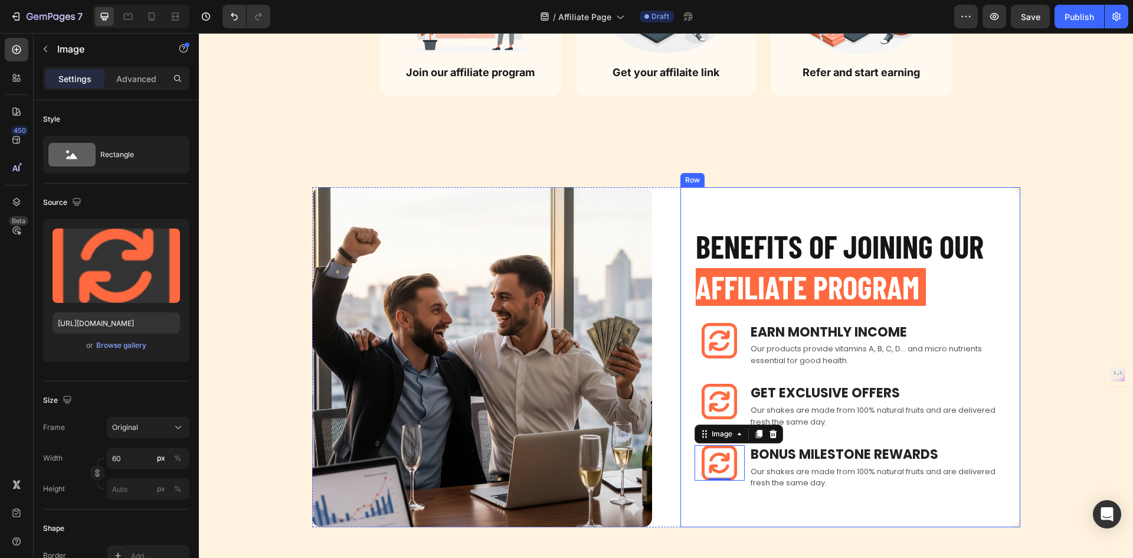
click at [711, 390] on img at bounding box center [719, 401] width 35 height 35
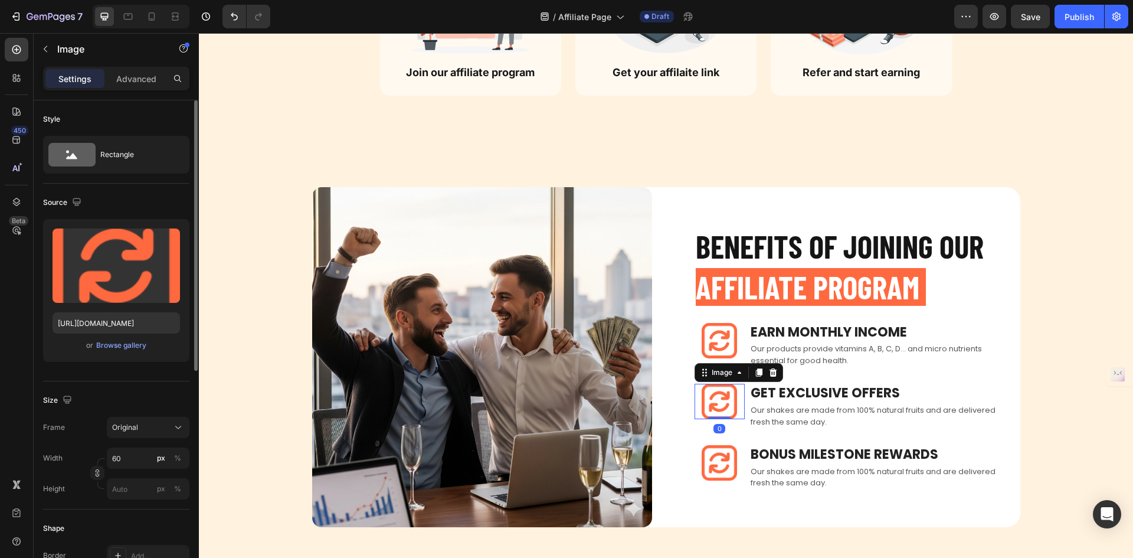
click at [130, 352] on div "or Browse gallery" at bounding box center [116, 345] width 127 height 14
click at [132, 345] on div "Browse gallery" at bounding box center [121, 345] width 50 height 11
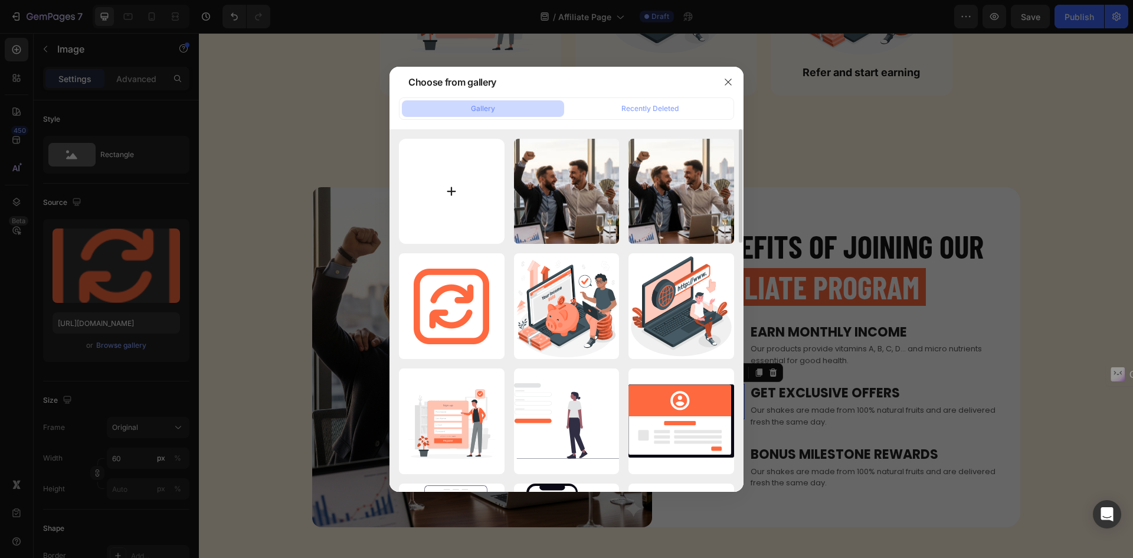
click at [473, 201] on input "file" at bounding box center [452, 192] width 106 height 106
type input "C:\fakepath\discount (1).png"
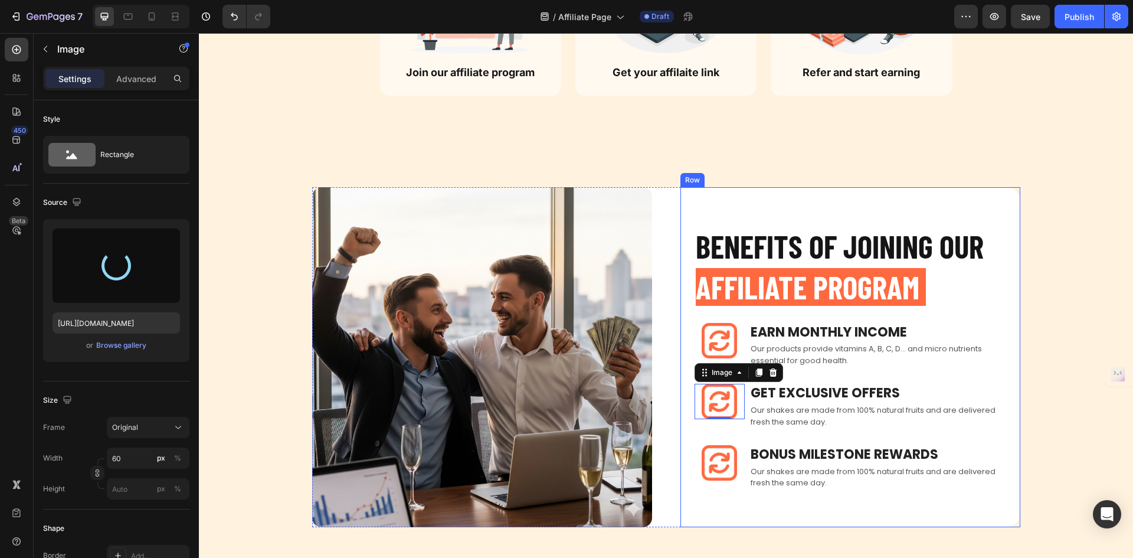
type input "https://cdn.shopify.com/s/files/1/0755/8846/8960/files/gempages_566874438180537…"
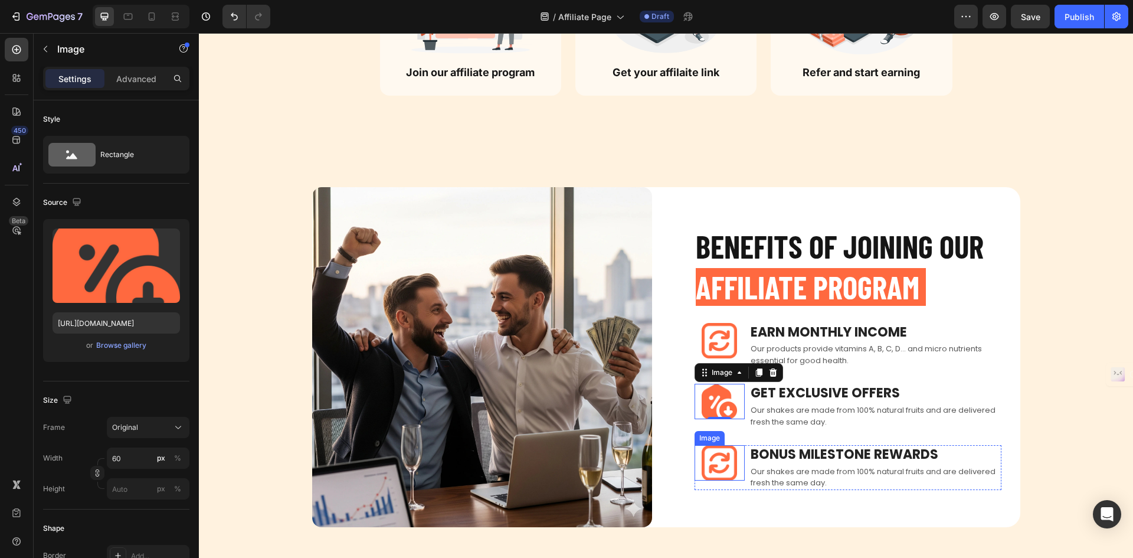
click at [726, 449] on img at bounding box center [719, 462] width 35 height 35
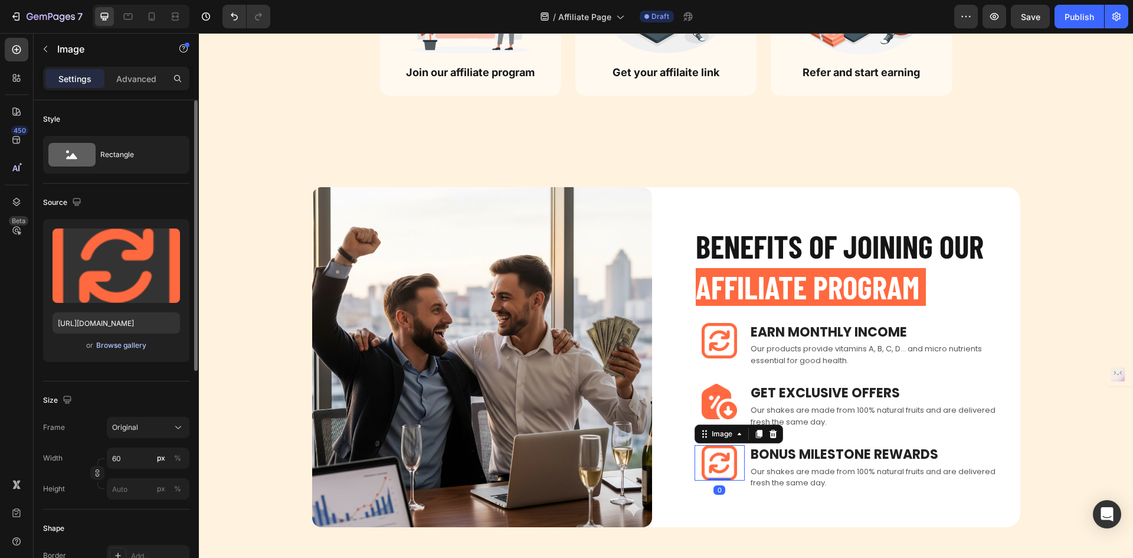
click at [126, 346] on div "Browse gallery" at bounding box center [121, 345] width 50 height 11
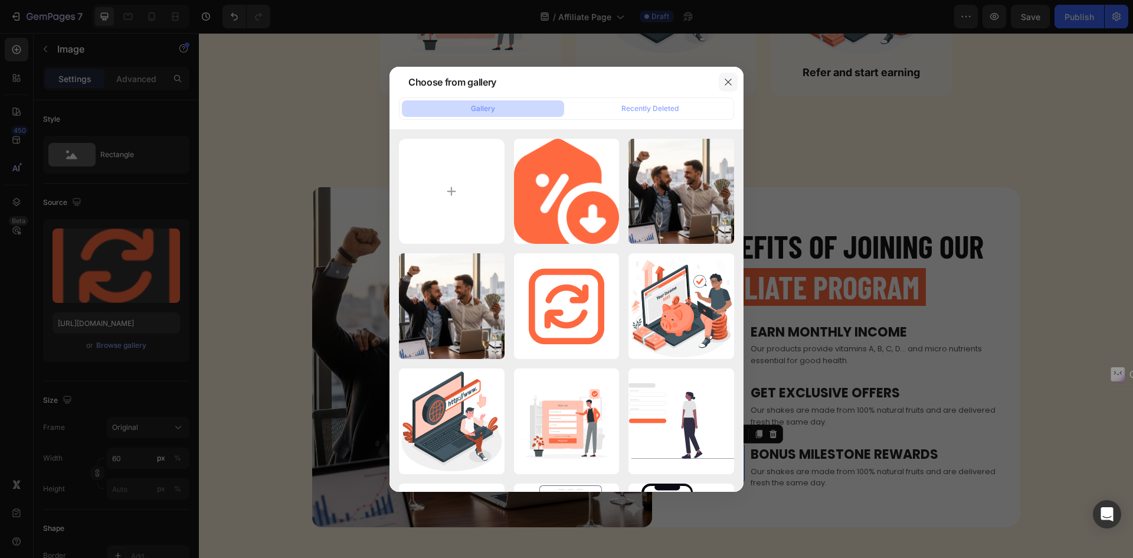
click at [724, 81] on icon "button" at bounding box center [728, 81] width 9 height 9
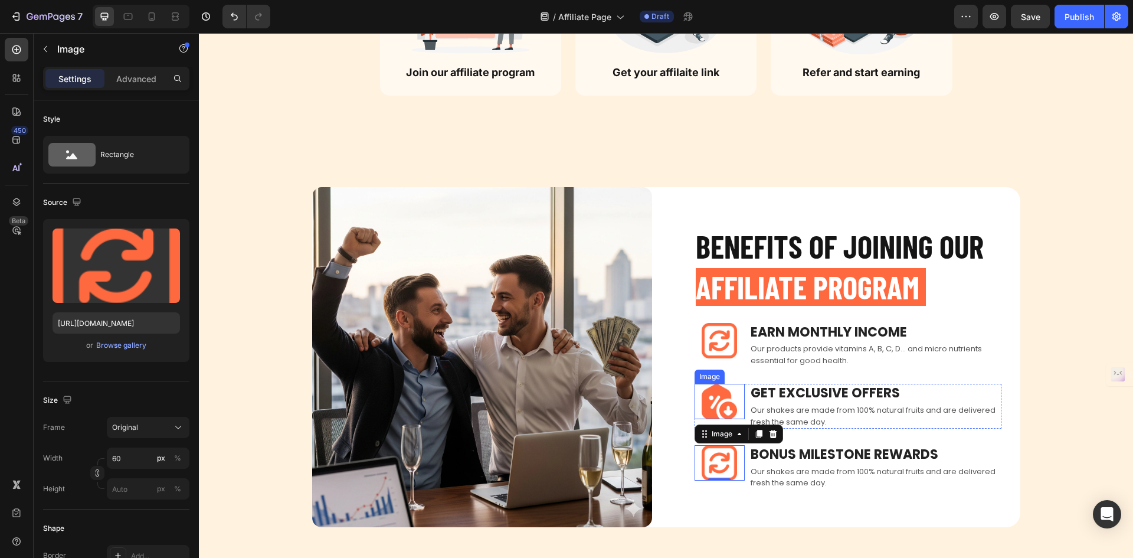
click at [711, 396] on img at bounding box center [719, 401] width 35 height 35
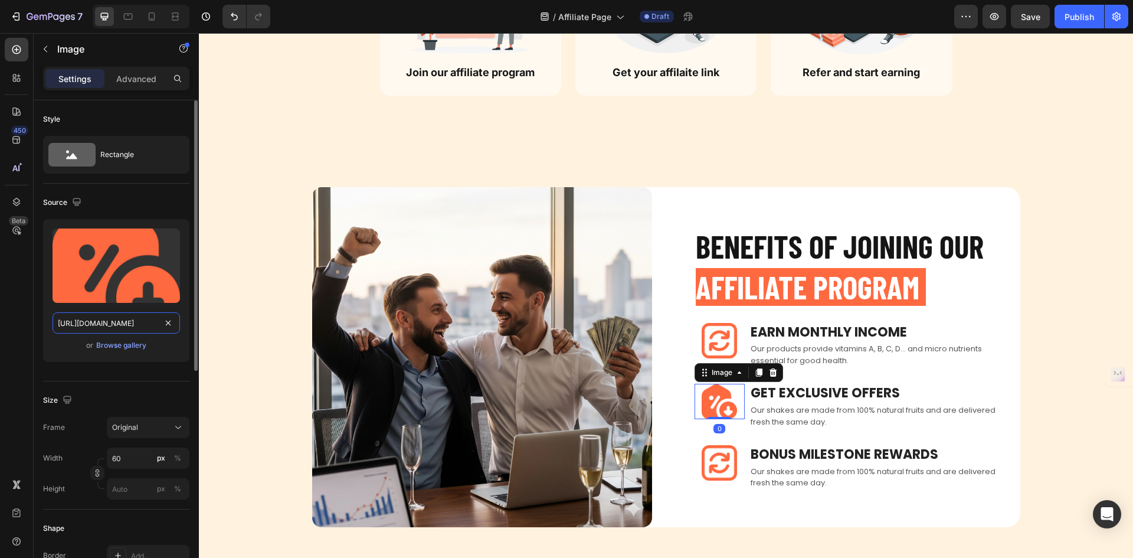
click at [117, 325] on input "https://cdn.shopify.com/s/files/1/0755/8846/8960/files/gempages_566874438180537…" at bounding box center [116, 322] width 127 height 21
click at [127, 343] on div "Browse gallery" at bounding box center [121, 345] width 50 height 11
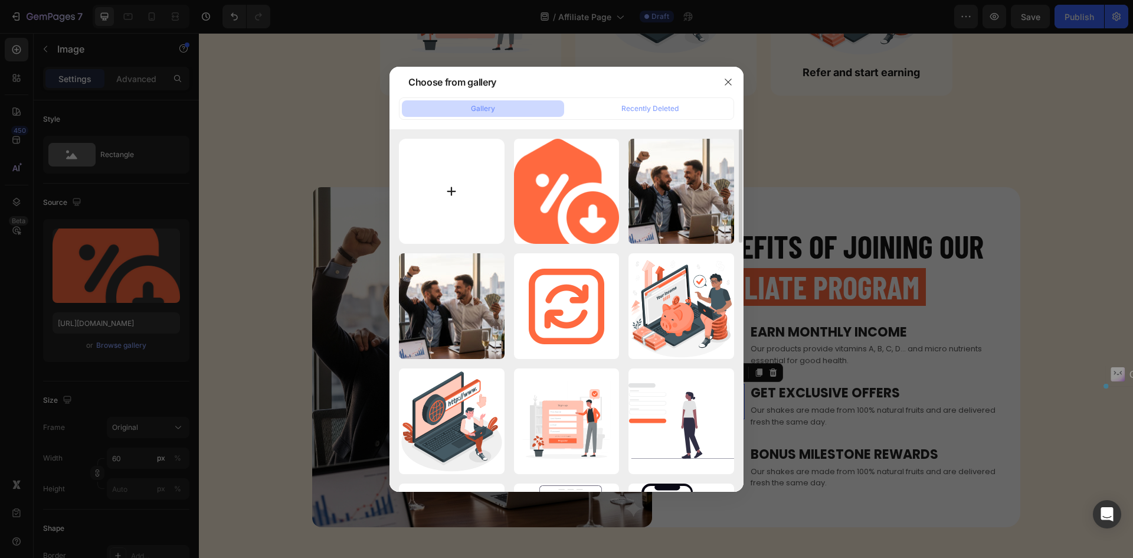
click at [481, 161] on input "file" at bounding box center [452, 192] width 106 height 106
type input "C:\fakepath\discount (2).png"
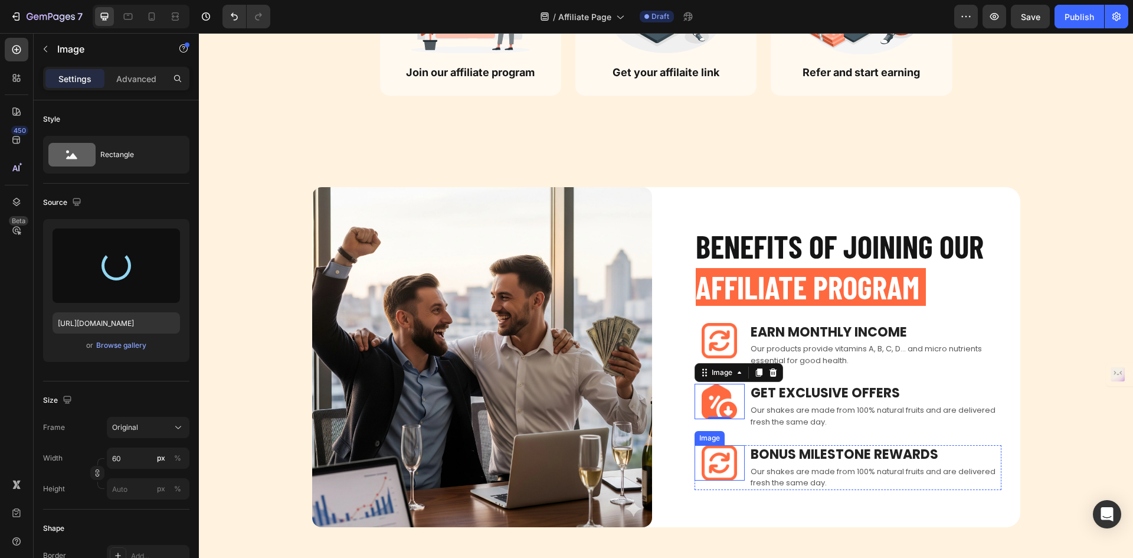
type input "https://cdn.shopify.com/s/files/1/0755/8846/8960/files/gempages_566874438180537…"
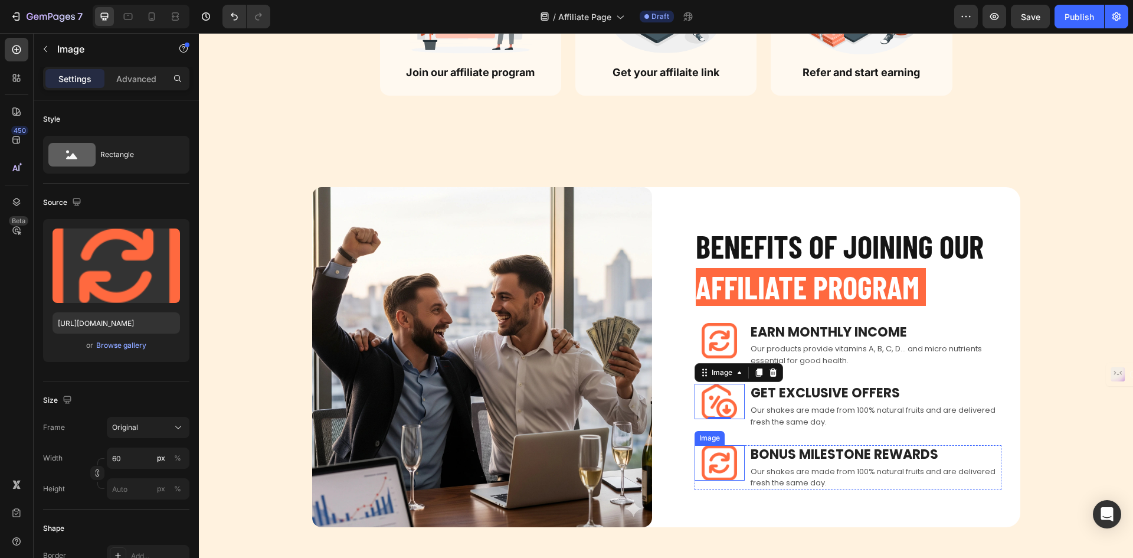
click at [707, 466] on img at bounding box center [719, 462] width 35 height 35
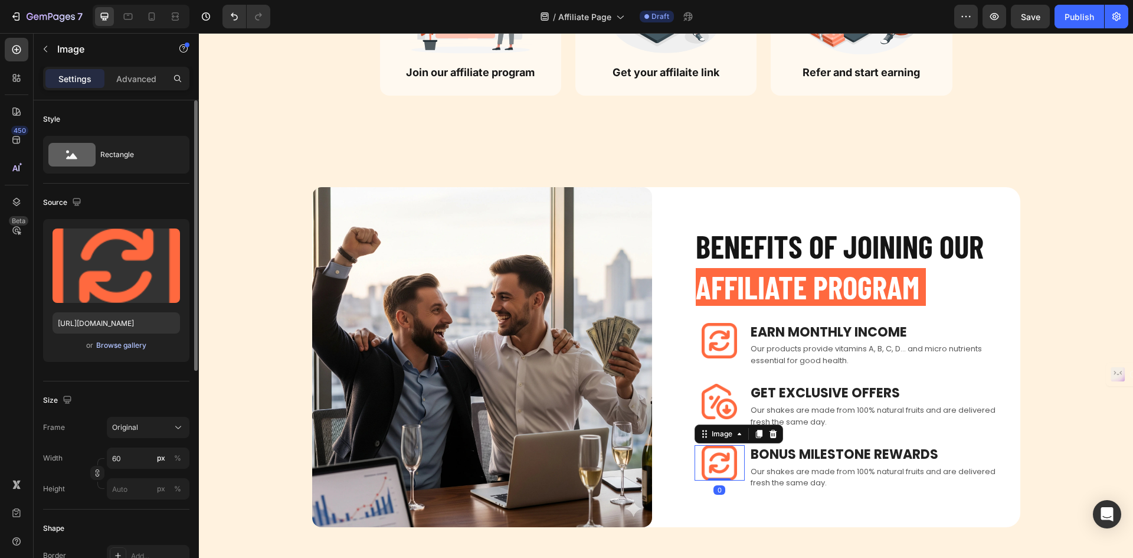
click at [107, 344] on div "Browse gallery" at bounding box center [121, 345] width 50 height 11
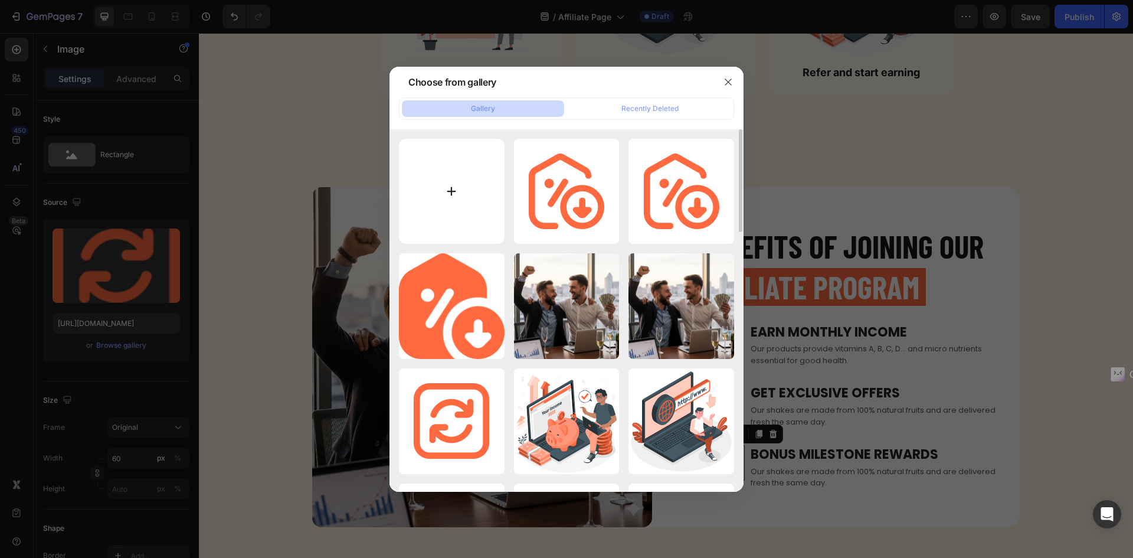
click at [465, 178] on input "file" at bounding box center [452, 192] width 106 height 106
type input "C:\fakepath\freemium.png"
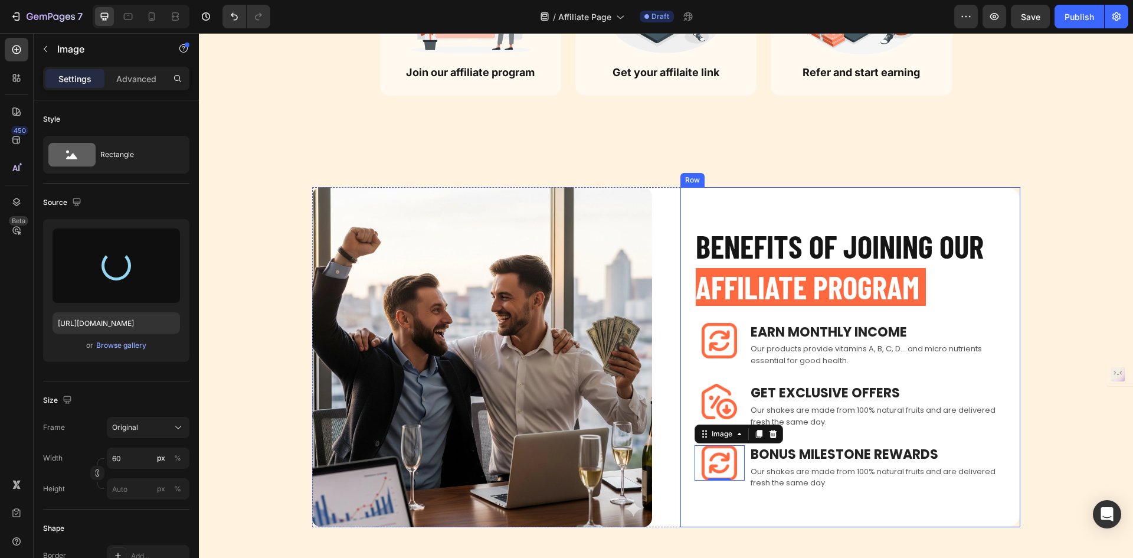
type input "https://cdn.shopify.com/s/files/1/0755/8846/8960/files/gempages_566874438180537…"
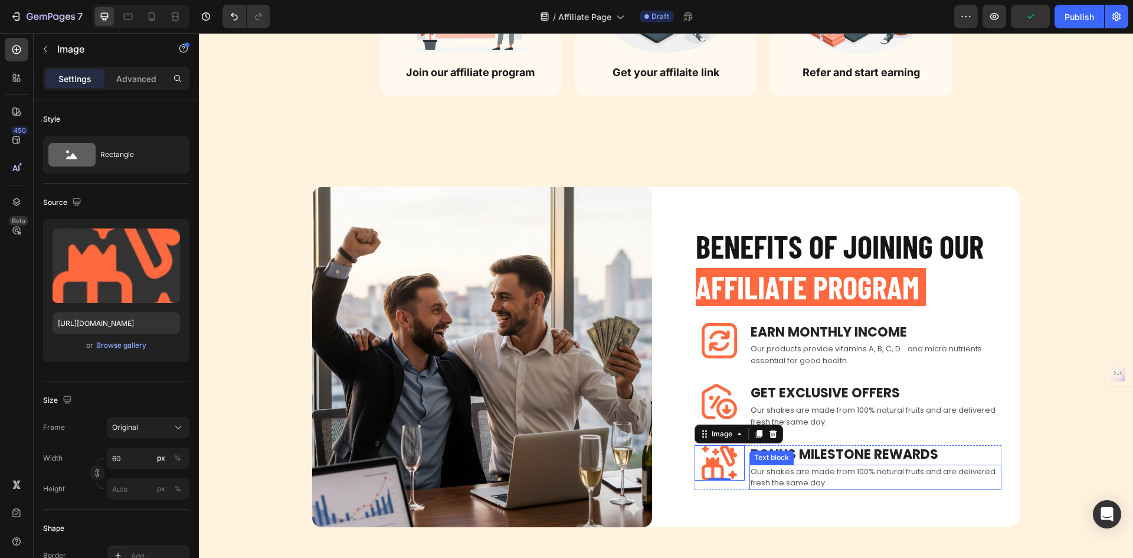
click at [808, 477] on p "Our shakes are made from 100% natural fruits and are delivered fresh the same d…" at bounding box center [876, 477] width 250 height 23
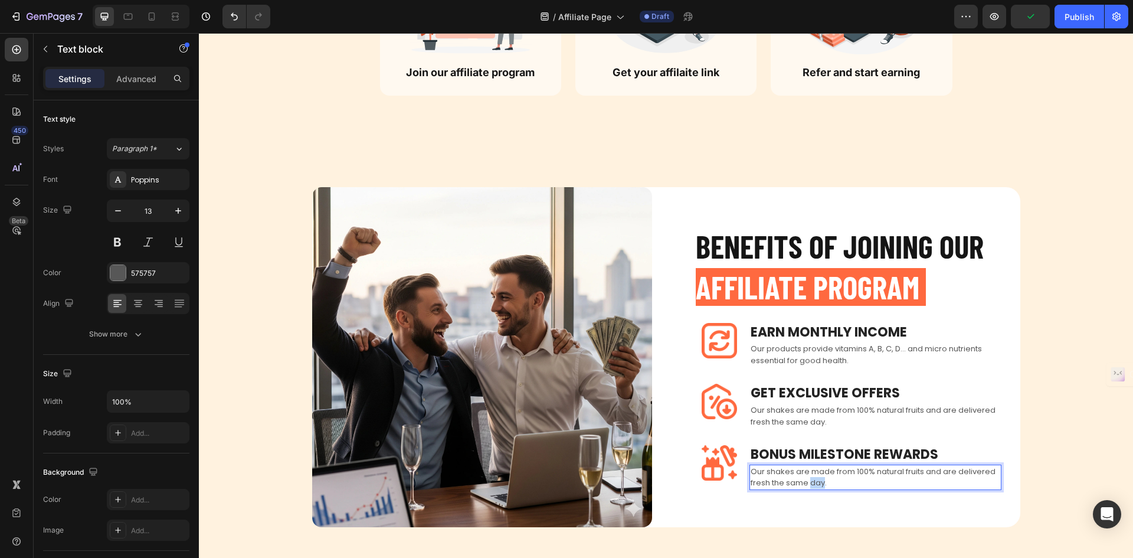
click at [808, 477] on p "Our shakes are made from 100% natural fruits and are delivered fresh the same d…" at bounding box center [876, 477] width 250 height 23
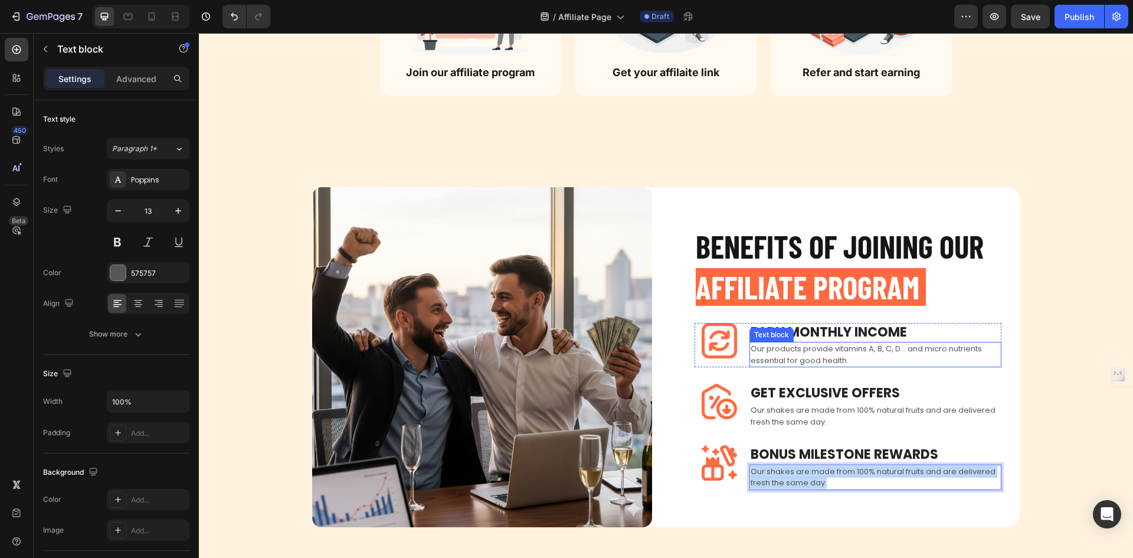
click at [800, 349] on p "Our products provide vitamins A, B, C, D... and micro nutrients essential for g…" at bounding box center [876, 354] width 250 height 23
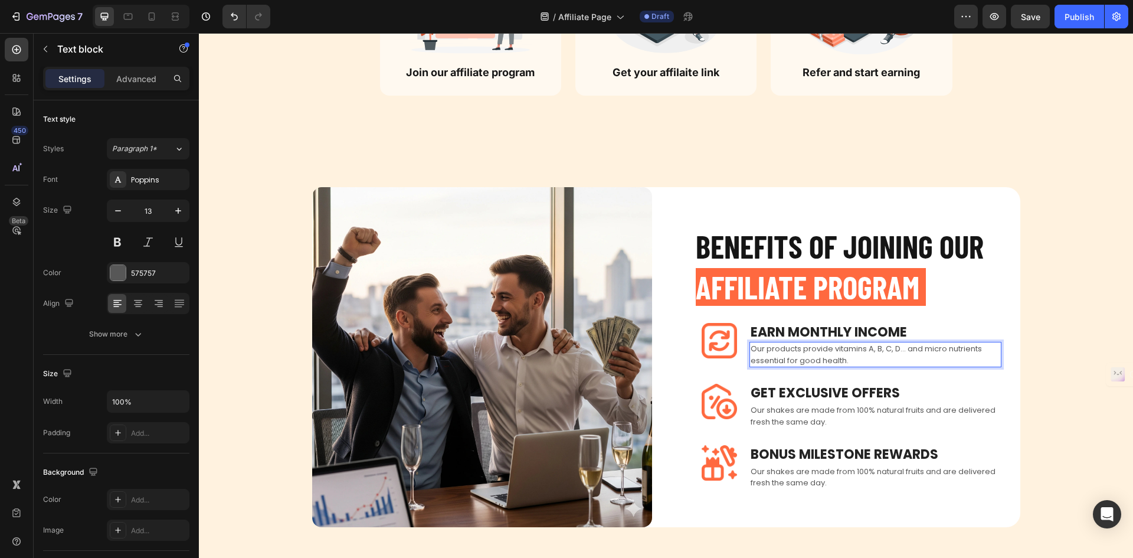
click at [800, 349] on p "Our products provide vitamins A, B, C, D... and micro nutrients essential for g…" at bounding box center [876, 354] width 250 height 23
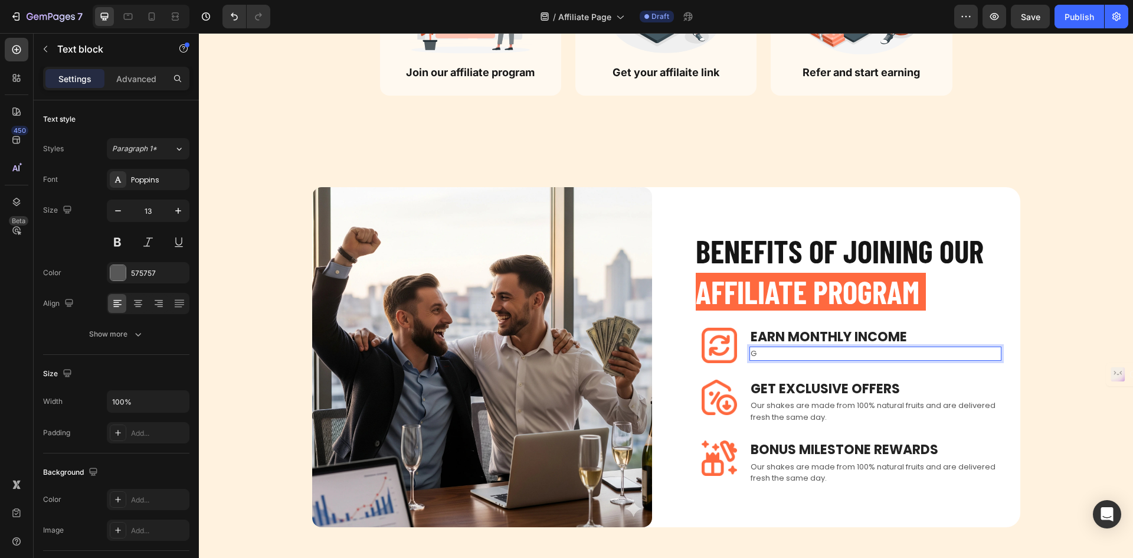
scroll to position [733, 0]
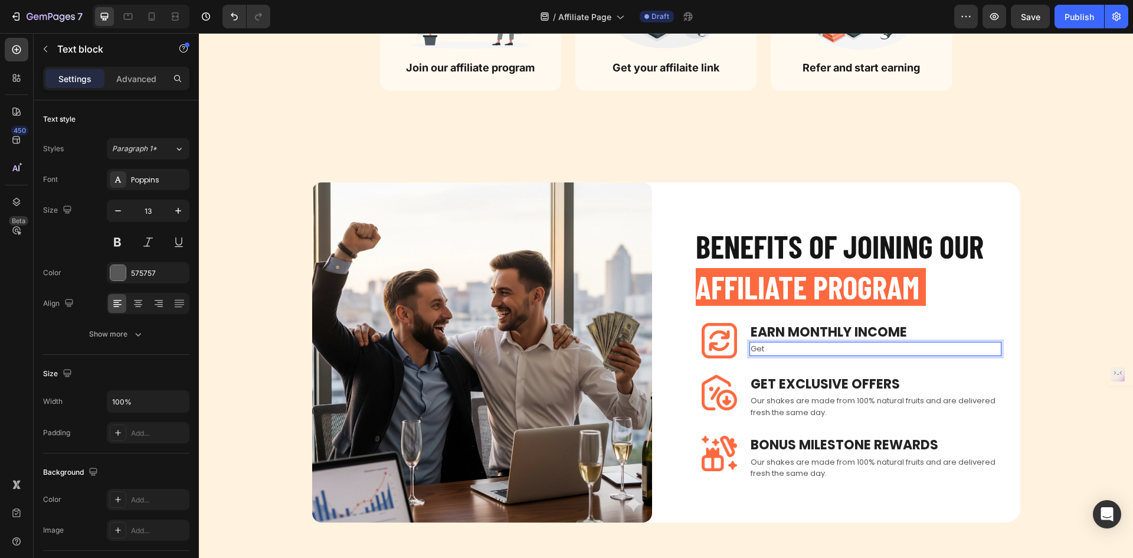
click at [800, 349] on p "Get" at bounding box center [876, 349] width 250 height 12
click at [791, 351] on p "Get $25/mo on every successful" at bounding box center [876, 349] width 250 height 12
click at [781, 351] on p "Get $25/month on every successful" at bounding box center [876, 349] width 250 height 12
click at [889, 346] on p "Get $25/month on every successful" at bounding box center [876, 349] width 250 height 12
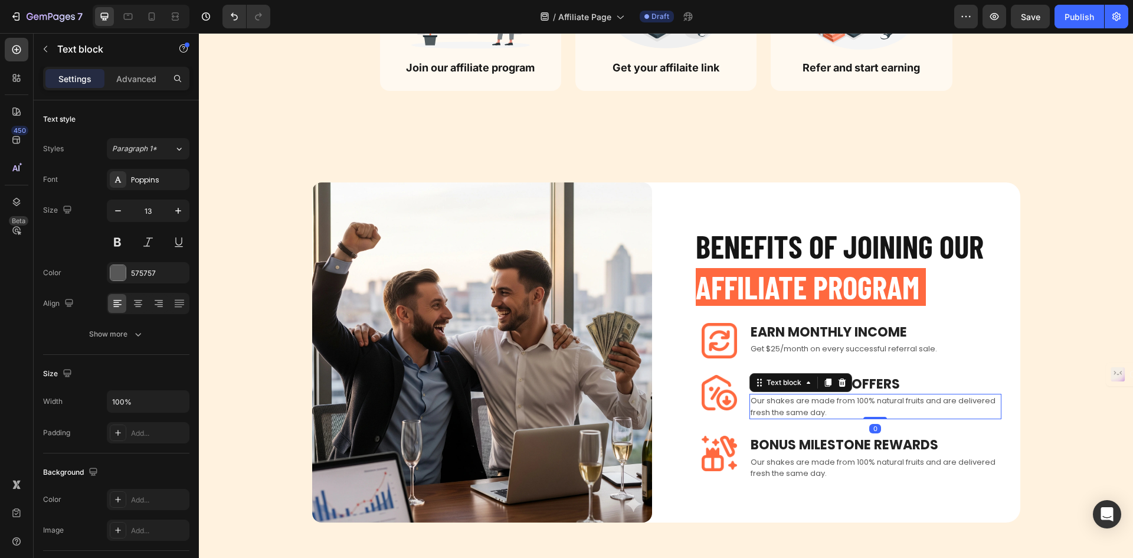
click at [906, 407] on p "Our shakes are made from 100% natural fruits and are delivered fresh the same d…" at bounding box center [876, 406] width 250 height 23
click at [905, 408] on p "Our shakes are made from 100% natural fruits and are delivered fresh the same d…" at bounding box center [876, 406] width 250 height 23
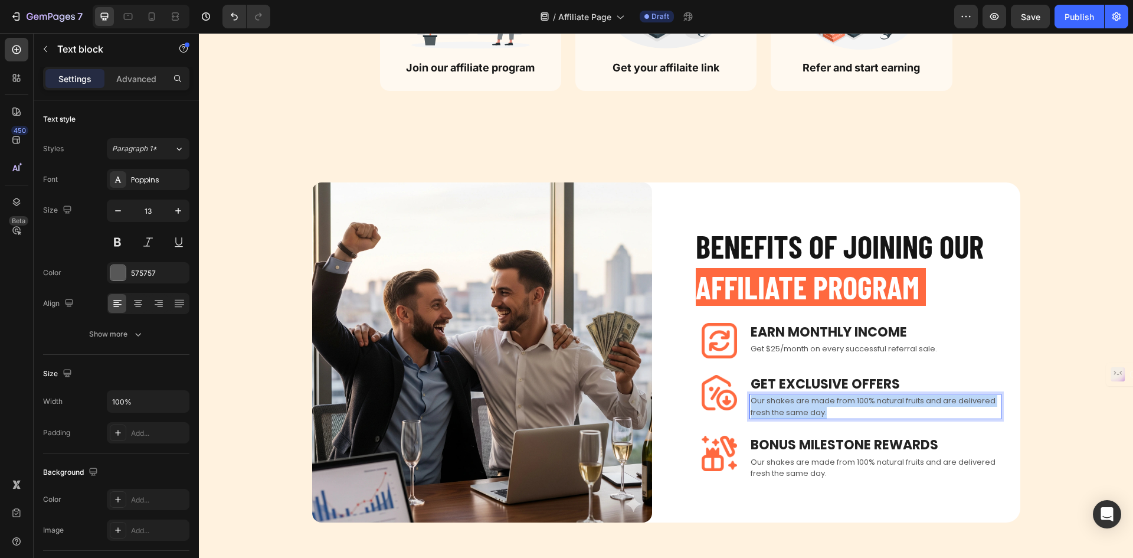
click at [905, 408] on p "Our shakes are made from 100% natural fruits and are delivered fresh the same d…" at bounding box center [876, 406] width 250 height 23
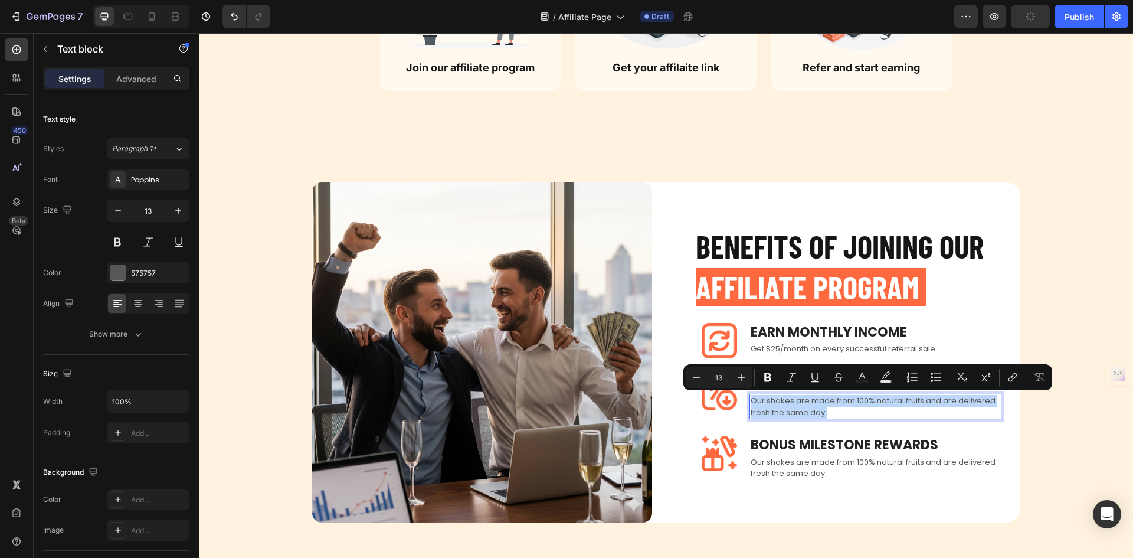
click at [785, 416] on p "Our shakes are made from 100% natural fruits and are delivered fresh the same d…" at bounding box center [876, 406] width 250 height 23
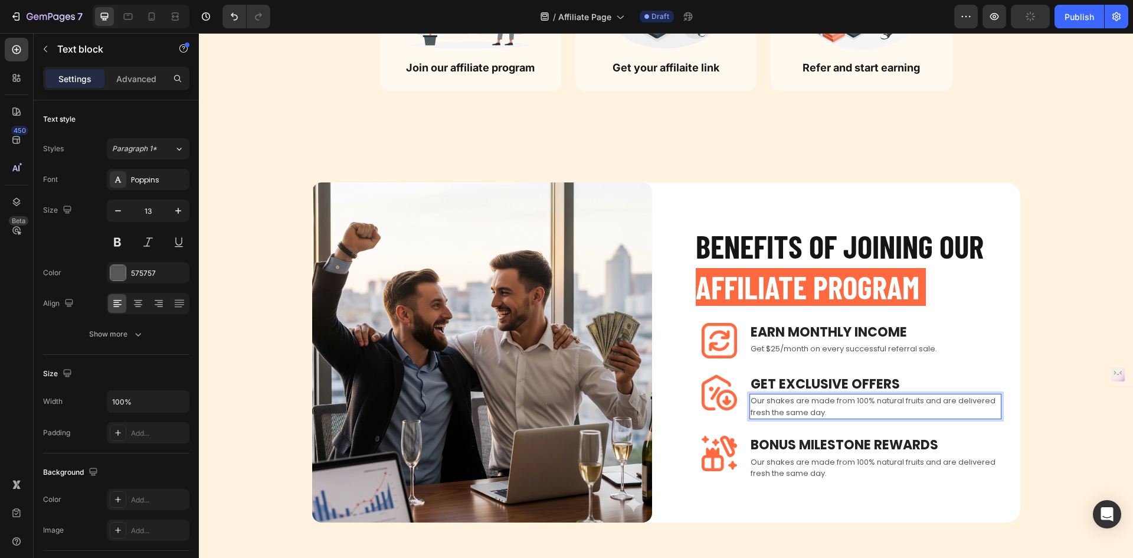
click at [785, 416] on p "Our shakes are made from 100% natural fruits and are delivered fresh the same d…" at bounding box center [876, 406] width 250 height 23
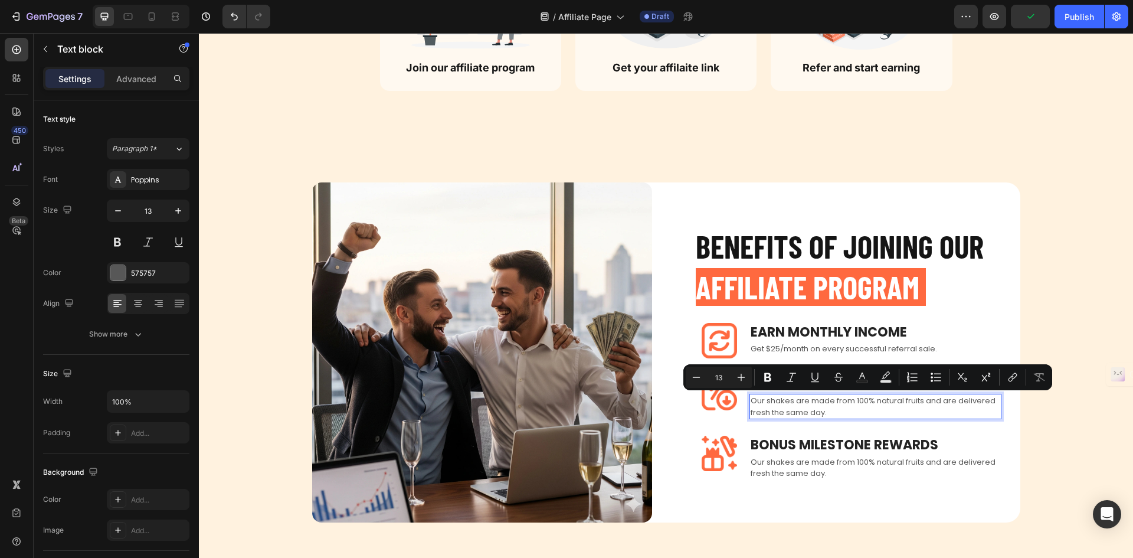
scroll to position [738, 0]
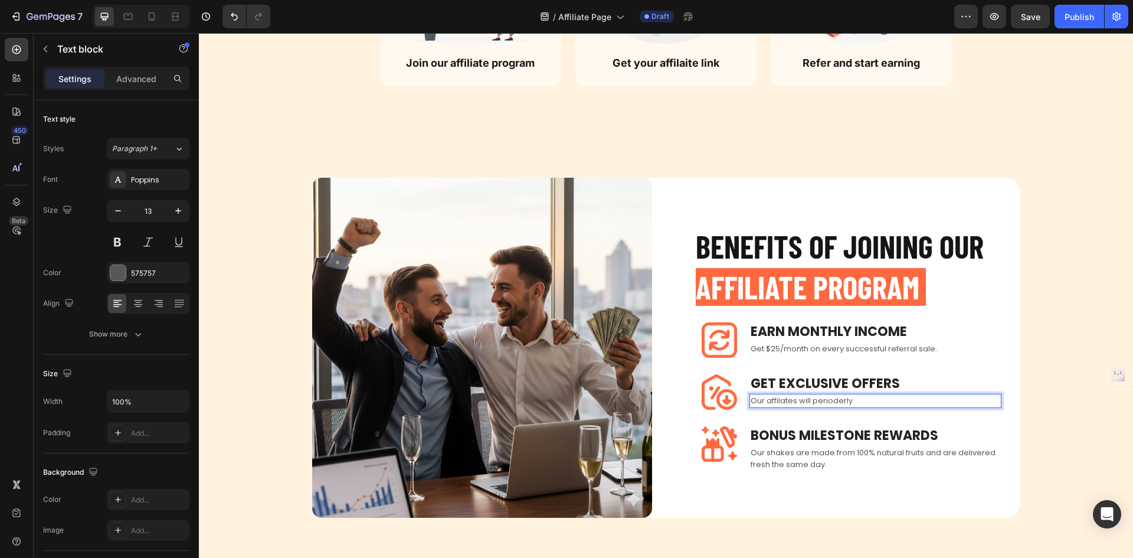
click at [787, 405] on p "Our affilates will perioderly" at bounding box center [876, 401] width 250 height 12
click at [826, 398] on p "Our affiliates will perioderly" at bounding box center [876, 401] width 250 height 12
click at [862, 402] on p "Our affiliates will perioderly" at bounding box center [876, 401] width 250 height 12
click at [840, 400] on p "Our affiliates will perioderly" at bounding box center [876, 401] width 250 height 12
drag, startPoint x: 840, startPoint y: 400, endPoint x: 834, endPoint y: 400, distance: 6.5
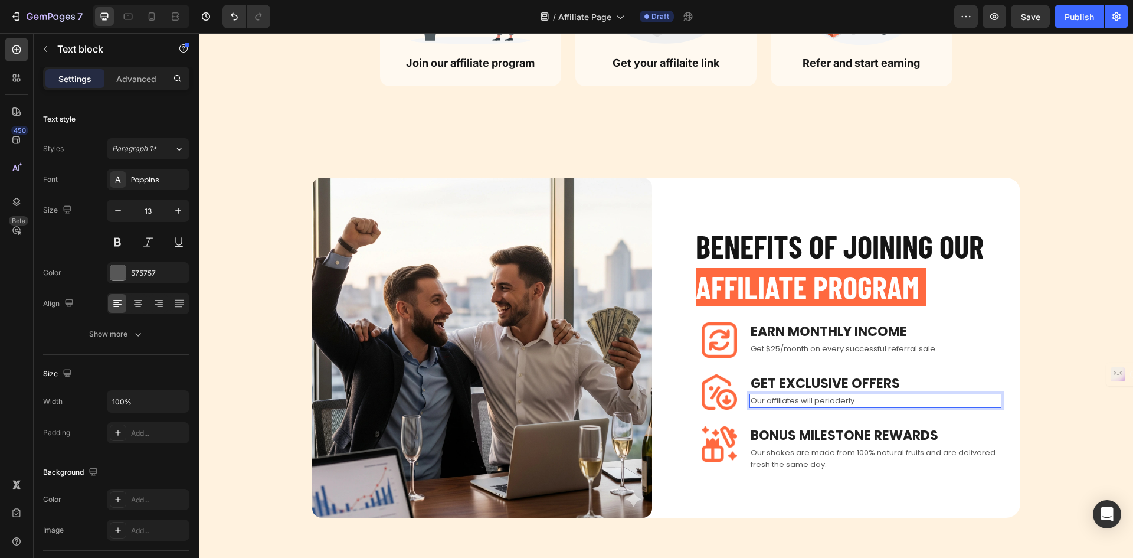
click at [834, 400] on p "Our affiliates will perioderly" at bounding box center [876, 401] width 250 height 12
click at [856, 400] on p "Our affiliates will perioderly" at bounding box center [876, 401] width 250 height 12
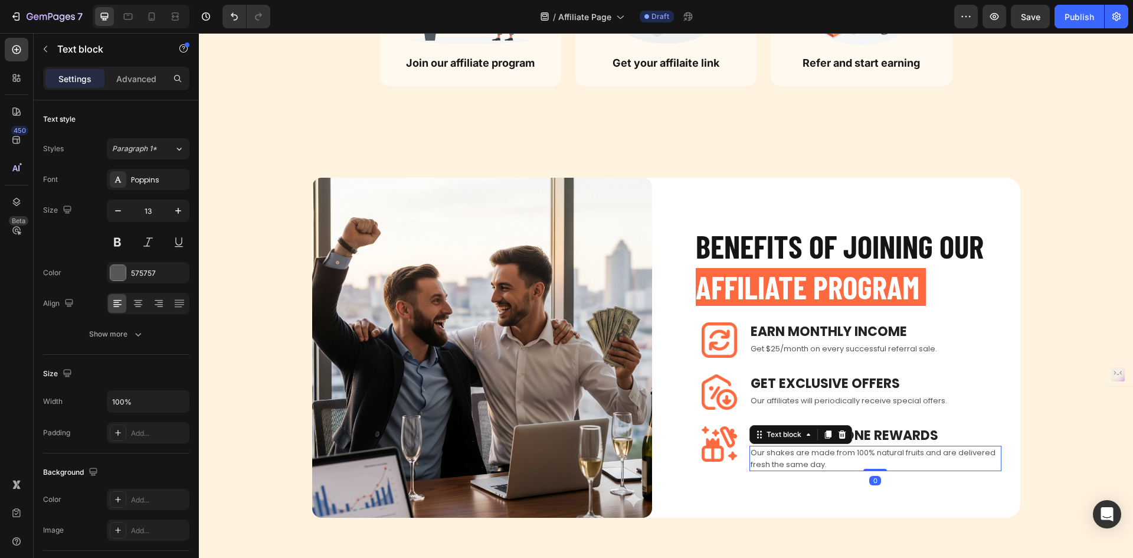
click at [857, 459] on p "Our shakes are made from 100% natural fruits and are delivered fresh the same d…" at bounding box center [876, 458] width 250 height 23
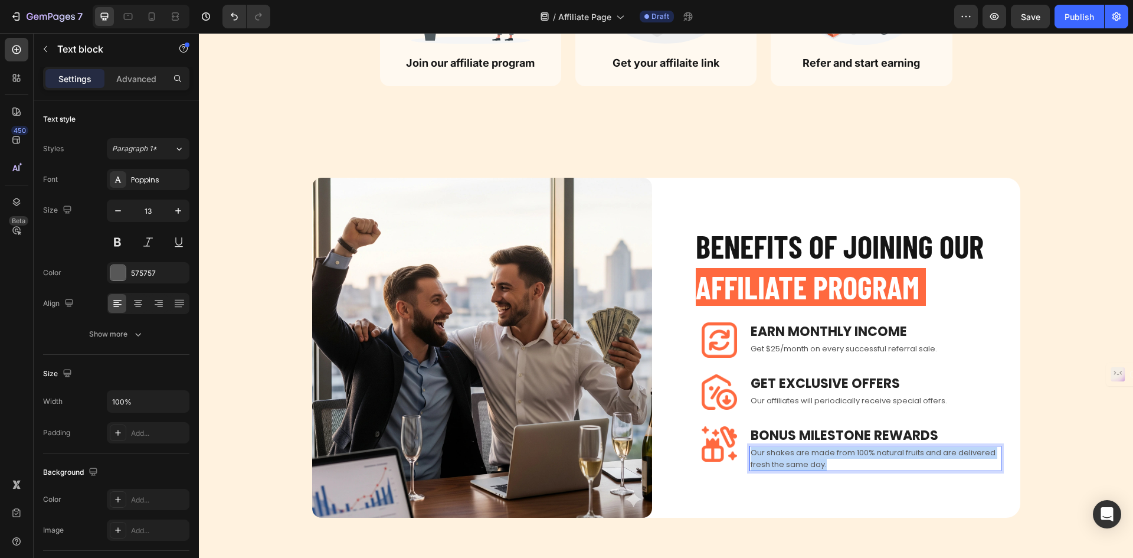
click at [857, 459] on p "Our shakes are made from 100% natural fruits and are delivered fresh the same d…" at bounding box center [876, 458] width 250 height 23
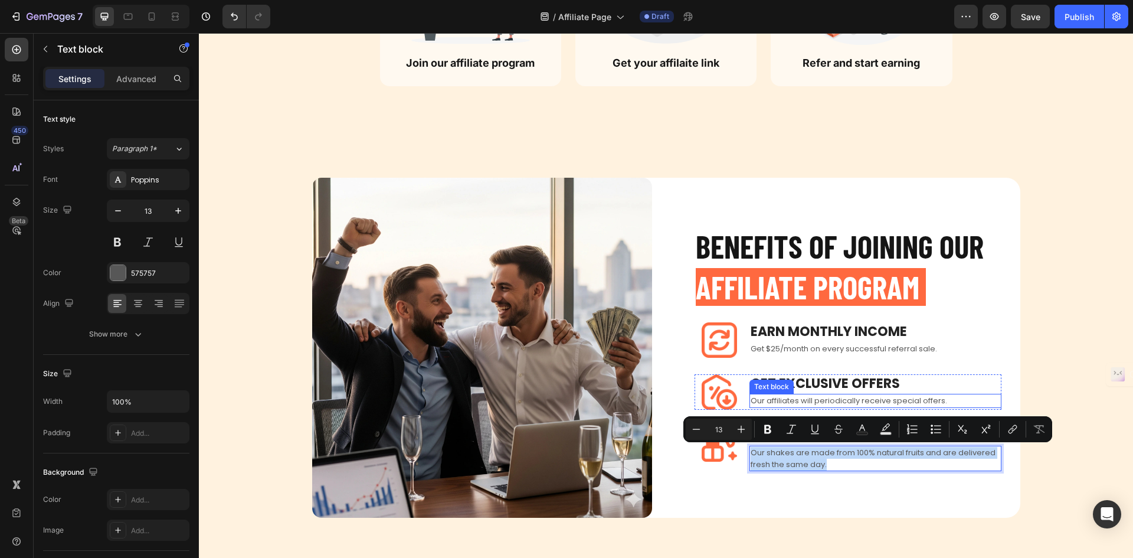
click at [905, 400] on p "Our affiliates will periodically receive special offers." at bounding box center [876, 401] width 250 height 12
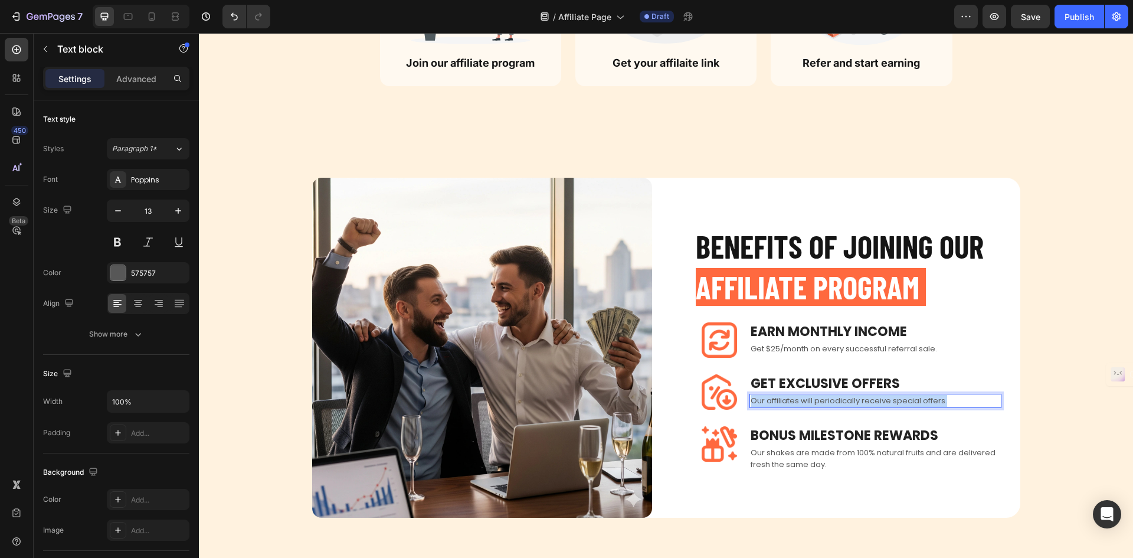
click at [905, 400] on p "Our affiliates will periodically receive special offers." at bounding box center [876, 401] width 250 height 12
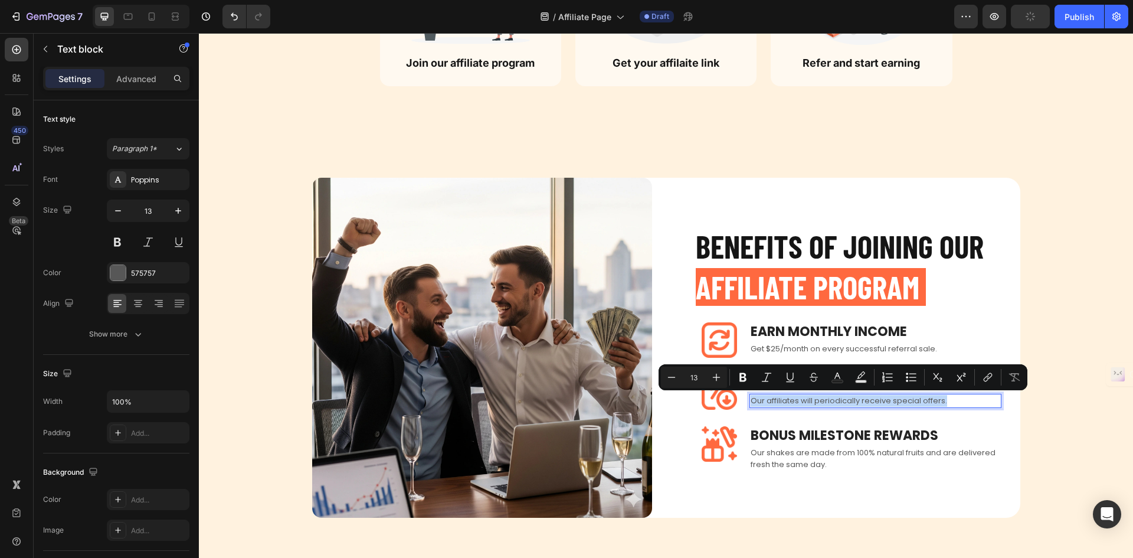
click at [899, 400] on p "Our affiliates will periodically receive special offers." at bounding box center [876, 401] width 250 height 12
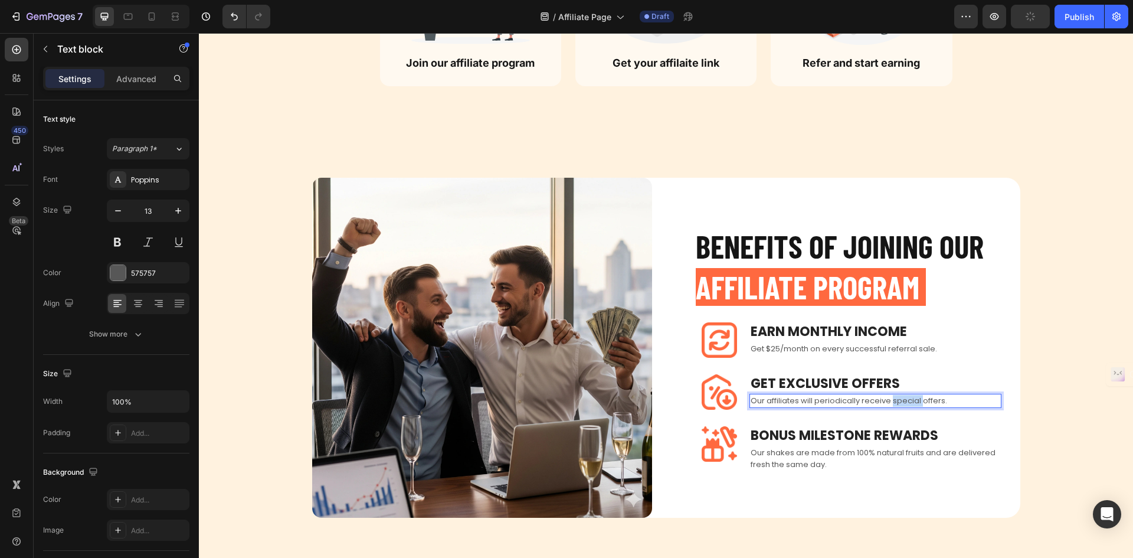
click at [899, 400] on p "Our affiliates will periodically receive special offers." at bounding box center [876, 401] width 250 height 12
click at [899, 400] on p "Our affiliates will periodically receive exclsive offers." at bounding box center [876, 401] width 250 height 12
click at [904, 400] on p "Our affiliates will periodically receive exclsive offers." at bounding box center [876, 401] width 250 height 12
click at [918, 449] on p "Our shakes are made from 100% natural fruits and are delivered fresh the same d…" at bounding box center [876, 458] width 250 height 23
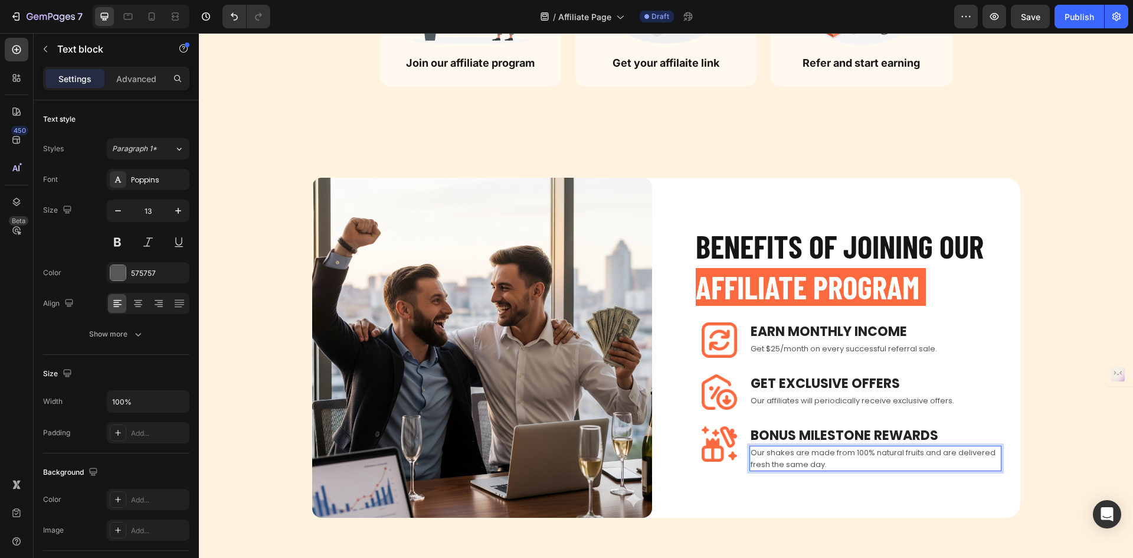
click at [882, 460] on p "Our shakes are made from 100% natural fruits and are delivered fresh the same d…" at bounding box center [876, 458] width 250 height 23
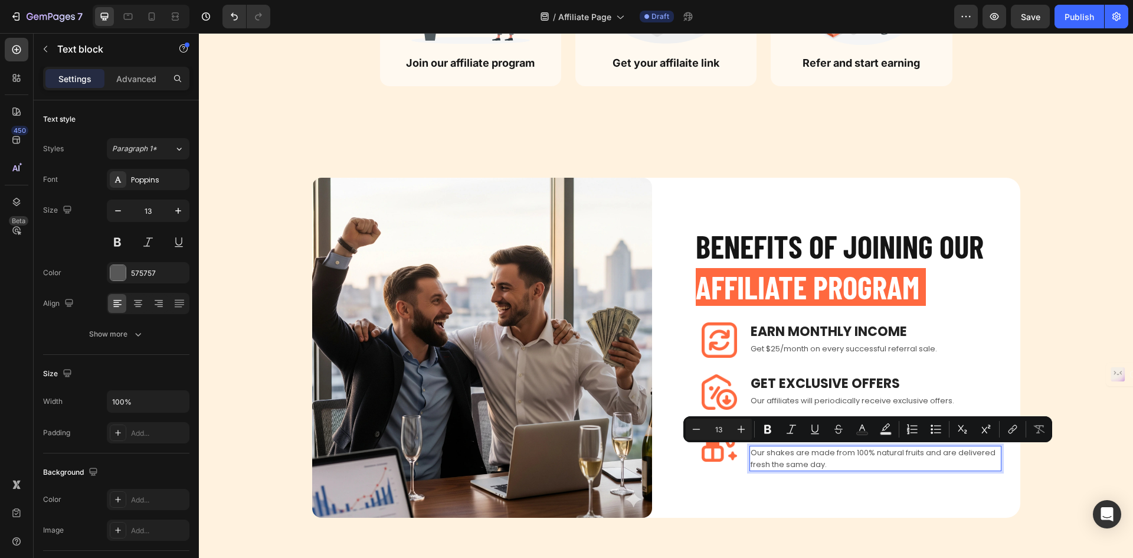
scroll to position [742, 0]
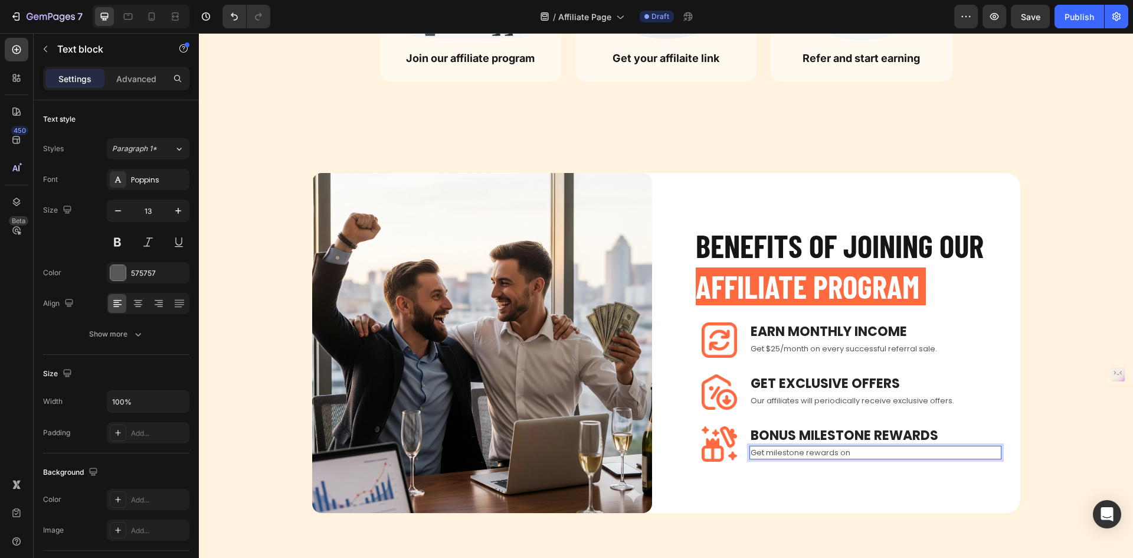
click at [763, 453] on p "Get milestone rewards on" at bounding box center [876, 453] width 250 height 12
click at [899, 456] on p "Get surprise milestone rewards on" at bounding box center [876, 453] width 250 height 12
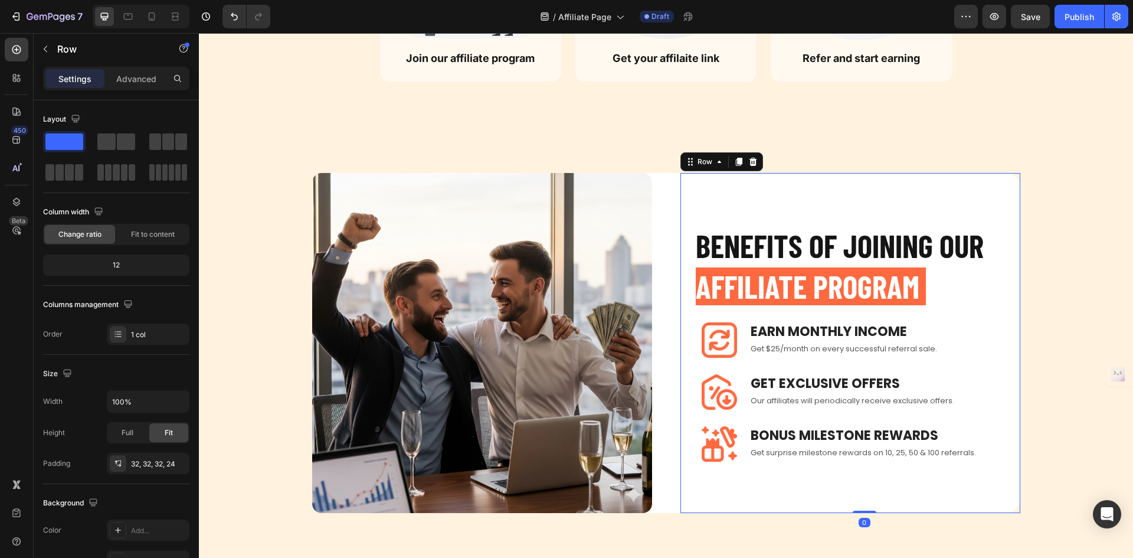
click at [863, 475] on div "BENEFITS OF JOINING OUR AFFILIATE PROGRAM Heading Image Earn Monthly INCOME Tex…" at bounding box center [851, 342] width 340 height 275
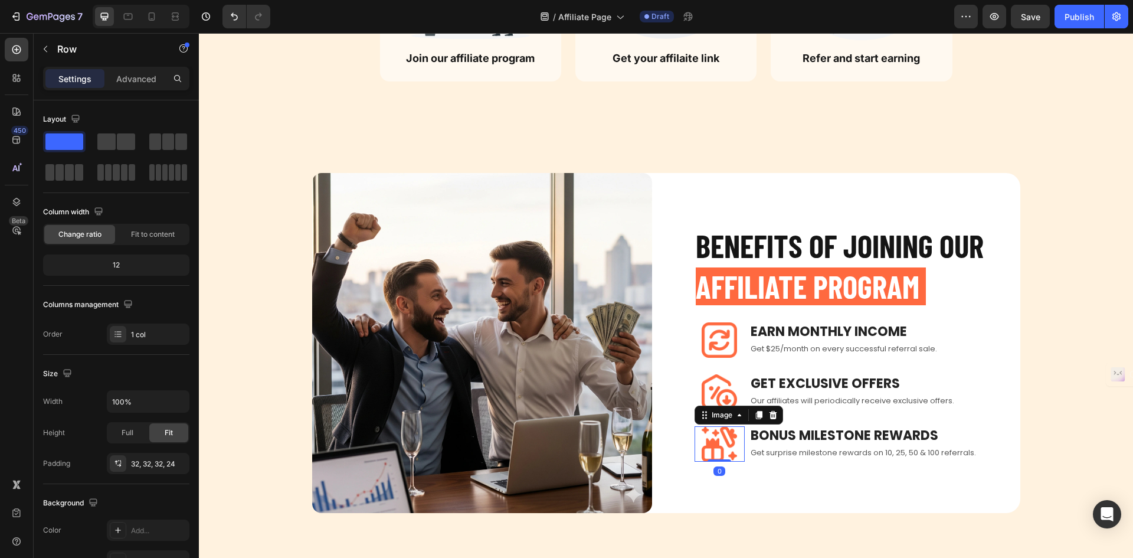
click at [719, 431] on img at bounding box center [719, 443] width 35 height 35
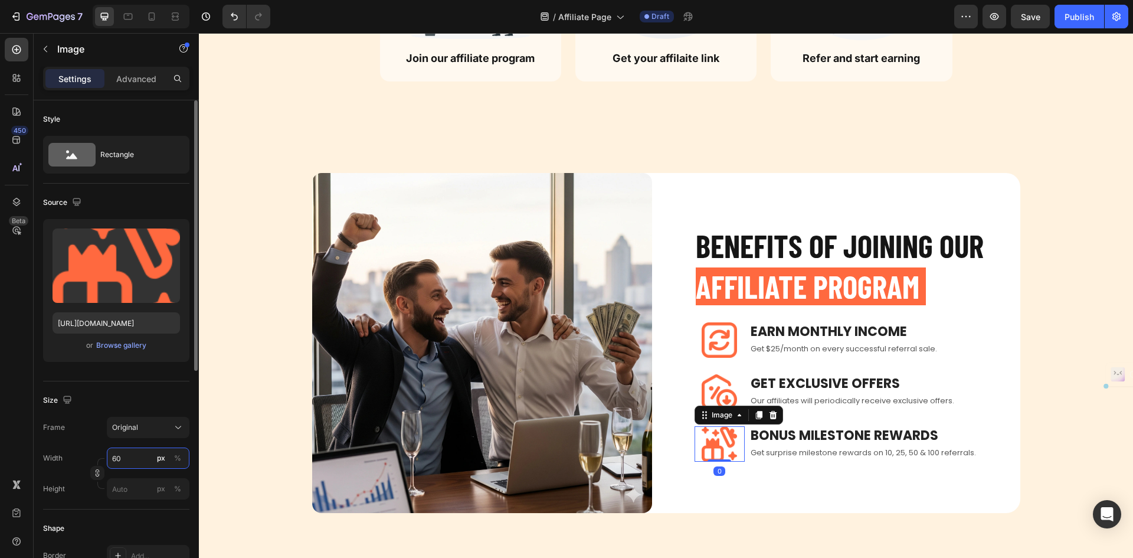
click at [131, 454] on input "60" at bounding box center [148, 457] width 83 height 21
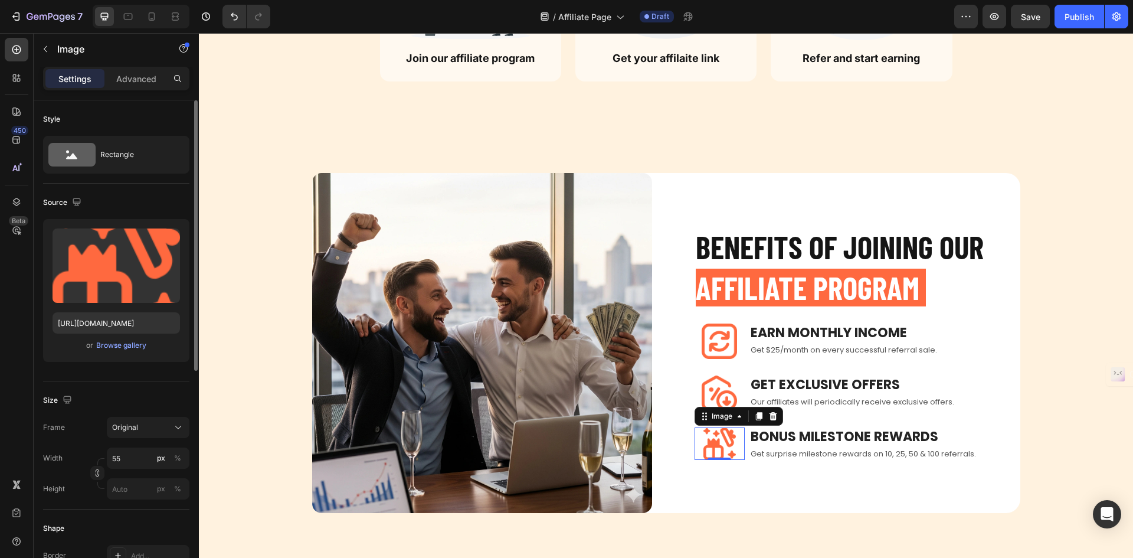
click at [152, 447] on div "Frame Original Width 55 px % Height px %" at bounding box center [116, 458] width 146 height 83
click at [134, 452] on input "55" at bounding box center [148, 457] width 83 height 21
type input "60"
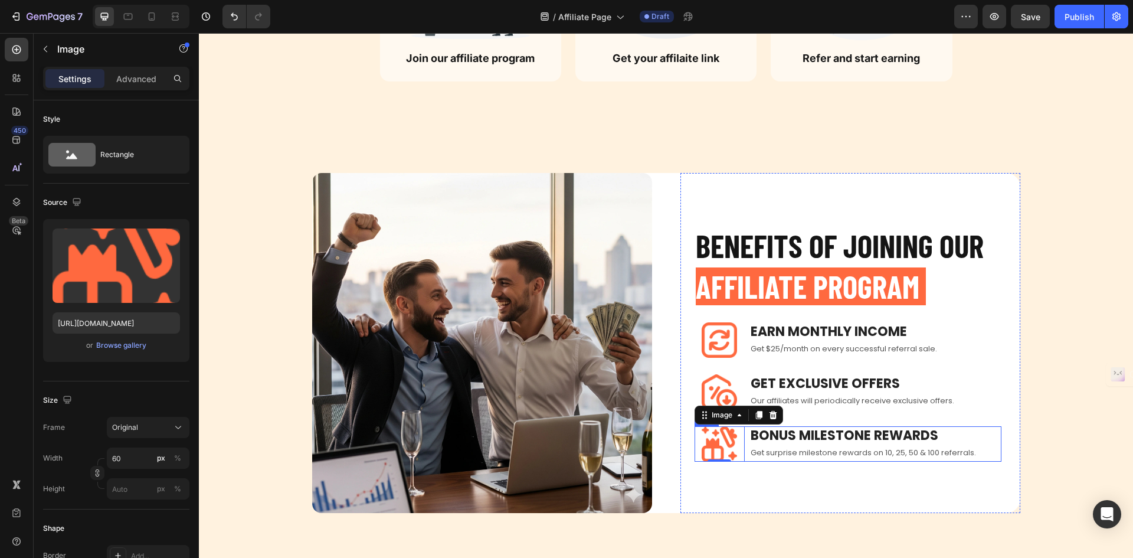
click at [743, 441] on div "Image 0 BONUS MILESTONE REWARDS Text block Get surprise milestone rewards on 10…" at bounding box center [848, 443] width 307 height 35
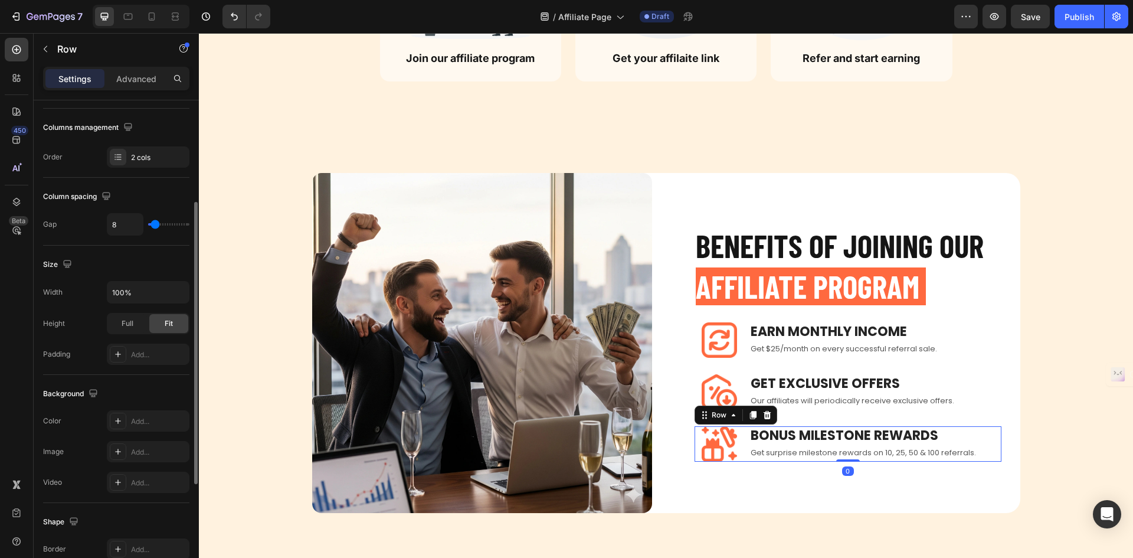
scroll to position [364, 0]
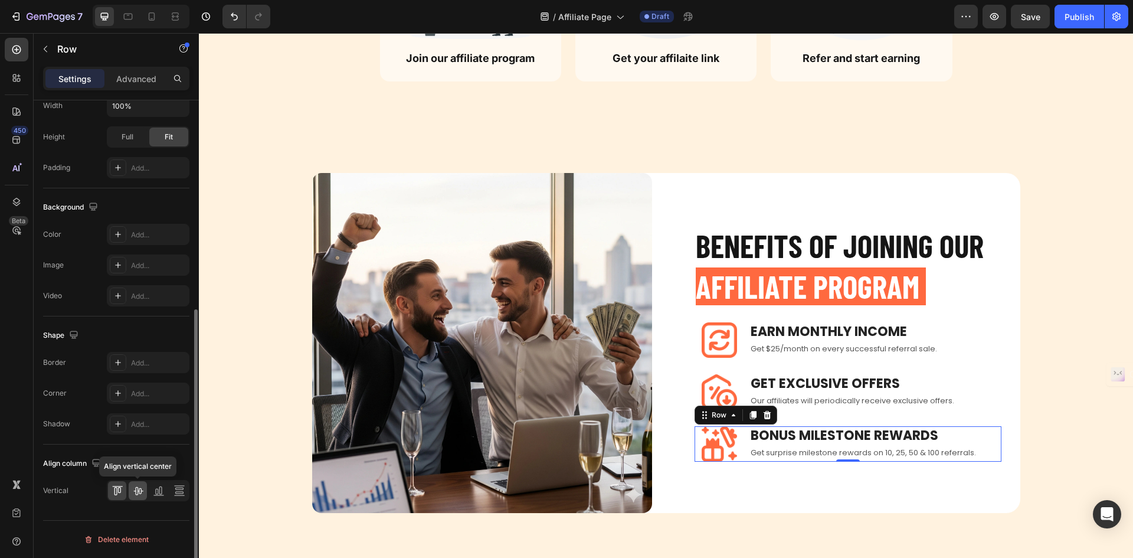
click at [140, 485] on icon at bounding box center [138, 491] width 12 height 12
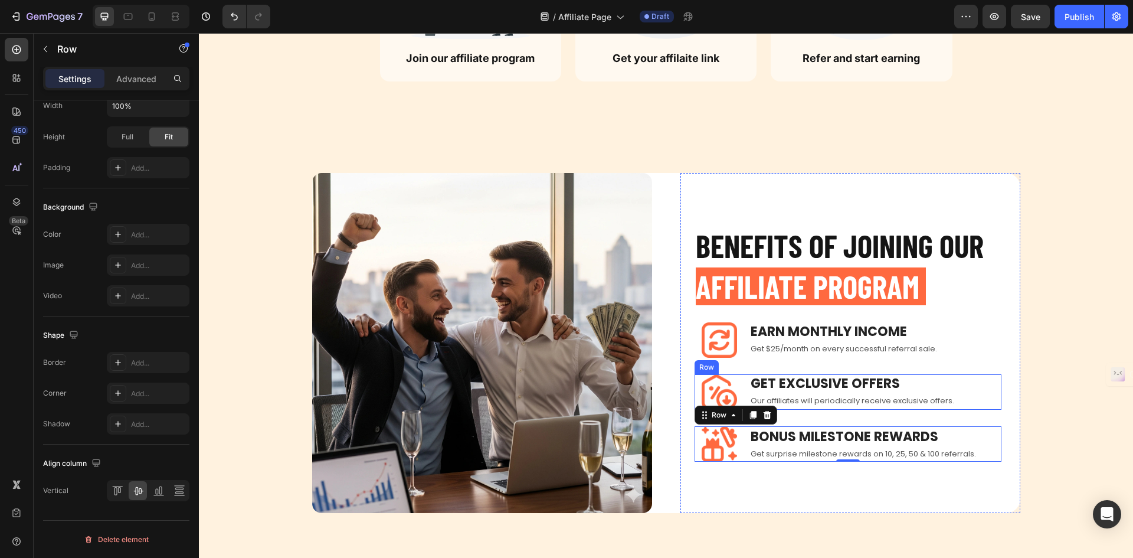
drag, startPoint x: 742, startPoint y: 390, endPoint x: 732, endPoint y: 391, distance: 10.8
click at [742, 389] on div "Image GET EXCLUSIVE OFFERS Text block Our affiliates will periodically receive …" at bounding box center [848, 391] width 307 height 35
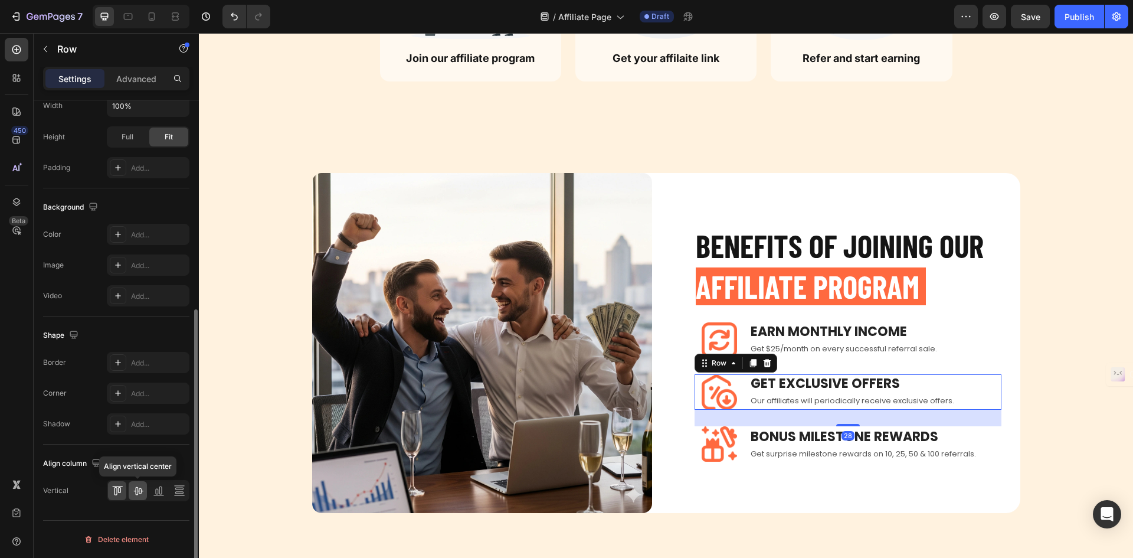
click at [136, 491] on icon at bounding box center [138, 491] width 12 height 12
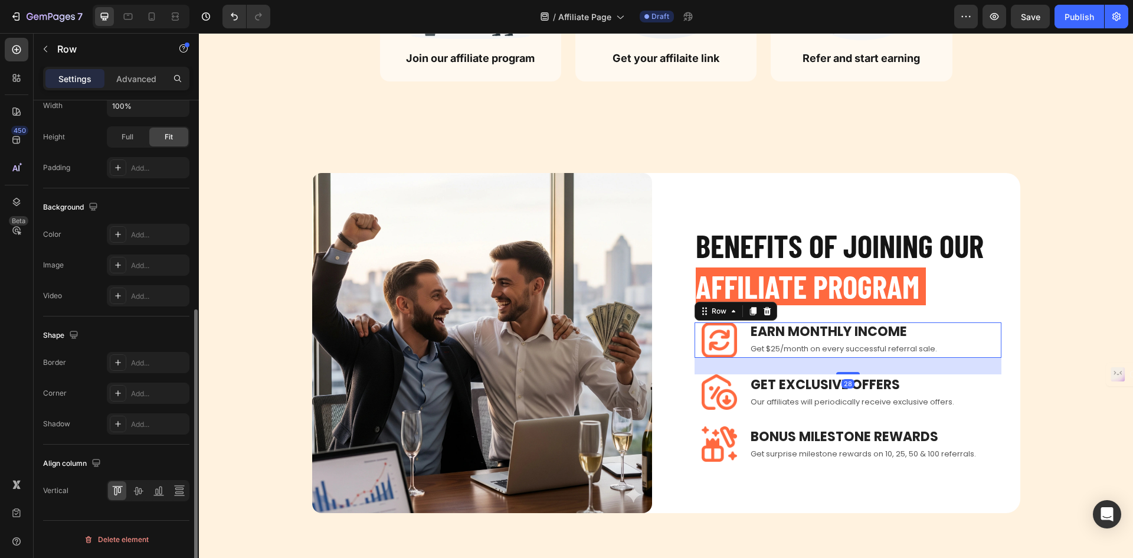
click at [744, 331] on div "Image Earn Monthly INCOME Text block Get $25/month on every successful referral…" at bounding box center [848, 339] width 307 height 35
click at [142, 489] on icon at bounding box center [138, 491] width 12 height 12
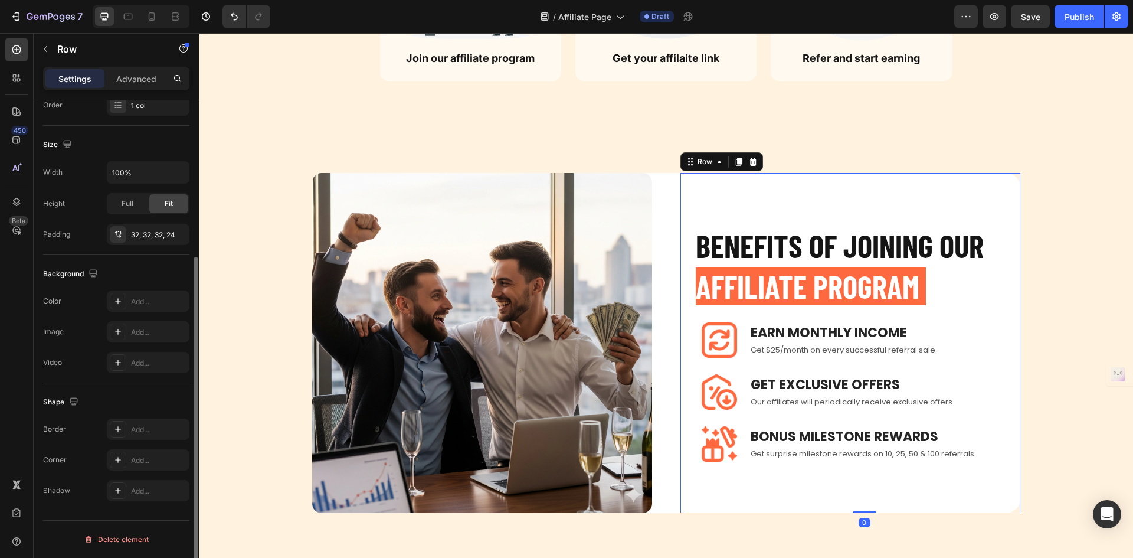
scroll to position [229, 0]
click at [799, 221] on div "BENEFITS OF JOINING OUR AFFILIATE PROGRAM Heading Image Earn Monthly INCOME Tex…" at bounding box center [851, 342] width 340 height 275
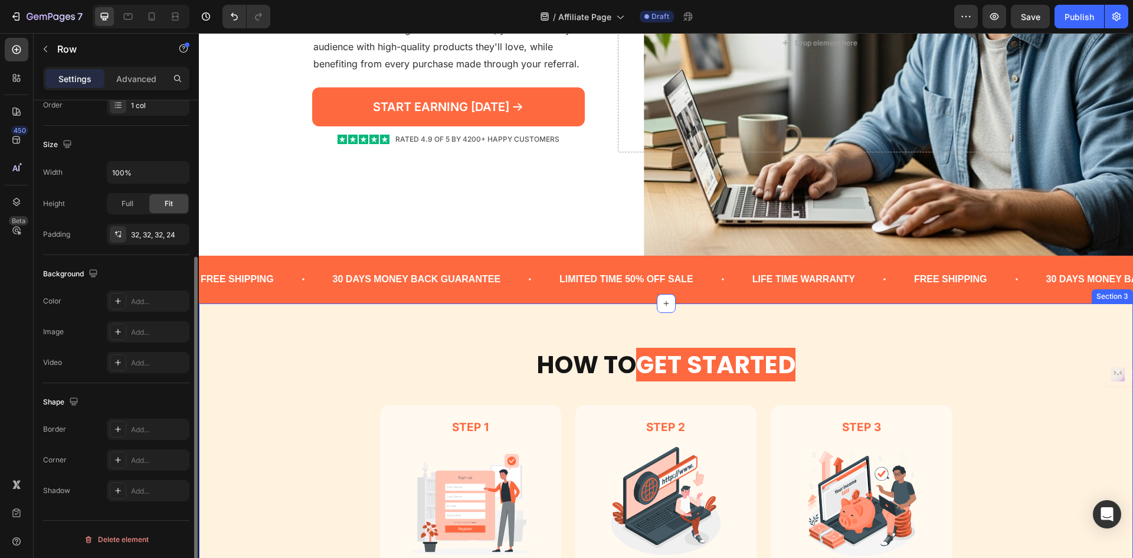
scroll to position [50, 0]
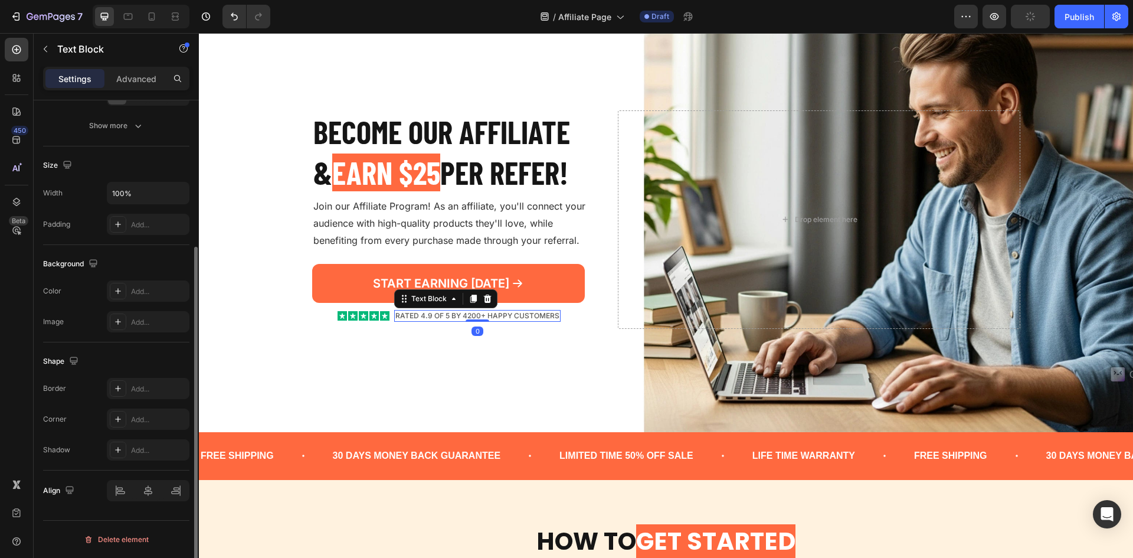
click at [533, 317] on p "RATED 4.9 OF 5 by 4200+ HAPPY CUSTOMERS" at bounding box center [477, 315] width 164 height 9
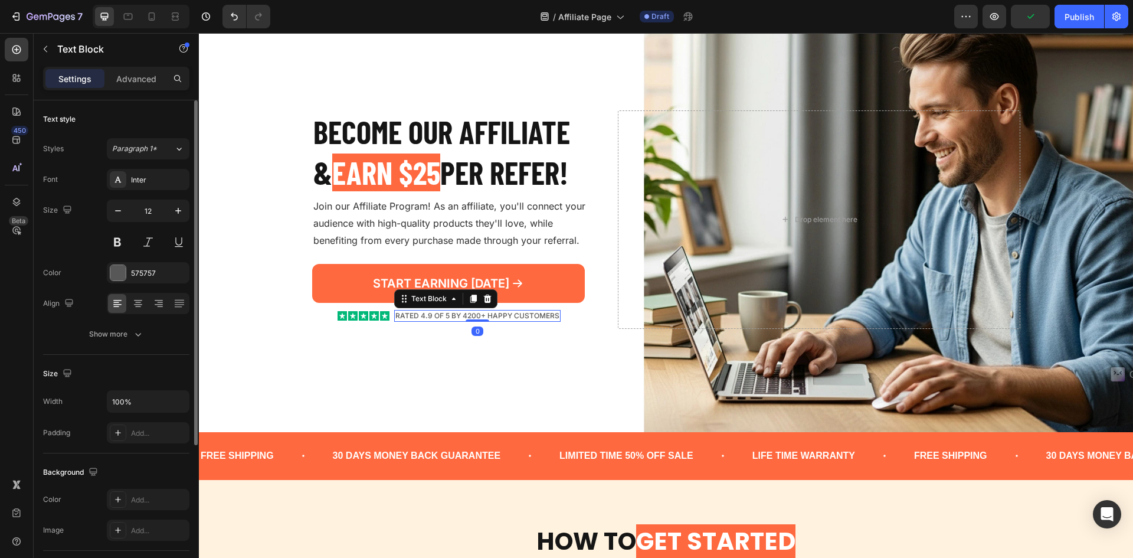
click at [470, 315] on p "RATED 4.9 OF 5 by 4200+ HAPPY CUSTOMERS" at bounding box center [477, 315] width 164 height 9
drag, startPoint x: 467, startPoint y: 315, endPoint x: 459, endPoint y: 315, distance: 7.7
click at [459, 315] on p "RATED 4.9 OF 5 by 4200+ HAPPY CUSTOMERS" at bounding box center [477, 315] width 164 height 9
click at [583, 197] on div "Join our Affiliate Program! As an affiliate, you'll connect your audience with …" at bounding box center [455, 223] width 287 height 53
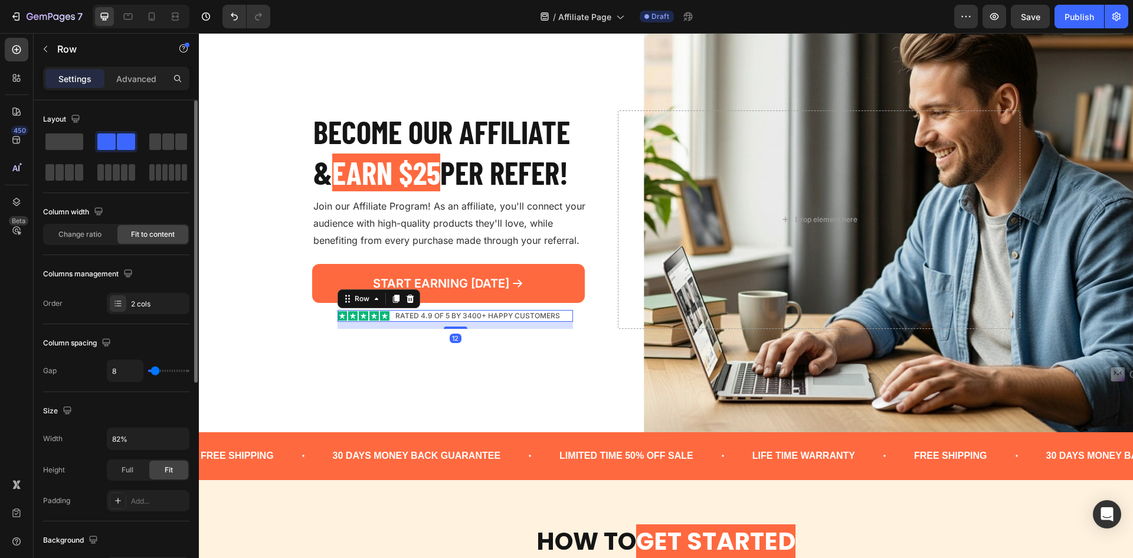
click at [561, 314] on div "Icon Icon Icon Icon Icon Icon List RATED 4.9 OF 5 by 3400+ HAPPY CUSTOMERS Text…" at bounding box center [455, 316] width 235 height 12
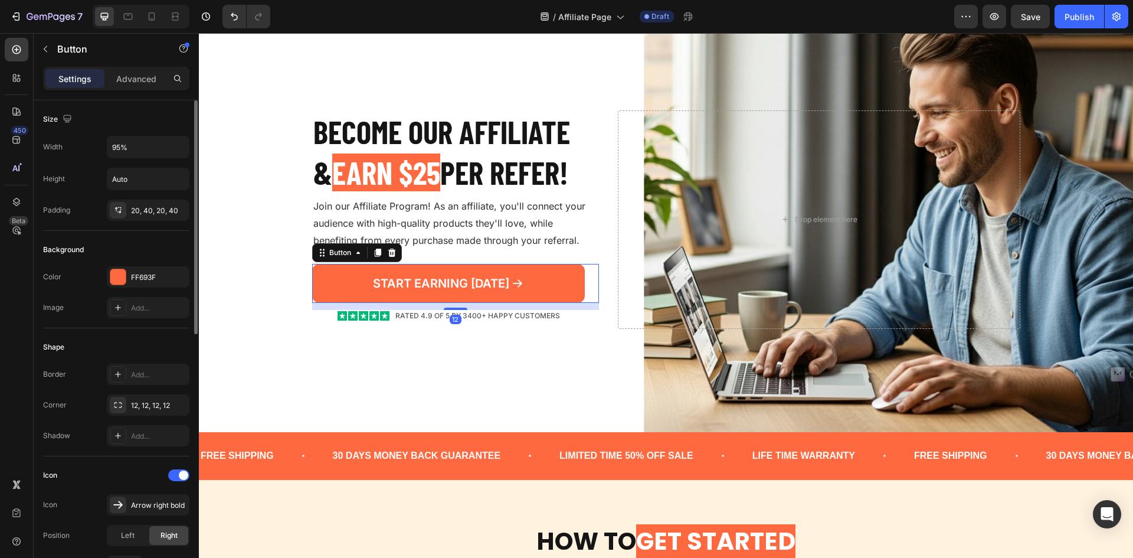
click at [589, 290] on div "START EARNING TODAY Button 12" at bounding box center [455, 283] width 287 height 39
click at [374, 255] on icon at bounding box center [377, 253] width 6 height 8
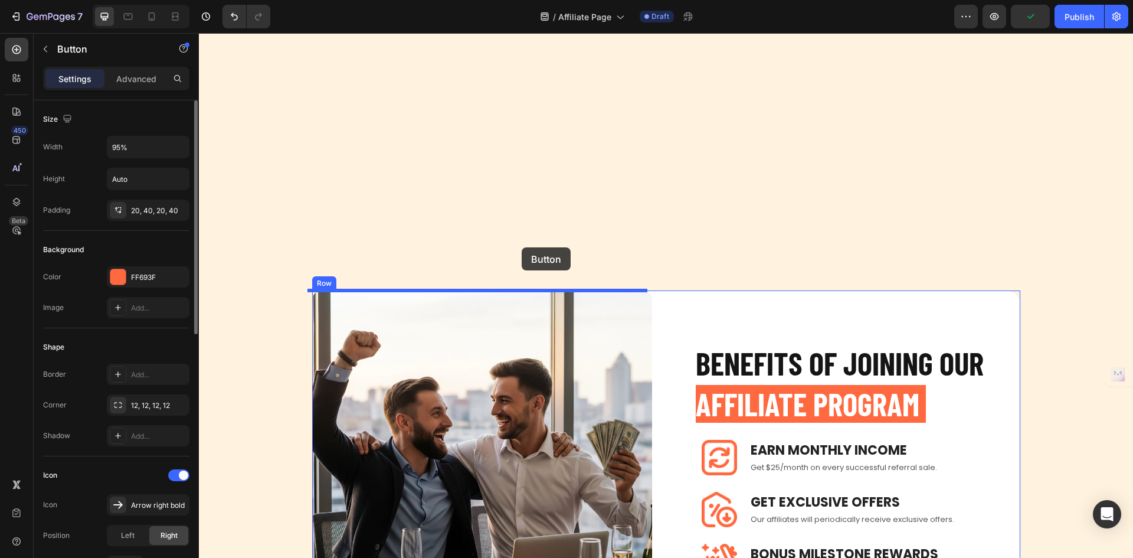
scroll to position [561, 0]
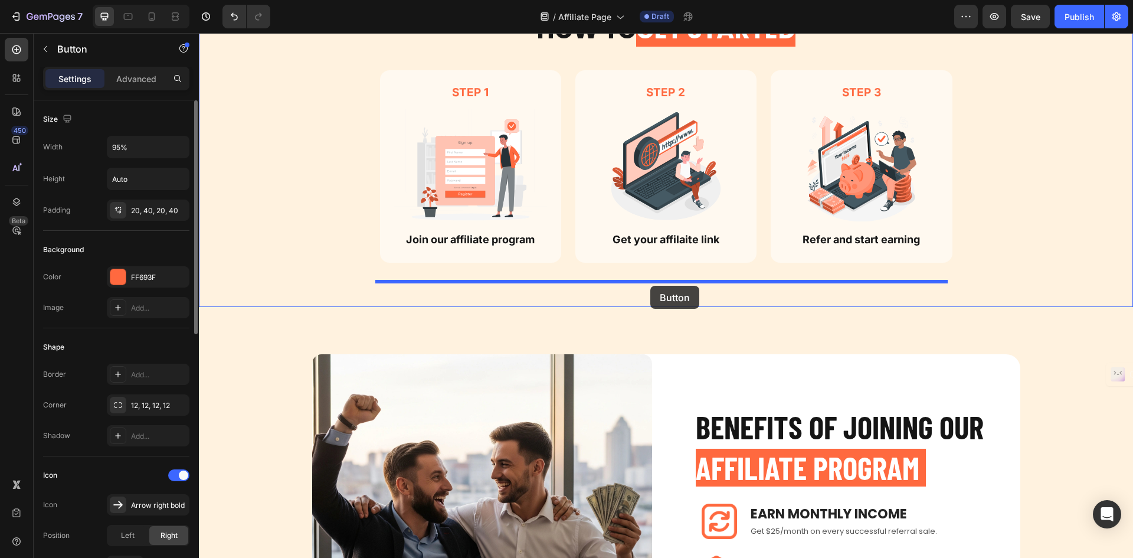
drag, startPoint x: 322, startPoint y: 282, endPoint x: 650, endPoint y: 286, distance: 328.8
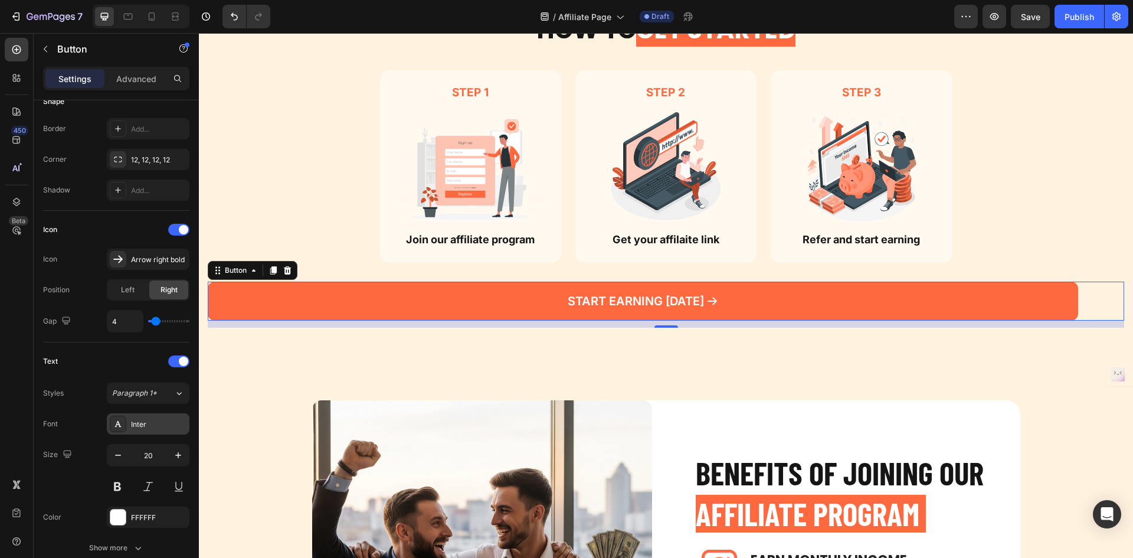
scroll to position [0, 0]
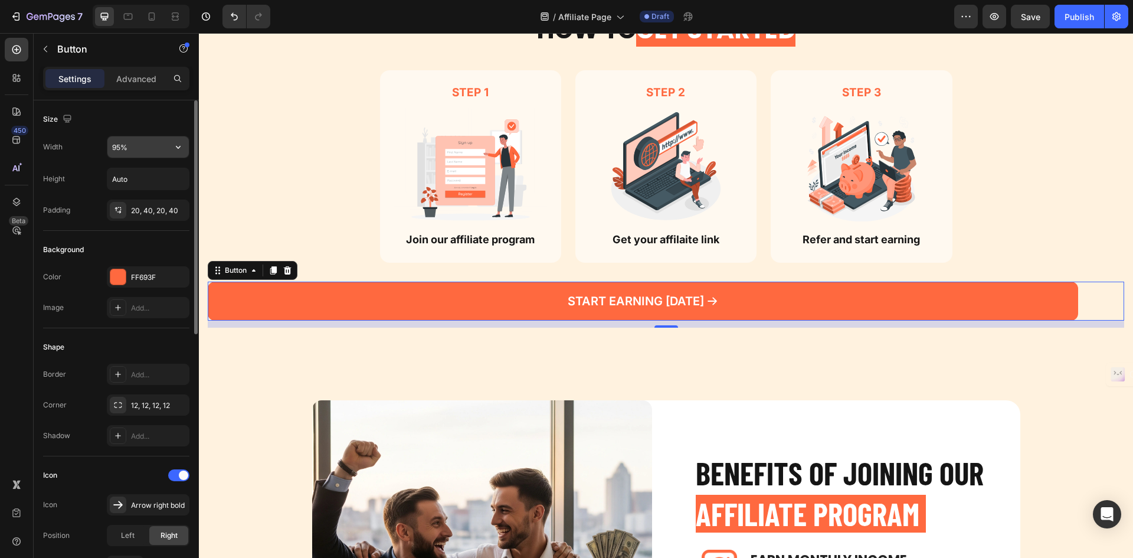
click at [153, 149] on input "95%" at bounding box center [147, 146] width 81 height 21
click at [175, 145] on icon "button" at bounding box center [178, 147] width 12 height 12
click at [128, 152] on input "95%" at bounding box center [147, 146] width 81 height 21
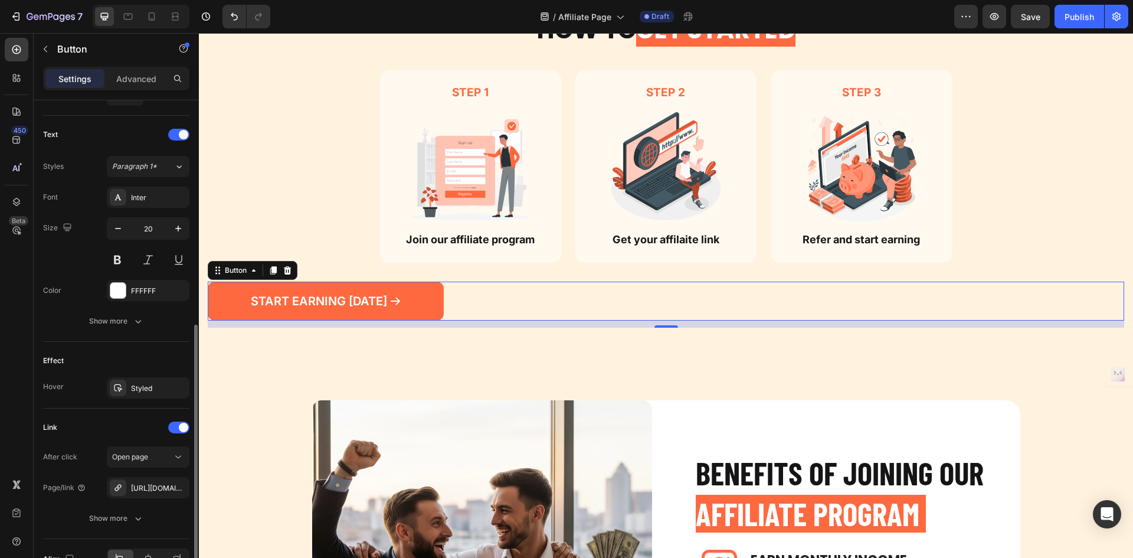
scroll to position [541, 0]
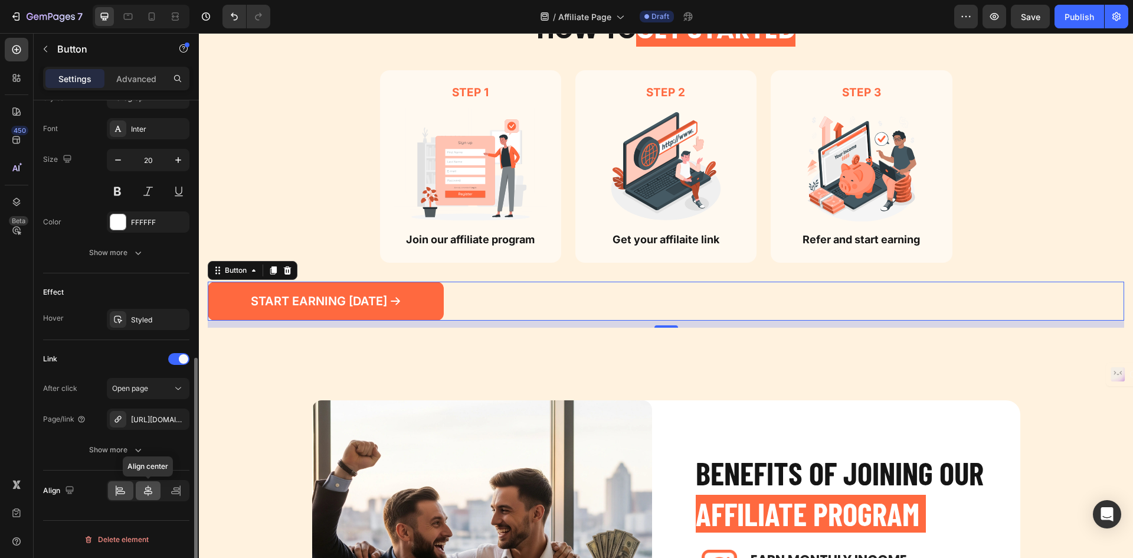
click at [145, 487] on icon at bounding box center [148, 491] width 12 height 12
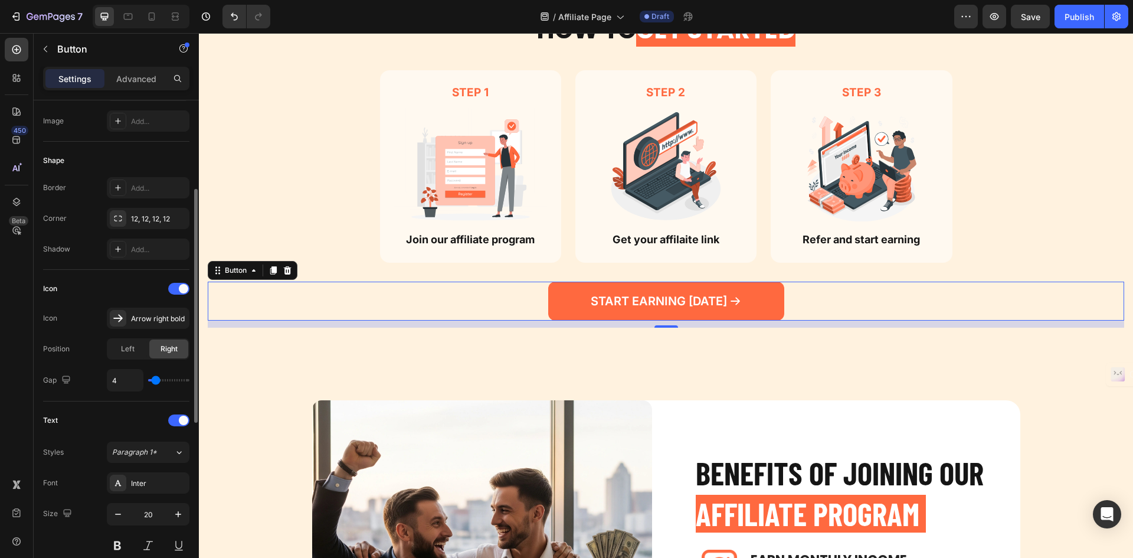
scroll to position [0, 0]
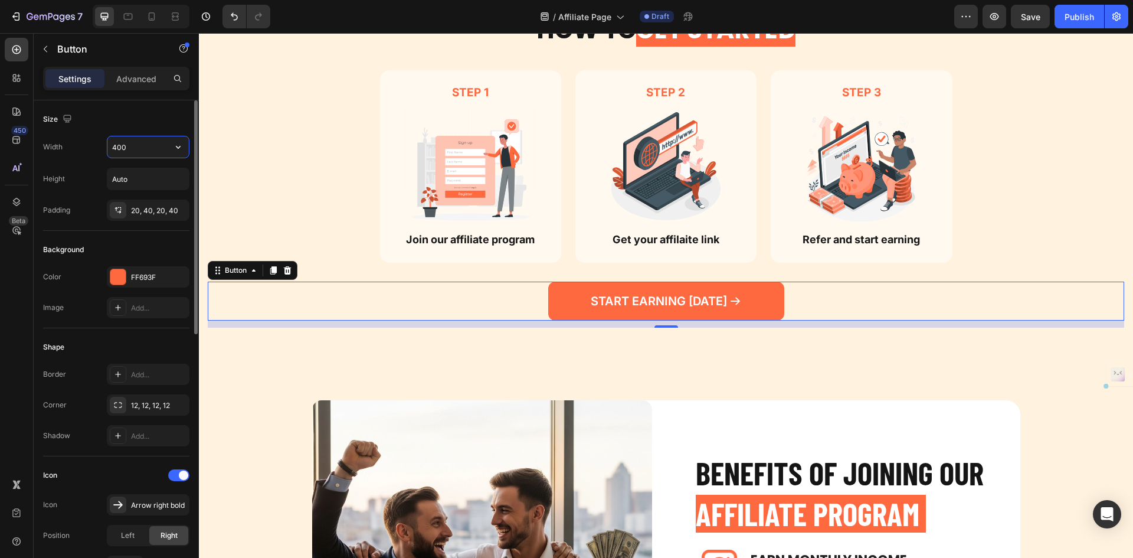
click at [138, 155] on input "400" at bounding box center [147, 146] width 81 height 21
click at [138, 154] on input "600" at bounding box center [147, 146] width 81 height 21
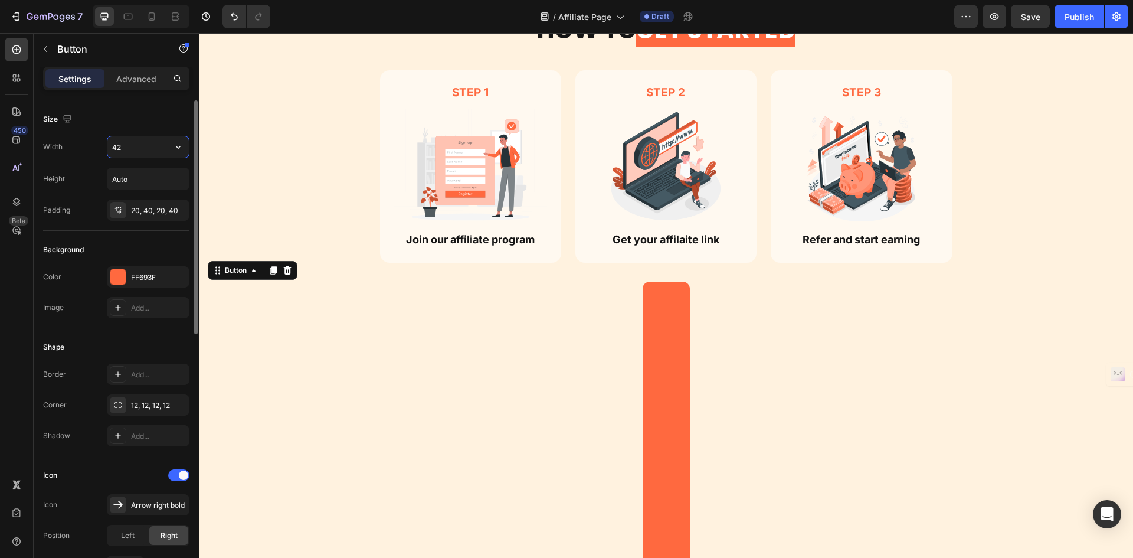
type input "420"
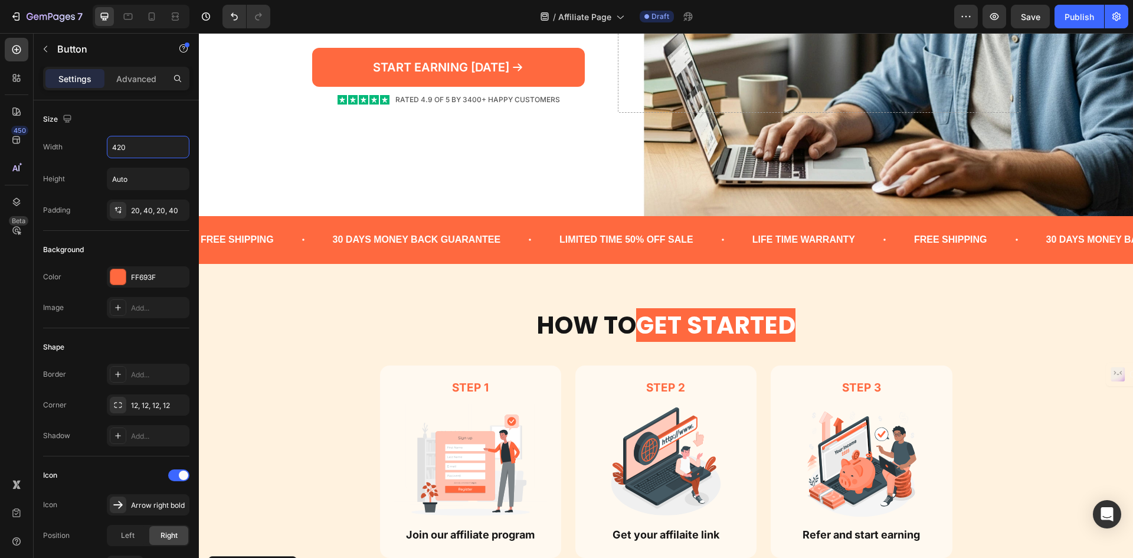
scroll to position [89, 0]
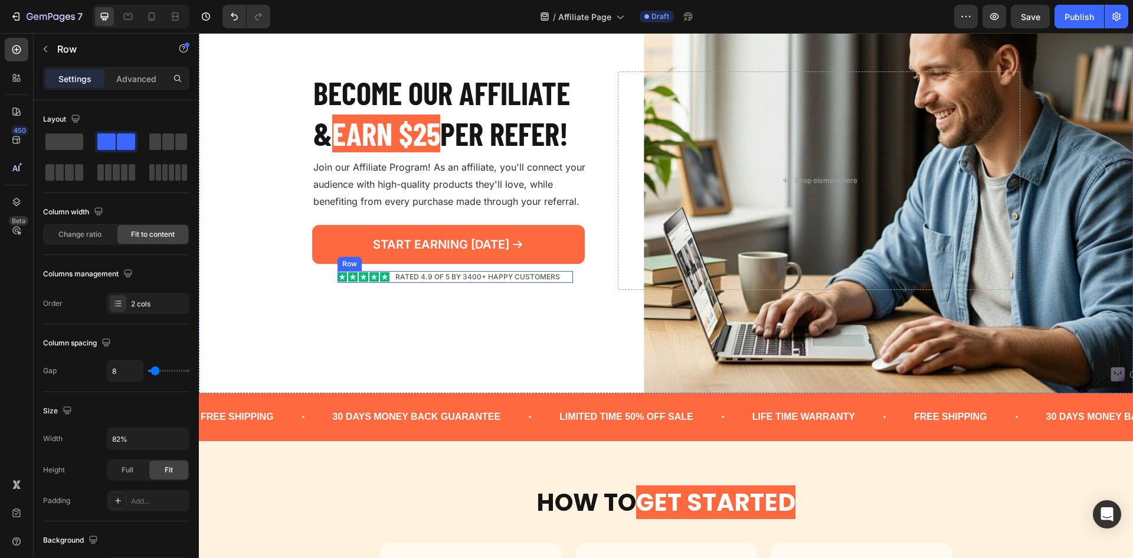
click at [560, 279] on div "Icon Icon Icon Icon Icon Icon List RATED 4.9 OF 5 by 3400+ HAPPY CUSTOMERS Text…" at bounding box center [455, 277] width 235 height 12
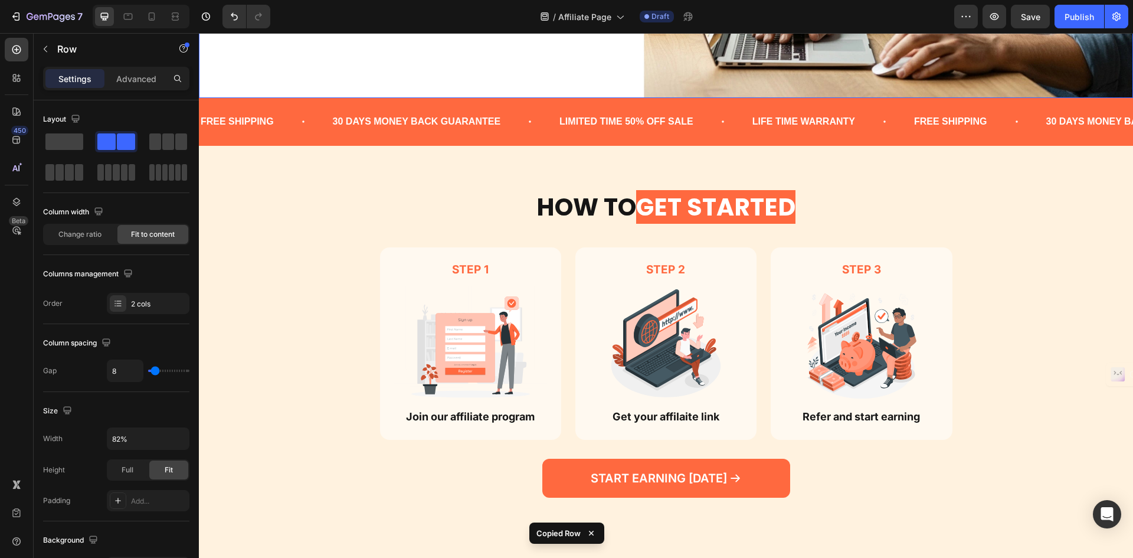
scroll to position [679, 0]
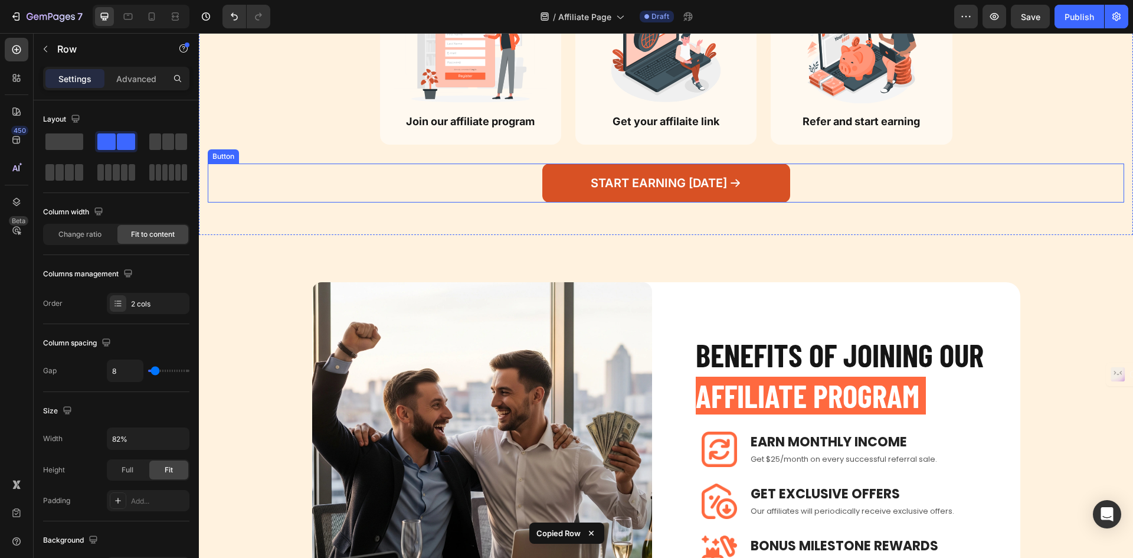
click at [774, 187] on link "START EARNING [DATE]" at bounding box center [666, 182] width 248 height 39
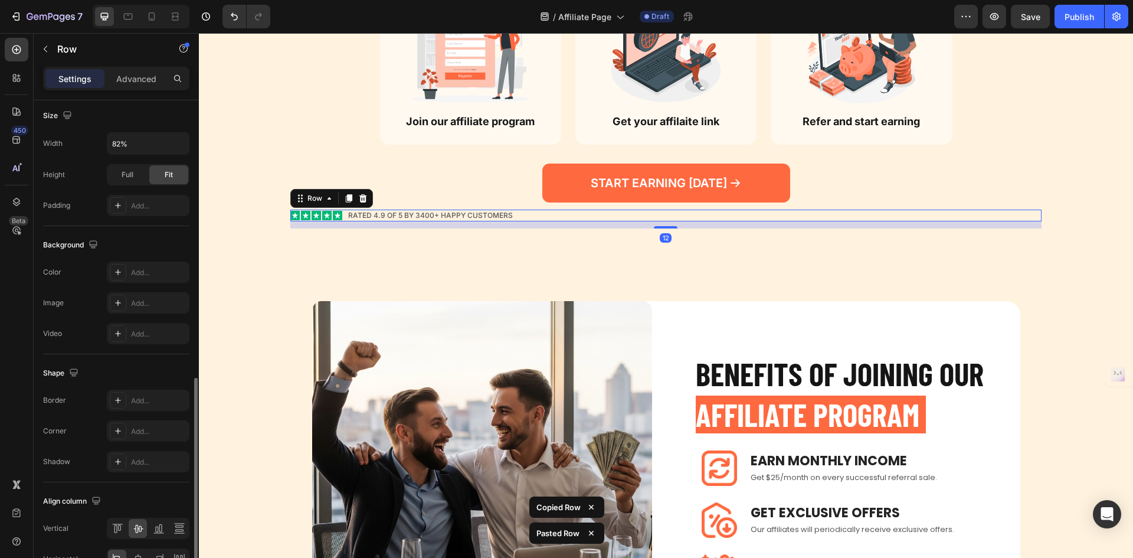
scroll to position [364, 0]
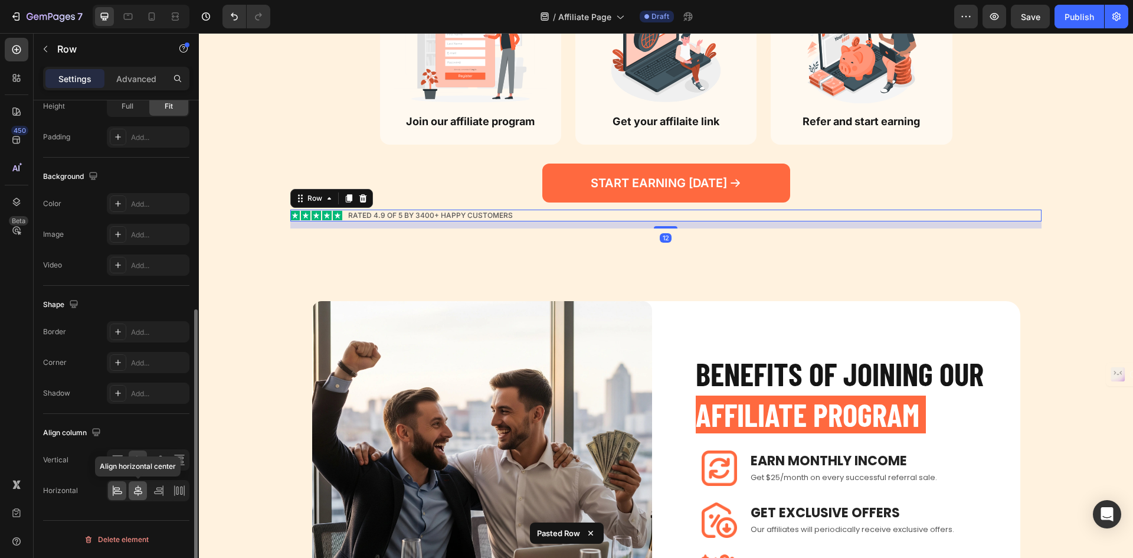
click at [138, 495] on icon at bounding box center [138, 490] width 8 height 11
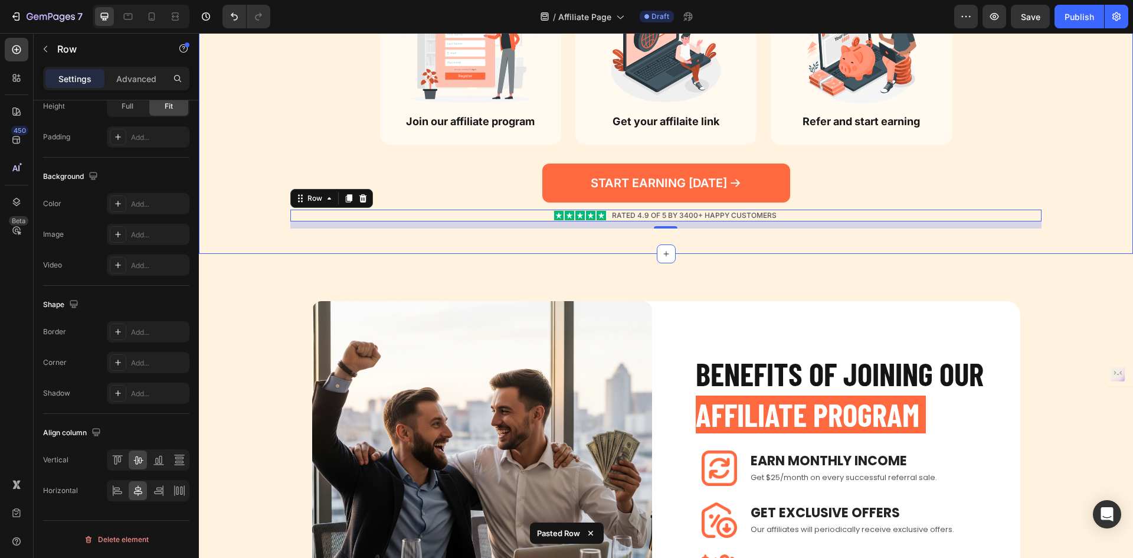
scroll to position [229, 0]
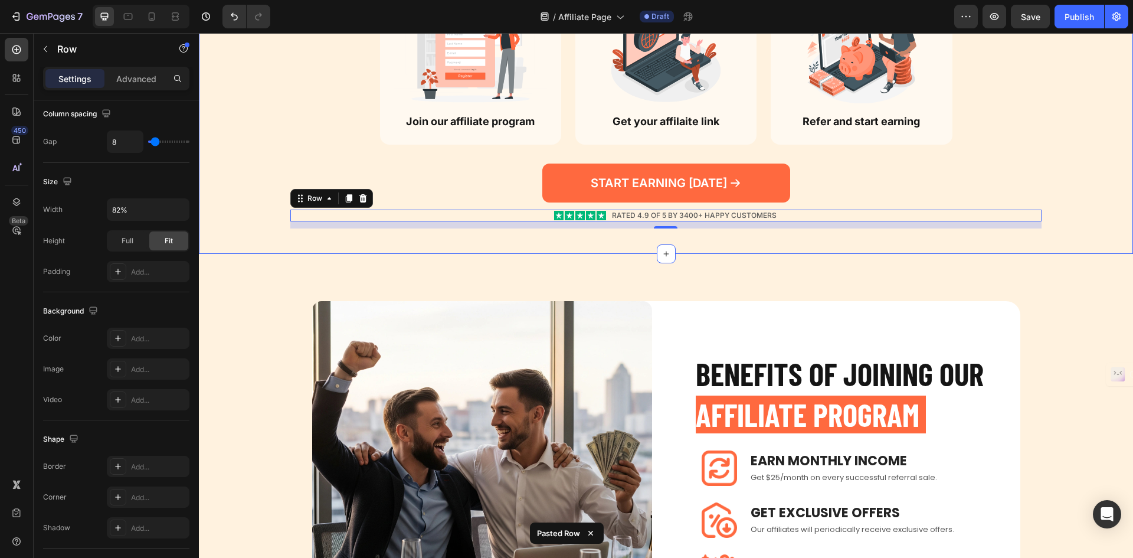
click at [810, 161] on div "How TO GET STARTED Heading Row Step 1 Text Block Image Join our affiliate progr…" at bounding box center [666, 61] width 917 height 333
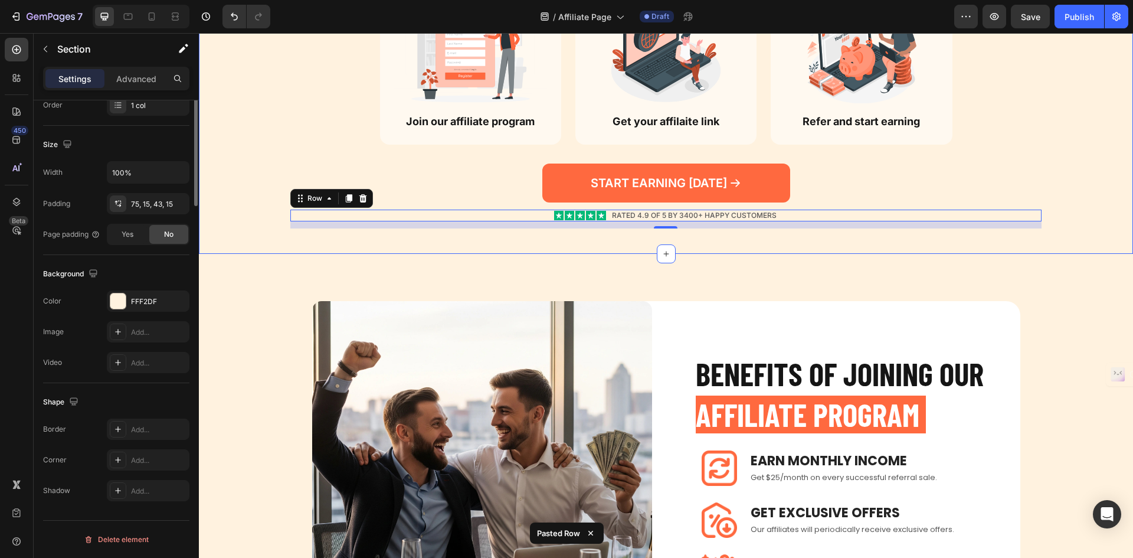
scroll to position [0, 0]
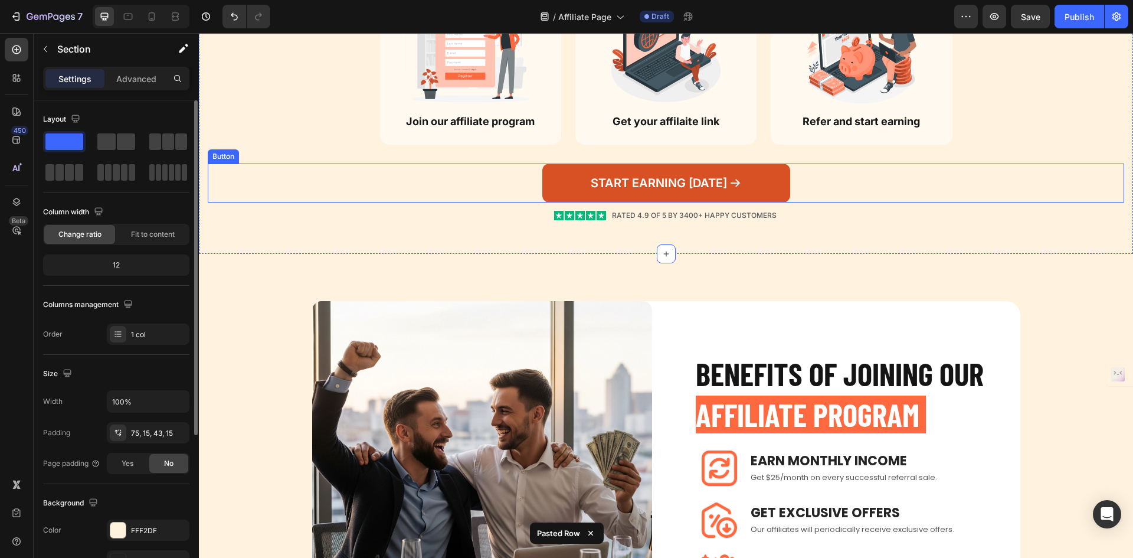
click at [773, 176] on link "START EARNING [DATE]" at bounding box center [666, 182] width 248 height 39
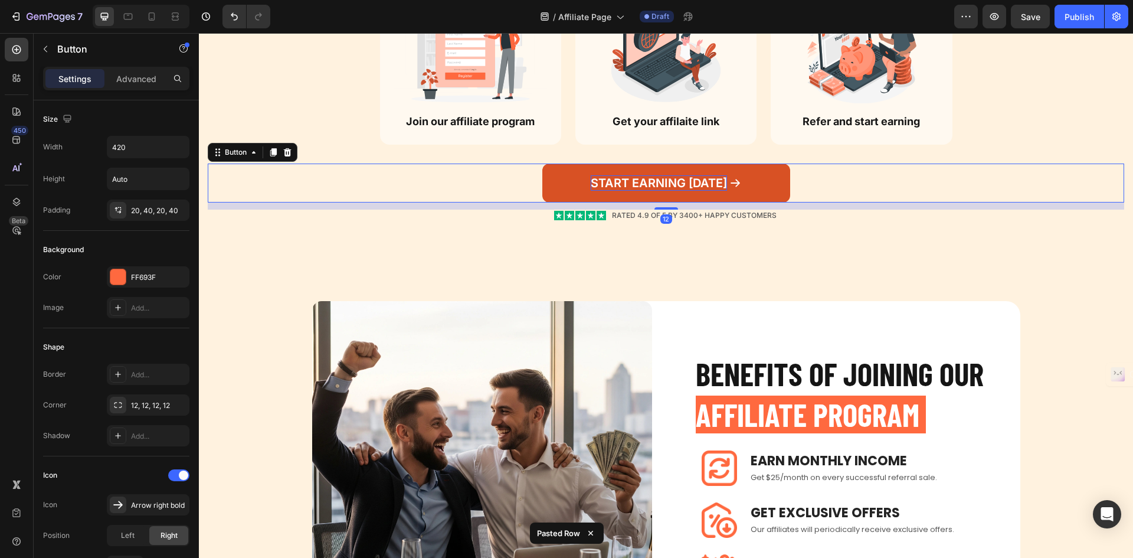
click at [679, 183] on p "START EARNING [DATE]" at bounding box center [659, 182] width 136 height 15
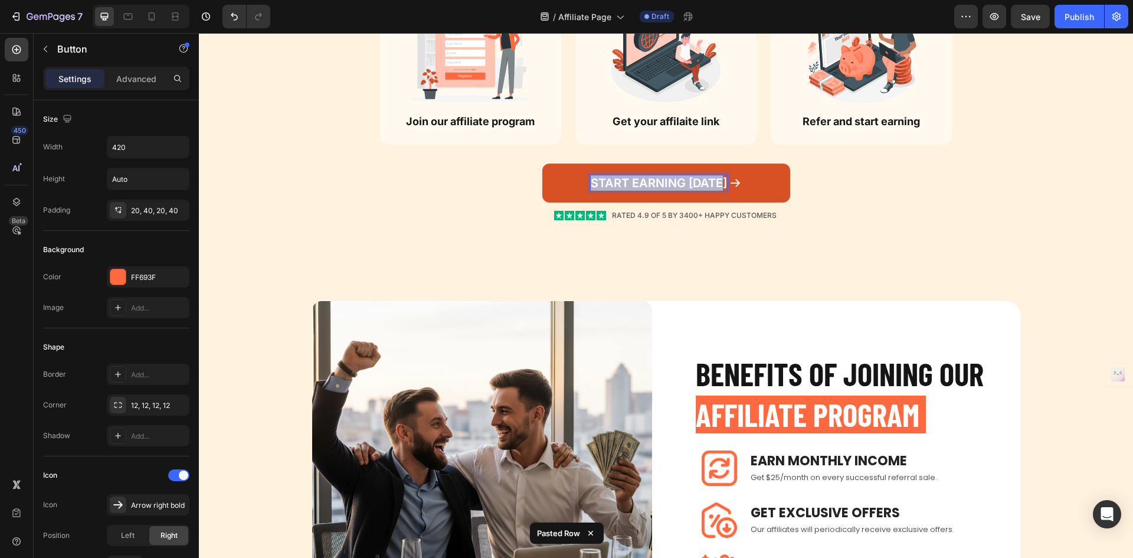
click at [679, 183] on p "START EARNING [DATE]" at bounding box center [659, 182] width 136 height 15
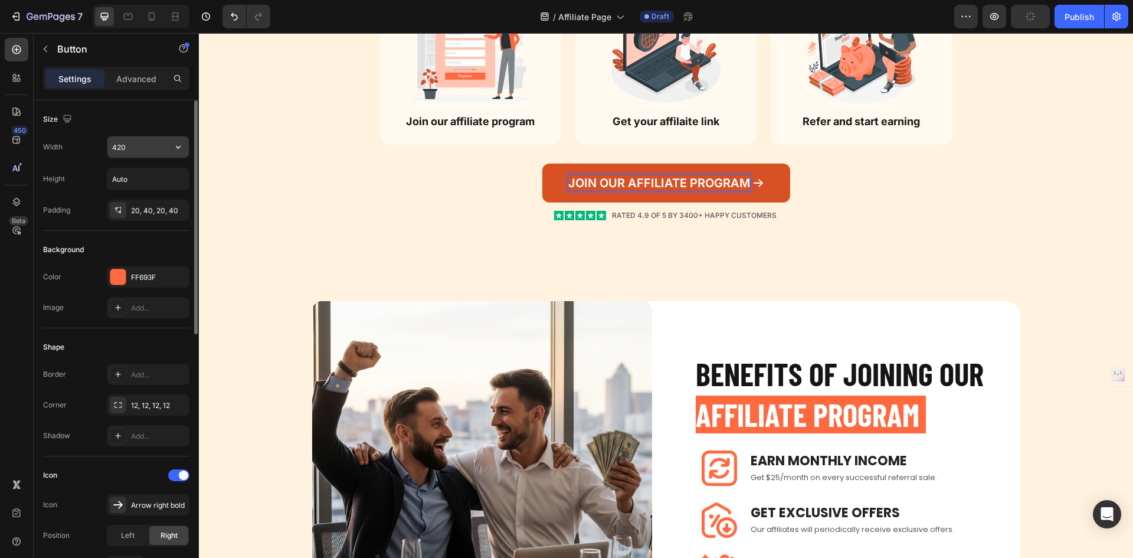
click at [138, 150] on input "420" at bounding box center [147, 146] width 81 height 21
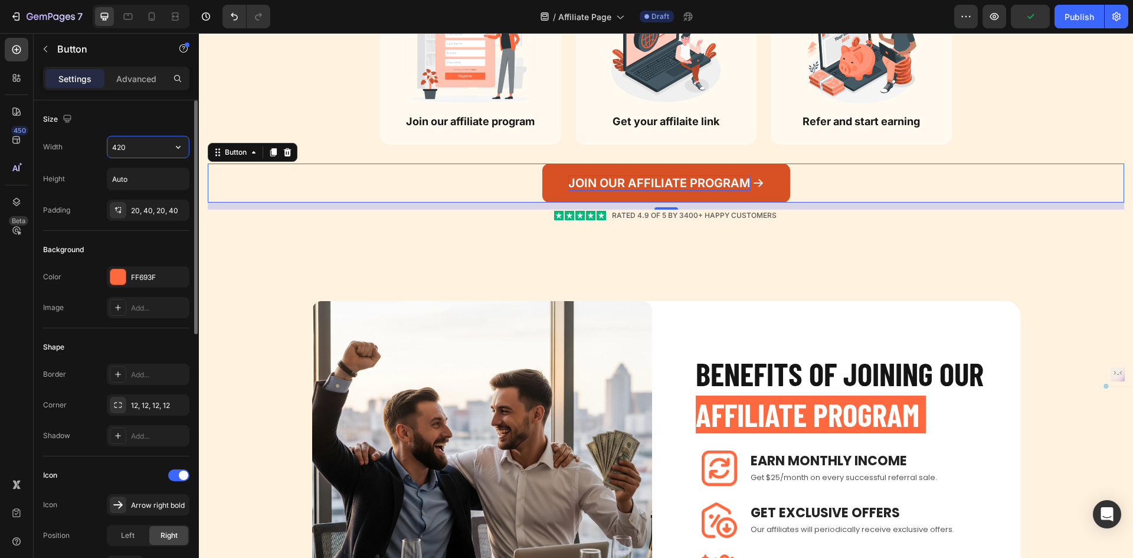
click at [138, 150] on input "420" at bounding box center [147, 146] width 81 height 21
click at [872, 176] on div "JOIN OUR AFFILIATE PROGRAM Button 12" at bounding box center [666, 182] width 917 height 39
click at [819, 192] on div "JOIN OUR AFFILIATE PROGRAM Button 12" at bounding box center [666, 182] width 917 height 39
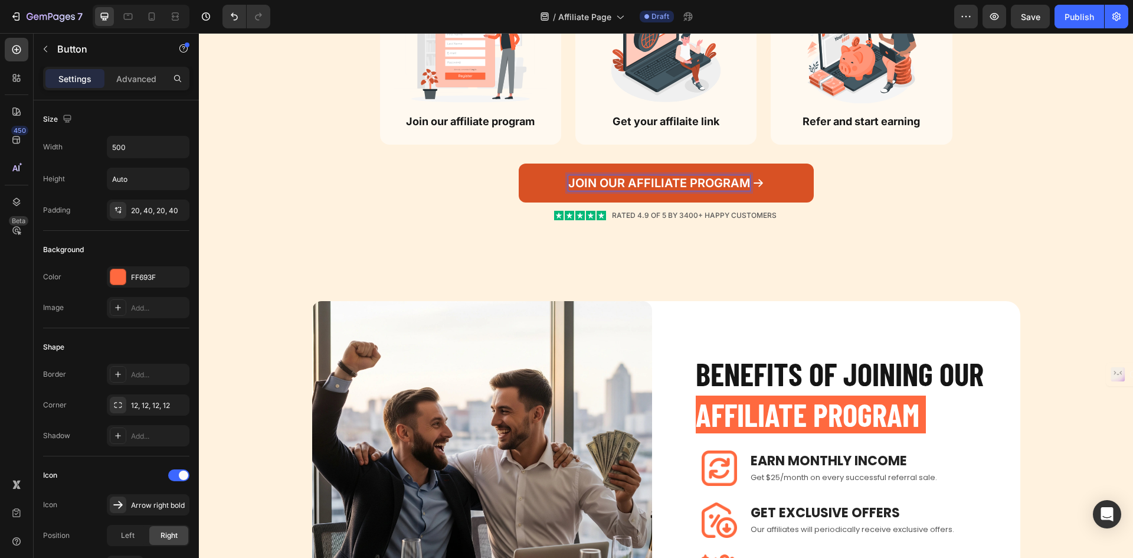
click at [685, 179] on p "JOIN OUR AFFILIATE PROGRAM" at bounding box center [659, 182] width 182 height 15
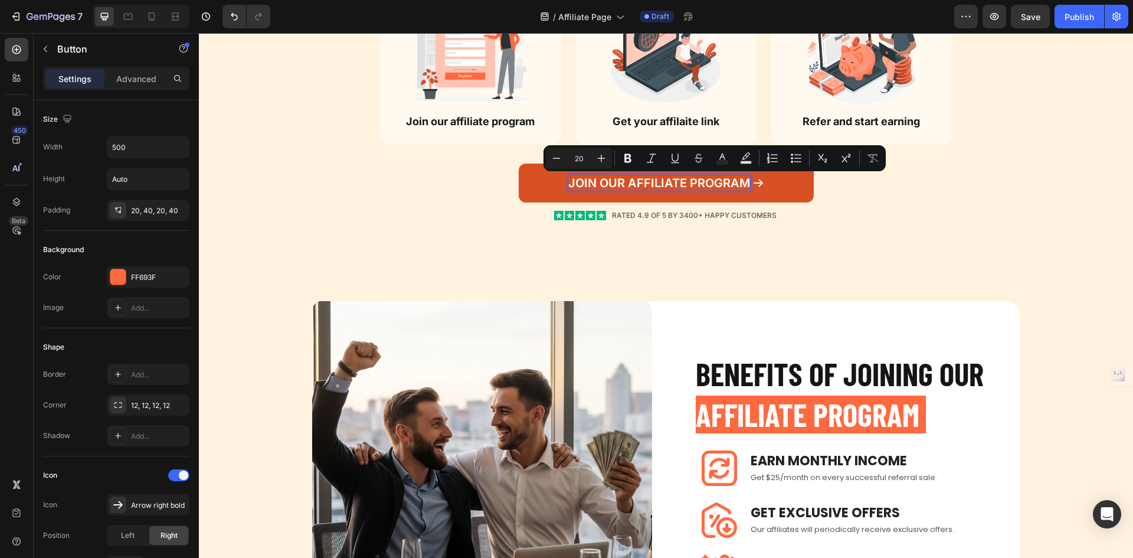
click at [624, 183] on p "JOIN OUR AFFILIATE PROGRAM" at bounding box center [659, 182] width 182 height 15
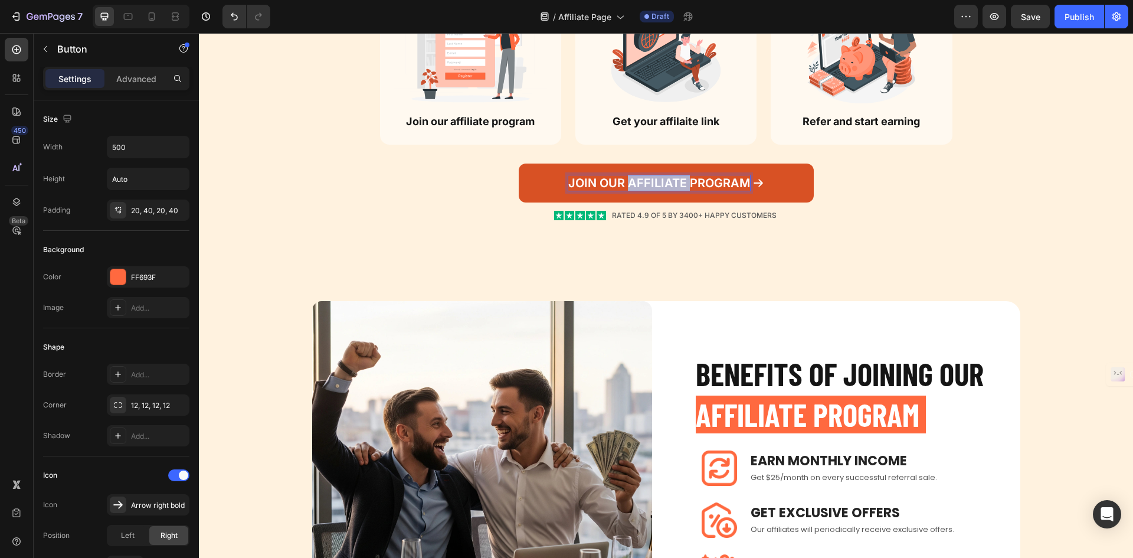
click at [624, 183] on p "JOIN OUR AFFILIATE PROGRAM" at bounding box center [659, 182] width 182 height 15
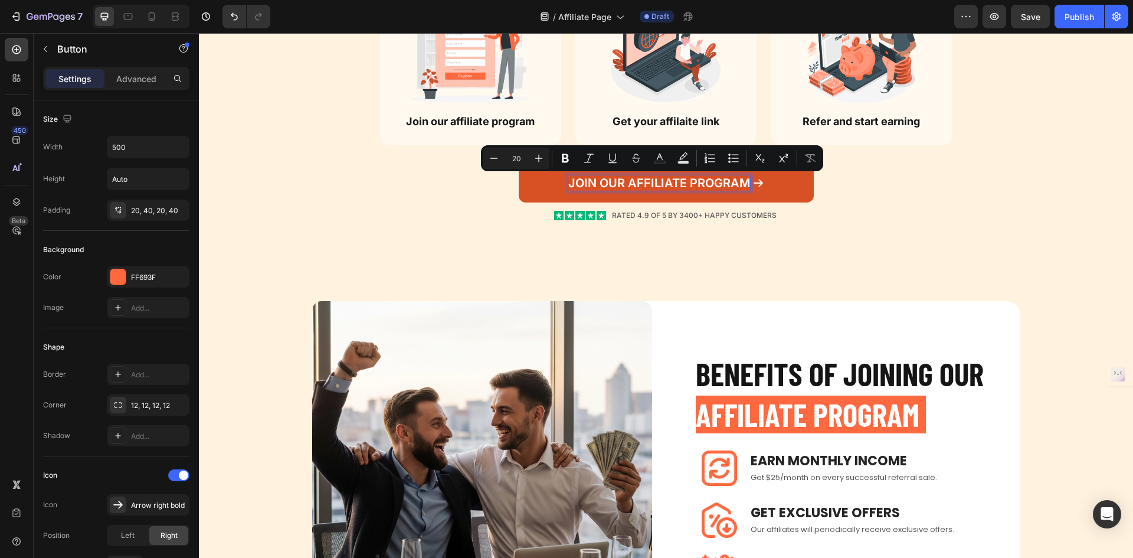
click at [611, 187] on p "JOIN OUR AFFILIATE PROGRAM" at bounding box center [659, 182] width 182 height 15
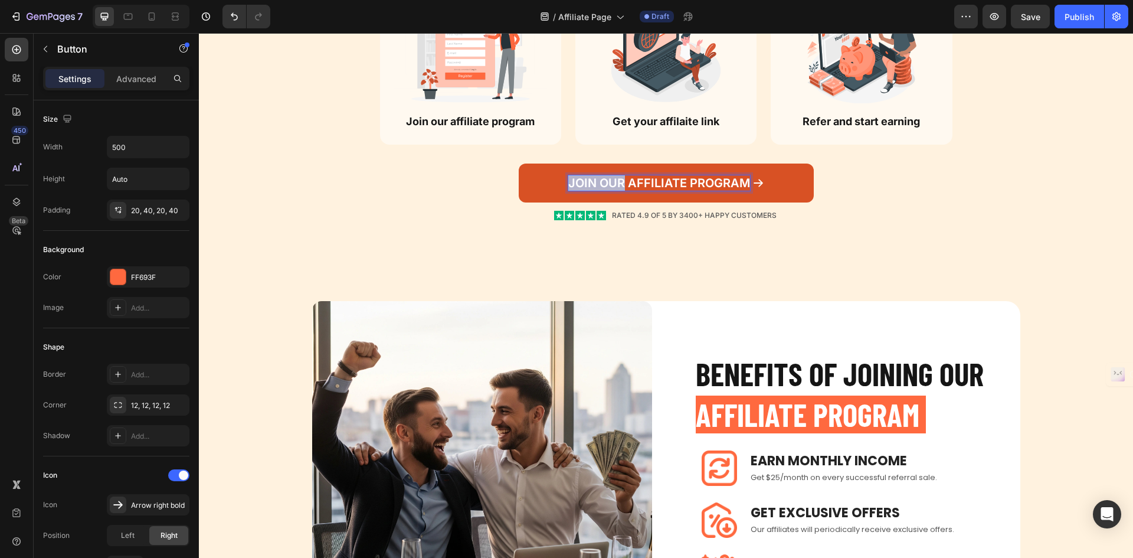
drag, startPoint x: 617, startPoint y: 185, endPoint x: 564, endPoint y: 187, distance: 53.8
click at [568, 187] on p "JOIN OUR AFFILIATE PROGRAM" at bounding box center [659, 182] width 182 height 15
click at [715, 191] on p "BECOME OUR AFFILIATE PROGRAM" at bounding box center [659, 182] width 204 height 15
click at [862, 178] on div "BECOME OUR AFFILIATE Button 12" at bounding box center [666, 182] width 917 height 39
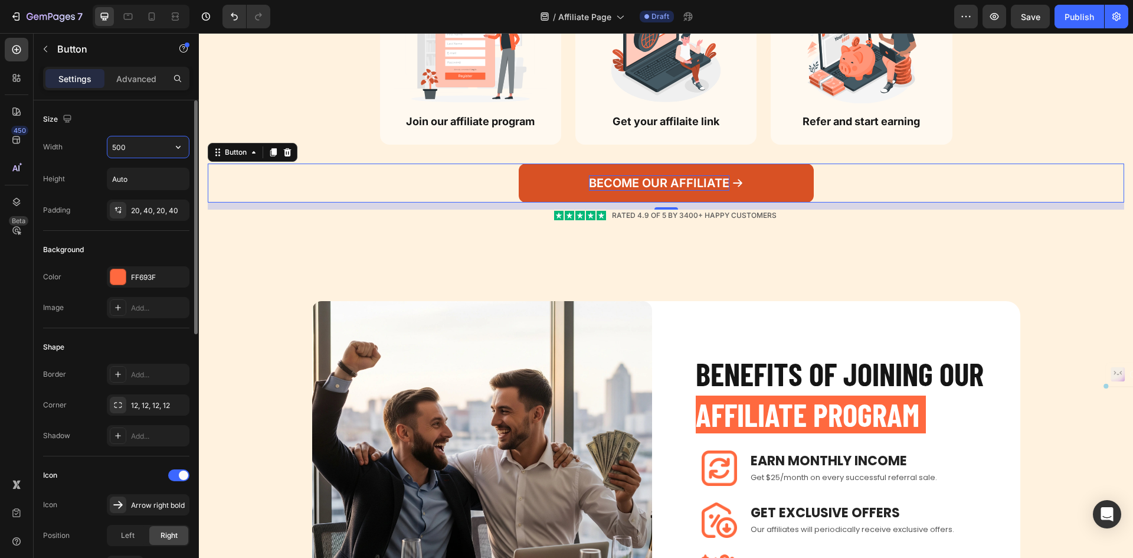
click at [140, 154] on input "500" at bounding box center [147, 146] width 81 height 21
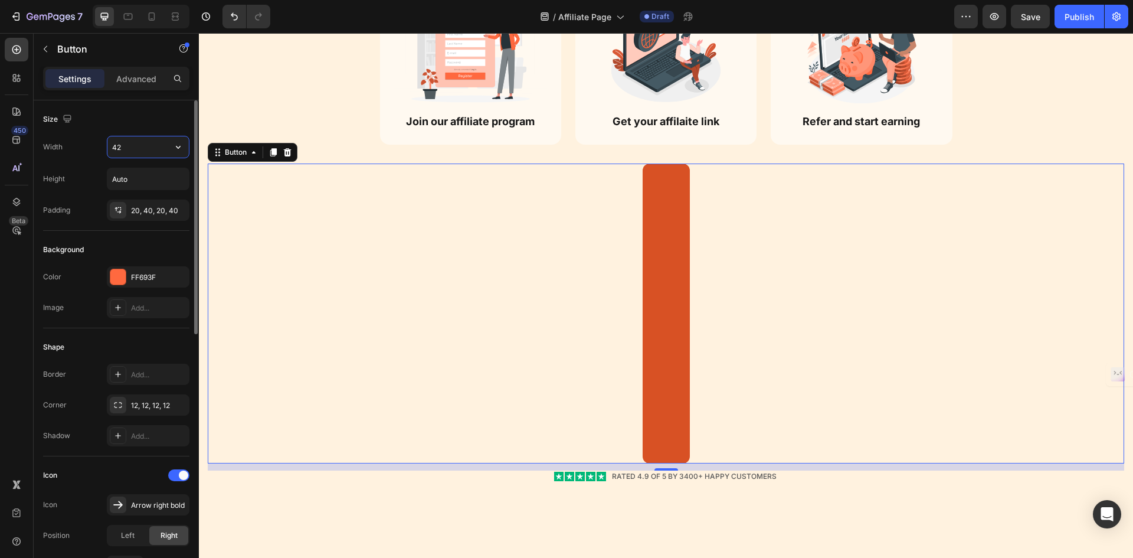
type input "420"
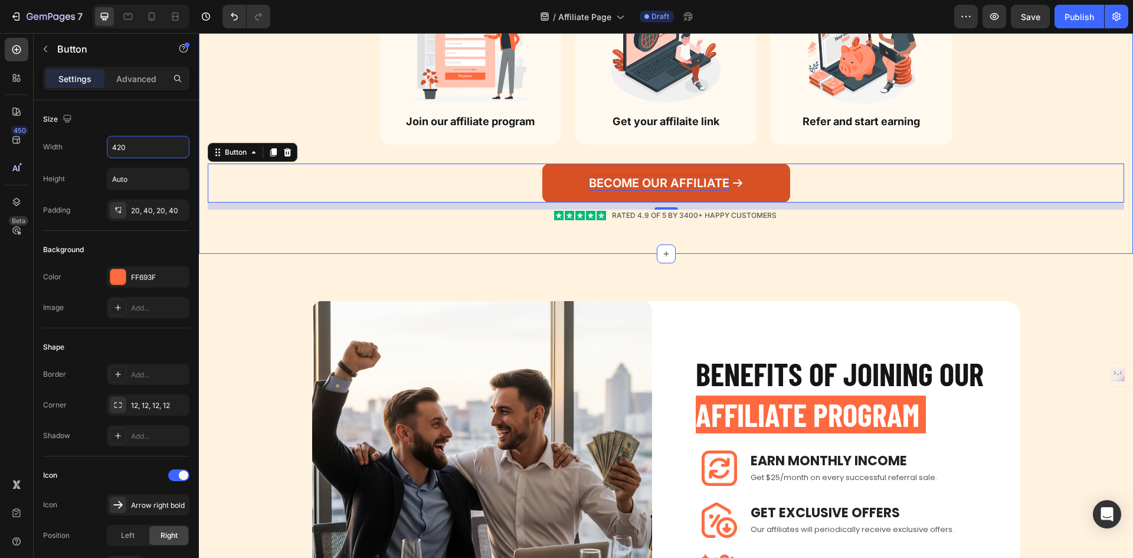
click at [655, 225] on div "How TO GET STARTED Heading Row Step 1 Text Block Image Join our affiliate progr…" at bounding box center [666, 61] width 917 height 333
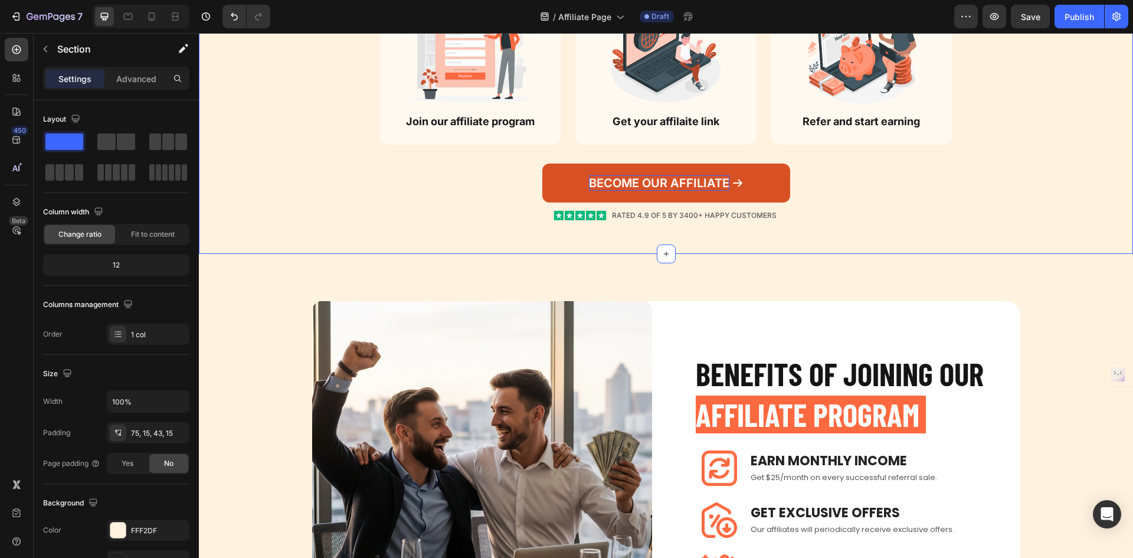
click at [761, 162] on div "How TO GET STARTED Heading Row Step 1 Text Block Image Join our affiliate progr…" at bounding box center [666, 61] width 917 height 333
click at [737, 184] on icon at bounding box center [737, 183] width 9 height 8
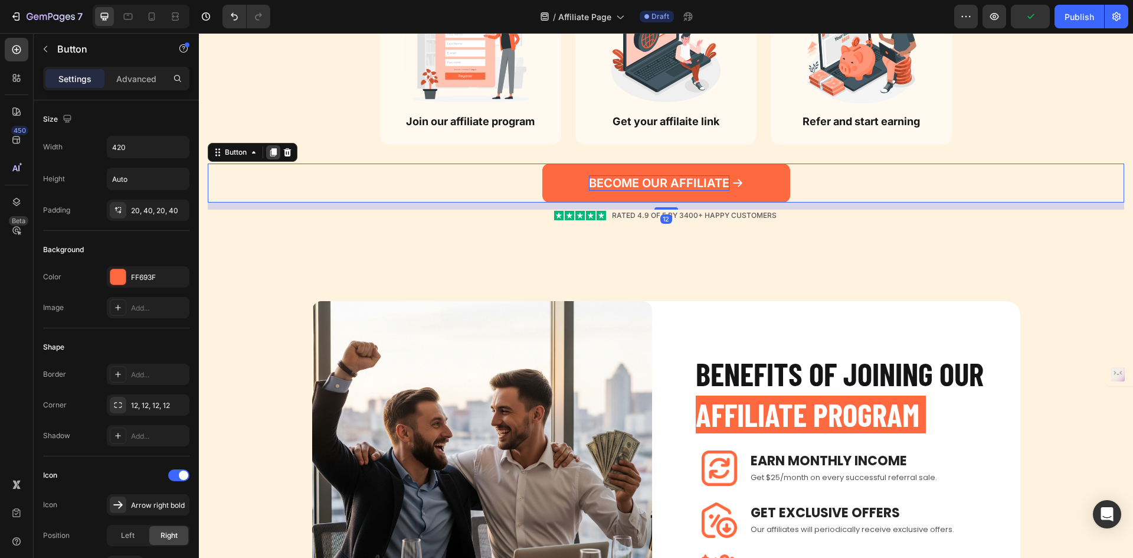
click at [276, 153] on icon at bounding box center [273, 153] width 6 height 8
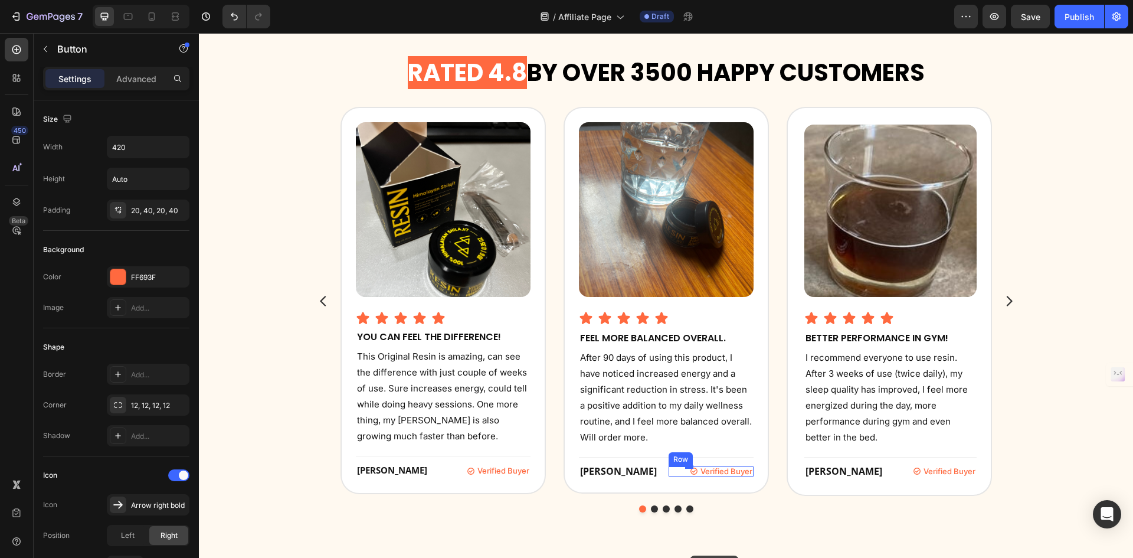
scroll to position [1578, 0]
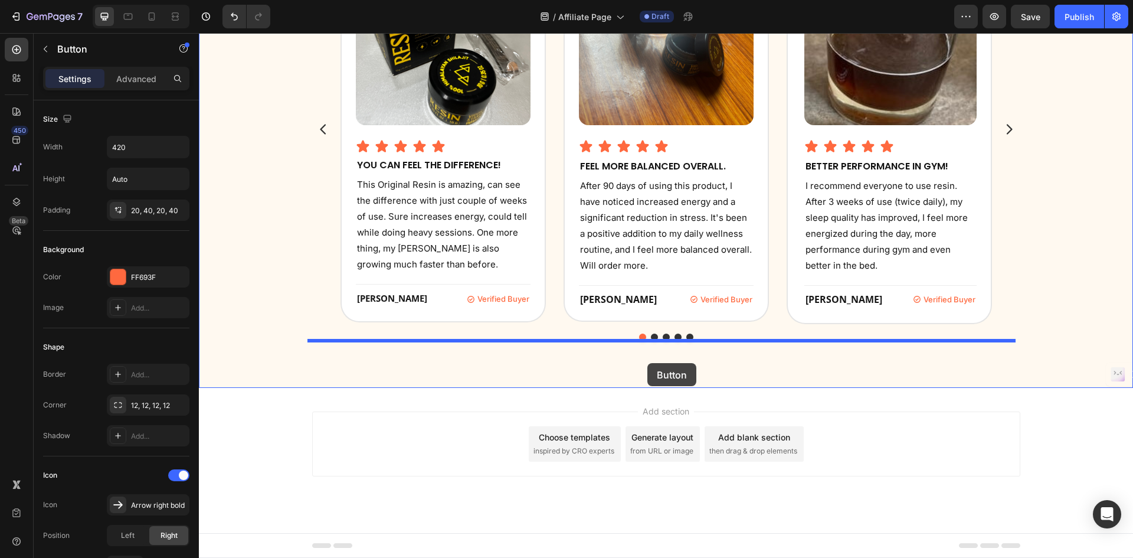
drag, startPoint x: 220, startPoint y: 205, endPoint x: 647, endPoint y: 363, distance: 455.5
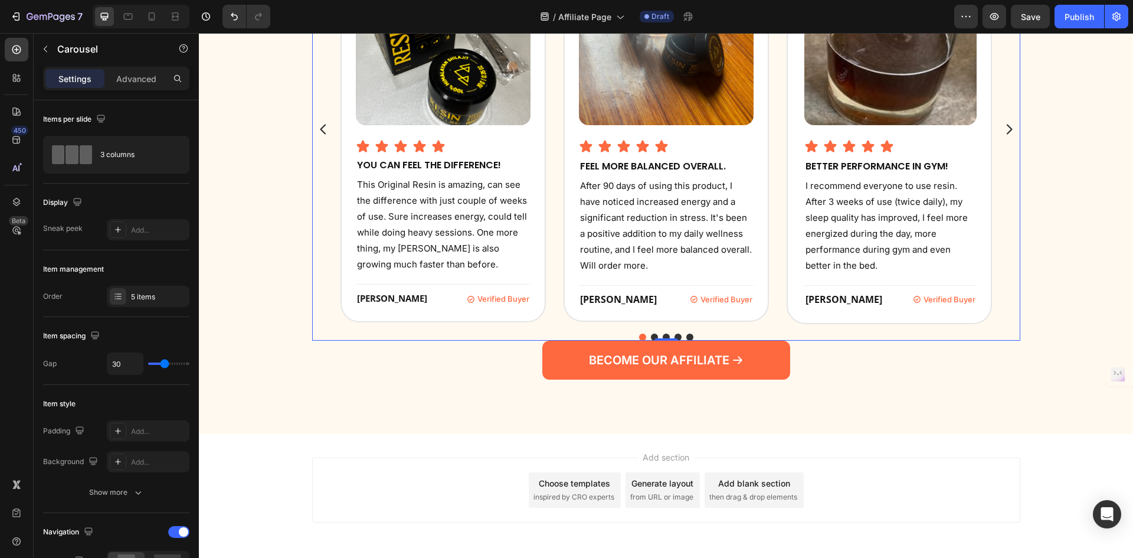
click at [507, 325] on div "Image Icon Icon Icon Icon Icon Icon List You can feel the difference! Heading T…" at bounding box center [666, 137] width 708 height 405
click at [123, 69] on div "Advanced" at bounding box center [136, 78] width 59 height 19
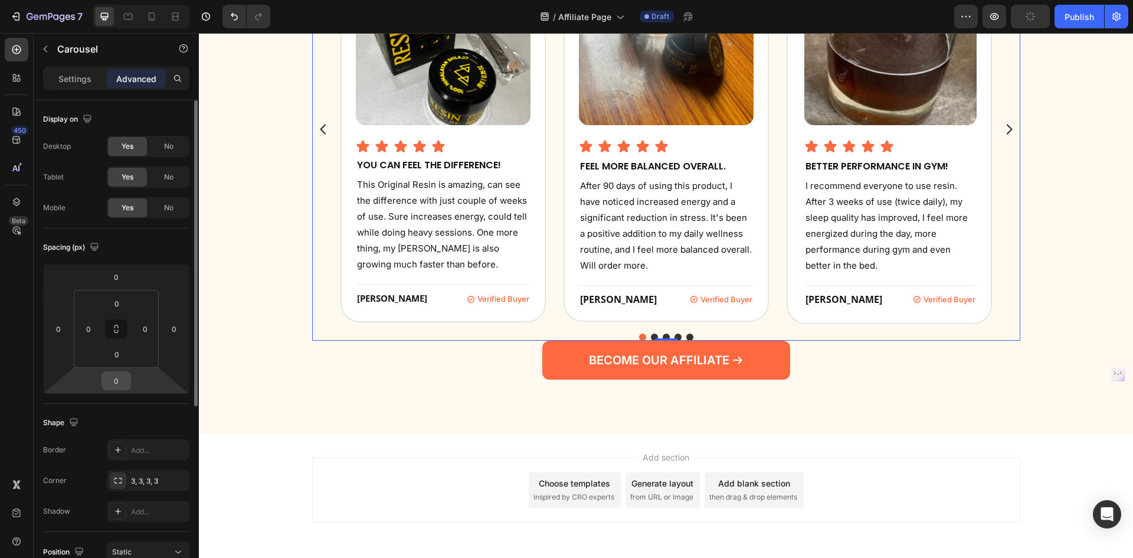
click at [115, 387] on input "0" at bounding box center [116, 381] width 24 height 18
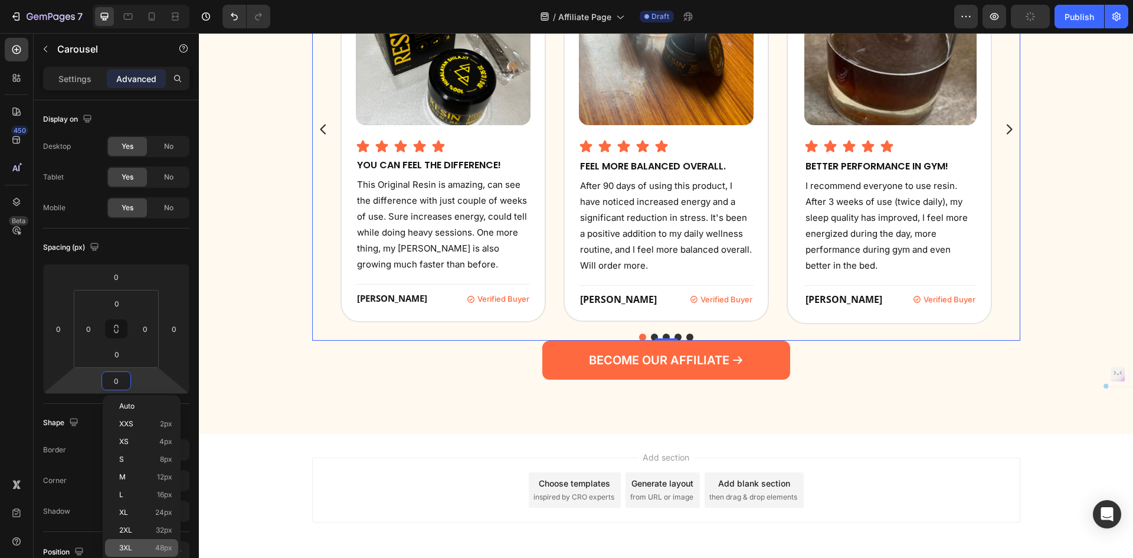
click at [163, 551] on span "48px" at bounding box center [163, 548] width 17 height 8
type input "48"
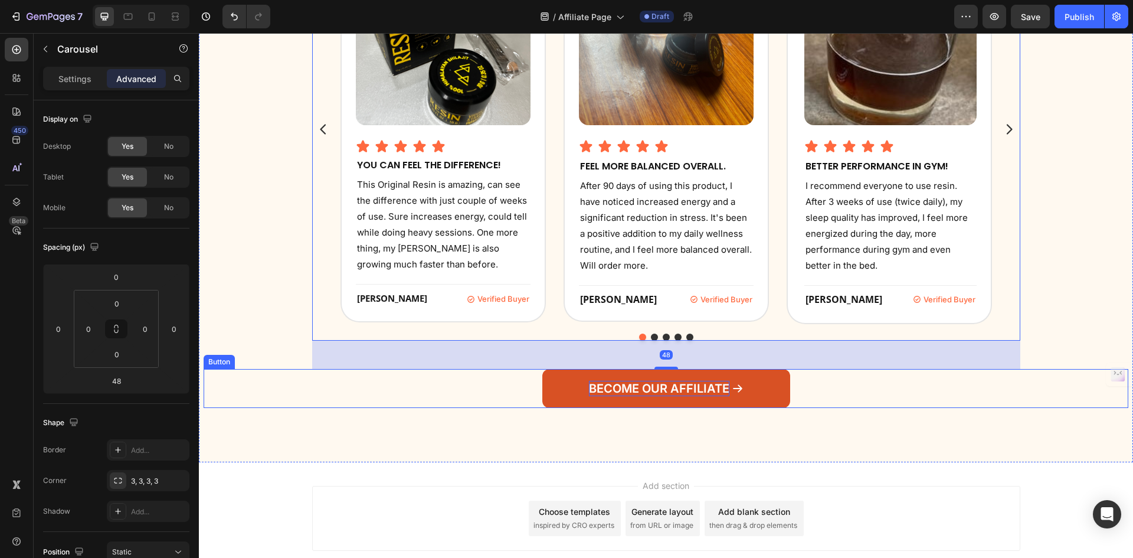
click at [674, 394] on p "BECOME OUR AFFILIATE" at bounding box center [659, 388] width 140 height 15
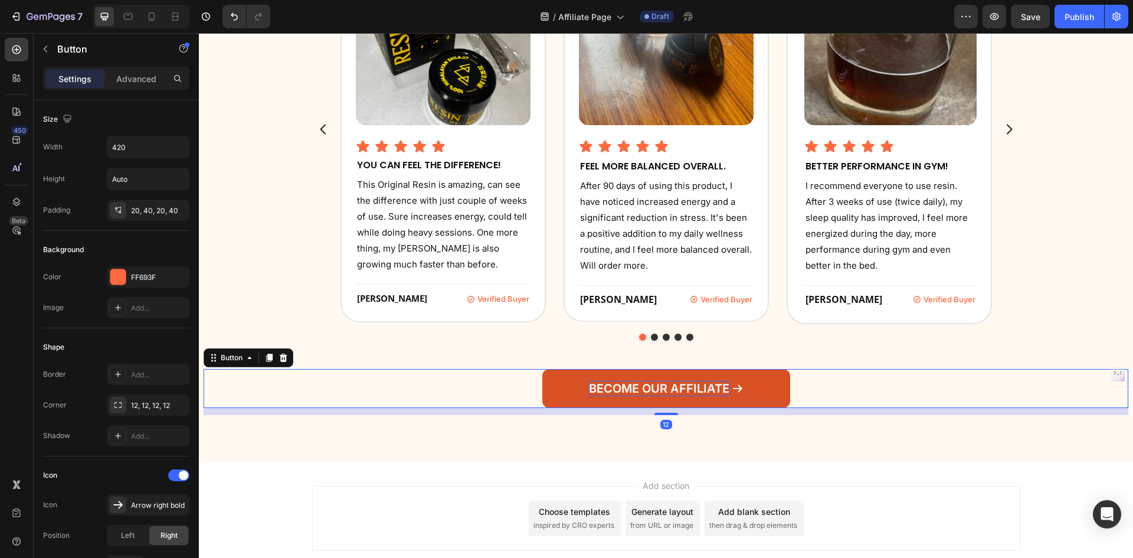
click at [674, 394] on p "BECOME OUR AFFILIATE" at bounding box center [659, 388] width 140 height 15
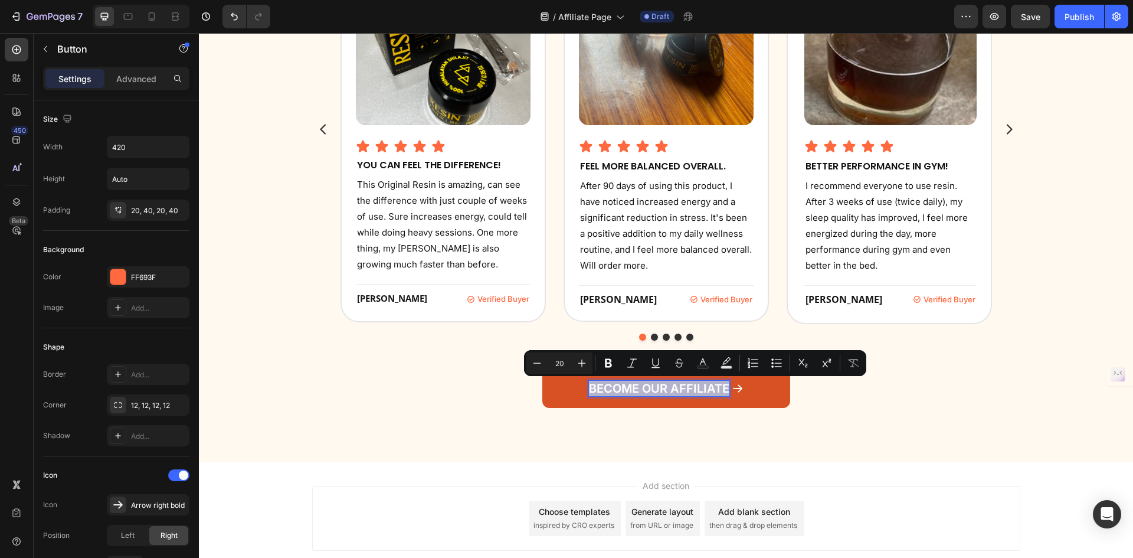
click at [674, 394] on p "BECOME OUR AFFILIATE" at bounding box center [659, 388] width 140 height 15
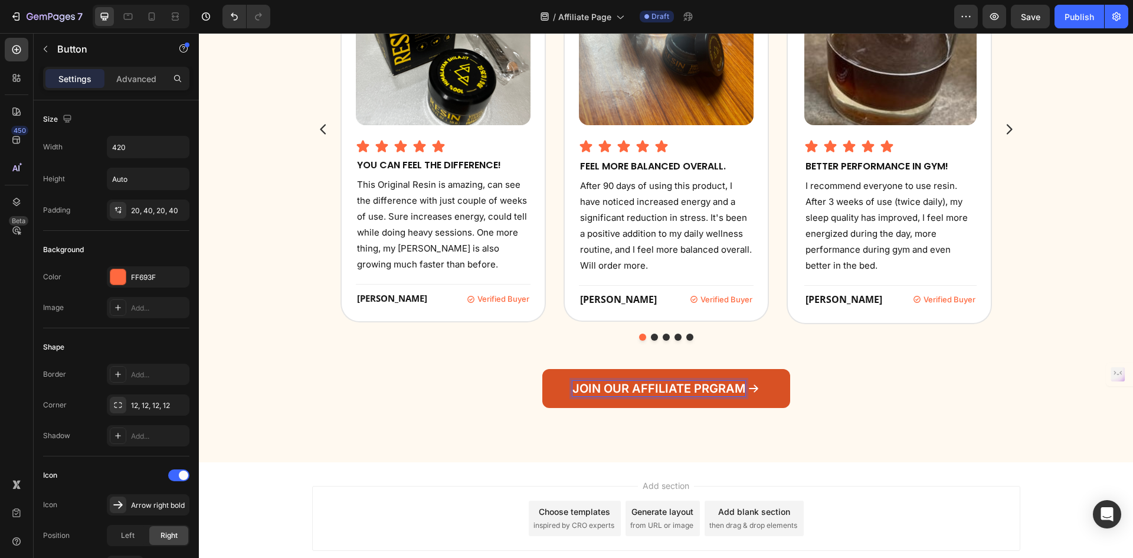
click at [701, 386] on p "JOIN OUR AFFILIATE PRGRAM" at bounding box center [659, 388] width 173 height 15
click at [142, 151] on input "420" at bounding box center [147, 146] width 81 height 21
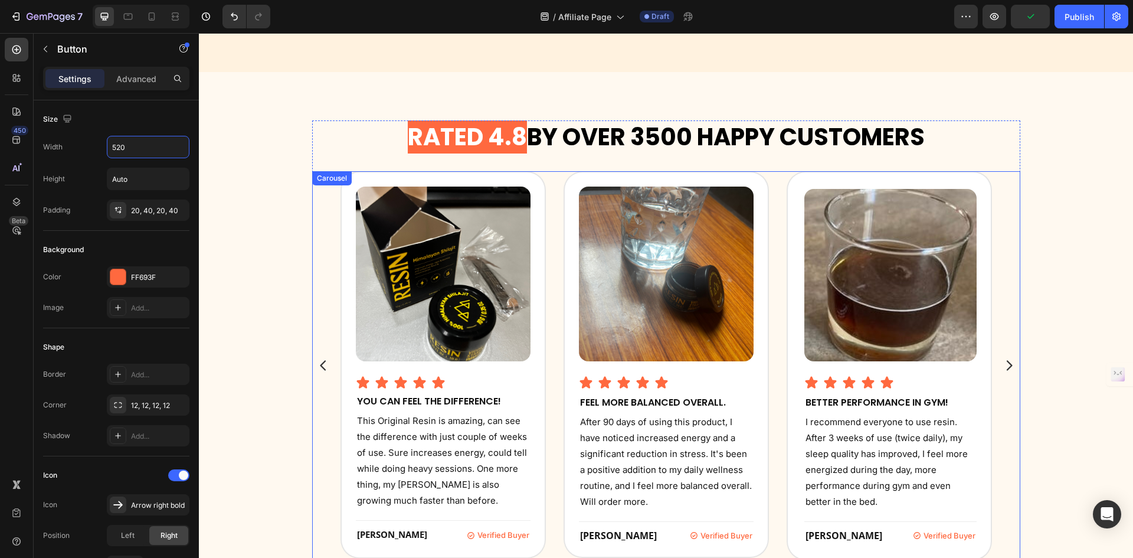
scroll to position [1637, 0]
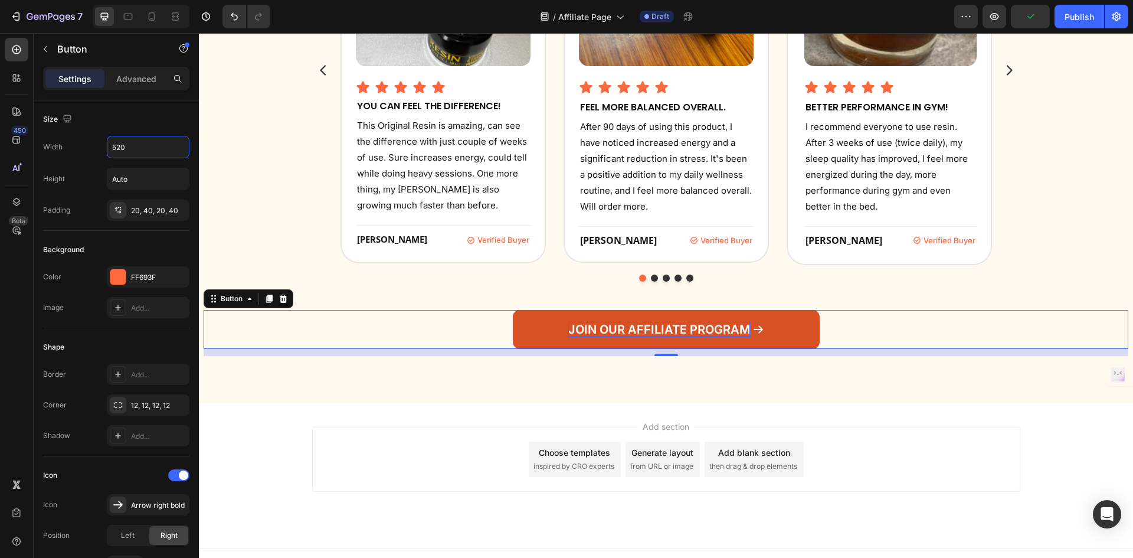
type input "520Copy element from Gempages!"
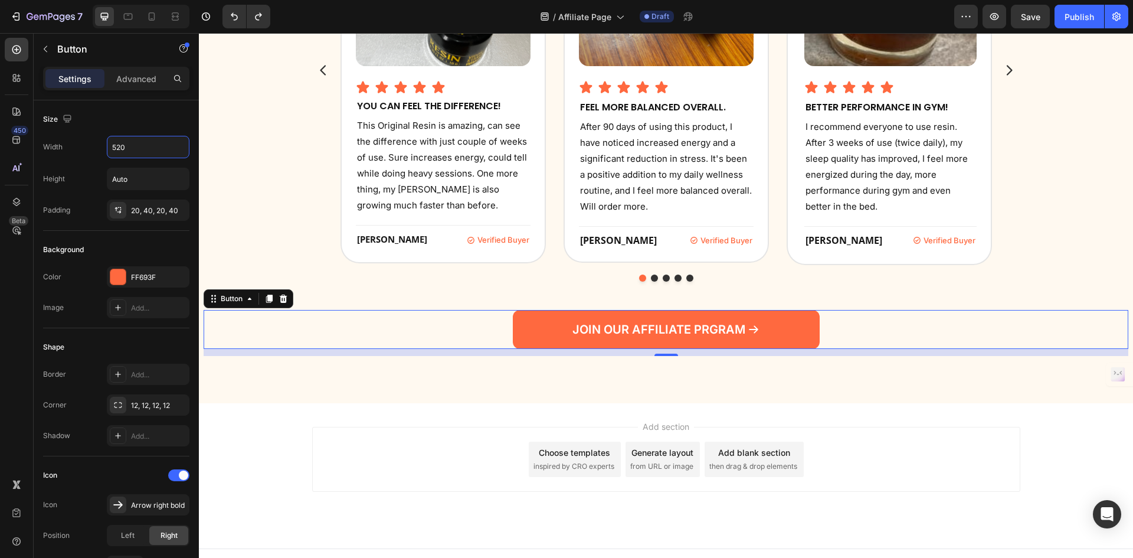
type input "520"
click at [848, 330] on div "JOIN OUR AFFILIATE PRGRAM Button 12" at bounding box center [666, 329] width 925 height 39
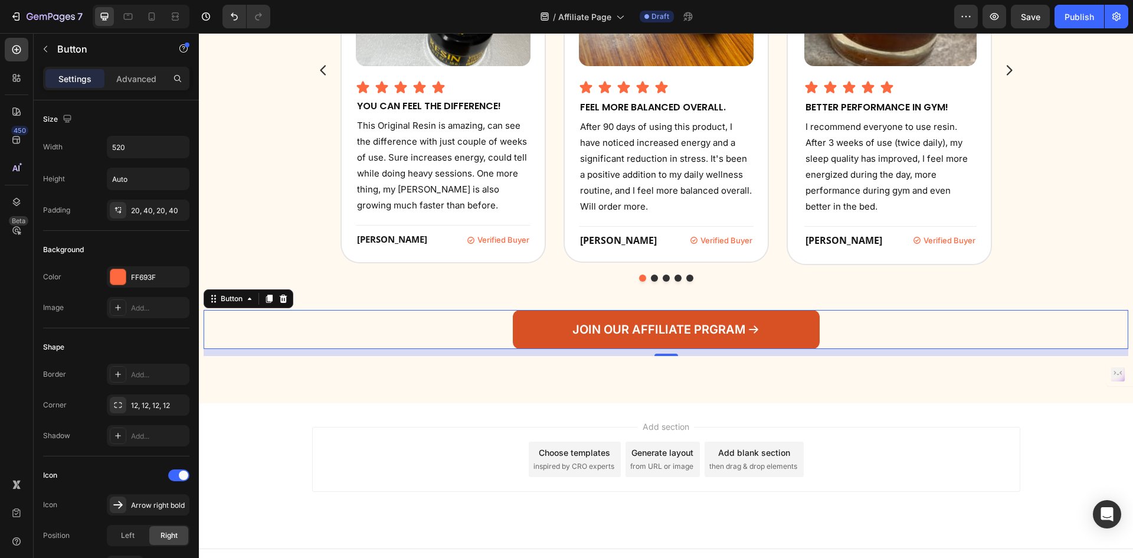
click at [710, 320] on link "JOIN OUR AFFILIATE PRGRAM" at bounding box center [666, 329] width 307 height 39
click at [704, 338] on link "JOIN OUR AFFILIATE PRGRAM" at bounding box center [666, 329] width 307 height 39
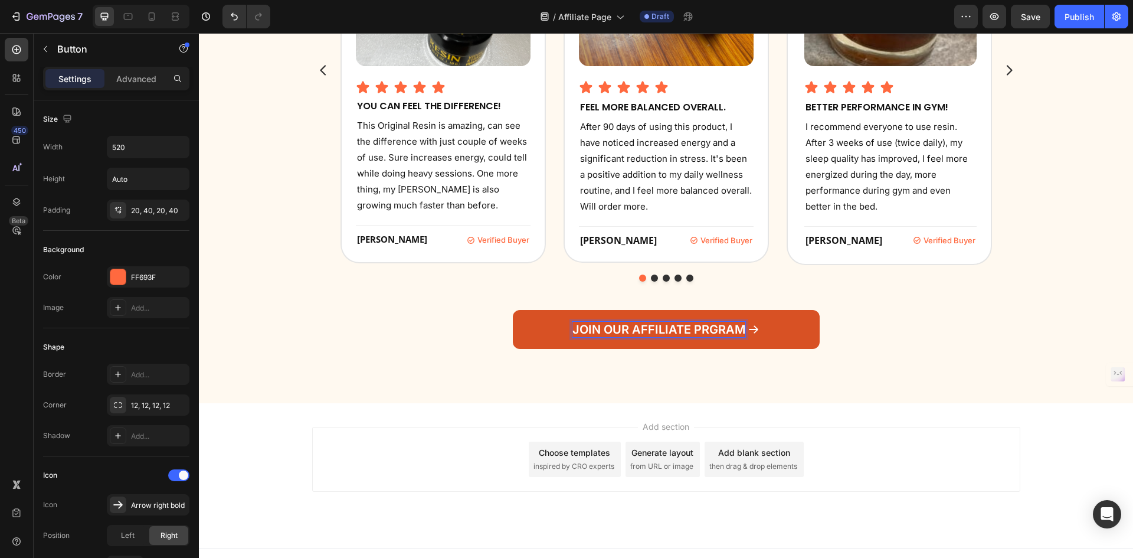
click at [705, 330] on p "JOIN OUR AFFILIATE PRGRAM" at bounding box center [659, 329] width 173 height 15
click at [878, 315] on div "JOIN OUR AFFILIATE PROGRAM Button 12" at bounding box center [666, 329] width 925 height 39
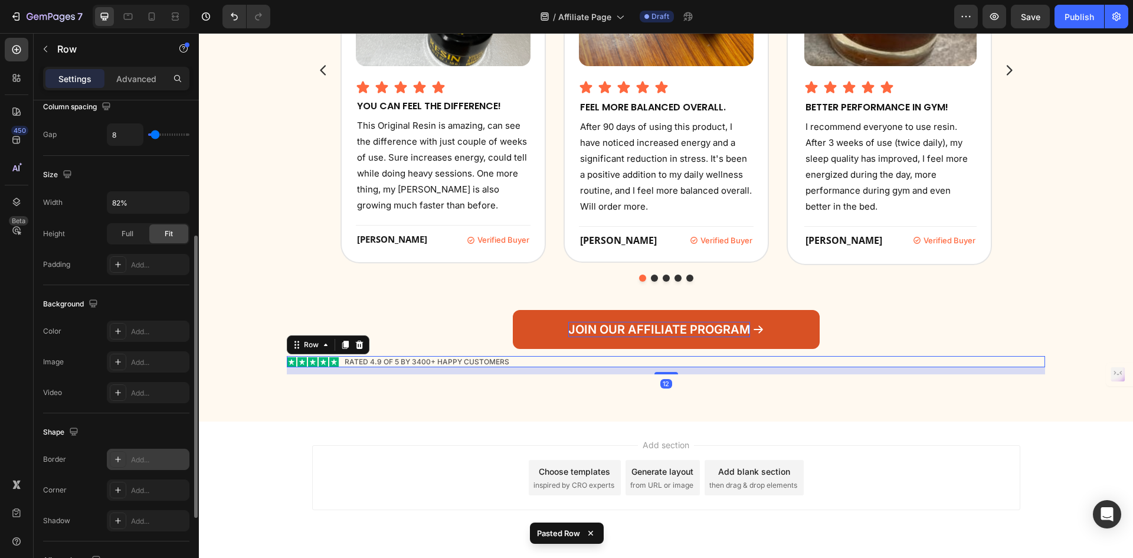
scroll to position [364, 0]
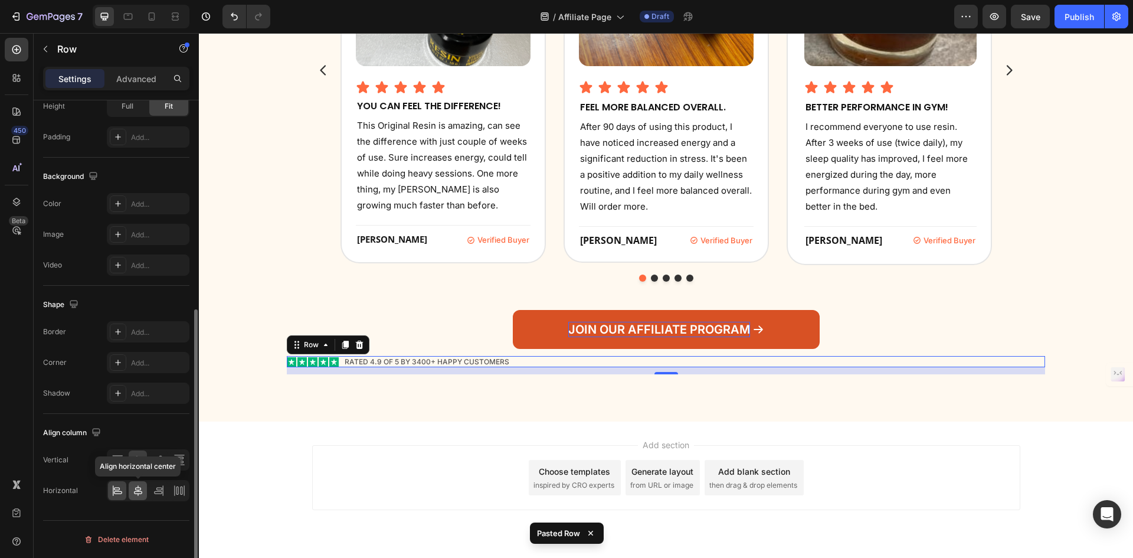
click at [142, 485] on icon at bounding box center [138, 491] width 12 height 12
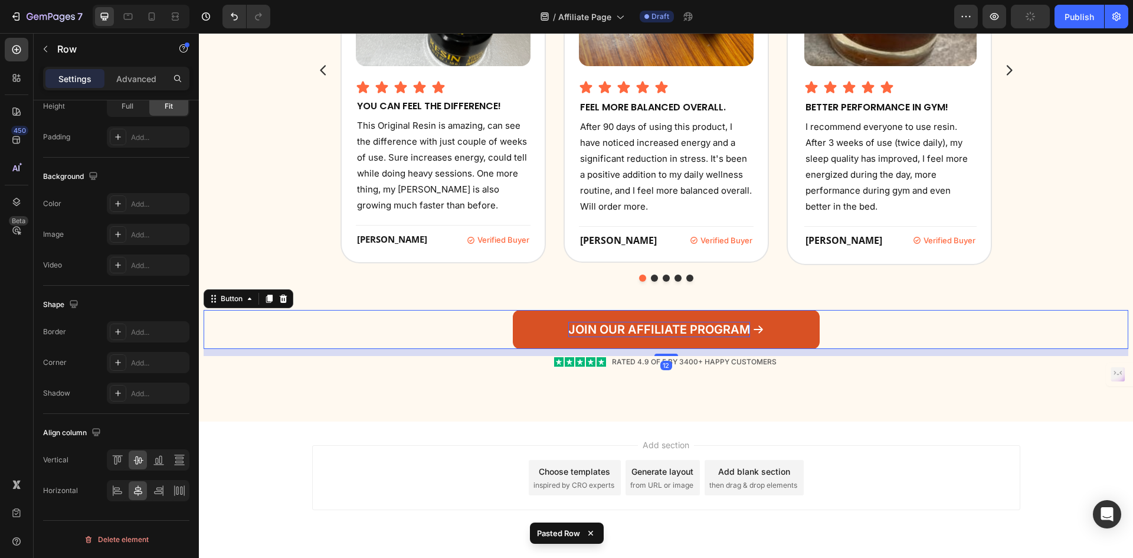
click at [830, 318] on div "JOIN OUR AFFILIATE PROGRAM Button 12" at bounding box center [666, 329] width 925 height 39
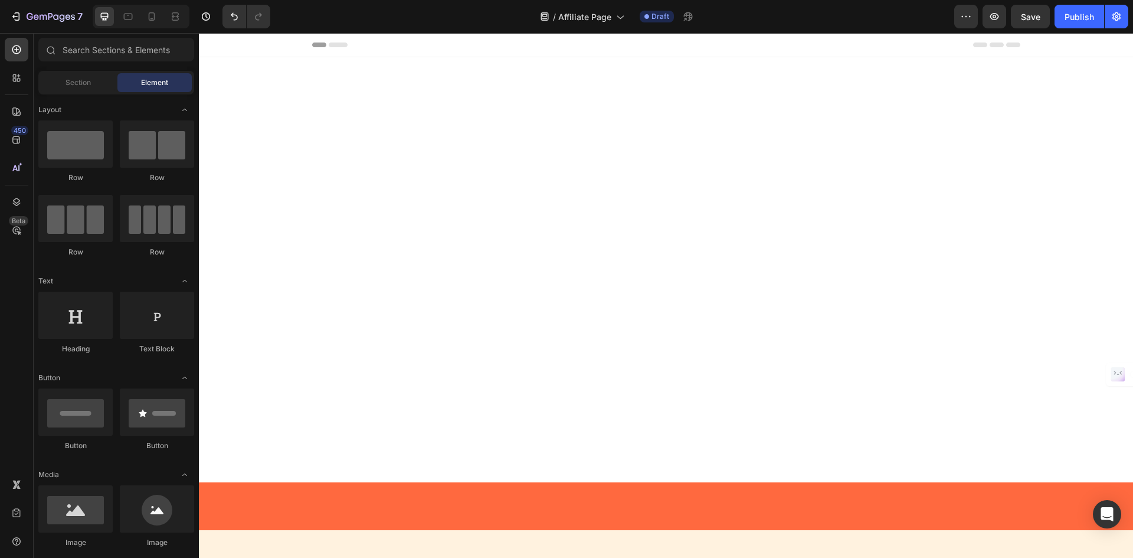
scroll to position [1624, 0]
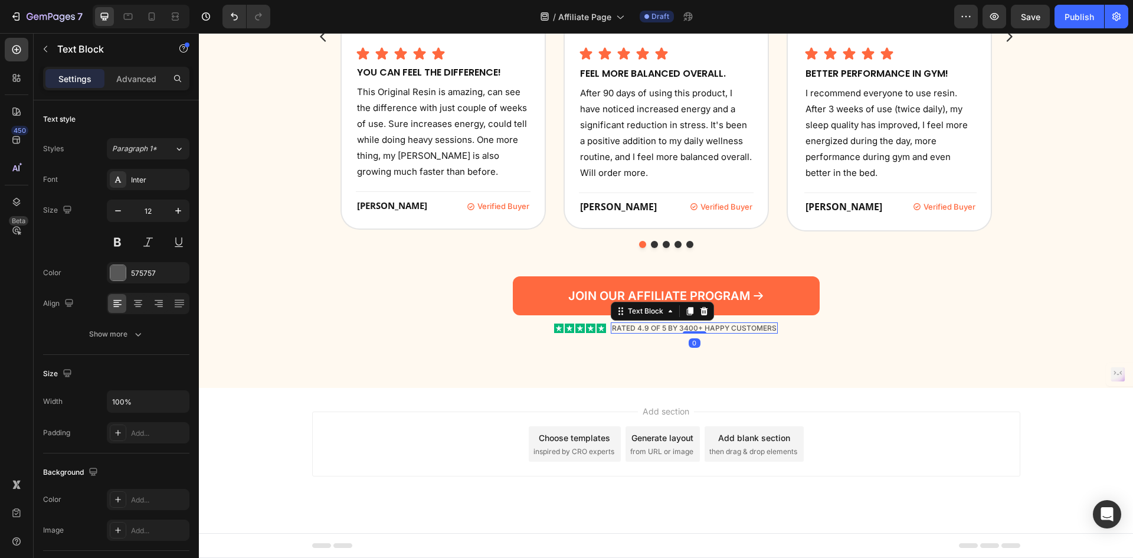
click at [684, 326] on p "RATED 4.9 OF 5 by 3400+ HAPPY CUSTOMERS" at bounding box center [694, 327] width 165 height 9
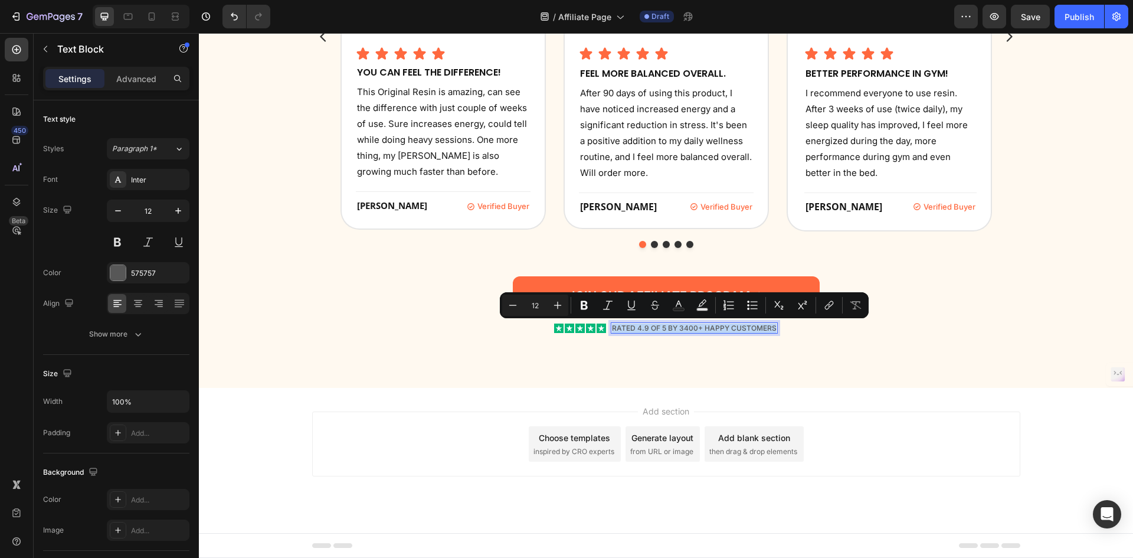
click at [683, 327] on p "RATED 4.9 OF 5 by 3400+ HAPPY CUSTOMERS" at bounding box center [694, 327] width 165 height 9
click at [683, 328] on p "RATED 4.9 OF 5 by 3400+ HAPPY CUSTOMERS" at bounding box center [694, 327] width 165 height 9
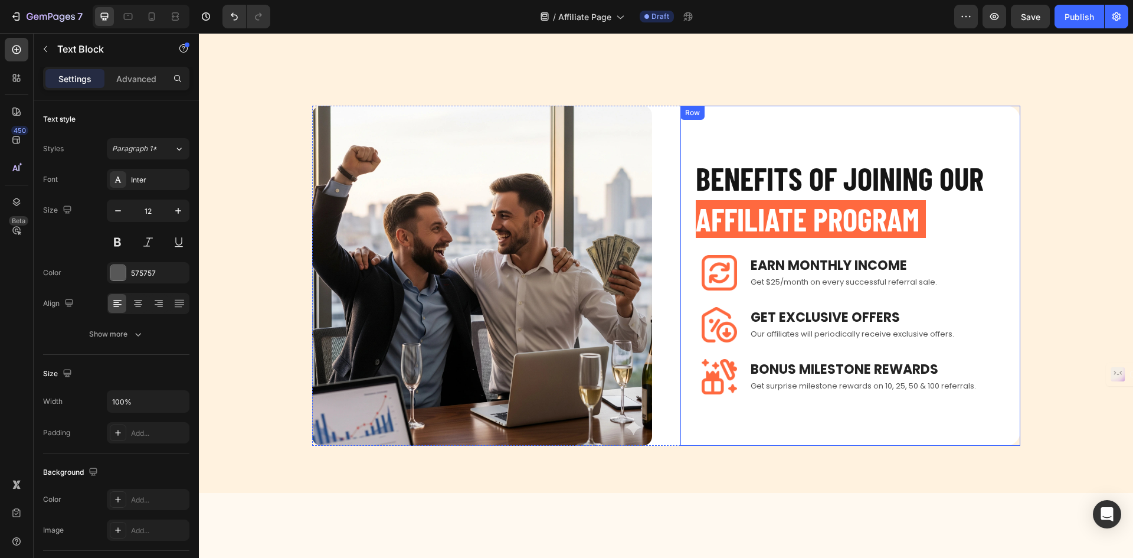
scroll to position [739, 0]
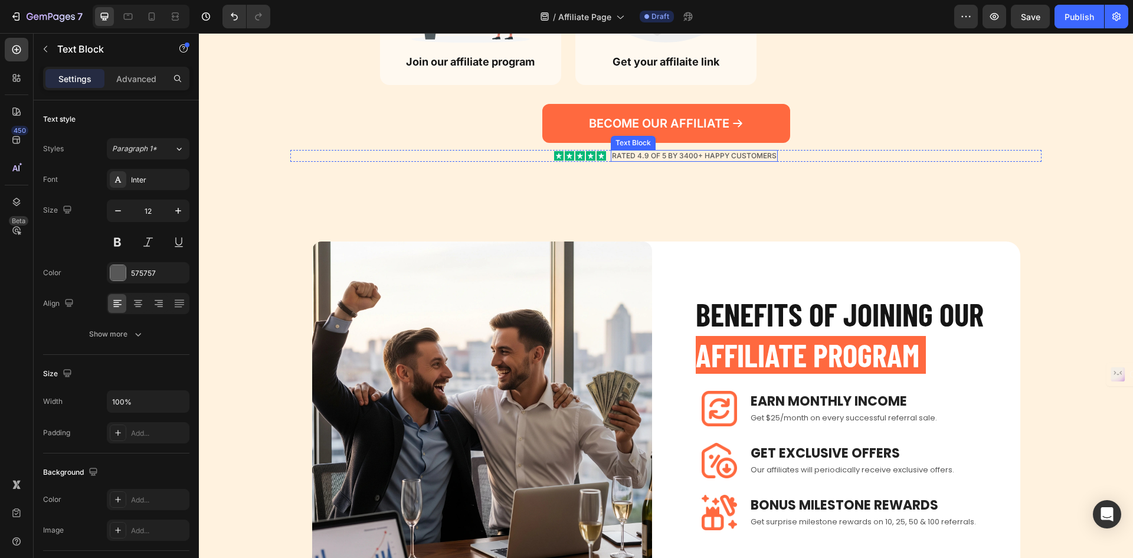
click at [685, 155] on p "RATED 4.9 OF 5 by 3400+ HAPPY CUSTOMERS" at bounding box center [694, 155] width 165 height 9
click at [684, 155] on p "RATED 4.9 OF 5 by 3400+ HAPPY CUSTOMERS" at bounding box center [694, 155] width 165 height 9
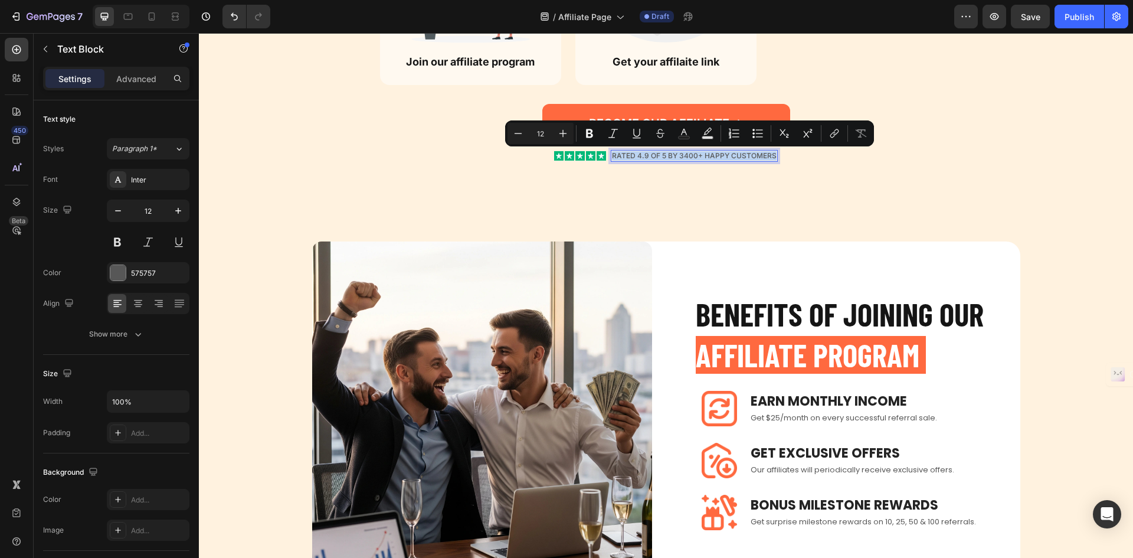
click at [684, 155] on p "RATED 4.9 OF 5 by 3400+ HAPPY CUSTOMERS" at bounding box center [694, 155] width 165 height 9
click at [683, 156] on p "RATED 4.9 OF 5 by 3400+ HAPPY CUSTOMERS" at bounding box center [694, 155] width 165 height 9
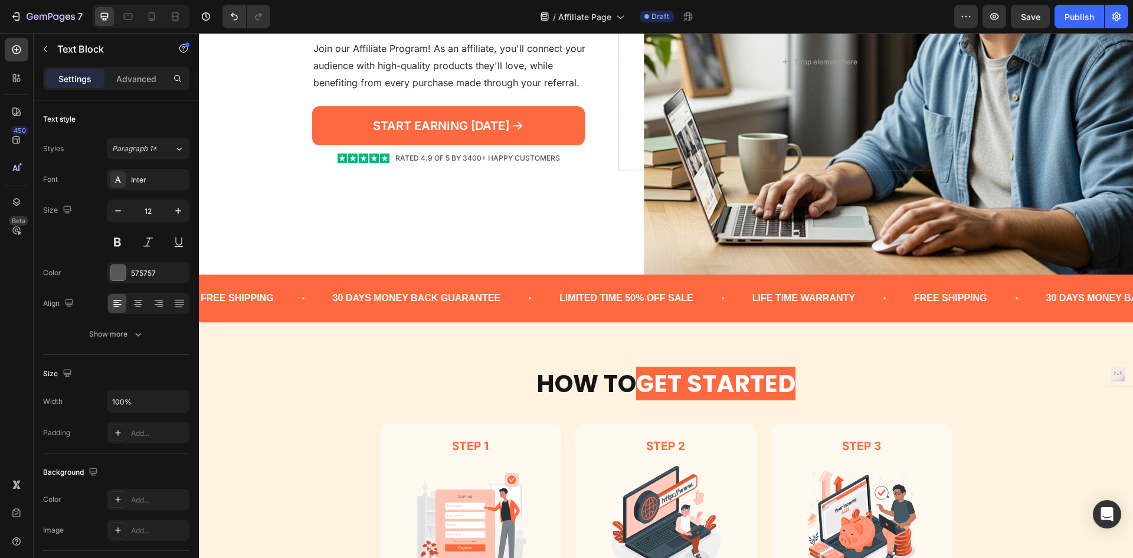
scroll to position [0, 0]
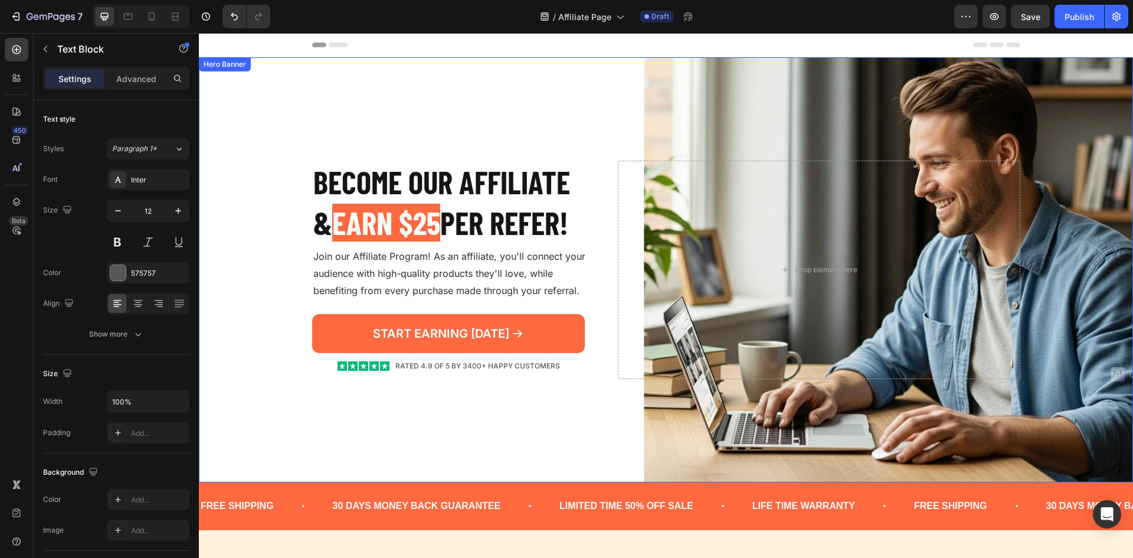
click at [409, 356] on div "START EARNING [DATE] Button" at bounding box center [455, 337] width 287 height 46
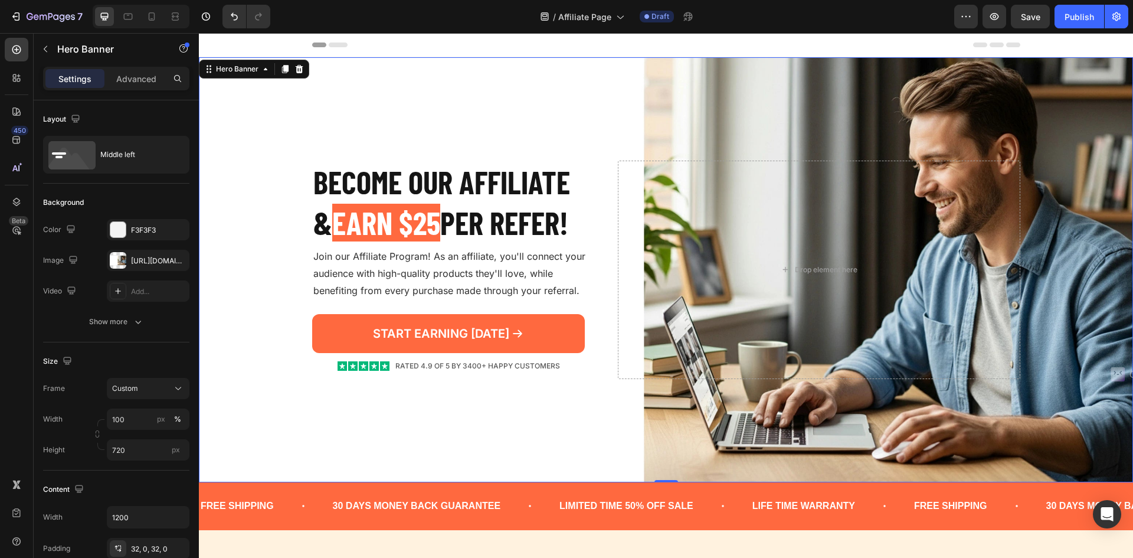
click at [421, 359] on div "START EARNING [DATE] Button" at bounding box center [455, 337] width 287 height 46
click at [454, 372] on div "Become our AFFILIATE & EARN $25 PER REFER! Heading Join our Affiliate Program! …" at bounding box center [455, 270] width 287 height 218
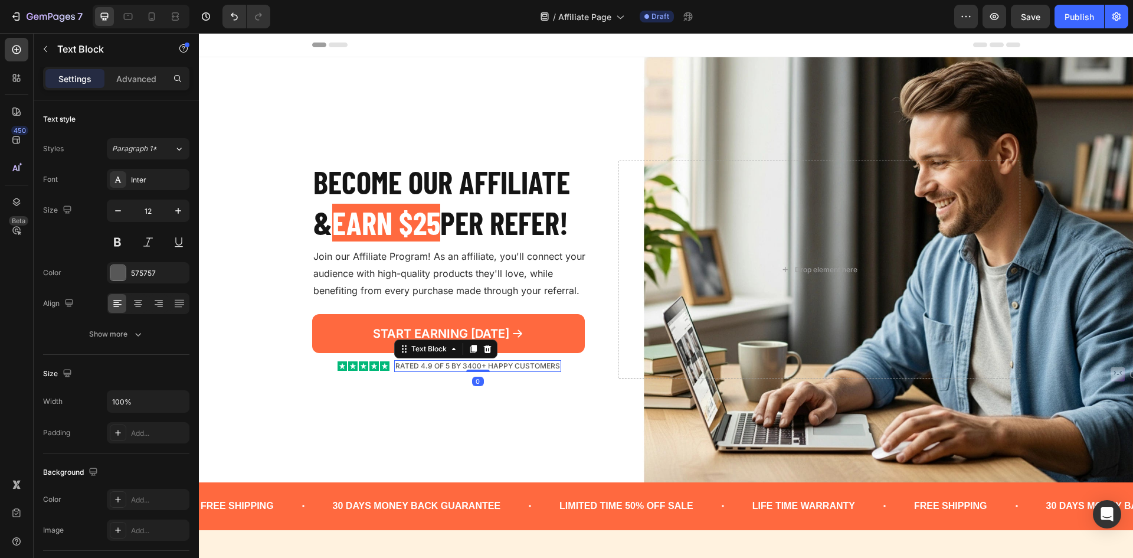
click at [476, 364] on p "RATED 4.9 OF 5 by 3400+ HAPPY CUSTOMERS" at bounding box center [477, 365] width 165 height 9
click at [468, 365] on p "RATED 4.9 OF 5 by 3400+ HAPPY CUSTOMERS" at bounding box center [477, 365] width 165 height 9
click at [122, 15] on div at bounding box center [128, 16] width 19 height 19
type input "11"
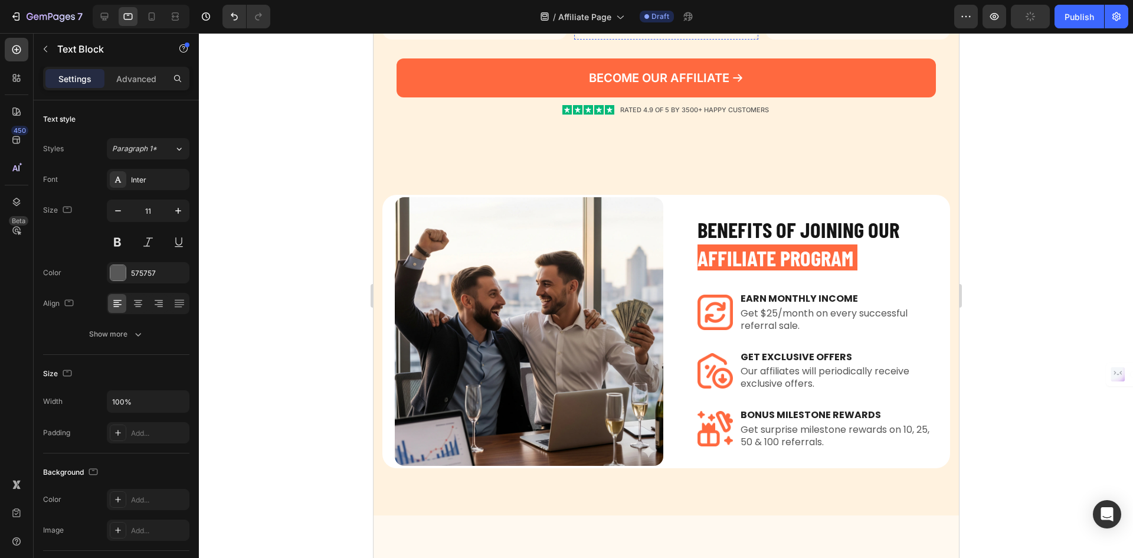
scroll to position [719, 0]
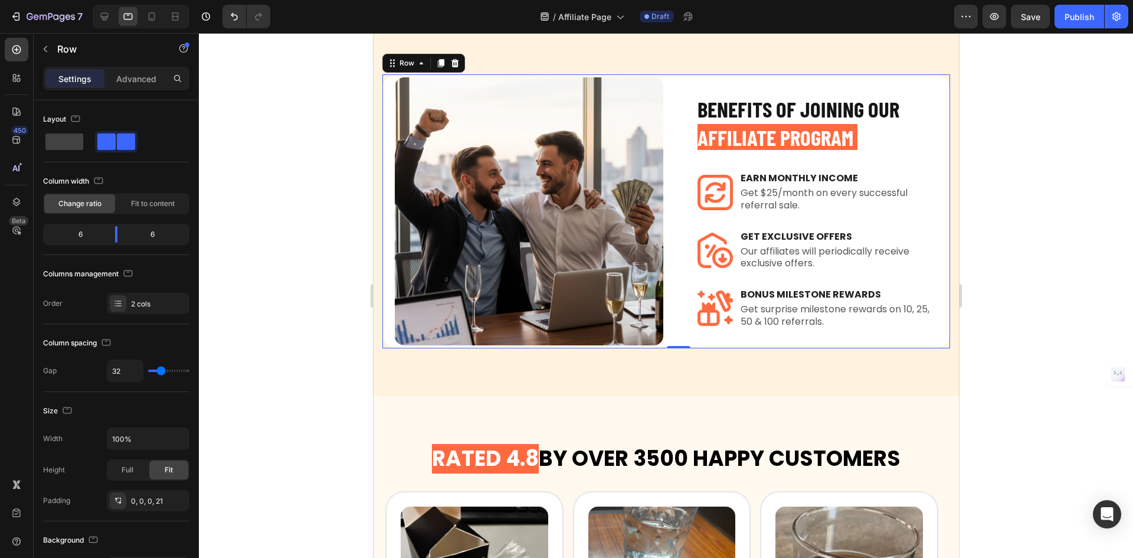
click at [658, 77] on div "Image" at bounding box center [528, 210] width 269 height 273
click at [107, 19] on icon at bounding box center [105, 17] width 12 height 12
type input "48"
type input "1200"
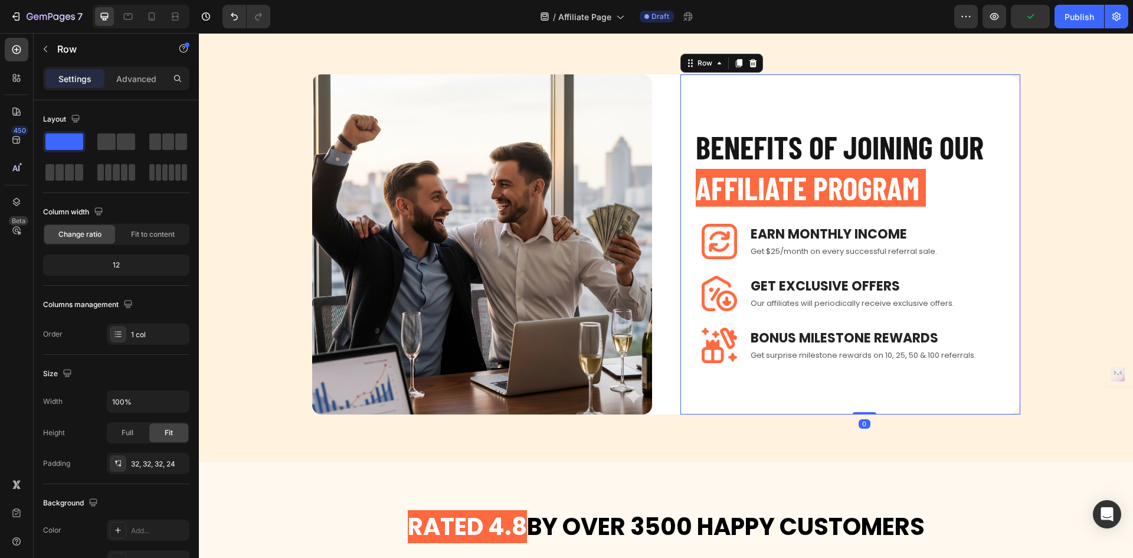
click at [689, 112] on div "BENEFITS OF JOINING OUR AFFILIATE PROGRAM Heading Image Earn Monthly INCOME Tex…" at bounding box center [851, 244] width 340 height 275
click at [662, 114] on div "BENEFITS OF JOINING OUR AFFILIATE PROGRAM Heading Image Earn Monthly INCOME Tex…" at bounding box center [666, 244] width 708 height 340
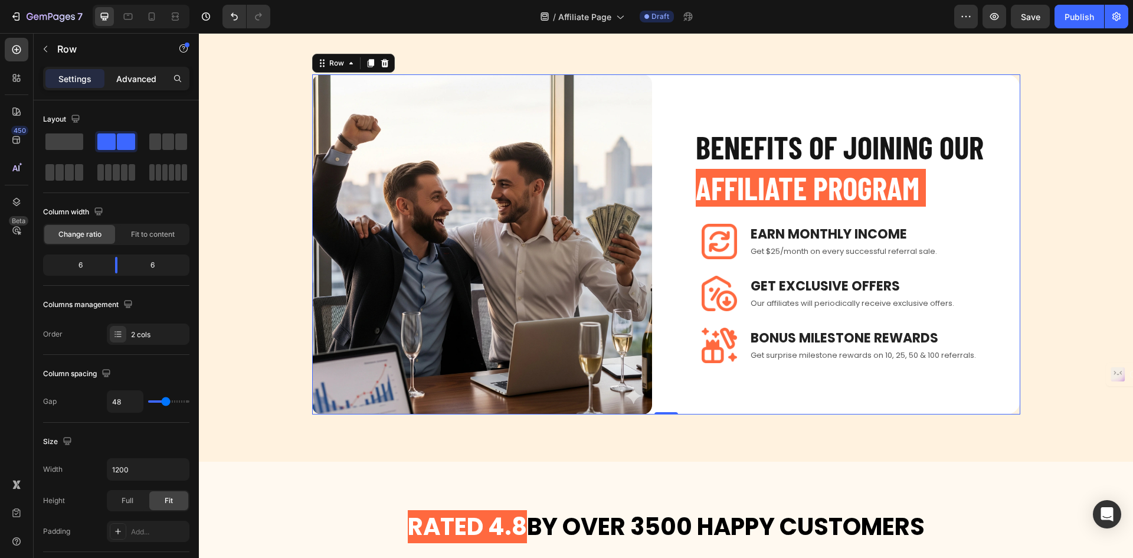
click at [127, 81] on p "Advanced" at bounding box center [136, 79] width 40 height 12
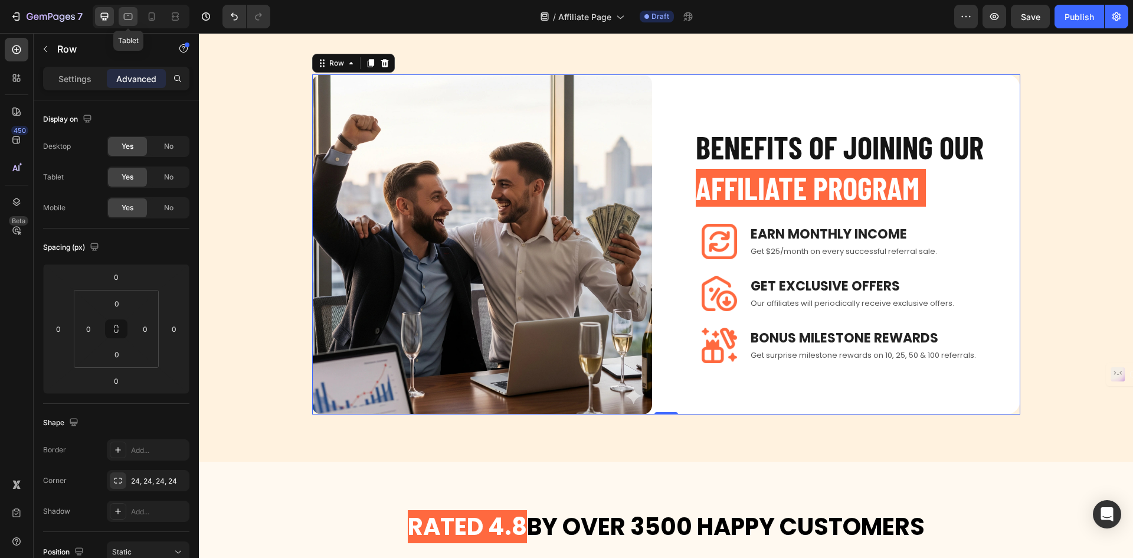
click at [126, 15] on icon at bounding box center [128, 17] width 12 height 12
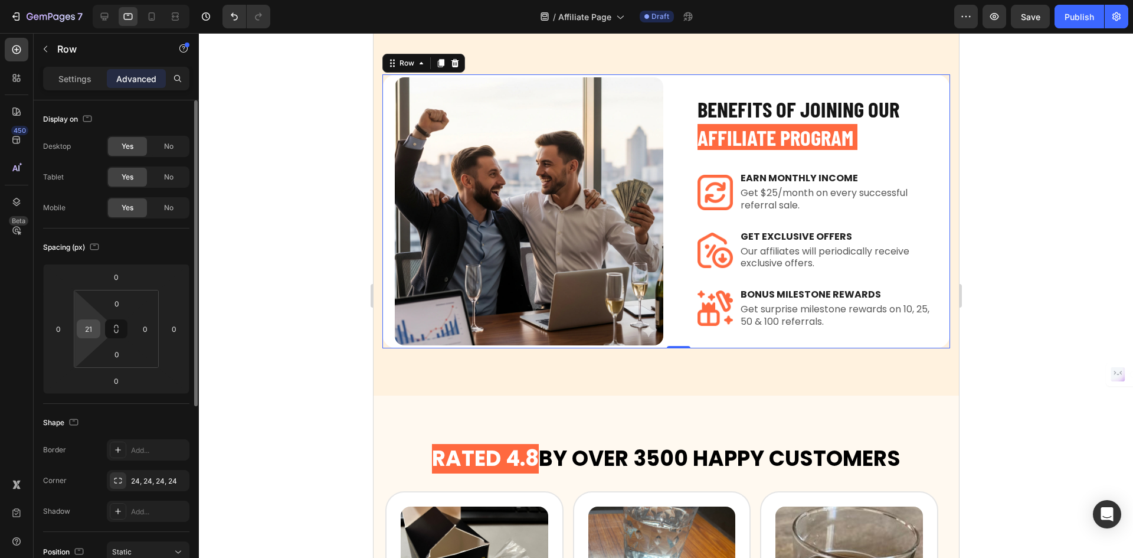
click at [92, 337] on input "21" at bounding box center [89, 329] width 18 height 18
type input "0"
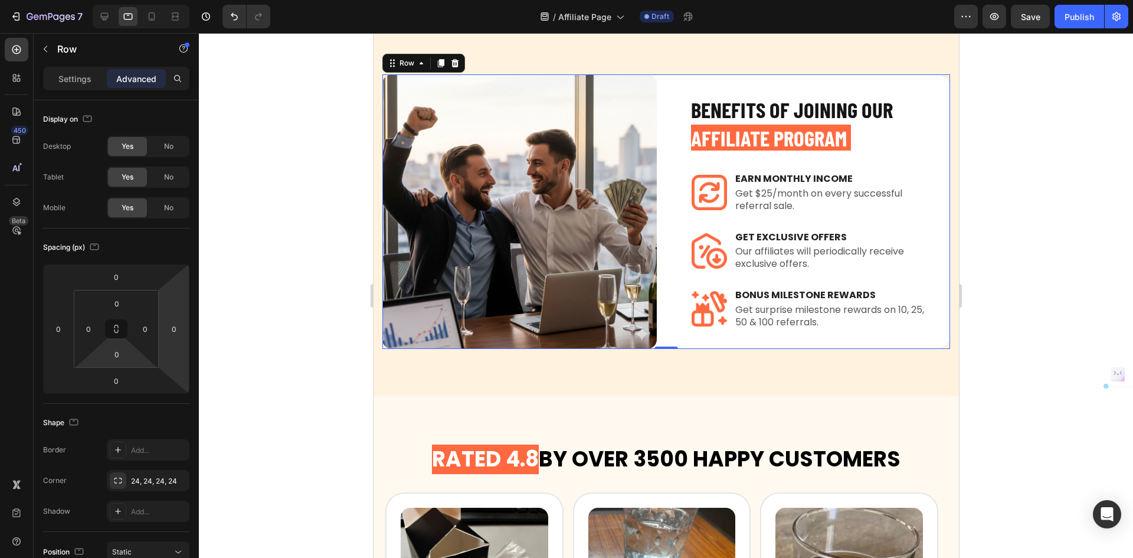
click at [669, 144] on div "BENEFITS OF JOINING OUR AFFILIATE PROGRAM Heading Image Earn Monthly INCOME Tex…" at bounding box center [666, 211] width 568 height 274
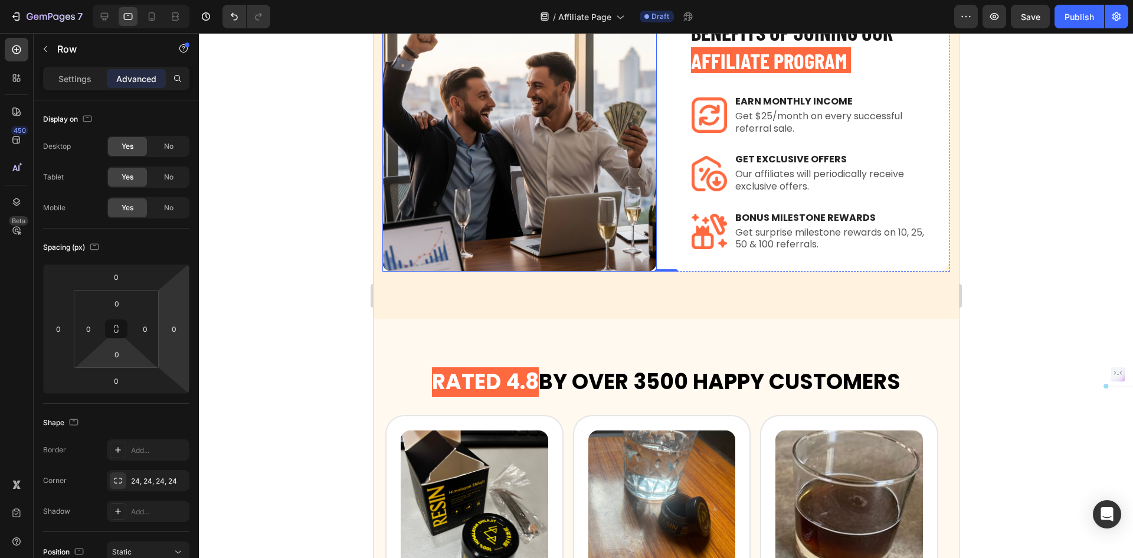
scroll to position [660, 0]
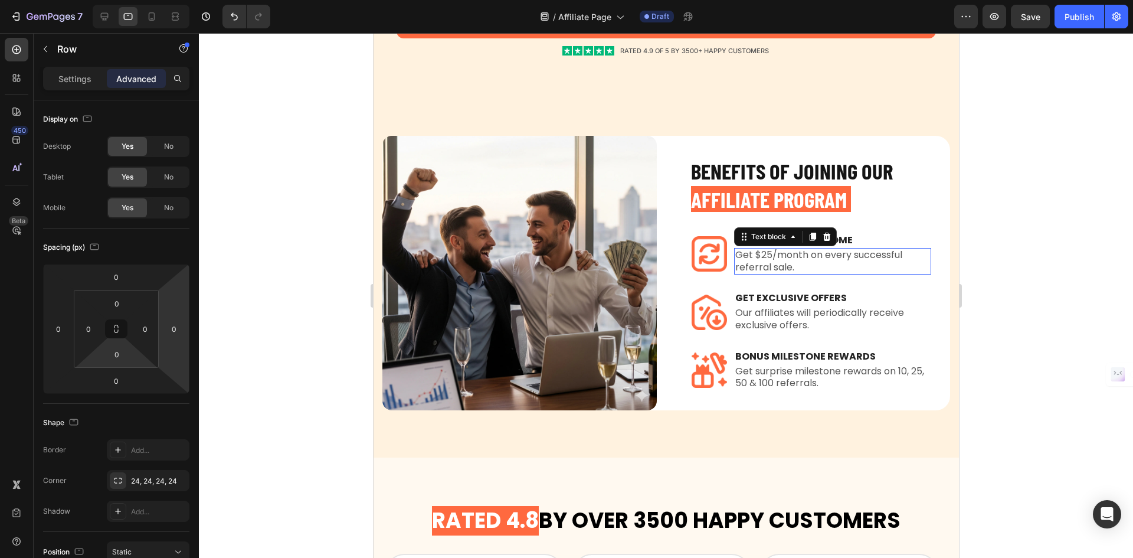
click at [832, 252] on p "Get $25/month on every successful referral sale." at bounding box center [832, 261] width 195 height 25
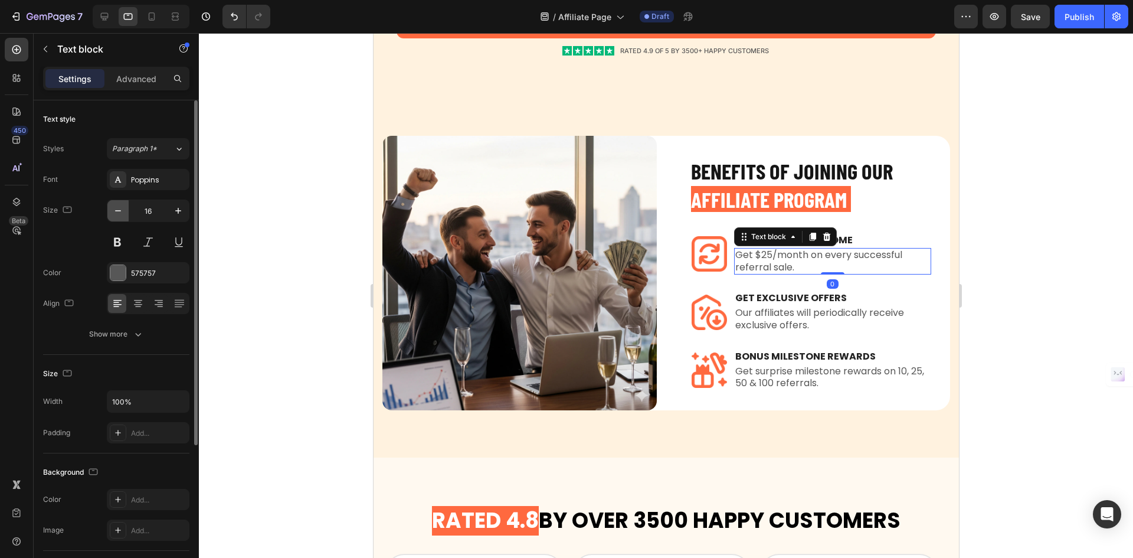
click at [123, 207] on icon "button" at bounding box center [118, 211] width 12 height 12
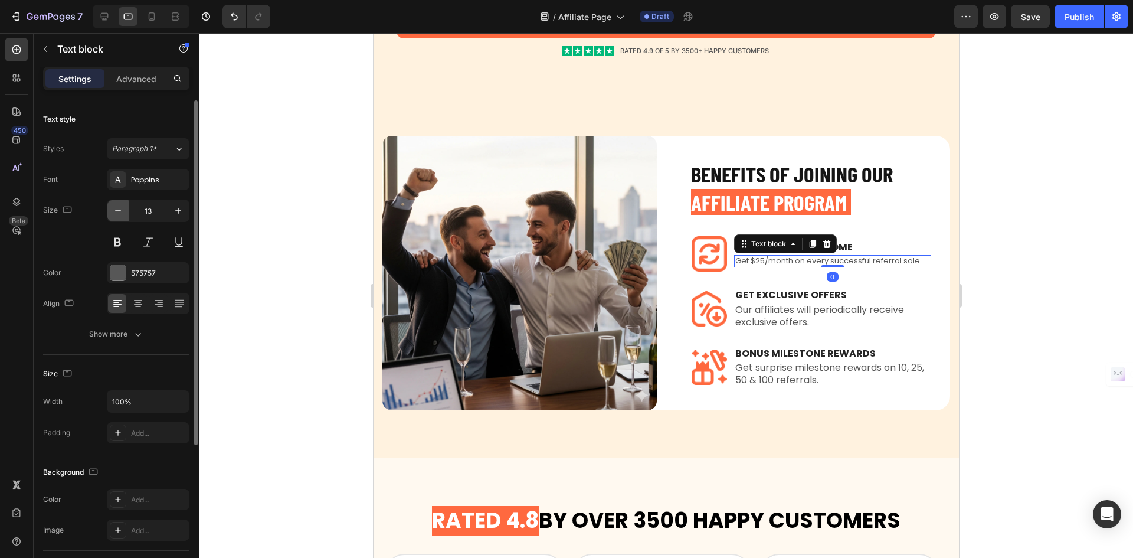
click at [123, 207] on icon "button" at bounding box center [118, 211] width 12 height 12
type input "12"
click at [778, 304] on p "Our affiliates will periodically receive exclusive offers." at bounding box center [832, 316] width 195 height 25
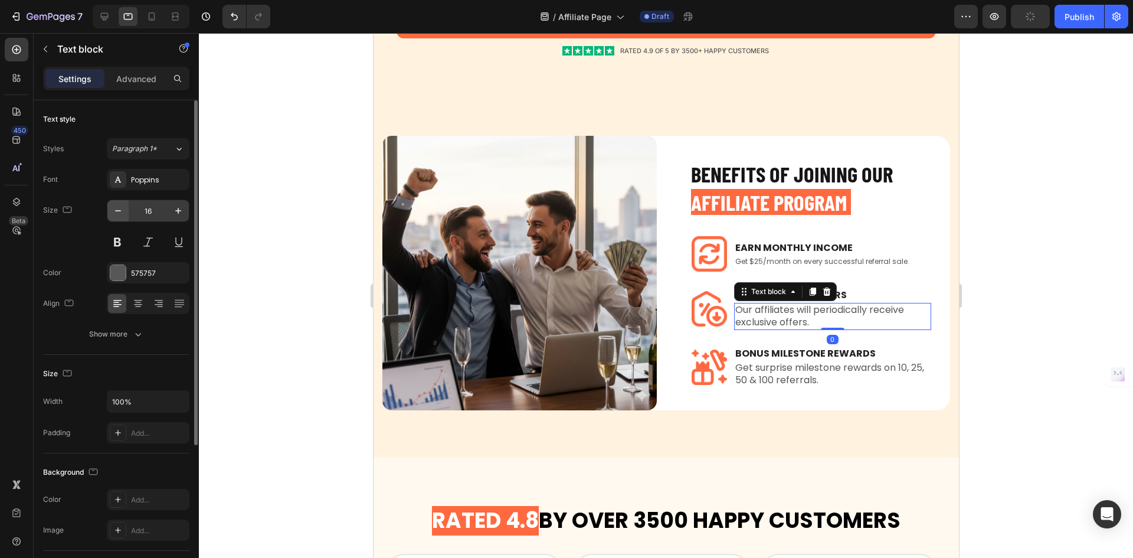
click at [121, 220] on button "button" at bounding box center [117, 210] width 21 height 21
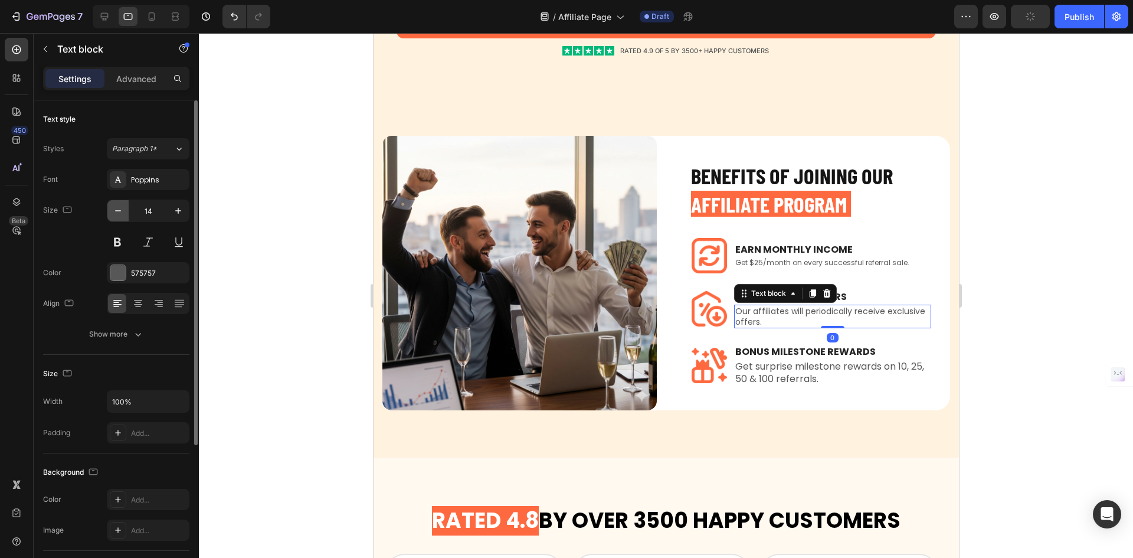
click at [121, 220] on button "button" at bounding box center [117, 210] width 21 height 21
type input "12"
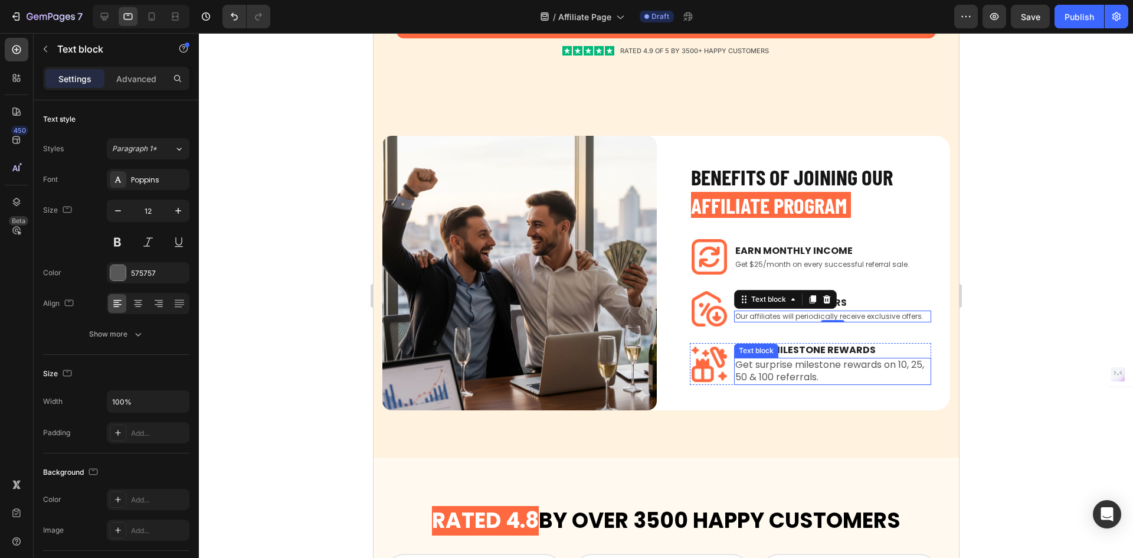
click at [766, 364] on p "Get surprise milestone rewards on 10, 25, 50 & 100 referrals." at bounding box center [832, 371] width 195 height 25
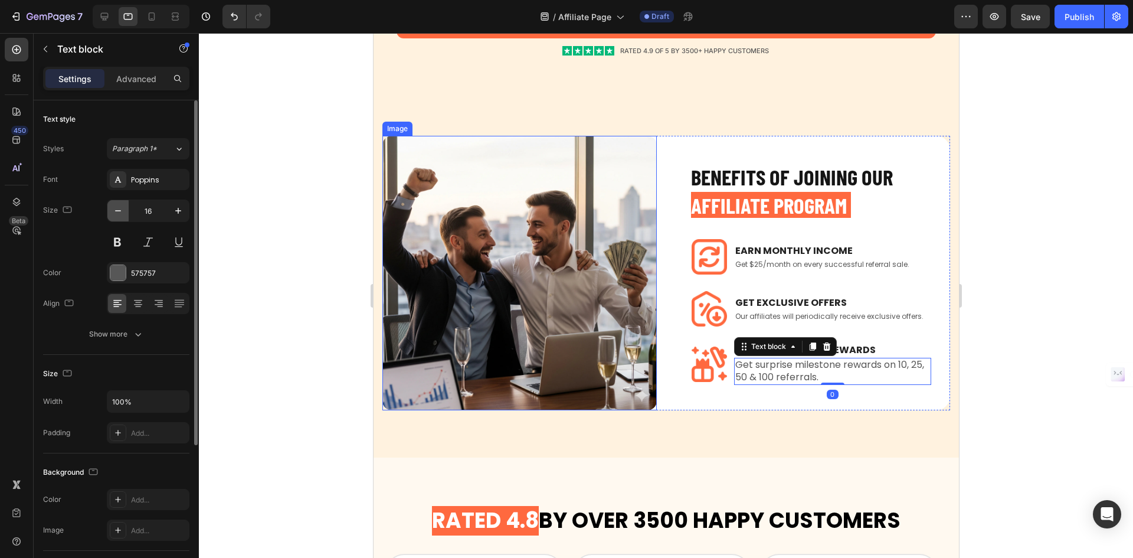
click at [122, 205] on icon "button" at bounding box center [118, 211] width 12 height 12
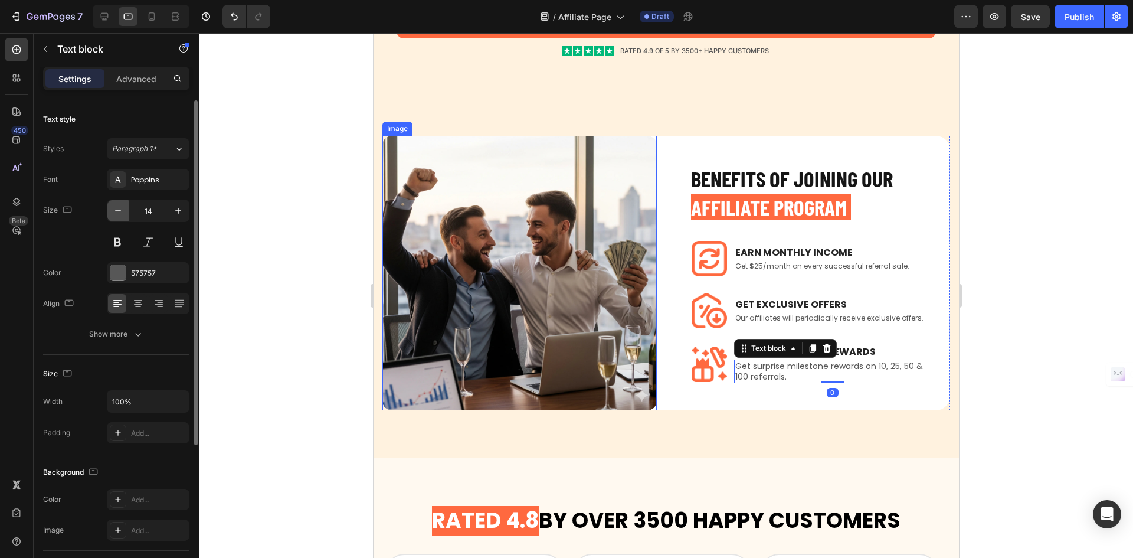
click at [122, 205] on icon "button" at bounding box center [118, 211] width 12 height 12
click at [120, 205] on icon "button" at bounding box center [118, 211] width 12 height 12
type input "11"
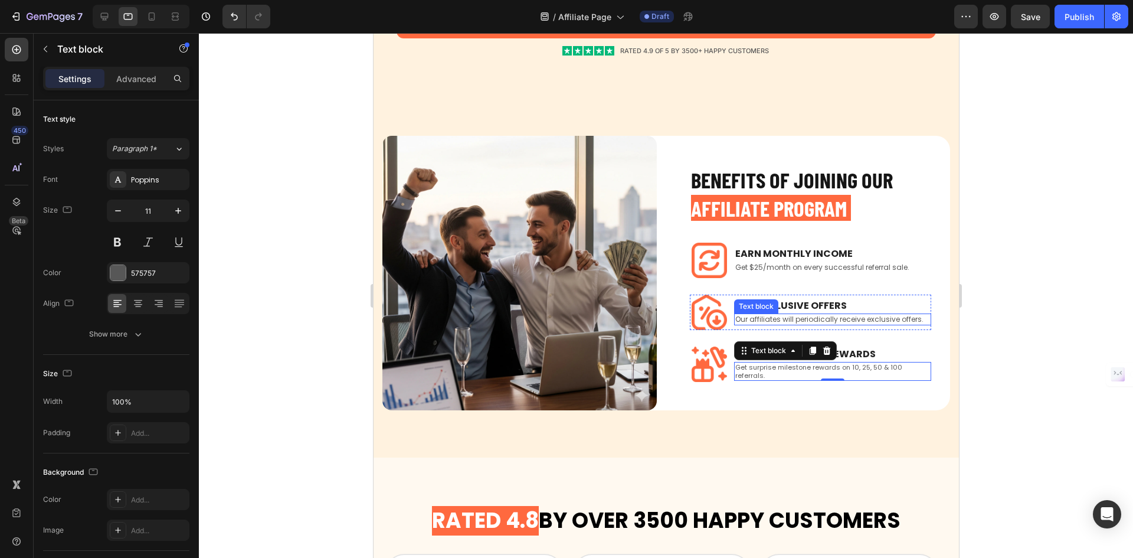
click at [849, 315] on p "Our affiliates will periodically receive exclusive offers." at bounding box center [832, 319] width 195 height 9
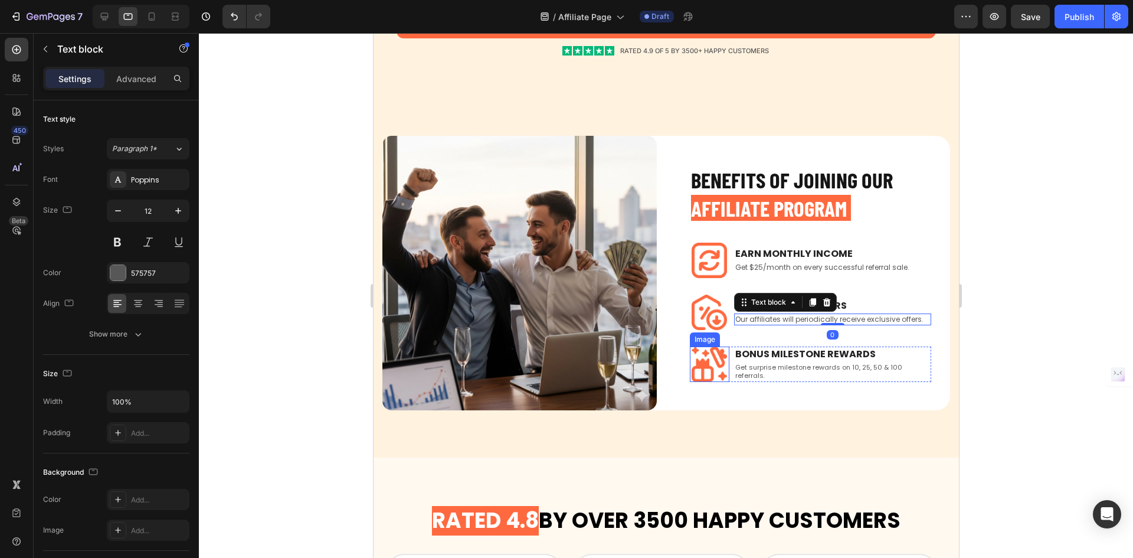
click at [704, 354] on img at bounding box center [708, 363] width 35 height 35
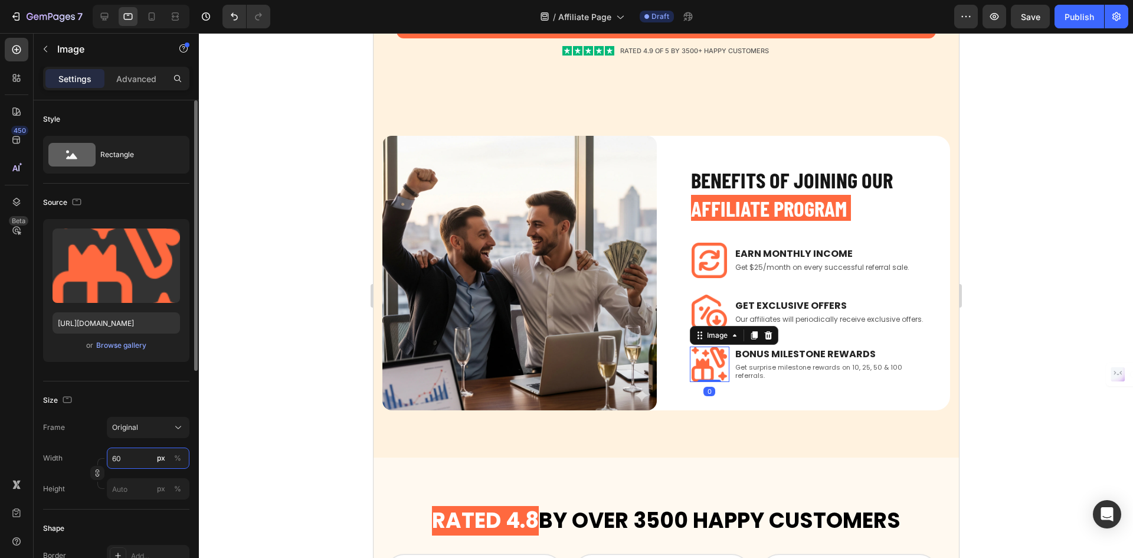
click at [113, 457] on input "60" at bounding box center [148, 457] width 83 height 21
click at [119, 460] on input "50" at bounding box center [148, 457] width 83 height 21
type input "40"
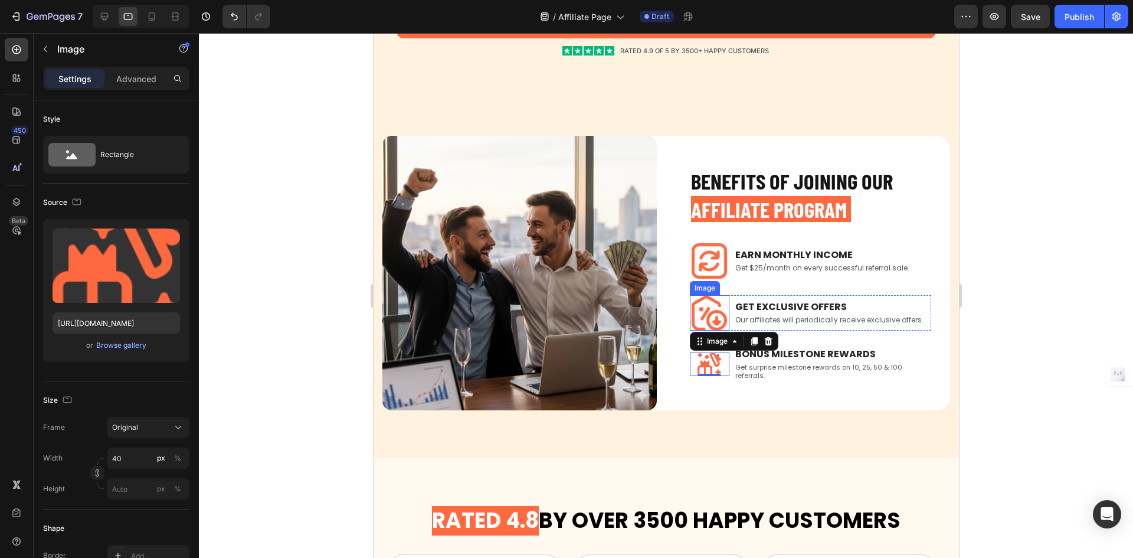
click at [705, 313] on img at bounding box center [708, 312] width 35 height 35
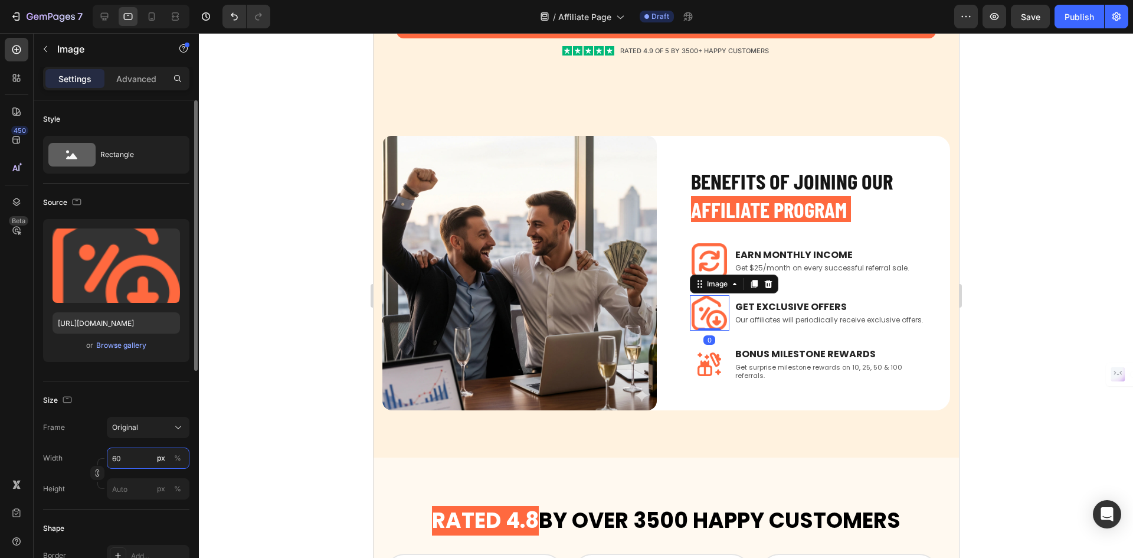
click at [115, 462] on input "60" at bounding box center [148, 457] width 83 height 21
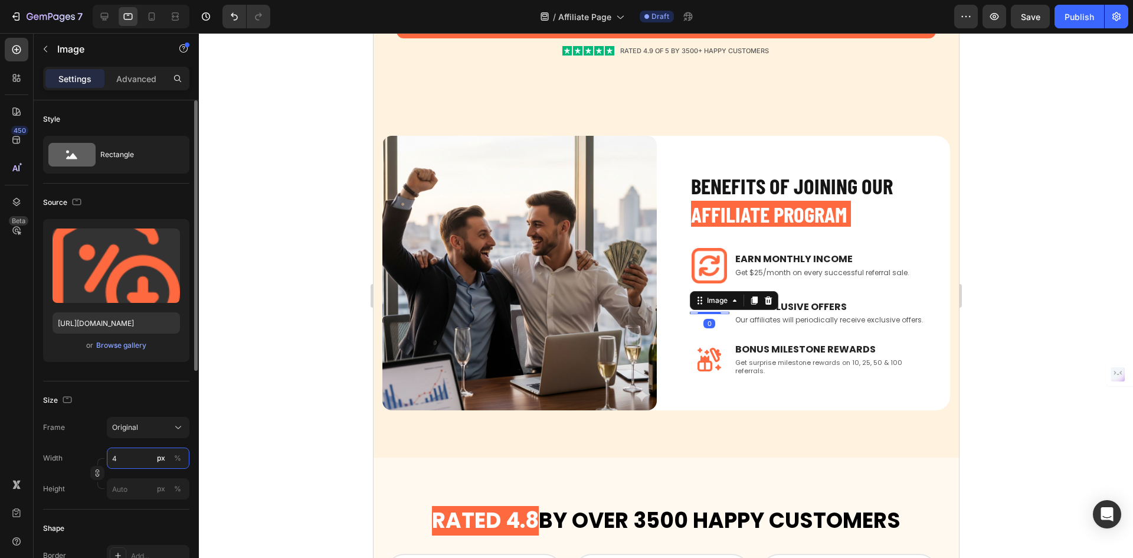
type input "40"
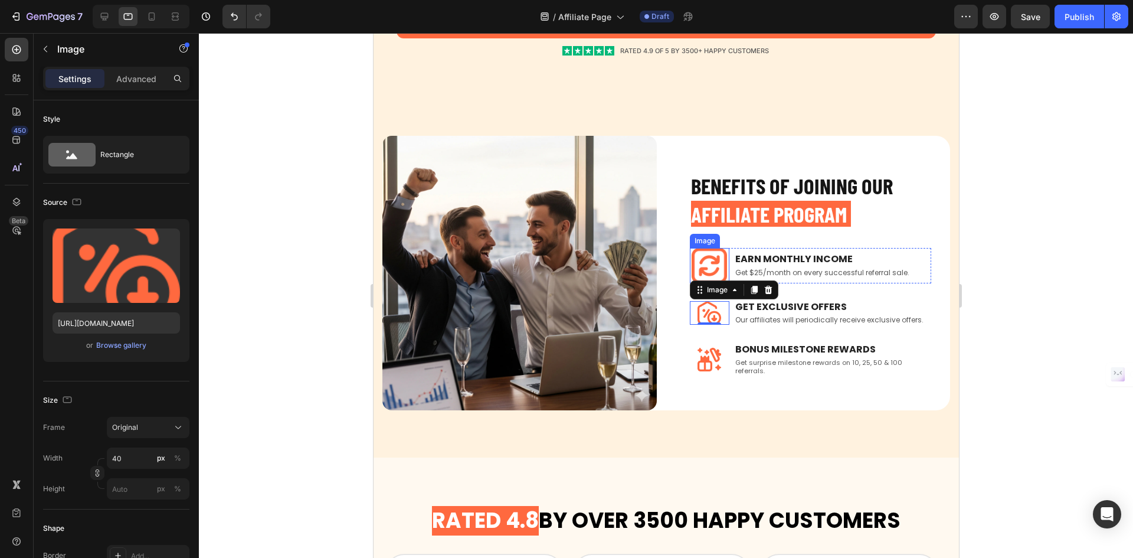
click at [710, 278] on img at bounding box center [708, 265] width 35 height 35
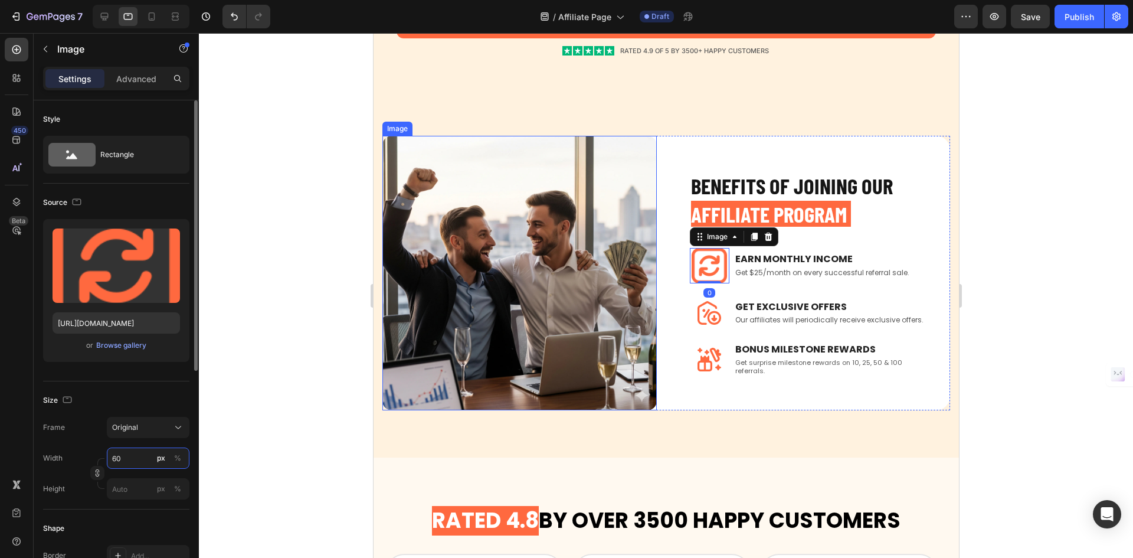
click at [122, 456] on input "60" at bounding box center [148, 457] width 83 height 21
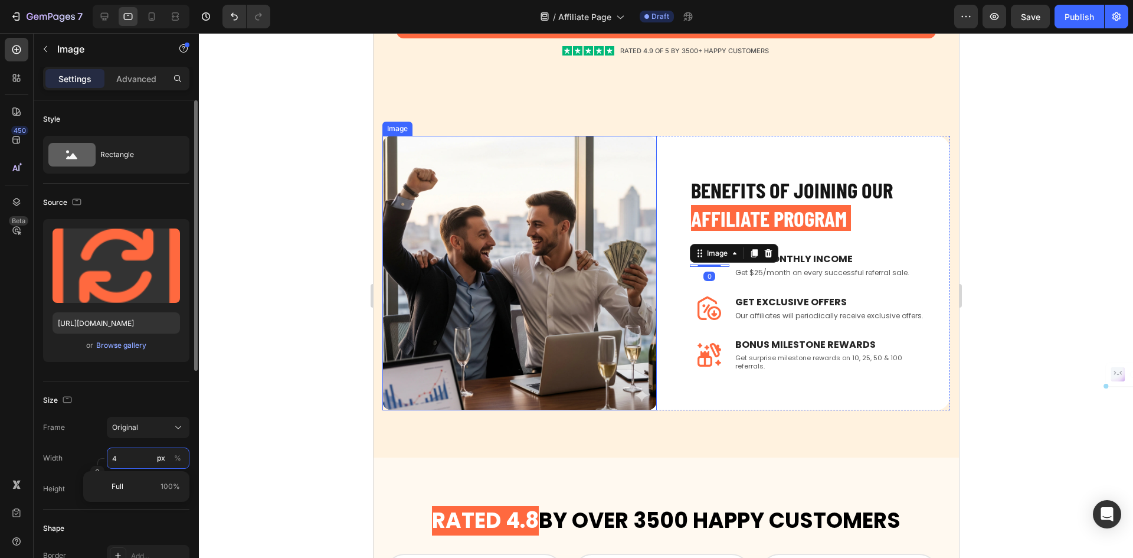
type input "40"
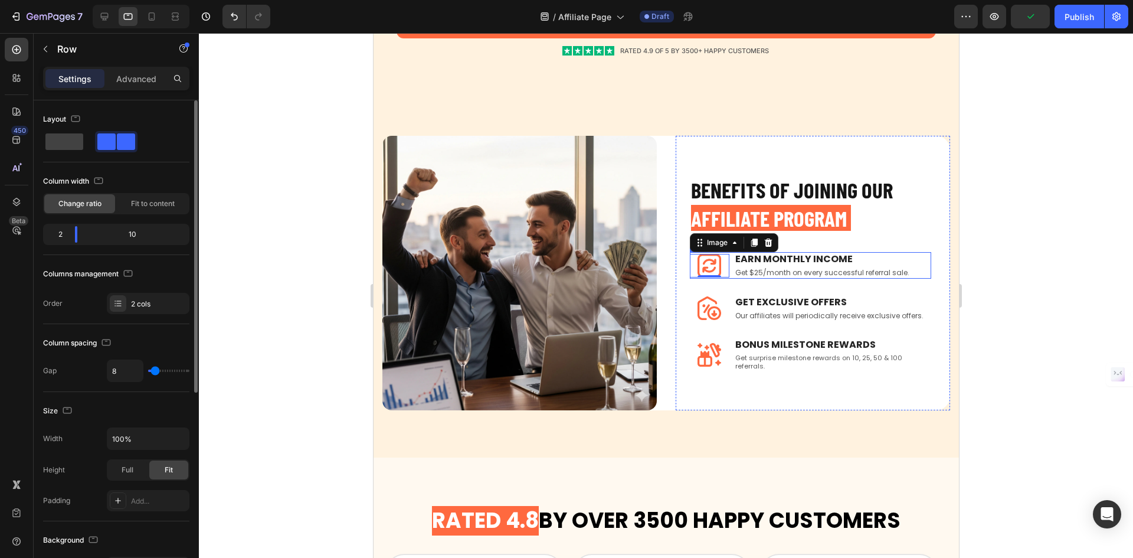
click at [727, 261] on div "Image 0 Earn Monthly INCOME Text block Get $25/month on every successful referr…" at bounding box center [809, 265] width 241 height 26
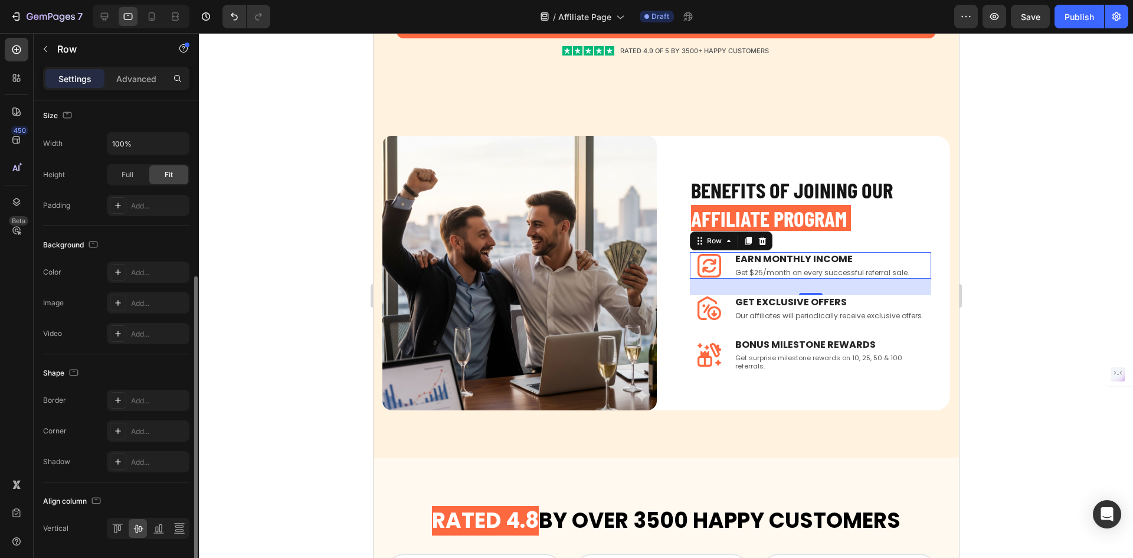
scroll to position [333, 0]
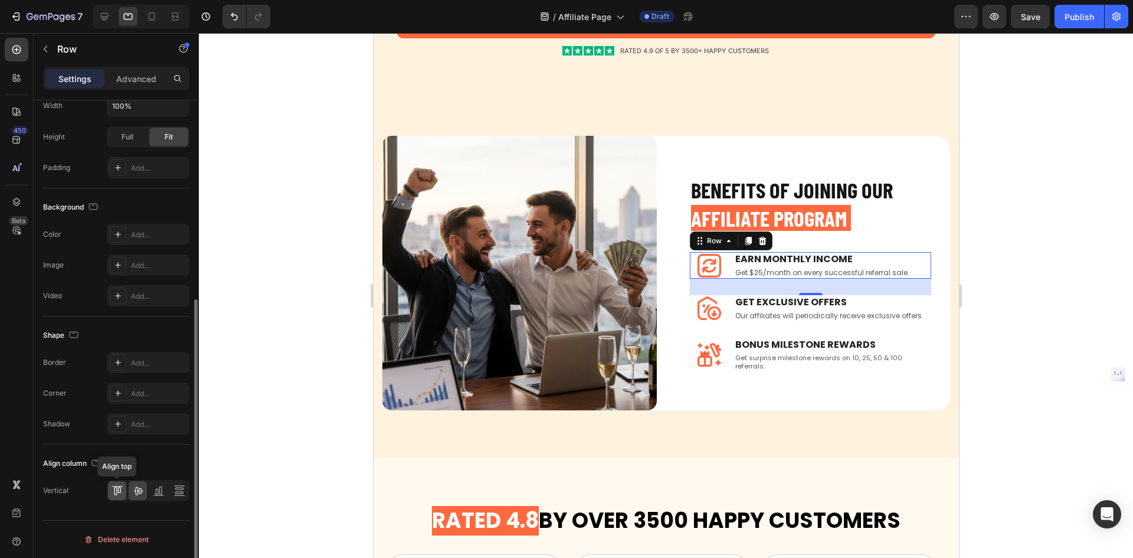
click at [117, 495] on icon at bounding box center [118, 491] width 12 height 12
click at [134, 492] on icon at bounding box center [138, 491] width 12 height 12
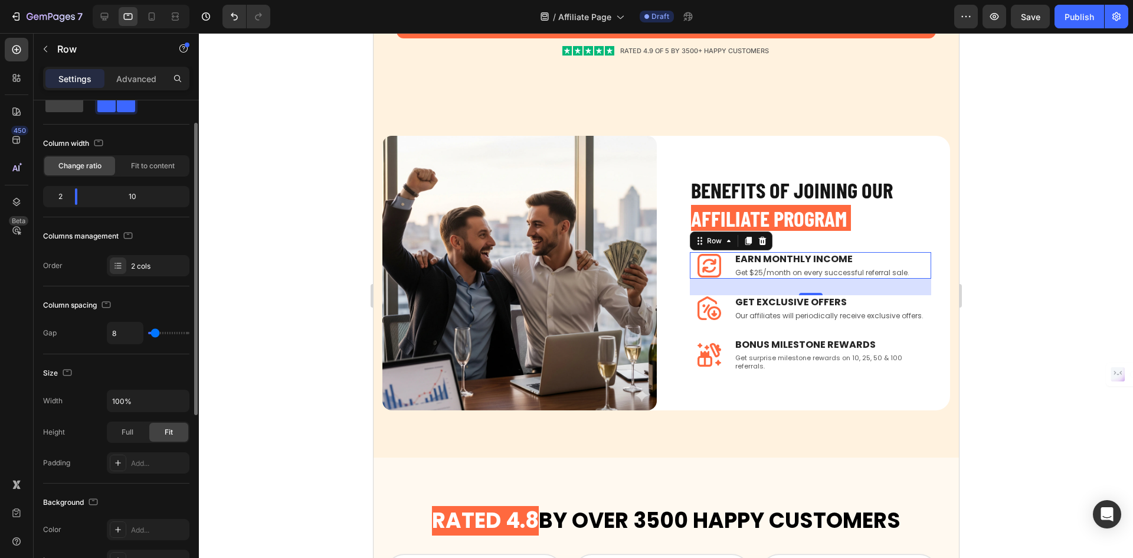
scroll to position [0, 0]
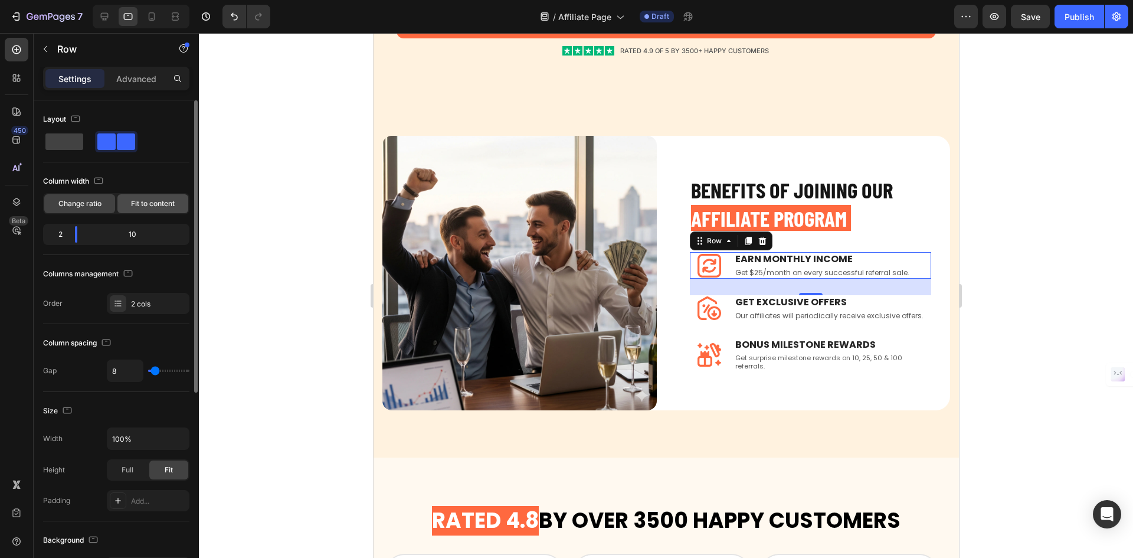
click at [129, 201] on div "Fit to content" at bounding box center [152, 203] width 71 height 19
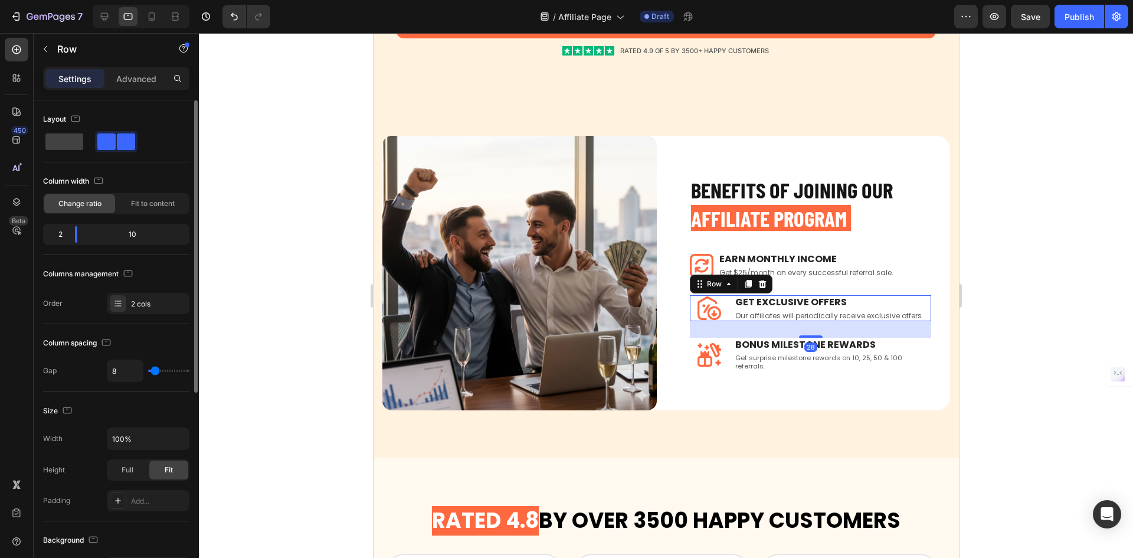
drag, startPoint x: 726, startPoint y: 306, endPoint x: 673, endPoint y: 358, distance: 74.3
click at [726, 306] on div "Image GET EXCLUSIVE OFFERS Text block Our affiliates will periodically receive …" at bounding box center [809, 308] width 241 height 26
click at [152, 202] on span "Fit to content" at bounding box center [153, 203] width 44 height 11
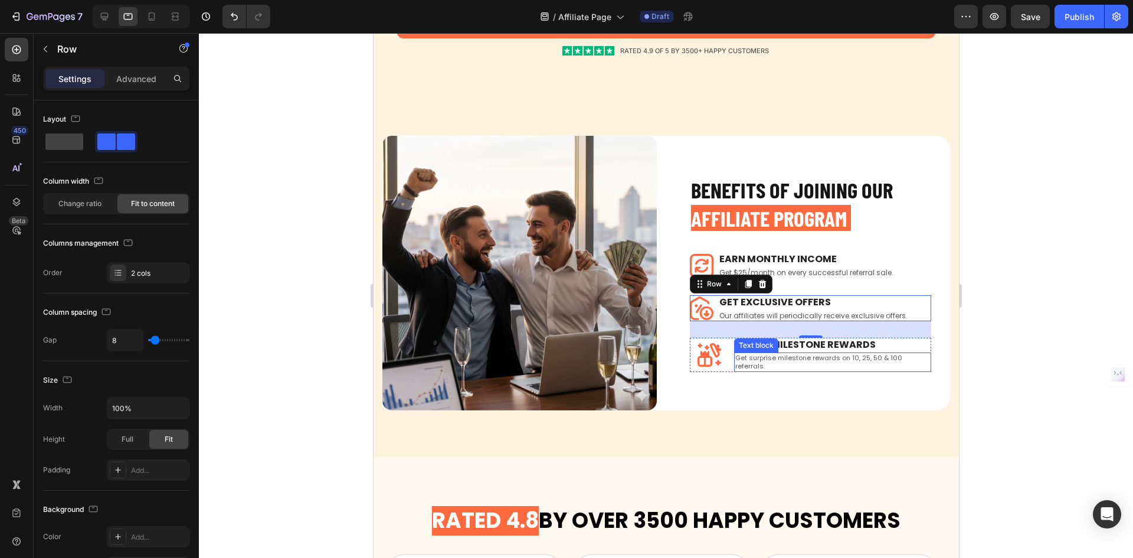
click at [734, 350] on div "BONUS MILESTONE REWARDS Text block Get surprise milestone rewards on 10, 25, 50…" at bounding box center [832, 355] width 197 height 34
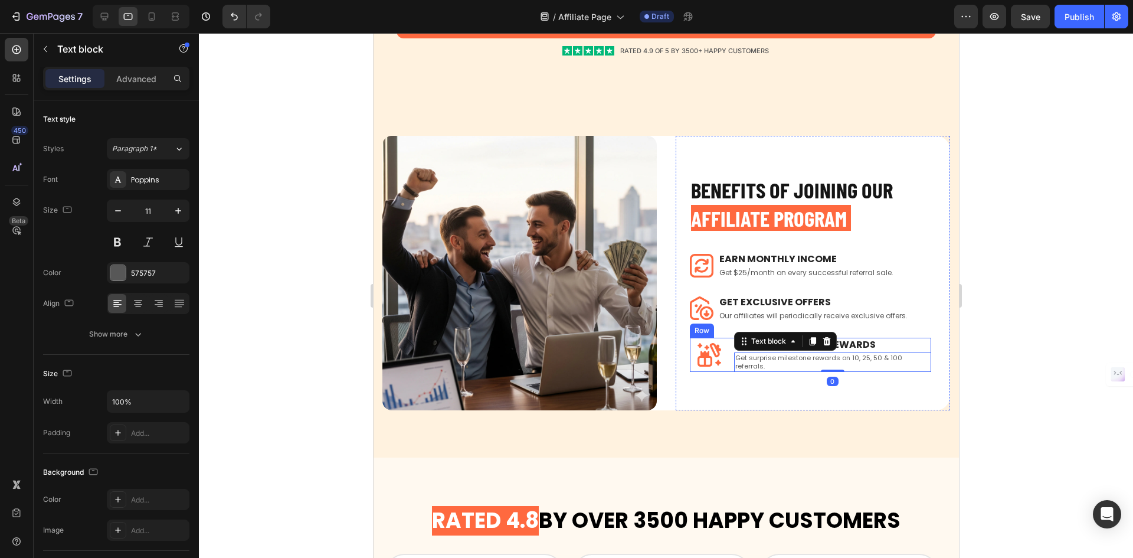
click at [727, 350] on div "Image BONUS MILESTONE REWARDS Text block Get surprise milestone rewards on 10, …" at bounding box center [809, 355] width 241 height 34
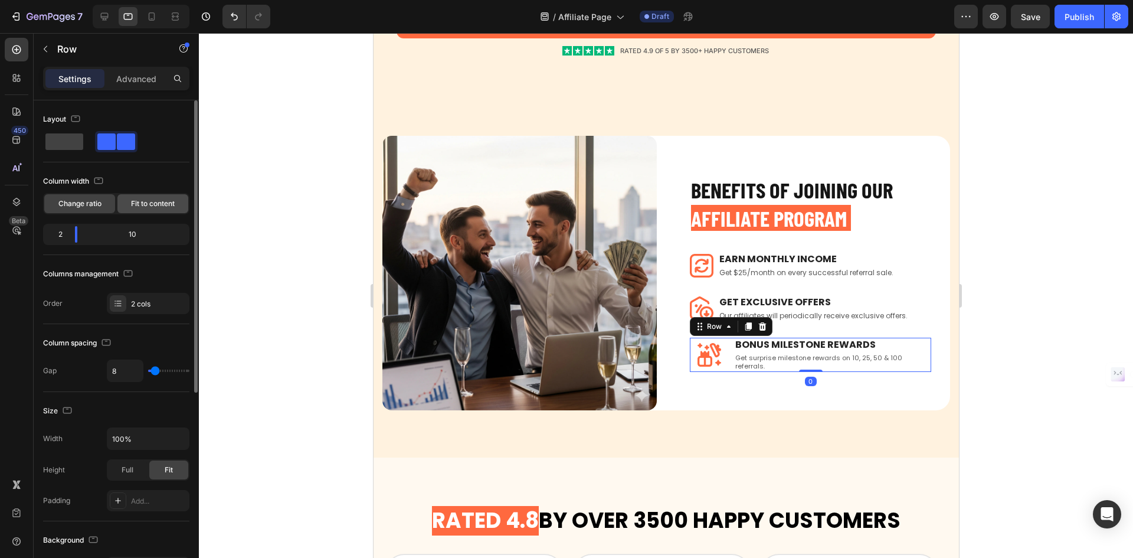
click at [166, 208] on span "Fit to content" at bounding box center [153, 203] width 44 height 11
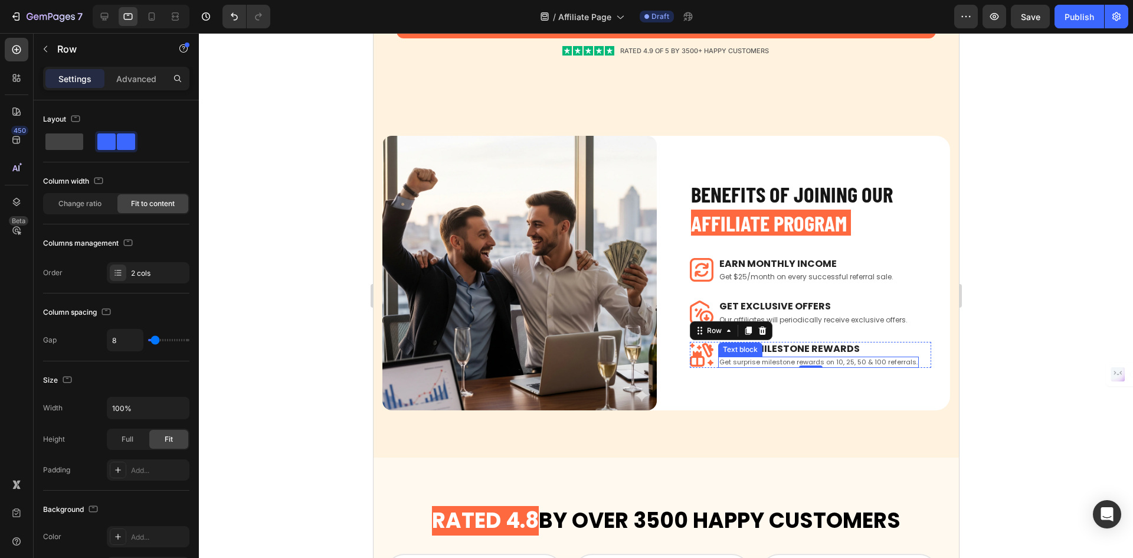
click at [889, 358] on p "Get surprise milestone rewards on 10, 25, 50 & 100 referrals." at bounding box center [818, 362] width 198 height 8
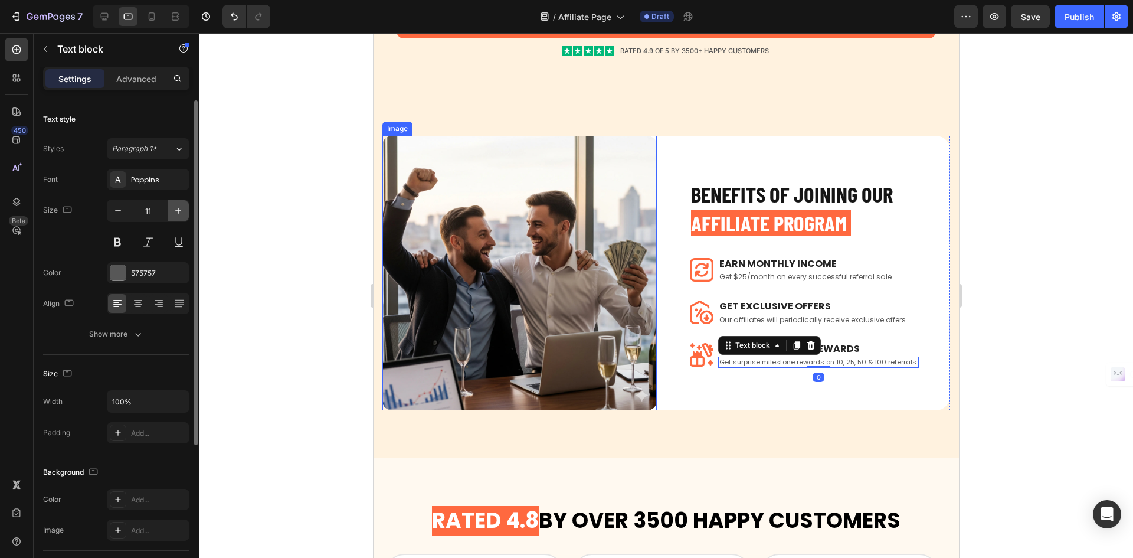
click at [171, 210] on button "button" at bounding box center [178, 210] width 21 height 21
click at [110, 212] on button "button" at bounding box center [117, 210] width 21 height 21
click at [131, 185] on div "Poppins" at bounding box center [148, 179] width 83 height 21
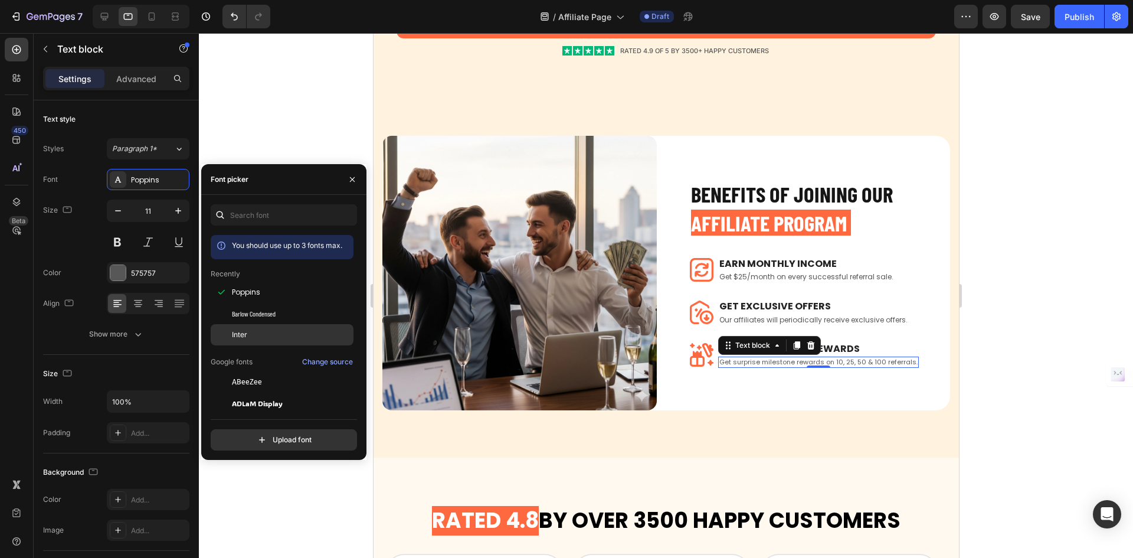
click at [286, 333] on div "Inter" at bounding box center [291, 334] width 119 height 11
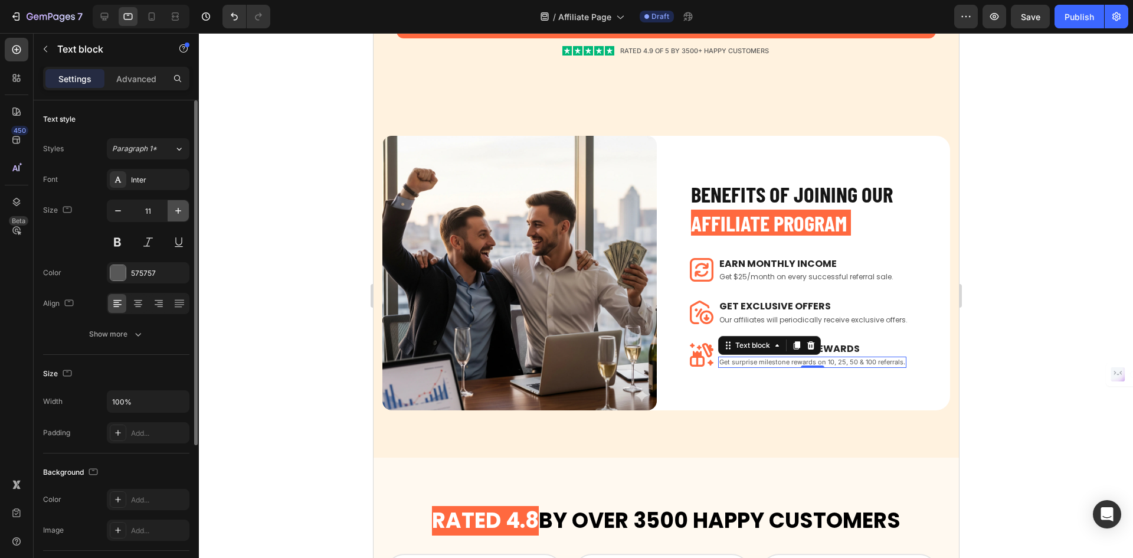
click at [187, 206] on button "button" at bounding box center [178, 210] width 21 height 21
type input "12"
click at [839, 315] on p "Our affiliates will periodically receive exclusive offers." at bounding box center [813, 319] width 188 height 9
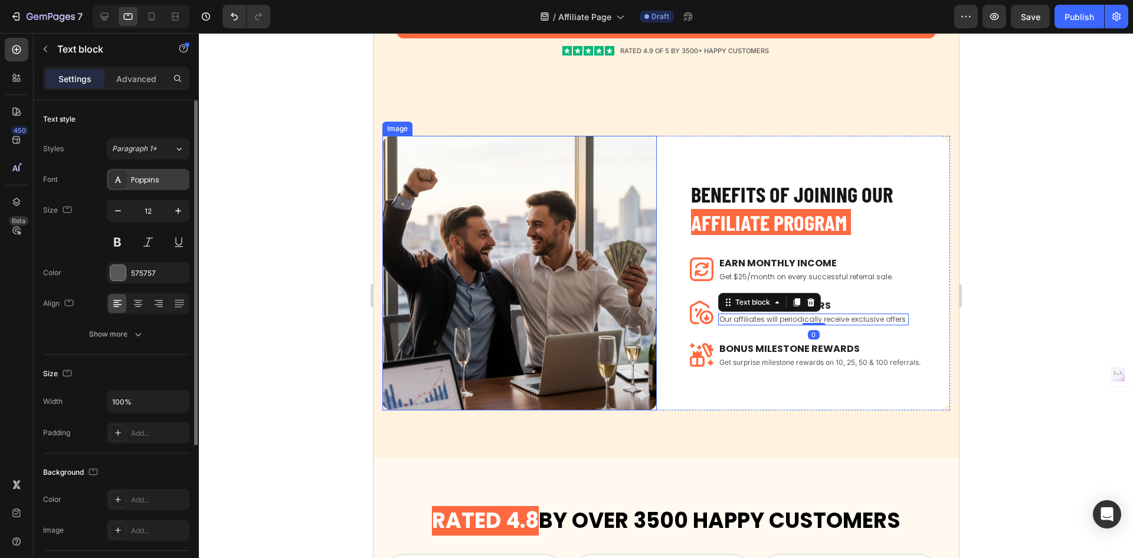
click at [182, 181] on div "Poppins" at bounding box center [158, 180] width 55 height 11
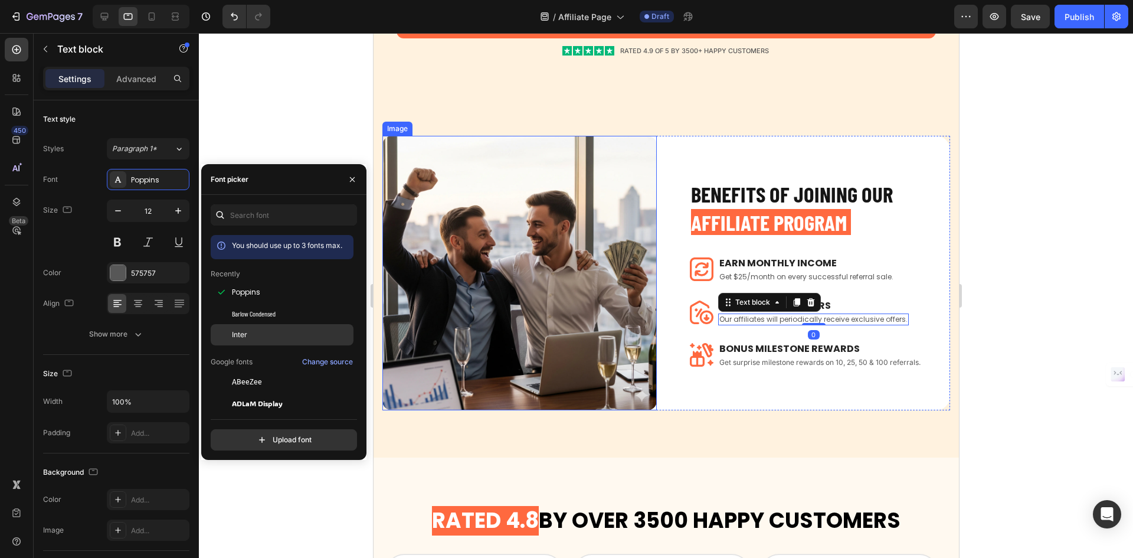
click at [248, 332] on div "Inter" at bounding box center [291, 334] width 119 height 11
click at [171, 211] on button "button" at bounding box center [178, 210] width 21 height 21
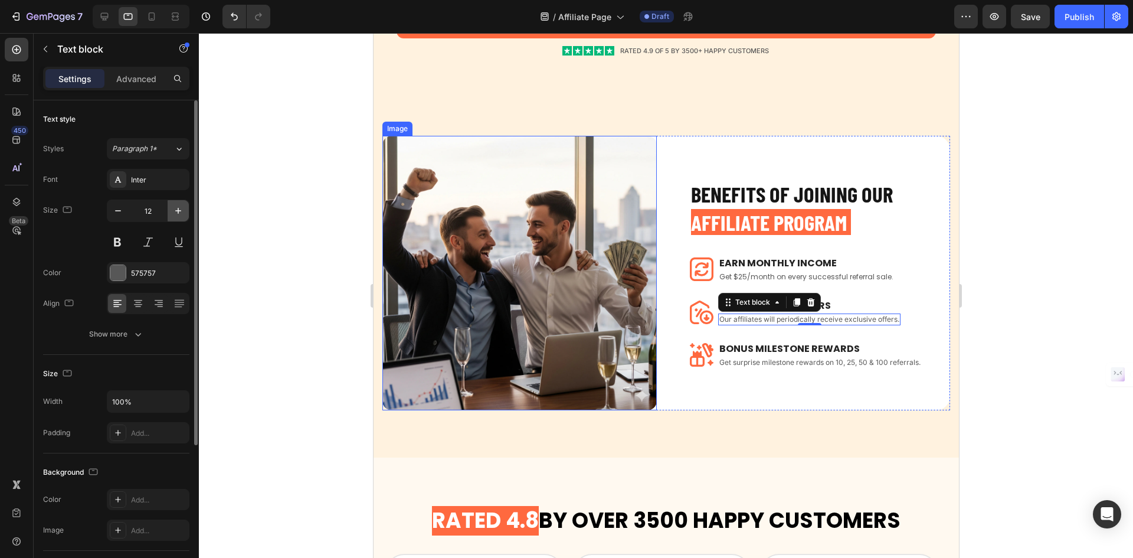
type input "13"
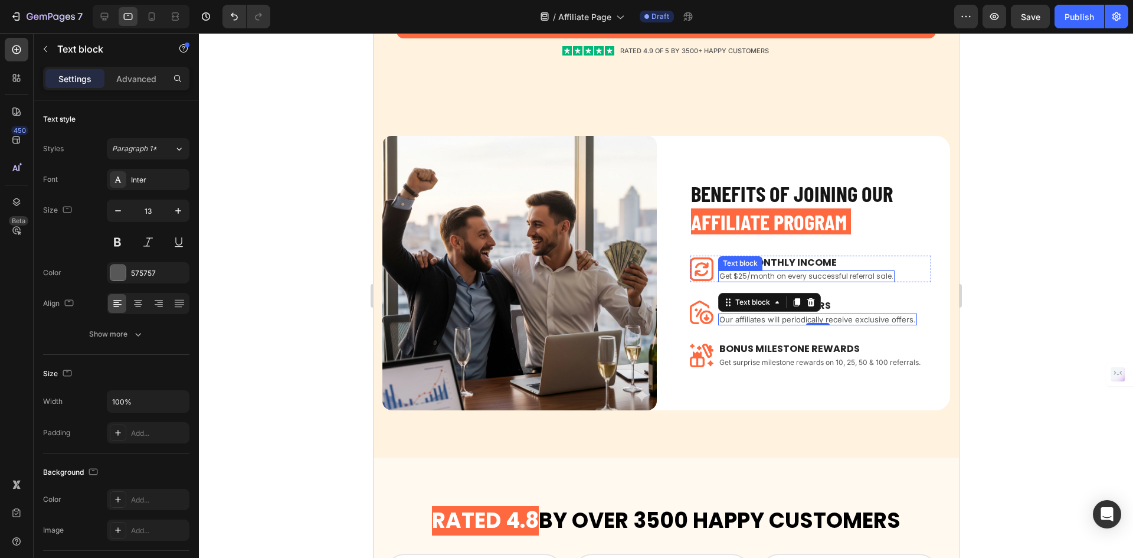
click at [841, 272] on p "Get $25/month on every successful referral sale." at bounding box center [806, 276] width 174 height 9
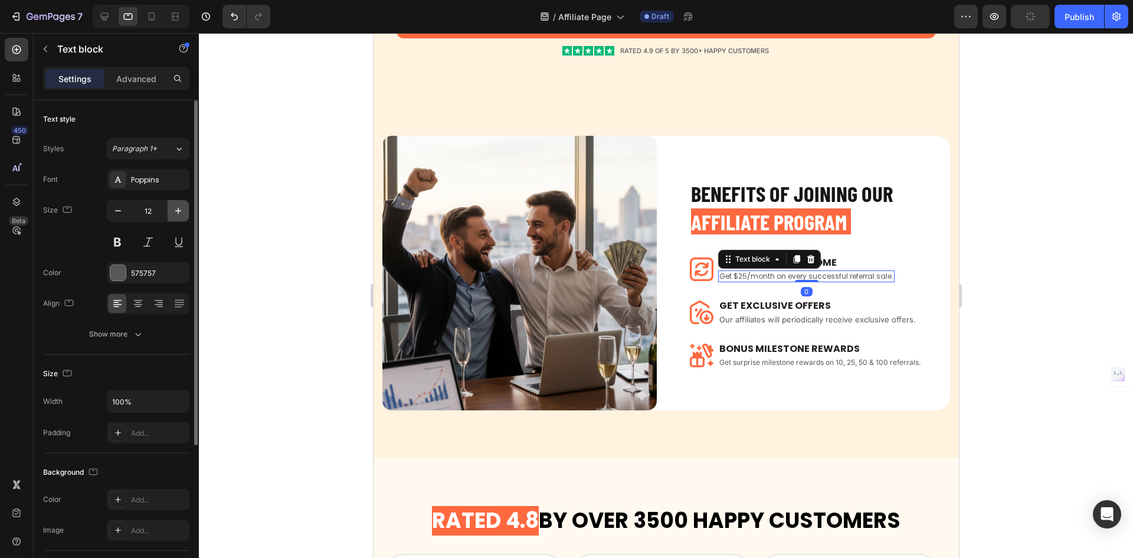
click at [185, 210] on button "button" at bounding box center [178, 210] width 21 height 21
click at [118, 209] on icon "button" at bounding box center [118, 211] width 12 height 12
type input "12"
click at [162, 187] on div "Poppins" at bounding box center [148, 179] width 83 height 21
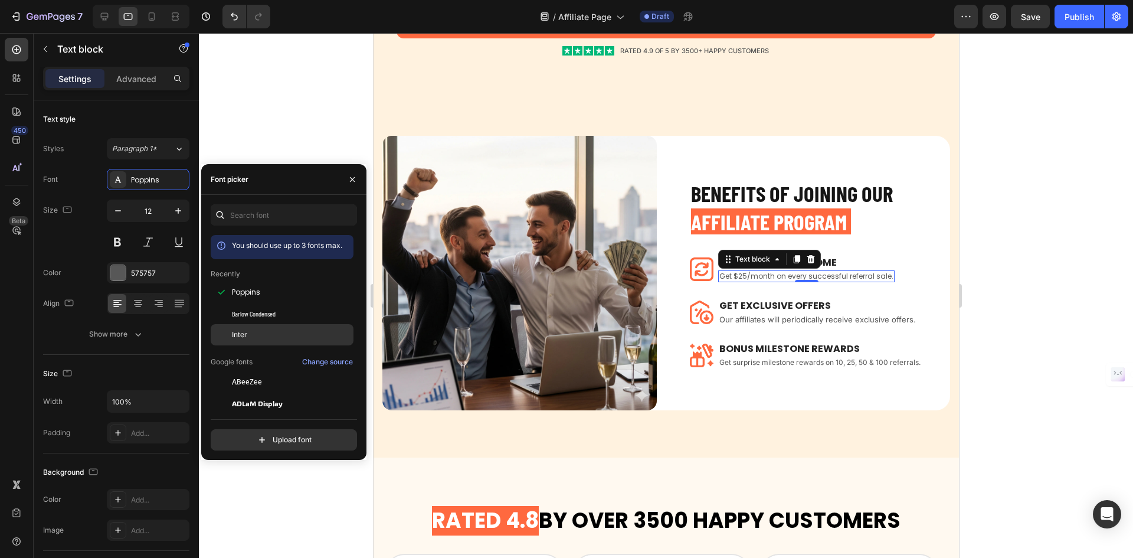
click at [254, 329] on div "Inter" at bounding box center [291, 334] width 119 height 11
click at [835, 257] on p "Earn Monthly INCOME" at bounding box center [800, 263] width 163 height 12
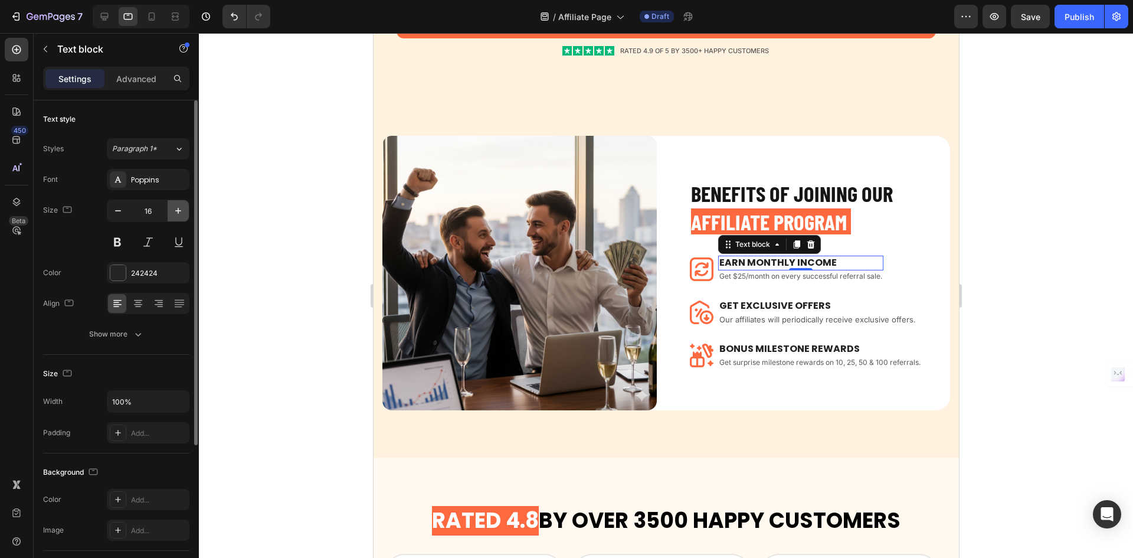
click at [173, 205] on icon "button" at bounding box center [178, 211] width 12 height 12
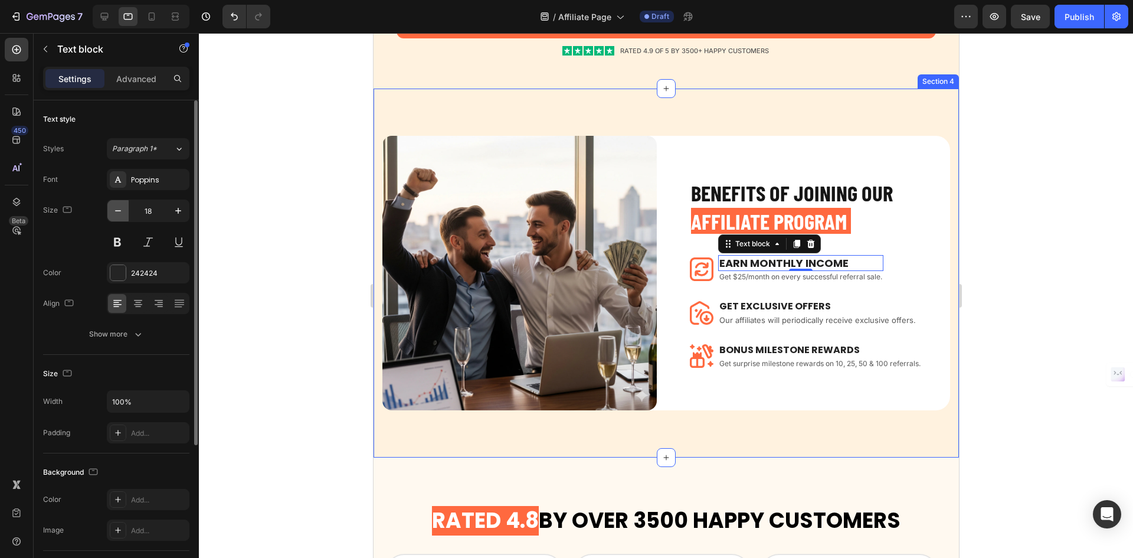
click at [117, 210] on icon "button" at bounding box center [118, 211] width 12 height 12
type input "16"
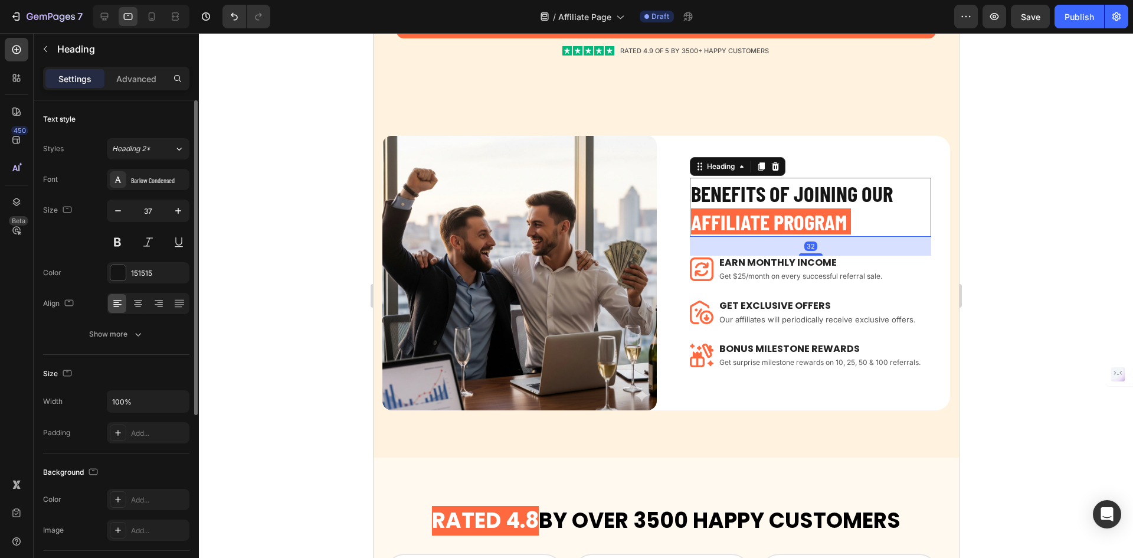
click at [812, 192] on h2 "BENEFITS OF JOINING OUR AFFILIATE PROGRAM" at bounding box center [809, 207] width 241 height 59
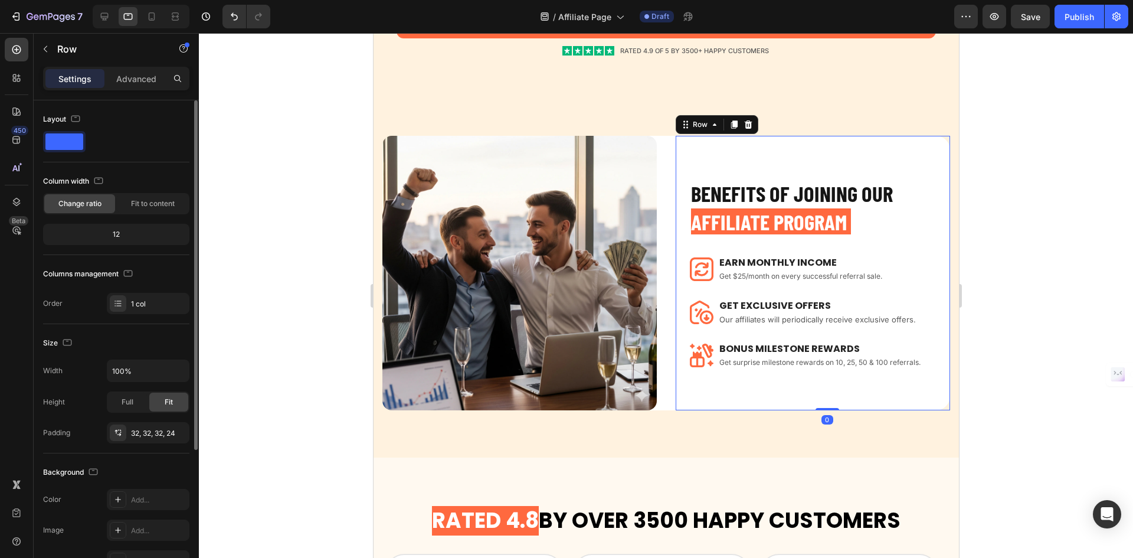
click at [861, 166] on div "BENEFITS OF JOINING OUR AFFILIATE PROGRAM Heading Image Earn Monthly INCOME Tex…" at bounding box center [812, 273] width 274 height 228
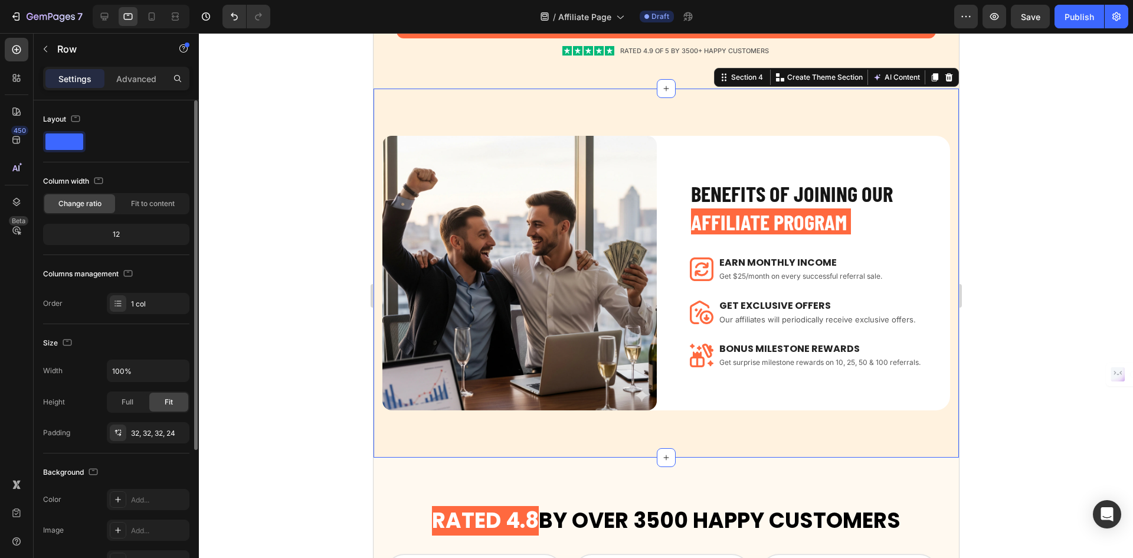
click at [686, 441] on div "BENEFITS OF JOINING OUR AFFILIATE PROGRAM Heading Image Earn Monthly INCOME Tex…" at bounding box center [666, 273] width 586 height 369
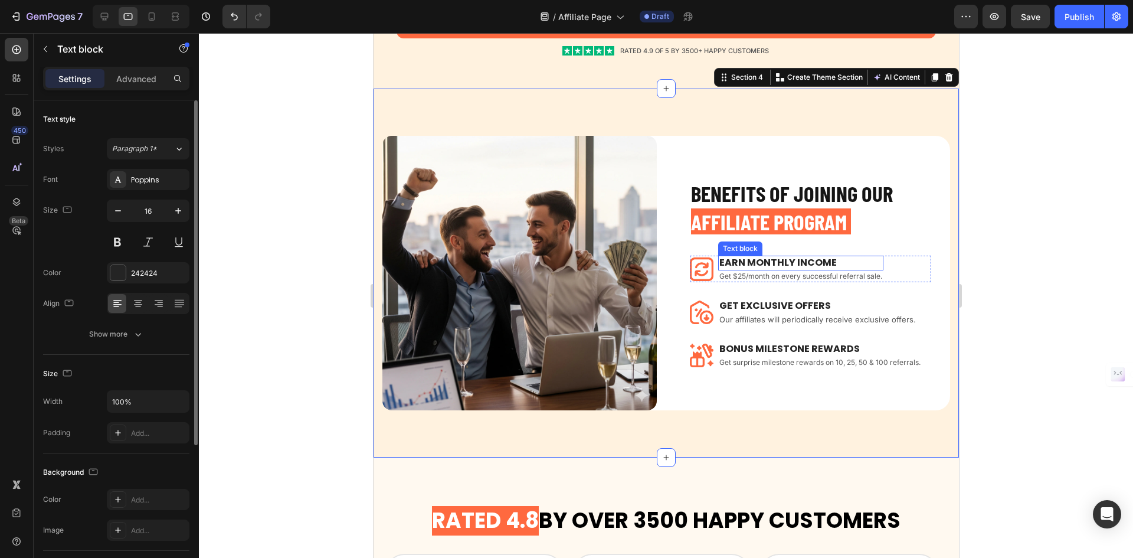
click at [802, 260] on p "Earn Monthly INCOME" at bounding box center [800, 263] width 163 height 12
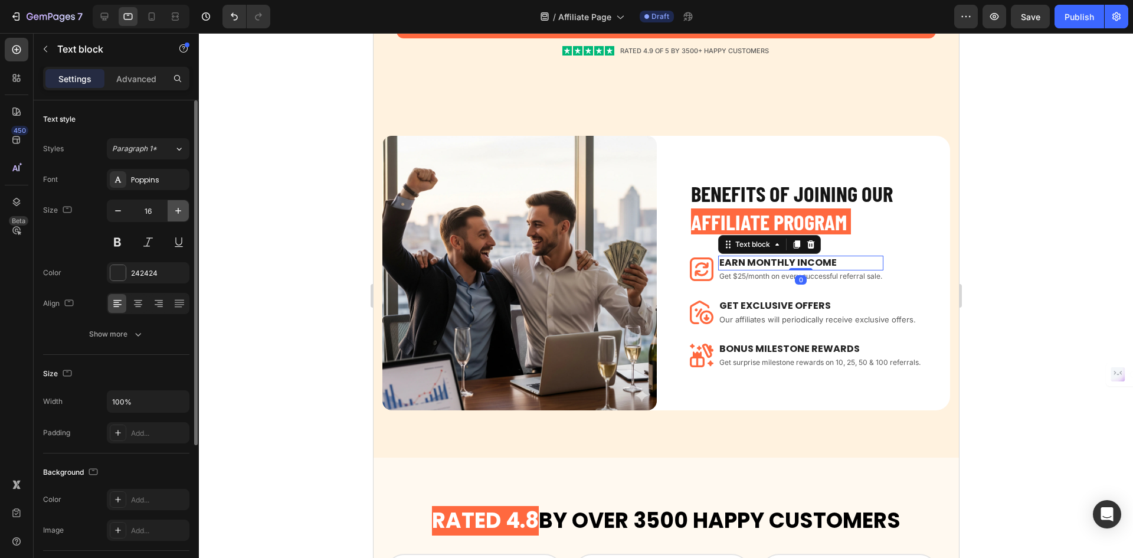
click at [179, 216] on icon "button" at bounding box center [178, 211] width 12 height 12
type input "18"
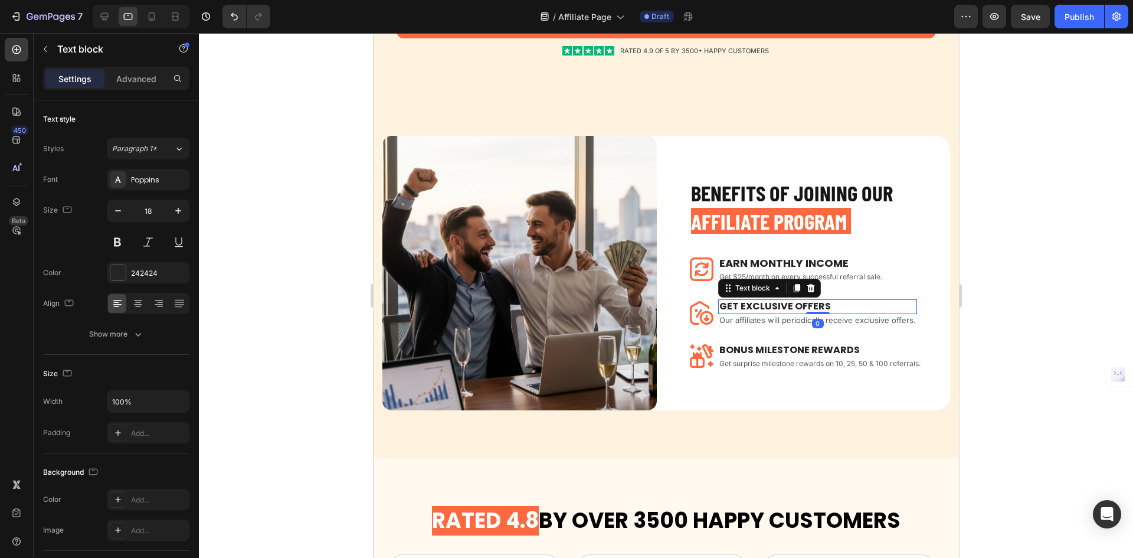
click at [807, 308] on div "GET EXCLUSIVE OFFERS Text block 0" at bounding box center [817, 306] width 199 height 15
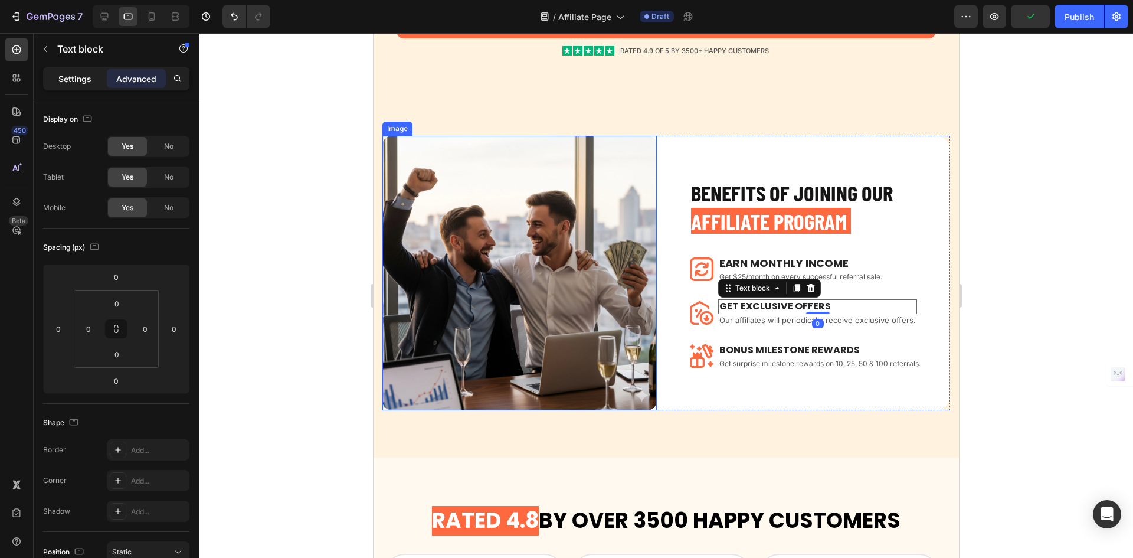
click at [89, 79] on p "Settings" at bounding box center [74, 79] width 33 height 12
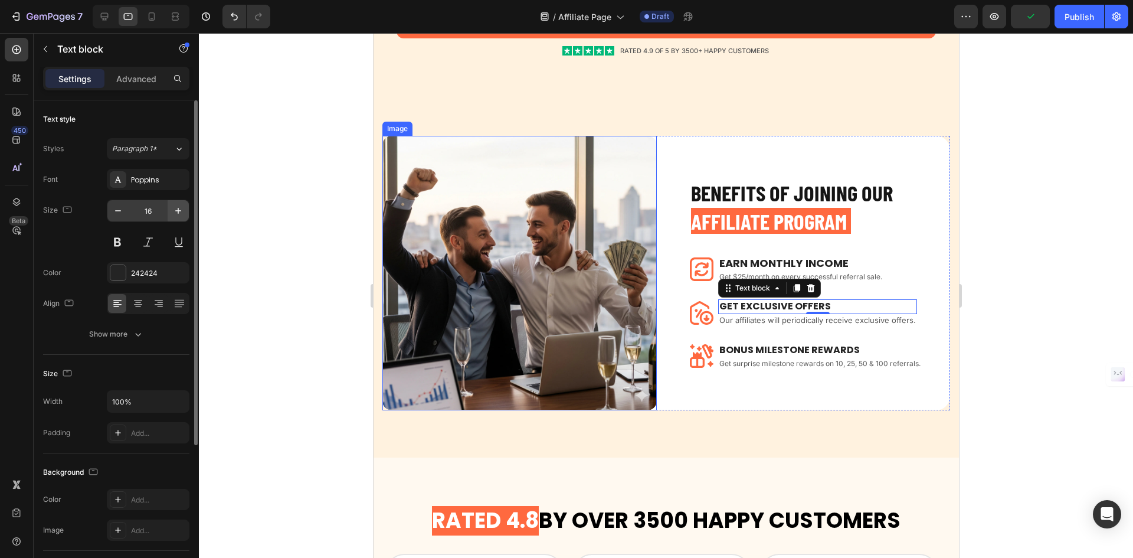
click at [181, 205] on icon "button" at bounding box center [178, 211] width 12 height 12
type input "18"
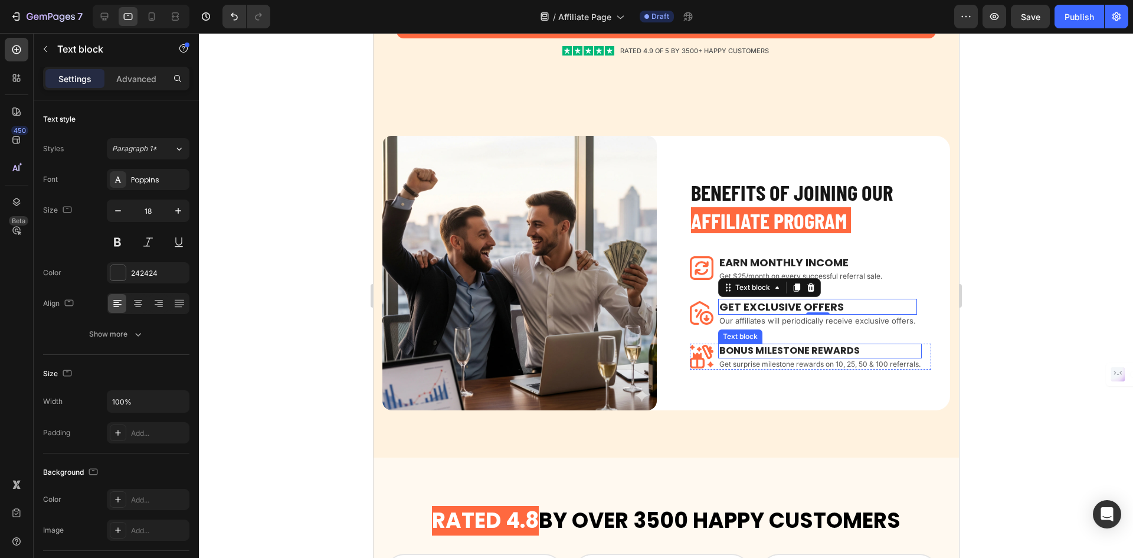
click at [846, 345] on p "BONUS MILESTONE REWARDS" at bounding box center [819, 351] width 201 height 12
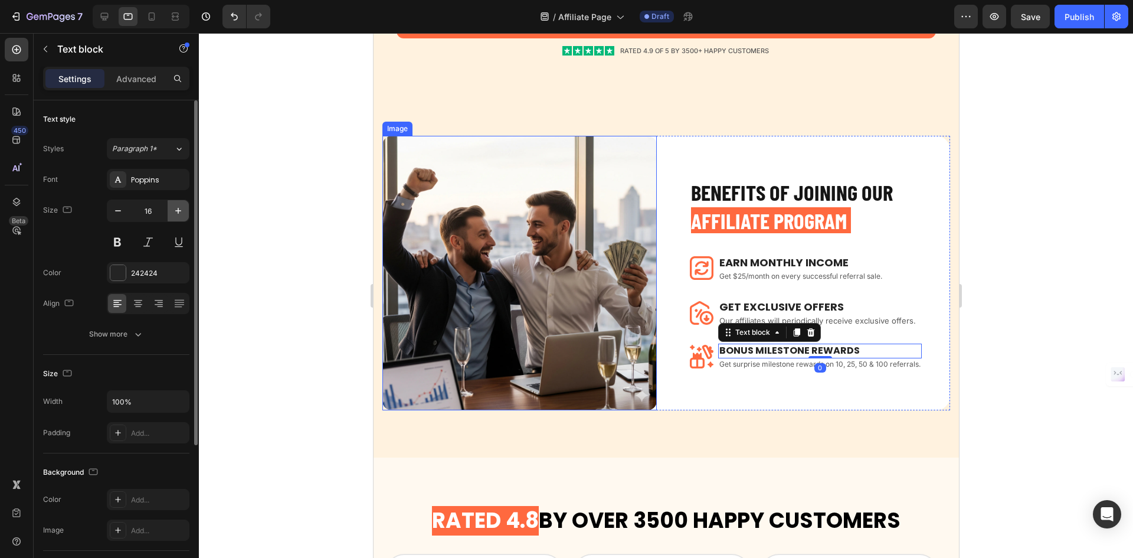
click at [181, 214] on icon "button" at bounding box center [178, 211] width 12 height 12
type input "18"
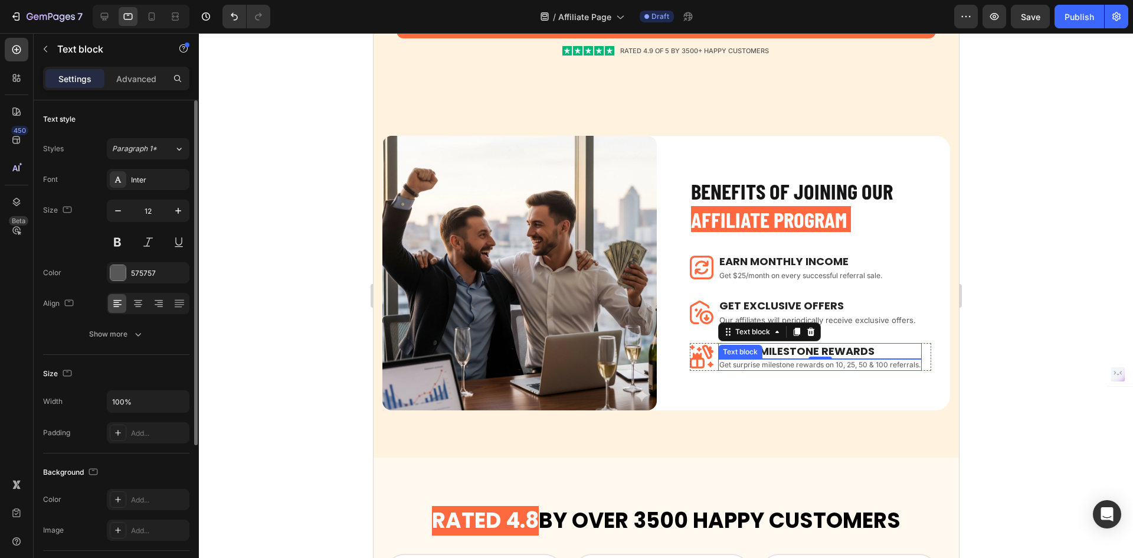
click at [874, 360] on p "Get surprise milestone rewards on 10, 25, 50 & 100 referrals." at bounding box center [819, 364] width 201 height 9
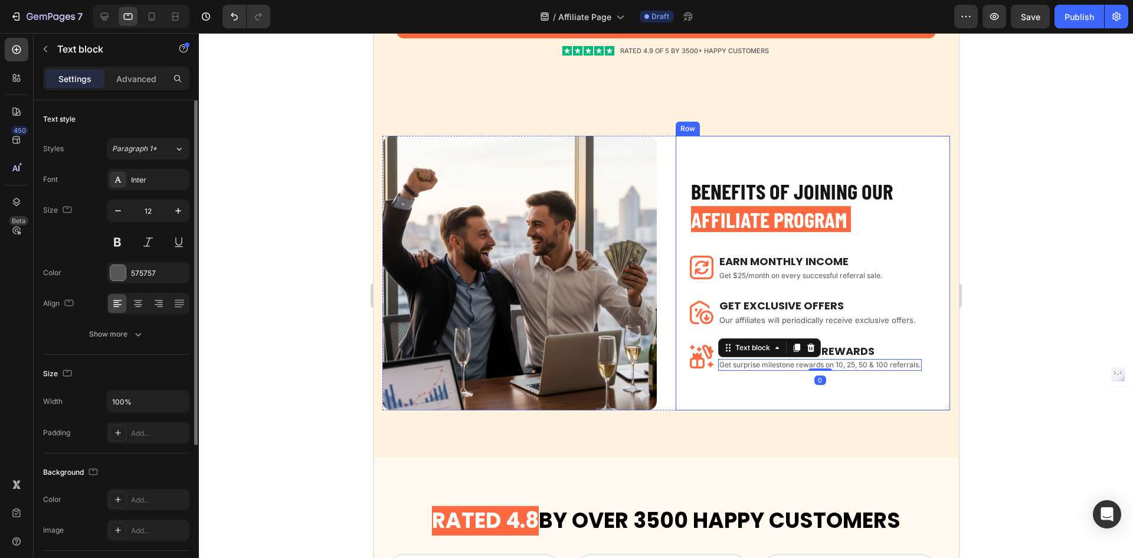
click at [820, 383] on div "BENEFITS OF JOINING OUR AFFILIATE PROGRAM Heading Image Earn Monthly INCOME Tex…" at bounding box center [812, 272] width 274 height 233
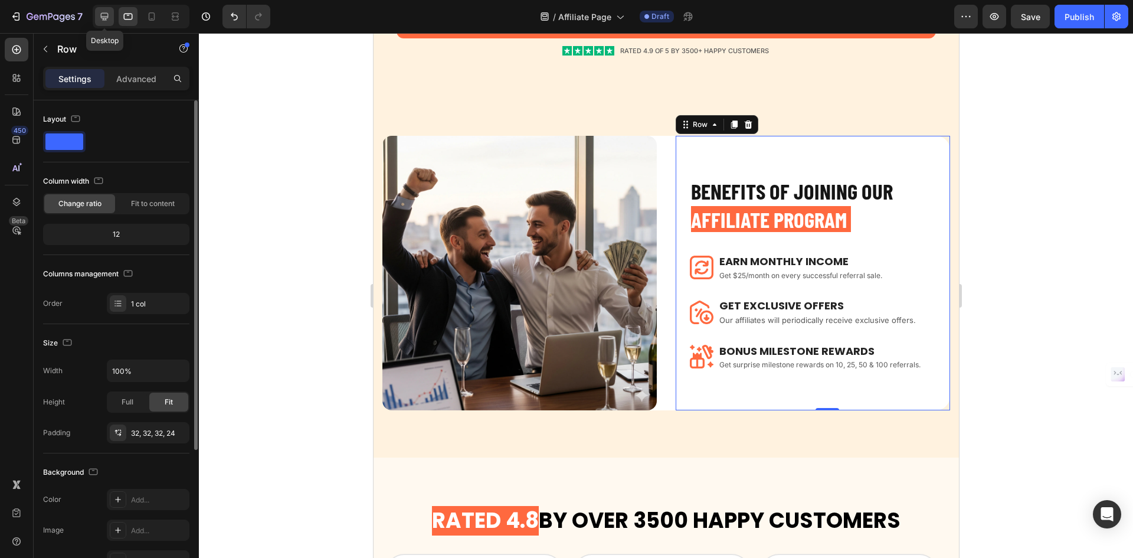
click at [109, 19] on icon at bounding box center [105, 17] width 12 height 12
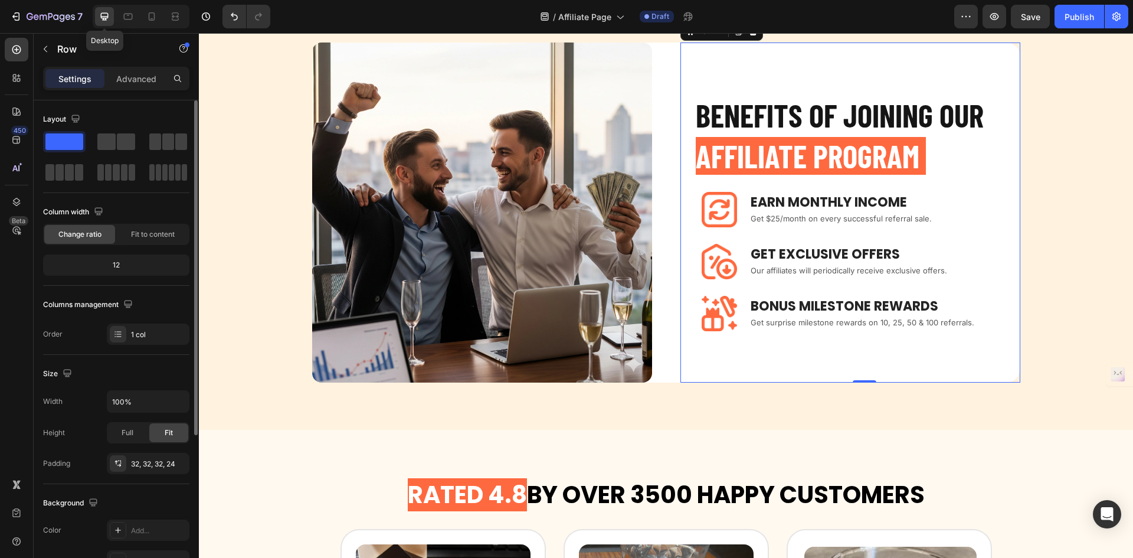
scroll to position [755, 0]
click at [777, 323] on p "Get surprise milestone rewards on 10, 25, 50 & 100 referrals." at bounding box center [876, 322] width 250 height 12
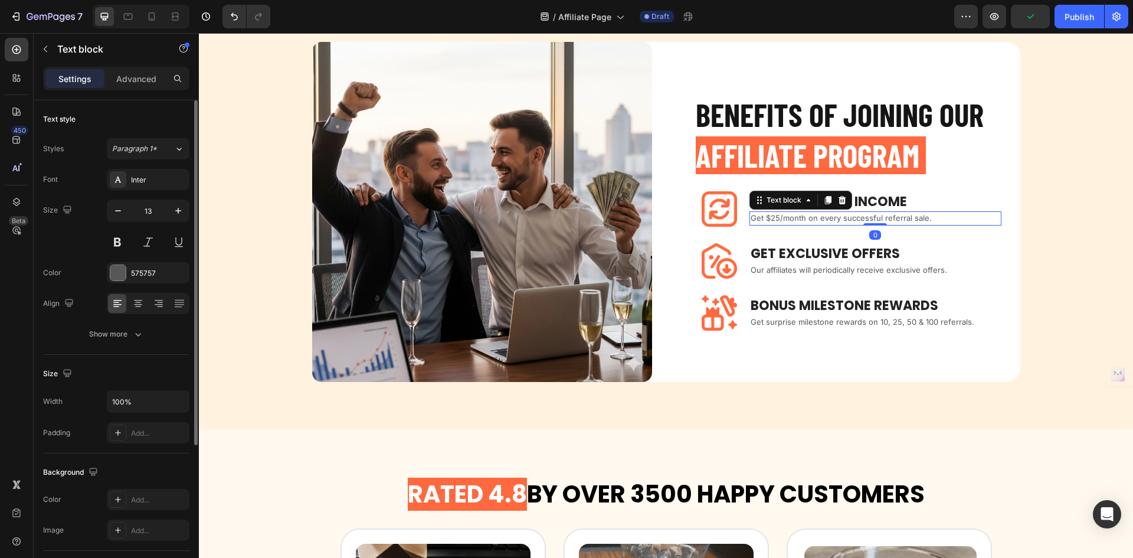
click at [891, 219] on p "Get $25/month on every successful referral sale." at bounding box center [876, 218] width 250 height 12
click at [171, 201] on button "button" at bounding box center [178, 210] width 21 height 21
type input "14"
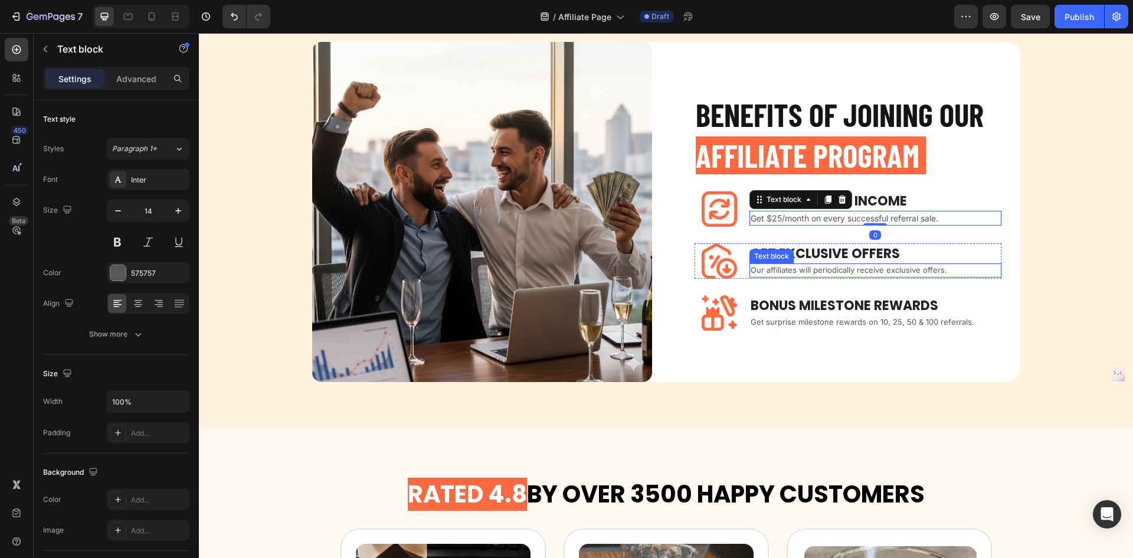
click at [791, 266] on p "Our affiliates will periodically receive exclusive offers." at bounding box center [876, 270] width 250 height 12
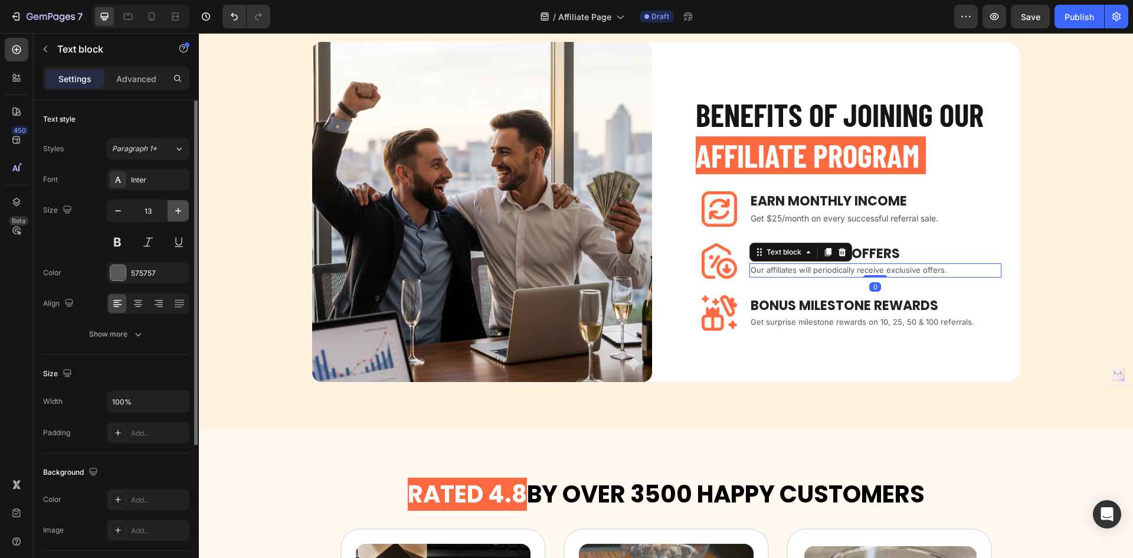
click at [180, 208] on icon "button" at bounding box center [178, 211] width 12 height 12
type input "14"
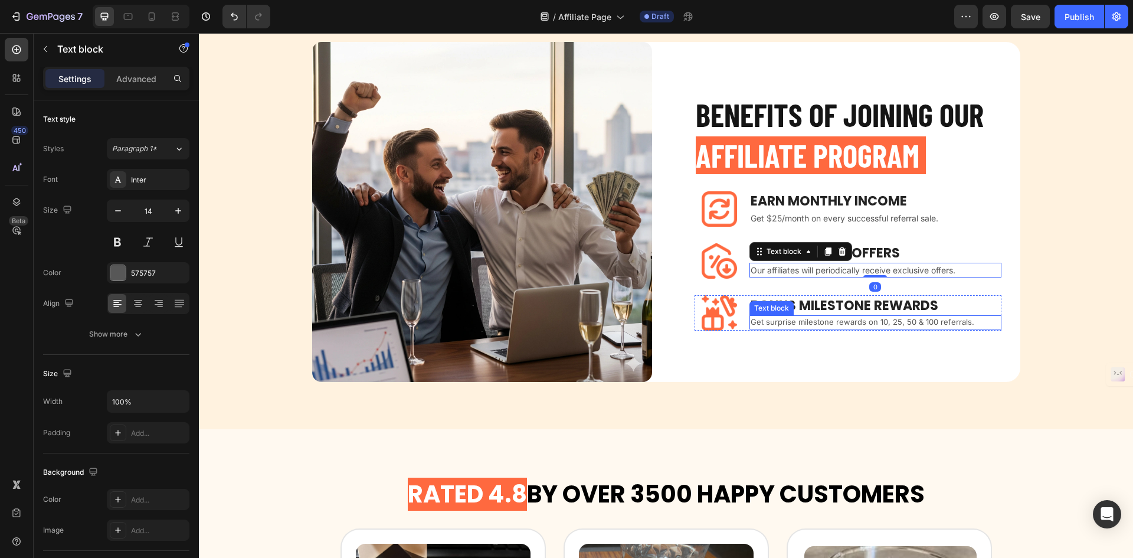
click at [827, 318] on p "Get surprise milestone rewards on 10, 25, 50 & 100 referrals." at bounding box center [876, 322] width 250 height 12
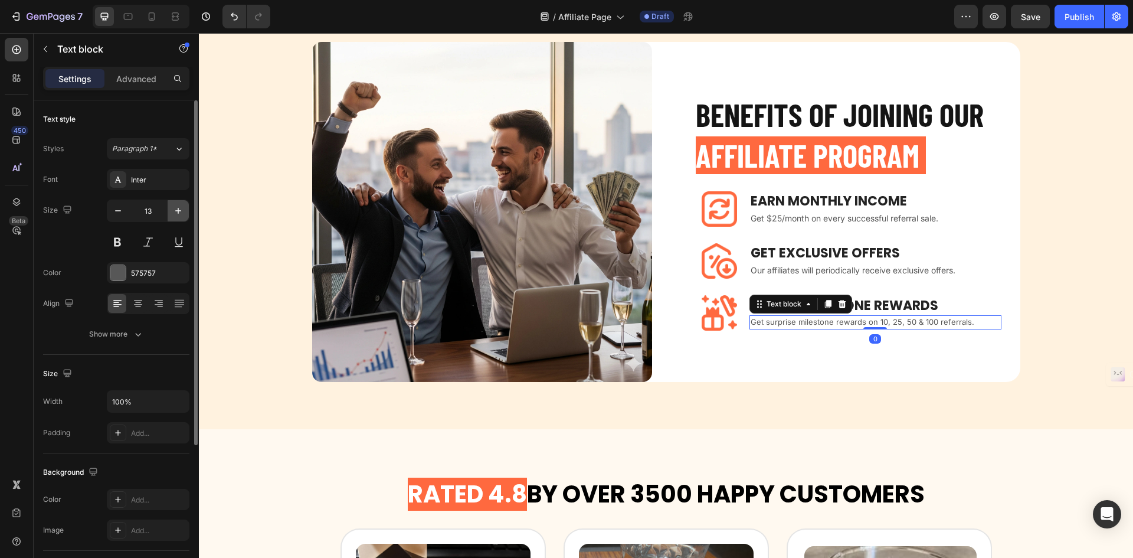
click at [179, 212] on icon "button" at bounding box center [178, 211] width 12 height 12
type input "14"
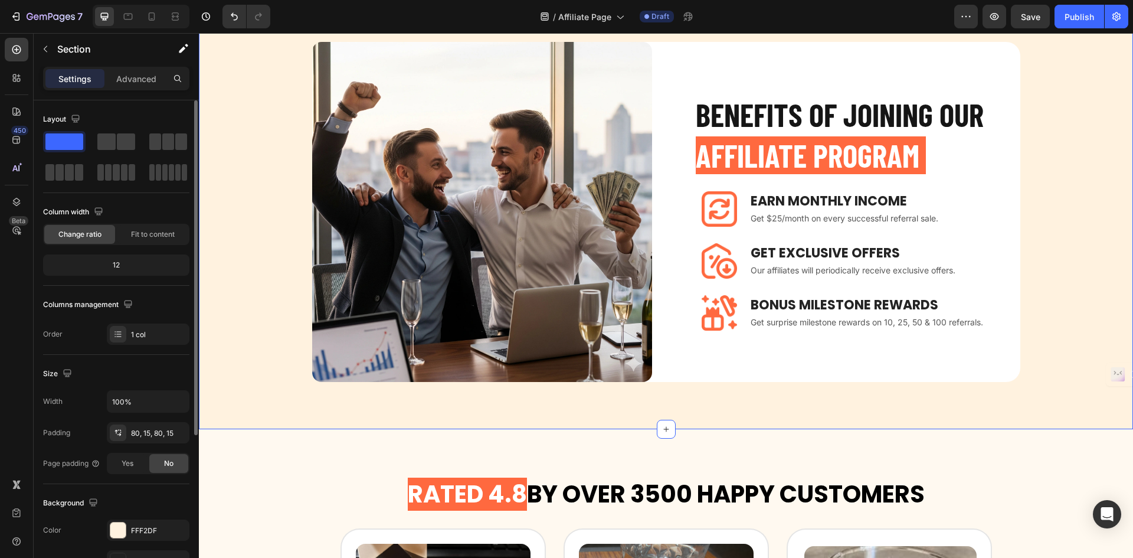
click at [748, 398] on div "BENEFITS OF JOINING OUR AFFILIATE PROGRAM Heading Image Earn Monthly INCOME Tex…" at bounding box center [666, 212] width 934 height 434
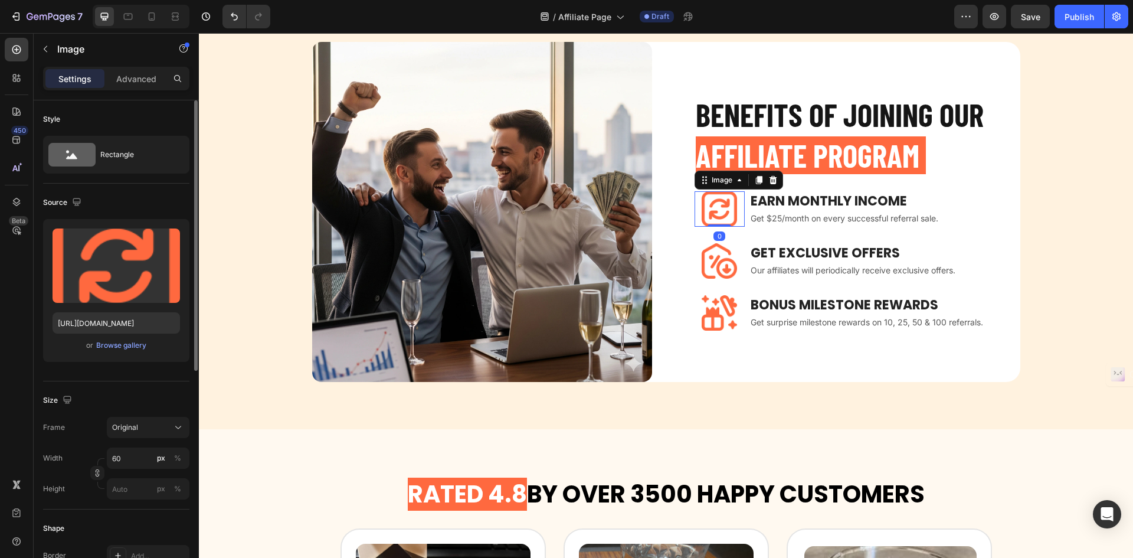
click at [719, 205] on img at bounding box center [719, 208] width 35 height 35
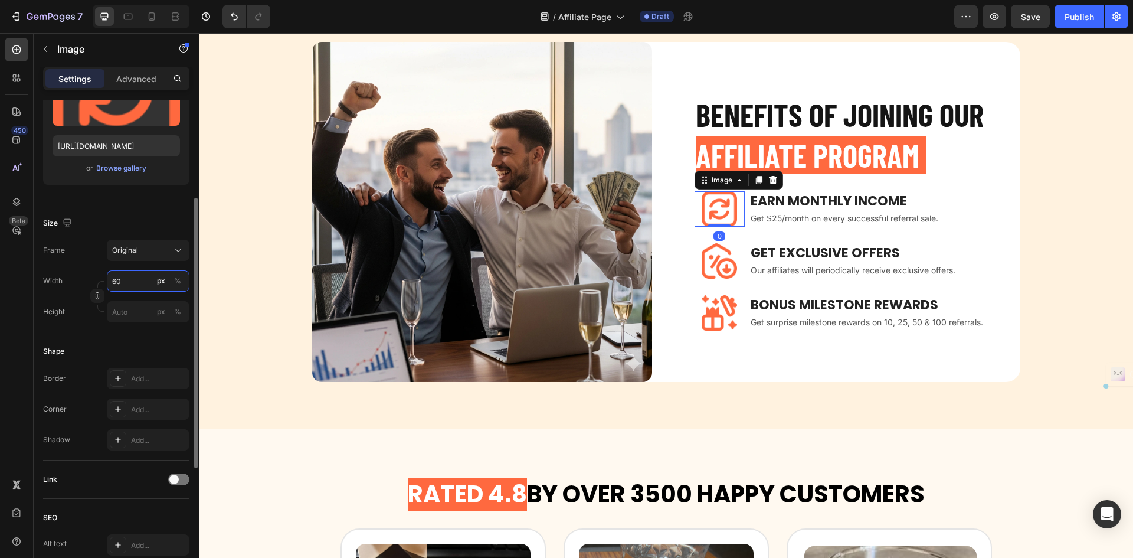
click at [126, 281] on input "60" at bounding box center [148, 280] width 83 height 21
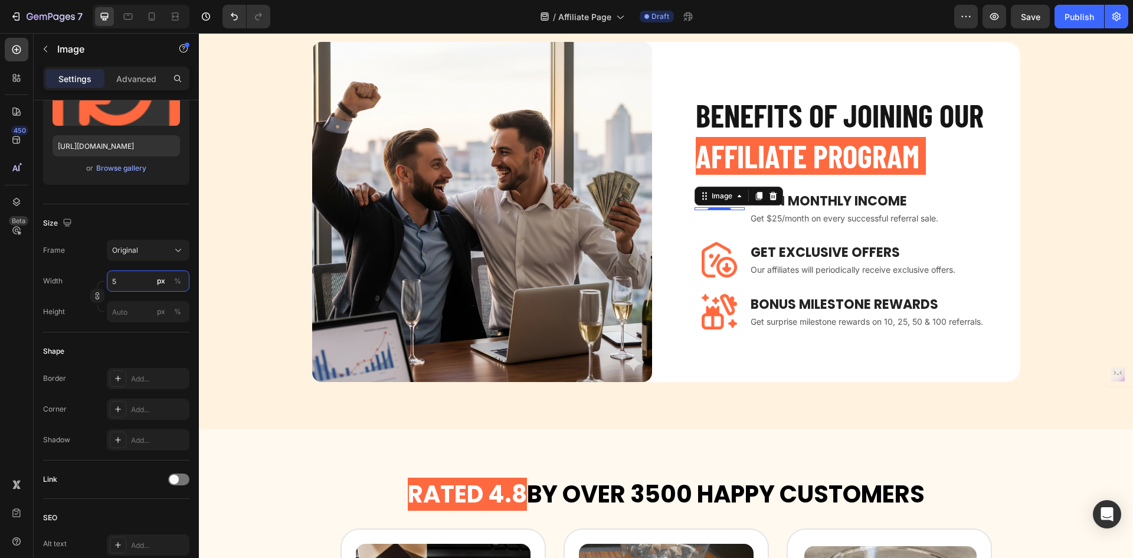
type input "50"
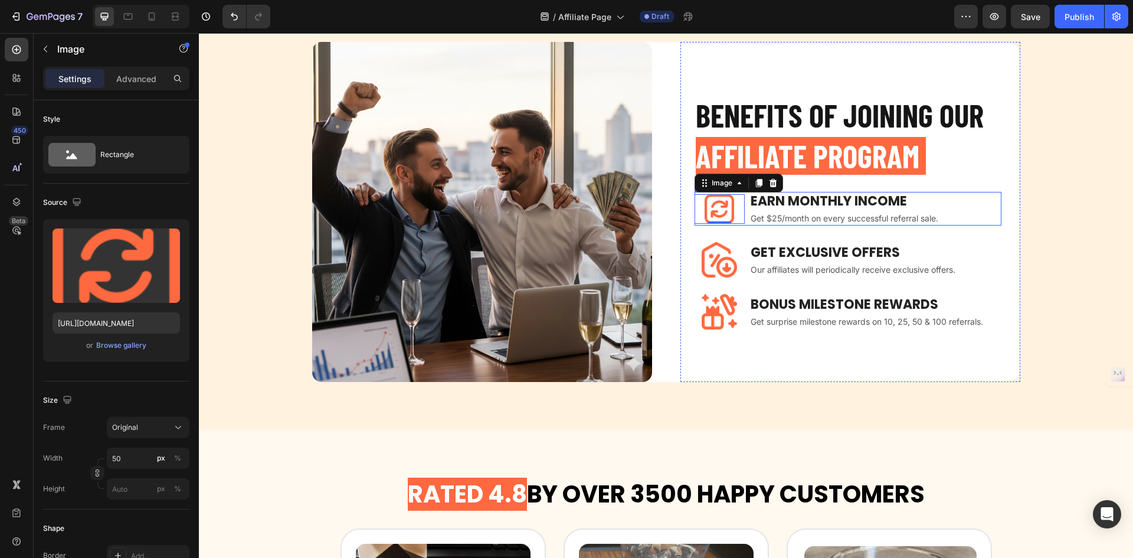
click at [743, 204] on div "Image 0 Earn Monthly INCOME Text block Get $25/month on every successful referr…" at bounding box center [848, 209] width 307 height 34
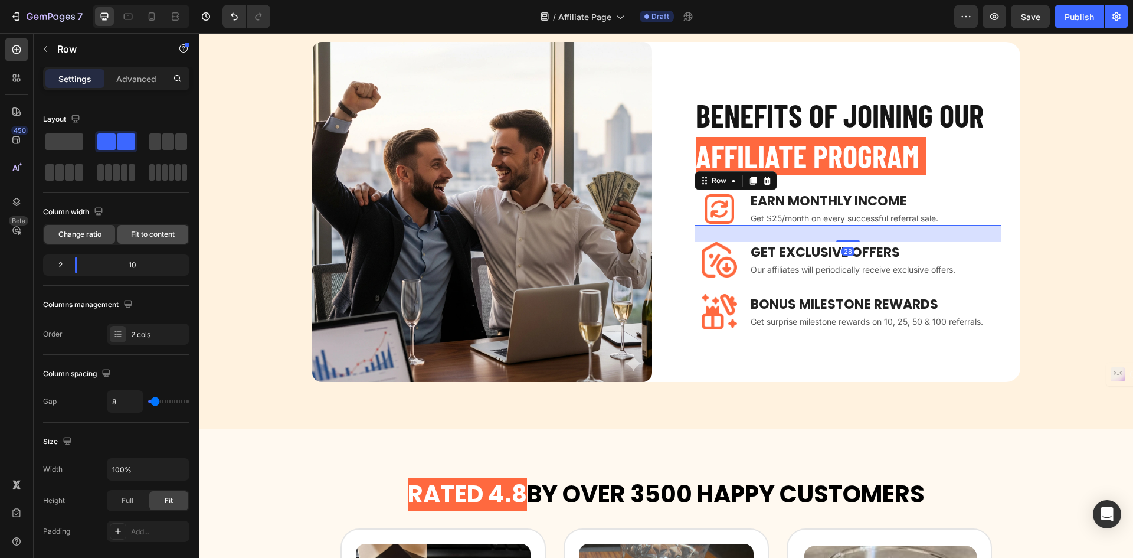
click at [168, 234] on span "Fit to content" at bounding box center [153, 234] width 44 height 11
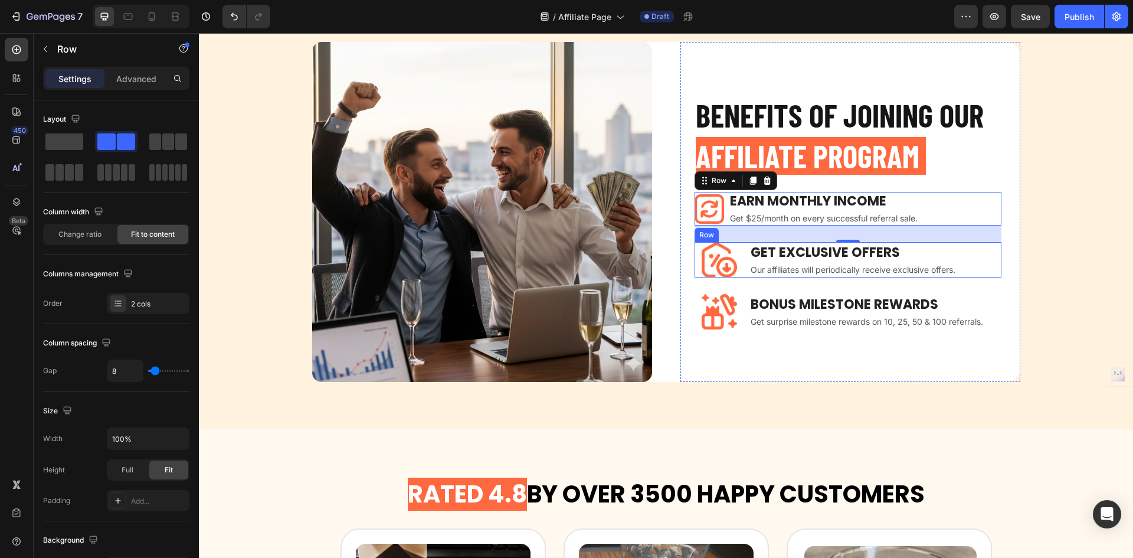
click at [741, 254] on div "Image GET EXCLUSIVE OFFERS Text block Our affiliates will periodically receive …" at bounding box center [848, 259] width 307 height 35
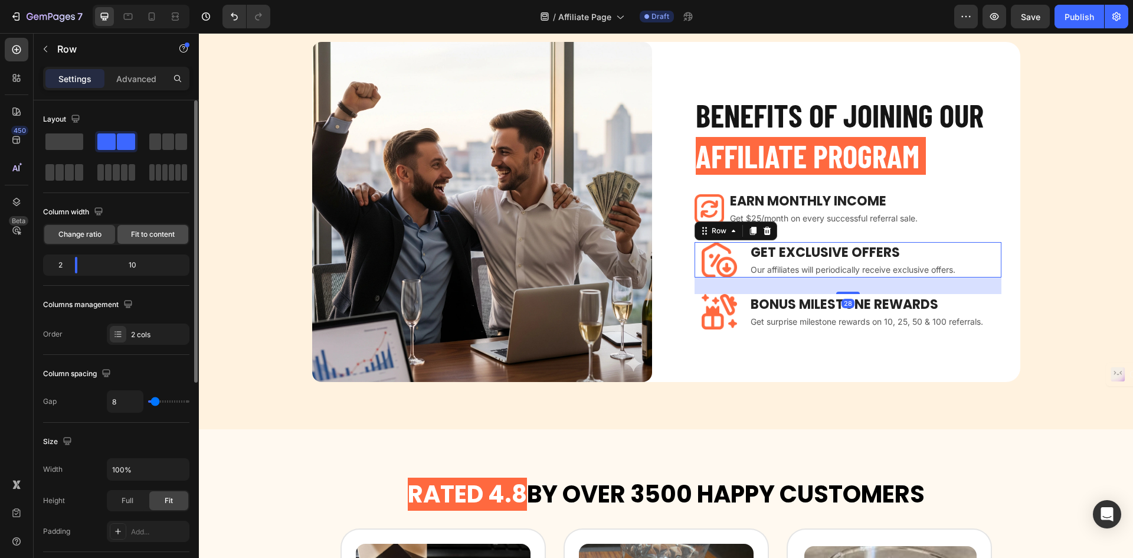
click at [165, 231] on span "Fit to content" at bounding box center [153, 234] width 44 height 11
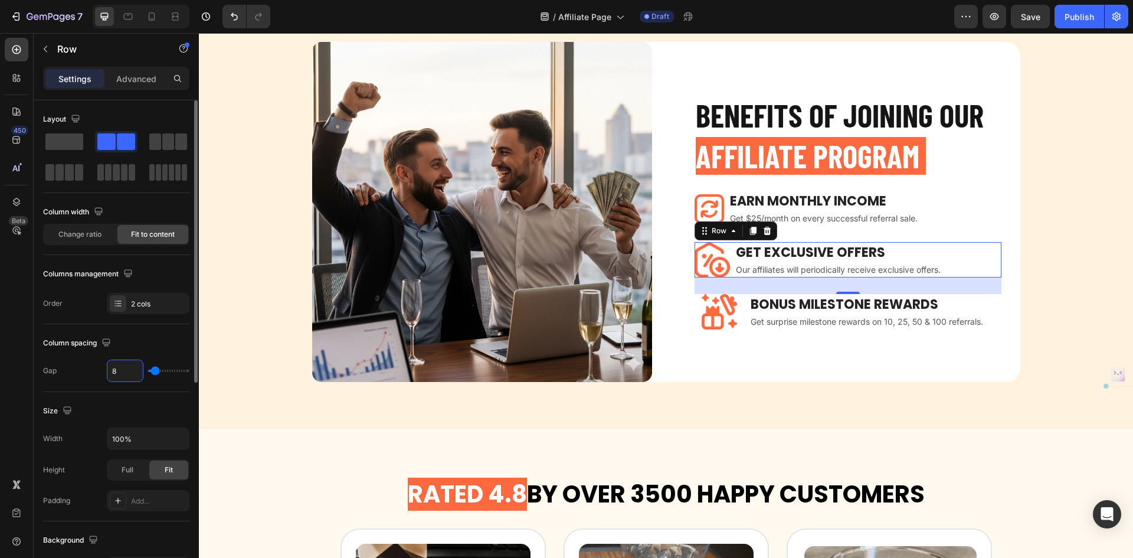
click at [126, 377] on input "8" at bounding box center [124, 370] width 35 height 21
type input "1"
type input "12"
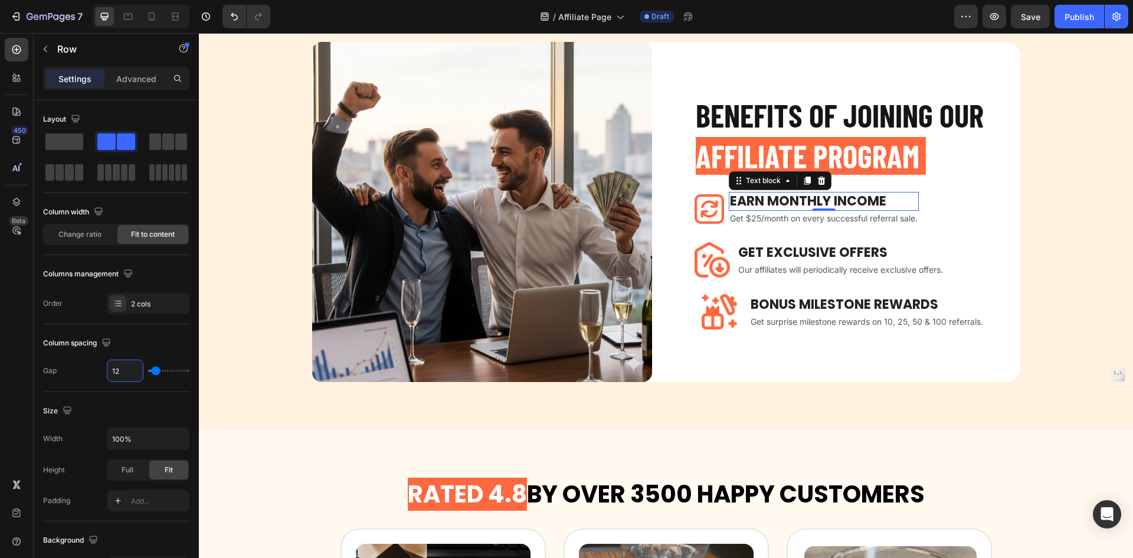
click at [729, 207] on div "Earn Monthly INCOME" at bounding box center [824, 201] width 190 height 19
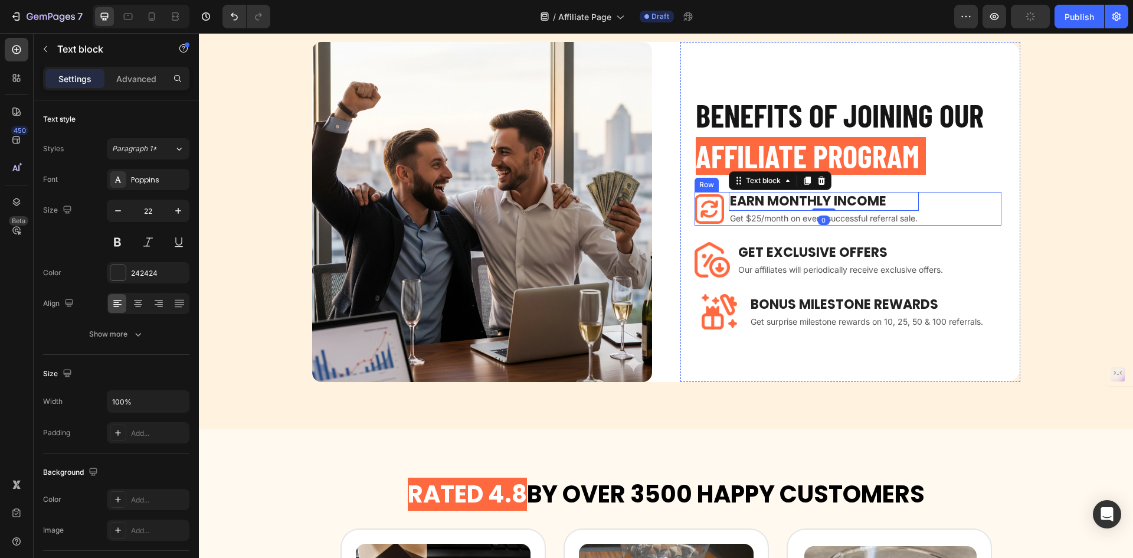
click at [722, 207] on div "Image Earn Monthly INCOME Text block 0 Get $25/month on every successful referr…" at bounding box center [848, 209] width 307 height 34
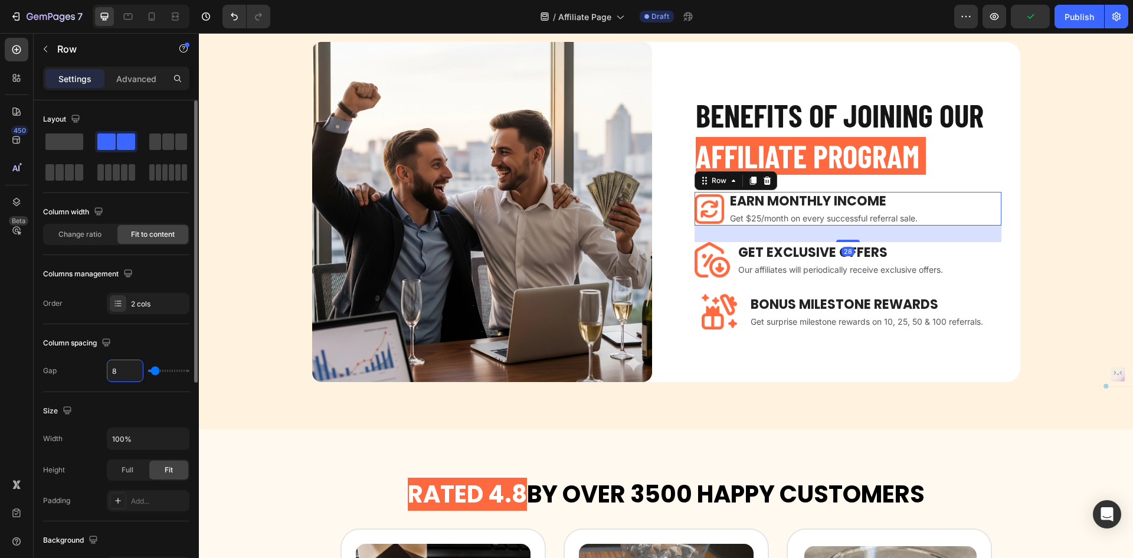
click at [129, 381] on input "8" at bounding box center [124, 370] width 35 height 21
type input "1"
type input "12"
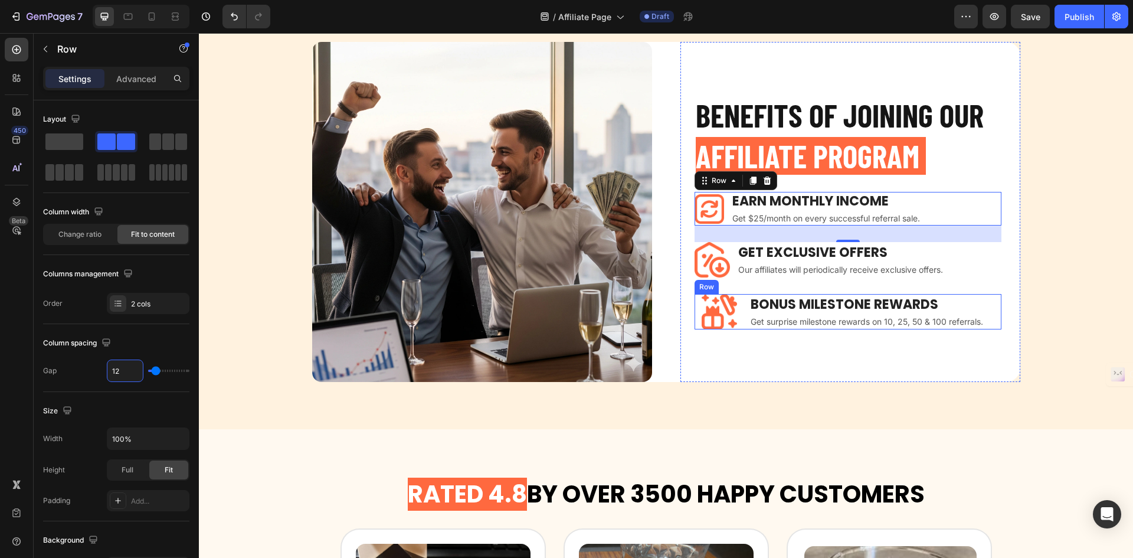
click at [742, 305] on div "Image BONUS MILESTONE REWARDS Text block Get surprise milestone rewards on 10, …" at bounding box center [848, 311] width 307 height 35
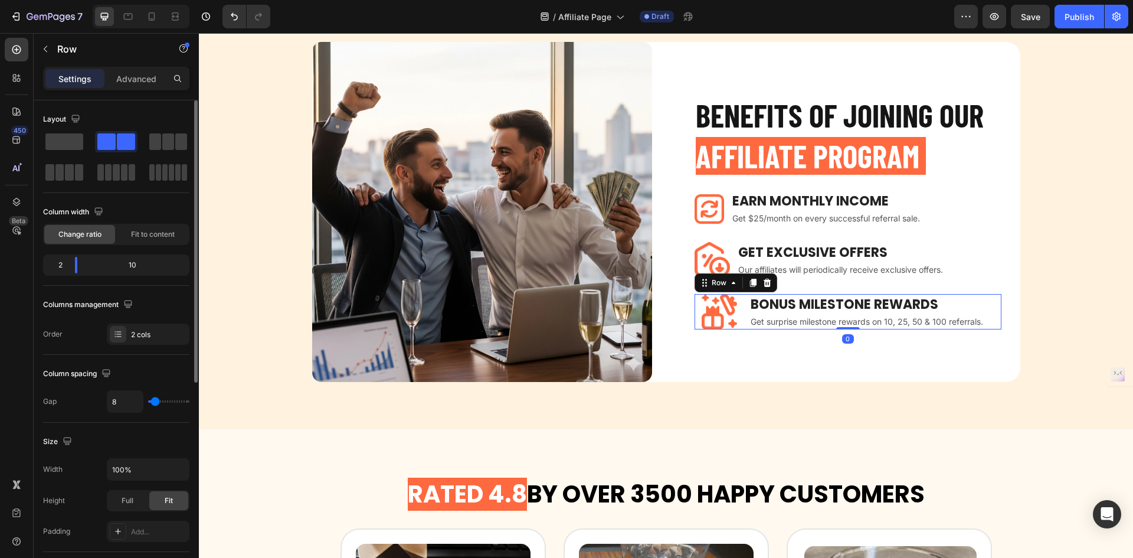
click at [139, 224] on div "Change ratio Fit to content" at bounding box center [116, 234] width 146 height 21
click at [135, 226] on div "Fit to content" at bounding box center [152, 234] width 71 height 19
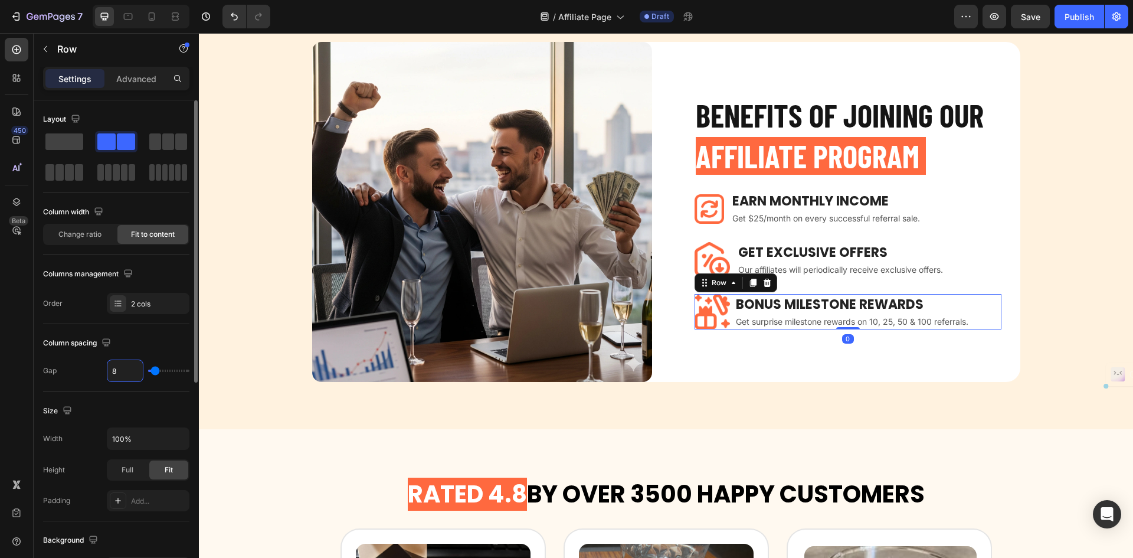
click at [120, 374] on input "8" at bounding box center [124, 370] width 35 height 21
type input "1"
type input "12"
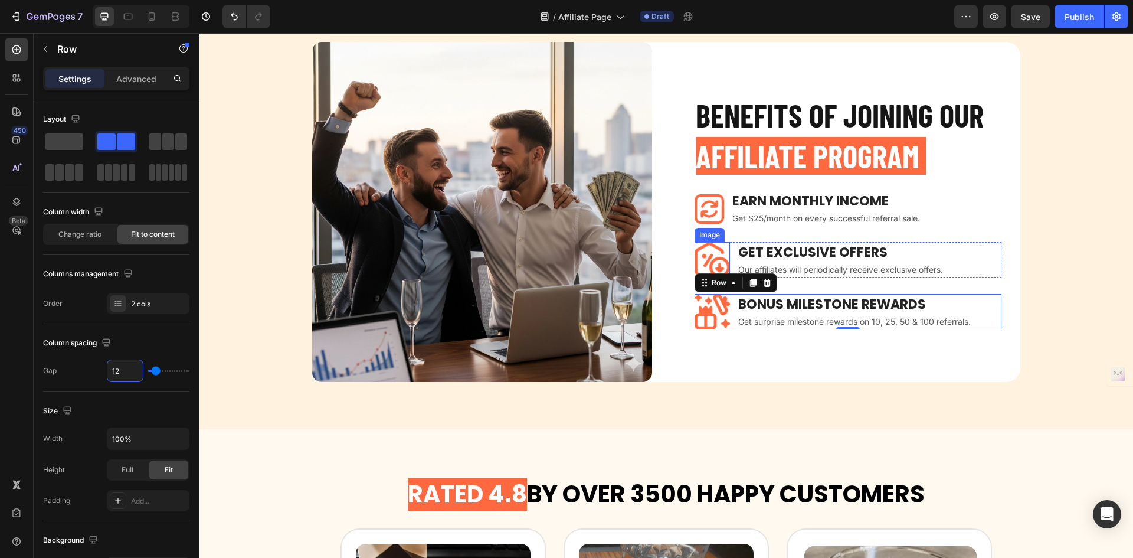
click at [701, 258] on img at bounding box center [712, 259] width 35 height 35
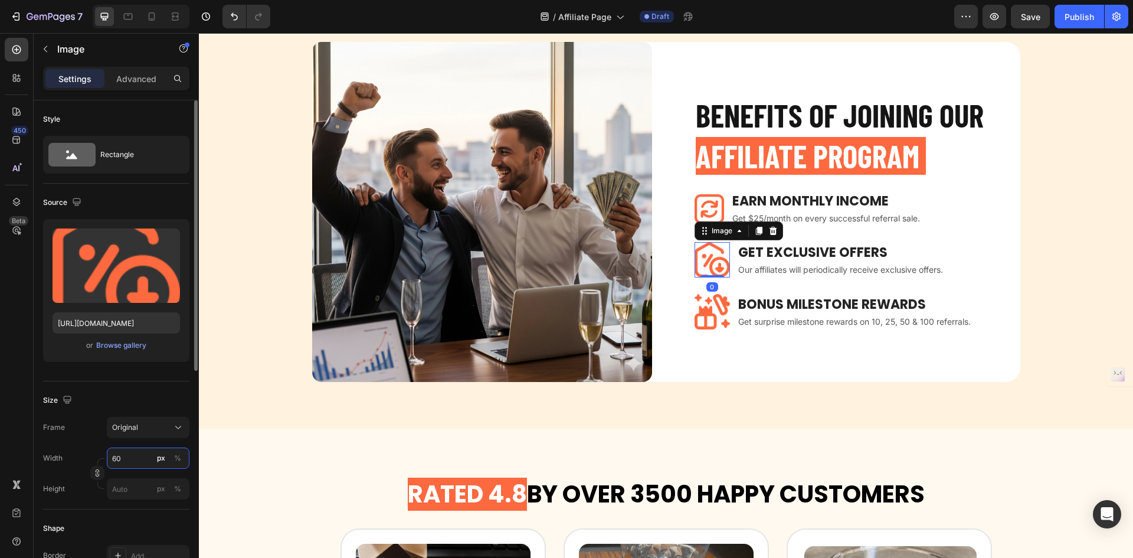
click at [126, 467] on input "60" at bounding box center [148, 457] width 83 height 21
type input "50"
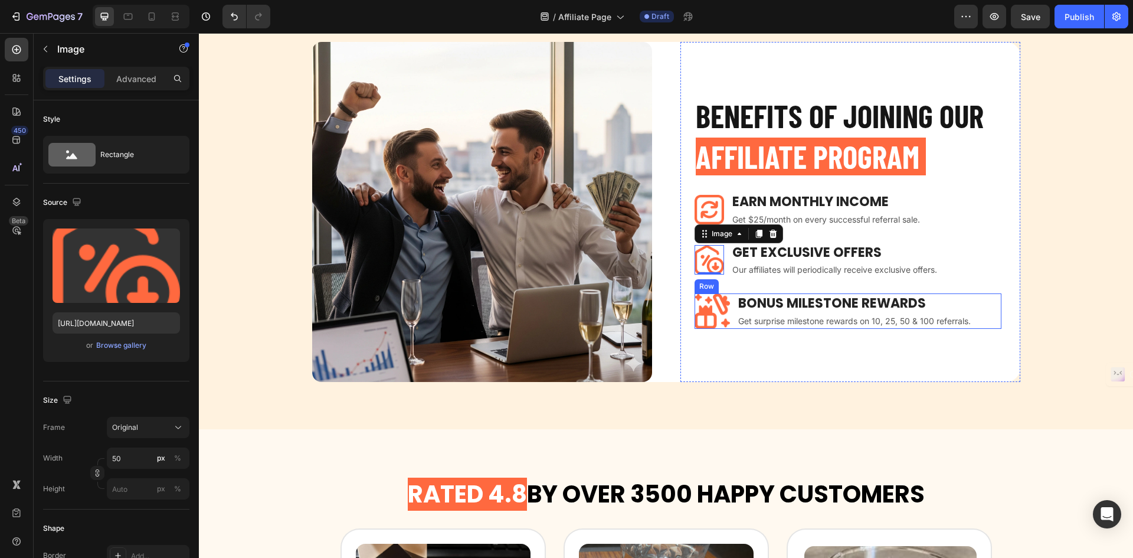
click at [728, 308] on div "Image BONUS MILESTONE REWARDS Text block Get surprise milestone rewards on 10, …" at bounding box center [848, 310] width 307 height 35
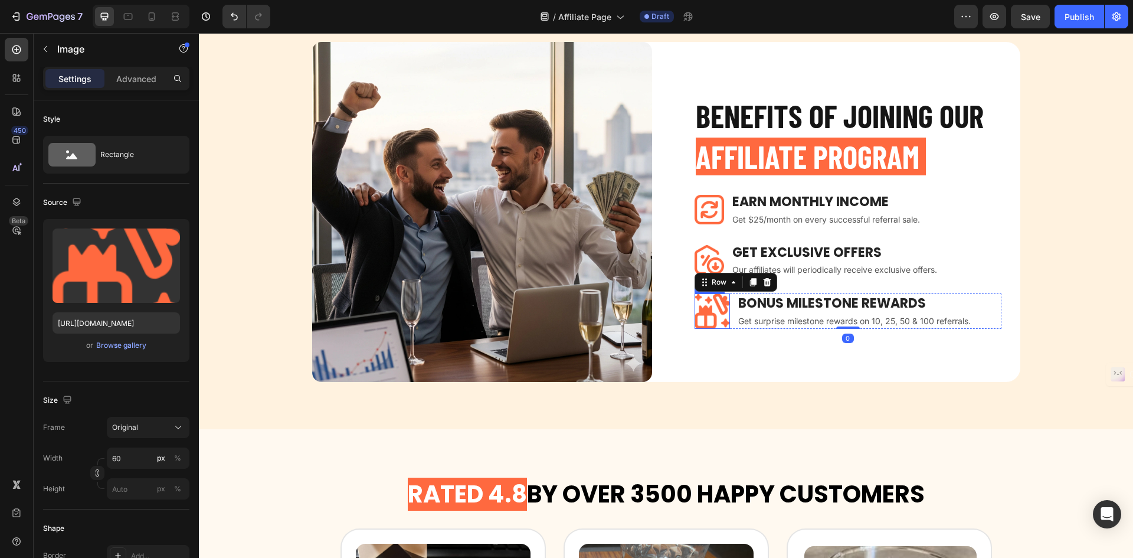
click at [714, 311] on img at bounding box center [712, 310] width 35 height 35
click at [130, 449] on input "60" at bounding box center [148, 457] width 83 height 21
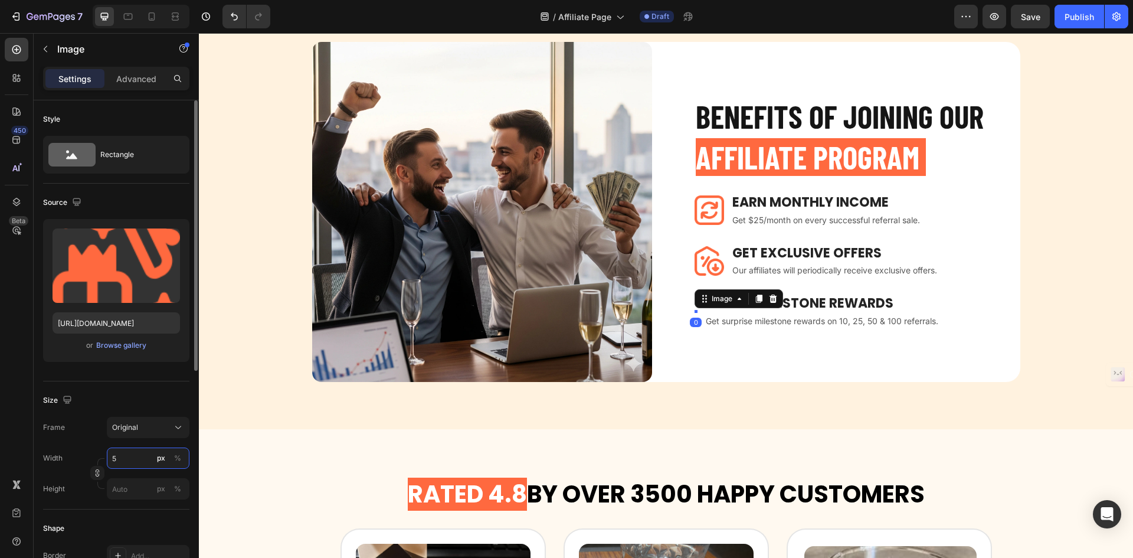
type input "50"
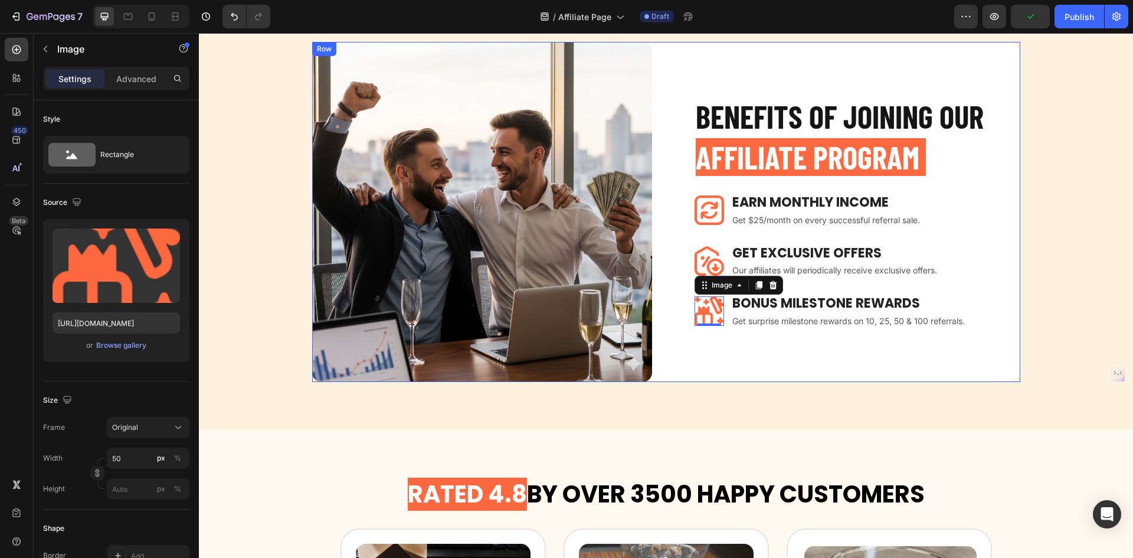
click at [695, 361] on div "BENEFITS OF JOINING OUR AFFILIATE PROGRAM Heading Image Earn Monthly INCOME Tex…" at bounding box center [851, 212] width 340 height 340
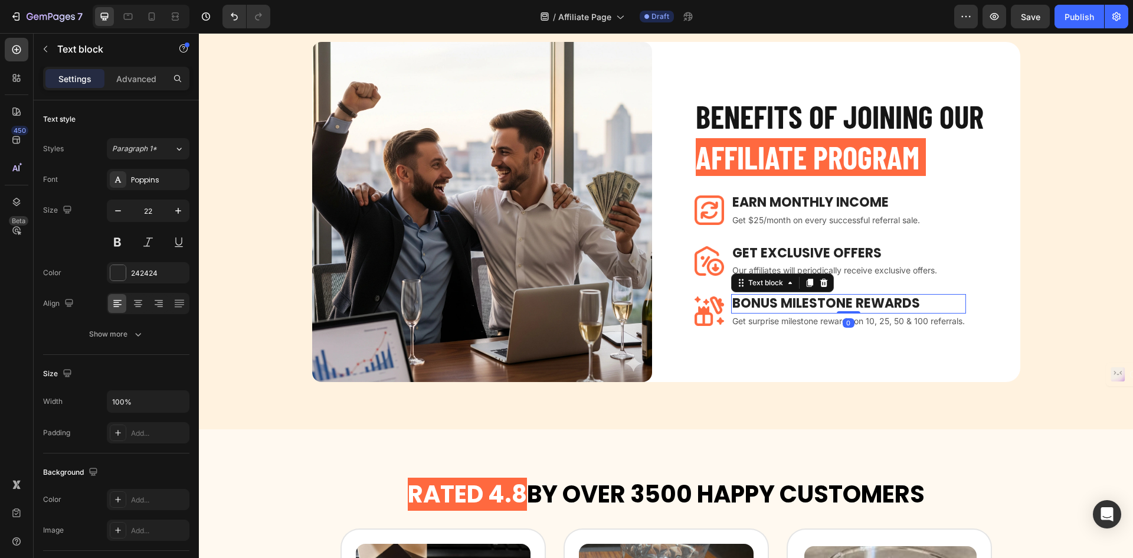
click at [850, 296] on p "BONUS MILESTONE REWARDS" at bounding box center [848, 303] width 233 height 17
click at [826, 255] on p "GET EXCLUSIVE OFFERS" at bounding box center [834, 253] width 205 height 17
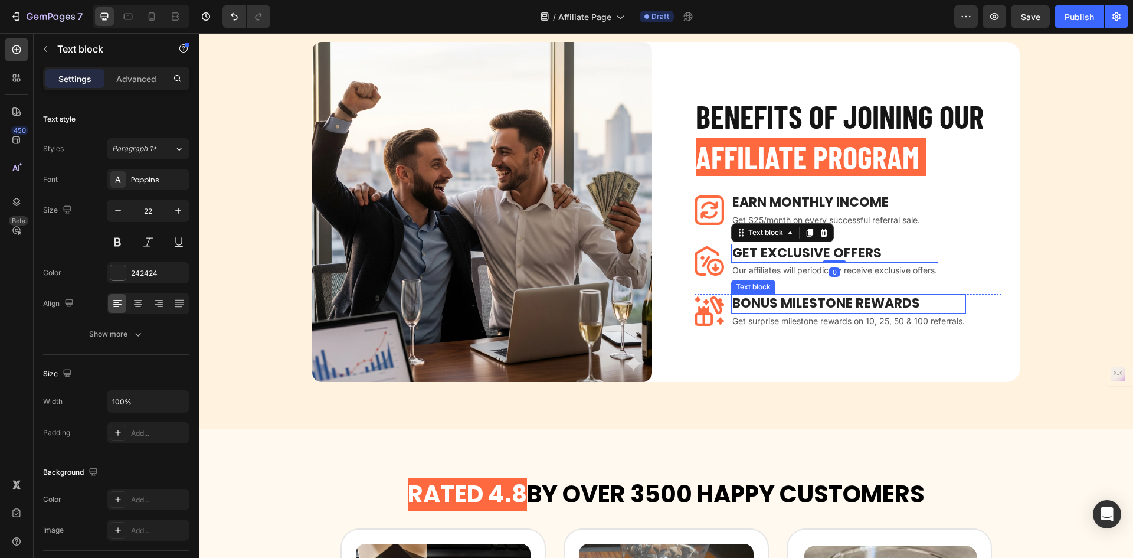
click at [820, 302] on p "BONUS MILESTONE REWARDS" at bounding box center [848, 303] width 233 height 17
click at [807, 248] on p "GET EXCLUSIVE OFFERS" at bounding box center [834, 253] width 205 height 17
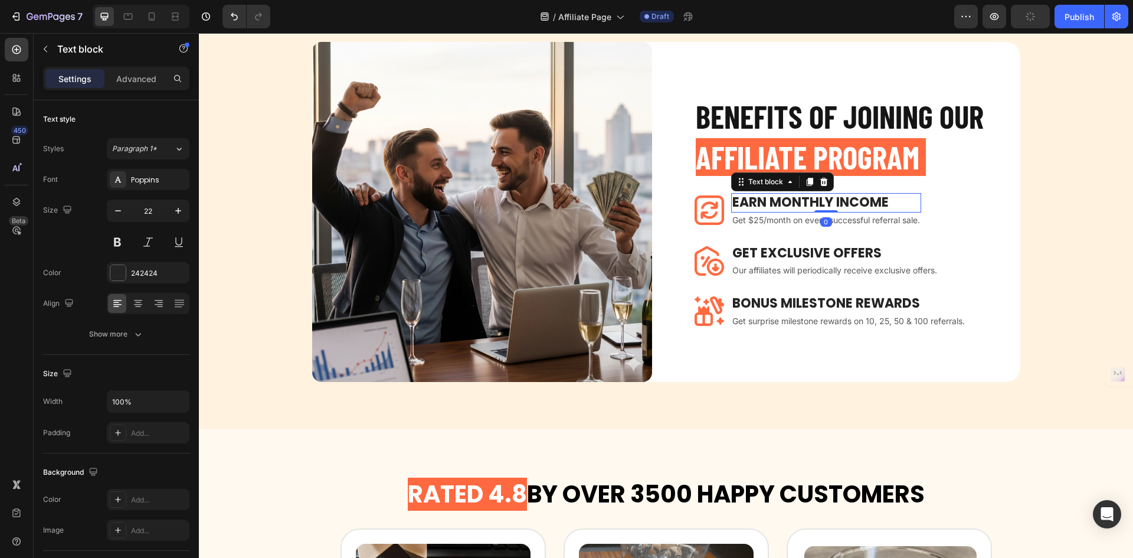
click at [844, 203] on p "Earn Monthly INCOME" at bounding box center [826, 202] width 188 height 17
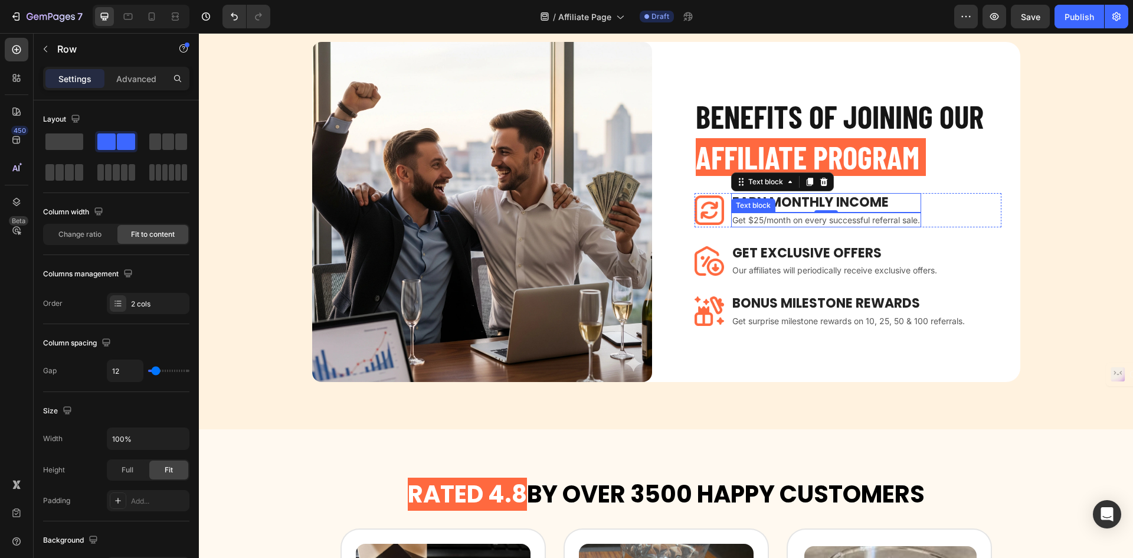
click at [951, 207] on div "Image Earn Monthly INCOME Text block 0 Get $25/month on every successful referr…" at bounding box center [848, 210] width 307 height 34
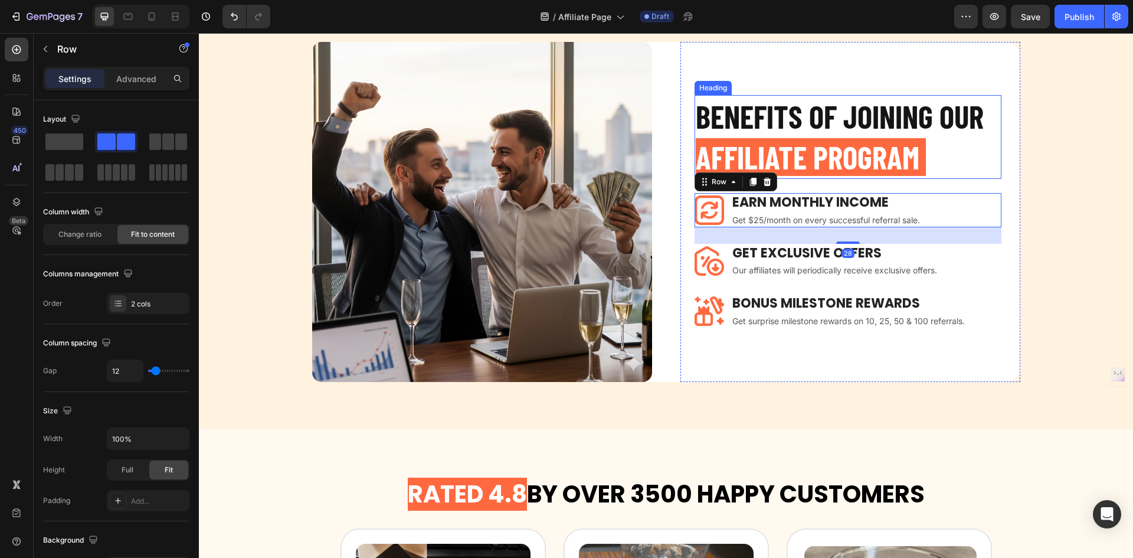
click at [895, 133] on h2 "BENEFITS OF JOINING OUR AFFILIATE PROGRAM" at bounding box center [848, 137] width 307 height 84
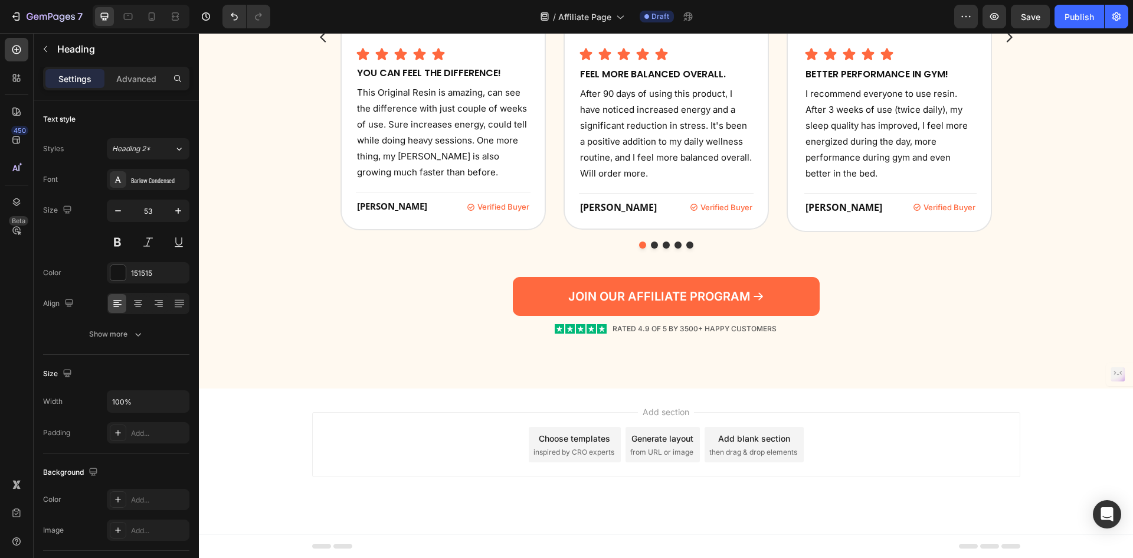
scroll to position [1441, 0]
click at [133, 21] on icon at bounding box center [128, 17] width 12 height 12
type input "37"
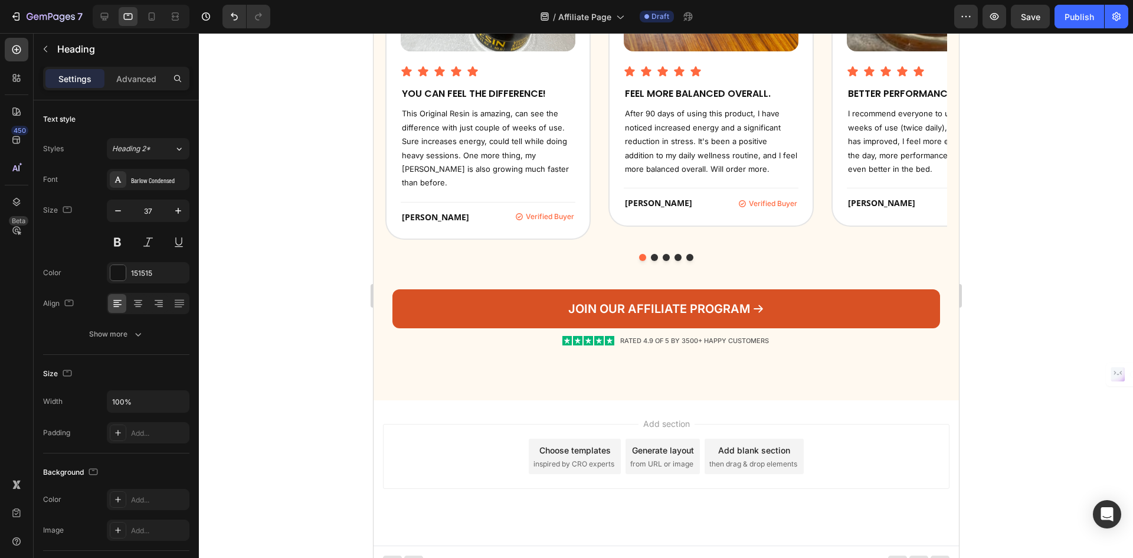
scroll to position [1418, 0]
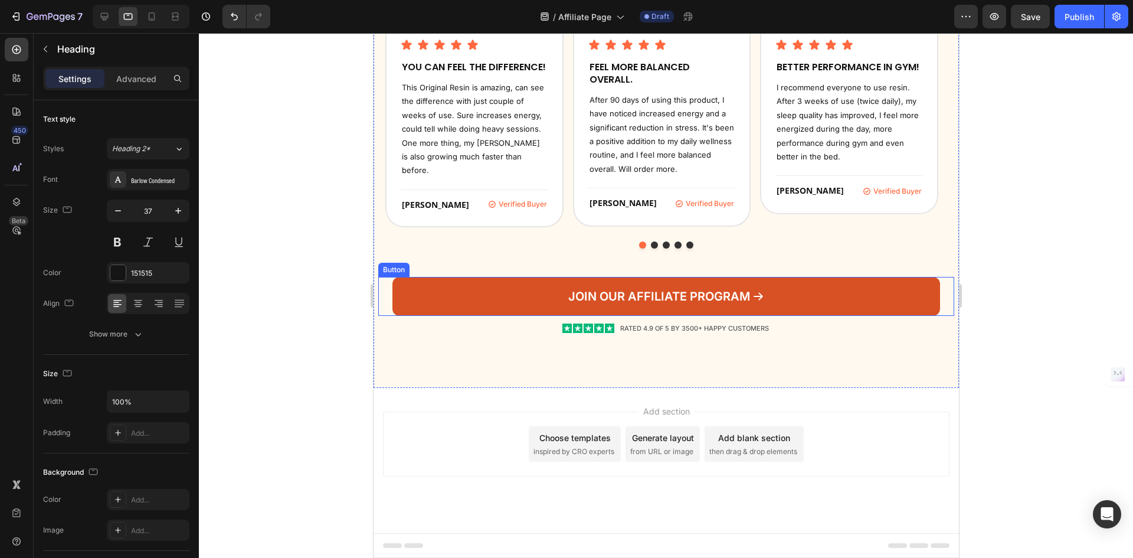
click at [827, 284] on link "JOIN OUR AFFILIATE PROGRAM" at bounding box center [665, 296] width 547 height 39
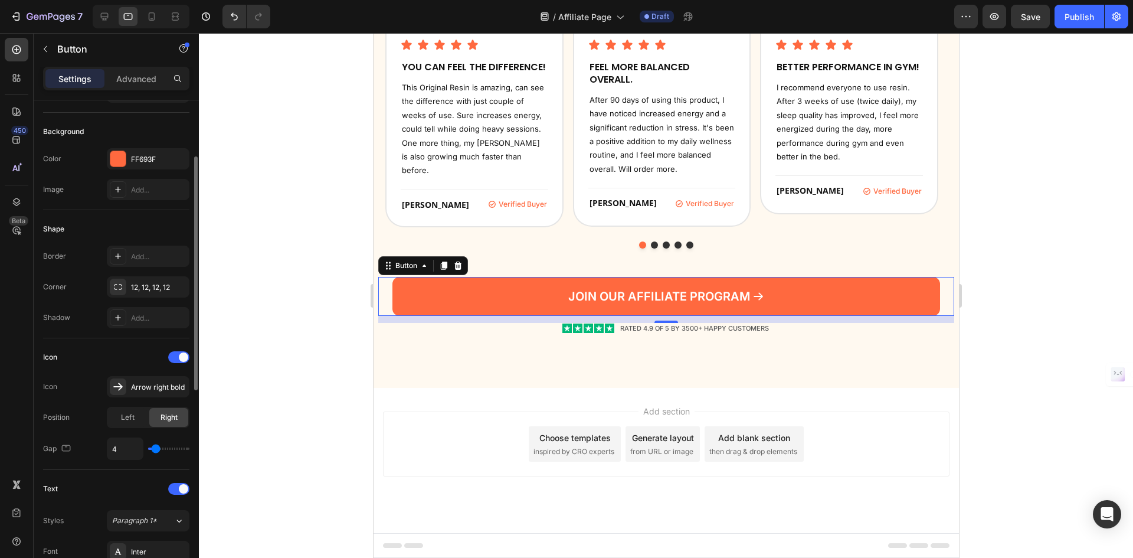
scroll to position [0, 0]
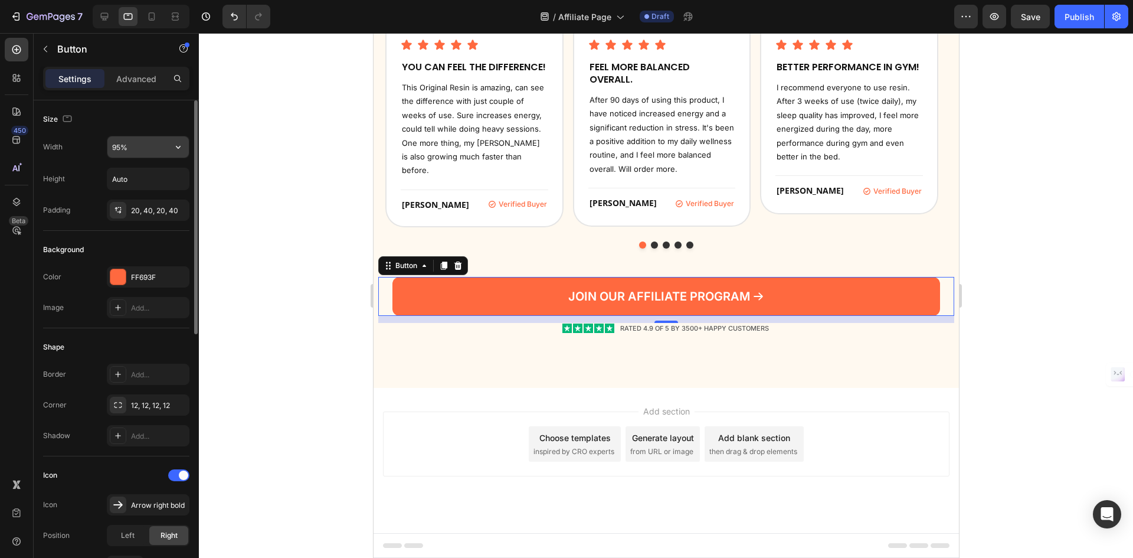
click at [140, 149] on input "95%" at bounding box center [147, 146] width 81 height 21
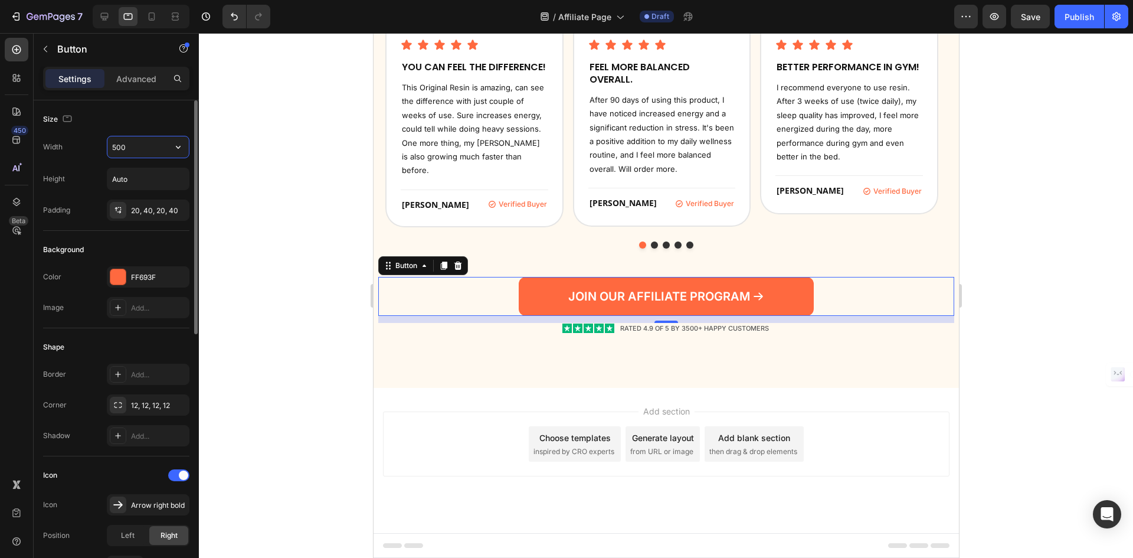
click at [140, 149] on input "500" at bounding box center [147, 146] width 81 height 21
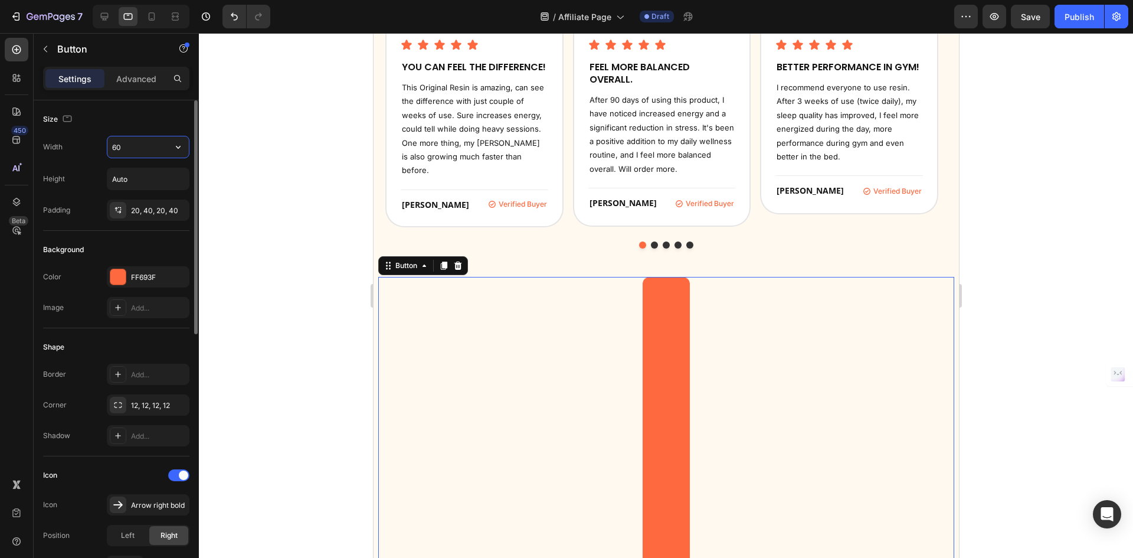
type input "600"
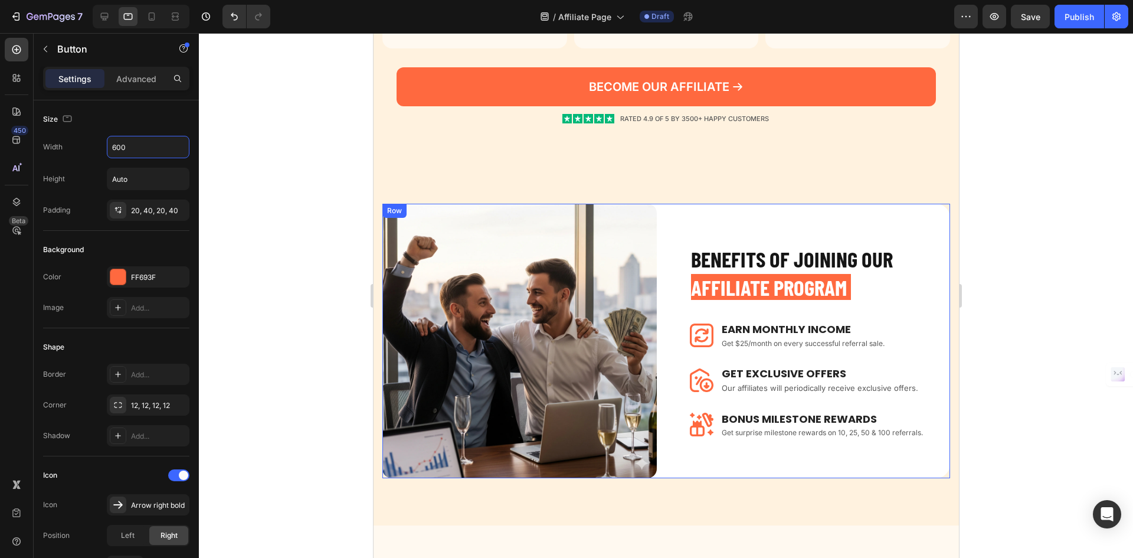
scroll to position [591, 0]
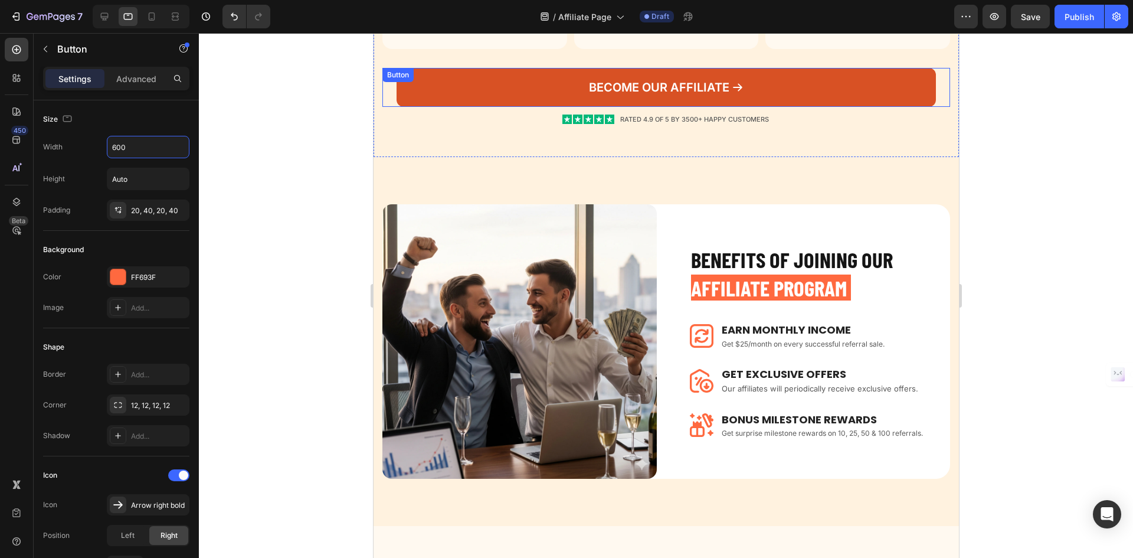
click at [749, 74] on link "BECOME OUR AFFILIATE" at bounding box center [665, 87] width 539 height 39
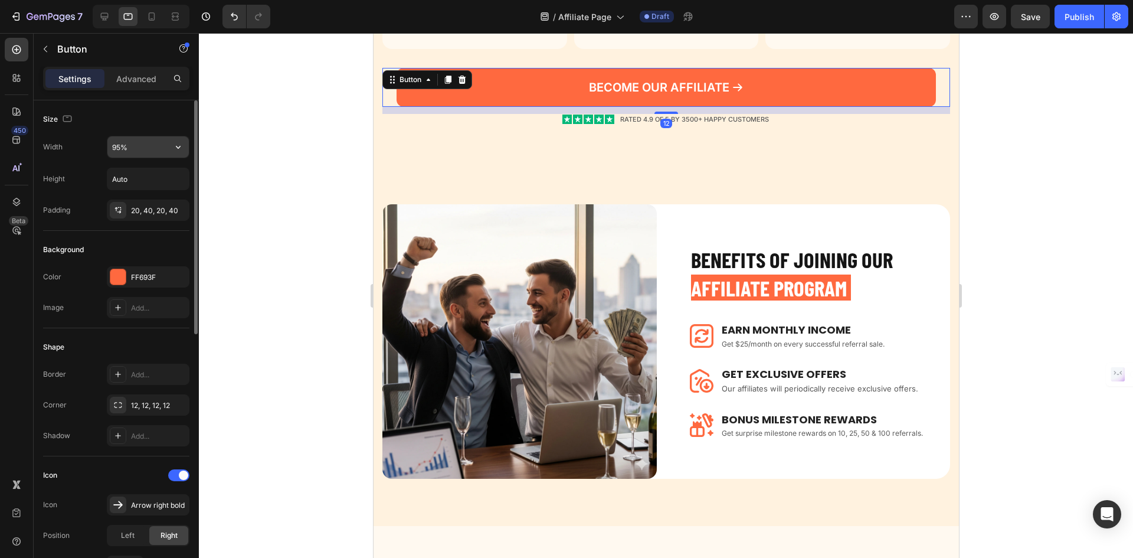
click at [141, 143] on input "95%" at bounding box center [147, 146] width 81 height 21
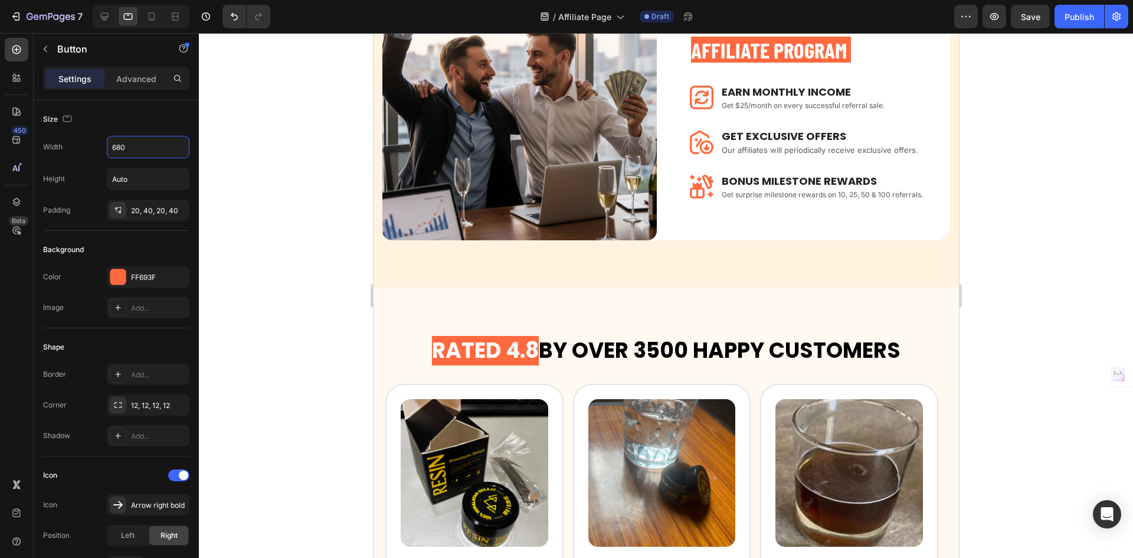
scroll to position [1123, 0]
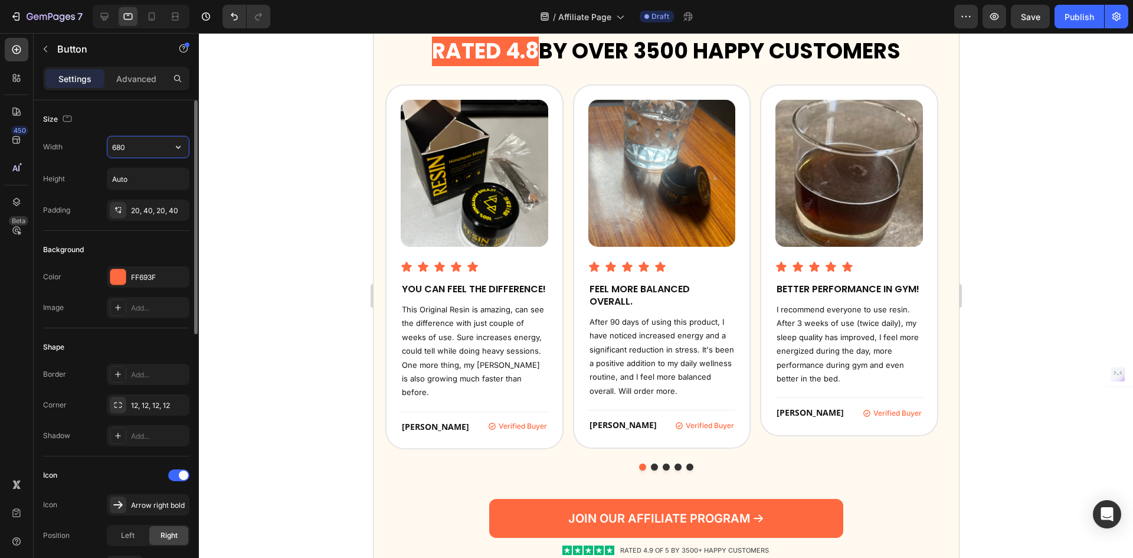
click at [143, 151] on input "680" at bounding box center [147, 146] width 81 height 21
type input "580"
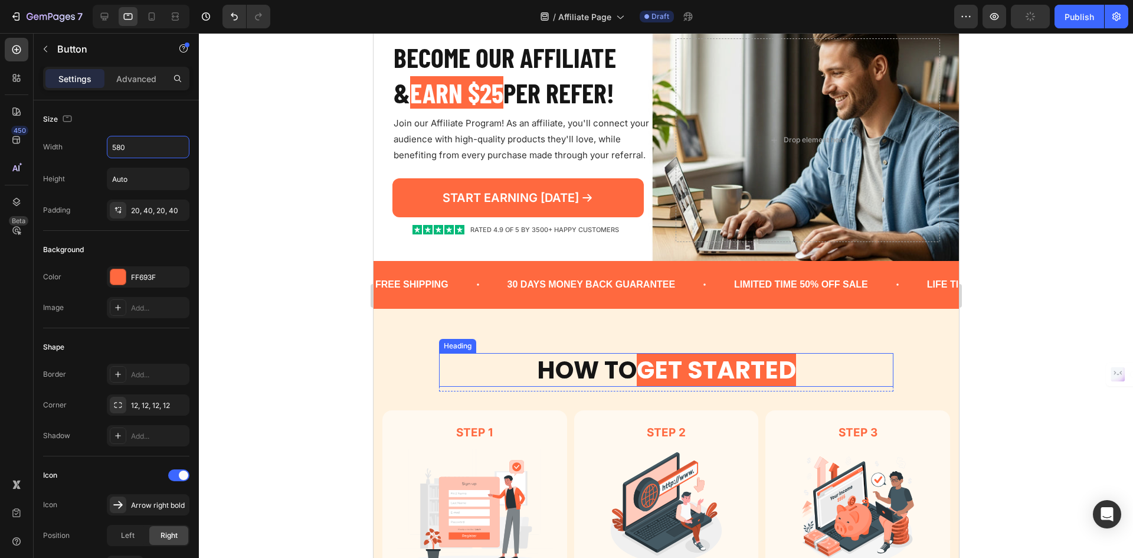
scroll to position [0, 0]
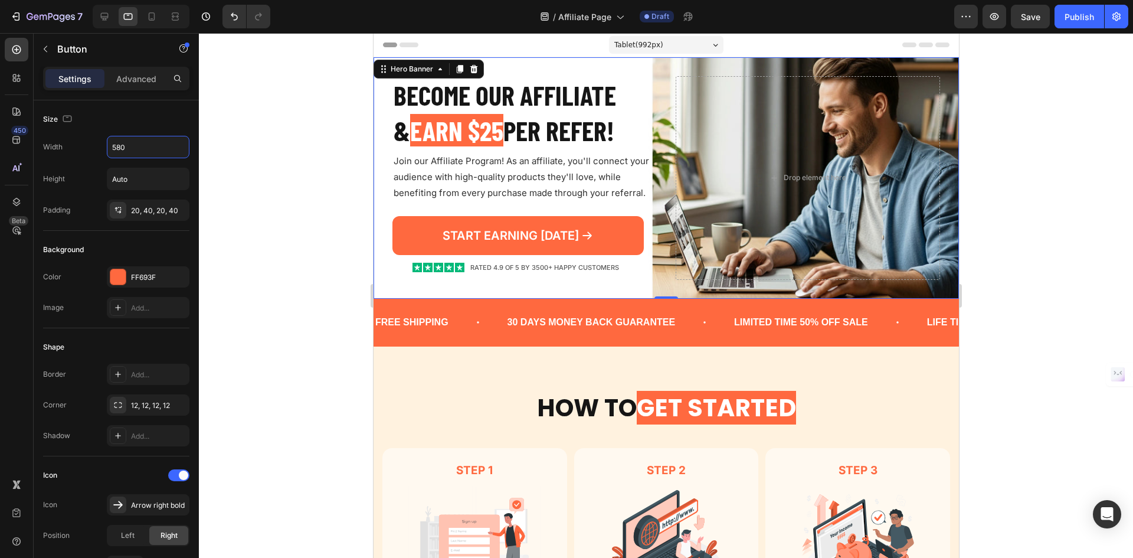
click at [507, 63] on div "Become our AFFILIATE & EARN $25 PER REFER! Heading Join our Affiliate Program! …" at bounding box center [666, 177] width 586 height 241
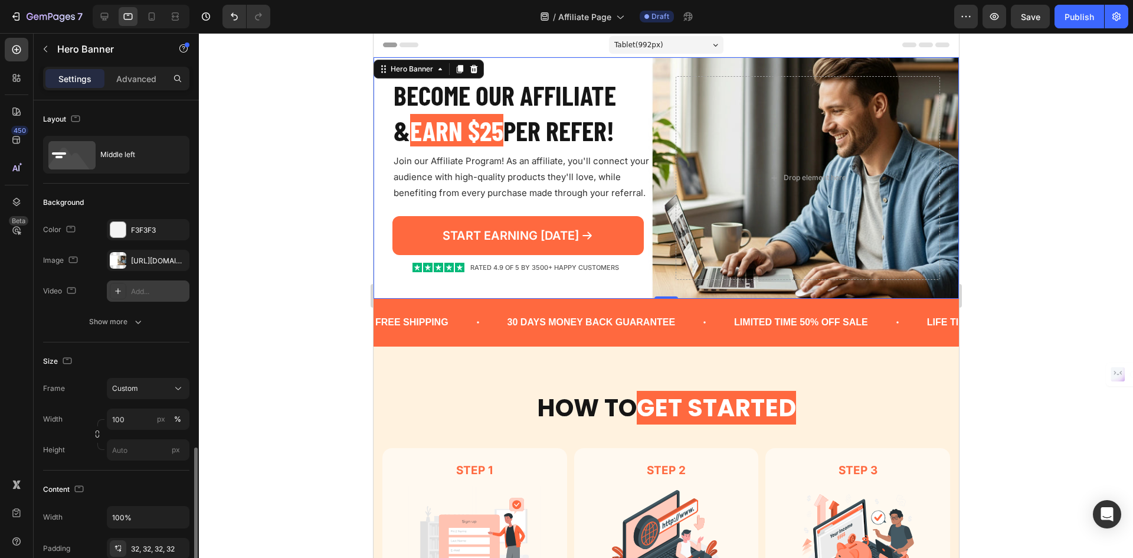
scroll to position [236, 0]
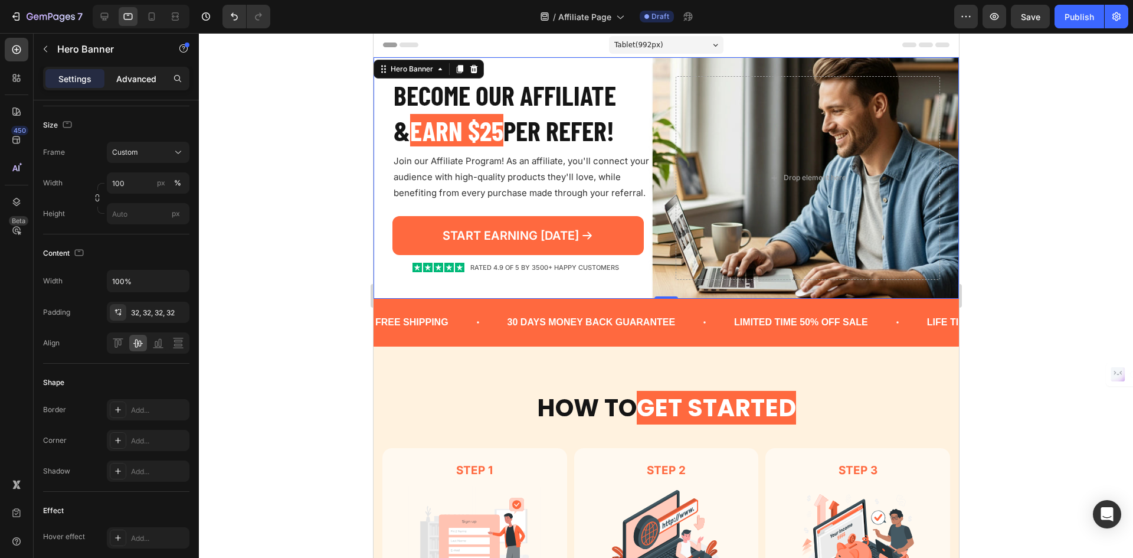
click at [146, 74] on p "Advanced" at bounding box center [136, 79] width 40 height 12
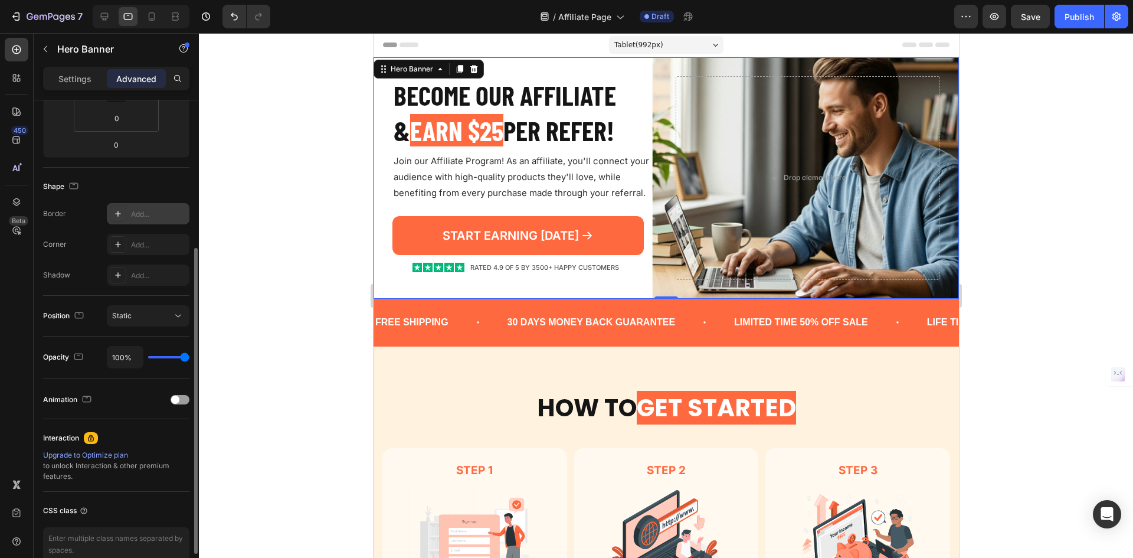
scroll to position [59, 0]
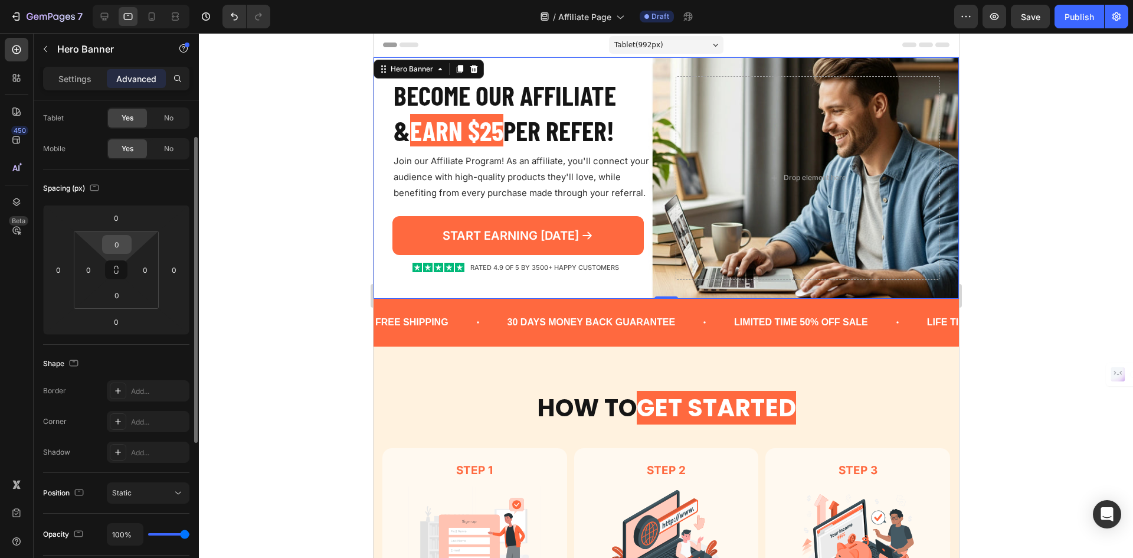
click at [127, 247] on input "0" at bounding box center [117, 244] width 24 height 18
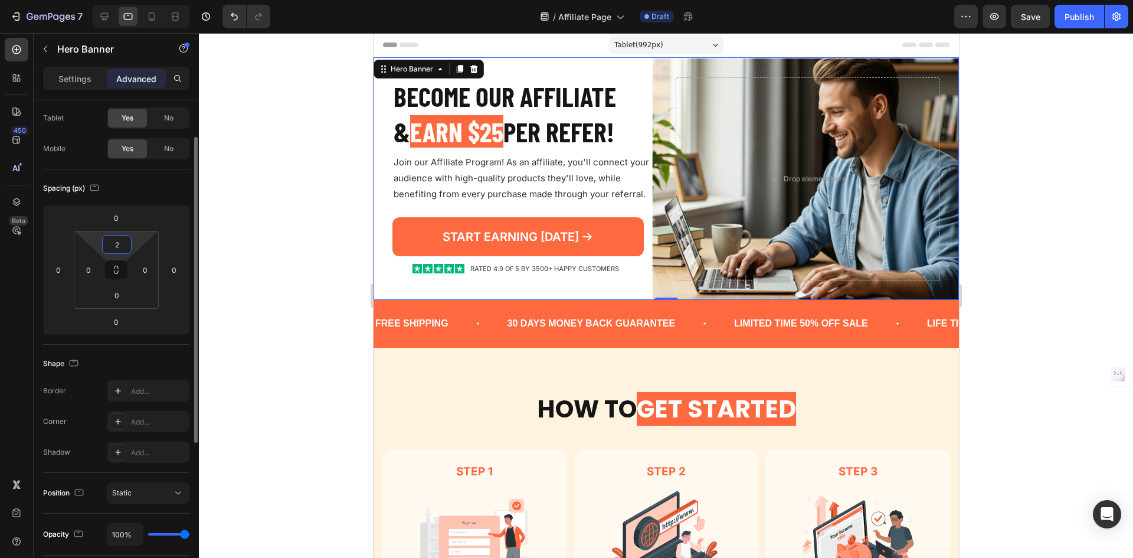
type input "20"
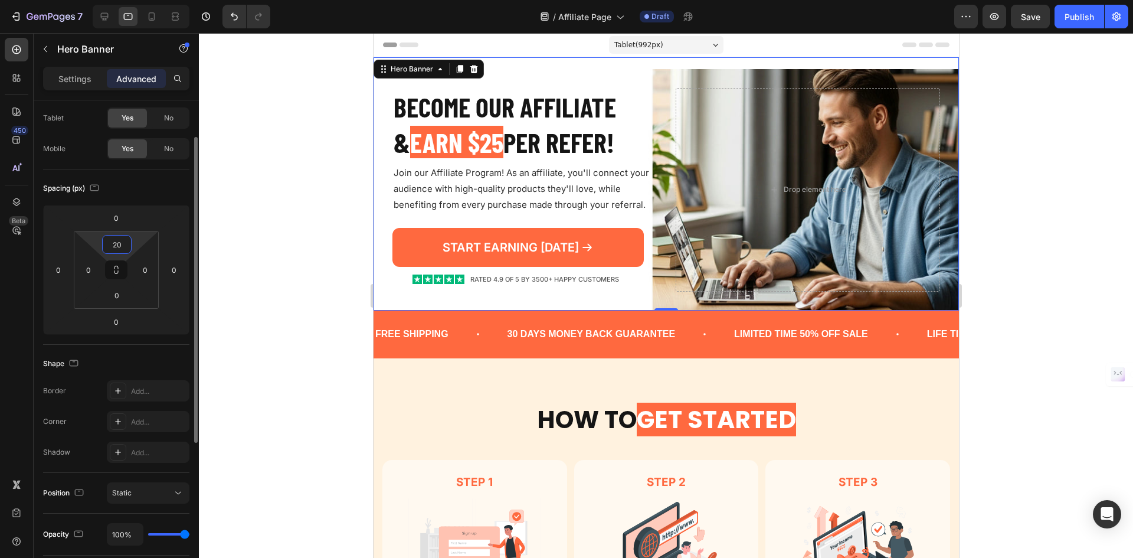
click at [126, 247] on input "20" at bounding box center [117, 244] width 24 height 18
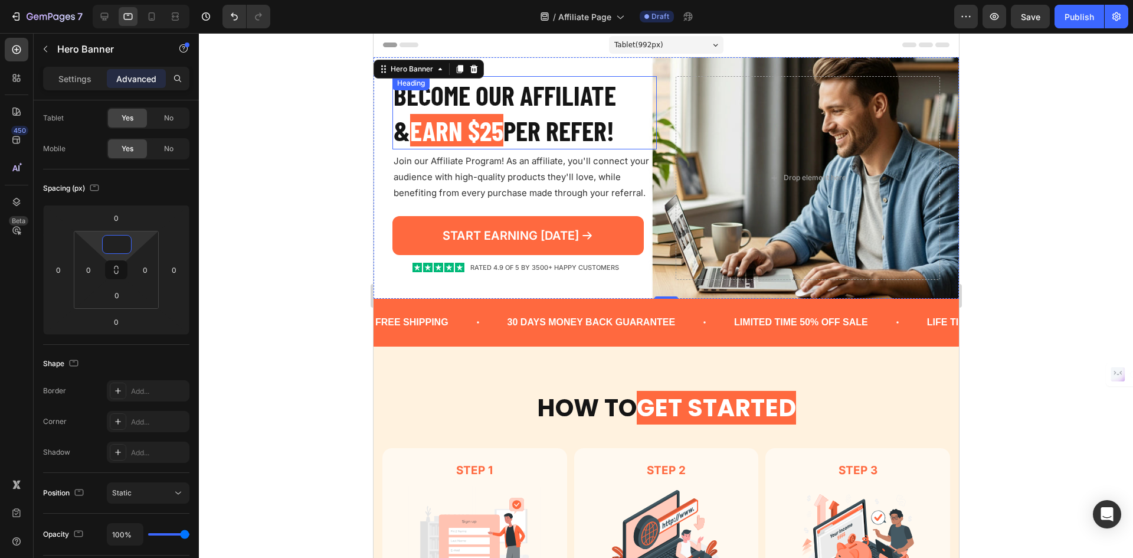
click at [633, 94] on h2 "Become our AFFILIATE & EARN $25 PER REFER!" at bounding box center [524, 112] width 264 height 73
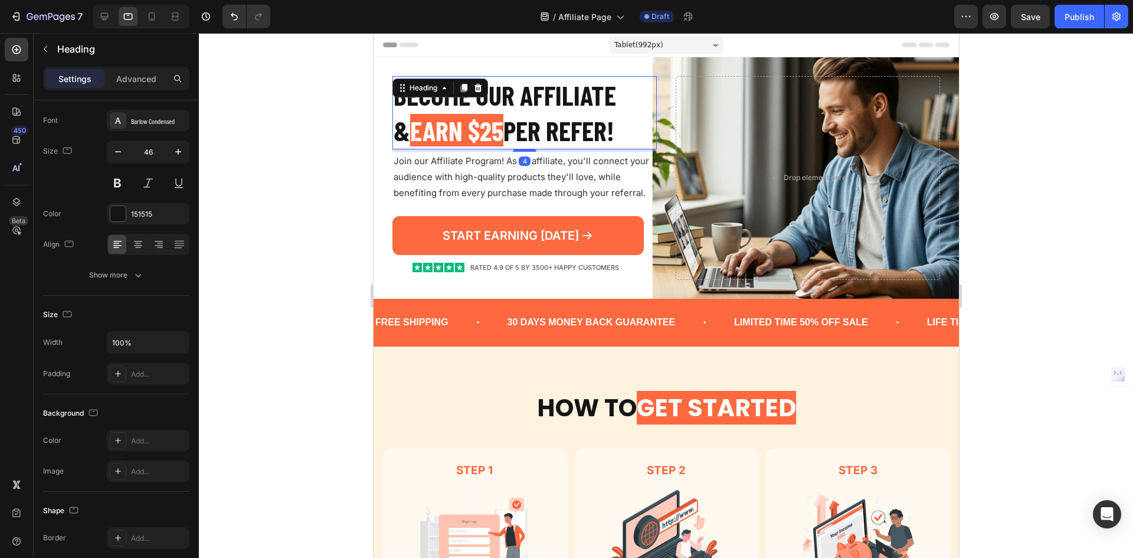
scroll to position [0, 0]
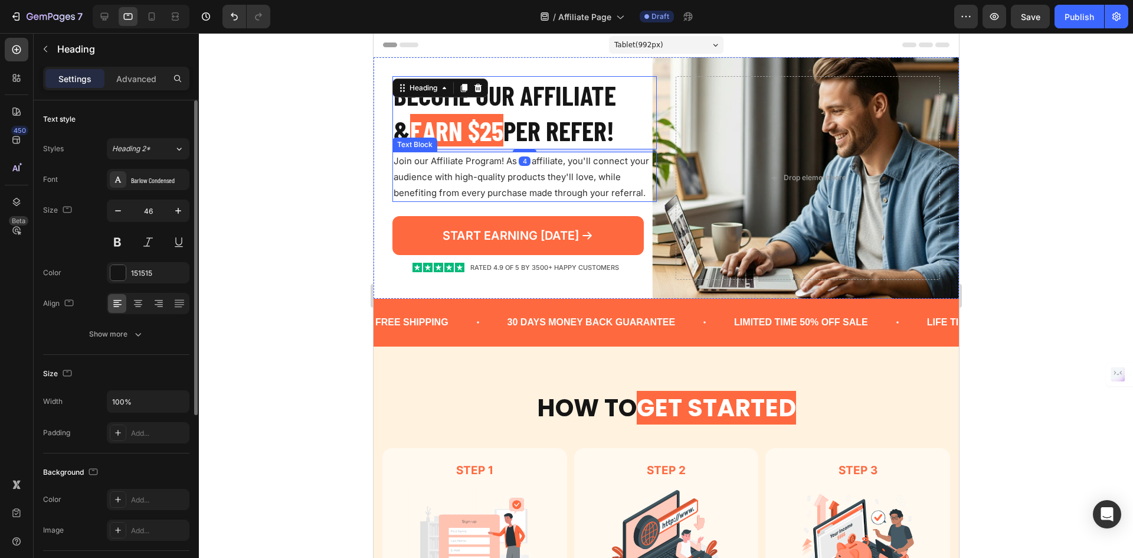
click at [587, 169] on p "Join our Affiliate Program! As an affiliate, you'll connect your audience with …" at bounding box center [524, 177] width 262 height 48
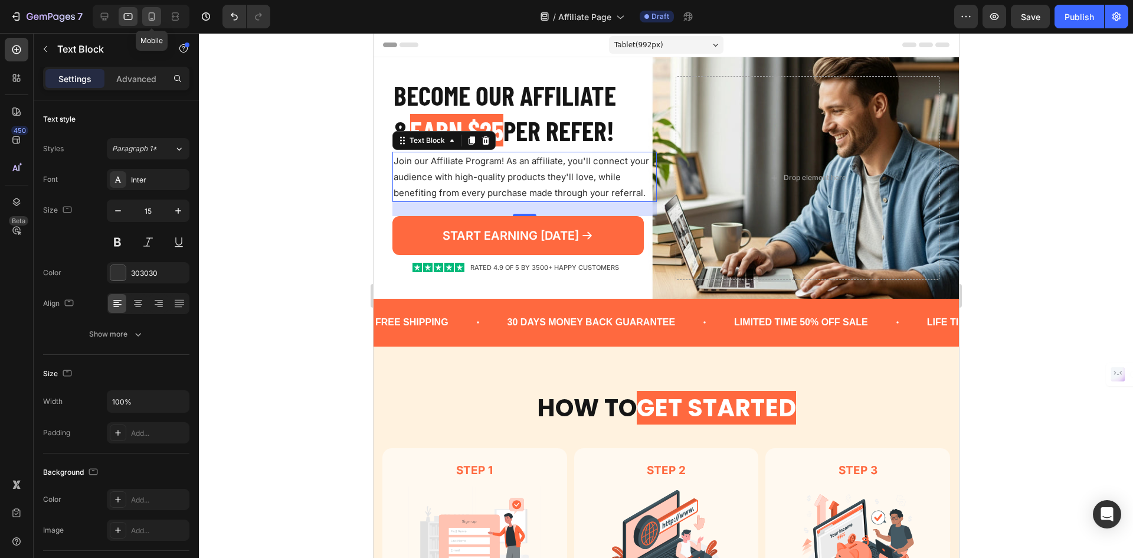
click at [147, 12] on icon at bounding box center [152, 17] width 12 height 12
type input "14"
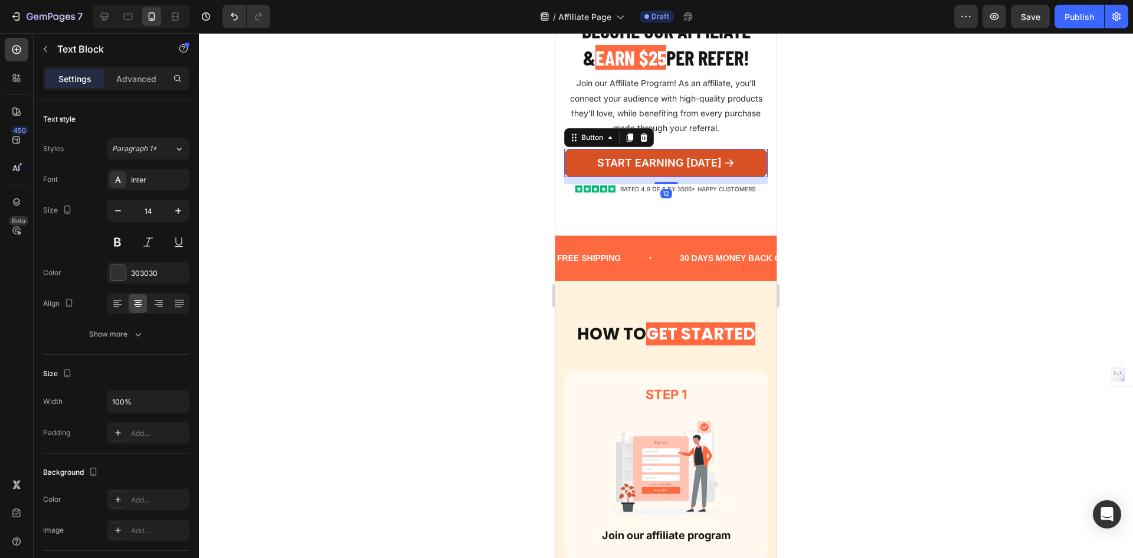
scroll to position [91, 0]
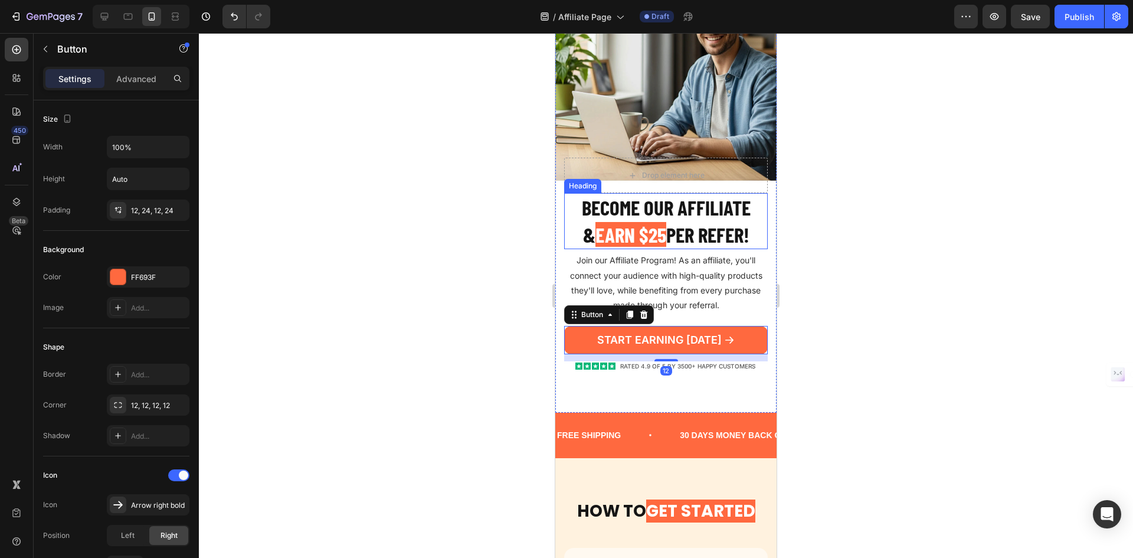
click at [720, 213] on h2 "Become our AFFILIATE & EARN $25 PER REFER!" at bounding box center [666, 221] width 204 height 56
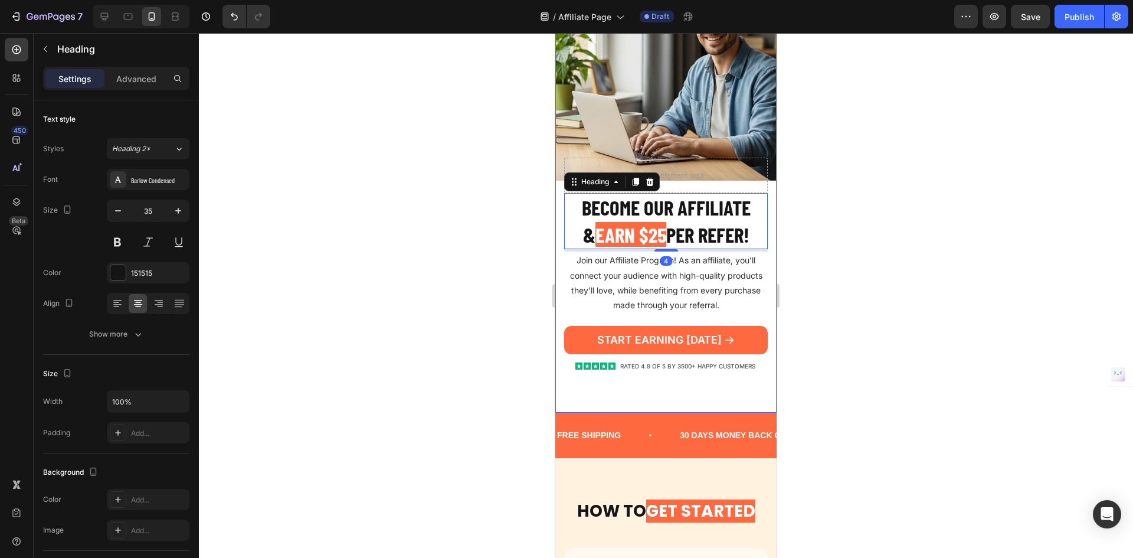
click at [767, 192] on div "Become our AFFILIATE & EARN $25 PER REFER! Heading 4 Join our Affiliate Program…" at bounding box center [665, 275] width 221 height 273
click at [731, 195] on h2 "Become our AFFILIATE & EARN $25 PER REFER!" at bounding box center [666, 221] width 204 height 56
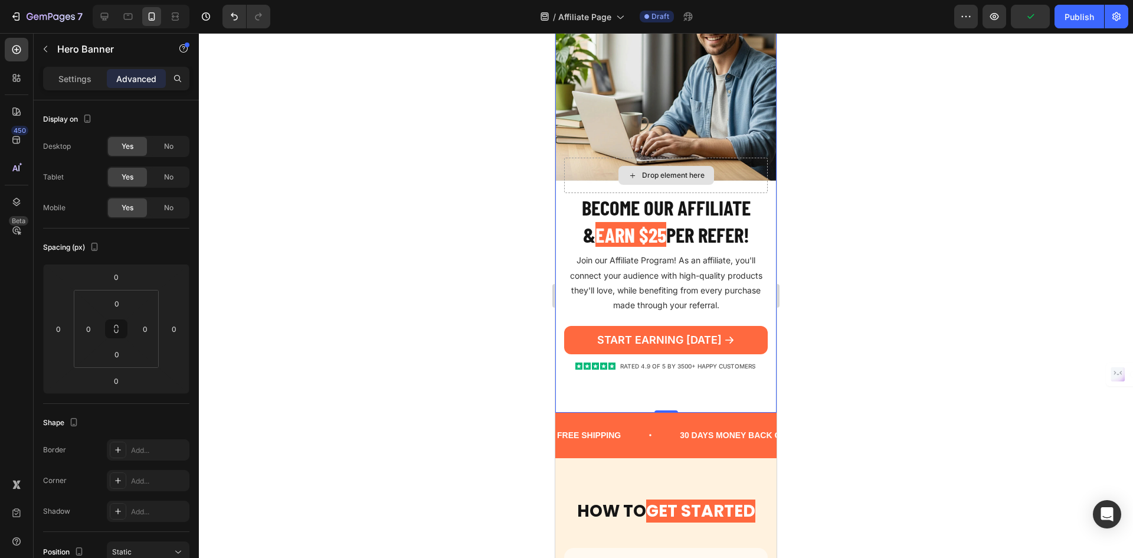
click at [721, 161] on div "Drop element here" at bounding box center [666, 175] width 204 height 35
click at [73, 70] on div "Settings" at bounding box center [74, 78] width 59 height 19
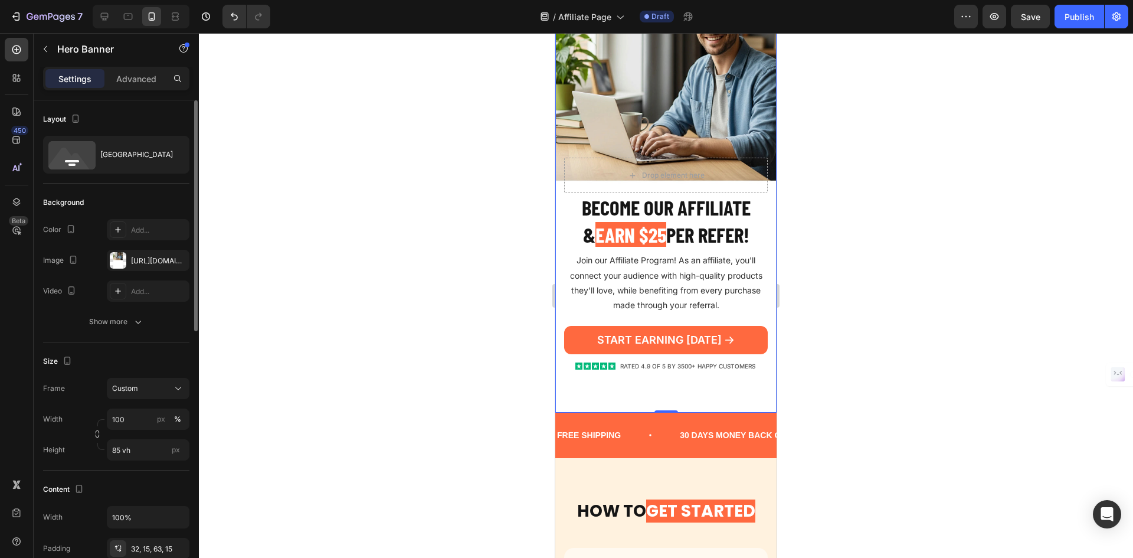
scroll to position [59, 0]
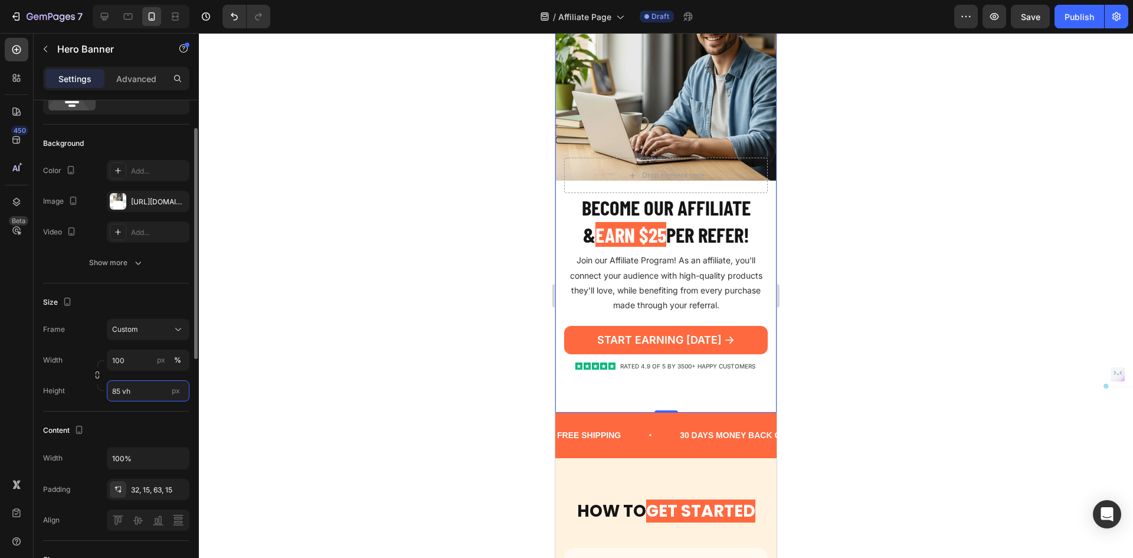
click at [130, 394] on input "85 vh" at bounding box center [148, 390] width 83 height 21
click at [127, 394] on input "85 vh" at bounding box center [148, 390] width 83 height 21
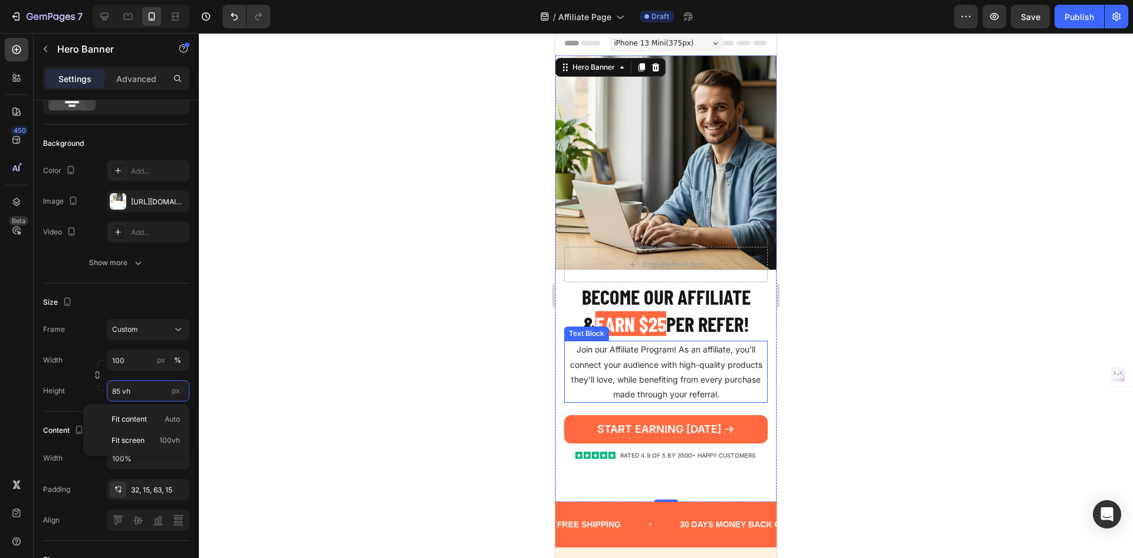
scroll to position [0, 0]
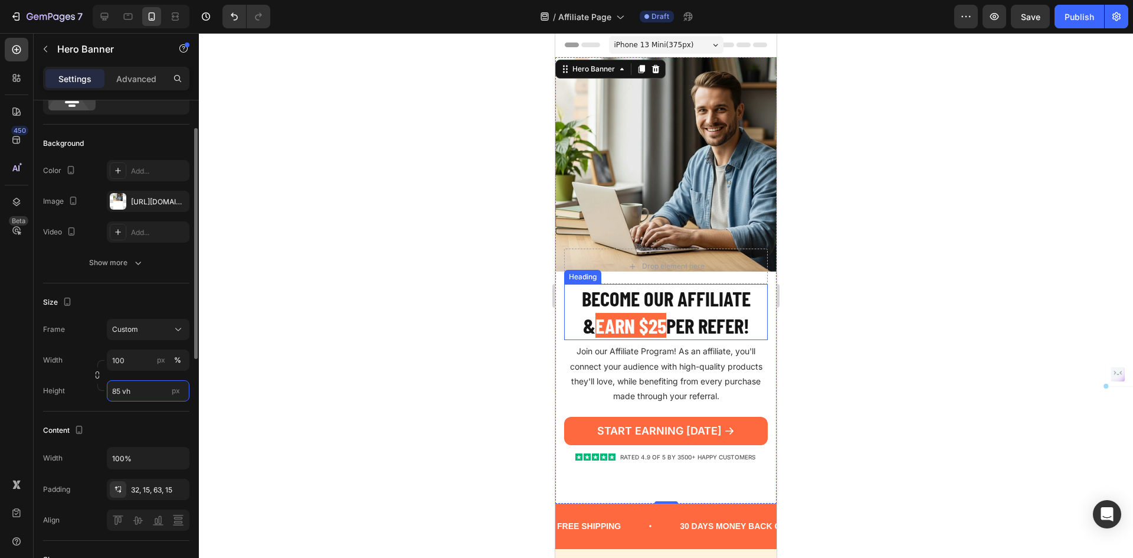
drag, startPoint x: 121, startPoint y: 392, endPoint x: 97, endPoint y: 394, distance: 23.7
click at [97, 394] on div "Height 85 vh px" at bounding box center [116, 390] width 146 height 21
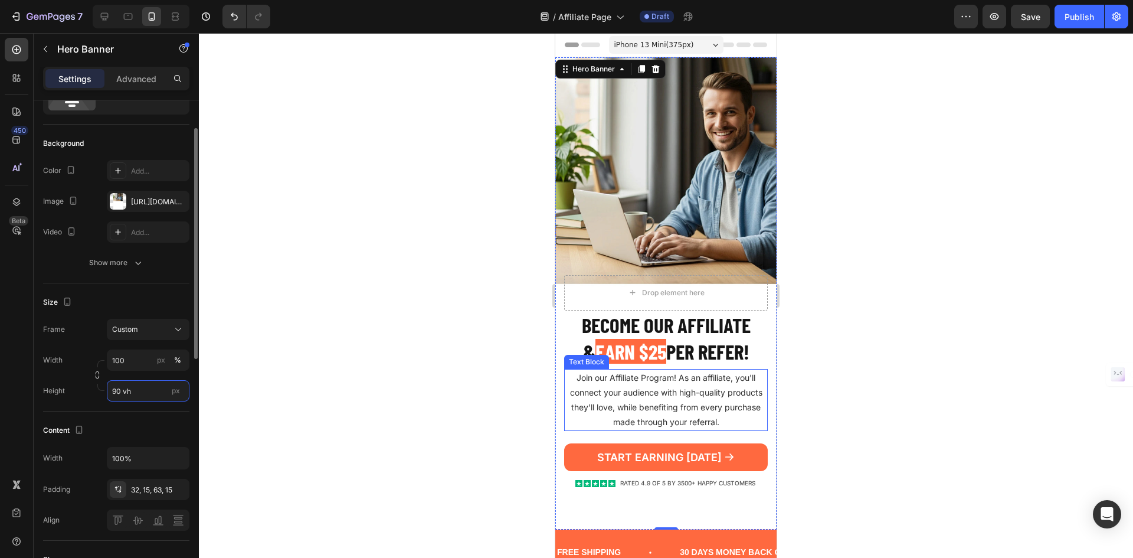
type input "90 vh"
click at [168, 419] on div "Content Width 100% Padding 32, 15, 63, 15 Align" at bounding box center [116, 475] width 146 height 129
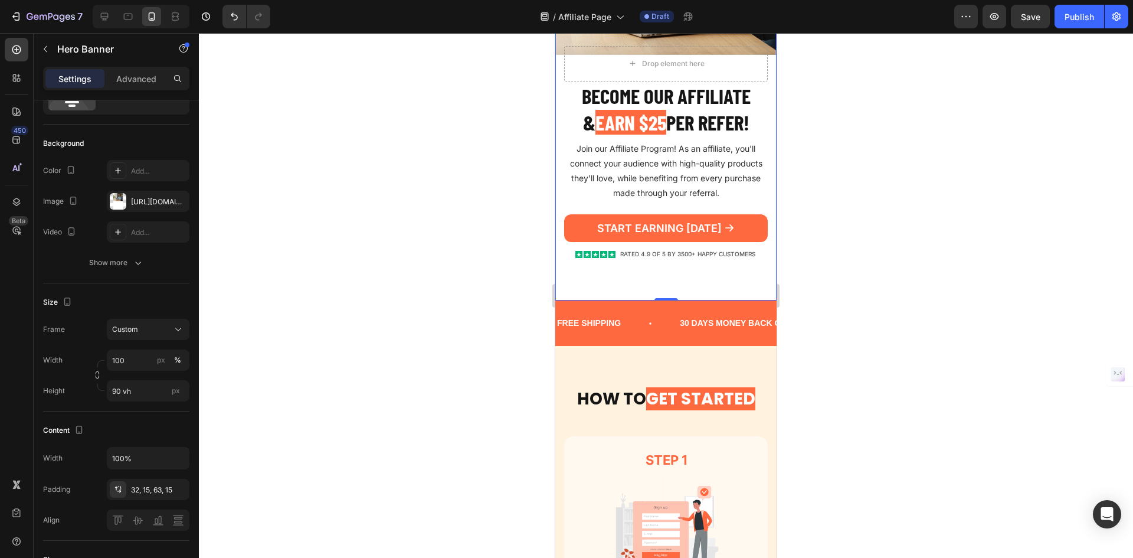
scroll to position [236, 0]
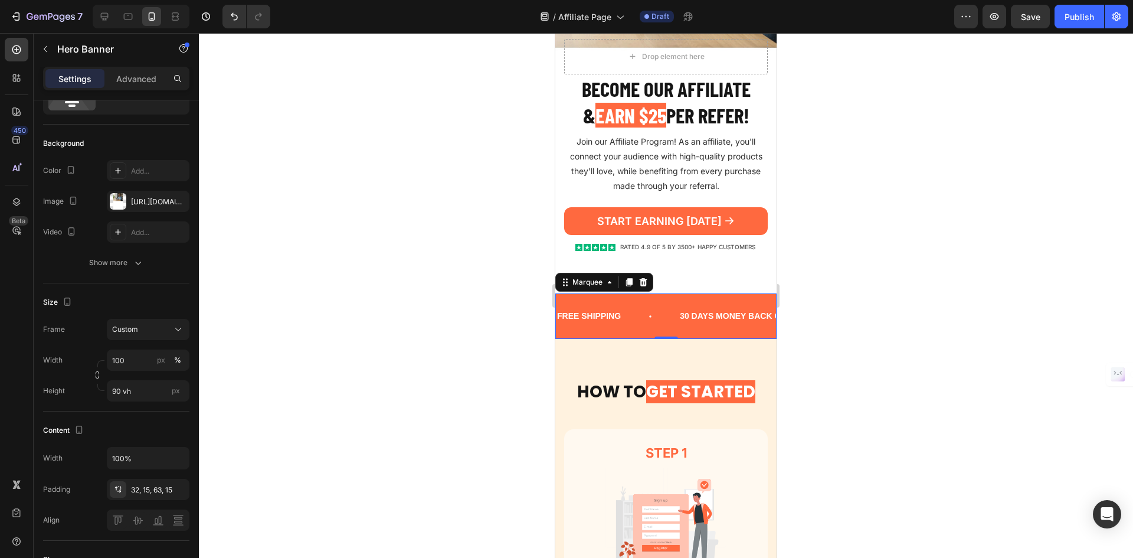
click at [642, 298] on div "FREE SHIPPING Text Block 30 DAYS MONEY BACK GUARANTEE Text Block LIMITED TIME 5…" at bounding box center [665, 315] width 221 height 45
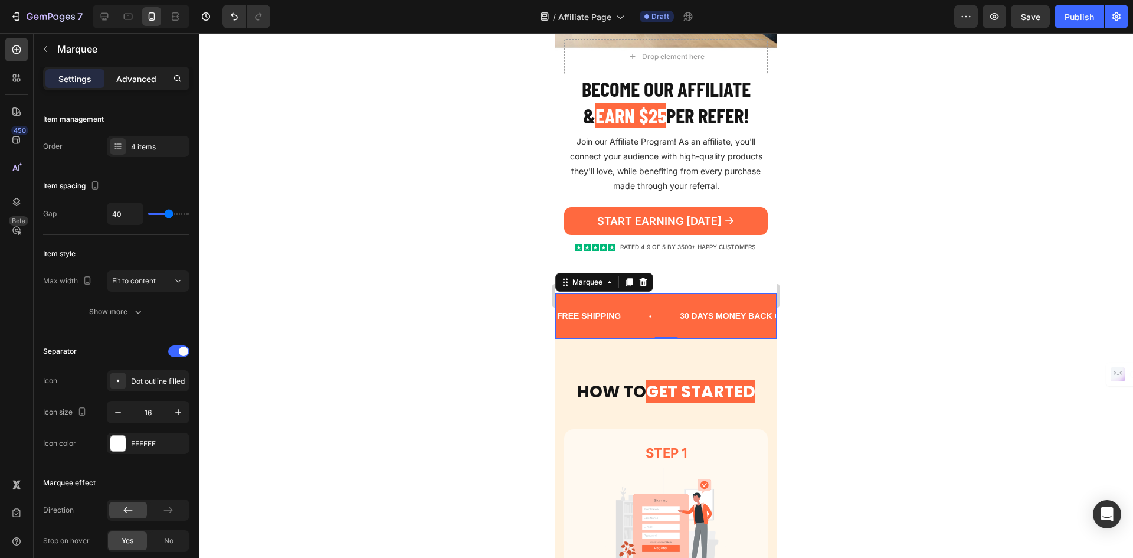
click at [129, 73] on p "Advanced" at bounding box center [136, 79] width 40 height 12
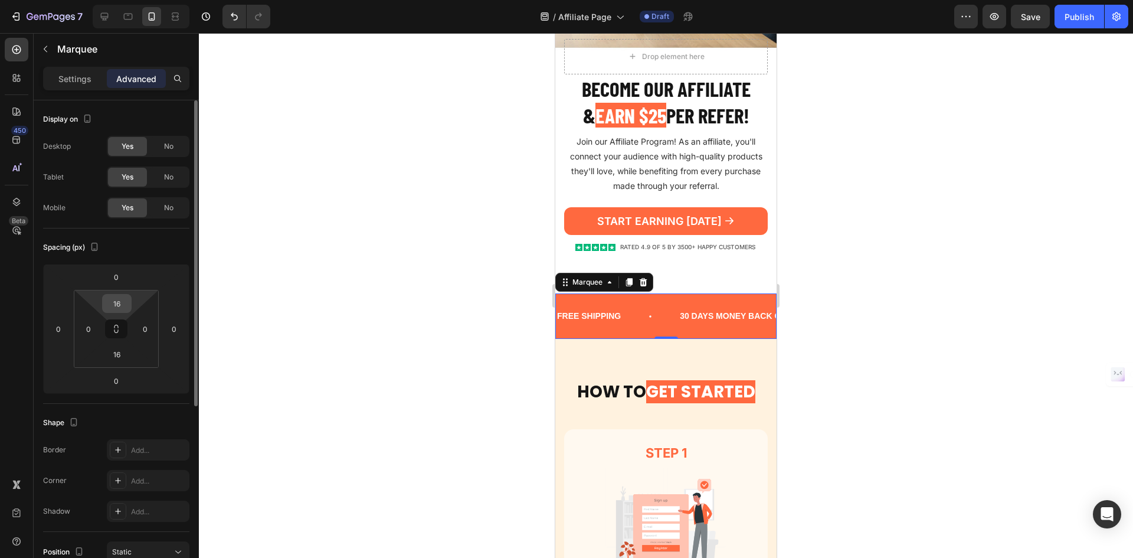
click at [113, 310] on input "16" at bounding box center [117, 304] width 24 height 18
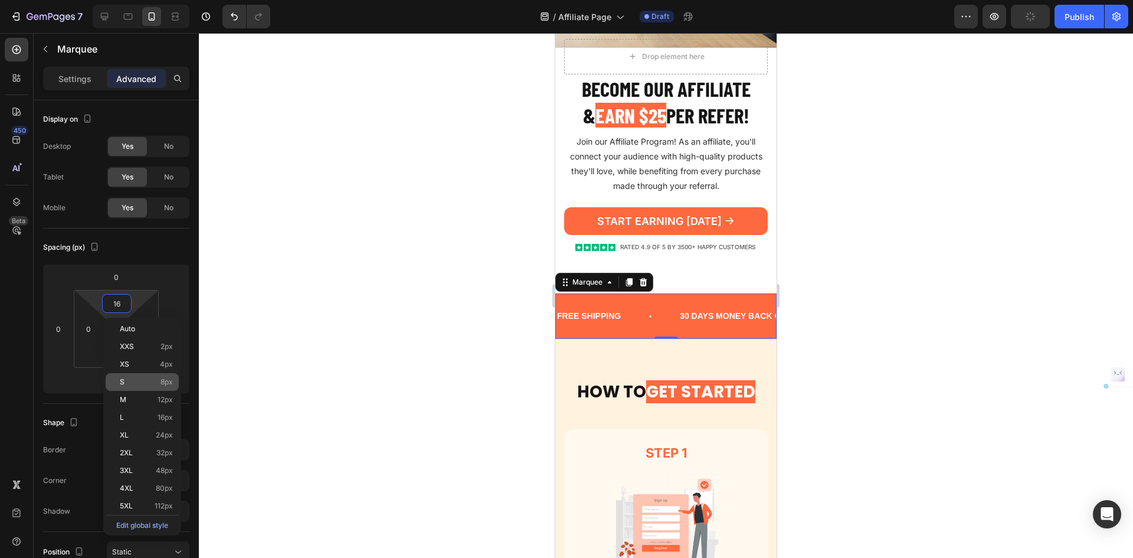
click at [158, 385] on p "S 8px" at bounding box center [146, 382] width 53 height 8
type input "8"
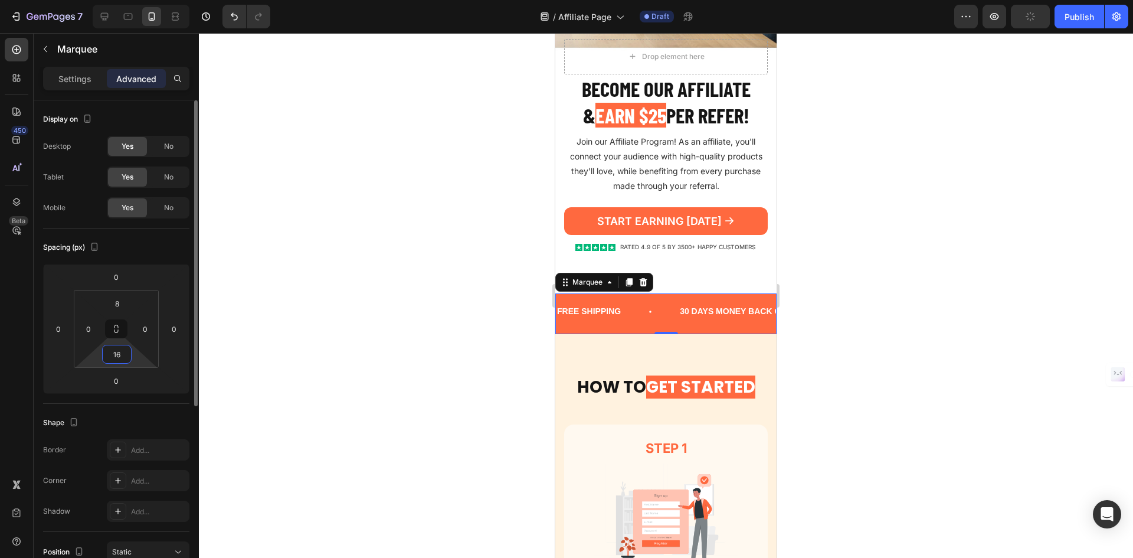
click at [116, 362] on input "16" at bounding box center [117, 354] width 24 height 18
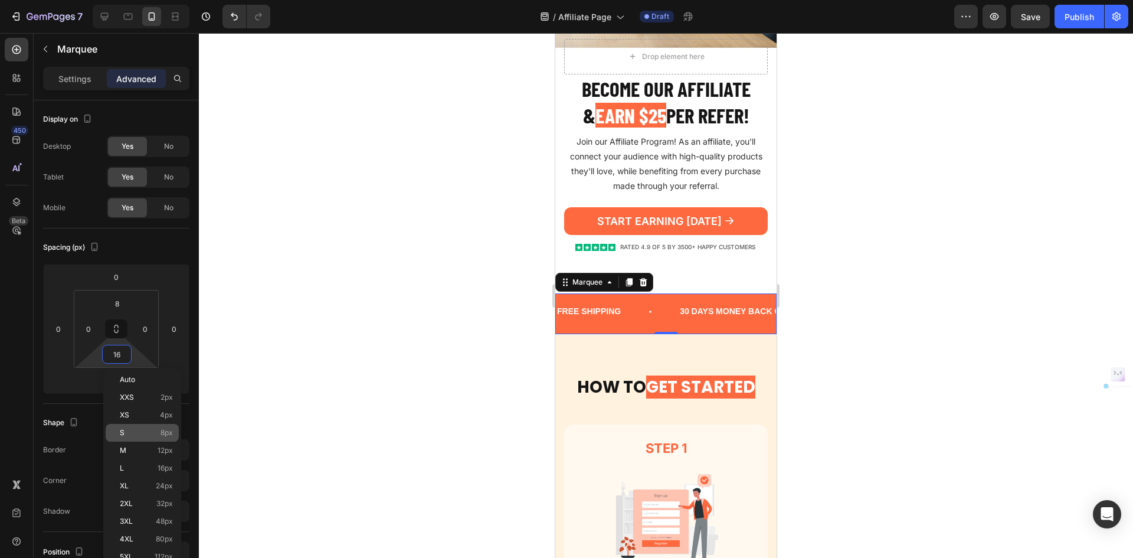
click at [164, 436] on span "8px" at bounding box center [167, 433] width 12 height 8
type input "8"
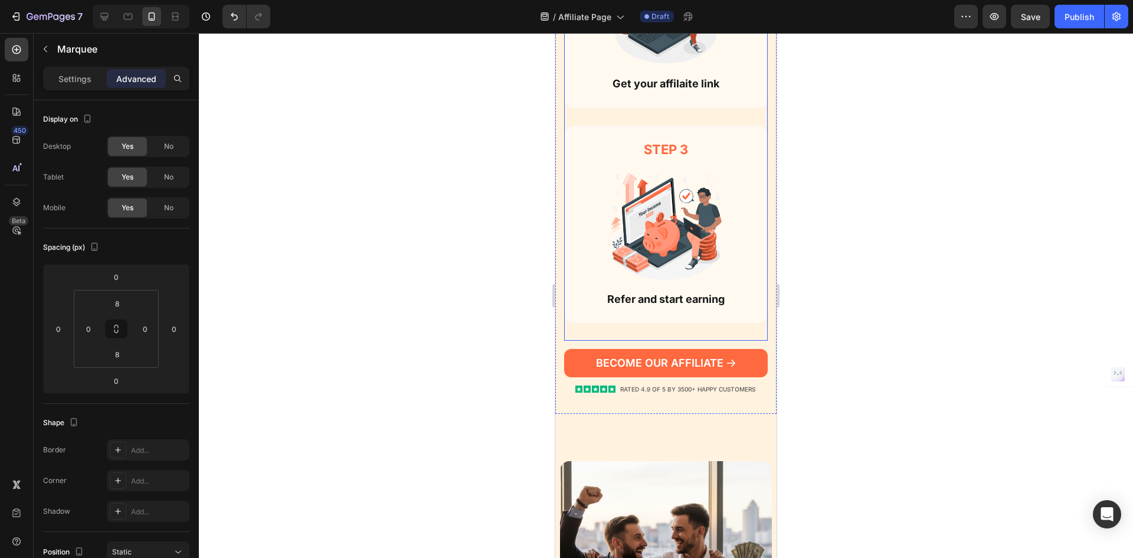
scroll to position [1003, 0]
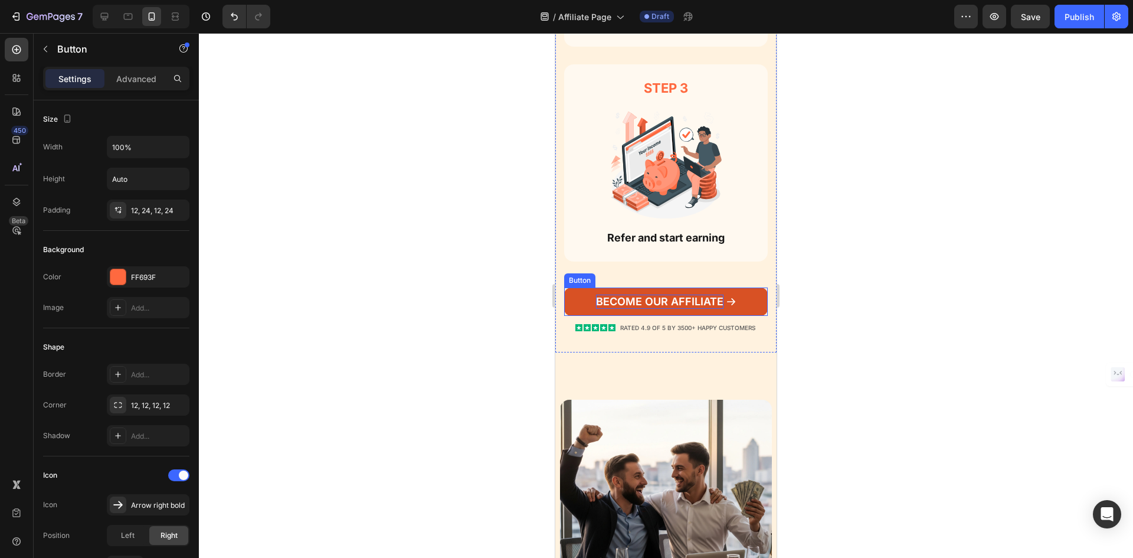
click at [669, 295] on p "BECOME OUR AFFILIATE" at bounding box center [659, 302] width 127 height 14
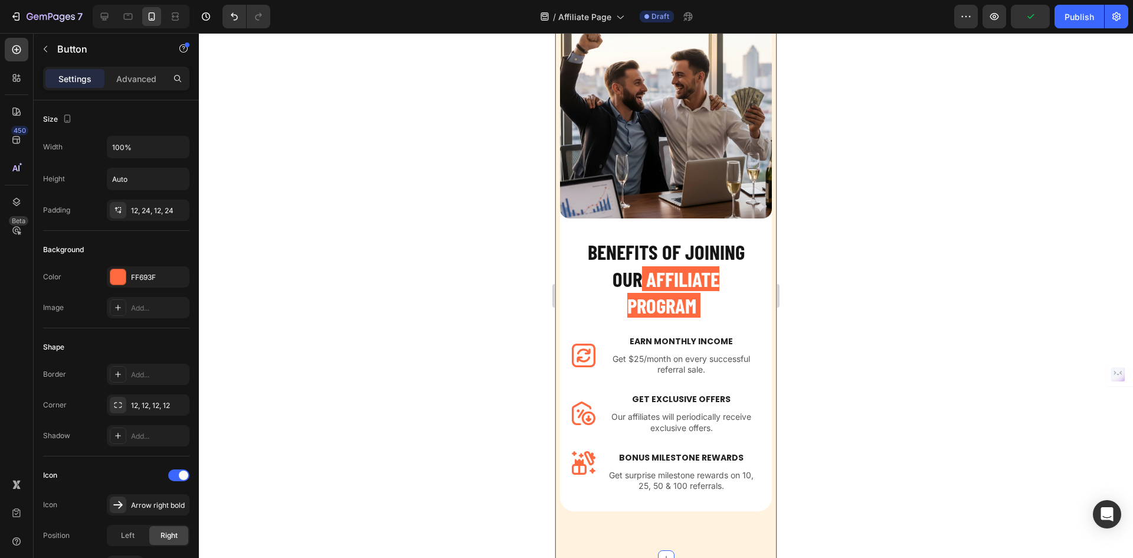
scroll to position [1476, 0]
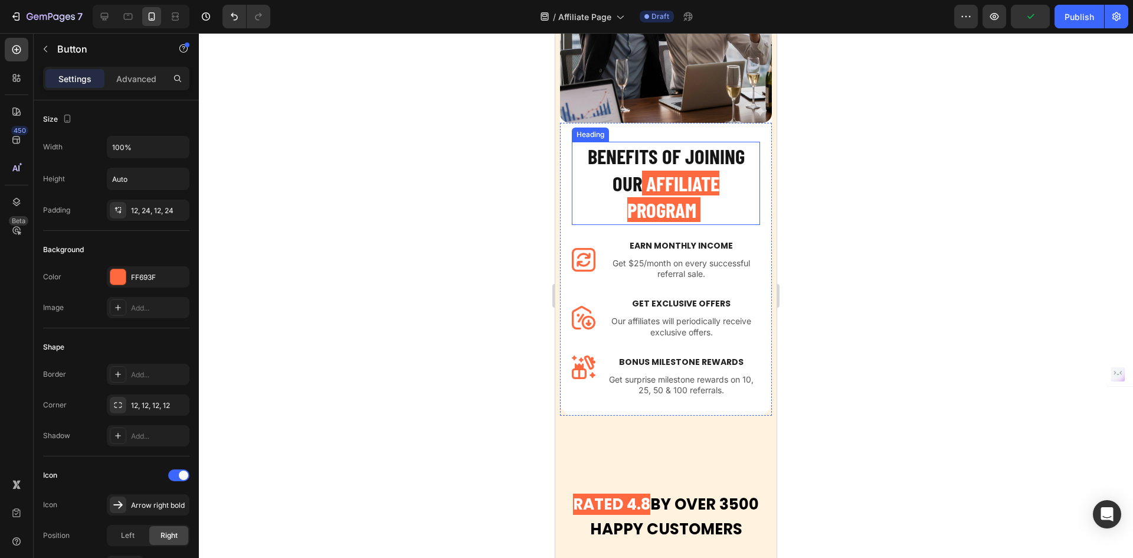
click at [648, 145] on h2 "BENEFITS OF JOINING OUR AFFILIATE PROGRAM" at bounding box center [666, 183] width 188 height 83
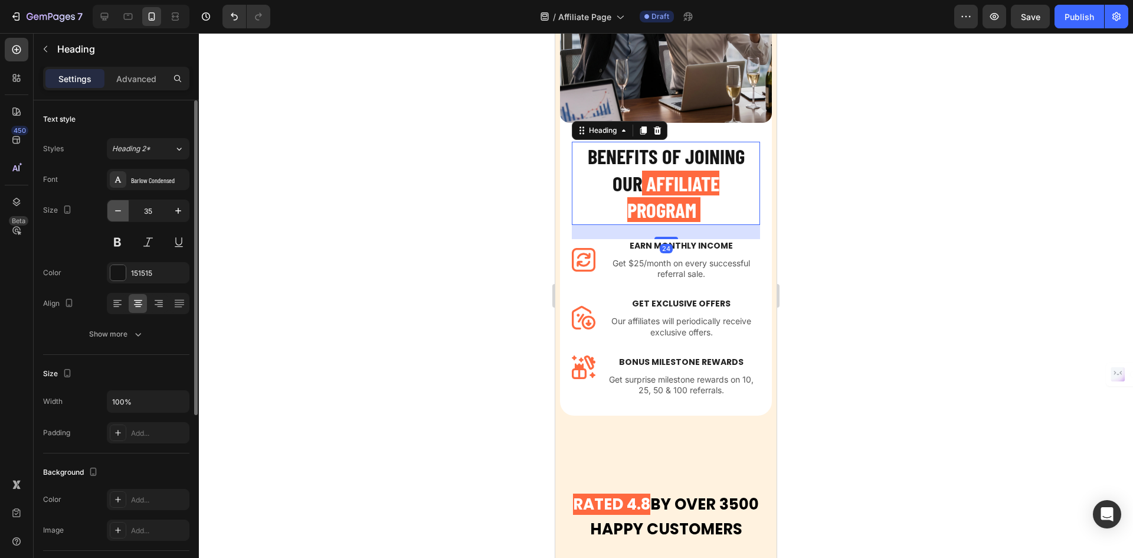
click at [119, 207] on icon "button" at bounding box center [118, 211] width 12 height 12
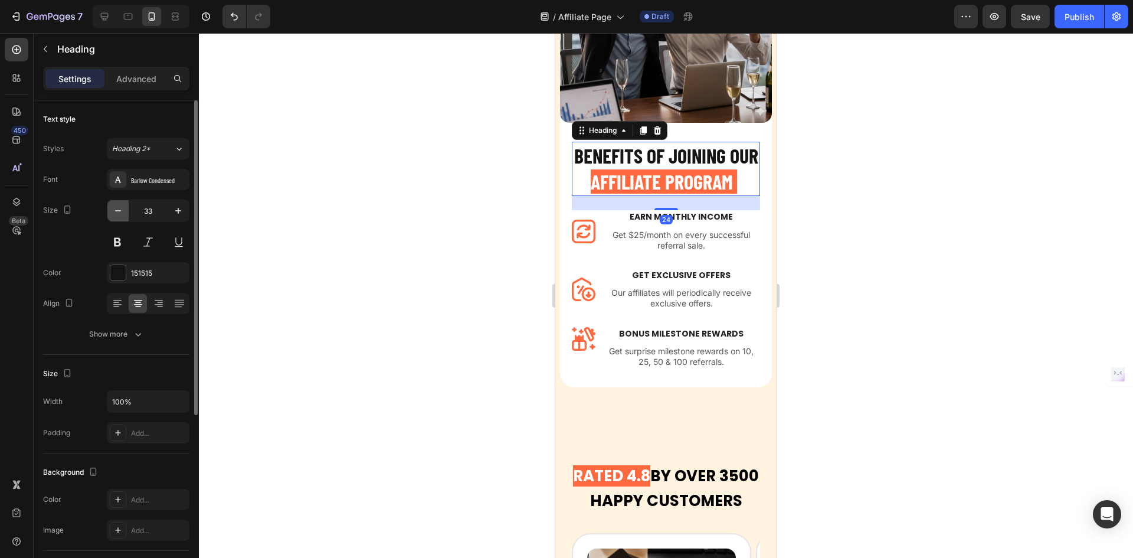
click at [119, 207] on icon "button" at bounding box center [118, 211] width 12 height 12
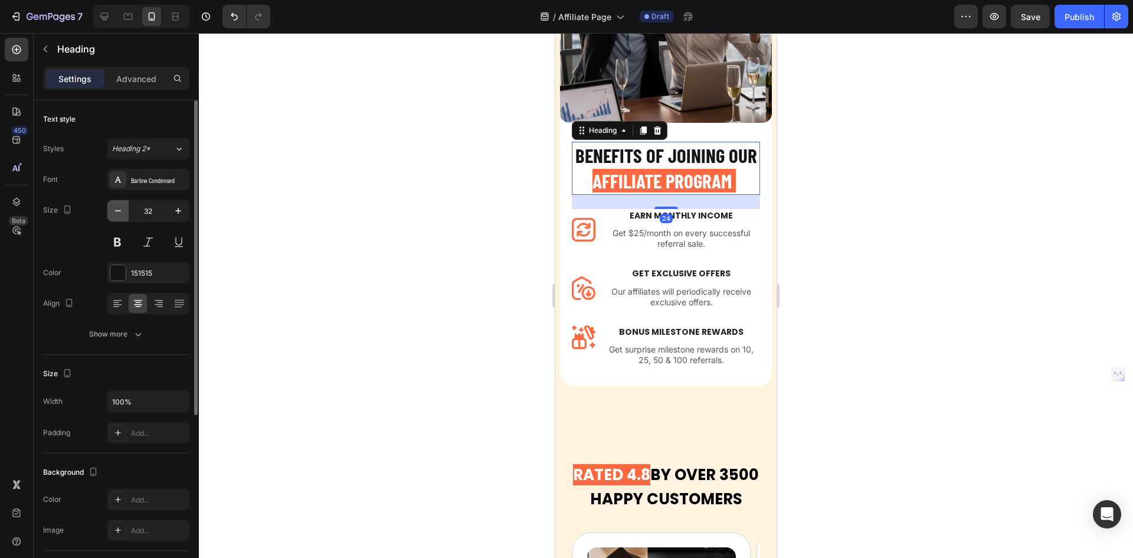
click at [119, 207] on icon "button" at bounding box center [118, 211] width 12 height 12
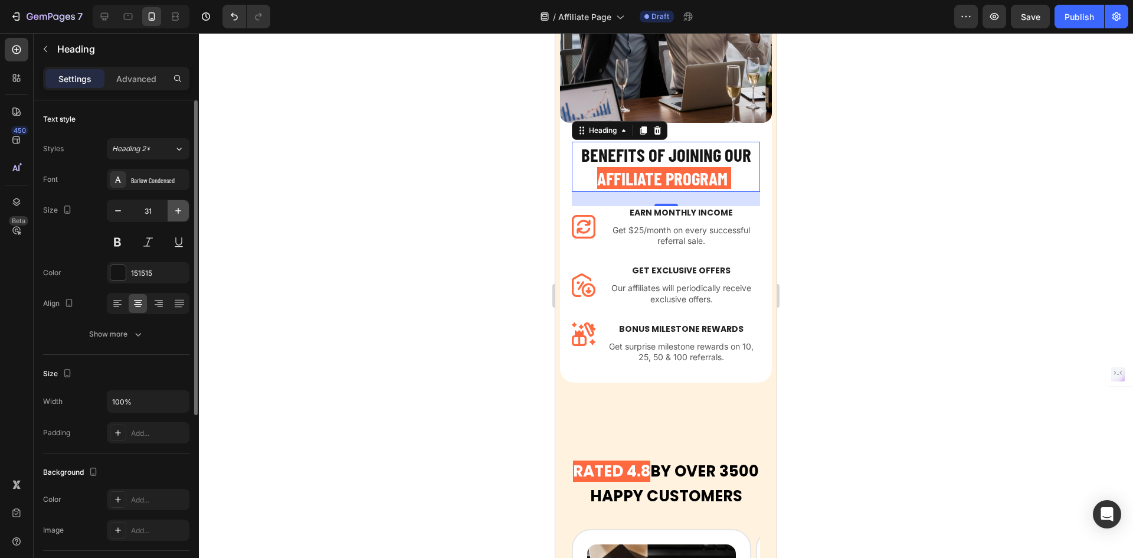
click at [175, 211] on icon "button" at bounding box center [178, 211] width 12 height 12
type input "32"
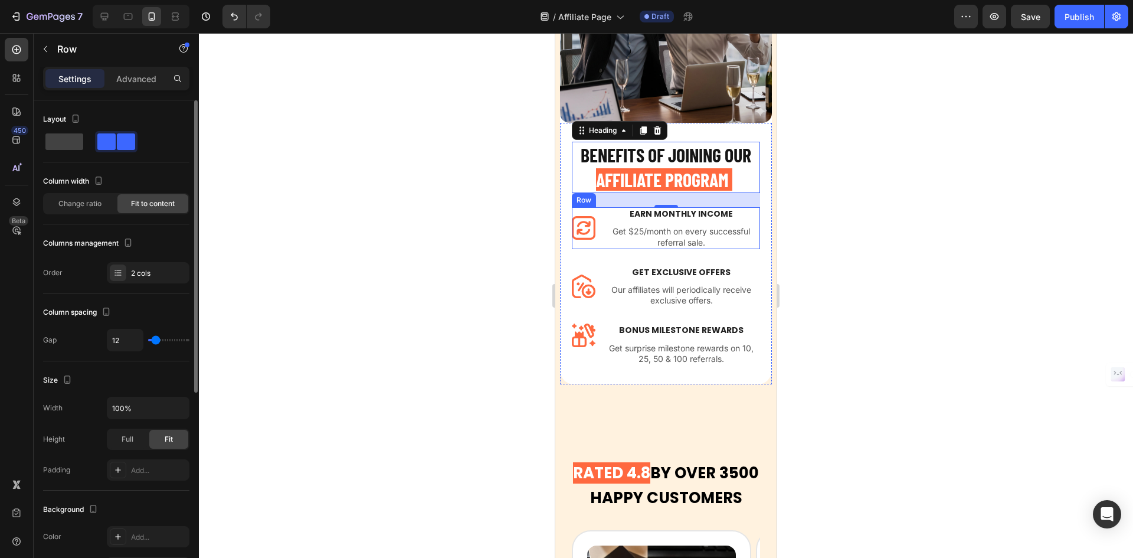
click at [602, 209] on div "Image Earn Monthly INCOME Text block Get $25/month on every successful referral…" at bounding box center [666, 228] width 188 height 42
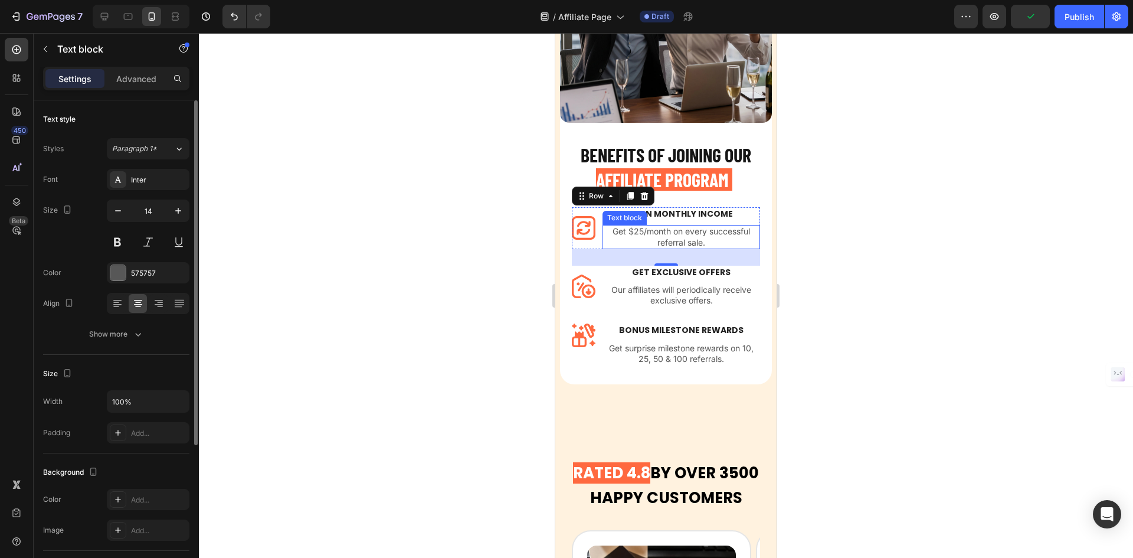
click at [662, 226] on p "Get $25/month on every successful referral sale." at bounding box center [681, 236] width 155 height 21
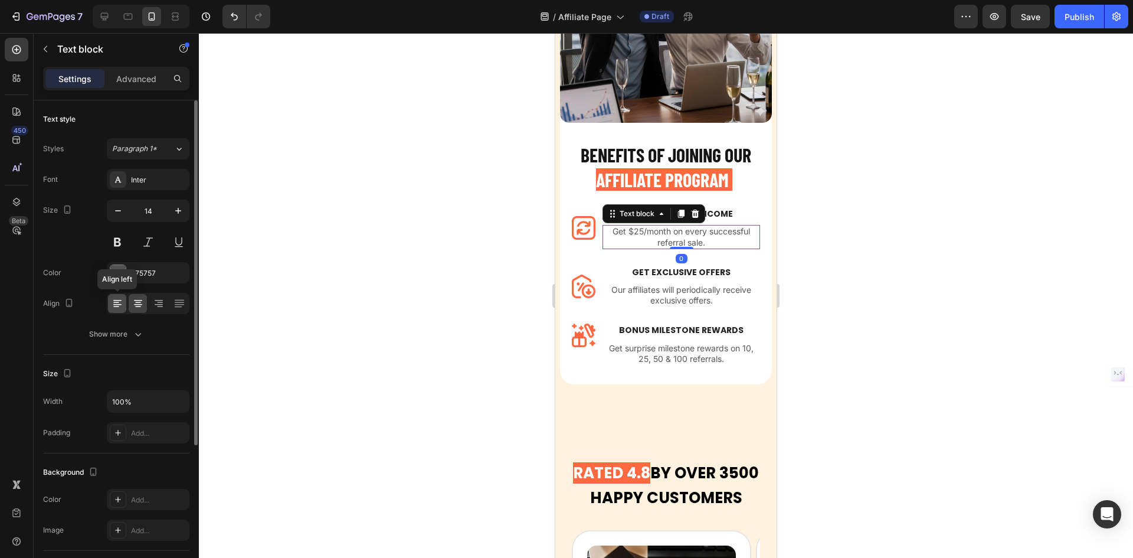
click at [115, 305] on icon at bounding box center [118, 303] width 12 height 12
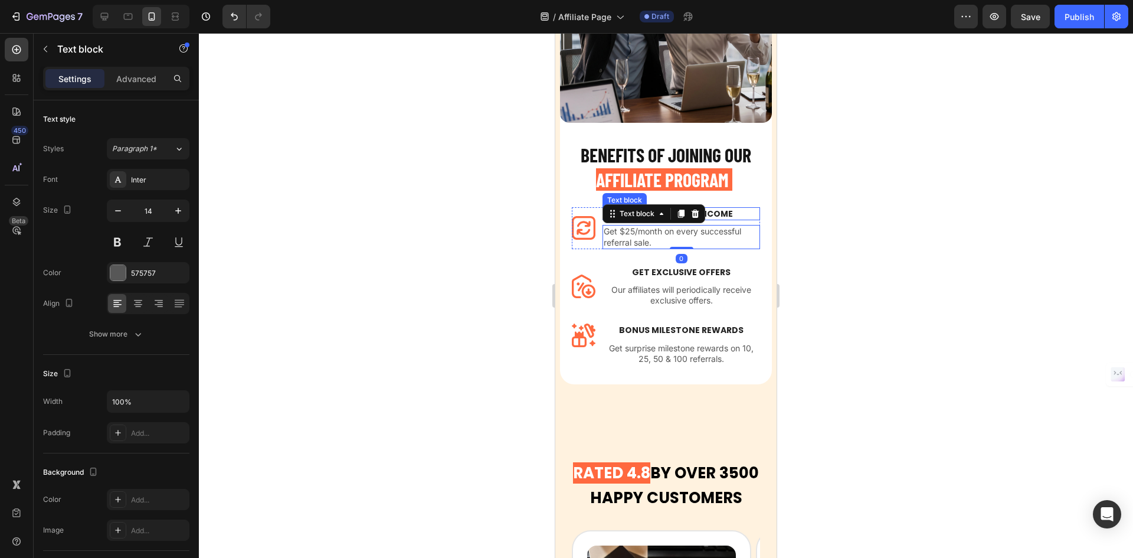
click at [730, 208] on p "Earn Monthly INCOME" at bounding box center [681, 213] width 155 height 11
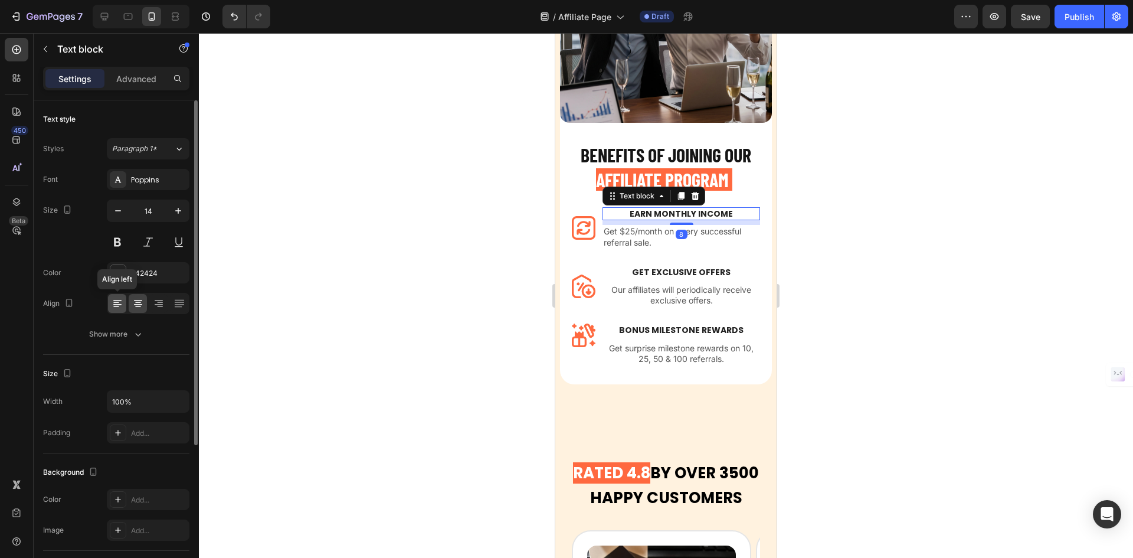
click at [123, 303] on div at bounding box center [117, 303] width 18 height 19
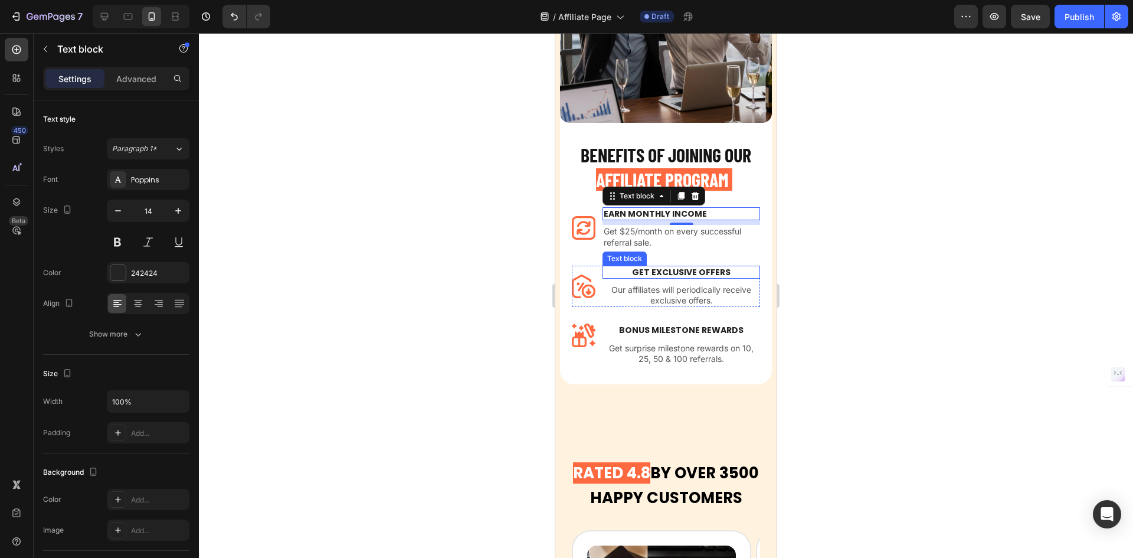
click at [647, 267] on p "GET EXCLUSIVE OFFERS" at bounding box center [681, 272] width 155 height 11
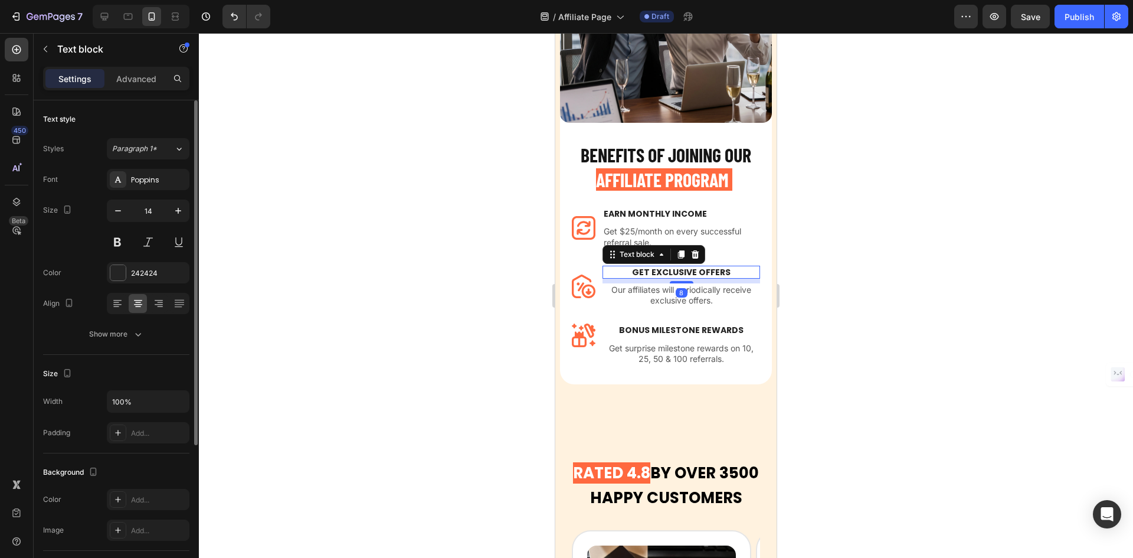
click at [101, 303] on div "Align" at bounding box center [116, 303] width 146 height 21
click at [118, 296] on div at bounding box center [117, 303] width 18 height 19
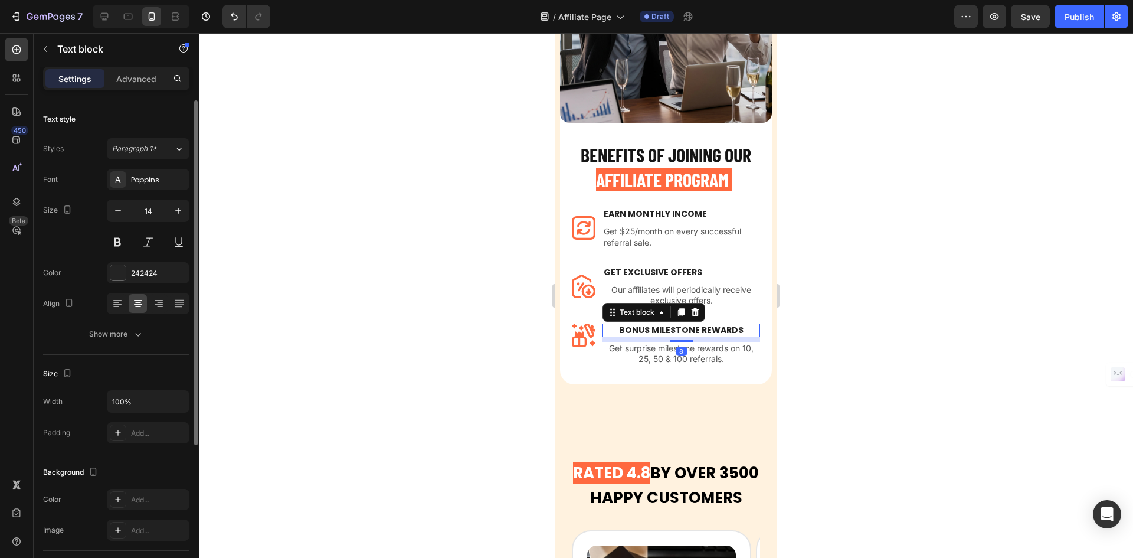
click at [626, 325] on p "BONUS MILESTONE REWARDS" at bounding box center [681, 330] width 155 height 11
click at [125, 302] on div at bounding box center [117, 303] width 18 height 19
click at [627, 289] on p "Our affiliates will periodically receive exclusive offers." at bounding box center [681, 294] width 155 height 21
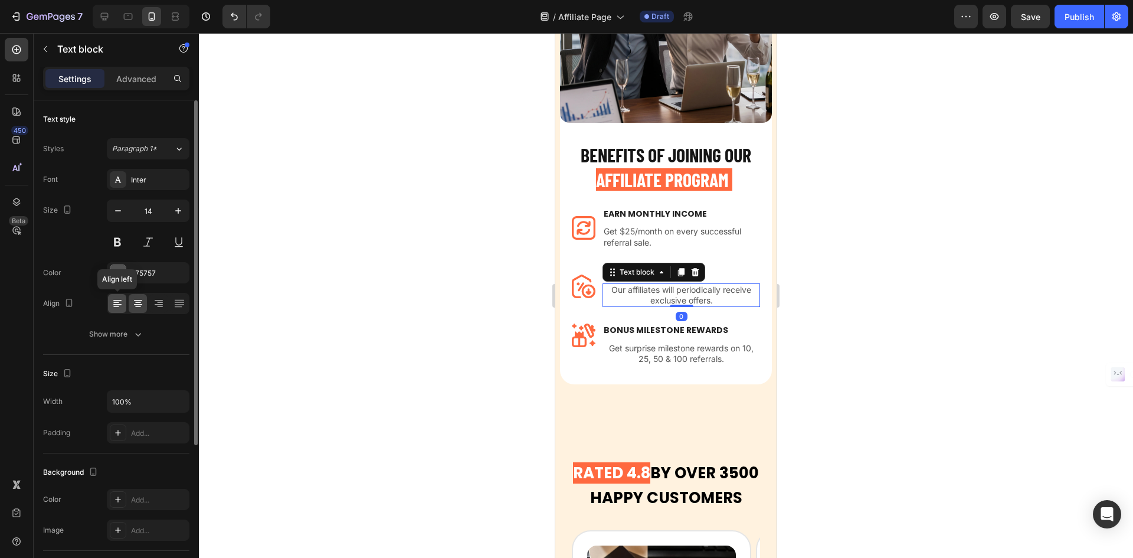
click at [119, 309] on icon at bounding box center [118, 303] width 12 height 12
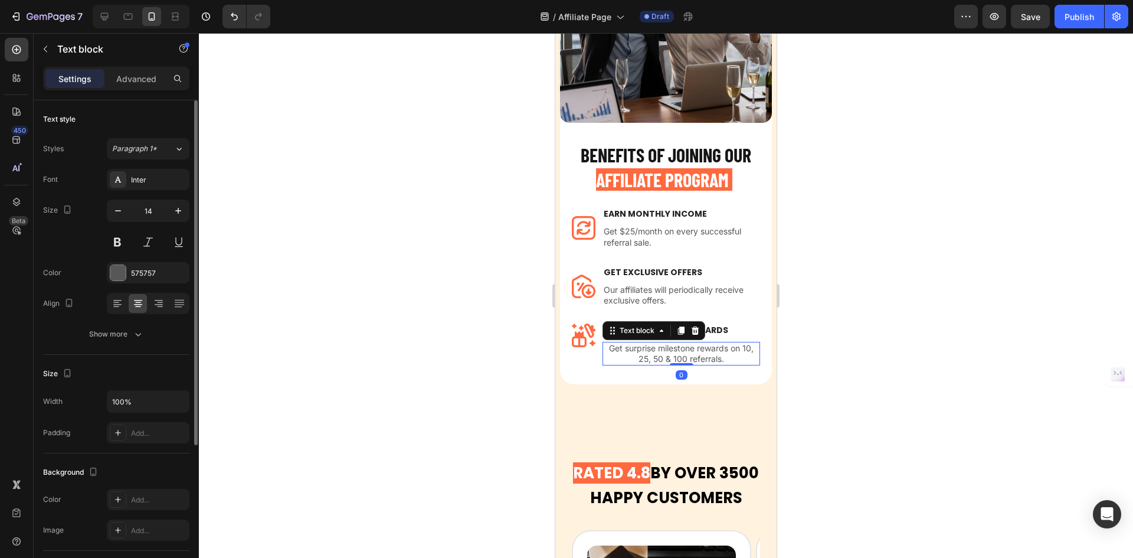
click at [675, 345] on p "Get surprise milestone rewards on 10, 25, 50 & 100 referrals." at bounding box center [681, 353] width 155 height 21
click at [120, 308] on icon at bounding box center [118, 303] width 12 height 12
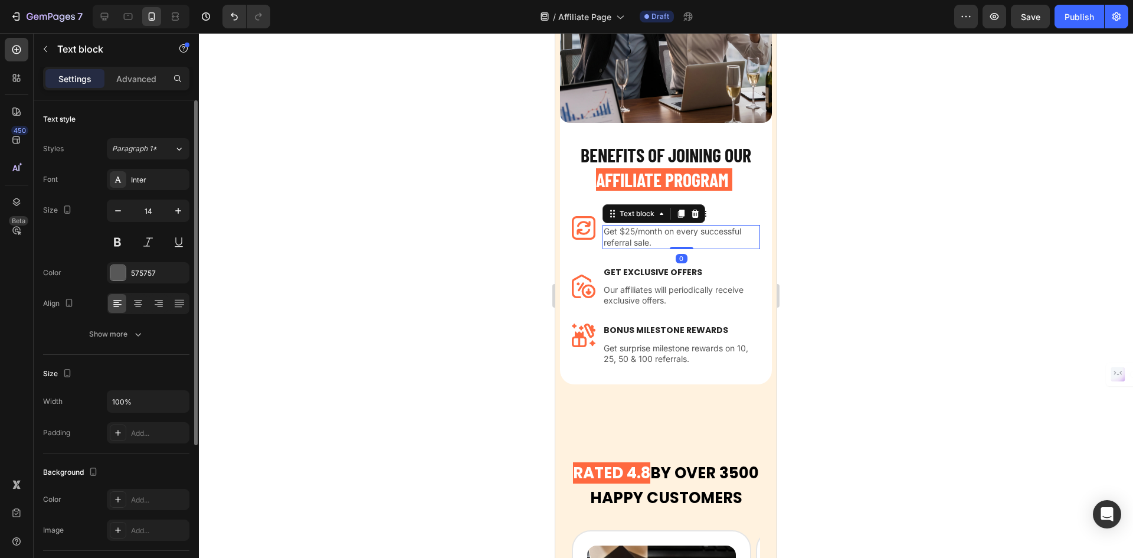
drag, startPoint x: 649, startPoint y: 228, endPoint x: 957, endPoint y: 256, distance: 309.4
click at [649, 228] on p "Get $25/month on every successful referral sale." at bounding box center [681, 236] width 155 height 21
click at [115, 208] on icon "button" at bounding box center [118, 211] width 12 height 12
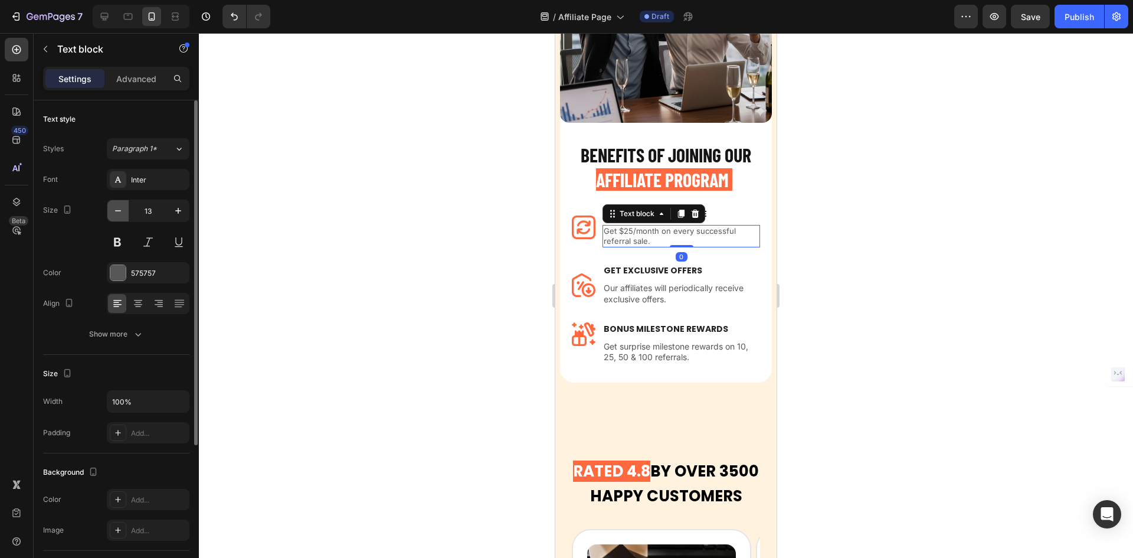
click at [115, 208] on icon "button" at bounding box center [118, 211] width 12 height 12
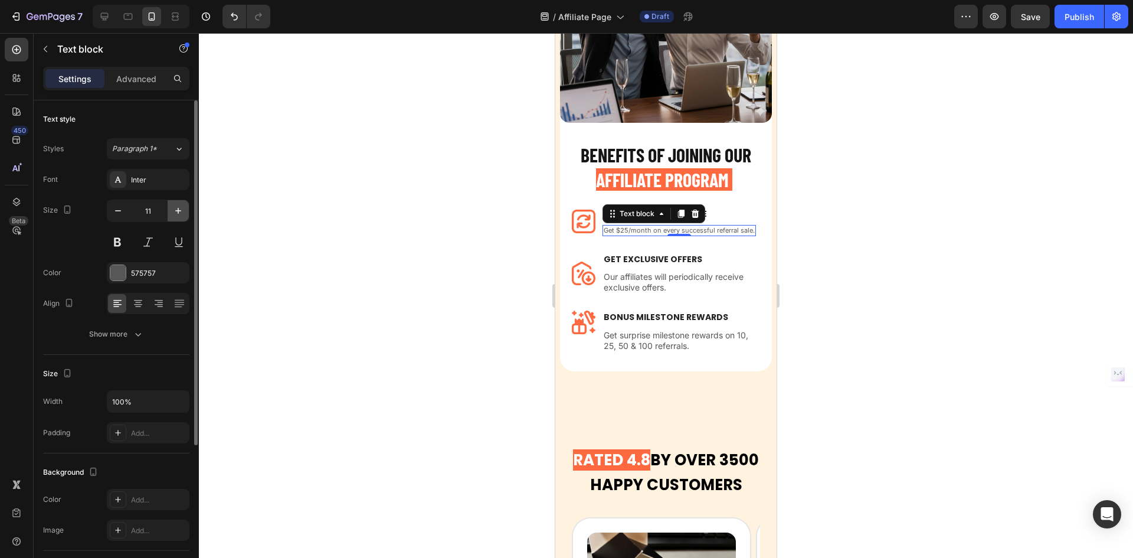
click at [175, 215] on icon "button" at bounding box center [178, 211] width 12 height 12
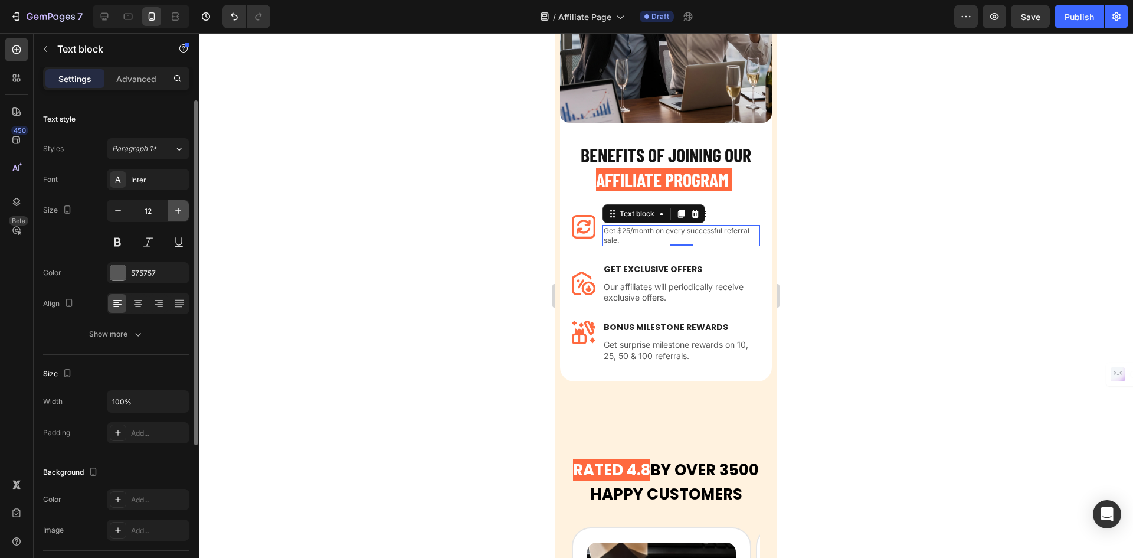
click at [176, 212] on icon "button" at bounding box center [178, 211] width 12 height 12
type input "13"
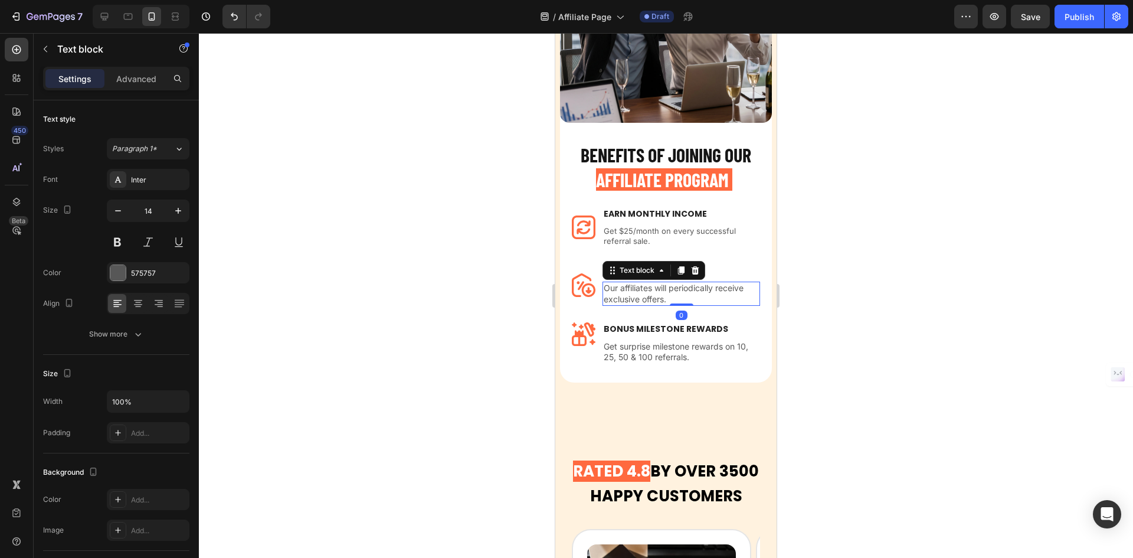
drag, startPoint x: 698, startPoint y: 274, endPoint x: 573, endPoint y: 269, distance: 125.3
click at [698, 283] on p "Our affiliates will periodically receive exclusive offers." at bounding box center [681, 293] width 155 height 21
click at [172, 218] on button "button" at bounding box center [178, 210] width 21 height 21
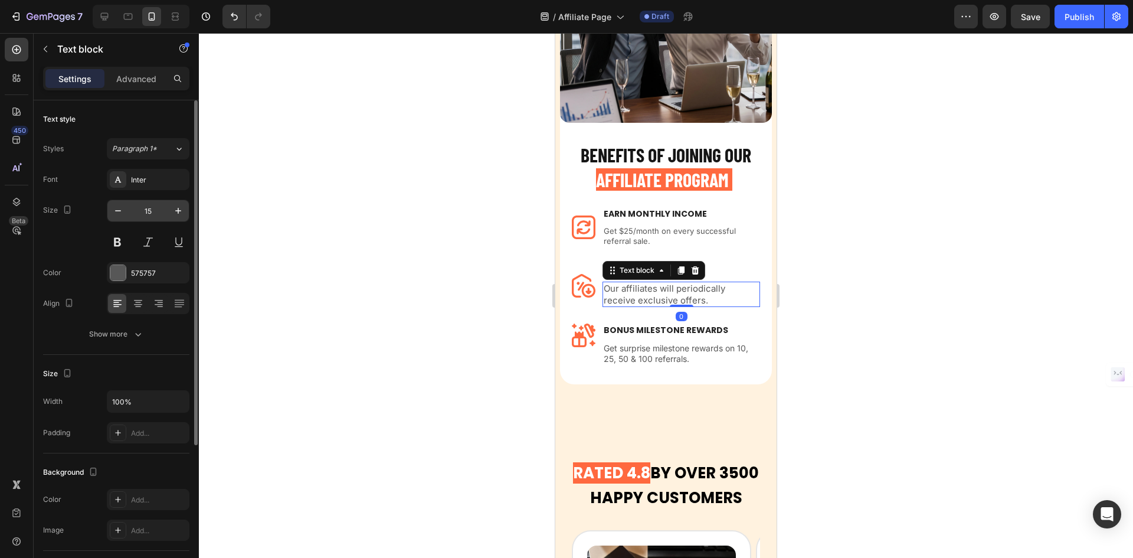
click at [117, 221] on div "15" at bounding box center [148, 210] width 83 height 22
click at [117, 219] on button "button" at bounding box center [117, 210] width 21 height 21
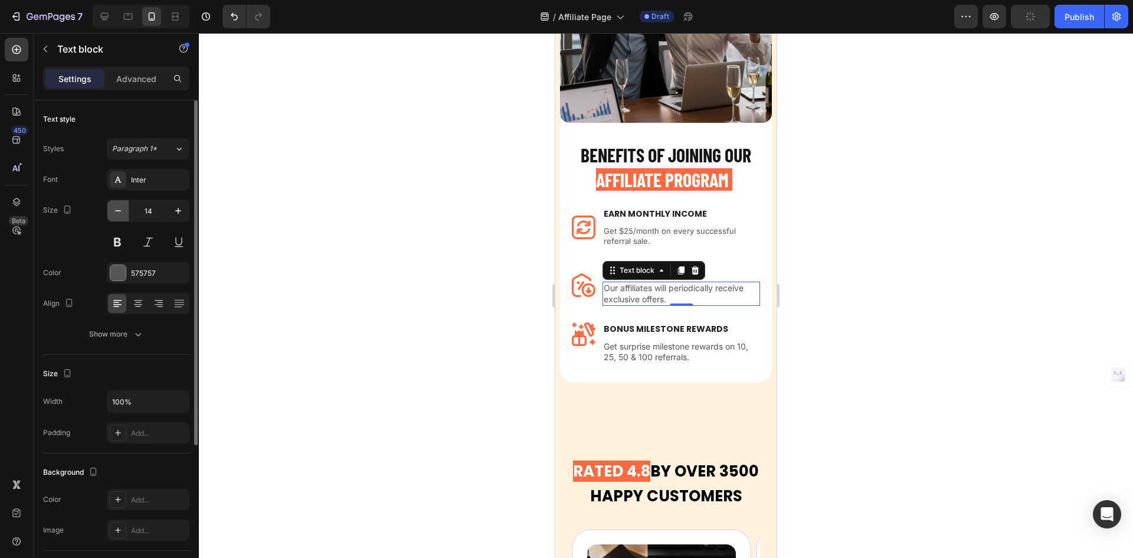
click at [117, 219] on button "button" at bounding box center [117, 210] width 21 height 21
type input "13"
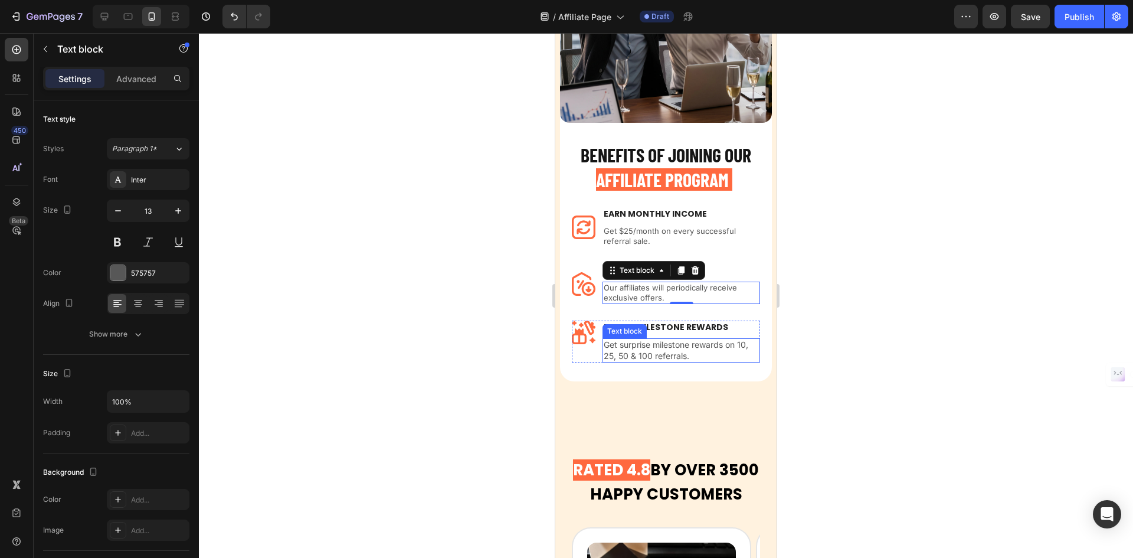
click at [652, 339] on p "Get surprise milestone rewards on 10, 25, 50 & 100 referrals." at bounding box center [681, 349] width 155 height 21
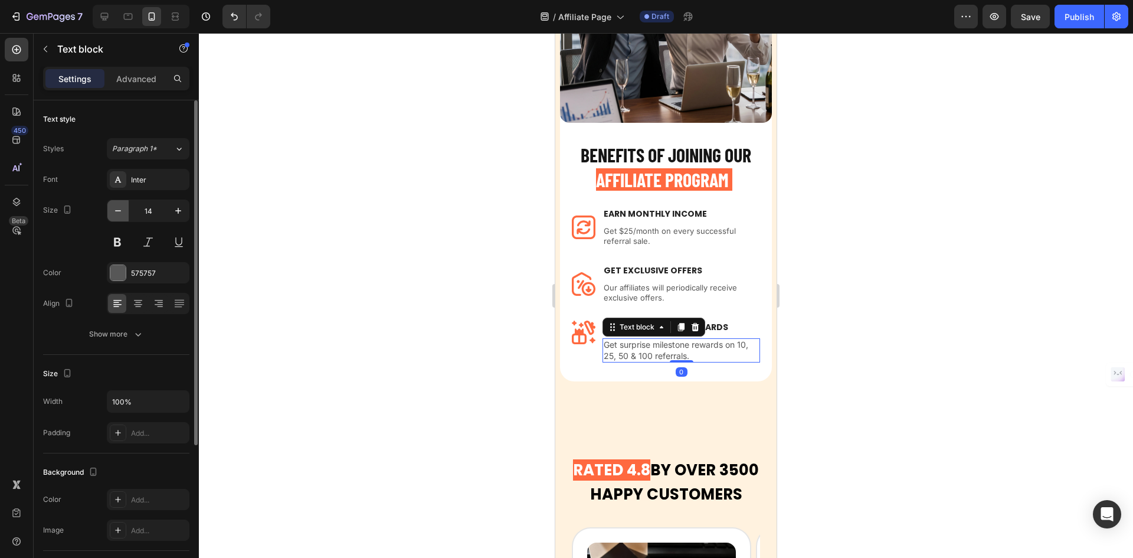
click at [119, 212] on icon "button" at bounding box center [118, 211] width 12 height 12
type input "13"
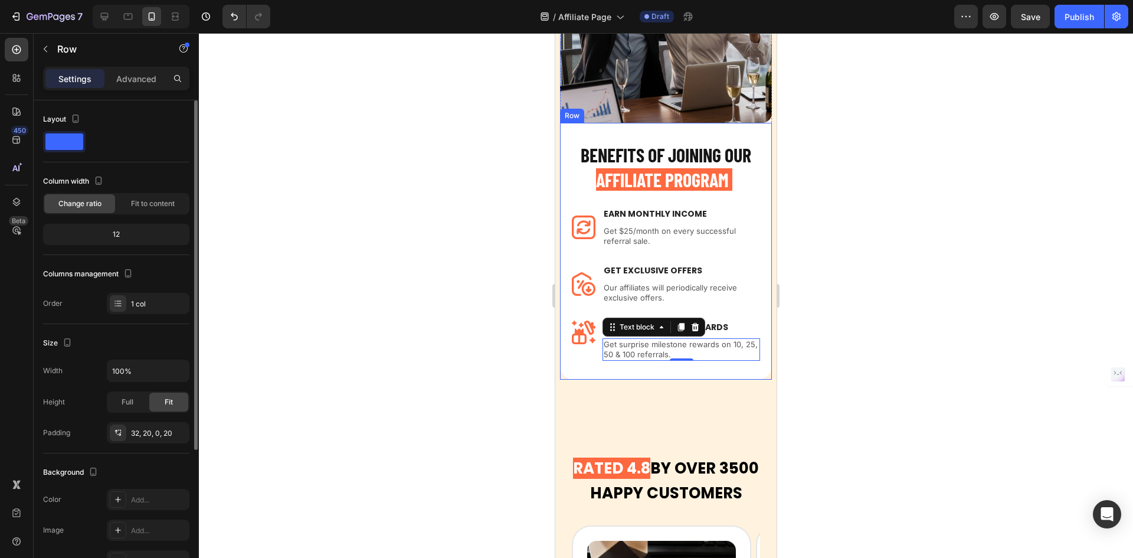
click at [725, 311] on div "BENEFITS OF JOINING OUR AFFILIATE PROGRAM Heading Image Earn Monthly INCOME Tex…" at bounding box center [666, 251] width 188 height 219
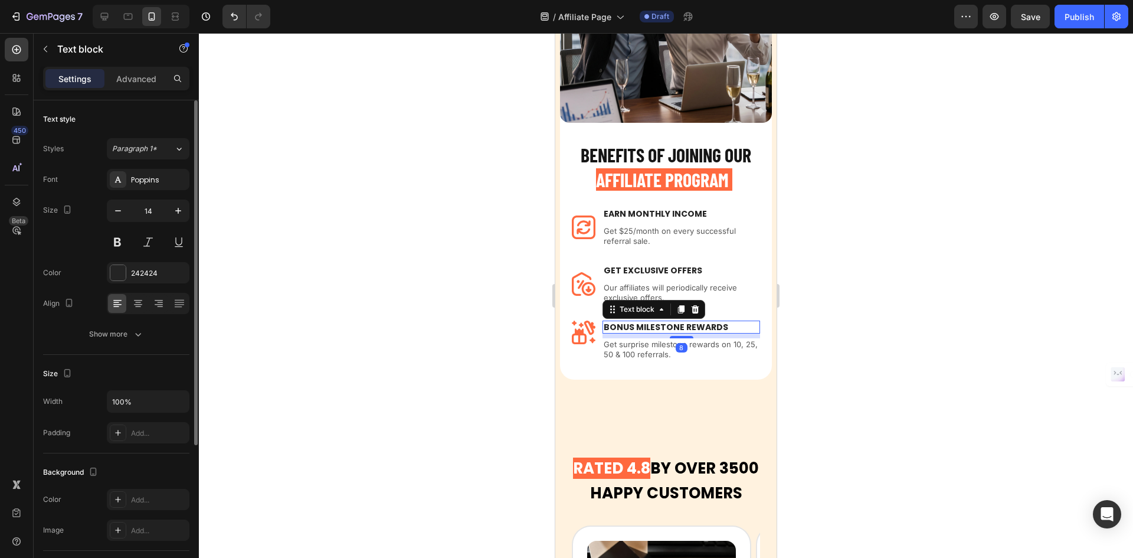
click at [716, 322] on p "BONUS MILESTONE REWARDS" at bounding box center [681, 327] width 155 height 11
click at [179, 208] on icon "button" at bounding box center [178, 211] width 12 height 12
type input "15"
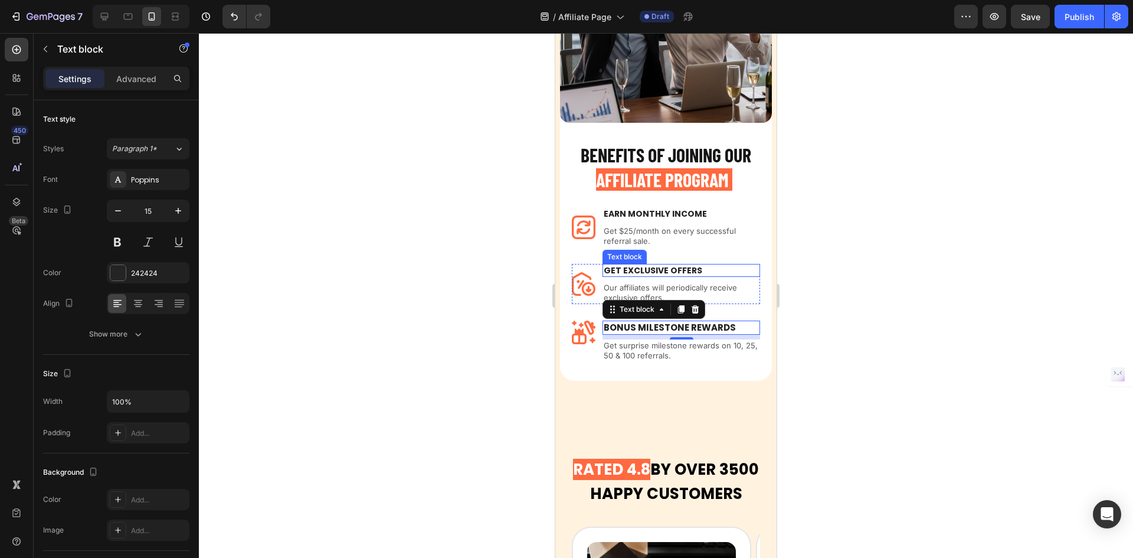
click at [649, 265] on p "GET EXCLUSIVE OFFERS" at bounding box center [681, 270] width 155 height 11
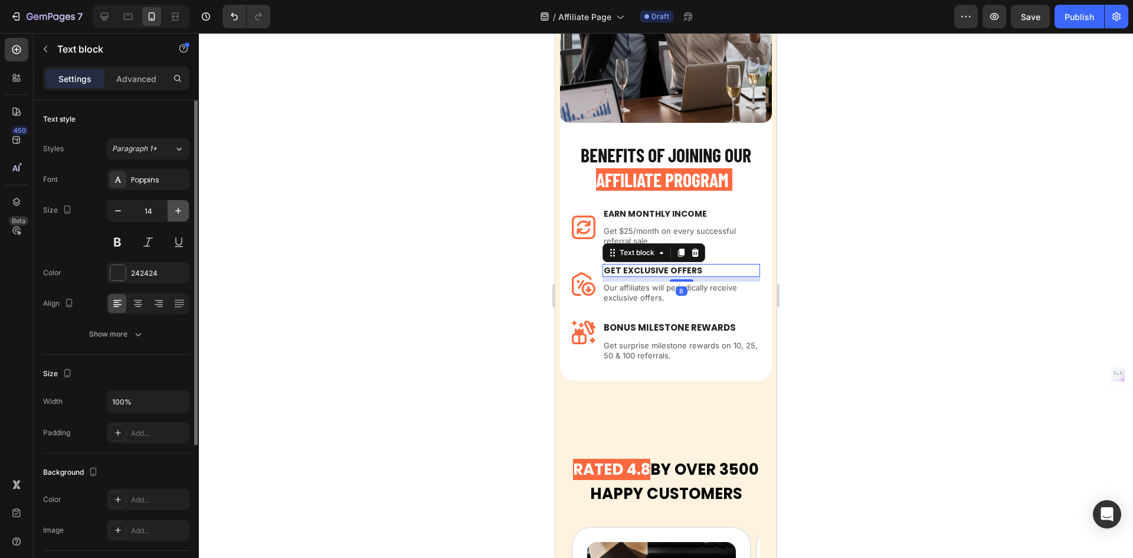
click at [186, 212] on button "button" at bounding box center [178, 210] width 21 height 21
type input "15"
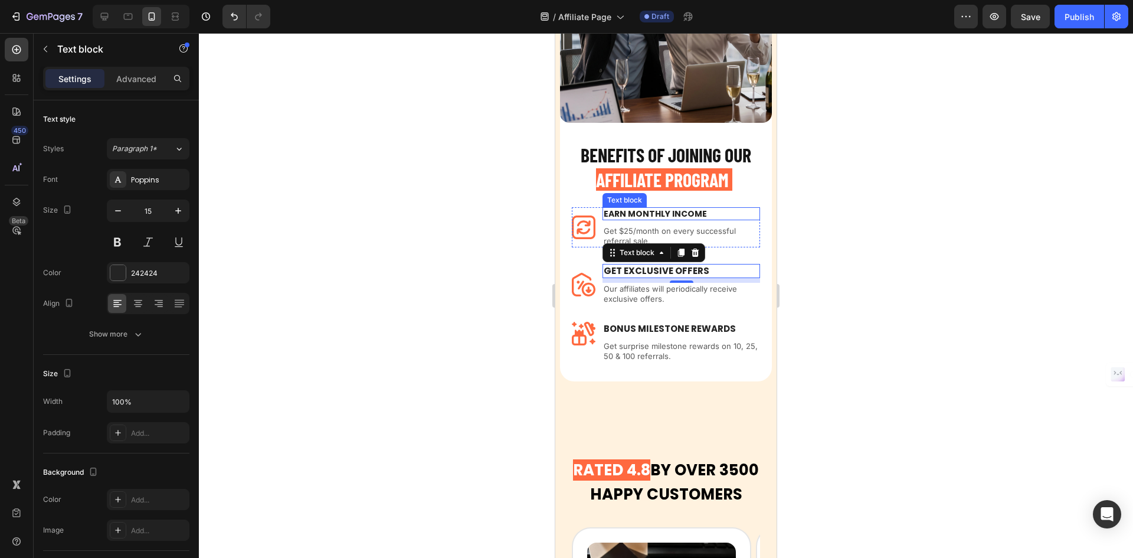
click at [686, 198] on div "BENEFITS OF JOINING OUR AFFILIATE PROGRAM Heading Image Earn Monthly INCOME Tex…" at bounding box center [666, 252] width 188 height 221
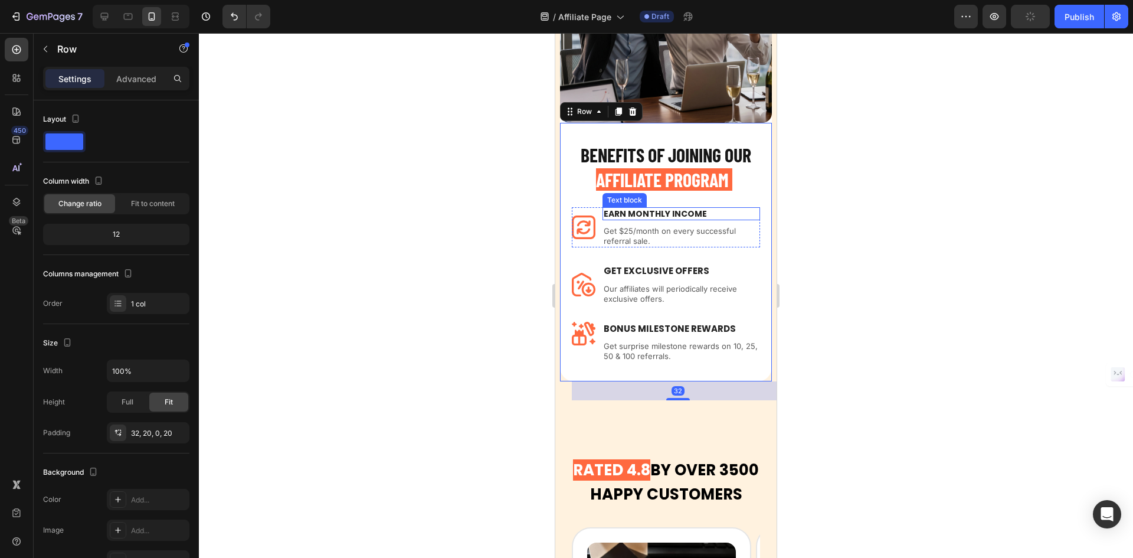
click at [679, 208] on p "Earn Monthly INCOME" at bounding box center [681, 213] width 155 height 11
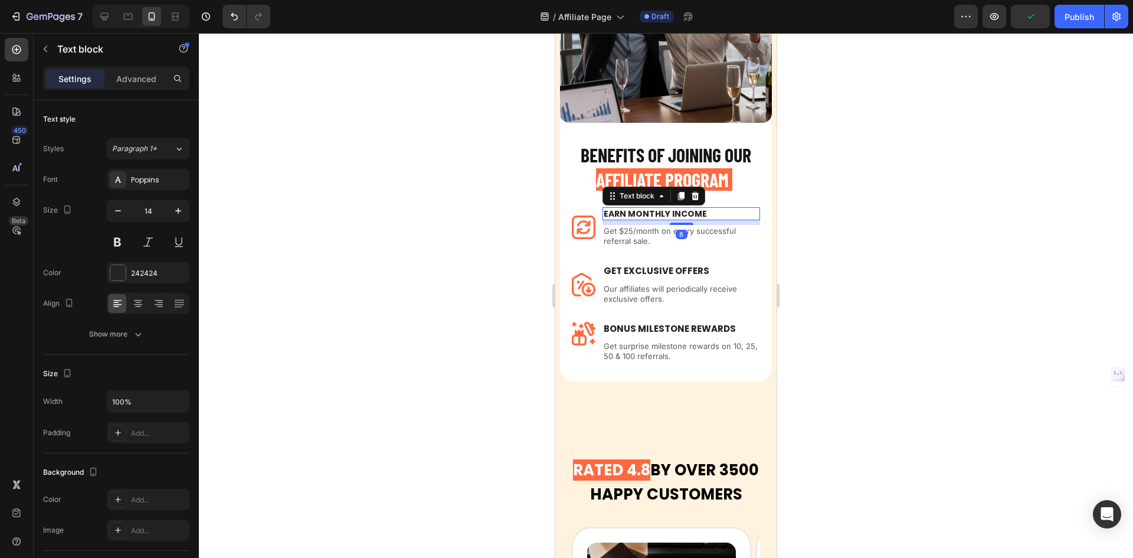
drag, startPoint x: 673, startPoint y: 215, endPoint x: 675, endPoint y: 200, distance: 14.9
click at [673, 223] on div at bounding box center [682, 224] width 24 height 2
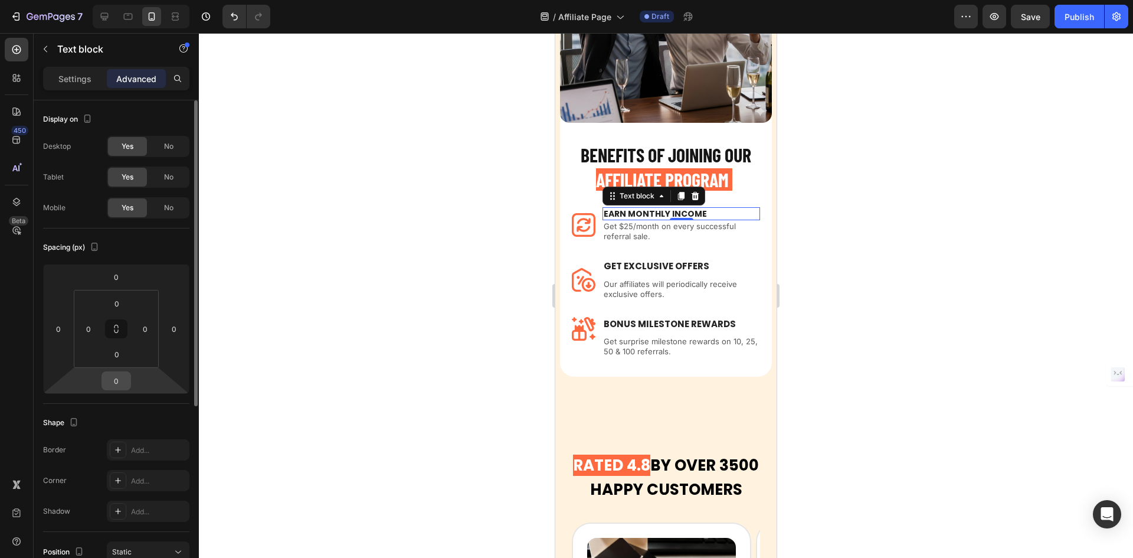
click at [117, 378] on input "0" at bounding box center [116, 381] width 24 height 18
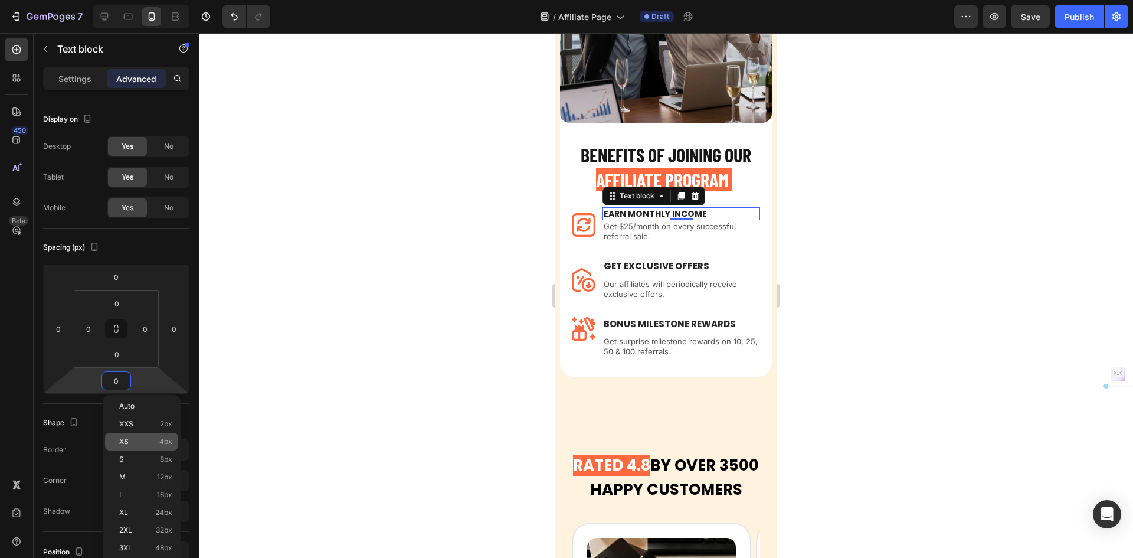
click at [164, 441] on span "4px" at bounding box center [165, 441] width 13 height 8
type input "4"
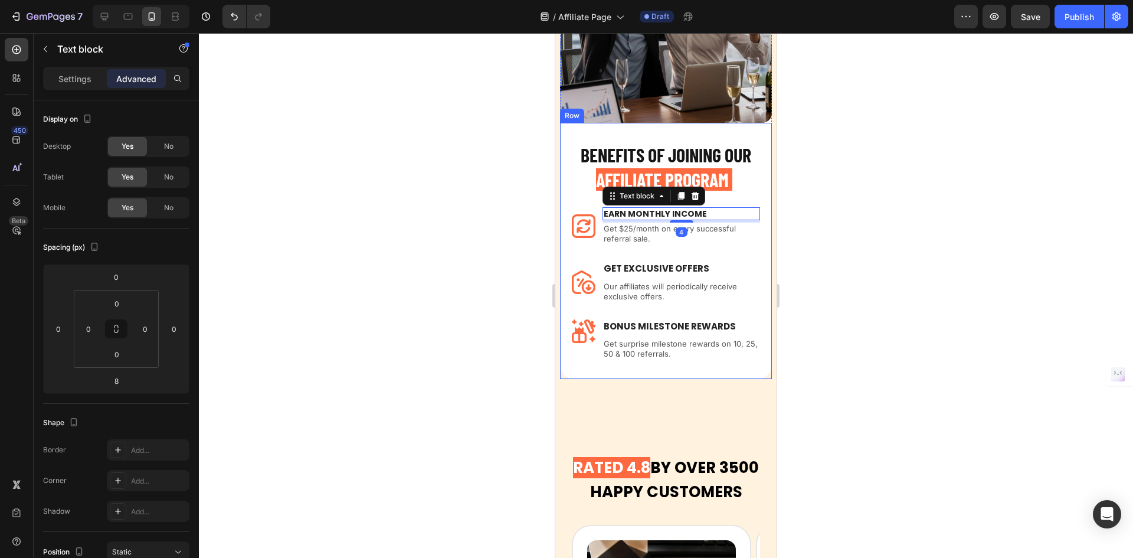
click at [688, 263] on p "GET EXCLUSIVE OFFERS" at bounding box center [681, 269] width 155 height 12
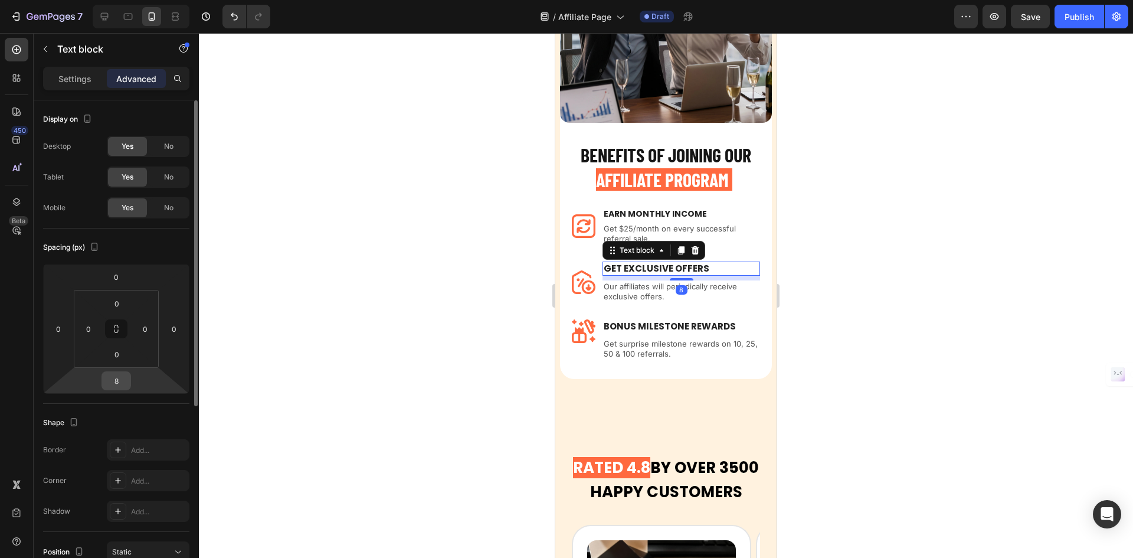
click at [120, 387] on input "8" at bounding box center [116, 381] width 24 height 18
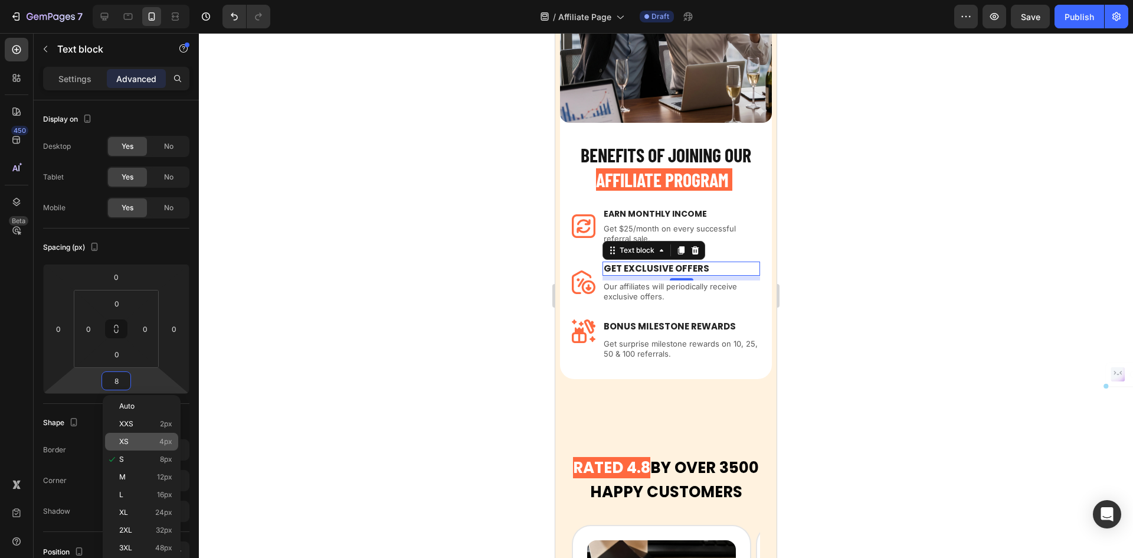
click at [171, 440] on span "4px" at bounding box center [165, 441] width 13 height 8
type input "4"
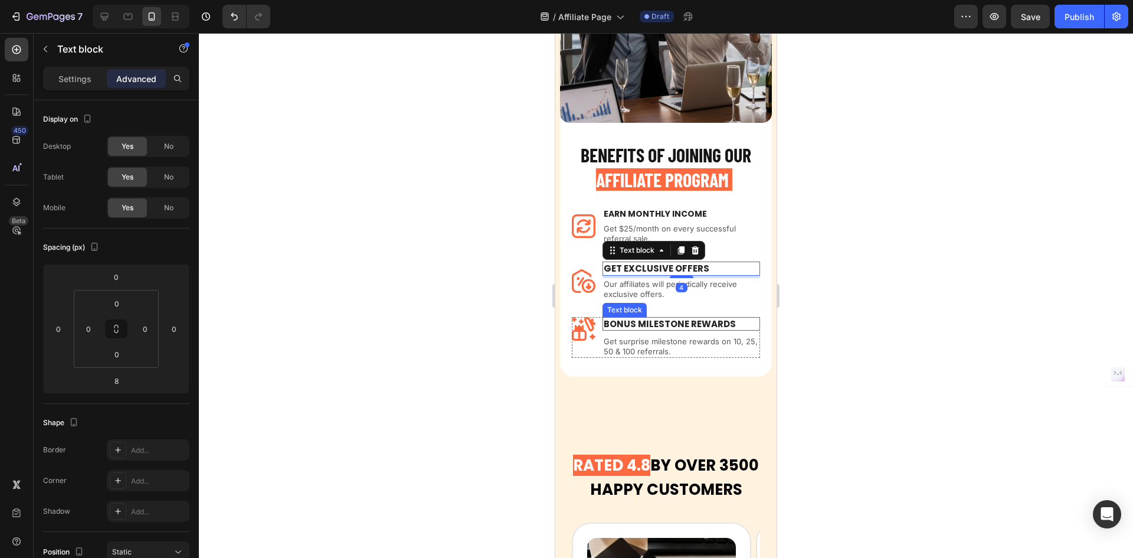
click at [675, 318] on p "BONUS MILESTONE REWARDS" at bounding box center [681, 324] width 155 height 12
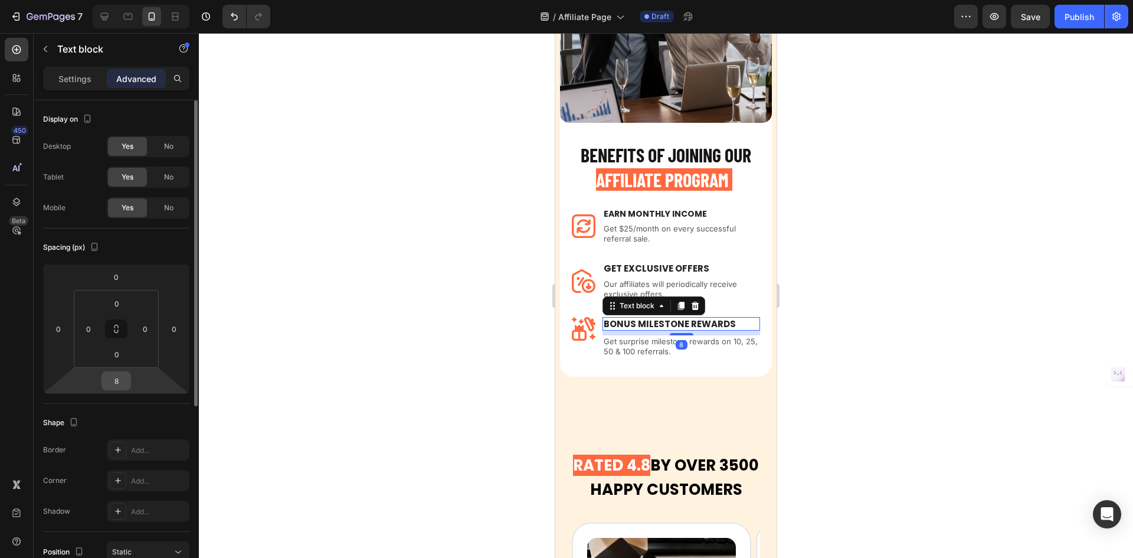
click at [116, 383] on input "8" at bounding box center [116, 381] width 24 height 18
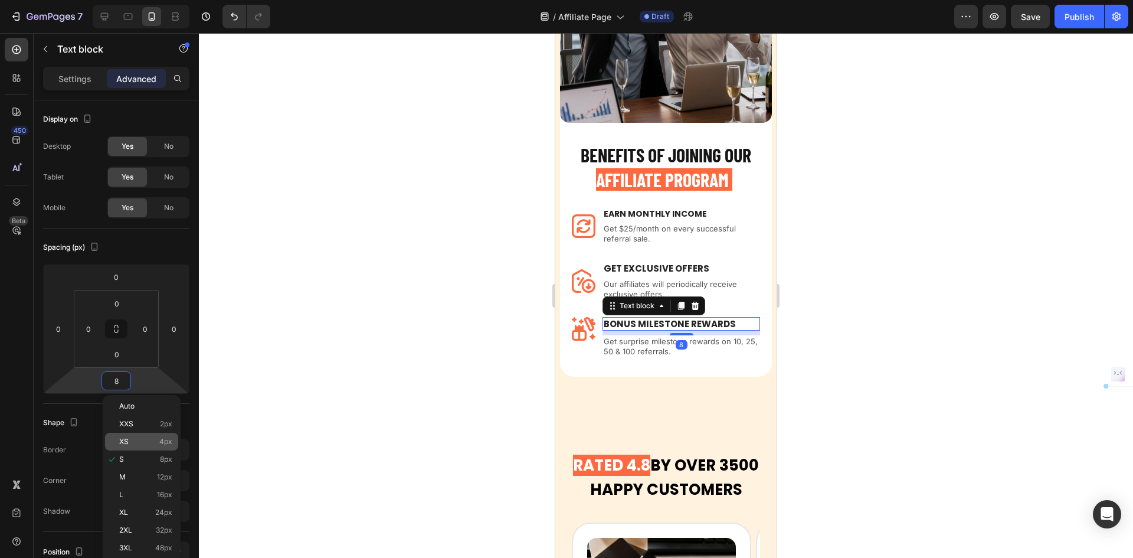
click at [169, 439] on span "4px" at bounding box center [165, 441] width 13 height 8
type input "4"
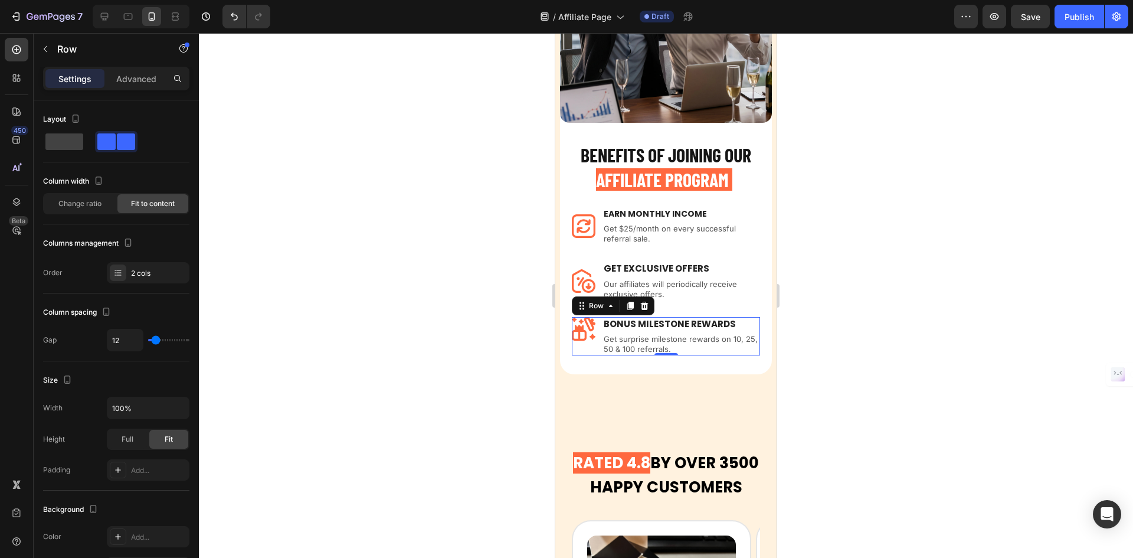
click at [601, 319] on div "Image BONUS MILESTONE REWARDS Text block Get surprise milestone rewards on 10, …" at bounding box center [666, 336] width 188 height 38
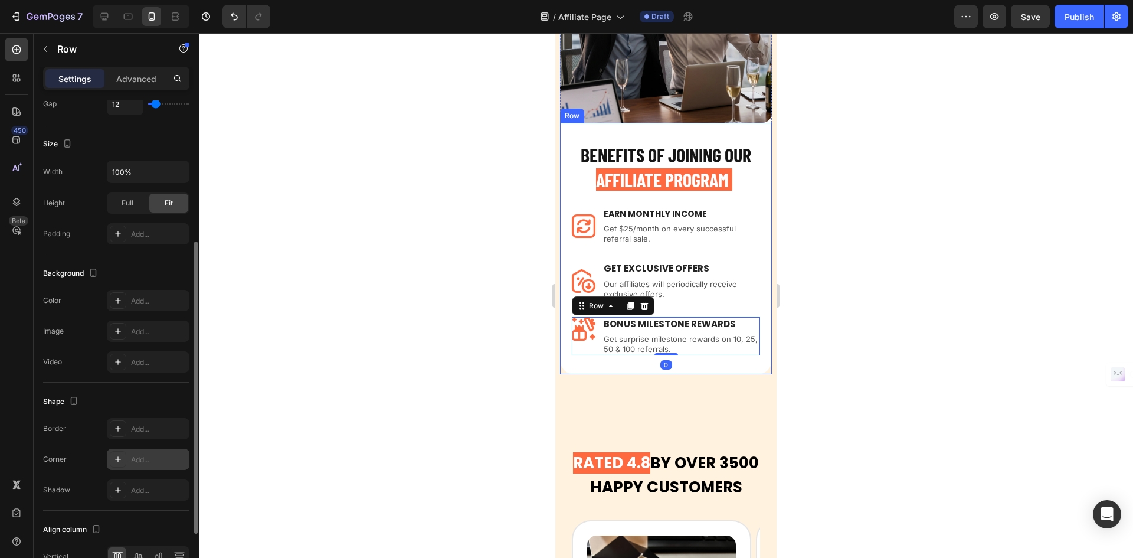
scroll to position [333, 0]
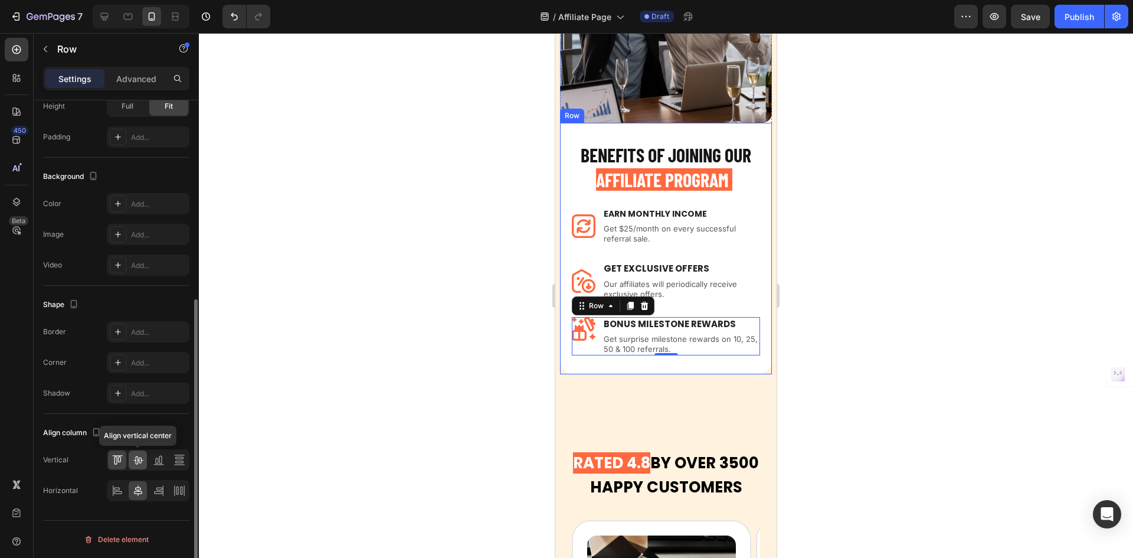
click at [136, 463] on icon at bounding box center [138, 460] width 12 height 12
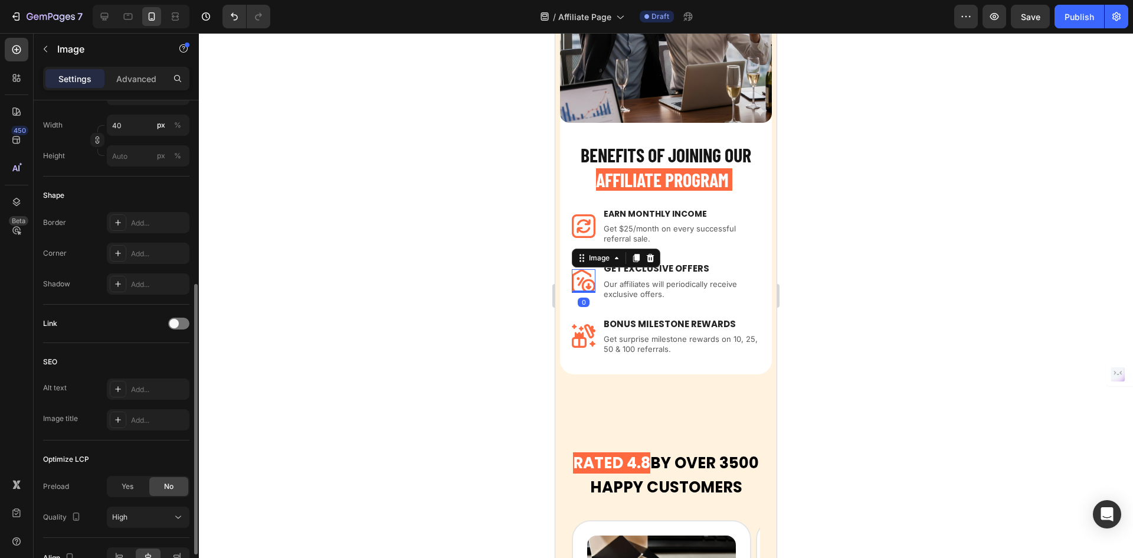
drag, startPoint x: 588, startPoint y: 273, endPoint x: 974, endPoint y: 382, distance: 401.3
click at [588, 273] on img at bounding box center [584, 281] width 24 height 24
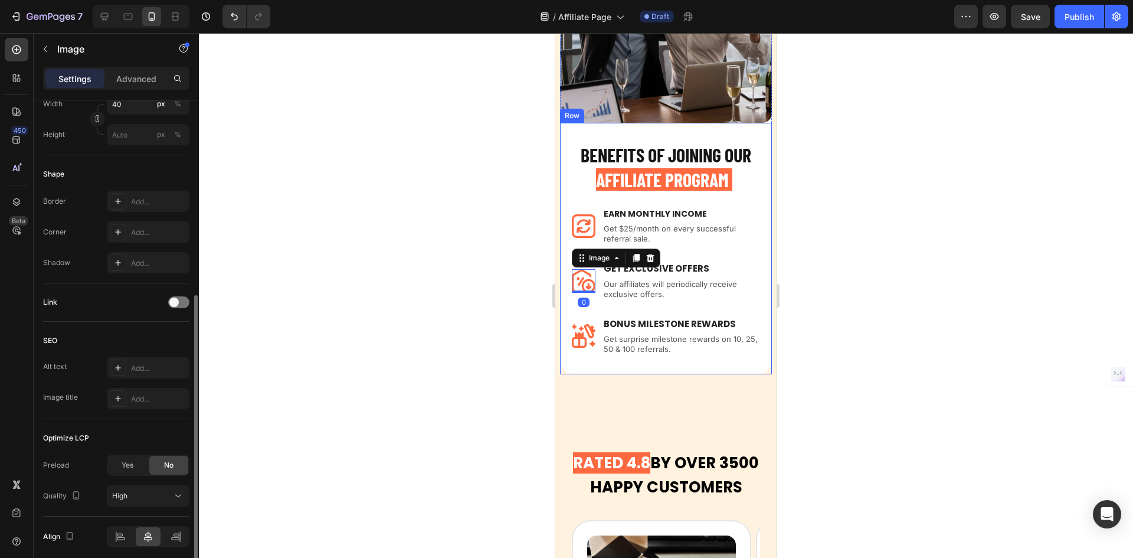
scroll to position [400, 0]
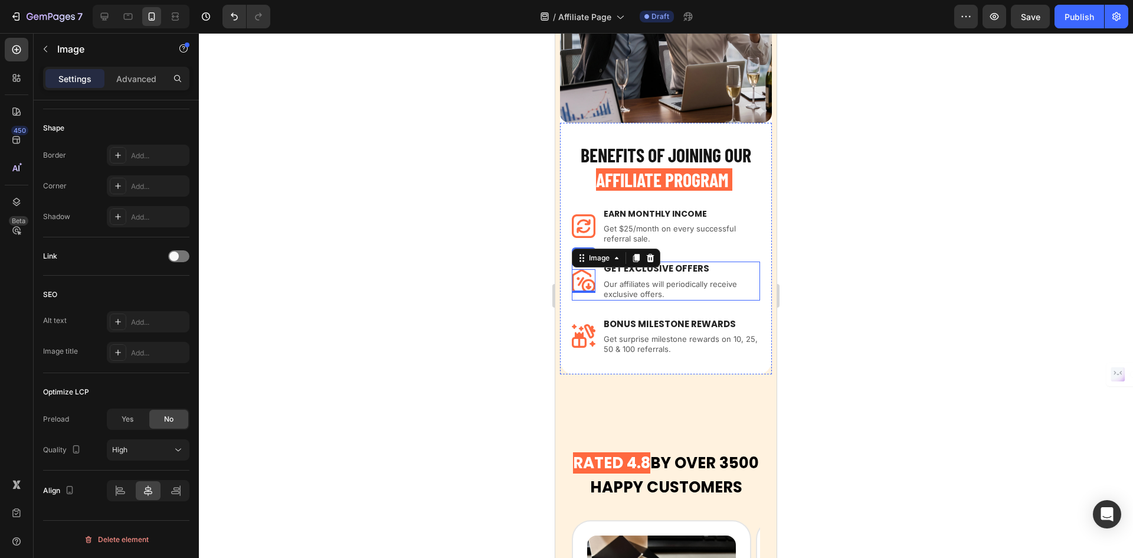
click at [602, 265] on div "Image 0 GET EXCLUSIVE OFFERS Text block Our affiliates will periodically receiv…" at bounding box center [666, 280] width 188 height 38
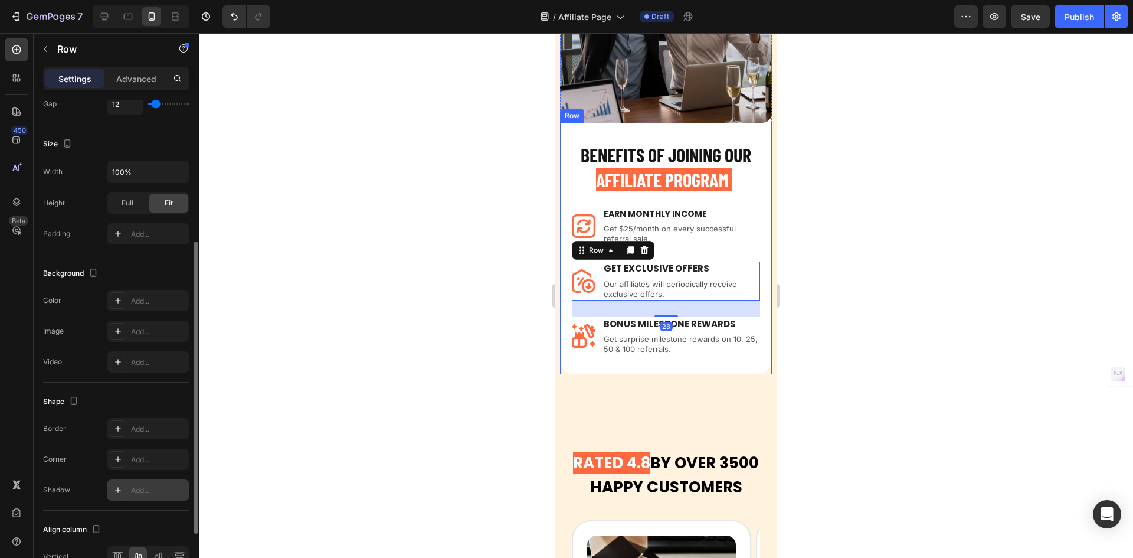
scroll to position [333, 0]
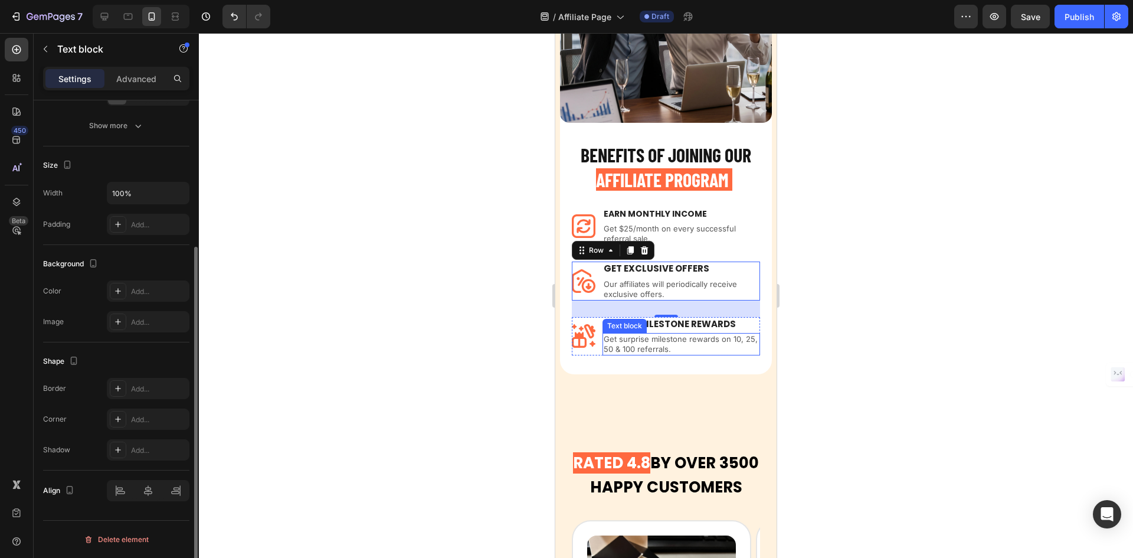
click at [649, 334] on p "Get surprise milestone rewards on 10, 25, 50 & 100 referrals." at bounding box center [681, 344] width 155 height 20
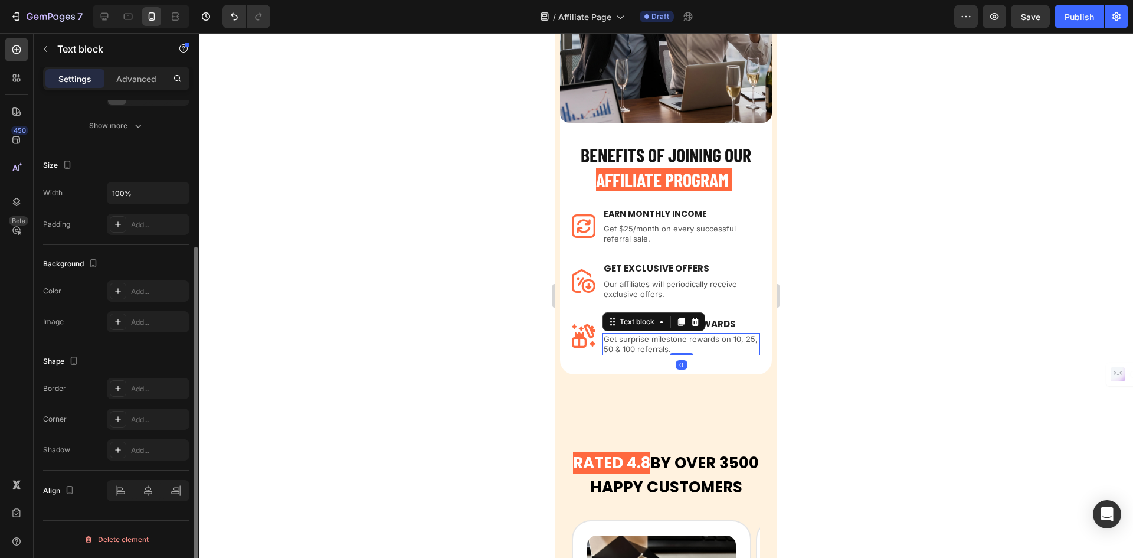
scroll to position [0, 0]
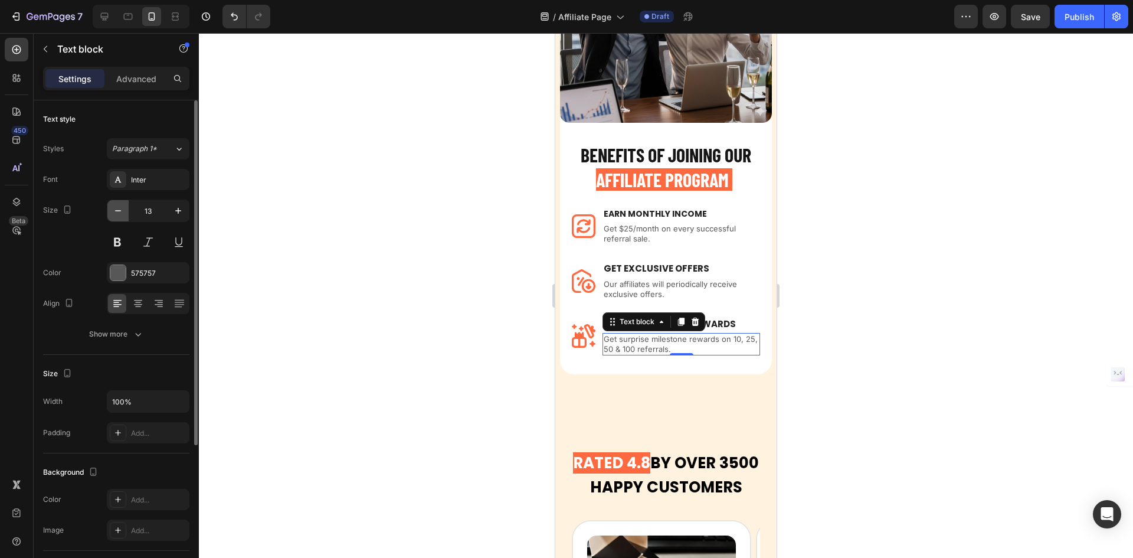
click at [115, 207] on icon "button" at bounding box center [118, 211] width 12 height 12
type input "12"
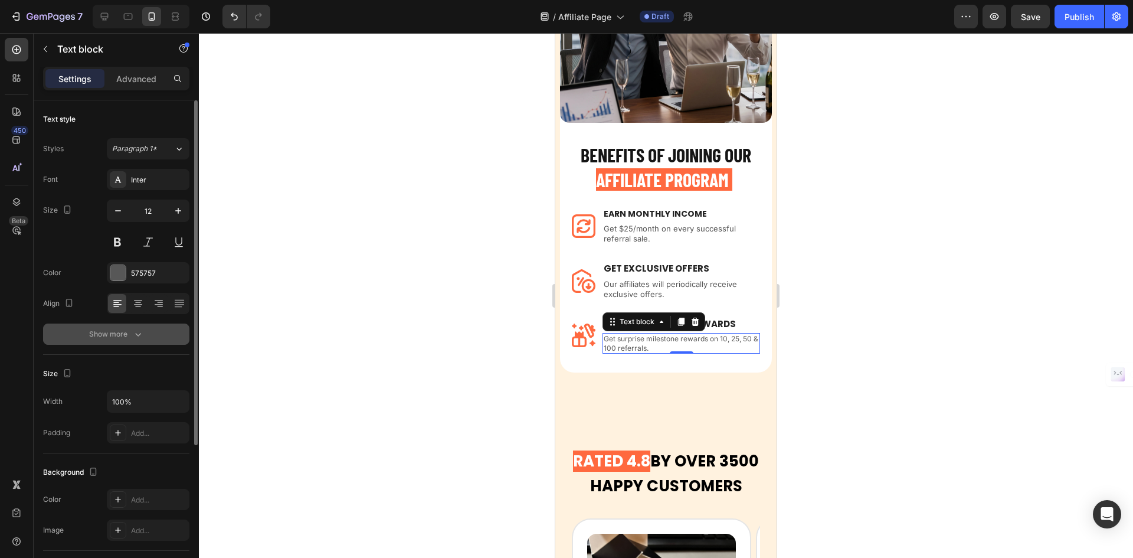
click at [138, 331] on icon "button" at bounding box center [138, 334] width 12 height 12
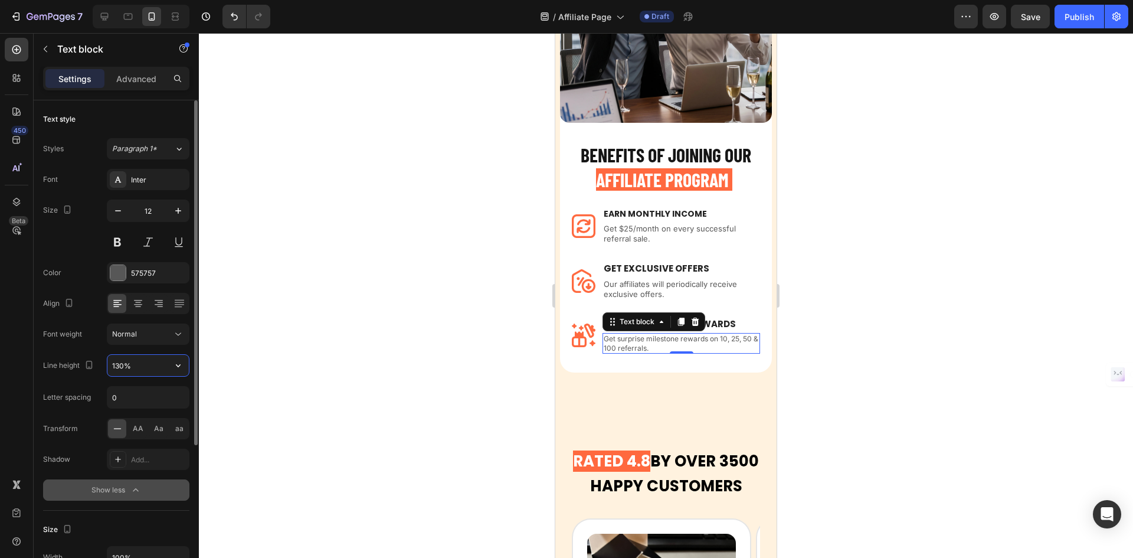
click at [148, 361] on input "130%" at bounding box center [147, 365] width 81 height 21
click at [179, 366] on icon "button" at bounding box center [178, 365] width 5 height 3
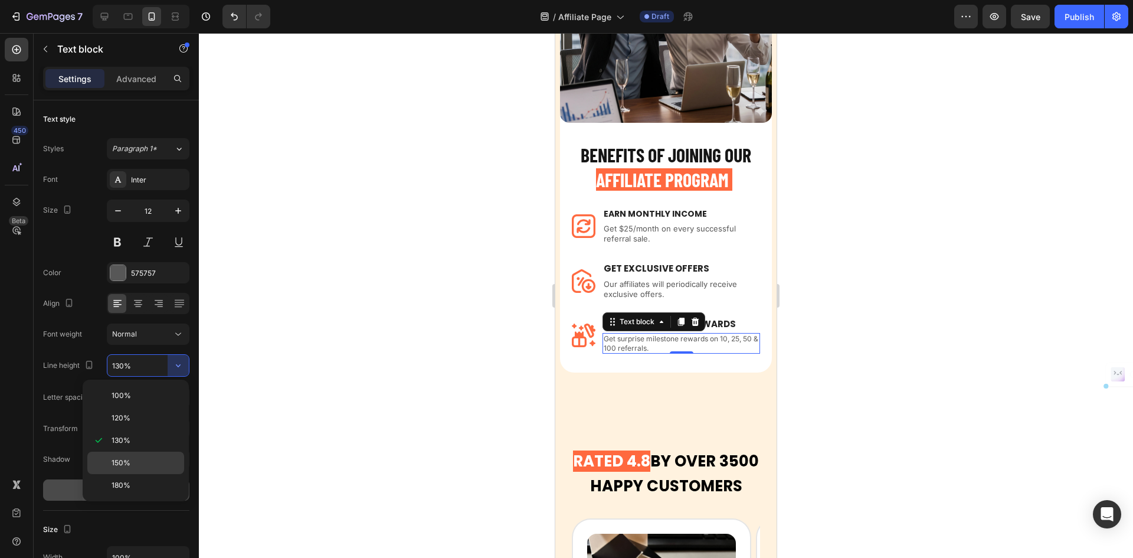
click at [149, 474] on div "150%" at bounding box center [135, 485] width 97 height 22
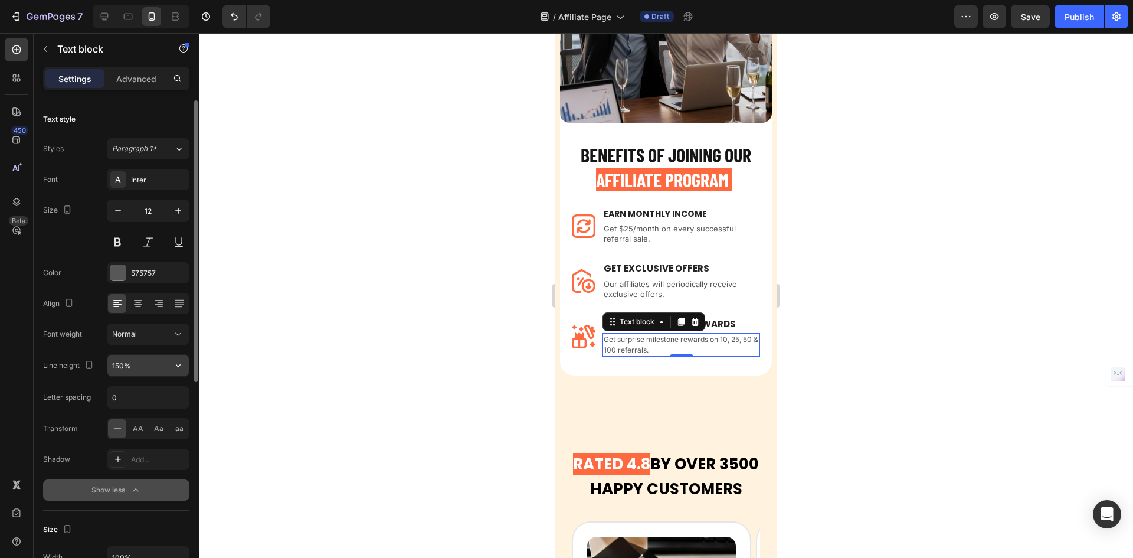
click at [169, 366] on button "button" at bounding box center [178, 365] width 21 height 21
click at [130, 475] on div "180%" at bounding box center [135, 485] width 97 height 22
type input "180%"
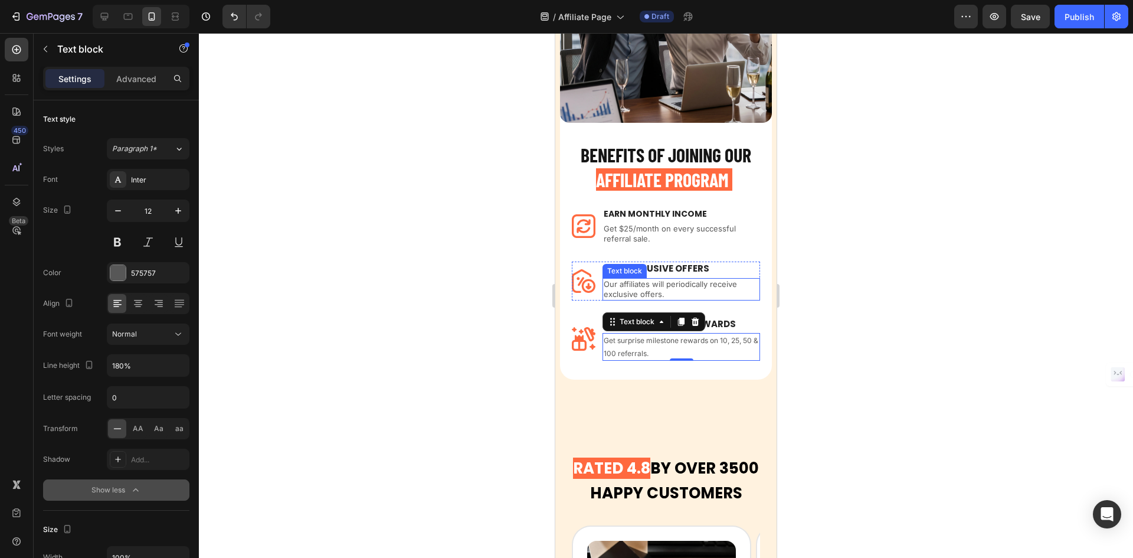
click at [649, 279] on p "Our affiliates will periodically receive exclusive offers." at bounding box center [681, 289] width 155 height 20
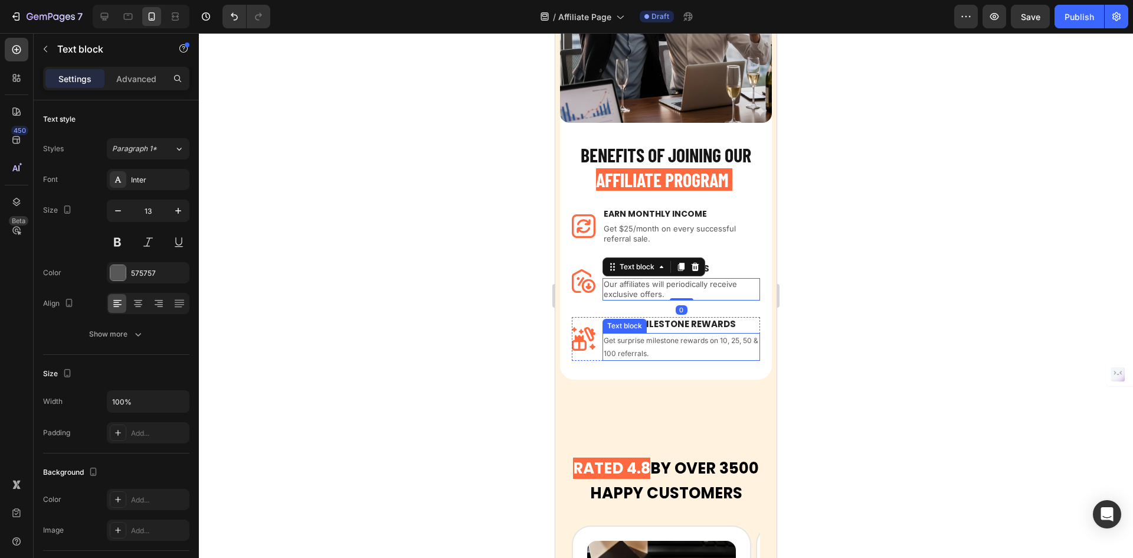
click at [655, 337] on p "Get surprise milestone rewards on 10, 25, 50 & 100 referrals." at bounding box center [681, 346] width 155 height 25
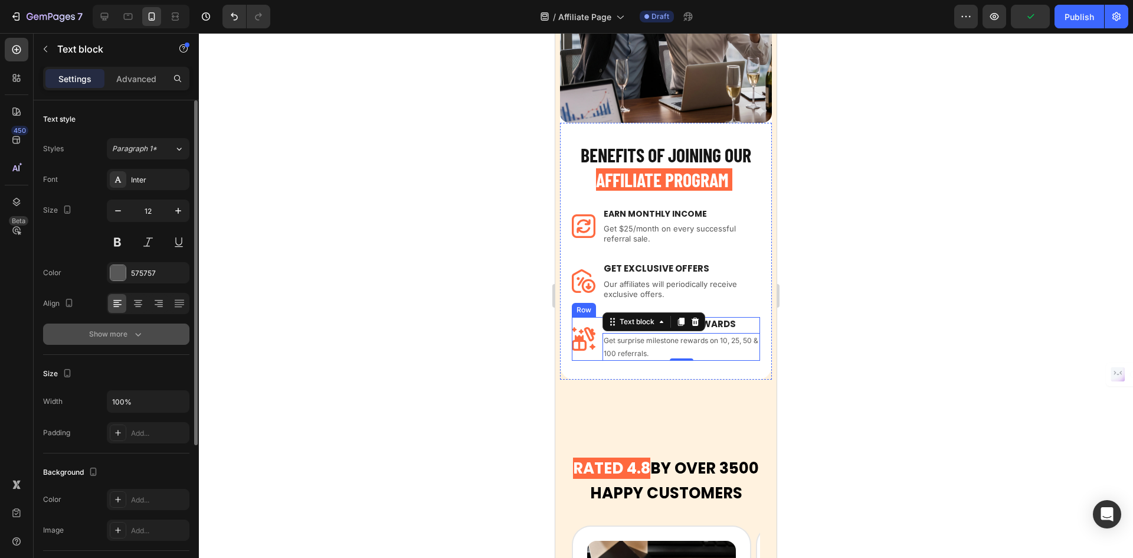
click at [124, 338] on div "Show more" at bounding box center [116, 334] width 55 height 12
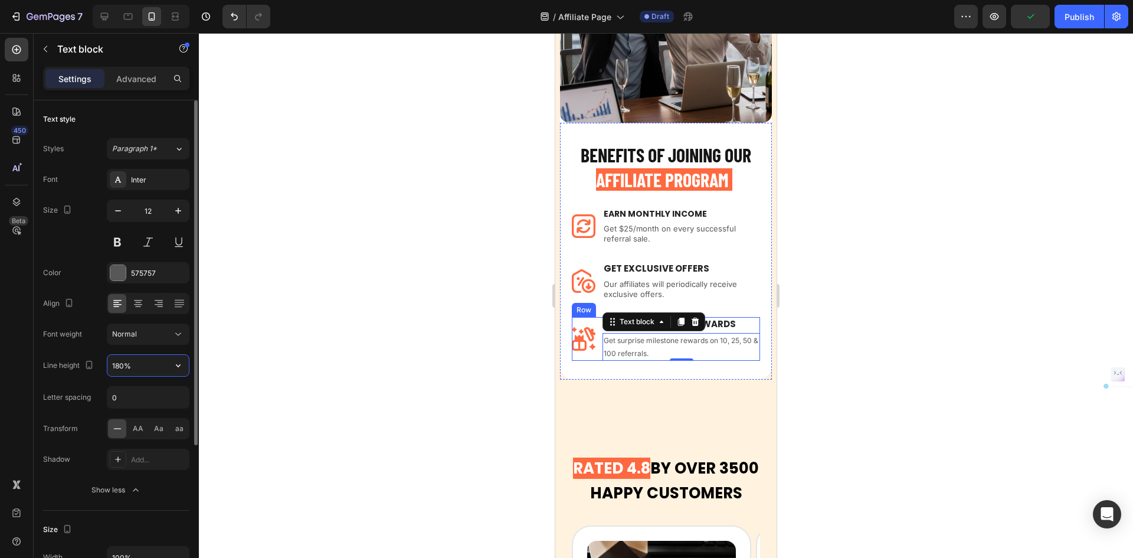
click at [136, 371] on input "180%" at bounding box center [147, 365] width 81 height 21
click at [168, 368] on button "button" at bounding box center [178, 365] width 21 height 21
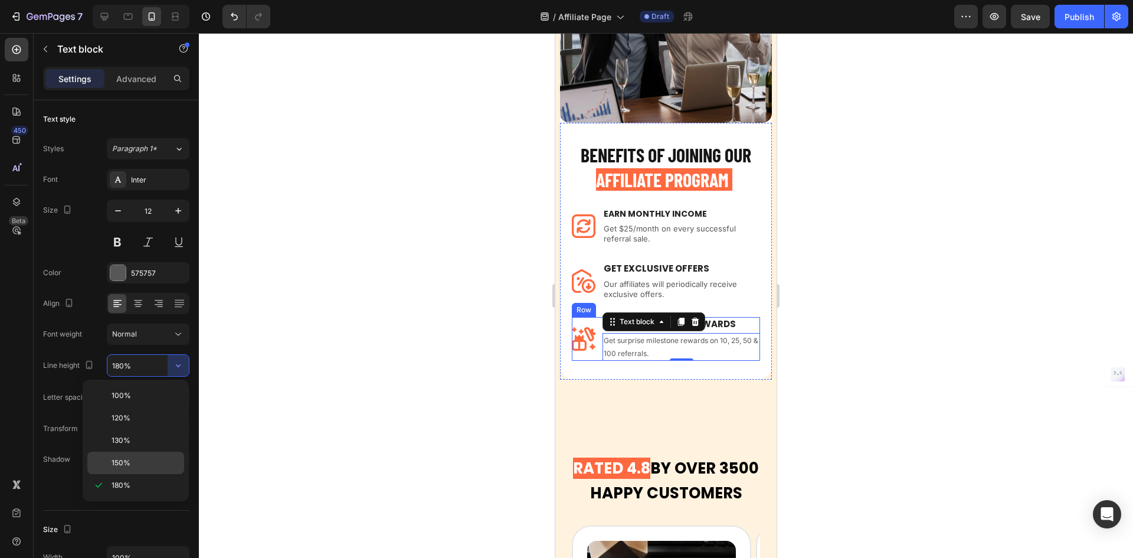
click at [138, 454] on div "150%" at bounding box center [135, 463] width 97 height 22
type input "150%"
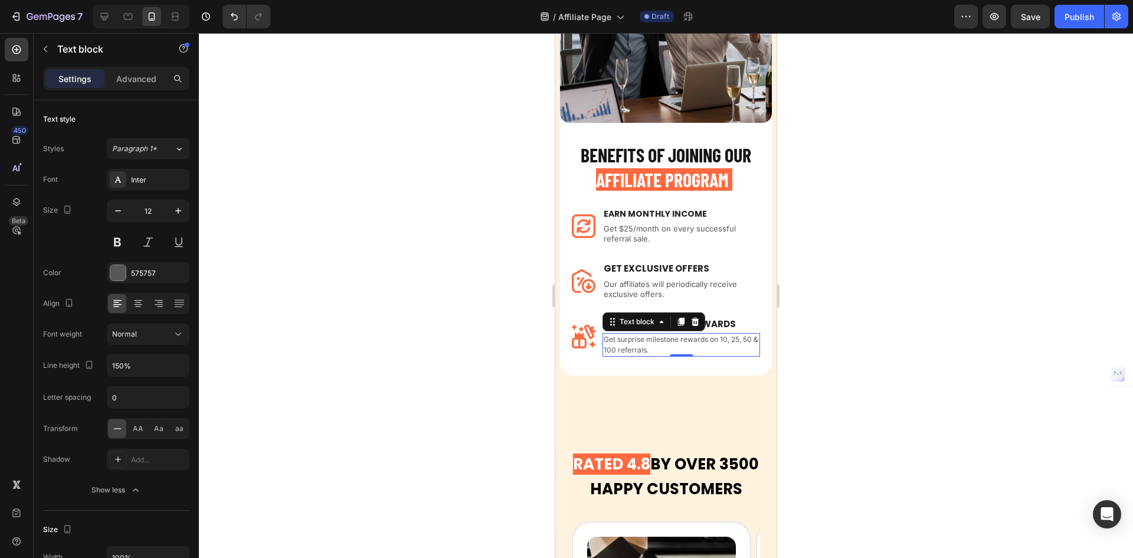
click at [702, 338] on p "Get surprise milestone rewards on 10, 25, 50 & 100 referrals." at bounding box center [681, 344] width 155 height 21
click at [727, 335] on p "Get surprise milestone rewards on 10, 25, 50 & 100 referrals." at bounding box center [681, 344] width 155 height 21
click at [666, 344] on p "Get surprise milestone rewards on 10, 25, 50 & 100 referrals." at bounding box center [681, 344] width 155 height 21
click at [665, 224] on p "Get $25/month on every successful referral sale." at bounding box center [681, 234] width 155 height 20
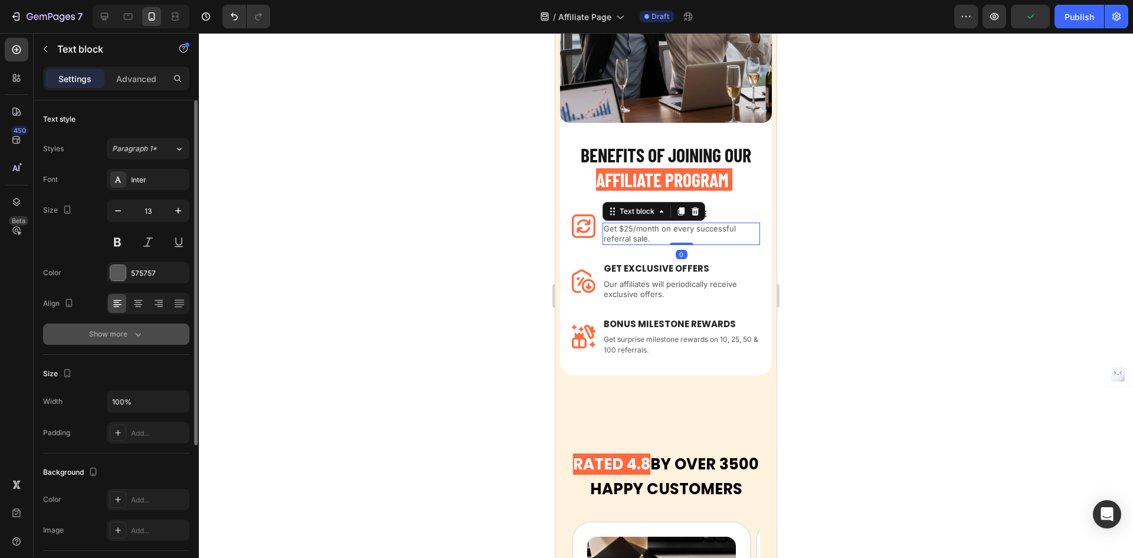
click at [120, 327] on button "Show more" at bounding box center [116, 333] width 146 height 21
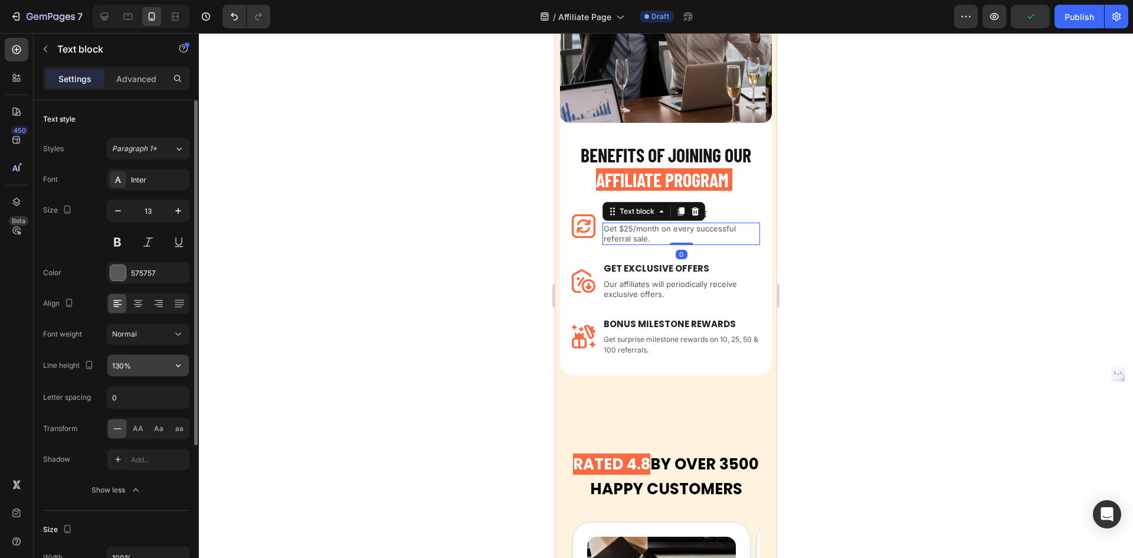
click at [175, 368] on icon "button" at bounding box center [178, 365] width 12 height 12
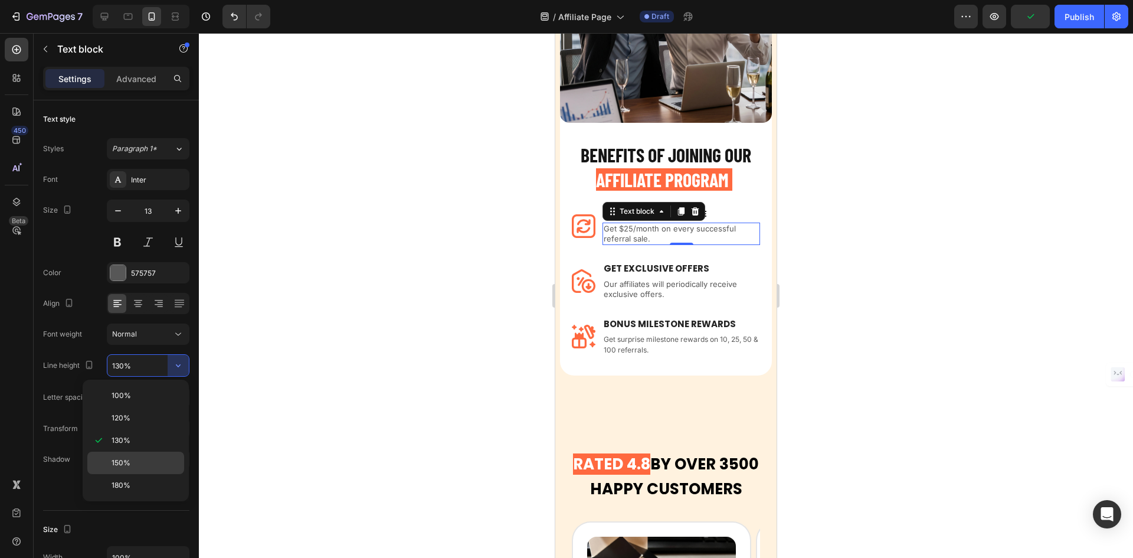
click at [124, 462] on span "150%" at bounding box center [121, 462] width 19 height 11
type input "150%"
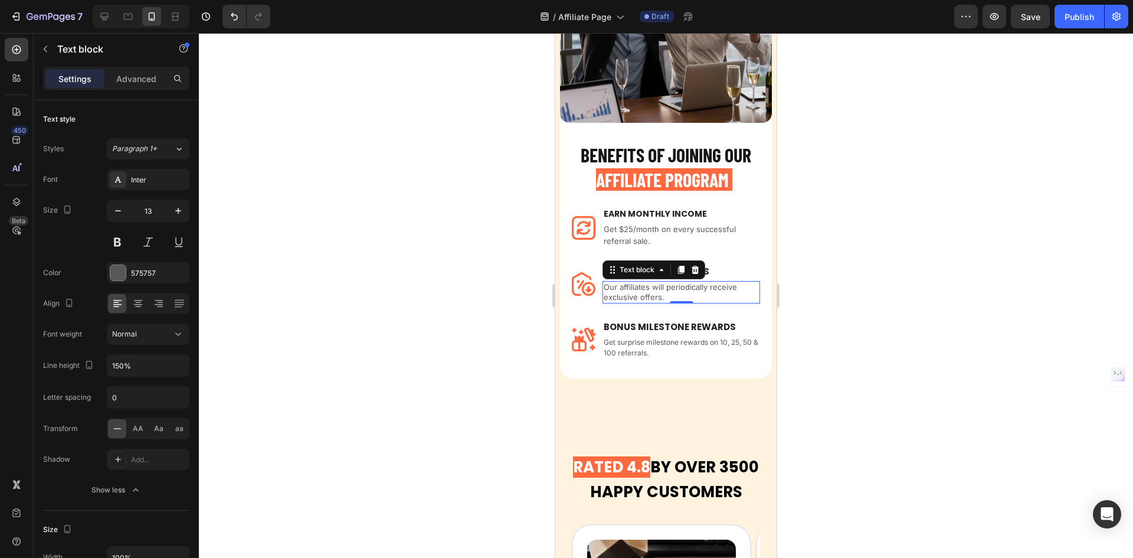
drag, startPoint x: 640, startPoint y: 279, endPoint x: 1066, endPoint y: 346, distance: 431.3
click at [640, 282] on p "Our affiliates will periodically receive exclusive offers." at bounding box center [681, 292] width 155 height 20
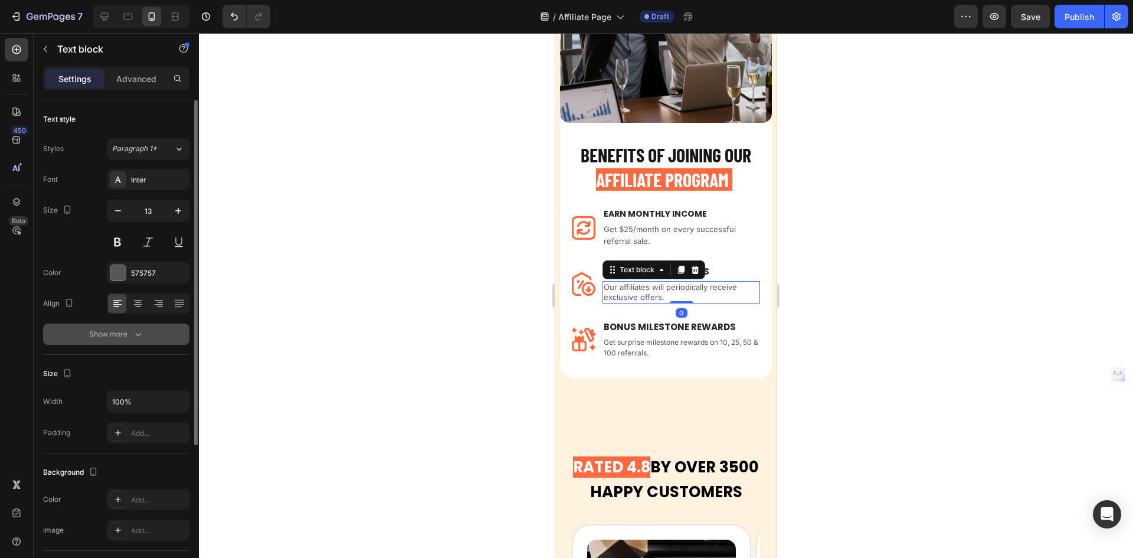
click at [147, 339] on button "Show more" at bounding box center [116, 333] width 146 height 21
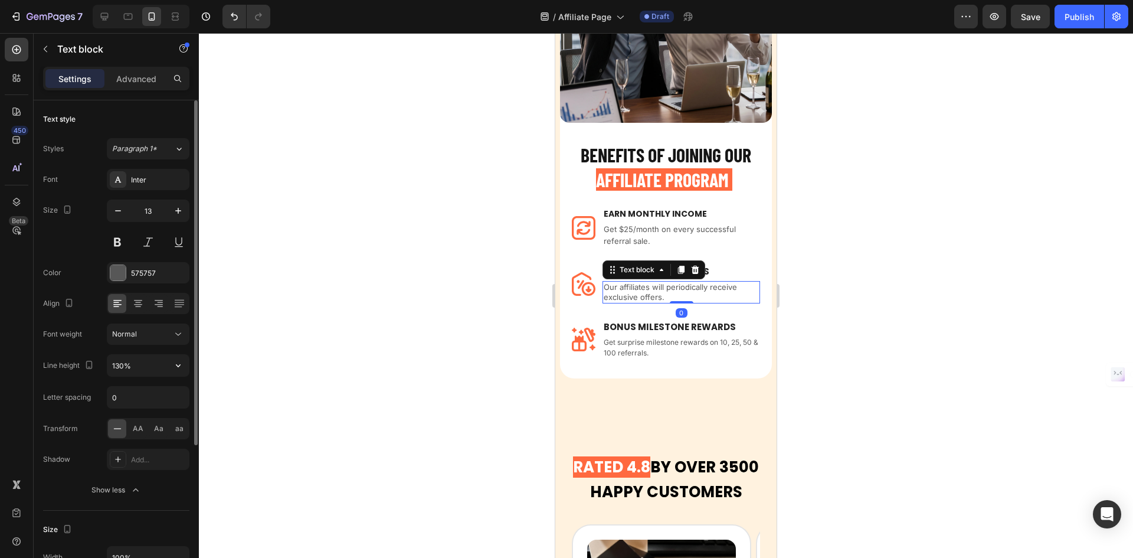
click at [179, 372] on button "button" at bounding box center [178, 365] width 21 height 21
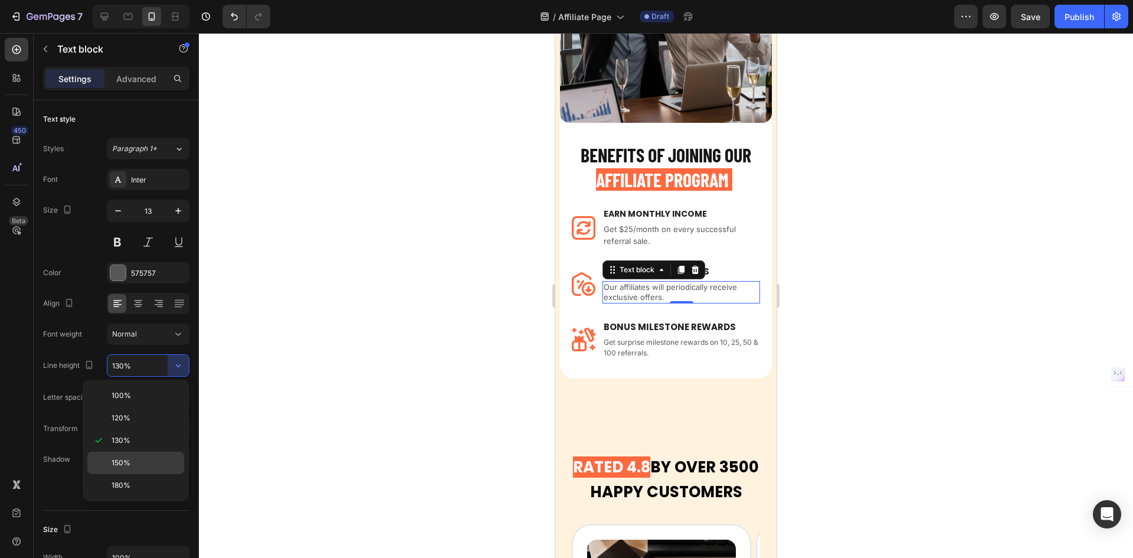
click at [119, 463] on span "150%" at bounding box center [121, 462] width 19 height 11
type input "150%"
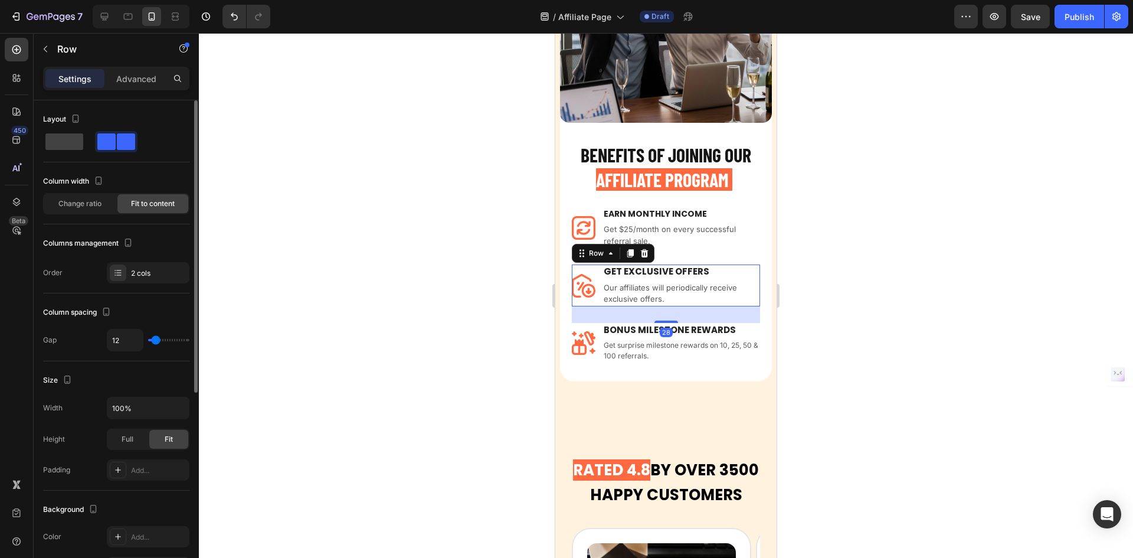
click at [718, 270] on div "GET EXCLUSIVE OFFERS Text block Our affiliates will periodically receive exclus…" at bounding box center [682, 285] width 158 height 42
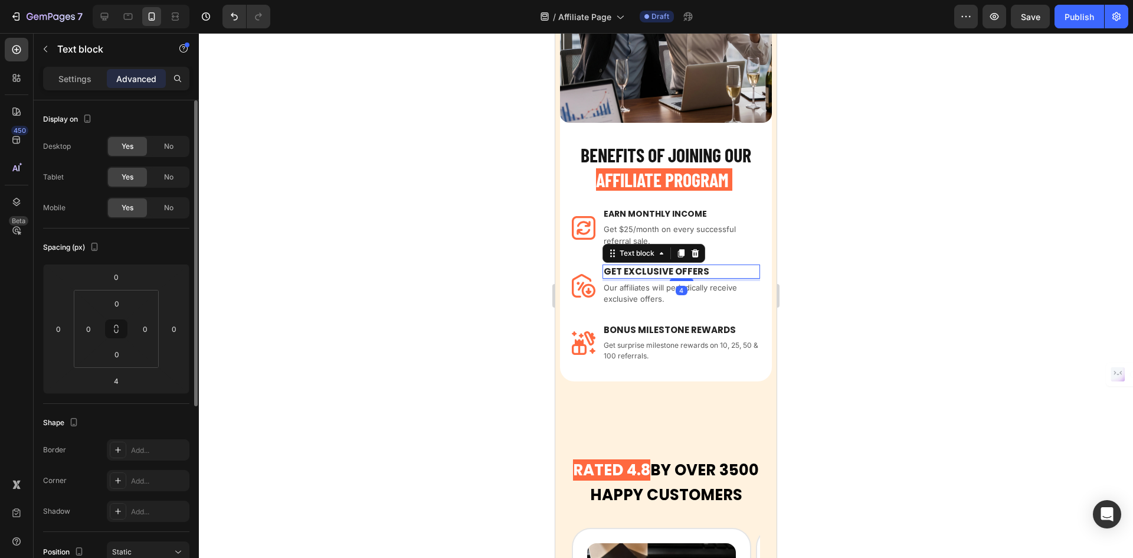
click at [716, 266] on p "GET EXCLUSIVE OFFERS" at bounding box center [681, 272] width 155 height 12
click at [691, 327] on div "BONUS MILESTONE REWARDS" at bounding box center [682, 330] width 158 height 14
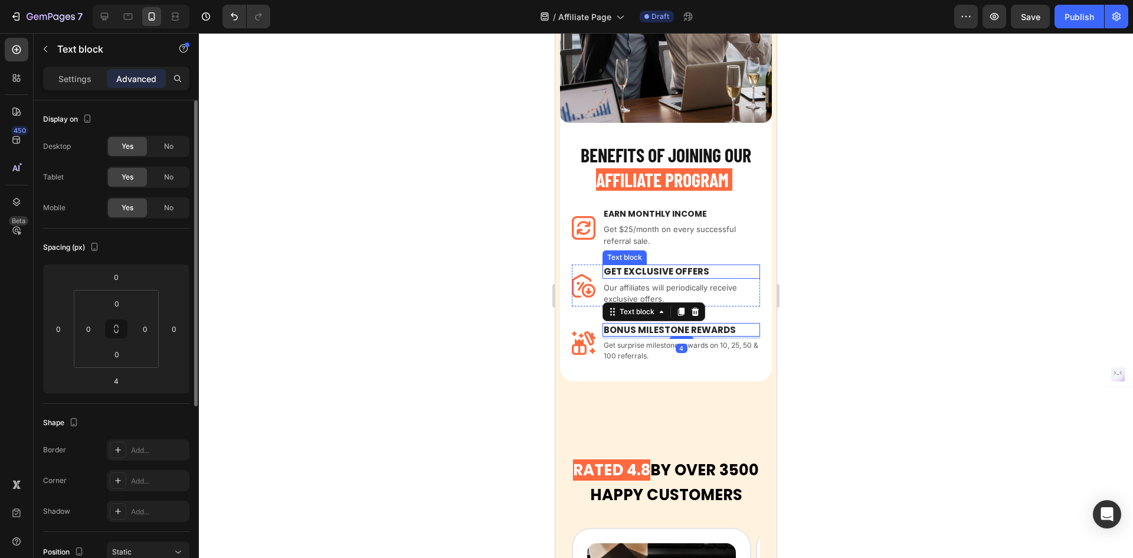
click at [714, 266] on p "GET EXCLUSIVE OFFERS" at bounding box center [681, 272] width 155 height 12
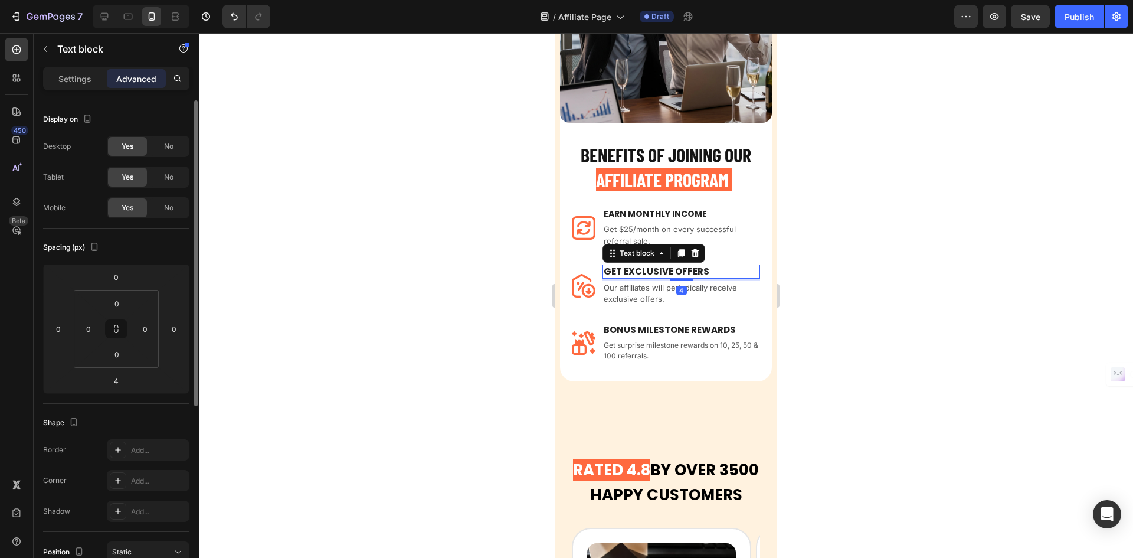
click at [89, 90] on div "Settings Advanced" at bounding box center [116, 84] width 165 height 34
click at [92, 80] on div "Settings" at bounding box center [74, 78] width 59 height 19
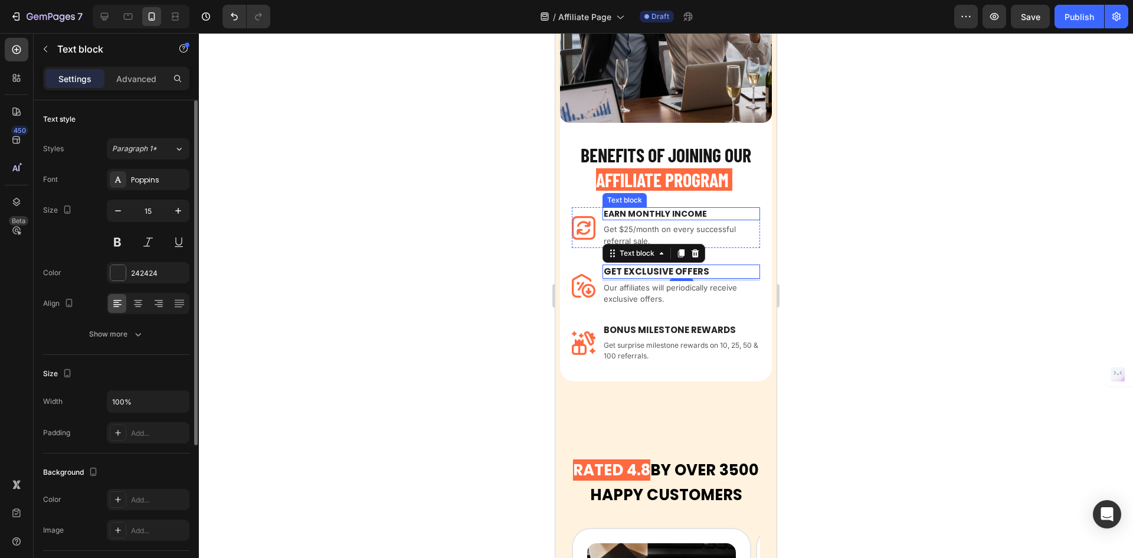
click at [687, 208] on p "Earn Monthly INCOME" at bounding box center [681, 213] width 155 height 11
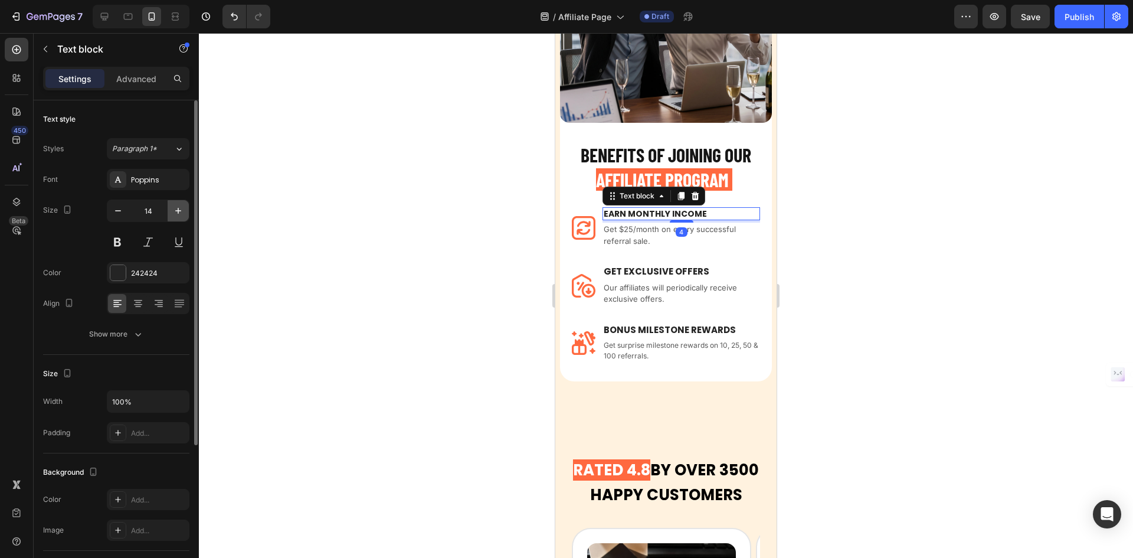
click at [177, 215] on icon "button" at bounding box center [178, 211] width 12 height 12
type input "15"
click at [749, 160] on h2 "BENEFITS OF JOINING OUR AFFILIATE PROGRAM" at bounding box center [666, 167] width 188 height 51
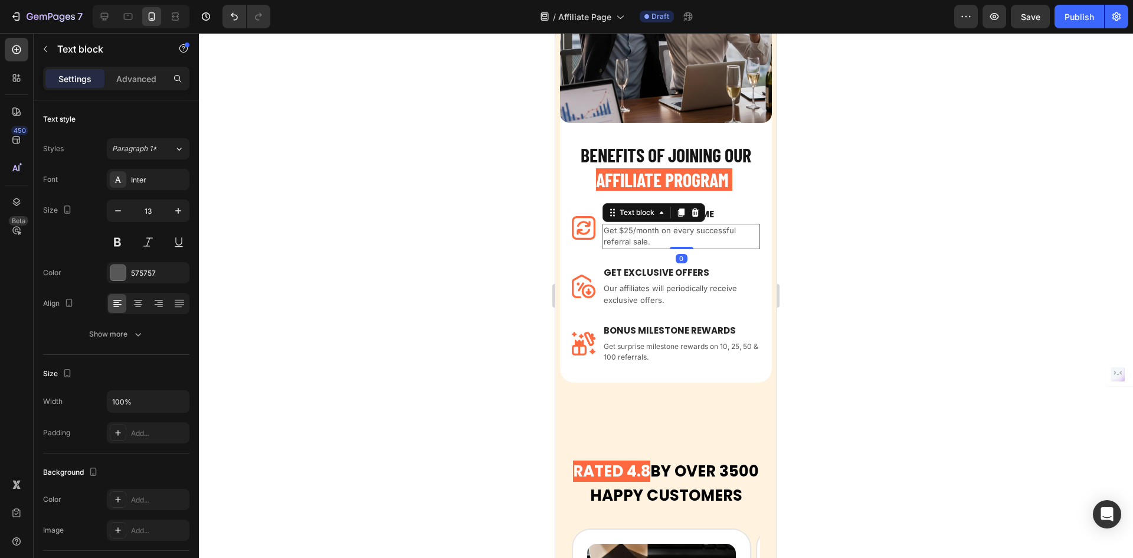
click at [679, 227] on p "Get $25/month on every successful referral sale." at bounding box center [681, 236] width 155 height 23
click at [121, 216] on icon "button" at bounding box center [118, 211] width 12 height 12
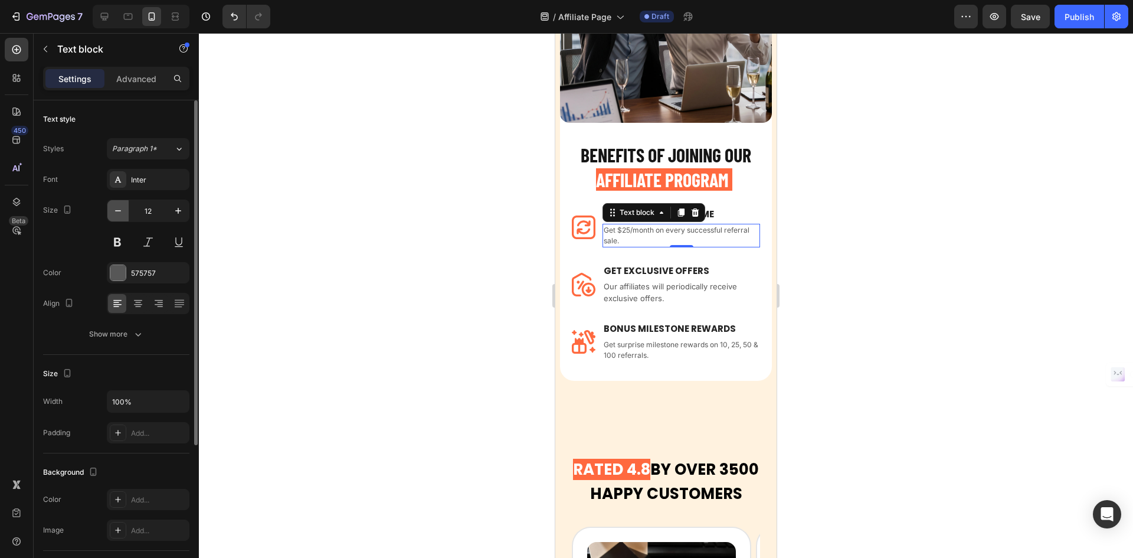
click at [121, 216] on icon "button" at bounding box center [118, 211] width 12 height 12
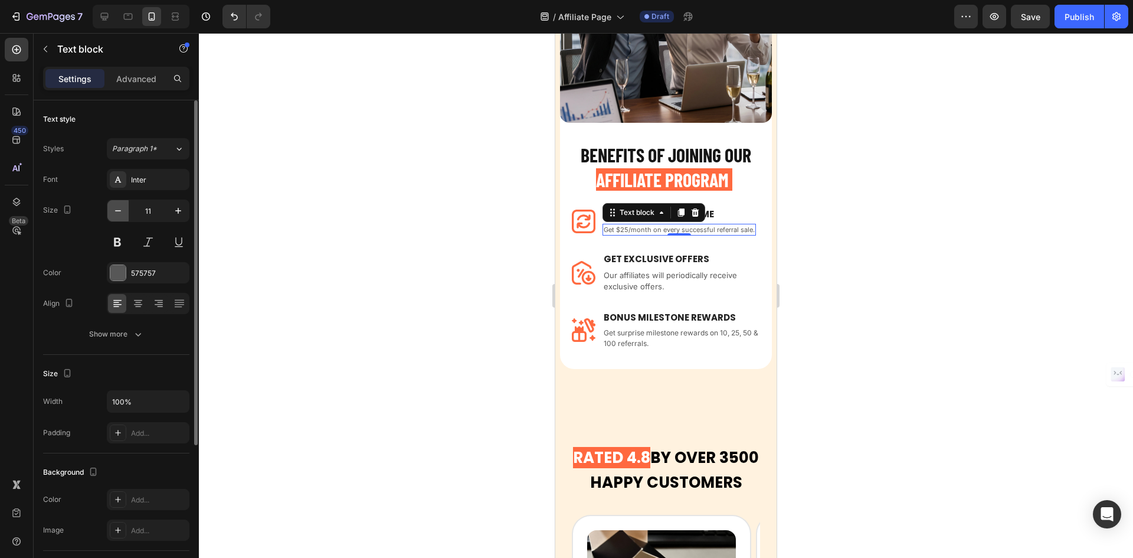
click at [121, 216] on icon "button" at bounding box center [118, 211] width 12 height 12
type input "10"
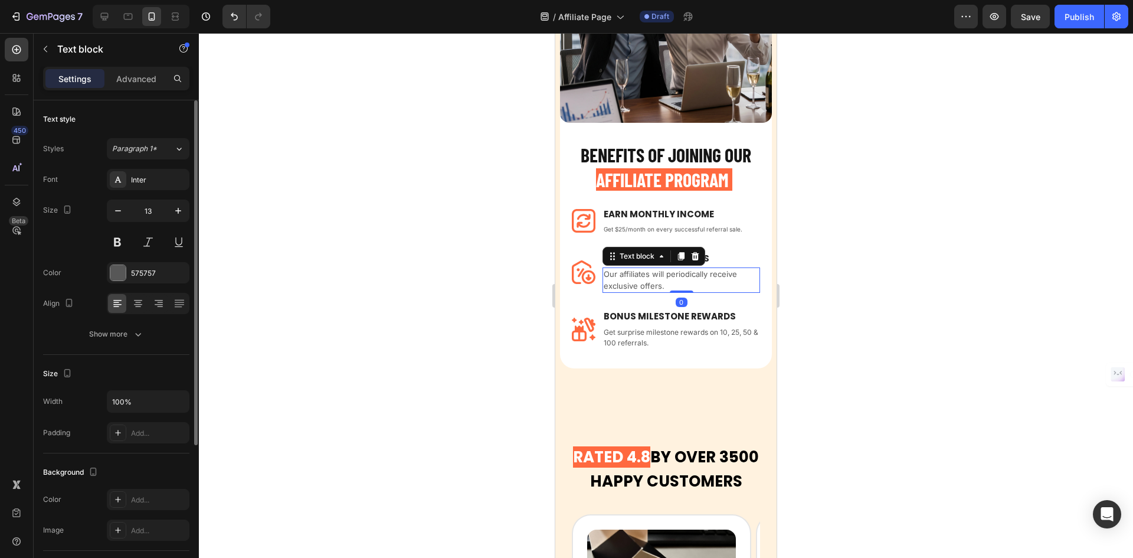
drag, startPoint x: 641, startPoint y: 272, endPoint x: 1012, endPoint y: 292, distance: 371.2
click at [641, 272] on p "Our affiliates will periodically receive exclusive offers." at bounding box center [681, 280] width 155 height 23
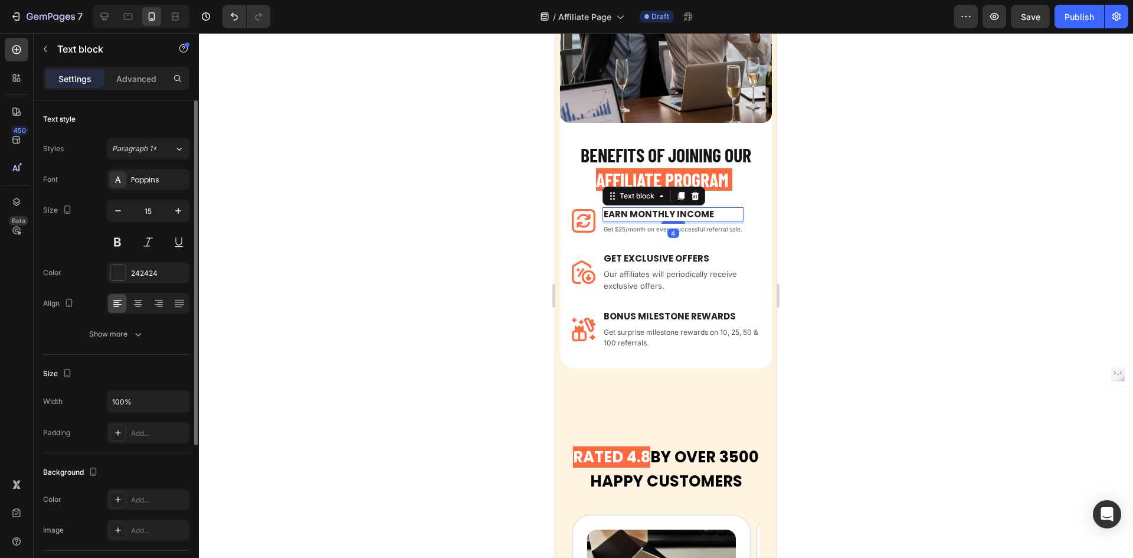
click at [702, 208] on p "Earn Monthly INCOME" at bounding box center [673, 214] width 139 height 12
click at [685, 225] on p "Get $25/month on every successful referral sale." at bounding box center [673, 229] width 139 height 9
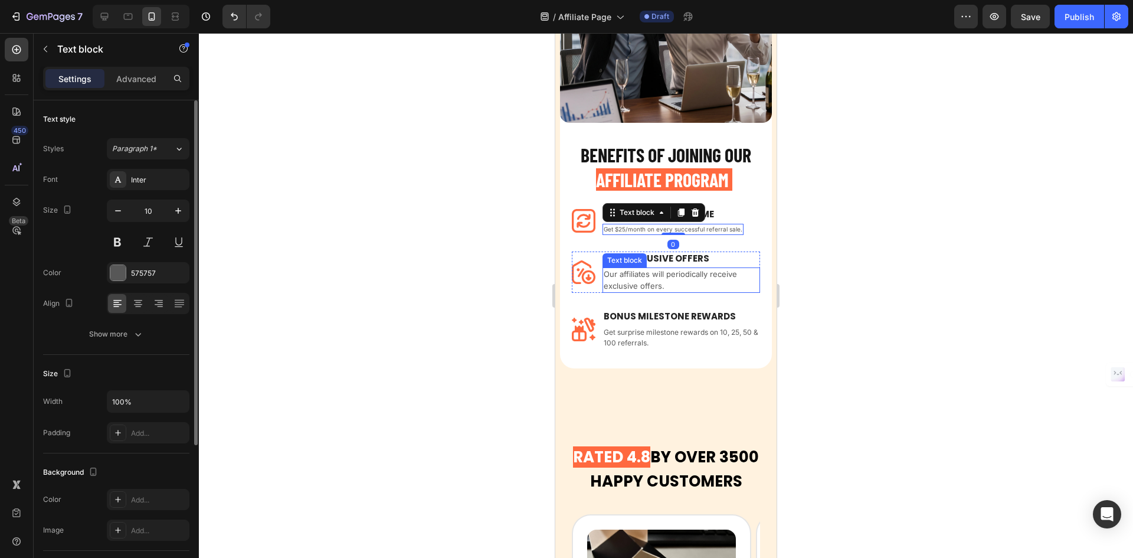
click at [698, 269] on p "Our affiliates will periodically receive exclusive offers." at bounding box center [681, 280] width 155 height 23
click at [725, 225] on p "Get $25/month on every successful referral sale." at bounding box center [673, 229] width 139 height 9
click at [177, 217] on button "button" at bounding box center [178, 210] width 21 height 21
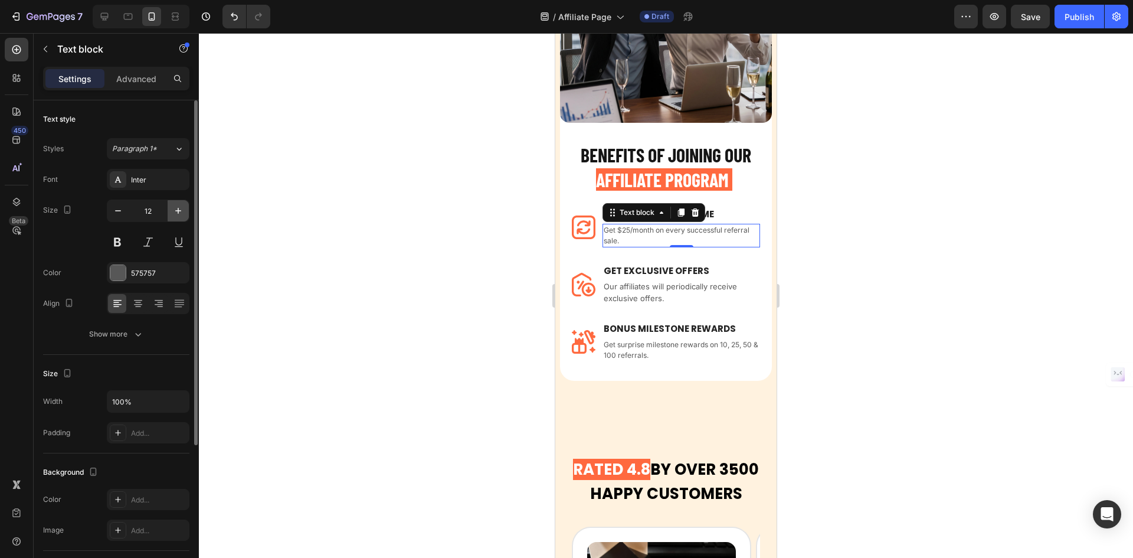
click at [177, 217] on button "button" at bounding box center [178, 210] width 21 height 21
type input "13"
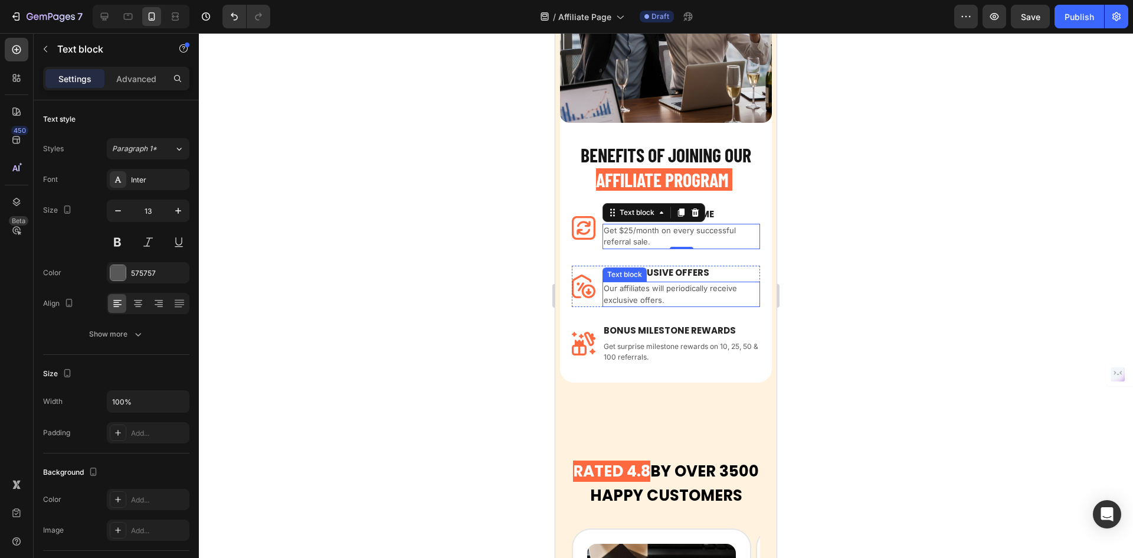
click at [688, 284] on p "Our affiliates will periodically receive exclusive offers." at bounding box center [681, 294] width 155 height 23
drag, startPoint x: 688, startPoint y: 229, endPoint x: 1068, endPoint y: 269, distance: 382.2
click at [688, 229] on p "Get $25/month on every successful referral sale." at bounding box center [681, 236] width 155 height 23
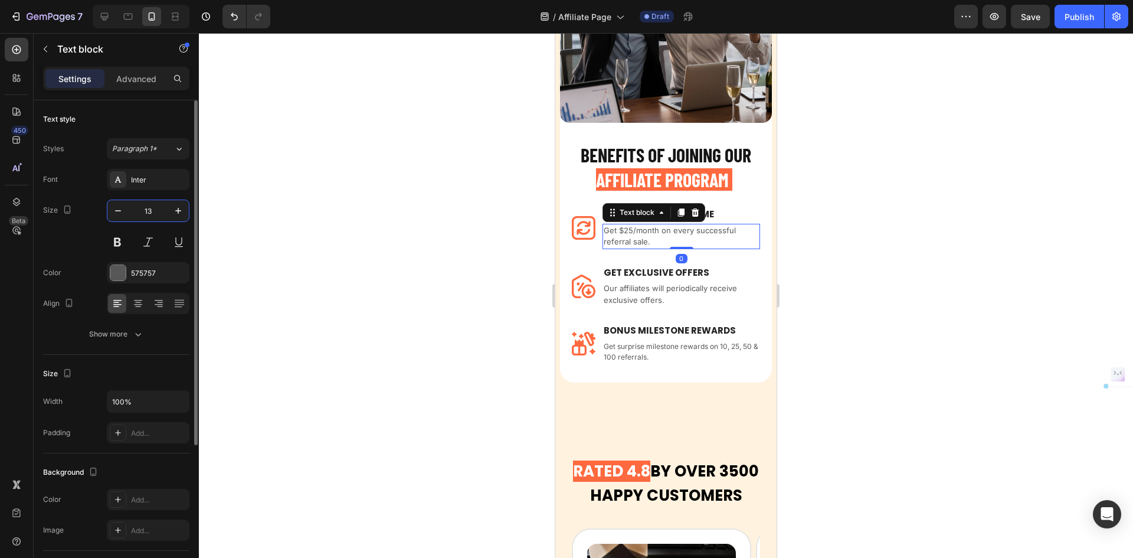
click at [167, 215] on input "13" at bounding box center [148, 210] width 39 height 21
click at [172, 212] on button "button" at bounding box center [178, 210] width 21 height 21
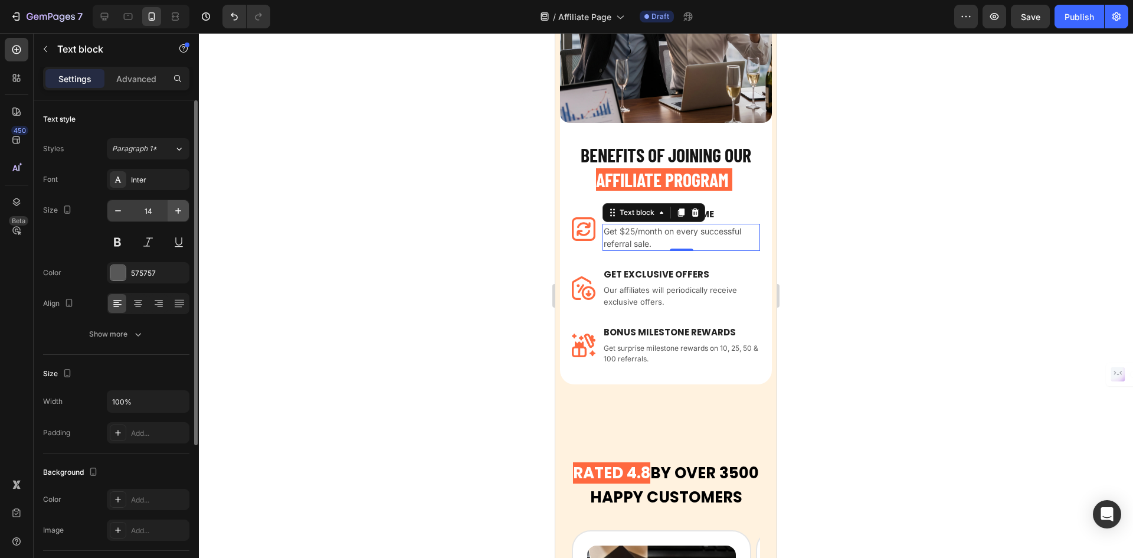
click at [179, 212] on icon "button" at bounding box center [178, 211] width 12 height 12
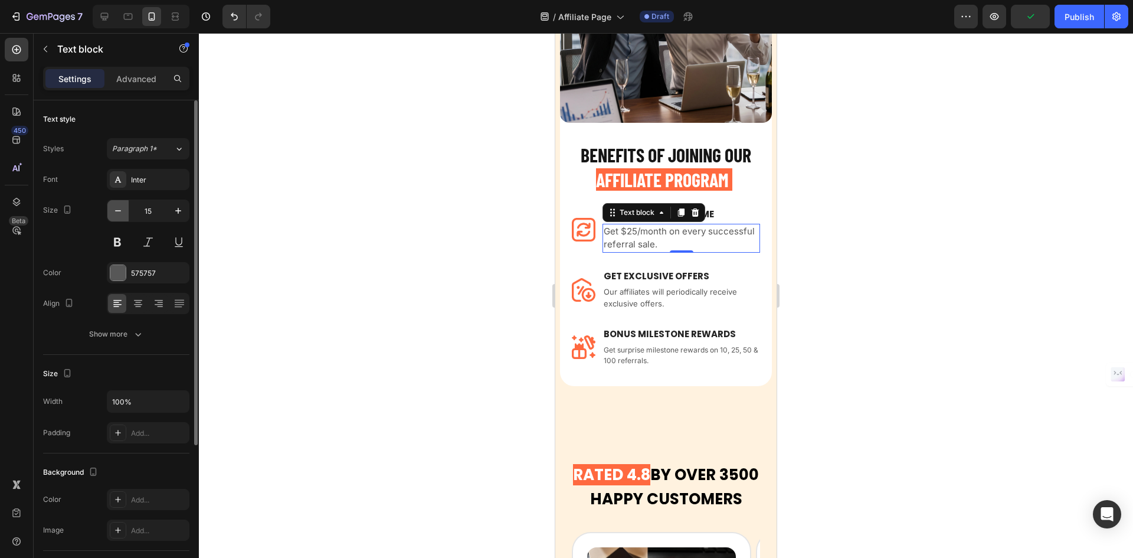
click at [120, 212] on icon "button" at bounding box center [118, 211] width 12 height 12
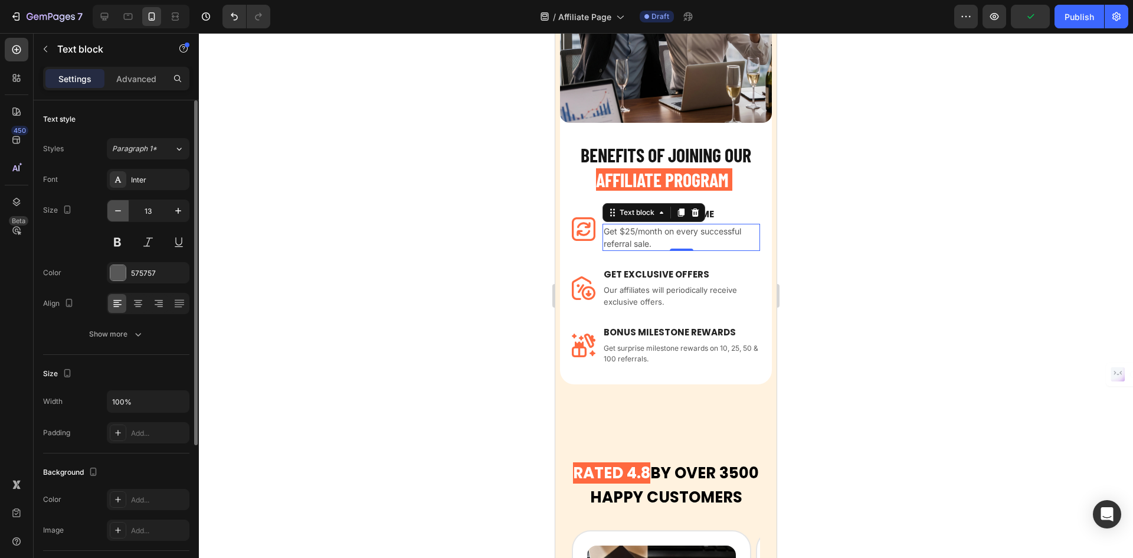
click at [120, 212] on icon "button" at bounding box center [118, 211] width 12 height 12
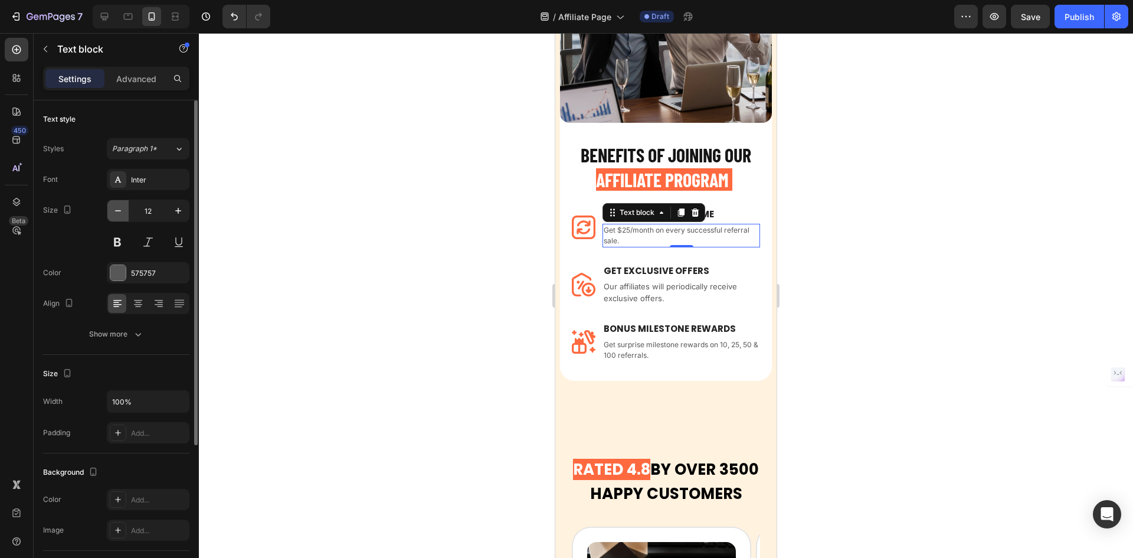
click at [120, 212] on icon "button" at bounding box center [118, 211] width 12 height 12
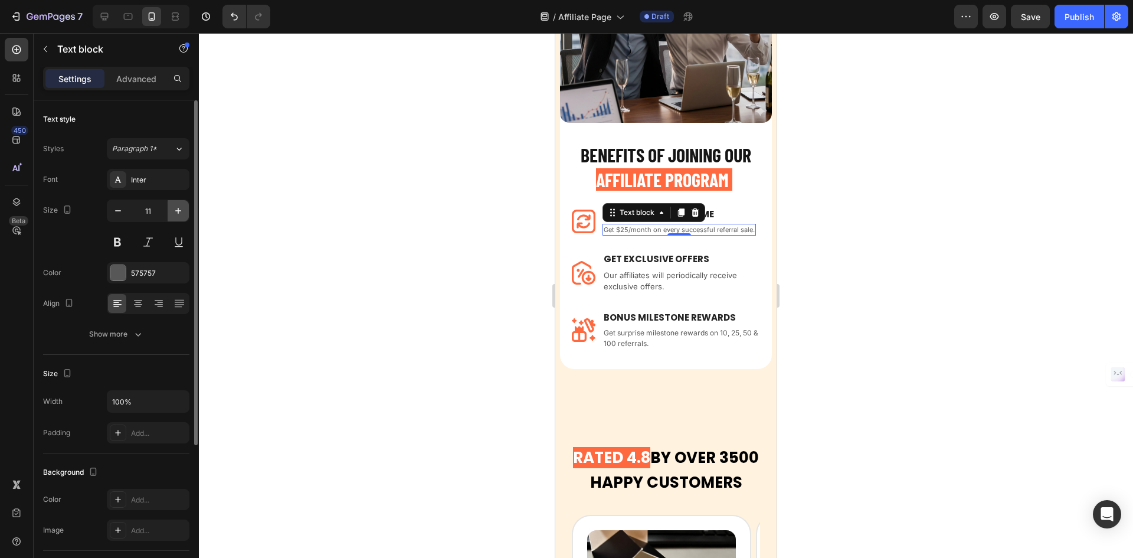
click at [171, 212] on button "button" at bounding box center [178, 210] width 21 height 21
type input "12"
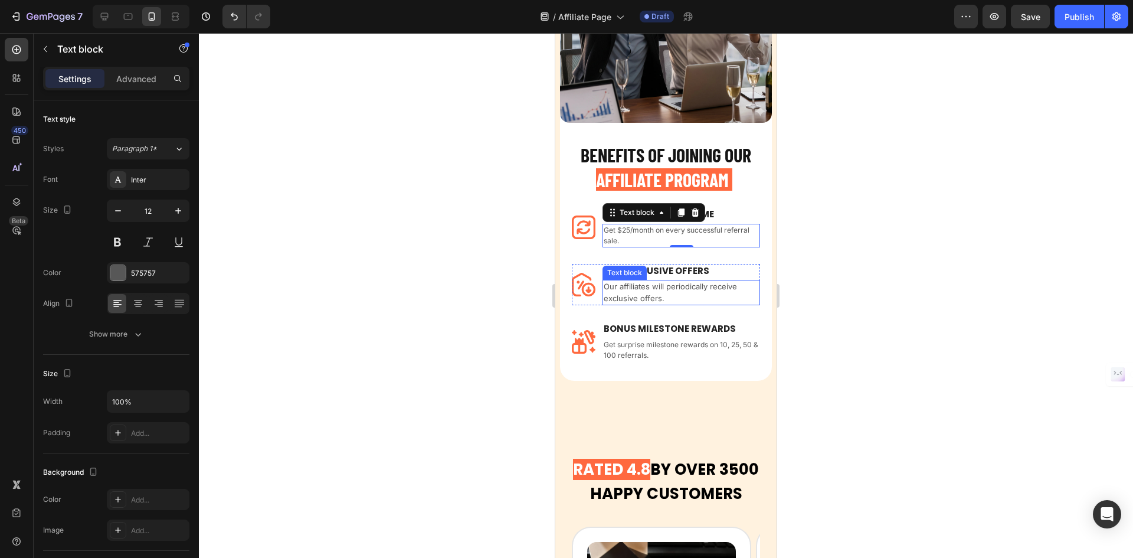
click at [669, 285] on p "Our affiliates will periodically receive exclusive offers." at bounding box center [681, 292] width 155 height 23
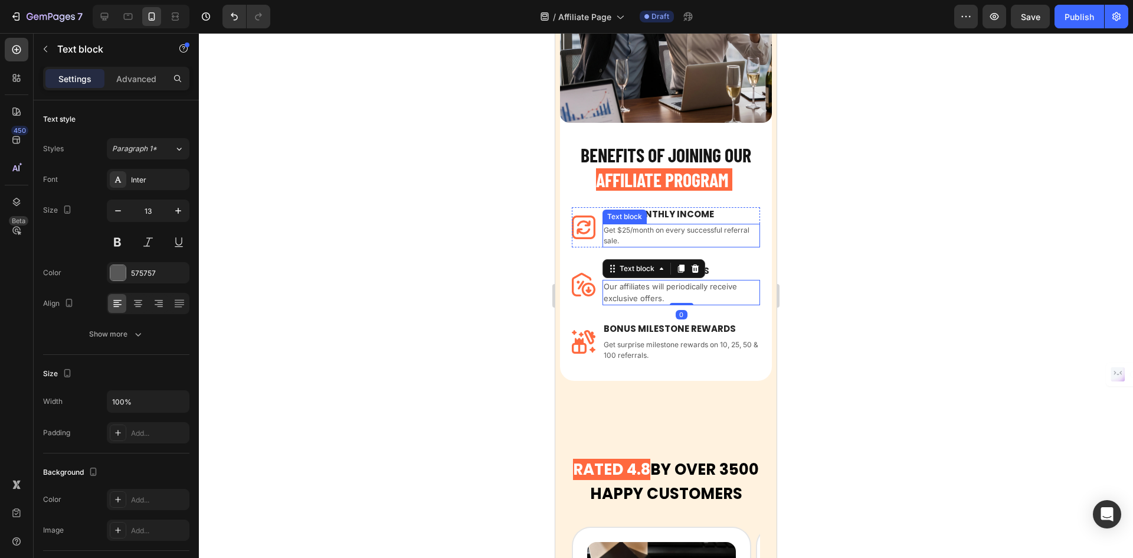
click at [745, 225] on p "Get $25/month on every successful referral sale." at bounding box center [681, 235] width 155 height 21
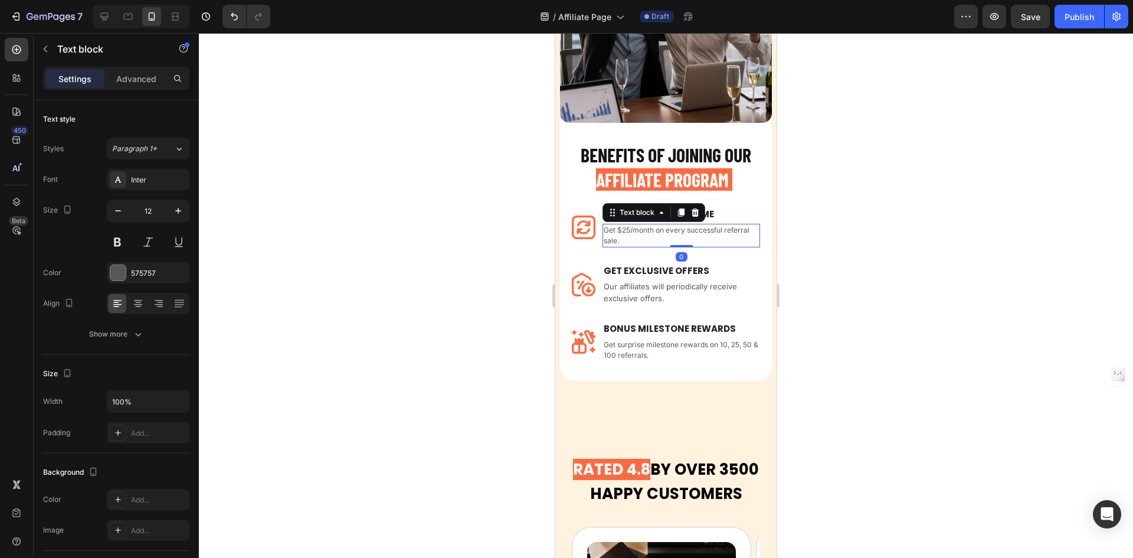
click at [745, 225] on p "Get $25/month on every successful referral sale." at bounding box center [681, 235] width 155 height 21
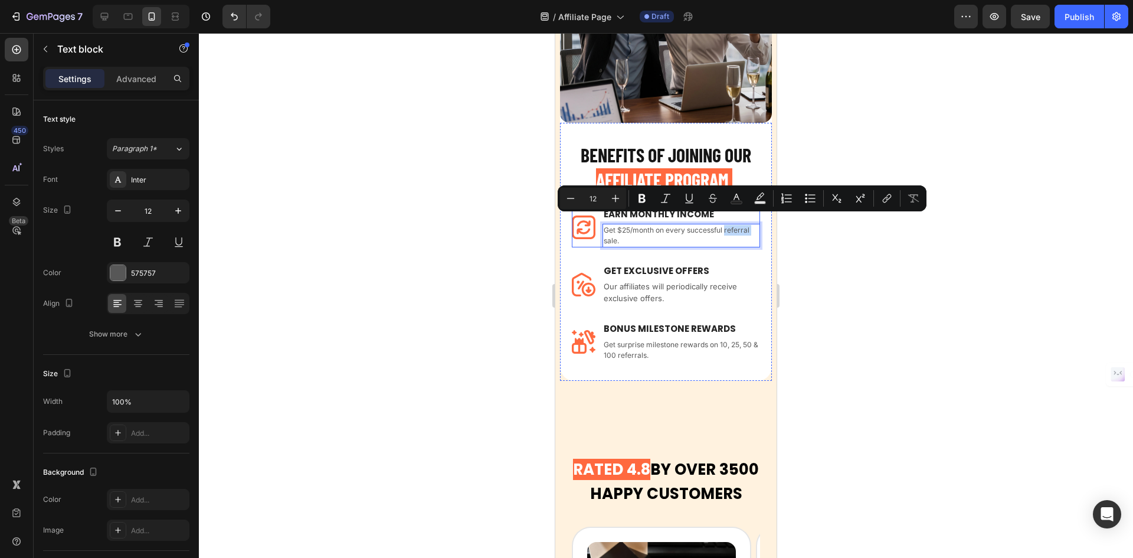
click at [598, 229] on div "Image Earn Monthly INCOME Text block Get $25/month on every successful referral…" at bounding box center [666, 227] width 188 height 40
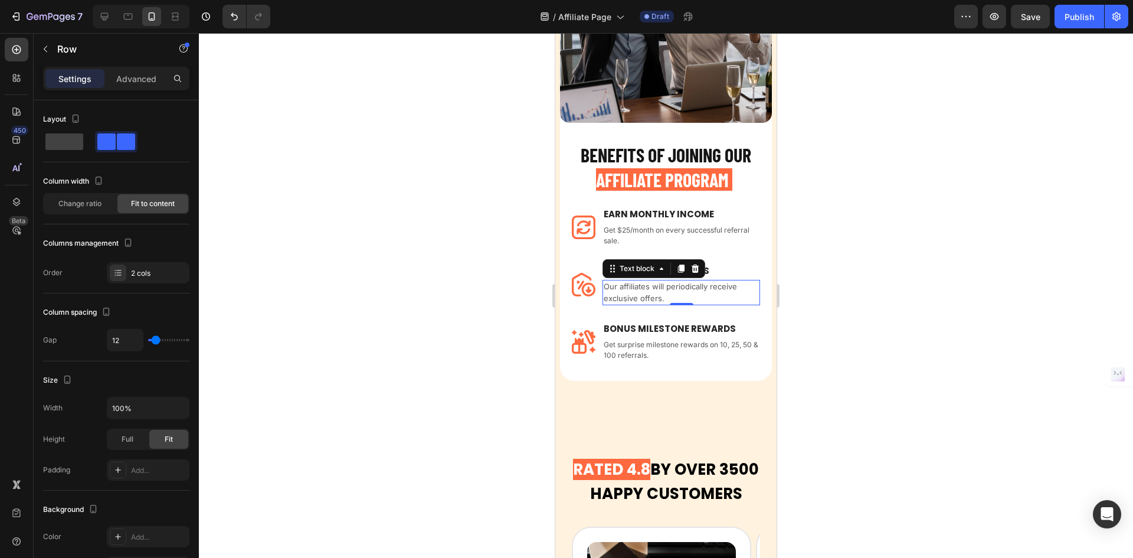
click at [643, 285] on p "Our affiliates will periodically receive exclusive offers." at bounding box center [681, 292] width 155 height 23
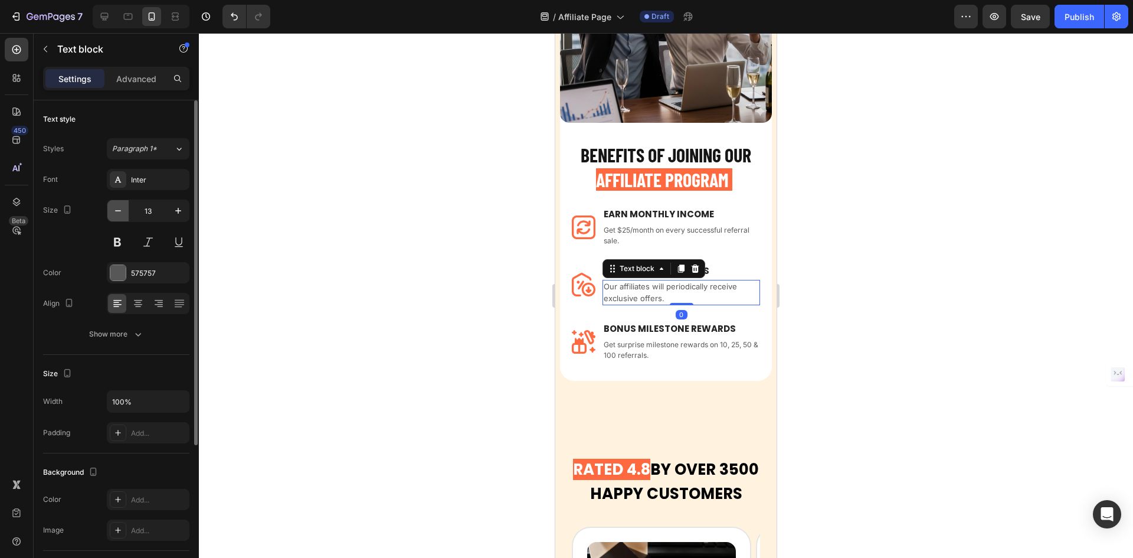
click at [123, 217] on button "button" at bounding box center [117, 210] width 21 height 21
type input "12"
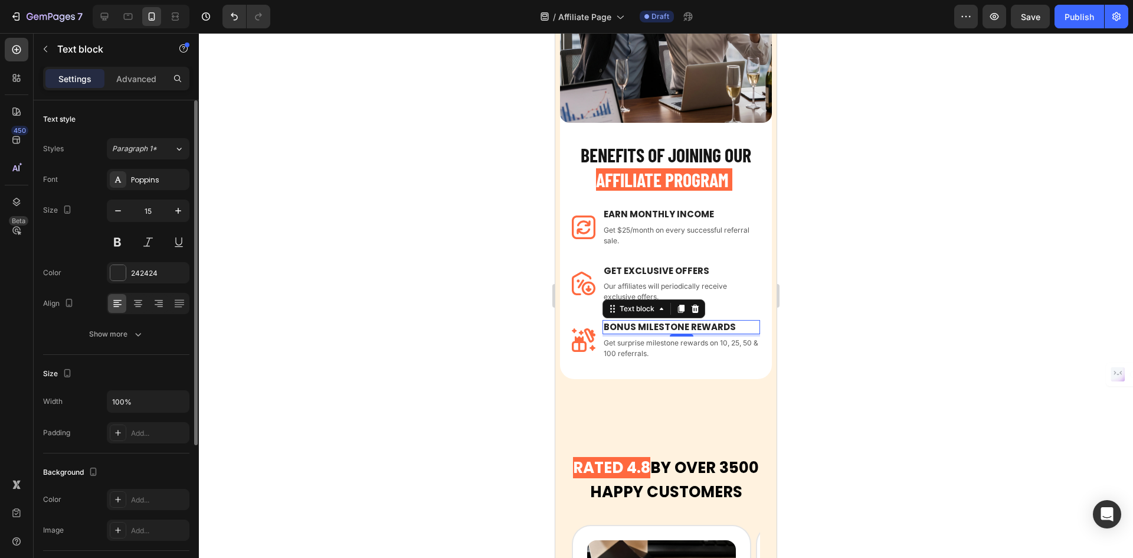
drag, startPoint x: 658, startPoint y: 325, endPoint x: 943, endPoint y: 333, distance: 284.6
click at [658, 325] on div "BONUS MILESTONE REWARDS Text block 0" at bounding box center [682, 327] width 158 height 14
click at [124, 214] on button "button" at bounding box center [117, 210] width 21 height 21
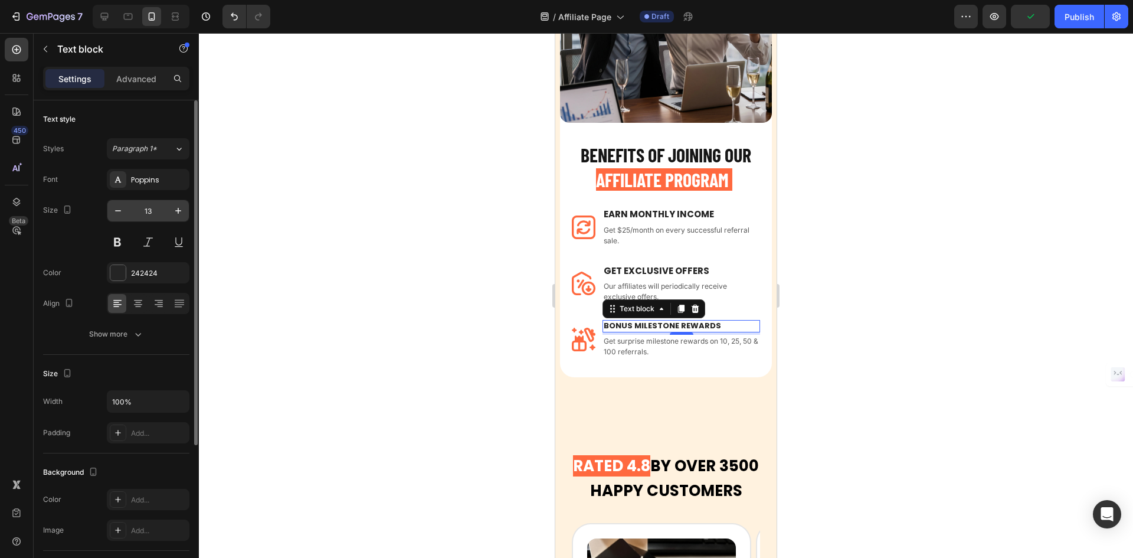
click at [165, 207] on input "13" at bounding box center [148, 210] width 39 height 21
click at [173, 207] on icon "button" at bounding box center [178, 211] width 12 height 12
click at [173, 206] on icon "button" at bounding box center [178, 211] width 12 height 12
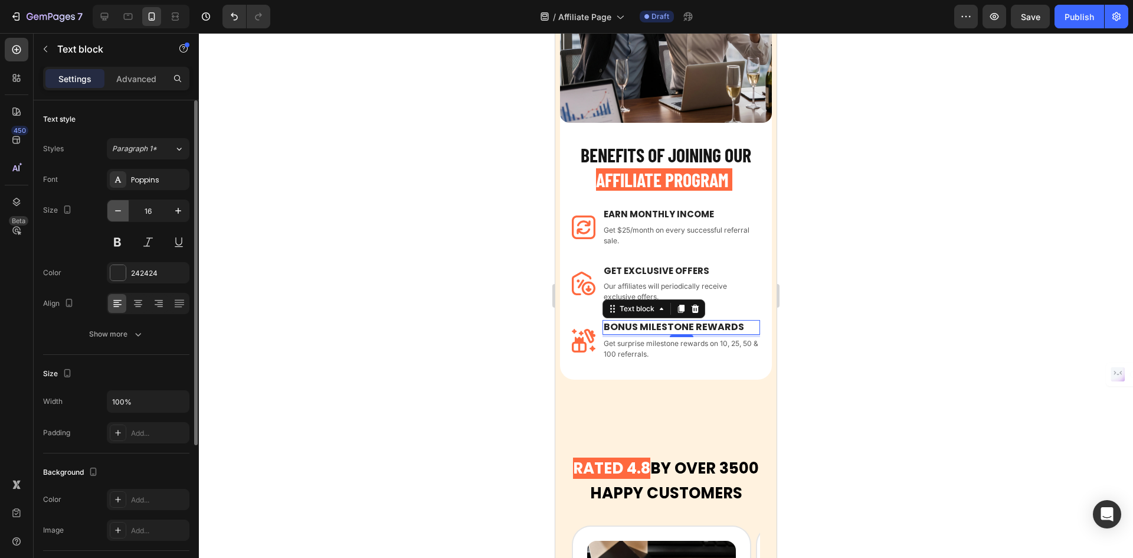
click at [124, 212] on button "button" at bounding box center [117, 210] width 21 height 21
type input "15"
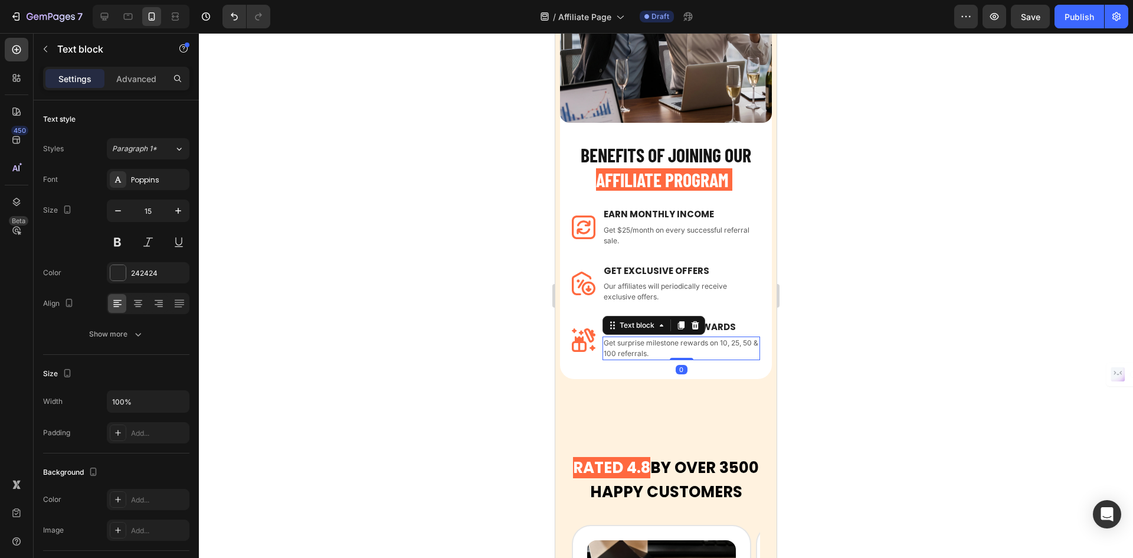
click at [727, 341] on p "Get surprise milestone rewards on 10, 25, 50 & 100 referrals." at bounding box center [681, 348] width 155 height 21
click at [632, 281] on p "Our affiliates will periodically receive exclusive offers." at bounding box center [681, 291] width 155 height 21
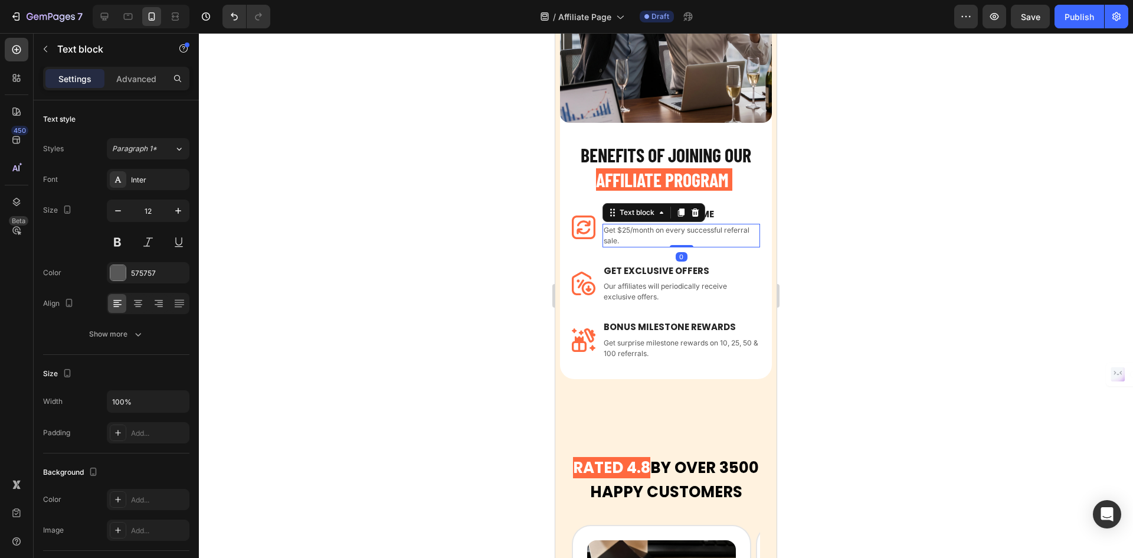
click at [674, 227] on p "Get $25/month on every successful referral sale." at bounding box center [681, 235] width 155 height 21
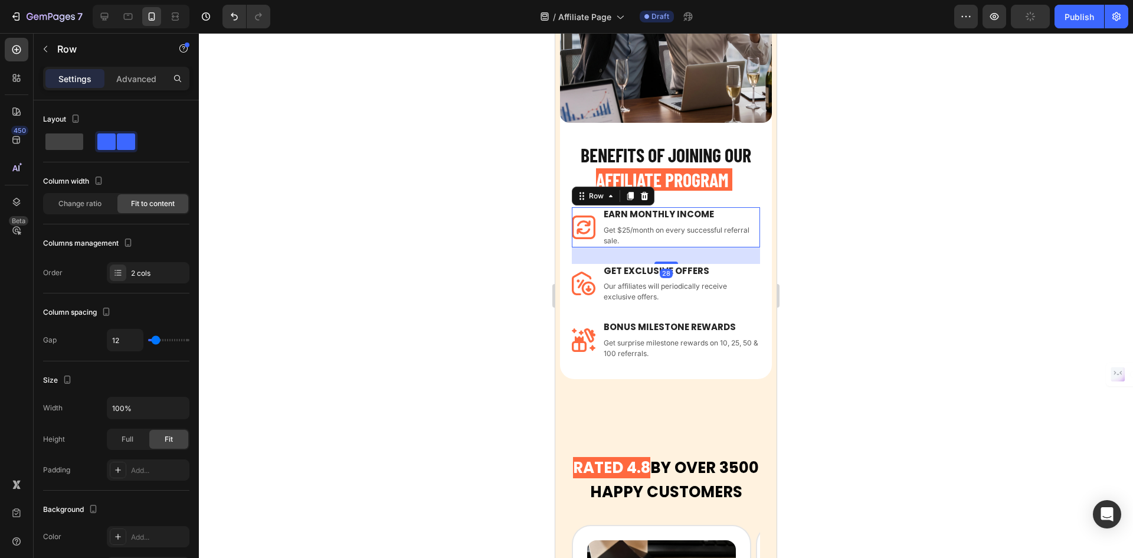
click at [600, 228] on div "Image Earn Monthly INCOME Text block Get $25/month on every successful referral…" at bounding box center [666, 227] width 188 height 40
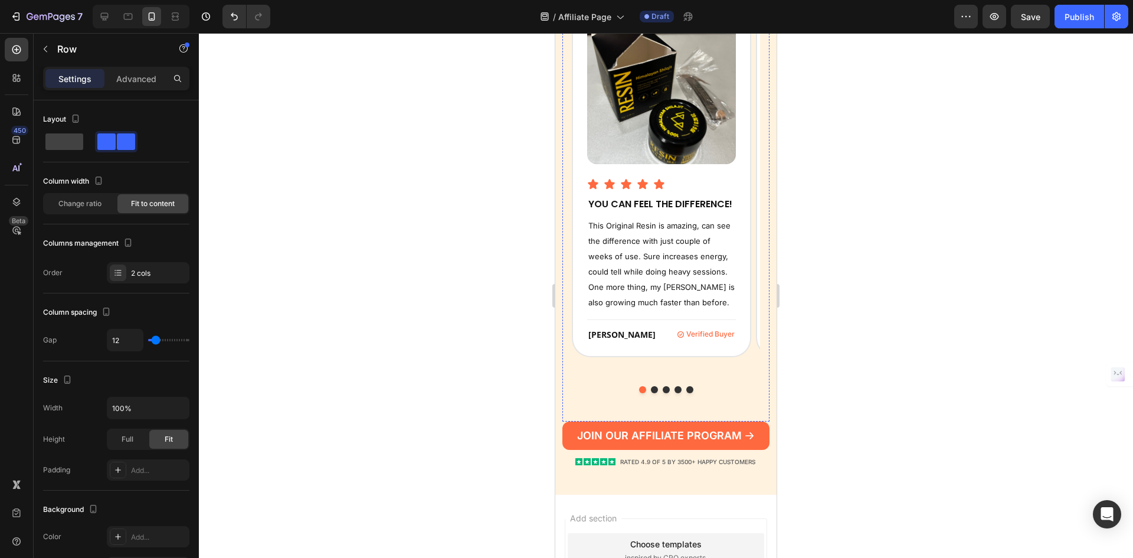
scroll to position [2177, 0]
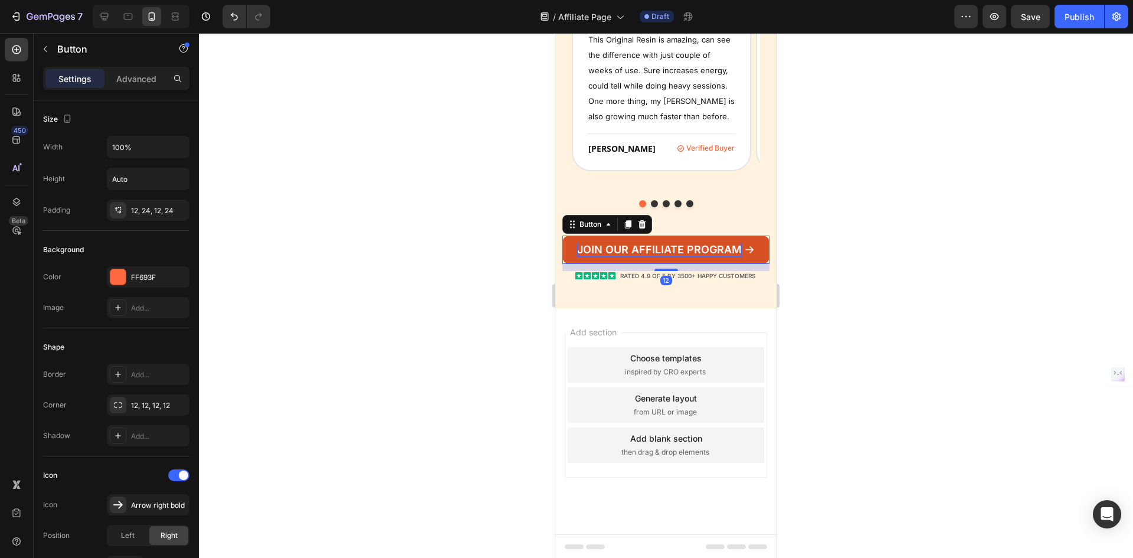
click at [691, 247] on p "JOIN OUR AFFILIATE PROGRAM" at bounding box center [659, 250] width 165 height 14
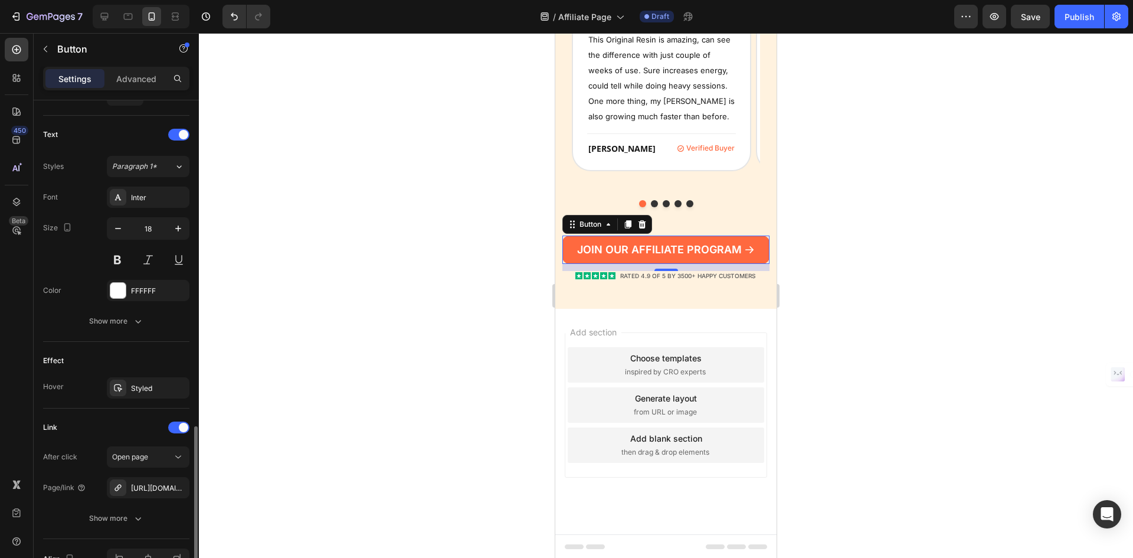
scroll to position [541, 0]
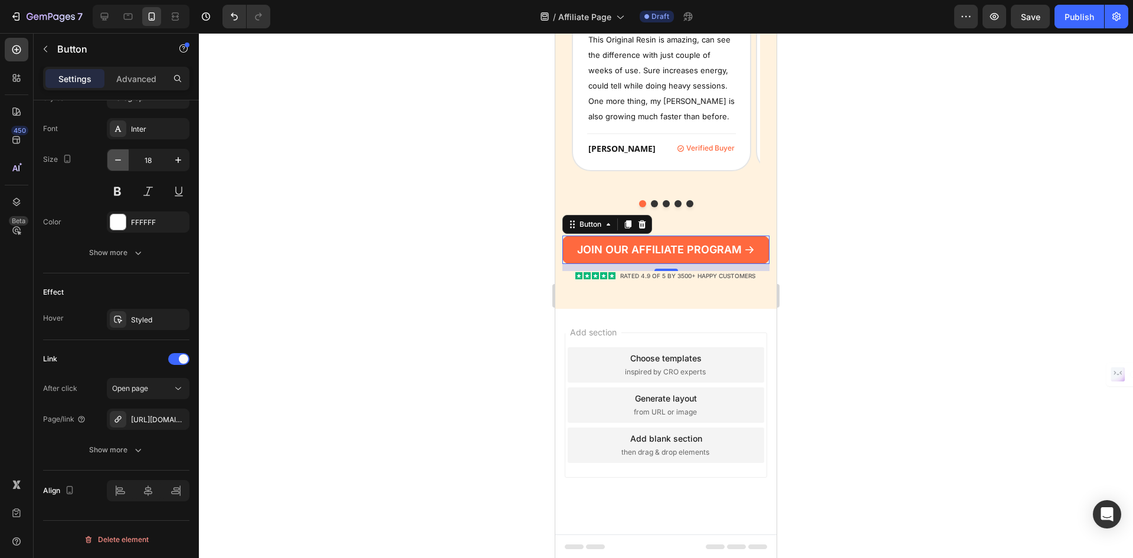
click at [122, 159] on icon "button" at bounding box center [118, 160] width 12 height 12
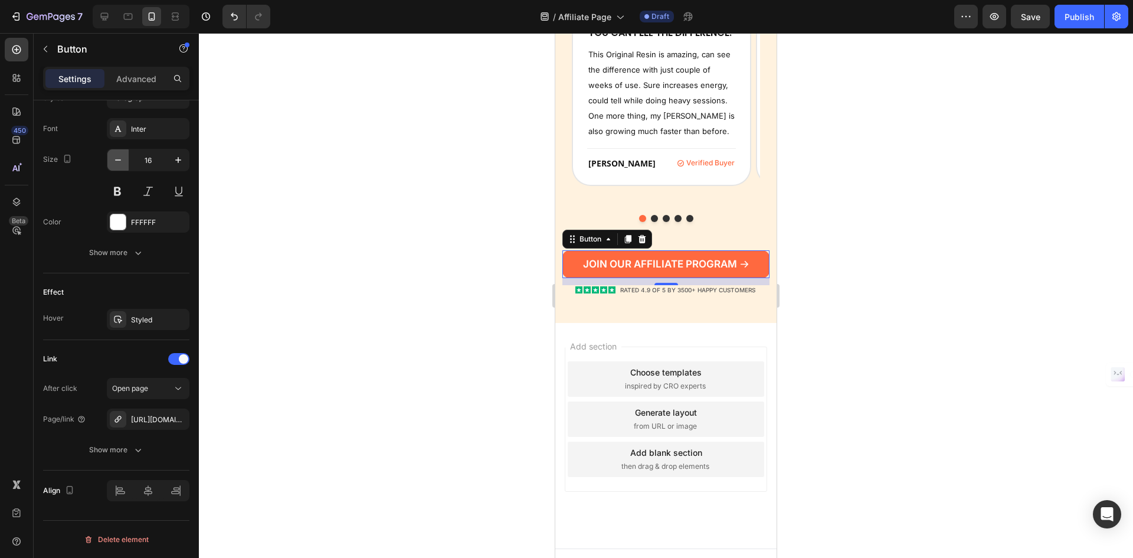
scroll to position [2162, 0]
click at [185, 162] on button "button" at bounding box center [178, 159] width 21 height 21
type input "17"
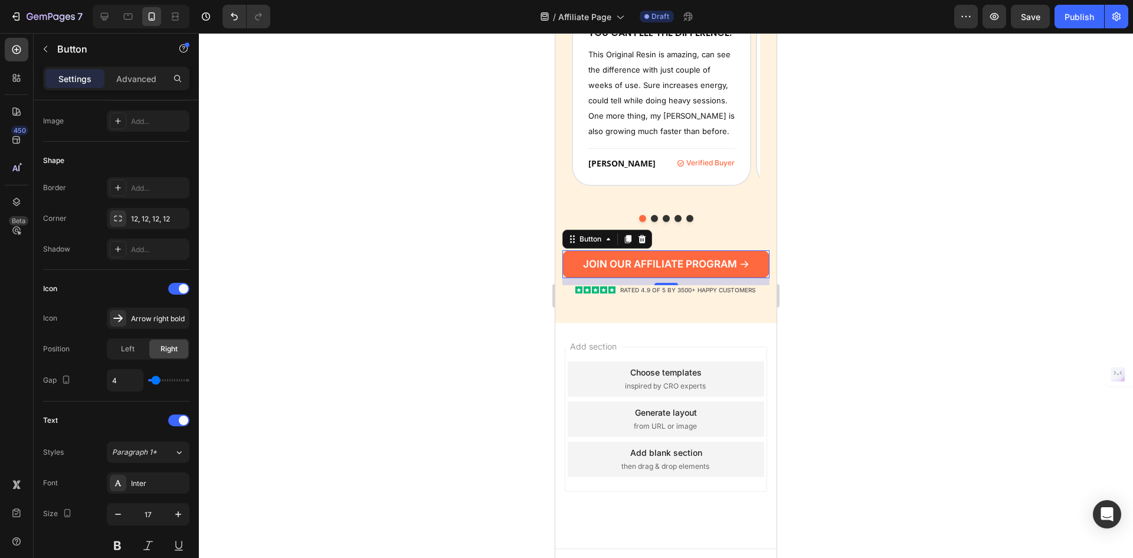
scroll to position [68, 0]
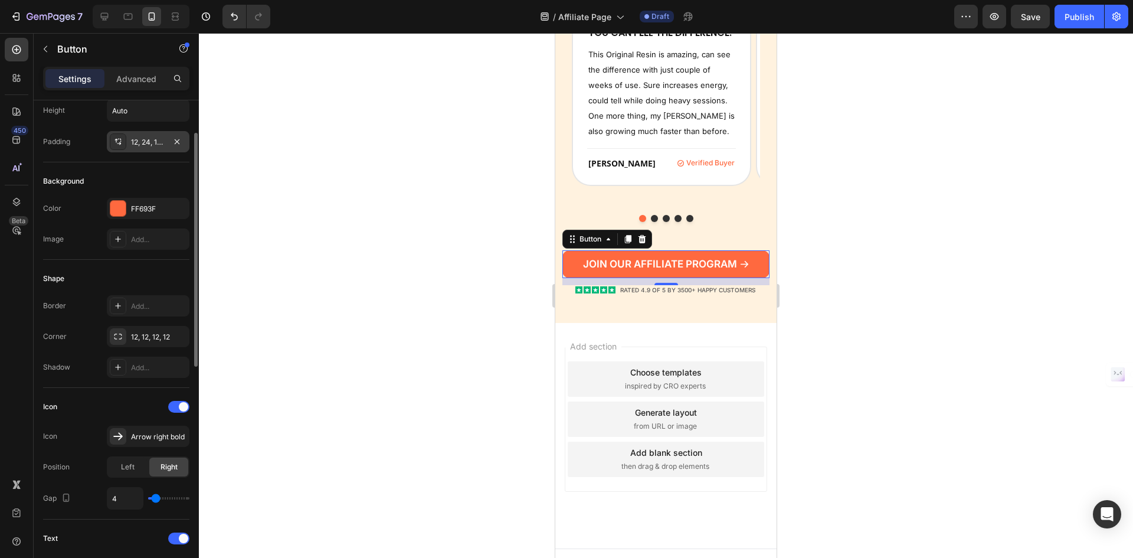
click at [139, 150] on div "12, 24, 12, 24" at bounding box center [148, 141] width 83 height 21
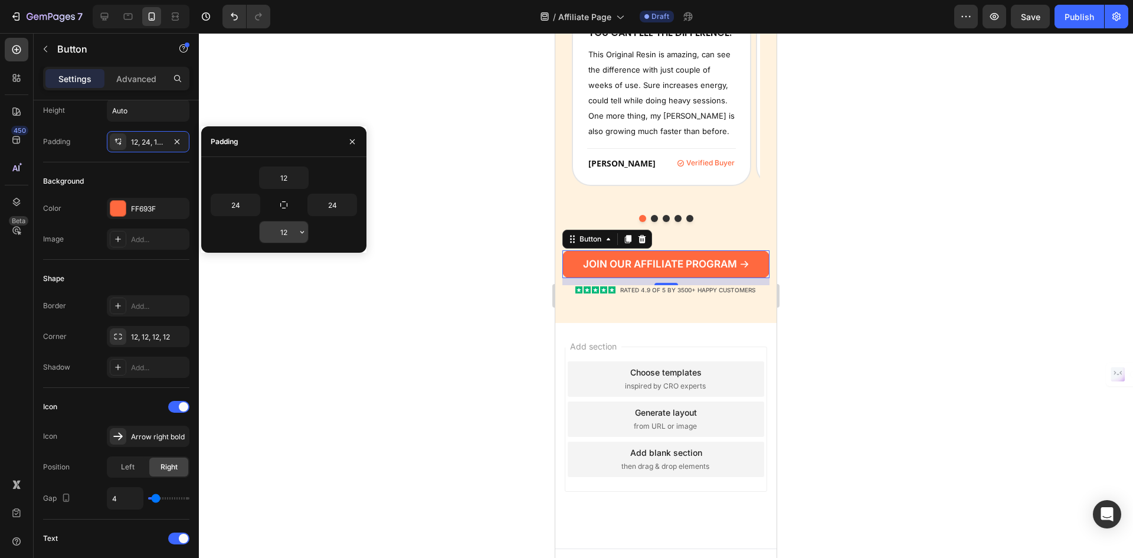
click at [286, 227] on input "12" at bounding box center [284, 231] width 48 height 21
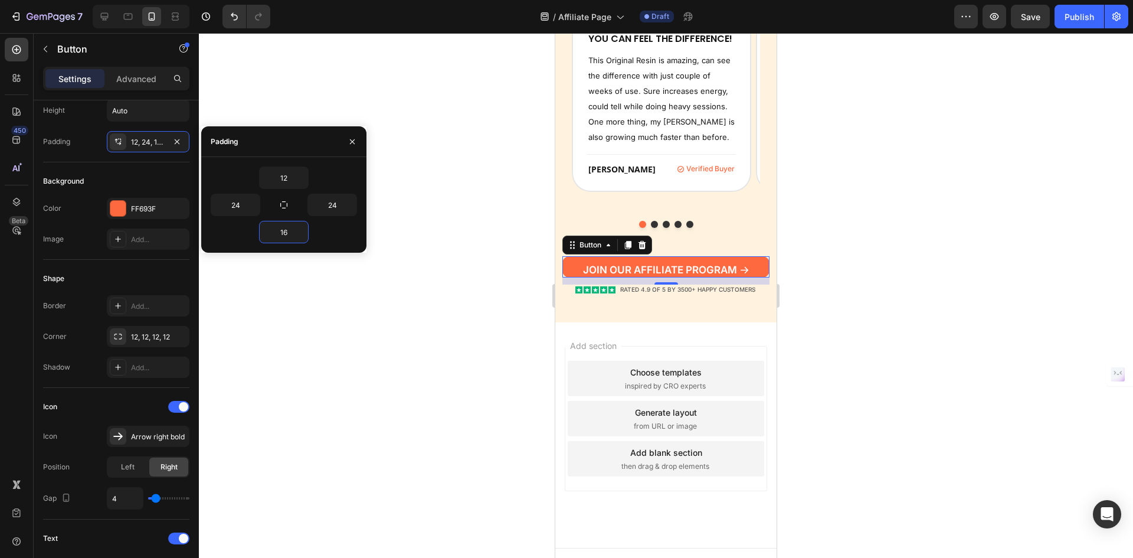
scroll to position [2165, 0]
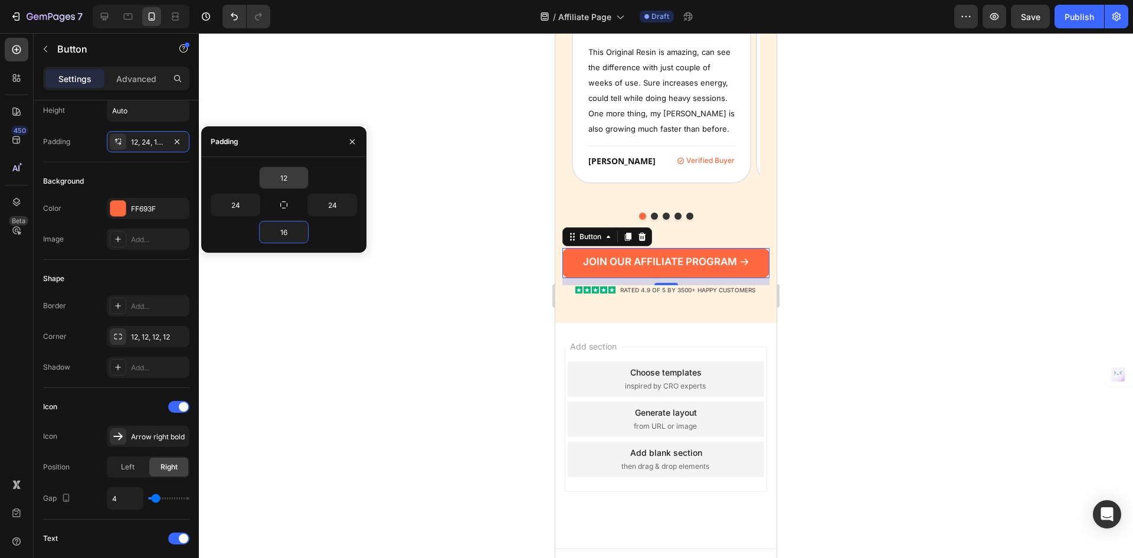
type input "16"
click at [286, 174] on input "12" at bounding box center [284, 177] width 48 height 21
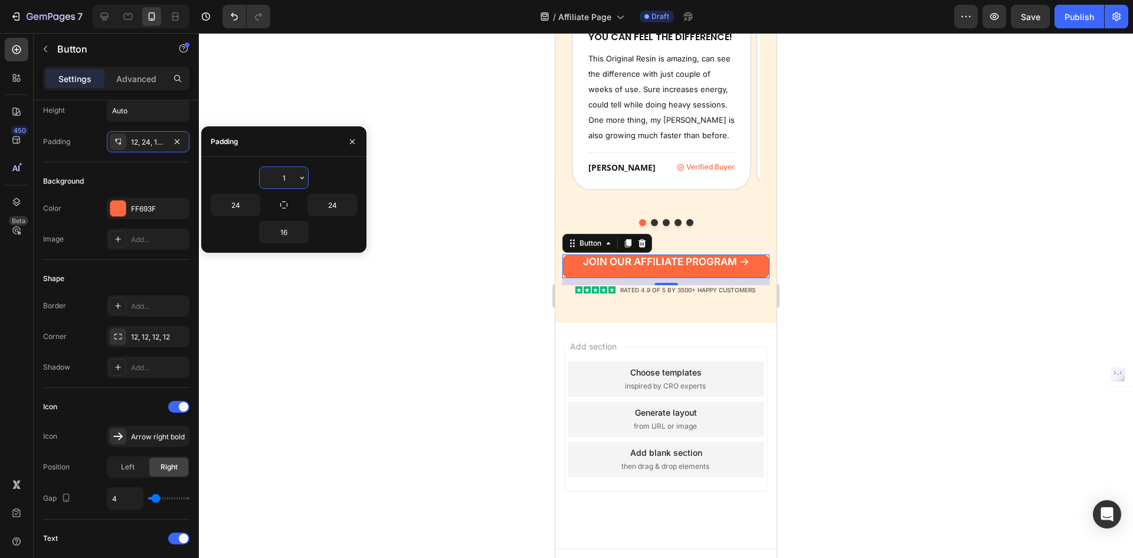
type input "16"
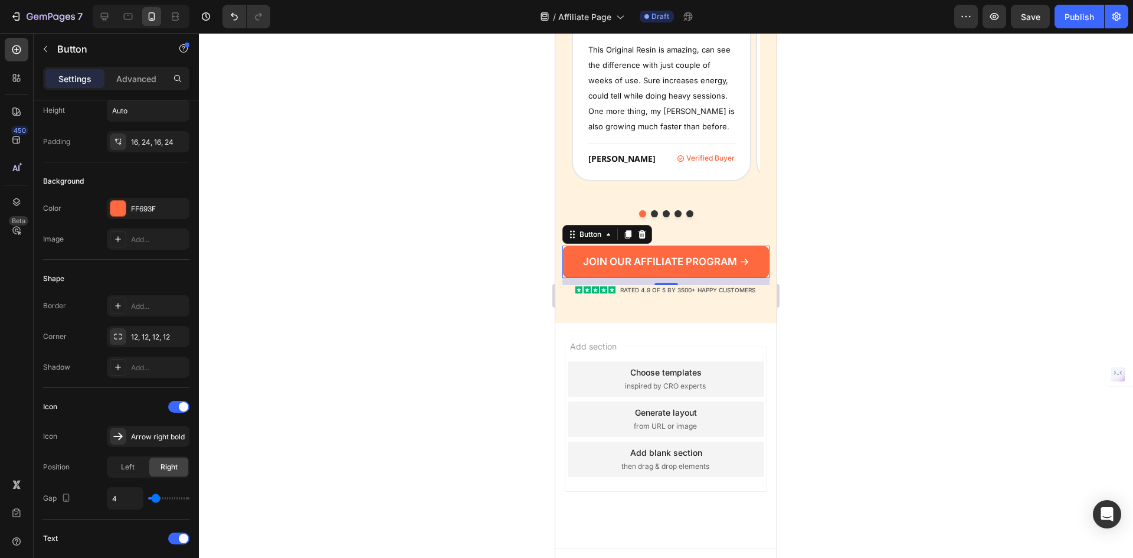
click at [979, 202] on div at bounding box center [666, 295] width 934 height 525
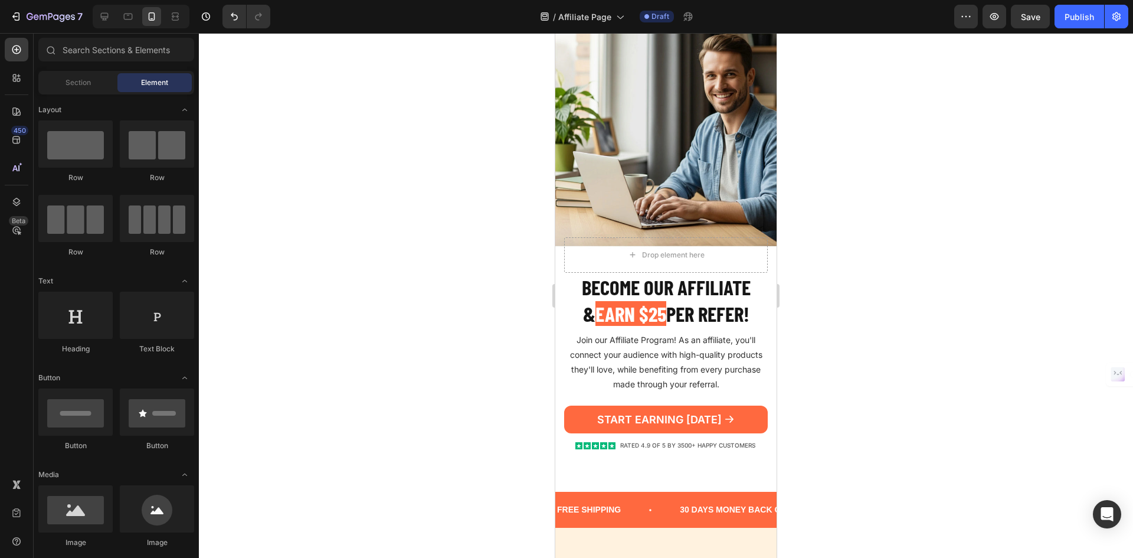
scroll to position [0, 0]
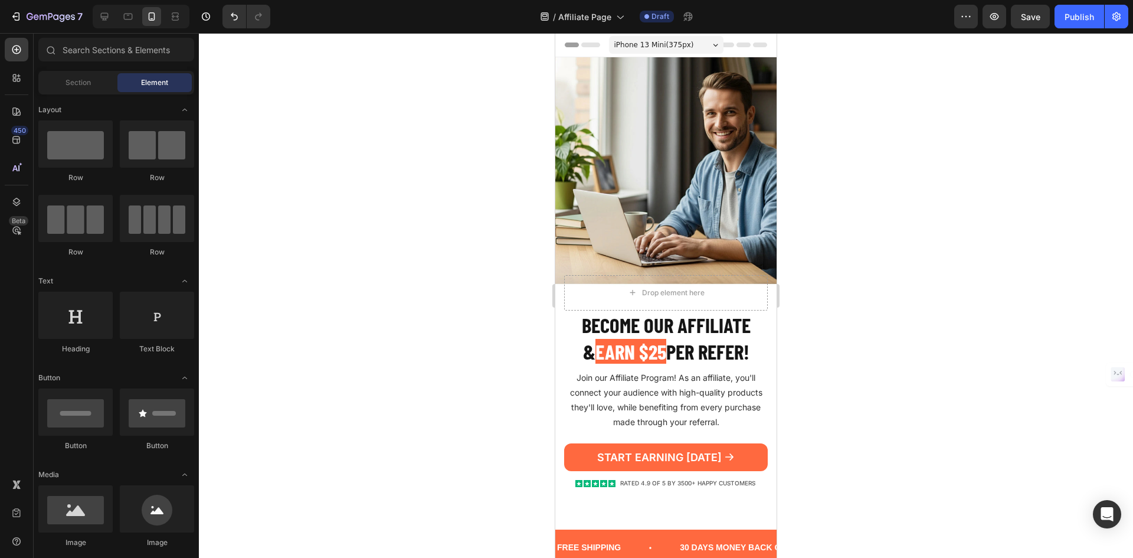
drag, startPoint x: 771, startPoint y: 466, endPoint x: 1322, endPoint y: 58, distance: 685.6
click at [700, 446] on link "START EARNING [DATE]" at bounding box center [666, 457] width 204 height 28
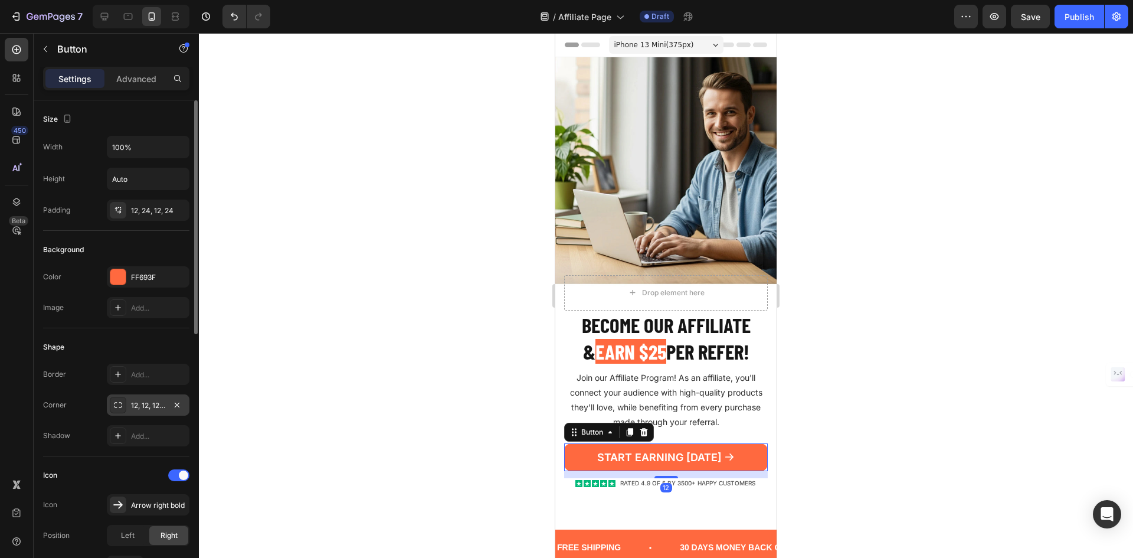
click at [148, 398] on div "12, 12, 12, 12" at bounding box center [148, 404] width 83 height 21
click at [138, 181] on input "Auto" at bounding box center [147, 178] width 81 height 21
click at [168, 178] on button "button" at bounding box center [178, 178] width 21 height 21
click at [85, 178] on div "Height Auto" at bounding box center [116, 179] width 146 height 22
click at [139, 214] on div "12, 24, 12, 24" at bounding box center [148, 210] width 34 height 11
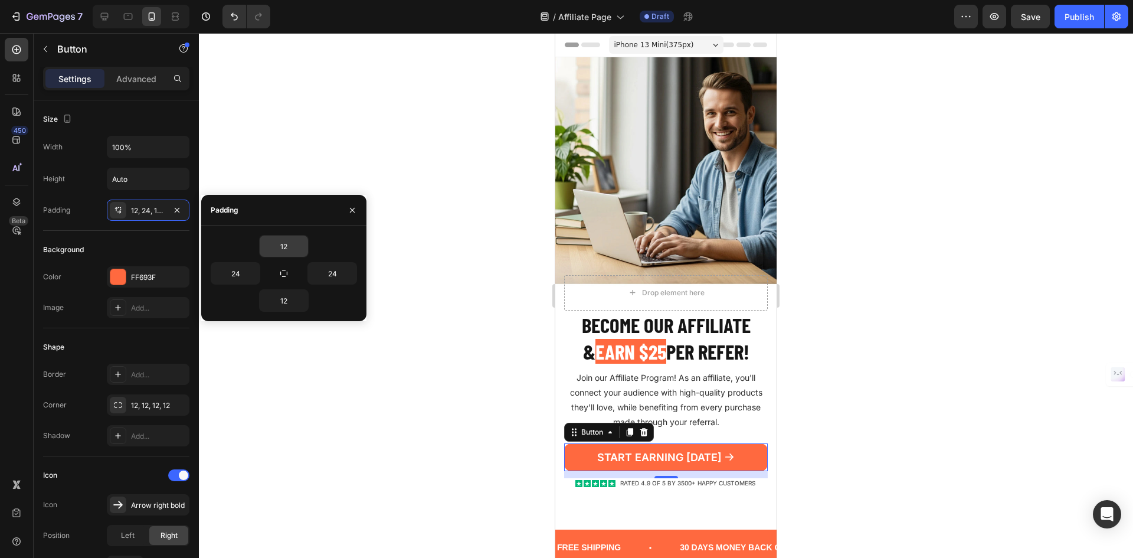
click at [287, 248] on input "12" at bounding box center [284, 245] width 48 height 21
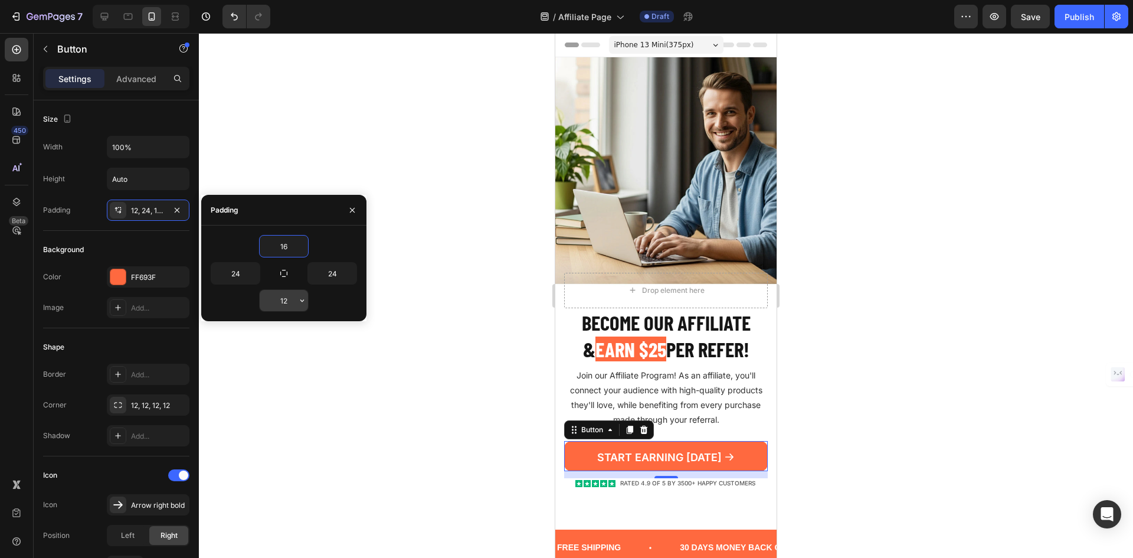
type input "16"
click at [288, 305] on input "12" at bounding box center [284, 300] width 48 height 21
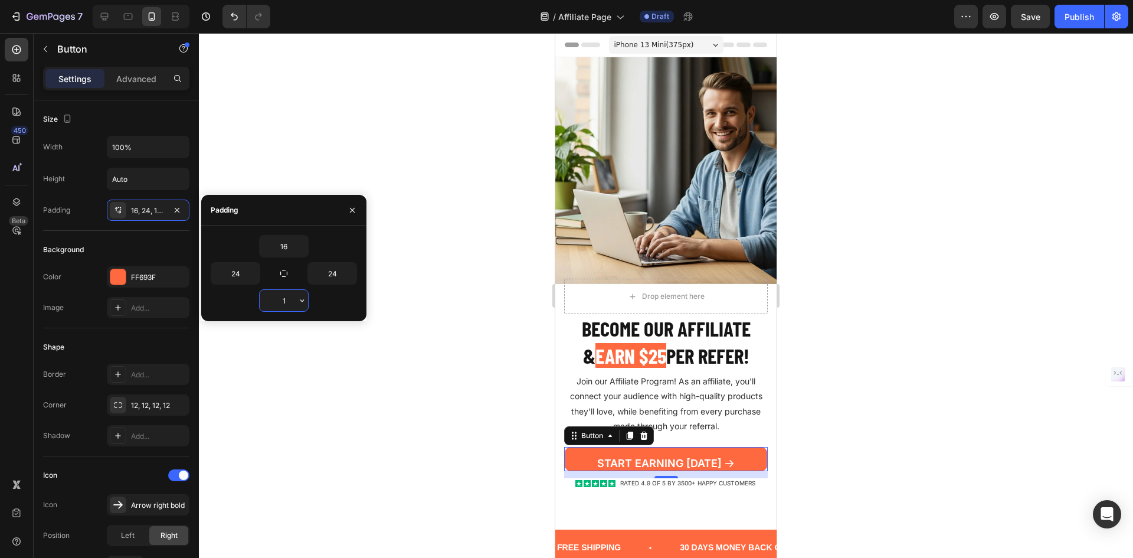
type input "16"
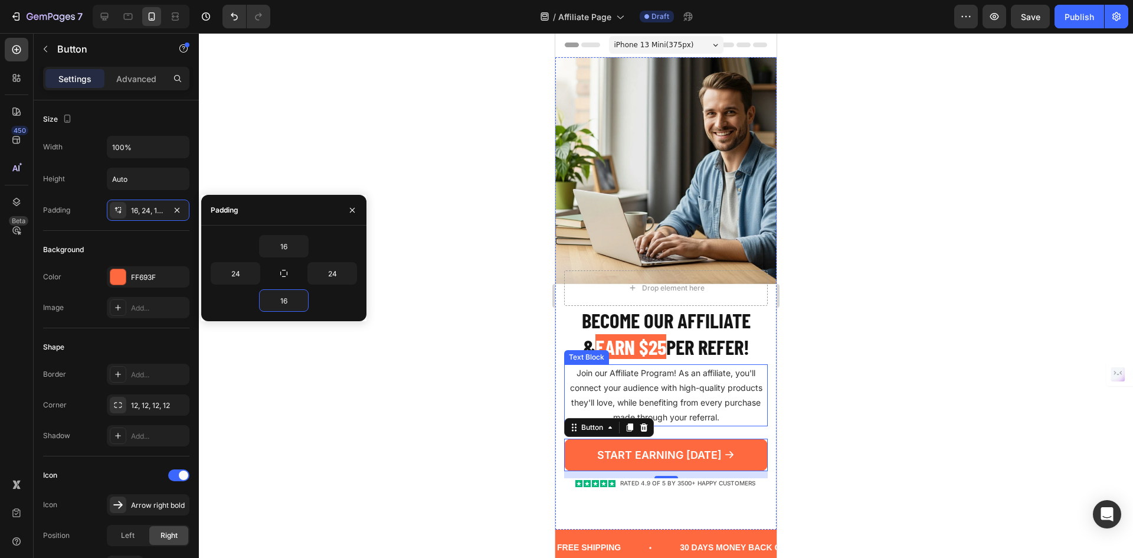
click at [696, 394] on p "Join our Affiliate Program! As an affiliate, you'll connect your audience with …" at bounding box center [665, 395] width 201 height 60
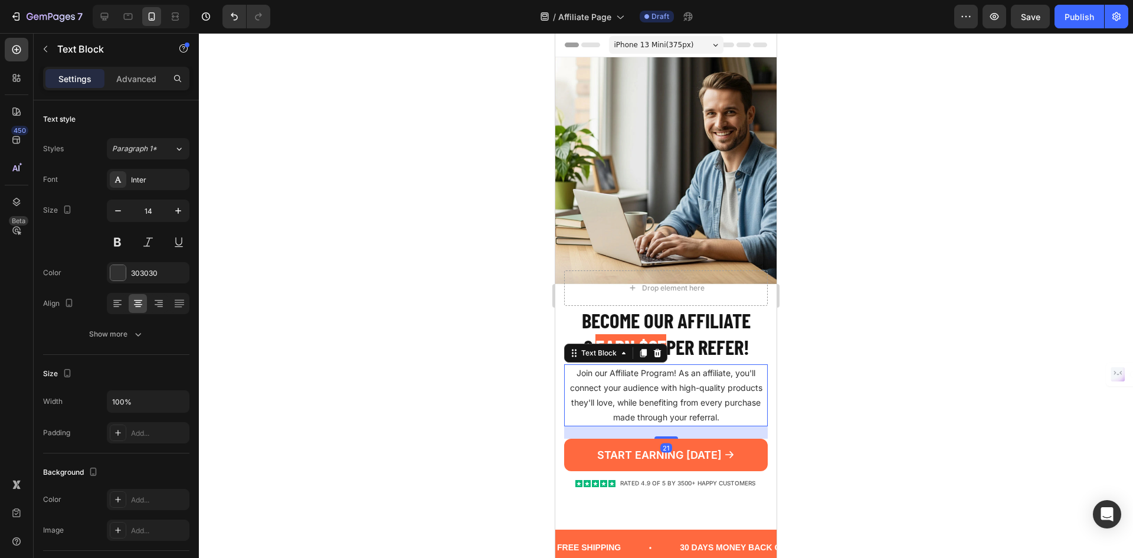
click at [801, 287] on div at bounding box center [666, 295] width 934 height 525
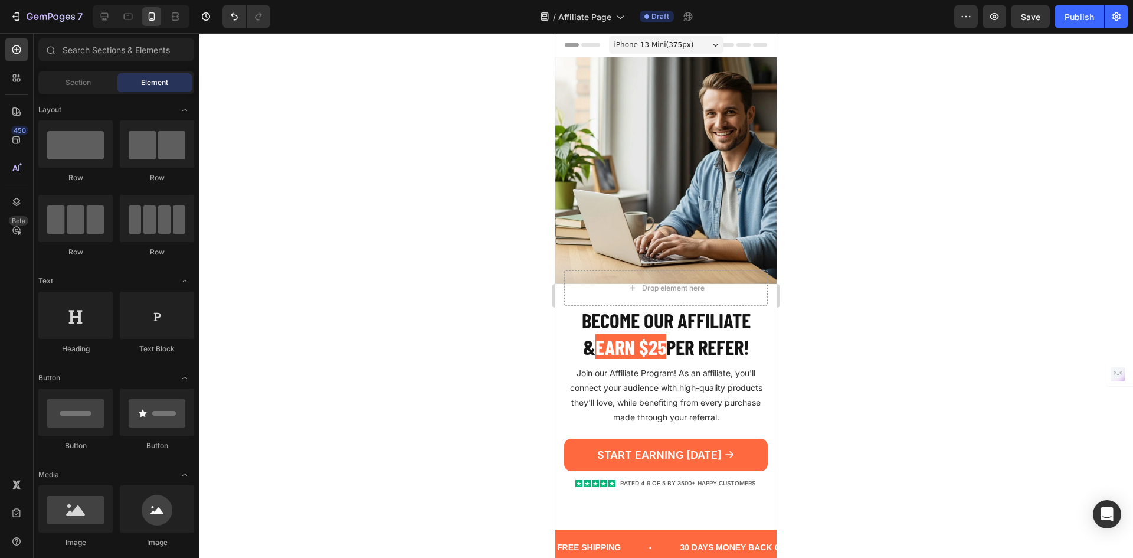
click at [116, 19] on div at bounding box center [141, 17] width 97 height 24
click at [107, 19] on icon at bounding box center [105, 17] width 12 height 12
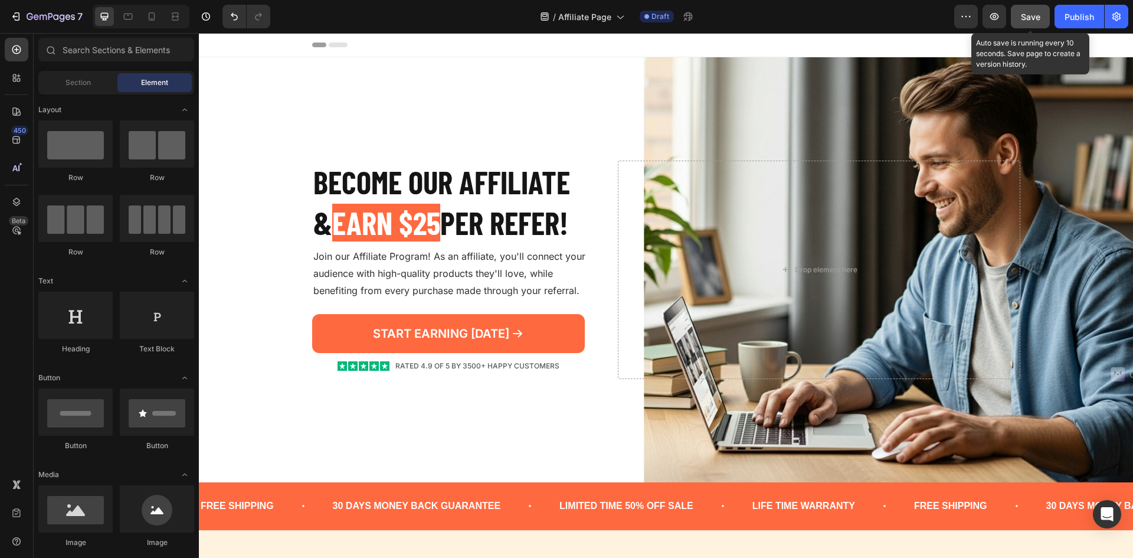
click at [1032, 19] on span "Save" at bounding box center [1030, 17] width 19 height 10
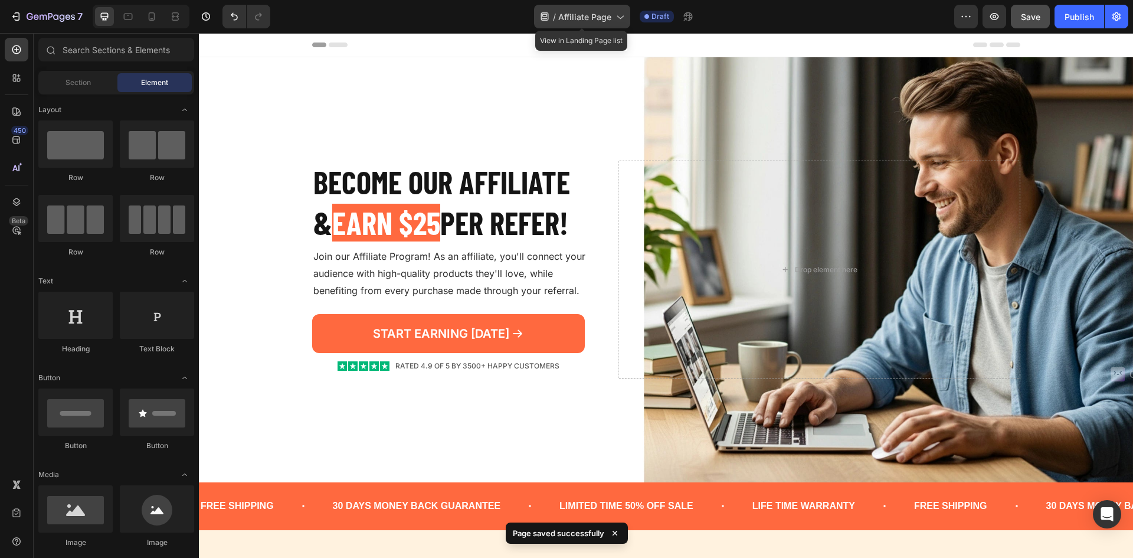
click at [599, 18] on span "Affiliate Page" at bounding box center [584, 17] width 53 height 12
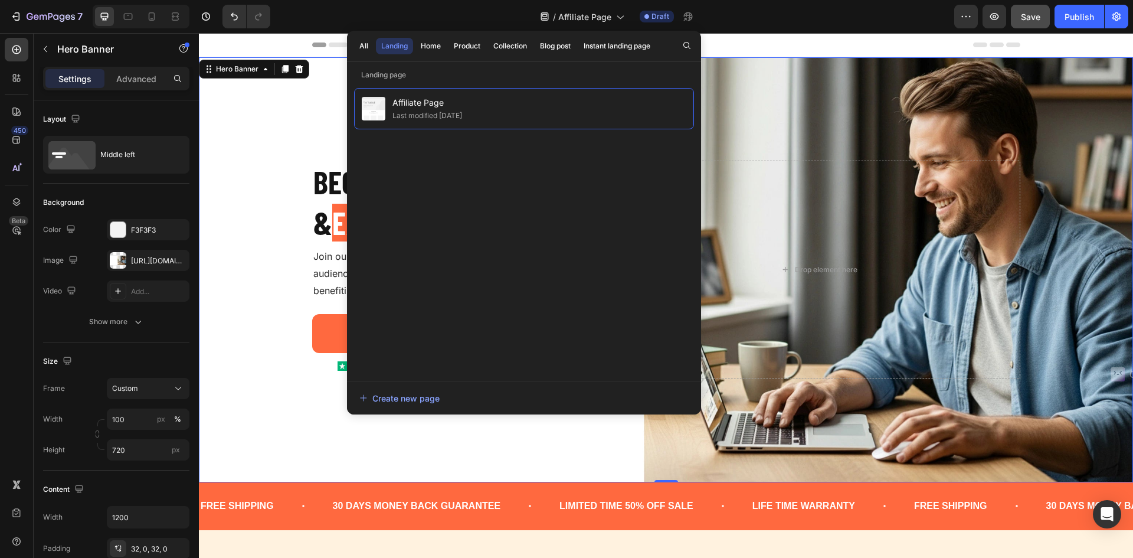
click at [266, 371] on div "Background Image" at bounding box center [666, 269] width 934 height 425
click at [243, 201] on div "Background Image" at bounding box center [666, 269] width 934 height 425
click at [314, 323] on link "START EARNING [DATE]" at bounding box center [448, 333] width 273 height 39
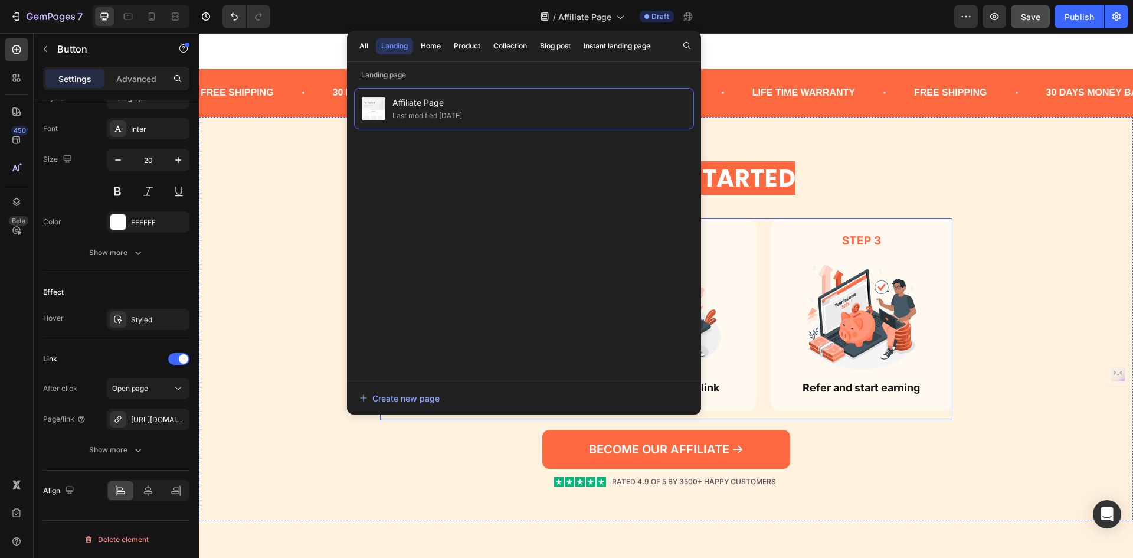
scroll to position [708, 0]
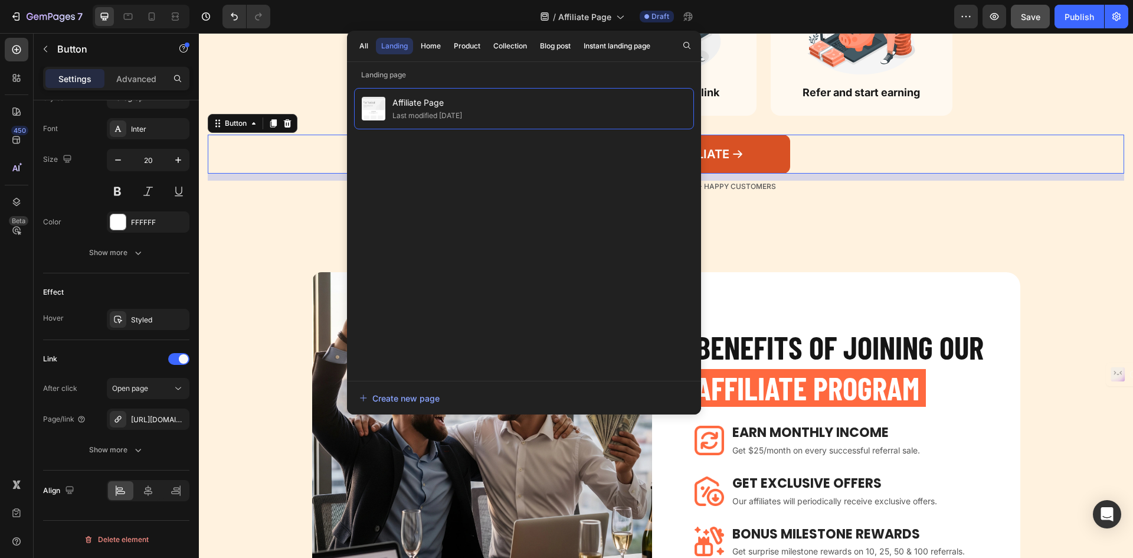
click at [759, 145] on link "BECOME OUR AFFILIATE" at bounding box center [666, 154] width 248 height 39
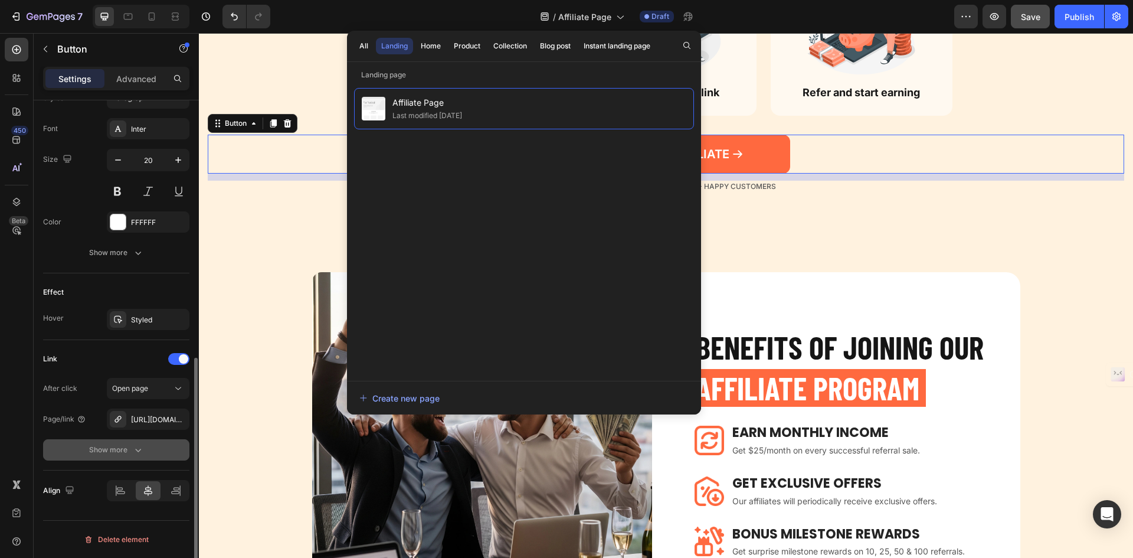
click at [129, 444] on div "Show more" at bounding box center [116, 450] width 55 height 12
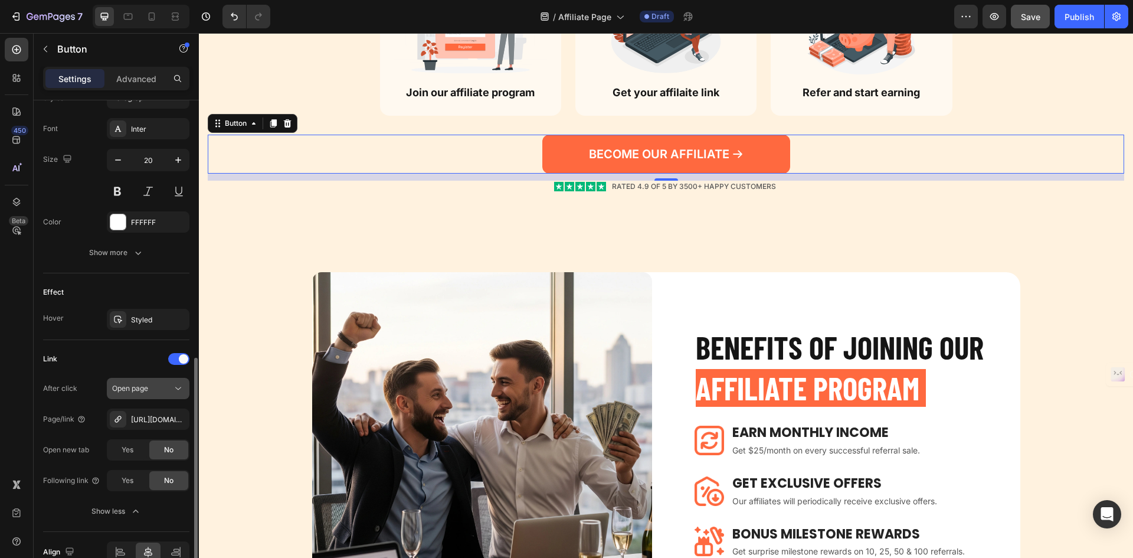
click at [153, 392] on div "Open page" at bounding box center [142, 388] width 60 height 11
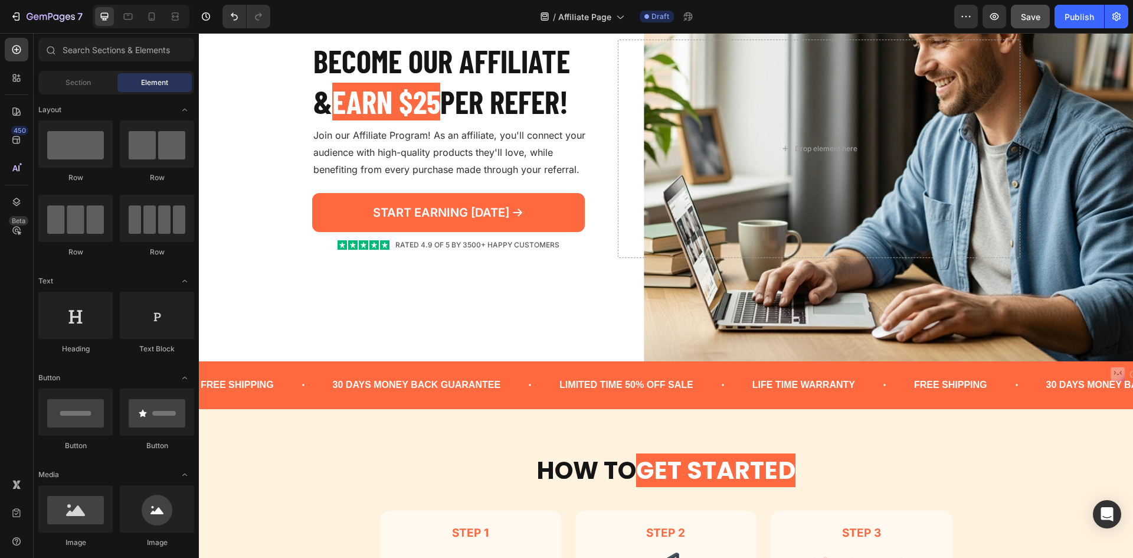
scroll to position [0, 0]
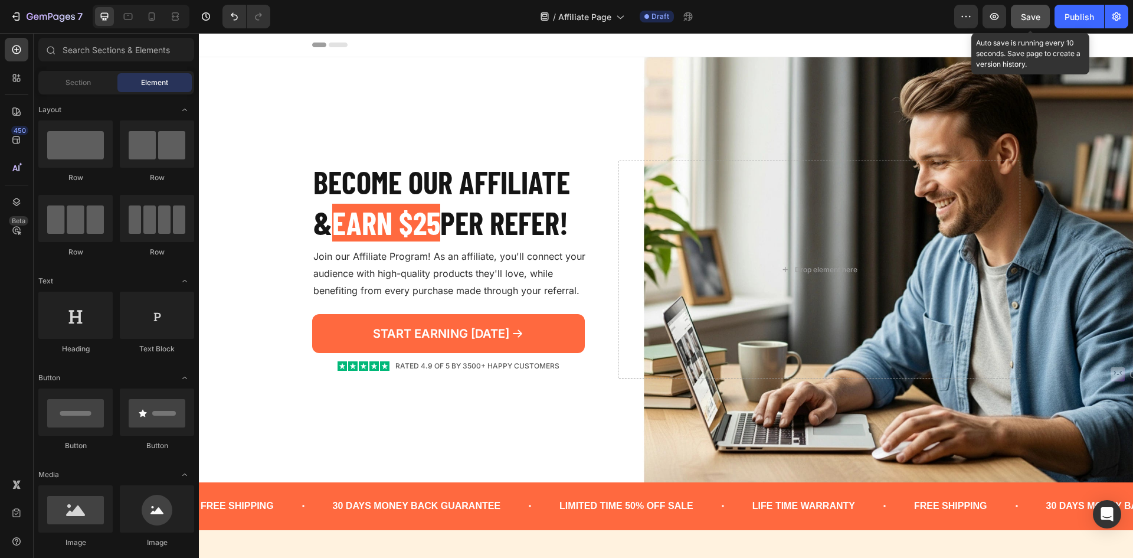
click at [1026, 15] on span "Save" at bounding box center [1030, 17] width 19 height 10
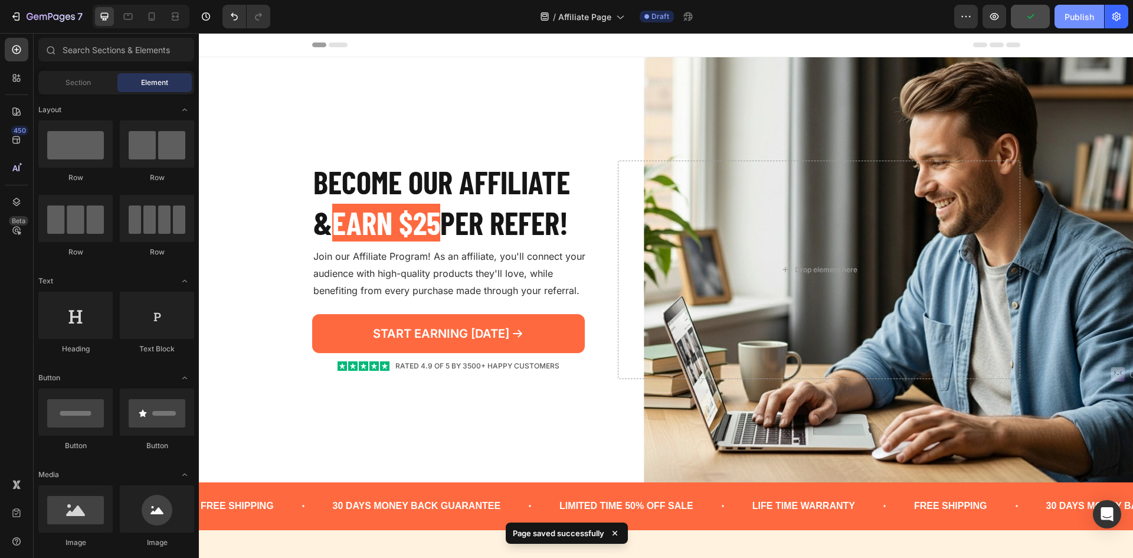
click at [1077, 15] on div "Publish" at bounding box center [1080, 17] width 30 height 12
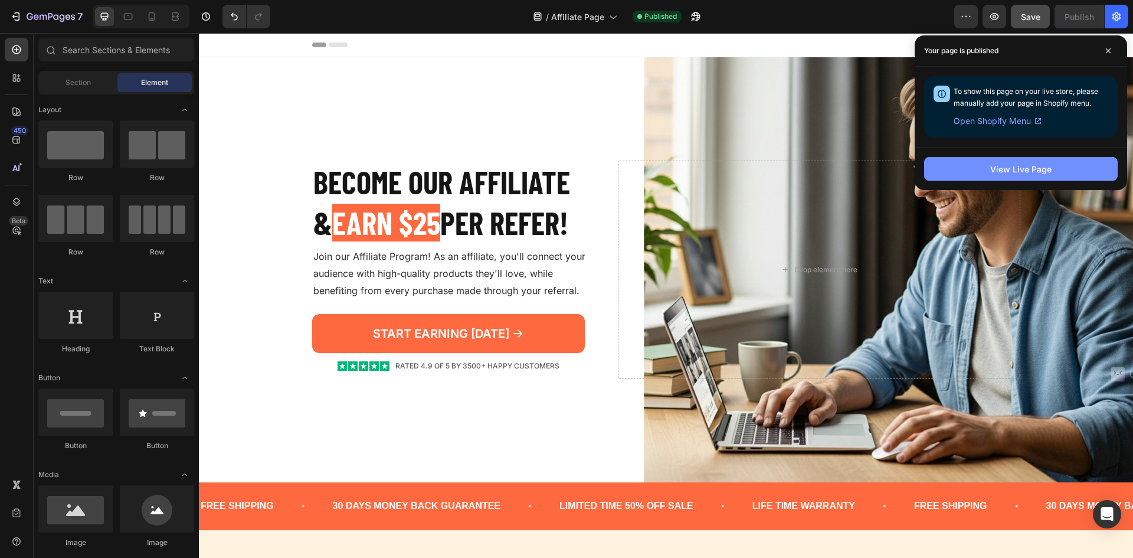
click at [1050, 168] on div "View Live Page" at bounding box center [1020, 169] width 61 height 12
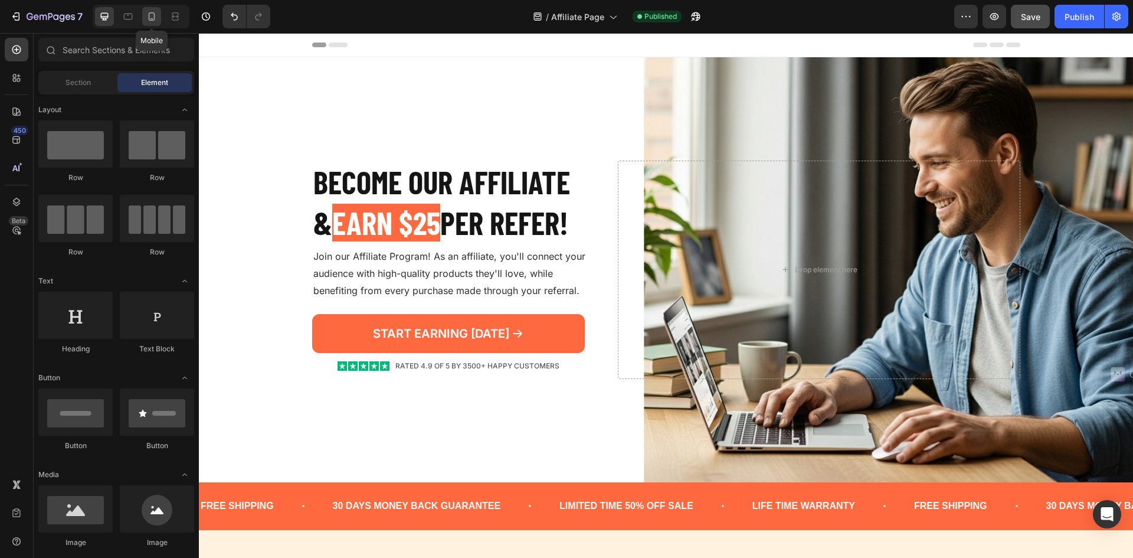
click at [156, 12] on icon at bounding box center [152, 17] width 12 height 12
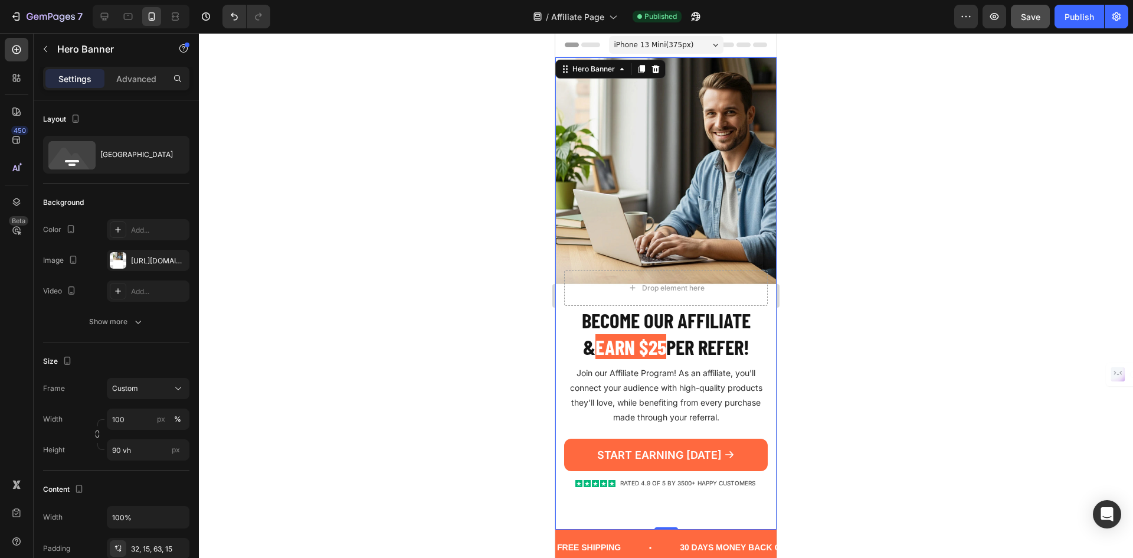
click at [705, 90] on div "Background Image" at bounding box center [665, 293] width 221 height 472
click at [558, 313] on div "Become our AFFILIATE & EARN $25 PER REFER! Heading Join our Affiliate Program! …" at bounding box center [665, 390] width 221 height 278
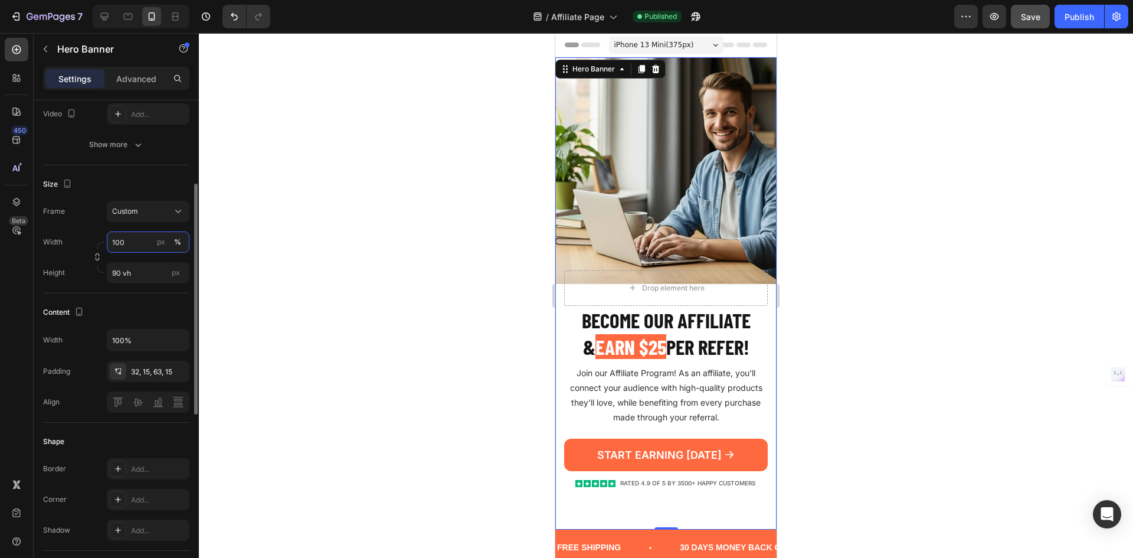
click at [140, 245] on input "100" at bounding box center [148, 241] width 83 height 21
click at [66, 258] on div "Width 100 px % Height 90 vh px" at bounding box center [116, 257] width 146 height 52
click at [123, 272] on input "90 vh" at bounding box center [148, 272] width 83 height 21
click at [120, 272] on input "90 vh" at bounding box center [148, 272] width 83 height 21
click at [166, 302] on span "Auto" at bounding box center [172, 301] width 15 height 11
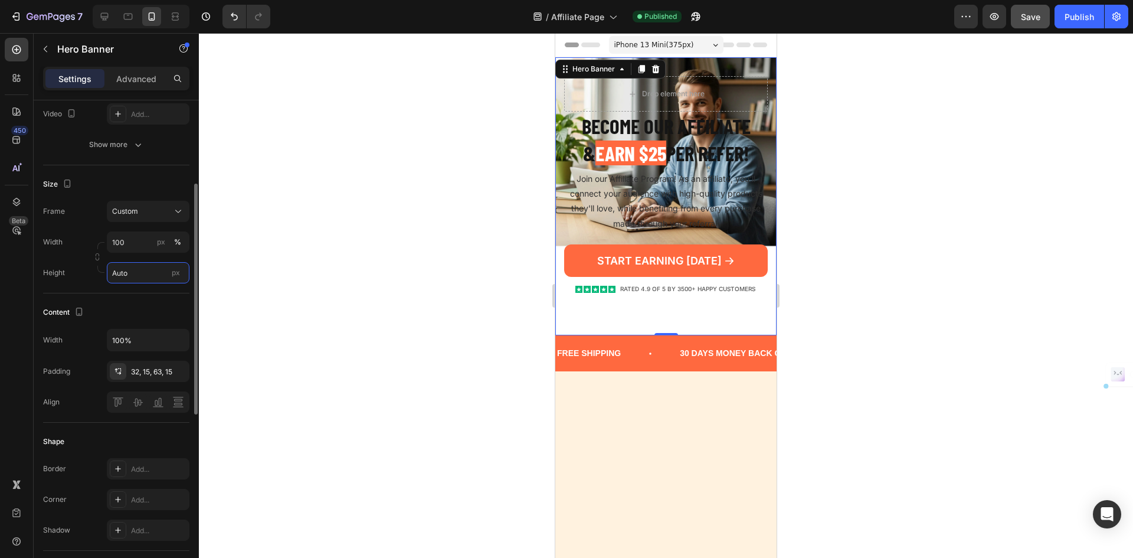
click at [151, 271] on input "Auto" at bounding box center [148, 272] width 83 height 21
click at [152, 310] on div "Fit content Auto" at bounding box center [136, 300] width 97 height 21
click at [152, 268] on input "Auto" at bounding box center [148, 272] width 83 height 21
click at [156, 325] on p "Fit screen 100vh" at bounding box center [146, 322] width 68 height 11
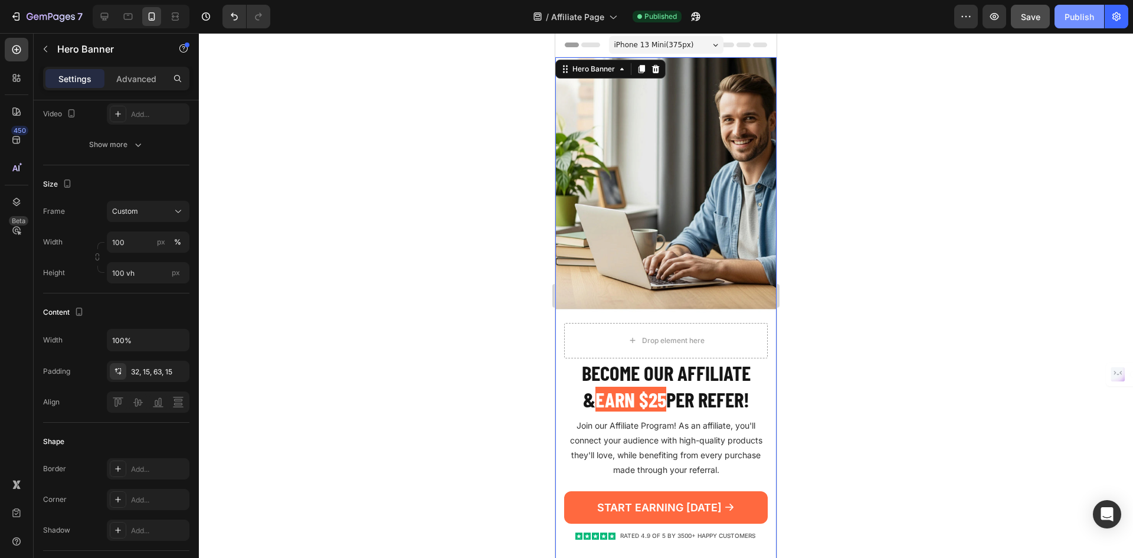
click at [1071, 17] on div "Publish" at bounding box center [1080, 17] width 30 height 12
click at [101, 17] on icon at bounding box center [105, 17] width 8 height 8
type input "720"
type input "1200"
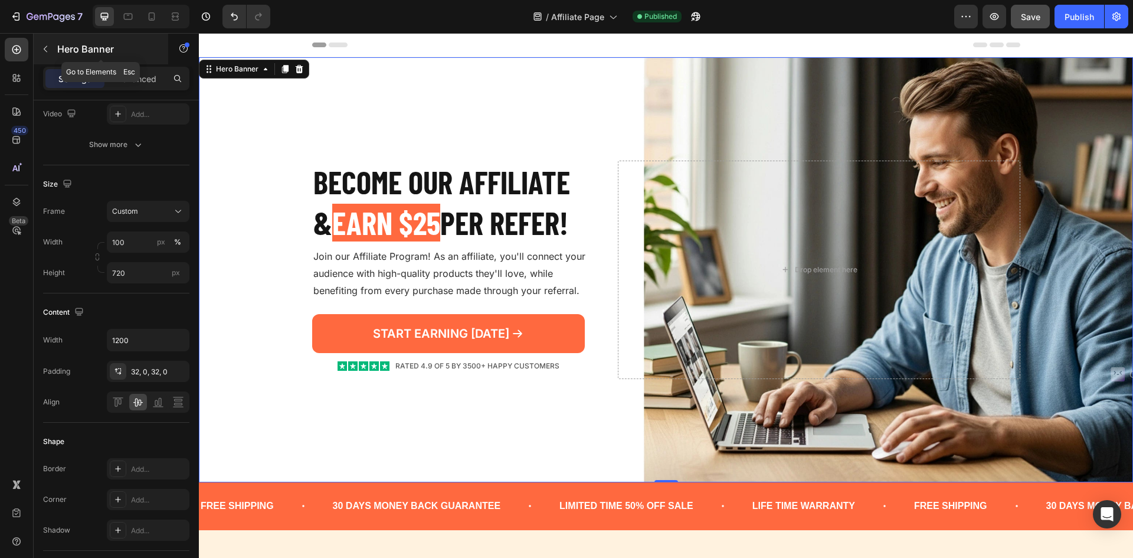
click at [35, 50] on div "Hero Banner" at bounding box center [101, 49] width 135 height 31
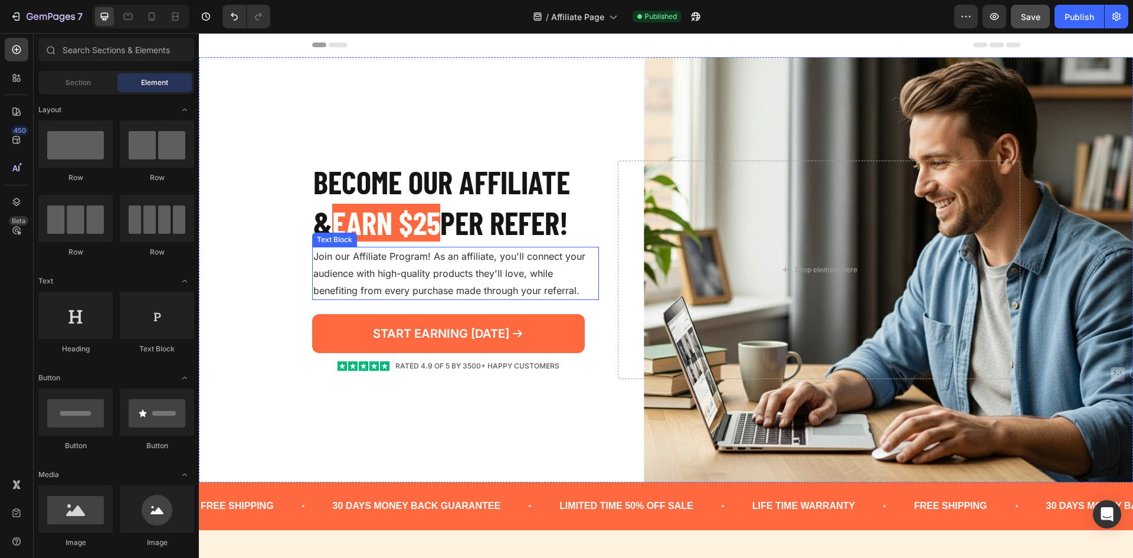
click at [448, 277] on p "Join our Affiliate Program! As an affiliate, you'll connect your audience with …" at bounding box center [455, 273] width 285 height 51
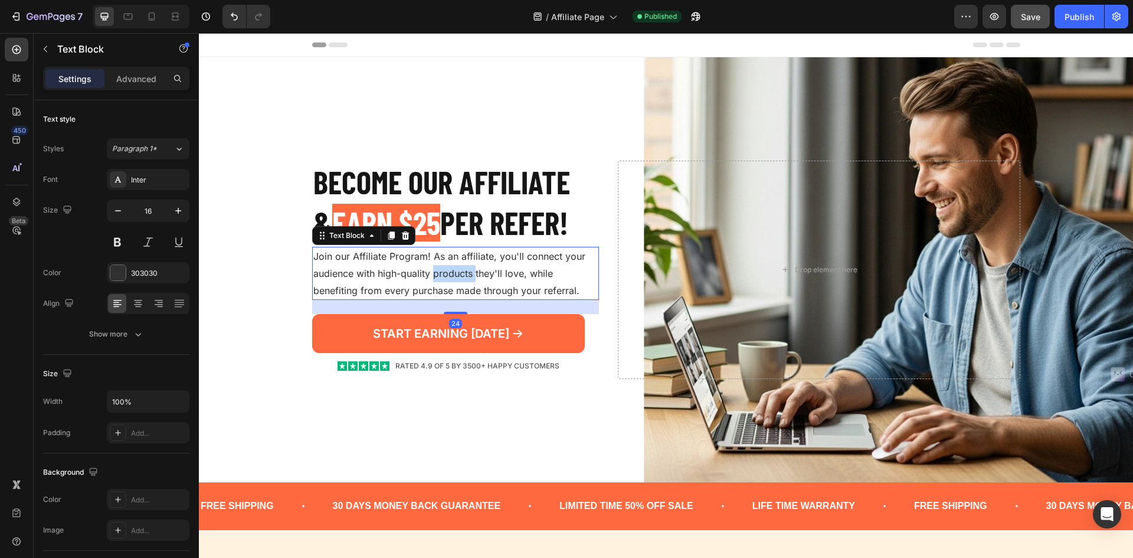
click at [448, 277] on p "Join our Affiliate Program! As an affiliate, you'll connect your audience with …" at bounding box center [455, 273] width 285 height 51
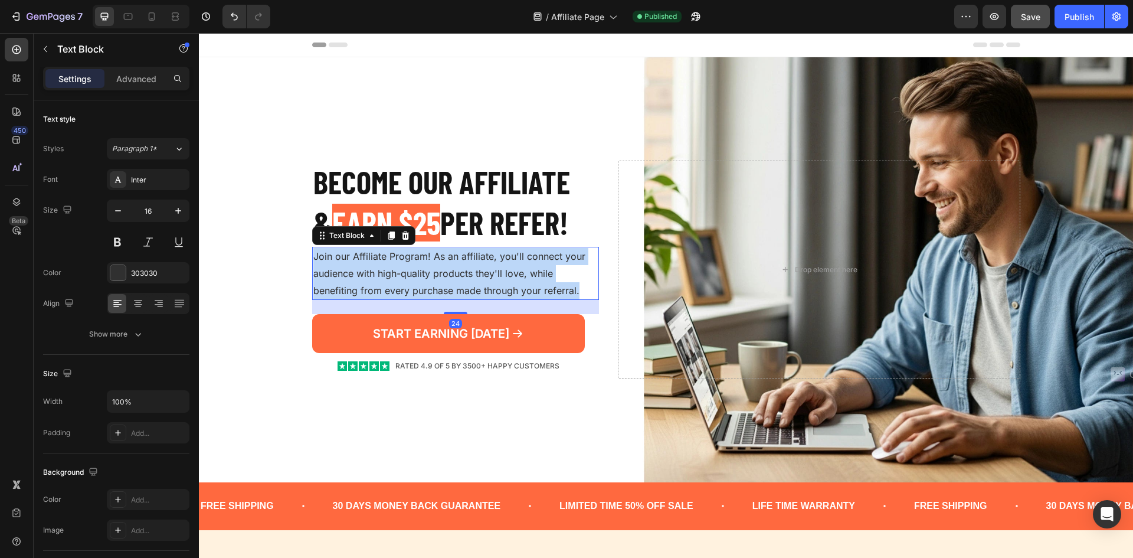
click at [448, 277] on p "Join our Affiliate Program! As an affiliate, you'll connect your audience with …" at bounding box center [455, 273] width 285 height 51
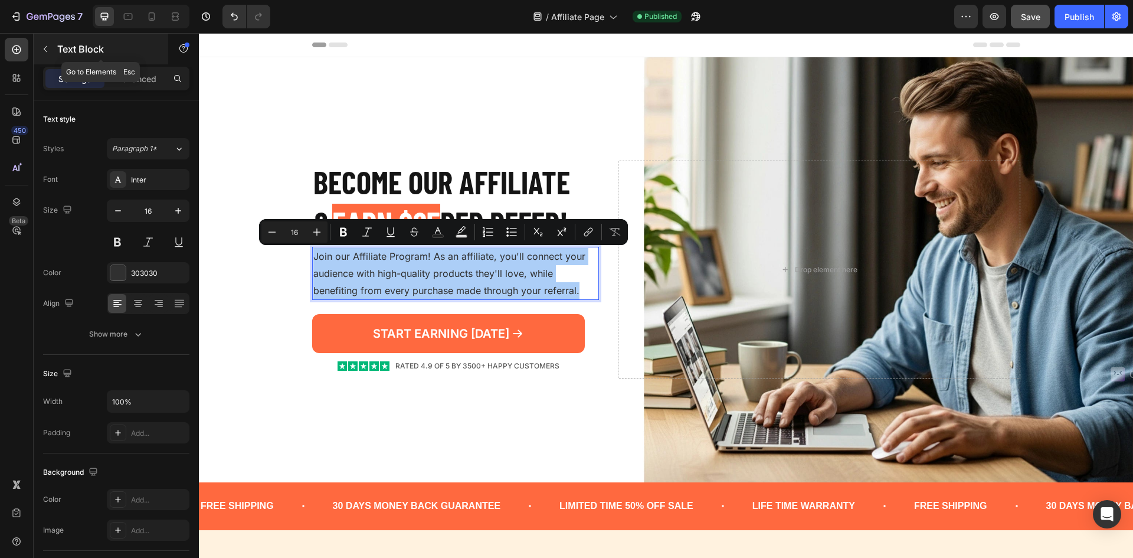
click at [41, 45] on icon "button" at bounding box center [45, 48] width 9 height 9
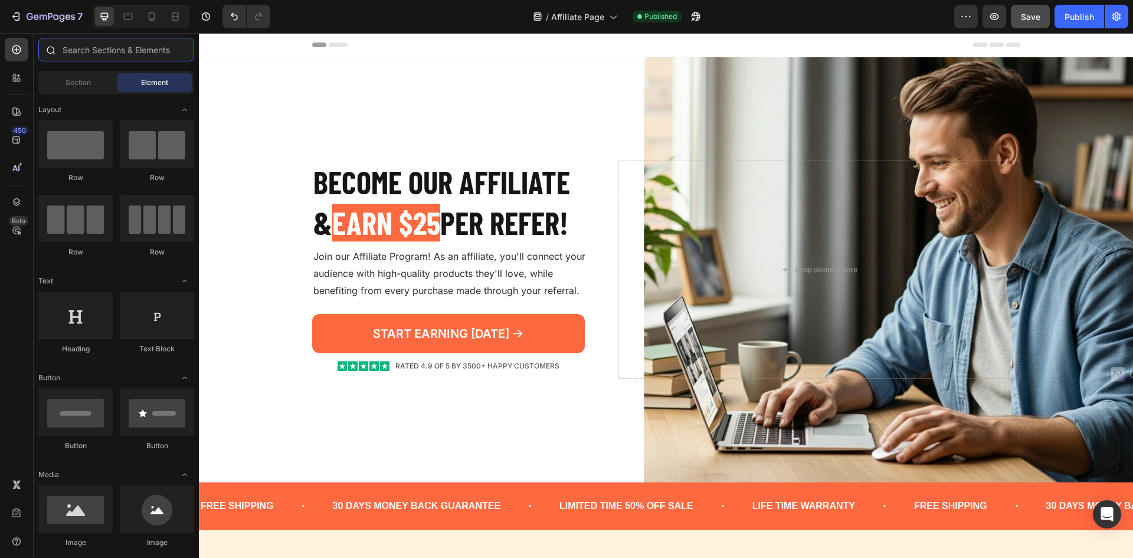
click at [87, 48] on input "text" at bounding box center [116, 50] width 156 height 24
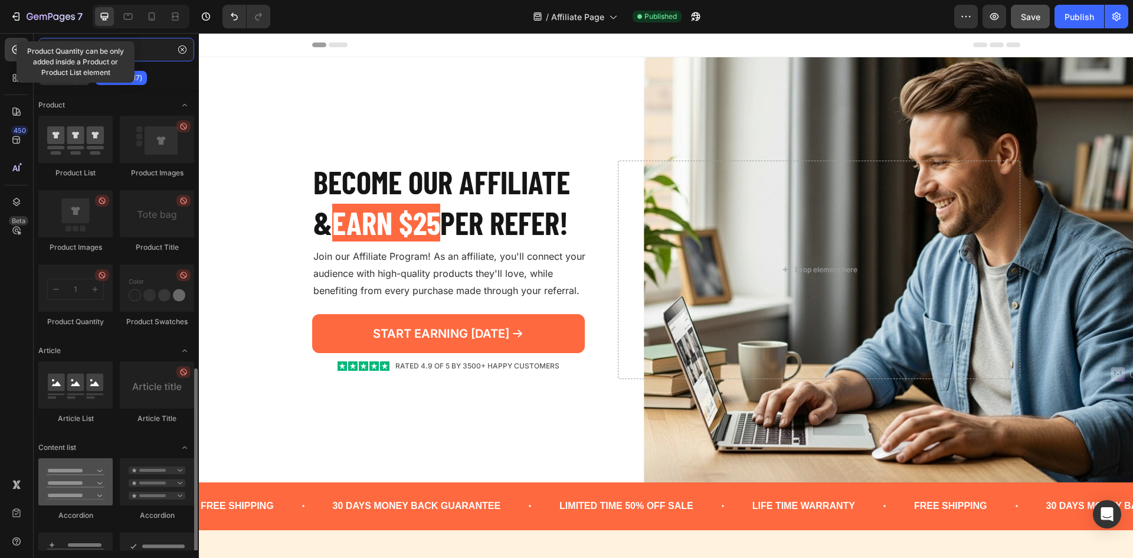
scroll to position [177, 0]
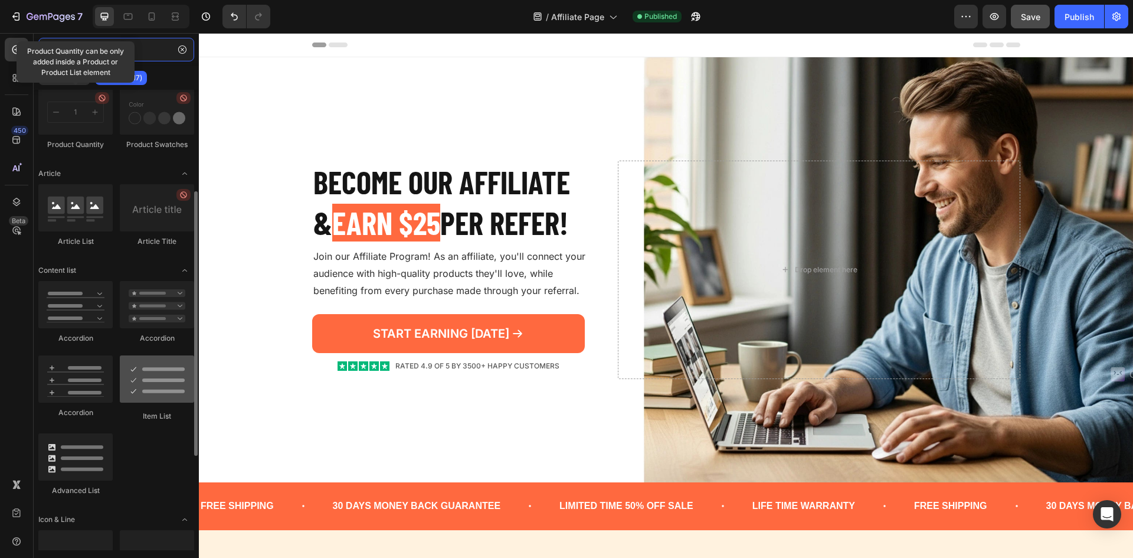
type input "list"
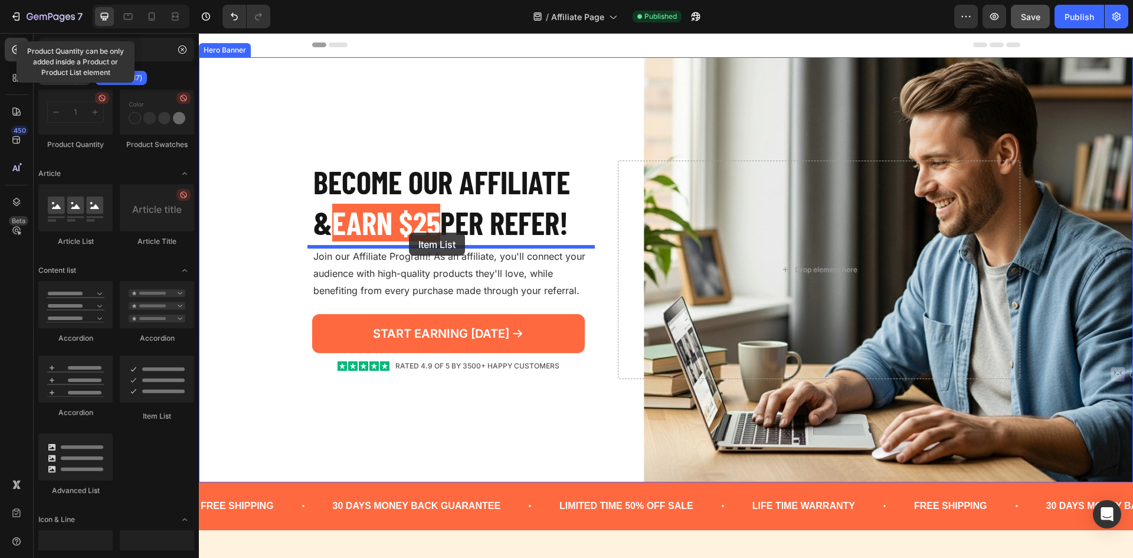
drag, startPoint x: 341, startPoint y: 421, endPoint x: 409, endPoint y: 233, distance: 200.9
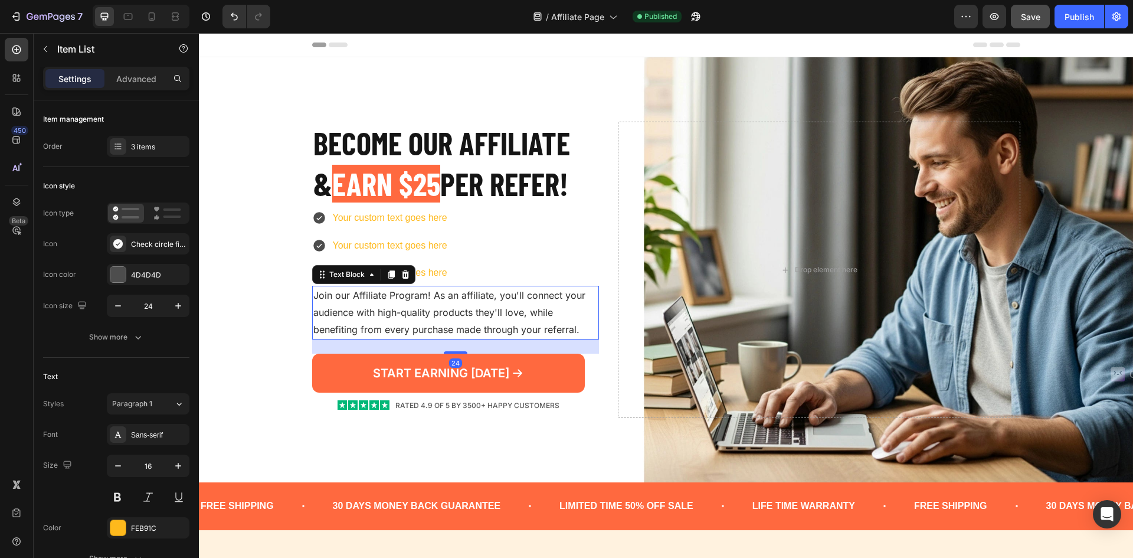
click at [503, 292] on p "Join our Affiliate Program! As an affiliate, you'll connect your audience with …" at bounding box center [455, 312] width 285 height 51
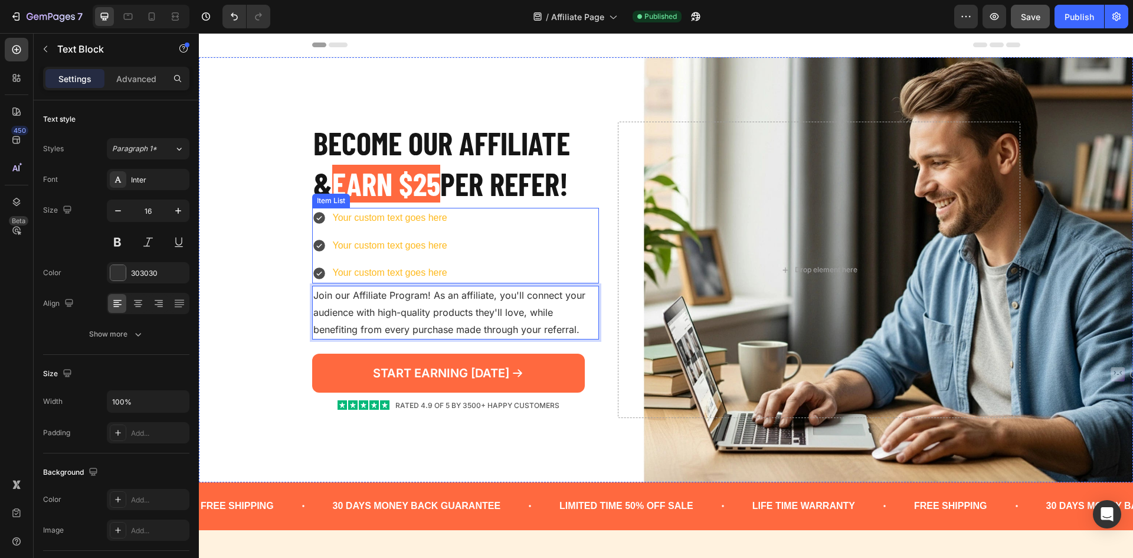
click at [420, 218] on div "Your custom text goes here" at bounding box center [390, 218] width 118 height 21
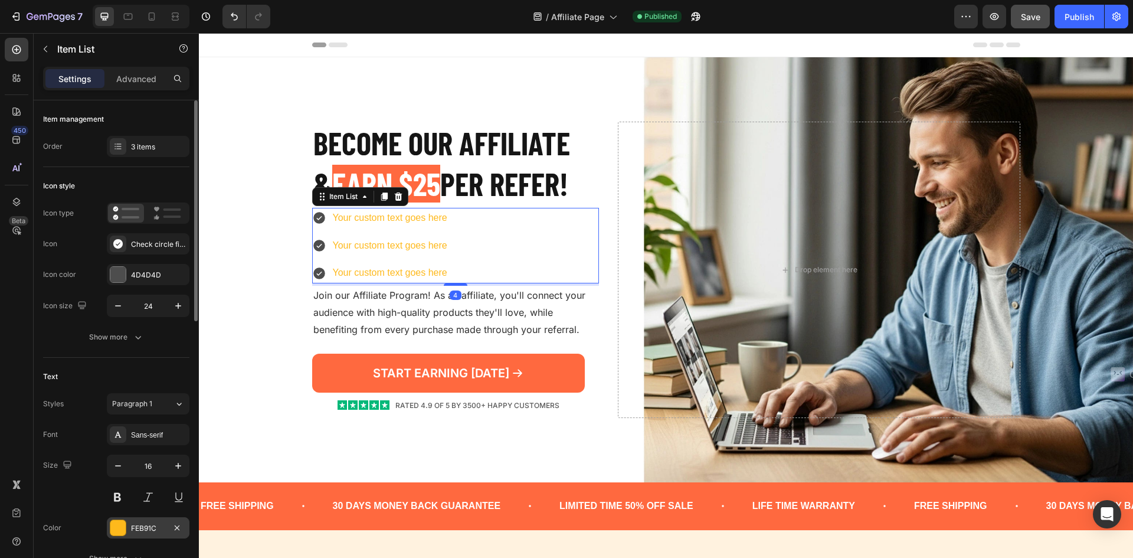
click at [140, 522] on div "FEB91C" at bounding box center [148, 527] width 83 height 21
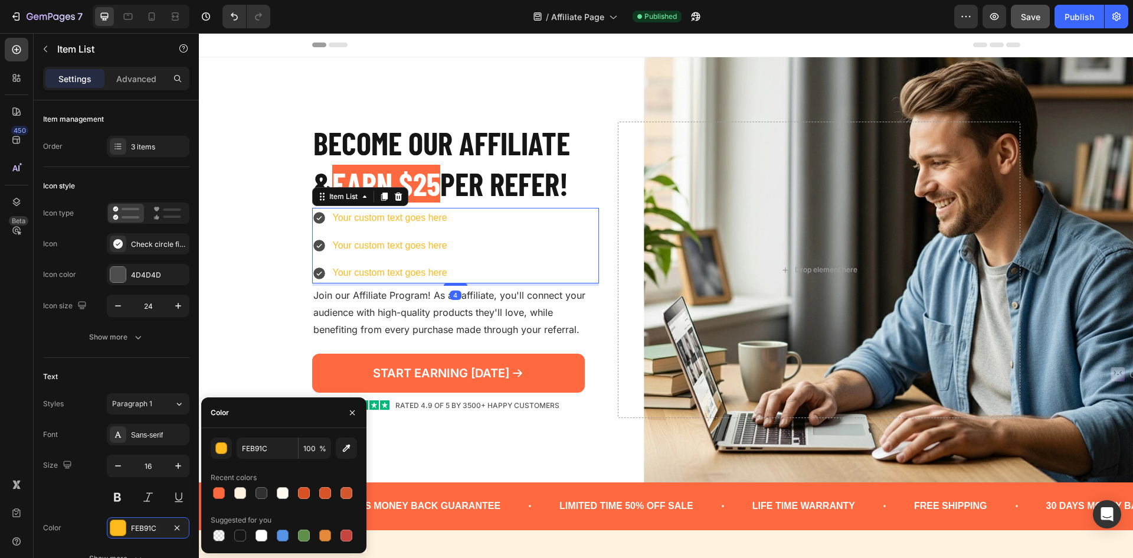
click at [253, 492] on div at bounding box center [284, 493] width 146 height 17
click at [256, 490] on div at bounding box center [262, 493] width 12 height 12
type input "303030"
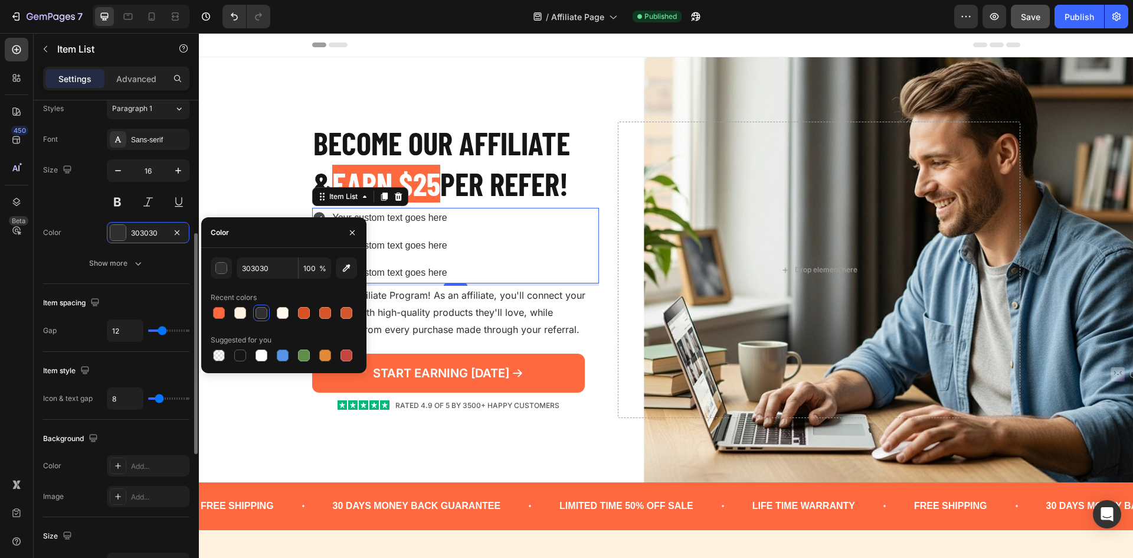
scroll to position [59, 0]
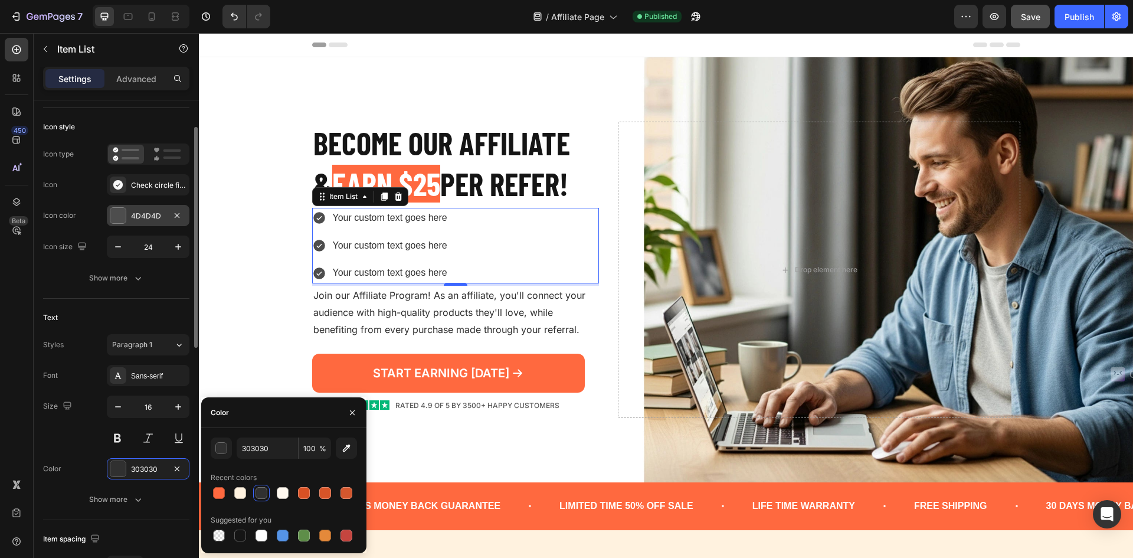
click at [129, 210] on div "4D4D4D" at bounding box center [148, 215] width 83 height 21
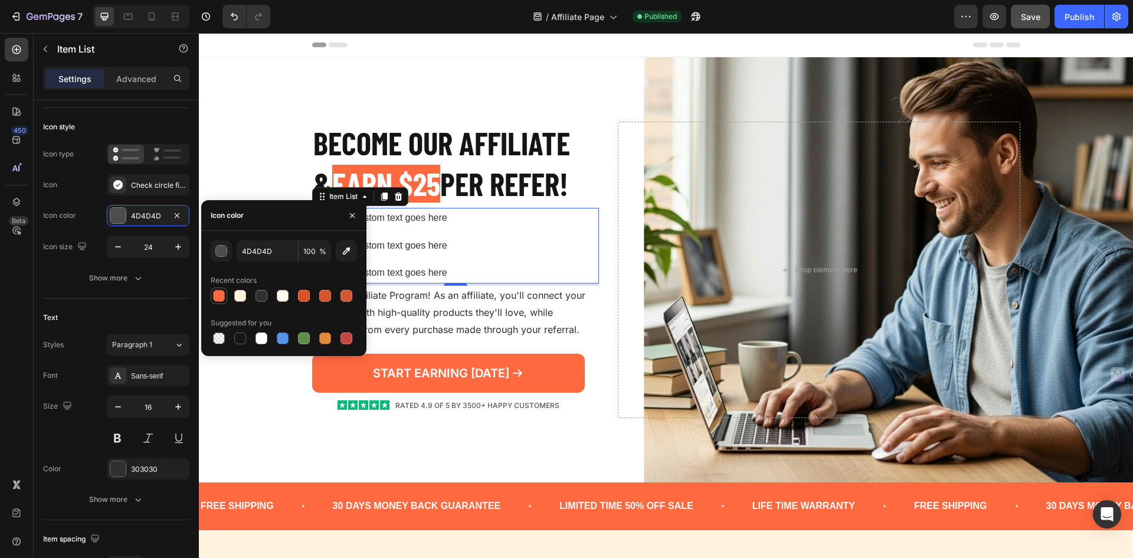
click at [221, 296] on div at bounding box center [219, 296] width 12 height 12
type input "FF693F"
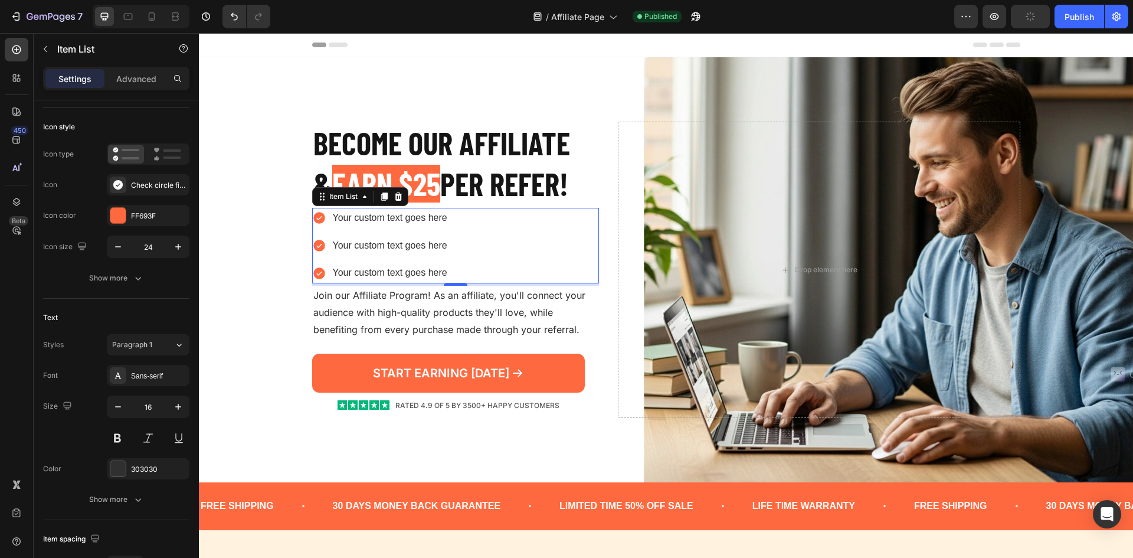
click at [396, 233] on div "Your custom text goes here Your custom text goes here Your custom text goes here" at bounding box center [380, 246] width 137 height 76
click at [148, 180] on div "Check circle filled" at bounding box center [158, 185] width 55 height 11
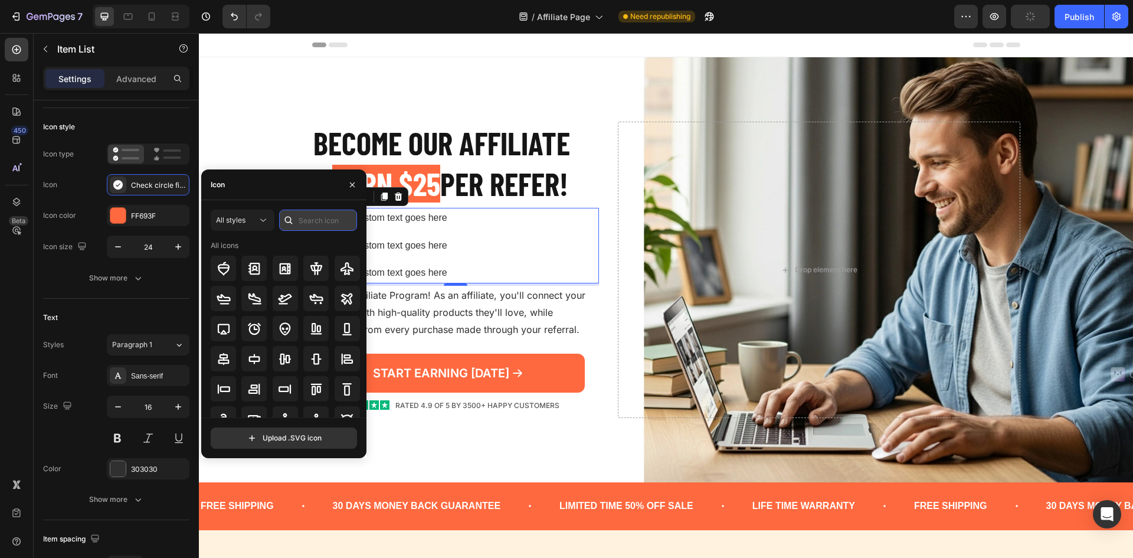
click at [312, 225] on input "text" at bounding box center [318, 220] width 78 height 21
type input "check"
click at [321, 264] on icon at bounding box center [316, 268] width 14 height 14
click at [482, 240] on div "Your custom text goes here Your custom text goes here Your custom text goes here" at bounding box center [455, 246] width 287 height 76
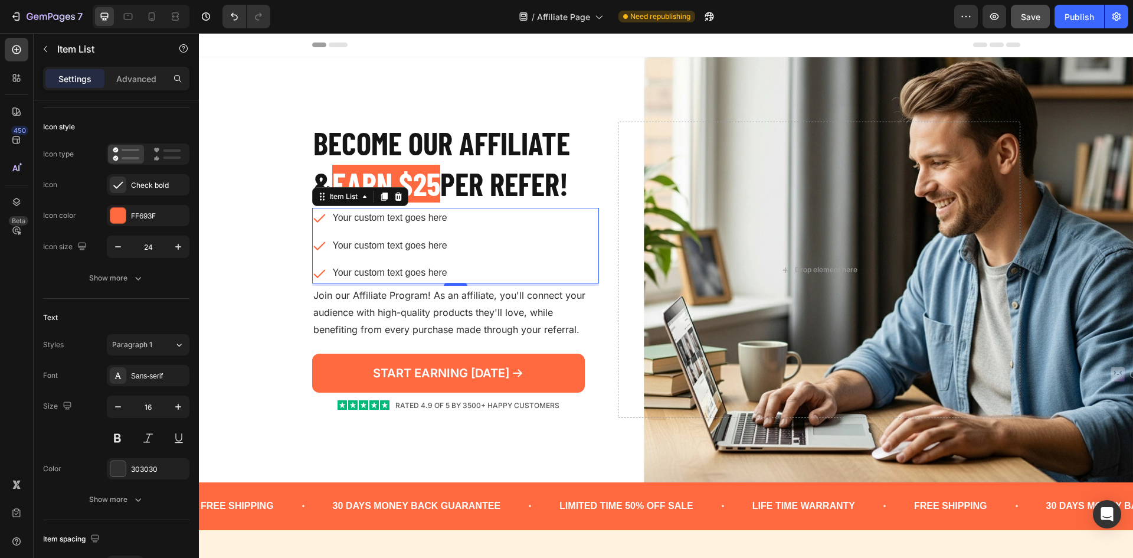
click at [342, 215] on div "Your custom text goes here" at bounding box center [390, 218] width 118 height 21
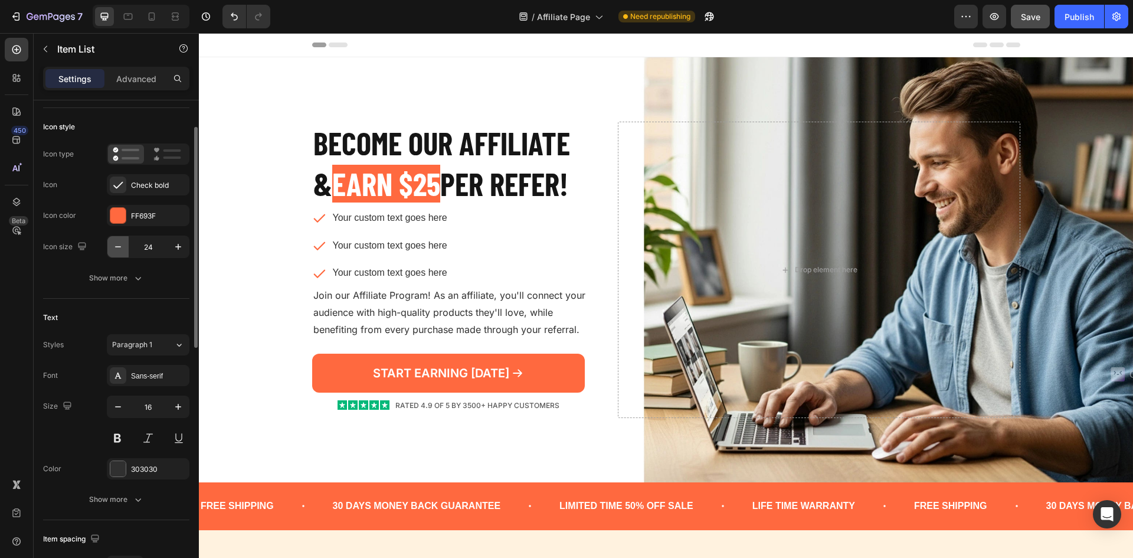
click at [115, 253] on button "button" at bounding box center [117, 246] width 21 height 21
type input "20"
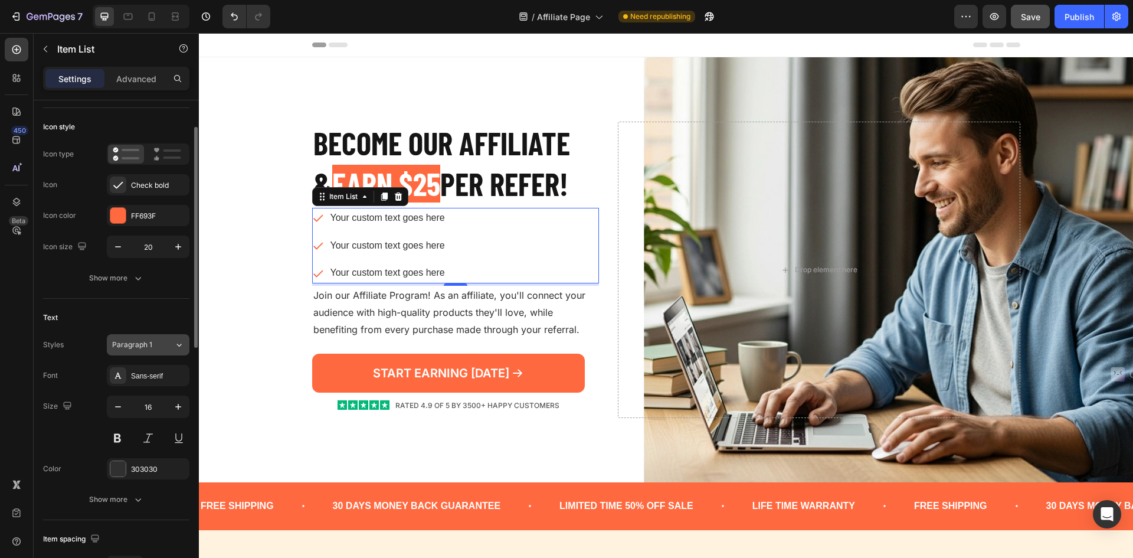
click at [162, 351] on button "Paragraph 1" at bounding box center [148, 344] width 83 height 21
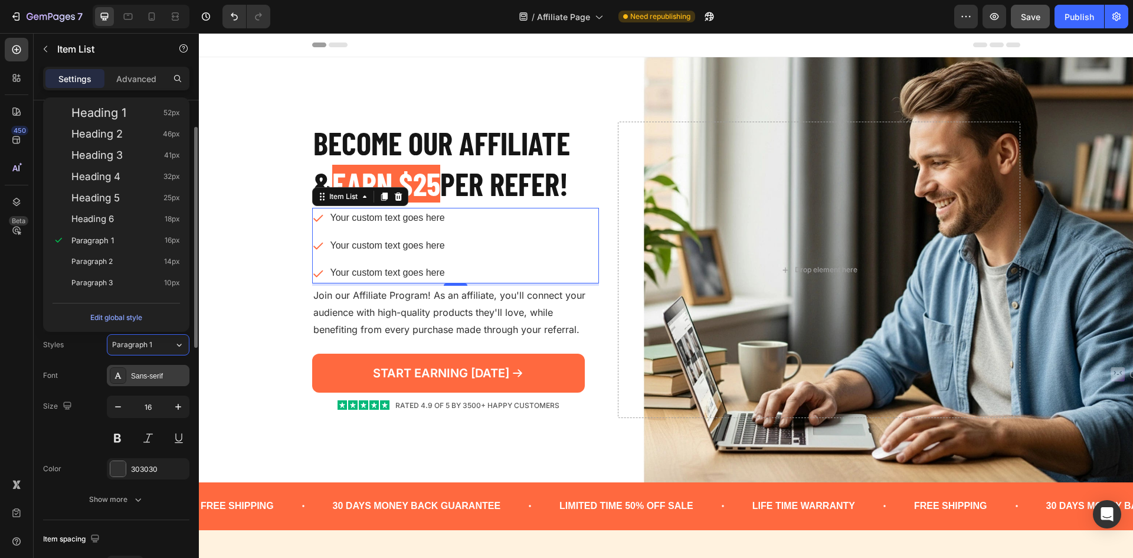
click at [156, 369] on div "Sans-serif" at bounding box center [148, 375] width 83 height 21
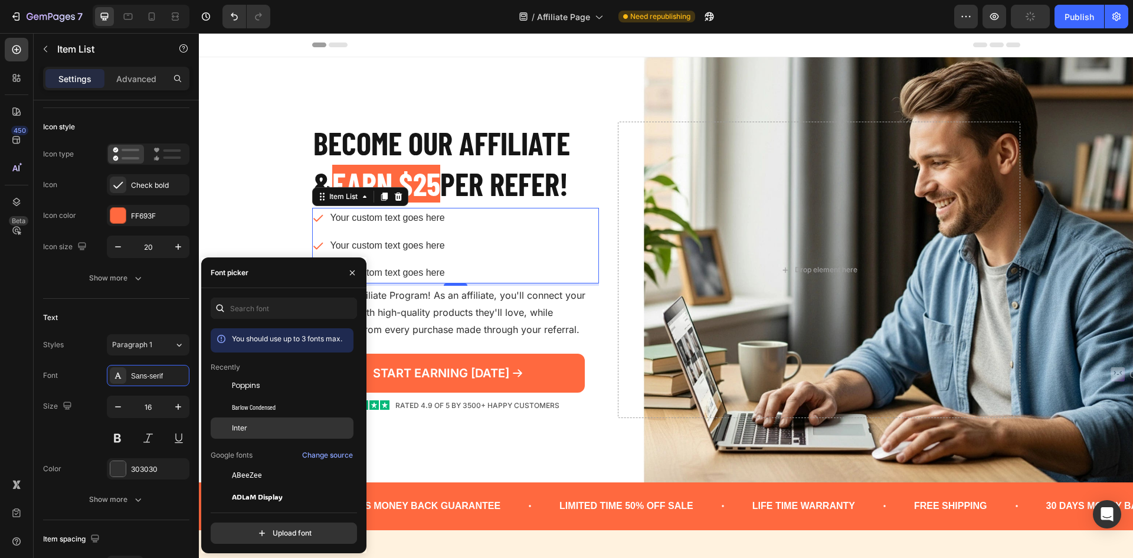
click at [259, 428] on div "Inter" at bounding box center [291, 428] width 119 height 11
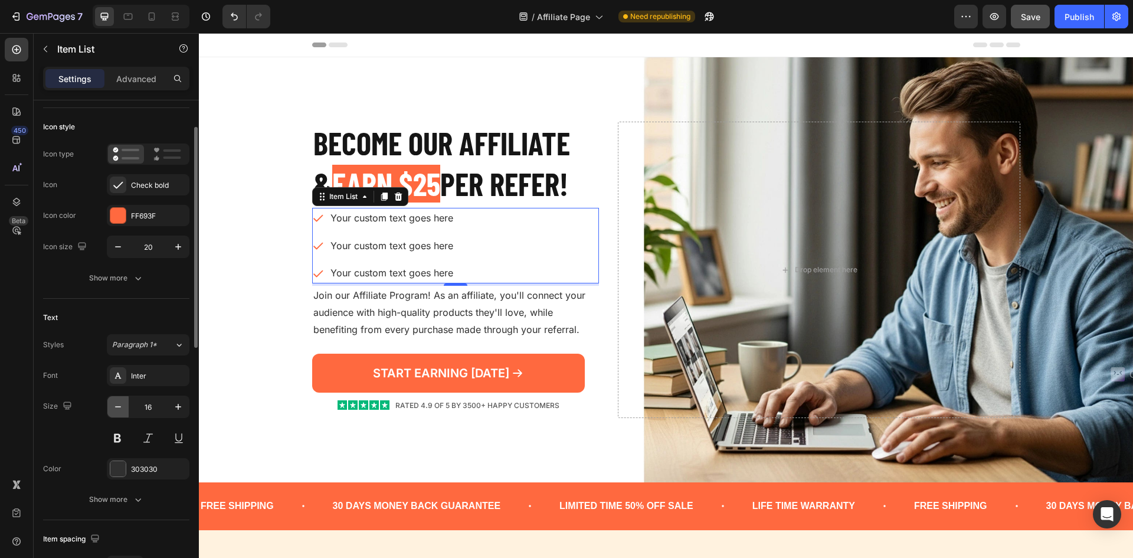
click at [114, 400] on button "button" at bounding box center [117, 406] width 21 height 21
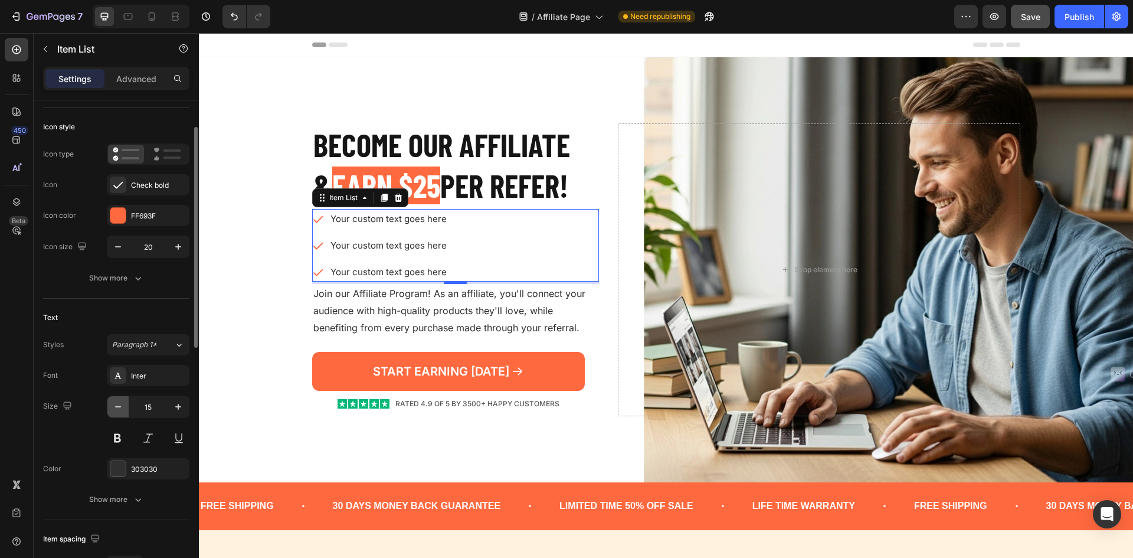
click at [114, 400] on button "button" at bounding box center [117, 406] width 21 height 21
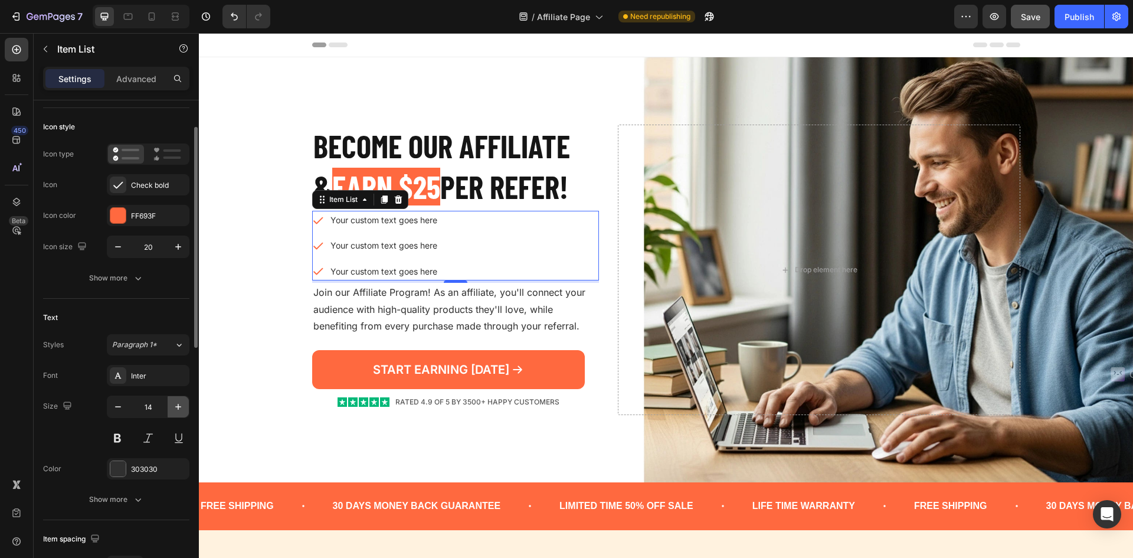
click at [176, 405] on icon "button" at bounding box center [178, 407] width 12 height 12
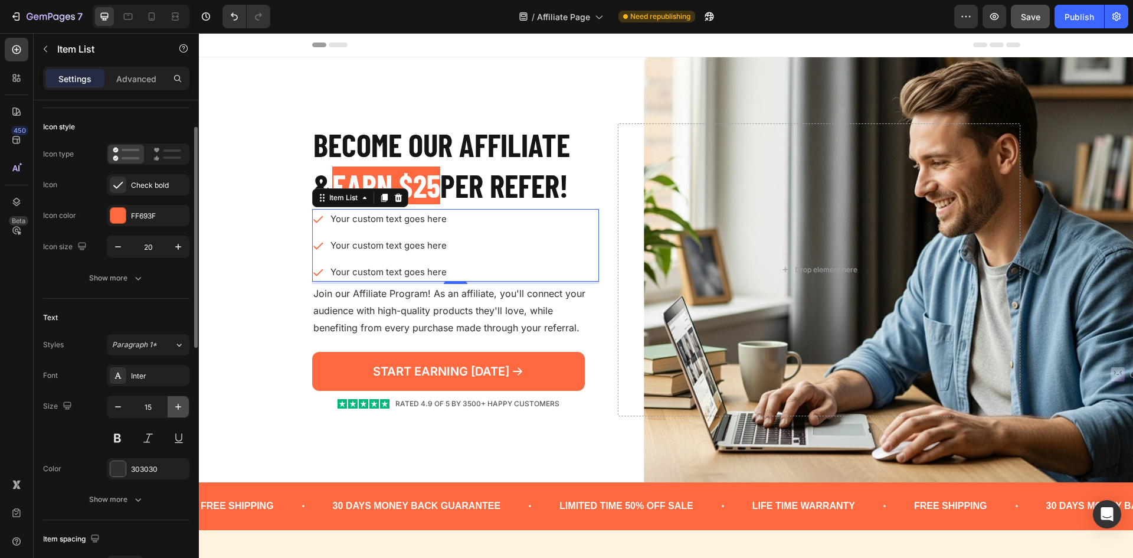
click at [176, 405] on icon "button" at bounding box center [178, 407] width 12 height 12
type input "16"
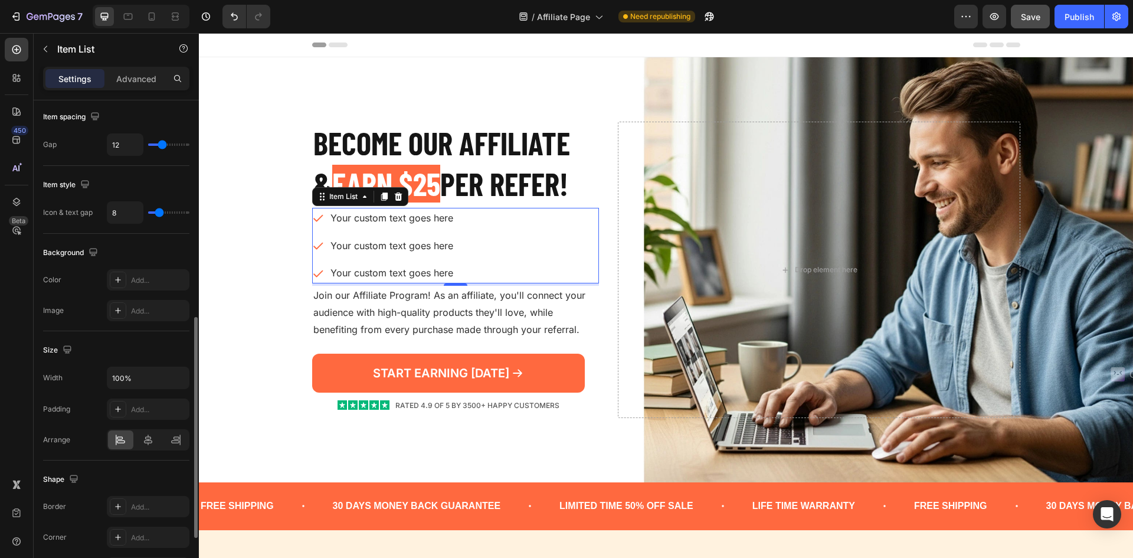
scroll to position [304, 0]
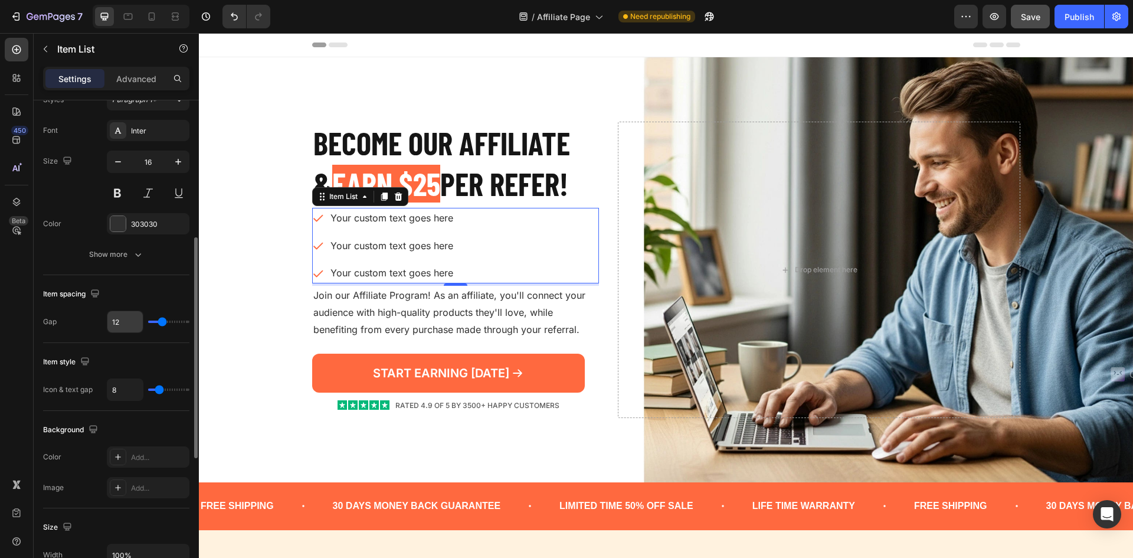
click at [116, 324] on input "12" at bounding box center [124, 321] width 35 height 21
type input "6"
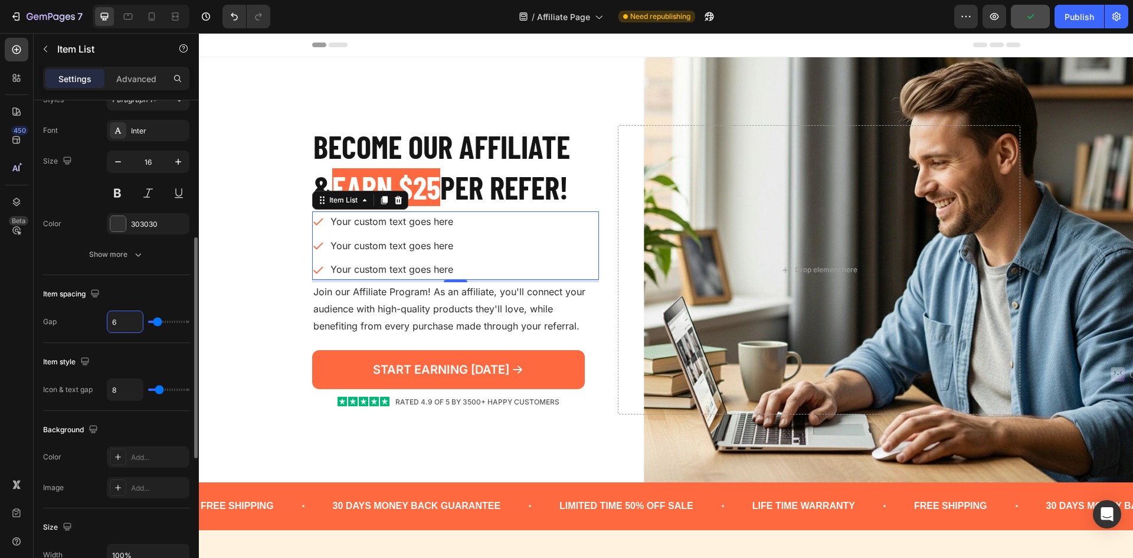
type input "6"
click at [127, 297] on div "Item spacing" at bounding box center [116, 293] width 146 height 19
click at [142, 224] on div "303030" at bounding box center [148, 224] width 34 height 11
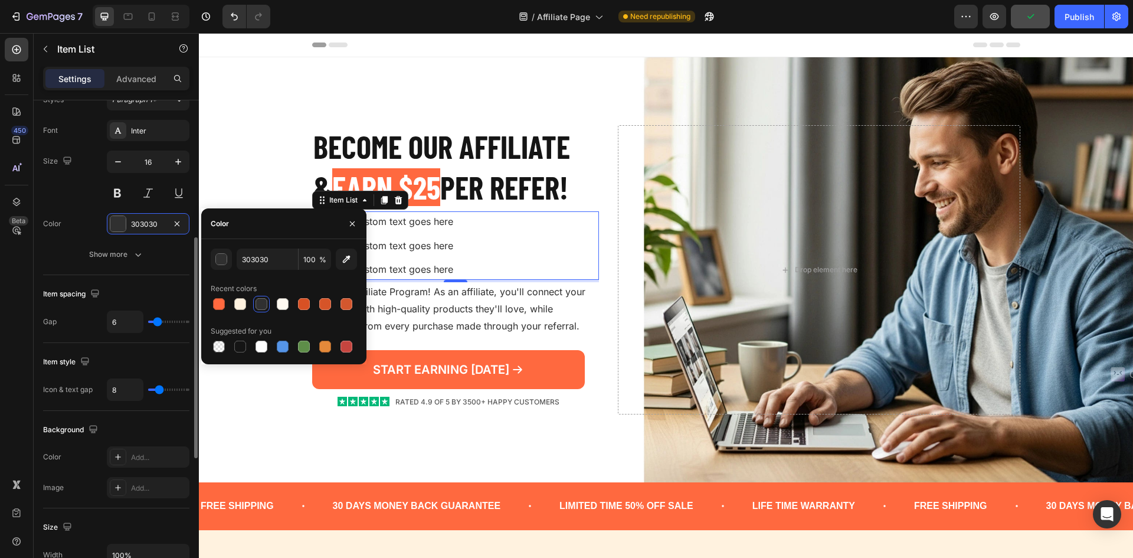
click at [140, 239] on div "Font Inter Size 16 Color 303030 Show more" at bounding box center [116, 192] width 146 height 145
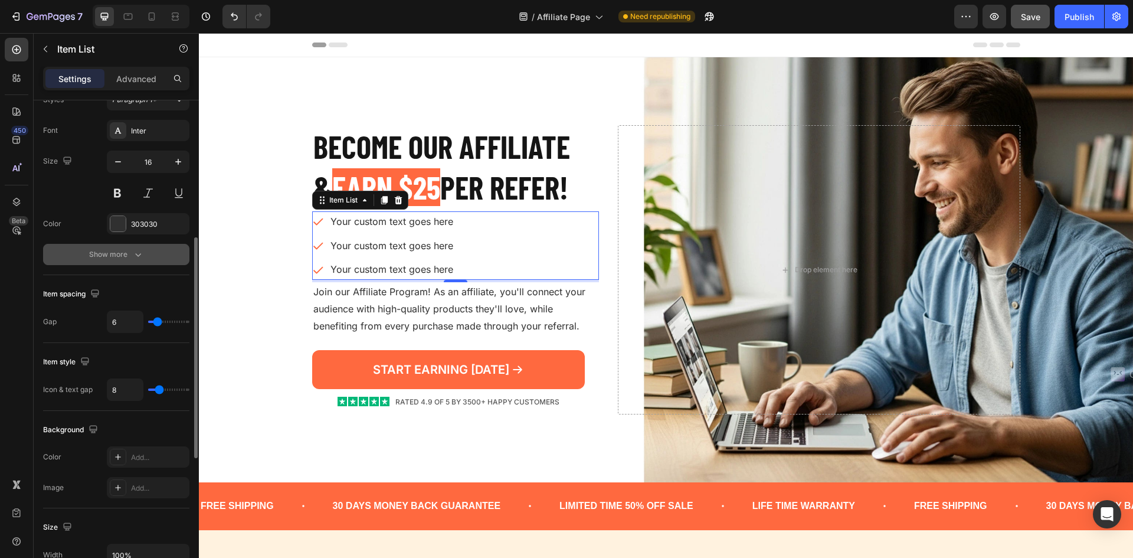
click at [136, 250] on icon "button" at bounding box center [138, 254] width 12 height 12
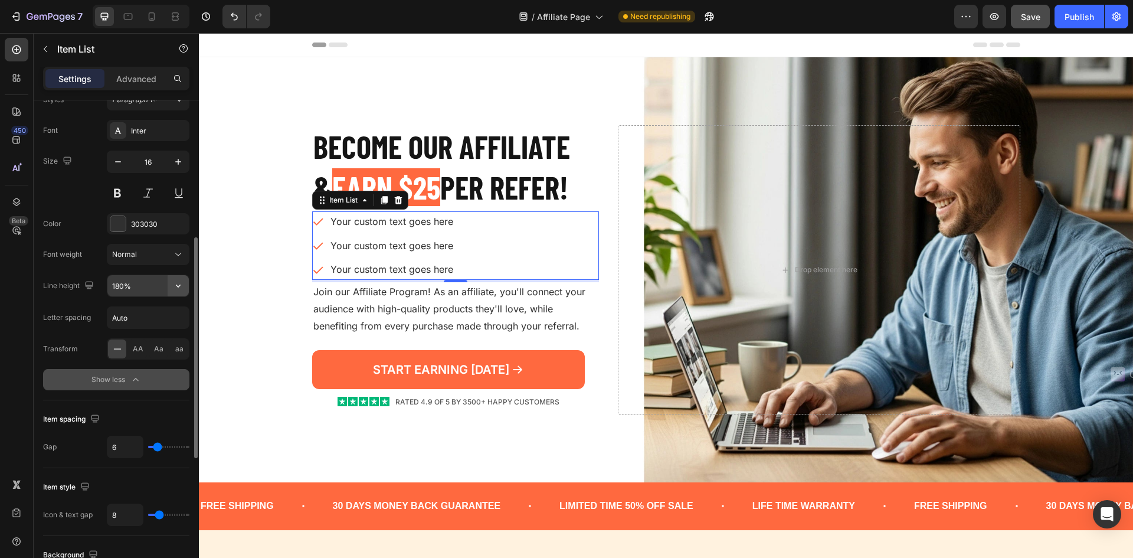
click at [181, 284] on icon "button" at bounding box center [178, 286] width 12 height 12
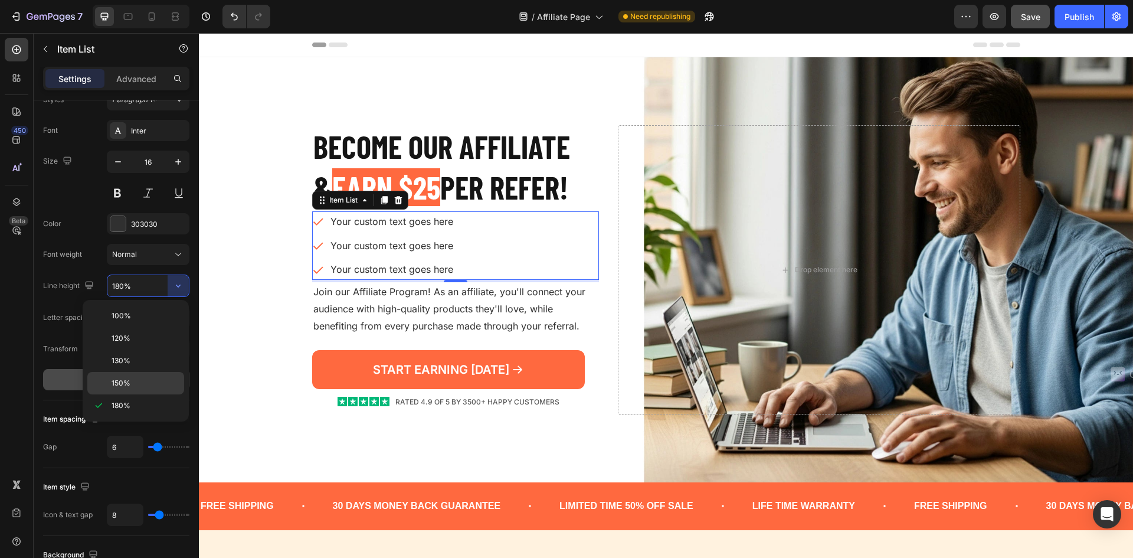
click at [158, 380] on p "150%" at bounding box center [145, 383] width 67 height 11
type input "150%"
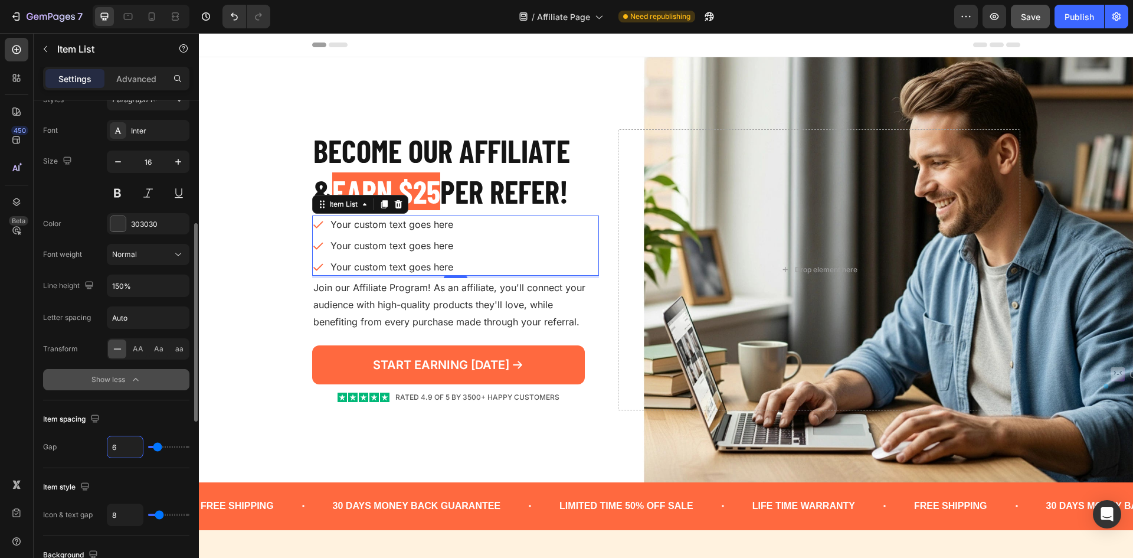
click at [121, 446] on input "6" at bounding box center [124, 446] width 35 height 21
type input "8"
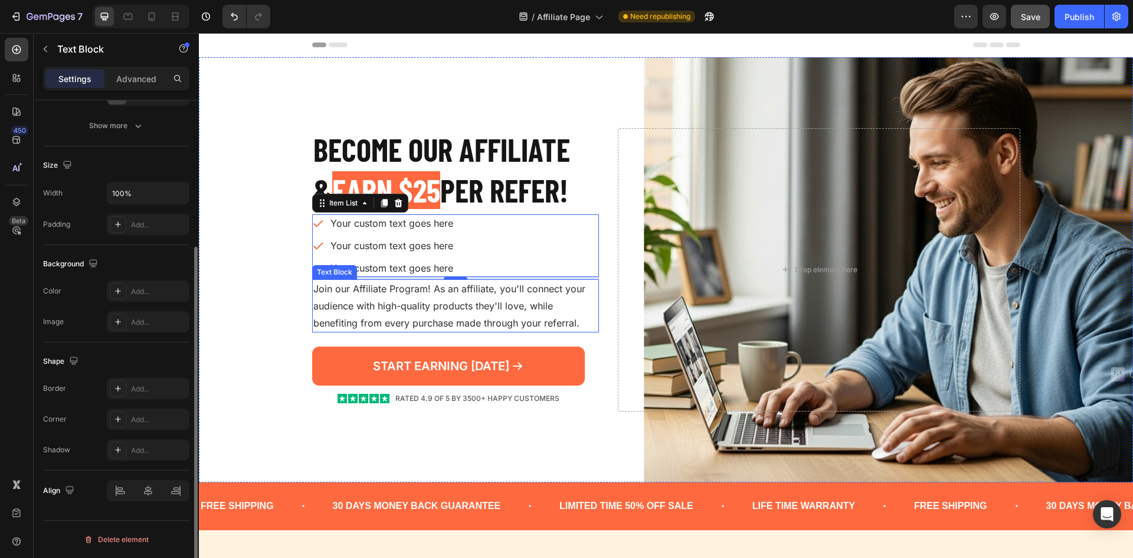
click at [457, 310] on p "Join our Affiliate Program! As an affiliate, you'll connect your audience with …" at bounding box center [455, 305] width 285 height 51
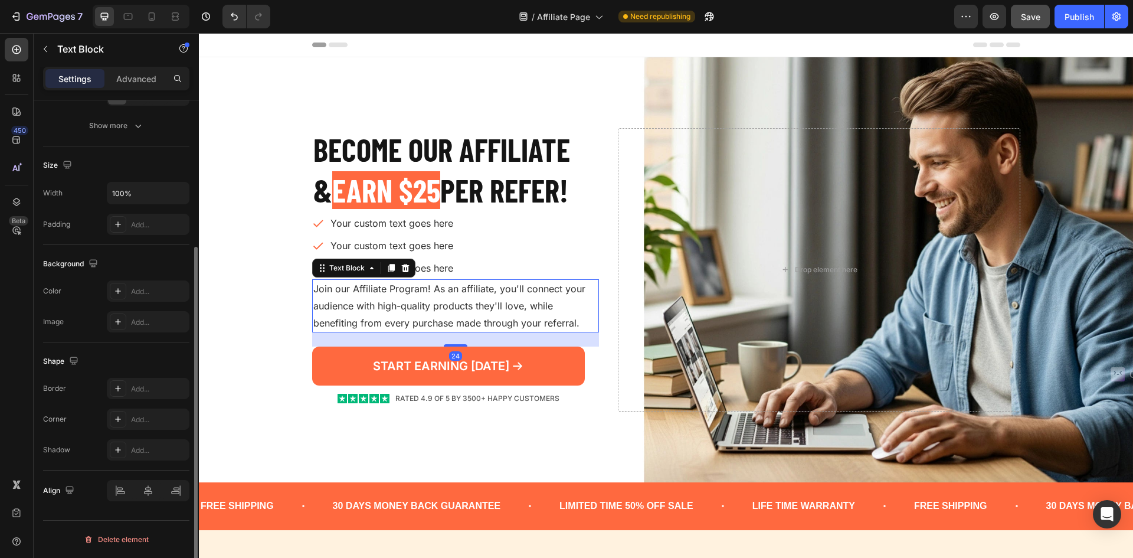
scroll to position [0, 0]
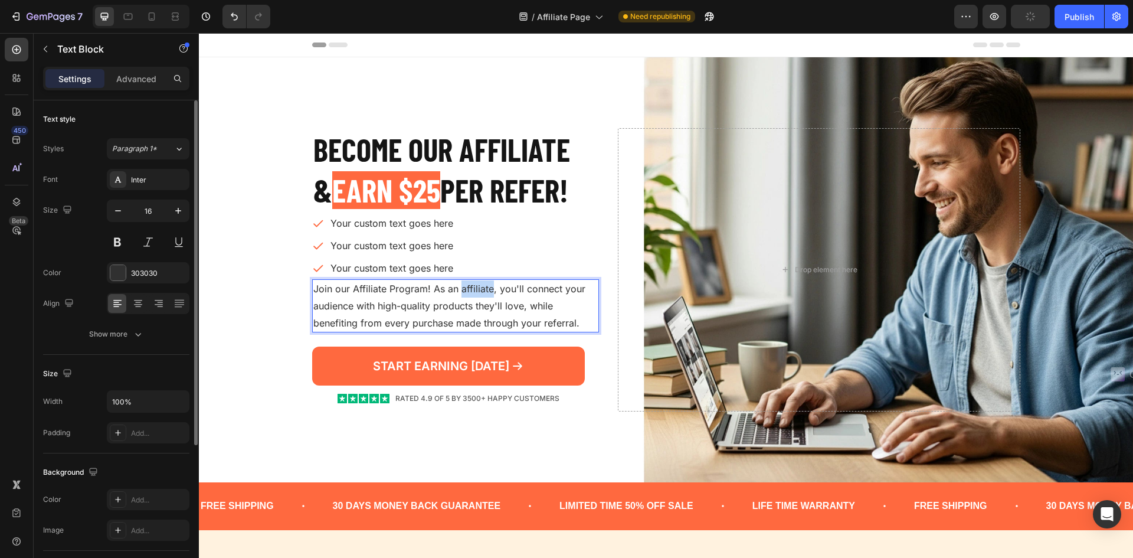
click at [477, 293] on p "Join our Affiliate Program! As an affiliate, you'll connect your audience with …" at bounding box center [455, 305] width 285 height 51
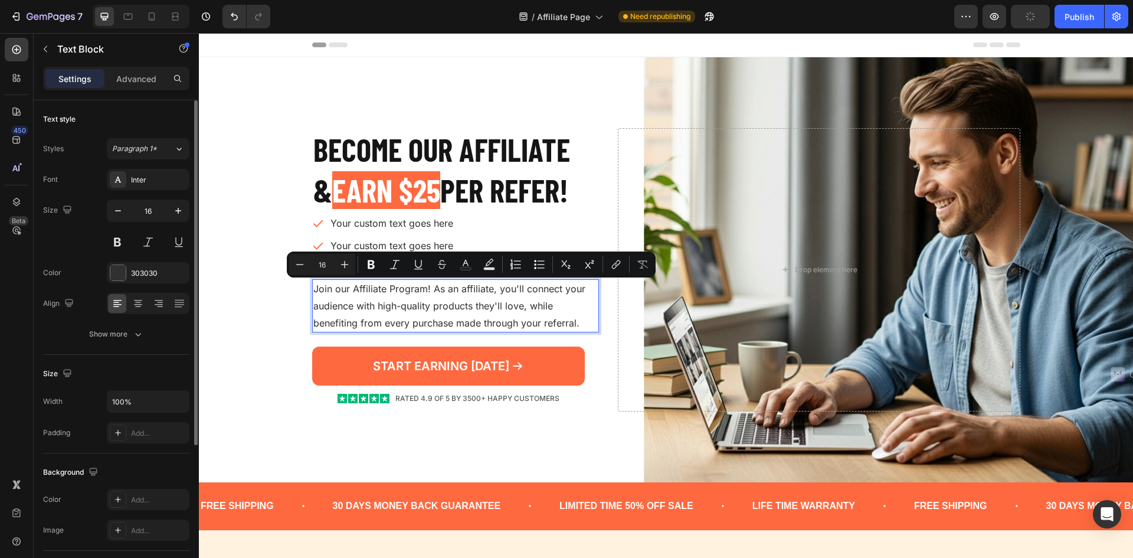
click at [441, 292] on p "Join our Affiliate Program! As an affiliate, you'll connect your audience with …" at bounding box center [455, 305] width 285 height 51
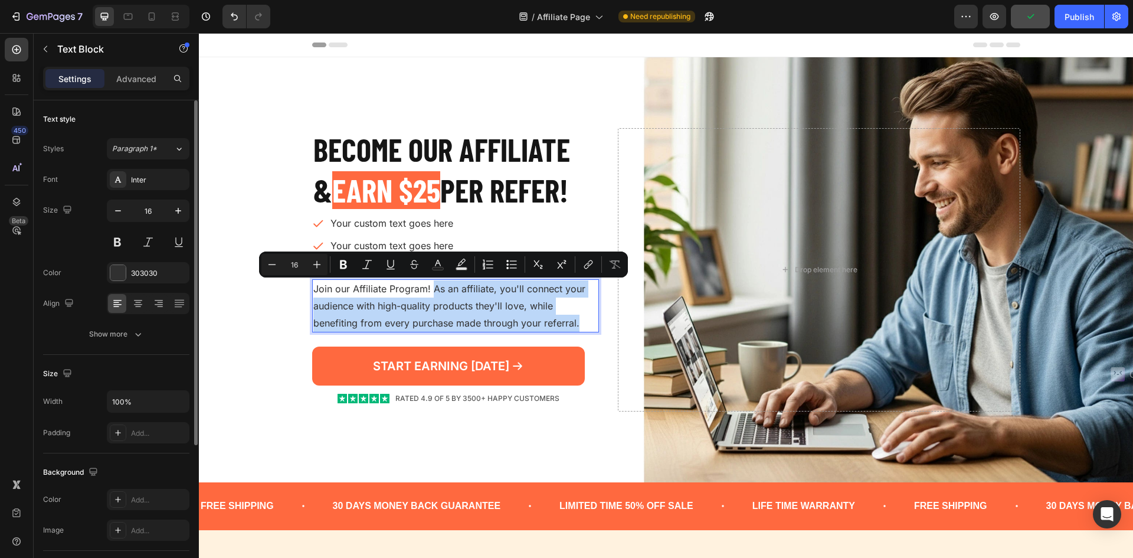
drag, startPoint x: 429, startPoint y: 289, endPoint x: 581, endPoint y: 320, distance: 155.6
click at [581, 320] on p "Join our Affiliate Program! As an affiliate, you'll connect your audience with …" at bounding box center [455, 305] width 285 height 51
click at [579, 320] on p "Join our Affiliate Program! As an affiliate, you'll connect your audience with …" at bounding box center [455, 305] width 285 height 51
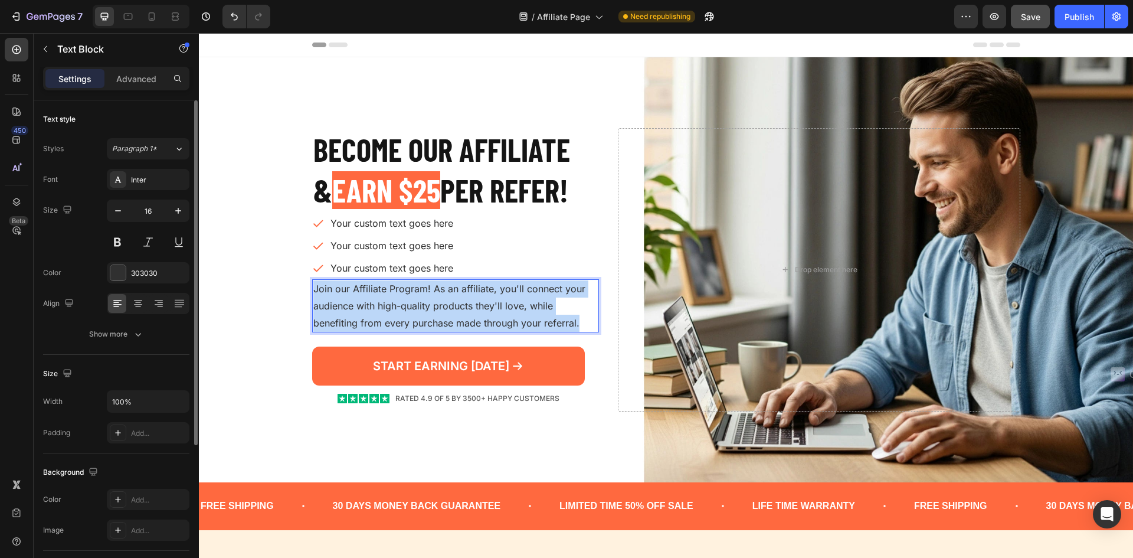
drag, startPoint x: 571, startPoint y: 320, endPoint x: 308, endPoint y: 296, distance: 263.8
click at [312, 296] on div "Join our Affiliate Program! As an affiliate, you'll connect your audience with …" at bounding box center [455, 305] width 287 height 53
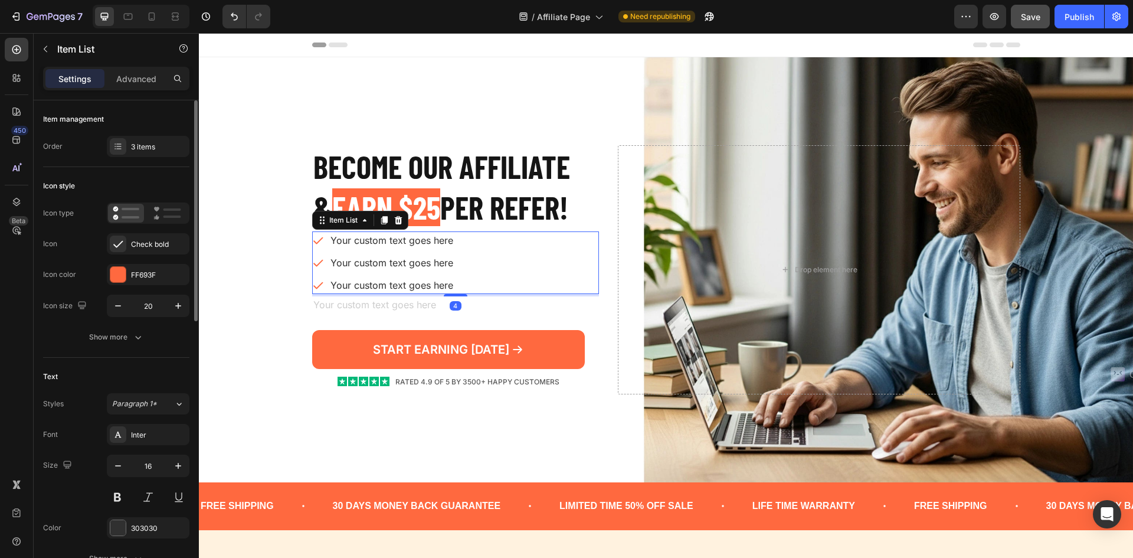
click at [479, 286] on div "Your custom text goes here Your custom text goes here Your custom text goes here" at bounding box center [455, 262] width 287 height 63
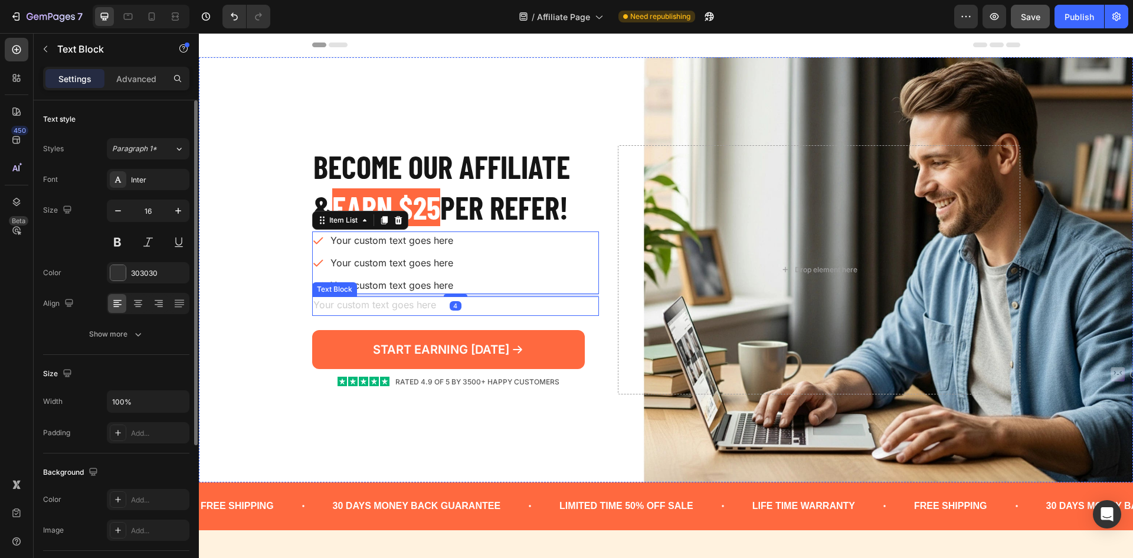
click at [476, 310] on div "Rich Text Editor. Editing area: main" at bounding box center [455, 305] width 287 height 19
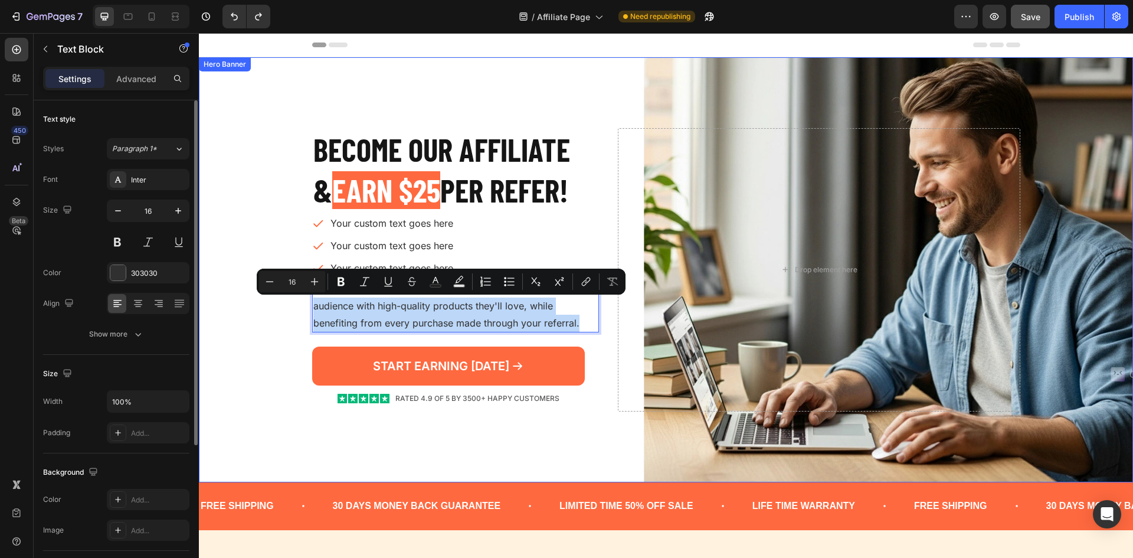
drag, startPoint x: 578, startPoint y: 323, endPoint x: 303, endPoint y: 312, distance: 275.9
click at [303, 312] on div "Become our AFFILIATE & EARN $25 PER REFER! Heading Your custom text goes here Y…" at bounding box center [666, 269] width 934 height 425
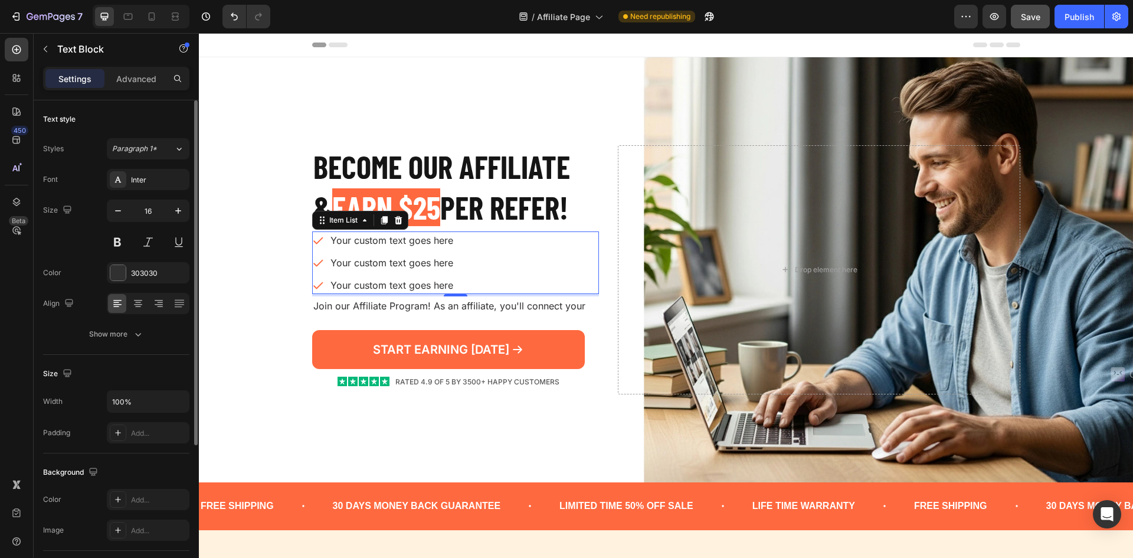
click at [562, 279] on div "Your custom text goes here Your custom text goes here Your custom text goes here" at bounding box center [455, 262] width 287 height 63
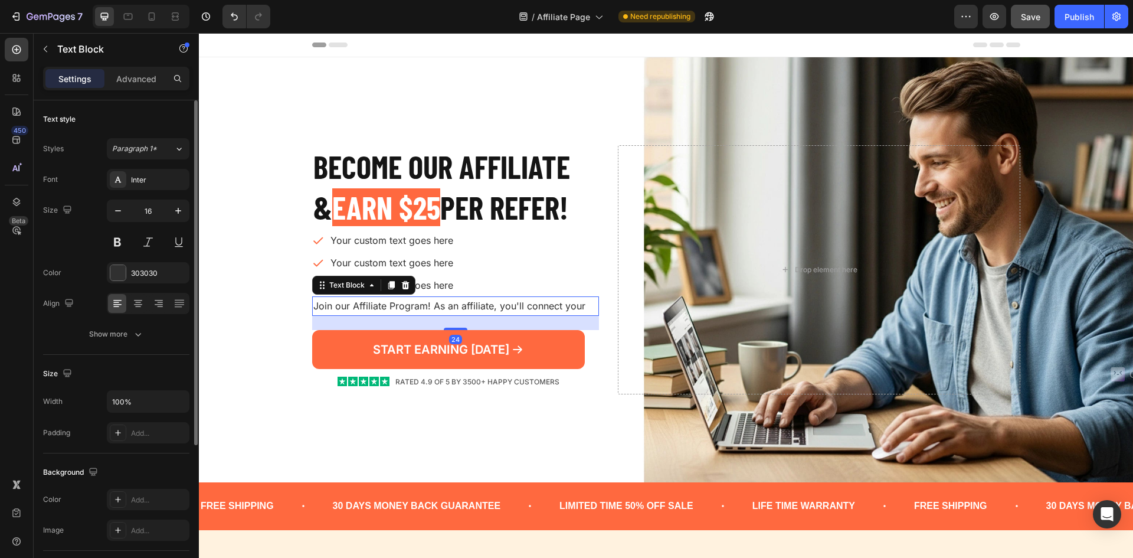
click at [537, 303] on p "Join our Affiliate Program! As an affiliate, you'll connect your" at bounding box center [455, 305] width 285 height 17
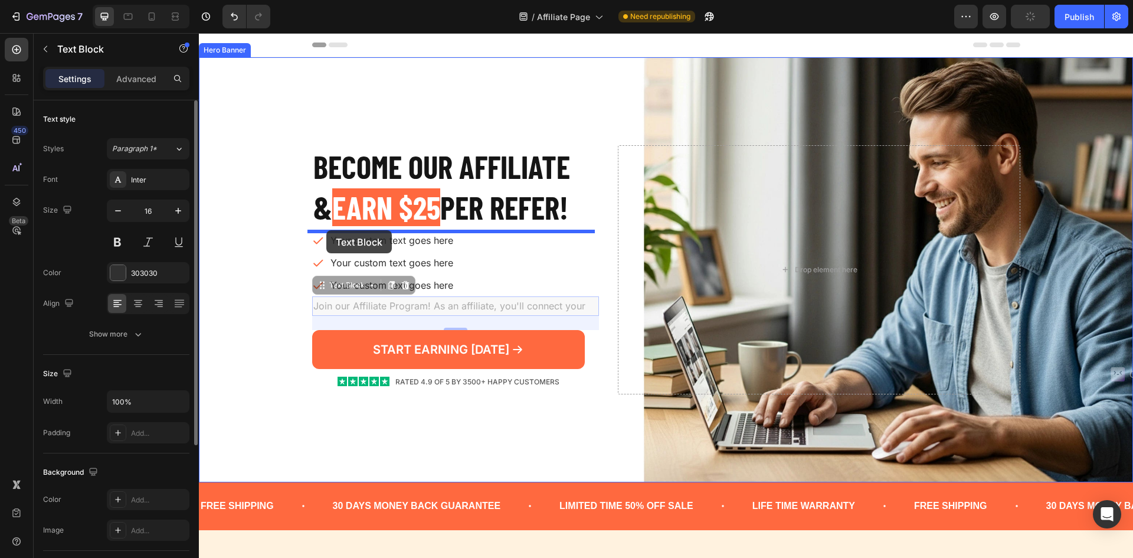
drag, startPoint x: 318, startPoint y: 289, endPoint x: 326, endPoint y: 230, distance: 59.7
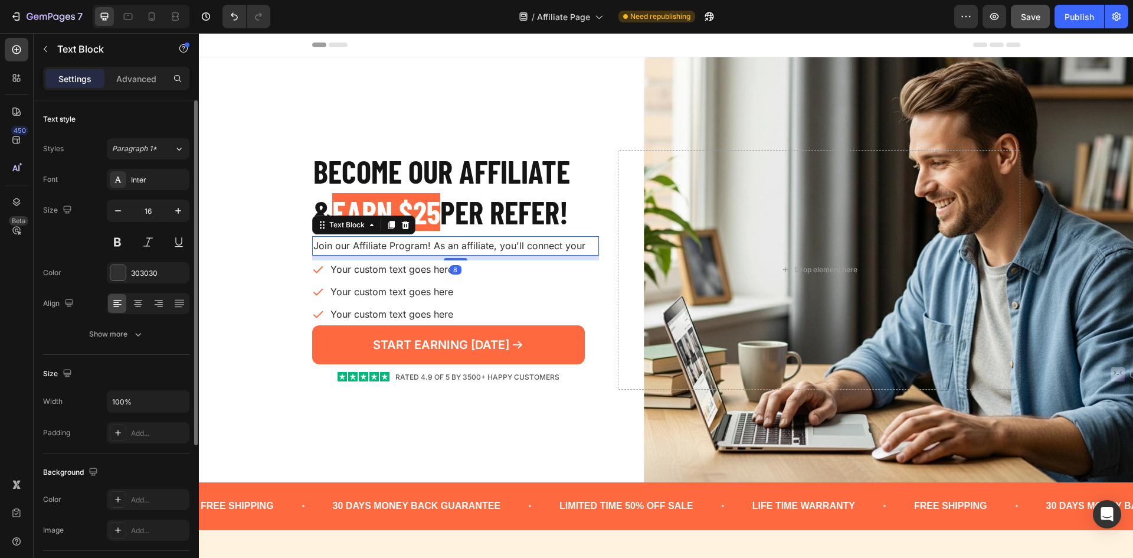
drag, startPoint x: 452, startPoint y: 262, endPoint x: 452, endPoint y: 253, distance: 9.4
click at [452, 253] on div "Join our Affiliate Program! As an affiliate, you'll connect your Text Block 8" at bounding box center [455, 245] width 287 height 19
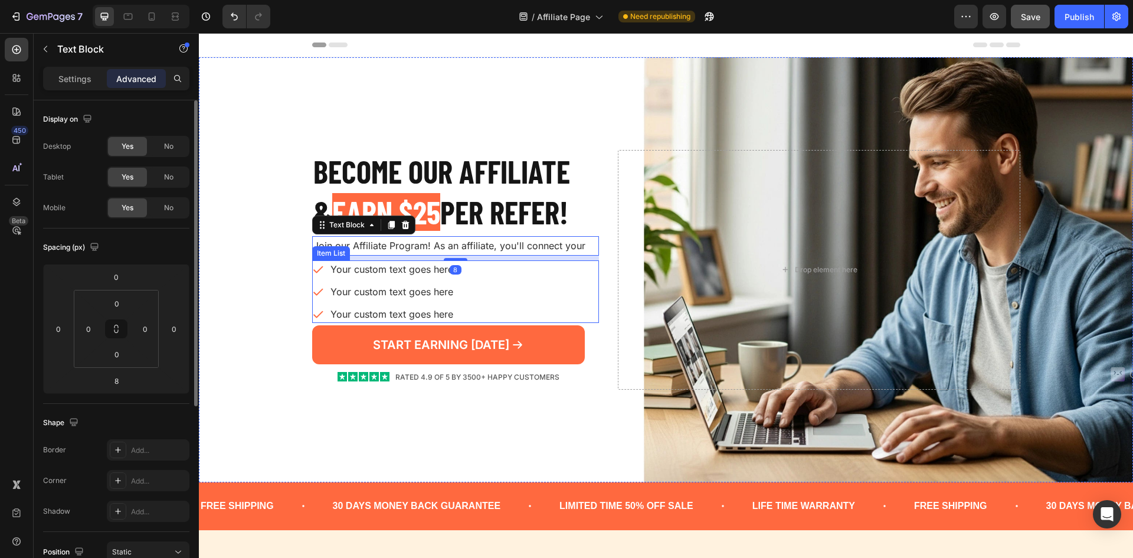
click at [473, 286] on div "Your custom text goes here Your custom text goes here Your custom text goes here" at bounding box center [455, 291] width 287 height 63
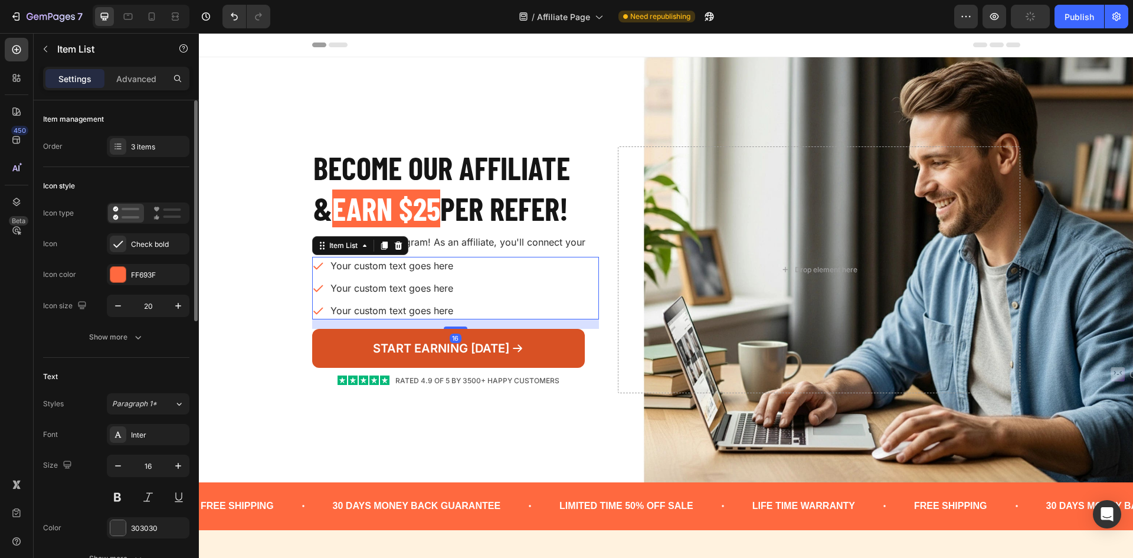
drag, startPoint x: 458, startPoint y: 324, endPoint x: 460, endPoint y: 331, distance: 7.3
click at [460, 331] on div "Become our AFFILIATE & EARN $25 PER REFER! Heading Join our Affiliate Program! …" at bounding box center [455, 269] width 287 height 247
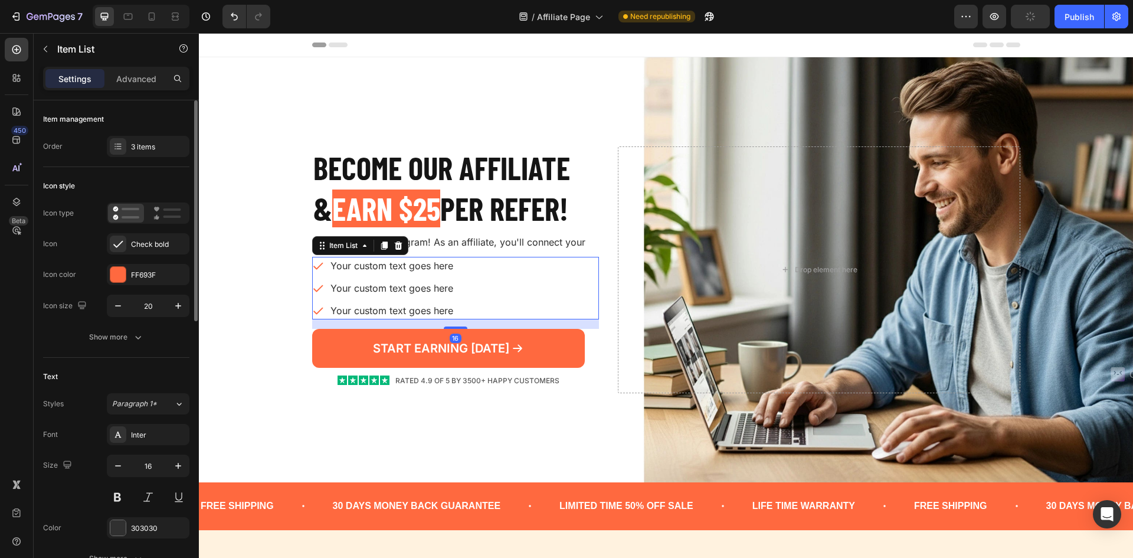
type input "100%"
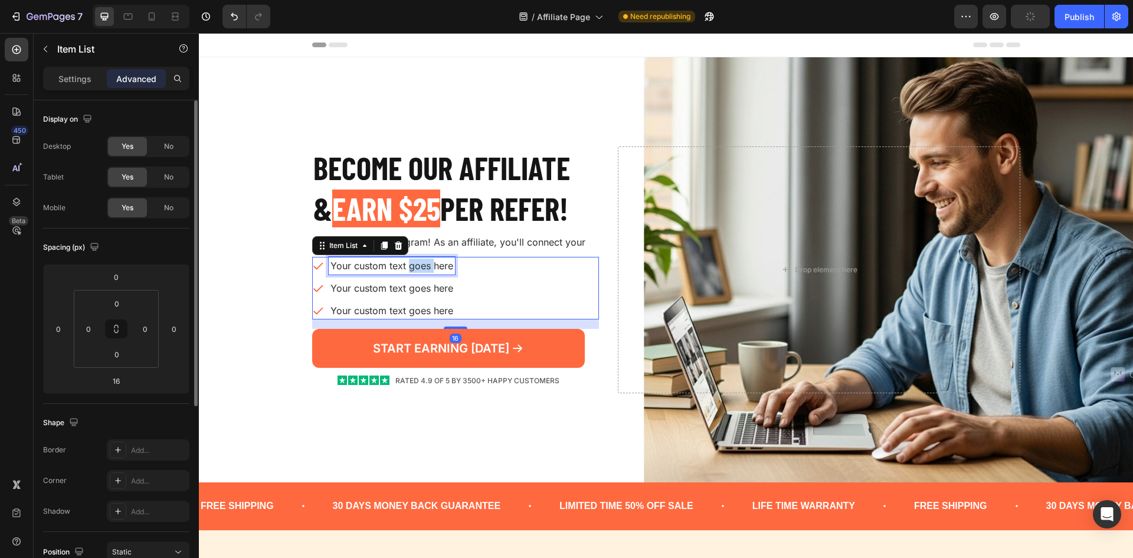
click at [413, 267] on p "Your custom text goes here" at bounding box center [392, 266] width 123 height 14
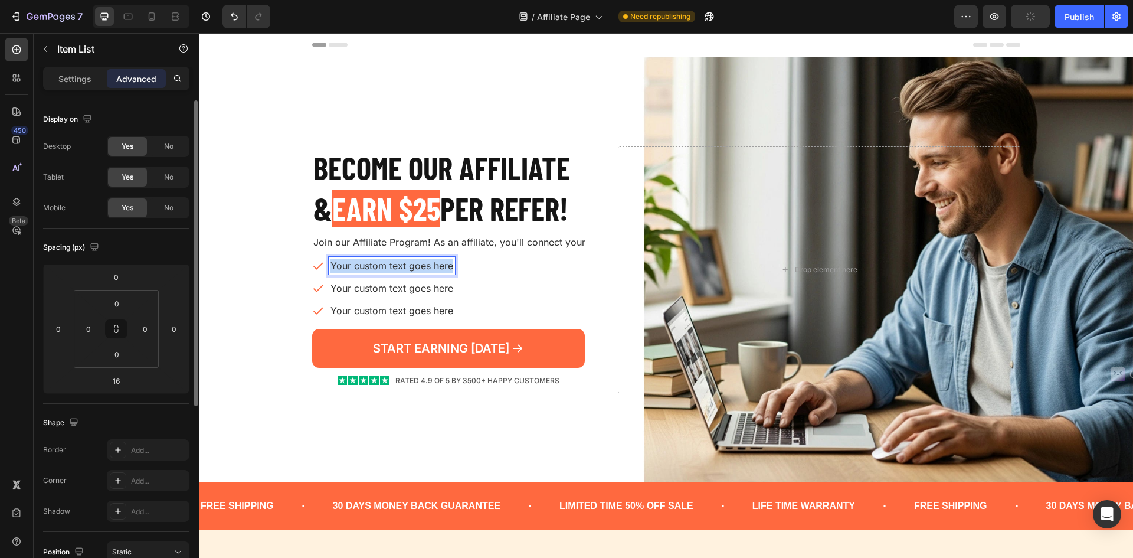
click at [413, 266] on p "Your custom text goes here" at bounding box center [392, 266] width 123 height 14
click at [387, 283] on p "Your custom text goes here" at bounding box center [399, 288] width 137 height 14
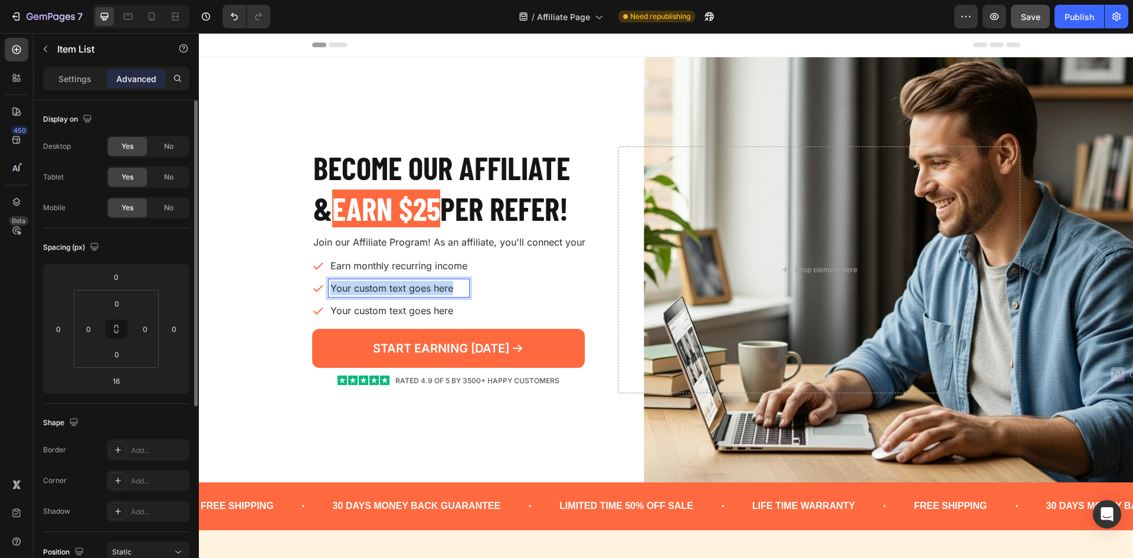
click at [387, 283] on p "Your custom text goes here" at bounding box center [399, 288] width 137 height 14
click at [392, 308] on p "Your custom text goes here" at bounding box center [399, 310] width 137 height 14
click at [331, 309] on p "Bonus Milestone Rewards" at bounding box center [399, 310] width 137 height 14
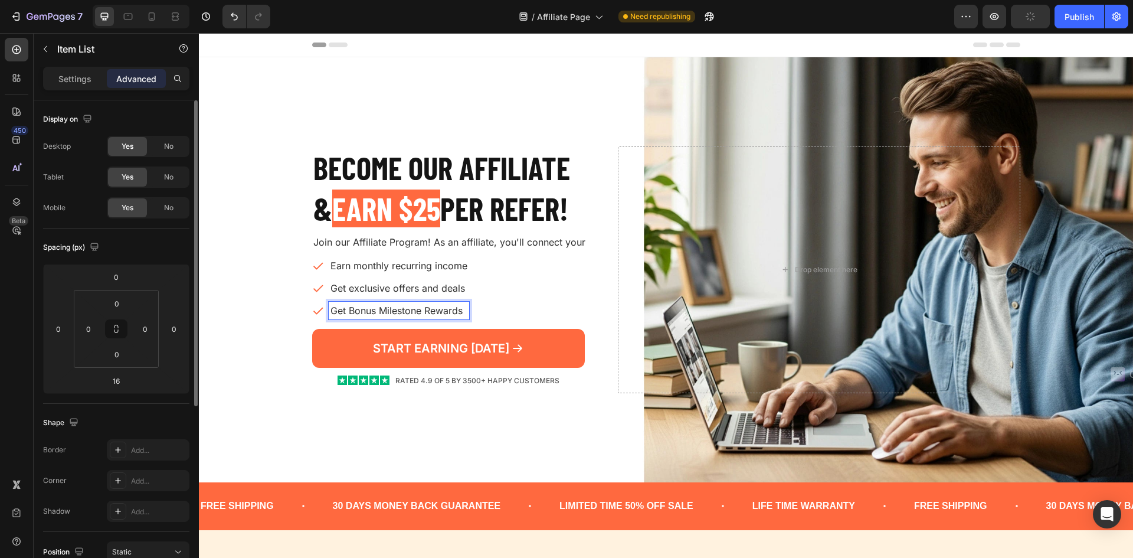
click at [331, 309] on p "Get Bonus Milestone Rewards" at bounding box center [399, 310] width 137 height 14
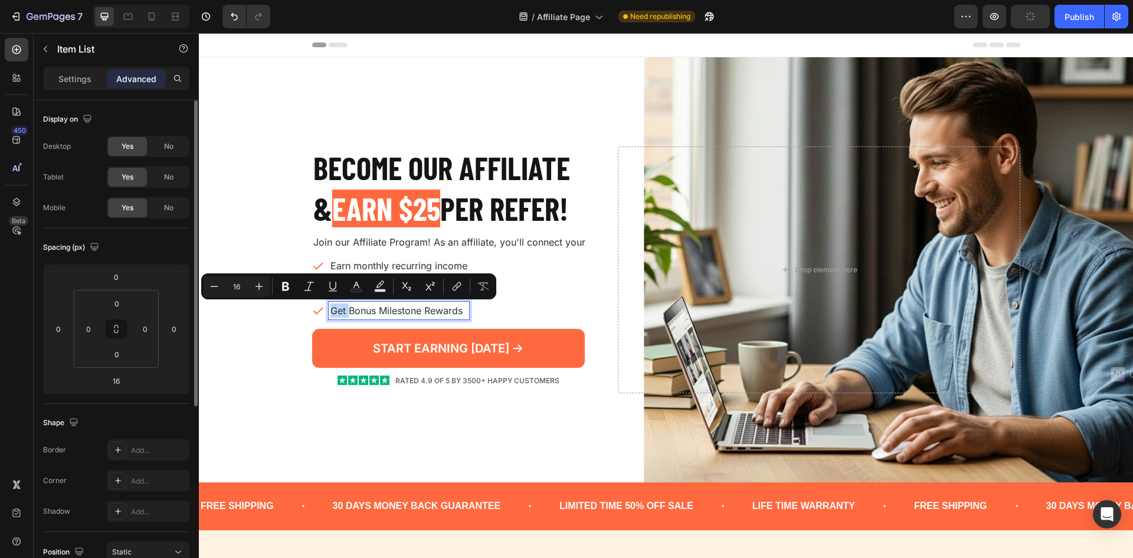
click at [335, 309] on p "Get Bonus Milestone Rewards" at bounding box center [399, 310] width 137 height 14
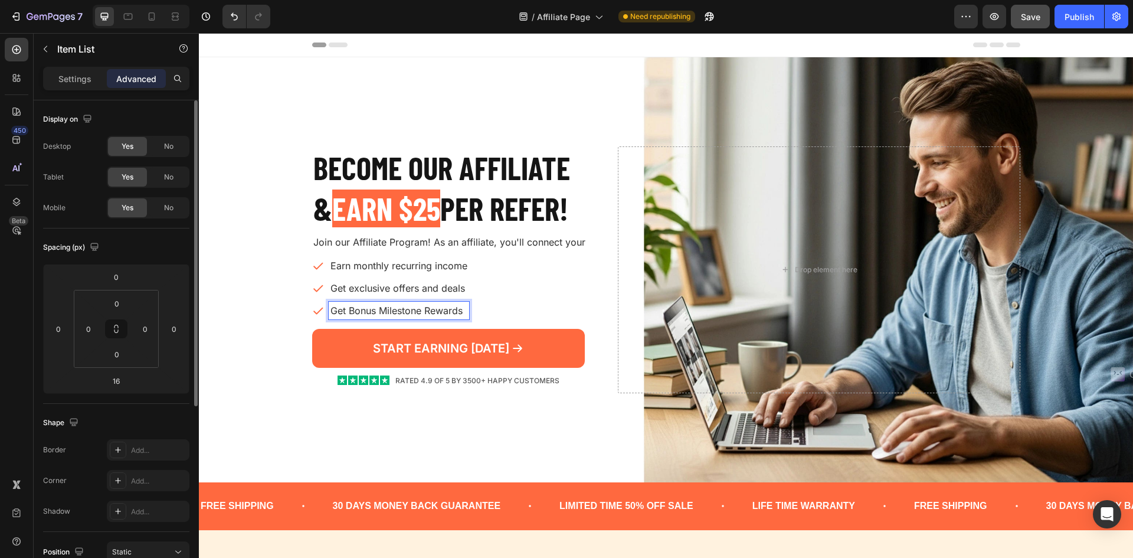
click at [371, 309] on p "Get Bonus Milestone Rewards" at bounding box center [399, 310] width 137 height 14
click at [346, 308] on p "Get Bonus Milestone Rewards" at bounding box center [399, 310] width 137 height 14
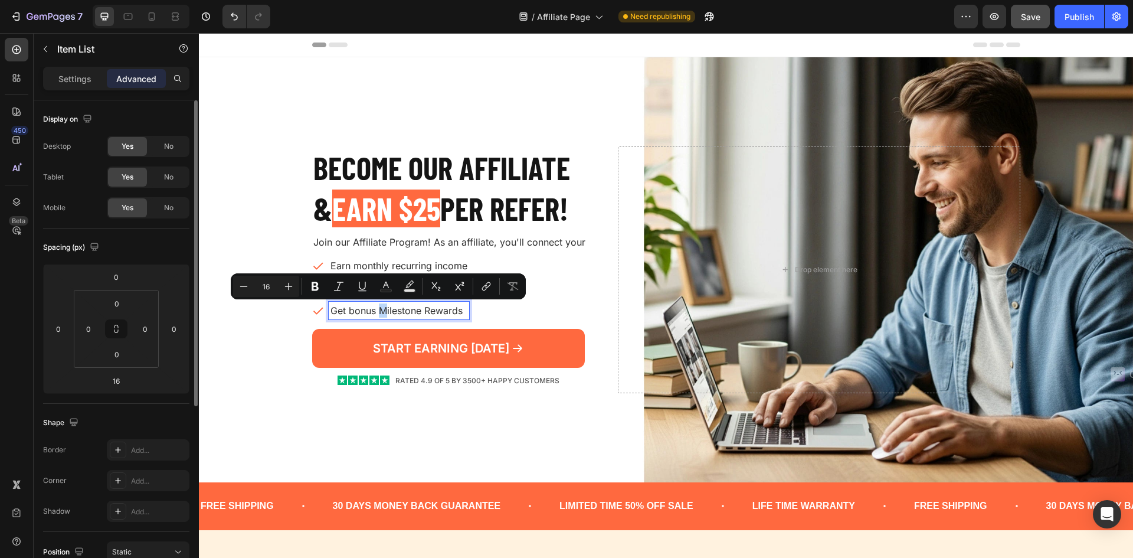
click at [378, 309] on p "Get bonus Milestone Rewards" at bounding box center [399, 310] width 137 height 14
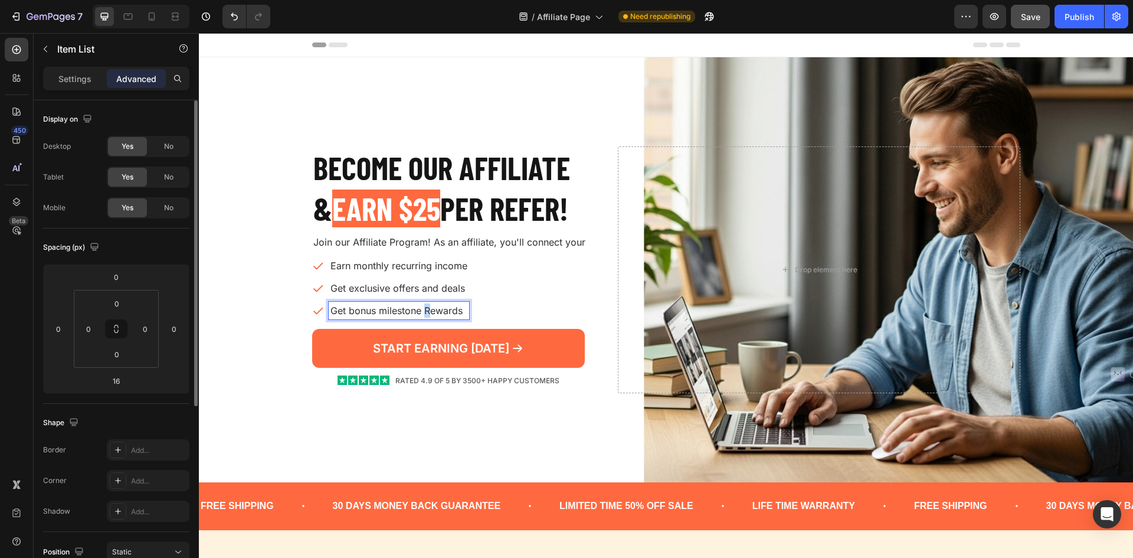
click at [422, 311] on p "Get bonus milestone Rewards" at bounding box center [399, 310] width 137 height 14
click at [477, 309] on div "Earn monthly recurring income Get exclusive offers and deals Get bonus mileston…" at bounding box center [455, 288] width 287 height 63
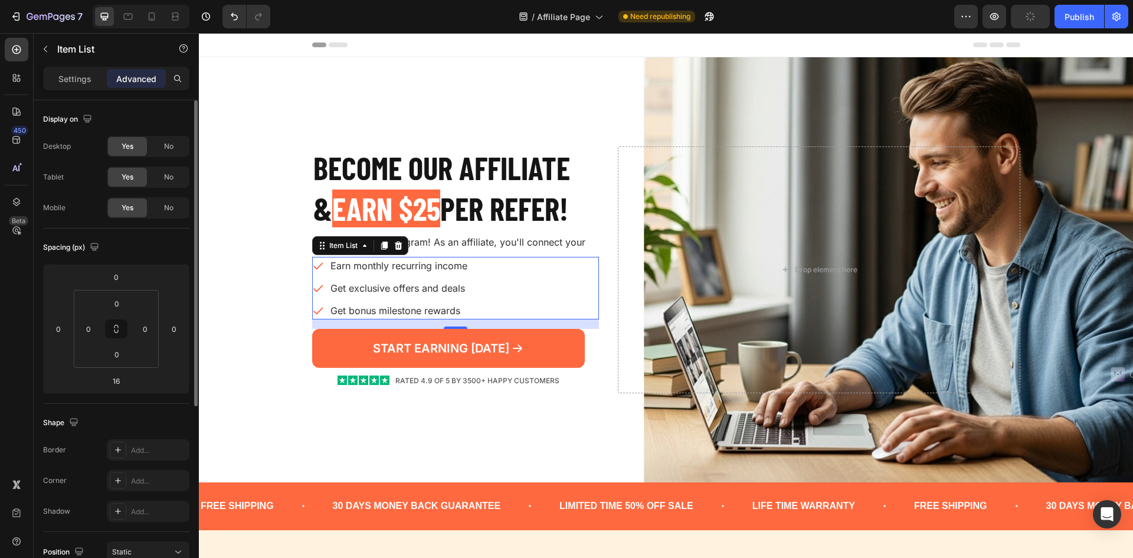
click at [362, 310] on p "Get bonus milestone rewards" at bounding box center [399, 310] width 137 height 14
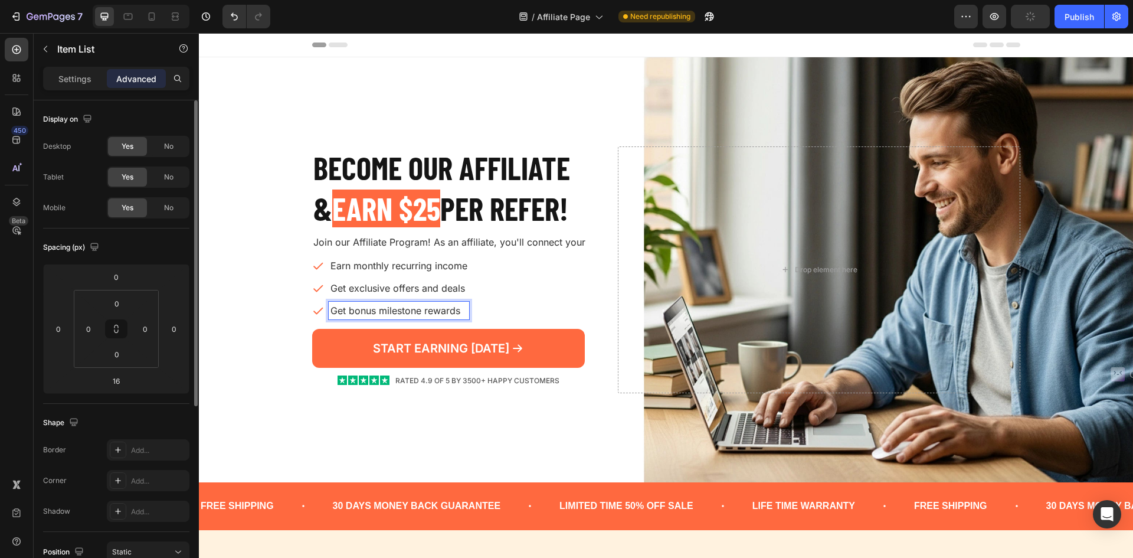
click at [351, 310] on p "Get bonus milestone rewards" at bounding box center [399, 310] width 137 height 14
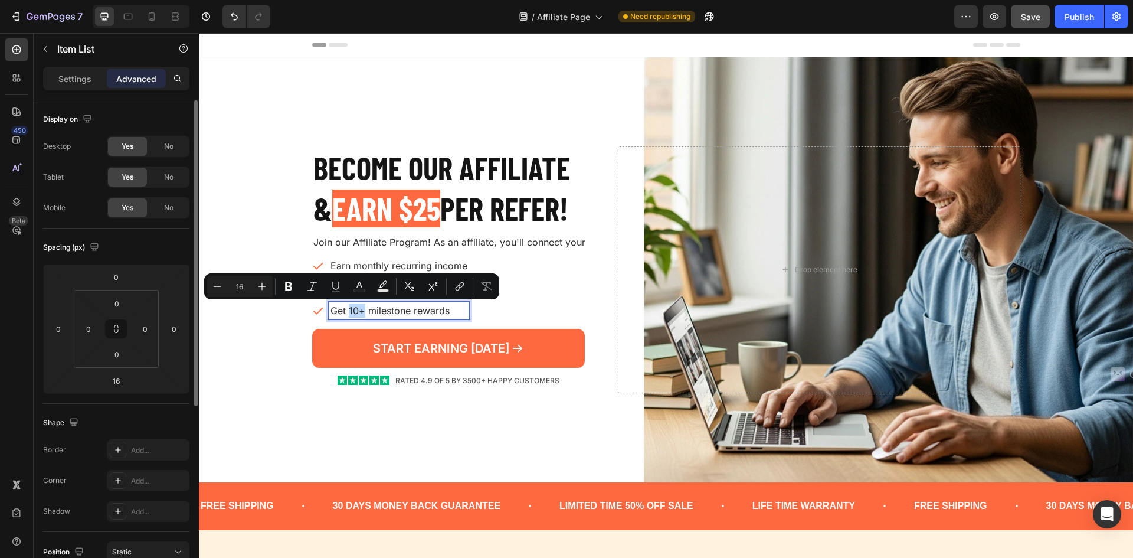
drag, startPoint x: 359, startPoint y: 310, endPoint x: 346, endPoint y: 311, distance: 13.6
click at [346, 311] on p "Get 10+ milestone rewards" at bounding box center [399, 310] width 137 height 14
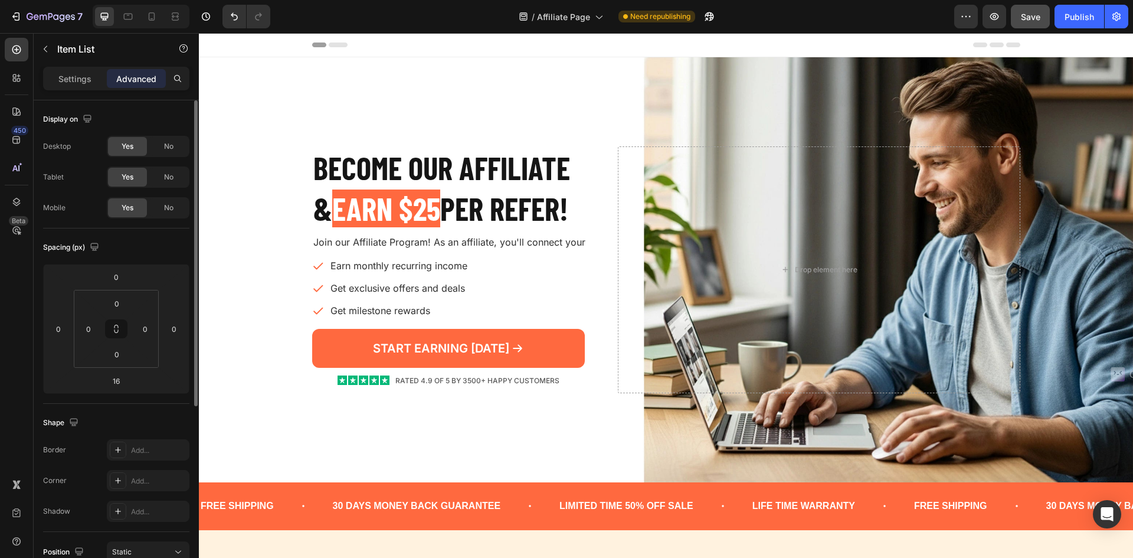
click at [440, 300] on div "Earn monthly recurring income Get exclusive offers and deals Get milestone rewa…" at bounding box center [390, 288] width 157 height 63
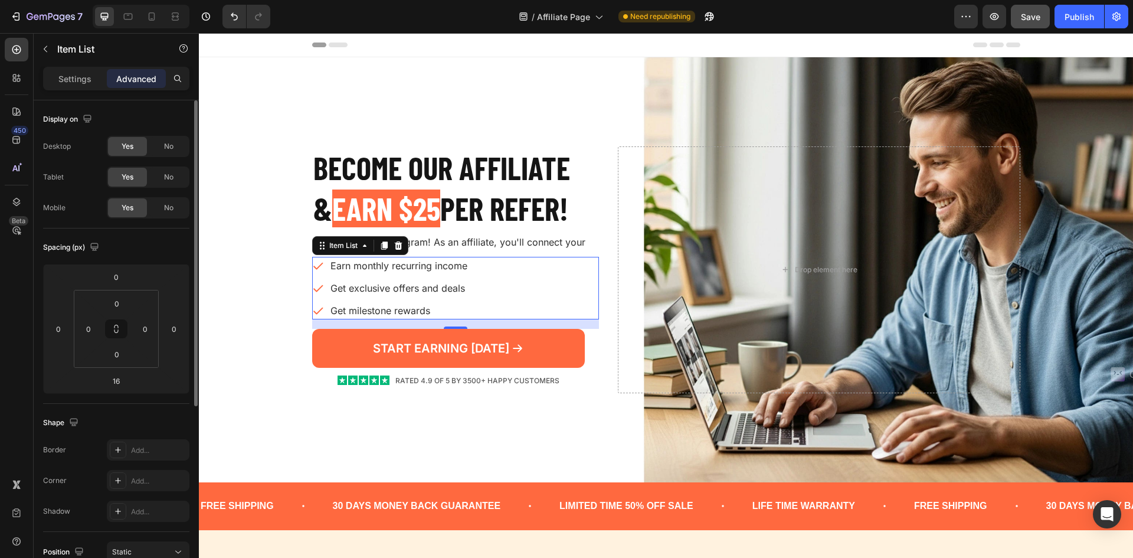
click at [437, 308] on p "Get milestone rewards" at bounding box center [399, 310] width 137 height 14
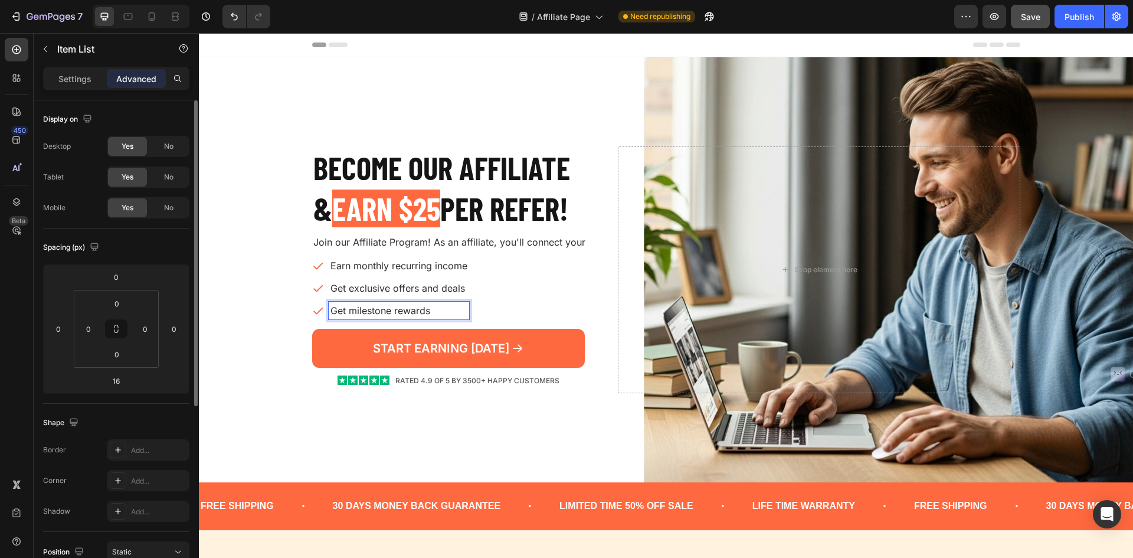
click at [367, 311] on p "Get milestone rewards" at bounding box center [399, 310] width 137 height 14
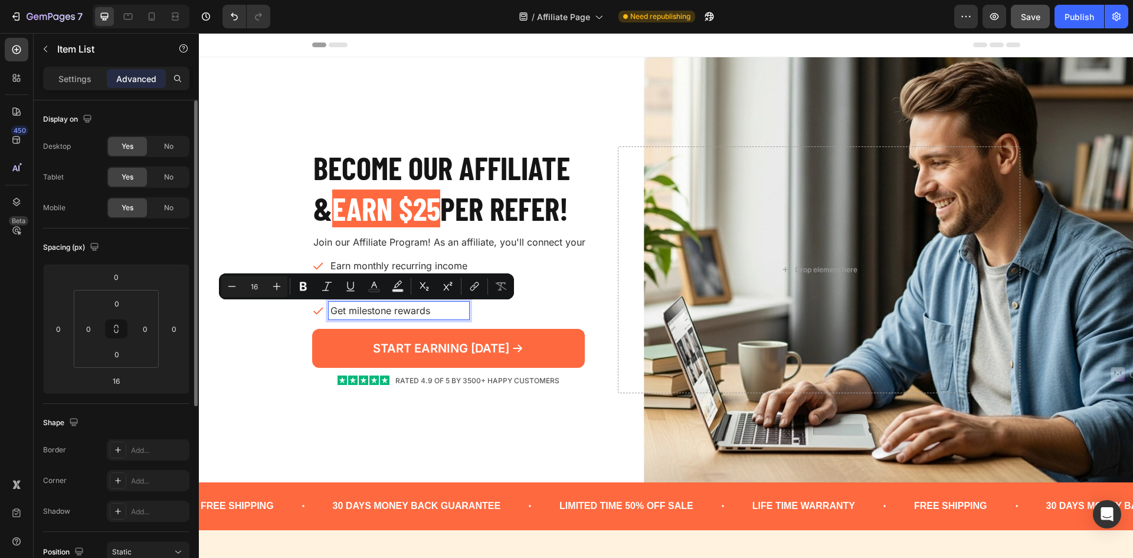
click at [335, 312] on p "Get milestone rewards" at bounding box center [399, 310] width 137 height 14
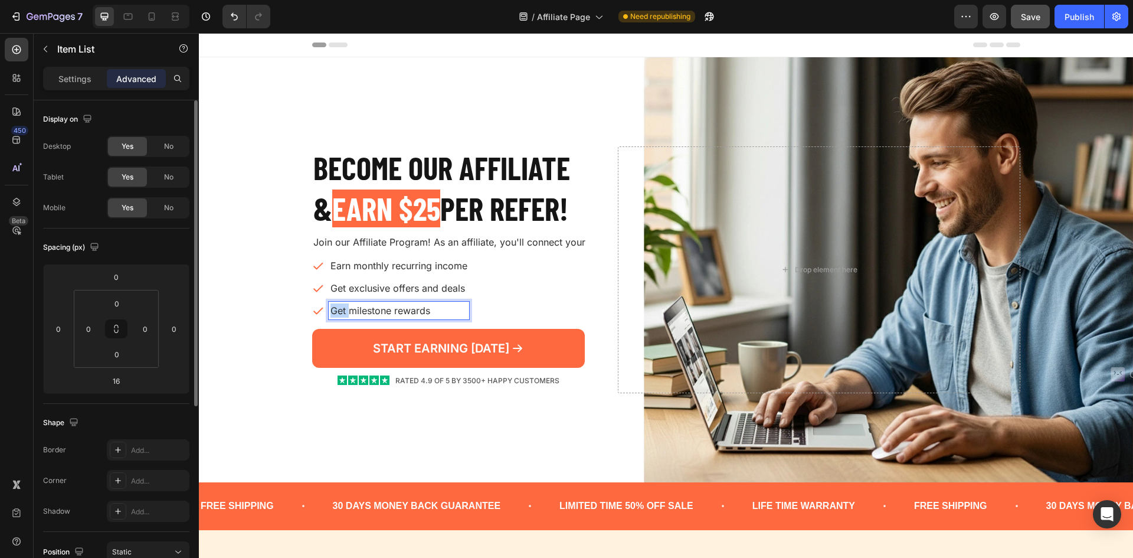
click at [335, 312] on p "Get milestone rewards" at bounding box center [399, 310] width 137 height 14
drag, startPoint x: 350, startPoint y: 312, endPoint x: 328, endPoint y: 312, distance: 21.8
click at [331, 312] on p "Get milestone rewards" at bounding box center [399, 310] width 137 height 14
click at [407, 313] on p "Milestone rewards" at bounding box center [399, 310] width 137 height 14
click at [499, 290] on div "Earn monthly recurring income Get exclusive offers and deals Milestone rewards …" at bounding box center [455, 288] width 287 height 63
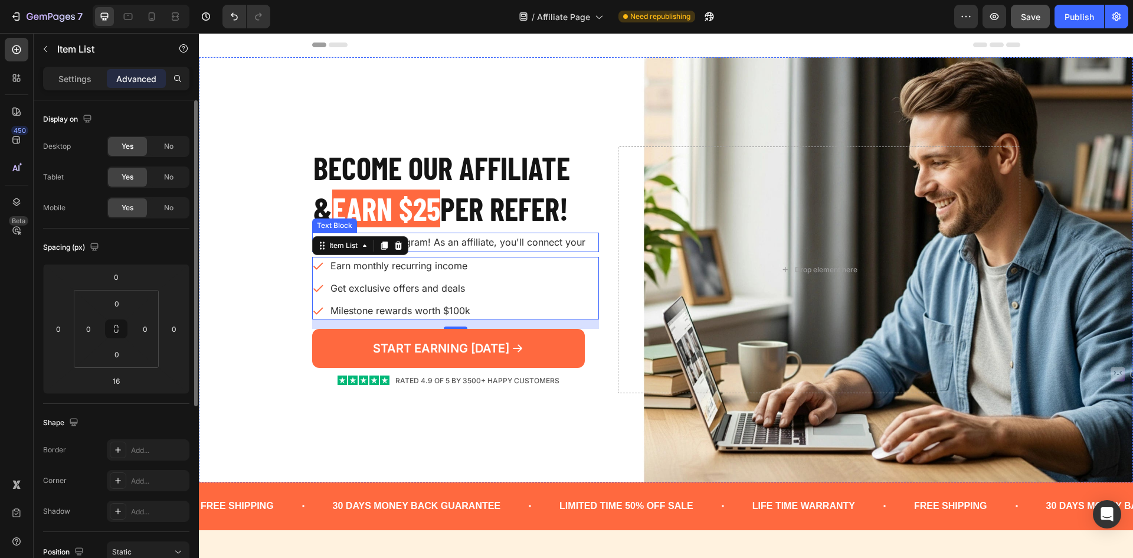
click at [559, 244] on p "Join our Affiliate Program! As an affiliate, you'll connect your" at bounding box center [455, 242] width 285 height 17
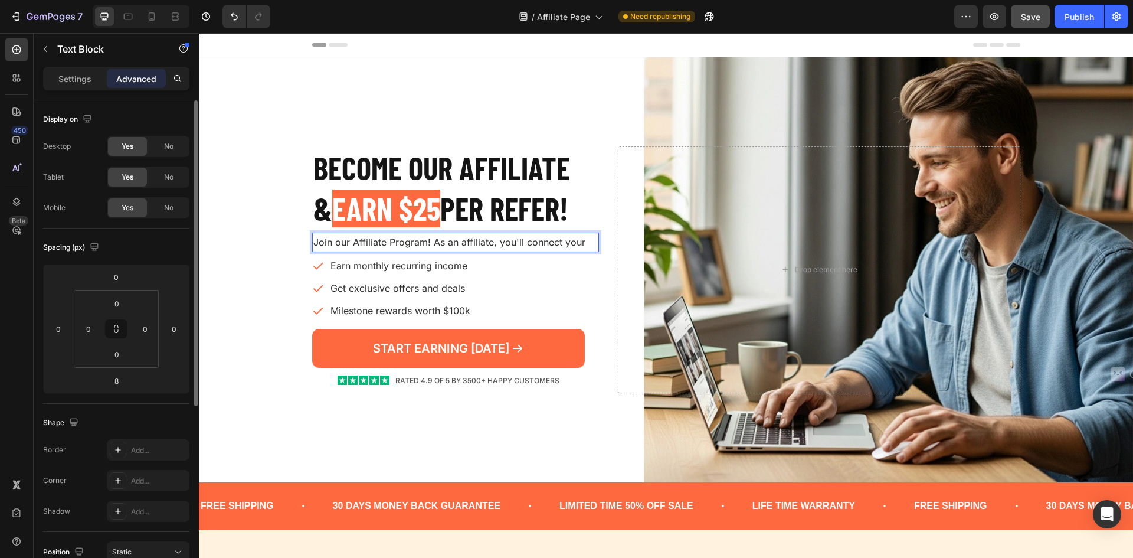
click at [559, 244] on p "Join our Affiliate Program! As an affiliate, you'll connect your" at bounding box center [455, 242] width 285 height 17
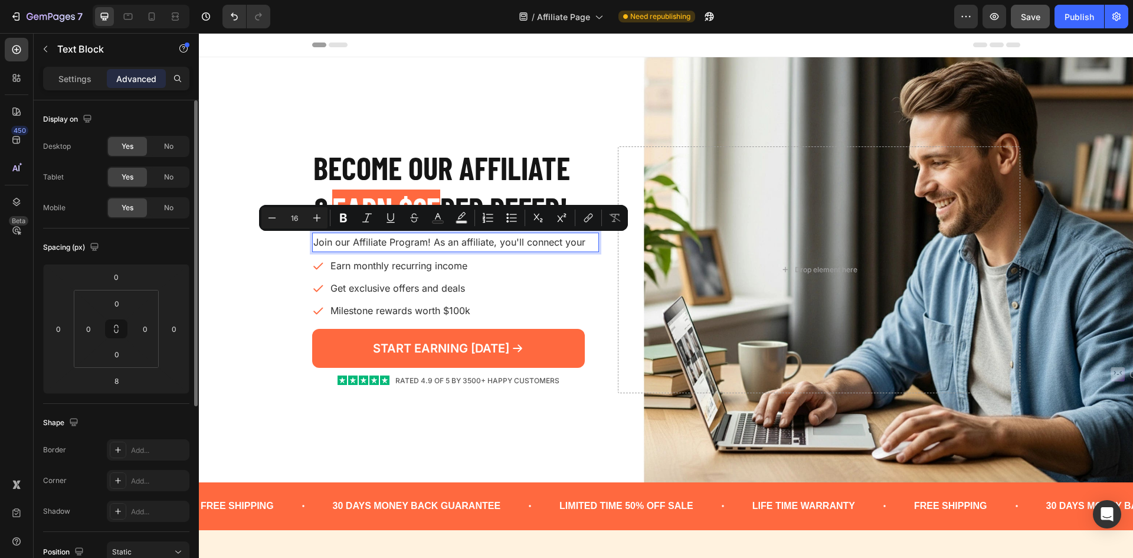
click at [555, 244] on p "Join our Affiliate Program! As an affiliate, you'll connect your" at bounding box center [455, 242] width 285 height 17
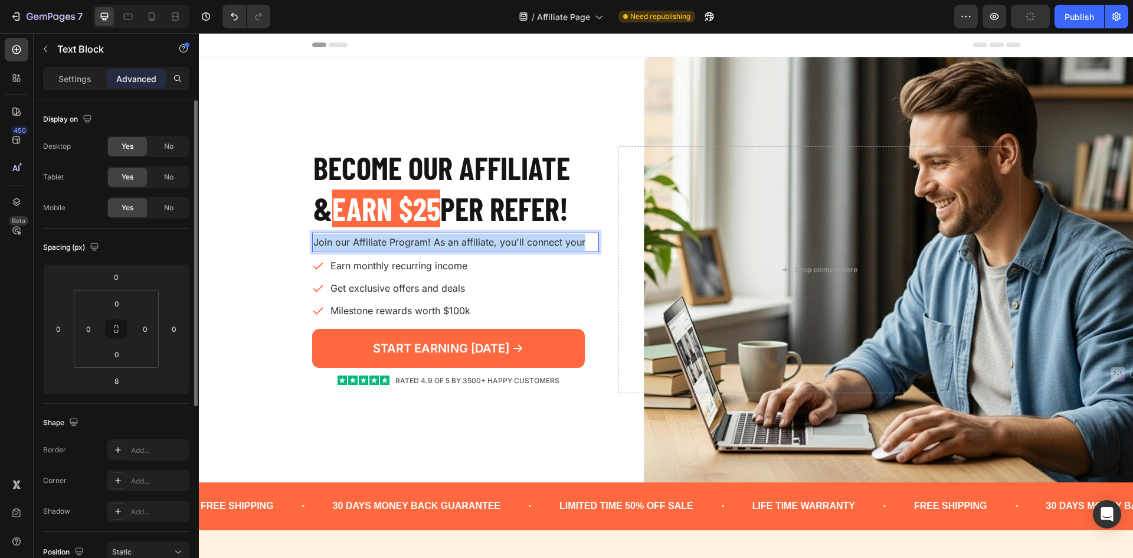
drag, startPoint x: 431, startPoint y: 242, endPoint x: 587, endPoint y: 239, distance: 155.8
click at [587, 238] on p "Join our Affiliate Program! As an affiliate, you'll connect your" at bounding box center [455, 242] width 285 height 17
drag, startPoint x: 587, startPoint y: 238, endPoint x: 429, endPoint y: 239, distance: 158.2
click at [429, 239] on p "Join our Affiliate Program! As an affiliate, you'll connect your" at bounding box center [455, 242] width 285 height 17
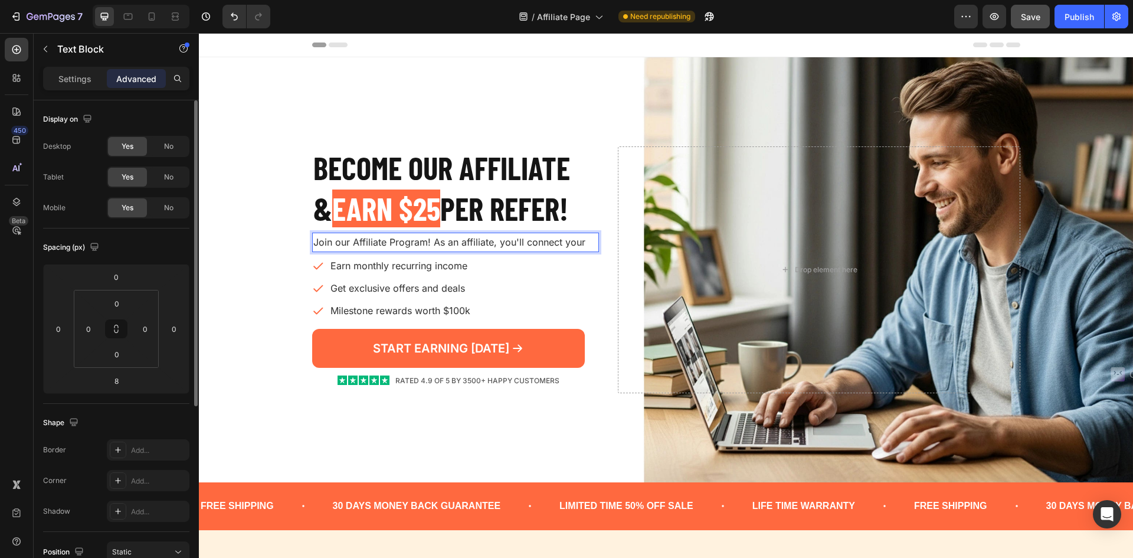
click at [429, 240] on p "Join our Affiliate Program! As an affiliate, you'll connect your" at bounding box center [455, 242] width 285 height 17
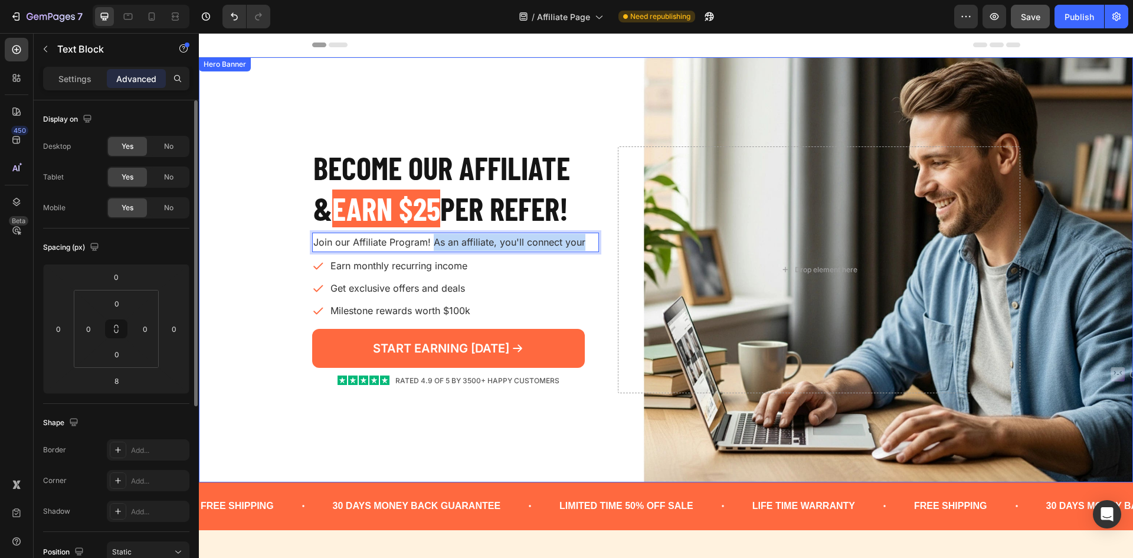
drag, startPoint x: 429, startPoint y: 240, endPoint x: 602, endPoint y: 241, distance: 172.9
click at [602, 241] on div "Become our AFFILIATE & EARN $25 PER REFER! Heading Join our Affiliate Program! …" at bounding box center [666, 269] width 708 height 284
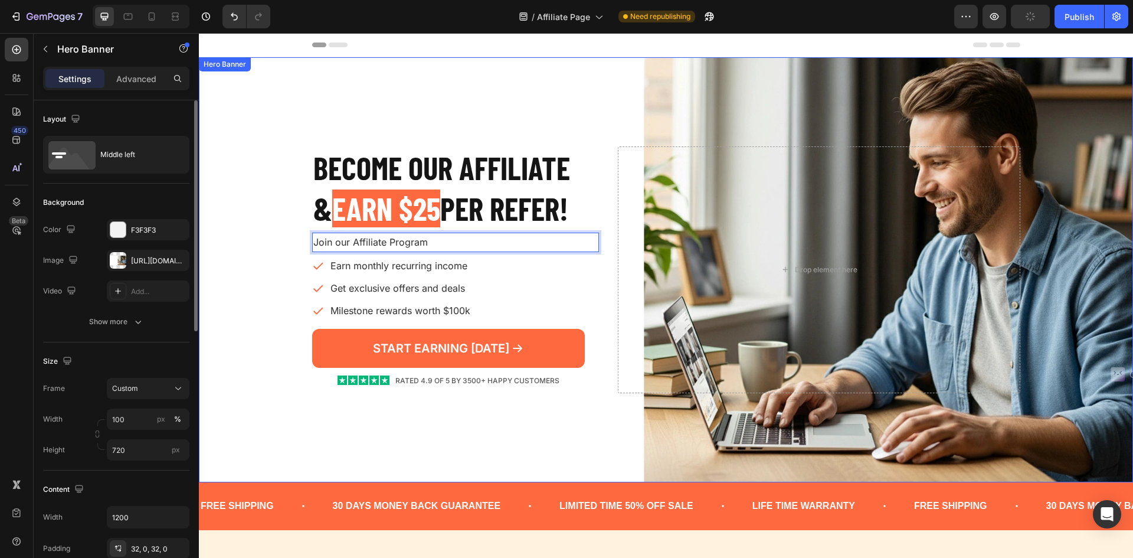
click at [602, 241] on div "Become our AFFILIATE & EARN $25 PER REFER! Heading Join our Affiliate Program T…" at bounding box center [666, 269] width 708 height 284
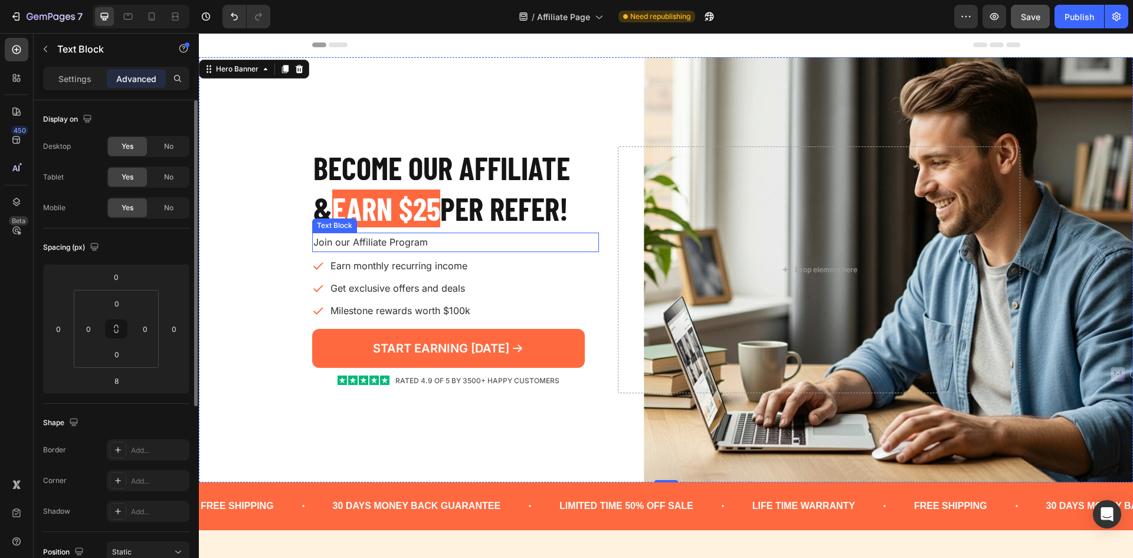
click at [542, 241] on p "Join our Affiliate Program" at bounding box center [455, 242] width 285 height 17
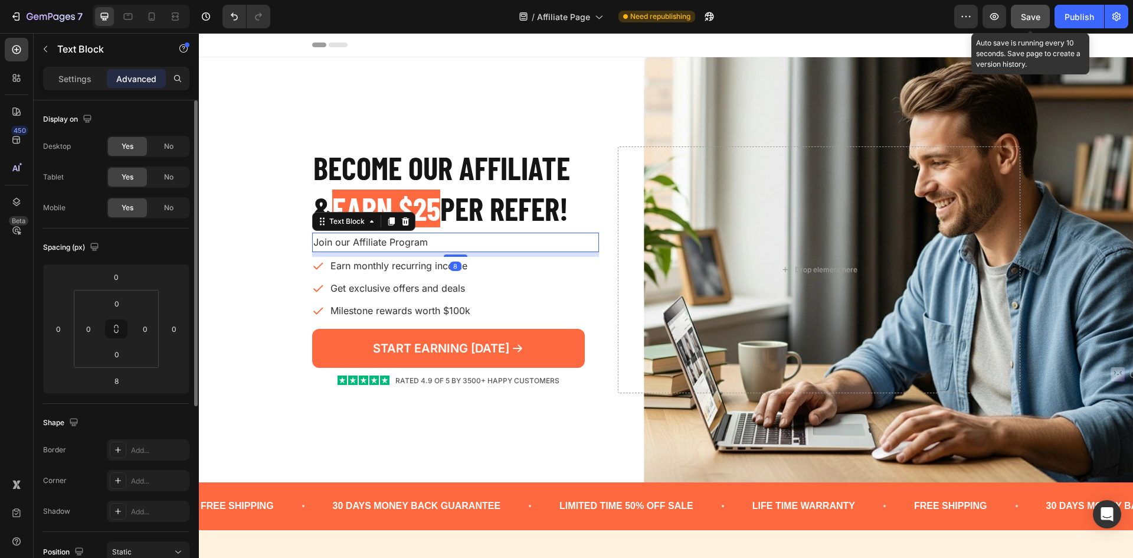
click at [1031, 8] on button "Save" at bounding box center [1030, 17] width 39 height 24
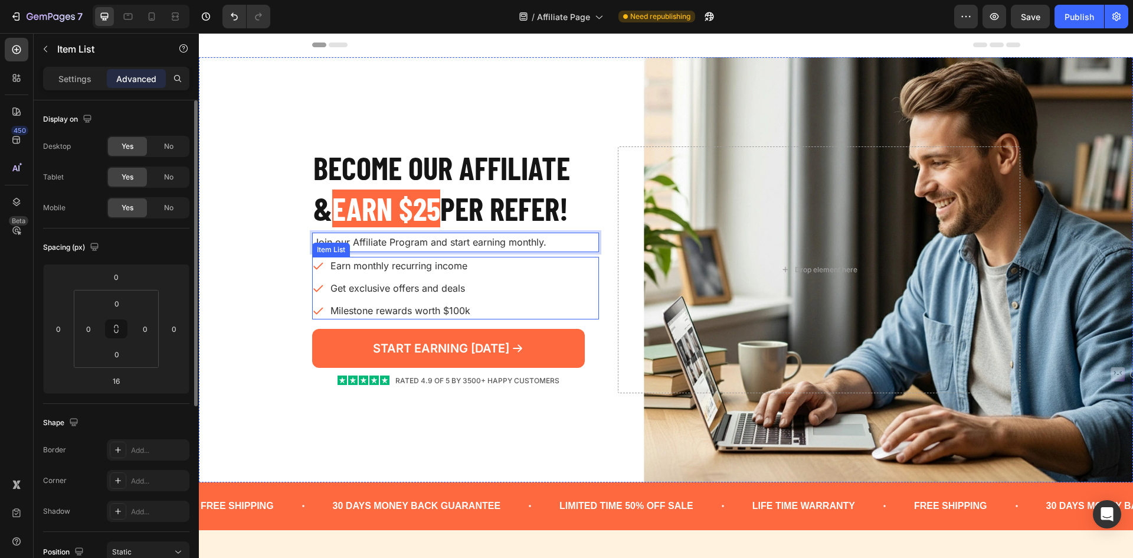
click at [558, 266] on div "Earn monthly recurring income Get exclusive offers and deals Milestone rewards …" at bounding box center [455, 288] width 287 height 63
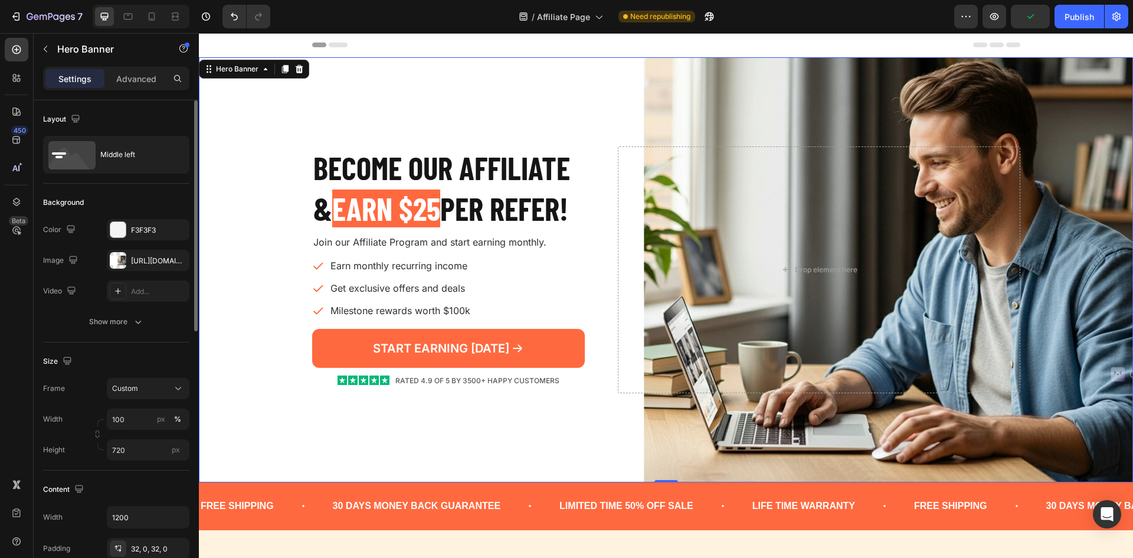
click at [553, 231] on div "Become our AFFILIATE & EARN $25 PER REFER! Heading Join our Affiliate Program a…" at bounding box center [455, 269] width 287 height 247
click at [571, 218] on h2 "Become our AFFILIATE & EARN $25 PER REFER!" at bounding box center [455, 188] width 287 height 84
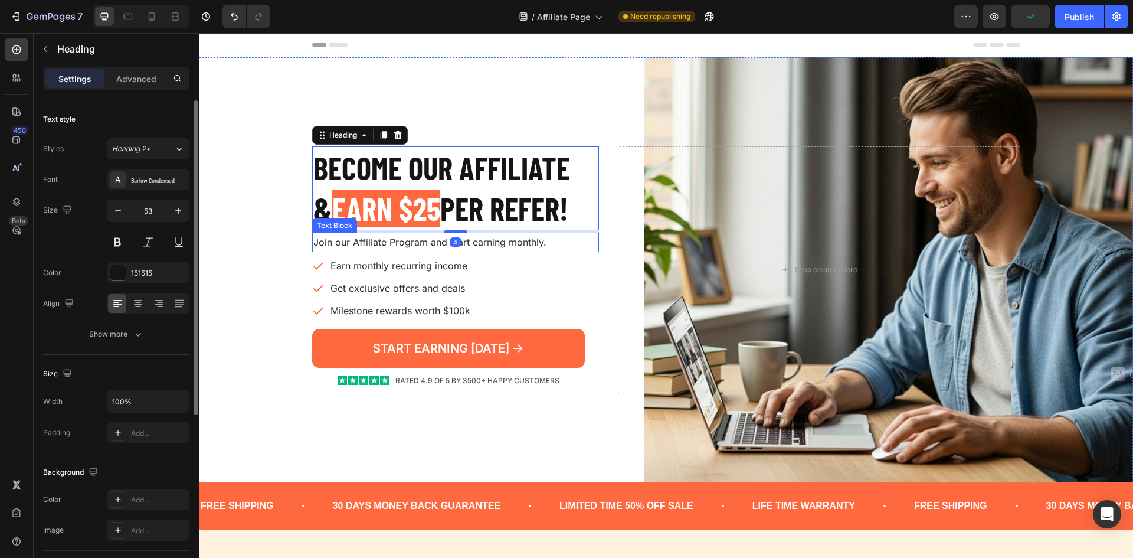
click at [533, 241] on p "Join our Affiliate Program and start earning monthly." at bounding box center [455, 242] width 285 height 17
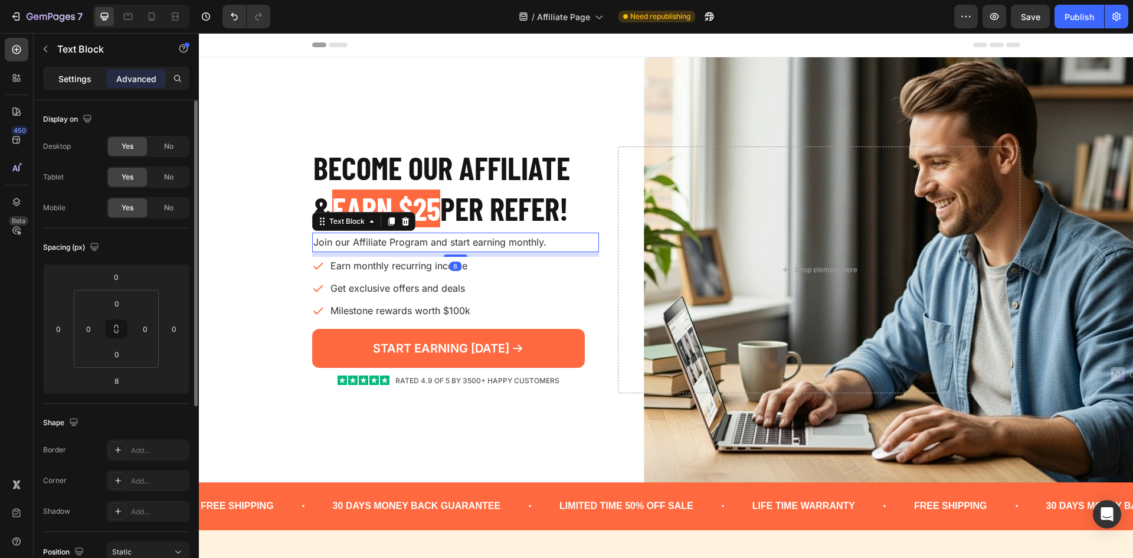
click at [71, 86] on div "Settings" at bounding box center [74, 78] width 59 height 19
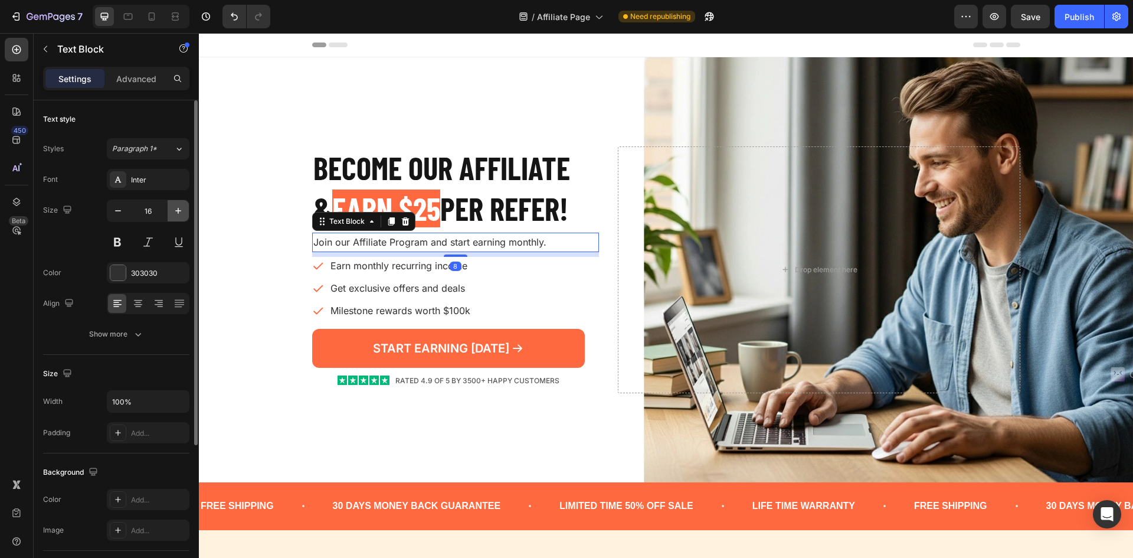
click at [171, 212] on button "button" at bounding box center [178, 210] width 21 height 21
type input "18"
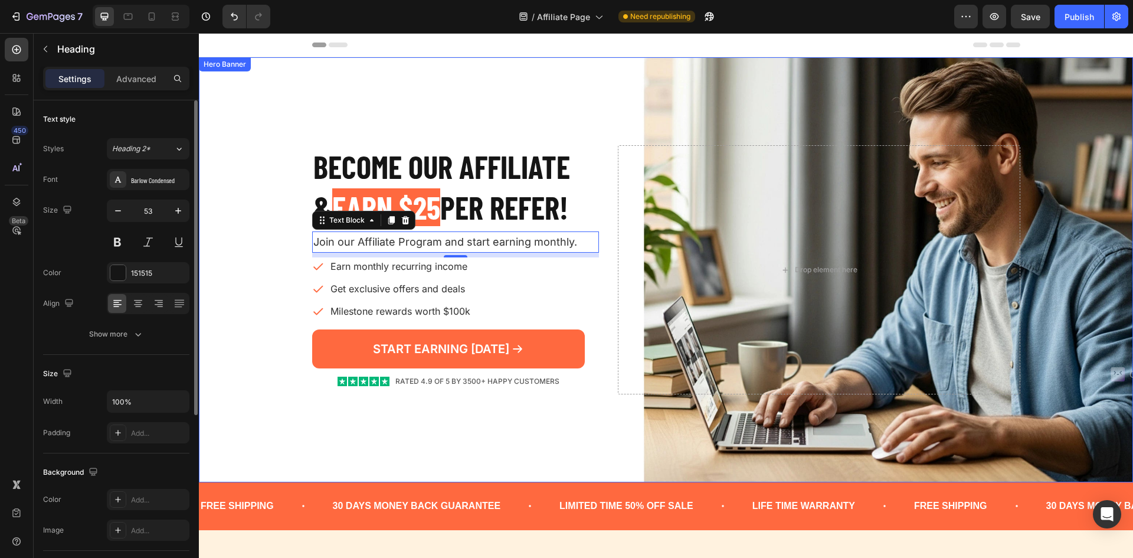
click at [584, 151] on h2 "Become our AFFILIATE & EARN $25 PER REFER!" at bounding box center [455, 187] width 287 height 84
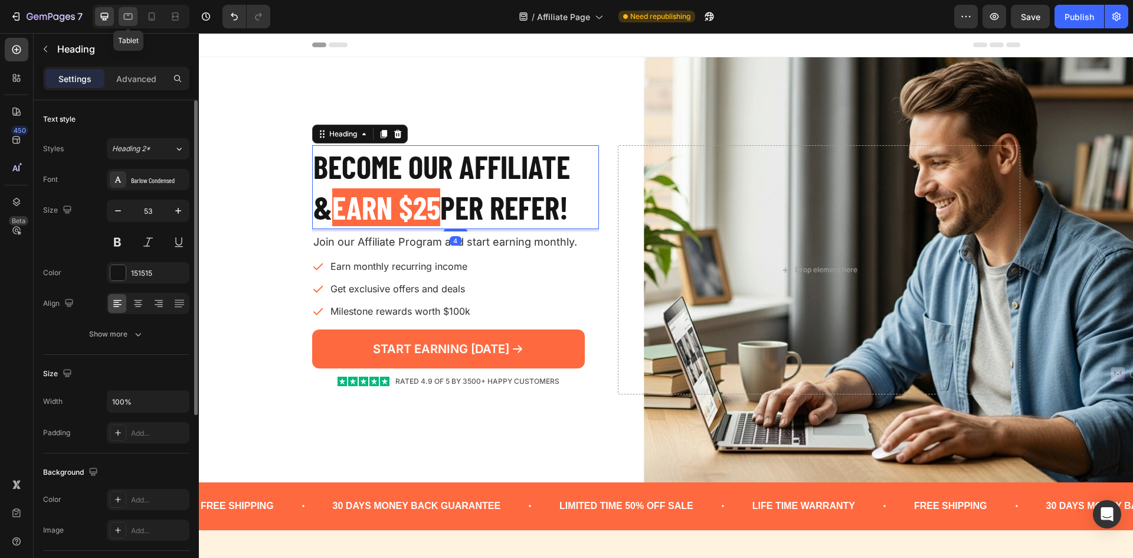
click at [130, 22] on div at bounding box center [128, 16] width 19 height 19
type input "46"
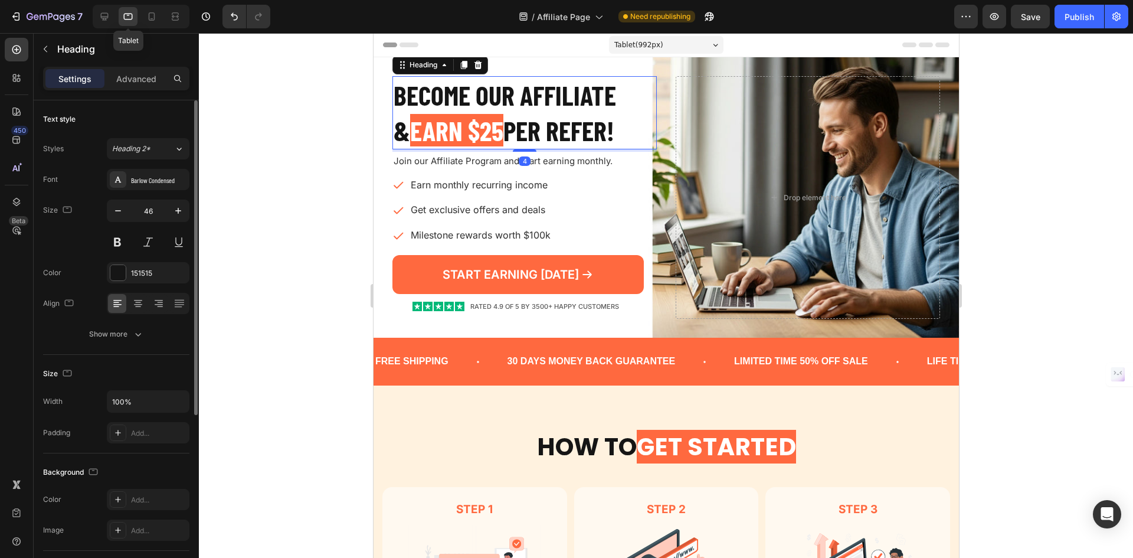
scroll to position [2, 0]
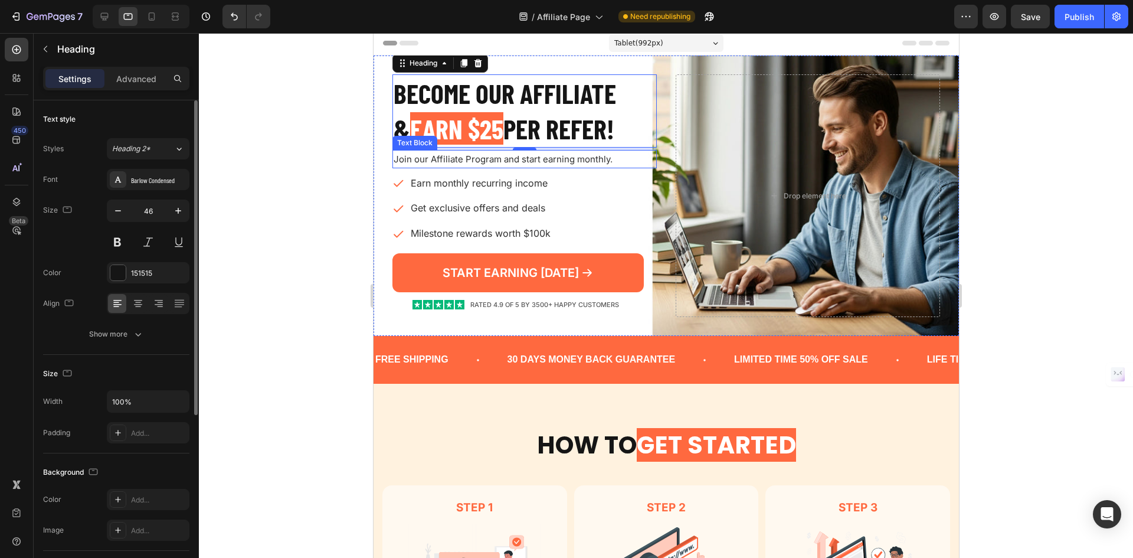
click at [427, 166] on p "Join our Affiliate Program and start earning monthly." at bounding box center [524, 159] width 262 height 16
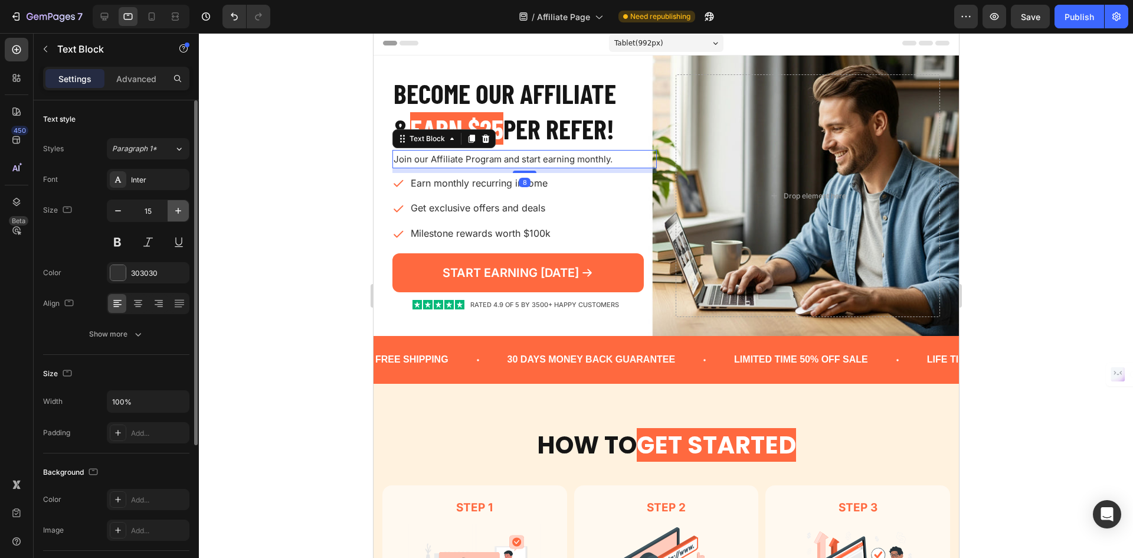
click at [176, 205] on icon "button" at bounding box center [178, 211] width 12 height 12
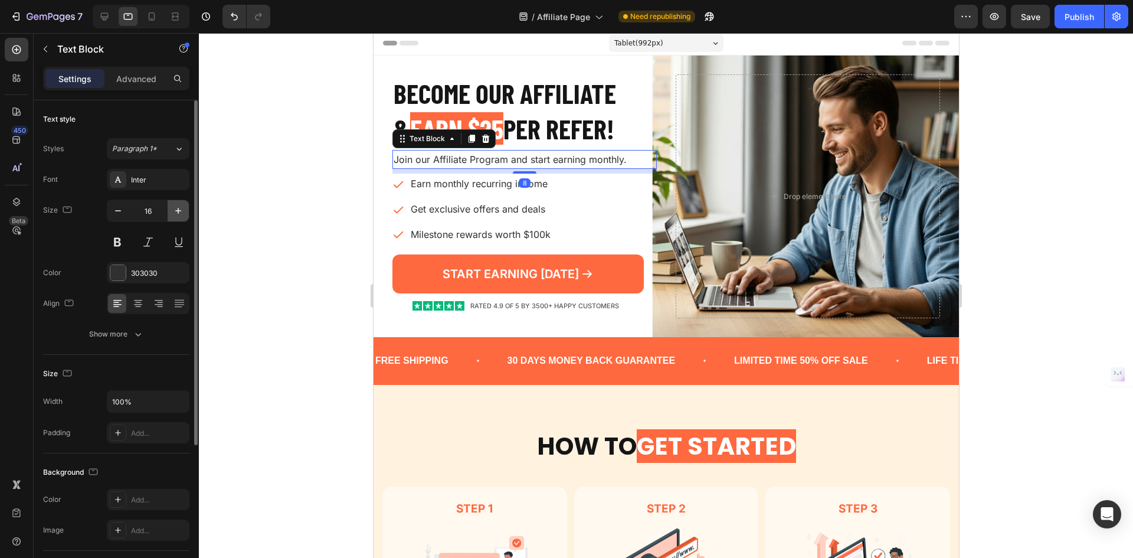
click at [176, 205] on icon "button" at bounding box center [178, 211] width 12 height 12
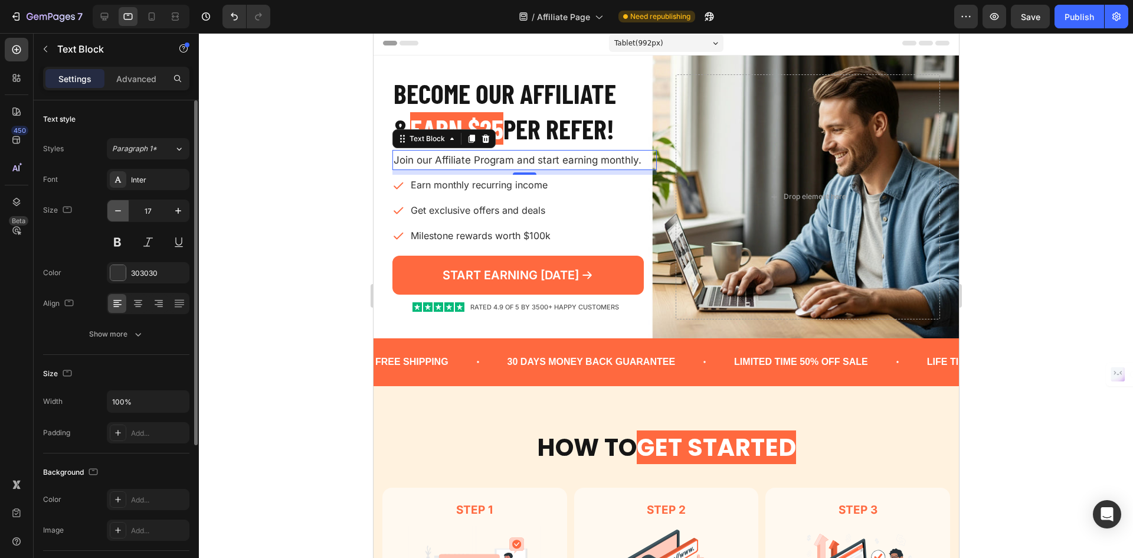
click at [116, 214] on icon "button" at bounding box center [118, 211] width 12 height 12
type input "16"
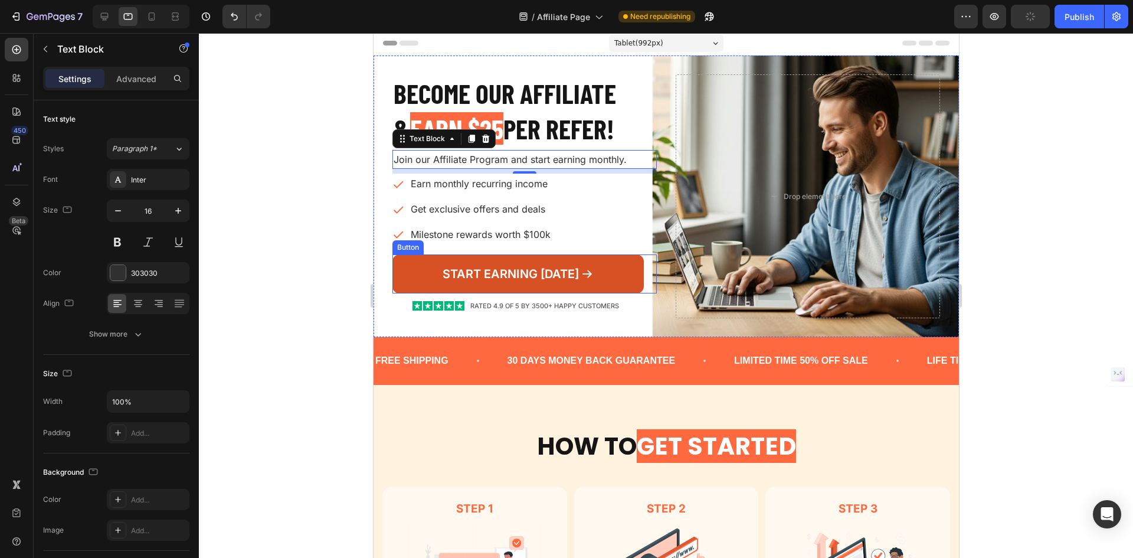
click at [578, 270] on div "START EARNING [DATE]" at bounding box center [517, 273] width 151 height 15
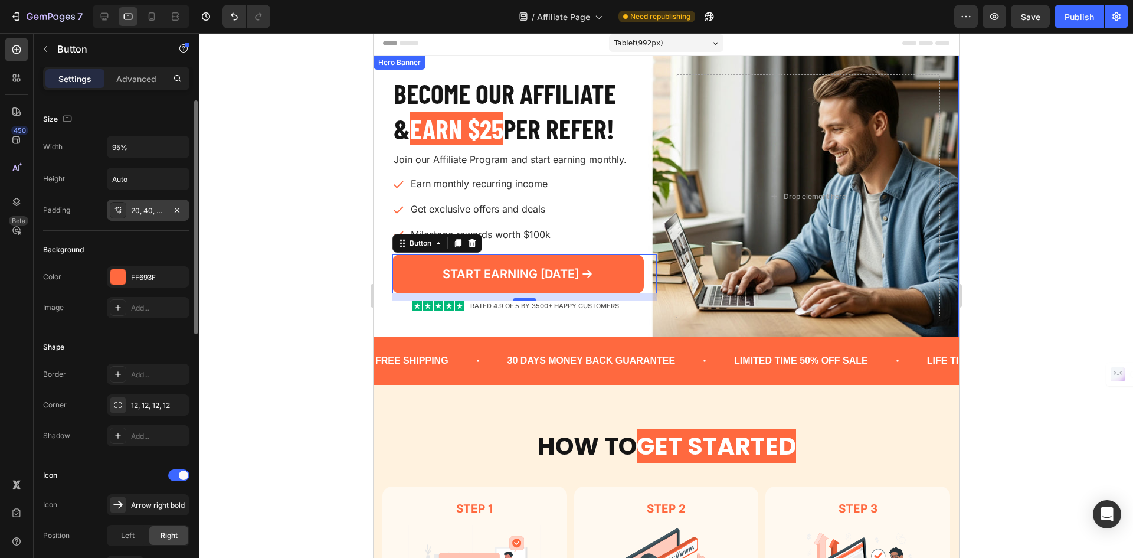
click at [146, 217] on div "20, 40, 20, 40" at bounding box center [148, 209] width 83 height 21
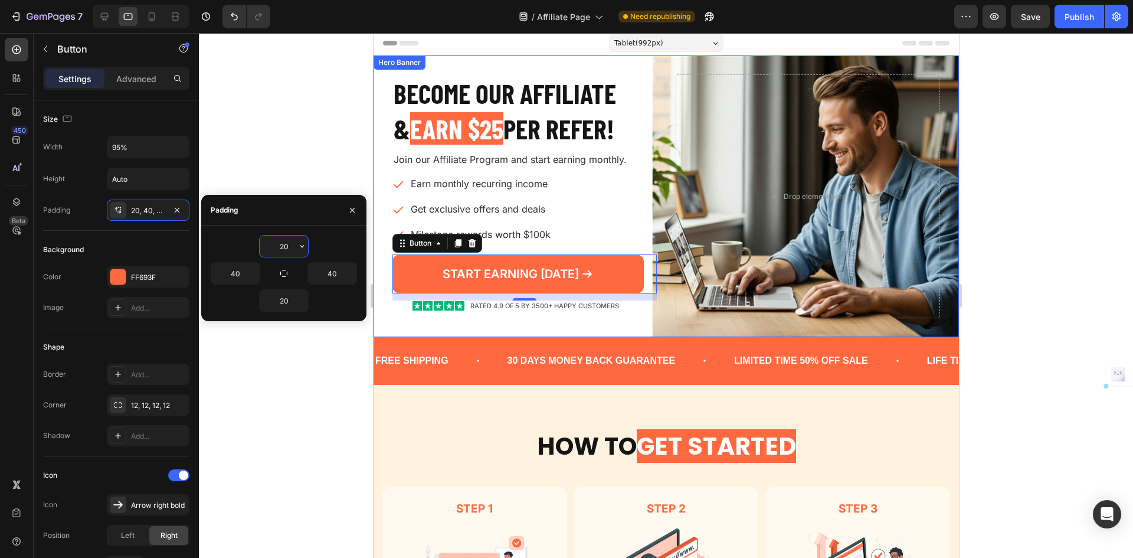
click at [284, 244] on input "20" at bounding box center [284, 245] width 48 height 21
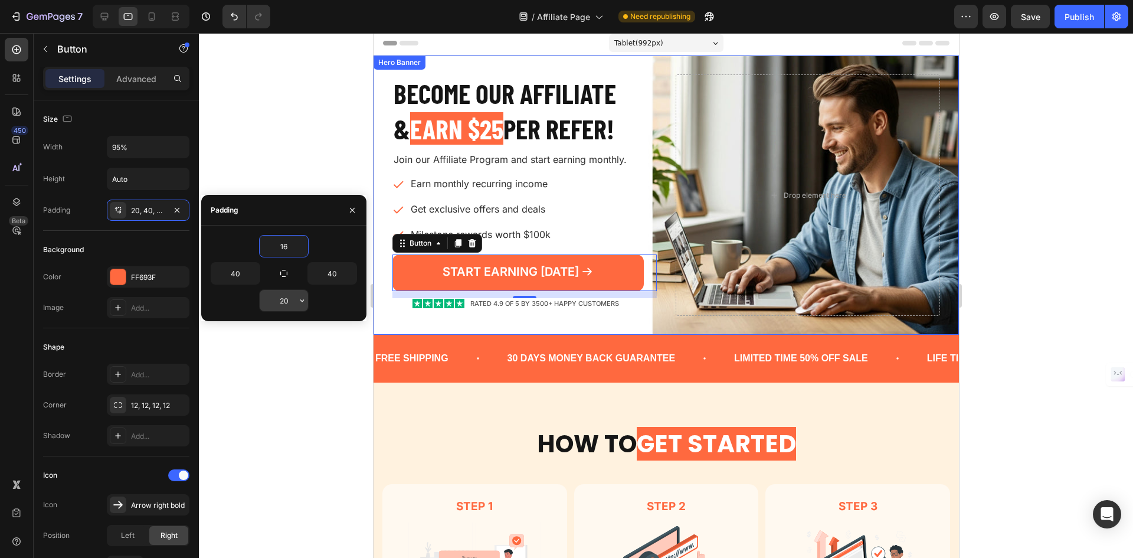
type input "16"
click at [293, 302] on input "20" at bounding box center [284, 300] width 48 height 21
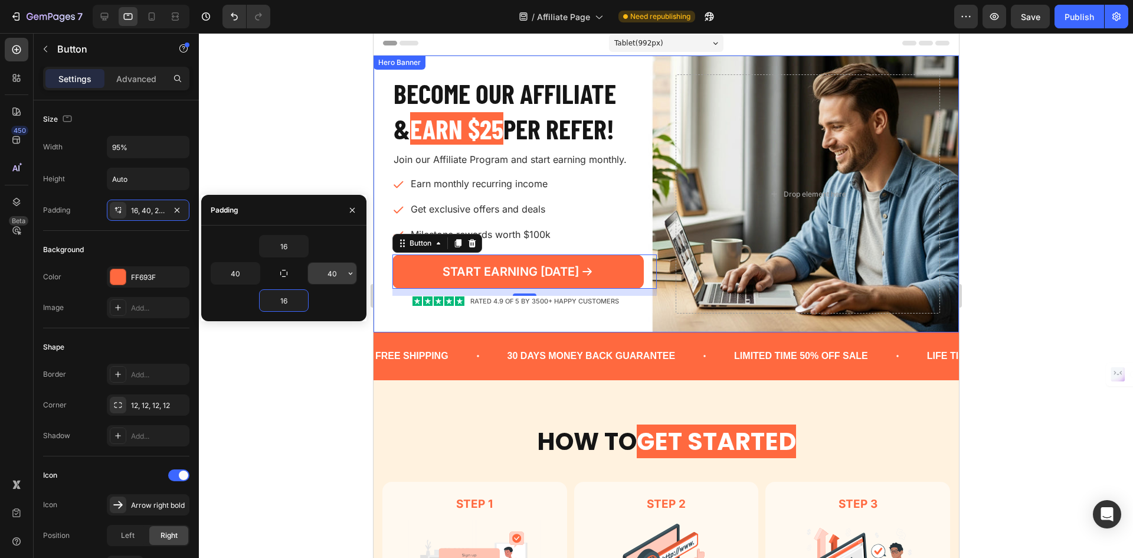
type input "16"
click at [333, 274] on input "40" at bounding box center [332, 273] width 48 height 21
type input "26"
click at [238, 273] on input "40" at bounding box center [235, 273] width 48 height 21
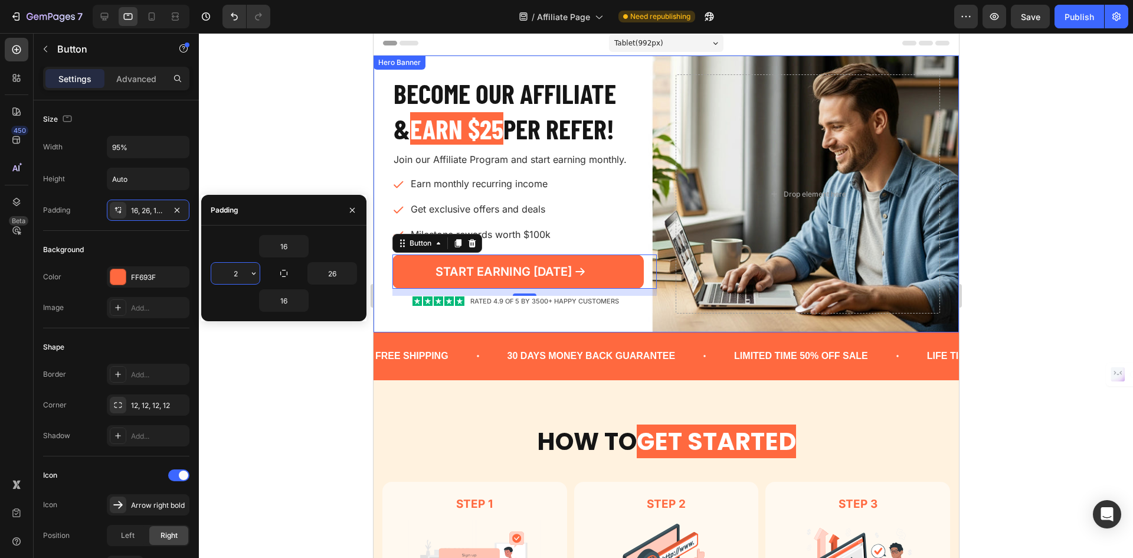
type input "26"
click at [136, 150] on input "95%" at bounding box center [147, 146] width 81 height 21
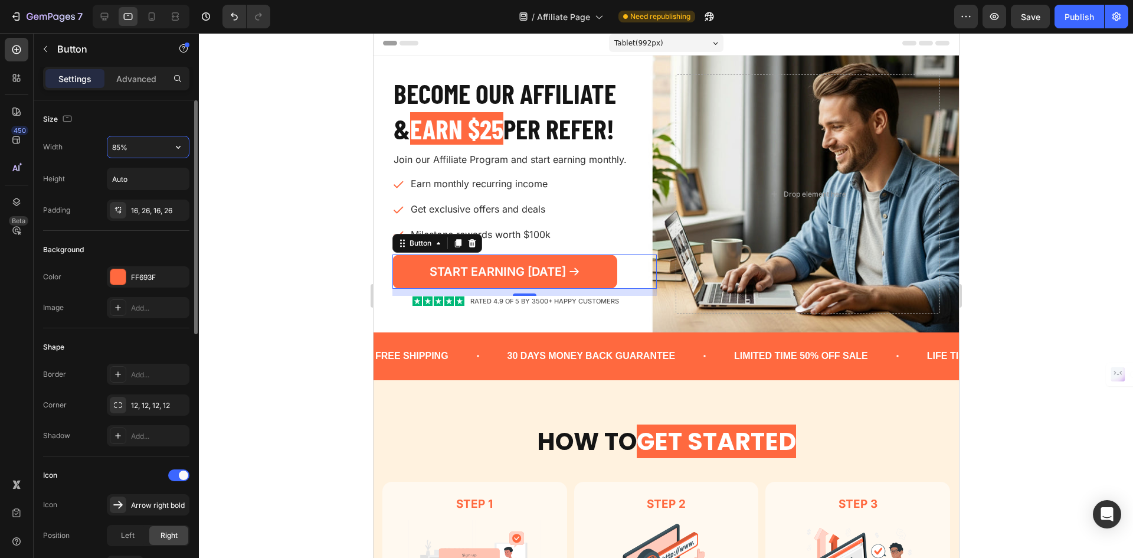
drag, startPoint x: 121, startPoint y: 146, endPoint x: 97, endPoint y: 151, distance: 24.0
click at [97, 151] on div "Width 85%" at bounding box center [116, 147] width 146 height 22
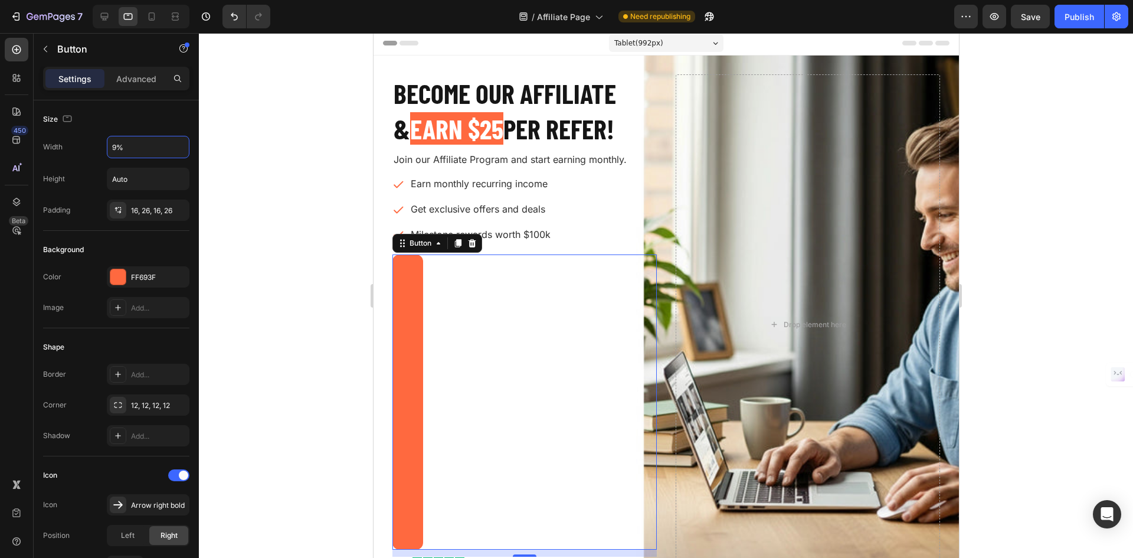
type input "90%"
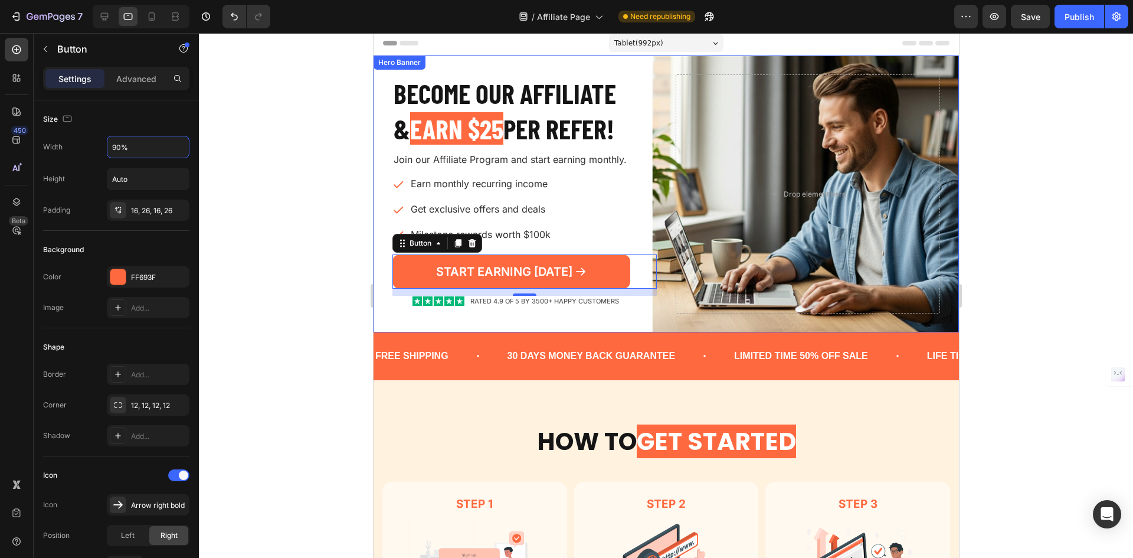
click at [406, 298] on div "Become our AFFILIATE & EARN $25 PER REFER! Heading Join our Affiliate Program a…" at bounding box center [524, 193] width 264 height 239
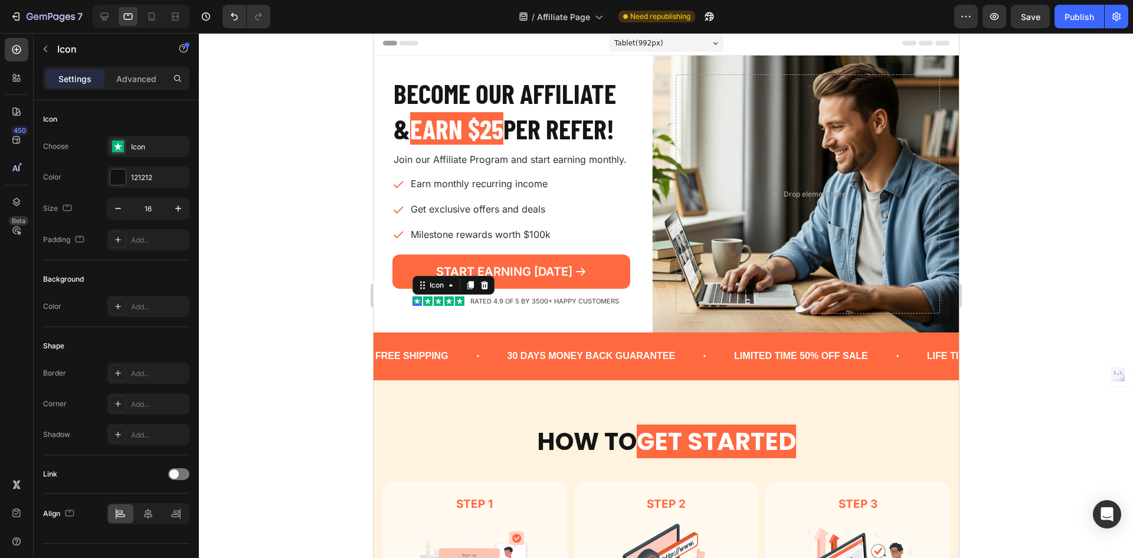
click at [415, 302] on div "Icon 0" at bounding box center [416, 300] width 9 height 9
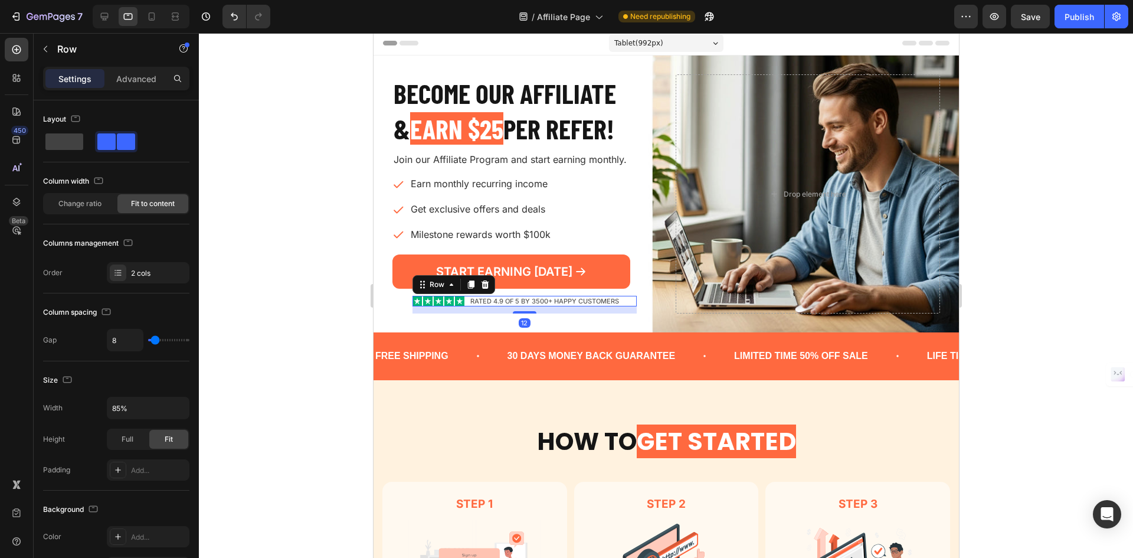
click at [465, 300] on div "Icon Icon Icon Icon Icon Icon List RATED 4.9 OF 5 by 3500+ HAPPY CUSTOMERS Text…" at bounding box center [524, 301] width 225 height 11
click at [140, 73] on p "Advanced" at bounding box center [136, 79] width 40 height 12
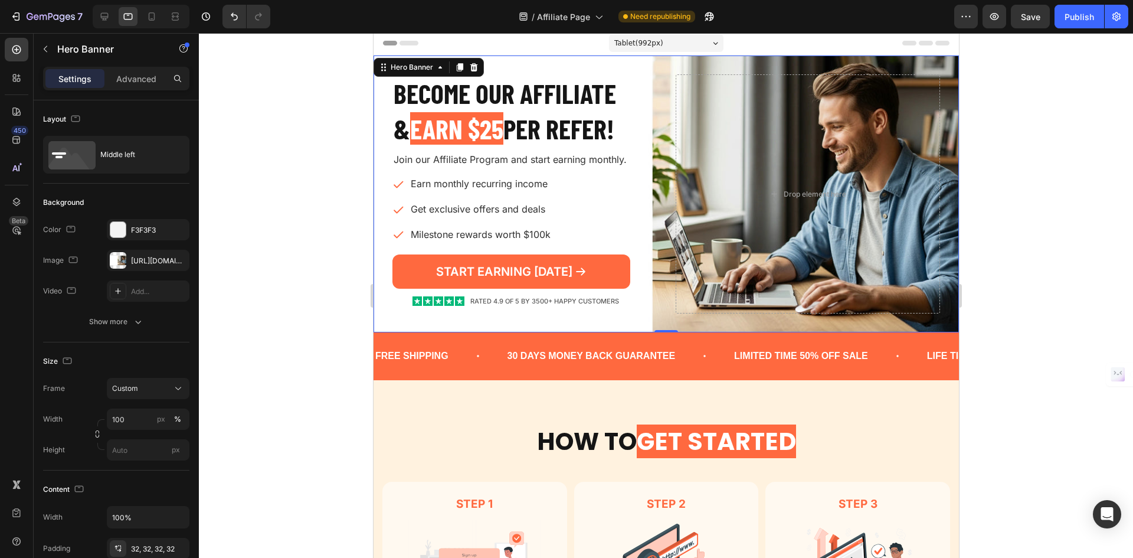
click at [405, 297] on div "Become our AFFILIATE & EARN $25 PER REFER! Heading Join our Affiliate Program a…" at bounding box center [524, 193] width 264 height 239
click at [449, 289] on div "START EARNING TODAY Button" at bounding box center [524, 274] width 264 height 41
click at [494, 296] on div "RATED 4.9 OF 5 by 3500+ HAPPY CUSTOMERS" at bounding box center [544, 301] width 151 height 11
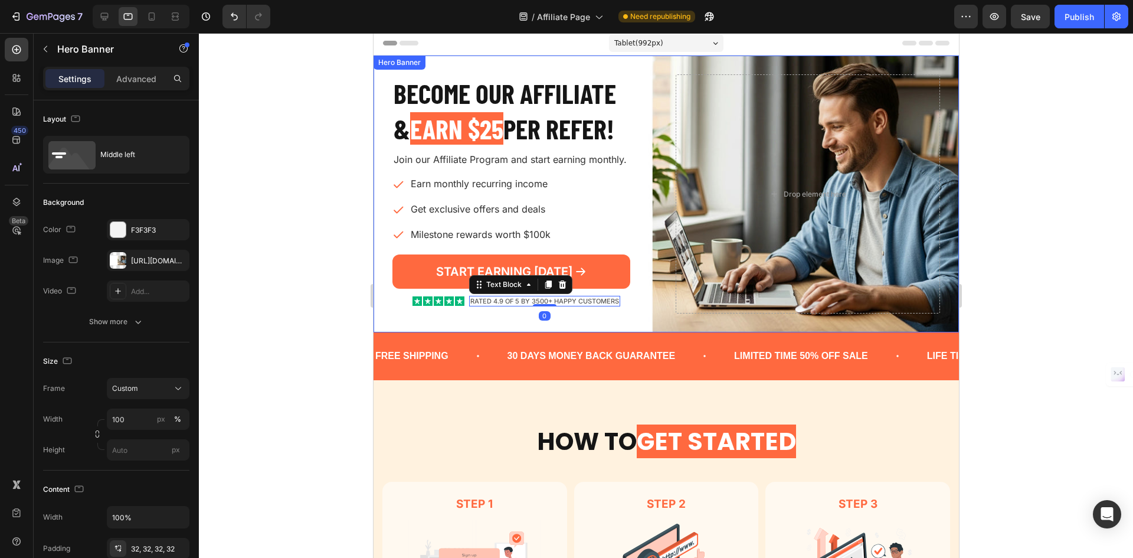
click at [626, 290] on div "START EARNING TODAY Button" at bounding box center [524, 274] width 264 height 41
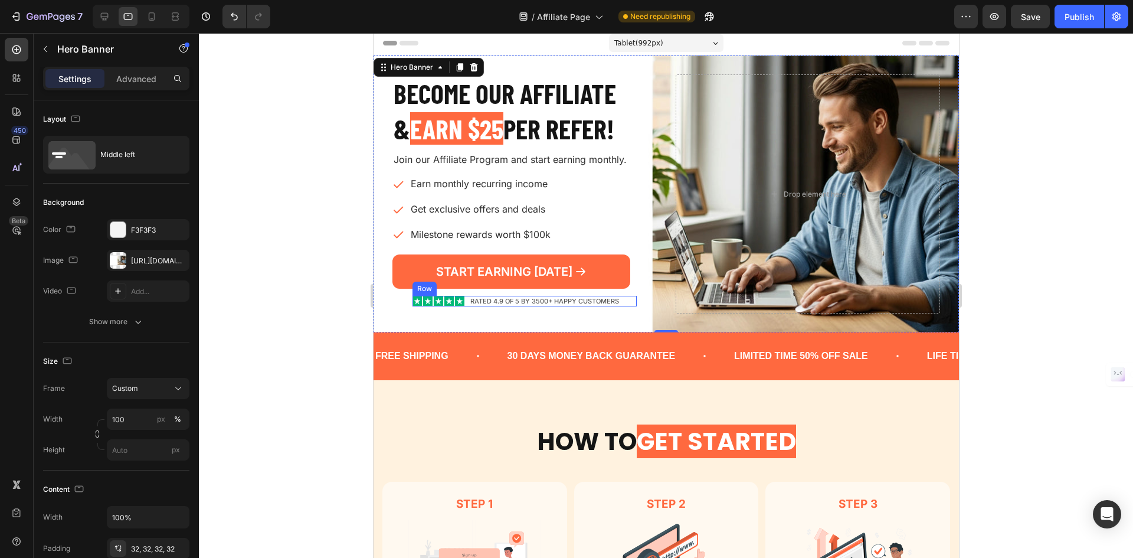
click at [620, 302] on div "Icon Icon Icon Icon Icon Icon List RATED 4.9 OF 5 by 3500+ HAPPY CUSTOMERS Text…" at bounding box center [524, 301] width 225 height 11
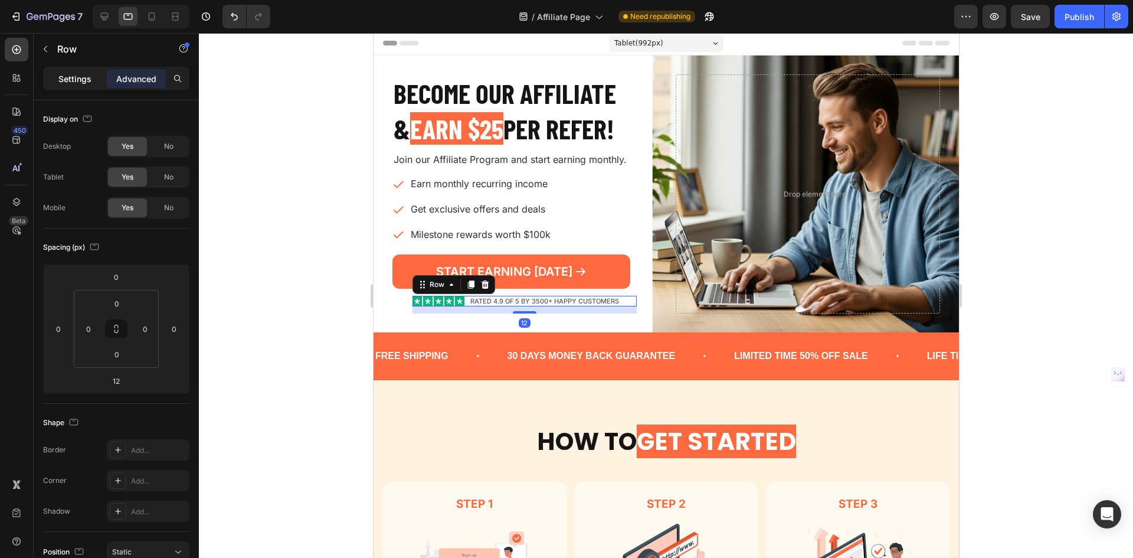
click at [75, 80] on p "Settings" at bounding box center [74, 79] width 33 height 12
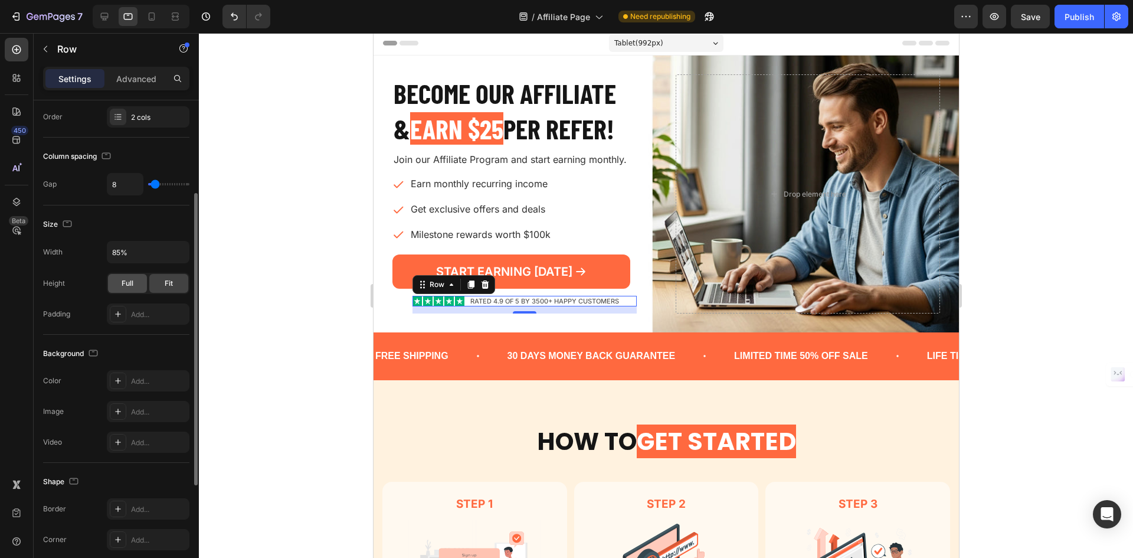
scroll to position [0, 0]
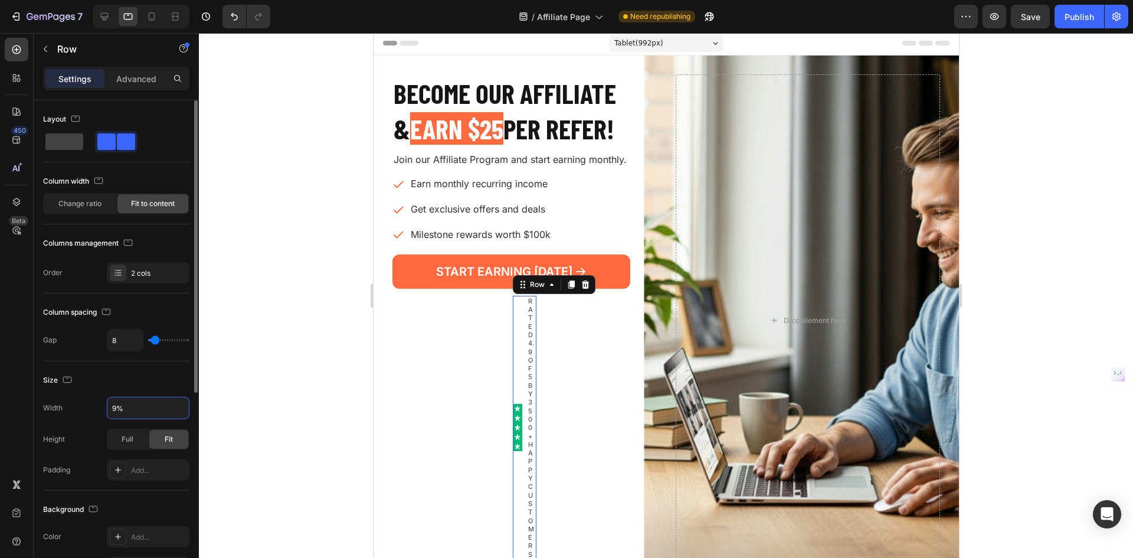
type input "90%"
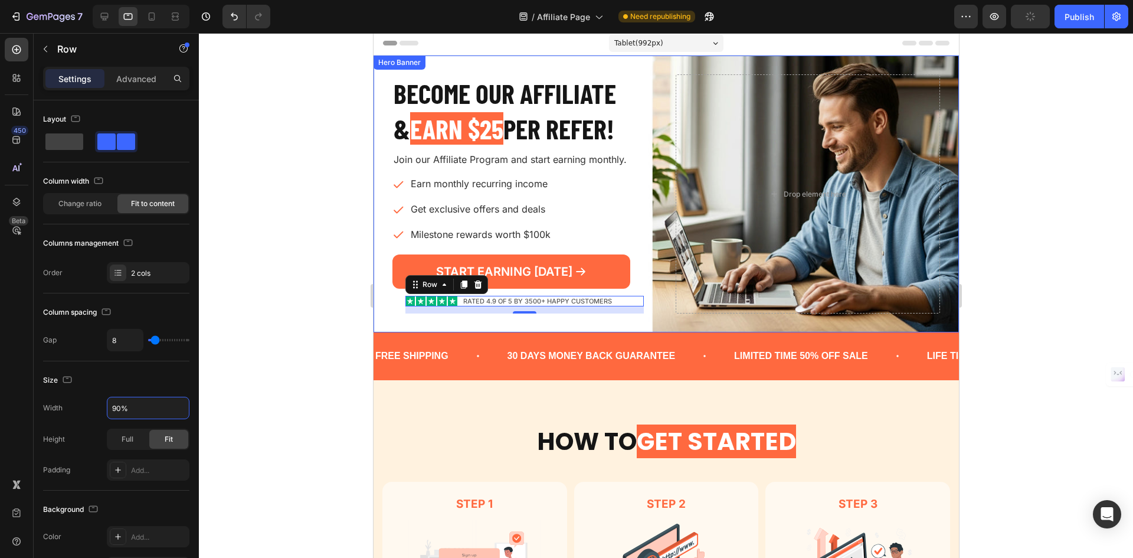
click at [630, 244] on div "Earn monthly recurring income Get exclusive offers and deals Milestone rewards …" at bounding box center [524, 209] width 264 height 71
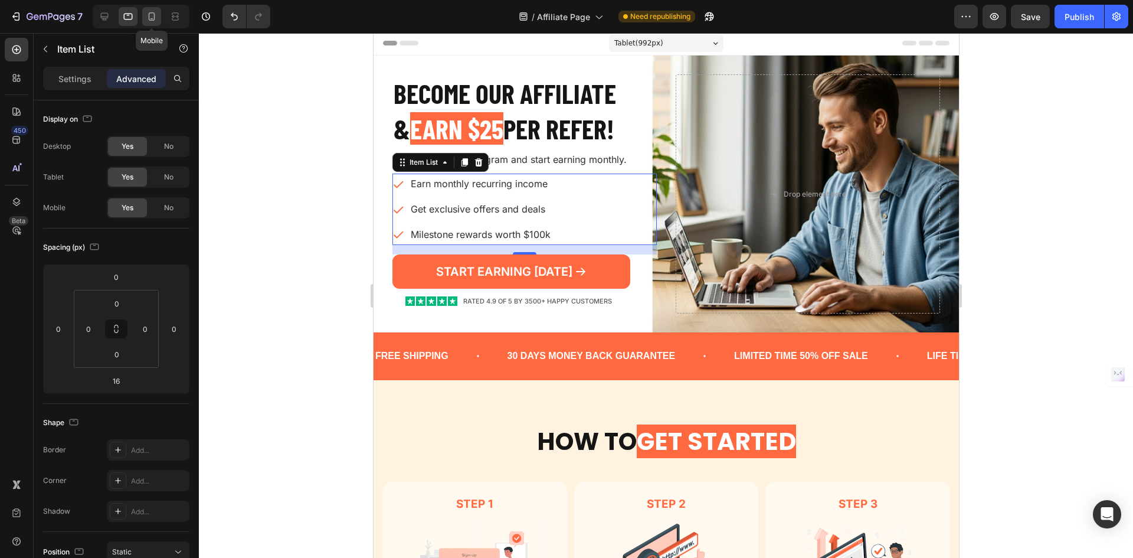
click at [151, 15] on icon at bounding box center [152, 17] width 12 height 12
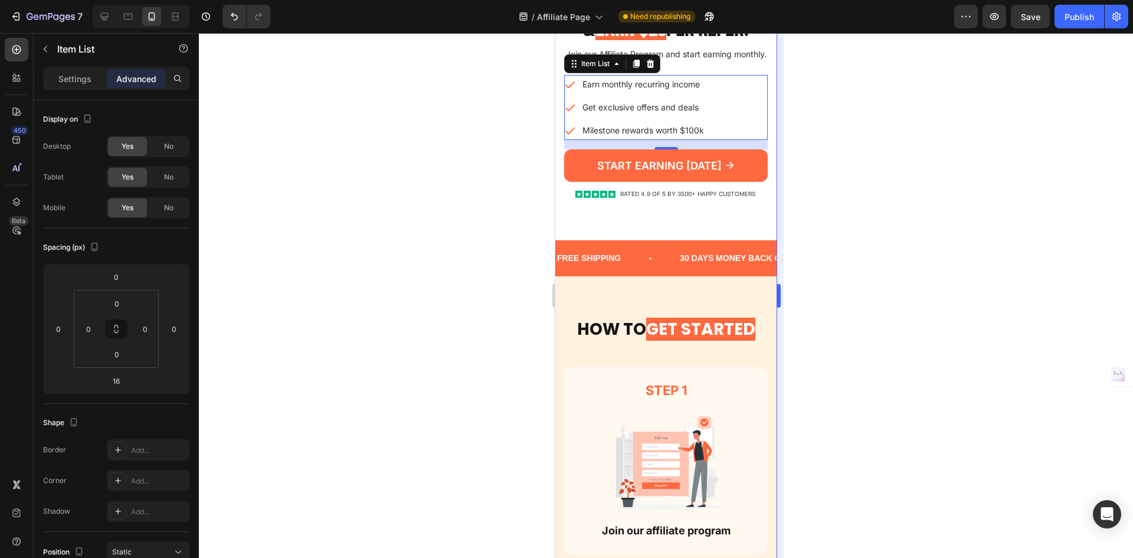
scroll to position [342, 0]
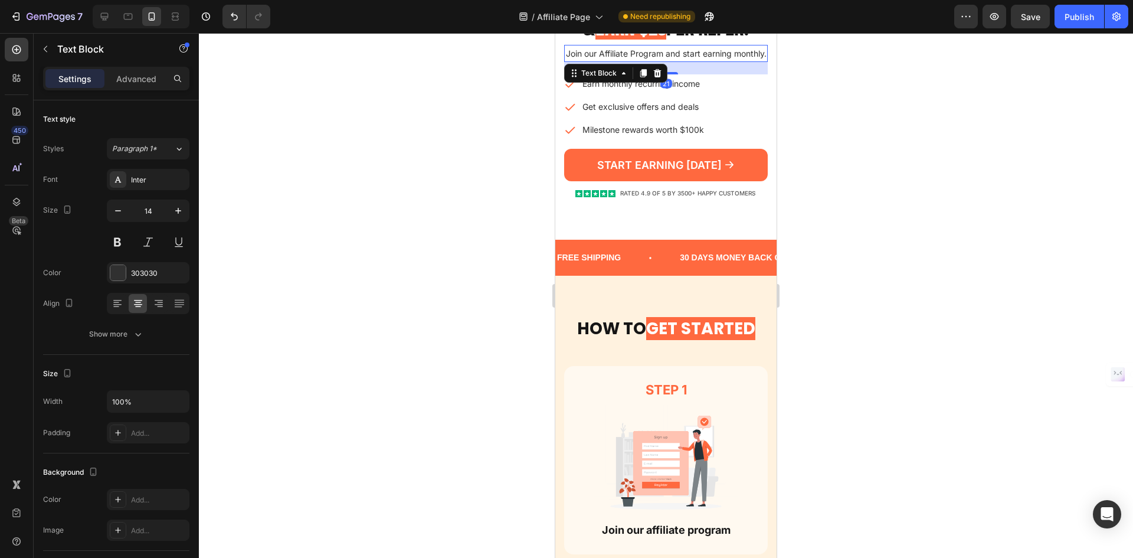
click at [718, 53] on p "Join our Affiliate Program and start earning monthly." at bounding box center [665, 53] width 201 height 15
click at [113, 204] on button "button" at bounding box center [117, 210] width 21 height 21
type input "13"
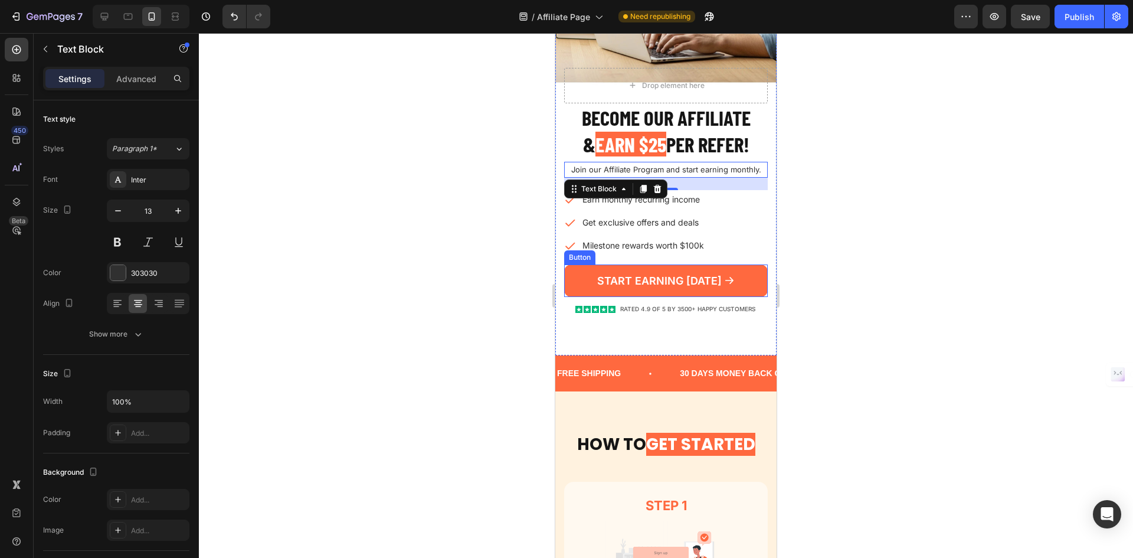
scroll to position [224, 0]
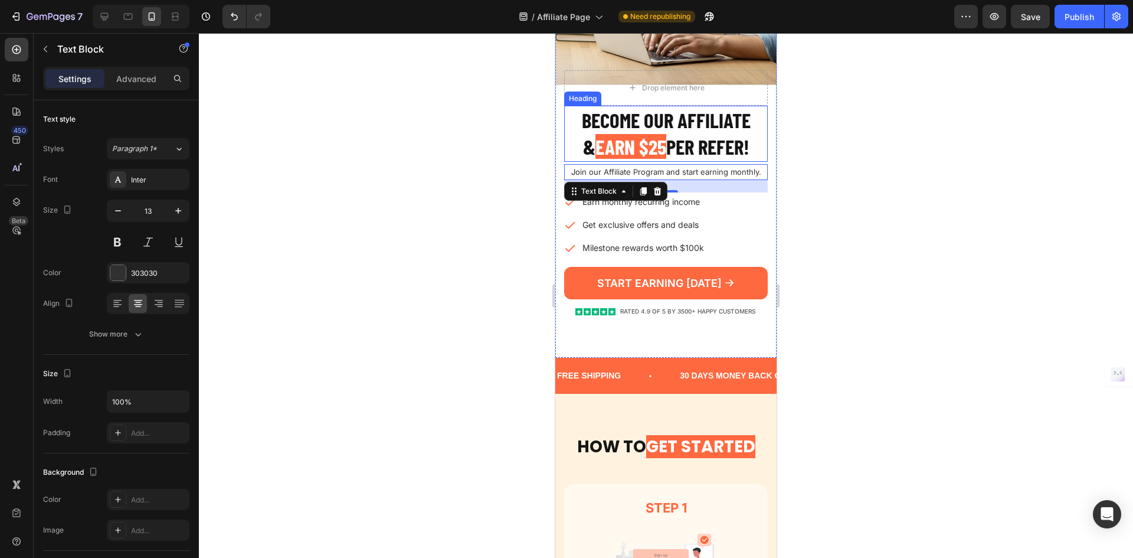
click at [721, 138] on h2 "Become our AFFILIATE & EARN $25 PER REFER!" at bounding box center [666, 134] width 204 height 56
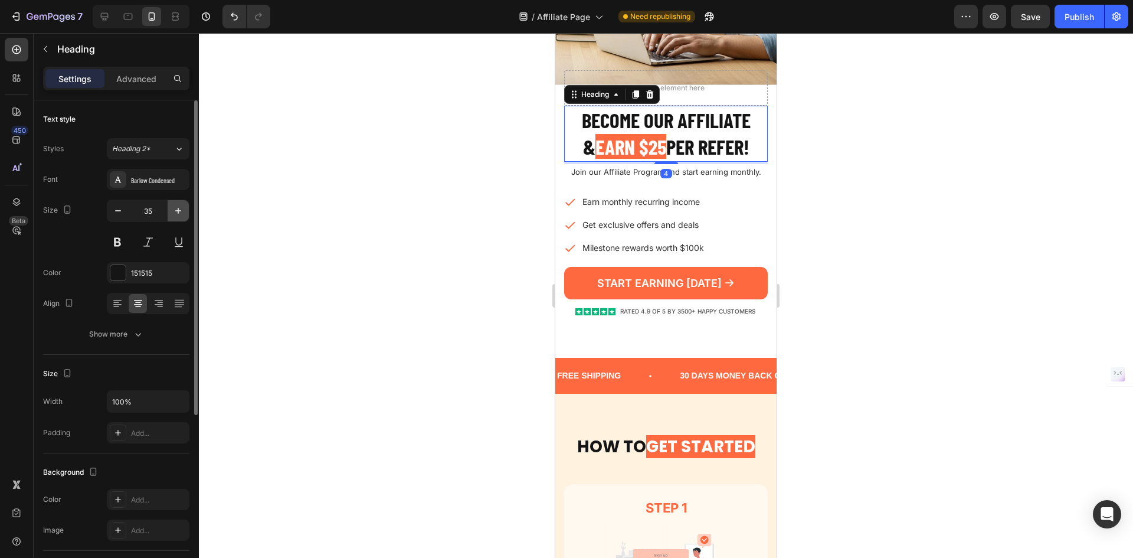
click at [178, 205] on icon "button" at bounding box center [178, 211] width 12 height 12
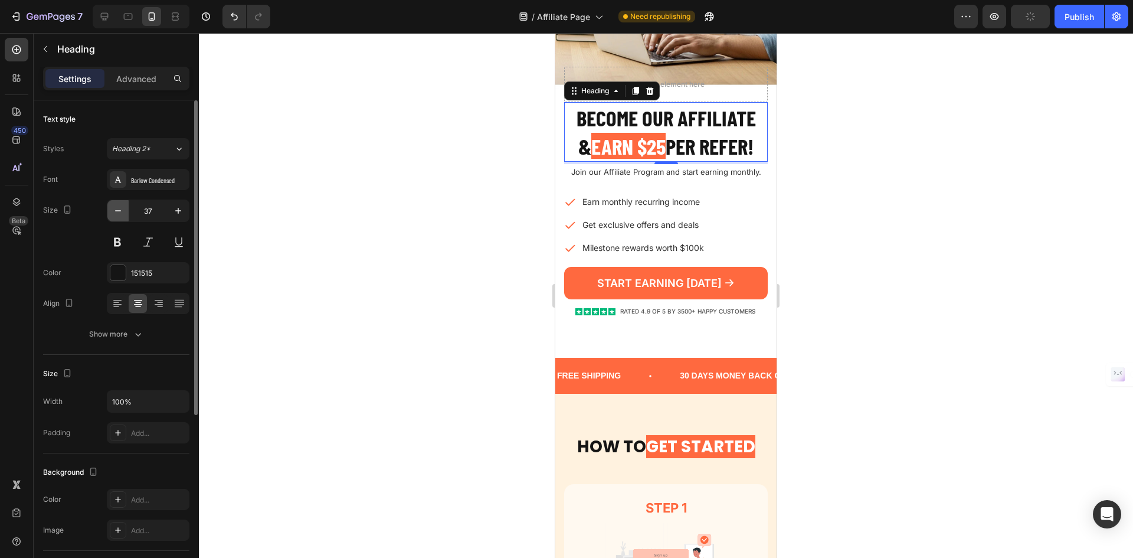
click at [114, 210] on icon "button" at bounding box center [118, 211] width 12 height 12
type input "36"
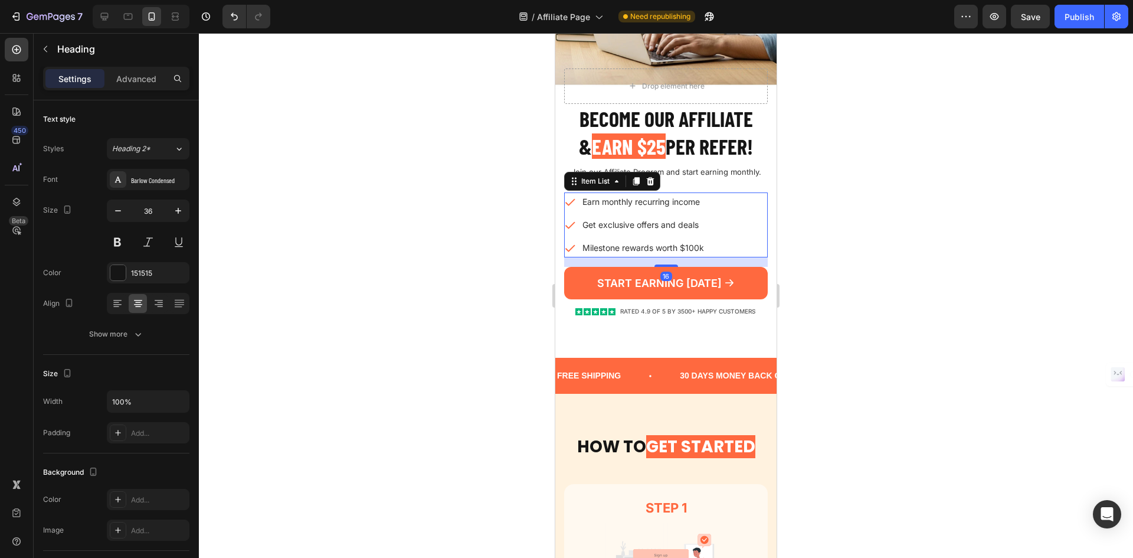
click at [717, 202] on div "Earn monthly recurring income Get exclusive offers and deals Milestone rewards …" at bounding box center [666, 224] width 204 height 65
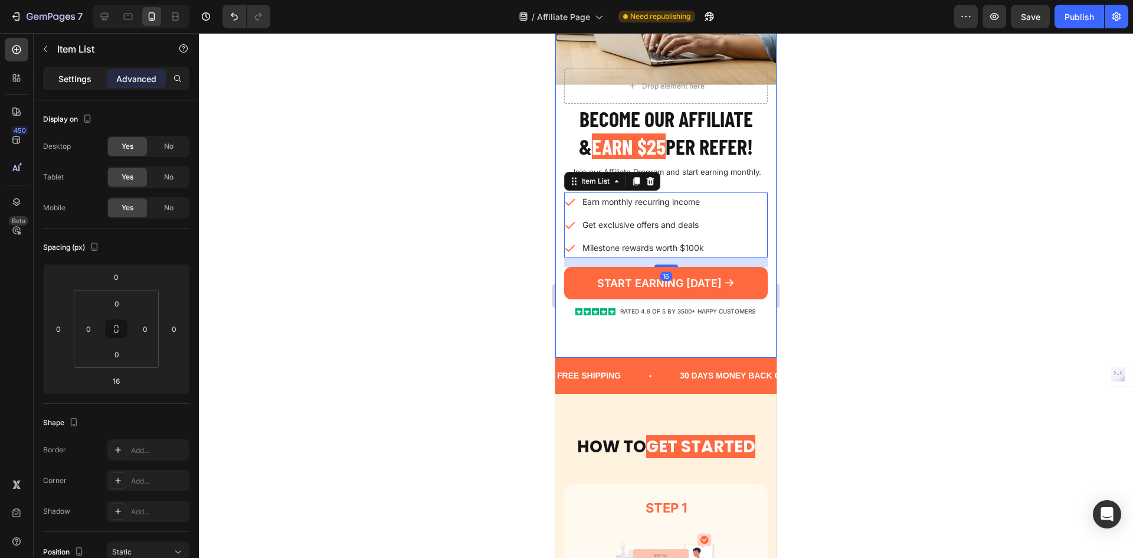
click at [88, 83] on p "Settings" at bounding box center [74, 79] width 33 height 12
type input "8"
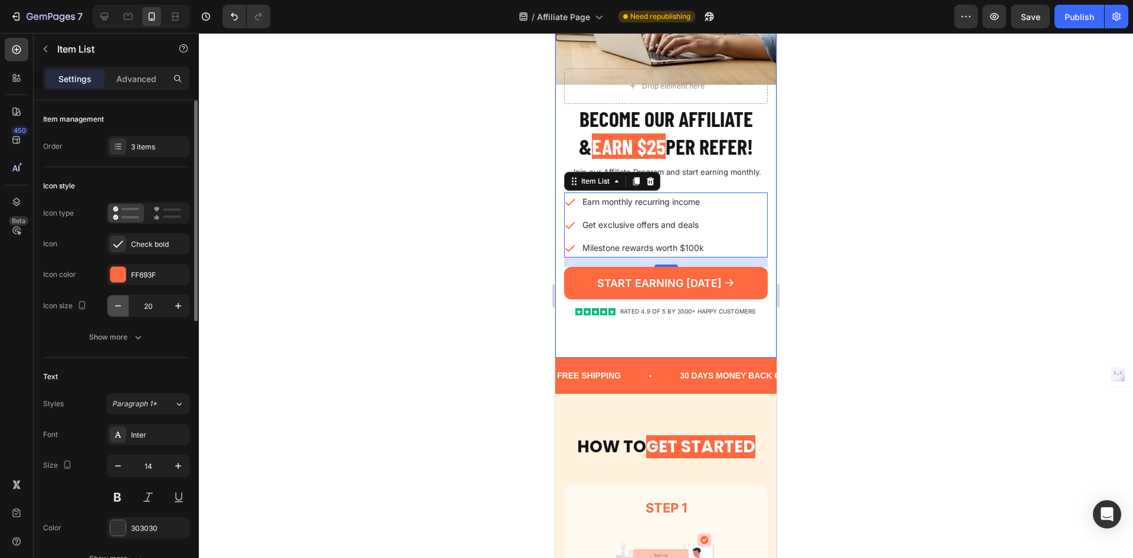
click at [116, 308] on icon "button" at bounding box center [118, 306] width 12 height 12
type input "18"
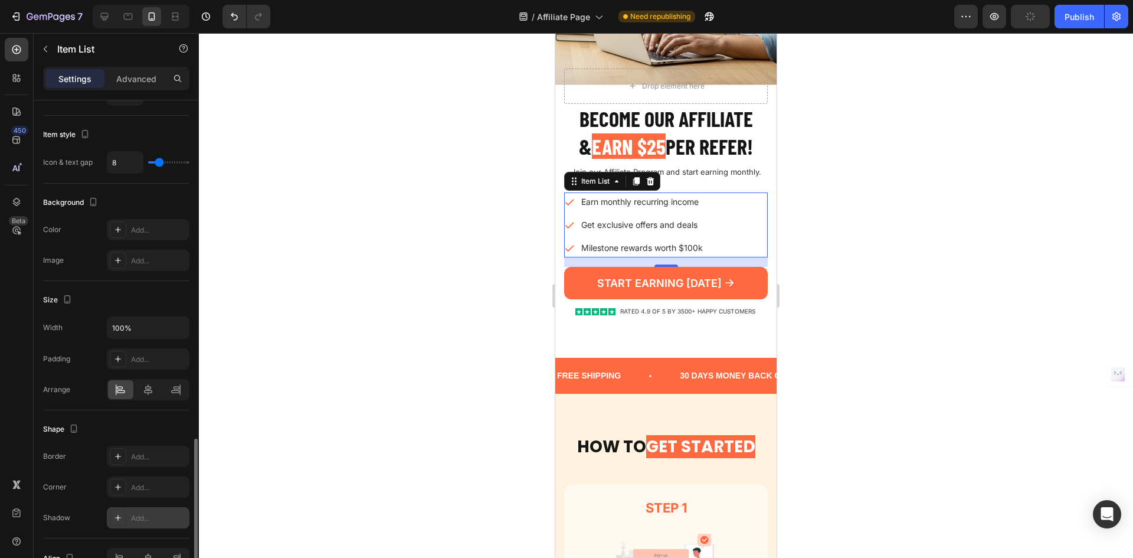
scroll to position [599, 0]
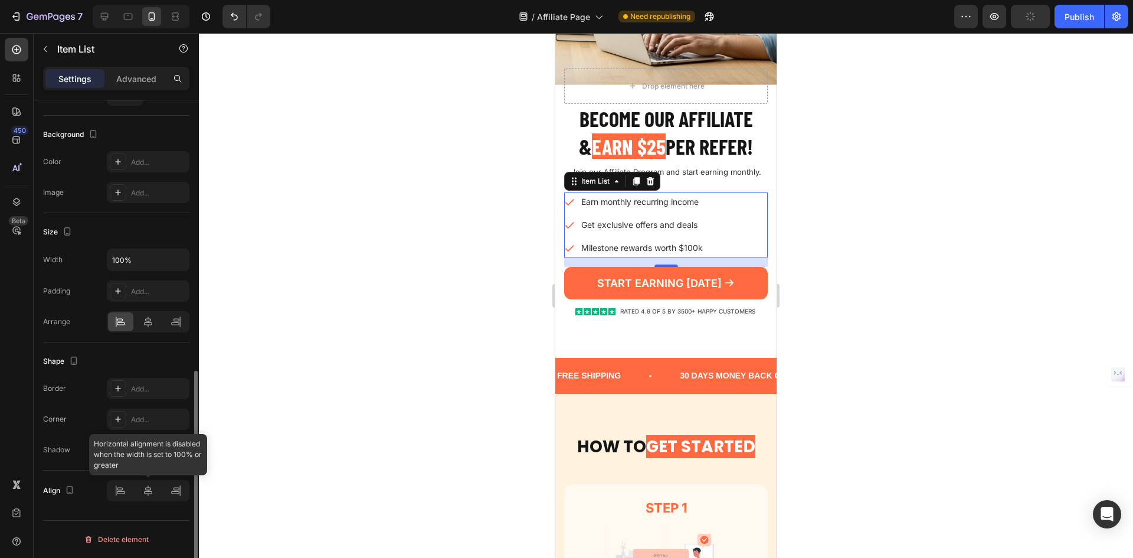
click at [146, 498] on div at bounding box center [148, 490] width 83 height 21
click at [143, 321] on icon at bounding box center [148, 322] width 12 height 12
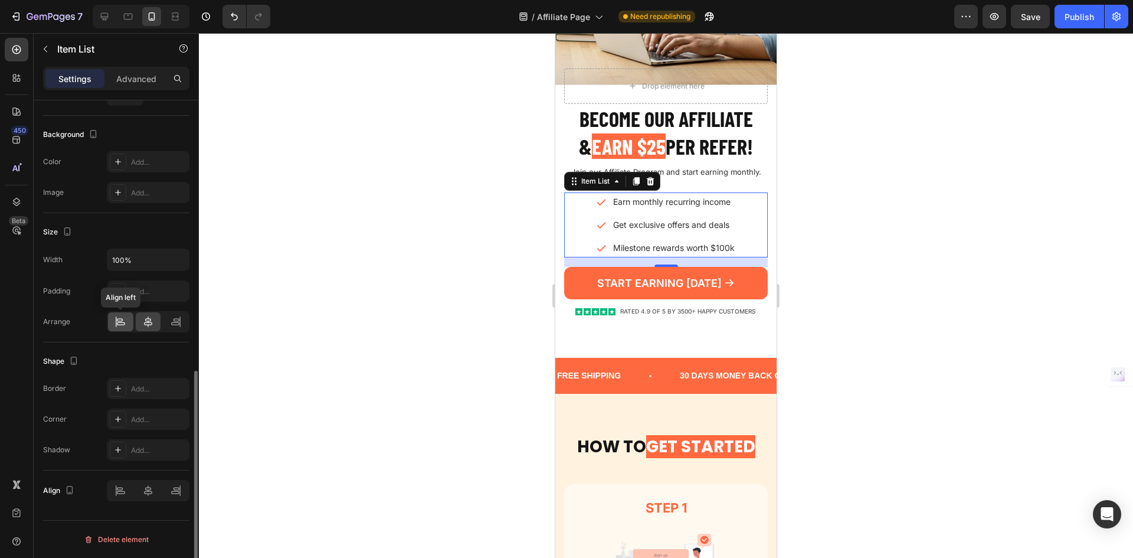
click at [124, 318] on icon at bounding box center [121, 322] width 12 height 12
click at [144, 75] on p "Advanced" at bounding box center [136, 79] width 40 height 12
type input "100%"
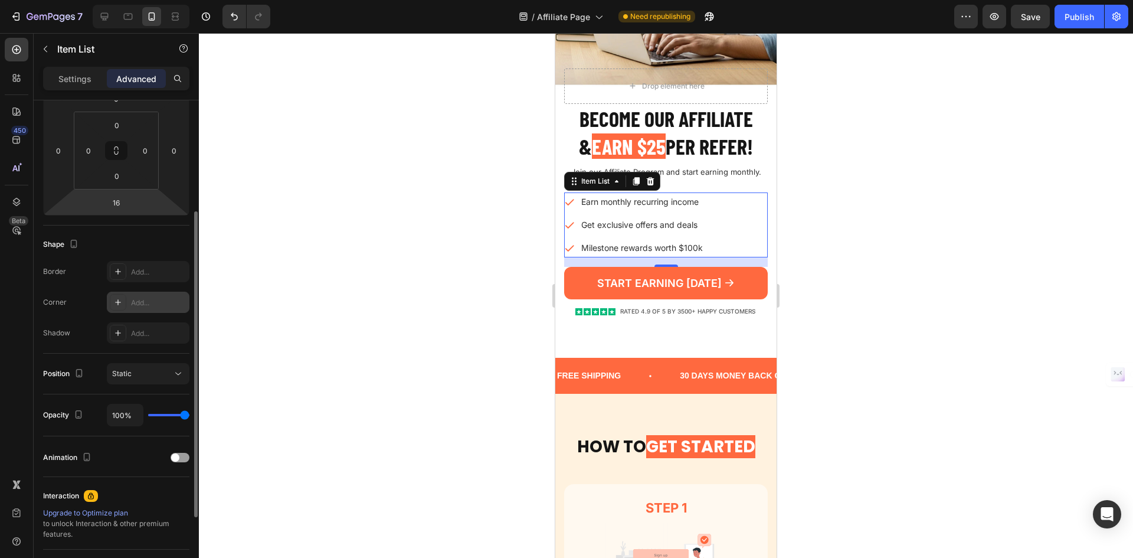
scroll to position [0, 0]
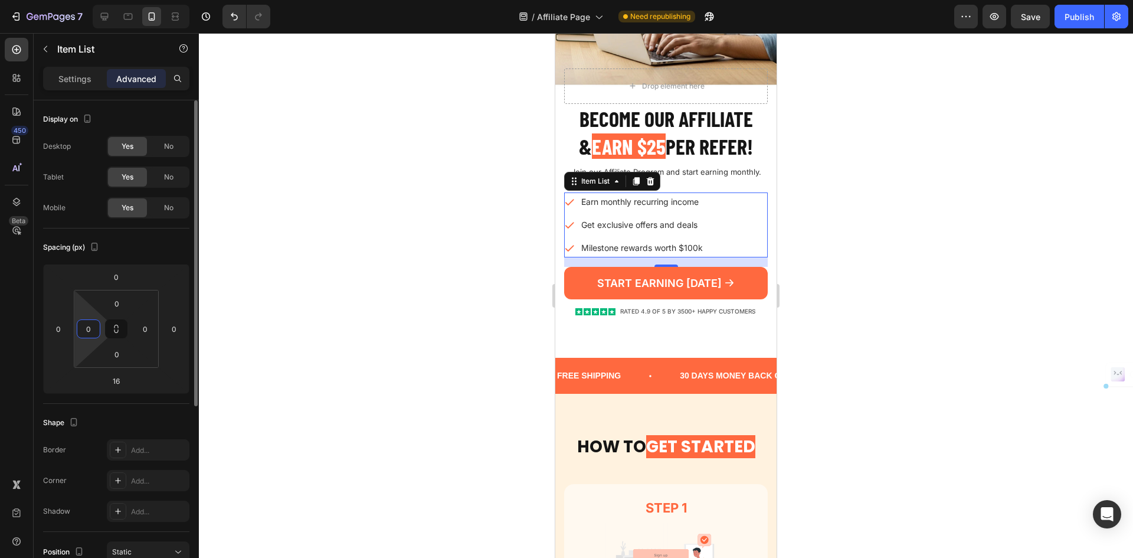
click at [88, 329] on input "0" at bounding box center [89, 329] width 18 height 18
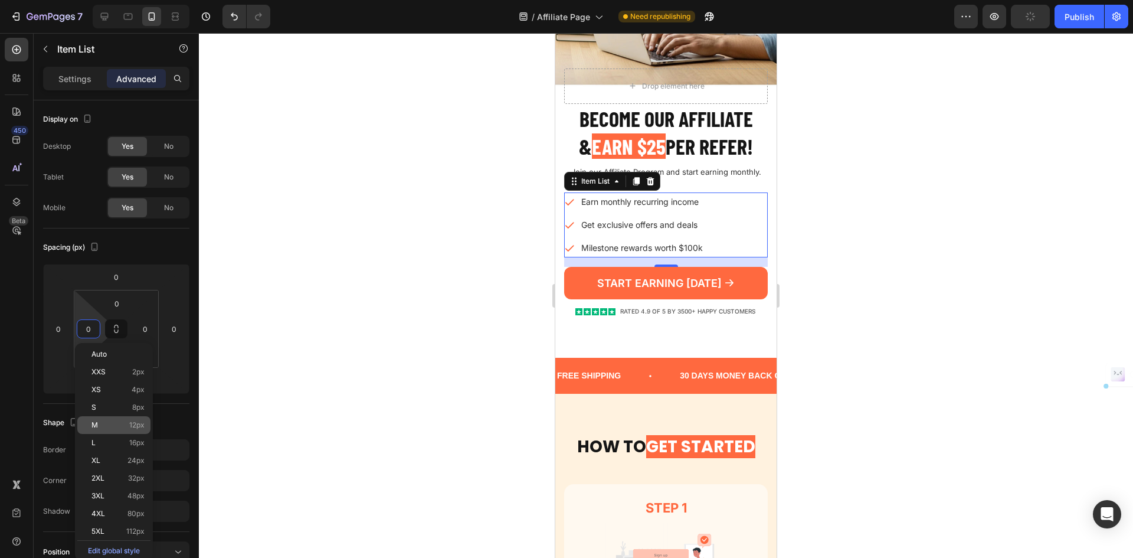
click at [138, 430] on div "M 12px" at bounding box center [113, 425] width 73 height 18
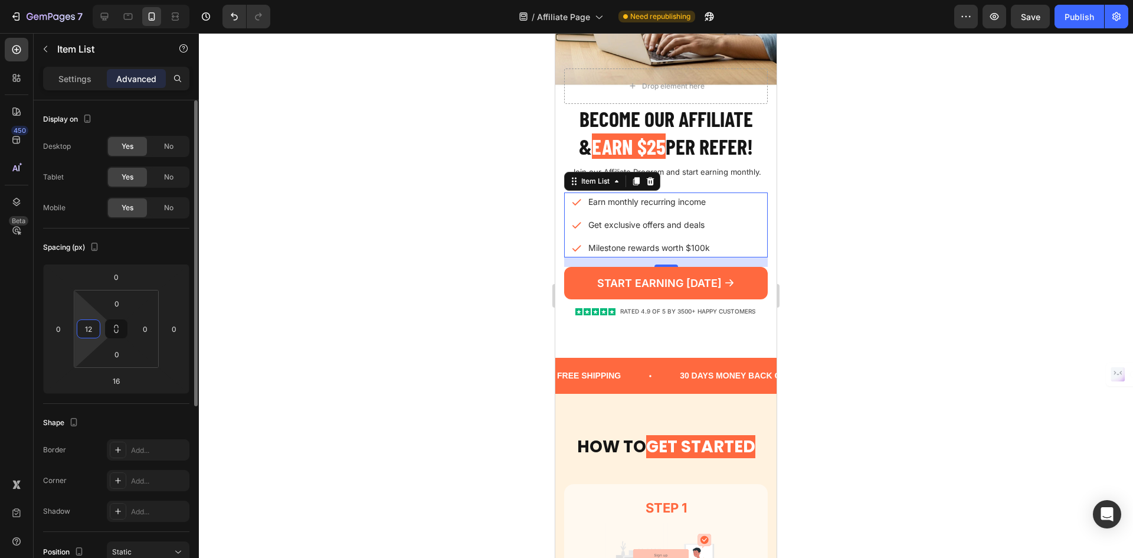
click at [89, 329] on input "12" at bounding box center [89, 329] width 18 height 18
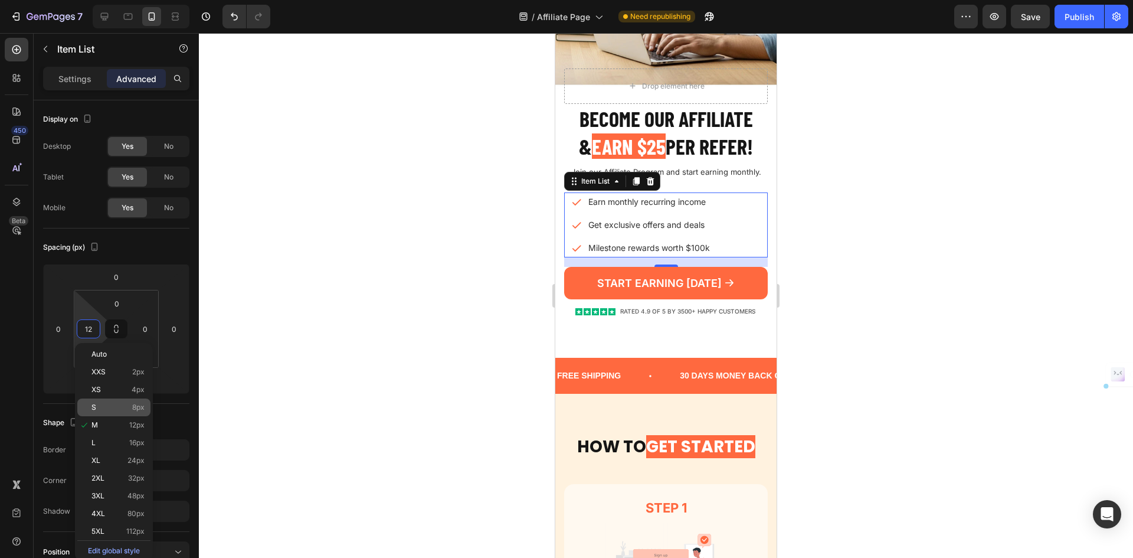
click at [136, 405] on span "8px" at bounding box center [138, 407] width 12 height 8
type input "8"
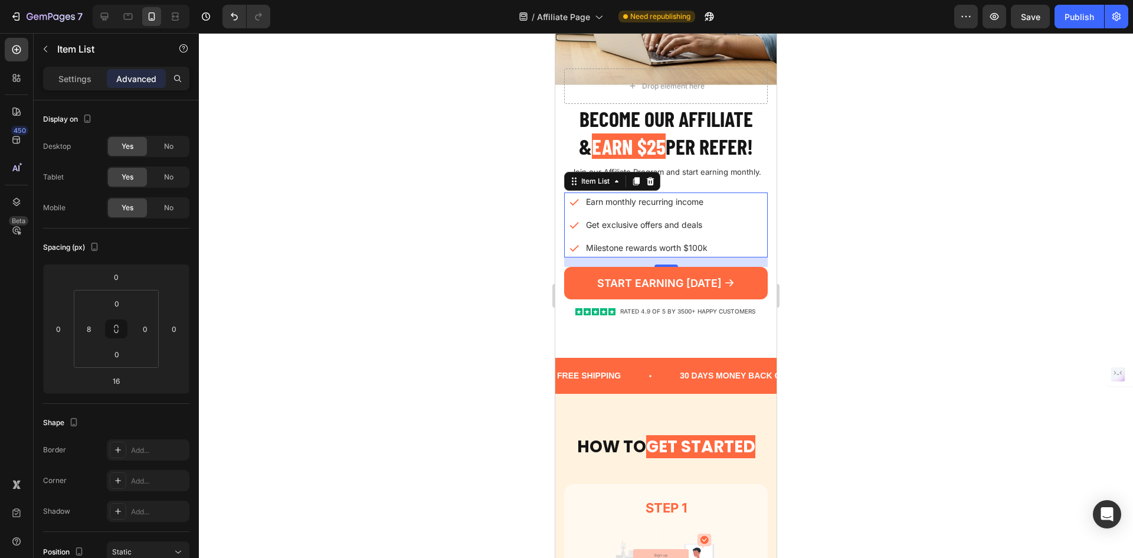
click at [897, 212] on div at bounding box center [666, 295] width 934 height 525
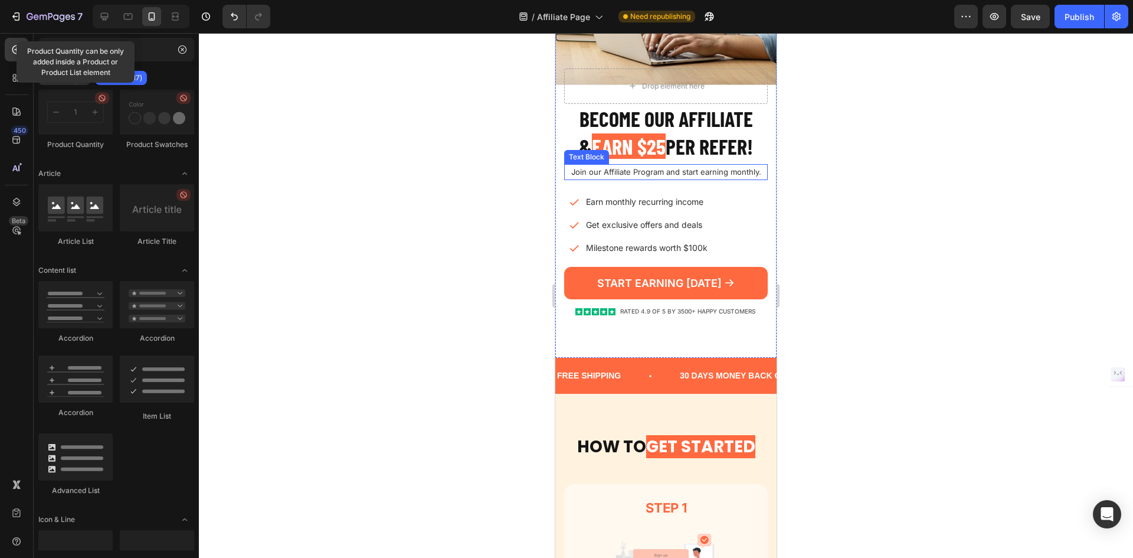
click at [703, 171] on p "Join our Affiliate Program and start earning monthly." at bounding box center [665, 172] width 201 height 14
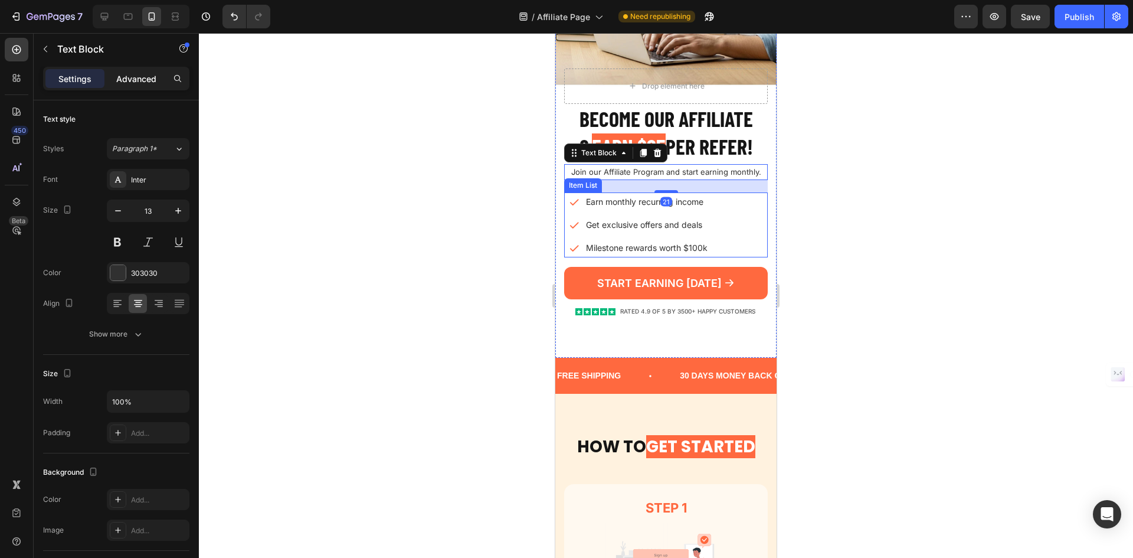
click at [135, 79] on p "Advanced" at bounding box center [136, 79] width 40 height 12
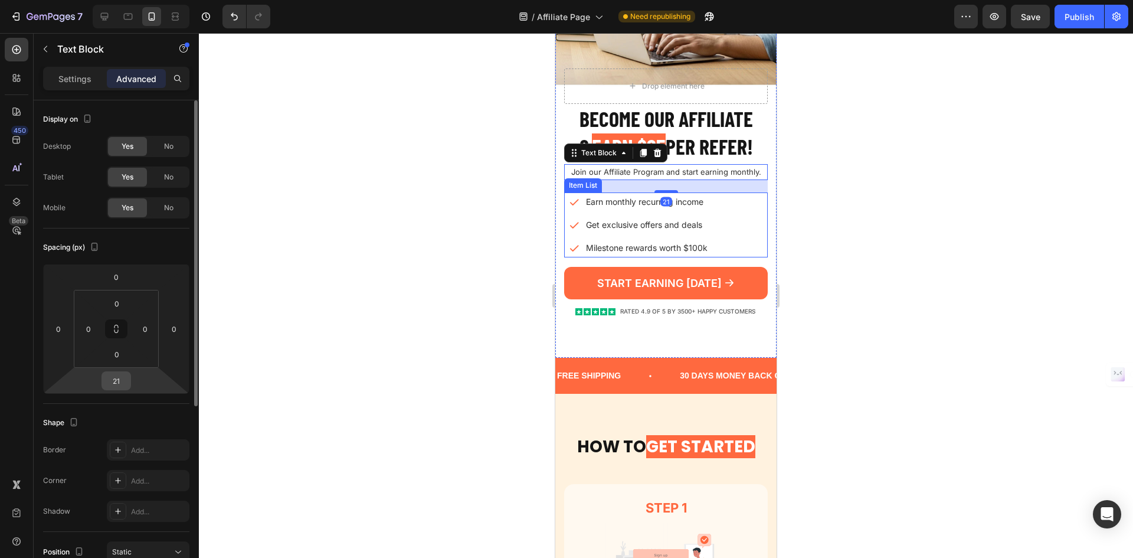
click at [130, 382] on div "21" at bounding box center [117, 380] width 30 height 19
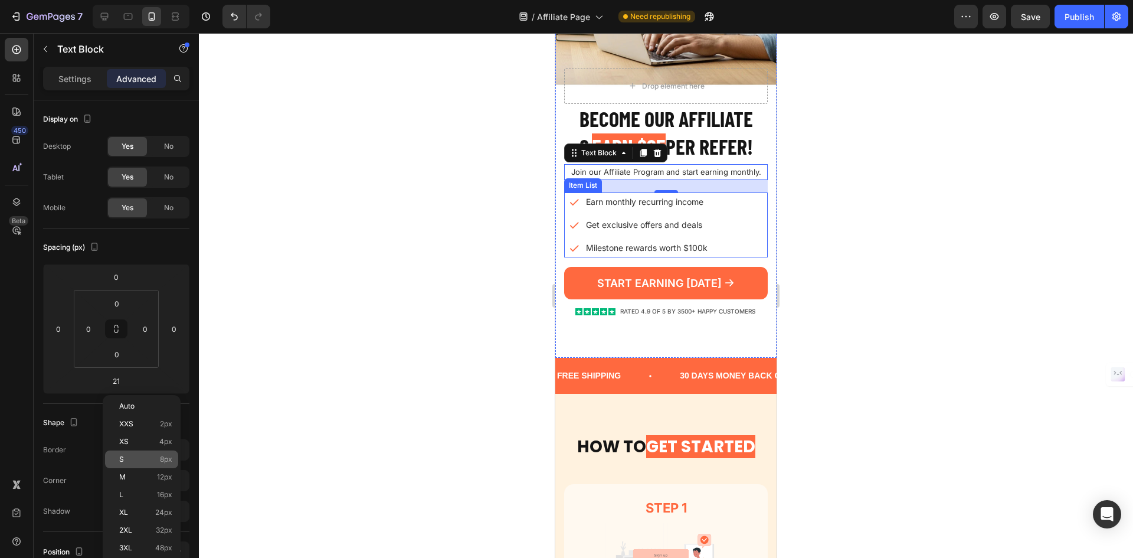
click at [165, 454] on div "S 8px" at bounding box center [141, 459] width 73 height 18
type input "8"
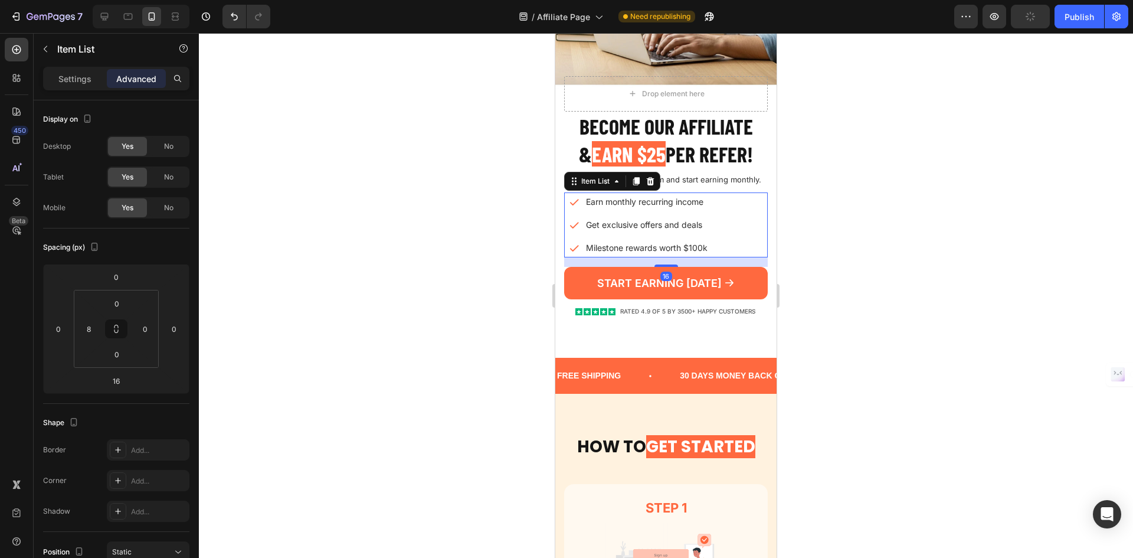
click at [740, 199] on div "Earn monthly recurring income Get exclusive offers and deals Milestone rewards …" at bounding box center [668, 224] width 199 height 65
click at [56, 72] on div "Settings" at bounding box center [74, 78] width 59 height 19
type input "8"
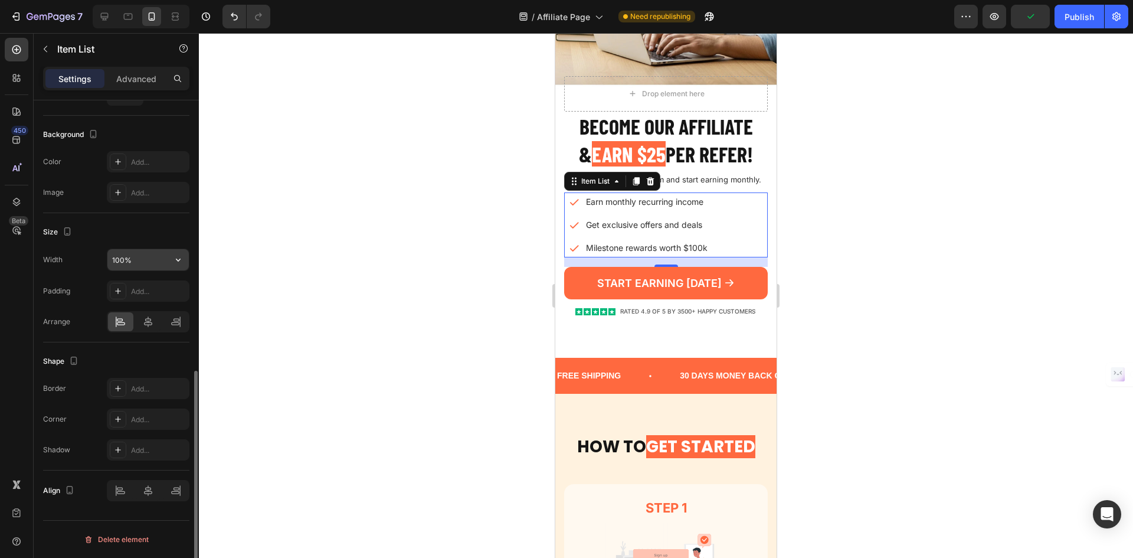
scroll to position [481, 0]
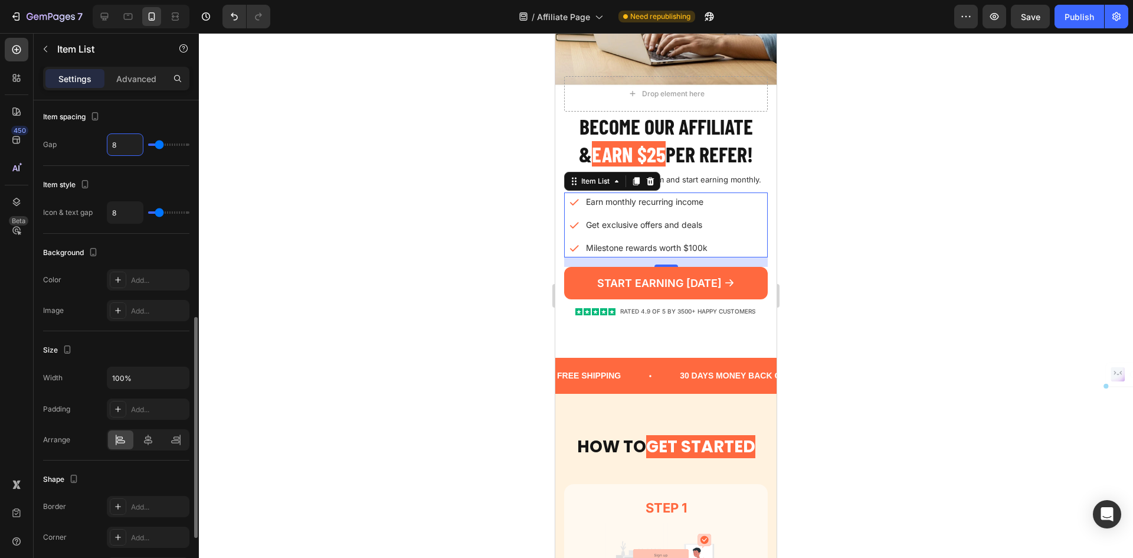
click at [134, 151] on input "8" at bounding box center [124, 144] width 35 height 21
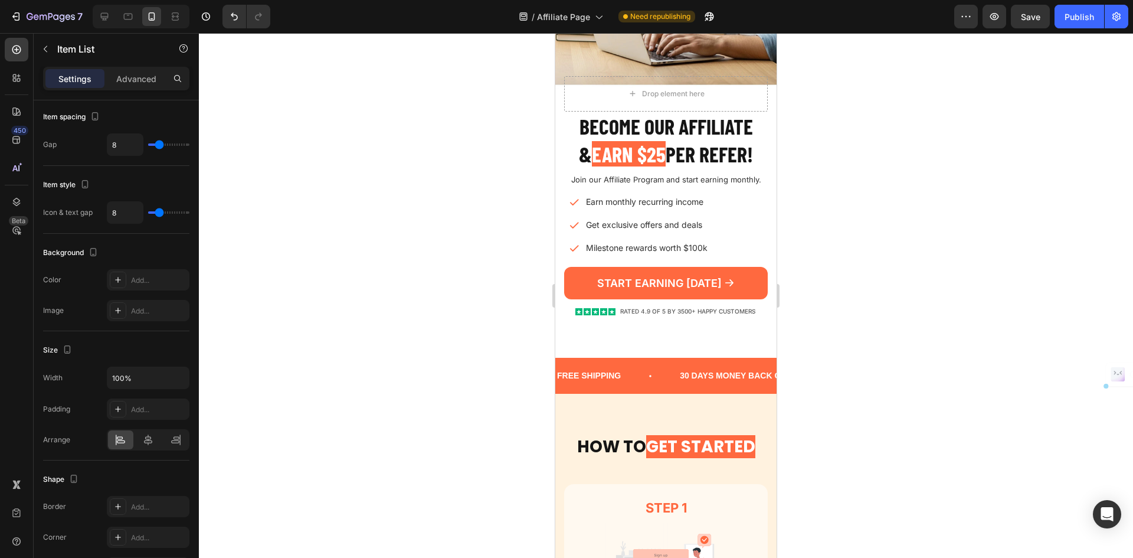
click at [737, 210] on div "Earn monthly recurring income Get exclusive offers and deals Milestone rewards …" at bounding box center [668, 224] width 199 height 65
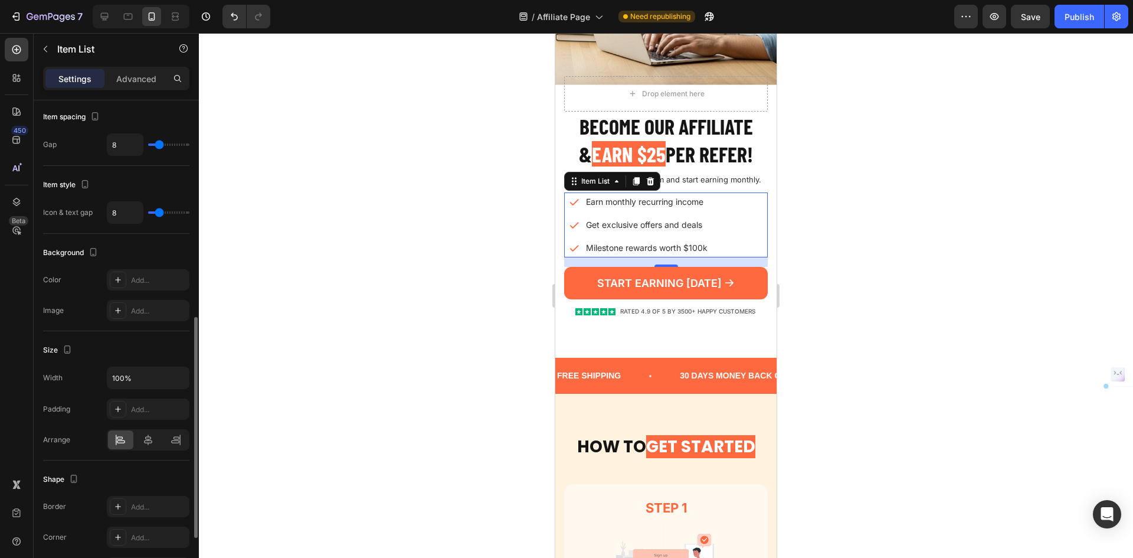
scroll to position [304, 0]
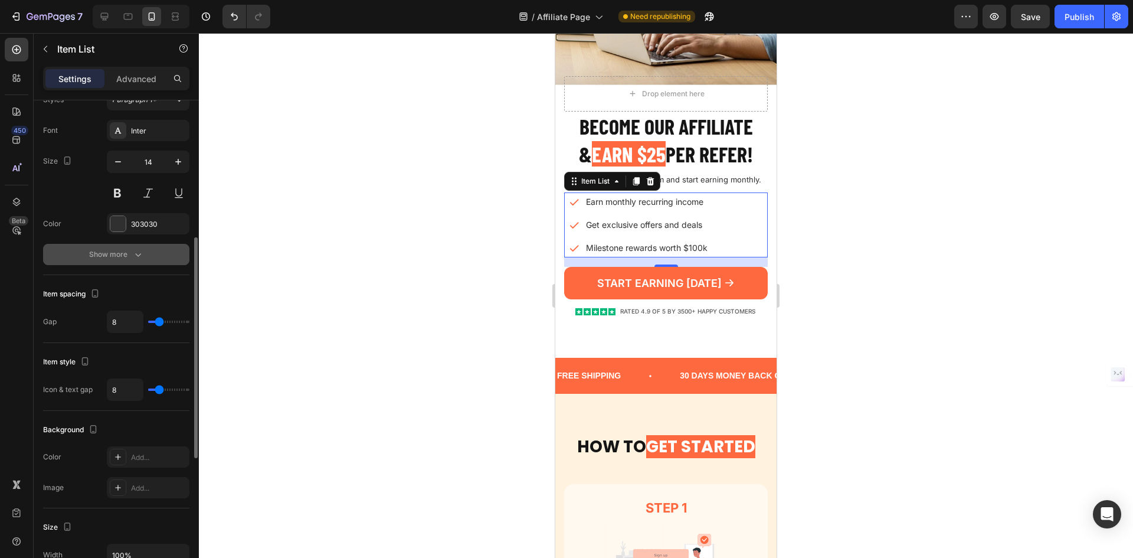
click at [127, 247] on button "Show more" at bounding box center [116, 254] width 146 height 21
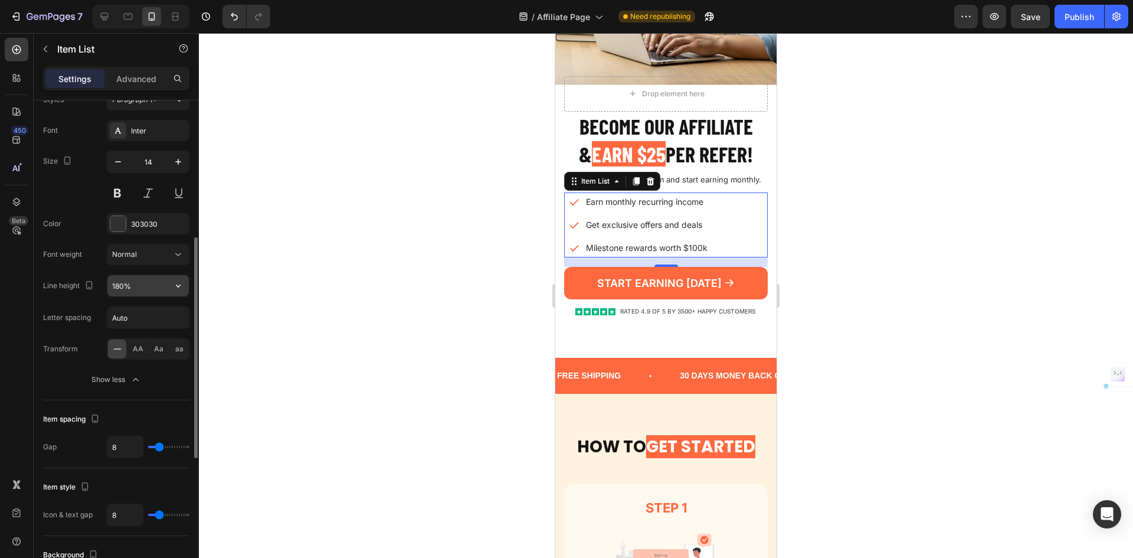
click at [147, 283] on input "180%" at bounding box center [147, 285] width 81 height 21
click at [181, 284] on icon "button" at bounding box center [178, 286] width 12 height 12
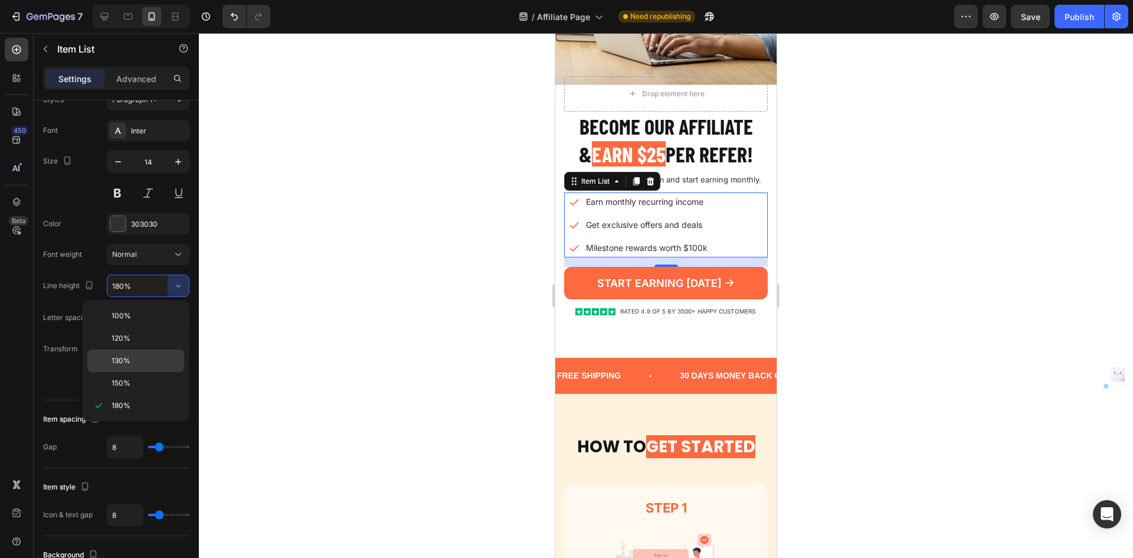
click at [145, 356] on p "130%" at bounding box center [145, 360] width 67 height 11
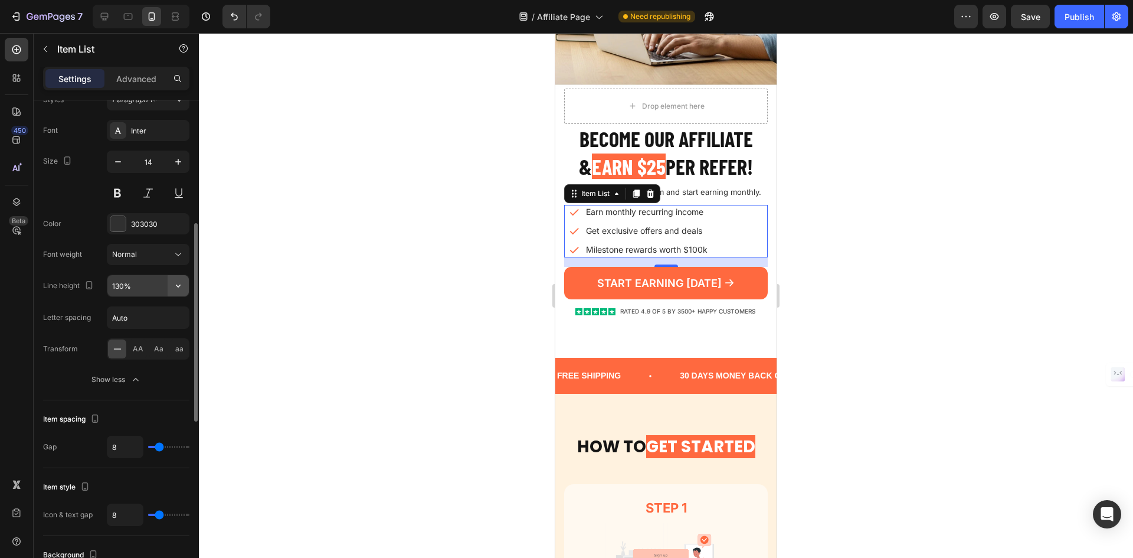
click at [184, 283] on button "button" at bounding box center [178, 285] width 21 height 21
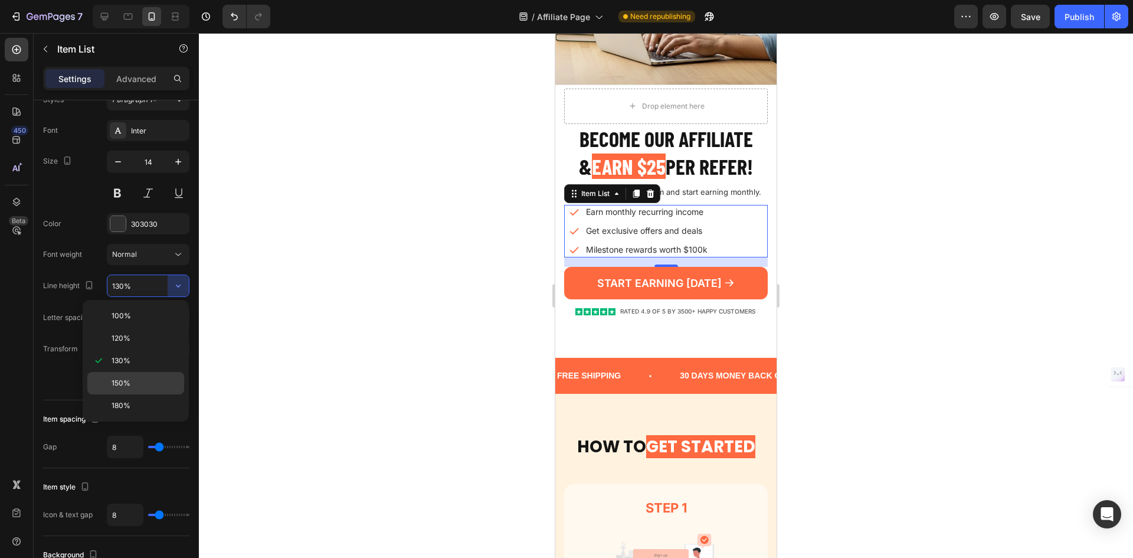
click at [132, 394] on div "150%" at bounding box center [135, 405] width 97 height 22
type input "150%"
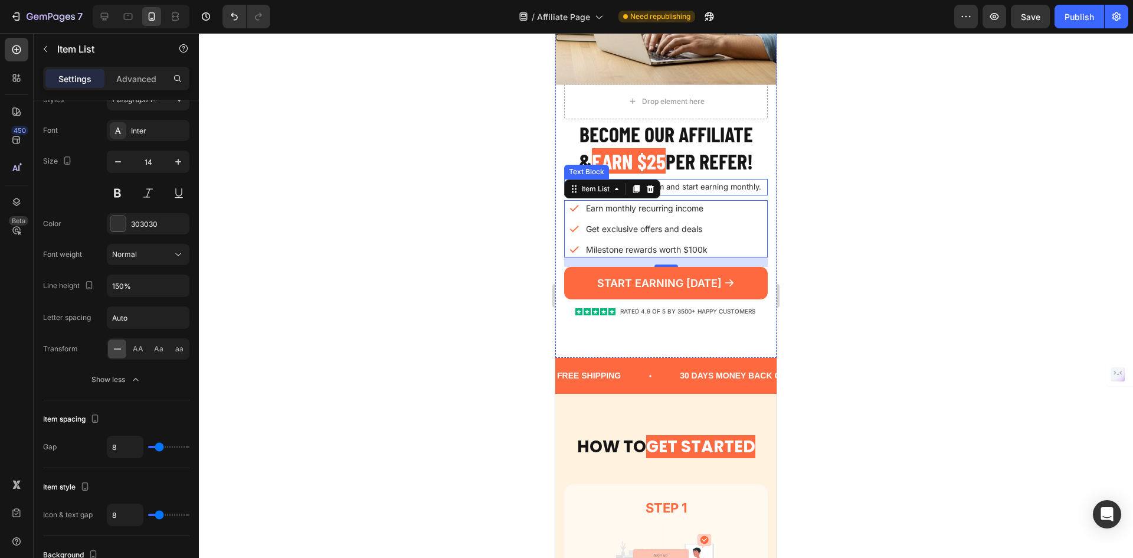
click at [731, 189] on p "Join our Affiliate Program and start earning monthly." at bounding box center [665, 187] width 201 height 14
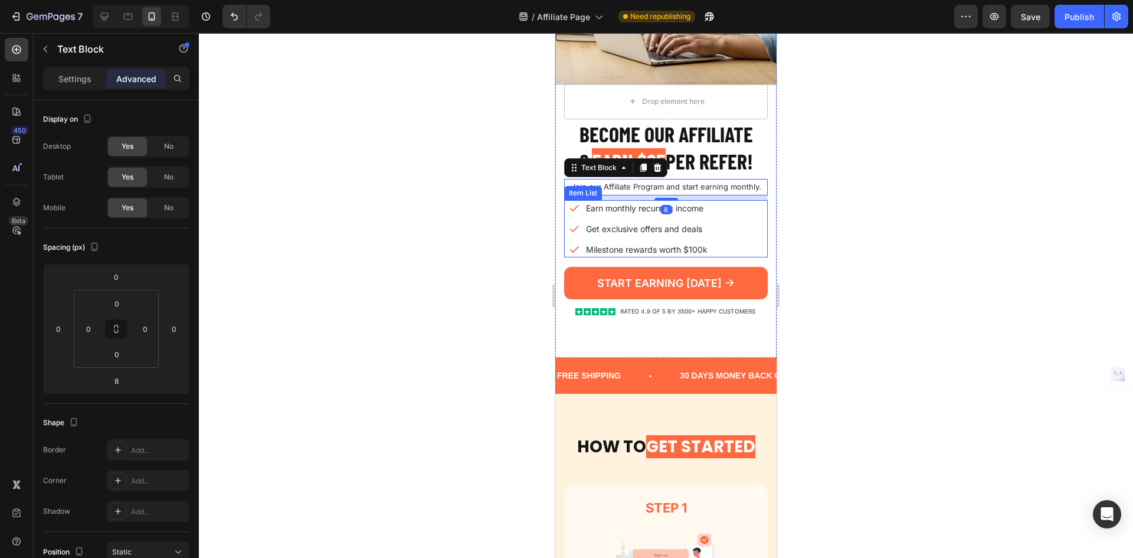
click at [649, 208] on p "Earn monthly recurring income" at bounding box center [647, 208] width 122 height 12
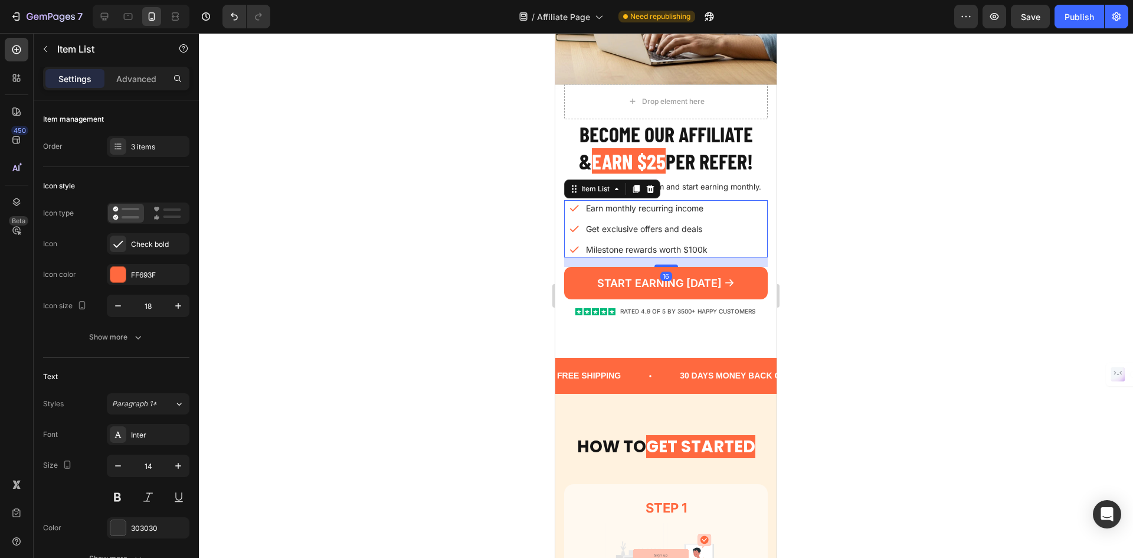
click at [724, 217] on div "Earn monthly recurring income Get exclusive offers and deals Milestone rewards …" at bounding box center [668, 228] width 199 height 57
click at [123, 460] on button "button" at bounding box center [117, 465] width 21 height 21
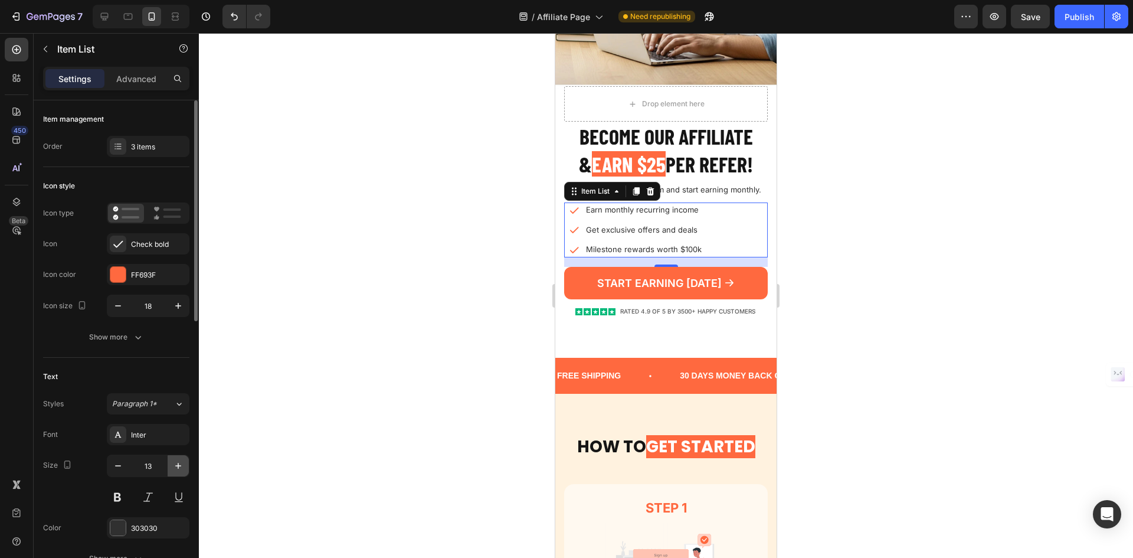
click at [172, 459] on button "button" at bounding box center [178, 465] width 21 height 21
type input "14"
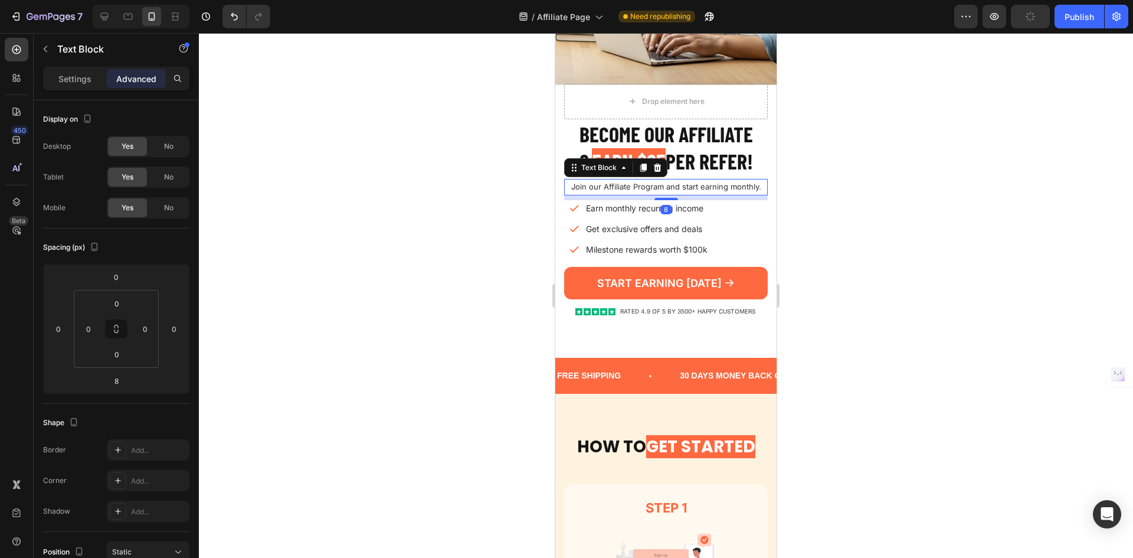
click at [718, 186] on p "Join our Affiliate Program and start earning monthly." at bounding box center [665, 187] width 201 height 14
click at [83, 86] on div "Settings" at bounding box center [74, 78] width 59 height 19
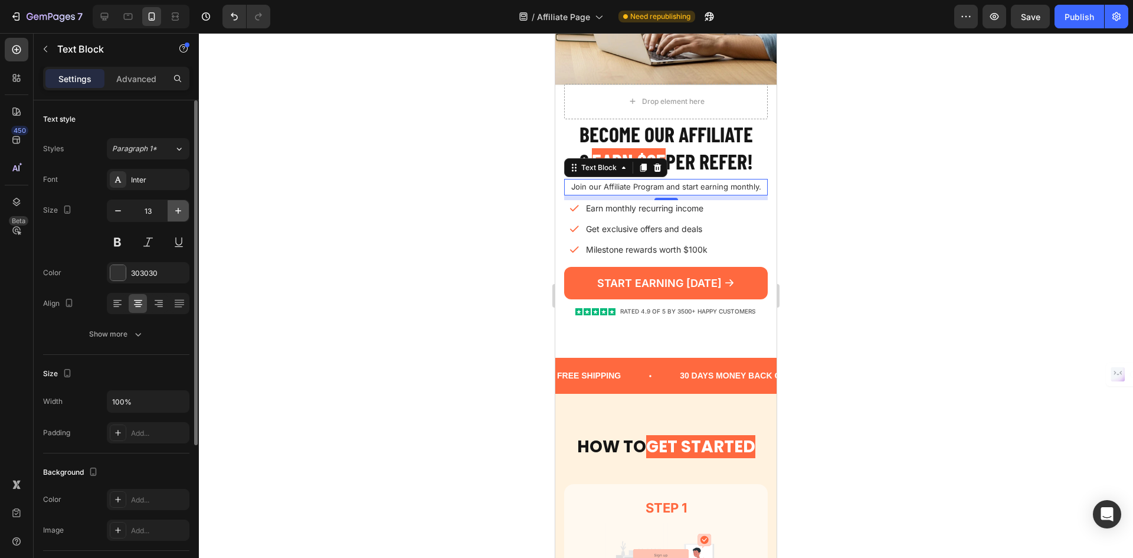
click at [179, 209] on icon "button" at bounding box center [178, 211] width 12 height 12
click at [112, 212] on button "button" at bounding box center [117, 210] width 21 height 21
type input "13"
click at [749, 152] on h2 "Become our AFFILIATE & EARN $25 PER REFER!" at bounding box center [666, 148] width 204 height 58
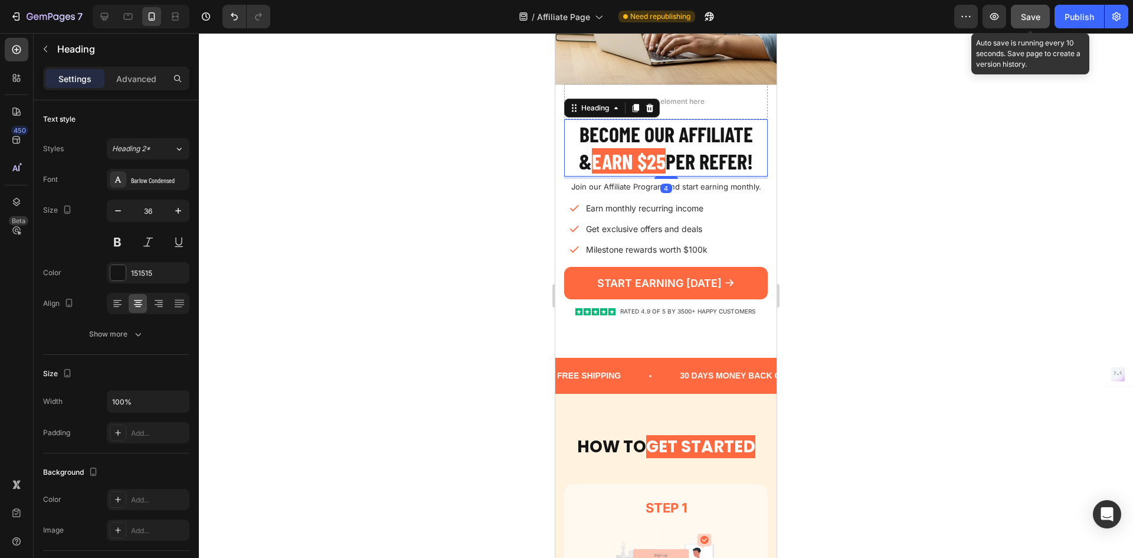
click at [1033, 23] on button "Save" at bounding box center [1030, 17] width 39 height 24
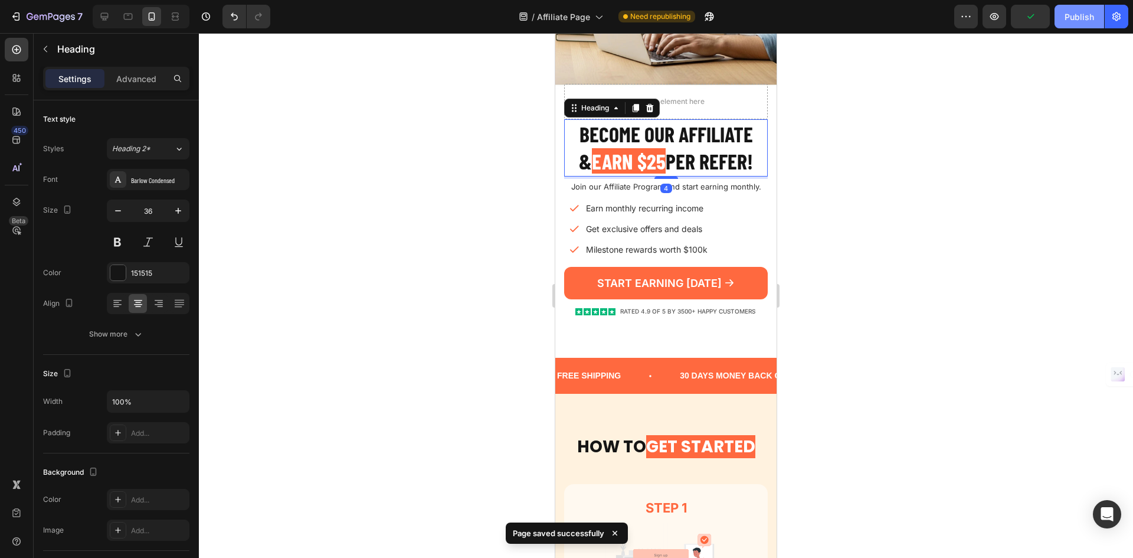
click at [1071, 18] on div "Publish" at bounding box center [1080, 17] width 30 height 12
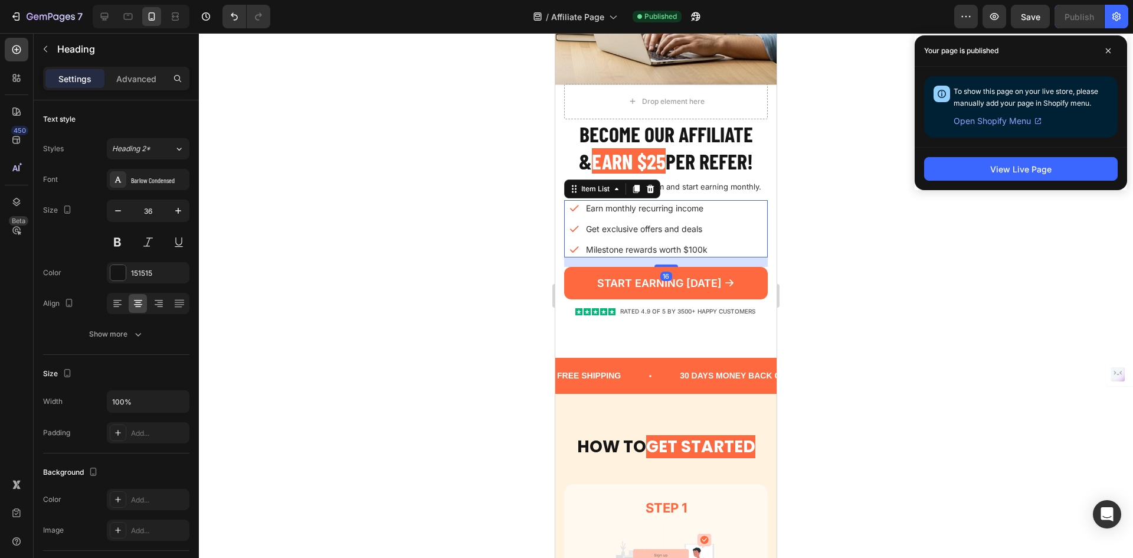
click at [735, 218] on div "Earn monthly recurring income Get exclusive offers and deals Milestone rewards …" at bounding box center [668, 228] width 199 height 57
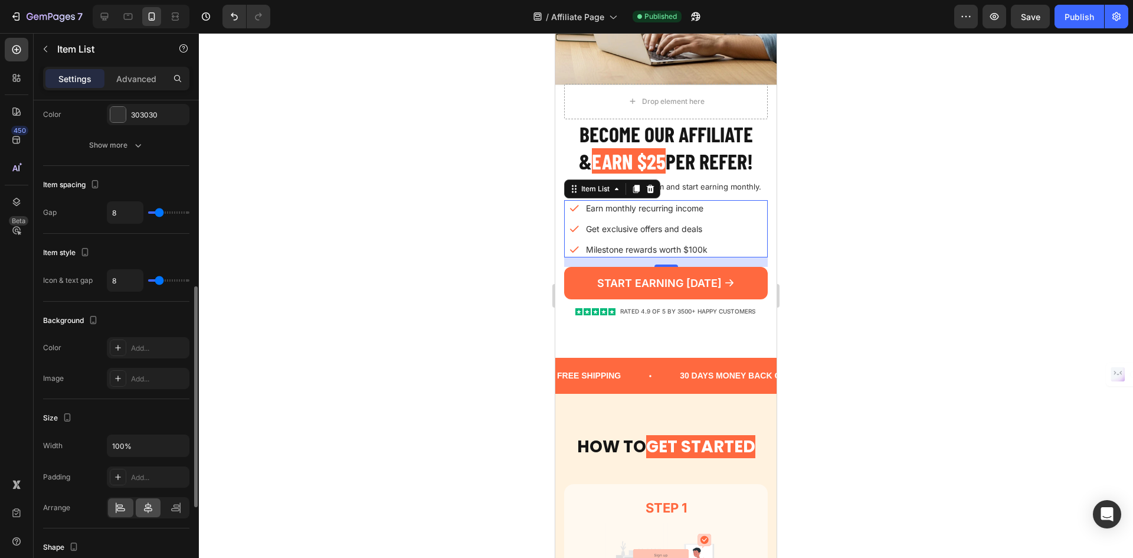
scroll to position [590, 0]
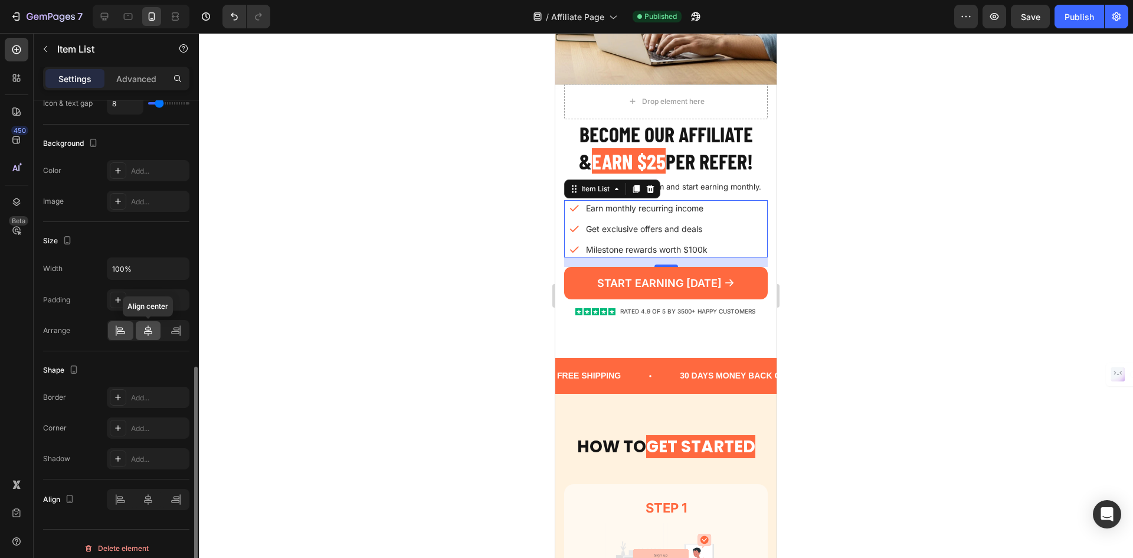
click at [144, 329] on icon at bounding box center [148, 331] width 12 height 12
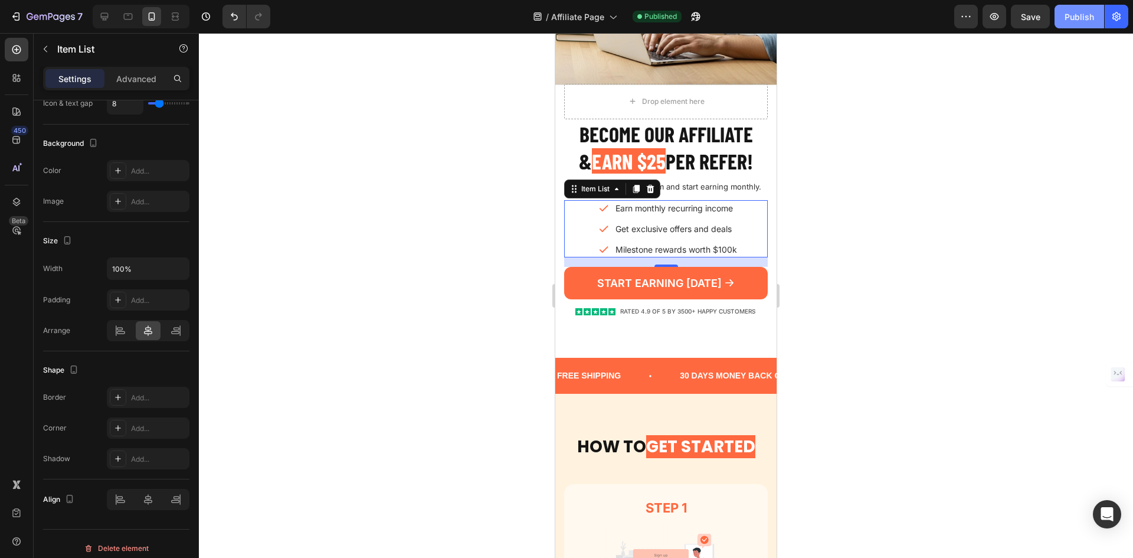
click at [1081, 21] on div "Publish" at bounding box center [1080, 17] width 30 height 12
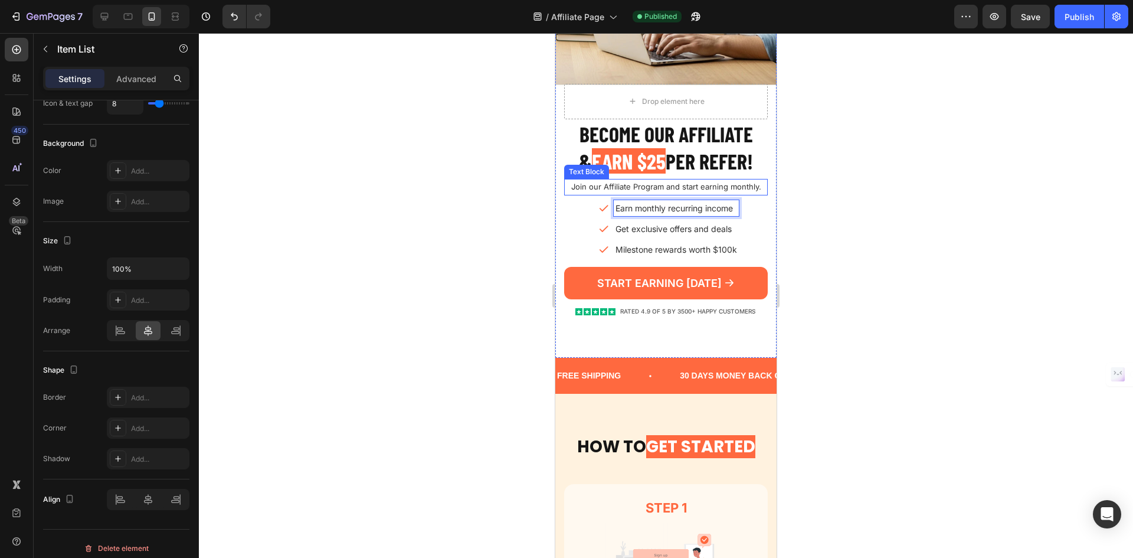
click at [699, 191] on p "Join our Affiliate Program and start earning monthly." at bounding box center [665, 187] width 201 height 14
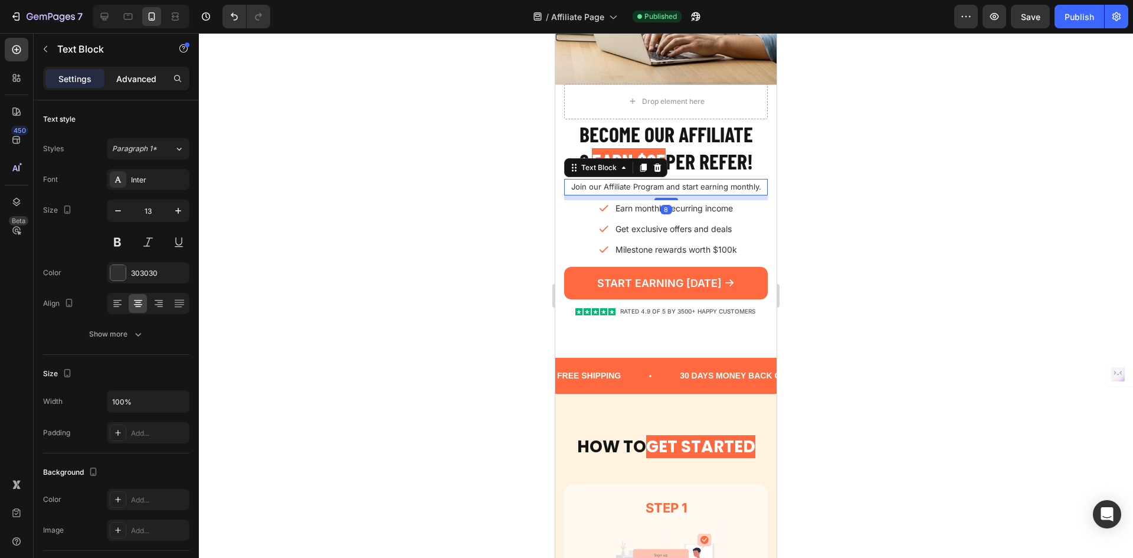
click at [151, 81] on p "Advanced" at bounding box center [136, 79] width 40 height 12
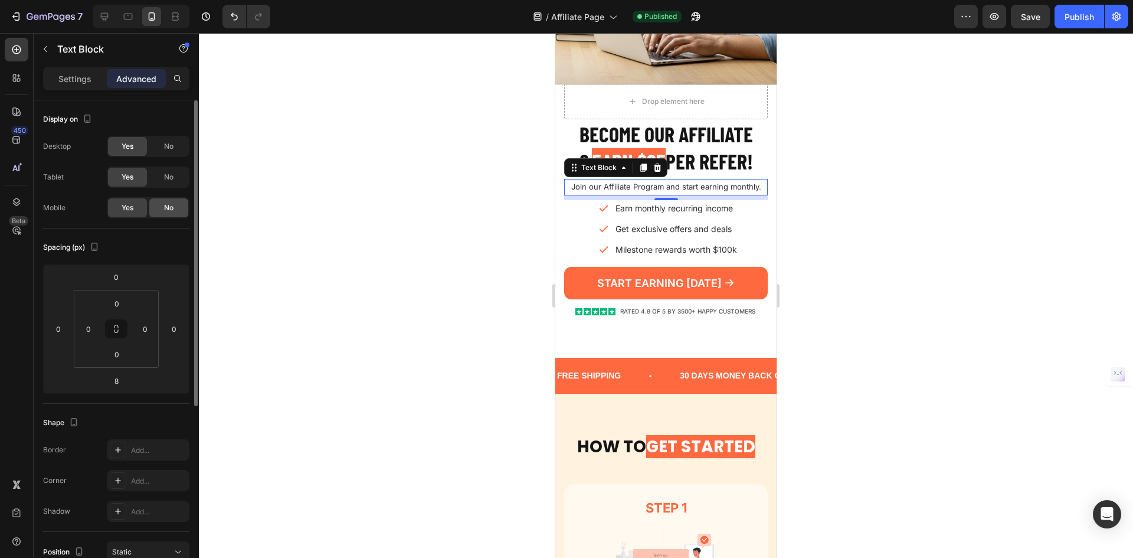
click at [166, 214] on div "No" at bounding box center [168, 207] width 39 height 19
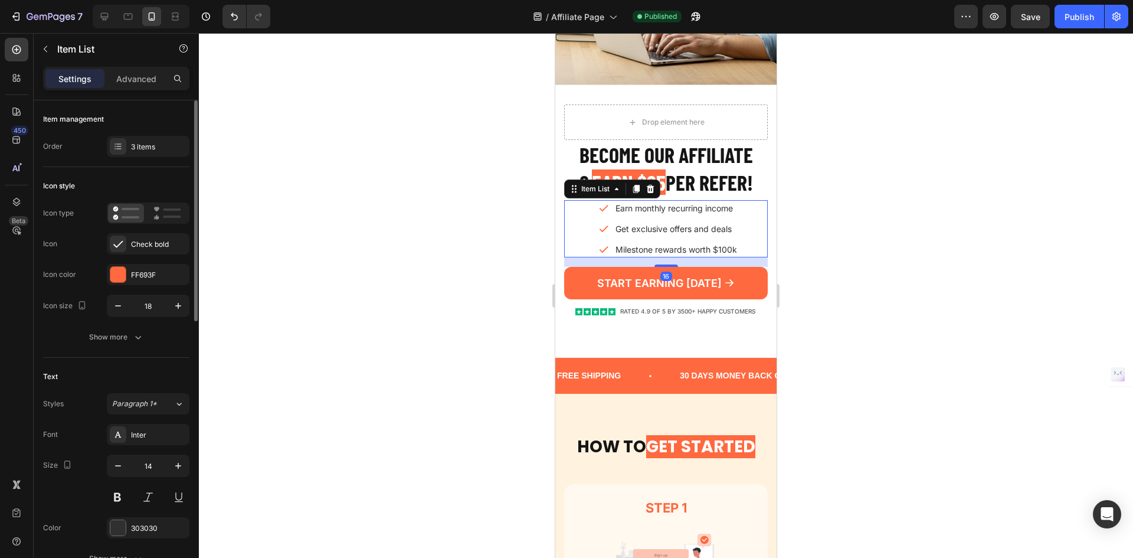
click at [739, 213] on div "Earn monthly recurring income Get exclusive offers and deals Milestone rewards …" at bounding box center [668, 228] width 199 height 57
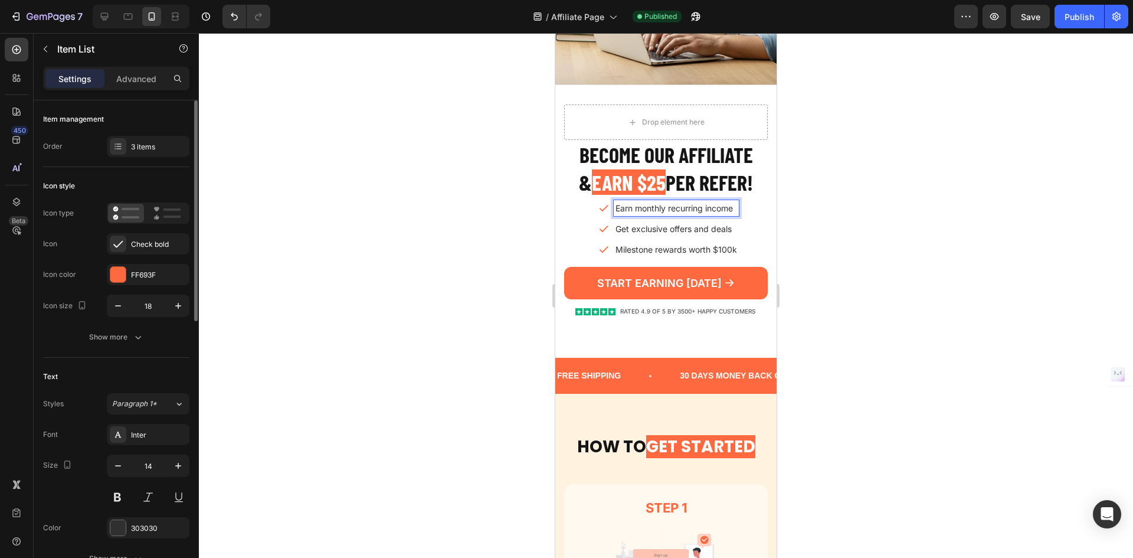
click at [748, 222] on div "Earn monthly recurring income Get exclusive offers and deals Milestone rewards …" at bounding box center [668, 228] width 199 height 57
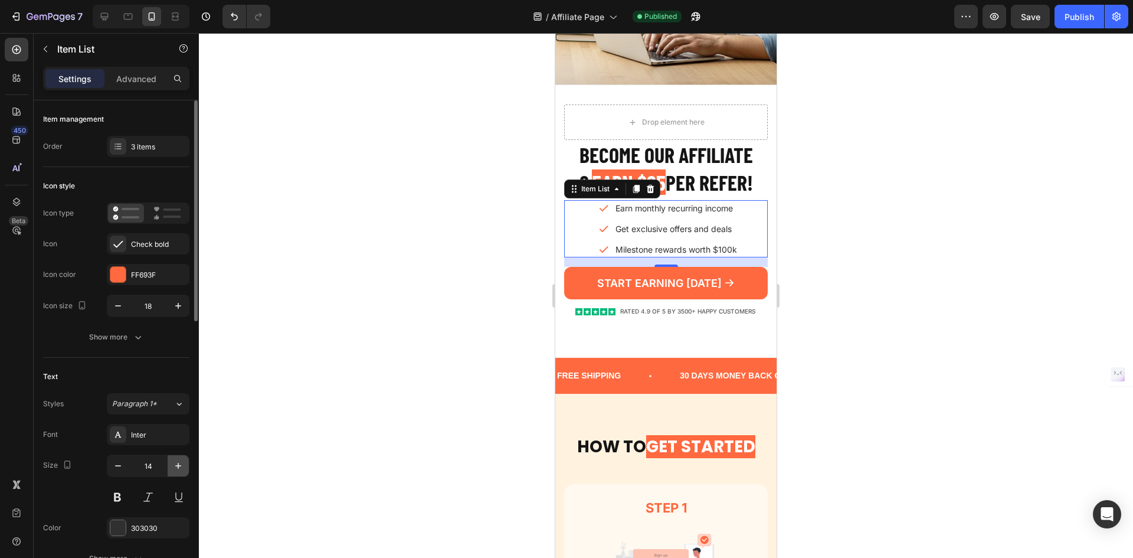
click at [170, 463] on button "button" at bounding box center [178, 465] width 21 height 21
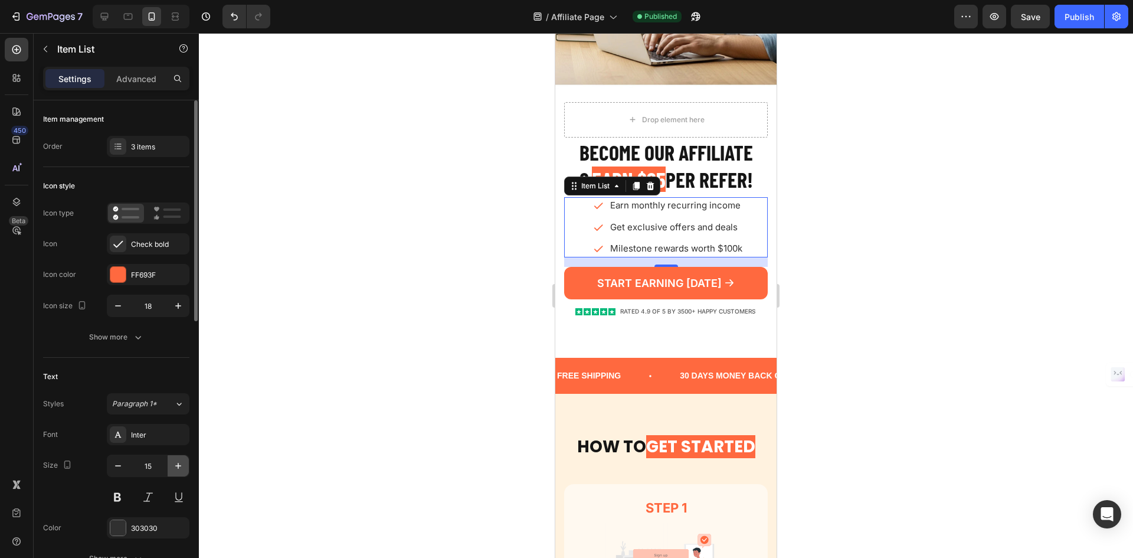
click at [170, 463] on button "button" at bounding box center [178, 465] width 21 height 21
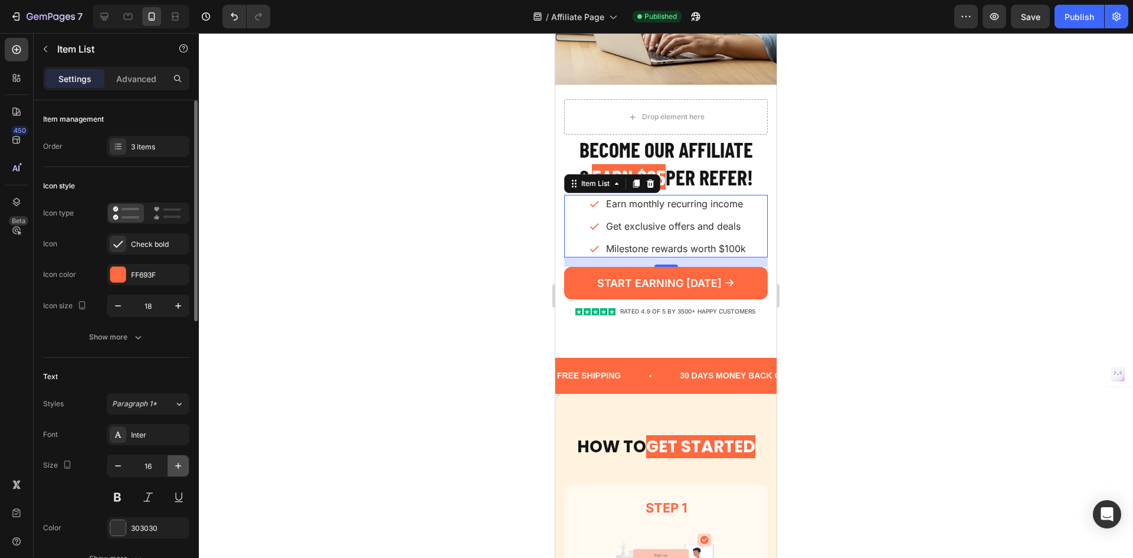
click at [170, 463] on button "button" at bounding box center [178, 465] width 21 height 21
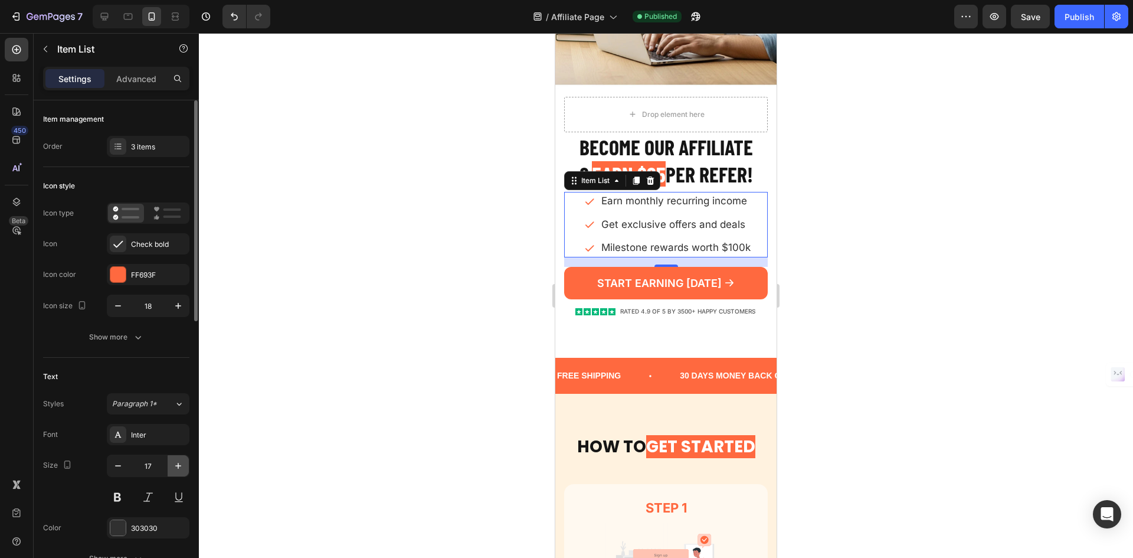
click at [170, 463] on button "button" at bounding box center [178, 465] width 21 height 21
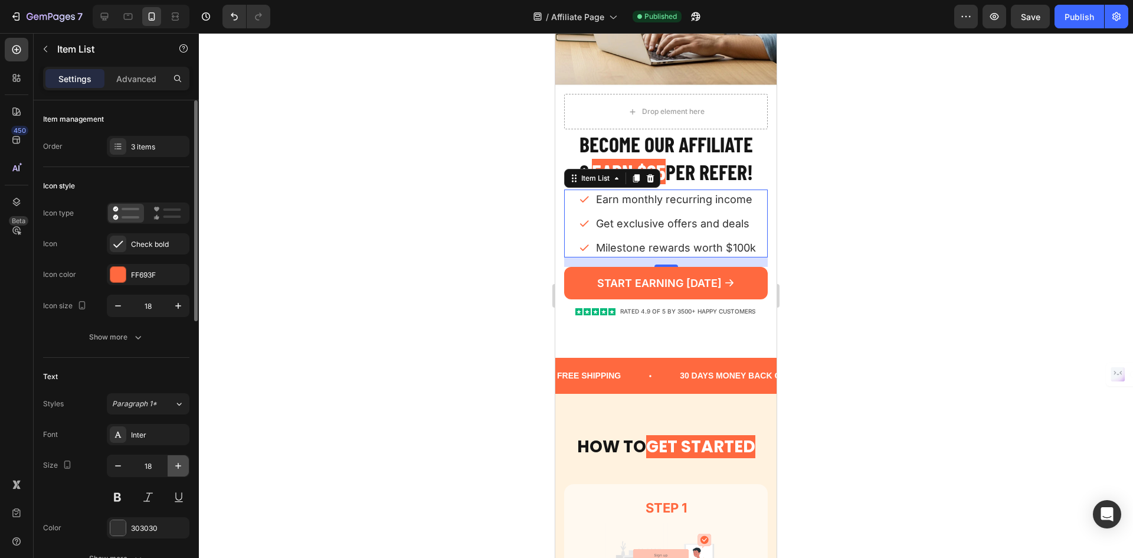
click at [170, 463] on button "button" at bounding box center [178, 465] width 21 height 21
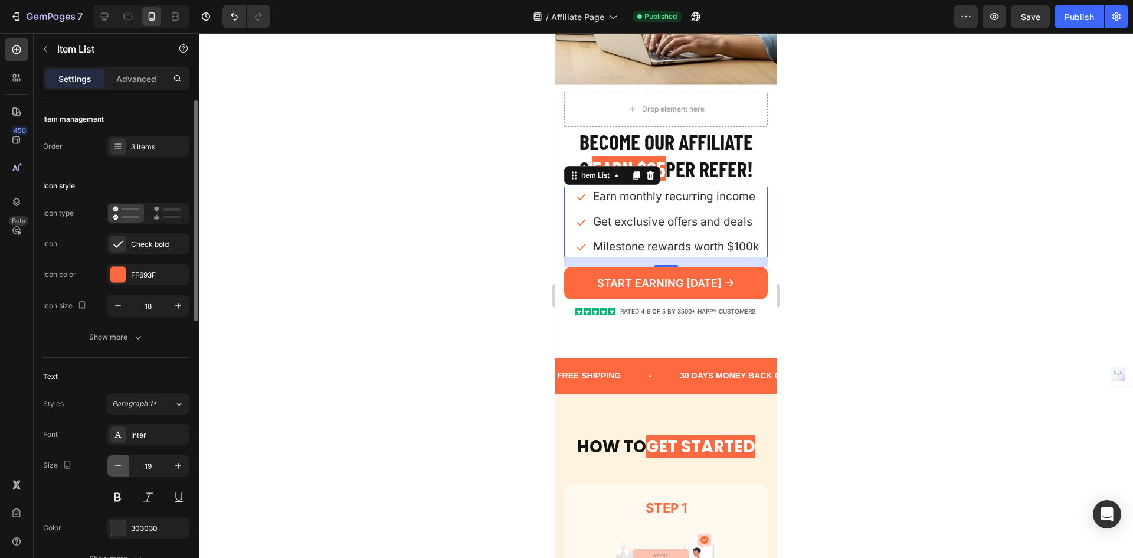
click at [123, 464] on icon "button" at bounding box center [118, 466] width 12 height 12
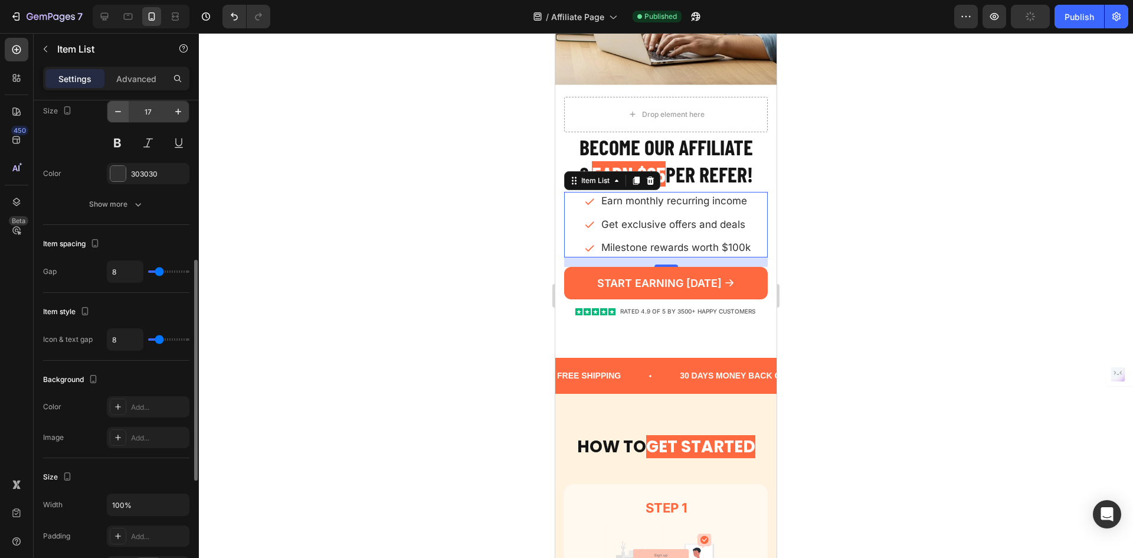
scroll to position [599, 0]
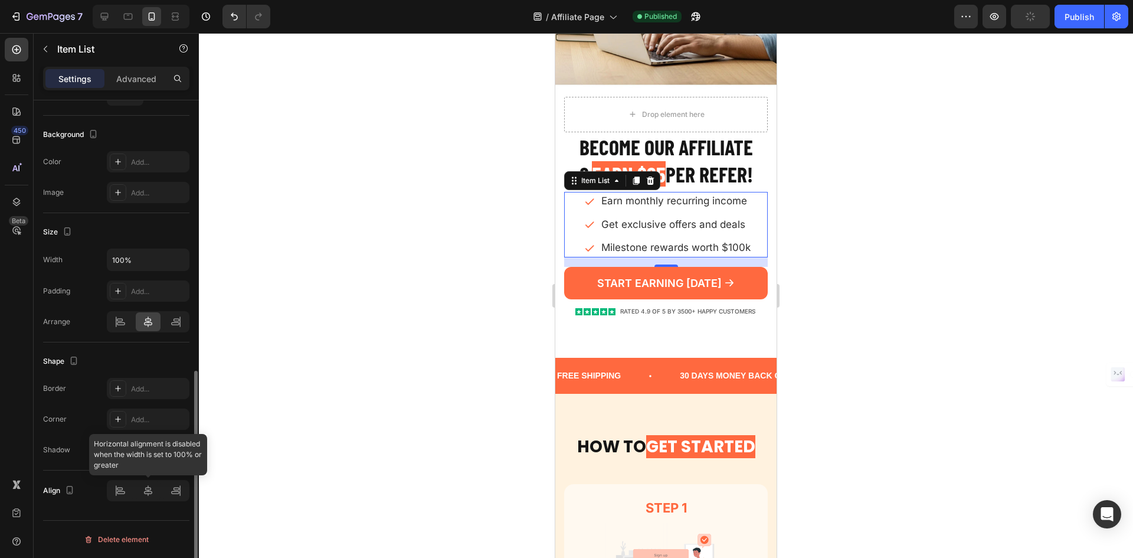
click at [120, 483] on div at bounding box center [148, 490] width 83 height 21
click at [120, 485] on div at bounding box center [148, 490] width 83 height 21
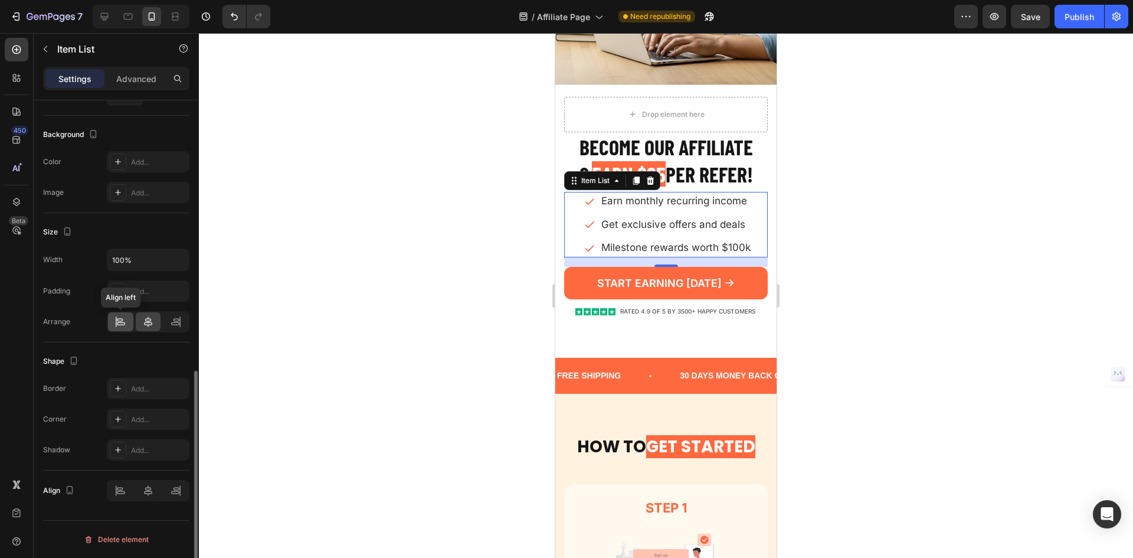
click at [117, 322] on icon at bounding box center [121, 322] width 12 height 12
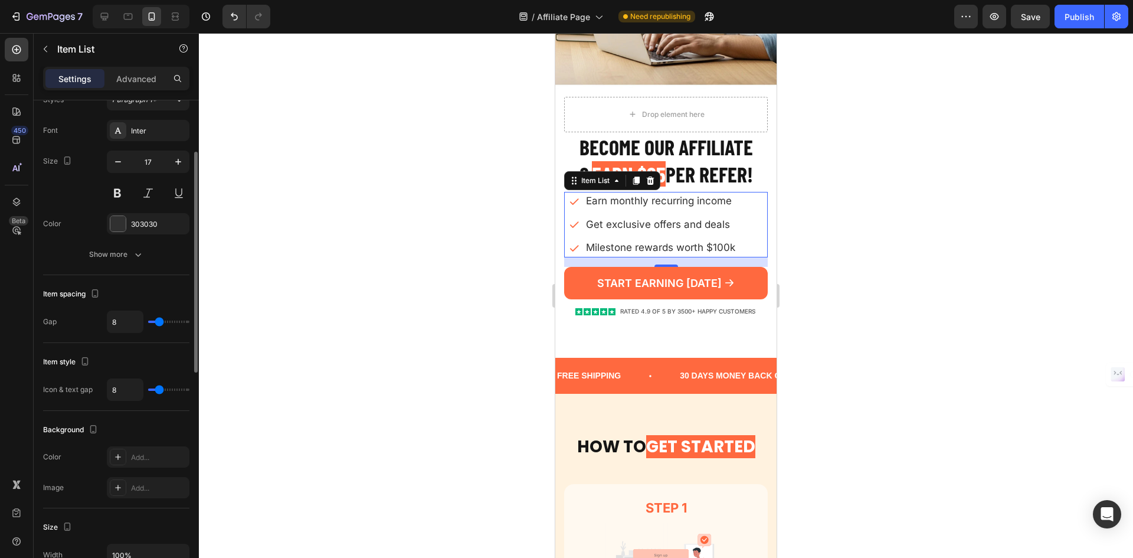
scroll to position [245, 0]
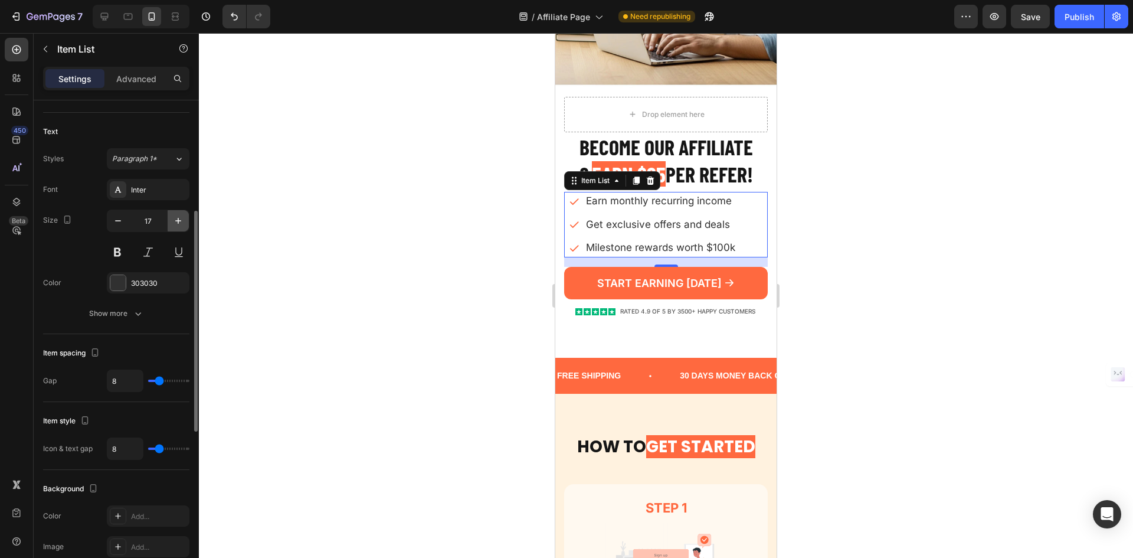
click at [177, 226] on icon "button" at bounding box center [178, 221] width 12 height 12
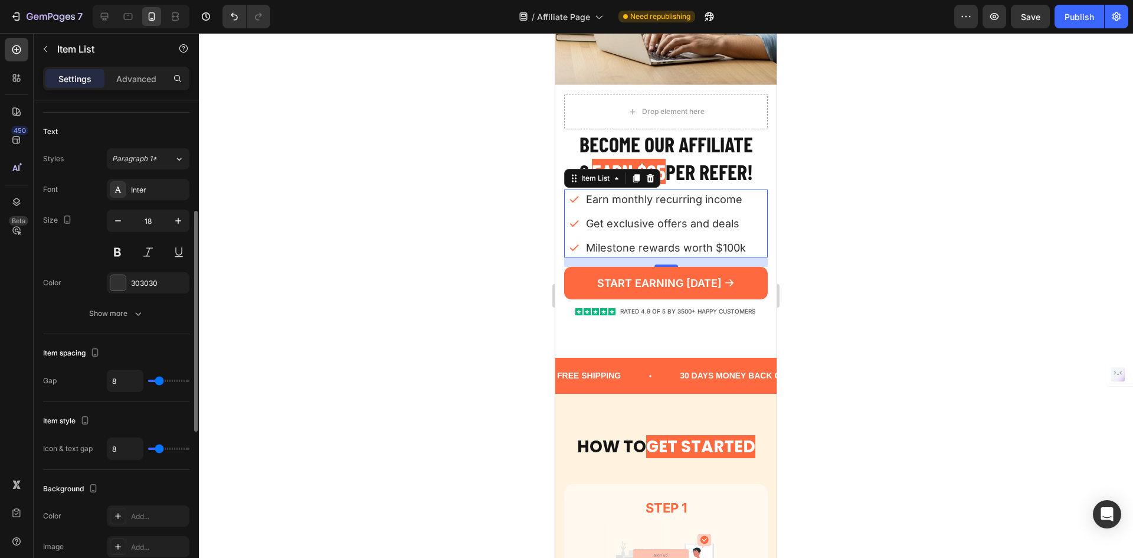
click at [102, 229] on div "Size 18" at bounding box center [116, 236] width 146 height 53
click at [111, 228] on button "button" at bounding box center [117, 220] width 21 height 21
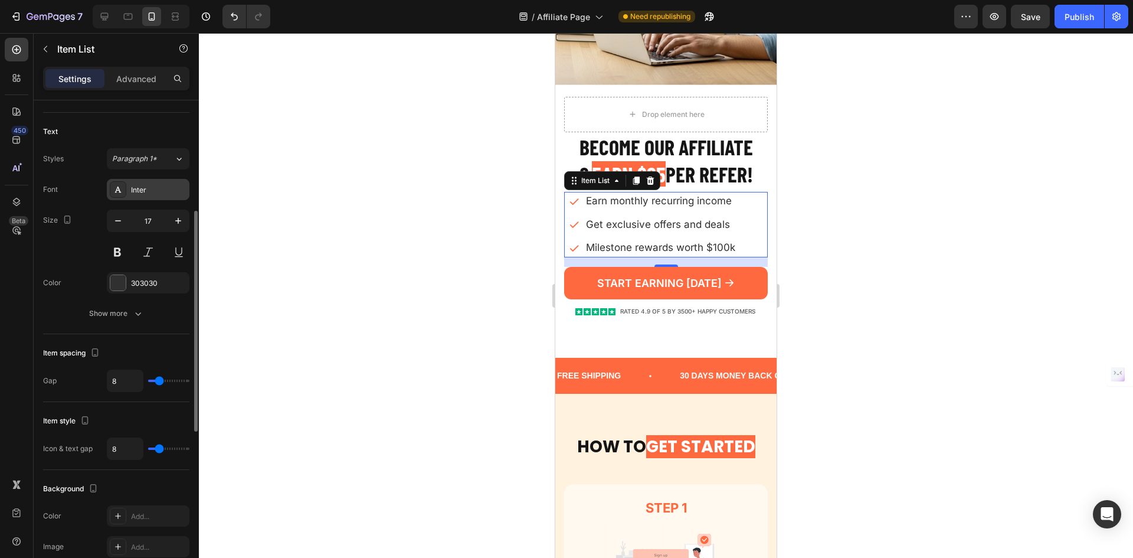
click at [176, 182] on div "Inter" at bounding box center [148, 189] width 83 height 21
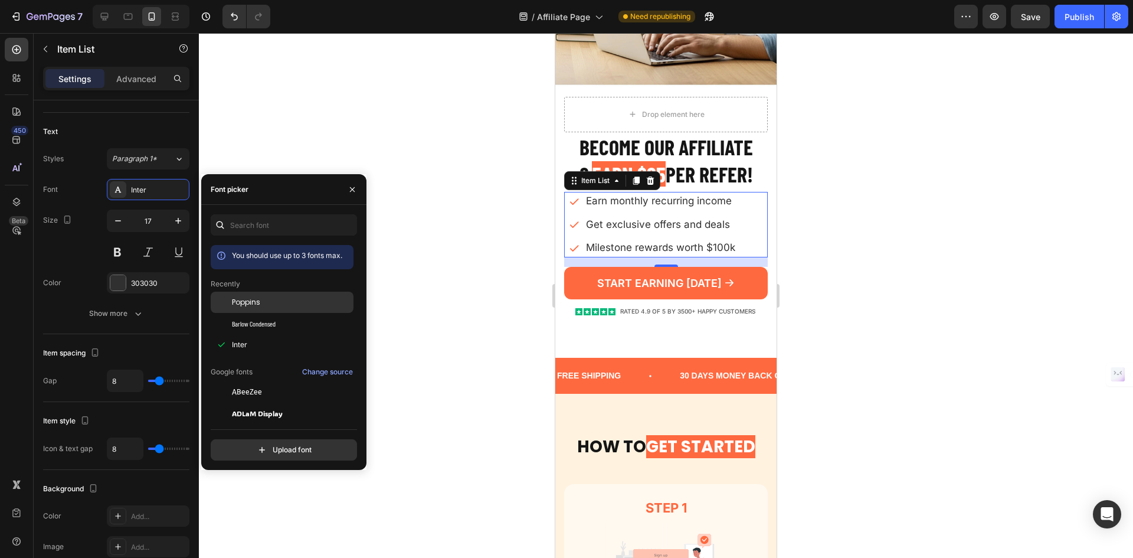
click at [280, 298] on div "Poppins" at bounding box center [291, 302] width 119 height 11
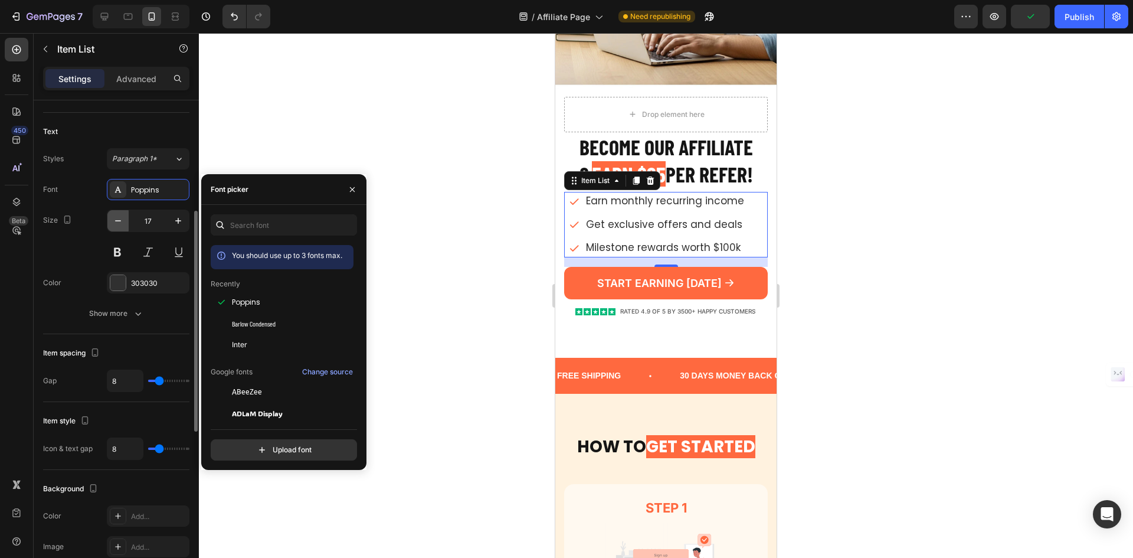
click at [120, 222] on icon "button" at bounding box center [118, 221] width 12 height 12
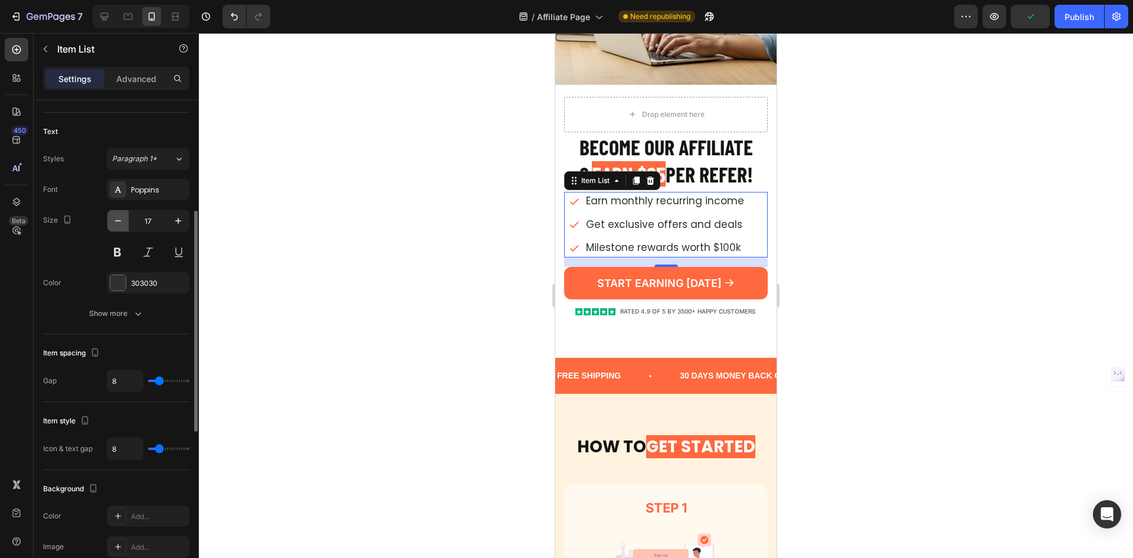
type input "16"
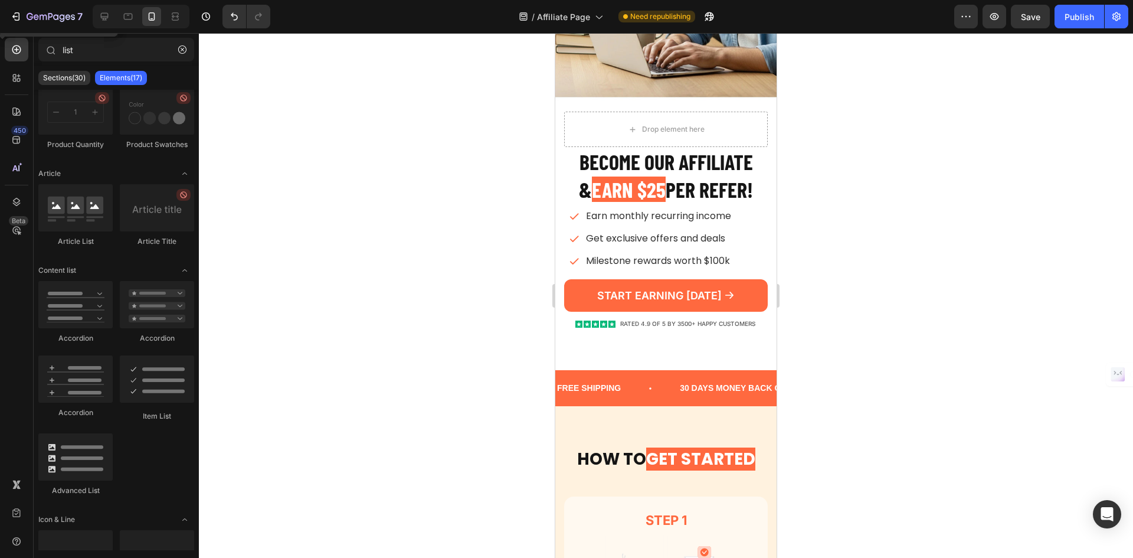
scroll to position [0, 0]
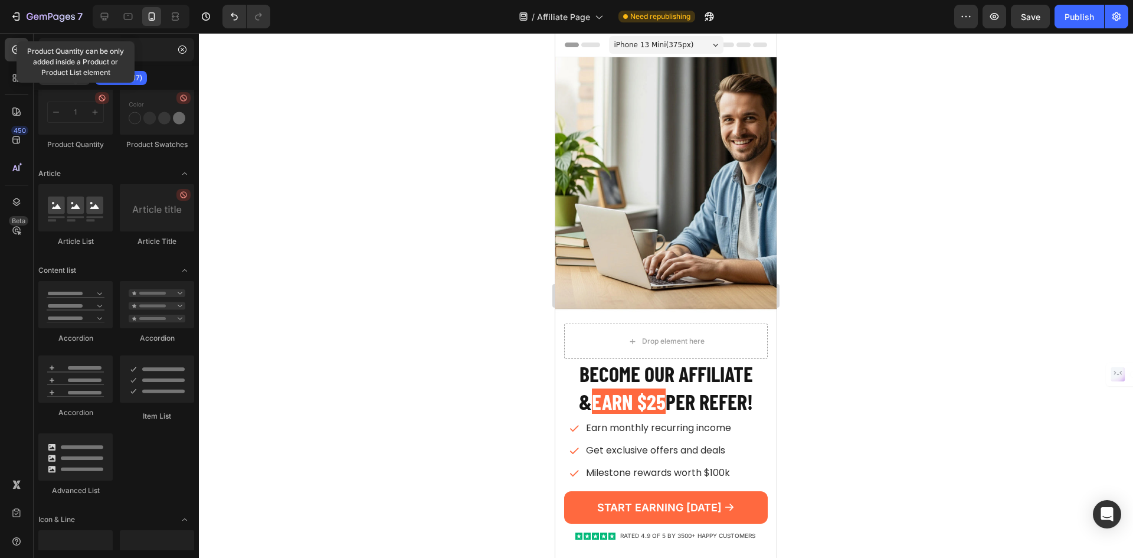
drag, startPoint x: 773, startPoint y: 106, endPoint x: 1306, endPoint y: 66, distance: 534.5
click at [693, 46] on div "iPhone 13 Mini ( 375 px)" at bounding box center [666, 45] width 115 height 18
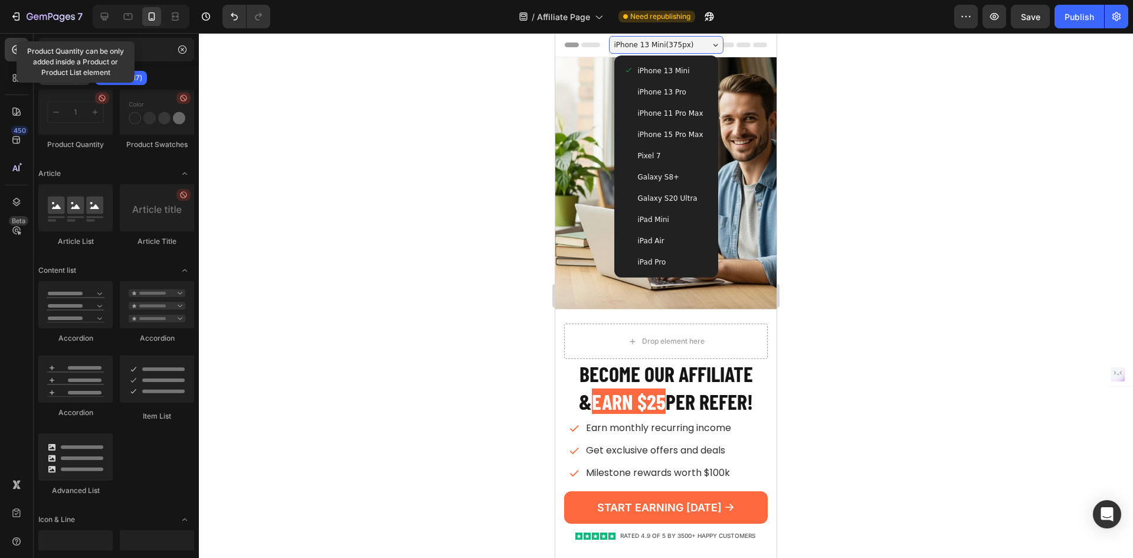
click at [681, 91] on div "iPhone 13 Pro" at bounding box center [666, 92] width 85 height 12
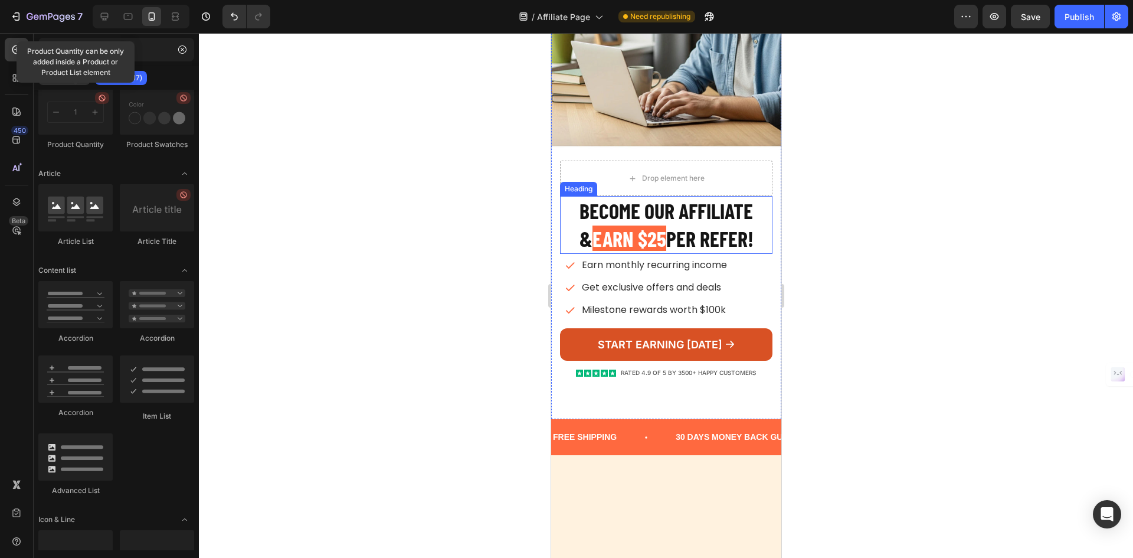
scroll to position [177, 0]
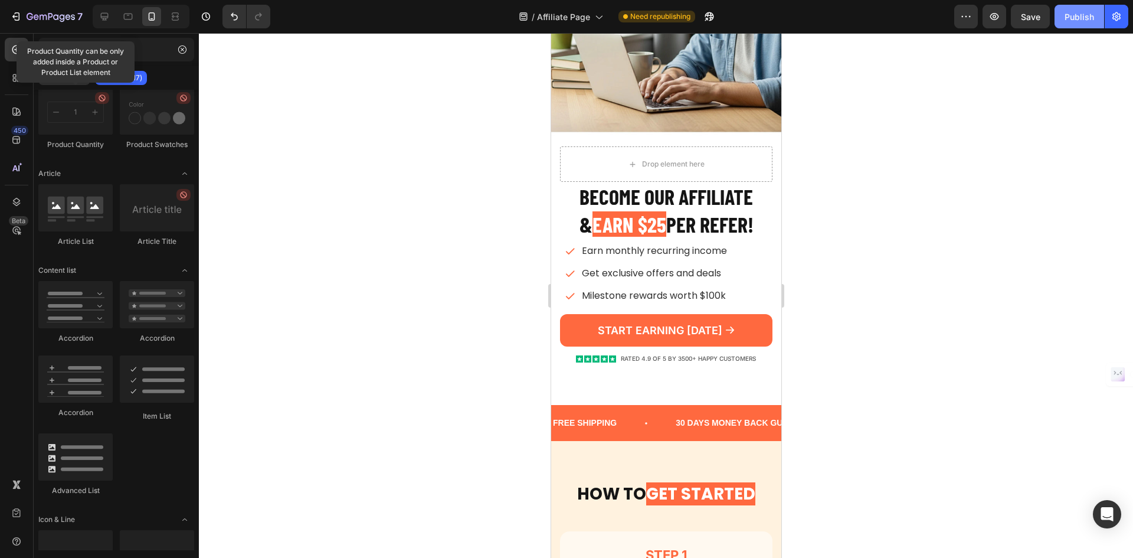
click at [1081, 11] on div "Publish" at bounding box center [1080, 17] width 30 height 12
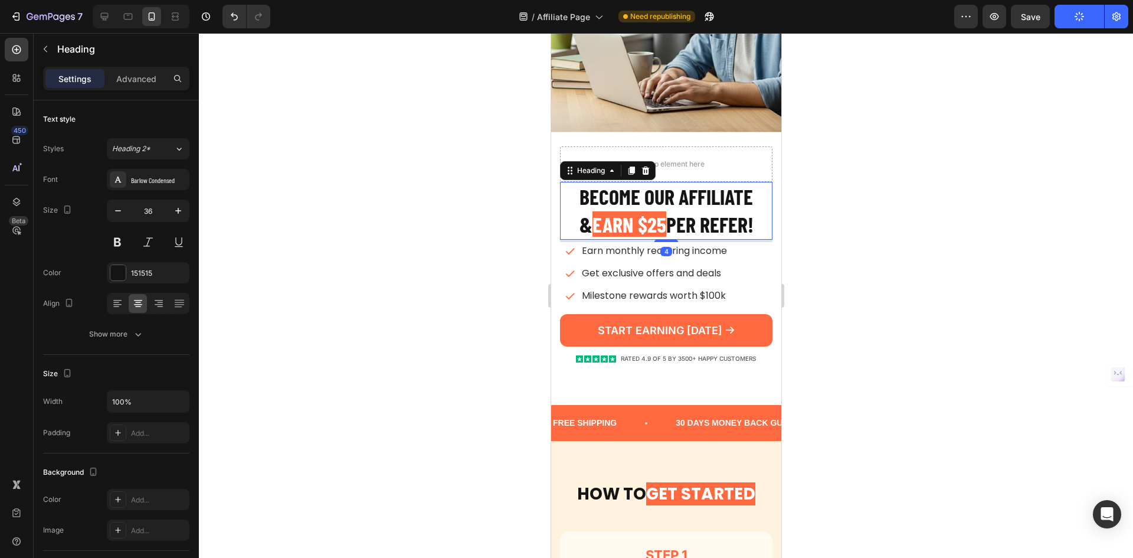
click at [725, 218] on h2 "Become our AFFILIATE & EARN $25 PER REFER!" at bounding box center [666, 211] width 212 height 58
click at [138, 82] on p "Advanced" at bounding box center [136, 79] width 40 height 12
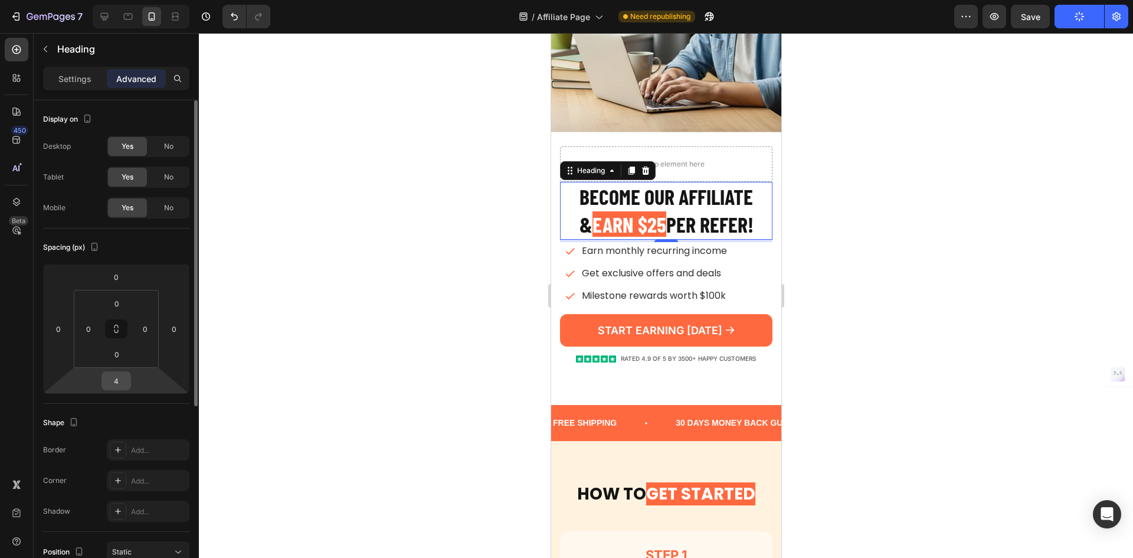
click at [127, 380] on input "4" at bounding box center [116, 381] width 24 height 18
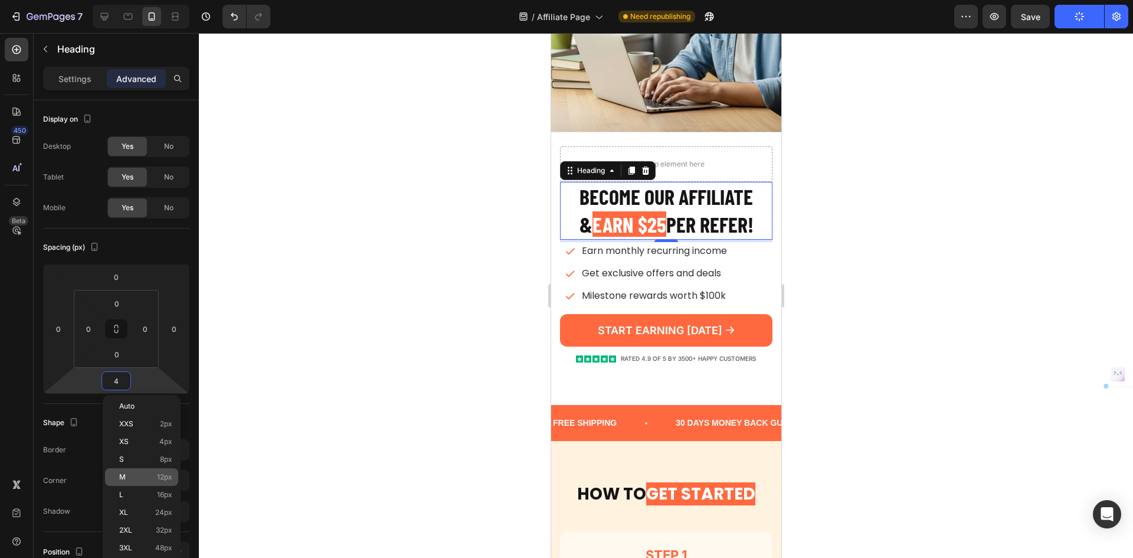
click at [165, 476] on span "12px" at bounding box center [164, 477] width 15 height 8
type input "12"
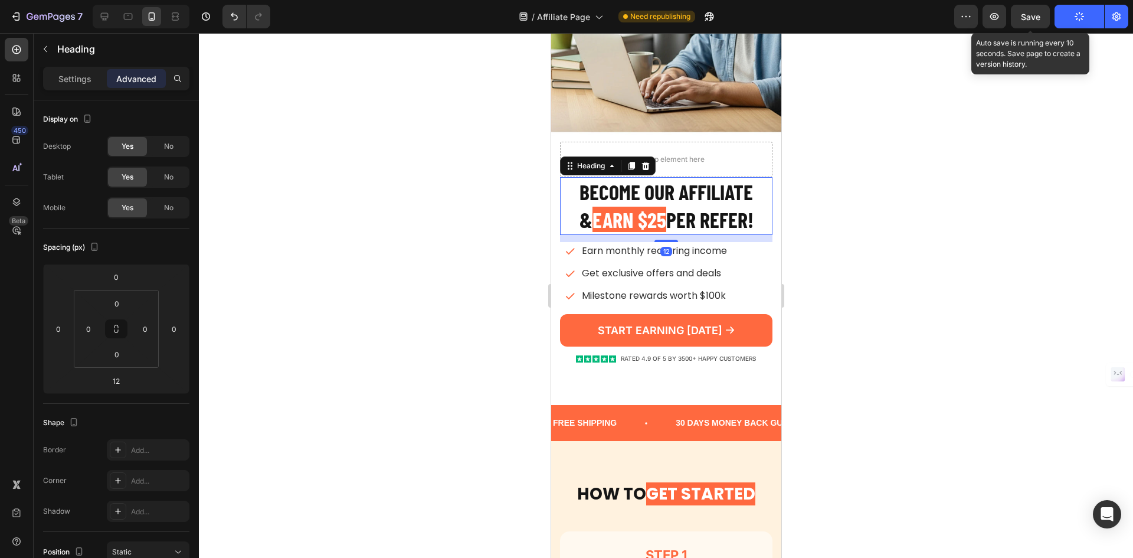
click at [1031, 16] on span "Save" at bounding box center [1030, 17] width 19 height 10
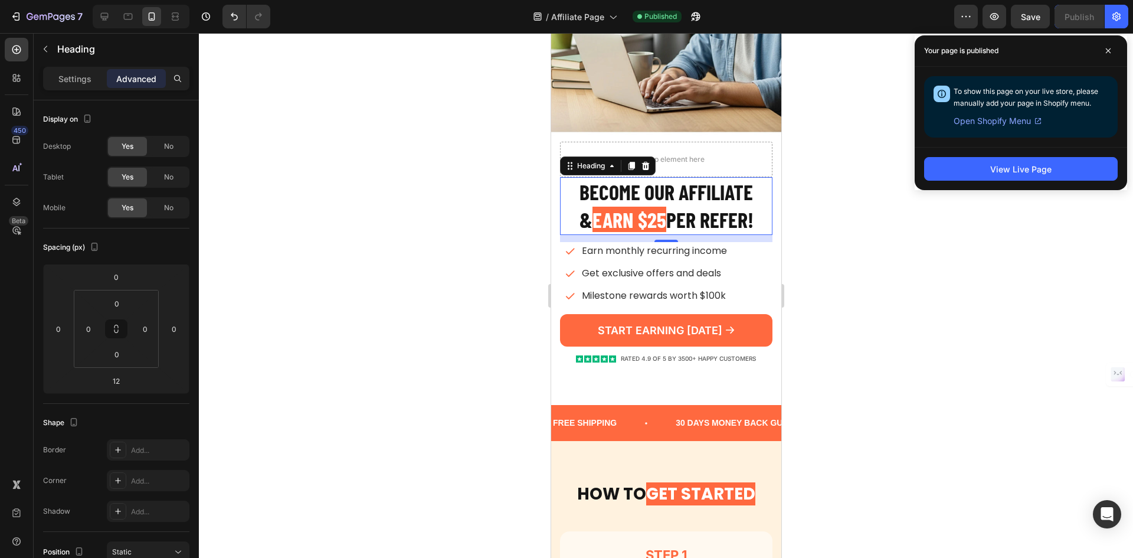
click at [1009, 228] on div at bounding box center [666, 295] width 934 height 525
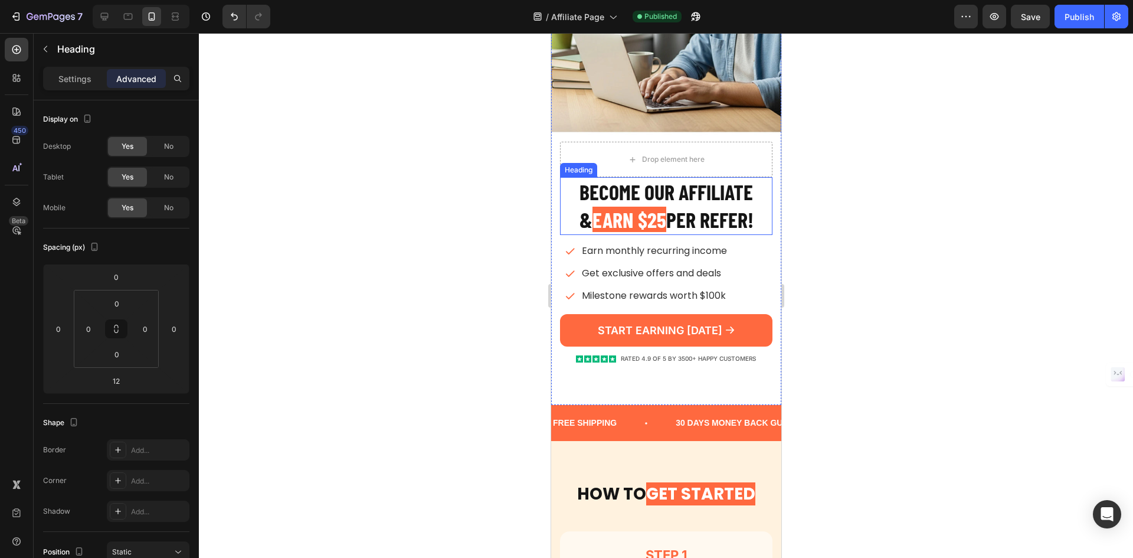
click at [739, 224] on h2 "Become our AFFILIATE & EARN $25 PER REFER!" at bounding box center [666, 206] width 212 height 58
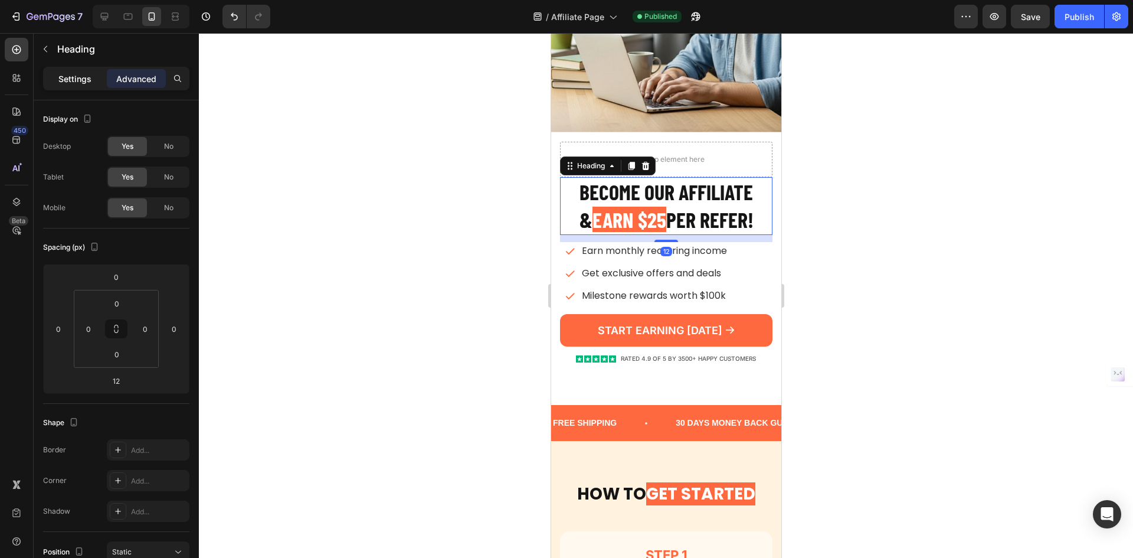
click at [84, 82] on p "Settings" at bounding box center [74, 79] width 33 height 12
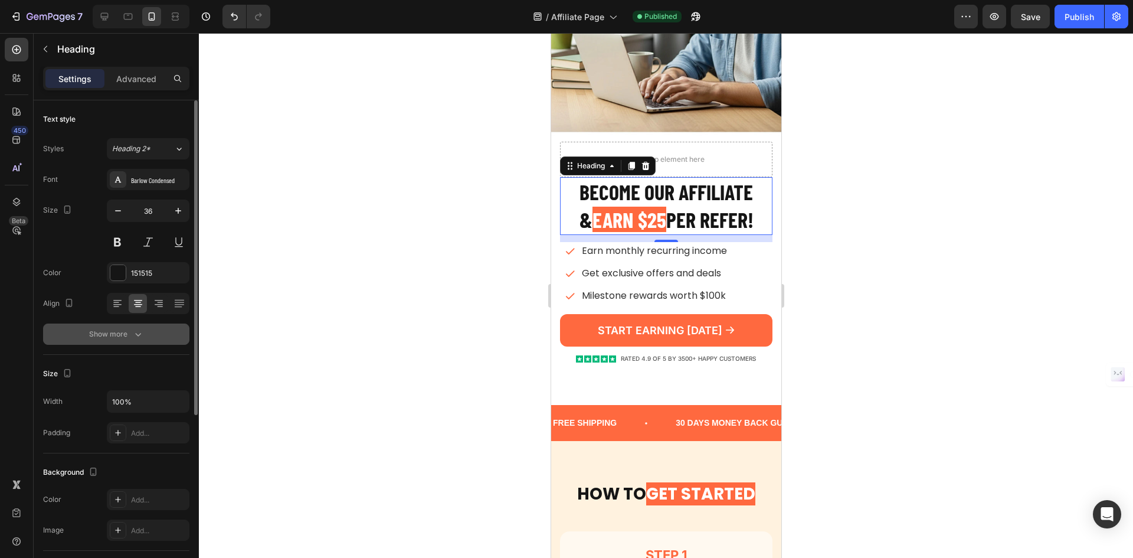
click at [143, 323] on button "Show more" at bounding box center [116, 333] width 146 height 21
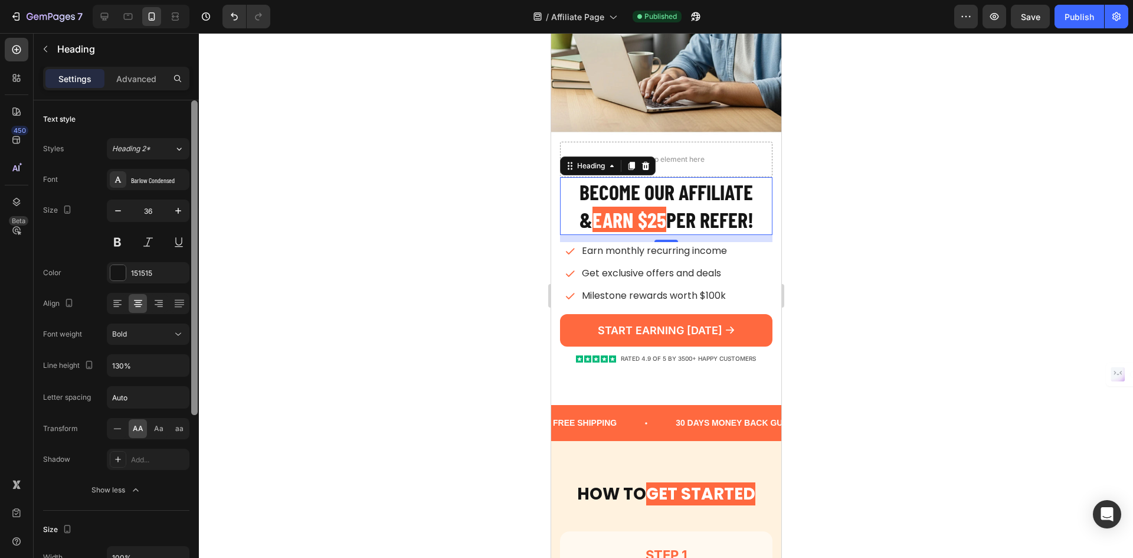
click at [194, 364] on div at bounding box center [194, 345] width 9 height 491
click at [179, 358] on button "button" at bounding box center [178, 365] width 21 height 21
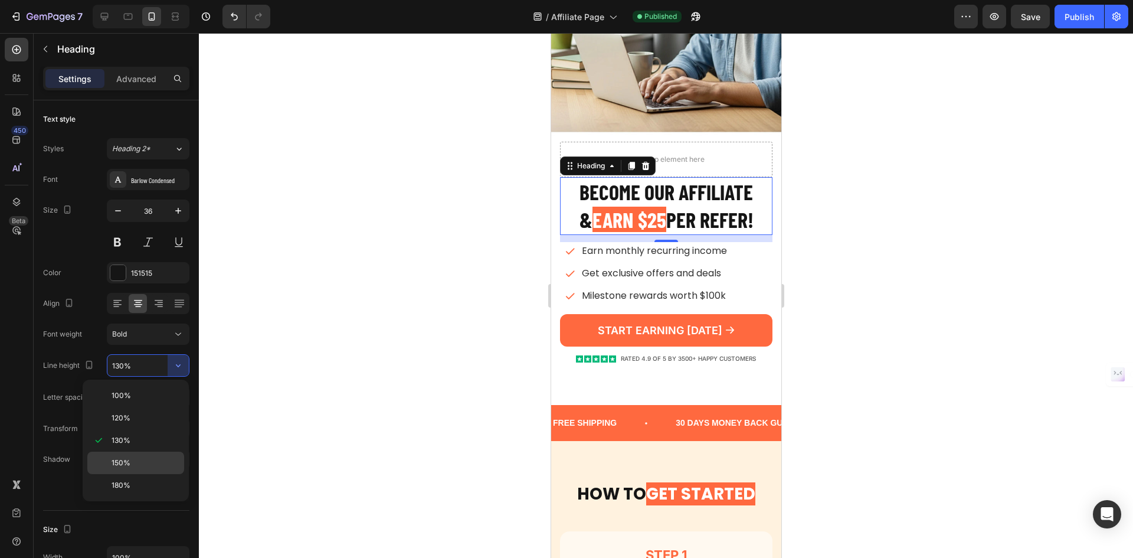
click at [156, 474] on div "150%" at bounding box center [135, 485] width 97 height 22
type input "150%"
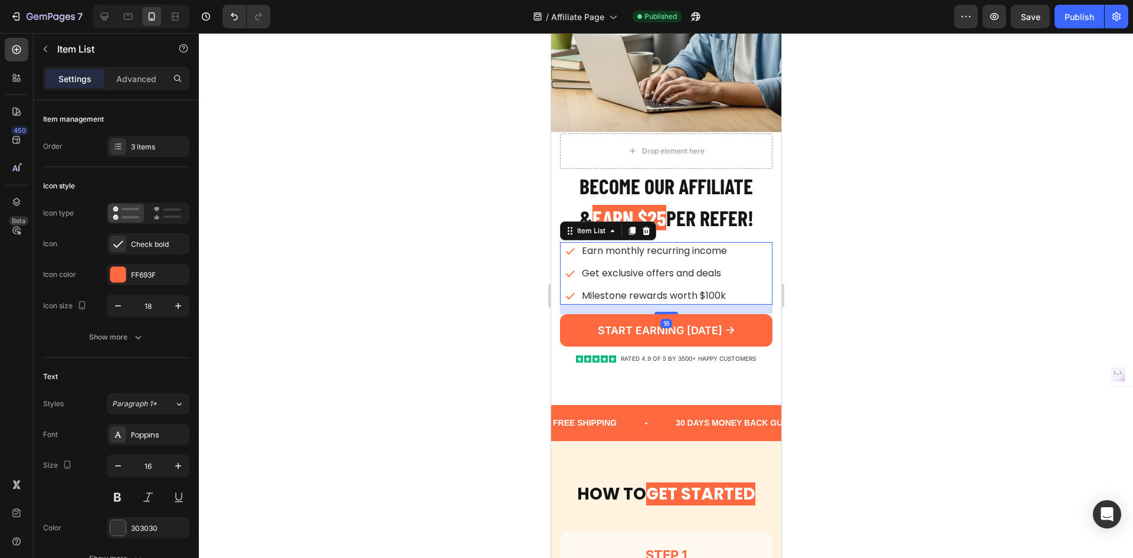
click at [751, 256] on div "Earn monthly recurring income Get exclusive offers and deals Milestone rewards …" at bounding box center [668, 273] width 208 height 63
click at [130, 69] on div "Advanced" at bounding box center [136, 78] width 59 height 19
type input "100%"
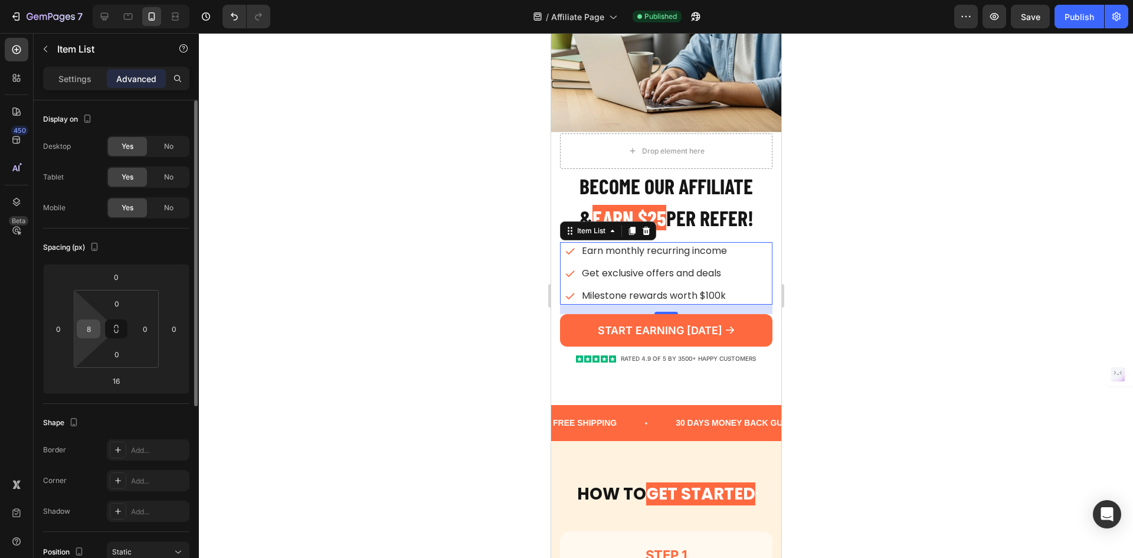
click at [97, 331] on input "8" at bounding box center [89, 329] width 18 height 18
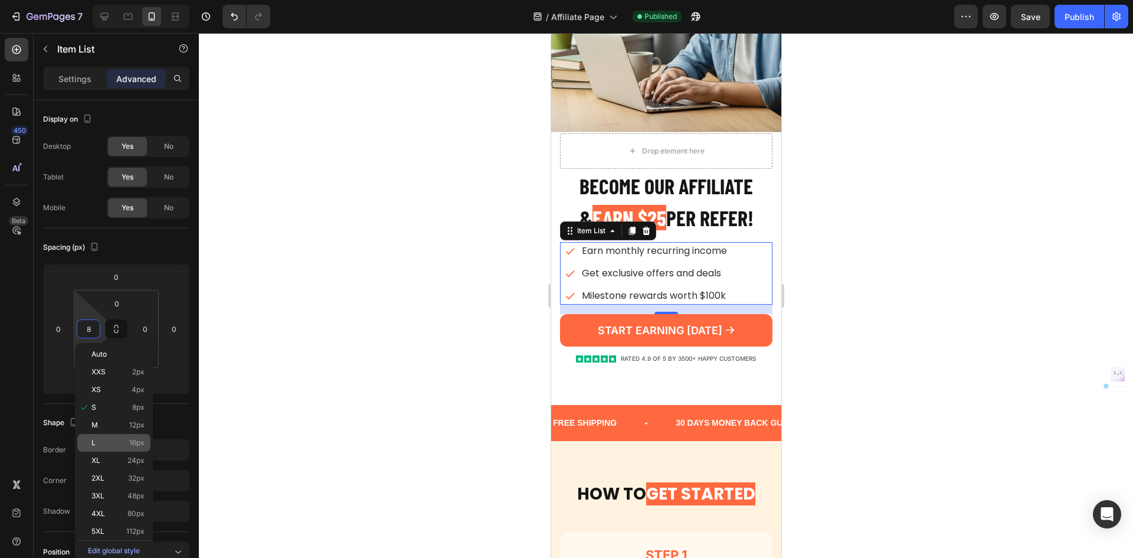
click at [135, 441] on span "16px" at bounding box center [136, 443] width 15 height 8
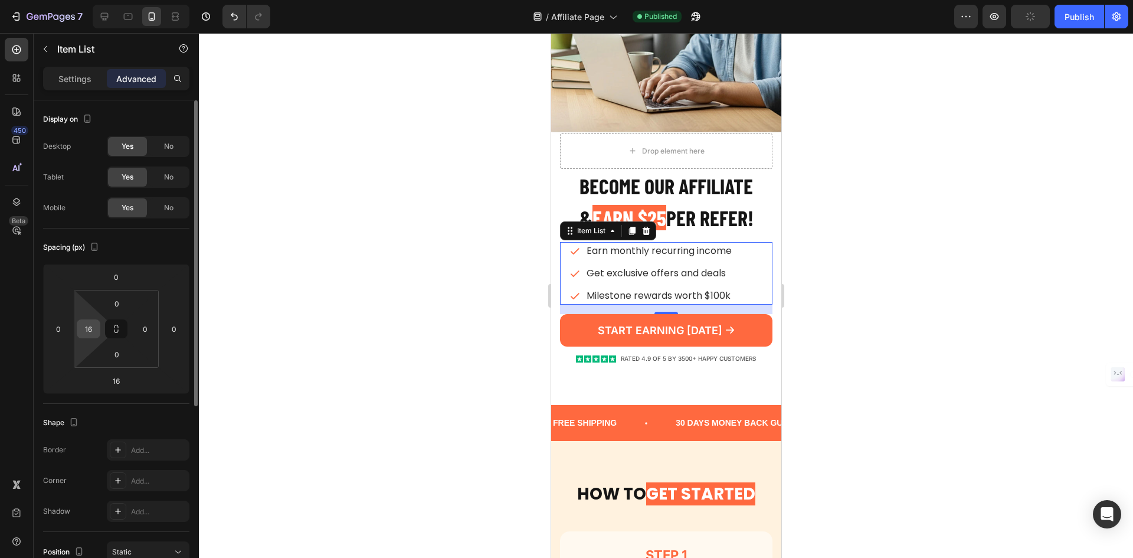
click at [94, 330] on input "16" at bounding box center [89, 329] width 18 height 18
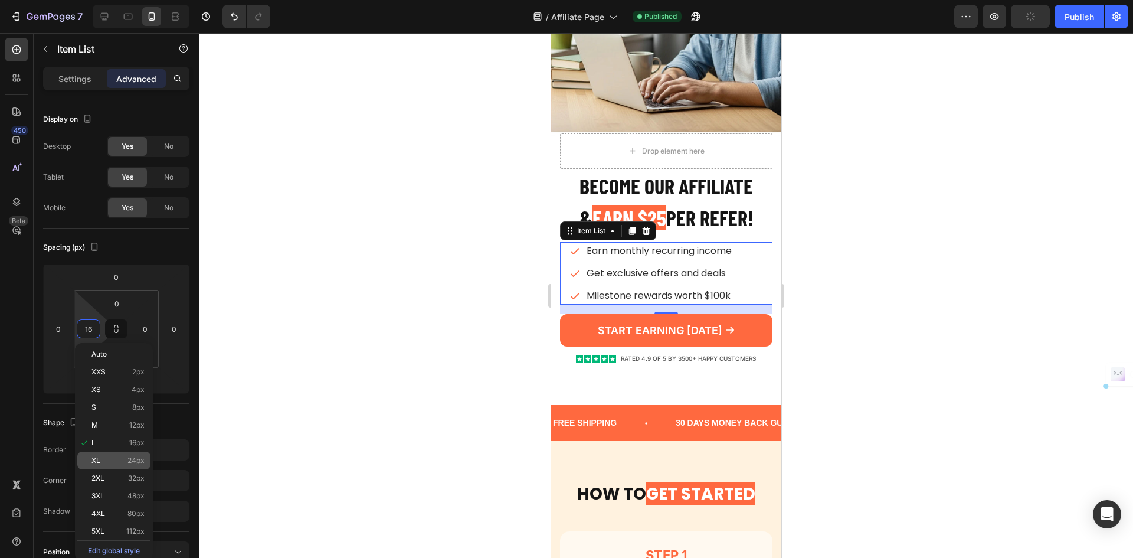
click at [129, 465] on div "XL 24px" at bounding box center [113, 461] width 73 height 18
type input "24"
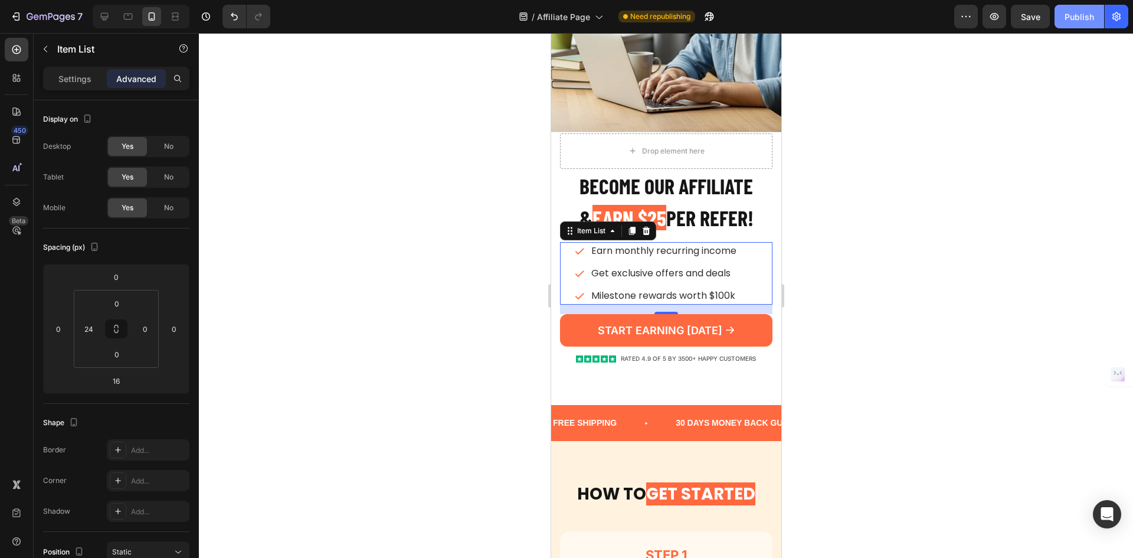
click at [1077, 25] on button "Publish" at bounding box center [1080, 17] width 50 height 24
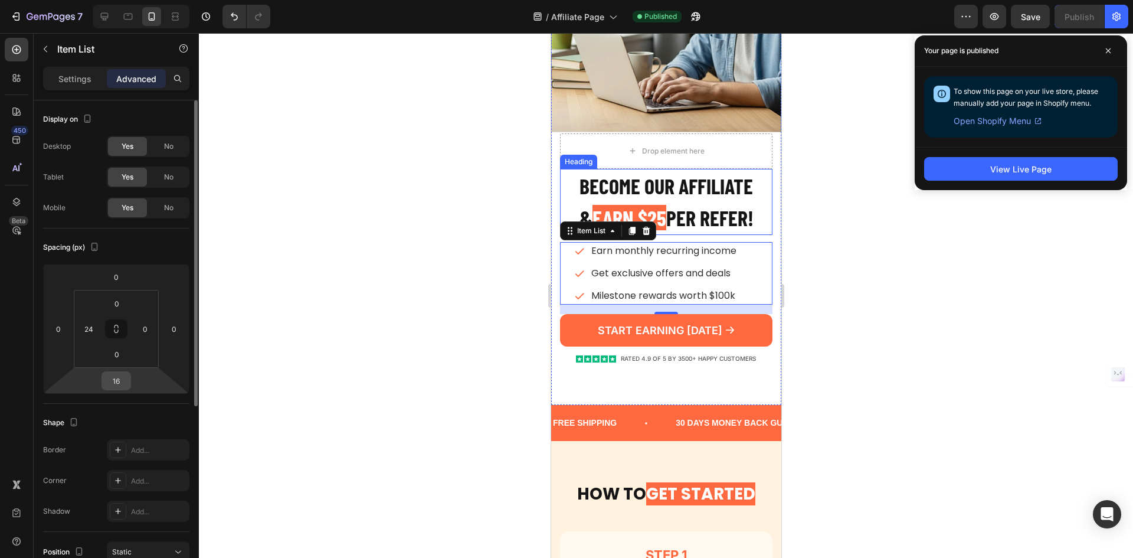
click at [126, 383] on input "16" at bounding box center [116, 381] width 24 height 18
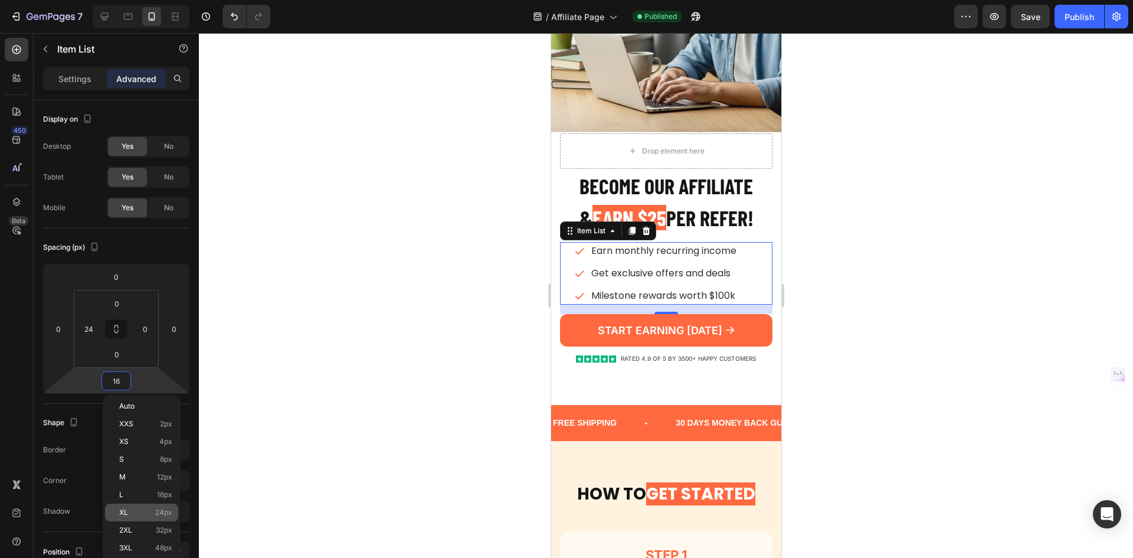
click at [165, 511] on span "24px" at bounding box center [163, 512] width 17 height 8
type input "24"
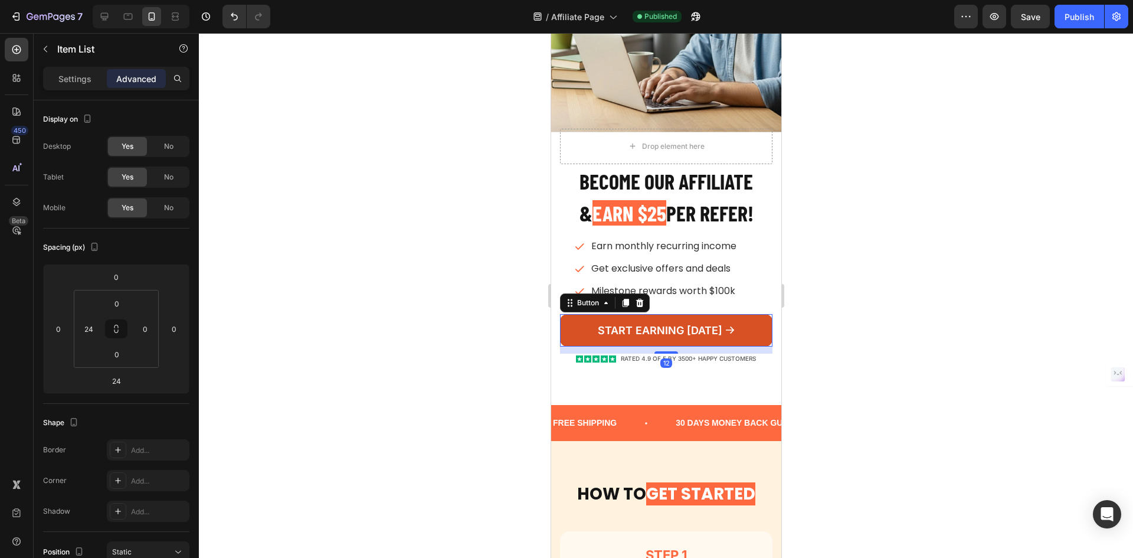
click at [734, 322] on link "START EARNING [DATE]" at bounding box center [666, 330] width 212 height 32
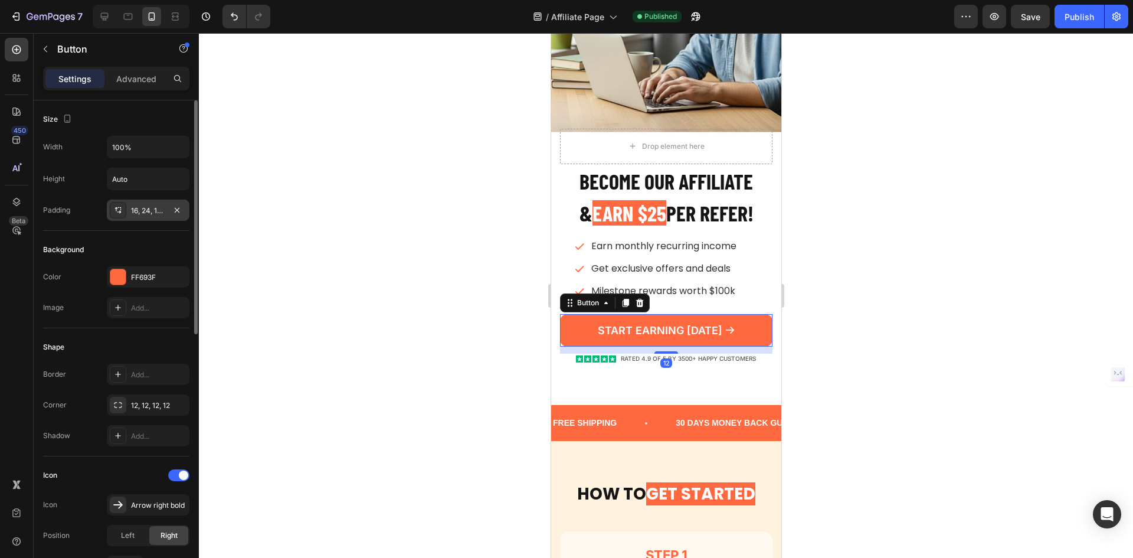
click at [151, 209] on div "16, 24, 16, 24" at bounding box center [148, 210] width 34 height 11
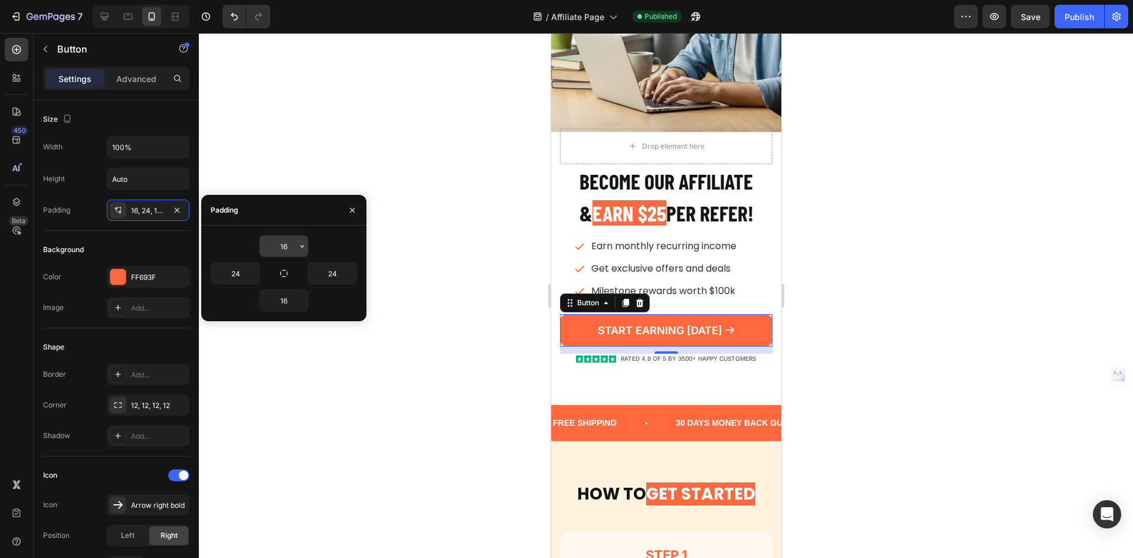
click at [284, 246] on input "16" at bounding box center [284, 245] width 48 height 21
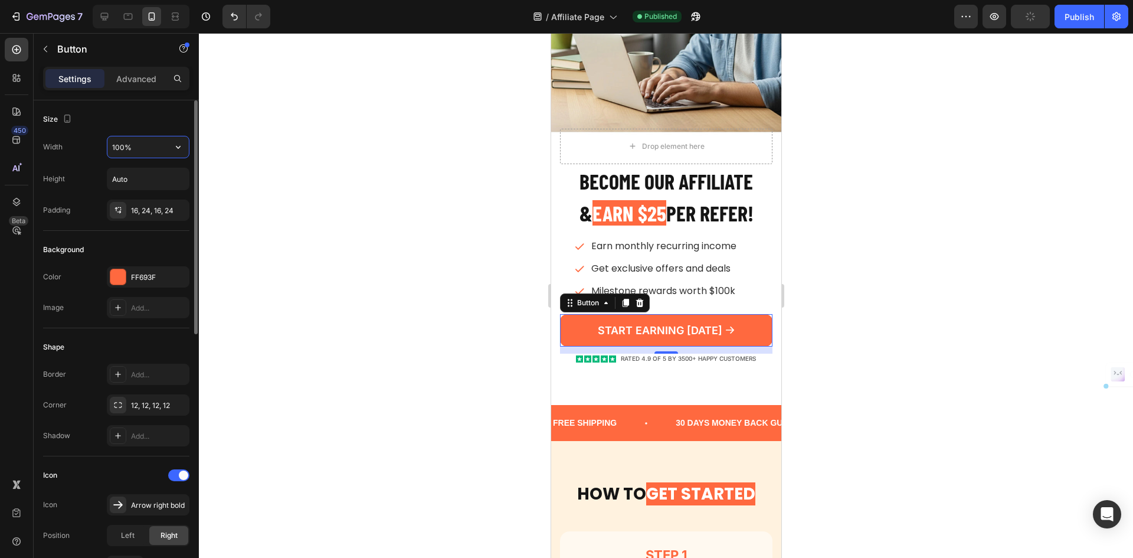
click at [139, 148] on input "100%" at bounding box center [147, 146] width 81 height 21
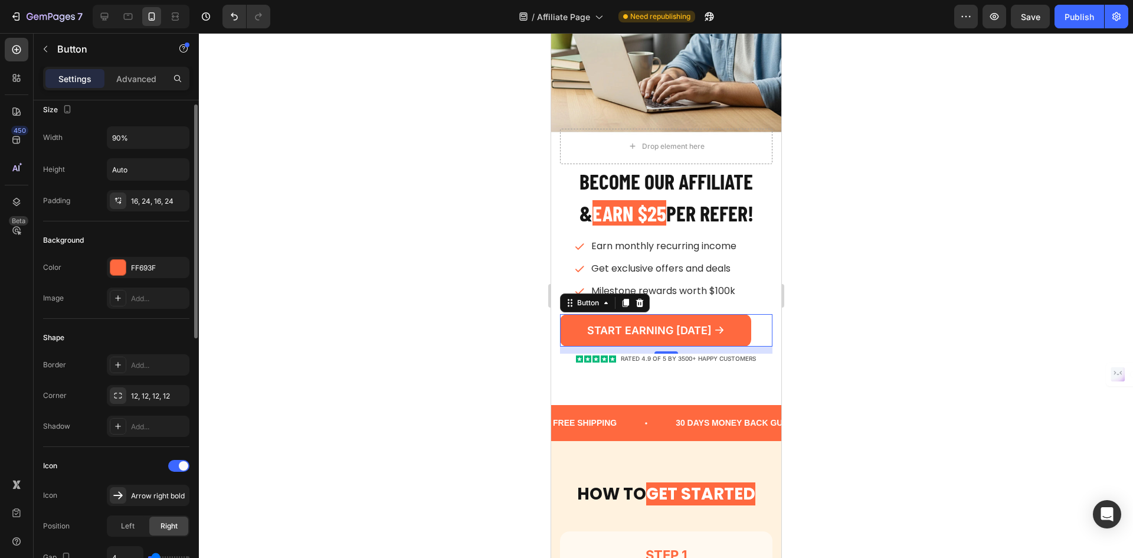
scroll to position [0, 0]
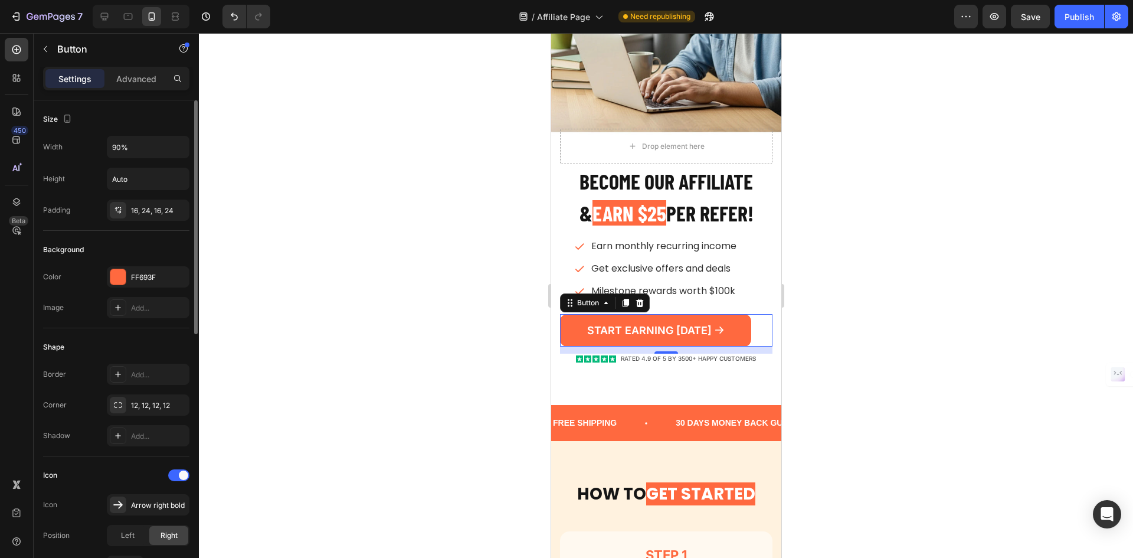
click at [86, 178] on div "Height Auto" at bounding box center [116, 179] width 146 height 22
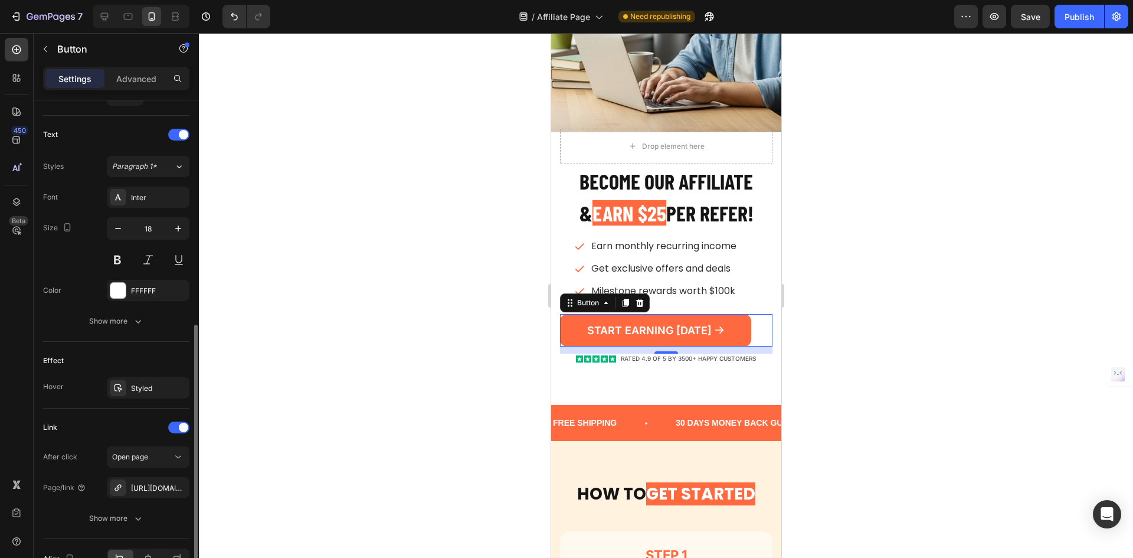
scroll to position [541, 0]
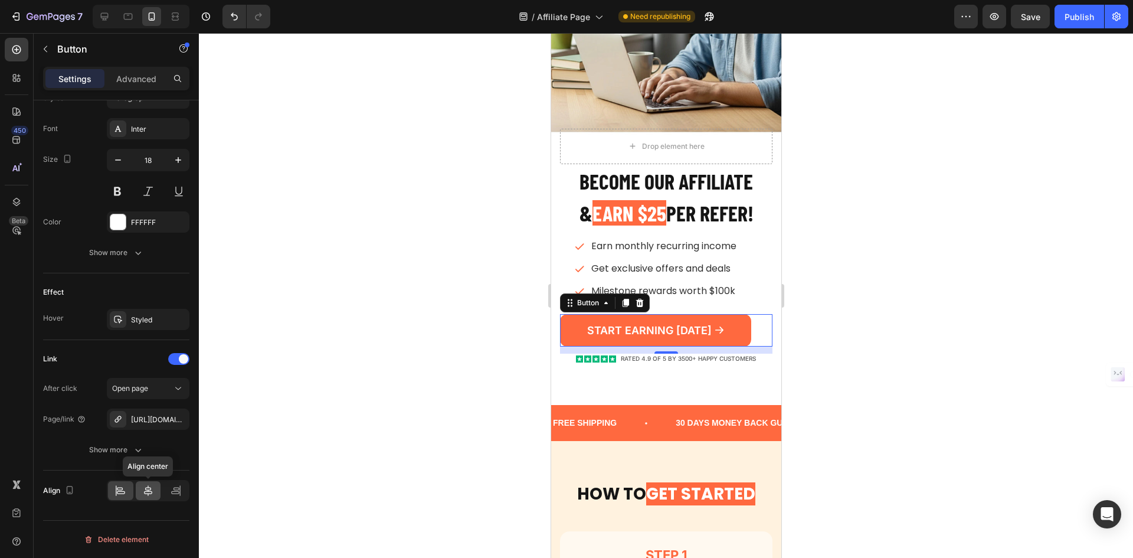
click at [153, 493] on icon at bounding box center [148, 491] width 12 height 12
click at [1074, 19] on div "Publish" at bounding box center [1080, 17] width 30 height 12
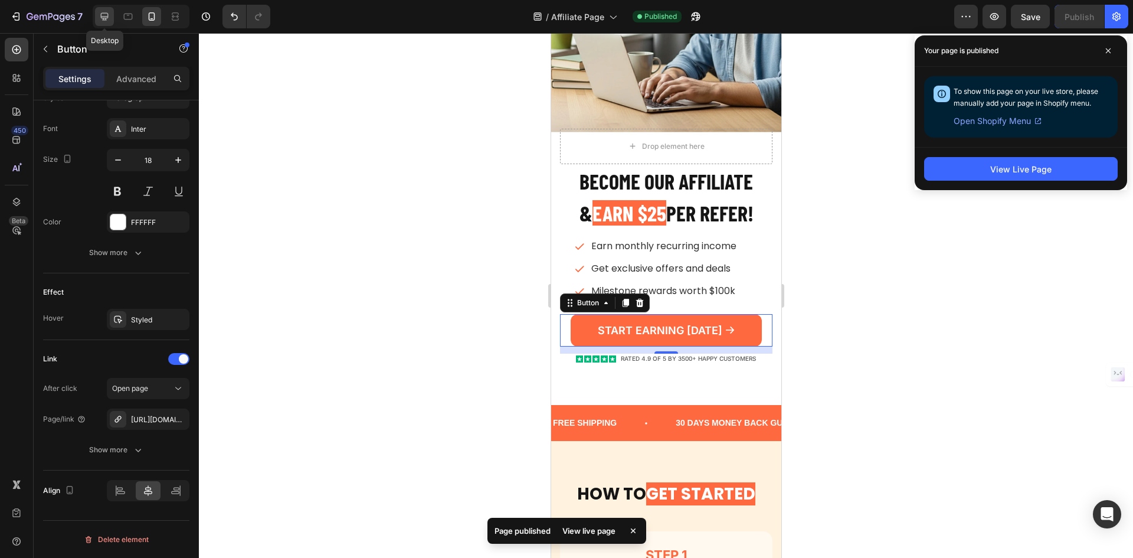
click at [110, 18] on icon at bounding box center [105, 17] width 12 height 12
type input "95%"
type input "20"
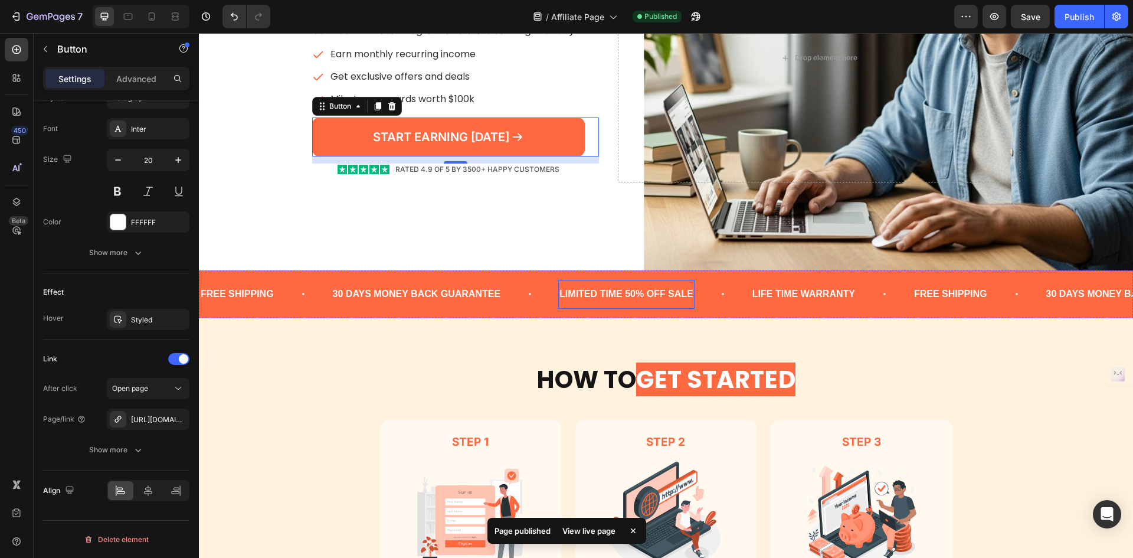
scroll to position [255, 0]
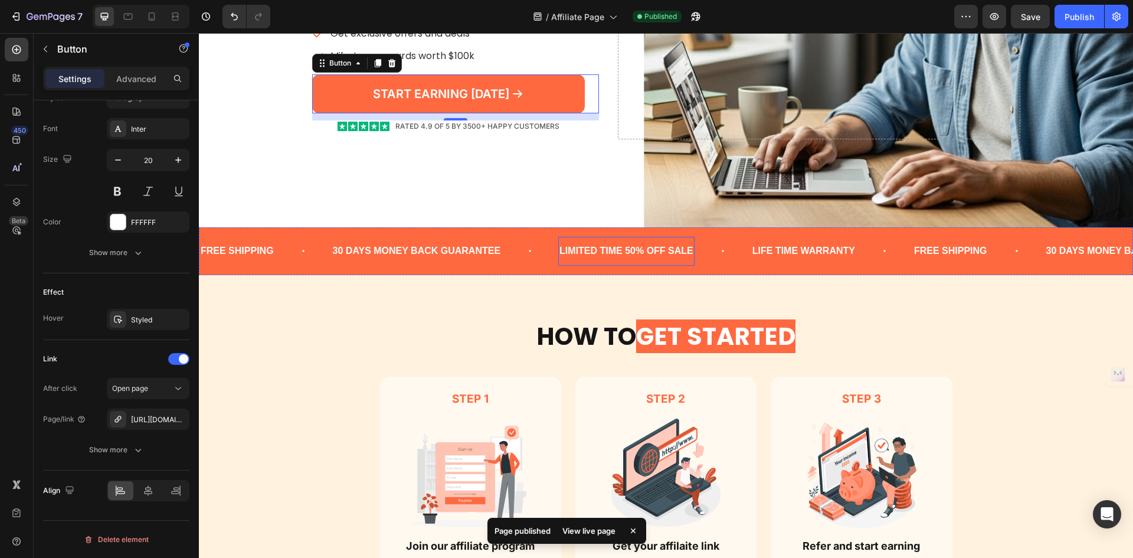
click at [617, 255] on div "LIMITED TIME 50% OFF SALE" at bounding box center [626, 250] width 136 height 19
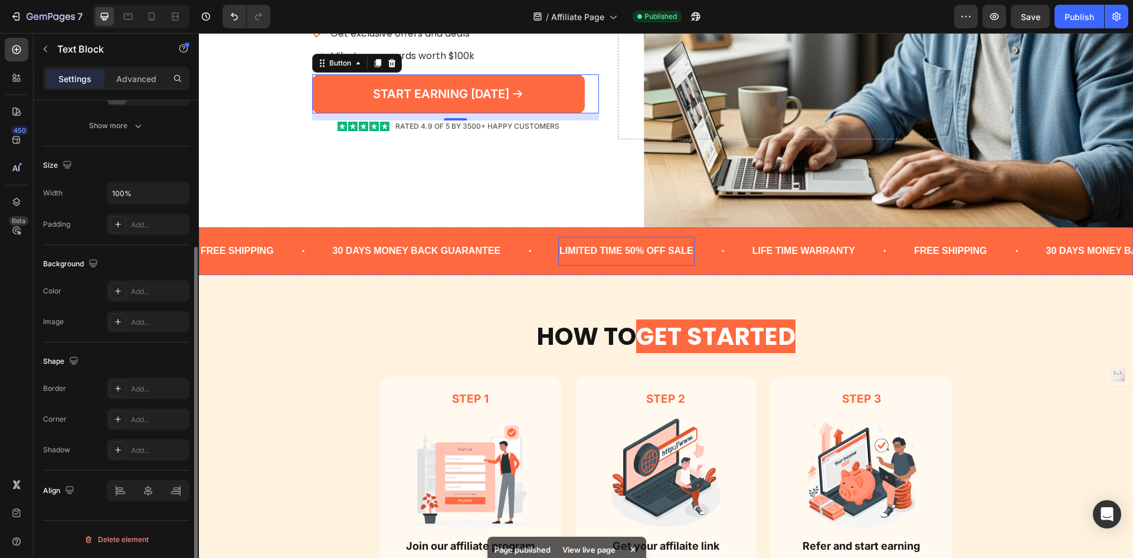
scroll to position [0, 0]
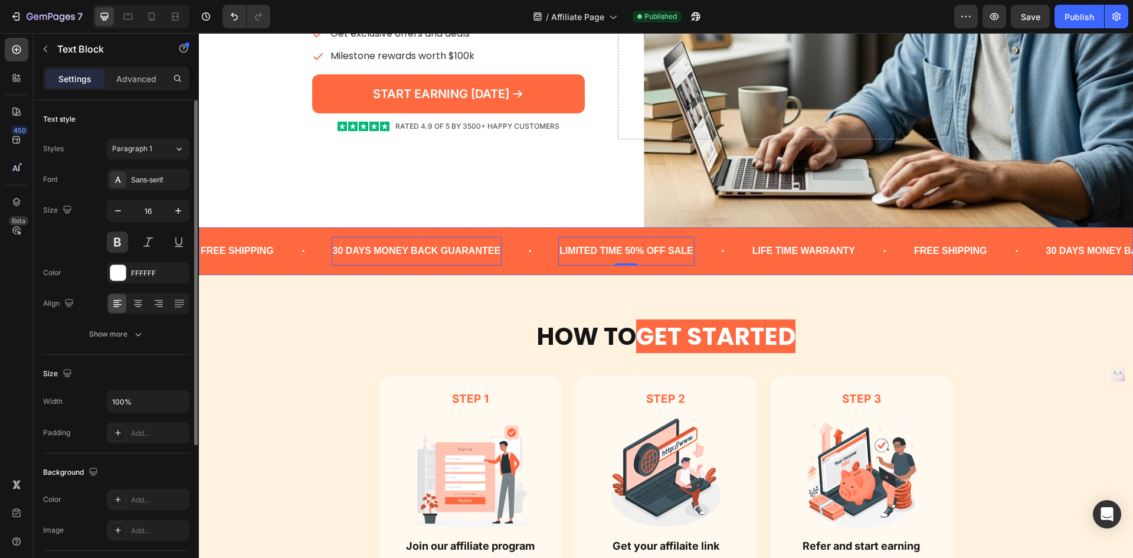
click at [401, 251] on div "30 DAYS MONEY BACK GUARANTEE" at bounding box center [417, 250] width 171 height 19
click at [401, 251] on p "30 DAYS MONEY BACK GUARANTEE" at bounding box center [417, 251] width 168 height 17
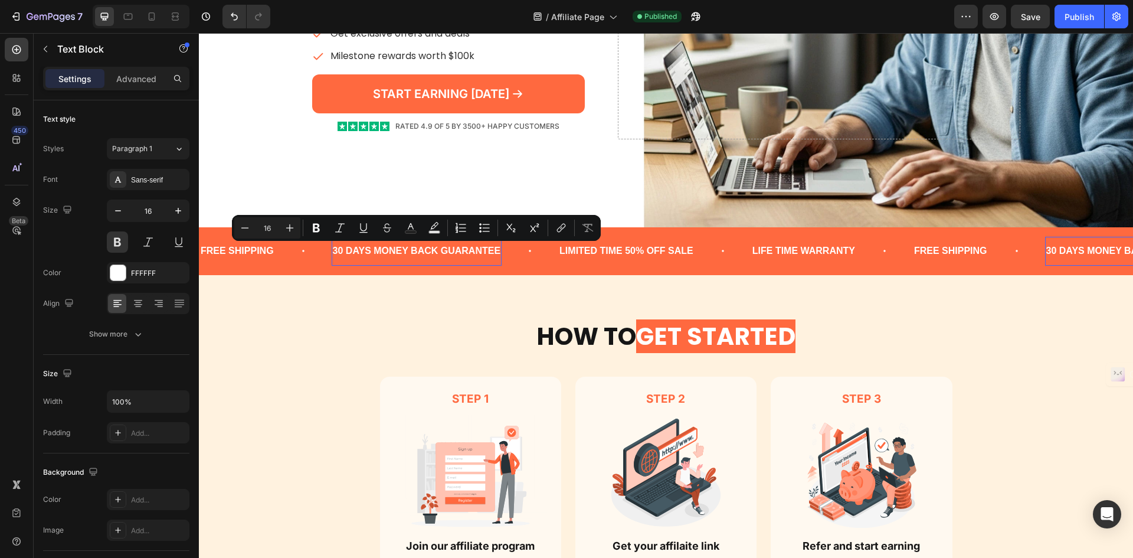
click at [401, 251] on p "30 DAYS MONEY BACK GUARANTEE" at bounding box center [417, 251] width 168 height 17
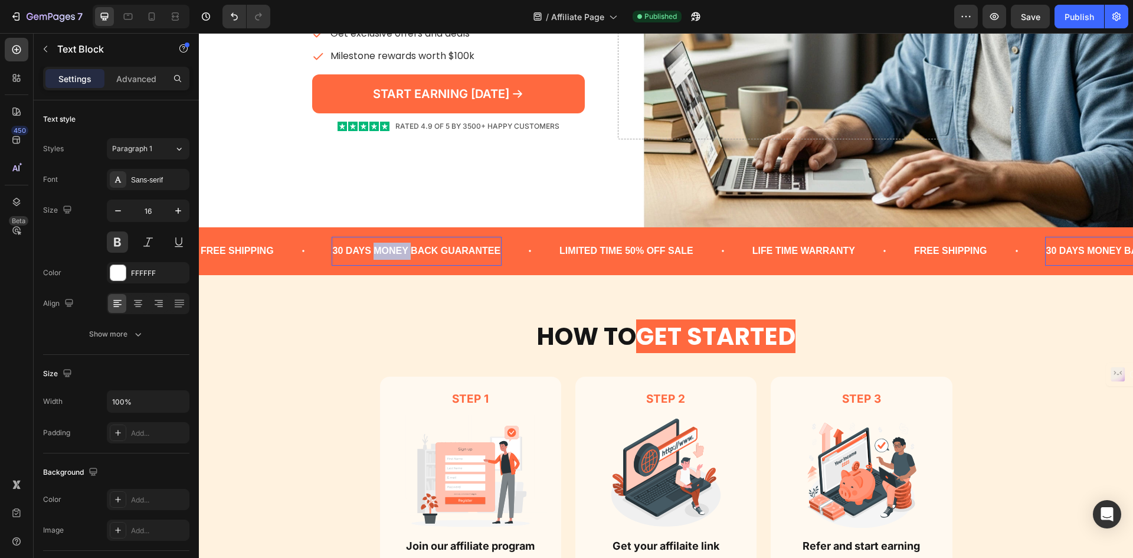
click at [401, 251] on p "30 DAYS MONEY BACK GUARANTEE" at bounding box center [417, 251] width 168 height 17
click at [367, 254] on p "30 DAYS MONEY BACK GUARANTEE" at bounding box center [417, 251] width 168 height 17
click at [616, 255] on div "LIMITED TIME 50% OFF SALE" at bounding box center [605, 250] width 136 height 19
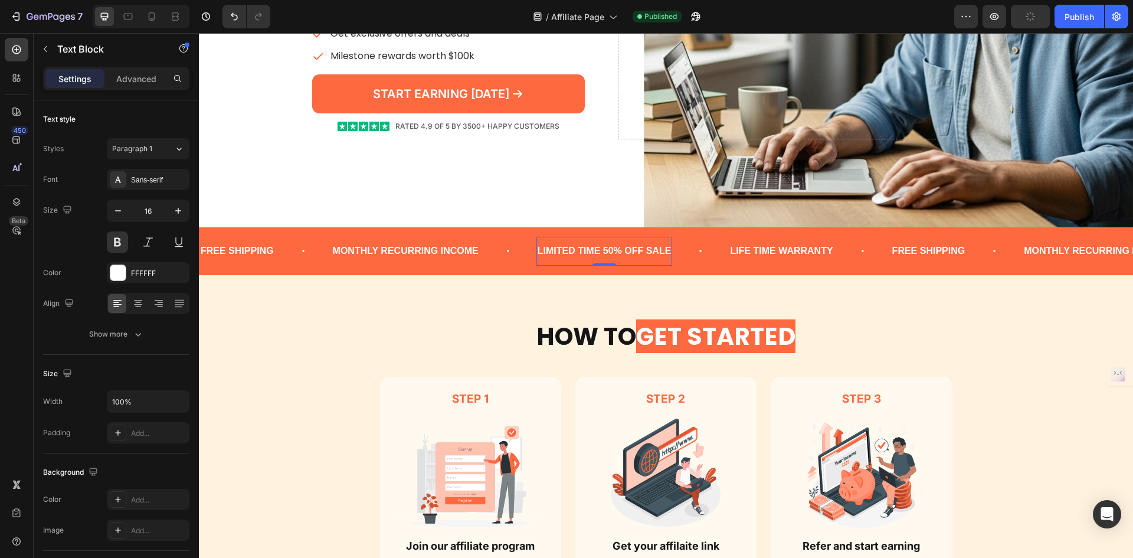
click at [616, 254] on div "LIMITED TIME 50% OFF SALE" at bounding box center [605, 250] width 136 height 19
click at [616, 254] on p "LIMITED TIME 50% OFF SALE" at bounding box center [605, 251] width 134 height 17
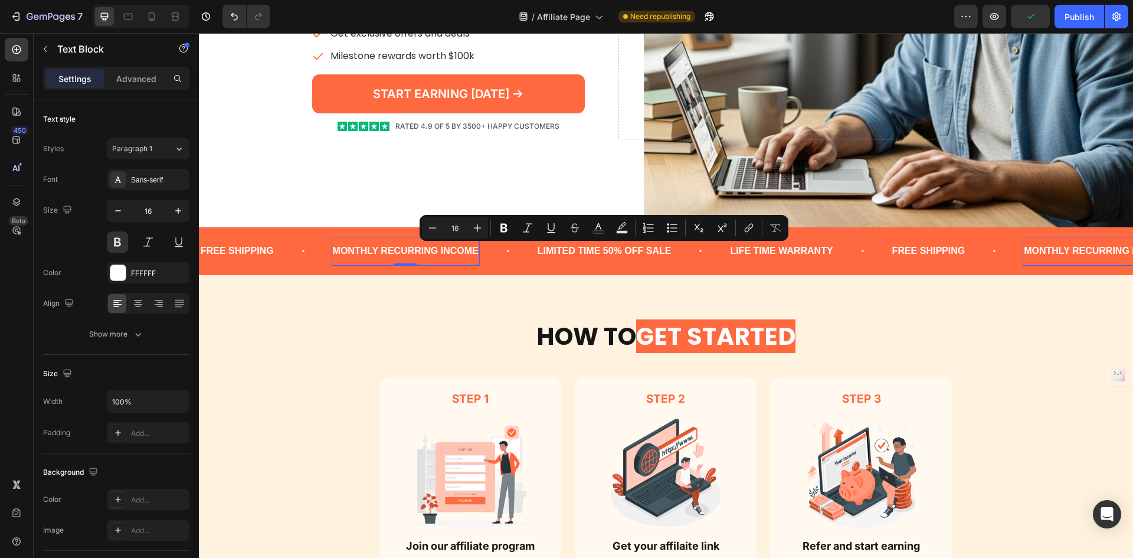
click at [443, 251] on p "MONTHLY RECURRING INCOME" at bounding box center [406, 251] width 146 height 17
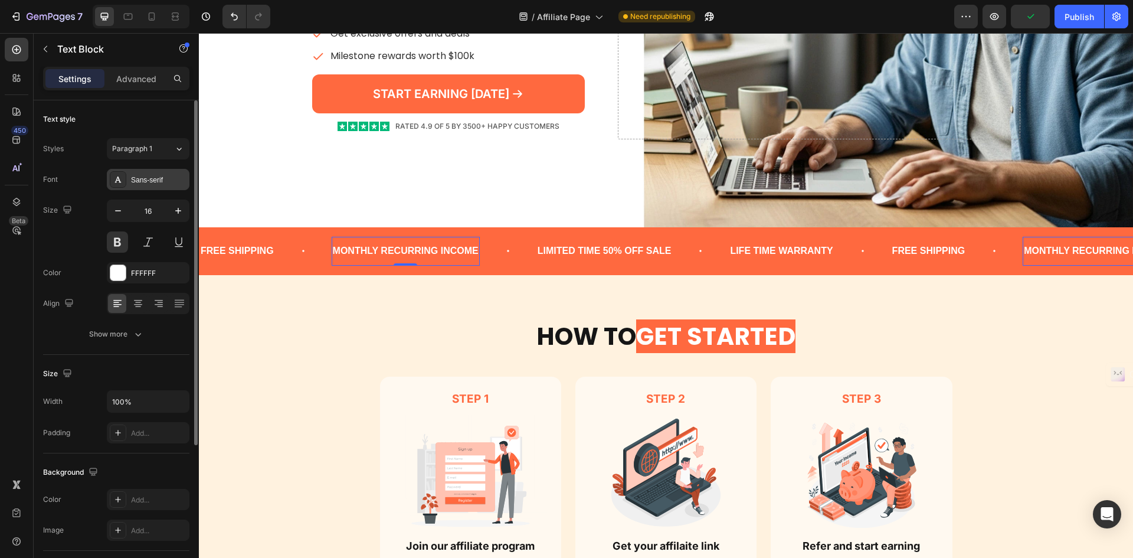
click at [171, 187] on div "Sans-serif" at bounding box center [148, 179] width 83 height 21
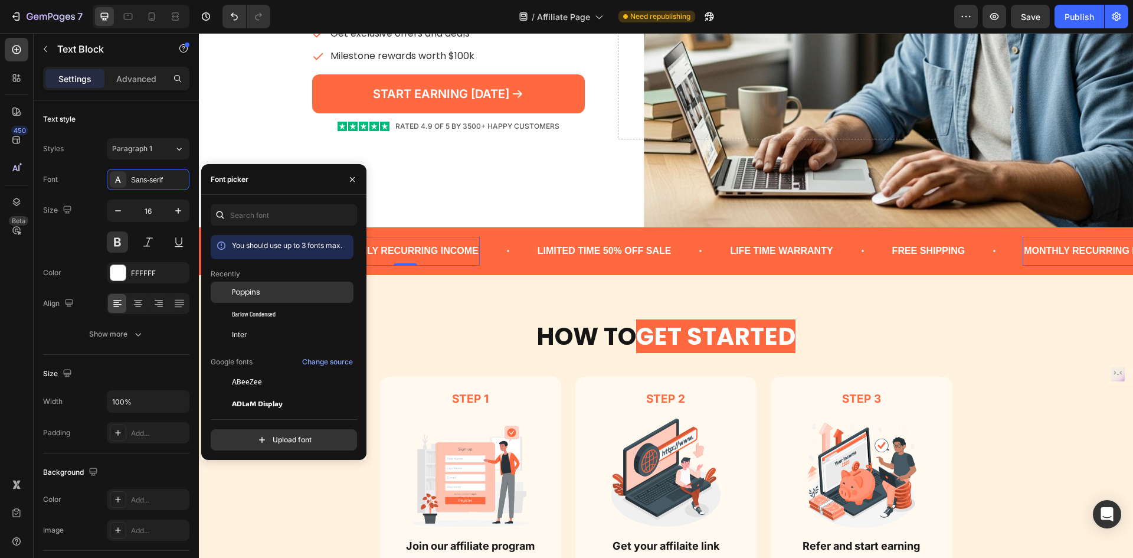
click at [267, 371] on div "Poppins" at bounding box center [282, 381] width 143 height 21
click at [248, 499] on div "Inter" at bounding box center [282, 509] width 143 height 21
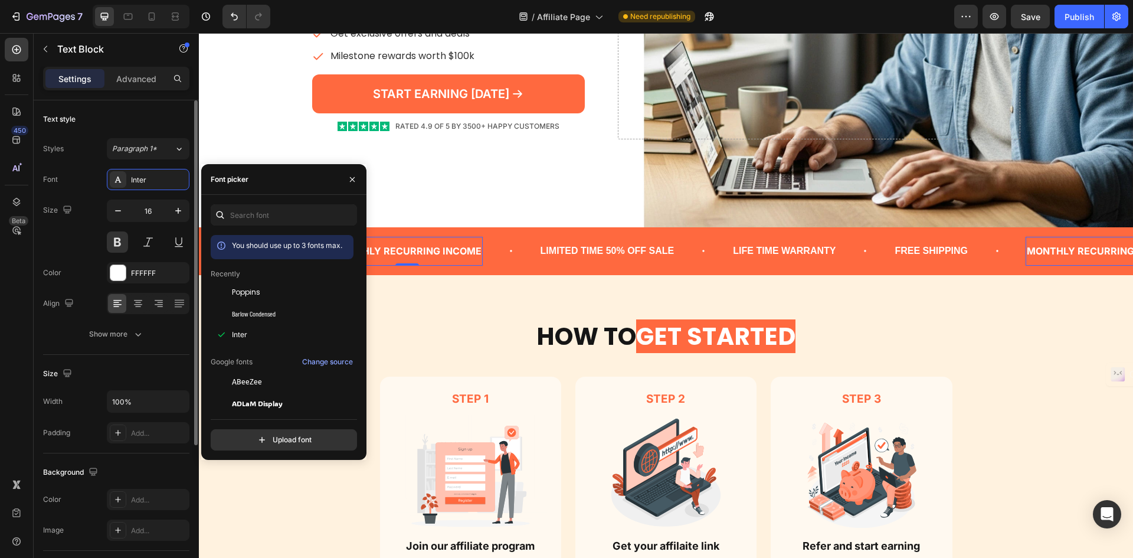
click at [84, 223] on div "Size 16" at bounding box center [116, 225] width 146 height 53
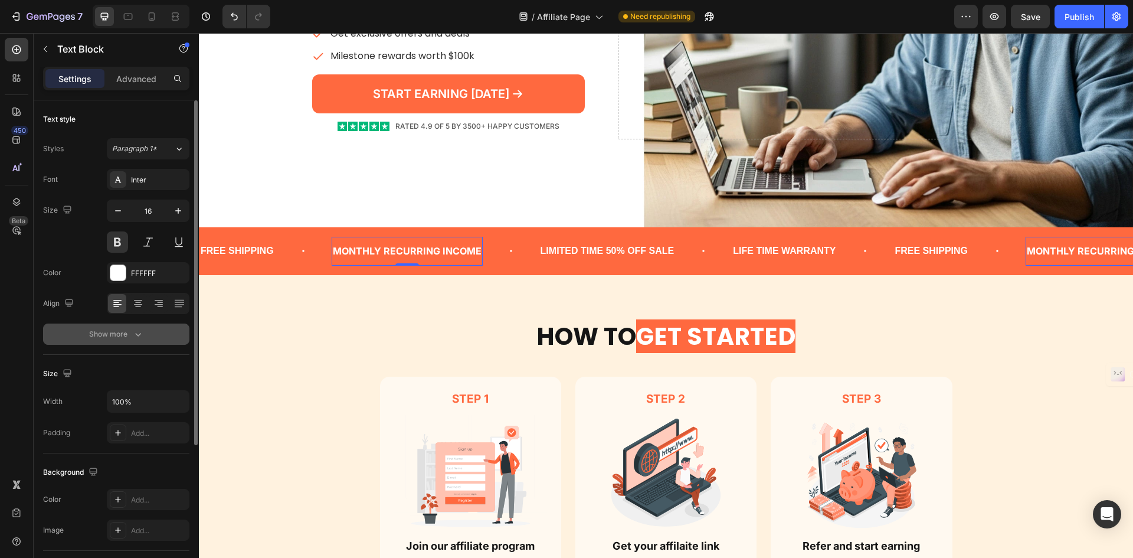
click at [142, 338] on icon "button" at bounding box center [138, 334] width 12 height 12
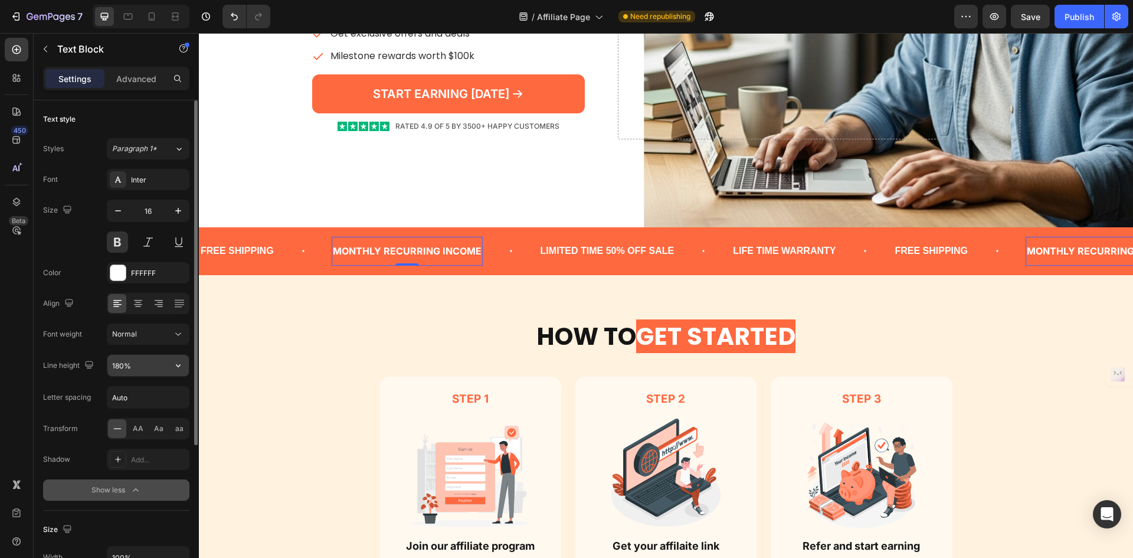
click at [184, 363] on icon "button" at bounding box center [178, 365] width 12 height 12
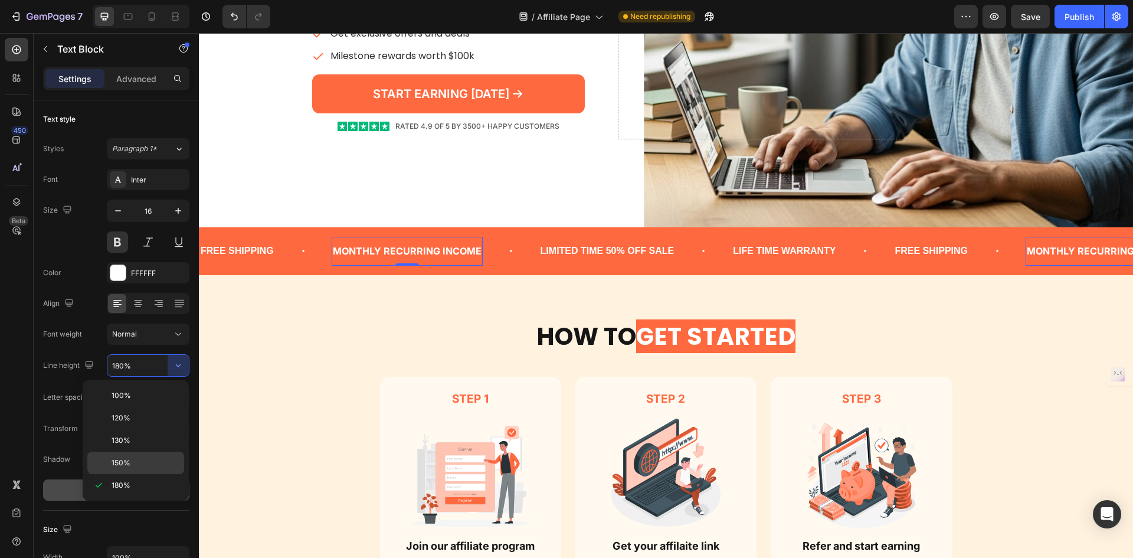
click at [138, 453] on div "150%" at bounding box center [135, 463] width 97 height 22
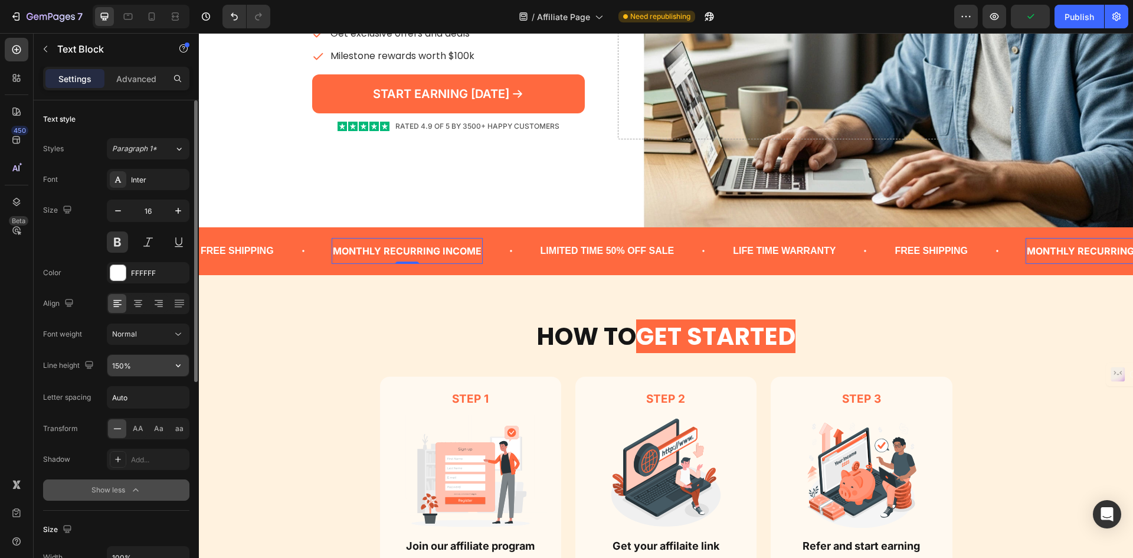
click at [182, 365] on icon "button" at bounding box center [178, 365] width 12 height 12
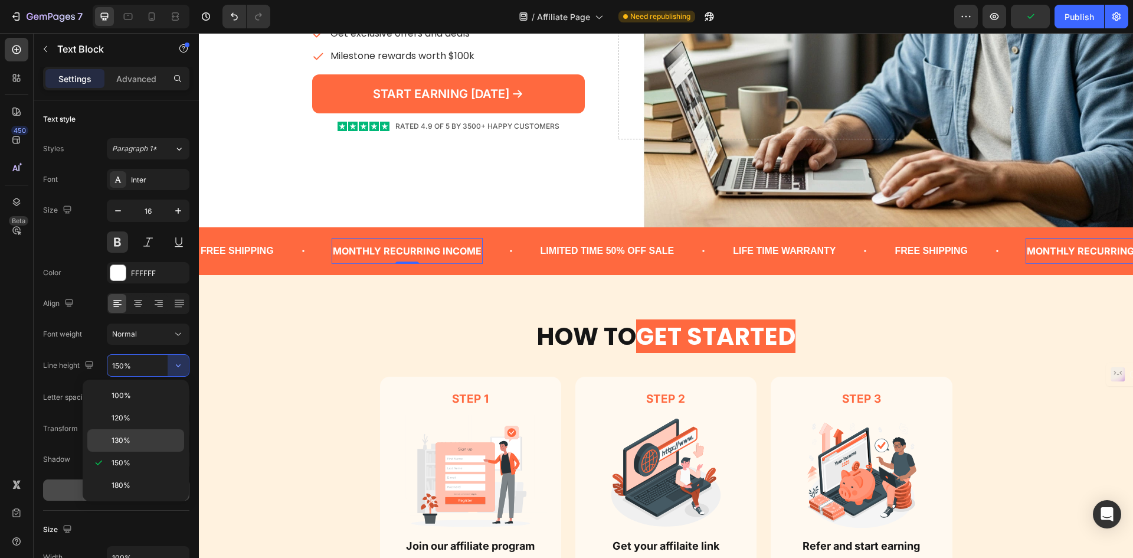
click at [132, 436] on p "130%" at bounding box center [145, 440] width 67 height 11
type input "130%"
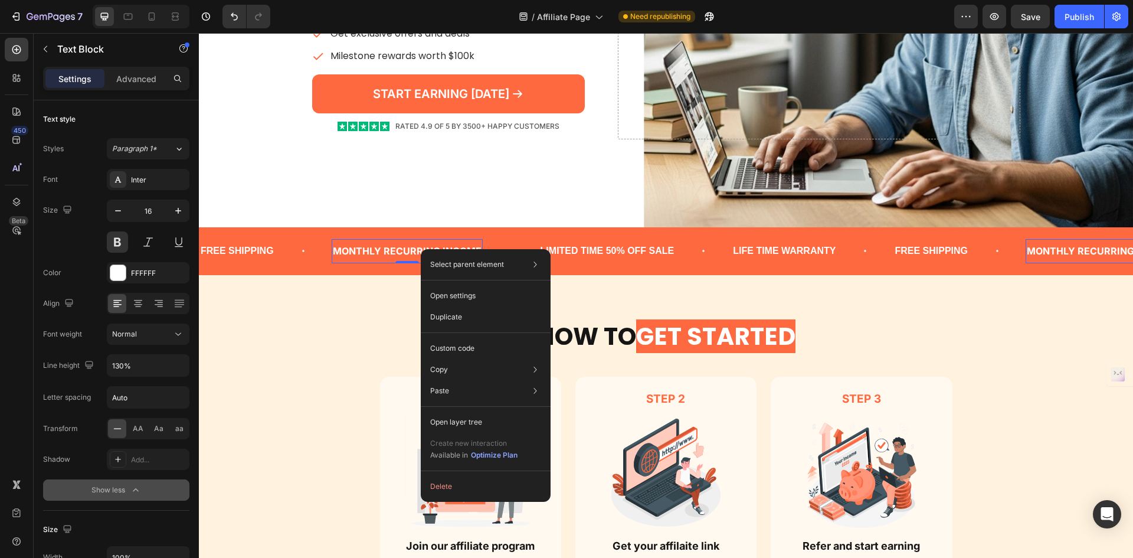
click at [395, 244] on div "MONTHLY RECURRING INCOME" at bounding box center [407, 251] width 151 height 15
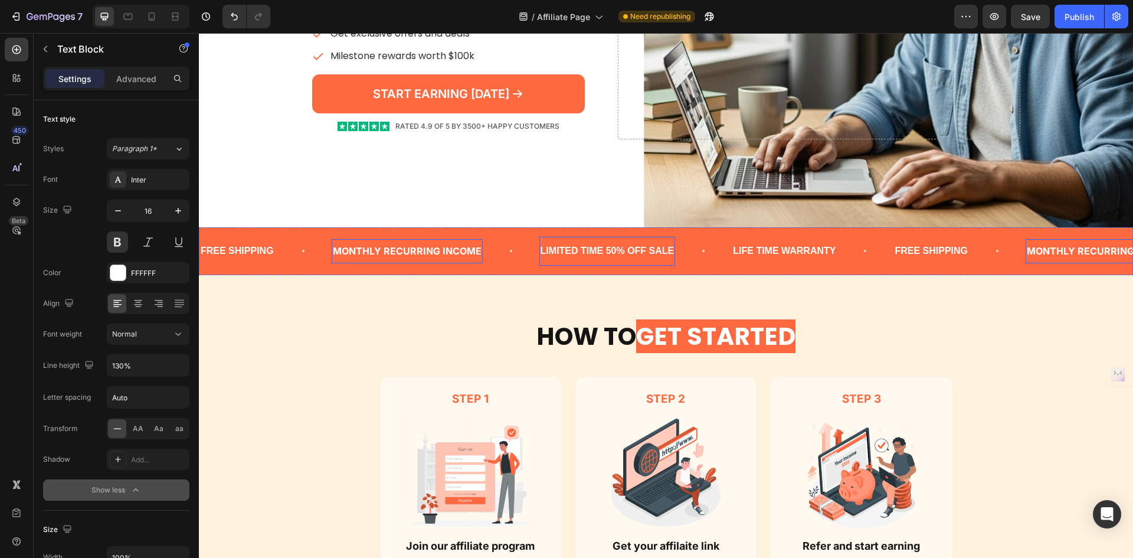
click at [604, 247] on p "LIMITED TIME 50% OFF SALE" at bounding box center [608, 251] width 134 height 17
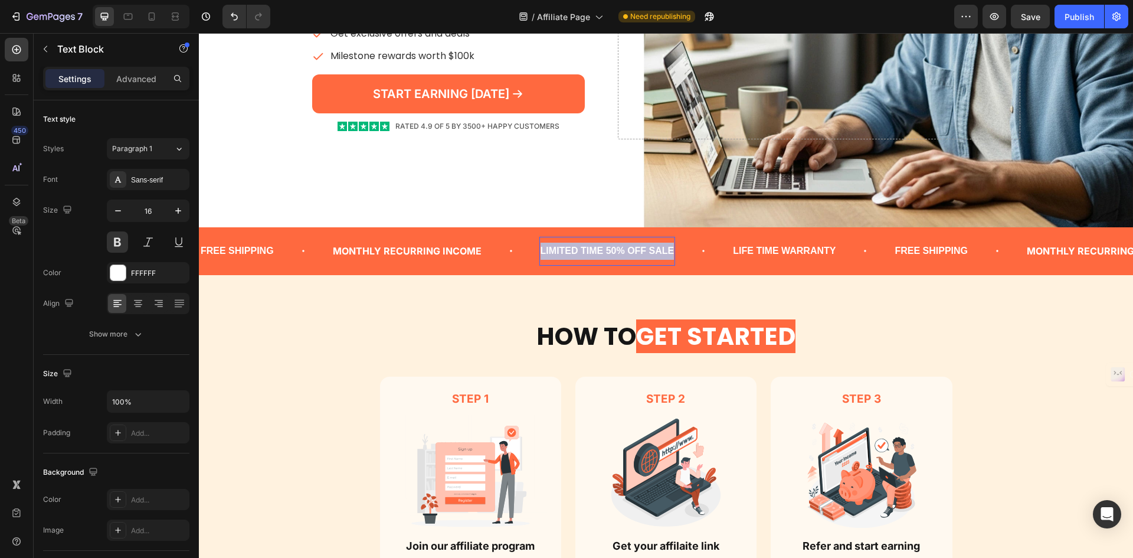
click at [604, 247] on p "LIMITED TIME 50% OFF SALE" at bounding box center [608, 251] width 134 height 17
click at [731, 250] on div "LIFE TIME WARRANTY" at bounding box center [762, 250] width 105 height 19
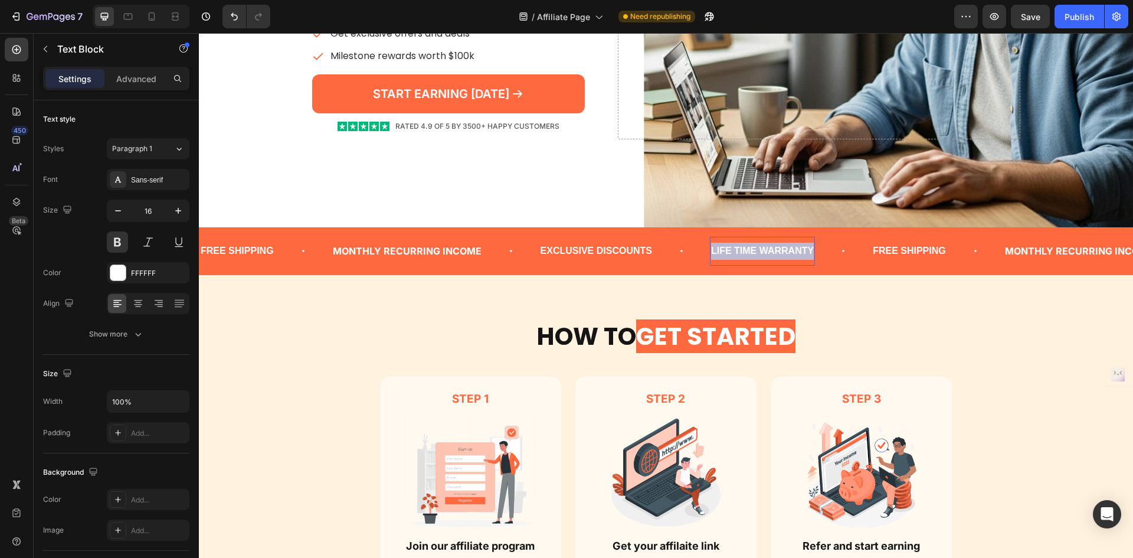
click at [731, 250] on p "LIFE TIME WARRANTY" at bounding box center [762, 251] width 103 height 17
click at [910, 243] on div "FREE SHIPPING" at bounding box center [899, 250] width 76 height 19
click at [910, 243] on p "FREE SHIPPING" at bounding box center [898, 251] width 73 height 17
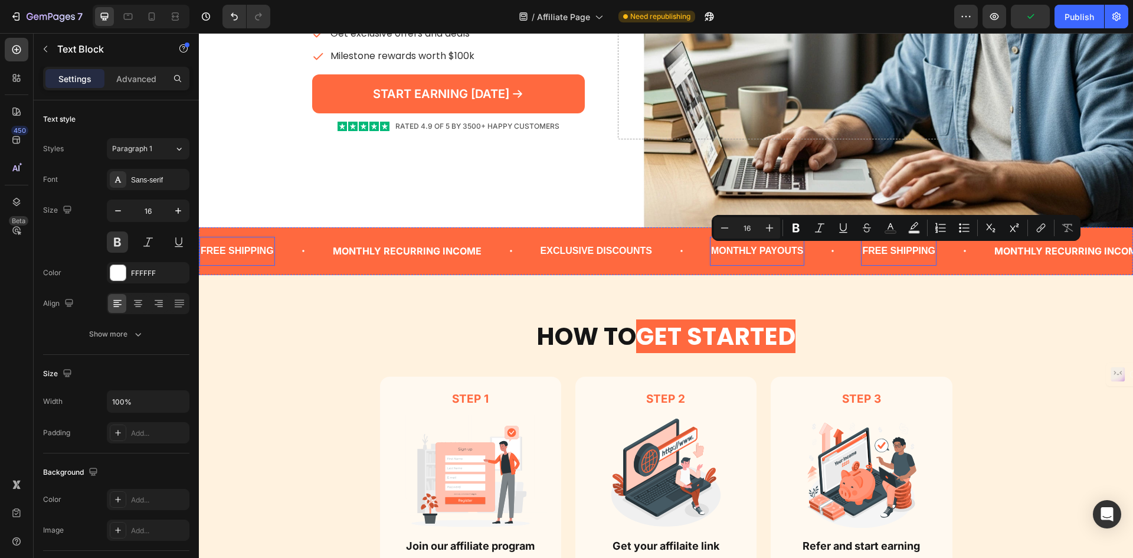
click at [740, 243] on p "MONTHLY PAYOUTS" at bounding box center [757, 251] width 92 height 17
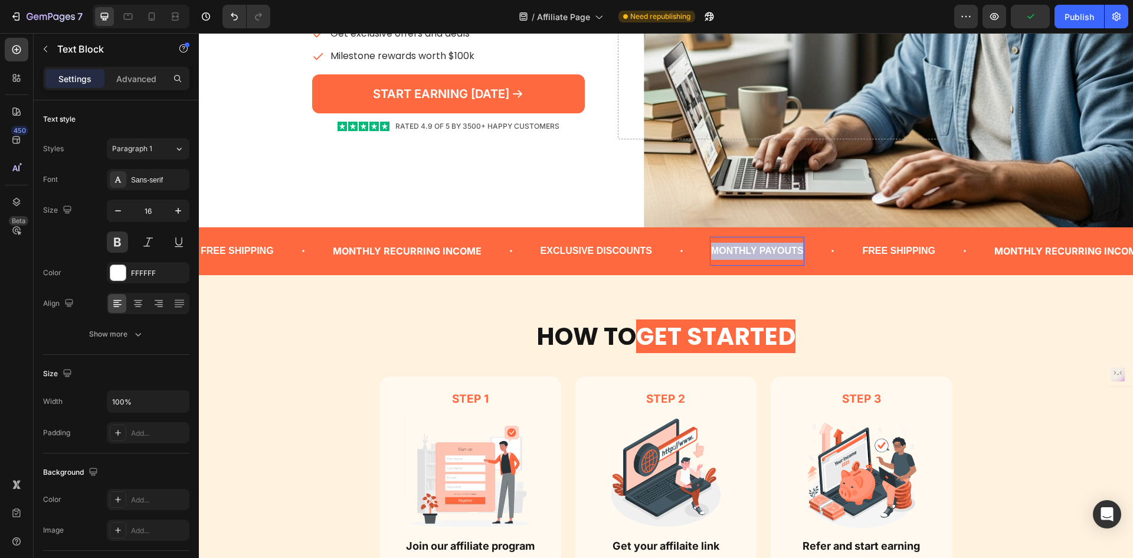
click at [740, 243] on p "MONTHLY PAYOUTS" at bounding box center [757, 251] width 92 height 17
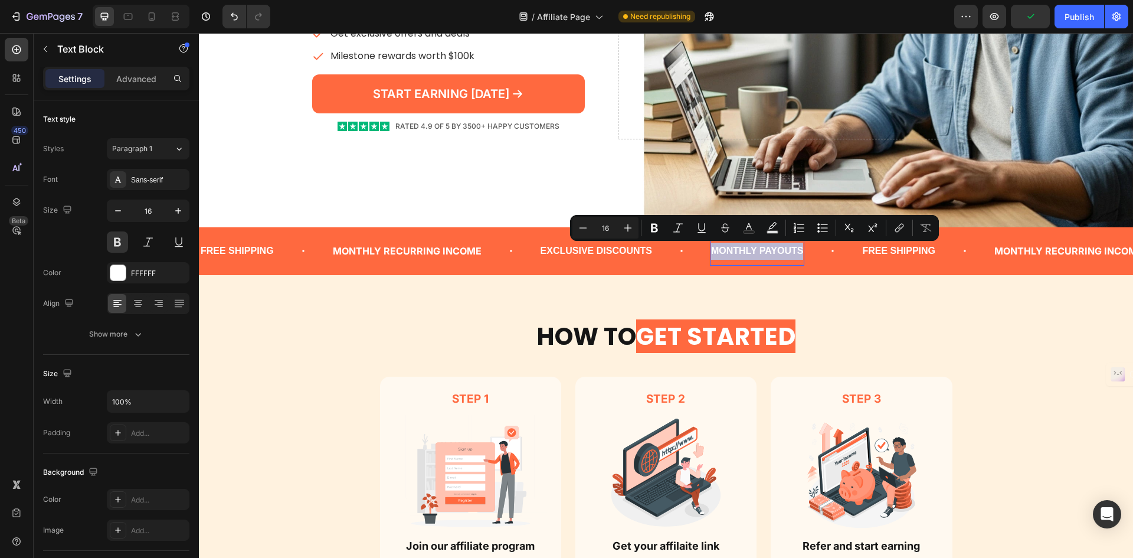
click at [735, 257] on p "MONTHLY PAYOUTS" at bounding box center [757, 251] width 92 height 17
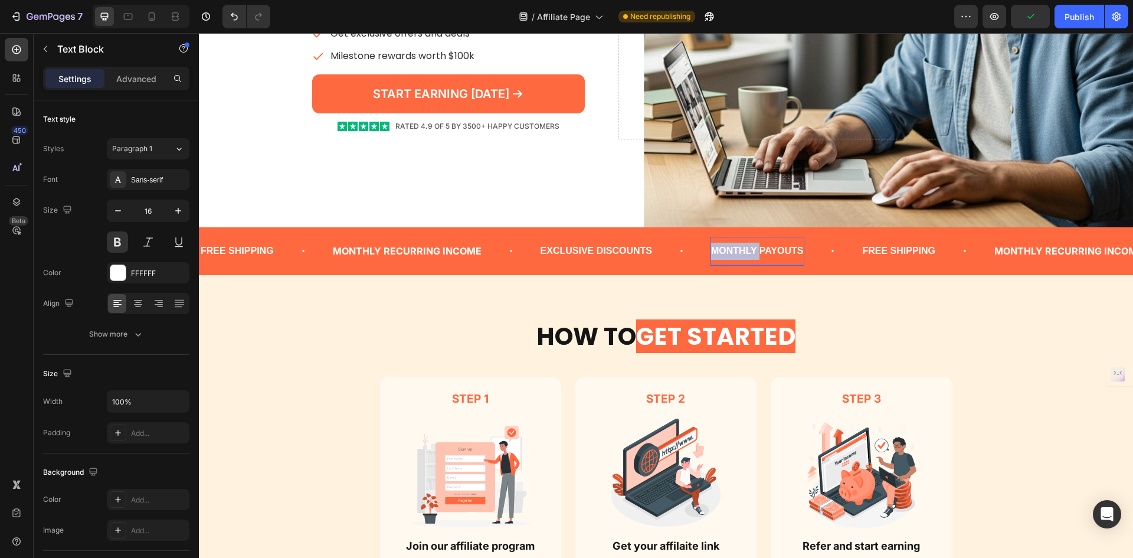
click at [735, 257] on p "MONTHLY PAYOUTS" at bounding box center [757, 251] width 92 height 17
click at [730, 248] on p "FAST PAYOUTS" at bounding box center [746, 251] width 71 height 17
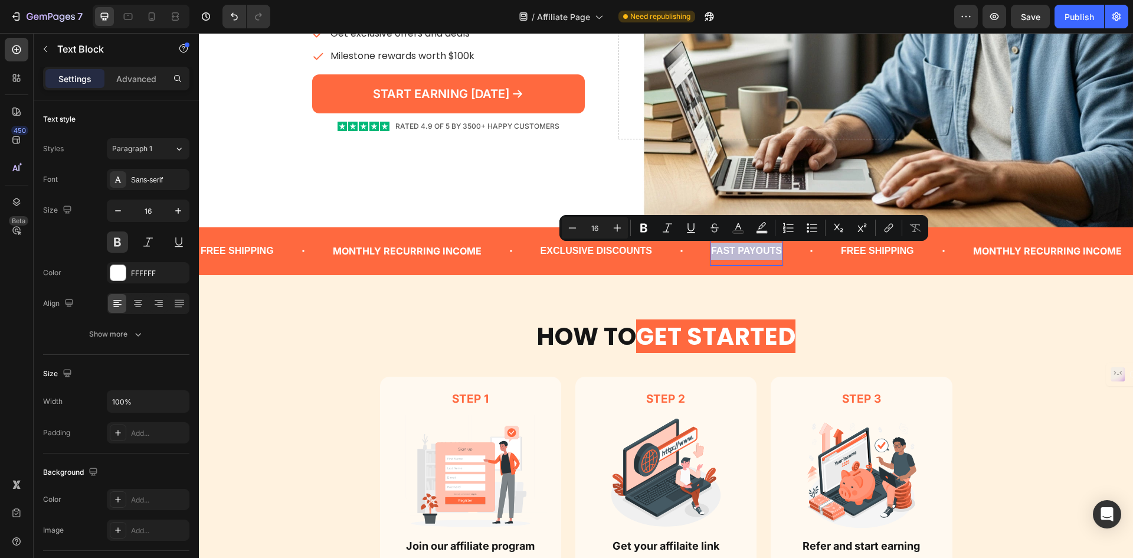
click at [732, 248] on p "FAST PAYOUTS" at bounding box center [746, 251] width 71 height 17
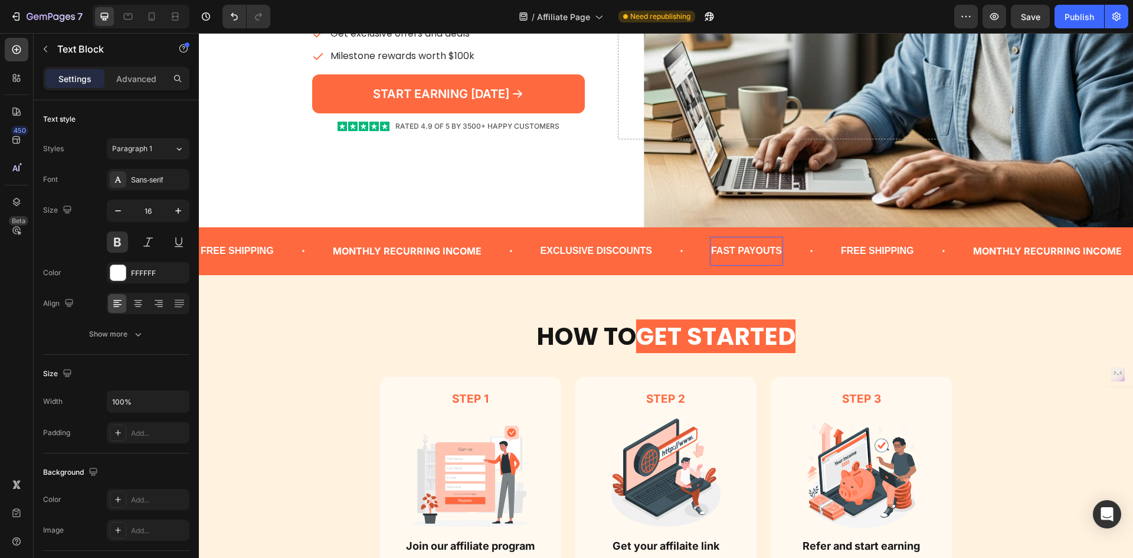
click at [735, 250] on p "FAST PAYOUTS" at bounding box center [746, 251] width 71 height 17
click at [888, 257] on p "FREE SHIPPING" at bounding box center [894, 251] width 73 height 17
click at [766, 243] on p "NO FEE REQUIRED" at bounding box center [754, 251] width 87 height 17
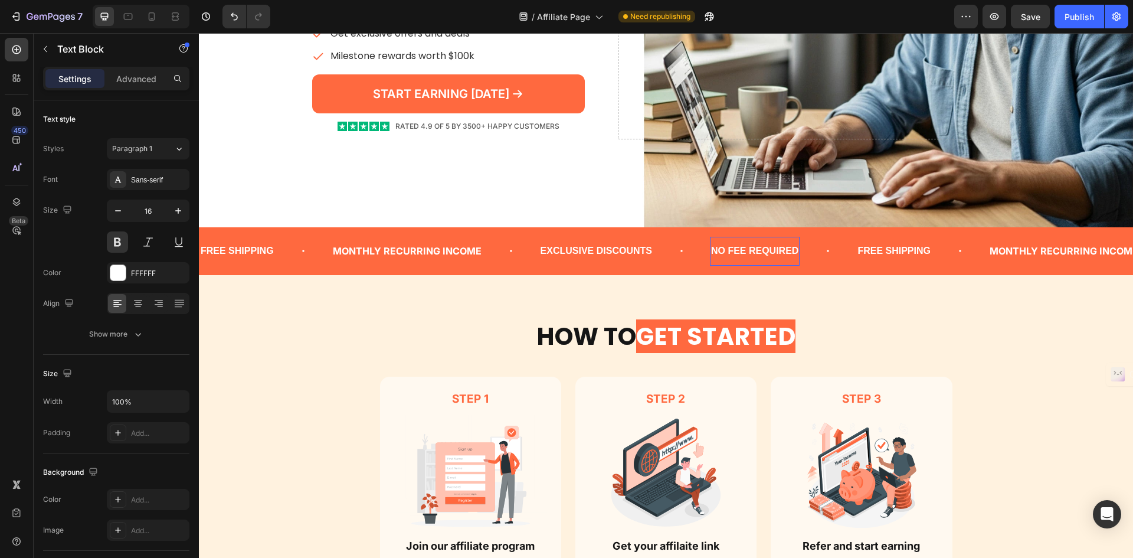
click at [766, 243] on p "NO FEE REQUIRED" at bounding box center [754, 251] width 87 height 17
click at [894, 247] on p "FREE SHIPPING" at bounding box center [883, 251] width 73 height 17
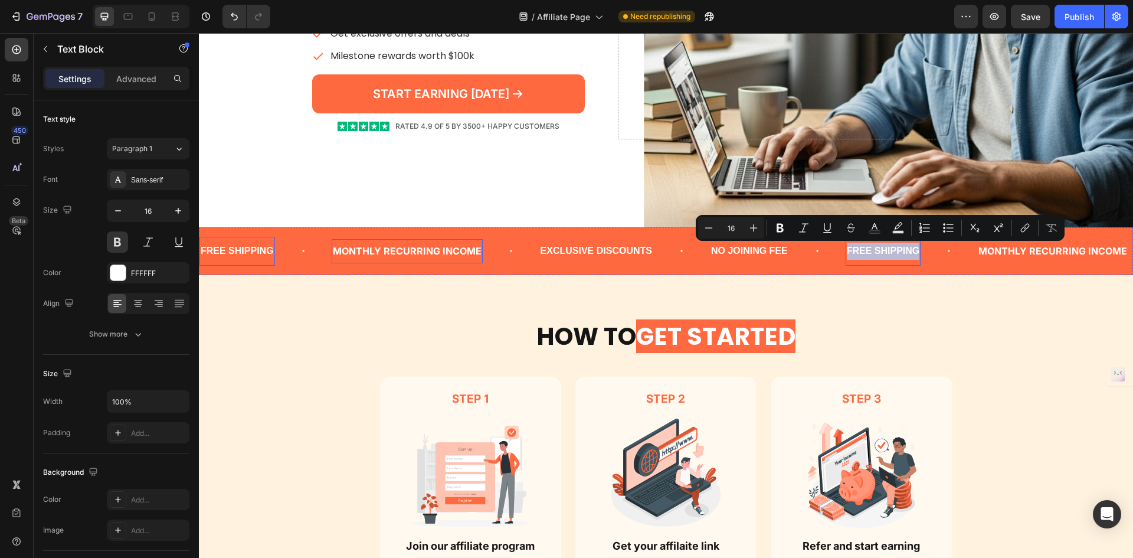
click at [479, 249] on div "MONTHLY RECURRING INCOME" at bounding box center [407, 251] width 151 height 15
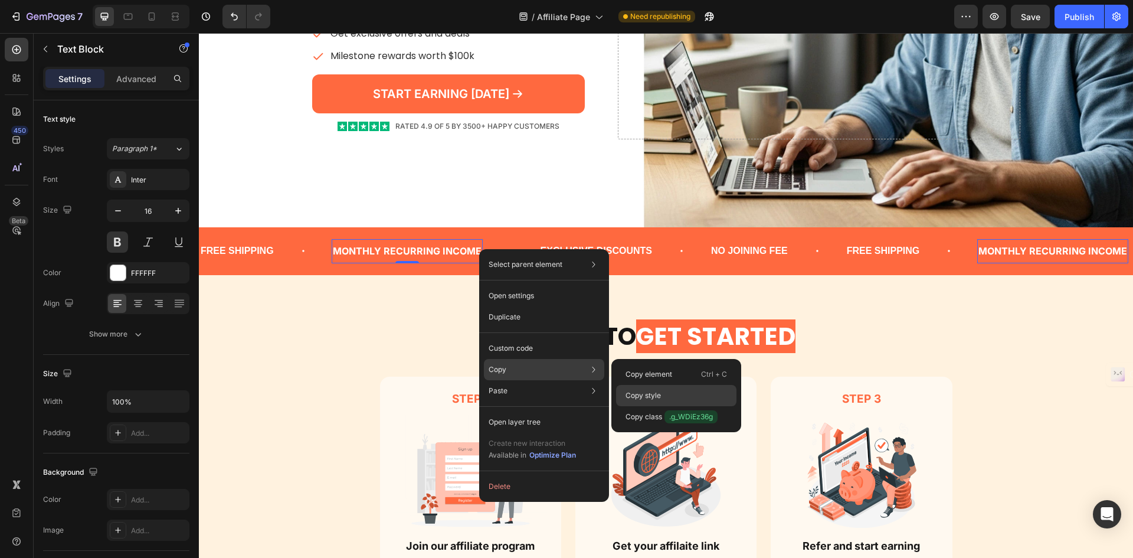
click at [654, 392] on p "Copy style" at bounding box center [643, 395] width 35 height 11
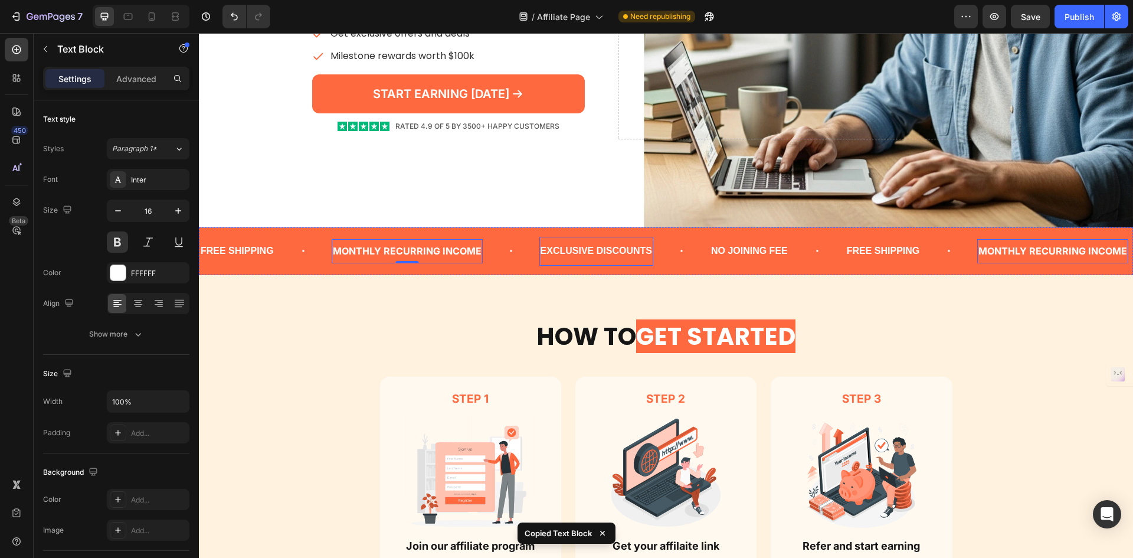
click at [625, 238] on div "EXCLUSIVE DISCOUNTS Text Block" at bounding box center [596, 251] width 114 height 29
click at [774, 256] on p "NO JOINING FEE" at bounding box center [750, 251] width 77 height 17
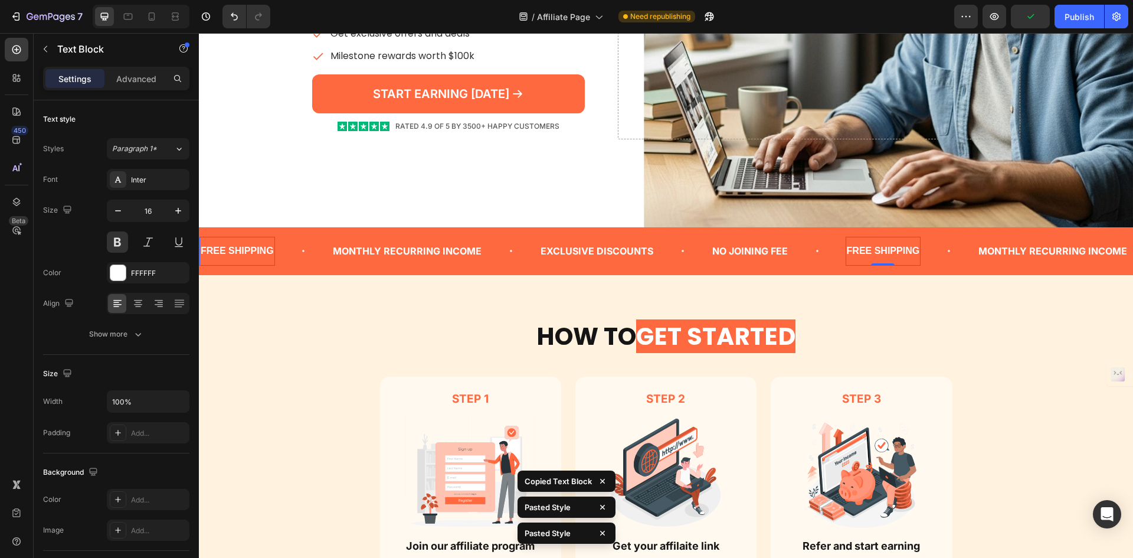
click at [891, 259] on p "FREE SHIPPING" at bounding box center [883, 251] width 73 height 17
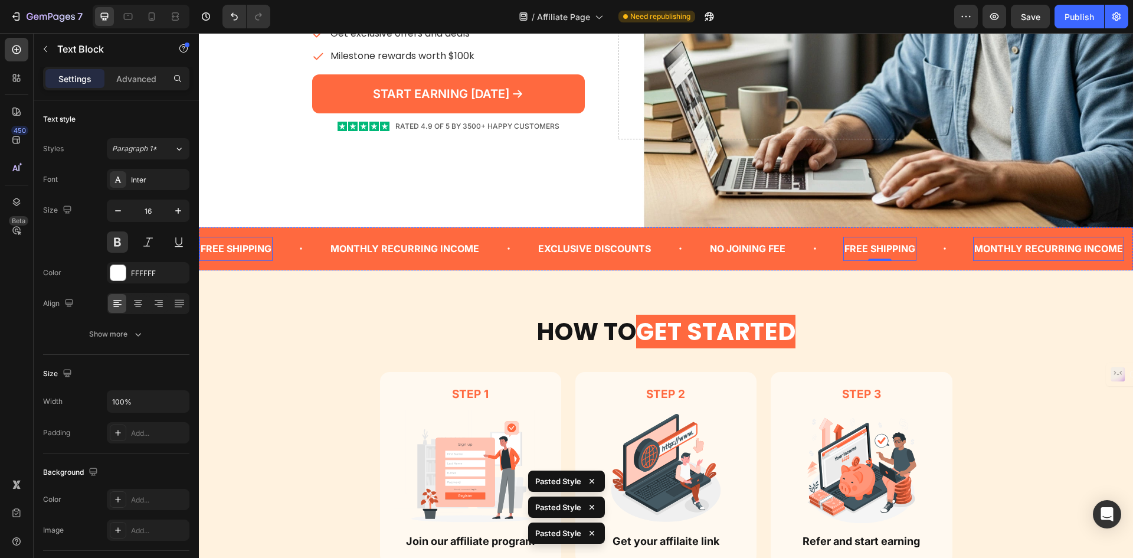
click at [1020, 251] on p "MONTHLY RECURRING INCOME" at bounding box center [1048, 249] width 149 height 12
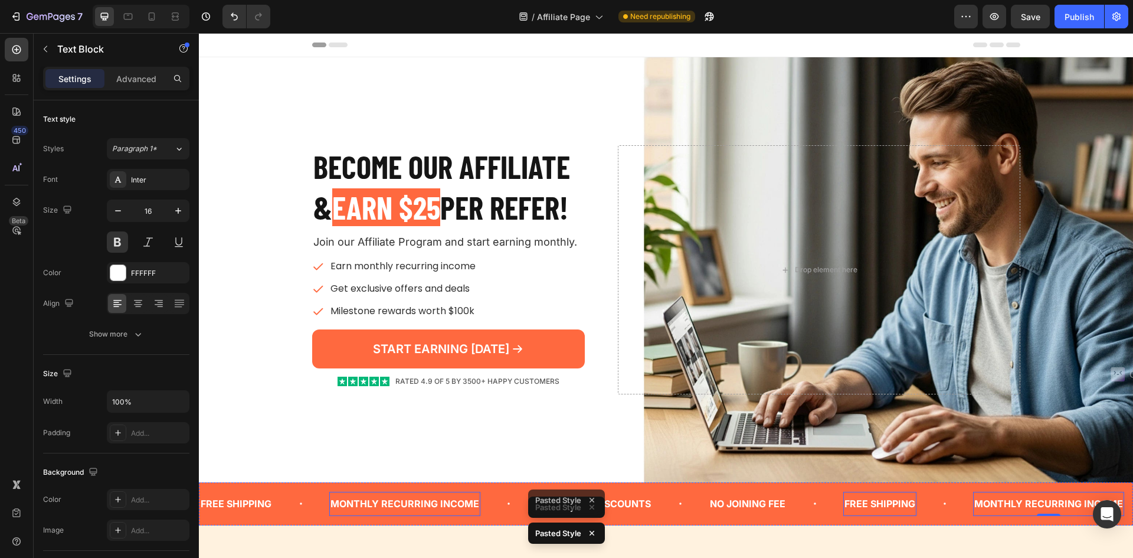
scroll to position [255, 0]
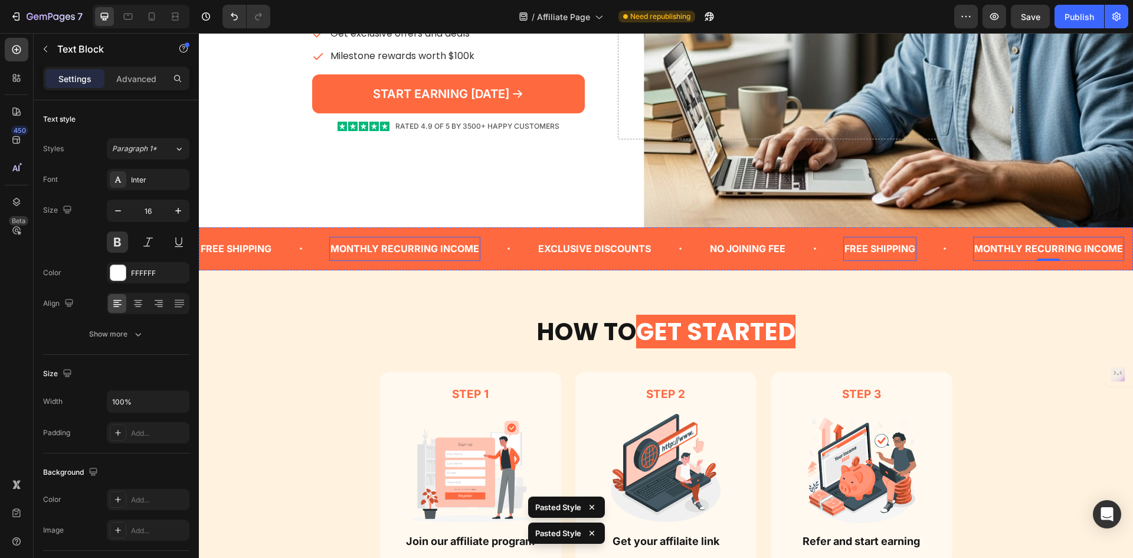
click at [856, 247] on p "FREE SHIPPING" at bounding box center [880, 249] width 71 height 12
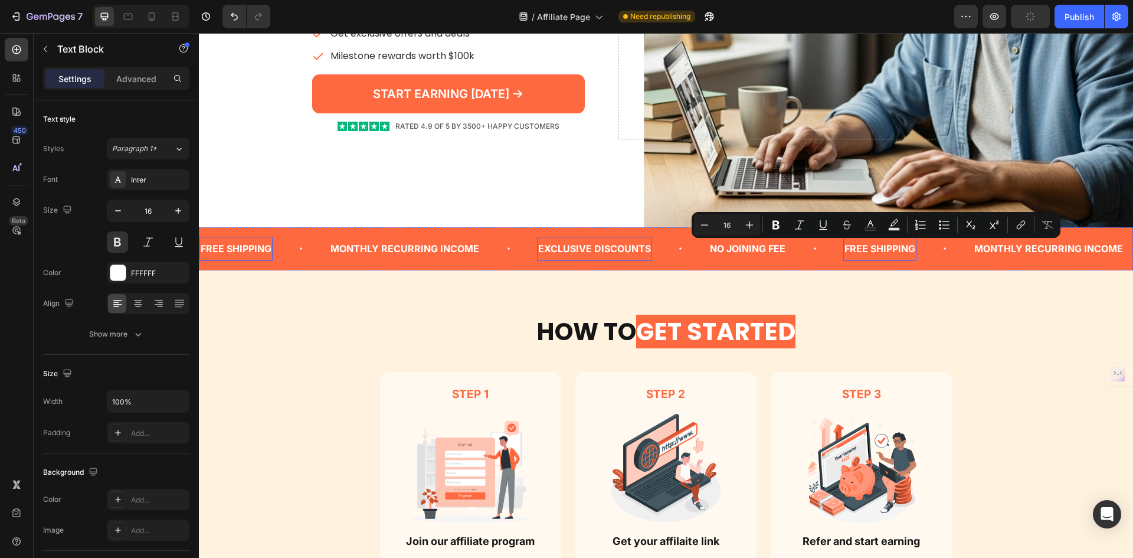
click at [630, 245] on p "EXCLUSIVE DISCOUNTS" at bounding box center [594, 249] width 113 height 12
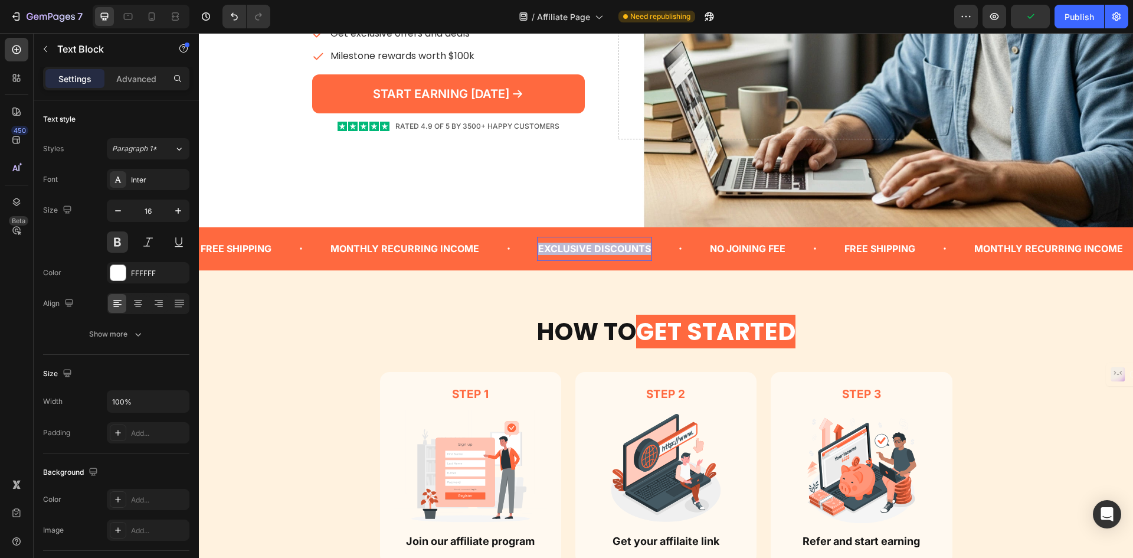
click at [630, 245] on p "EXCLUSIVE DISCOUNTS" at bounding box center [594, 249] width 113 height 12
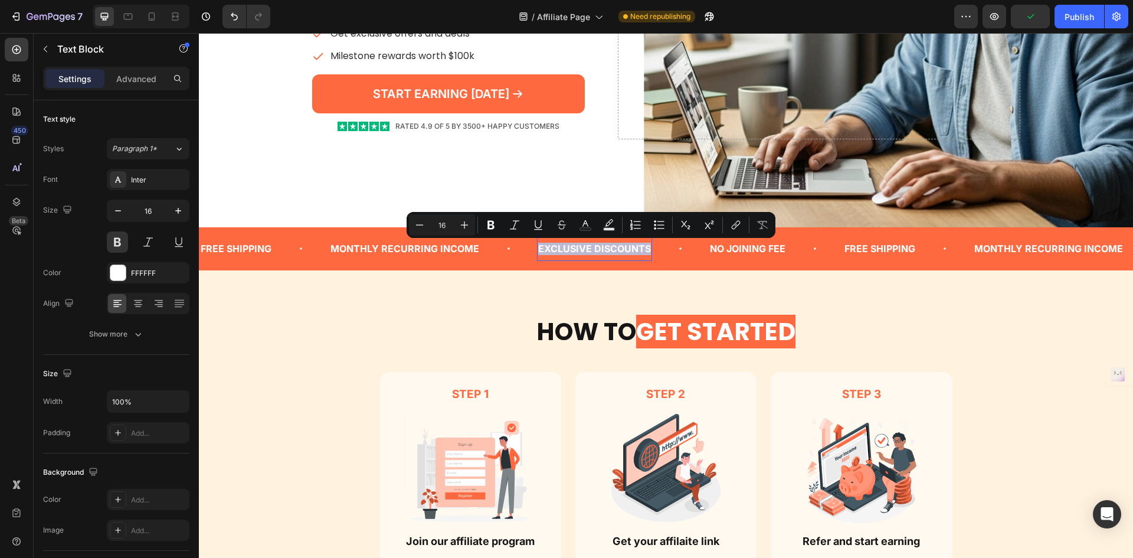
click at [630, 245] on p "EXCLUSIVE DISCOUNTS" at bounding box center [594, 249] width 113 height 12
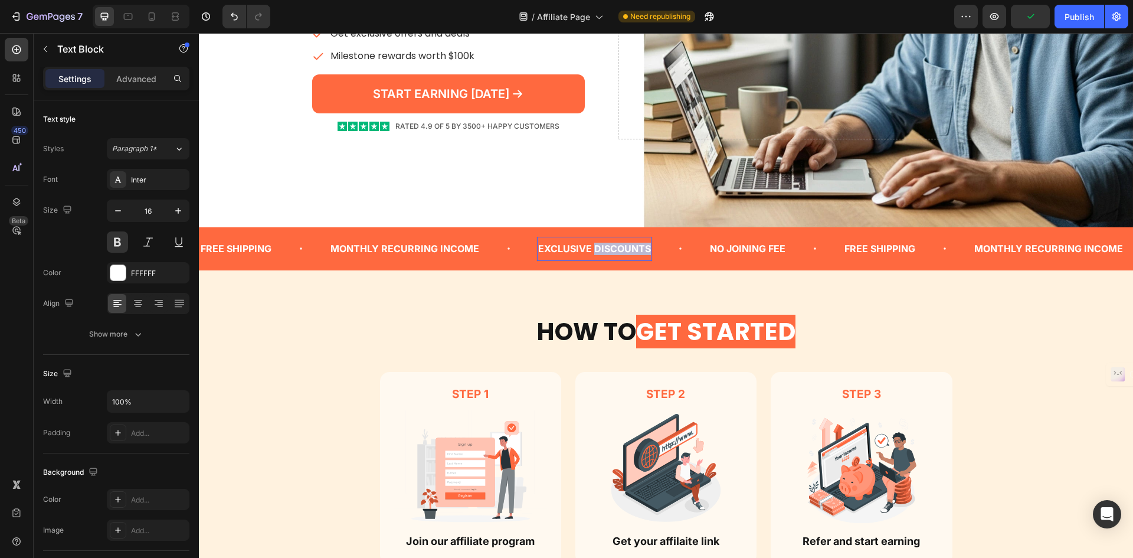
click at [630, 245] on p "EXCLUSIVE DISCOUNTS" at bounding box center [594, 249] width 113 height 12
click at [867, 247] on p "FREE SHIPPING" at bounding box center [859, 249] width 71 height 12
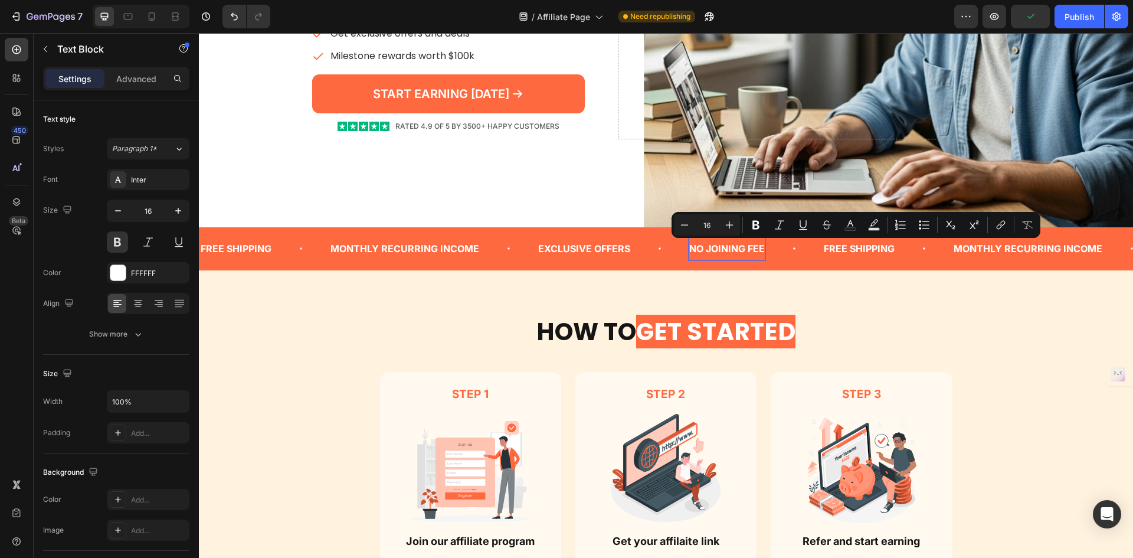
click at [741, 252] on p "NO JOINING FEE" at bounding box center [727, 249] width 76 height 12
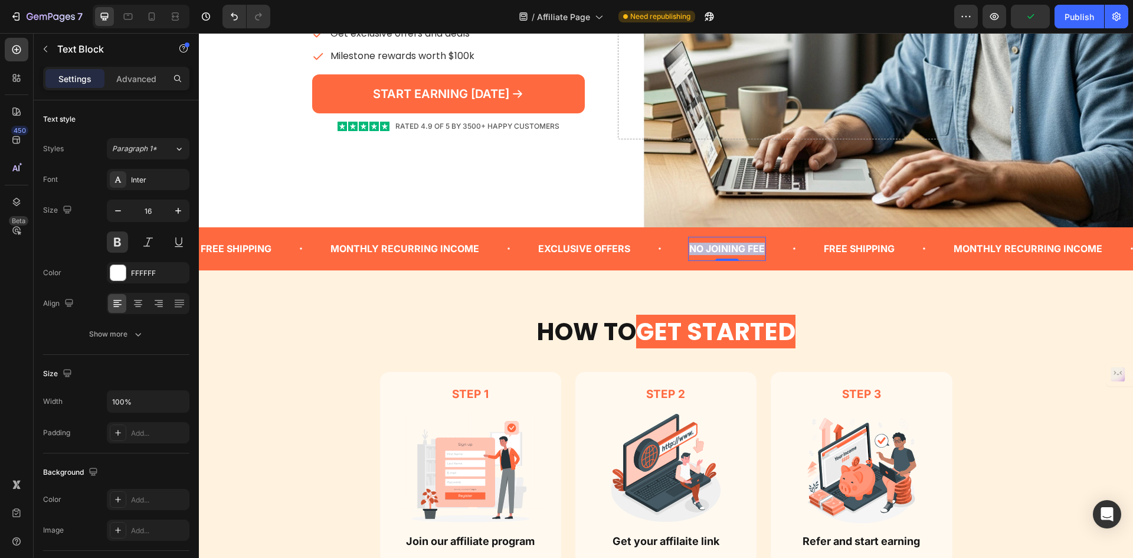
click at [741, 252] on p "NO JOINING FEE" at bounding box center [727, 249] width 76 height 12
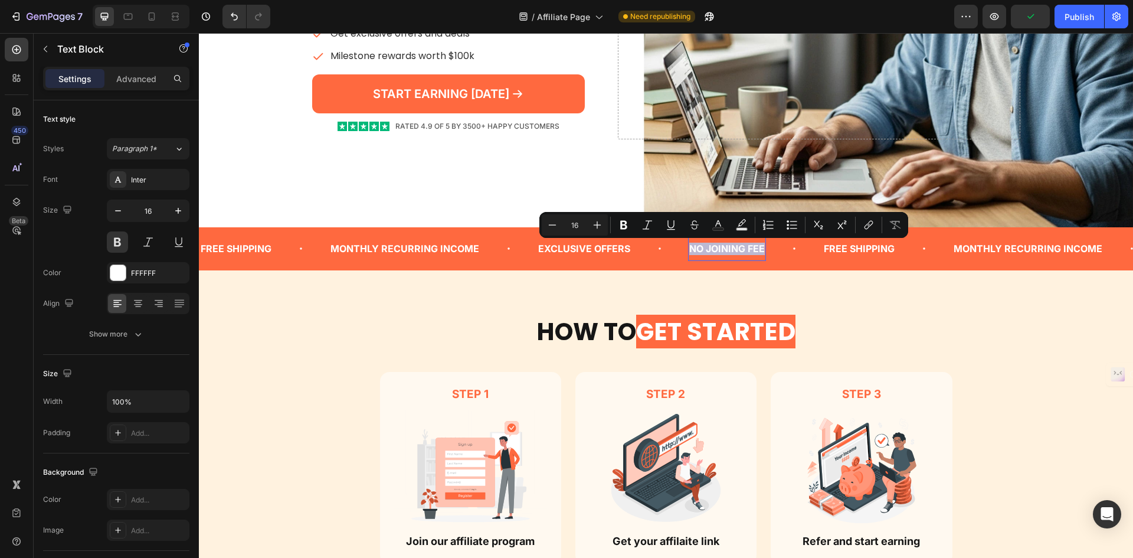
copy p "NO JOINING FEE"
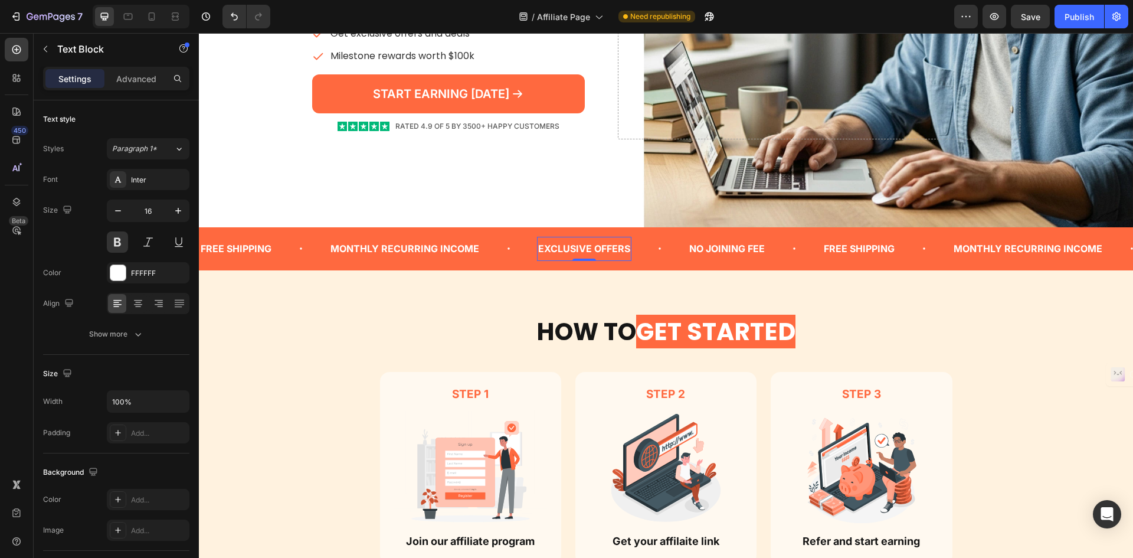
click at [596, 247] on p "EXCLUSIVE OFFERS" at bounding box center [584, 249] width 92 height 12
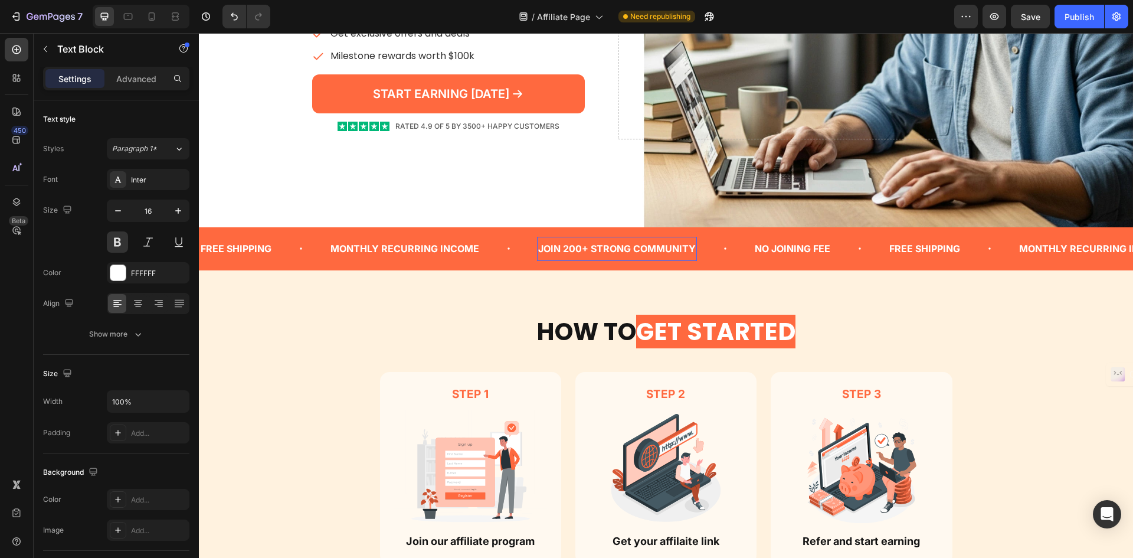
click at [590, 247] on p "JOIN 200+ STRONG COMMUNITY" at bounding box center [617, 249] width 158 height 12
click at [606, 246] on p "JOIN 200+ STRONG COMMUNITY" at bounding box center [617, 249] width 158 height 12
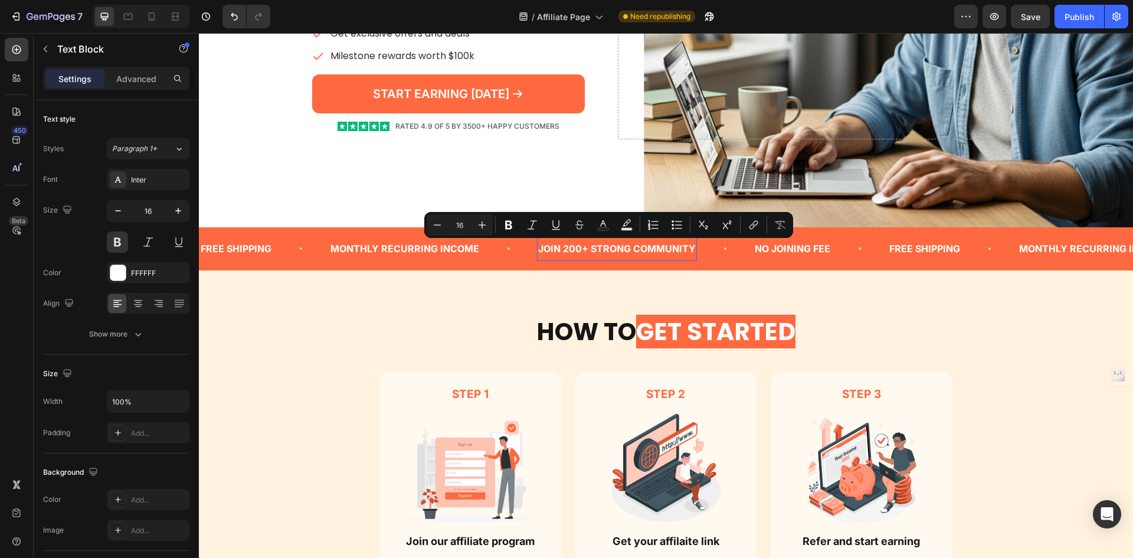
click at [558, 247] on p "JOIN 200+ STRONG COMMUNITY" at bounding box center [617, 249] width 158 height 12
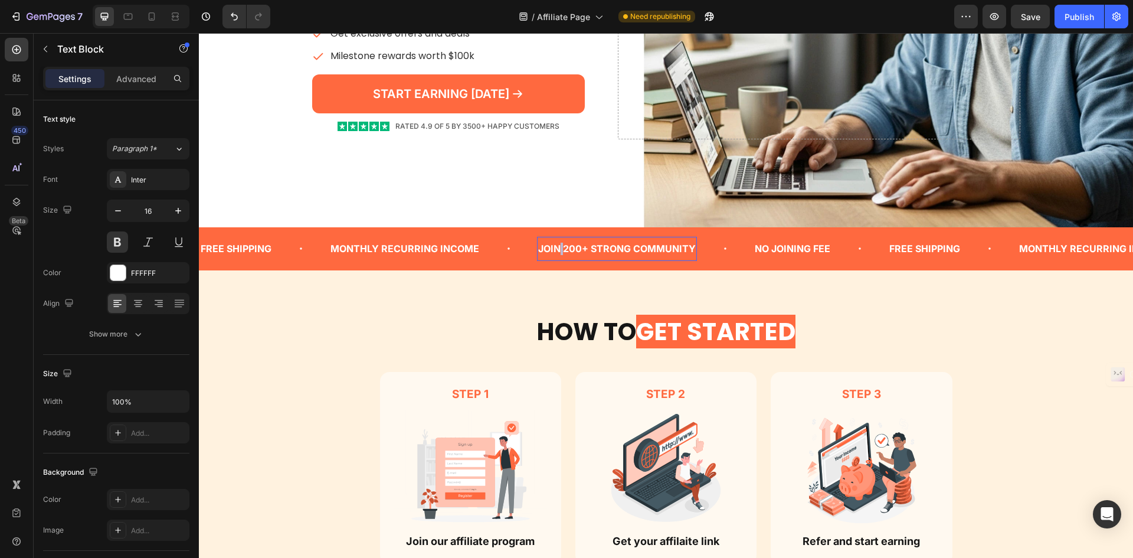
click at [558, 247] on p "JOIN 200+ STRONG COMMUNITY" at bounding box center [617, 249] width 158 height 12
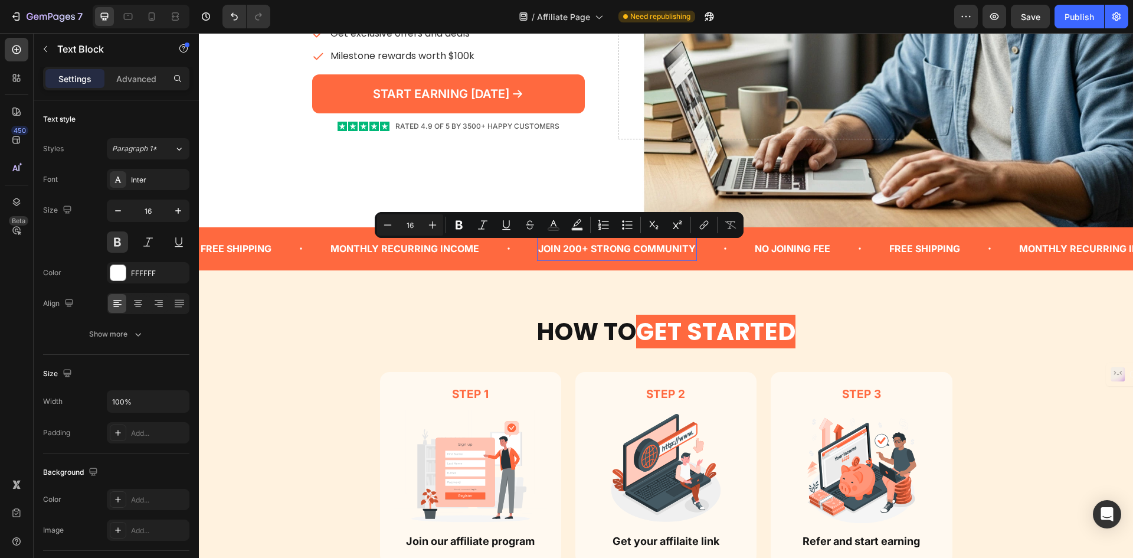
click at [547, 247] on p "JOIN 200+ STRONG COMMUNITY" at bounding box center [617, 249] width 158 height 12
drag, startPoint x: 584, startPoint y: 250, endPoint x: 561, endPoint y: 250, distance: 23.6
click at [561, 250] on p "JOIN 200+ STRONG COMMUNITY" at bounding box center [617, 249] width 158 height 12
click at [561, 249] on p "JOIN 200+ STRONG COMMUNITY" at bounding box center [617, 249] width 158 height 12
drag, startPoint x: 561, startPoint y: 249, endPoint x: 629, endPoint y: 251, distance: 67.9
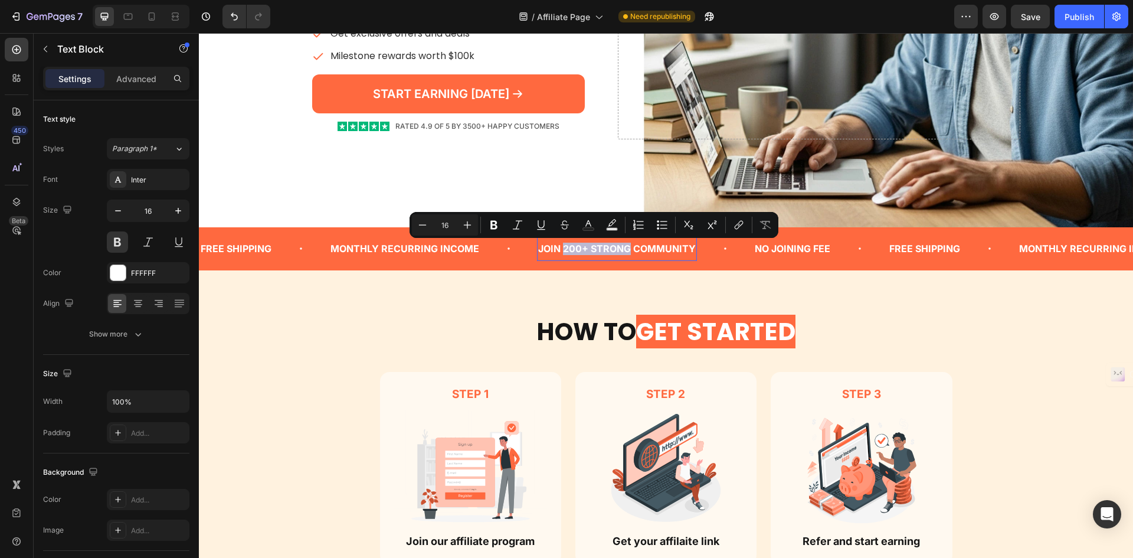
click at [629, 251] on p "JOIN 200+ STRONG COMMUNITY" at bounding box center [617, 249] width 158 height 12
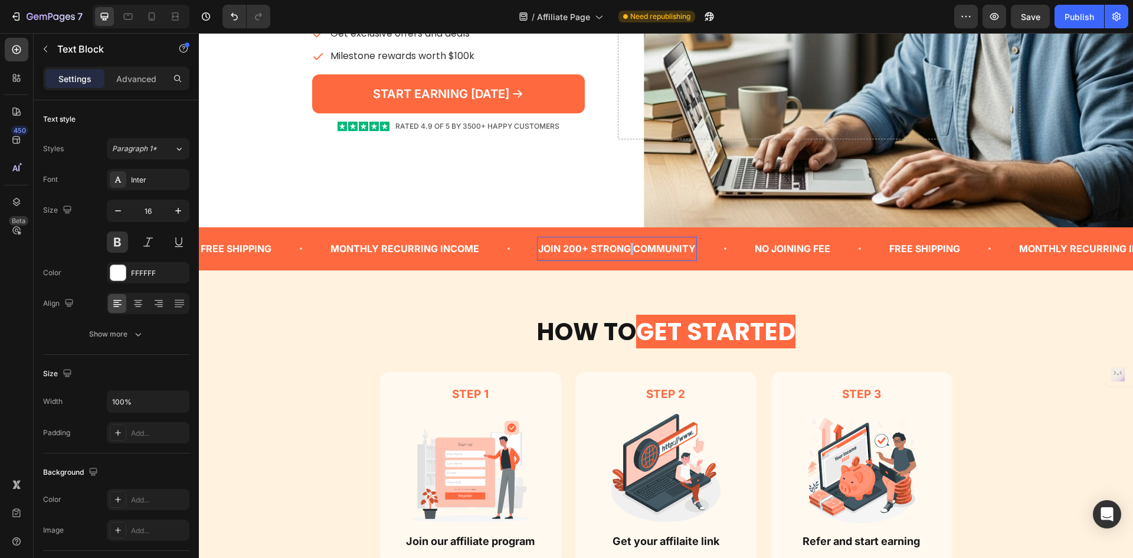
click at [629, 251] on p "JOIN 200+ STRONG COMMUNITY" at bounding box center [617, 249] width 158 height 12
click at [925, 253] on p "FREE SHIPPING" at bounding box center [960, 249] width 71 height 12
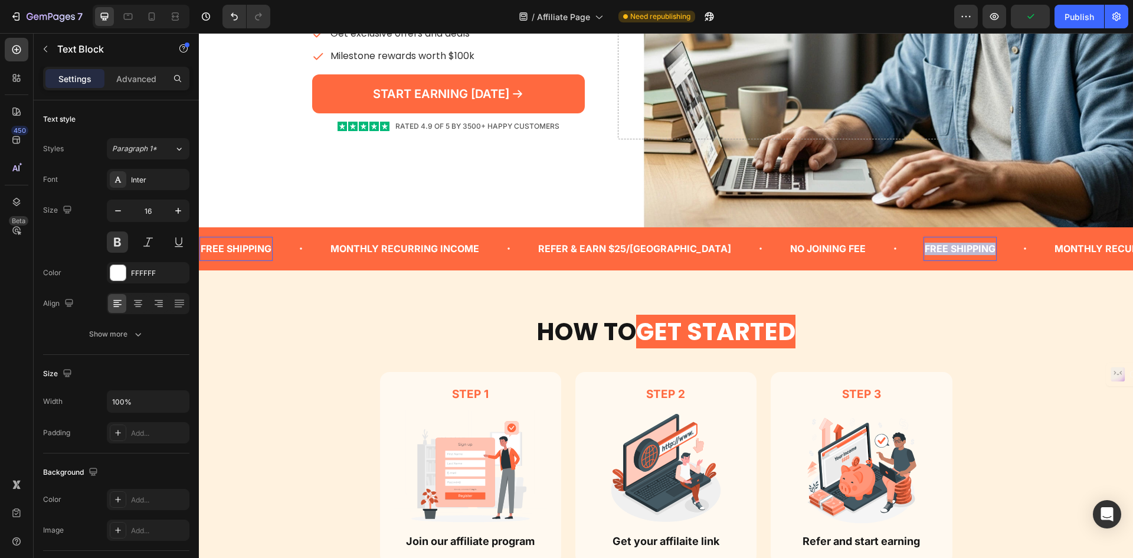
click at [925, 253] on p "FREE SHIPPING" at bounding box center [960, 249] width 71 height 12
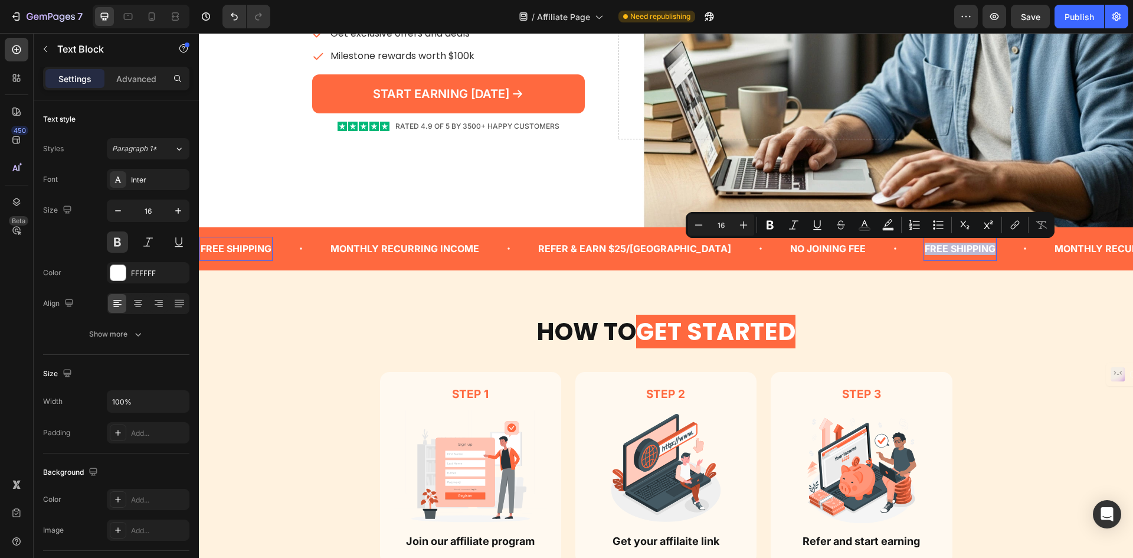
click at [925, 253] on p "FREE SHIPPING" at bounding box center [960, 249] width 71 height 12
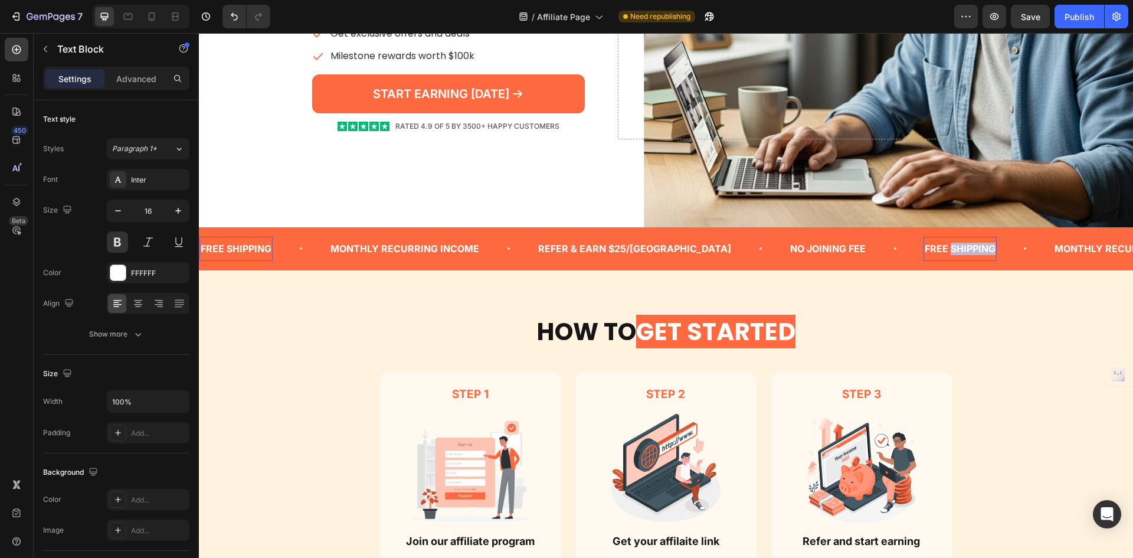
click at [925, 253] on p "FREE SHIPPING" at bounding box center [960, 249] width 71 height 12
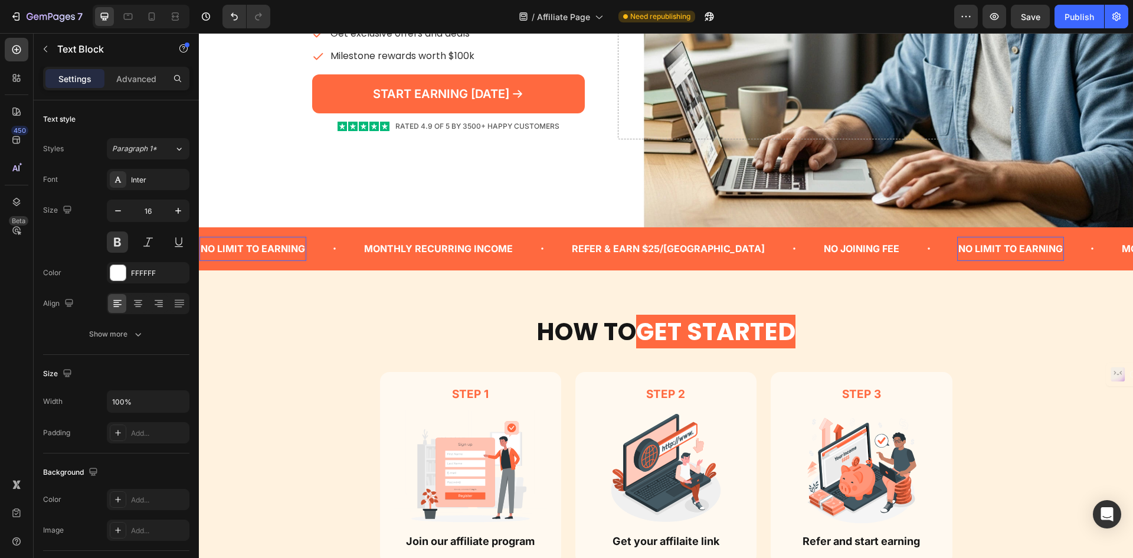
click at [959, 253] on p "NO LIMIT TO EARNING" at bounding box center [1011, 249] width 104 height 12
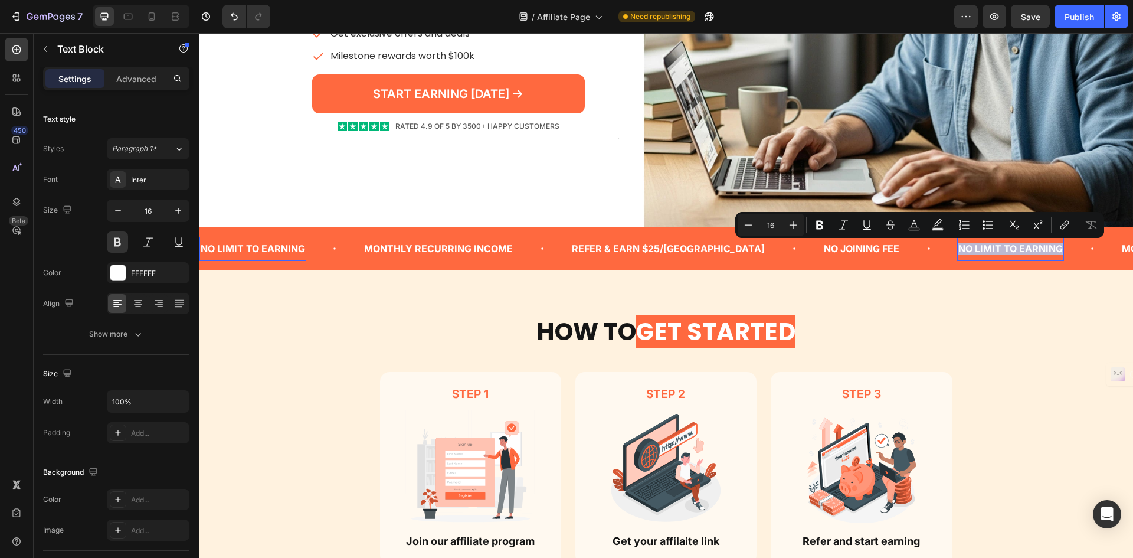
click at [959, 253] on p "NO LIMIT TO EARNING" at bounding box center [1011, 249] width 104 height 12
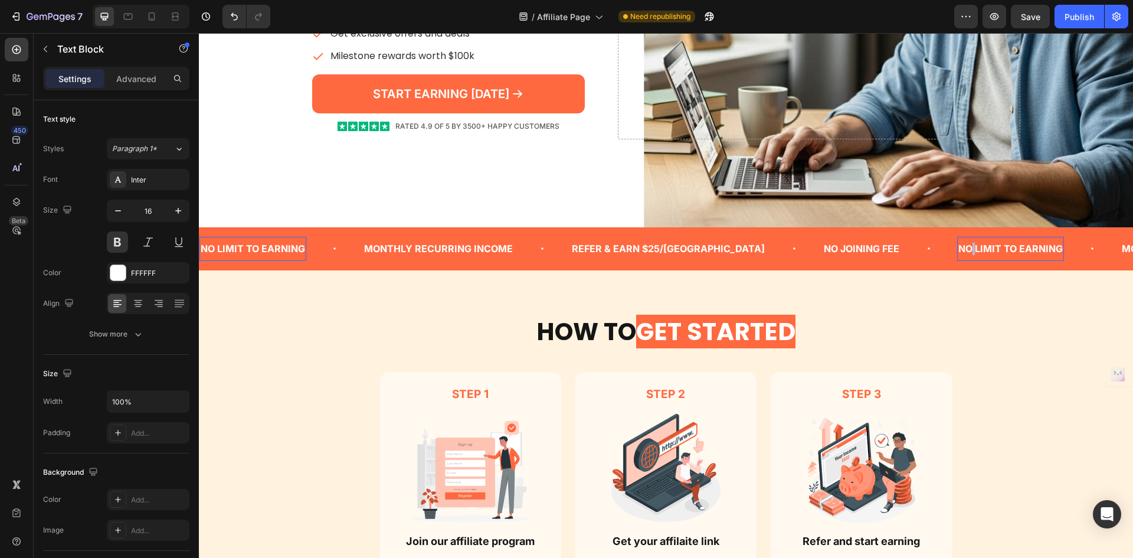
click at [959, 253] on p "NO LIMIT TO EARNING" at bounding box center [1011, 249] width 104 height 12
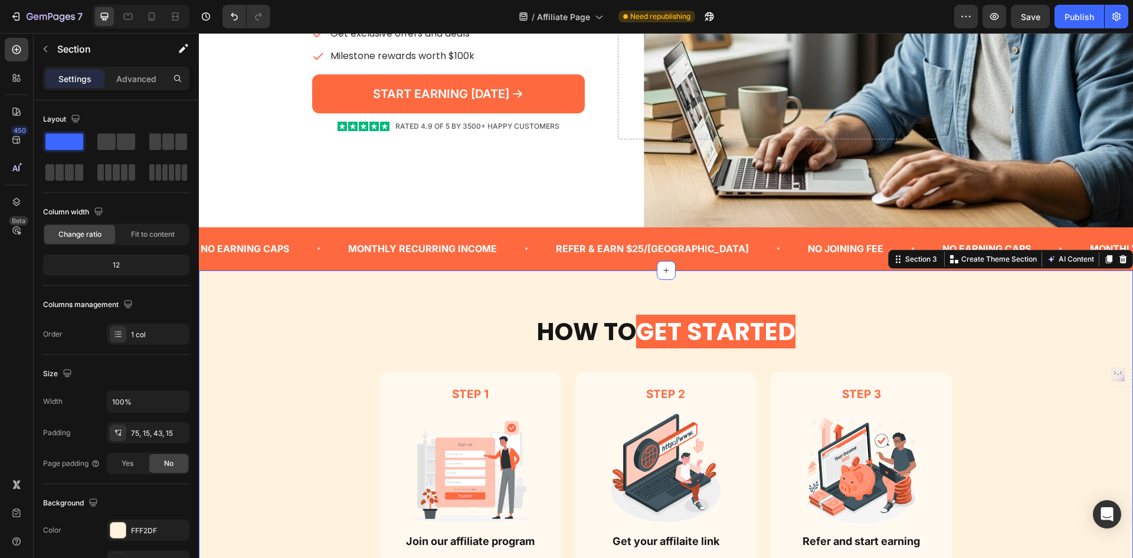
click at [904, 320] on div "How TO GET STARTED Heading Row Step 1 Text Block Image Join our affiliate progr…" at bounding box center [666, 481] width 917 height 333
click at [967, 328] on div "How TO GET STARTED Heading Row Step 1 Text Block Image Join our affiliate progr…" at bounding box center [666, 481] width 917 height 333
click at [1048, 22] on button "button" at bounding box center [1030, 17] width 39 height 24
click at [1075, 22] on div "Publish" at bounding box center [1080, 17] width 30 height 12
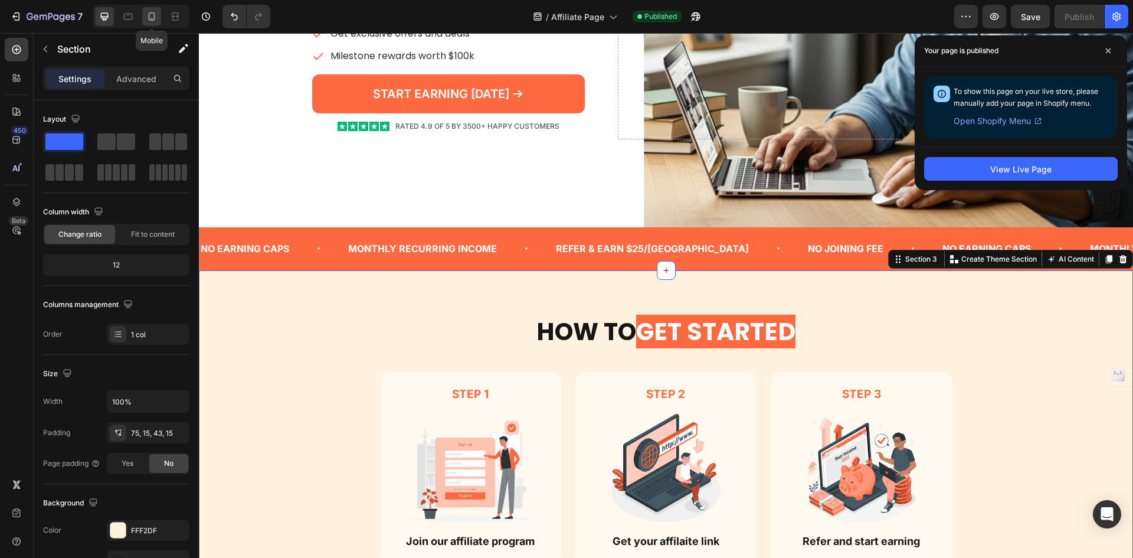
click at [156, 19] on icon at bounding box center [152, 17] width 12 height 12
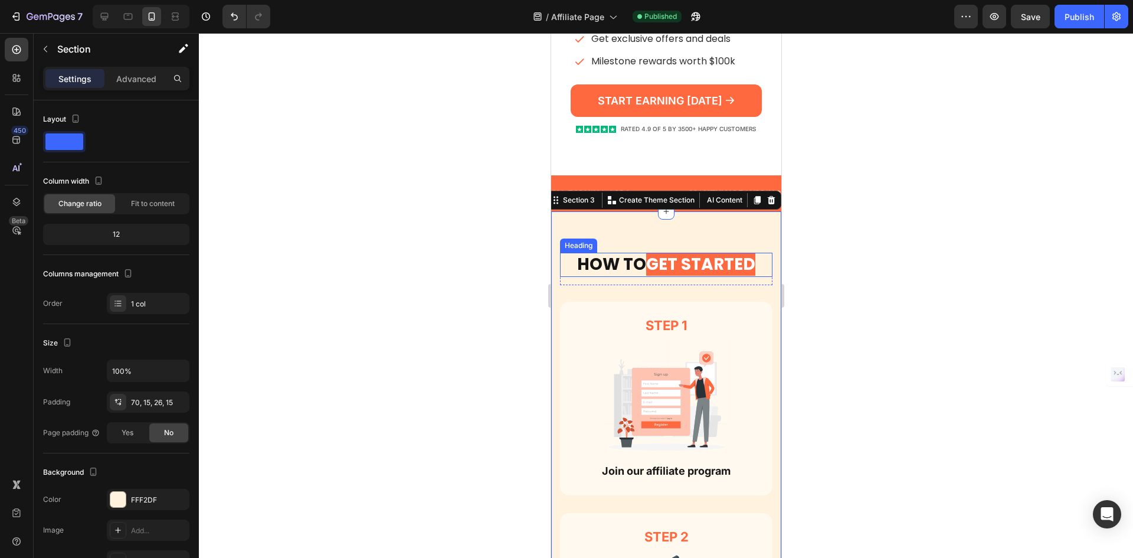
scroll to position [544, 0]
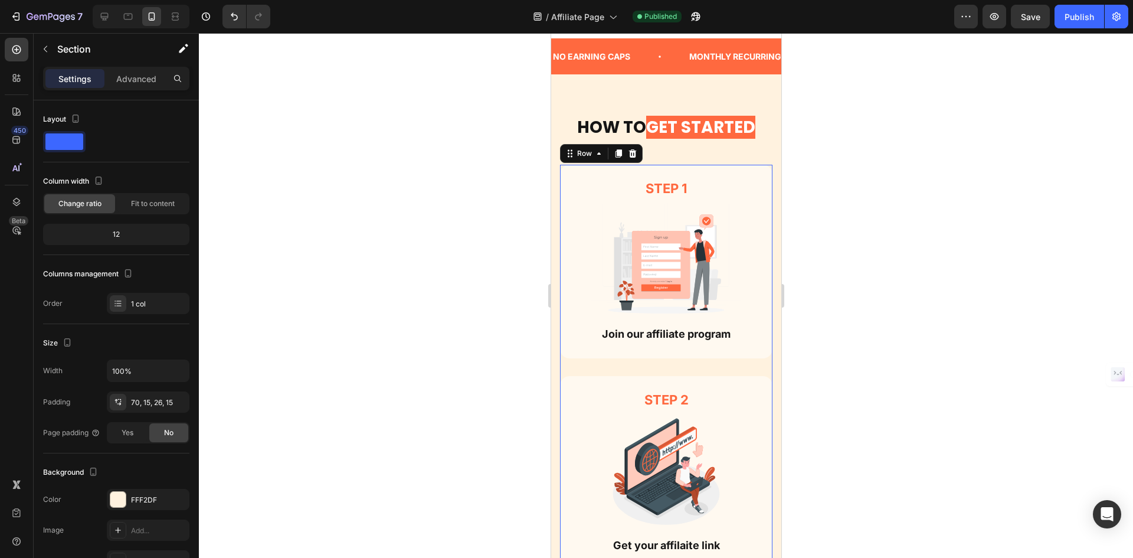
click at [730, 358] on div "Step 1 Text Block Image Join our affiliate program Text Block Row" at bounding box center [666, 270] width 212 height 211
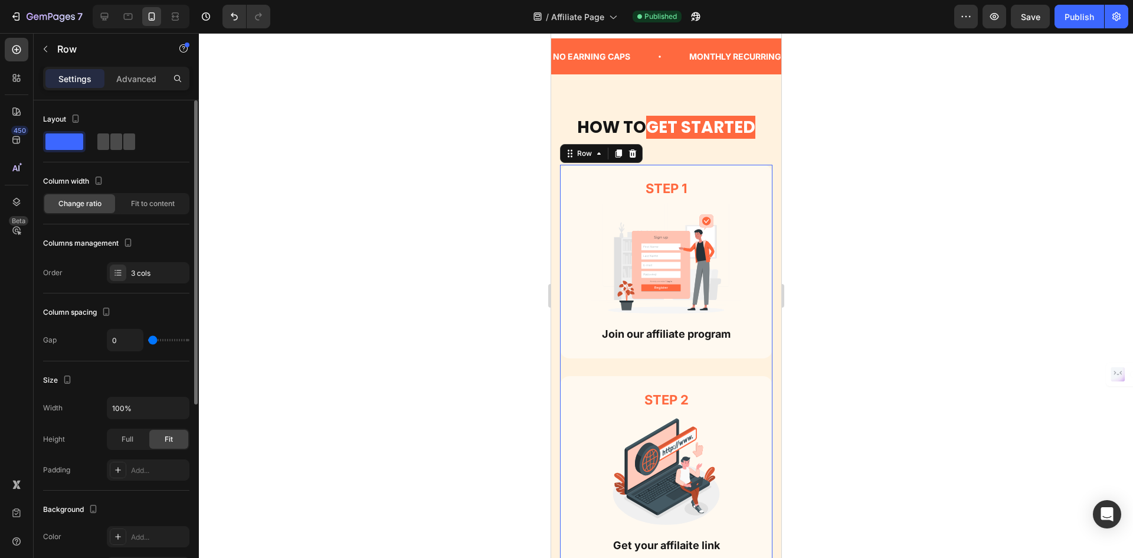
click at [123, 138] on span at bounding box center [129, 141] width 12 height 17
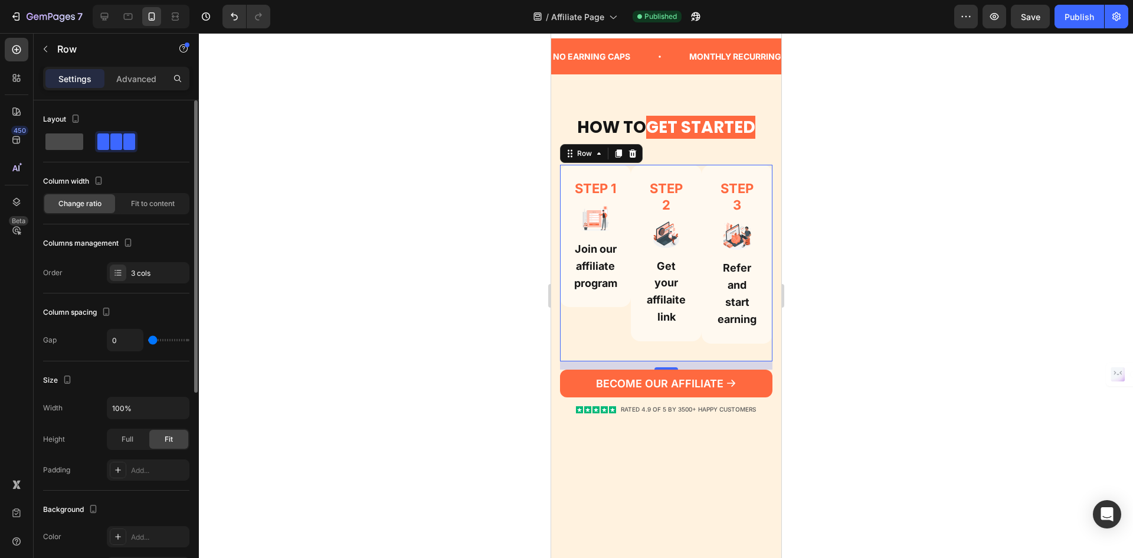
click at [76, 140] on span at bounding box center [64, 141] width 38 height 17
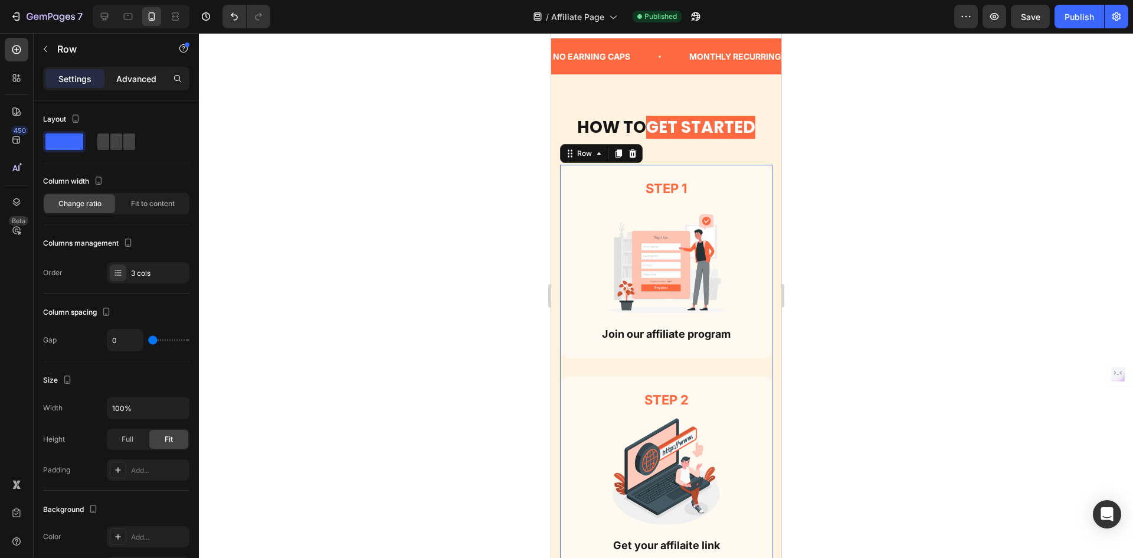
click at [146, 83] on p "Advanced" at bounding box center [136, 79] width 40 height 12
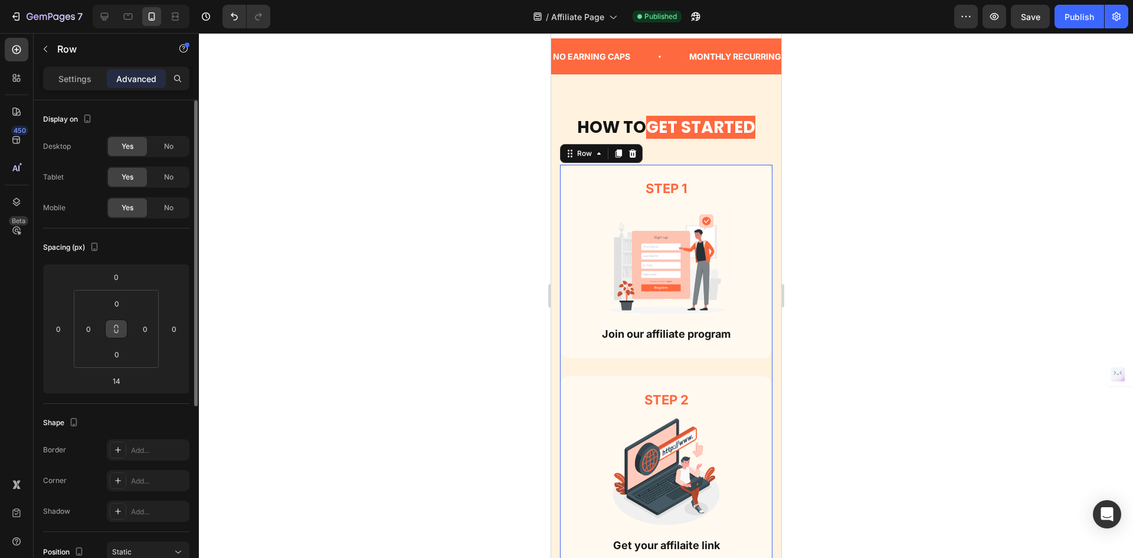
click at [120, 333] on icon at bounding box center [116, 328] width 9 height 9
click at [119, 306] on input "0" at bounding box center [117, 304] width 24 height 18
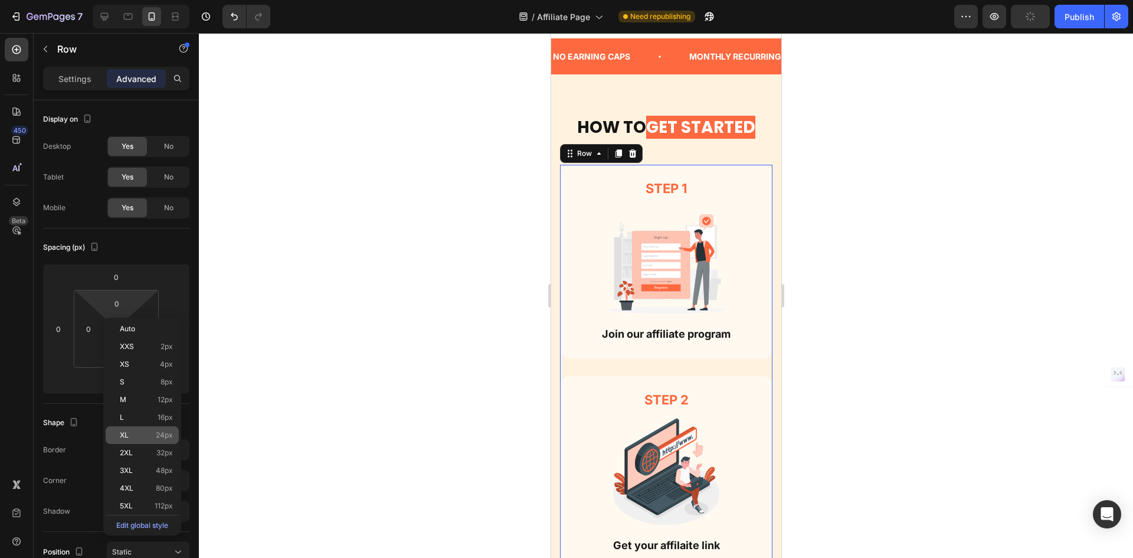
click at [168, 441] on div "XL 24px" at bounding box center [142, 435] width 73 height 18
type input "24"
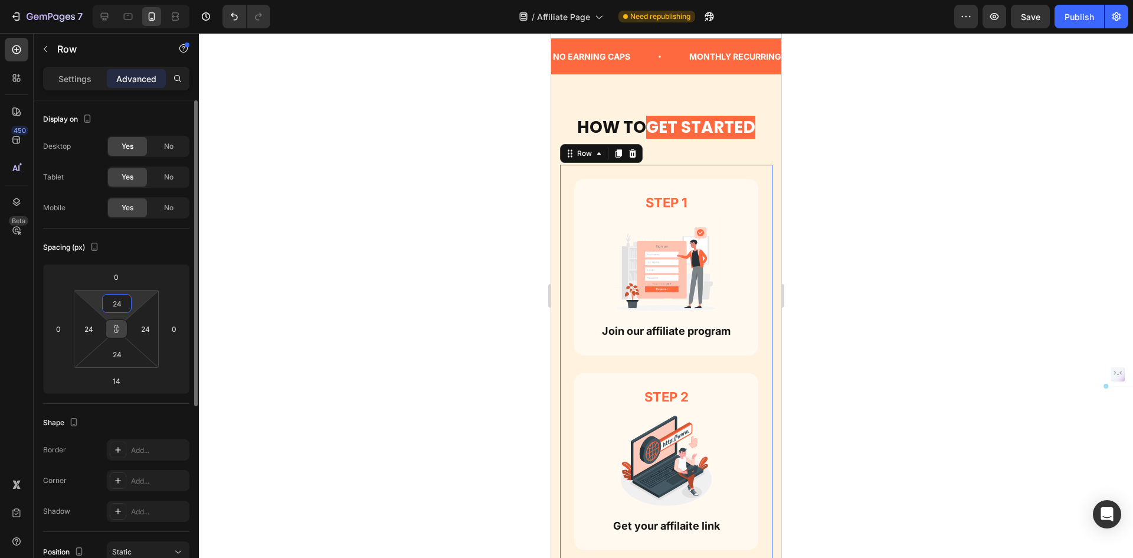
click at [123, 302] on input "24" at bounding box center [117, 304] width 24 height 18
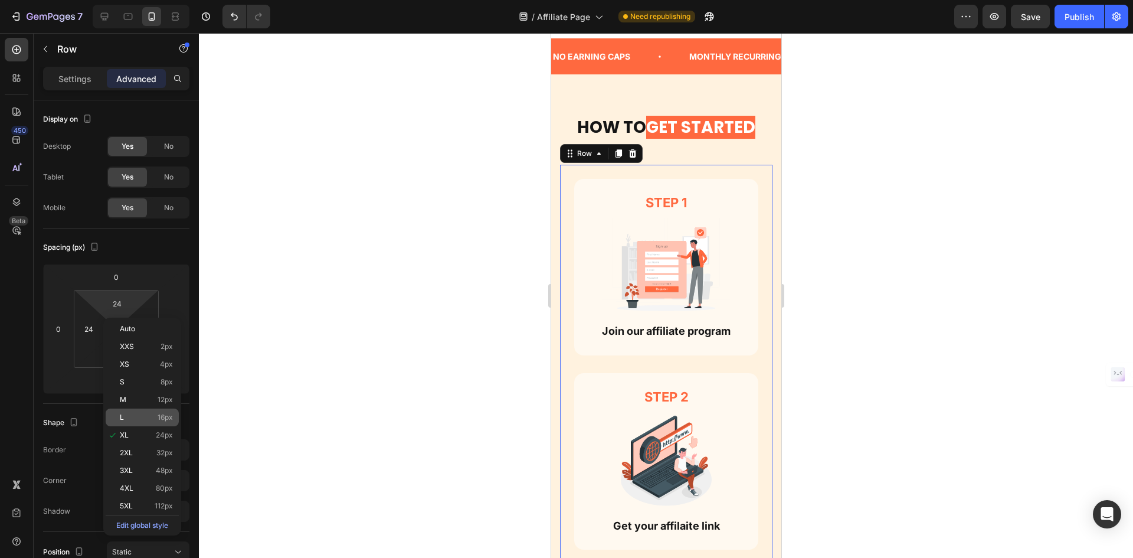
click at [171, 415] on span "16px" at bounding box center [165, 417] width 15 height 8
type input "16"
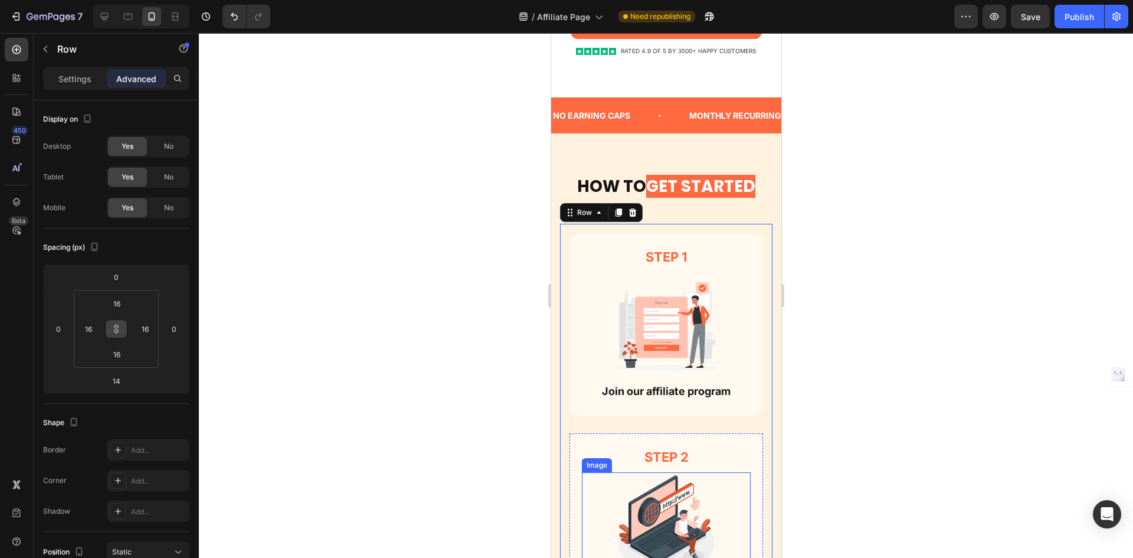
scroll to position [426, 0]
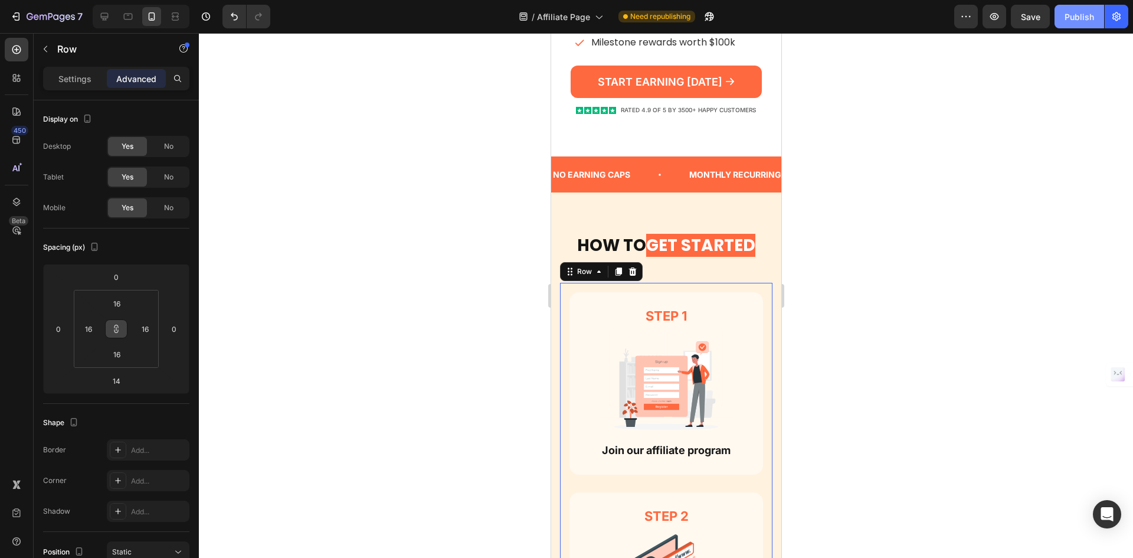
click at [1077, 22] on div "Publish" at bounding box center [1080, 17] width 30 height 12
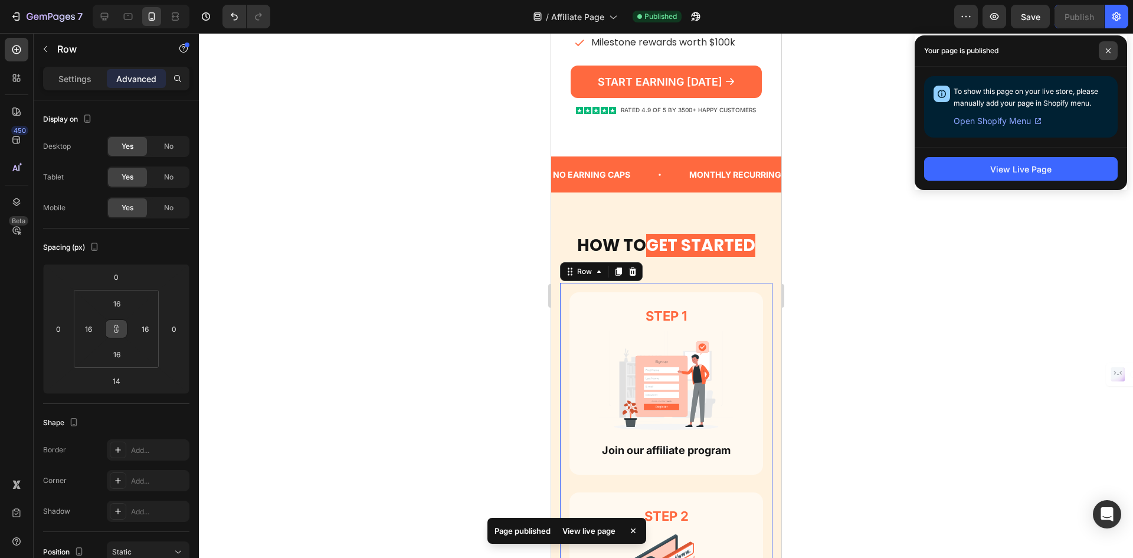
click at [1103, 50] on span at bounding box center [1108, 50] width 19 height 19
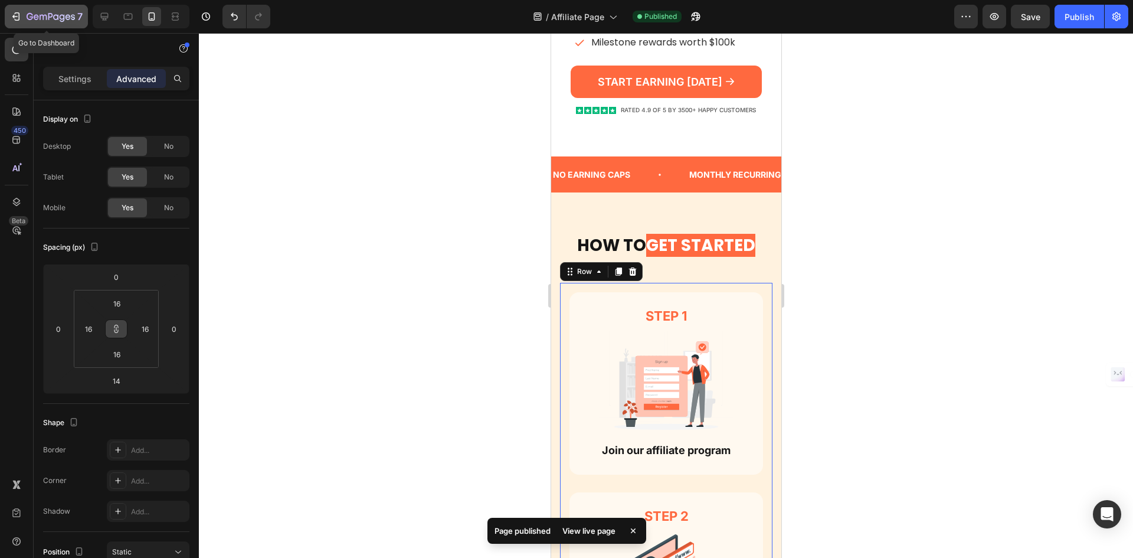
click at [42, 13] on icon "button" at bounding box center [51, 17] width 48 height 10
